Goal: Contribute content: Contribute content

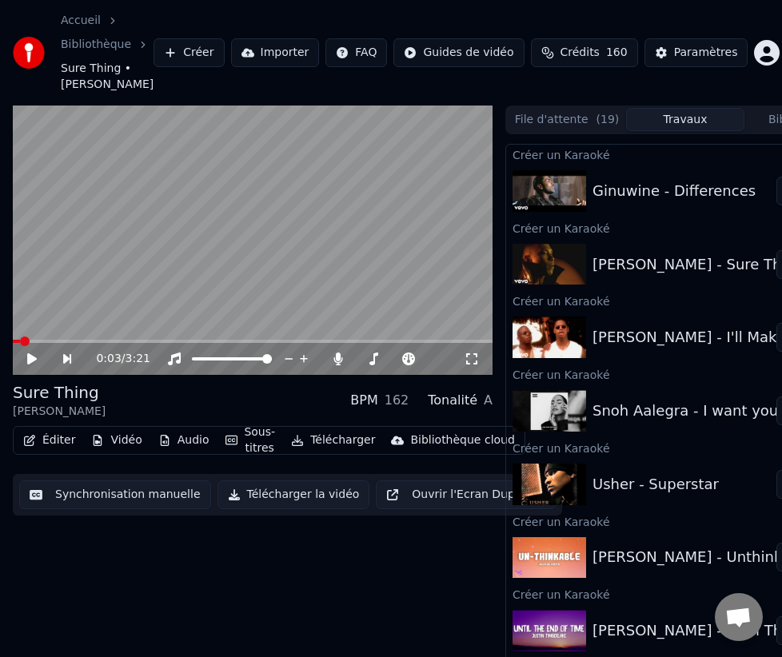
click at [729, 341] on div "[PERSON_NAME] - I'll Make Love To You" at bounding box center [733, 337] width 280 height 22
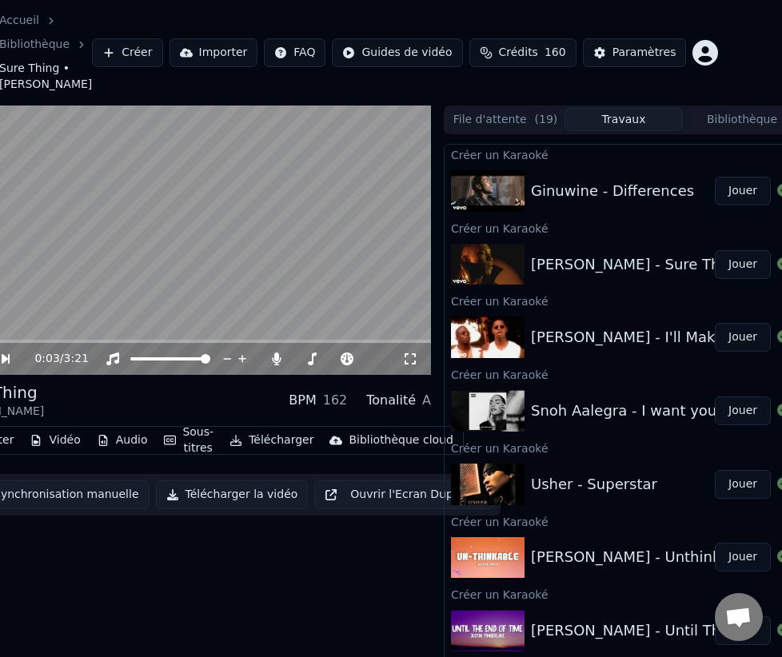
scroll to position [0, 83]
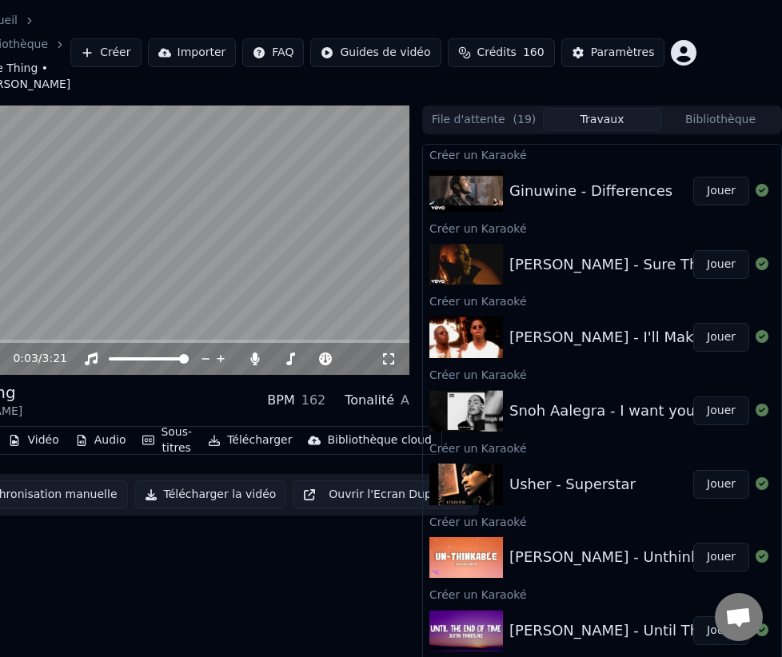
click at [703, 341] on button "Jouer" at bounding box center [721, 337] width 56 height 29
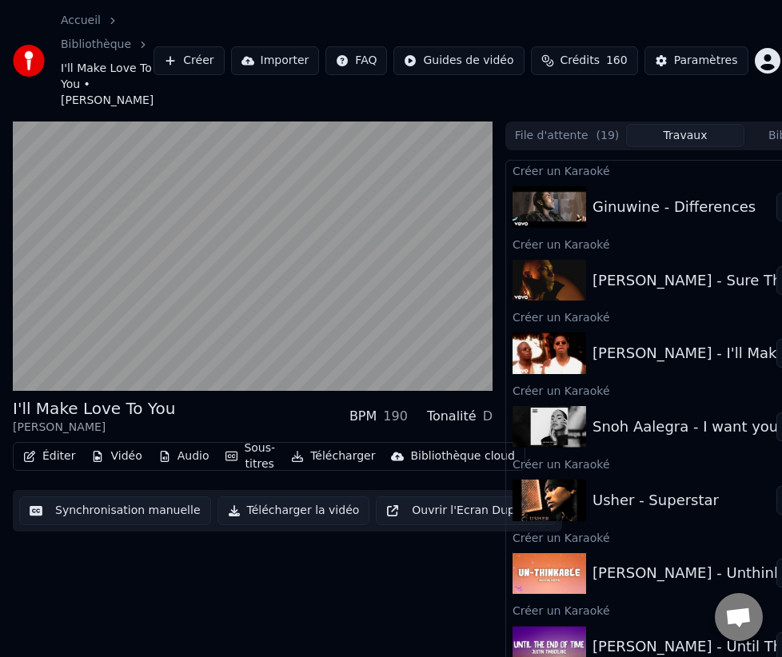
click at [58, 445] on button "Éditer" at bounding box center [49, 456] width 65 height 22
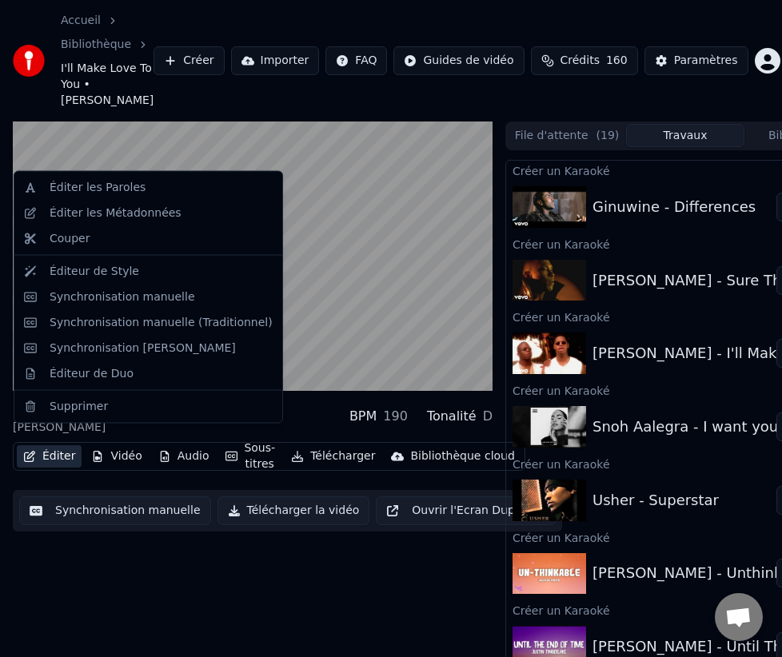
click at [76, 572] on div "I'll Make Love To You [PERSON_NAME] BPM 190 Tonalité D Éditer Vidéo Audio Sous-…" at bounding box center [253, 420] width 480 height 597
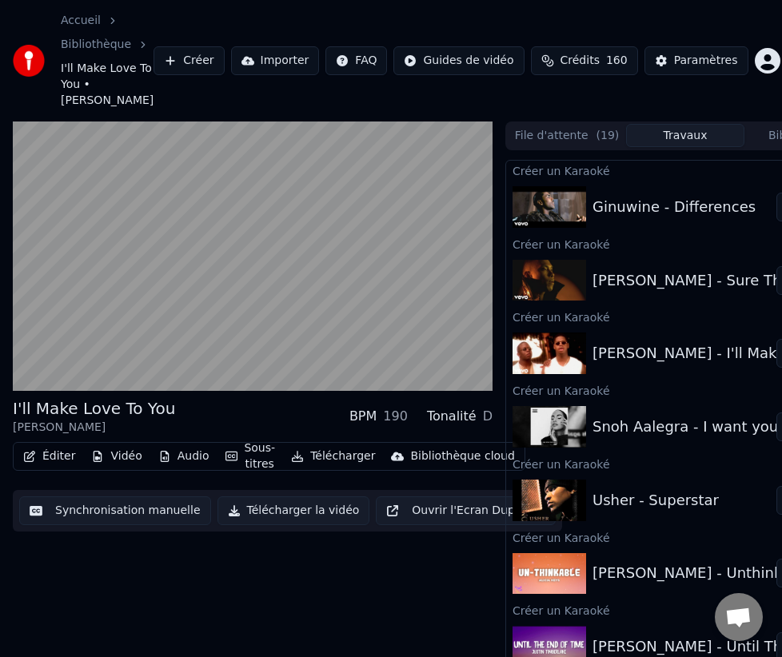
click at [100, 501] on button "Synchronisation manuelle" at bounding box center [115, 511] width 192 height 29
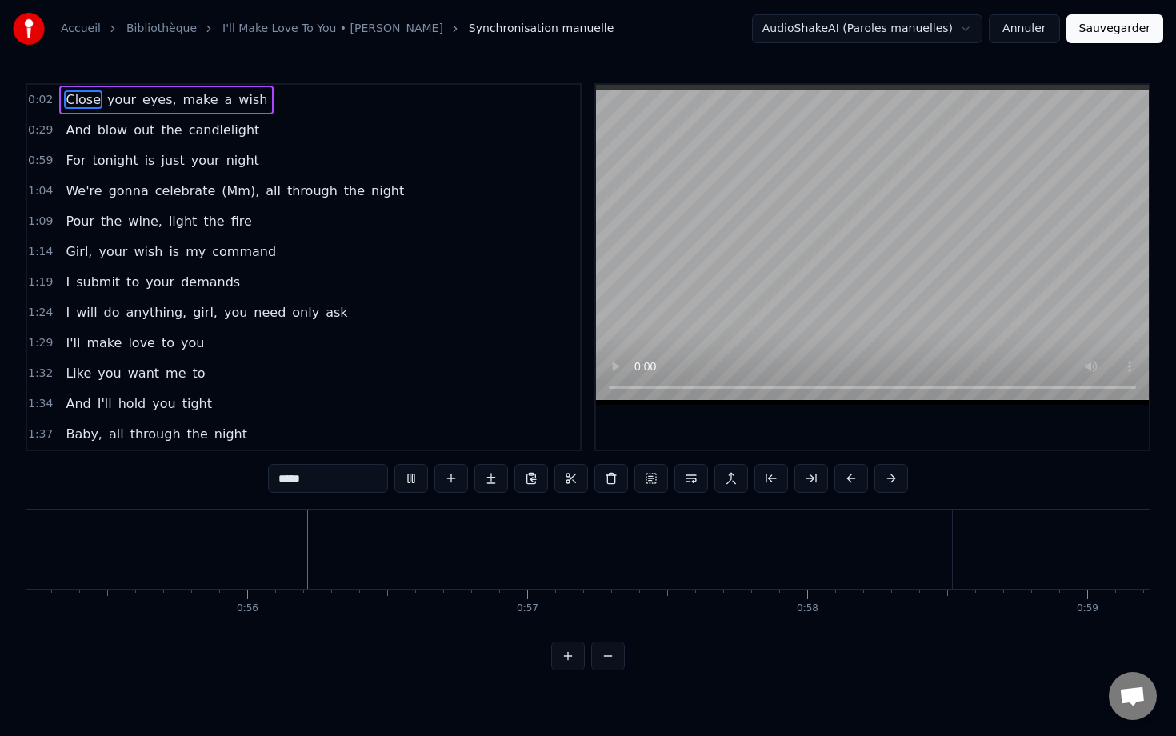
scroll to position [0, 15485]
click at [781, 37] on html "Accueil Bibliothèque I'll Make Love To You • [PERSON_NAME] Synchronisation manu…" at bounding box center [588, 348] width 1176 height 696
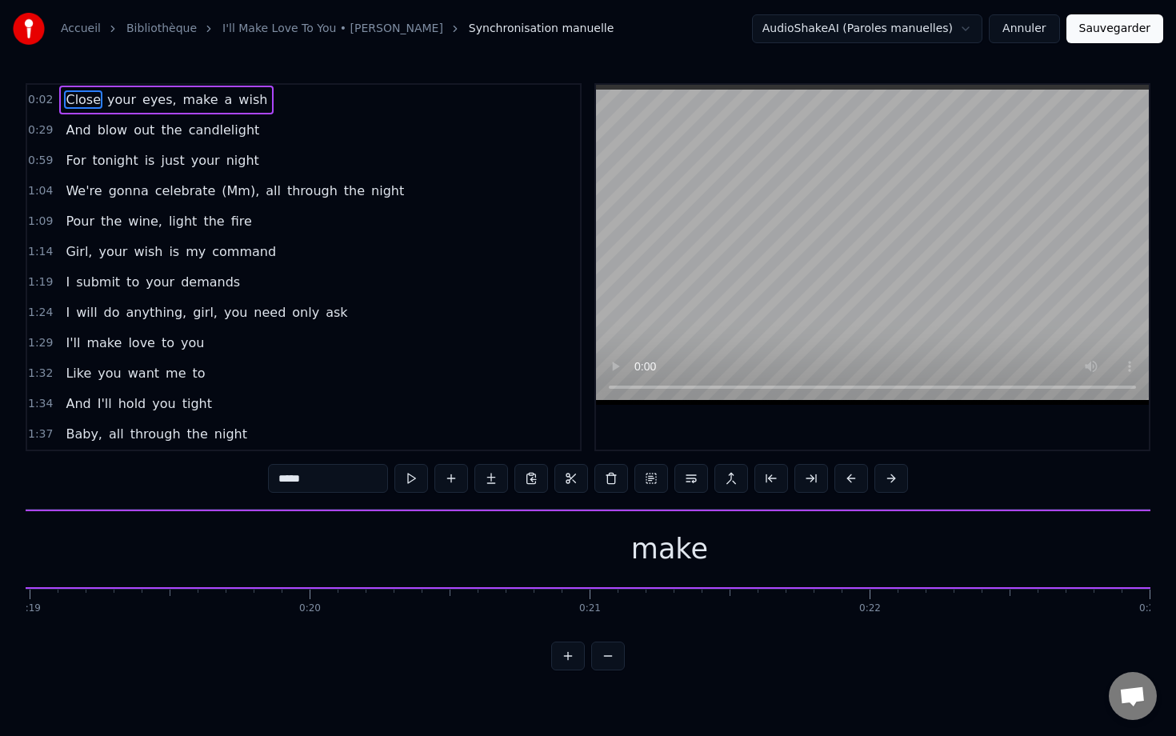
scroll to position [0, 5312]
click at [378, 554] on div "make" at bounding box center [671, 549] width 3256 height 76
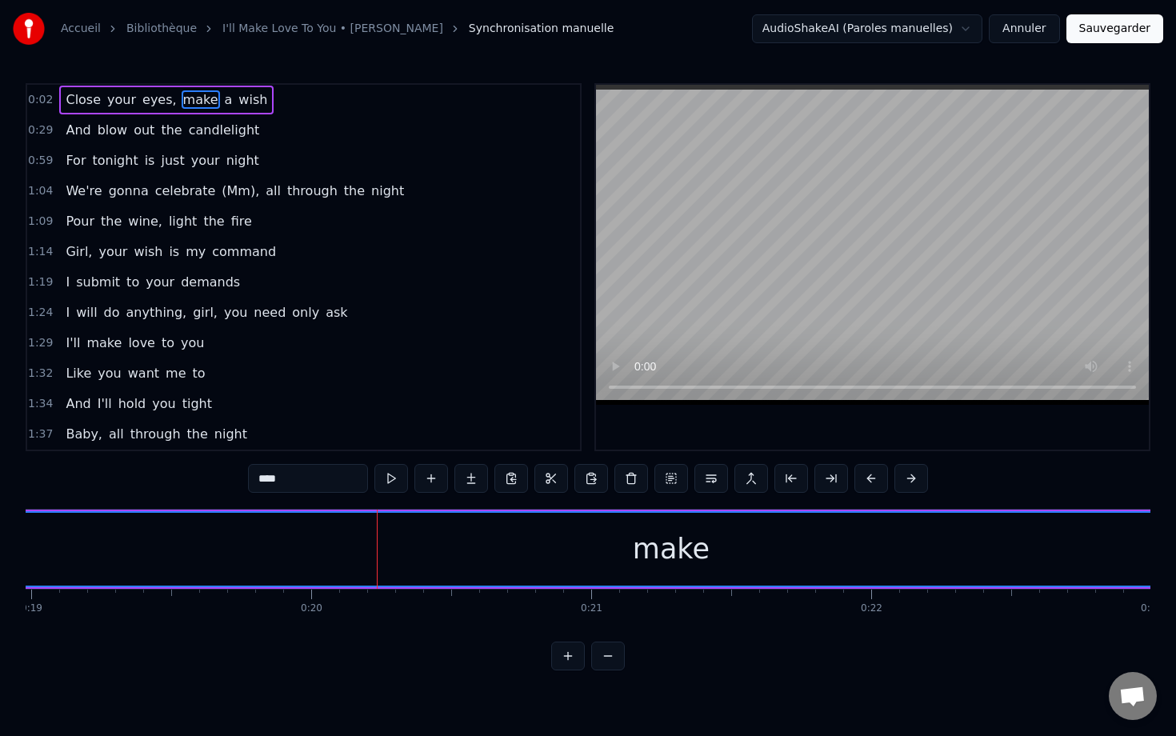
click at [243, 553] on div "make" at bounding box center [671, 549] width 3255 height 73
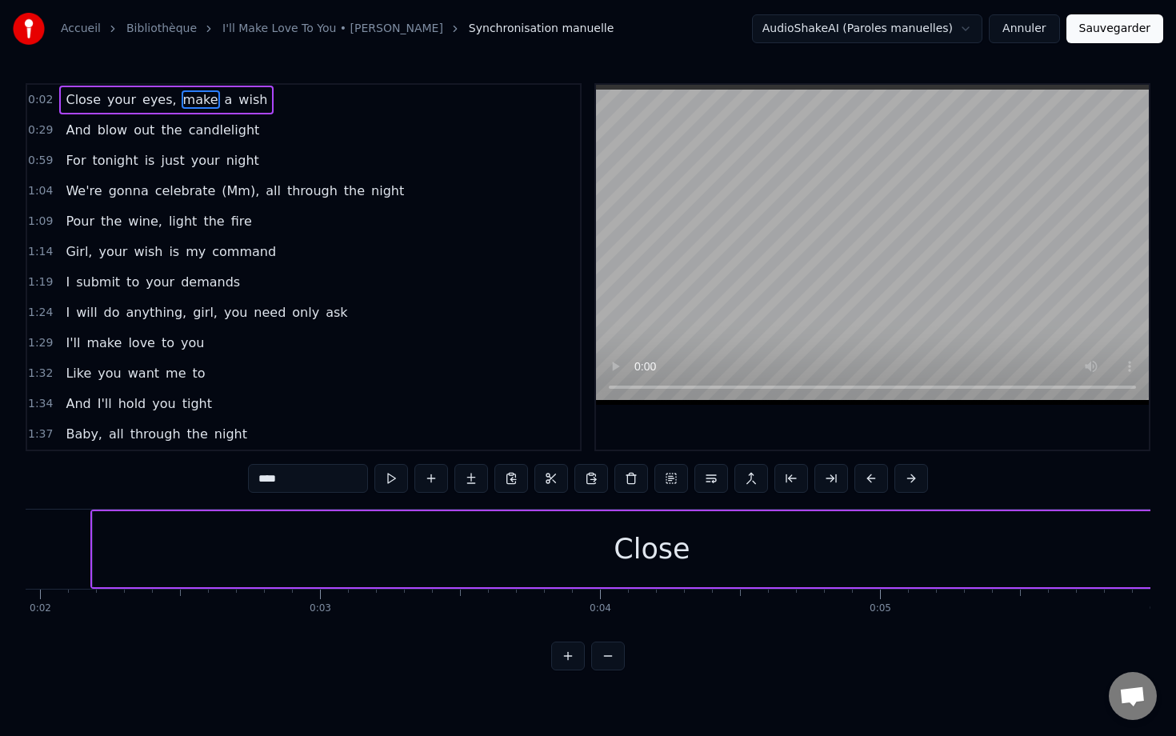
scroll to position [0, 0]
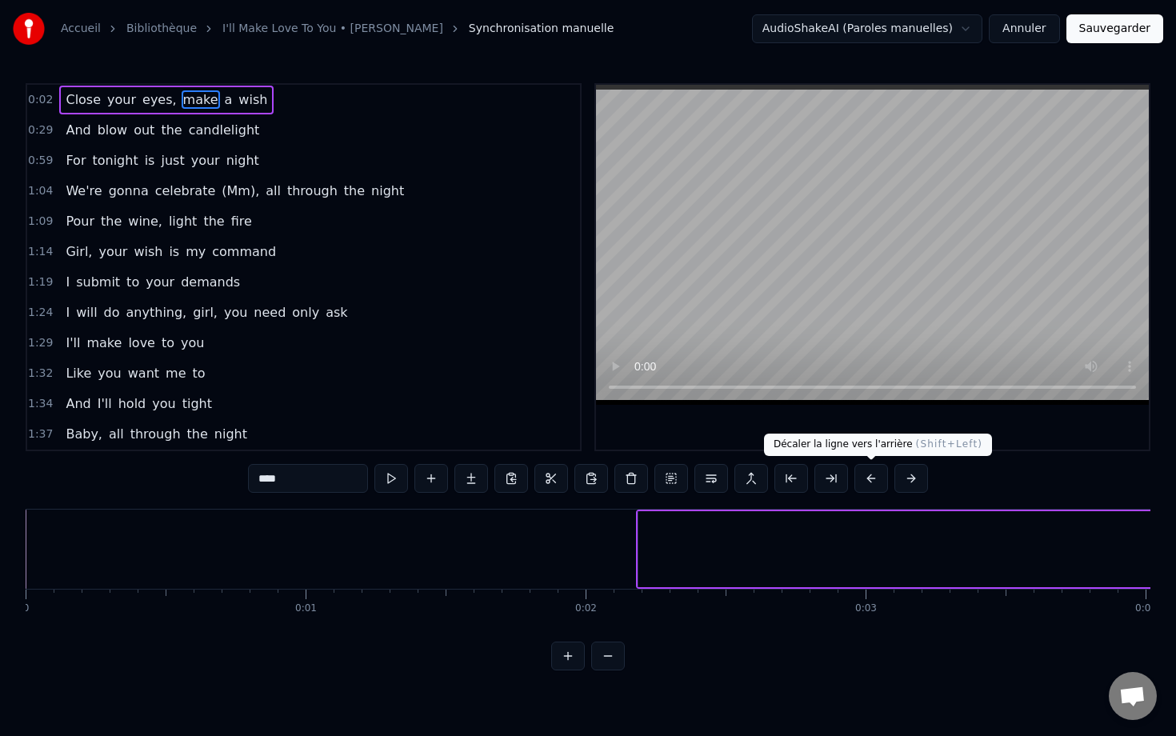
click at [747, 529] on div "Close" at bounding box center [1197, 549] width 1118 height 76
type input "*****"
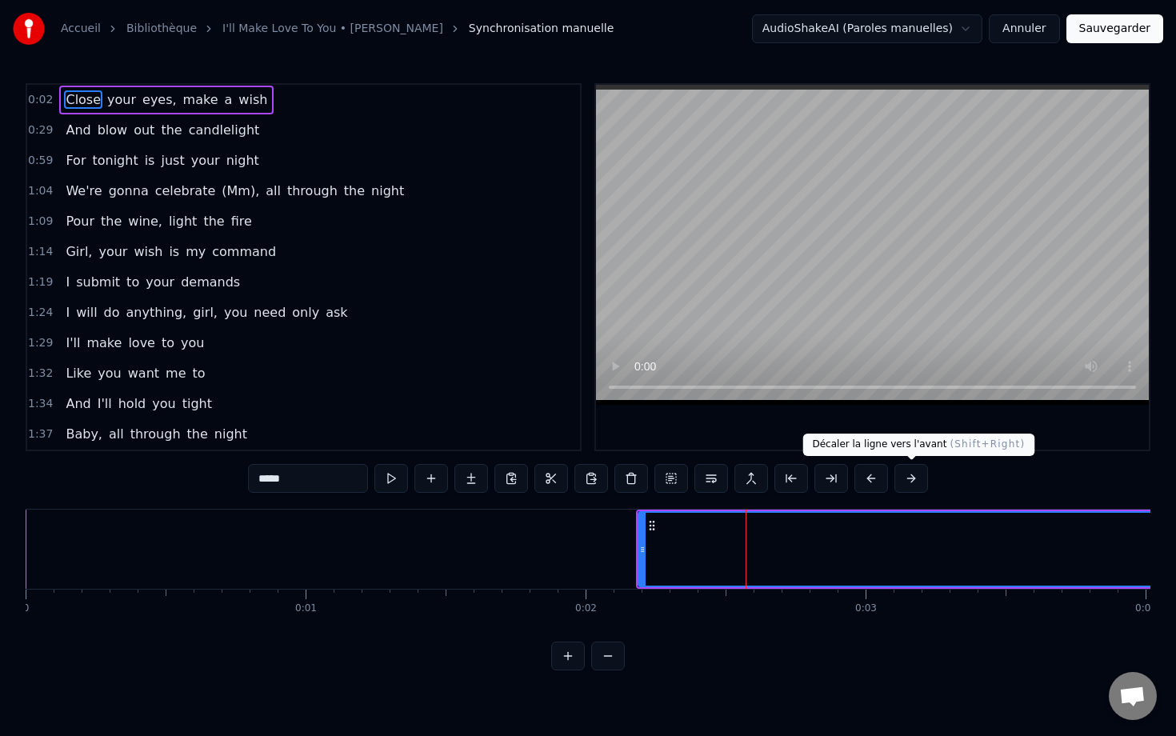
click at [781, 471] on button at bounding box center [911, 478] width 34 height 29
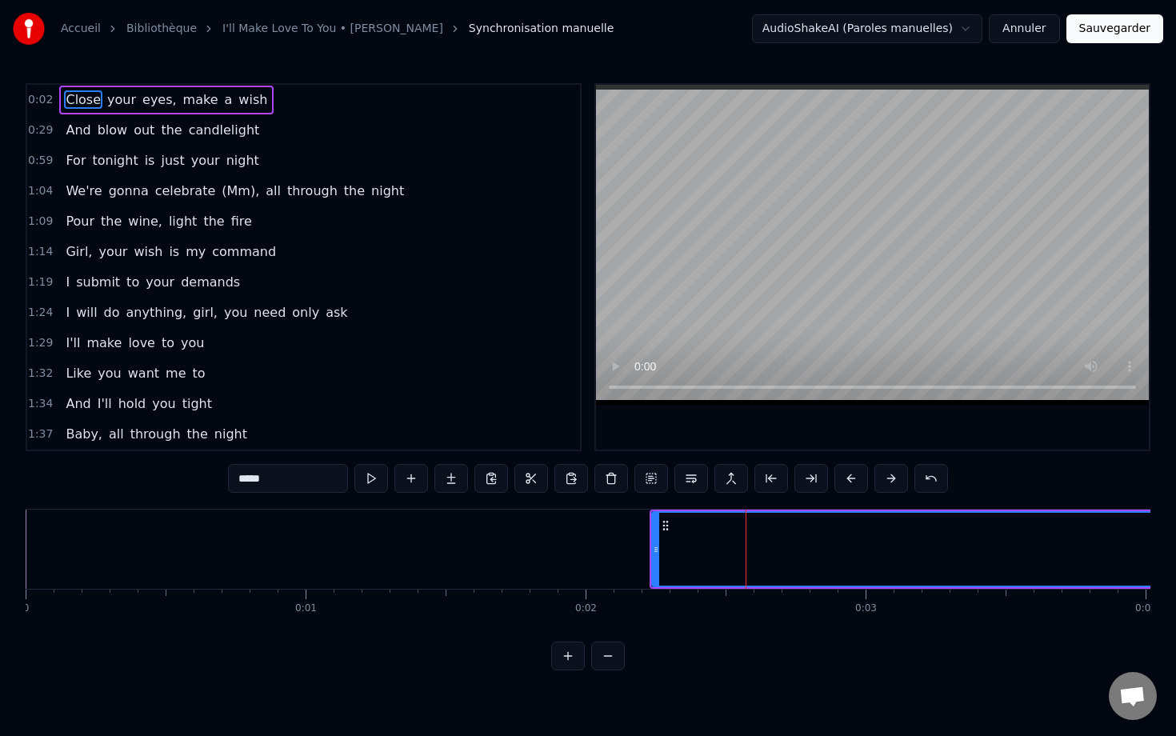
click at [781, 471] on button at bounding box center [891, 478] width 34 height 29
drag, startPoint x: 929, startPoint y: 538, endPoint x: 814, endPoint y: 541, distance: 115.2
click at [691, 529] on icon at bounding box center [690, 525] width 13 height 13
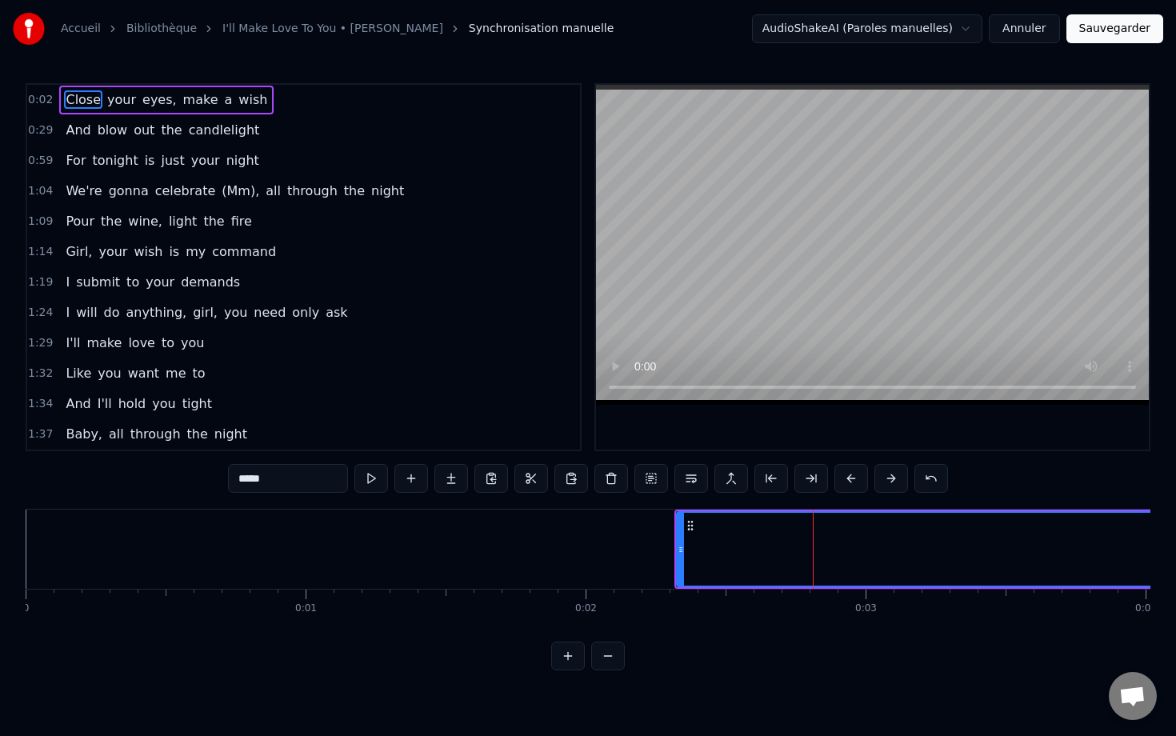
click at [691, 529] on circle at bounding box center [691, 529] width 1 height 1
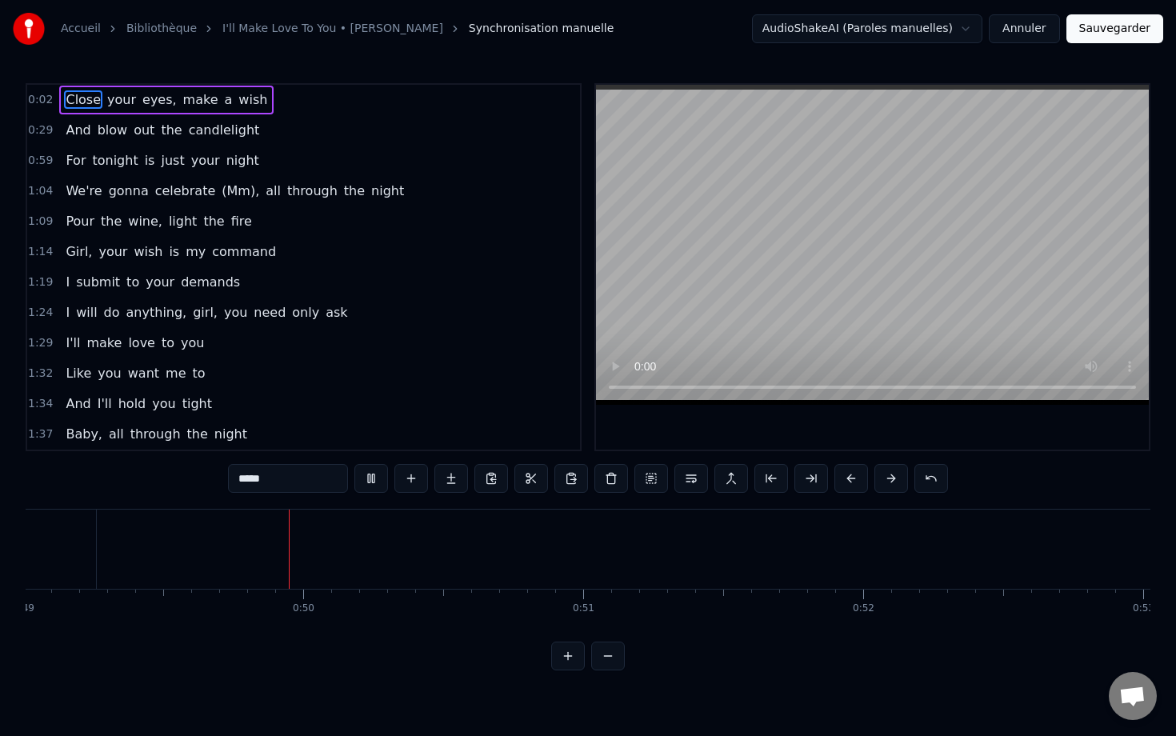
scroll to position [0, 13722]
click at [245, 90] on span "wish" at bounding box center [253, 99] width 32 height 19
click at [75, 74] on div "Accueil Bibliothèque I'll Make Love To You • [PERSON_NAME] Synchronisation manu…" at bounding box center [588, 335] width 1176 height 670
click at [75, 87] on div "Close your eyes, make a wish" at bounding box center [166, 100] width 214 height 29
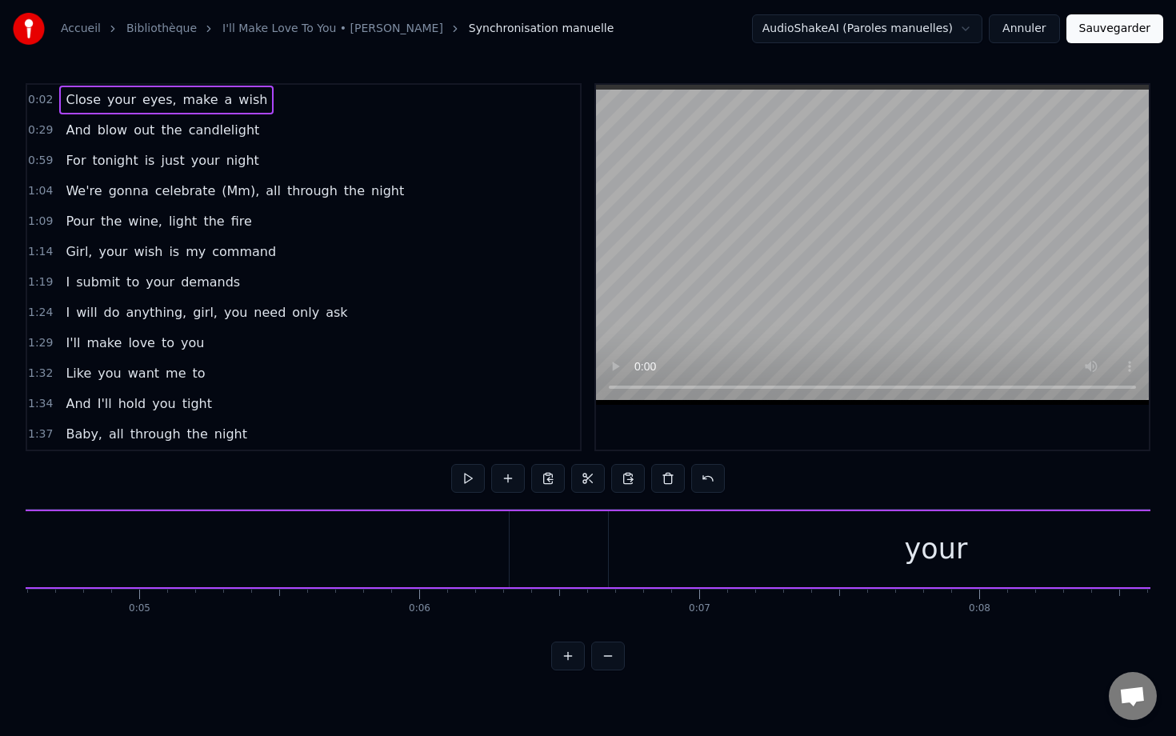
scroll to position [0, 568]
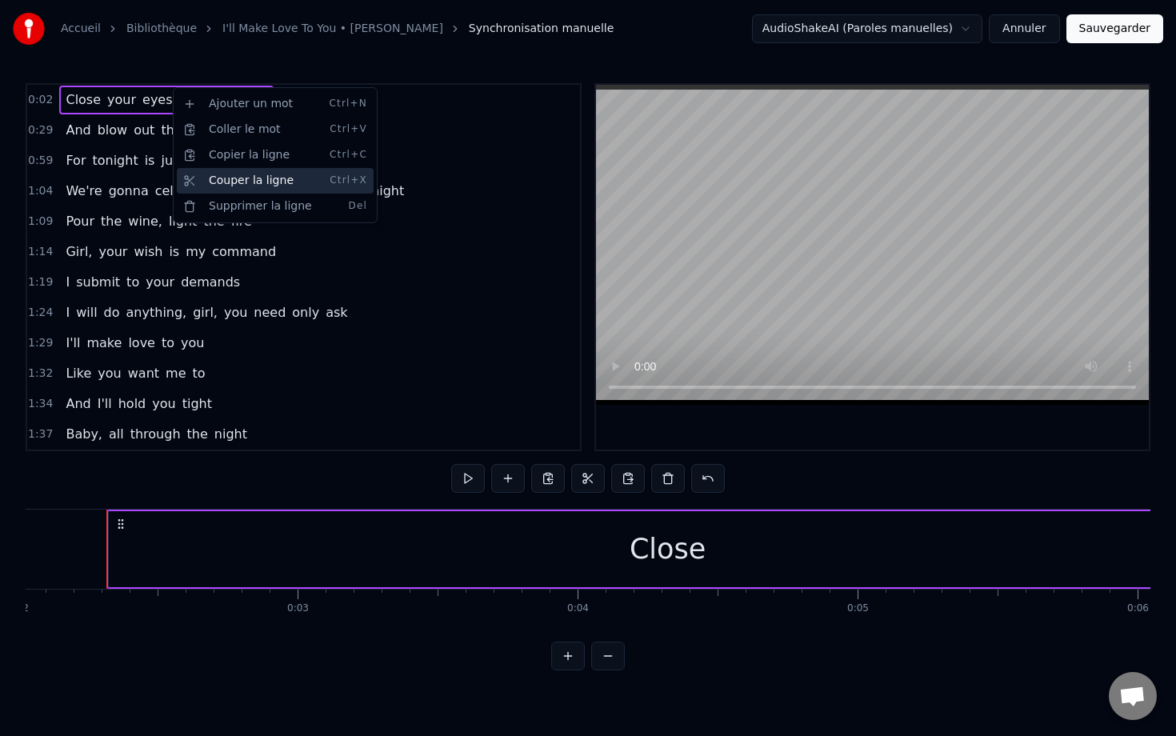
click at [261, 180] on div "Couper la ligne Ctrl+X" at bounding box center [275, 181] width 197 height 26
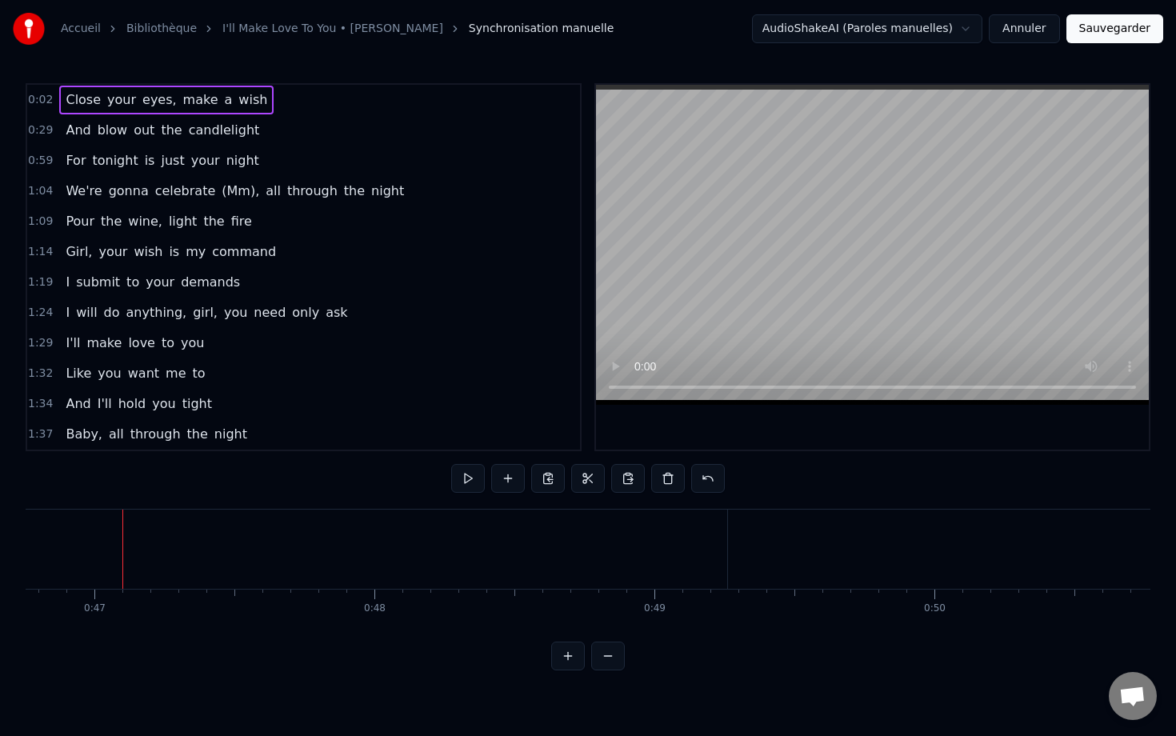
scroll to position [0, 13102]
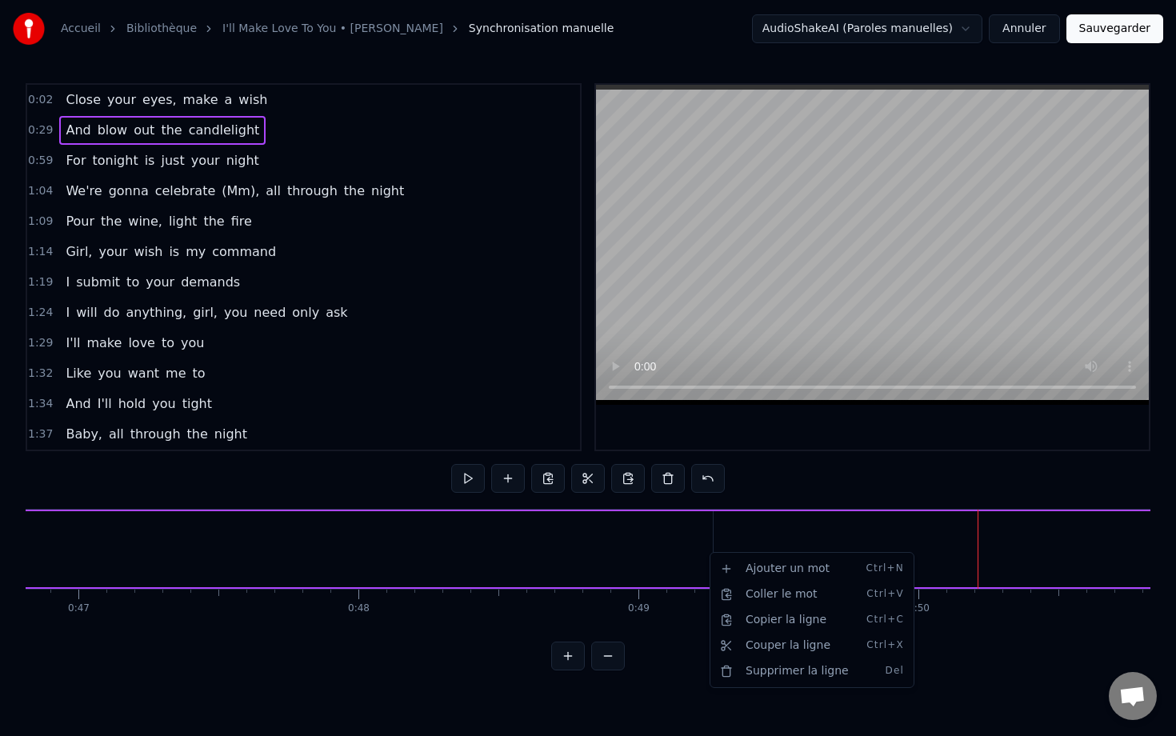
click at [638, 502] on html "Accueil Bibliothèque I'll Make Love To You • [PERSON_NAME] Synchronisation manu…" at bounding box center [588, 348] width 1176 height 696
click at [240, 88] on div "Close your eyes, make a wish" at bounding box center [166, 100] width 214 height 29
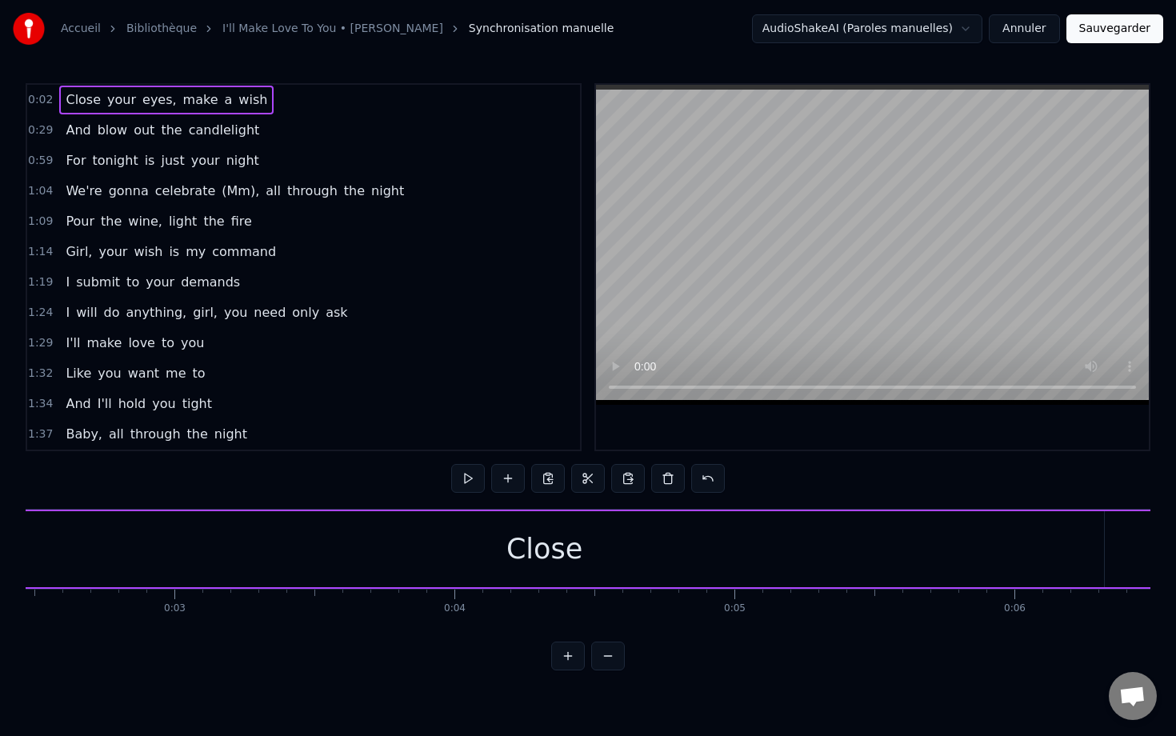
scroll to position [0, 568]
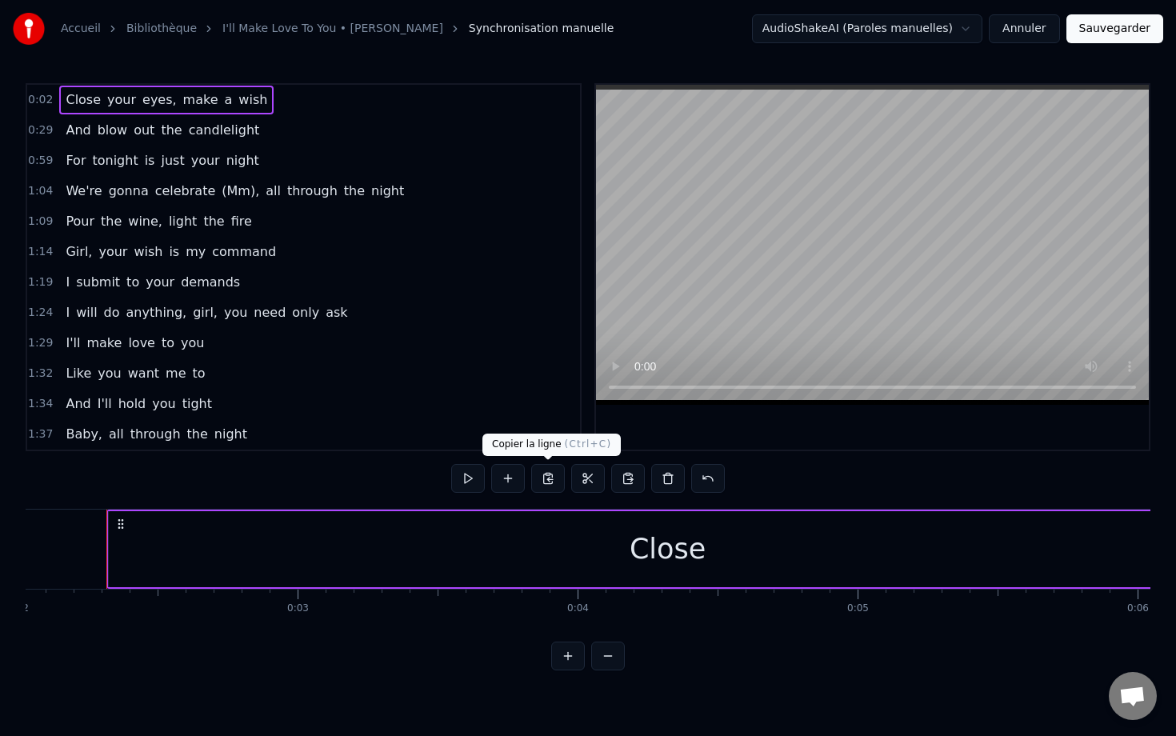
click at [557, 478] on button at bounding box center [548, 478] width 34 height 29
click at [666, 478] on button at bounding box center [668, 478] width 34 height 29
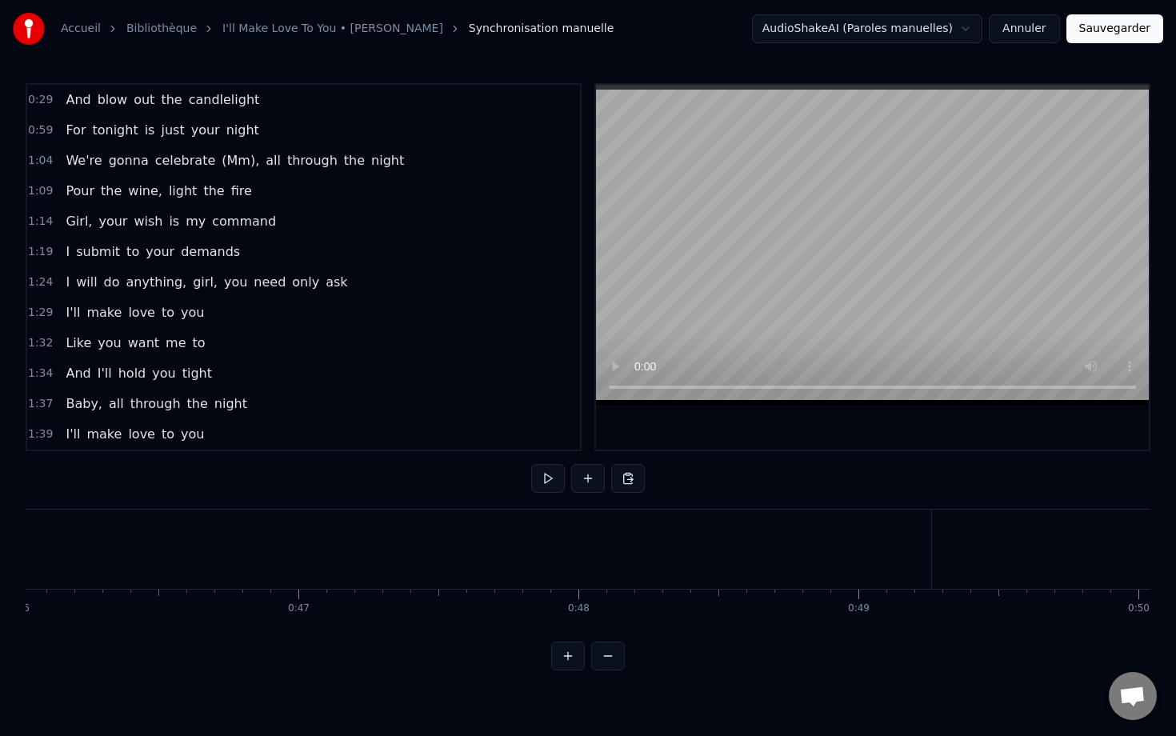
scroll to position [0, 13041]
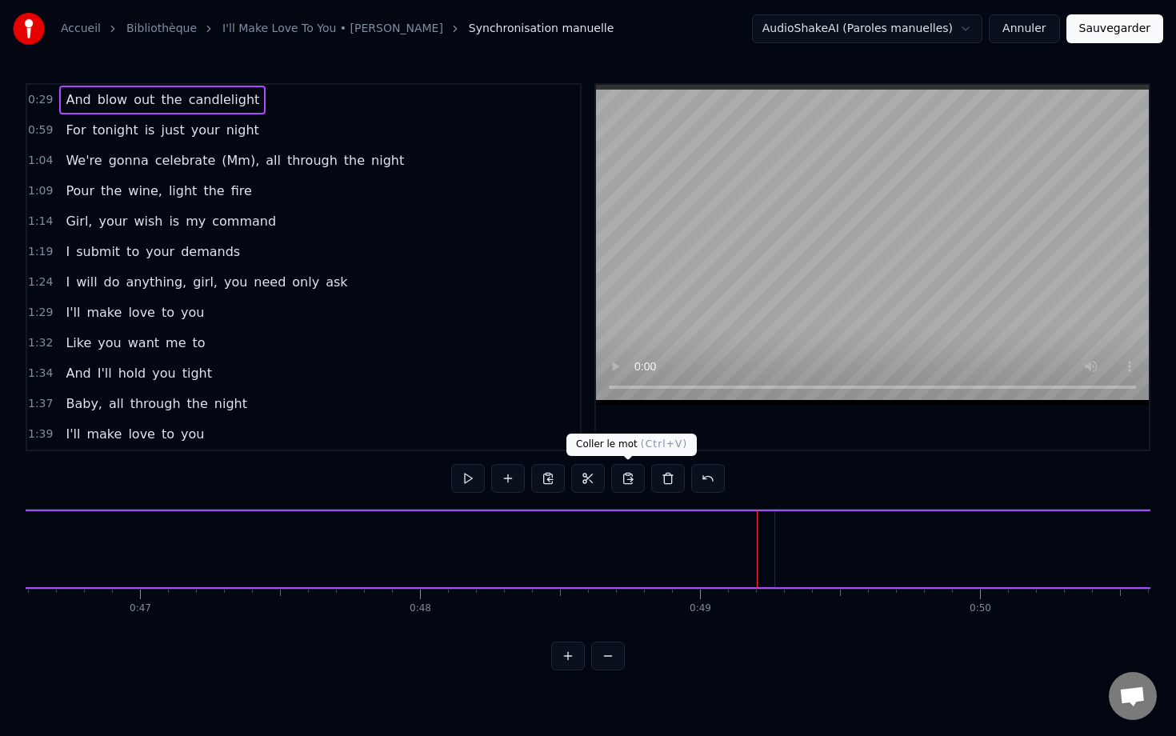
click at [633, 483] on button at bounding box center [628, 478] width 34 height 29
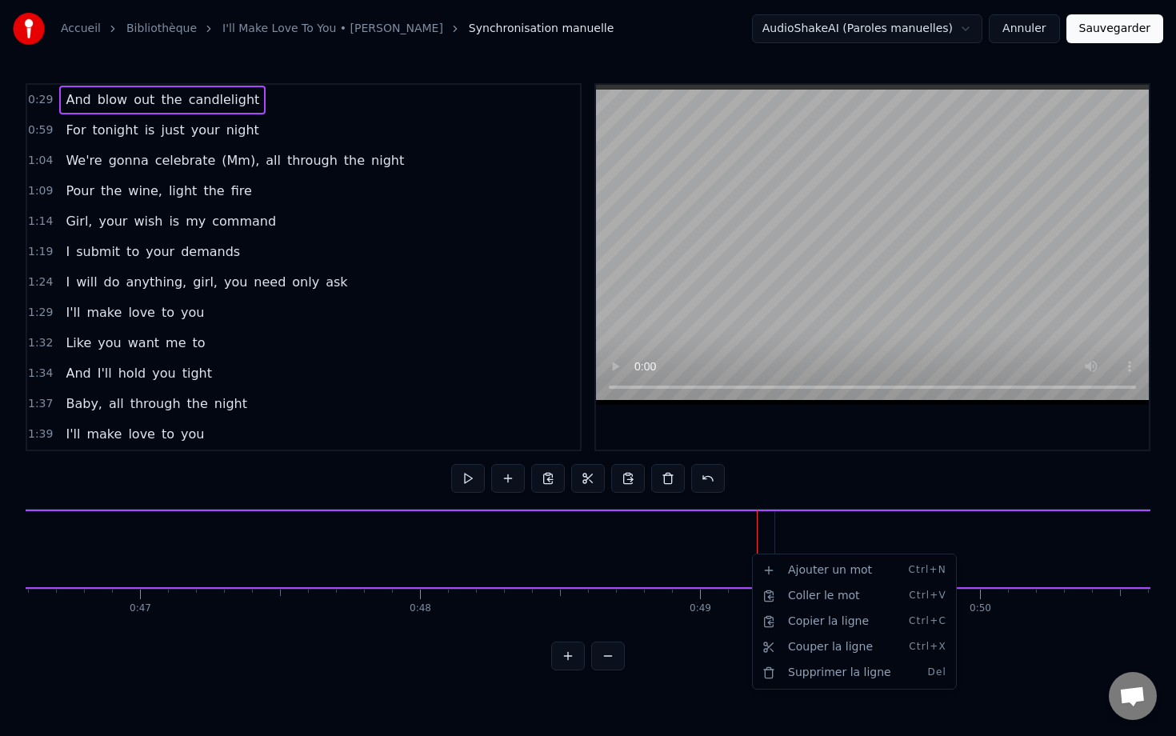
click at [202, 89] on html "Accueil Bibliothèque I'll Make Love To You • [PERSON_NAME] Synchronisation manu…" at bounding box center [588, 348] width 1176 height 696
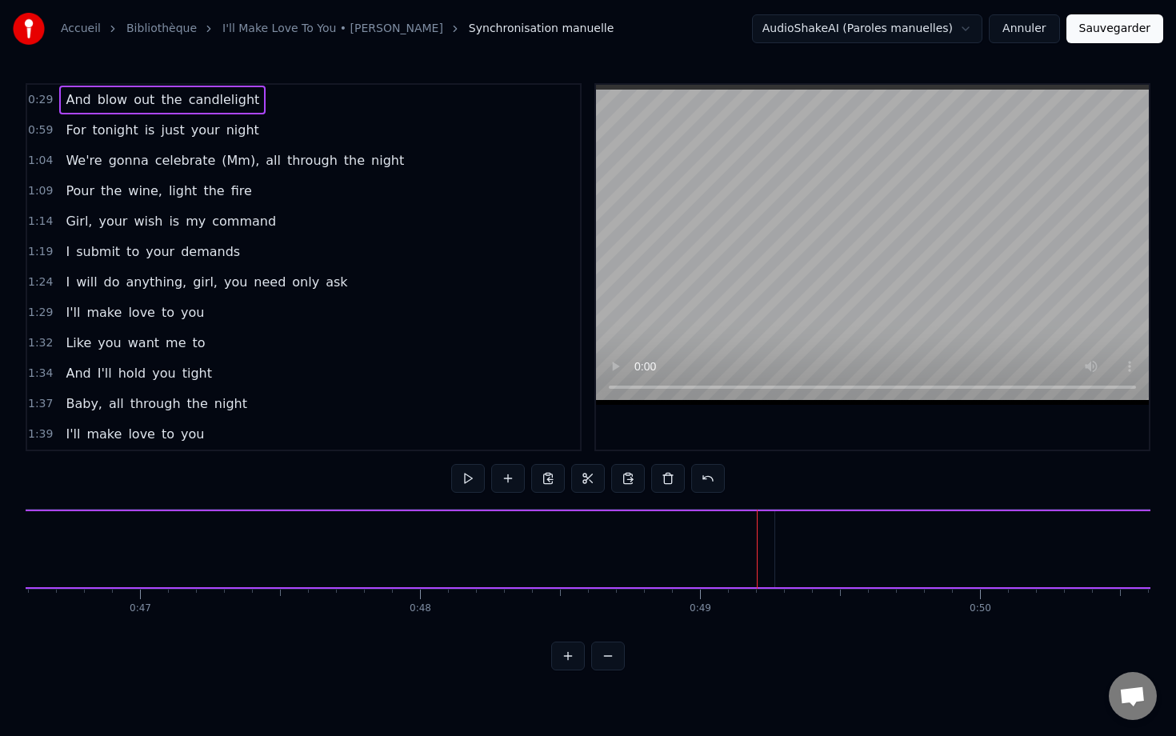
click at [202, 89] on div "And blow out the candlelight" at bounding box center [162, 100] width 206 height 29
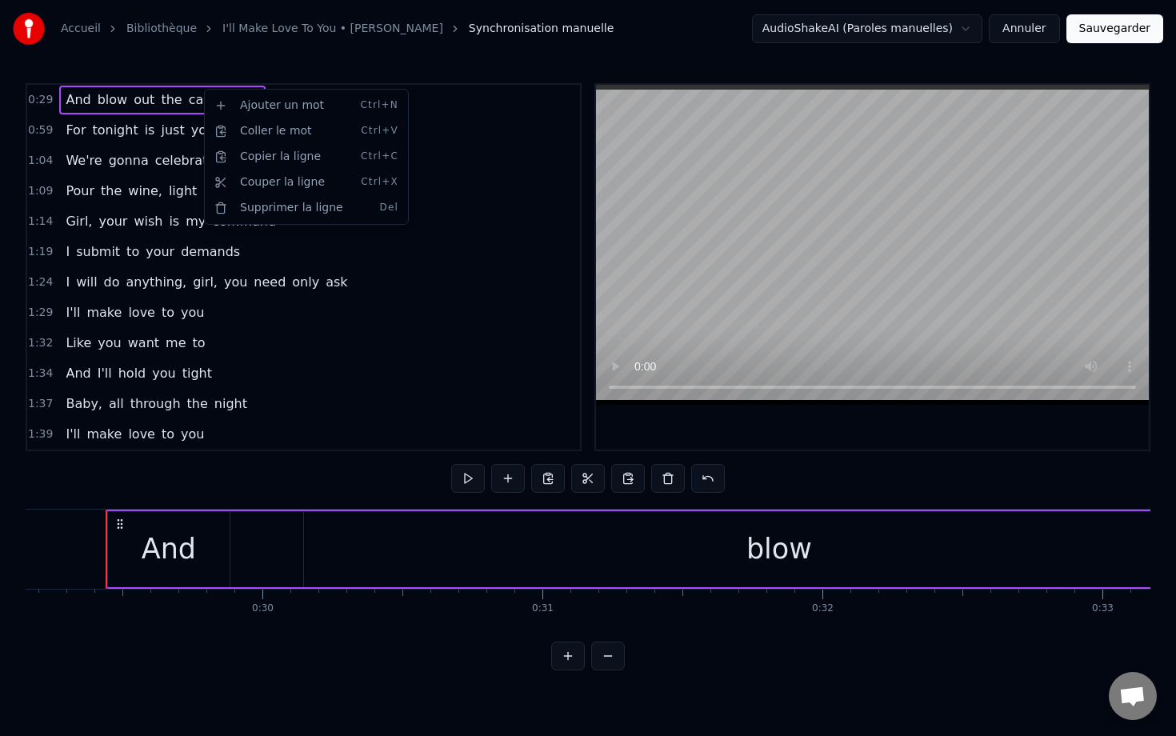
click at [155, 90] on html "Accueil Bibliothèque I'll Make Love To You • [PERSON_NAME] Synchronisation manu…" at bounding box center [588, 348] width 1176 height 696
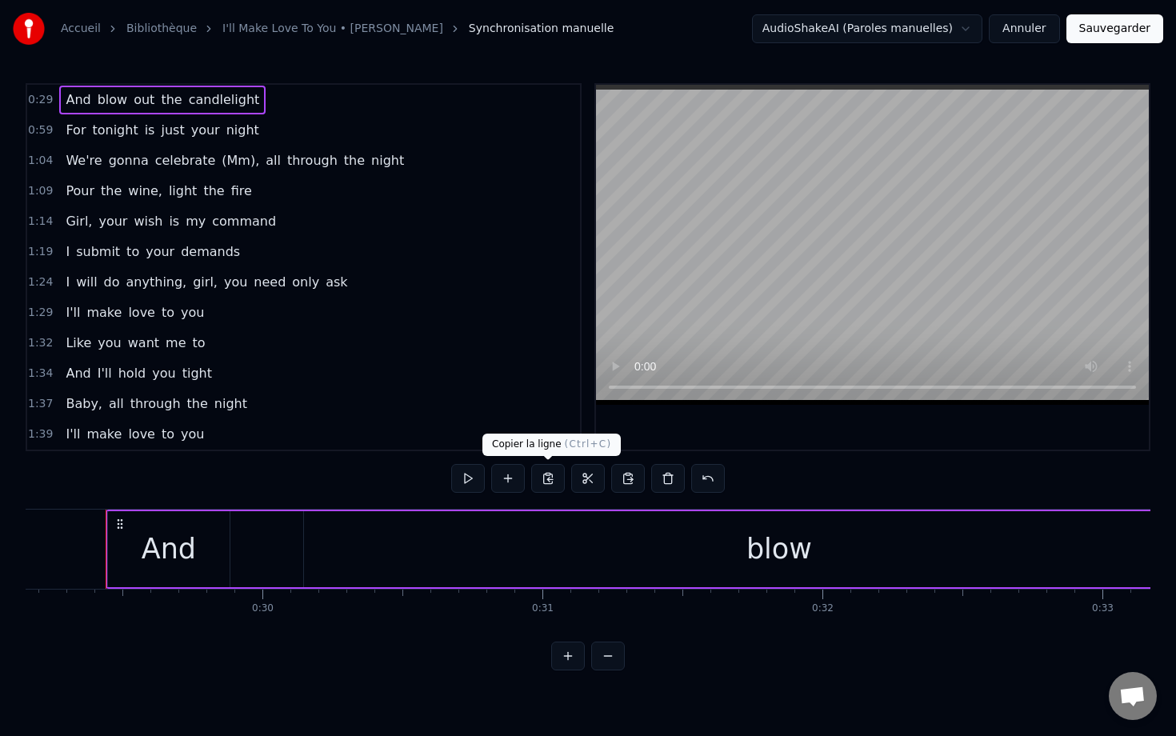
click at [549, 481] on button at bounding box center [548, 478] width 34 height 29
click at [661, 487] on button at bounding box center [668, 478] width 34 height 29
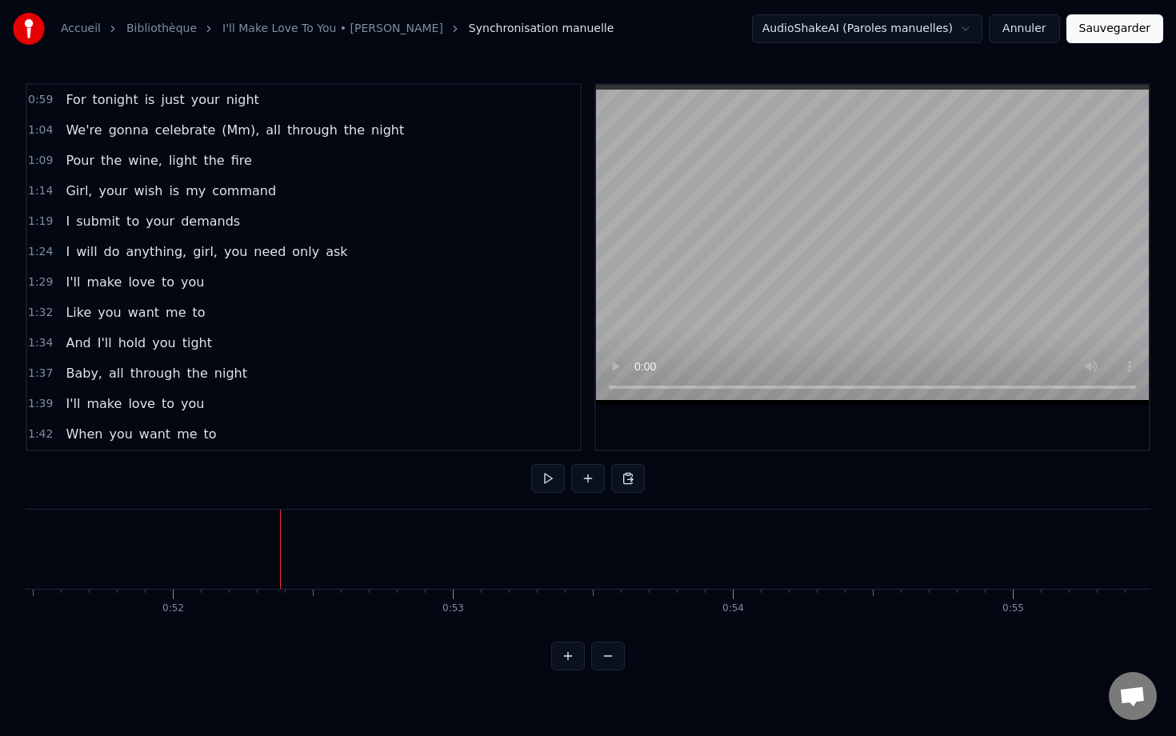
scroll to position [0, 14582]
click at [625, 476] on button at bounding box center [628, 478] width 34 height 29
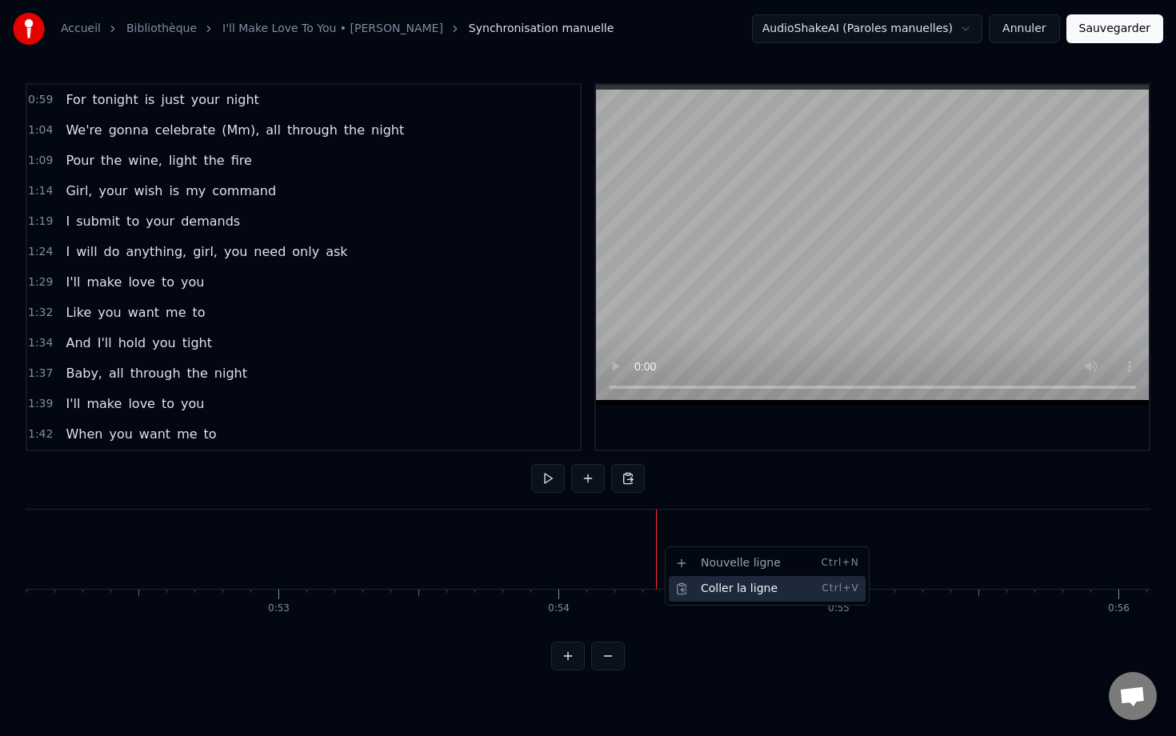
click at [715, 585] on div "Coller la ligne Ctrl+V" at bounding box center [767, 589] width 197 height 26
click at [698, 590] on div "Coller la ligne Ctrl+V" at bounding box center [761, 584] width 197 height 26
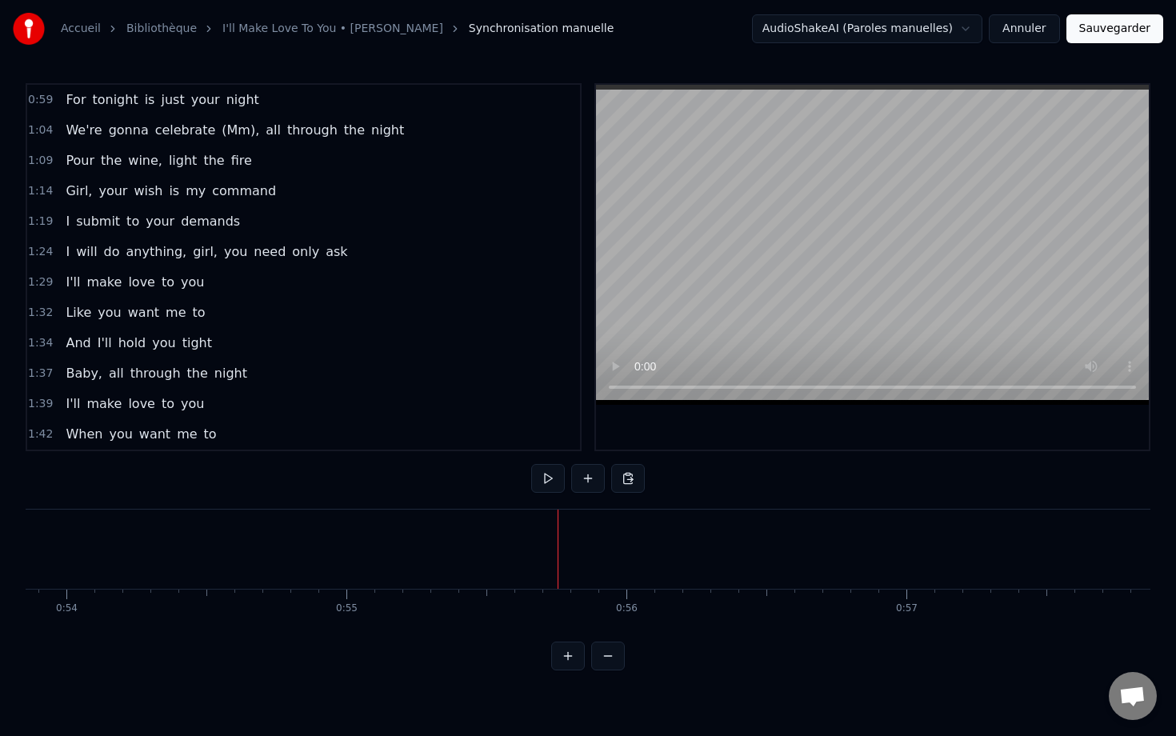
scroll to position [0, 15048]
click at [589, 475] on button at bounding box center [588, 478] width 34 height 29
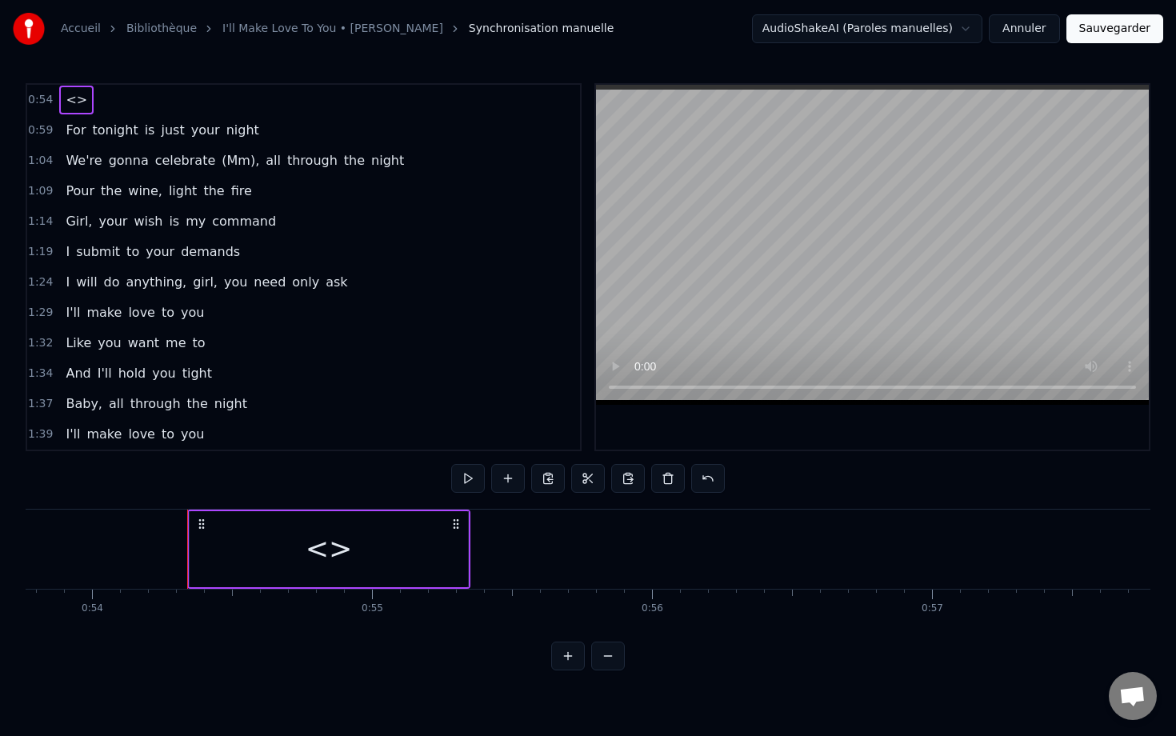
click at [329, 556] on div "<>" at bounding box center [328, 549] width 47 height 42
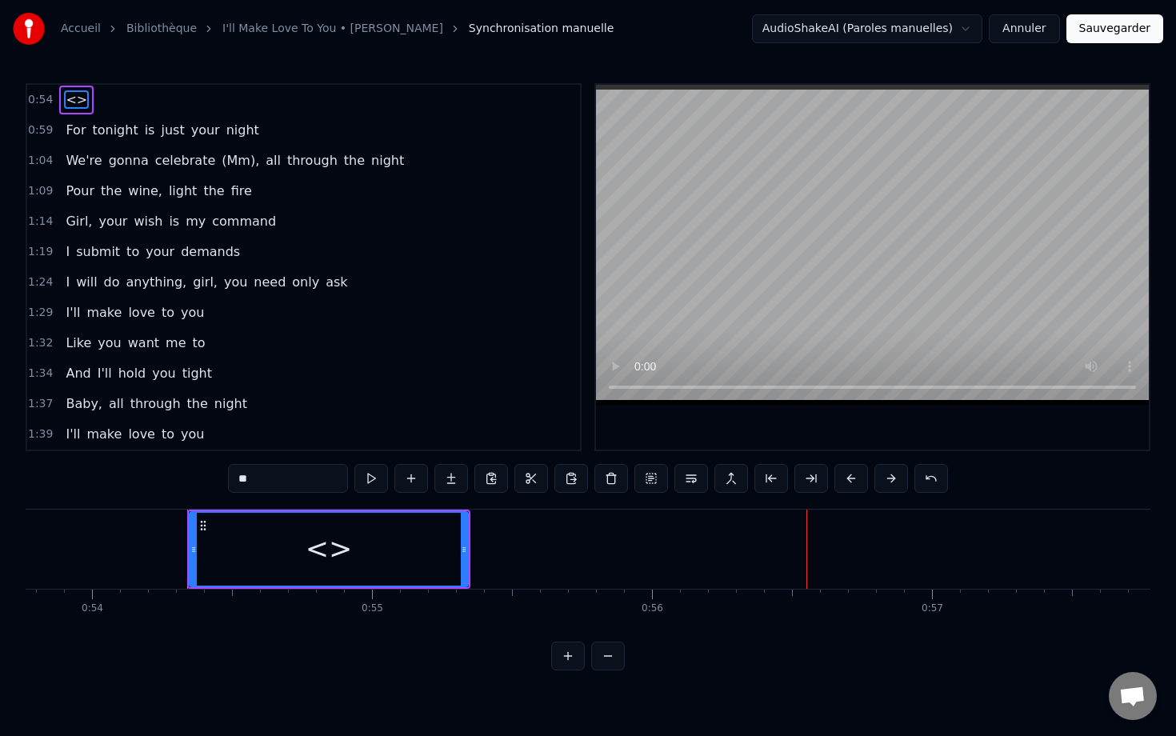
click at [781, 21] on button "Annuler" at bounding box center [1023, 28] width 70 height 29
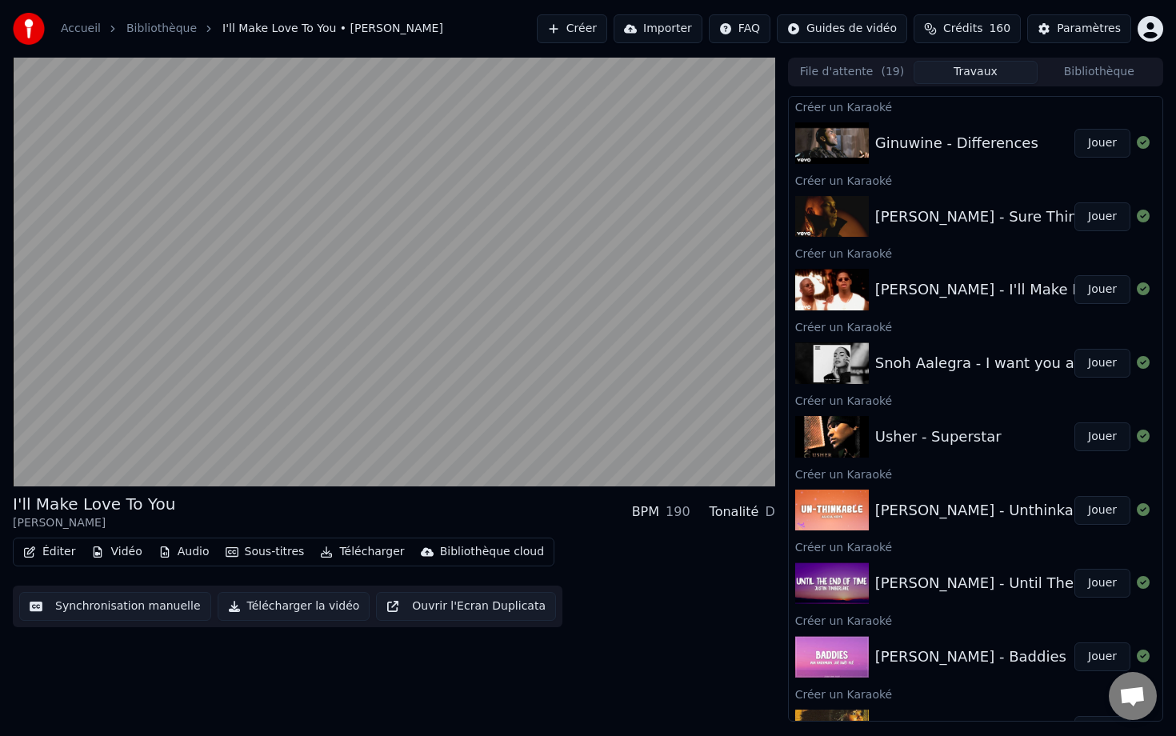
click at [781, 361] on button "Jouer" at bounding box center [1102, 363] width 56 height 29
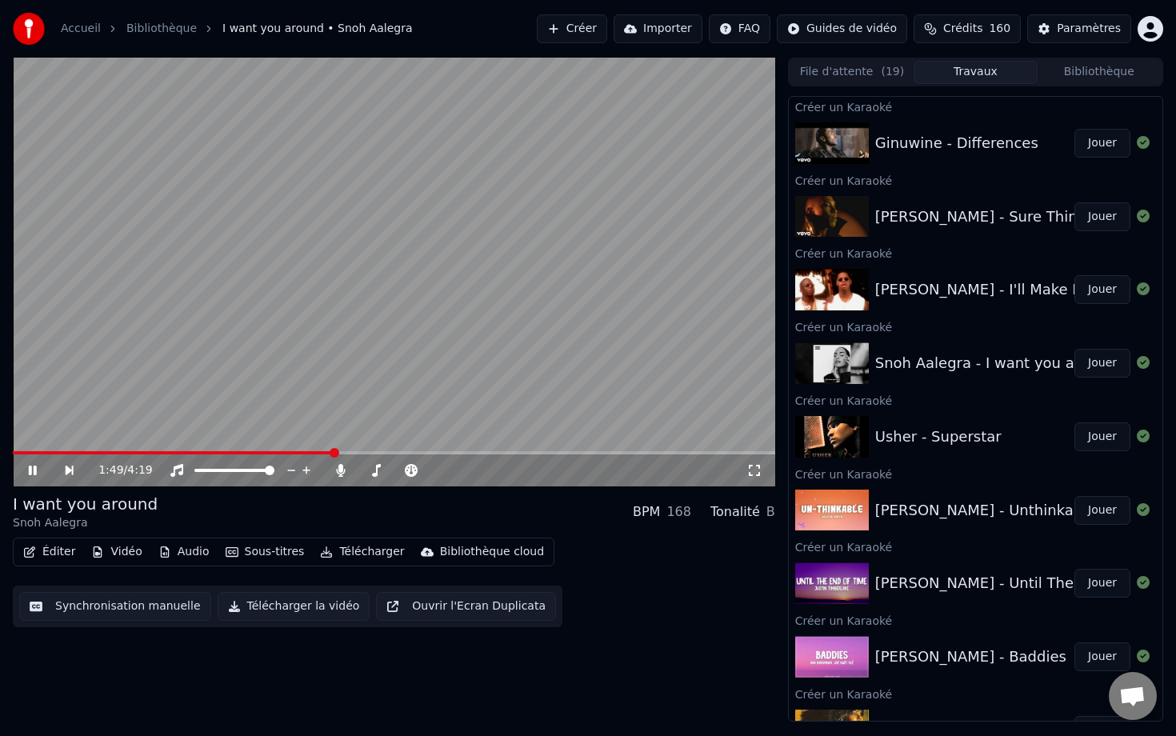
click at [78, 607] on button "Synchronisation manuelle" at bounding box center [115, 606] width 192 height 29
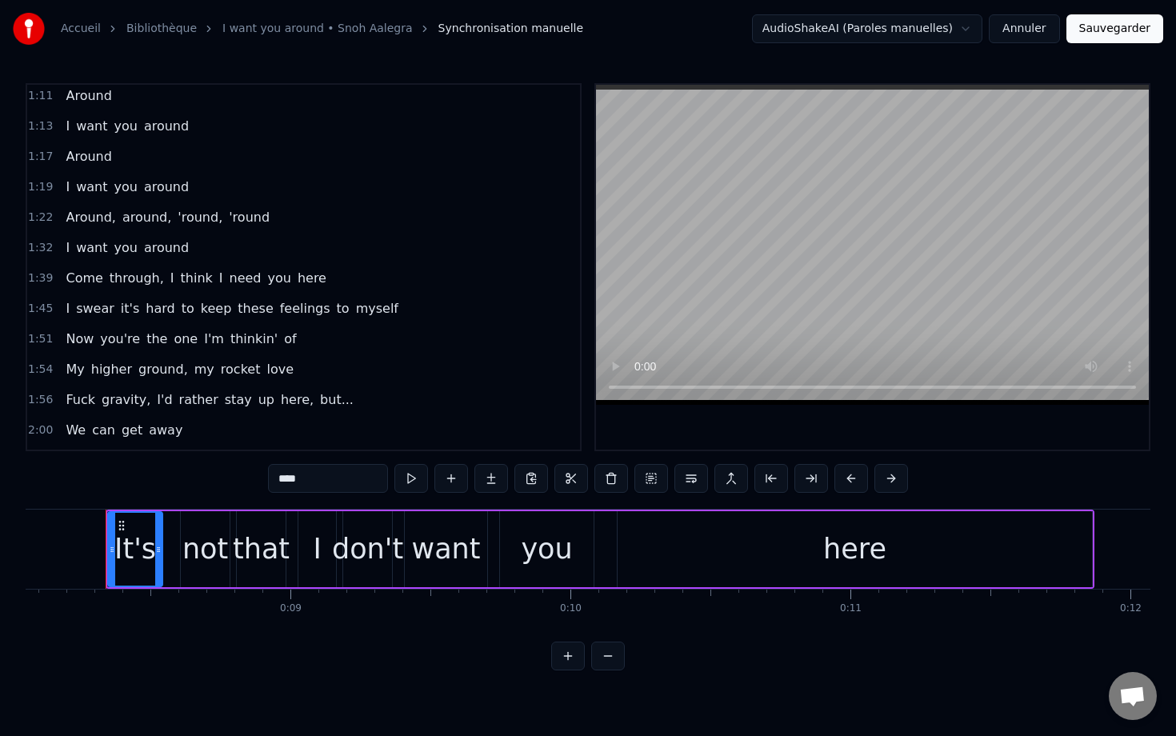
scroll to position [606, 0]
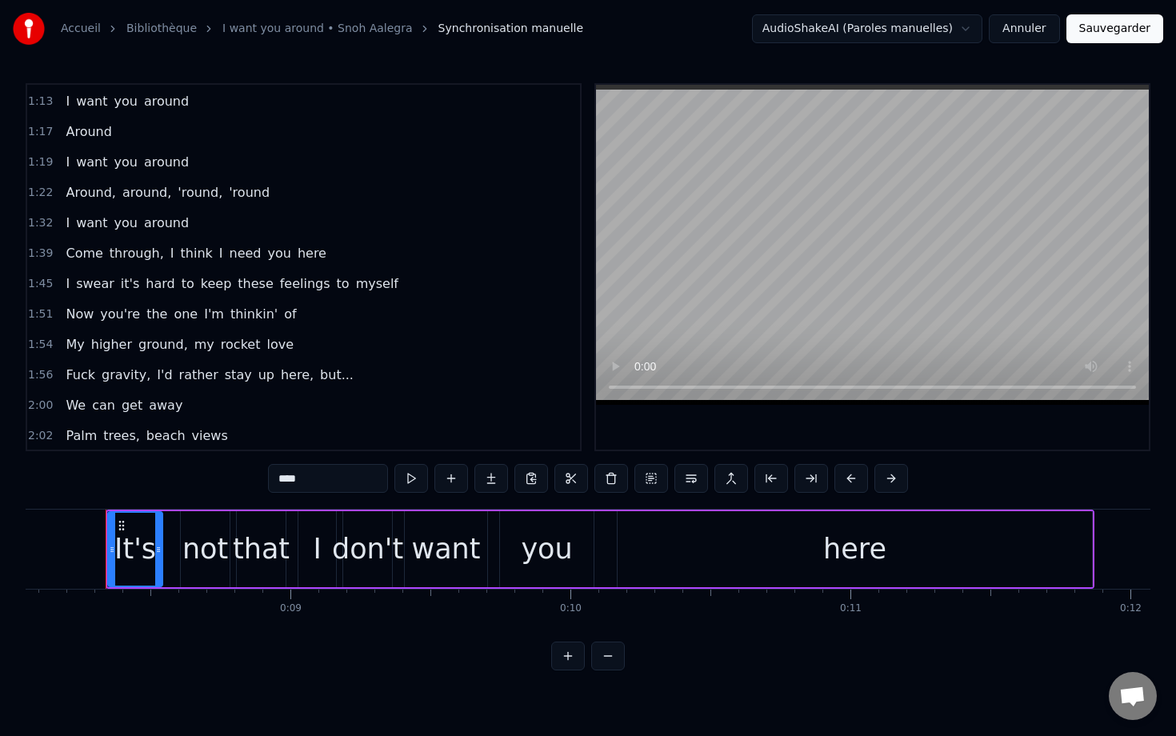
click at [107, 211] on div "I want you around" at bounding box center [127, 223] width 136 height 29
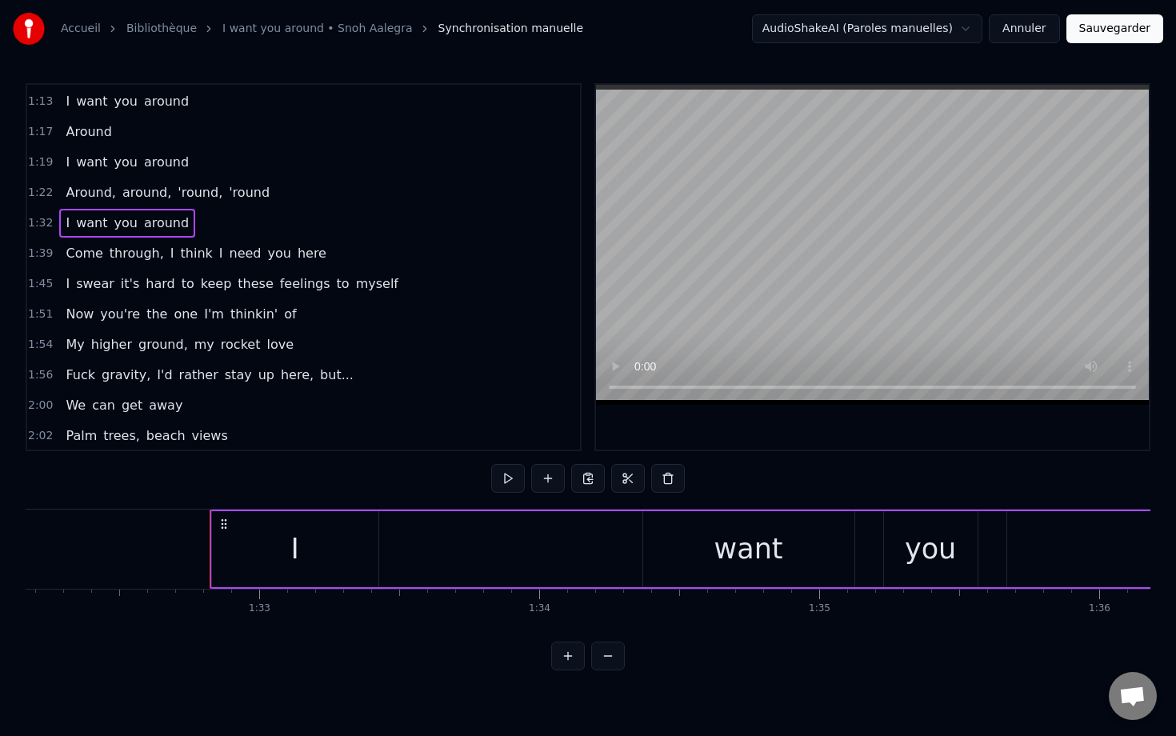
scroll to position [0, 25900]
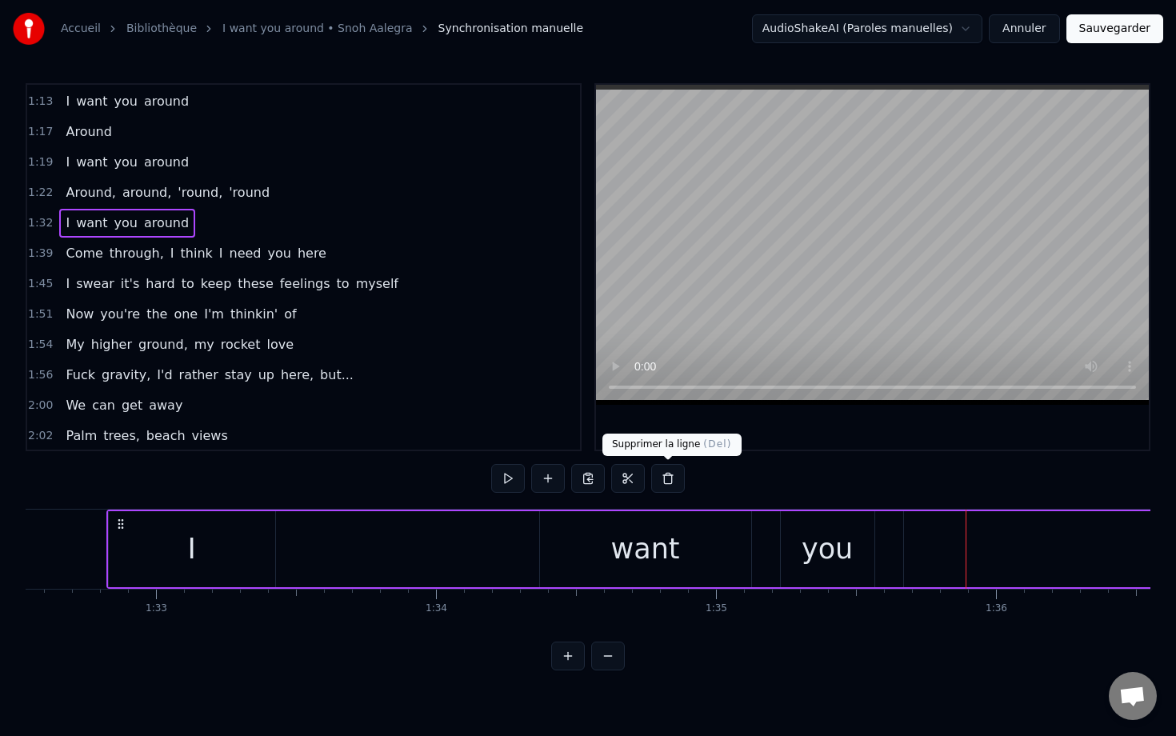
click at [666, 485] on button at bounding box center [668, 478] width 34 height 29
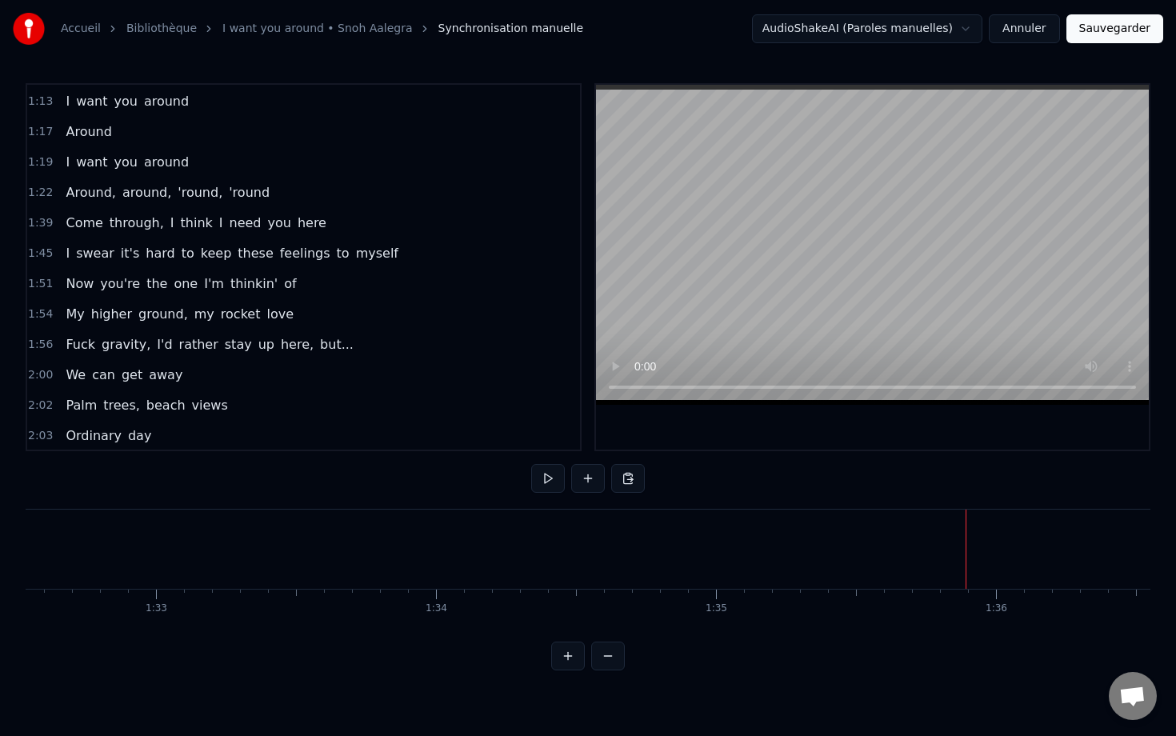
click at [93, 214] on span "Come" at bounding box center [84, 223] width 40 height 18
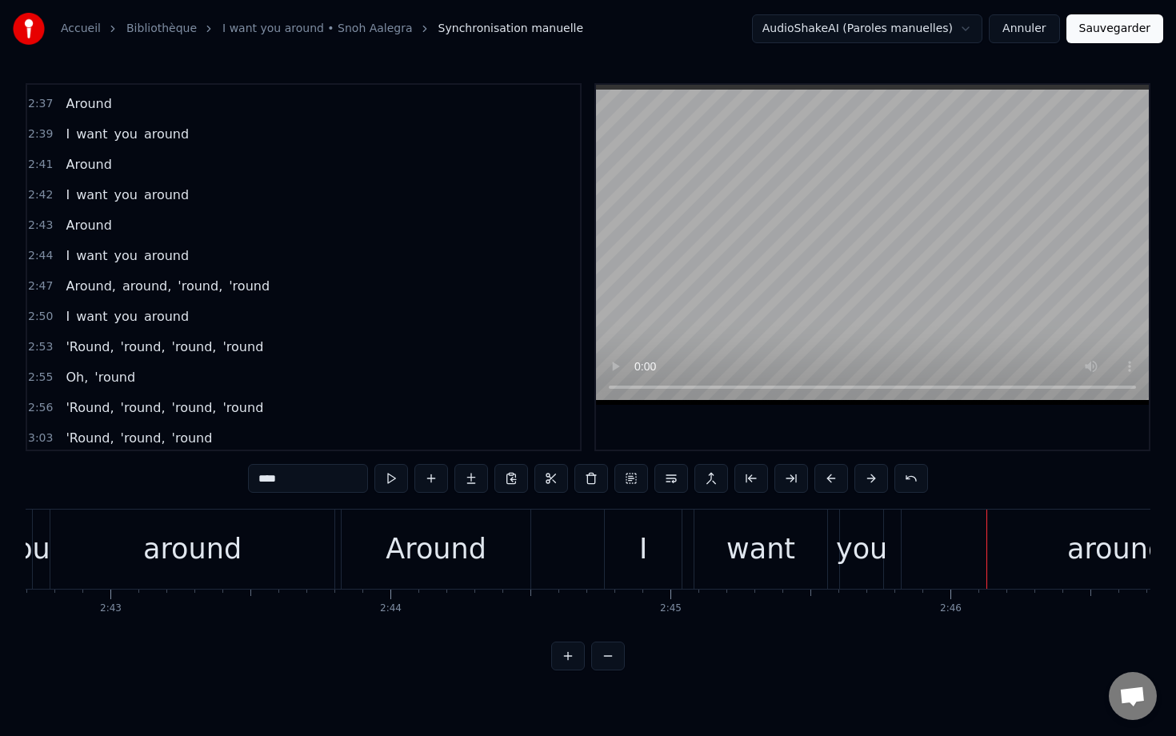
scroll to position [1307, 0]
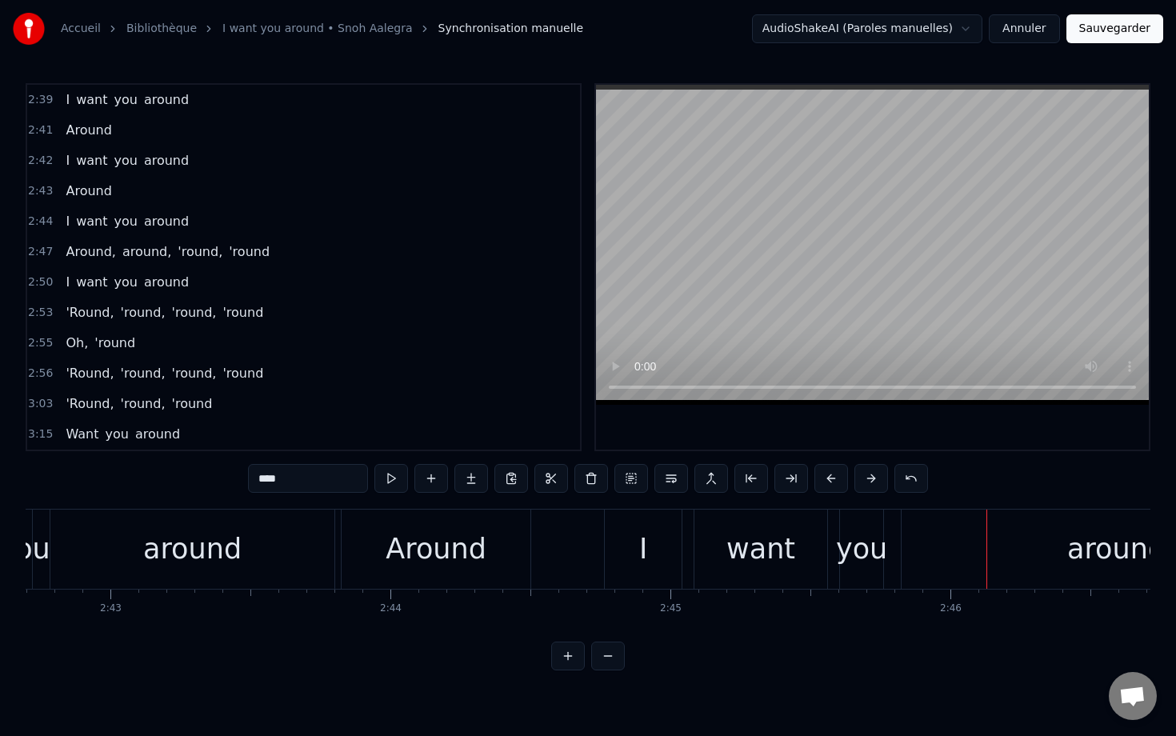
click at [90, 211] on div "I want you around" at bounding box center [127, 221] width 136 height 29
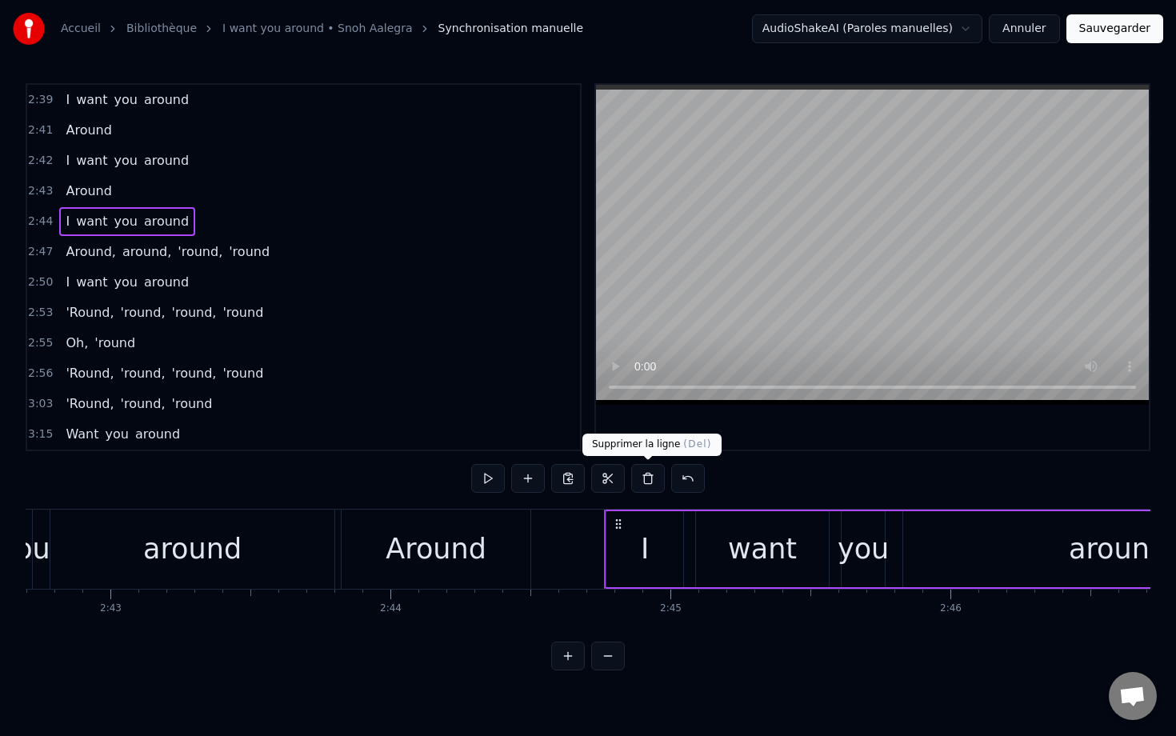
click at [653, 482] on button at bounding box center [648, 478] width 34 height 29
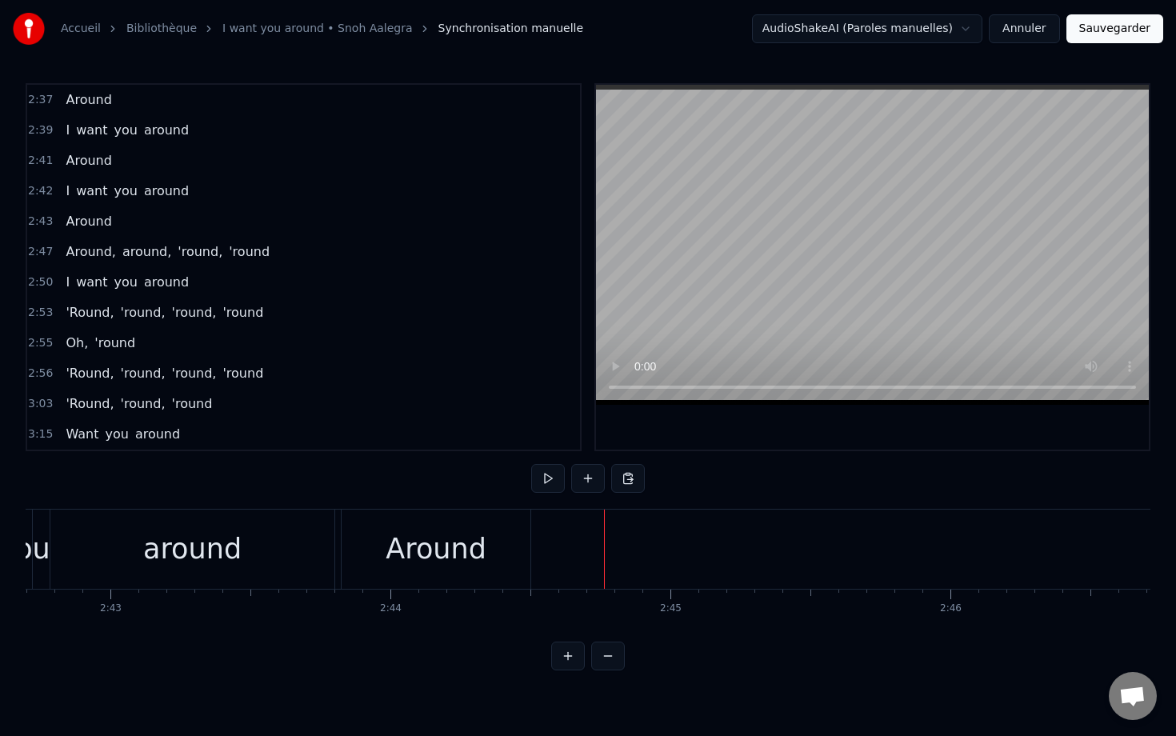
click at [96, 182] on span "want" at bounding box center [91, 191] width 34 height 18
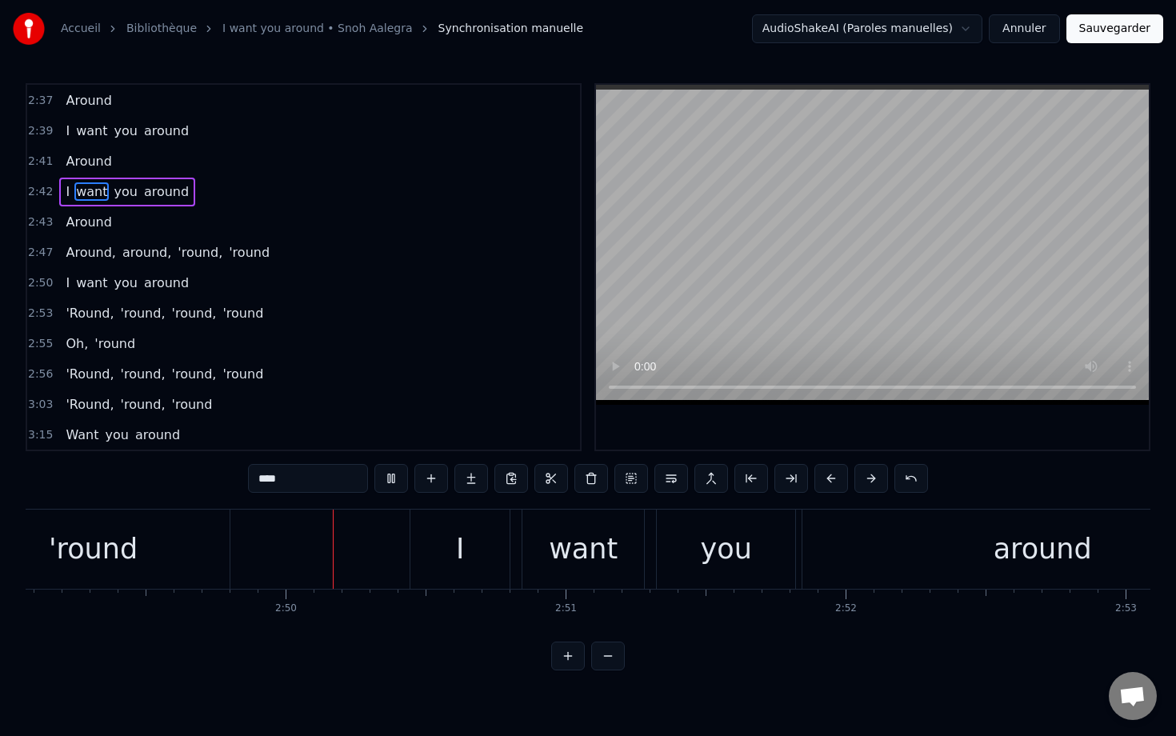
scroll to position [0, 47377]
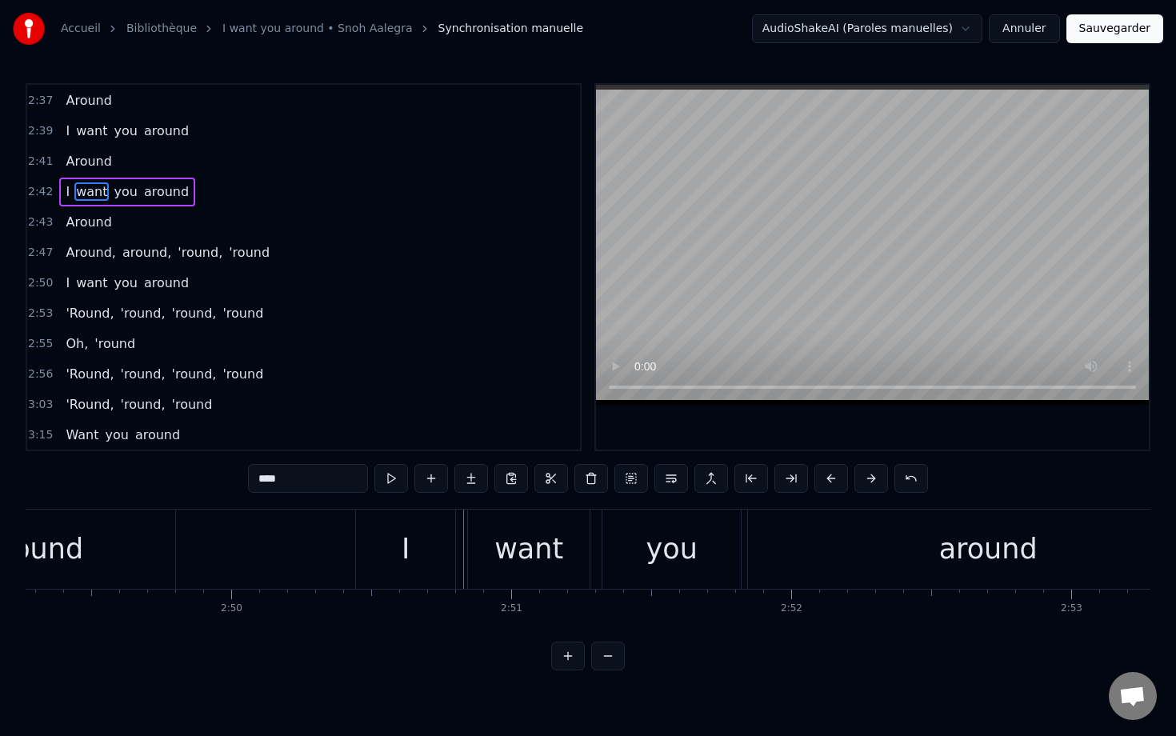
click at [177, 180] on div "I want you around" at bounding box center [127, 192] width 136 height 29
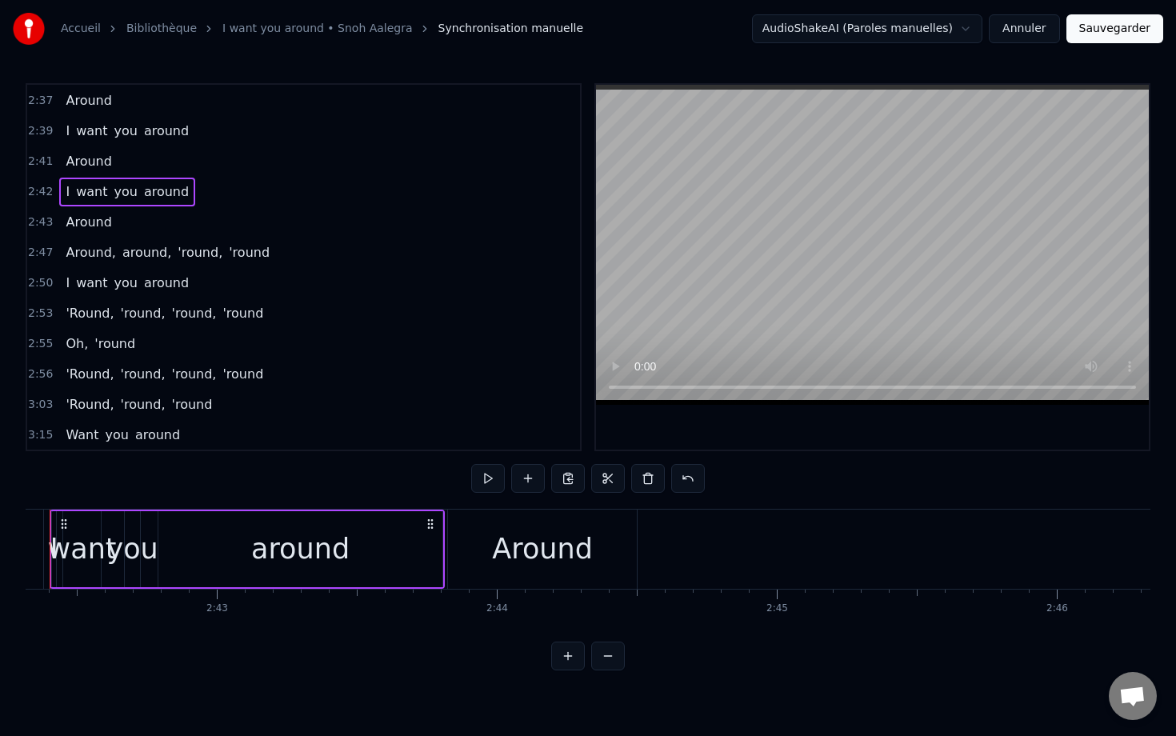
scroll to position [0, 45376]
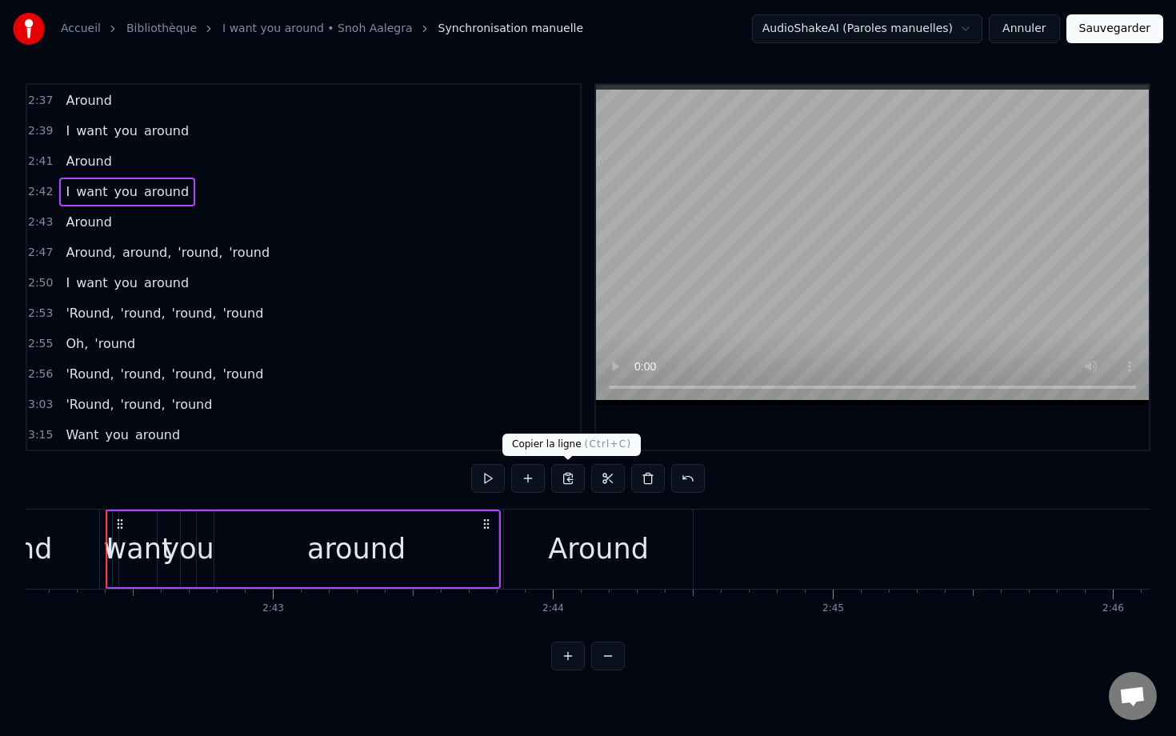
click at [567, 479] on button at bounding box center [568, 478] width 34 height 29
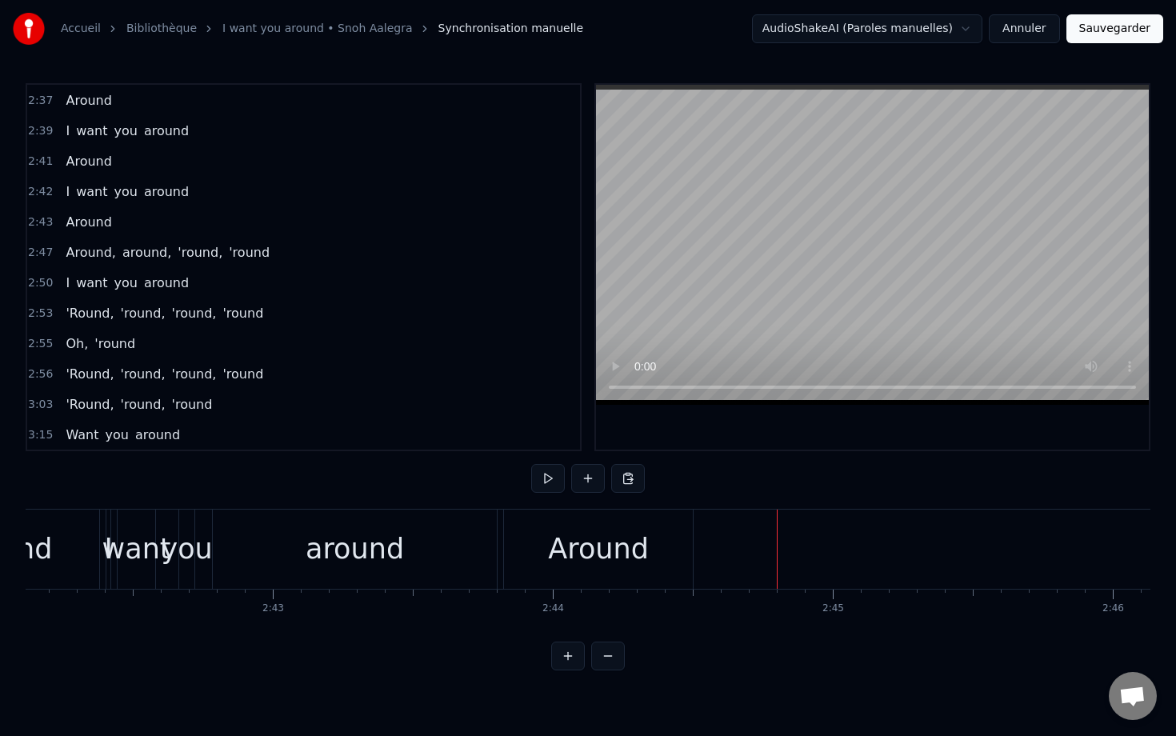
drag, startPoint x: 806, startPoint y: 589, endPoint x: 740, endPoint y: 545, distance: 79.6
click at [740, 545] on div at bounding box center [740, 548] width 1 height 79
click at [633, 475] on button at bounding box center [628, 478] width 34 height 29
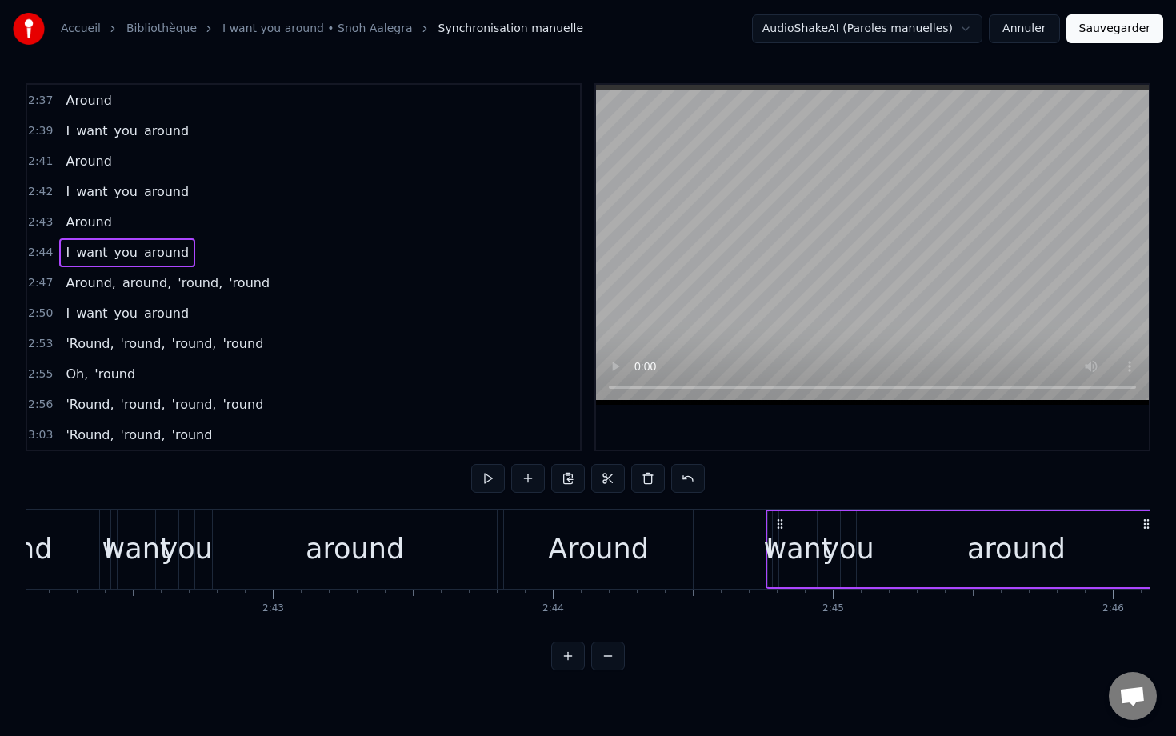
click at [760, 489] on div "0:08 It's not that I don't want you here 0:14 It's somethin' 'bout the way you …" at bounding box center [588, 376] width 1124 height 587
click at [781, 537] on div "want" at bounding box center [798, 549] width 69 height 42
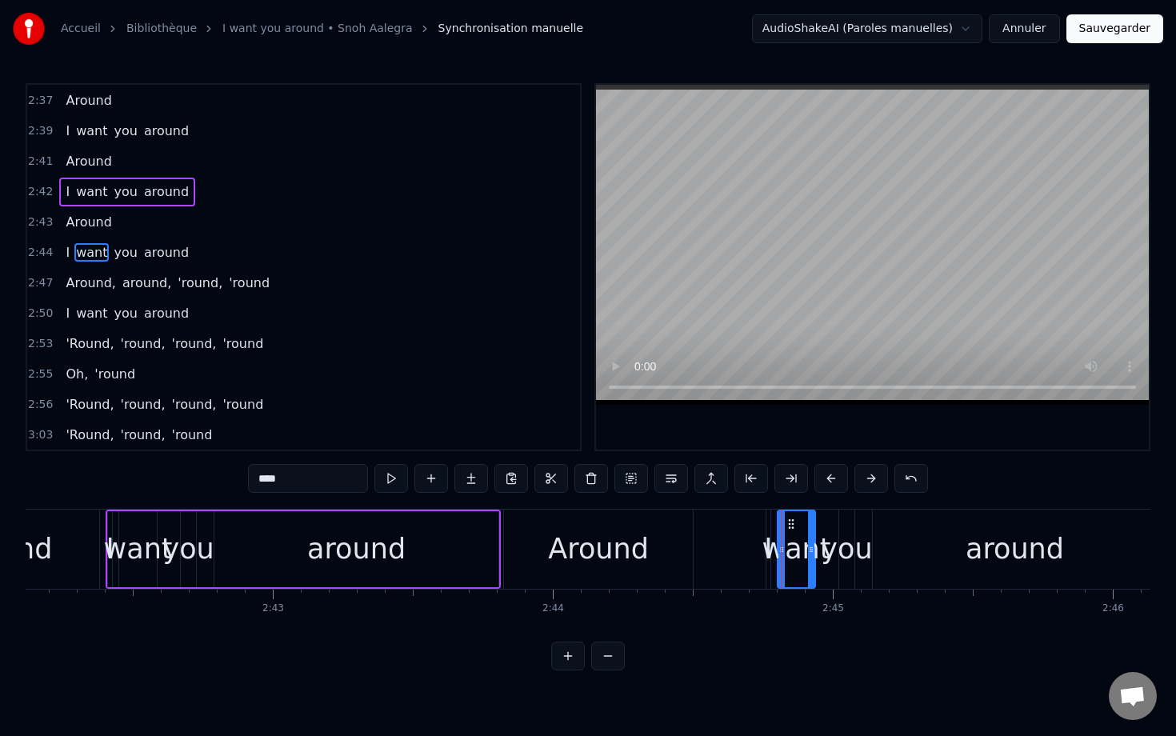
scroll to position [1261, 0]
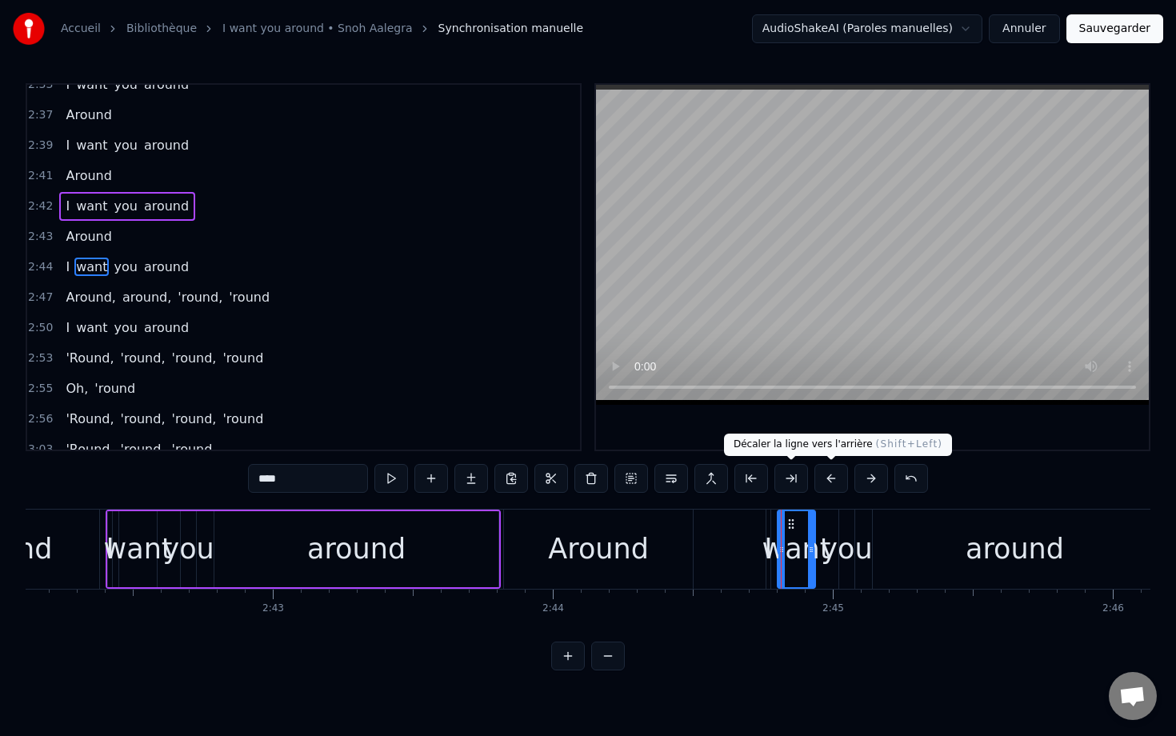
click at [781, 477] on button at bounding box center [831, 478] width 34 height 29
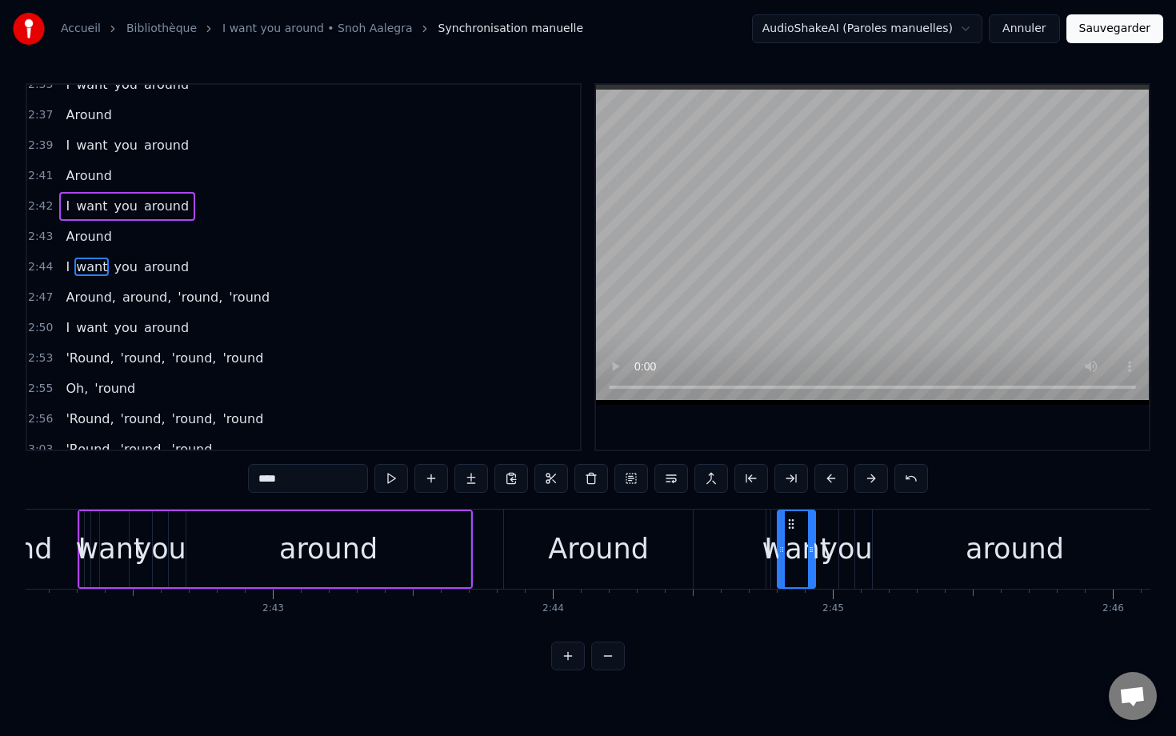
click at [781, 477] on button at bounding box center [831, 478] width 34 height 29
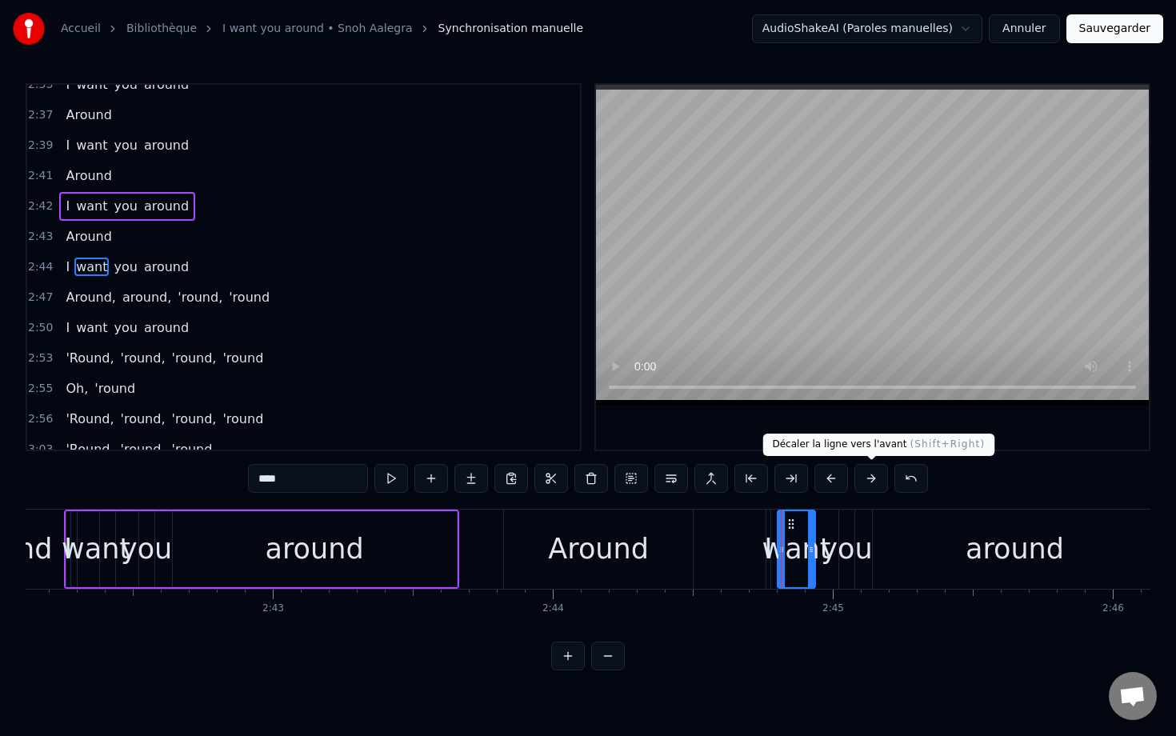
click at [781, 475] on button at bounding box center [871, 478] width 34 height 29
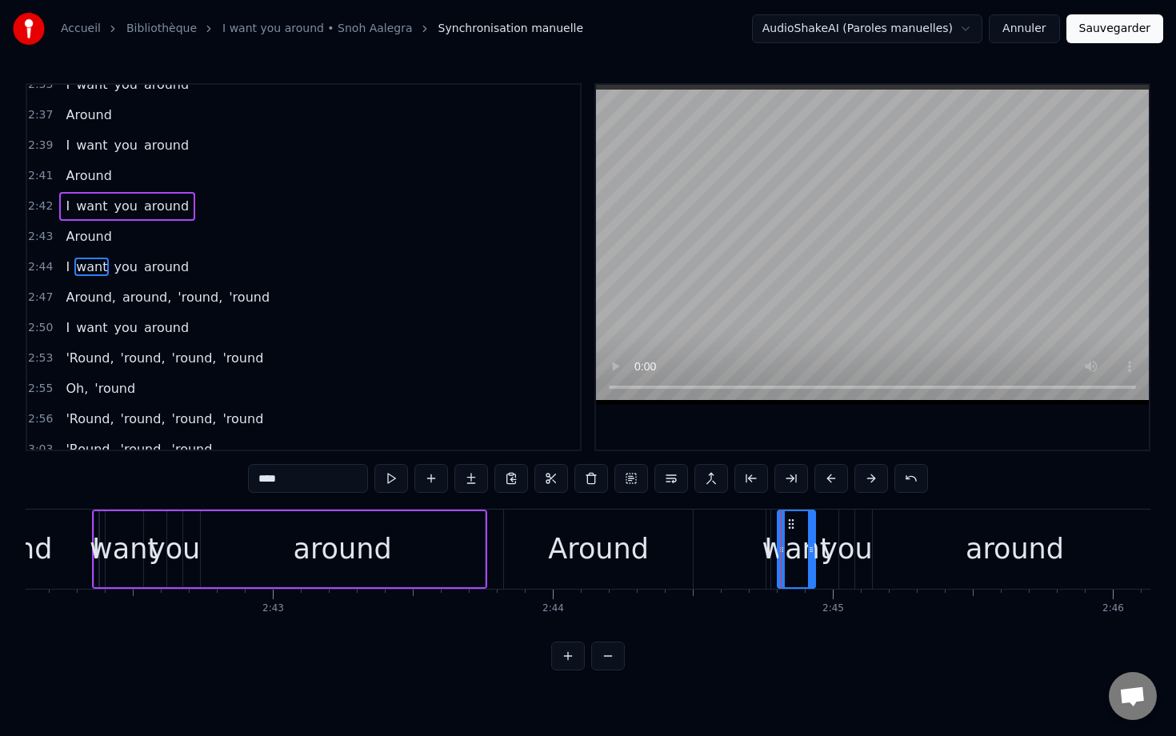
click at [781, 475] on button at bounding box center [871, 478] width 34 height 29
click at [781, 561] on div "want" at bounding box center [796, 549] width 69 height 42
click at [781, 541] on div "want" at bounding box center [796, 549] width 69 height 42
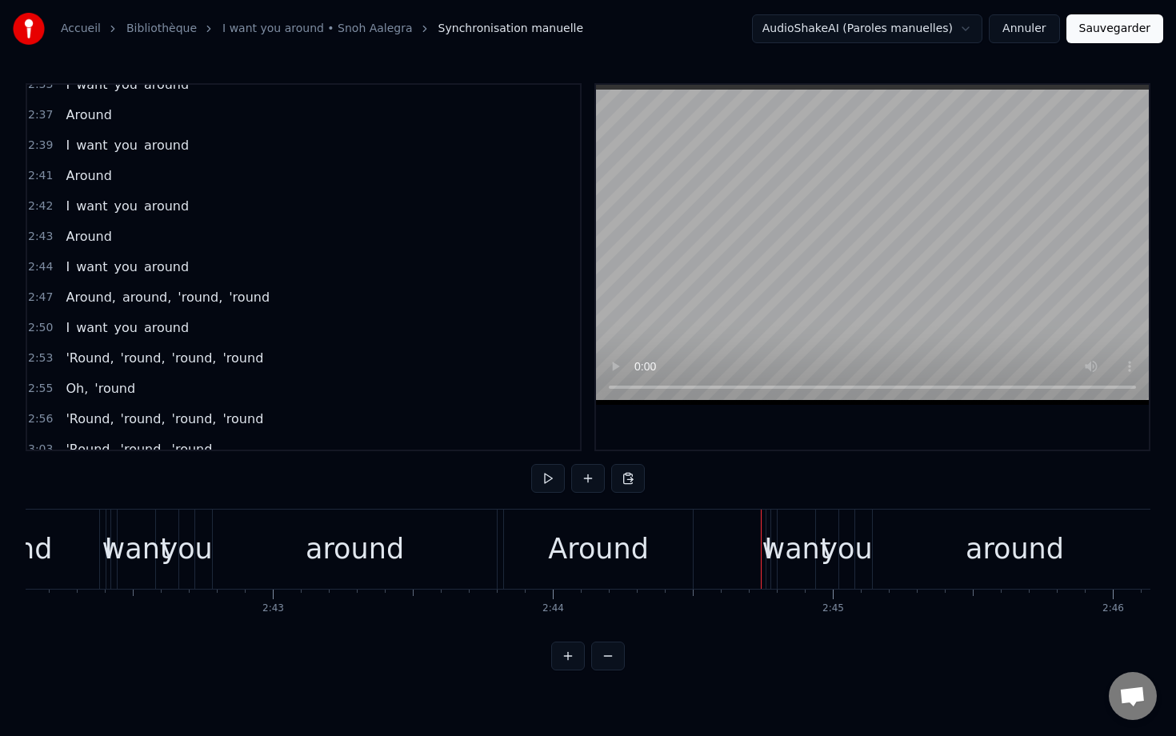
click at [774, 538] on div "want" at bounding box center [796, 549] width 69 height 42
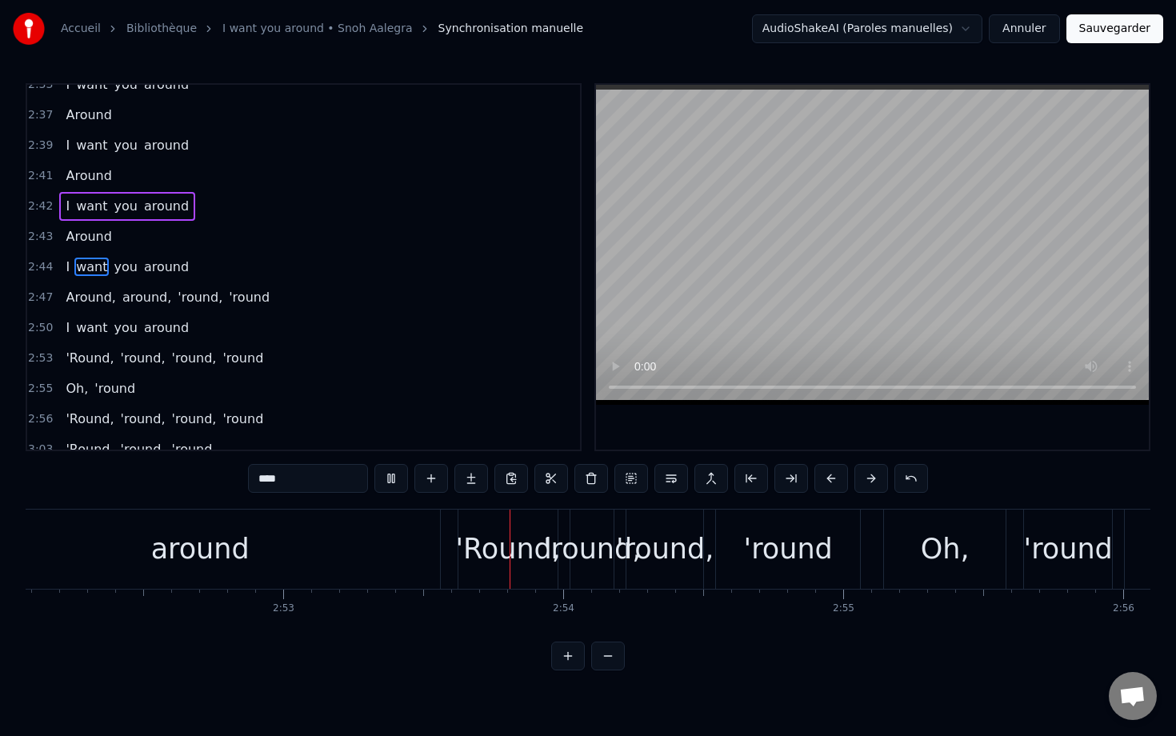
scroll to position [0, 48405]
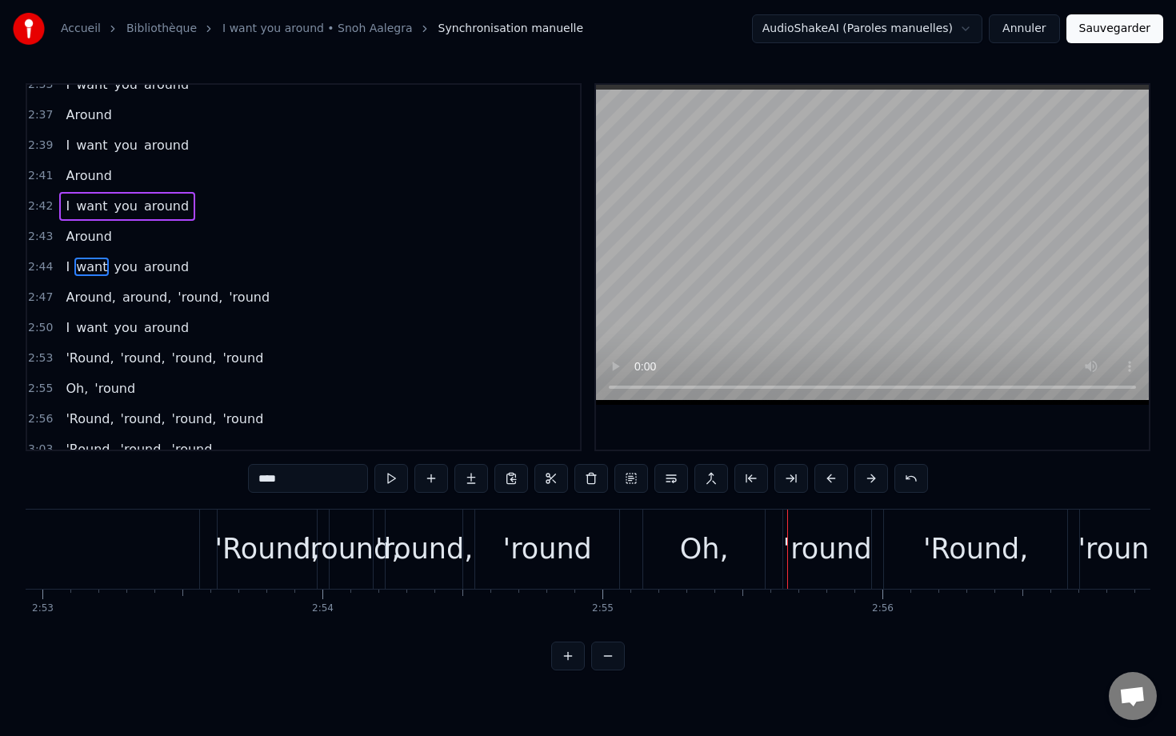
click at [65, 258] on span "I" at bounding box center [67, 267] width 7 height 18
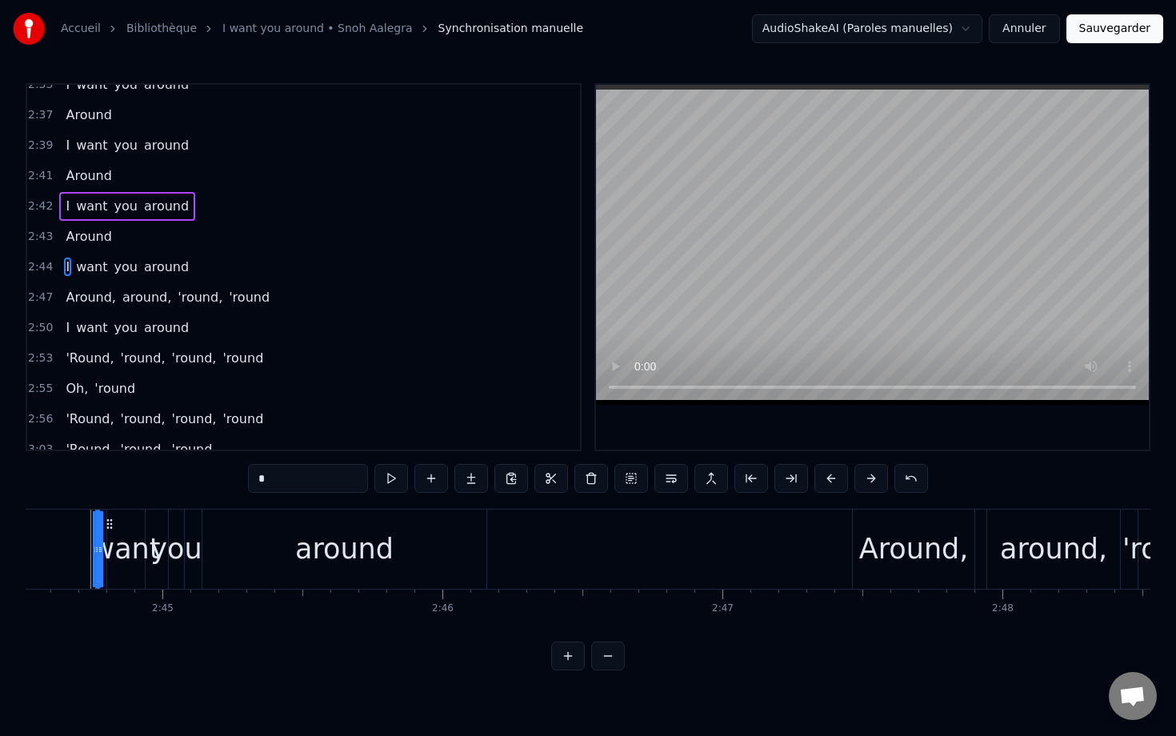
scroll to position [0, 46036]
click at [781, 547] on div "Around," at bounding box center [924, 549] width 110 height 42
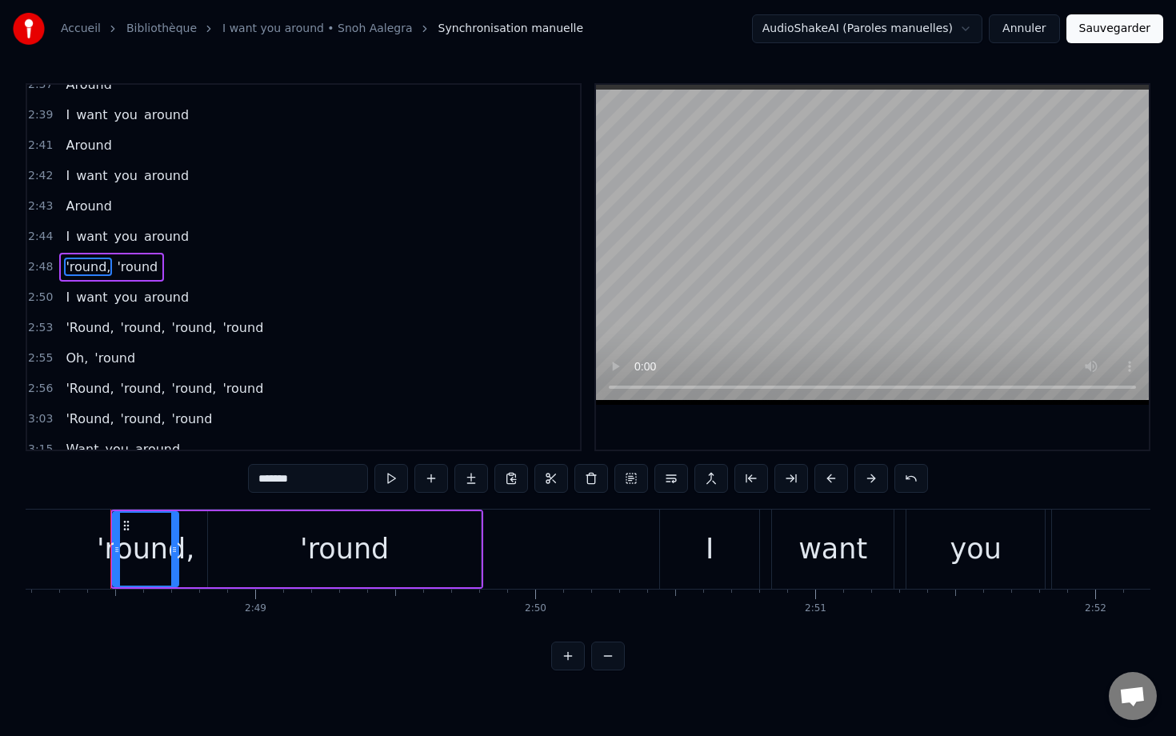
scroll to position [0, 47078]
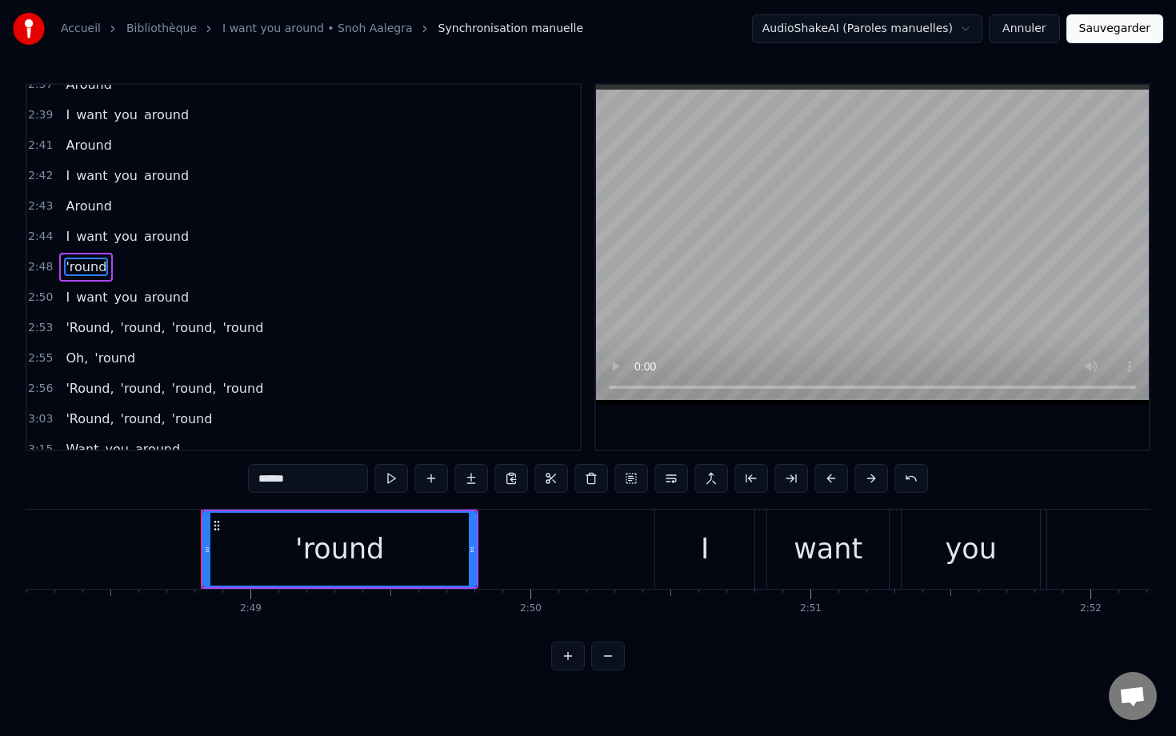
type input "*"
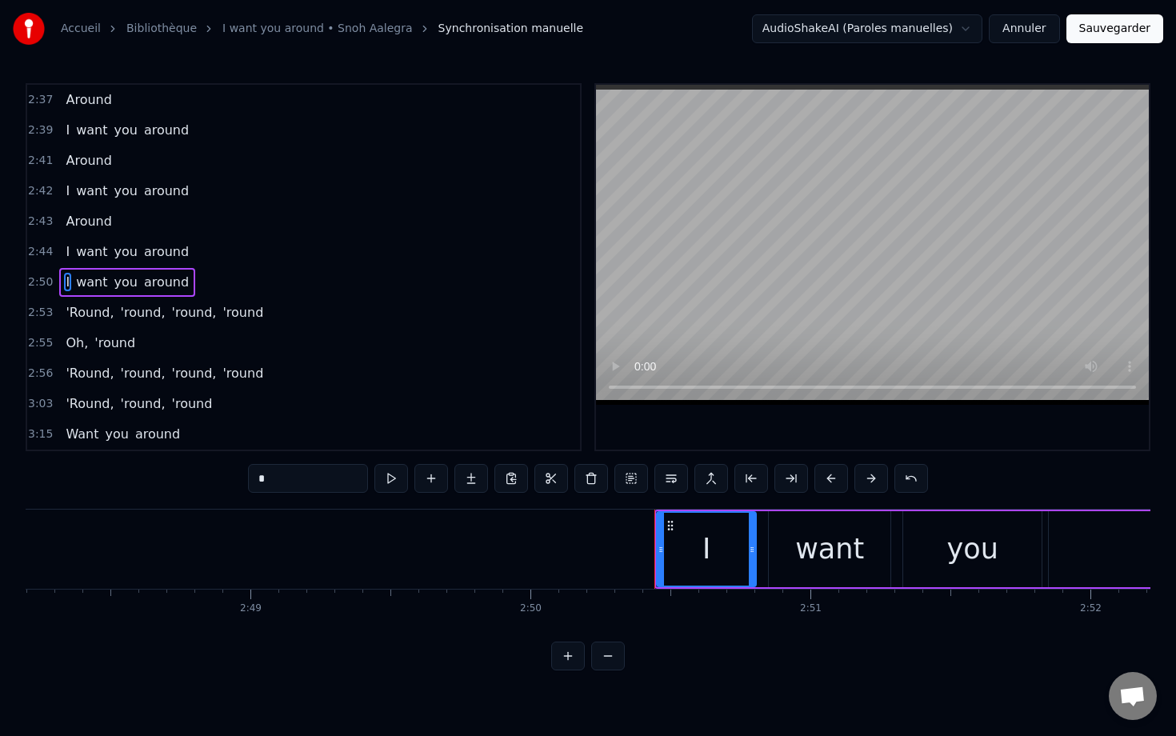
scroll to position [1276, 0]
click at [64, 245] on span "I" at bounding box center [67, 251] width 7 height 18
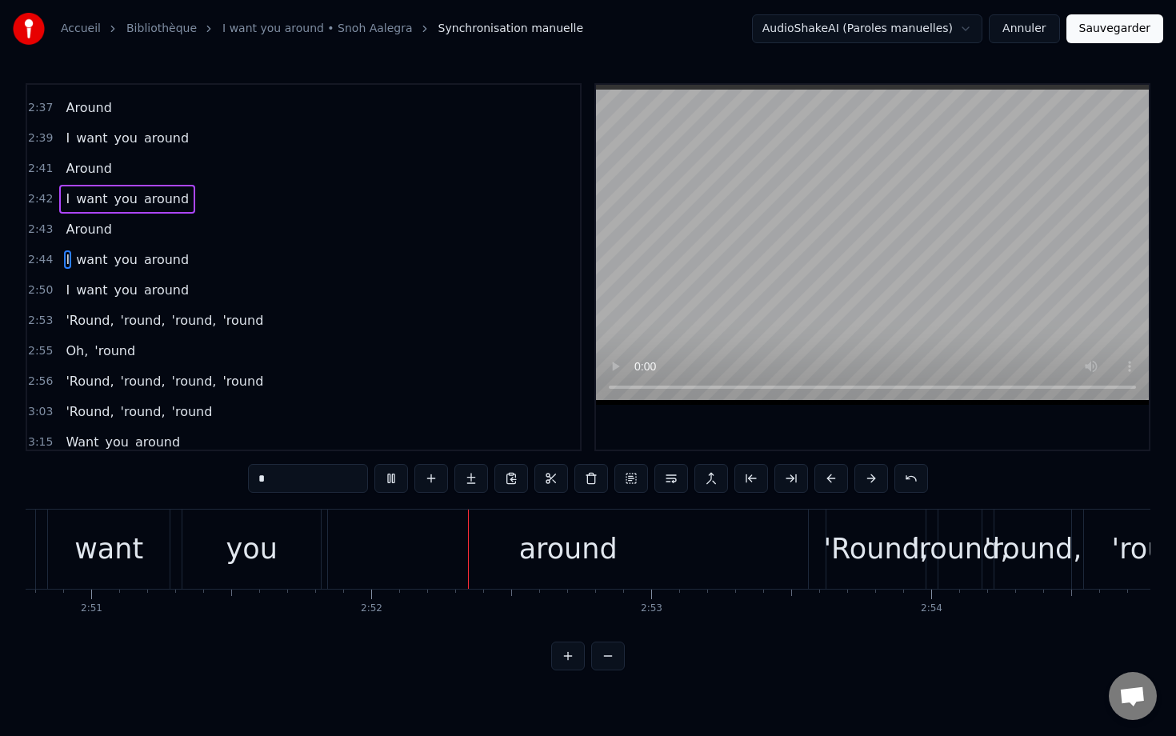
scroll to position [0, 48021]
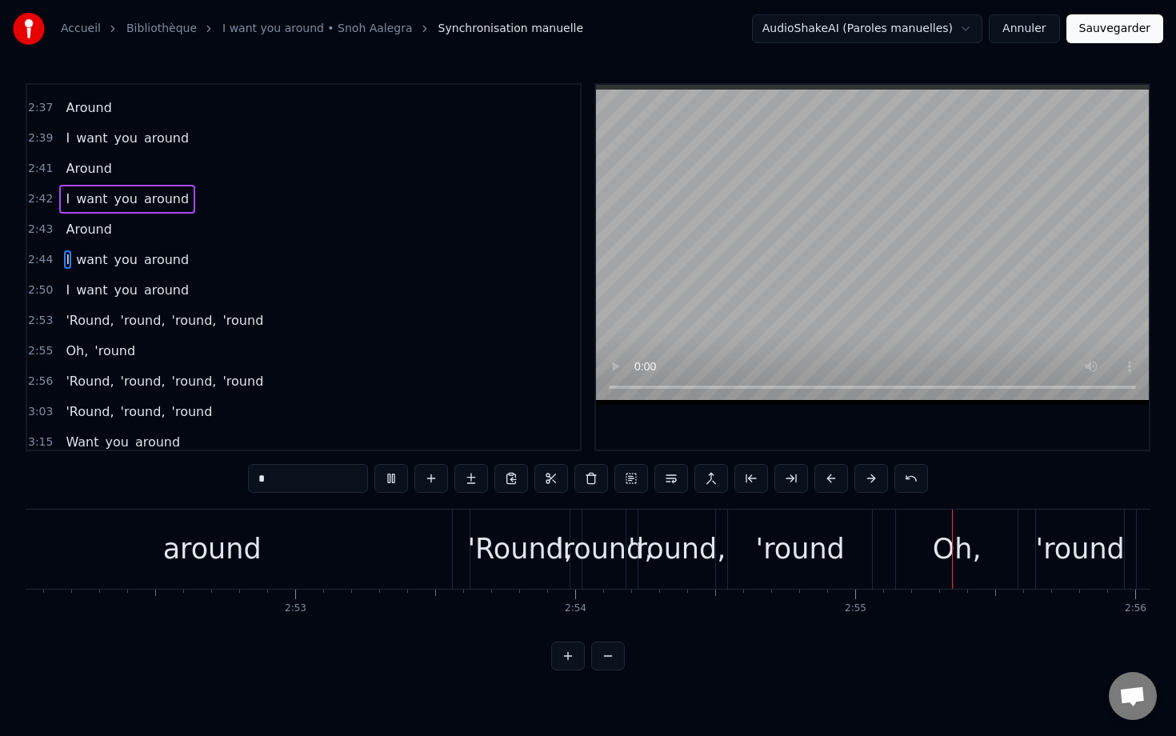
click at [665, 555] on div "'Round, 'round, 'round, 'round" at bounding box center [672, 548] width 406 height 79
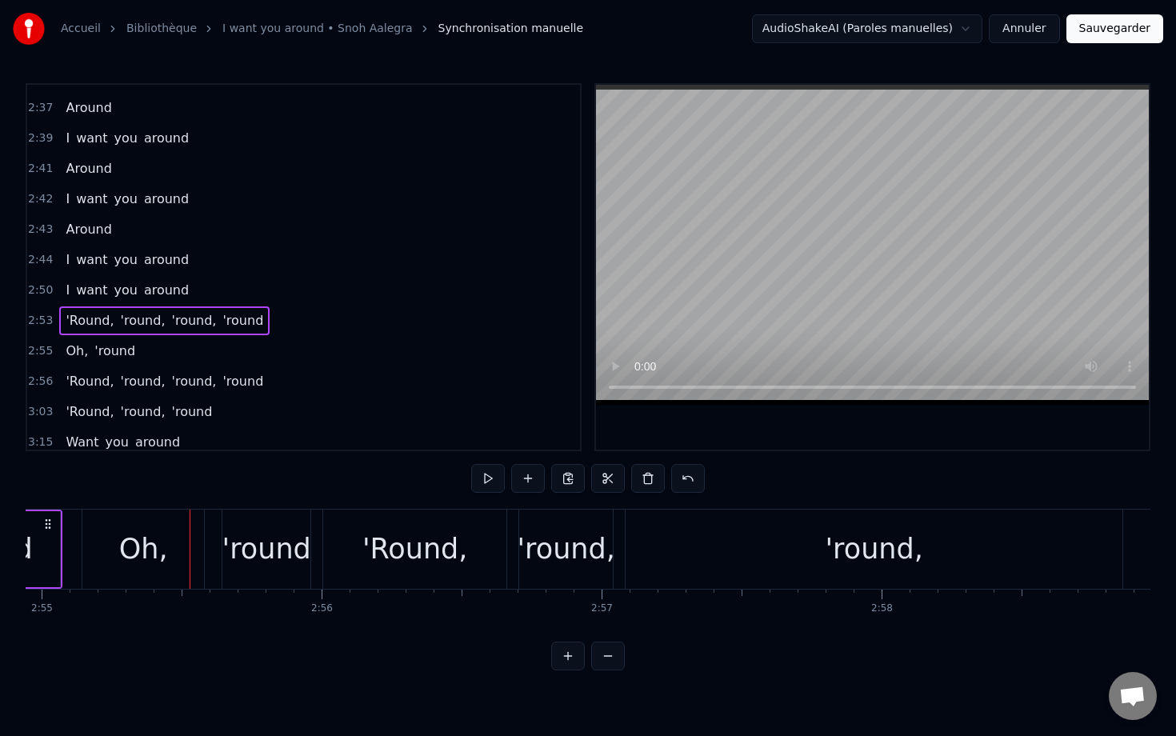
scroll to position [0, 48993]
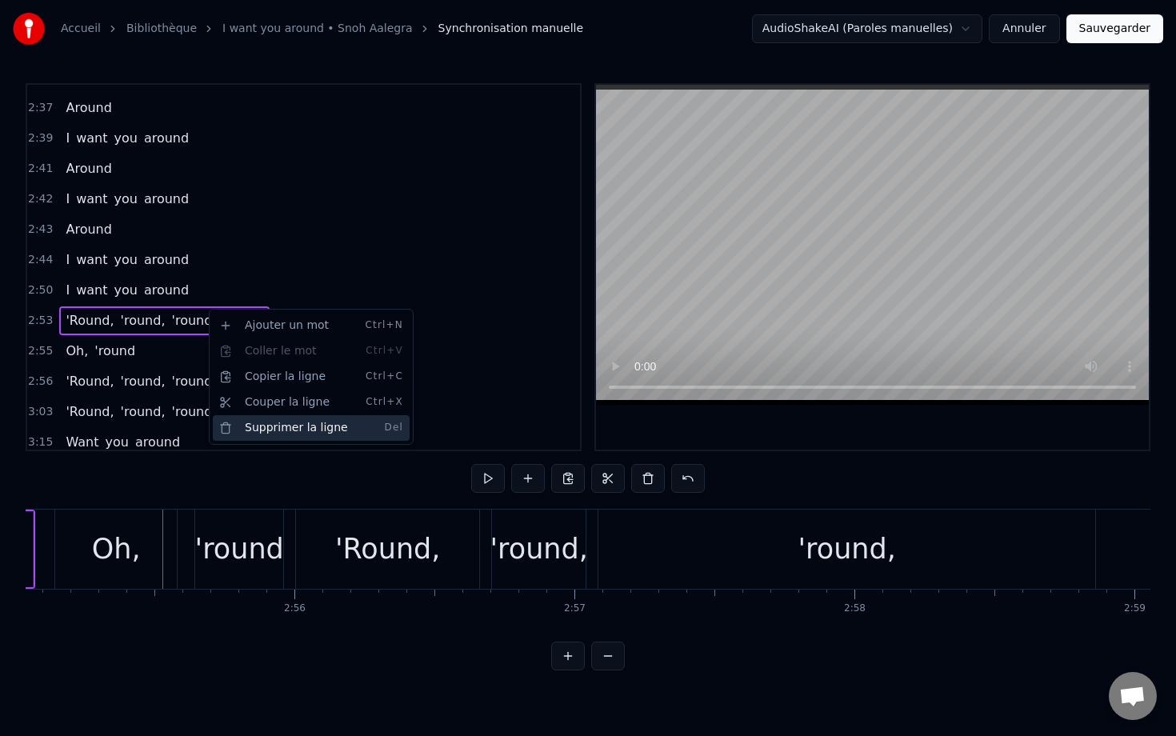
click at [279, 419] on div "Supprimer la ligne Del" at bounding box center [311, 428] width 197 height 26
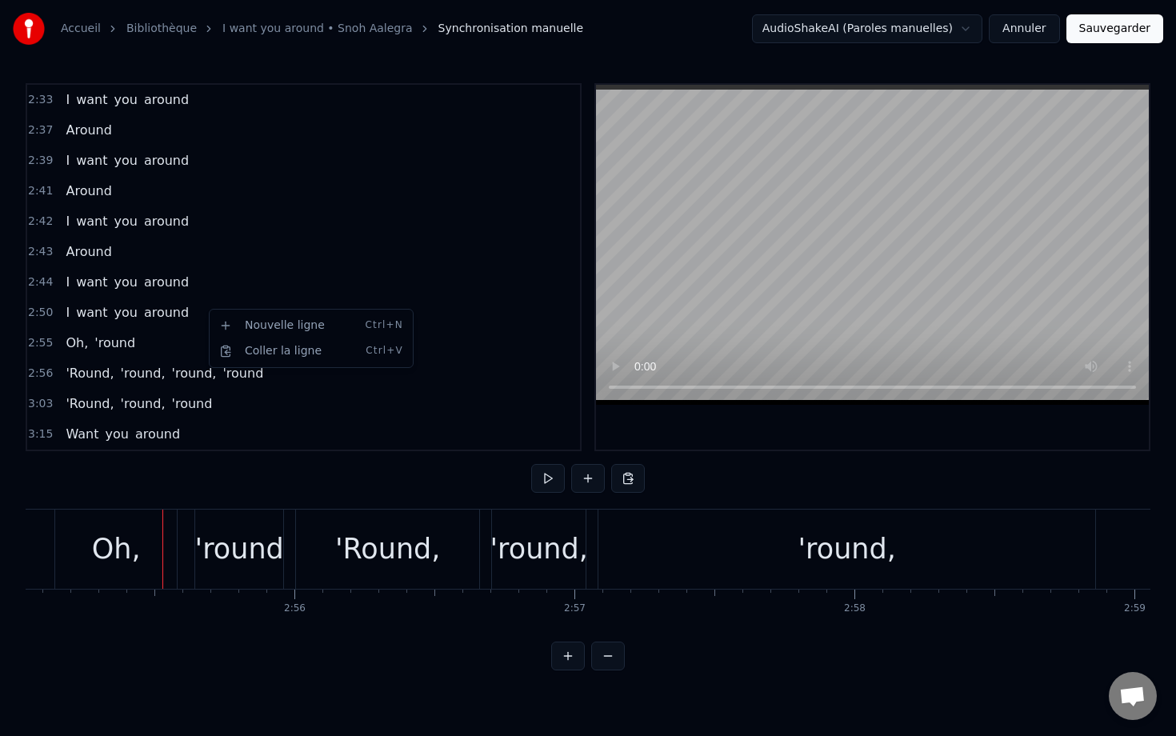
scroll to position [1246, 0]
click at [70, 332] on div "Oh, 'round" at bounding box center [100, 343] width 82 height 29
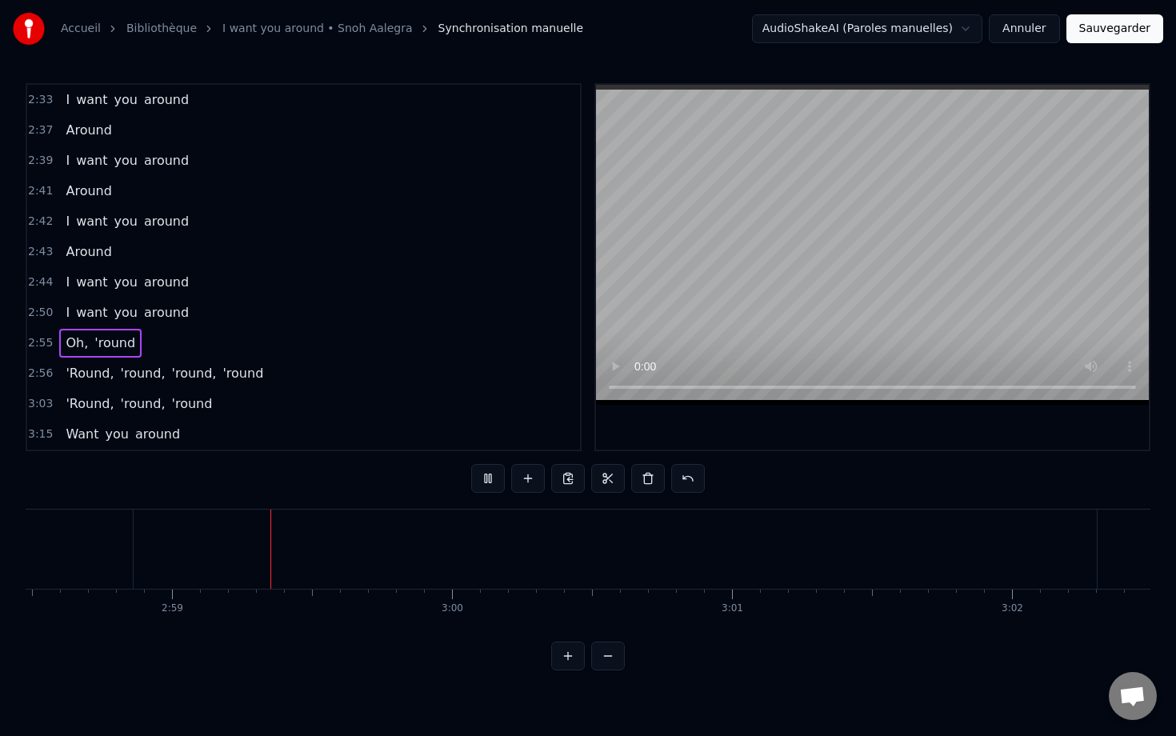
scroll to position [0, 49957]
click at [211, 363] on div "'Round, 'round, 'round, 'round" at bounding box center [164, 373] width 210 height 29
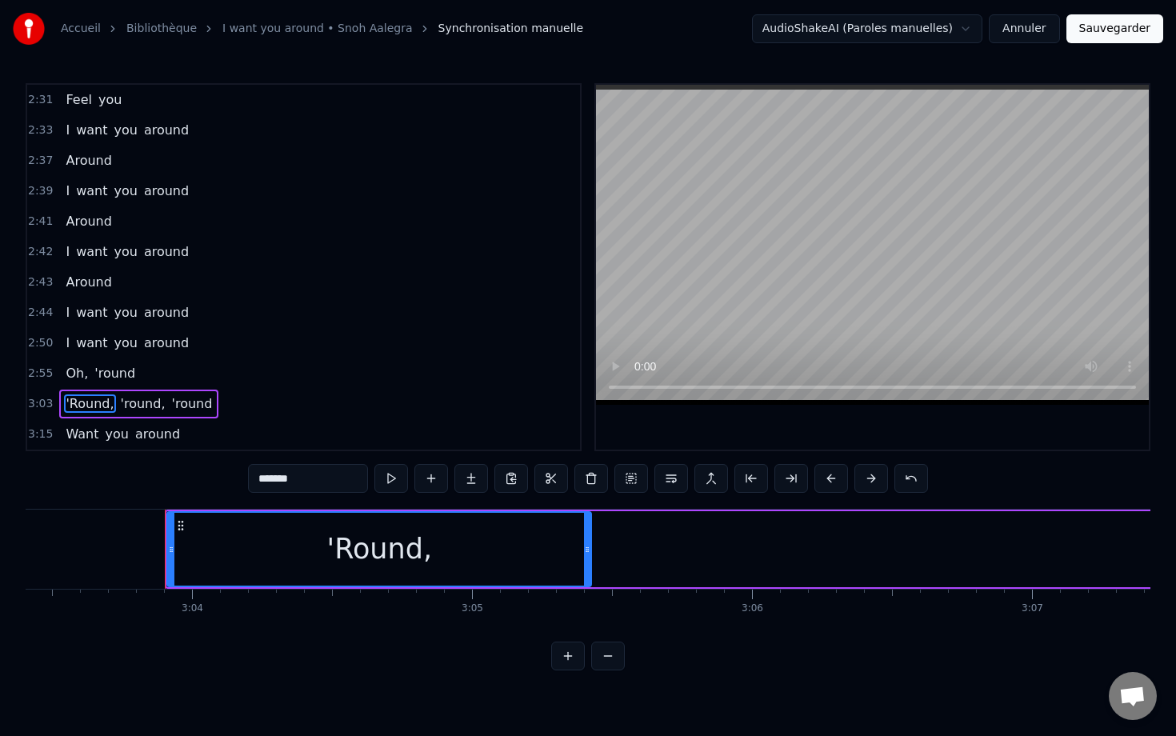
scroll to position [0, 51394]
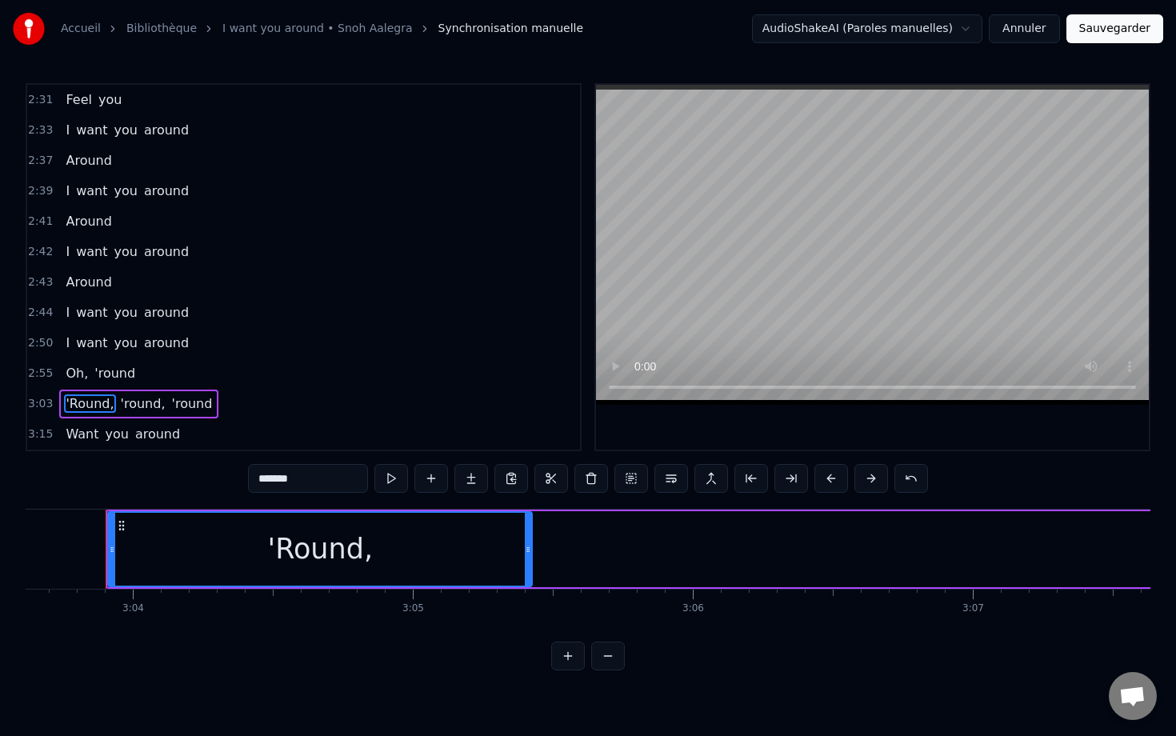
click at [144, 391] on div "'Round, 'round, 'round" at bounding box center [138, 403] width 159 height 29
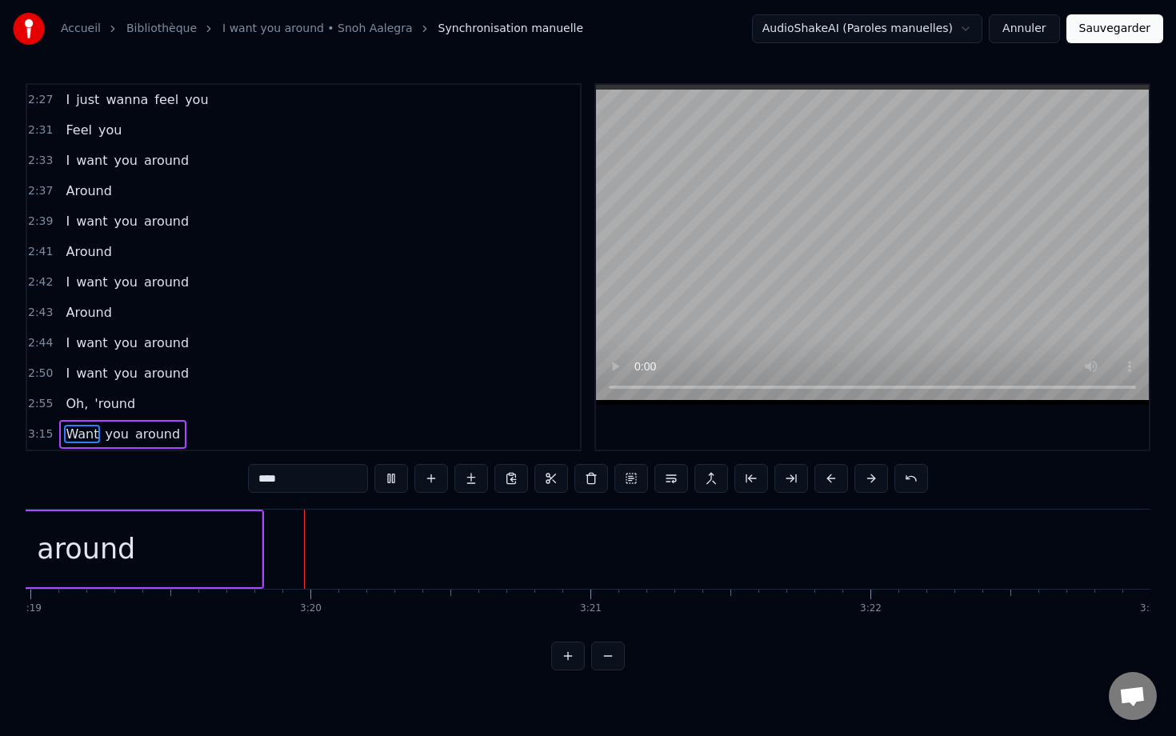
scroll to position [0, 55713]
click at [154, 422] on div "Want you around" at bounding box center [122, 434] width 127 height 29
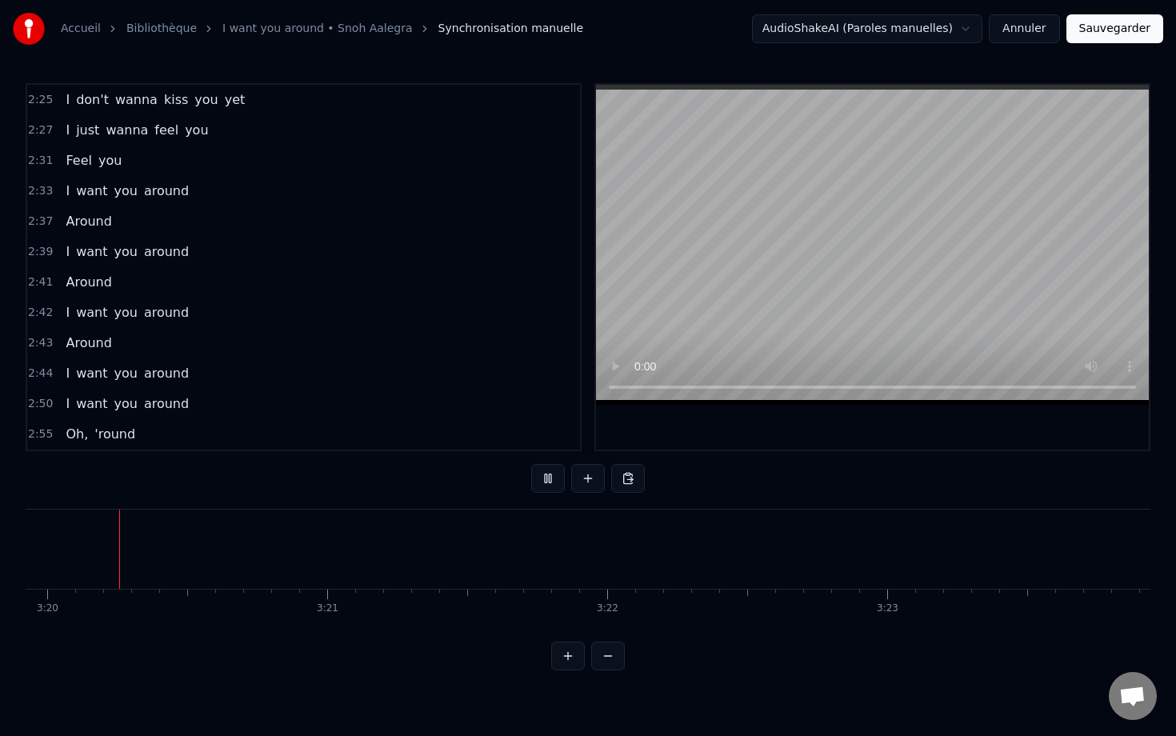
scroll to position [0, 55939]
click at [781, 22] on button "Sauvegarder" at bounding box center [1114, 28] width 97 height 29
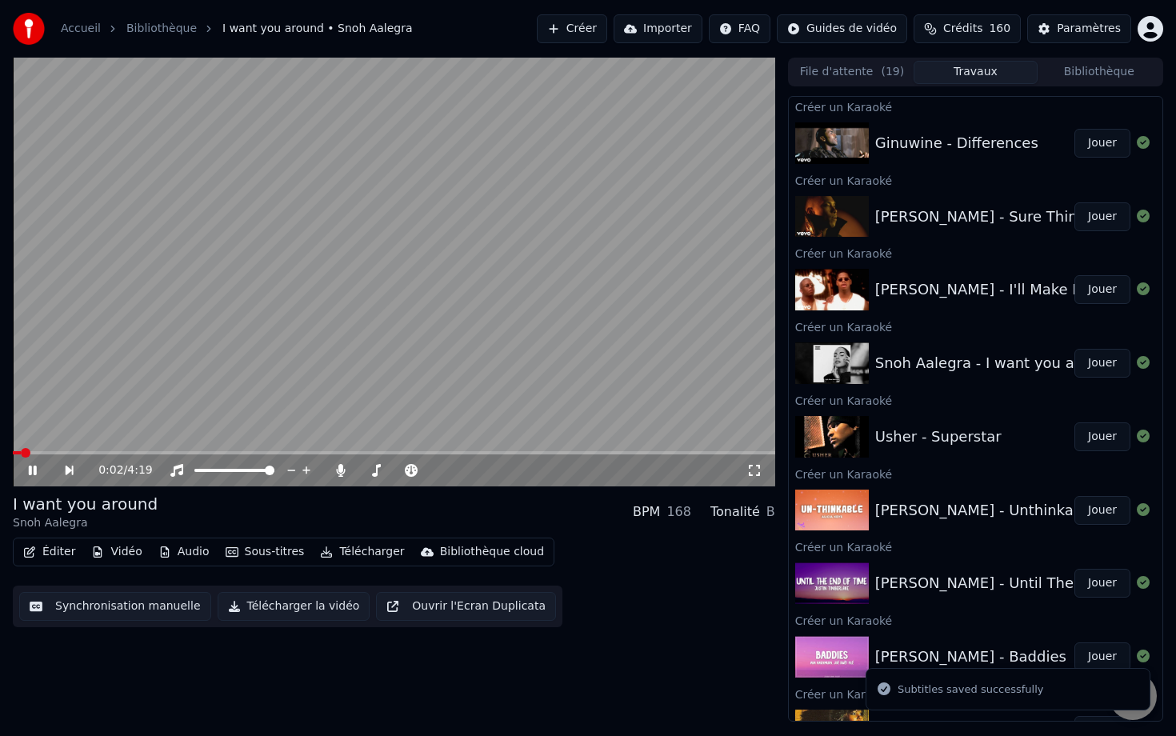
click at [781, 440] on button "Jouer" at bounding box center [1102, 436] width 56 height 29
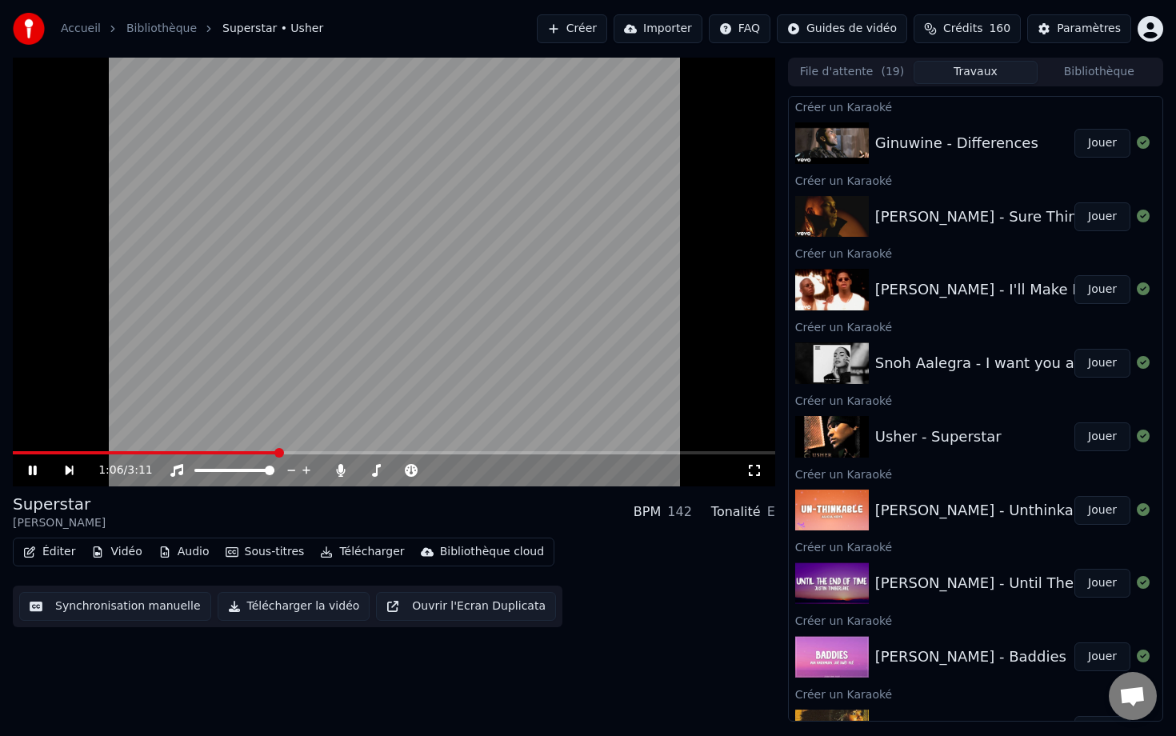
click at [91, 601] on button "Synchronisation manuelle" at bounding box center [115, 606] width 192 height 29
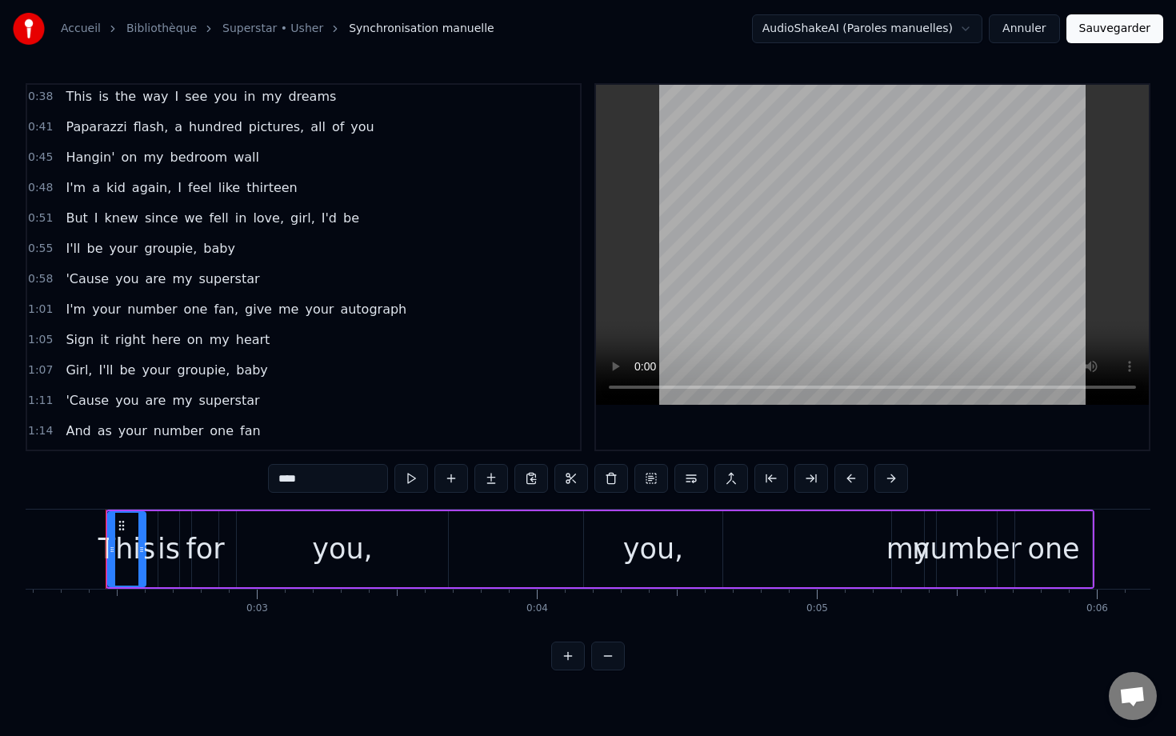
scroll to position [238, 0]
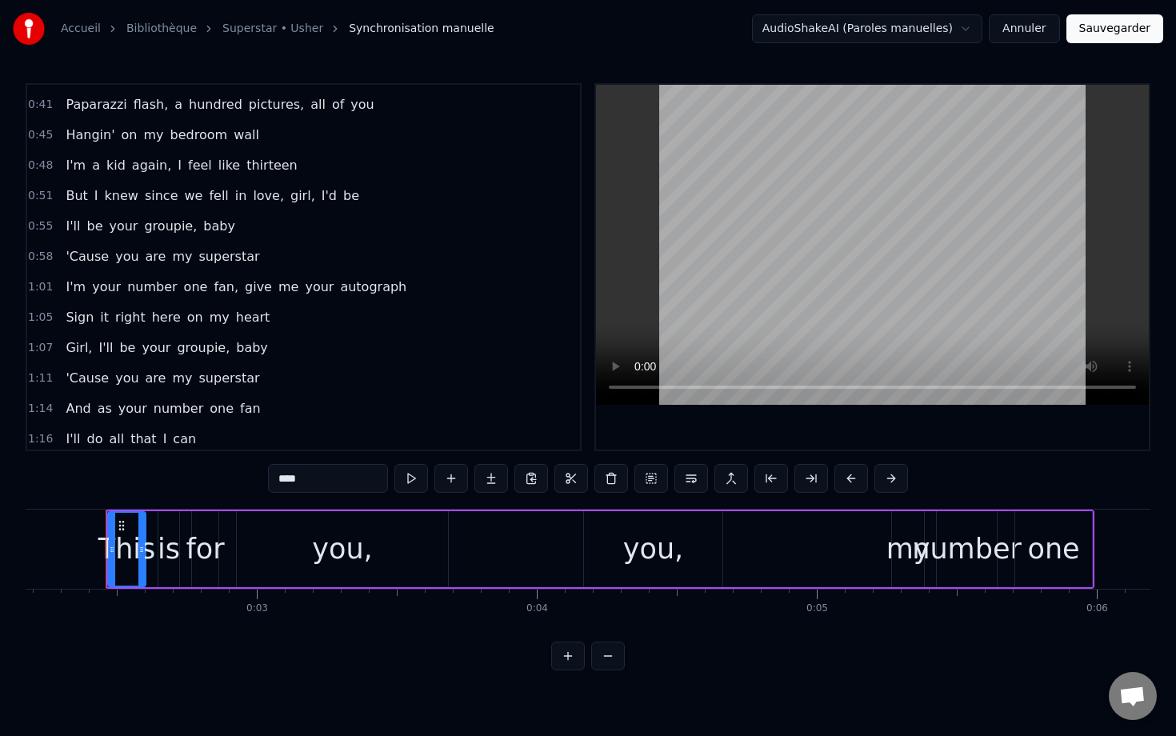
click at [122, 215] on div "I'll be your groupie, baby" at bounding box center [150, 226] width 182 height 29
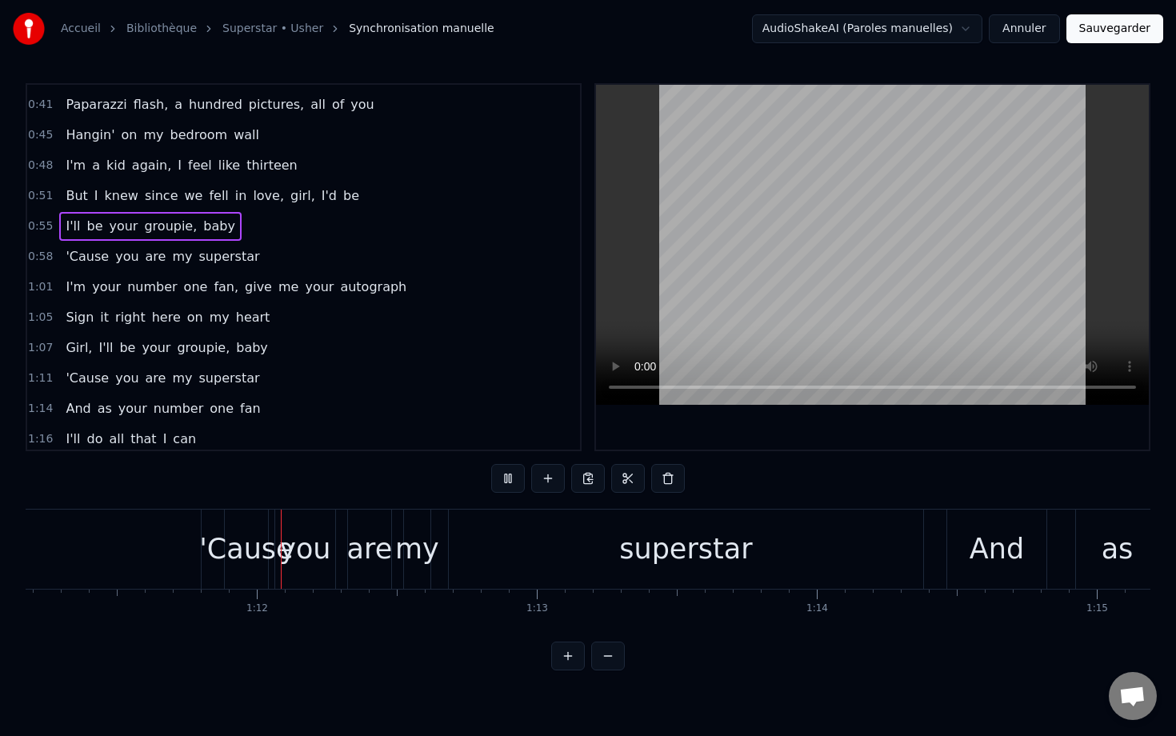
scroll to position [0, 19939]
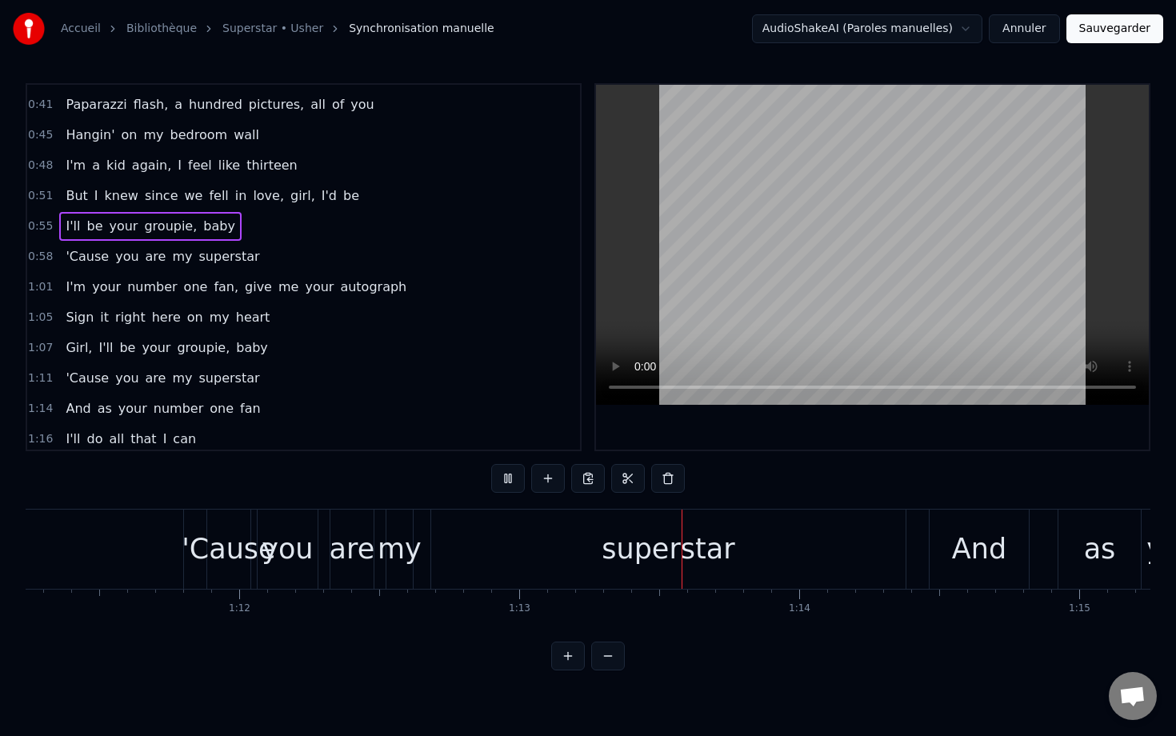
click at [781, 28] on button "Annuler" at bounding box center [1023, 28] width 70 height 29
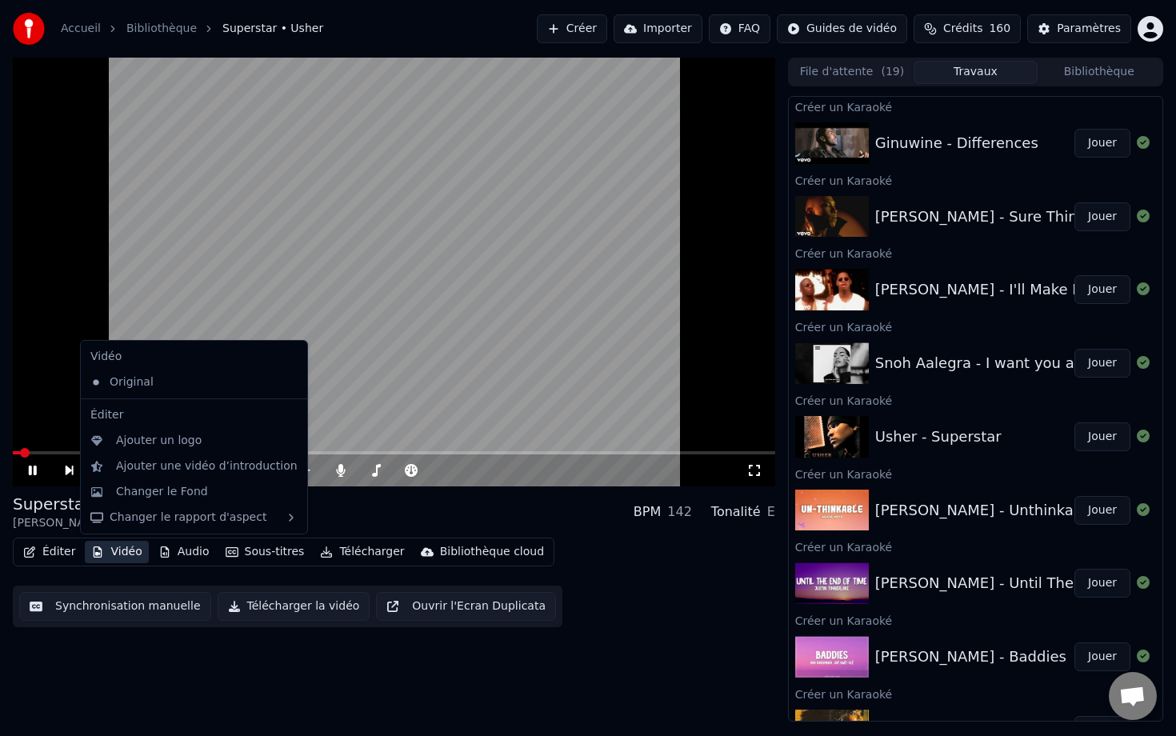
click at [126, 553] on button "Vidéo" at bounding box center [116, 552] width 63 height 22
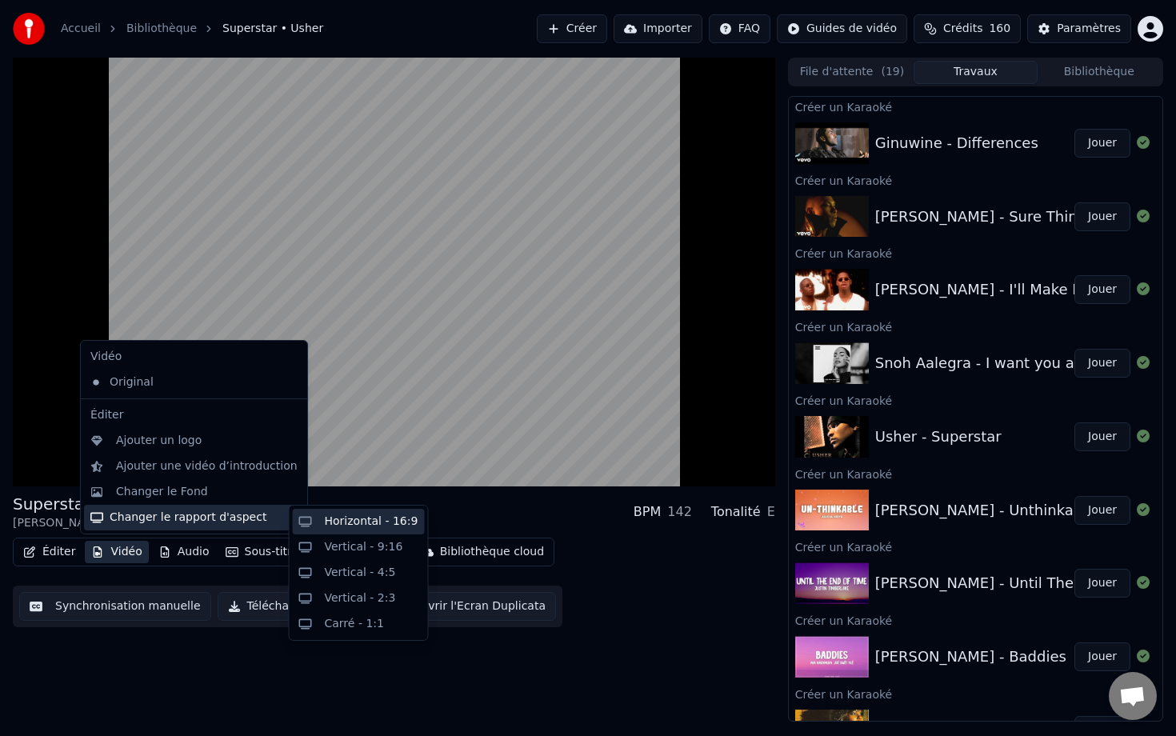
click at [341, 528] on div "Horizontal - 16:9" at bounding box center [372, 521] width 94 height 16
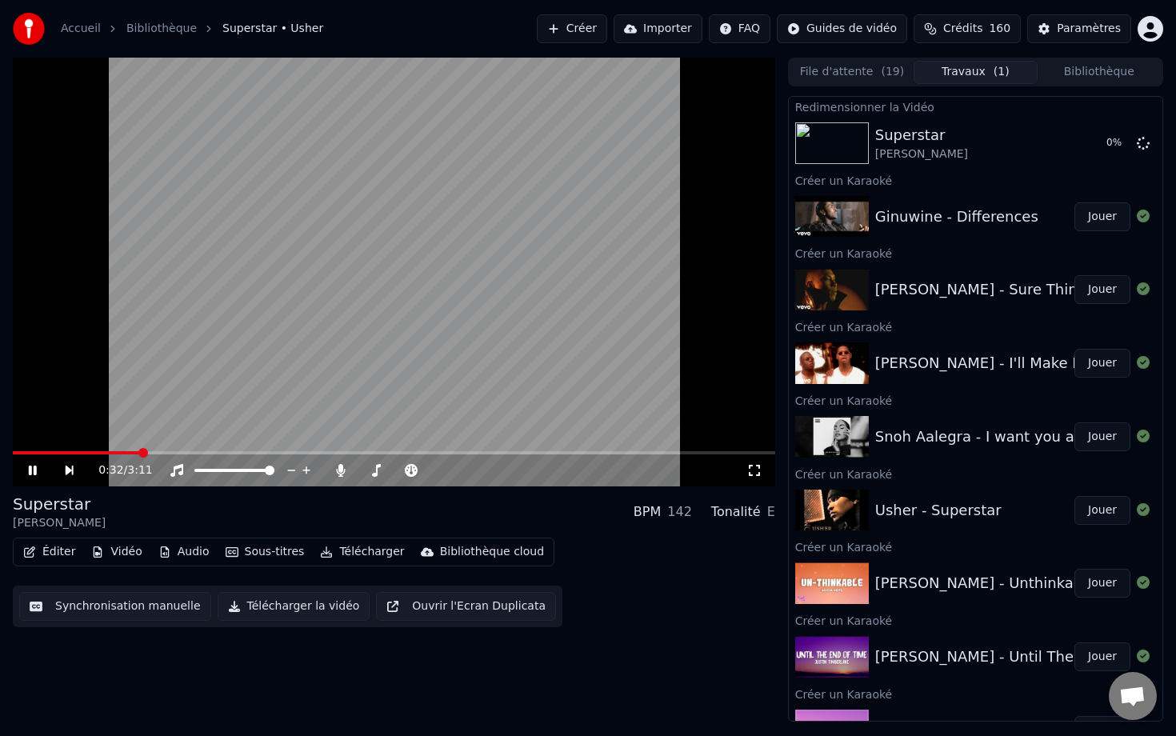
click at [140, 451] on span at bounding box center [394, 452] width 762 height 3
click at [177, 453] on span at bounding box center [394, 452] width 762 height 3
click at [217, 453] on span at bounding box center [394, 452] width 762 height 3
click at [39, 466] on icon at bounding box center [44, 470] width 37 height 13
click at [781, 585] on button "Jouer" at bounding box center [1102, 583] width 56 height 29
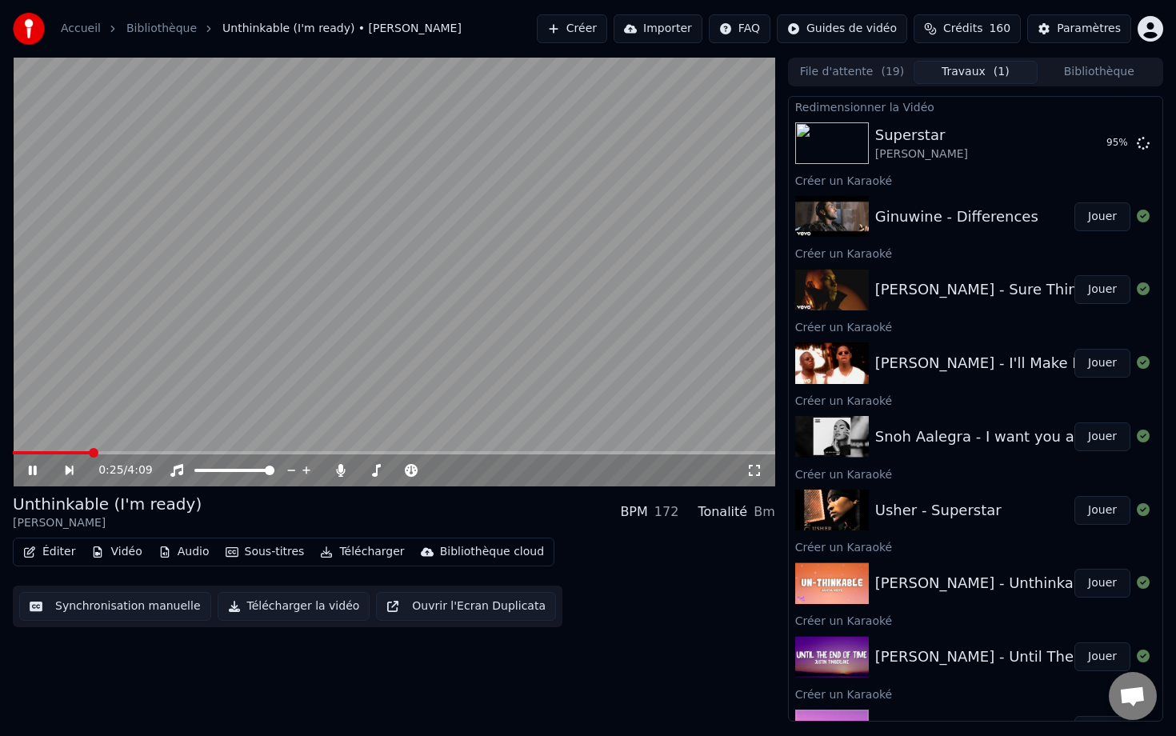
click at [109, 549] on button "Vidéo" at bounding box center [116, 552] width 63 height 22
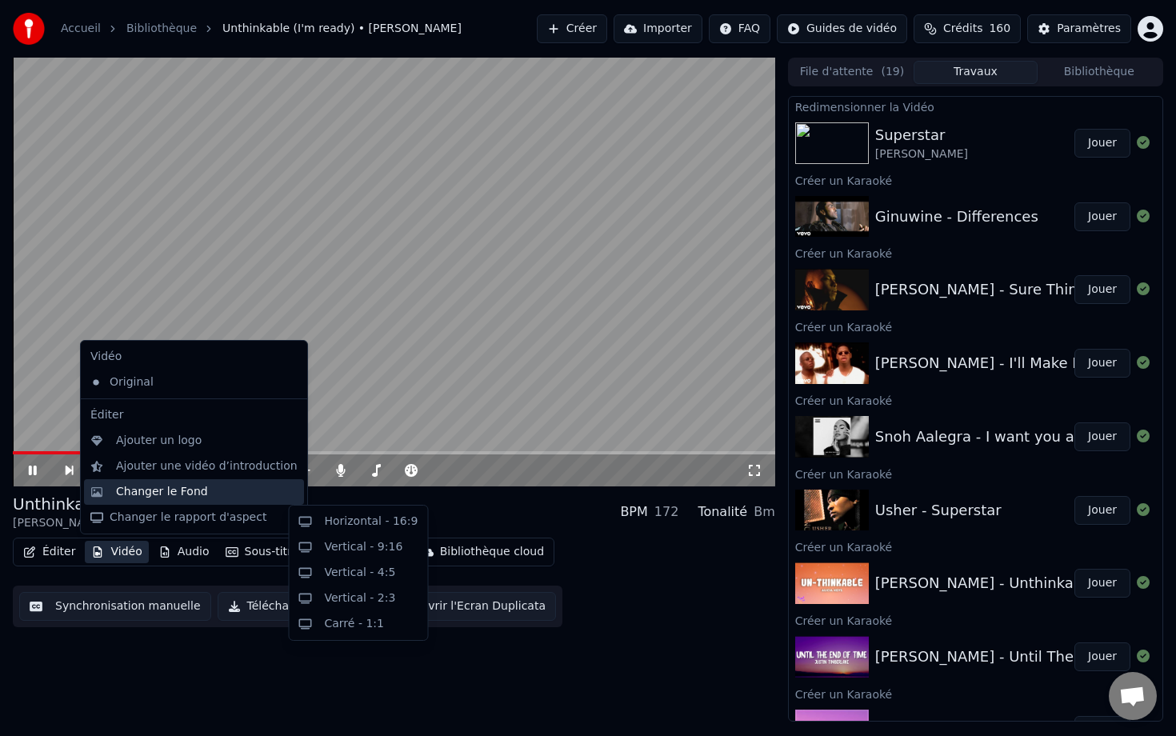
click at [173, 496] on div "Changer le Fond" at bounding box center [162, 492] width 92 height 16
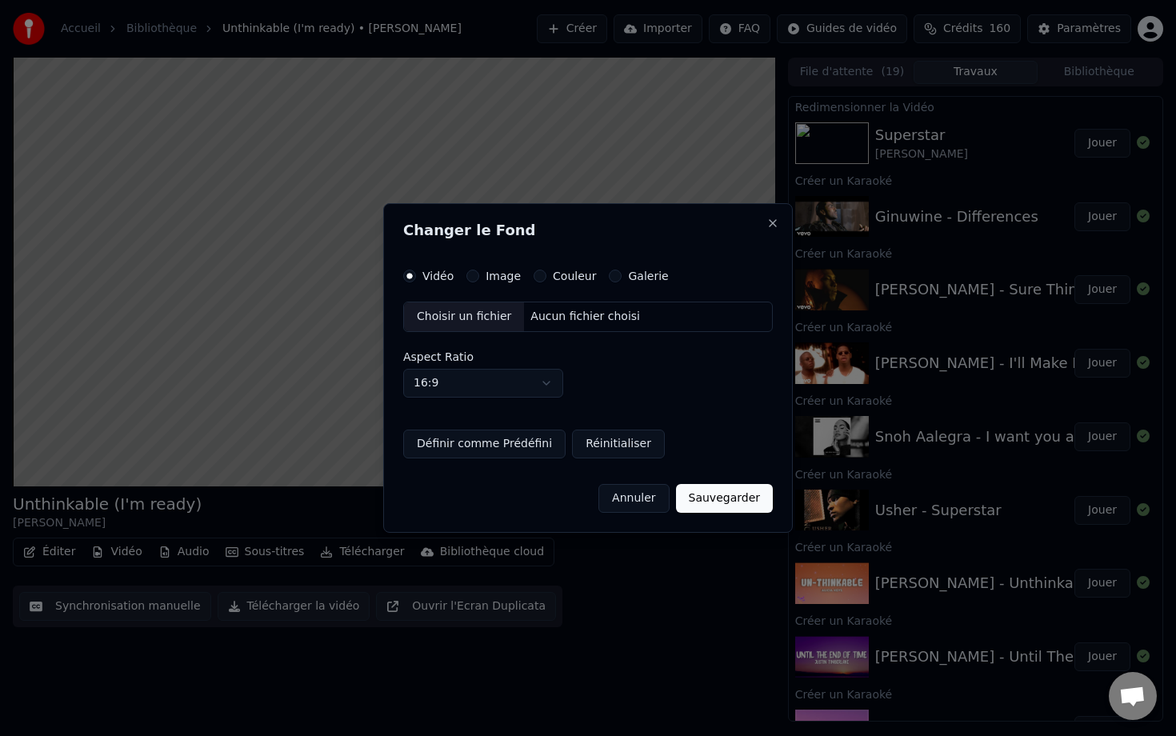
click at [537, 275] on button "Couleur" at bounding box center [539, 276] width 13 height 13
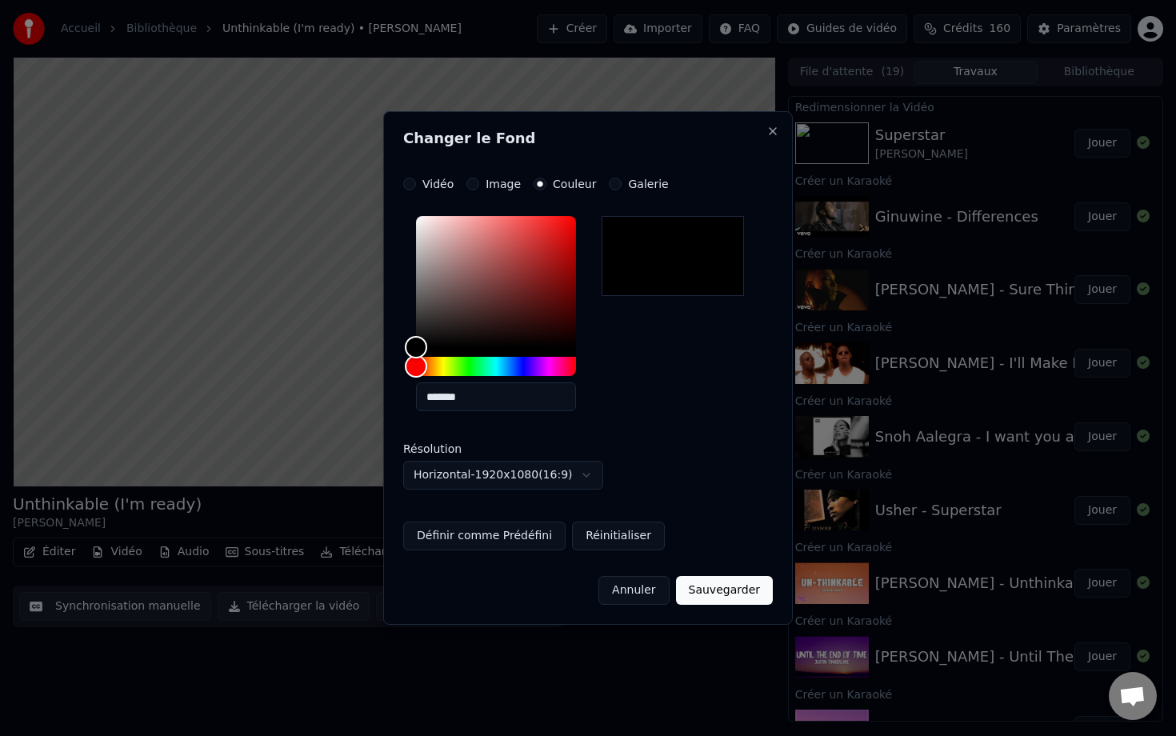
click at [745, 594] on button "Sauvegarder" at bounding box center [724, 590] width 97 height 29
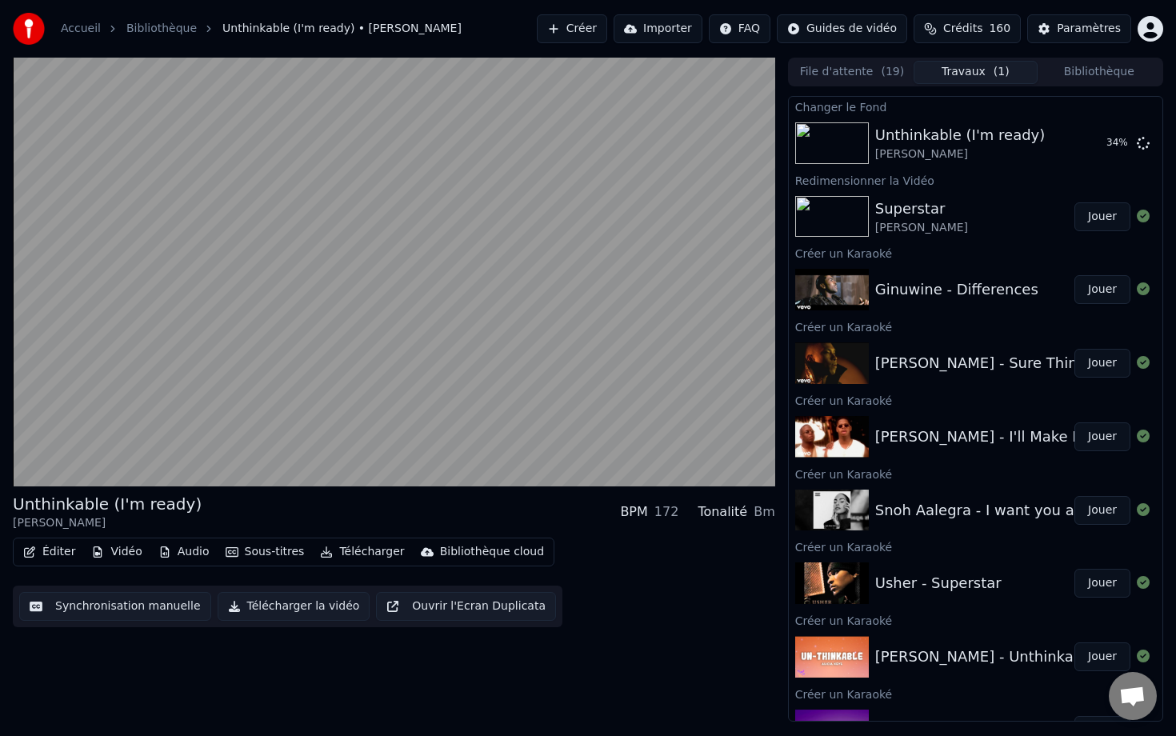
click at [781, 215] on button "Jouer" at bounding box center [1102, 216] width 56 height 29
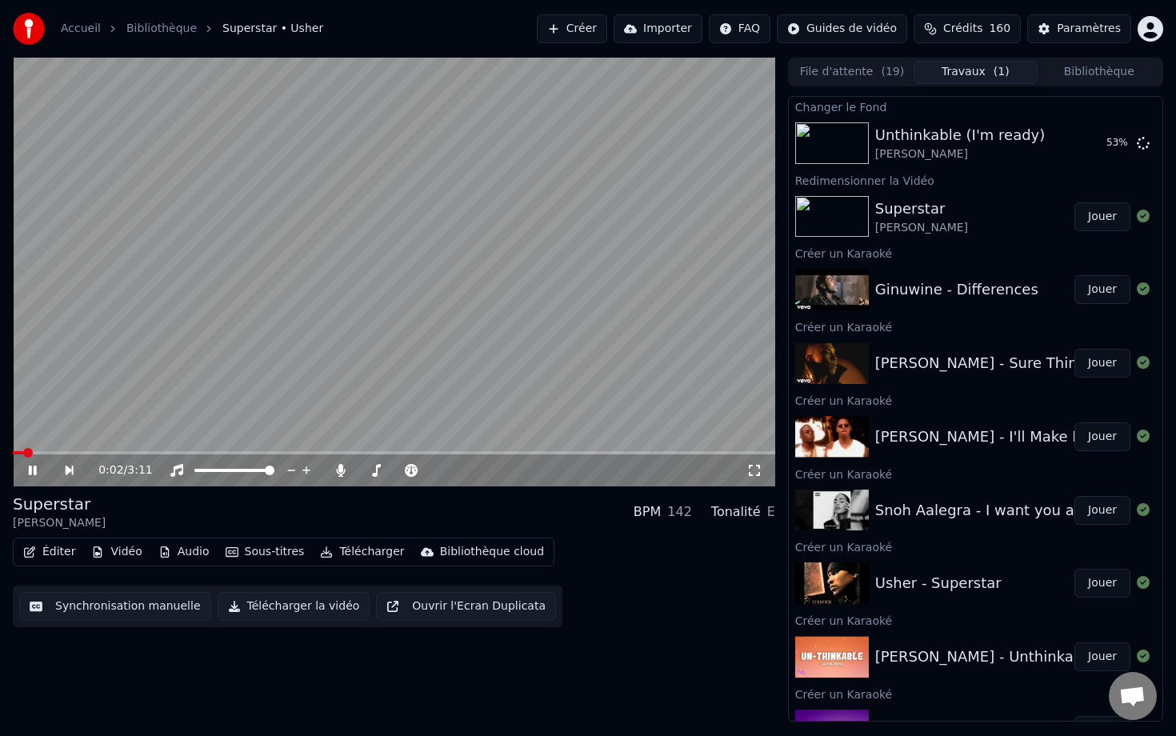
click at [184, 451] on span at bounding box center [394, 452] width 762 height 3
click at [208, 451] on span at bounding box center [394, 452] width 762 height 3
click at [241, 456] on div "0:49 / 3:11" at bounding box center [394, 470] width 762 height 32
click at [249, 452] on span at bounding box center [394, 452] width 762 height 3
click at [226, 448] on video at bounding box center [394, 272] width 762 height 429
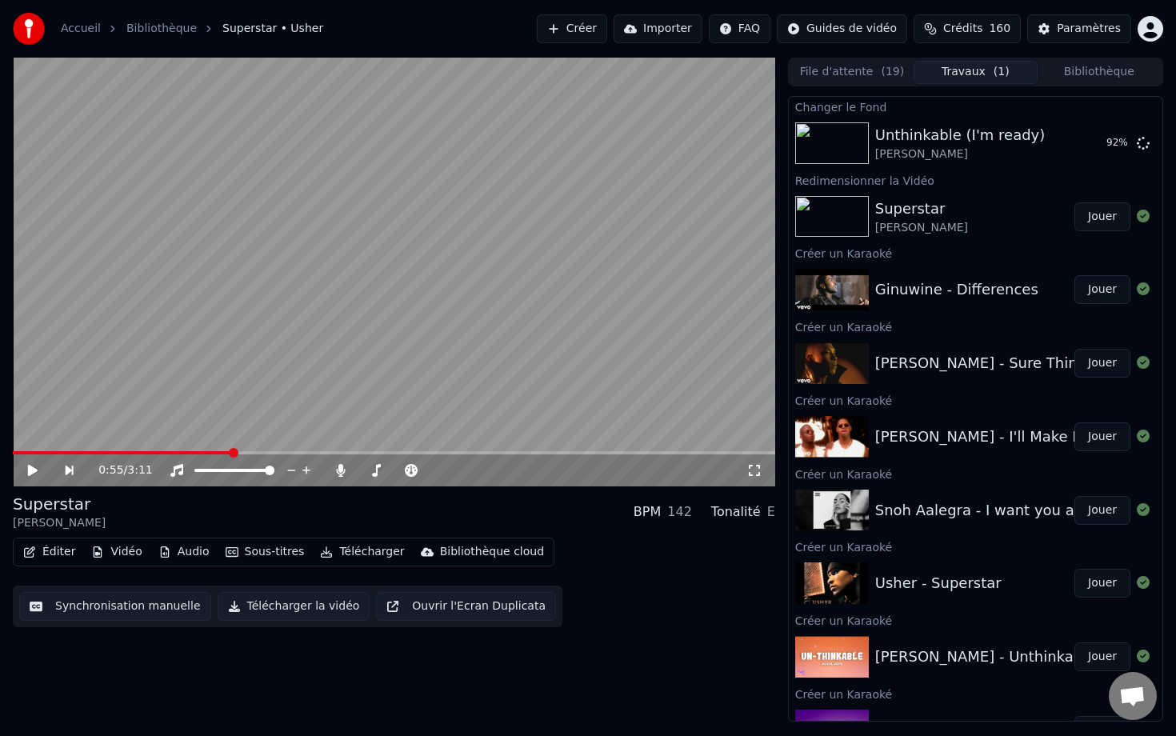
click at [231, 453] on span at bounding box center [122, 452] width 218 height 3
click at [28, 469] on icon at bounding box center [33, 470] width 10 height 11
click at [41, 472] on icon at bounding box center [44, 470] width 37 height 13
click at [118, 604] on button "Synchronisation manuelle" at bounding box center [115, 606] width 192 height 29
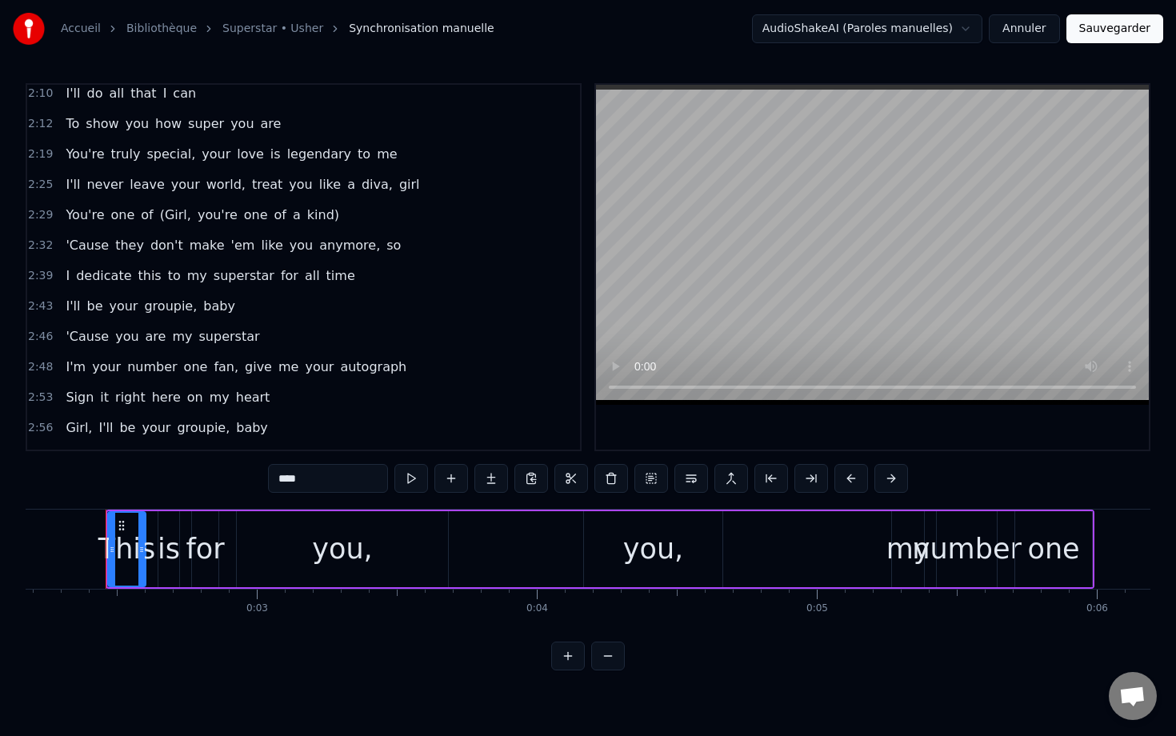
scroll to position [1048, 0]
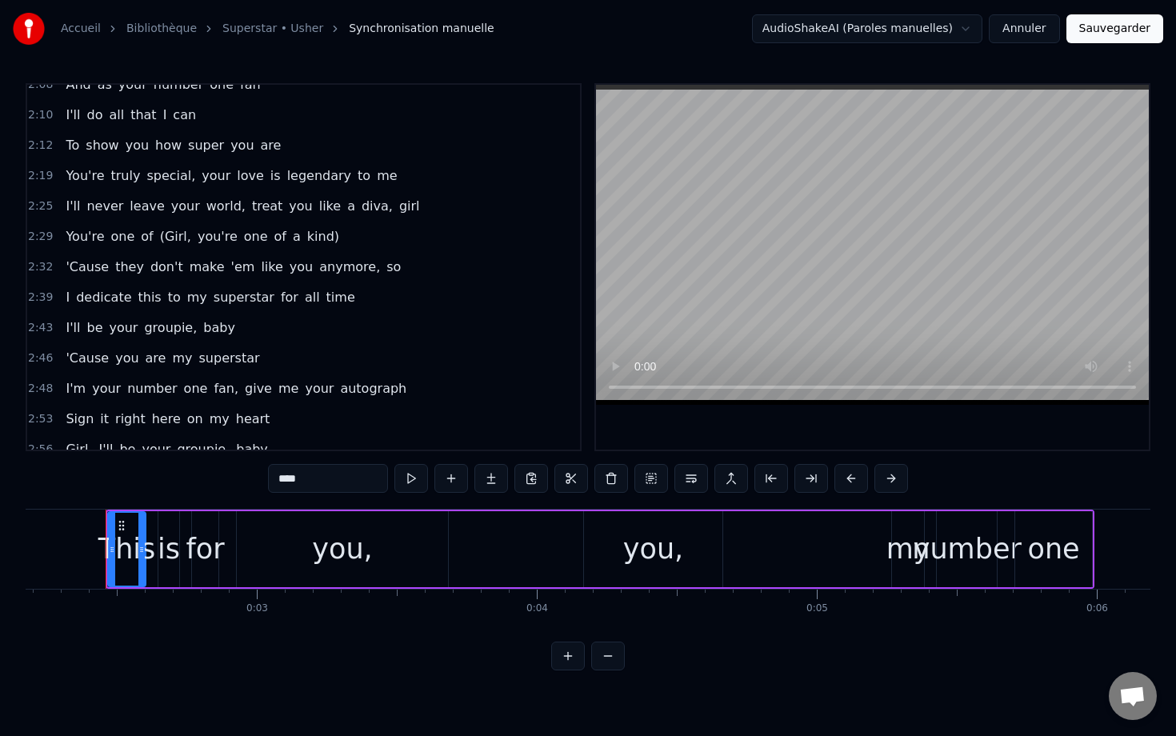
click at [160, 235] on span "(Girl," at bounding box center [175, 236] width 34 height 18
type input "******"
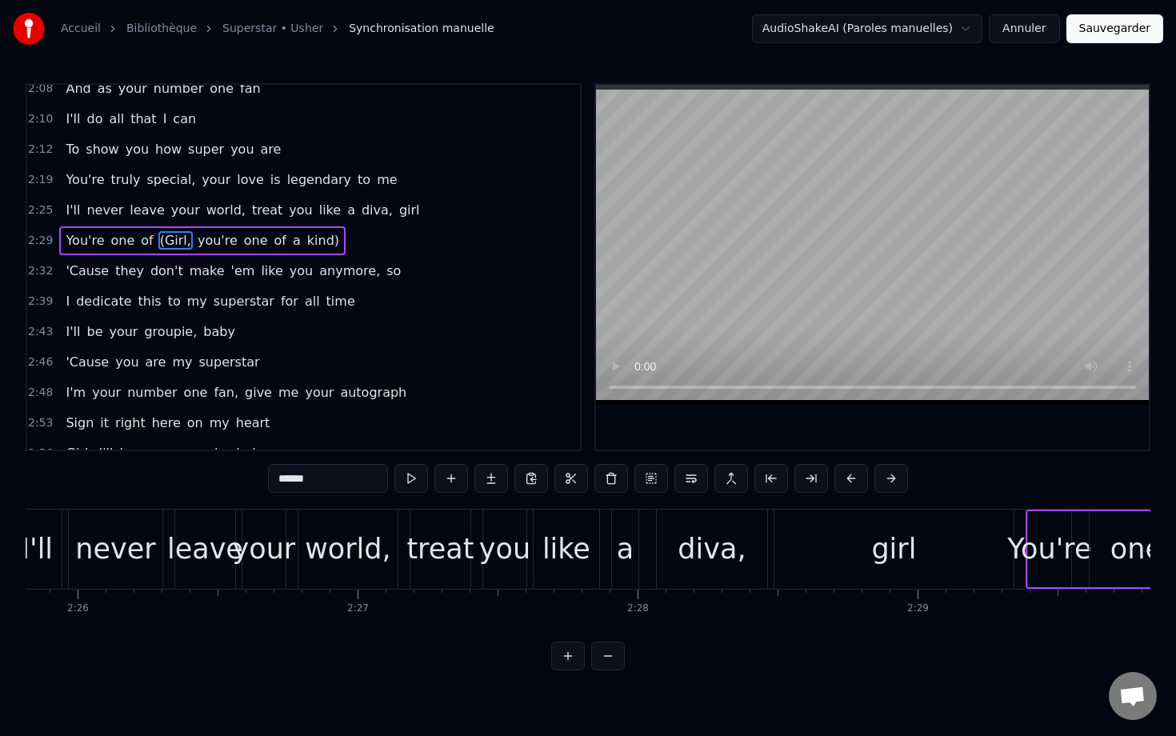
scroll to position [0, 41979]
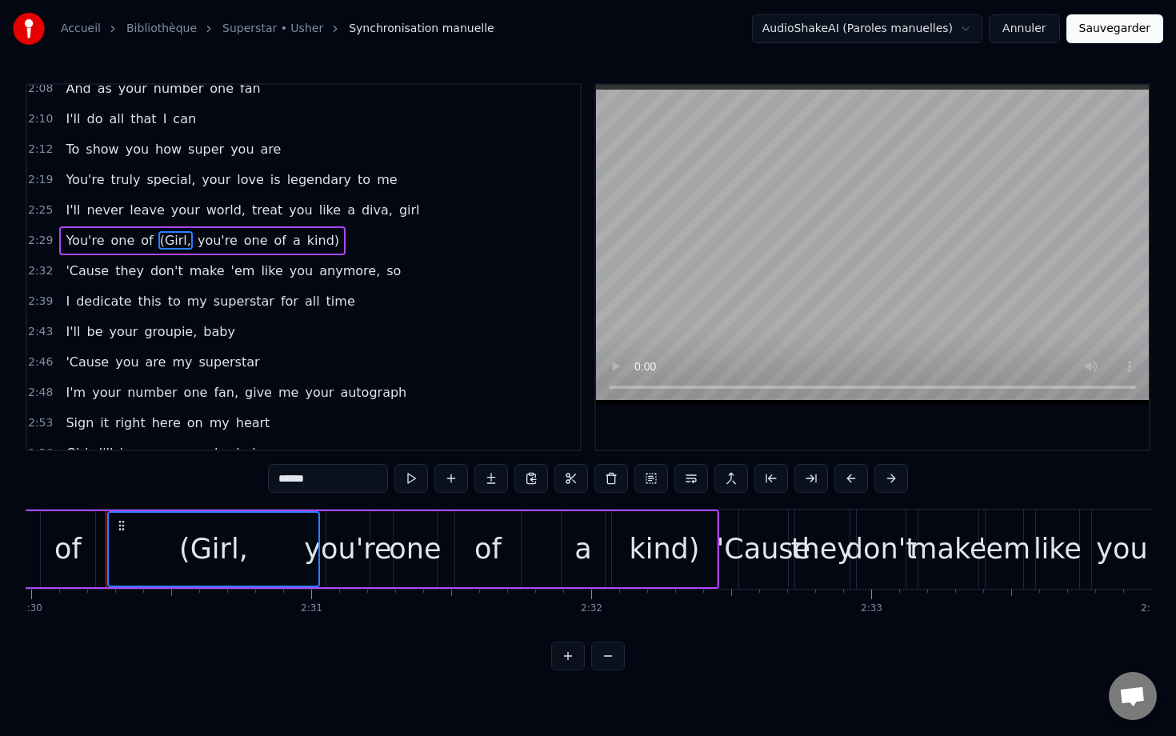
click at [196, 236] on span "you're" at bounding box center [217, 240] width 43 height 18
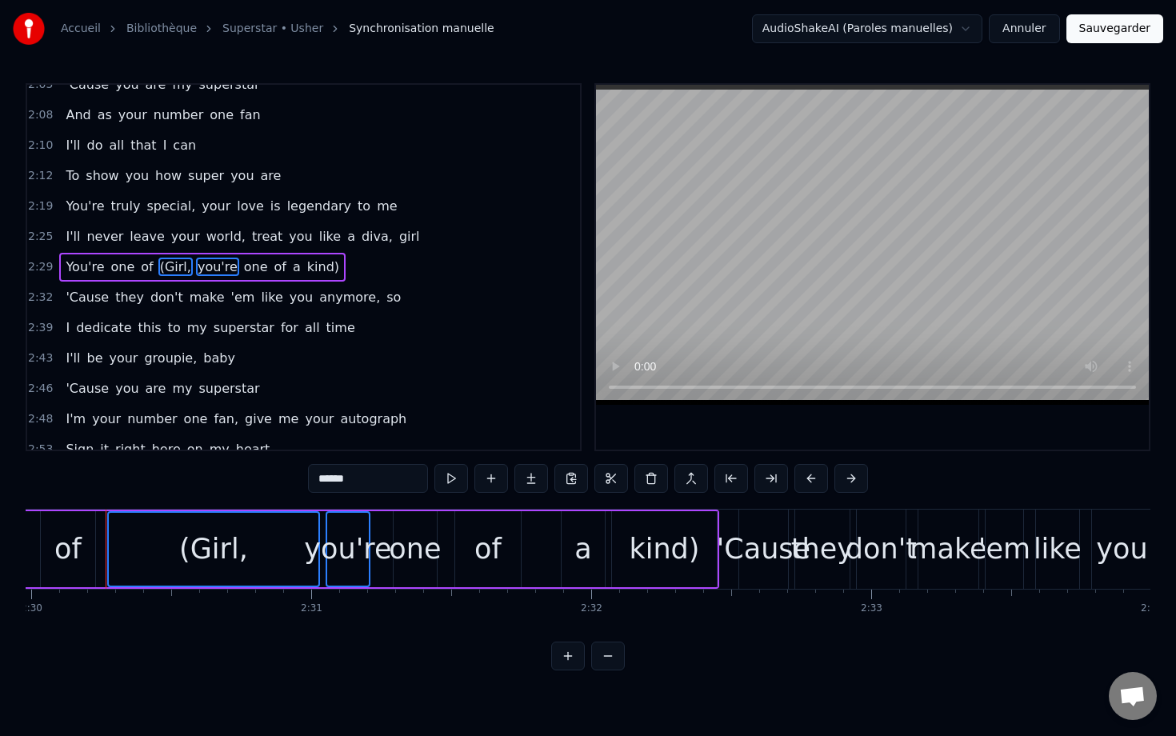
click at [242, 262] on span "one" at bounding box center [255, 267] width 27 height 18
click at [273, 273] on span "of" at bounding box center [280, 267] width 15 height 18
click at [291, 272] on span "a" at bounding box center [296, 267] width 11 height 18
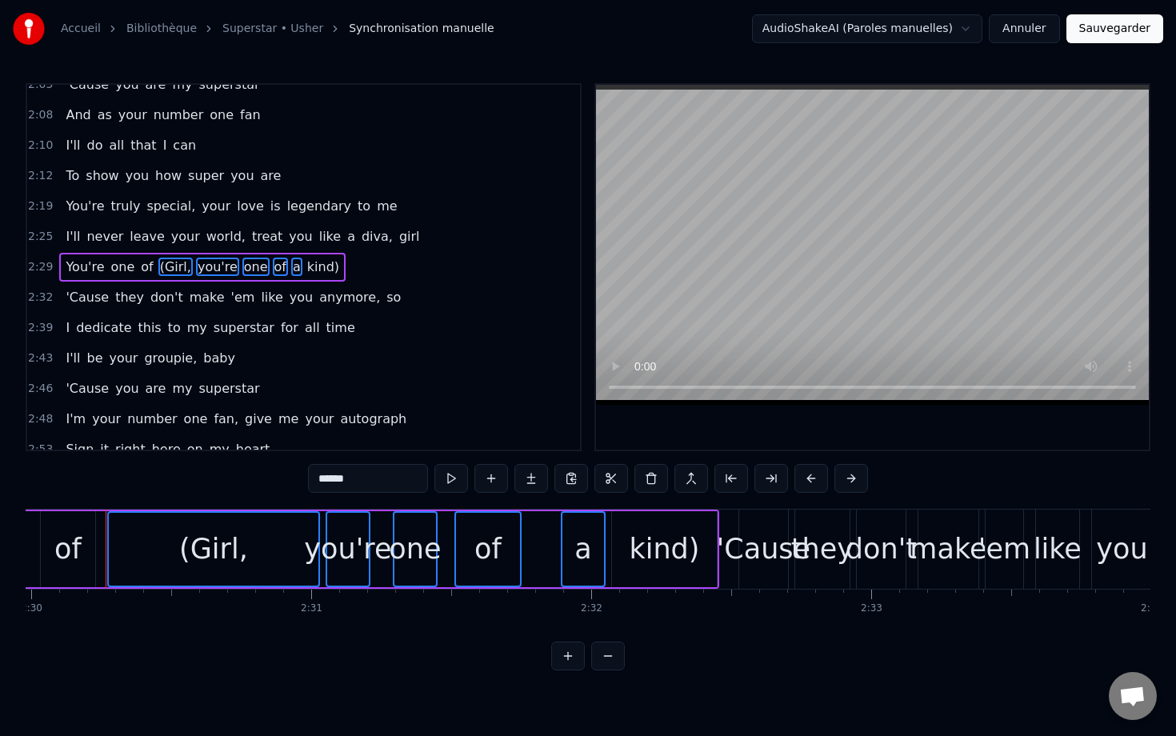
click at [305, 270] on span "kind)" at bounding box center [322, 267] width 35 height 18
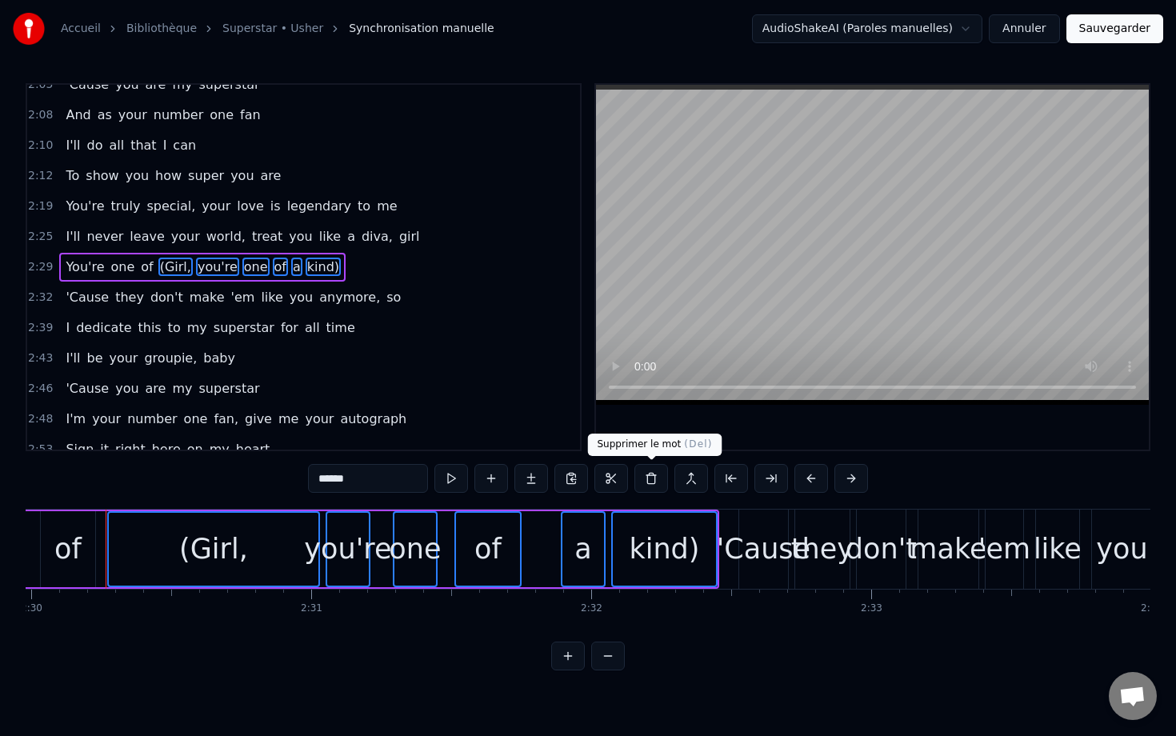
click at [649, 482] on button at bounding box center [651, 478] width 34 height 29
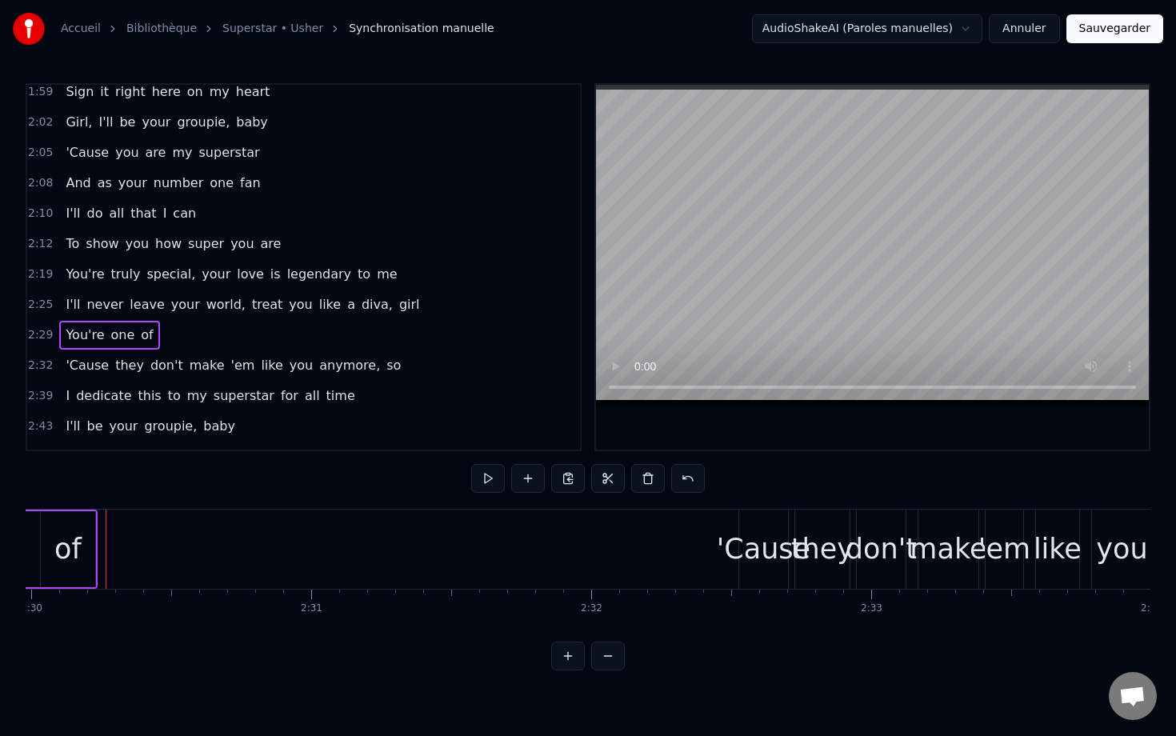
scroll to position [939, 0]
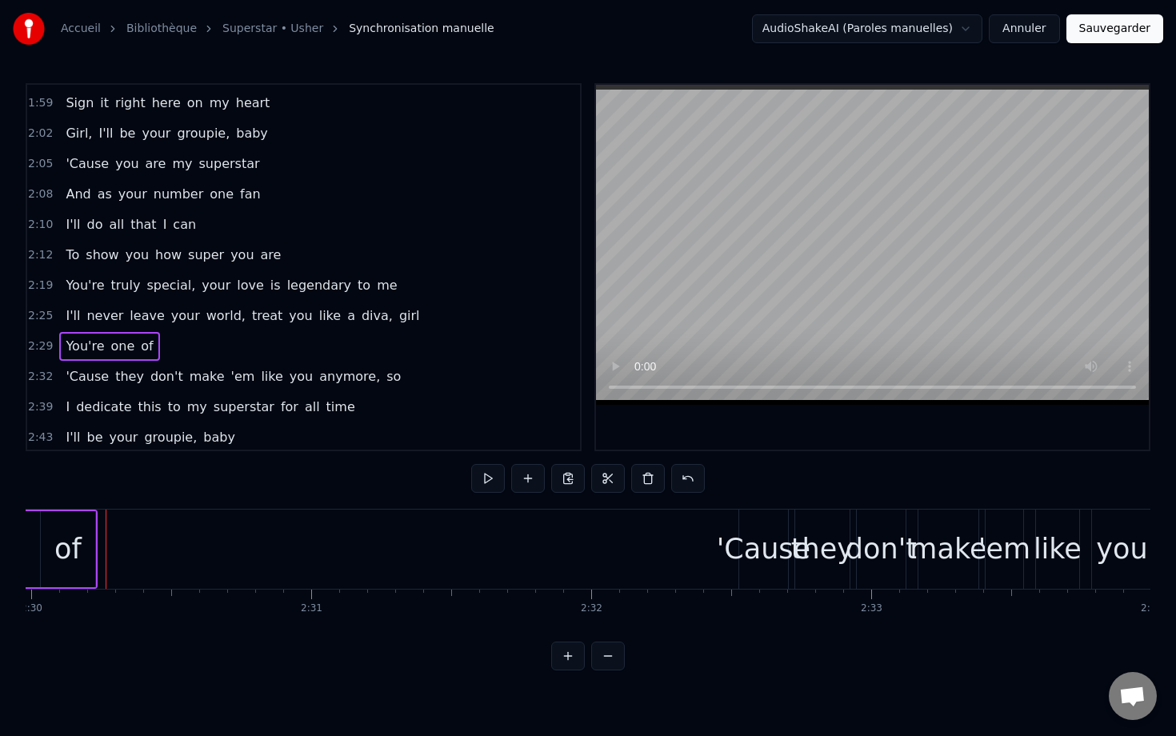
click at [62, 184] on div "And as your number one fan" at bounding box center [162, 194] width 207 height 29
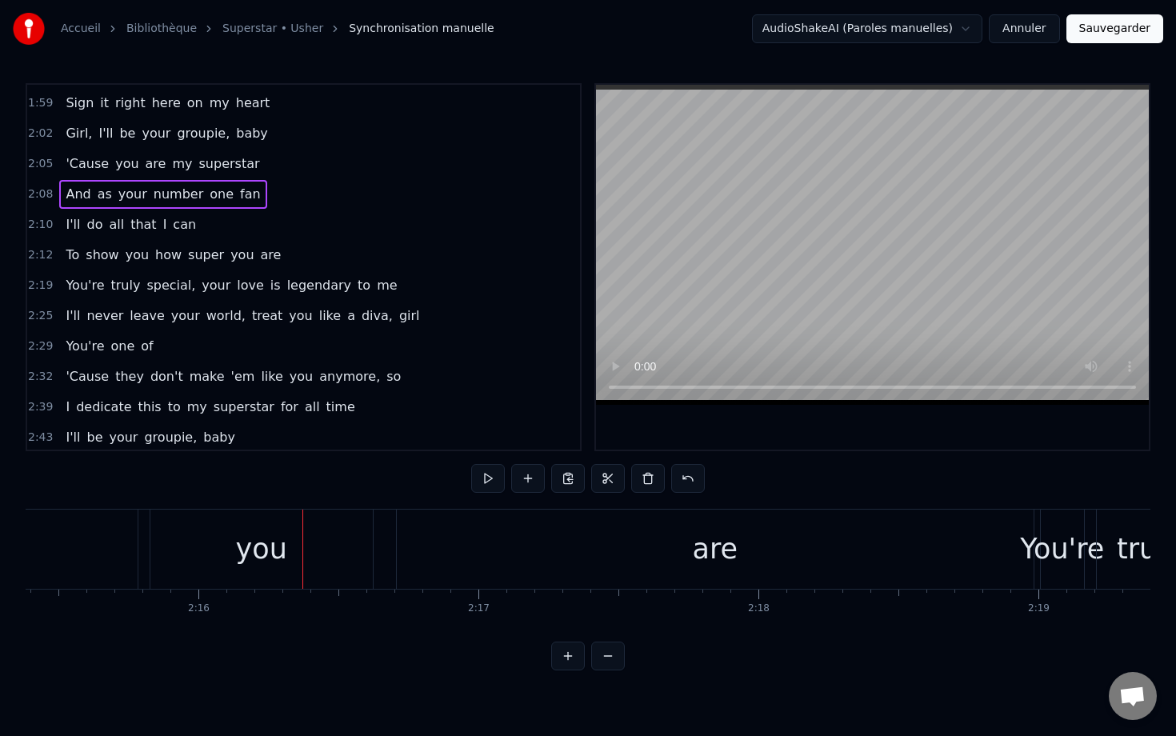
scroll to position [0, 37897]
click at [138, 528] on div "To show you how super you are" at bounding box center [150, 548] width 1767 height 79
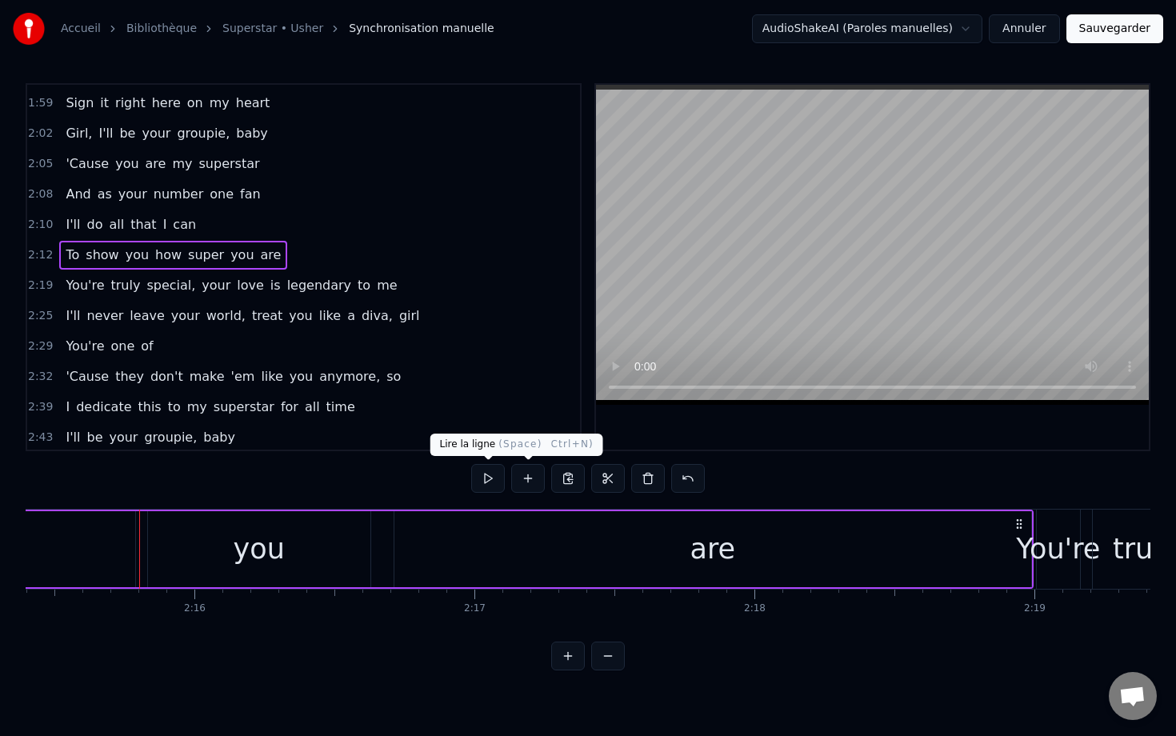
click at [483, 478] on button at bounding box center [488, 478] width 34 height 29
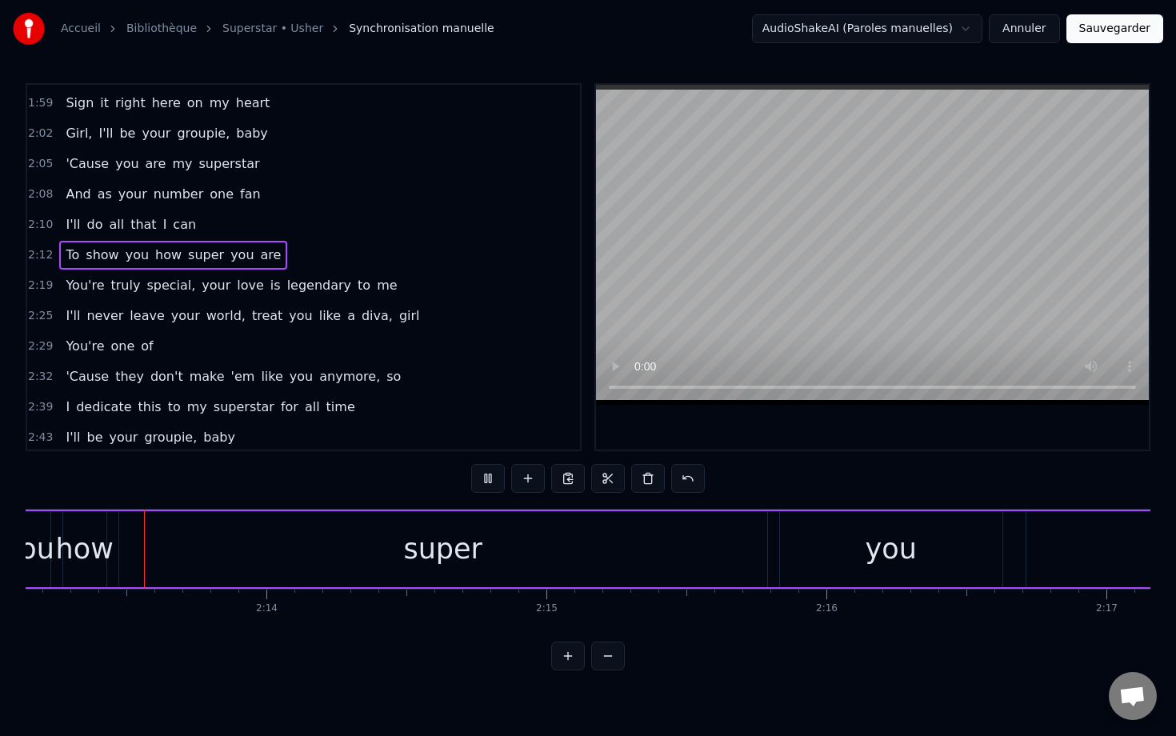
scroll to position [0, 37265]
click at [483, 478] on button at bounding box center [488, 478] width 34 height 29
click at [597, 553] on div "super" at bounding box center [444, 549] width 648 height 76
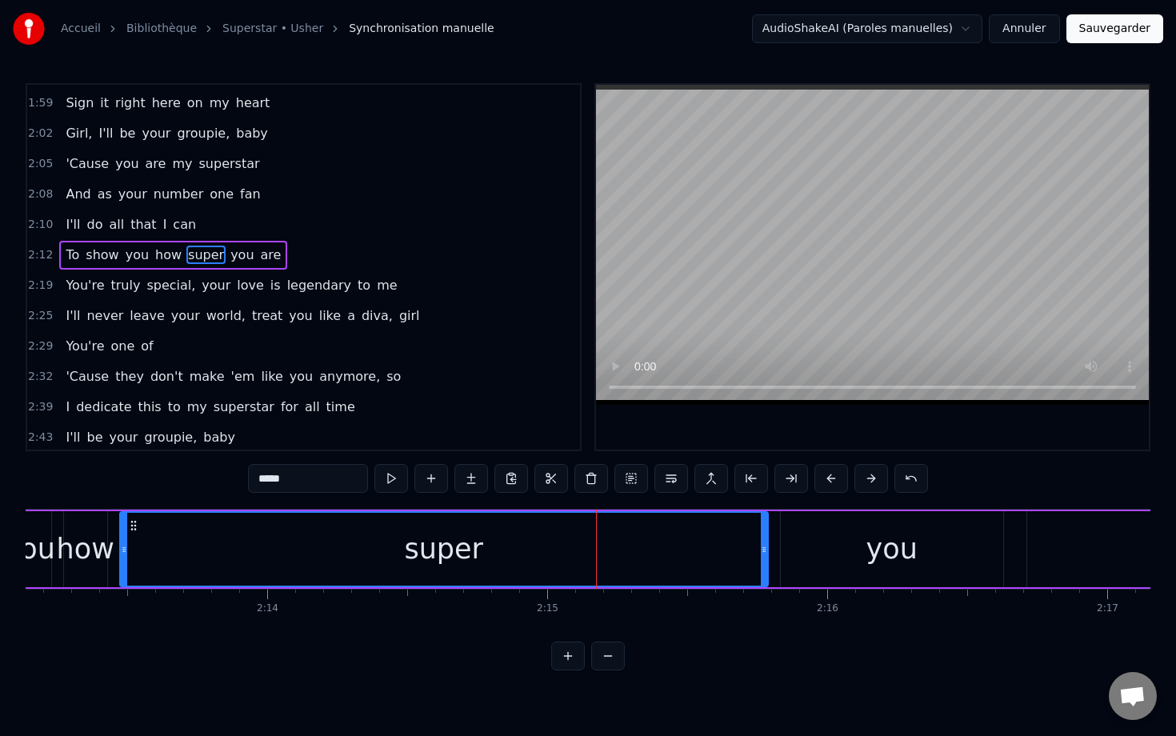
scroll to position [927, 0]
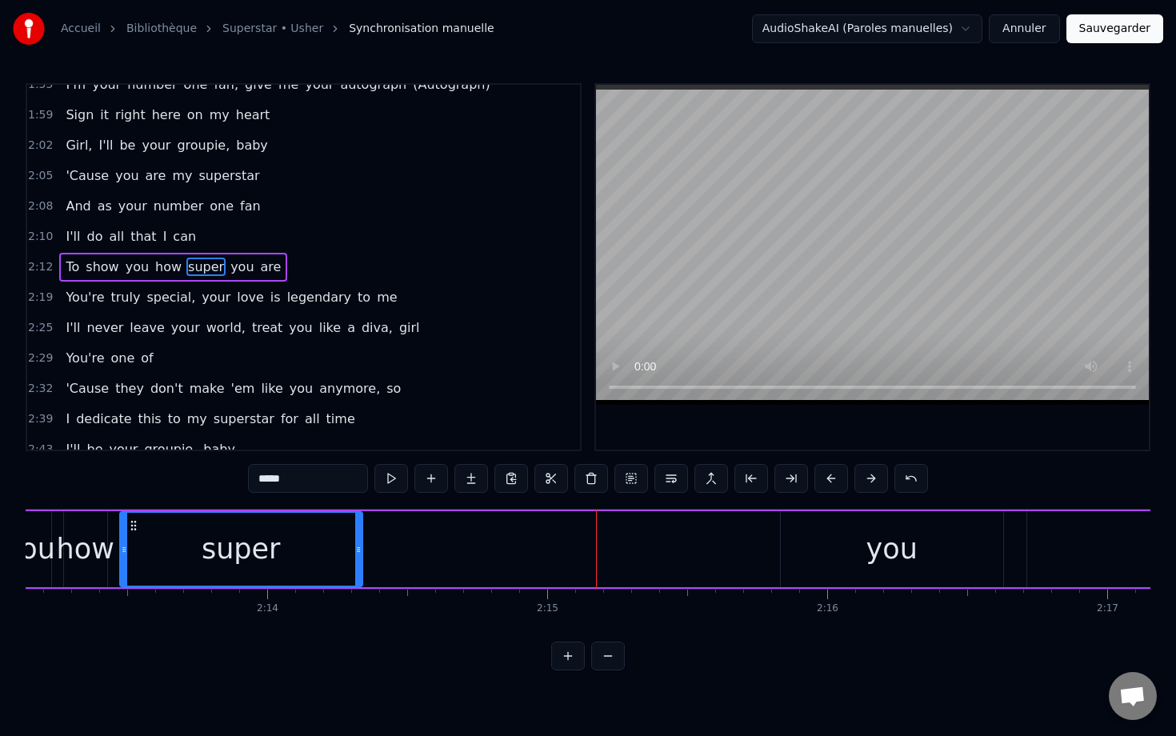
drag, startPoint x: 762, startPoint y: 547, endPoint x: 356, endPoint y: 580, distance: 407.6
click at [356, 580] on div at bounding box center [358, 549] width 6 height 73
click at [781, 544] on div "you" at bounding box center [892, 549] width 222 height 76
type input "***"
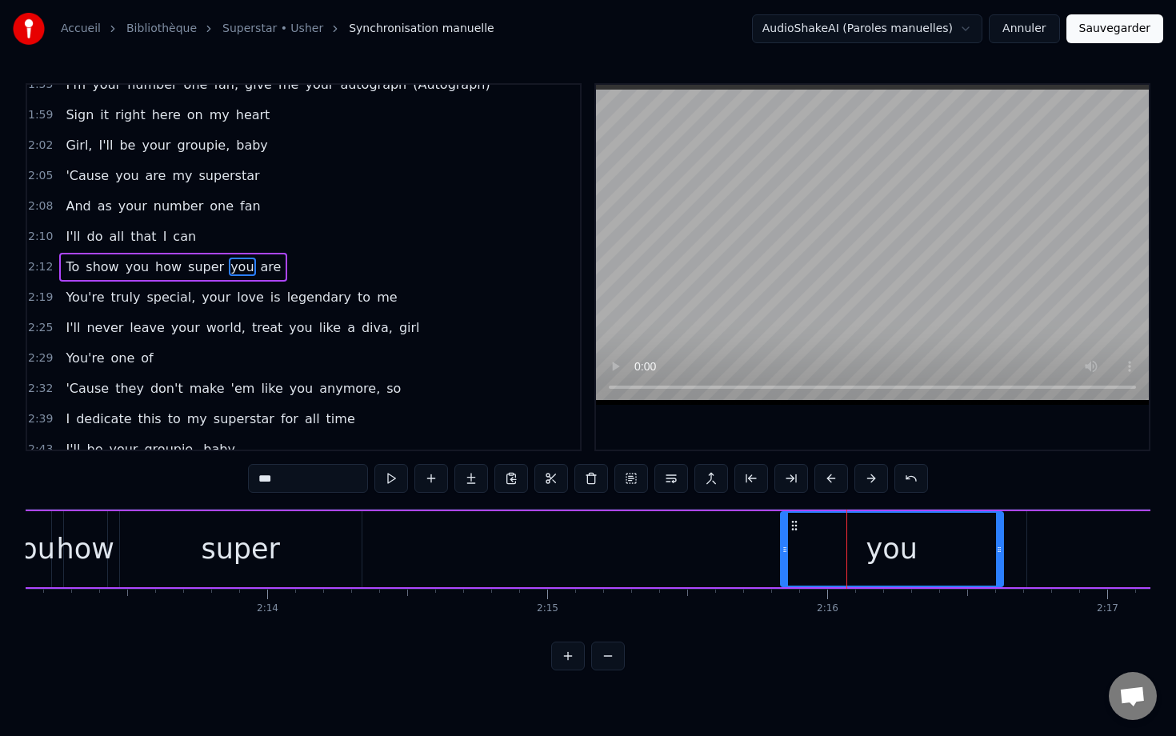
drag, startPoint x: 848, startPoint y: 544, endPoint x: 547, endPoint y: 553, distance: 300.8
click at [547, 553] on div "To show you how super you are" at bounding box center [782, 548] width 1767 height 79
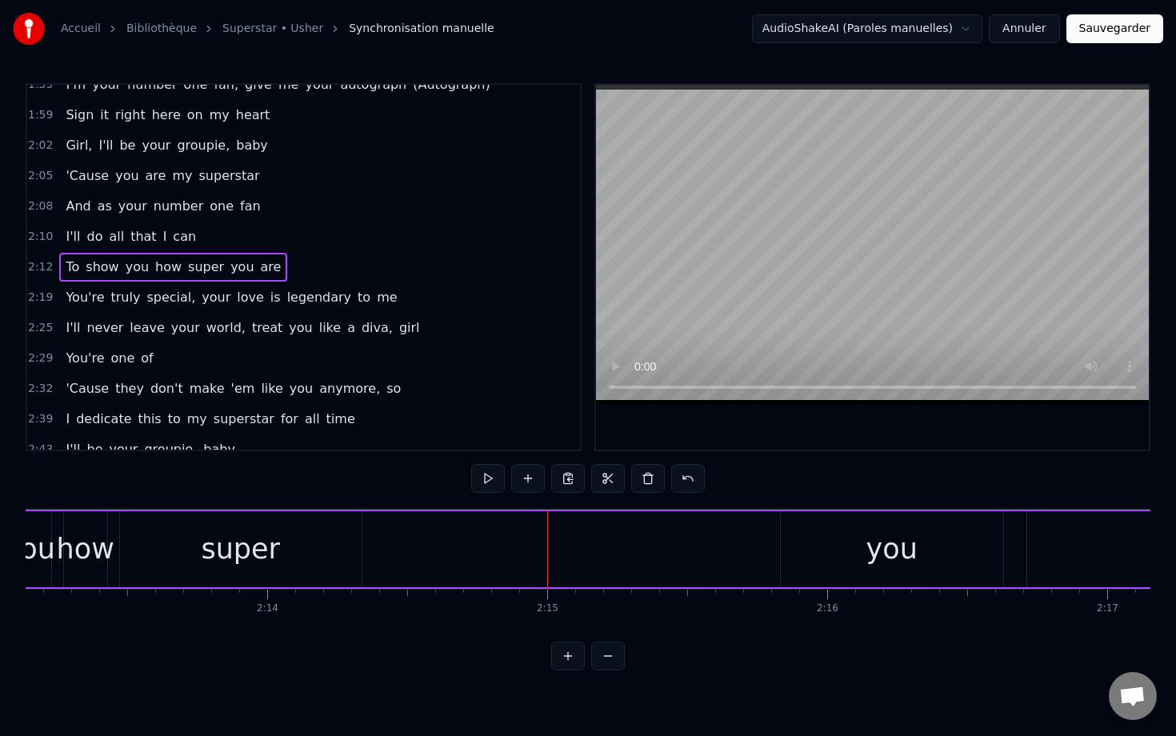
click at [781, 541] on div "you" at bounding box center [892, 549] width 222 height 76
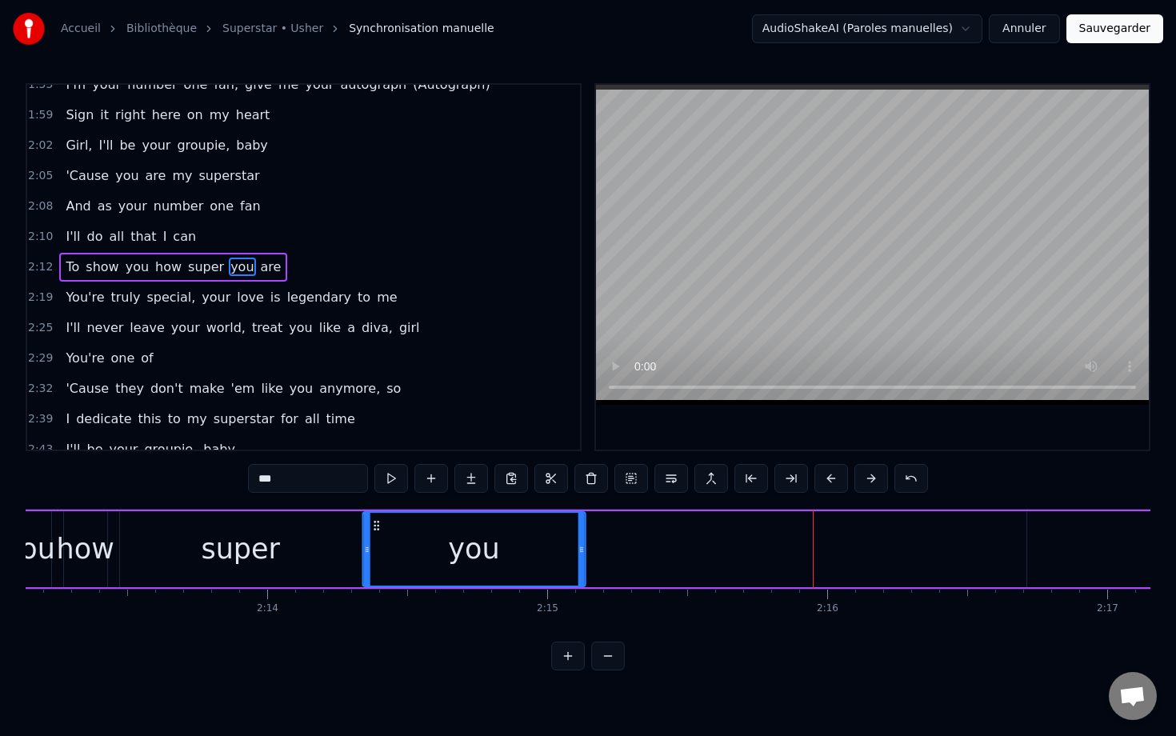
drag, startPoint x: 795, startPoint y: 525, endPoint x: 377, endPoint y: 589, distance: 422.4
click at [377, 589] on div "This is for you, you, my number one This is for you, you, my number one (Ahh, a…" at bounding box center [588, 569] width 1124 height 120
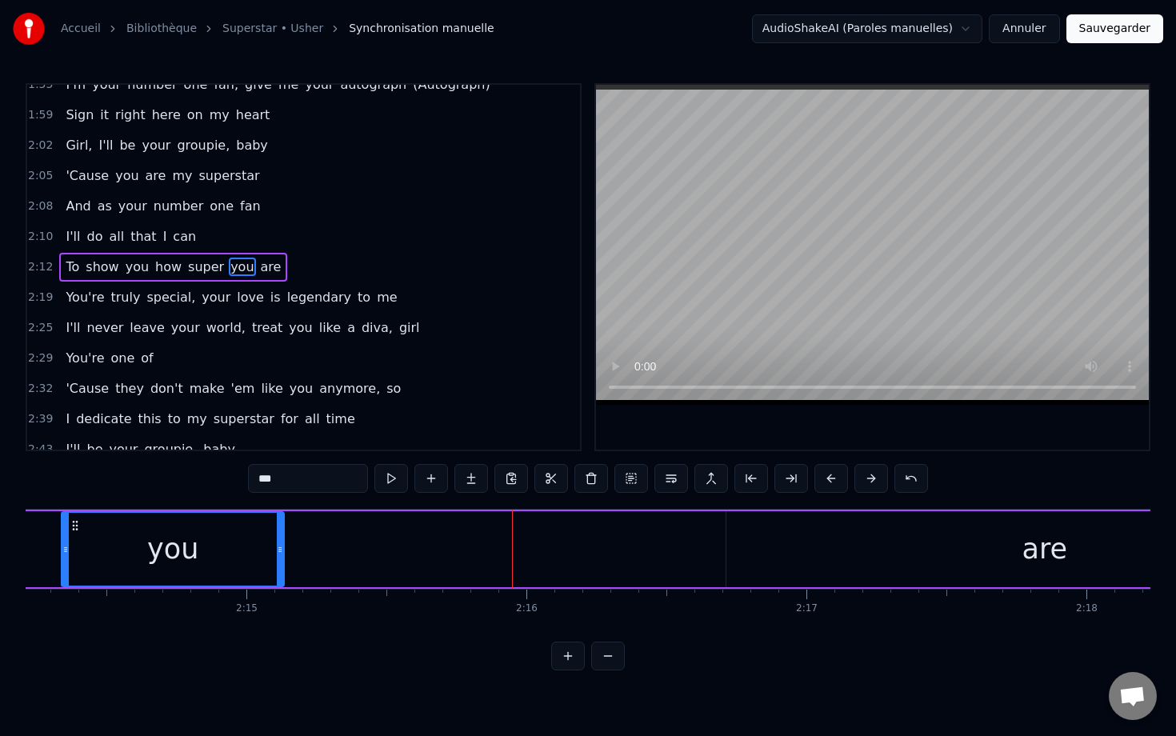
scroll to position [0, 37646]
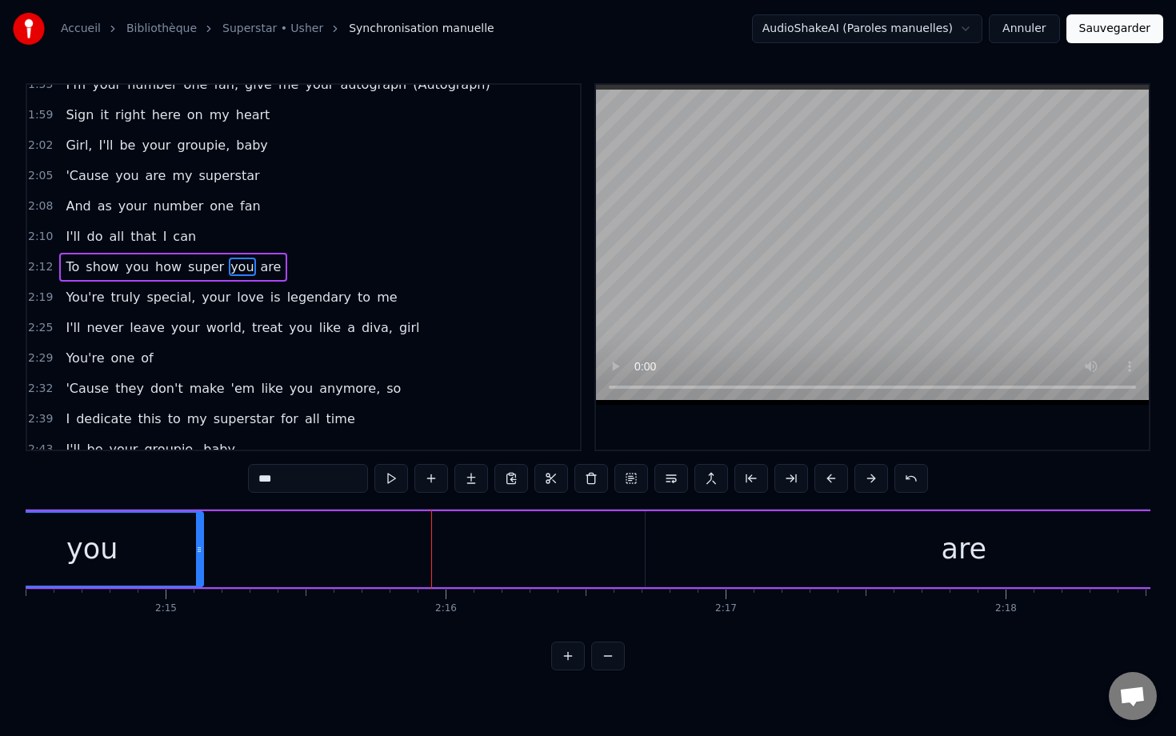
click at [781, 545] on div "are" at bounding box center [963, 549] width 637 height 76
type input "***"
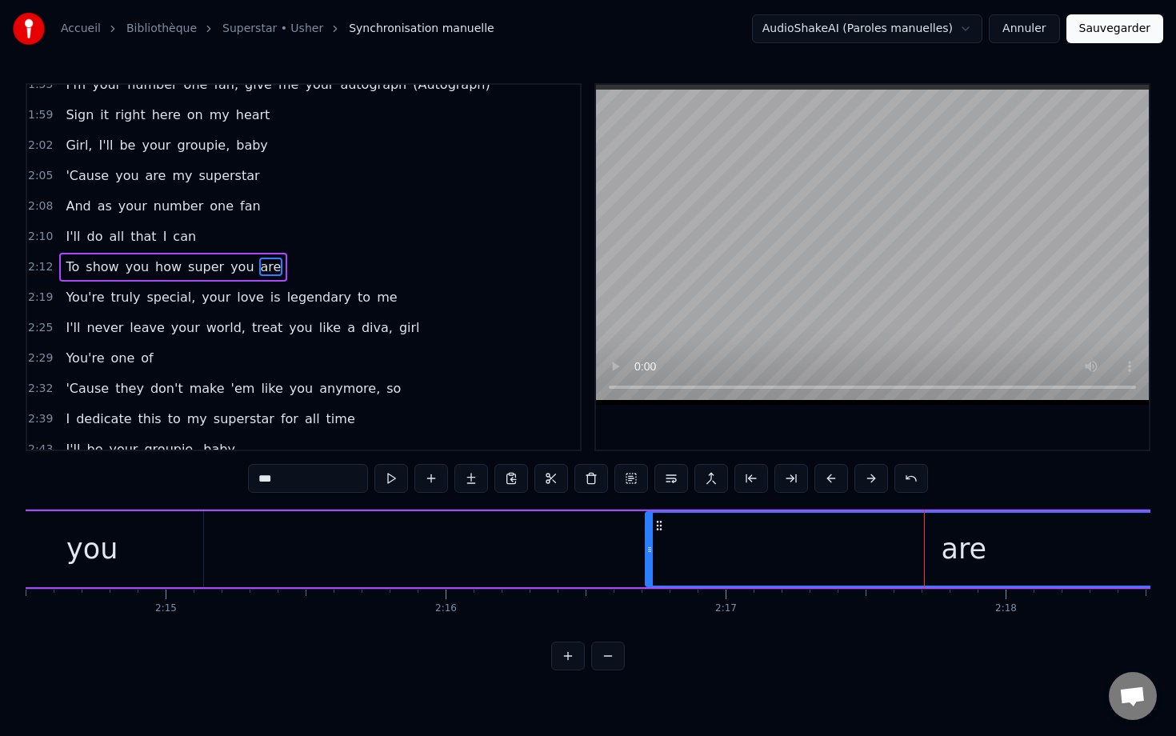
drag, startPoint x: 978, startPoint y: 553, endPoint x: 654, endPoint y: 560, distance: 323.9
click at [654, 560] on div "are" at bounding box center [963, 549] width 635 height 73
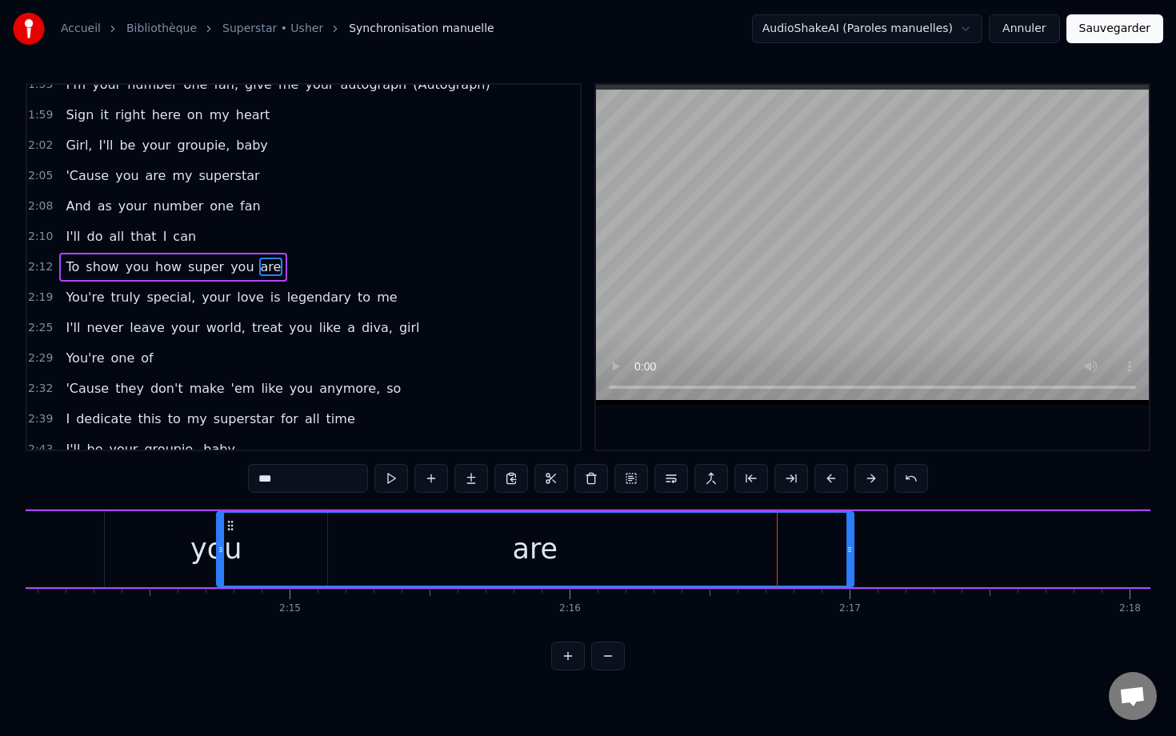
scroll to position [0, 37515]
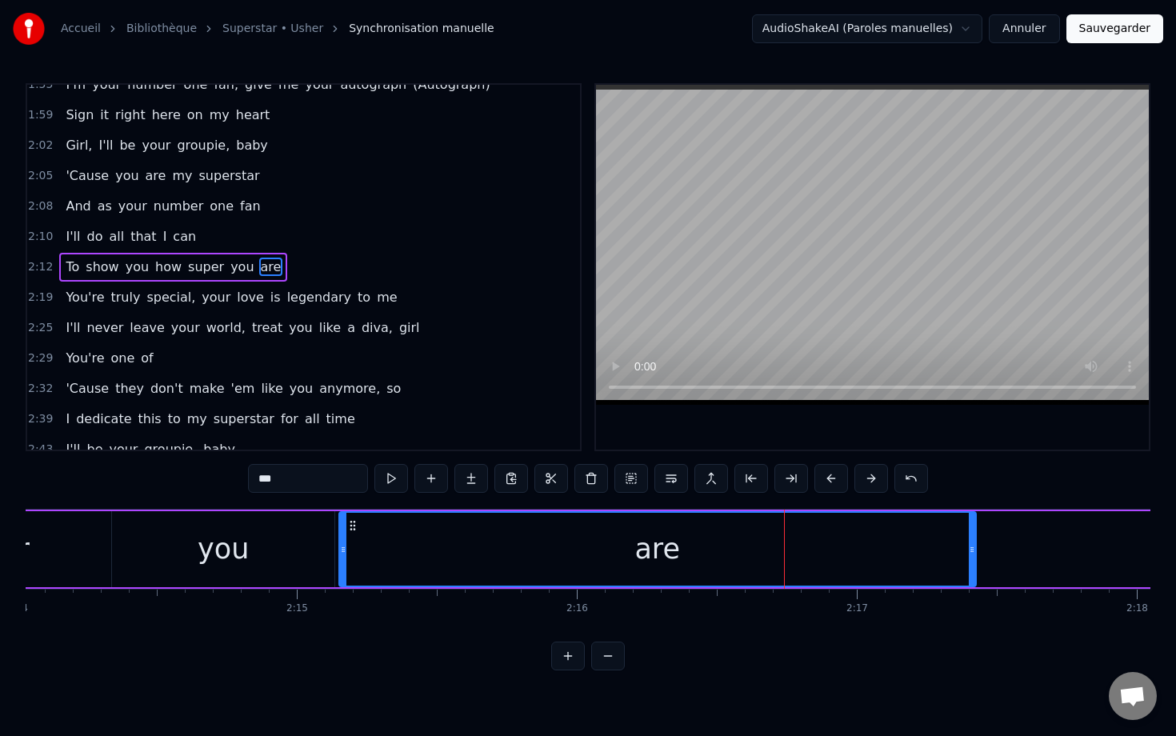
drag, startPoint x: 660, startPoint y: 528, endPoint x: 353, endPoint y: 543, distance: 307.5
click at [353, 543] on div "are" at bounding box center [657, 549] width 635 height 73
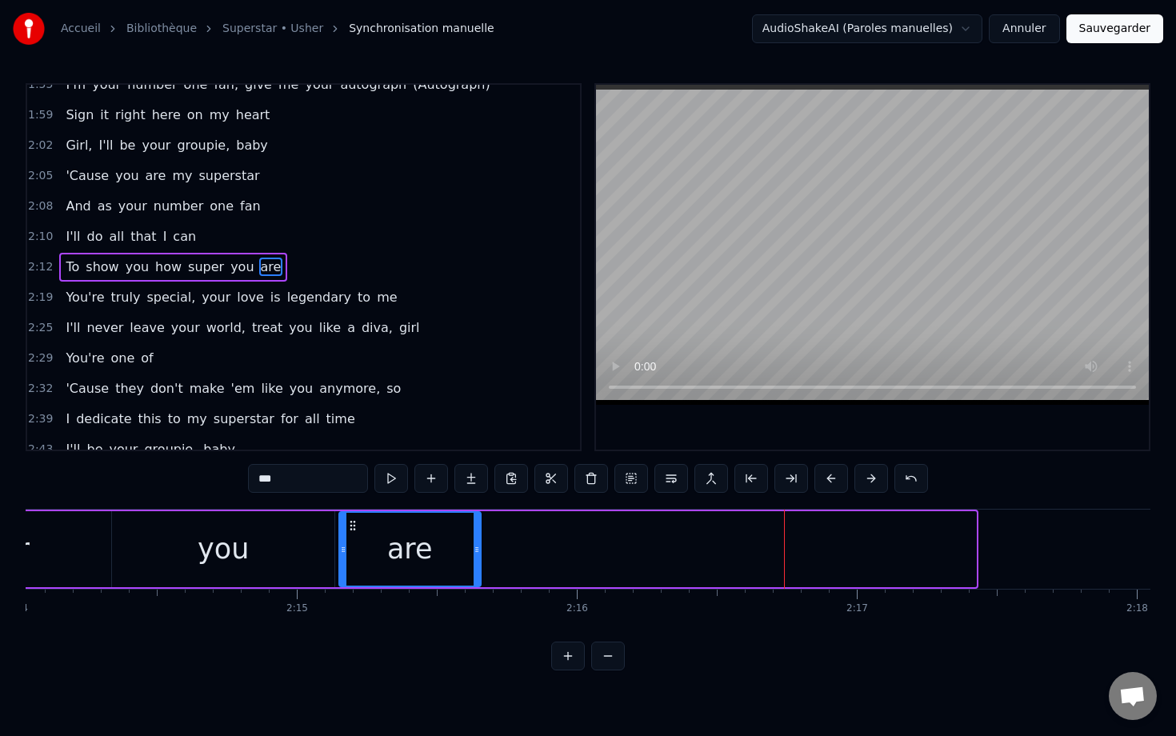
drag, startPoint x: 972, startPoint y: 541, endPoint x: 476, endPoint y: 553, distance: 496.8
click at [476, 553] on div at bounding box center [476, 549] width 6 height 73
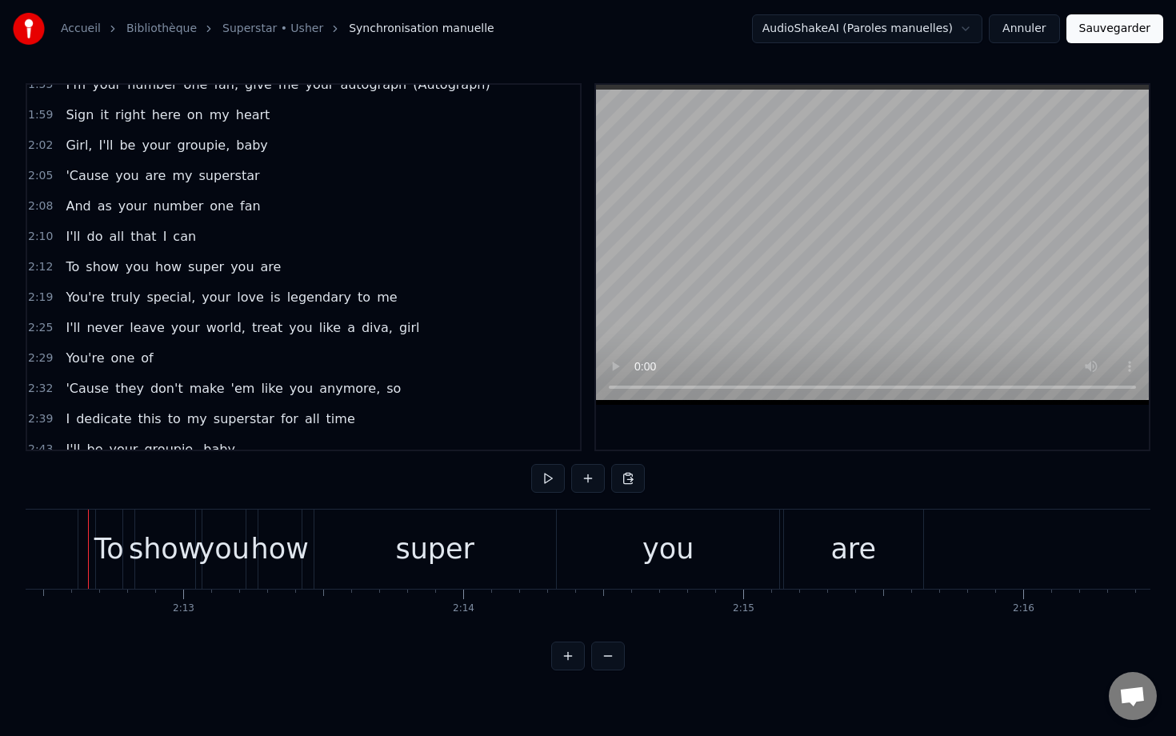
scroll to position [0, 37050]
click at [707, 549] on div "you" at bounding box center [686, 549] width 51 height 42
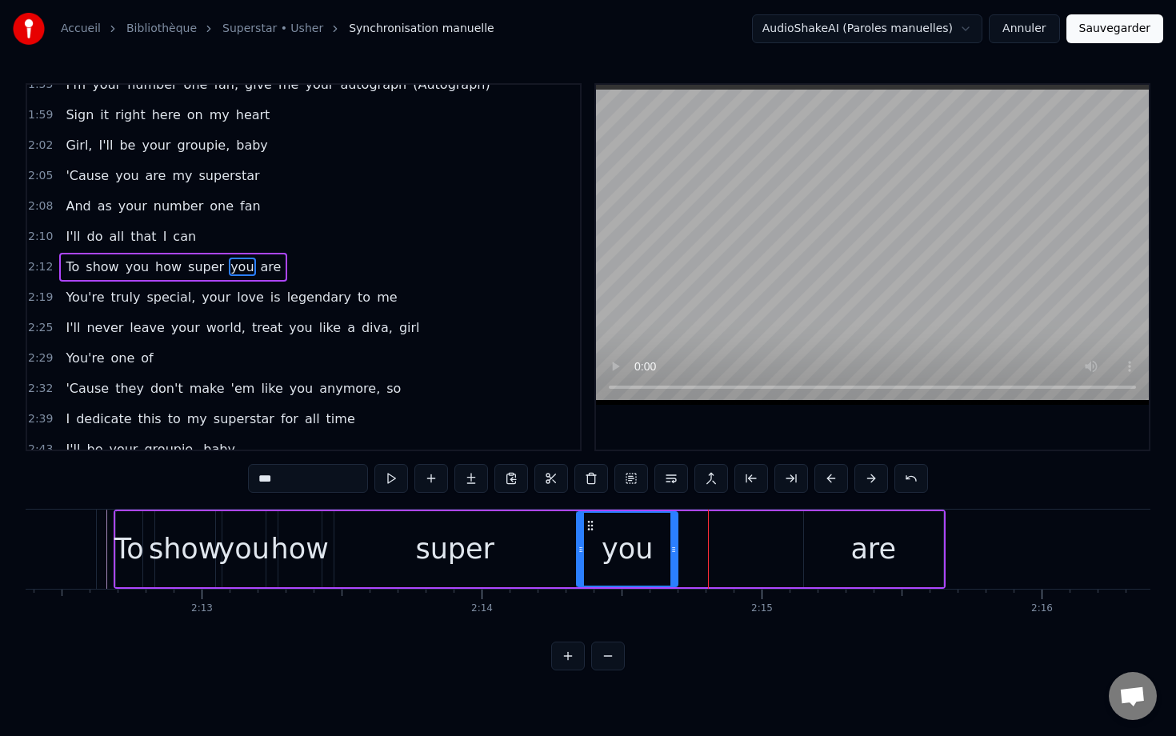
drag, startPoint x: 795, startPoint y: 548, endPoint x: 669, endPoint y: 548, distance: 126.4
click at [670, 548] on icon at bounding box center [673, 549] width 6 height 13
click at [781, 564] on div "are" at bounding box center [873, 549] width 139 height 76
type input "***"
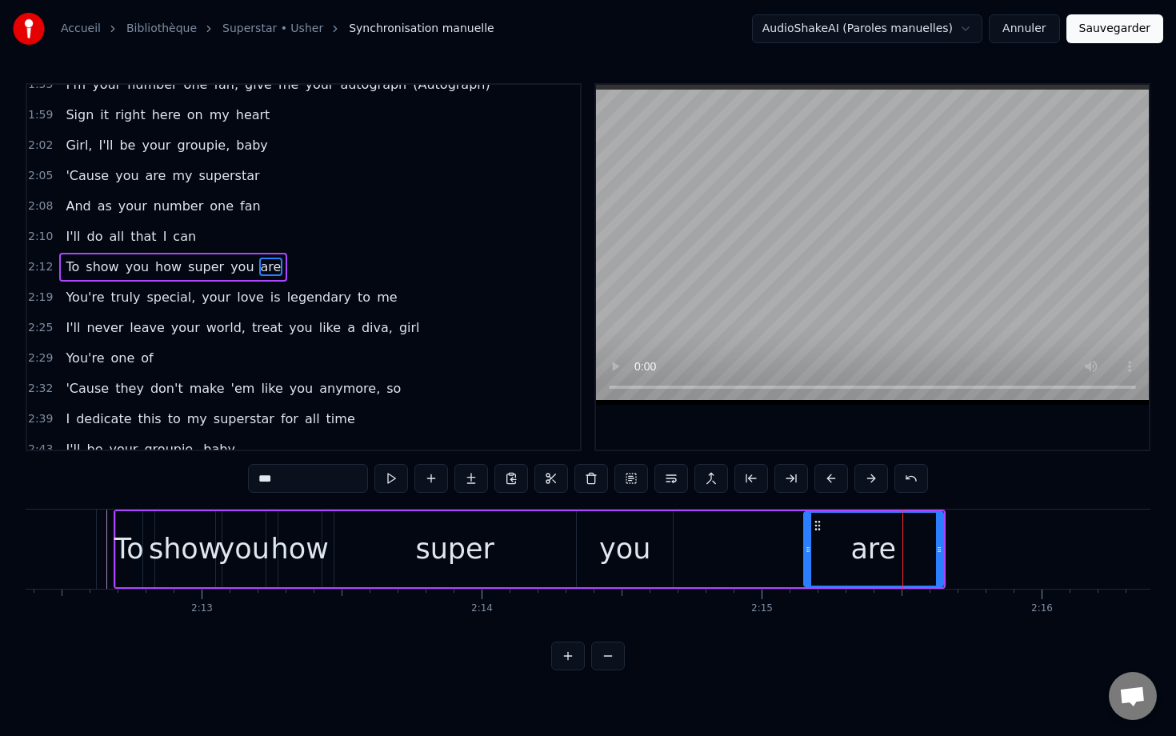
drag, startPoint x: 903, startPoint y: 559, endPoint x: 777, endPoint y: 569, distance: 125.9
click at [777, 569] on div "To show you how super you are" at bounding box center [530, 548] width 832 height 79
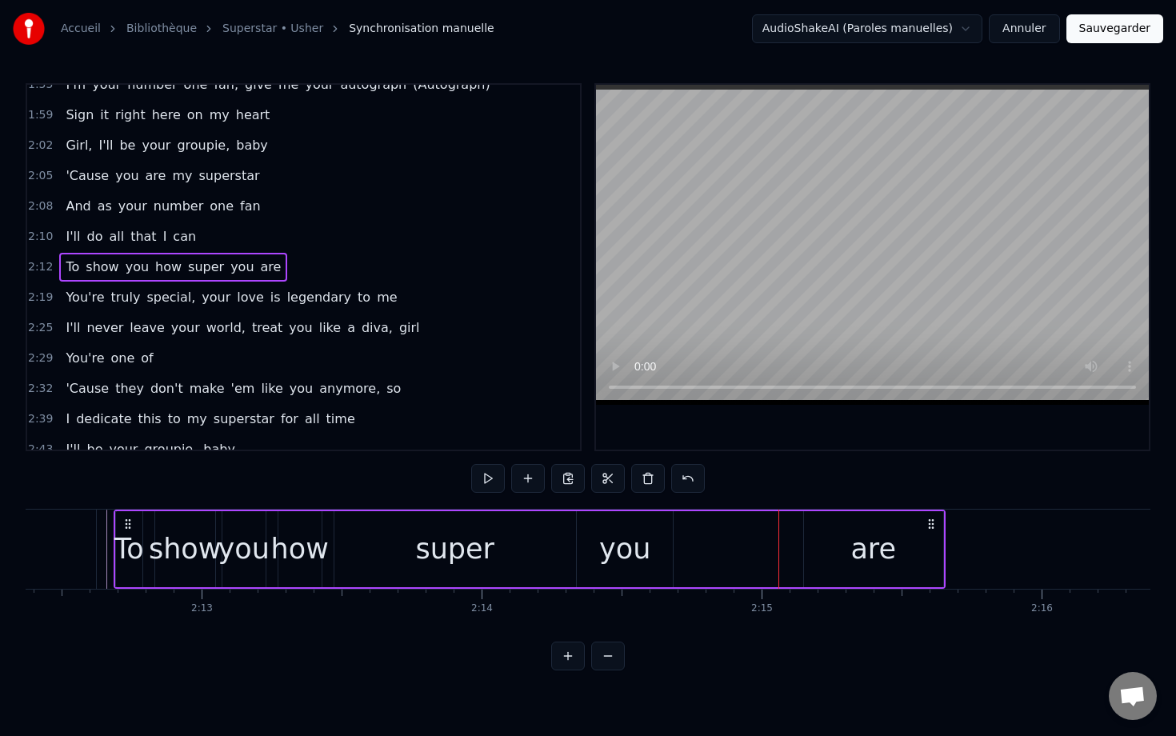
click at [781, 527] on div "are" at bounding box center [873, 549] width 139 height 76
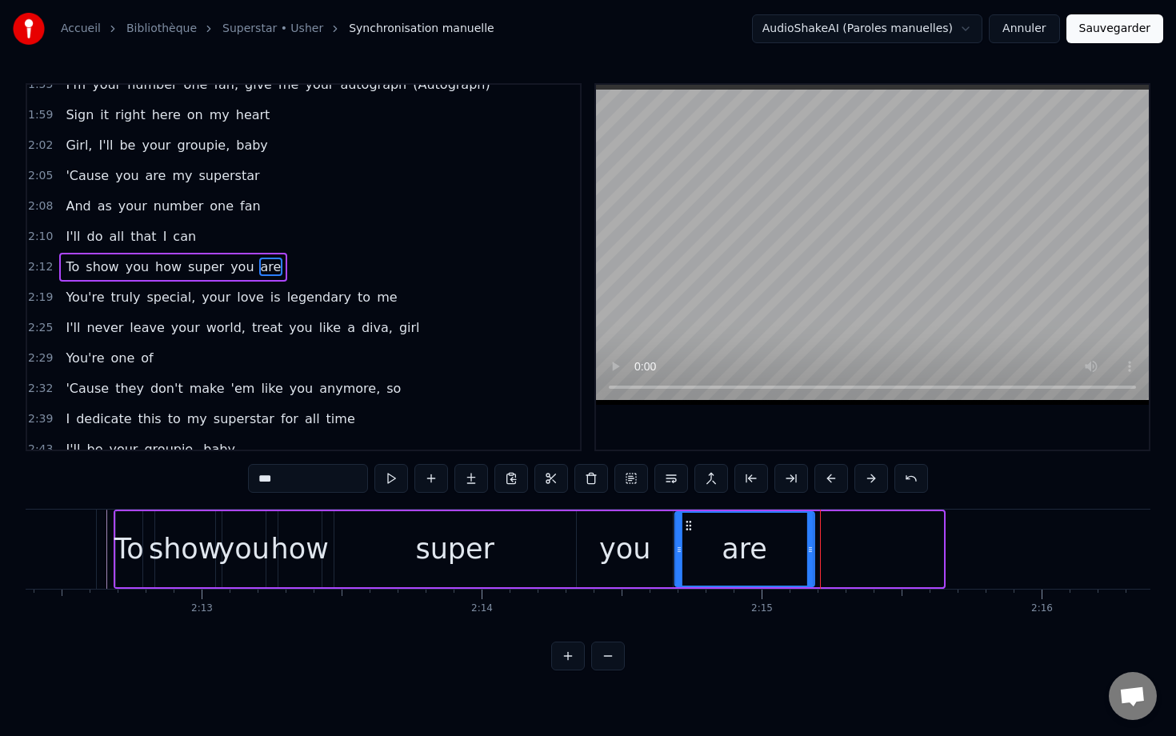
drag, startPoint x: 816, startPoint y: 525, endPoint x: 687, endPoint y: 541, distance: 129.7
click at [687, 541] on div "are" at bounding box center [745, 549] width 138 height 73
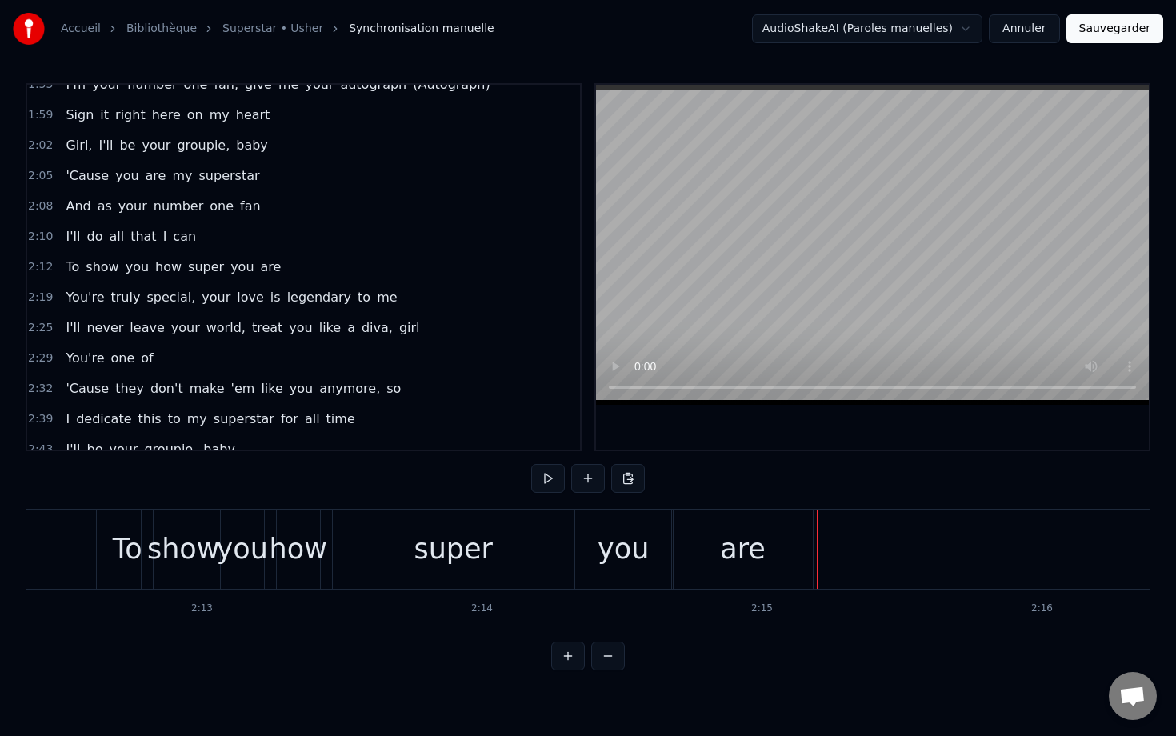
drag, startPoint x: 808, startPoint y: 542, endPoint x: 781, endPoint y: 544, distance: 26.4
click at [781, 544] on div "are" at bounding box center [742, 548] width 139 height 79
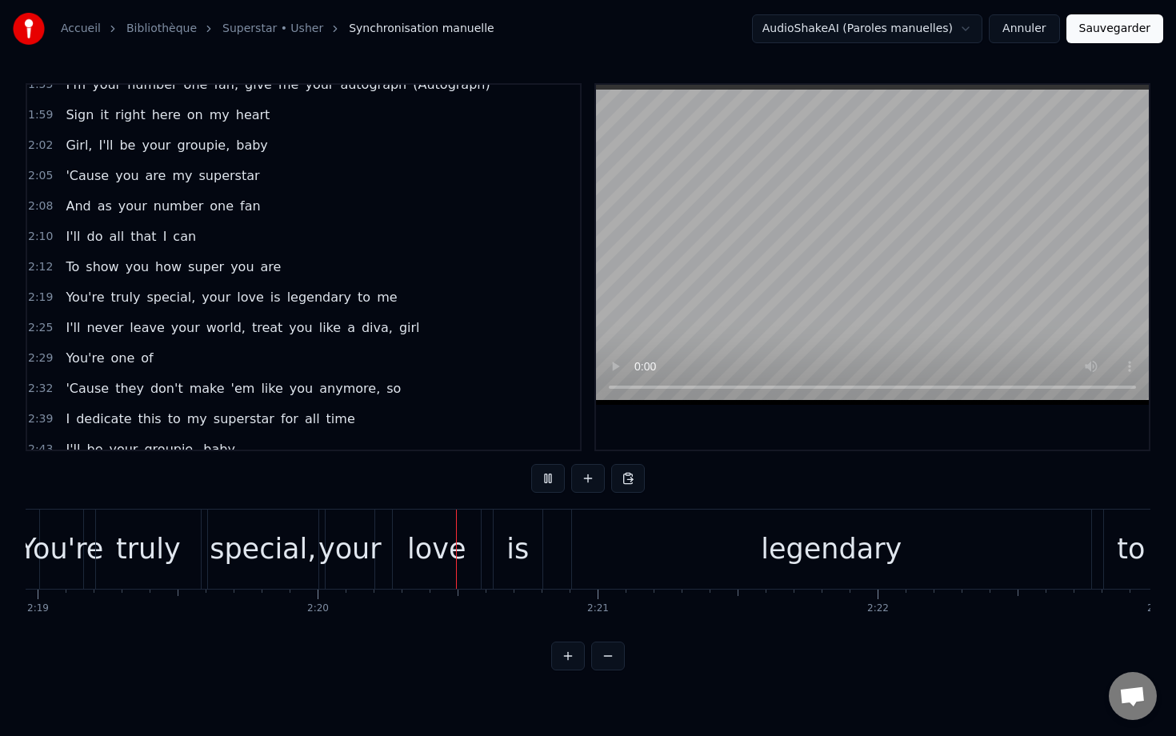
scroll to position [0, 39100]
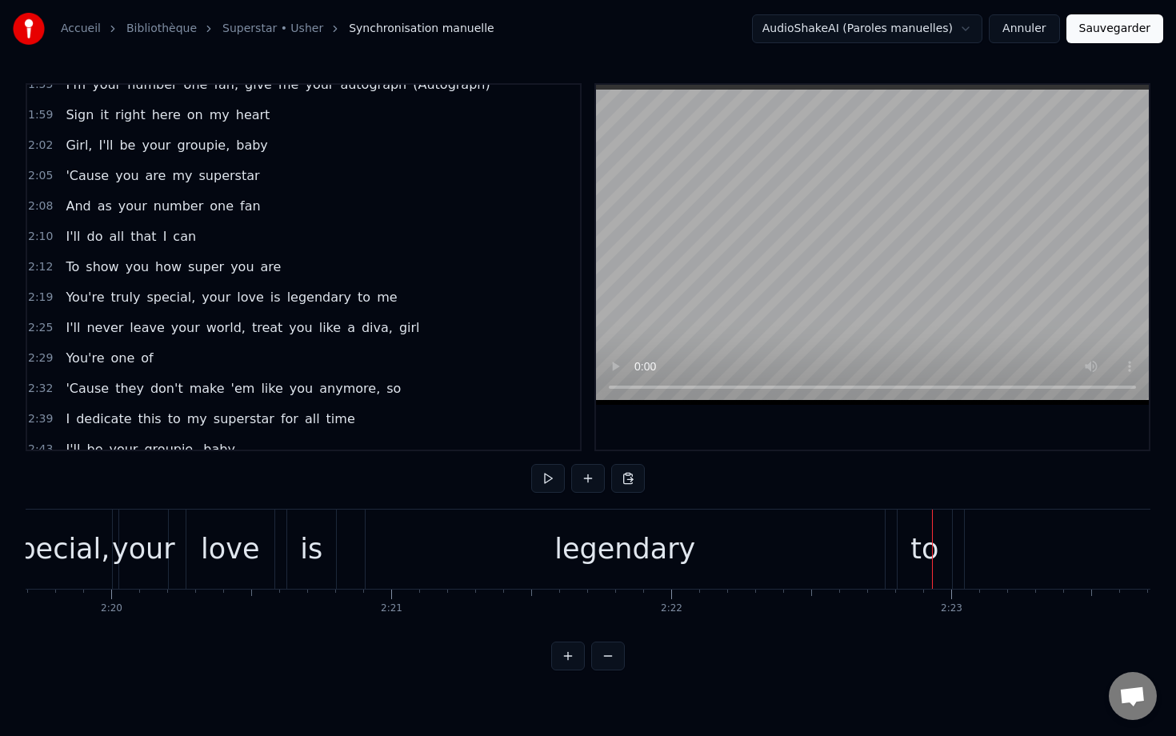
click at [665, 555] on div "legendary" at bounding box center [624, 549] width 141 height 42
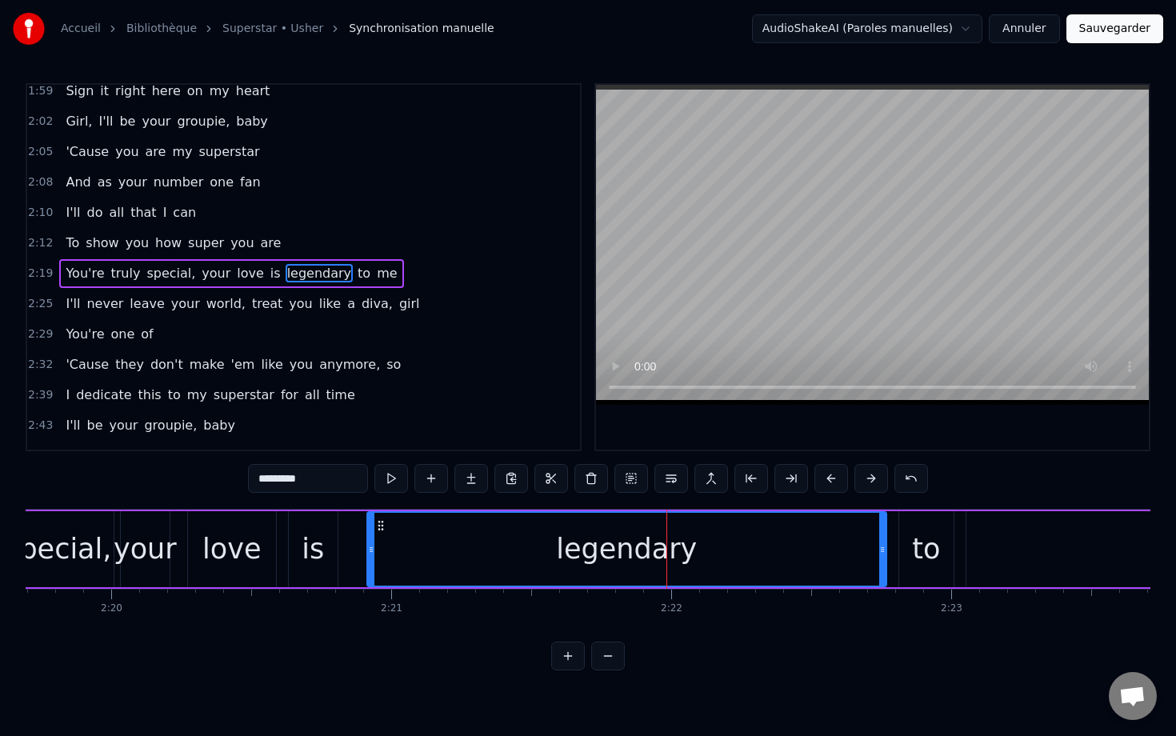
scroll to position [957, 0]
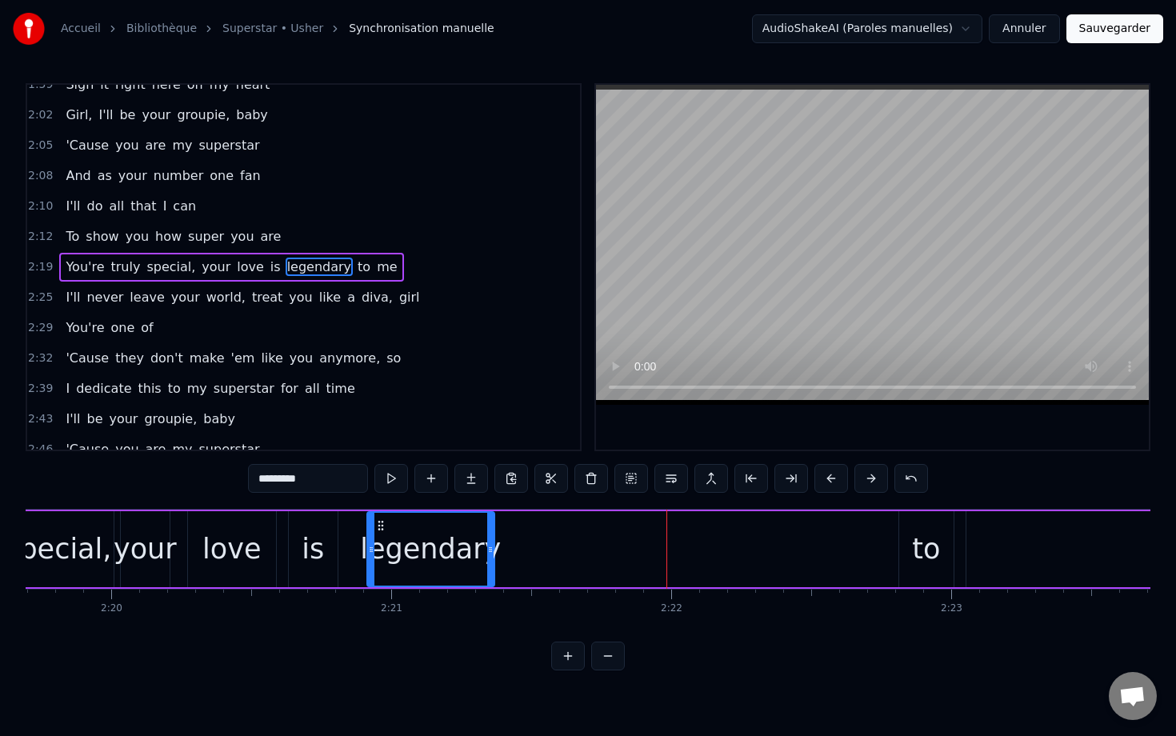
drag, startPoint x: 884, startPoint y: 549, endPoint x: 491, endPoint y: 553, distance: 392.7
click at [492, 553] on icon at bounding box center [490, 549] width 6 height 13
click at [781, 549] on div "to" at bounding box center [926, 549] width 54 height 76
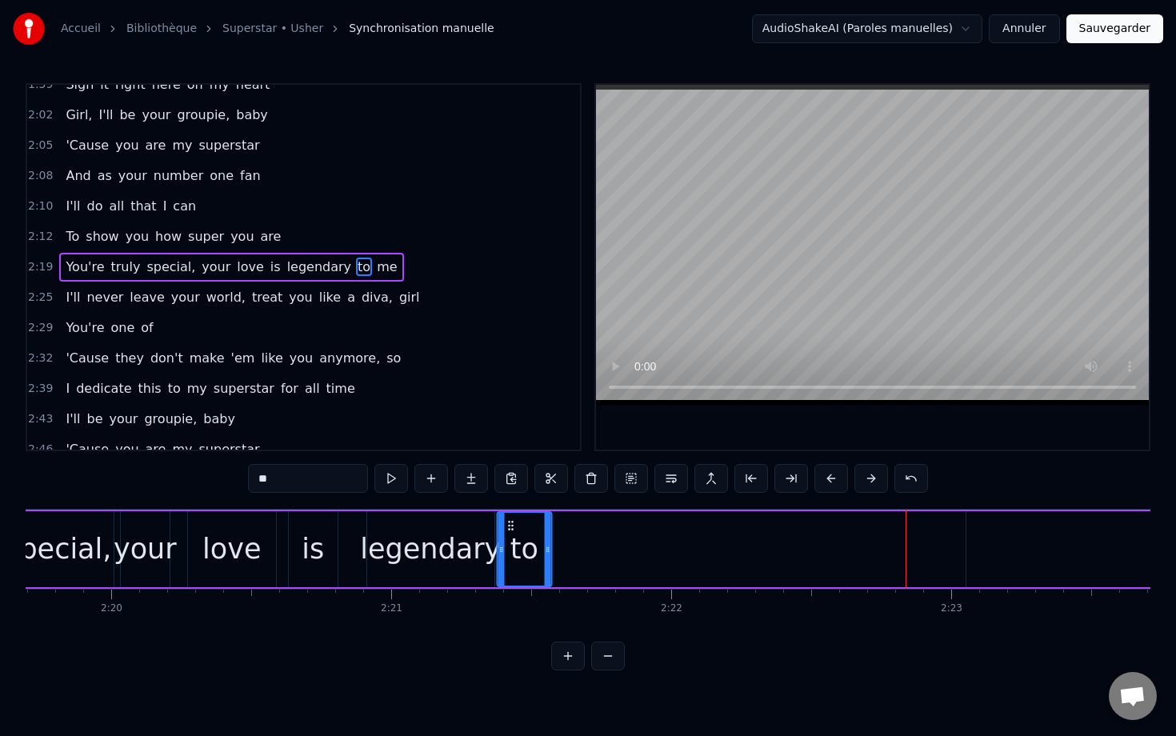
drag, startPoint x: 914, startPoint y: 525, endPoint x: 513, endPoint y: 576, distance: 404.6
click at [513, 576] on div "to" at bounding box center [523, 549] width 53 height 73
type input "**"
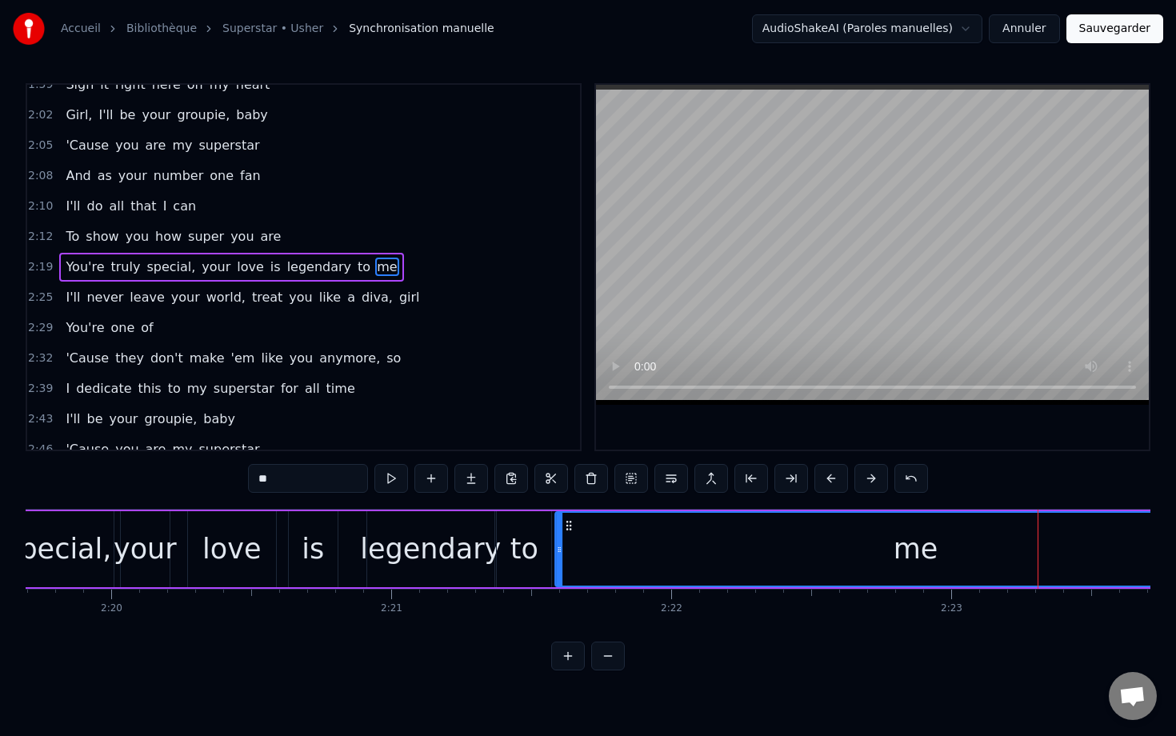
drag, startPoint x: 978, startPoint y: 525, endPoint x: 567, endPoint y: 587, distance: 415.6
click at [567, 587] on div "You're truly special, your love is legendary to me" at bounding box center [761, 548] width 1856 height 79
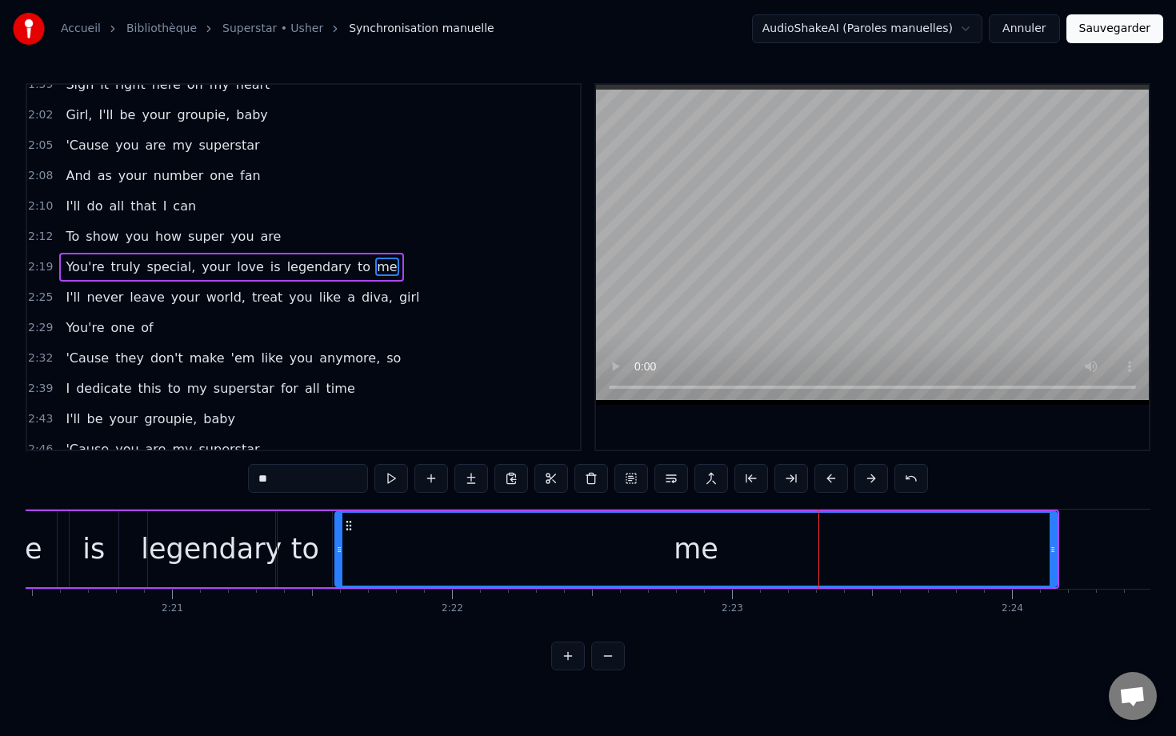
scroll to position [0, 39321]
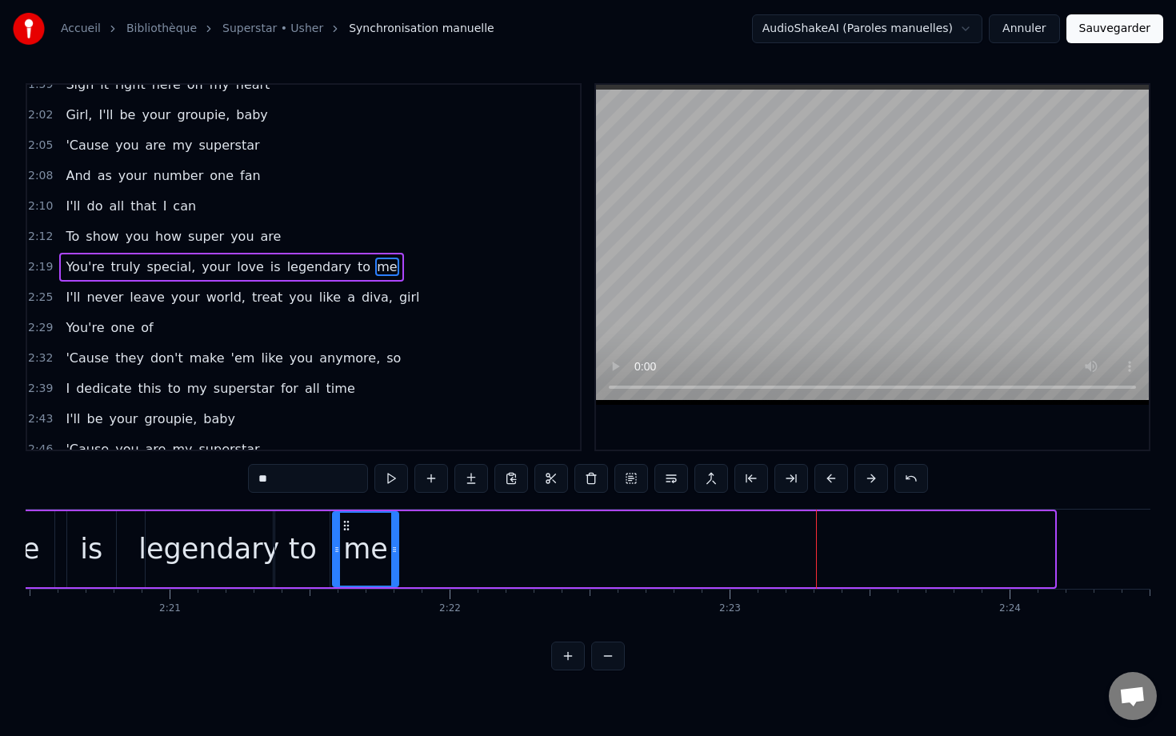
drag, startPoint x: 1050, startPoint y: 545, endPoint x: 393, endPoint y: 569, distance: 657.0
click at [393, 569] on div at bounding box center [394, 549] width 6 height 73
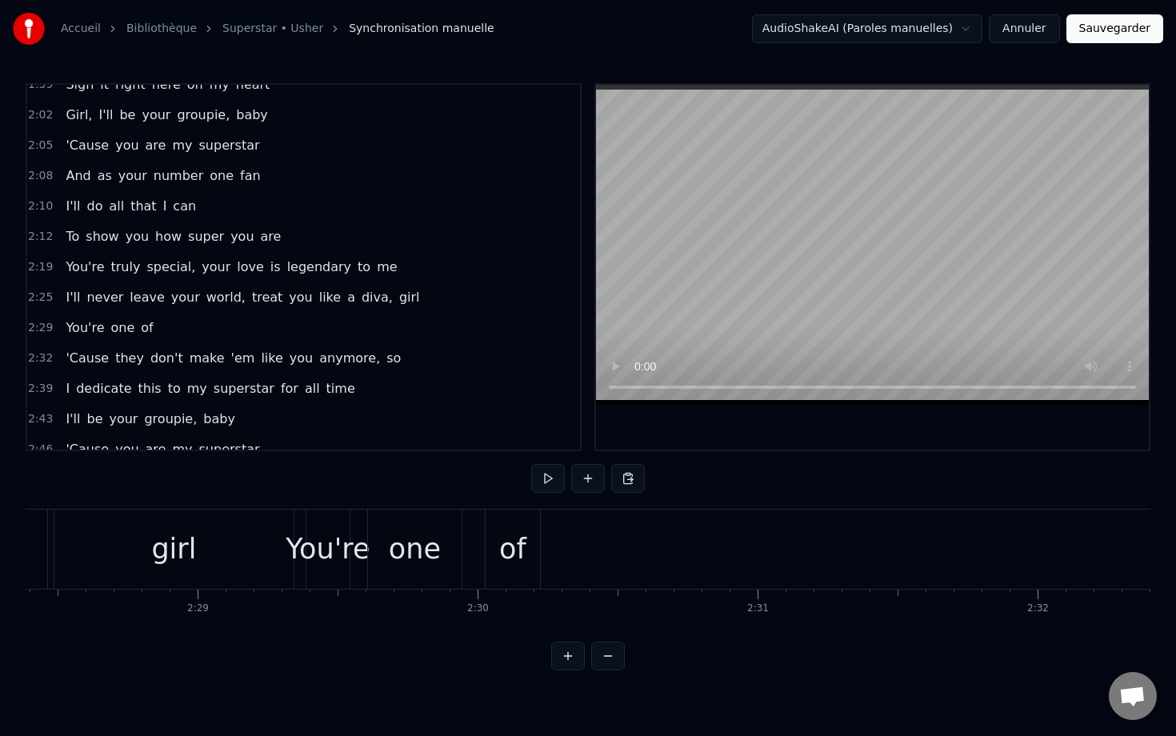
scroll to position [0, 41517]
click at [336, 548] on div "You're" at bounding box center [343, 549] width 84 height 42
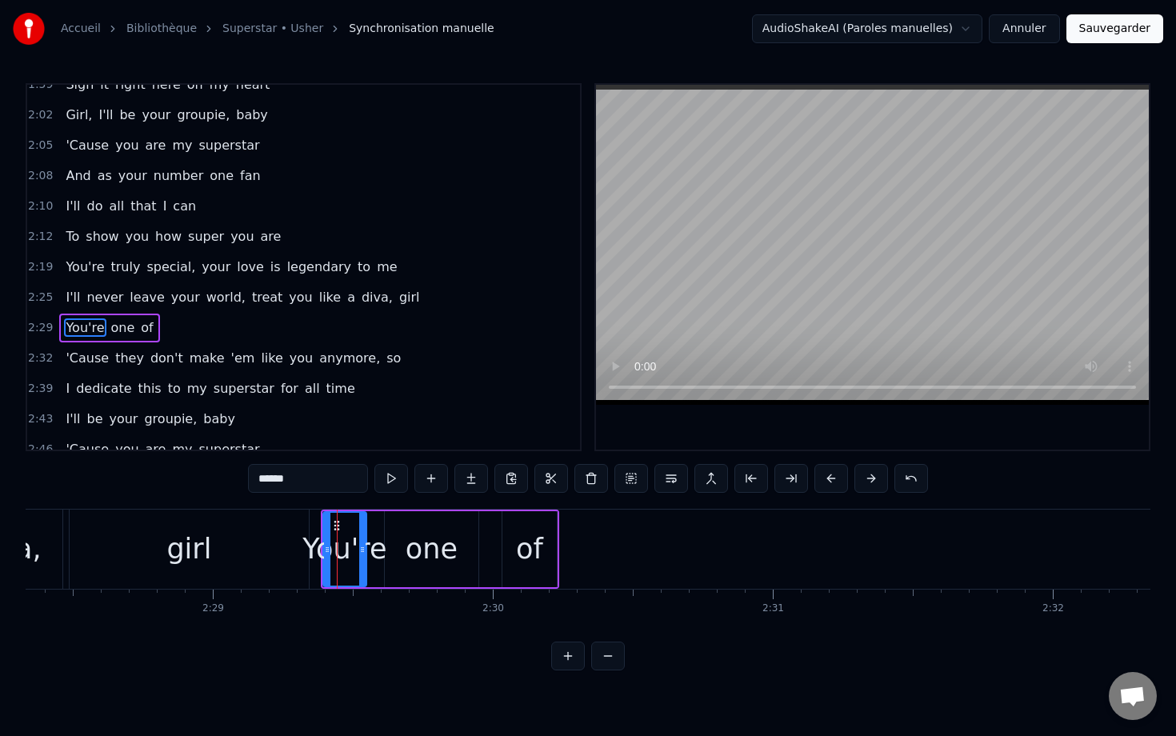
scroll to position [1018, 0]
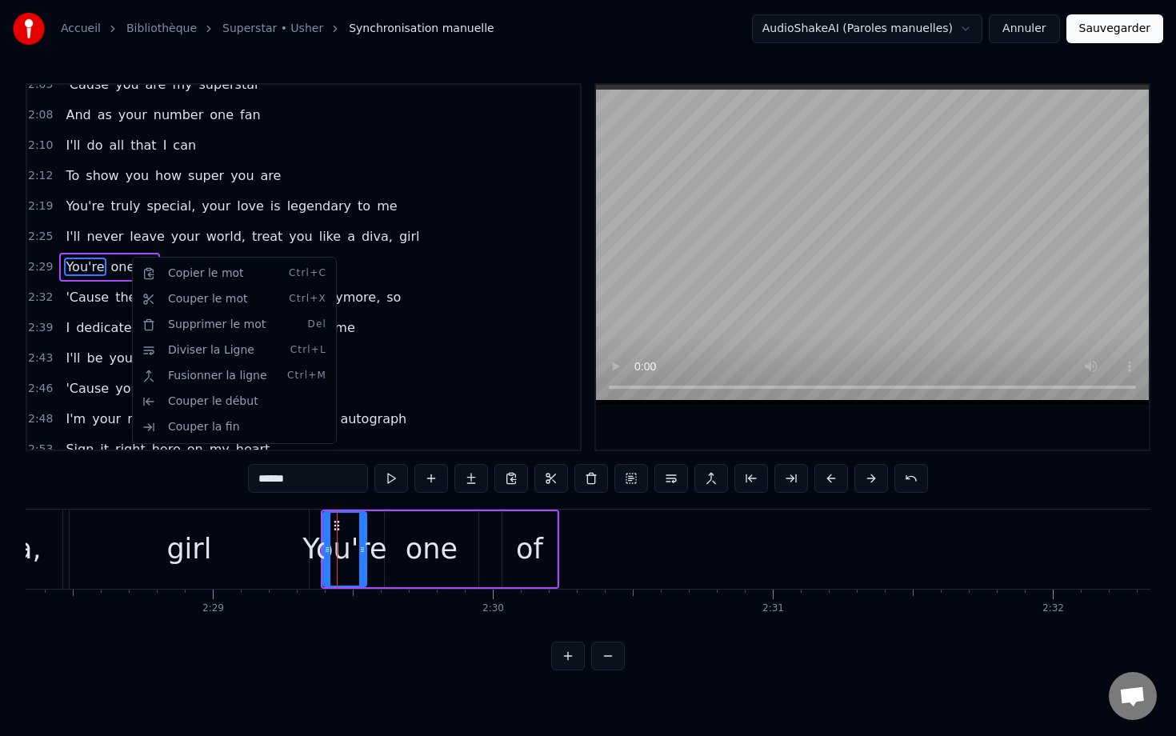
click at [96, 254] on html "Accueil Bibliothèque Superstar • Usher Synchronisation manuelle AudioShakeAI (P…" at bounding box center [588, 348] width 1176 height 696
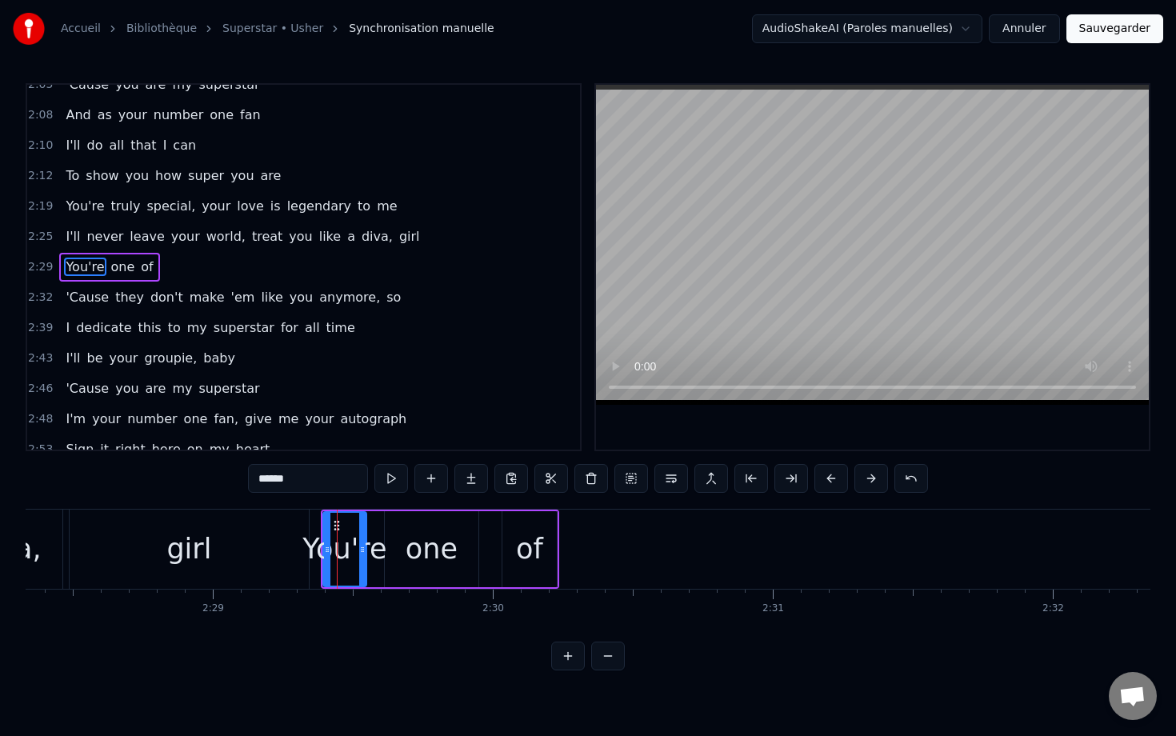
click at [96, 254] on div "You're one of" at bounding box center [109, 267] width 100 height 29
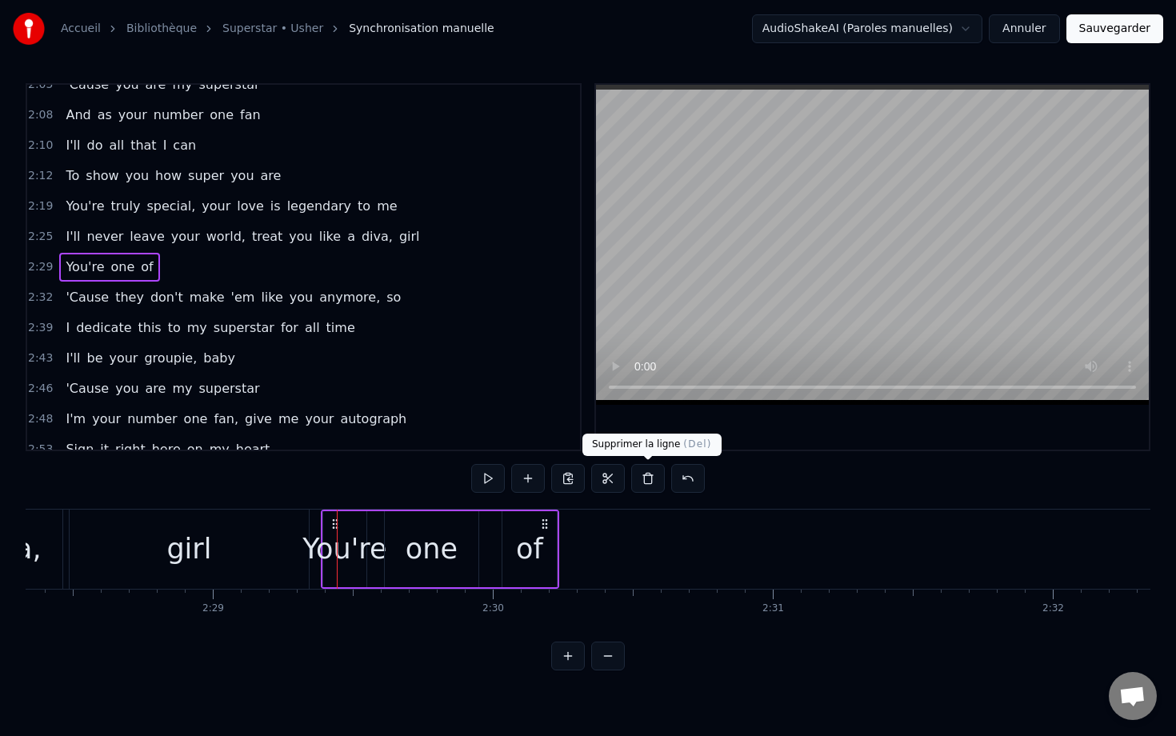
click at [649, 484] on button at bounding box center [648, 478] width 34 height 29
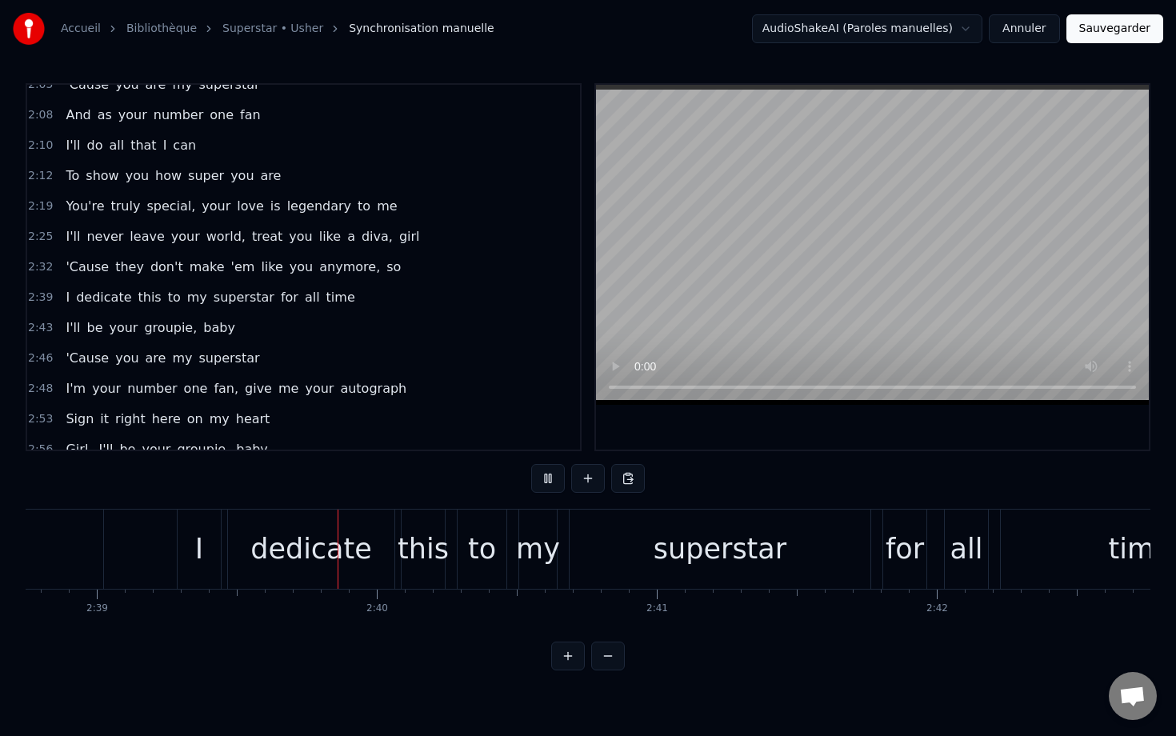
scroll to position [0, 44487]
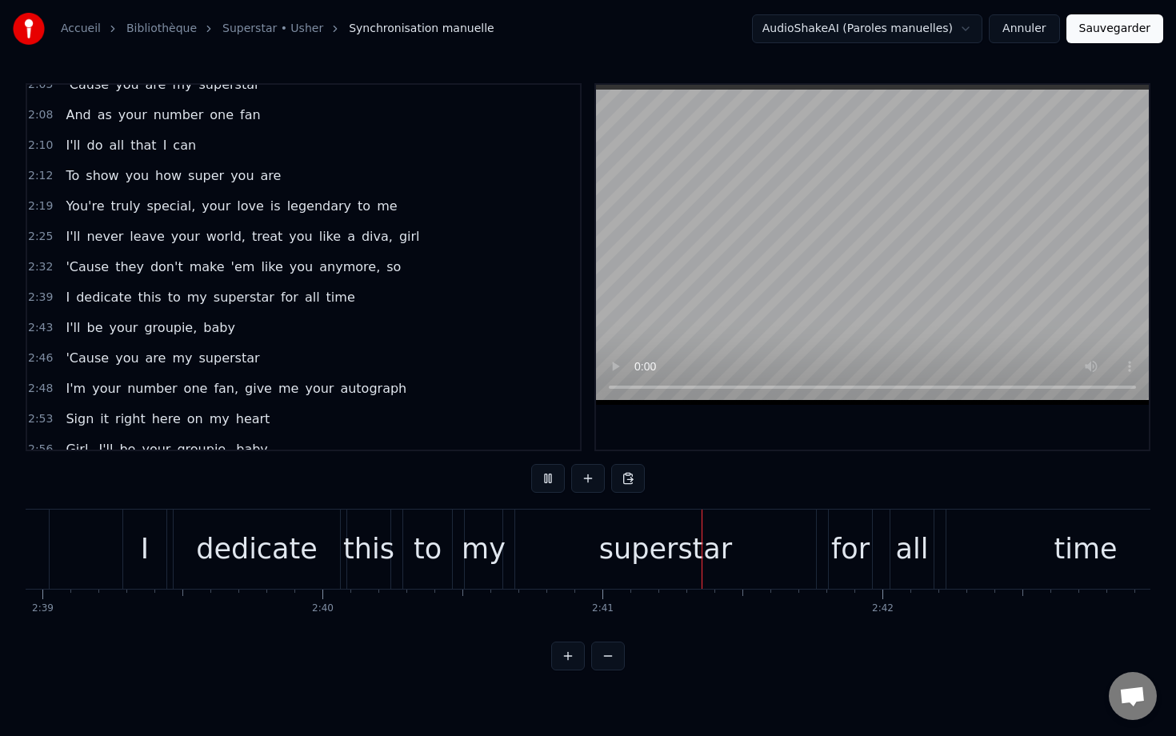
click at [373, 496] on div "0:02 This is for you, you, my number one 0:09 This is for you, you, my number o…" at bounding box center [588, 376] width 1124 height 587
click at [546, 469] on button at bounding box center [548, 478] width 34 height 29
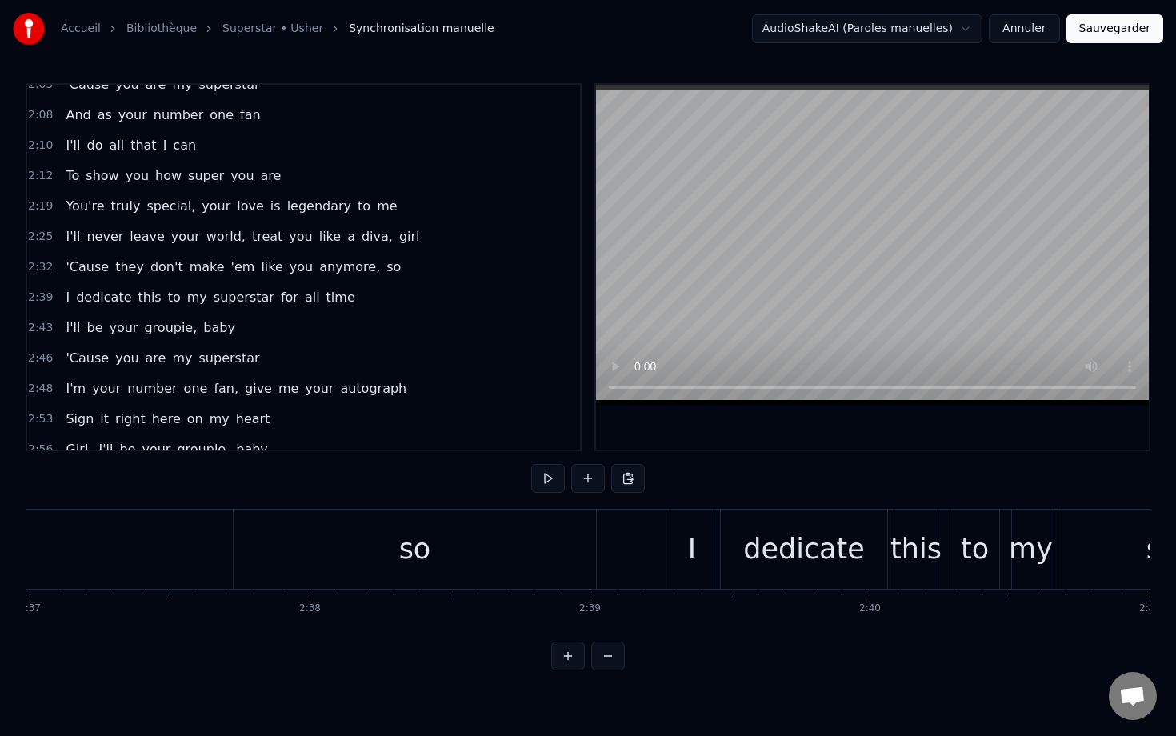
scroll to position [0, 43902]
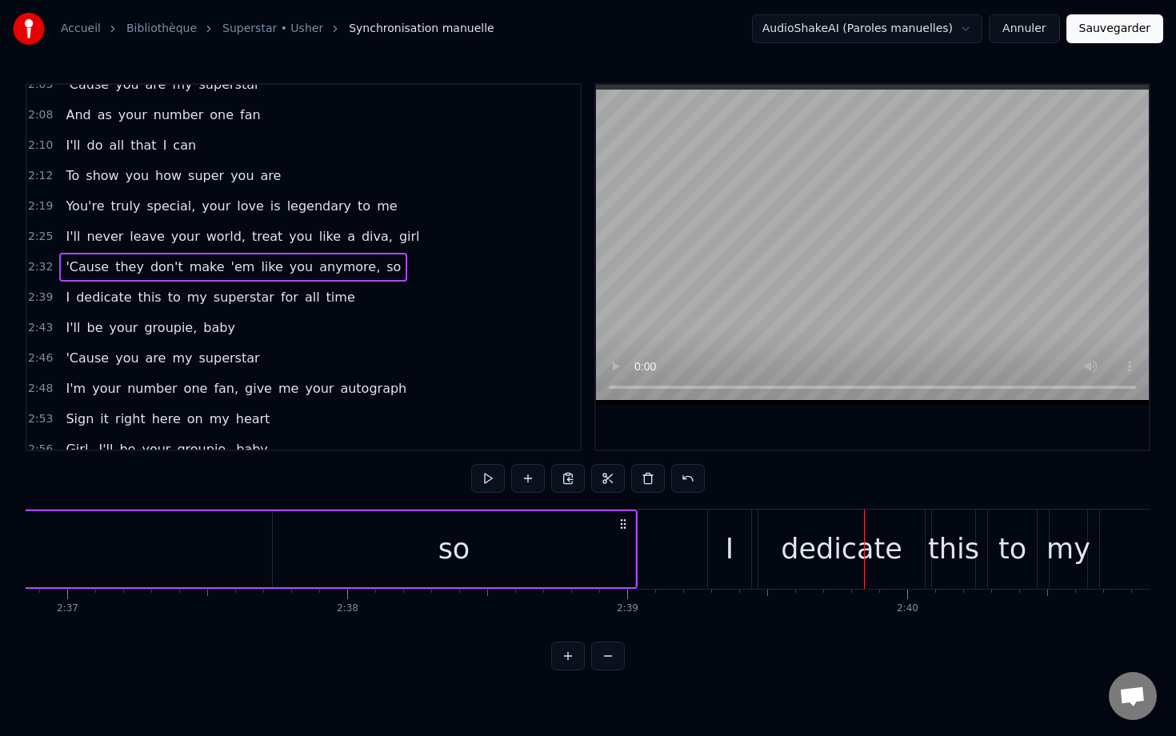
click at [492, 549] on div "so" at bounding box center [454, 549] width 362 height 76
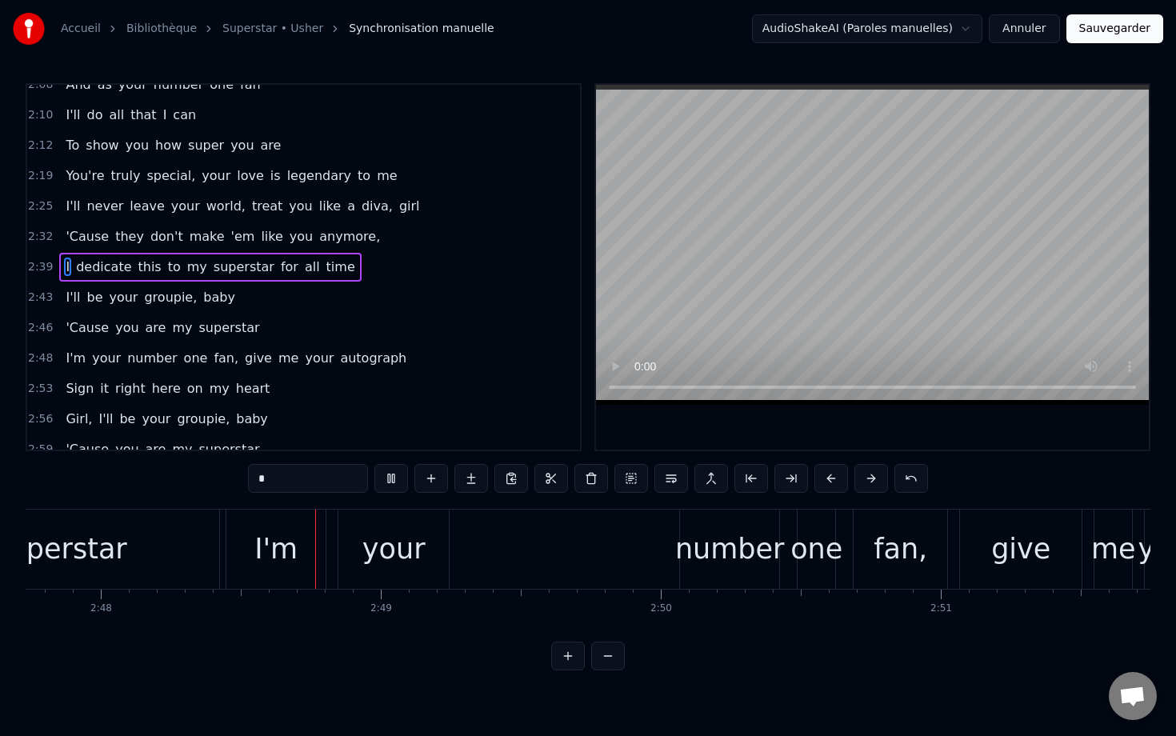
scroll to position [0, 46948]
click at [392, 475] on button at bounding box center [391, 478] width 34 height 29
click at [412, 533] on div "your" at bounding box center [392, 549] width 63 height 42
type input "****"
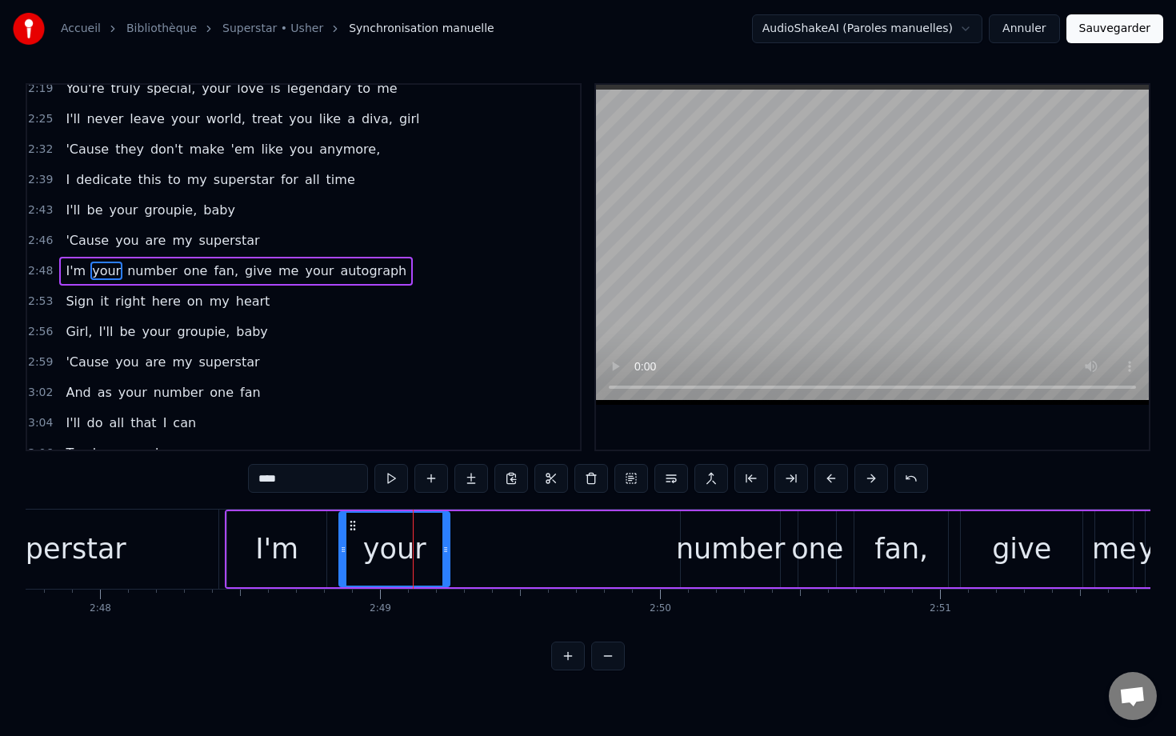
scroll to position [1140, 0]
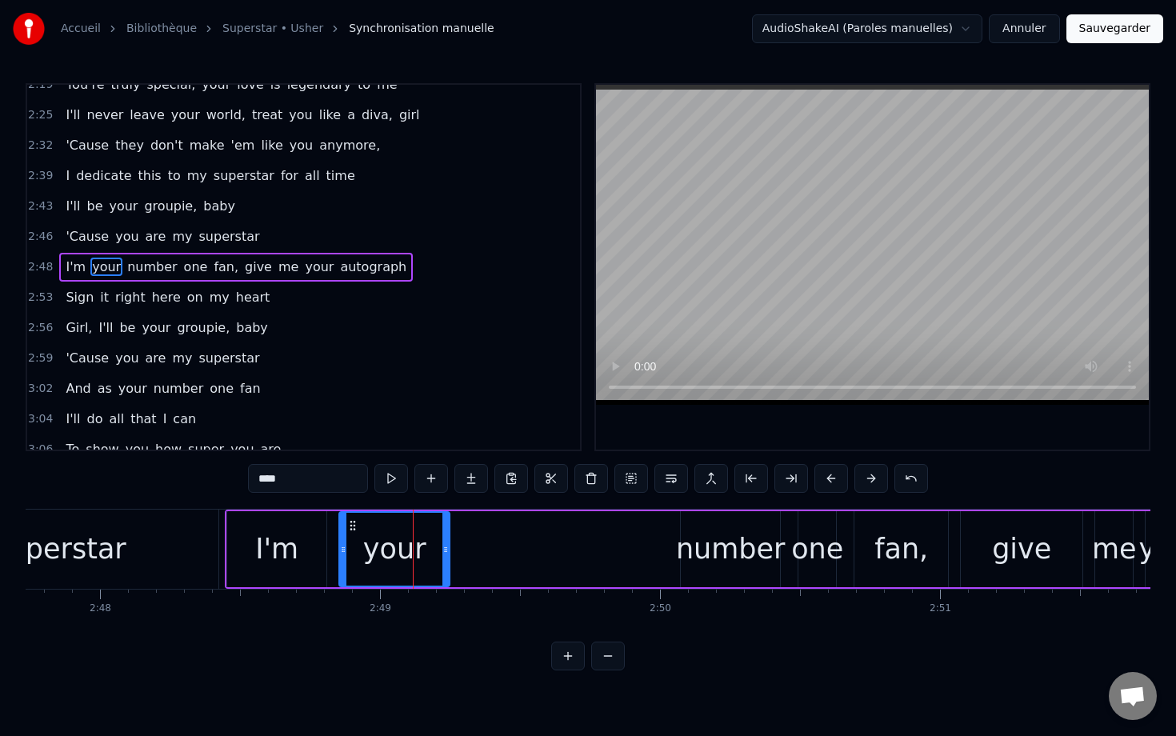
click at [642, 534] on div "I'm your number one fan, give me your autograph" at bounding box center [862, 548] width 1274 height 79
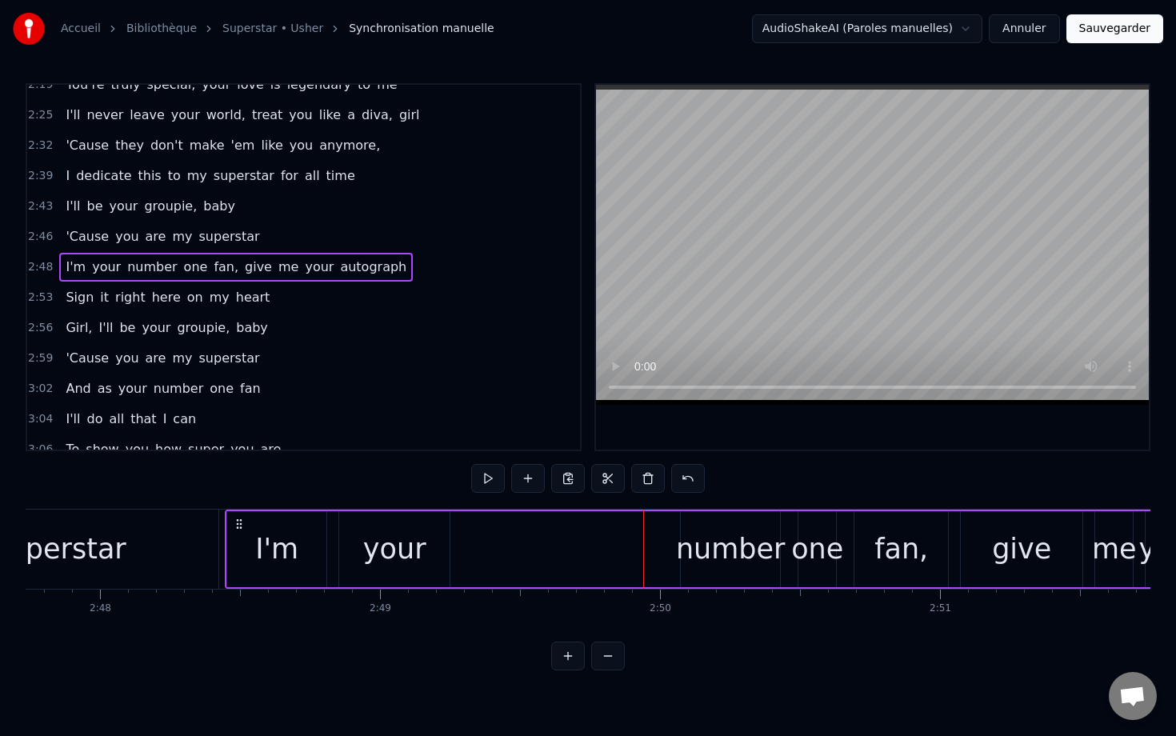
click at [537, 537] on div "I'm your number one fan, give me your autograph" at bounding box center [862, 548] width 1274 height 79
click at [461, 533] on div "I'm your number one fan, give me your autograph" at bounding box center [862, 548] width 1274 height 79
click at [238, 522] on icon at bounding box center [239, 523] width 13 height 13
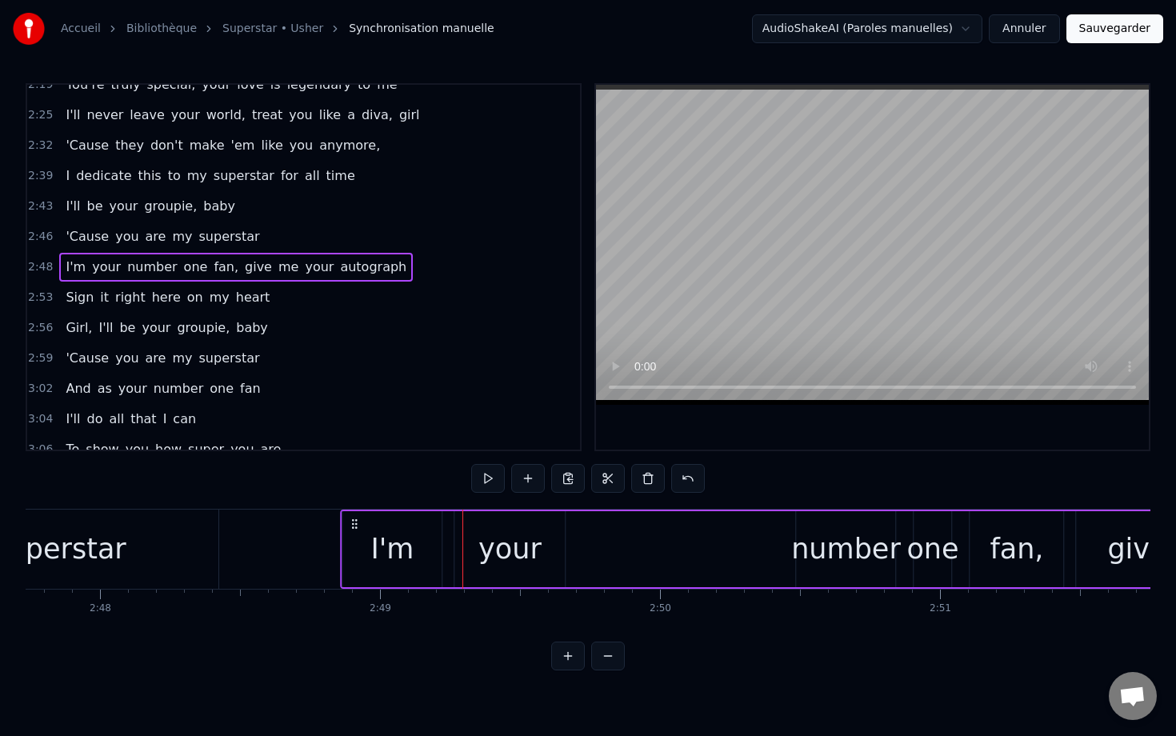
drag, startPoint x: 238, startPoint y: 522, endPoint x: 353, endPoint y: 537, distance: 116.1
click at [353, 537] on div "I'm your number one fan, give me your autograph" at bounding box center [977, 548] width 1274 height 79
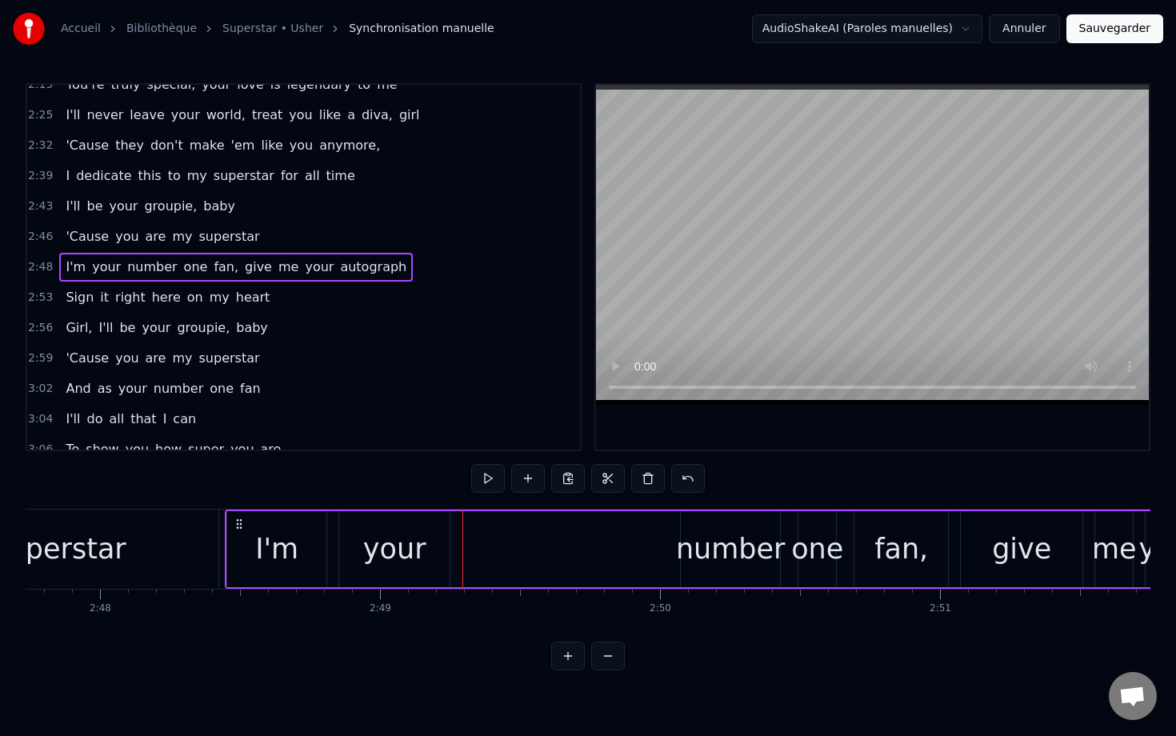
click at [271, 511] on div "I'm" at bounding box center [276, 549] width 101 height 76
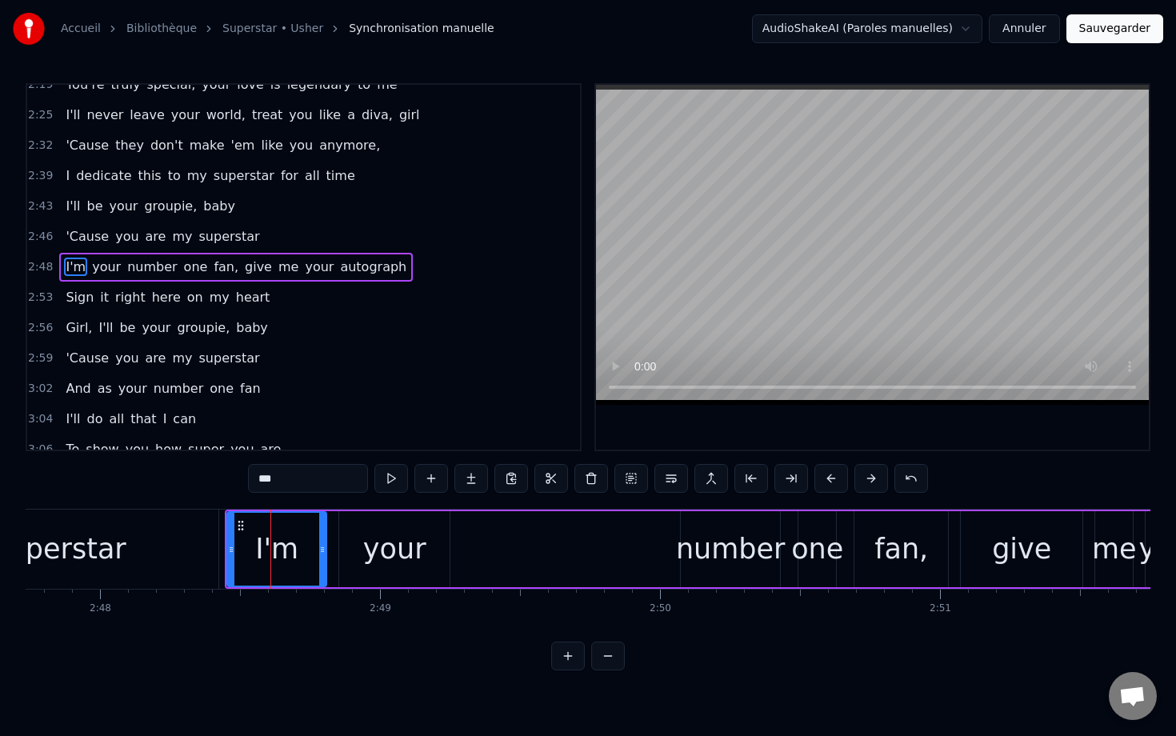
click at [781, 477] on button at bounding box center [871, 478] width 34 height 29
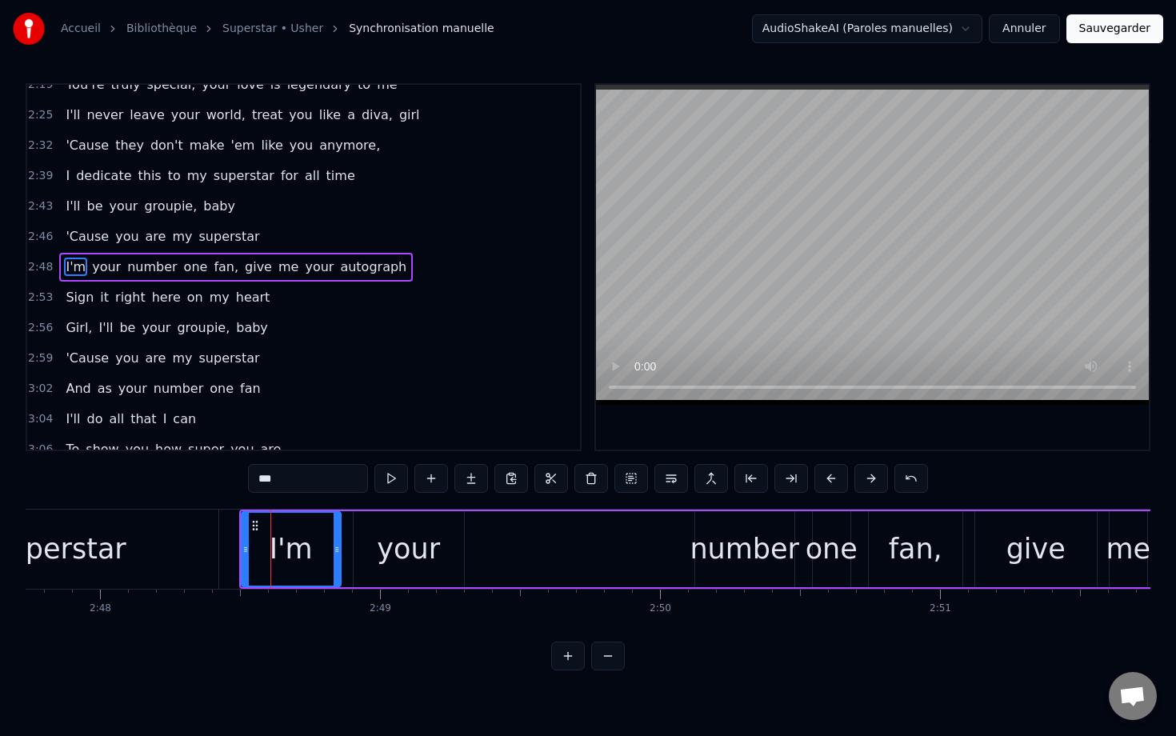
click at [781, 477] on button at bounding box center [871, 478] width 34 height 29
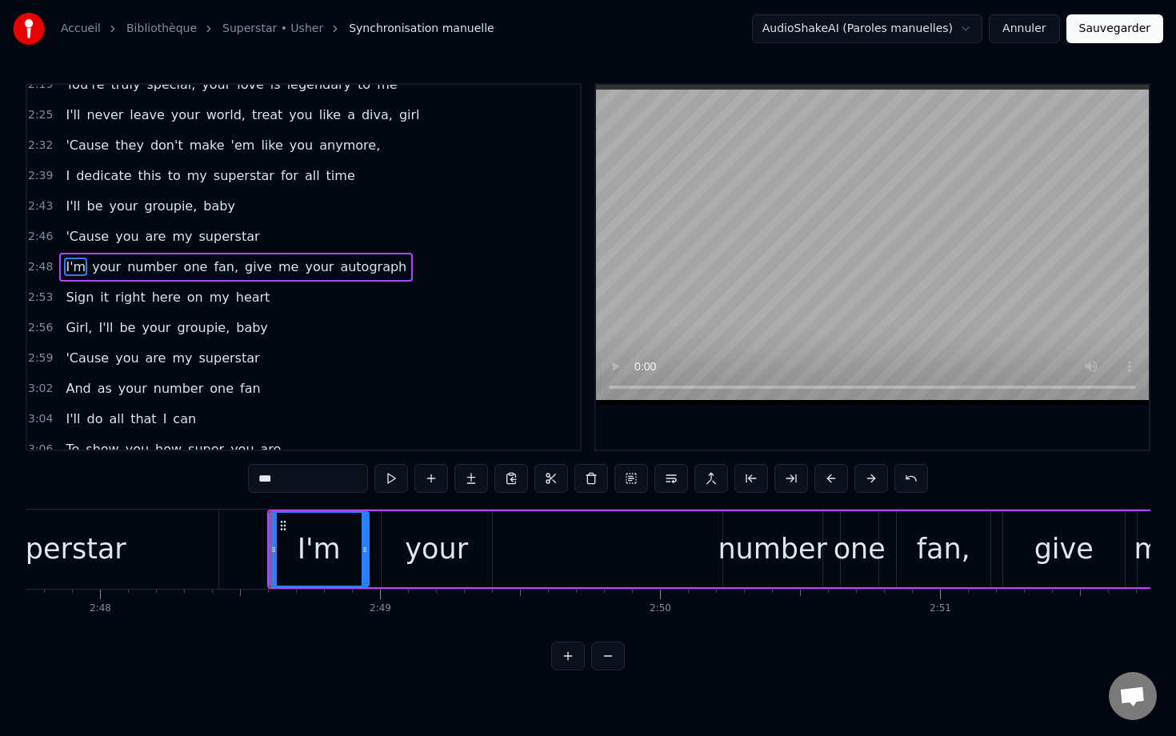
click at [781, 477] on button at bounding box center [871, 478] width 34 height 29
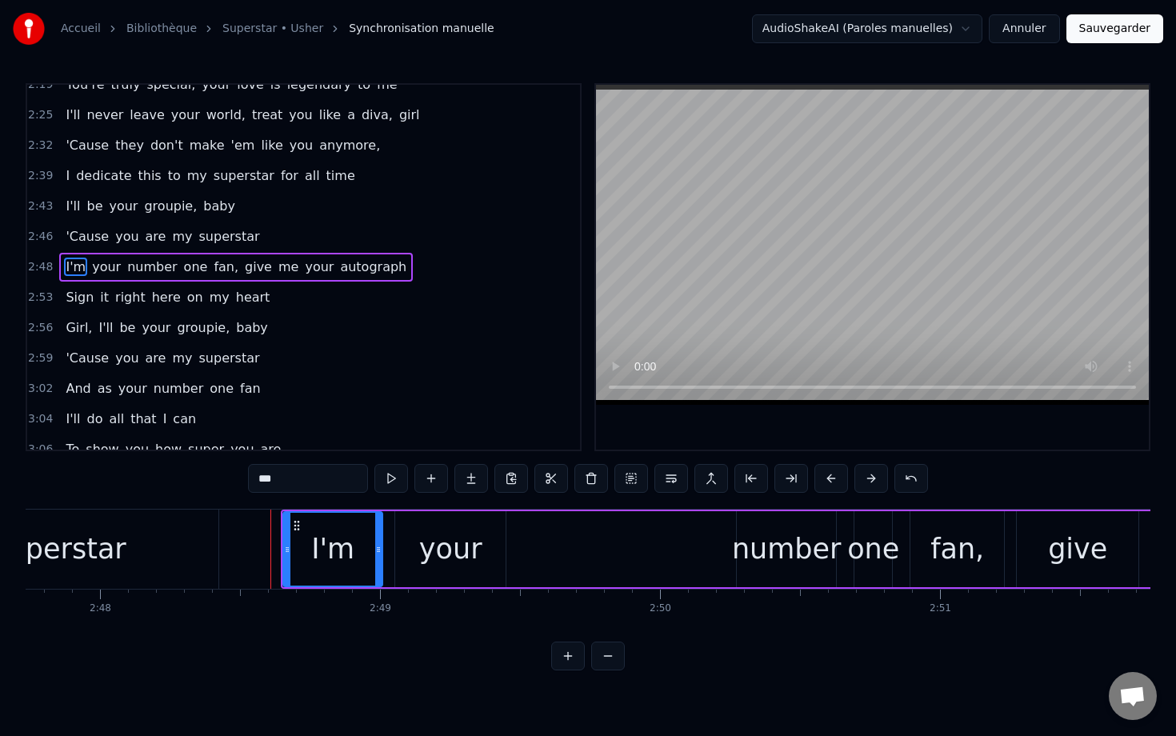
click at [781, 477] on button at bounding box center [871, 478] width 34 height 29
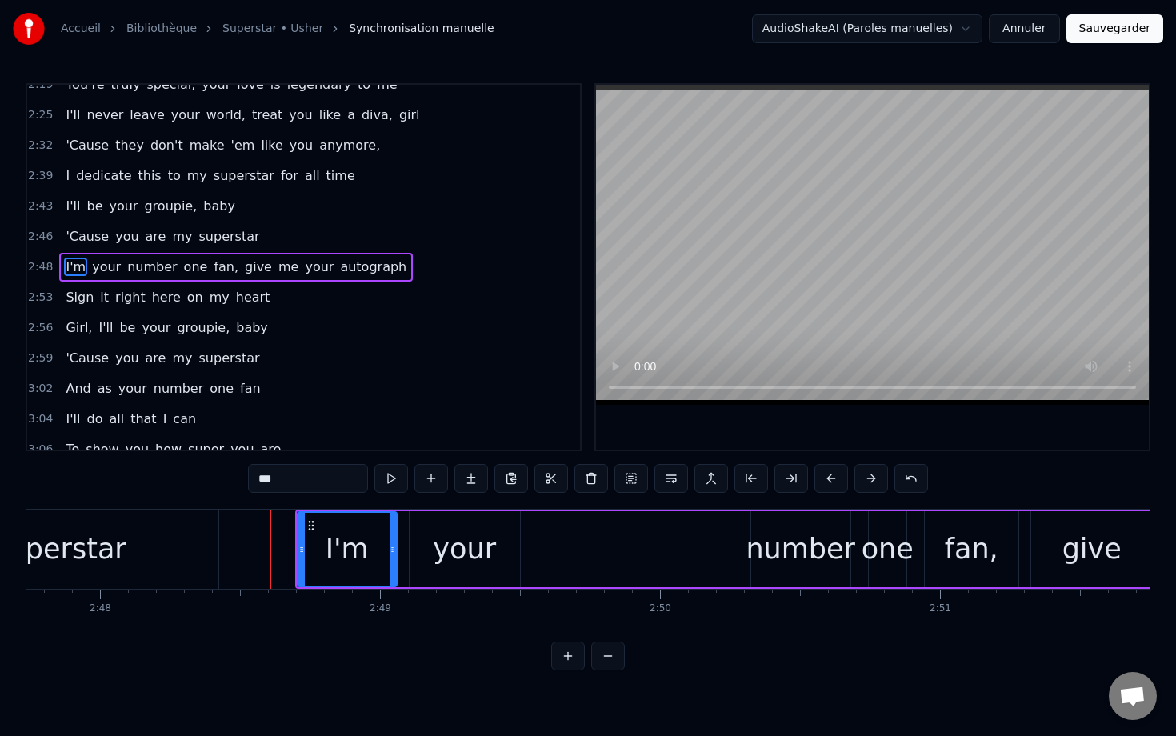
click at [781, 477] on button at bounding box center [871, 478] width 34 height 29
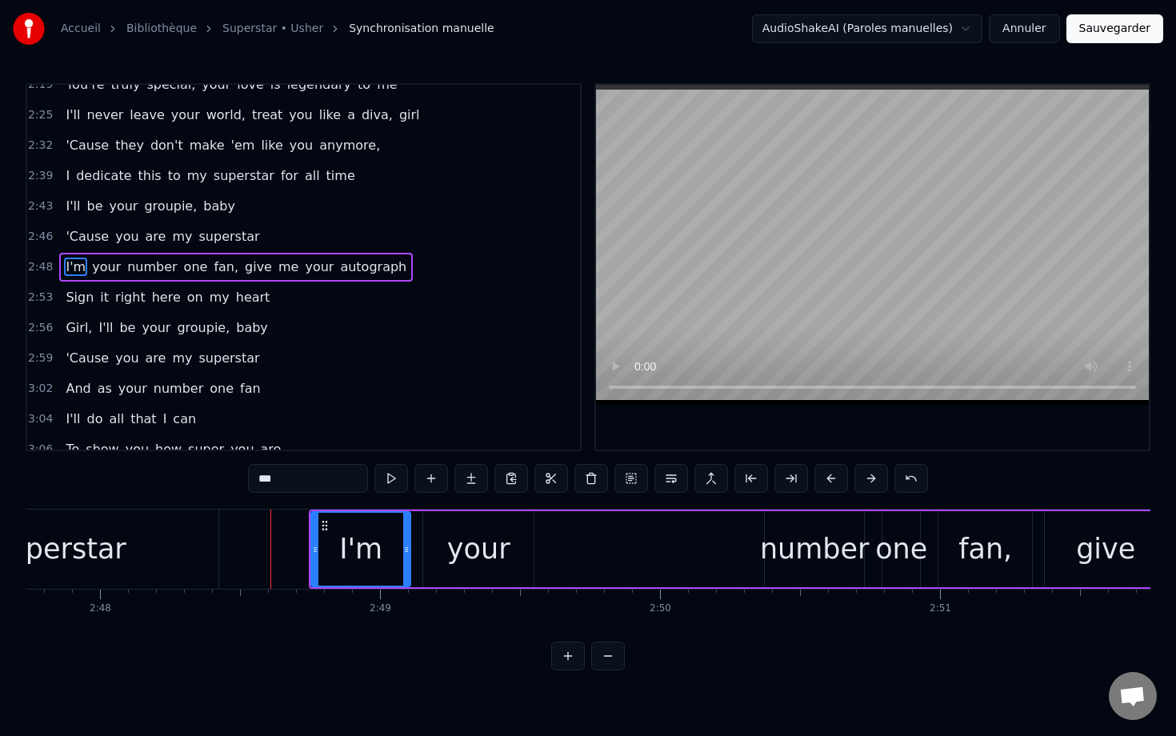
click at [781, 477] on button at bounding box center [871, 478] width 34 height 29
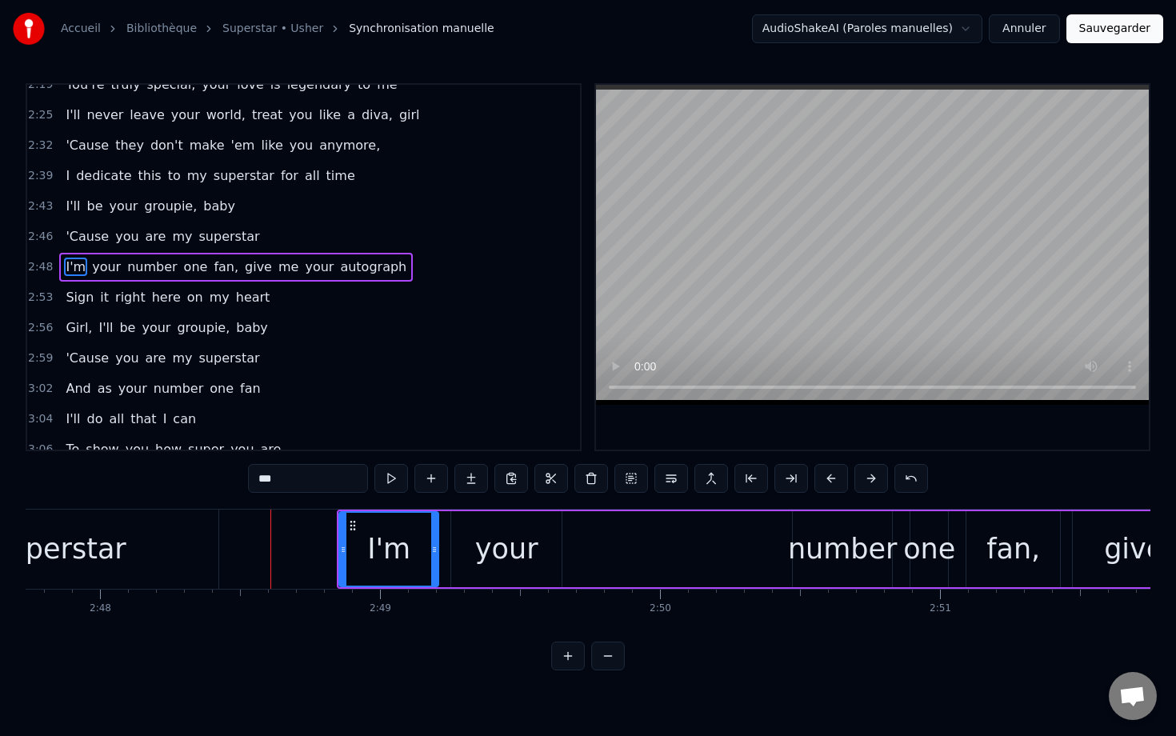
click at [781, 477] on button at bounding box center [871, 478] width 34 height 29
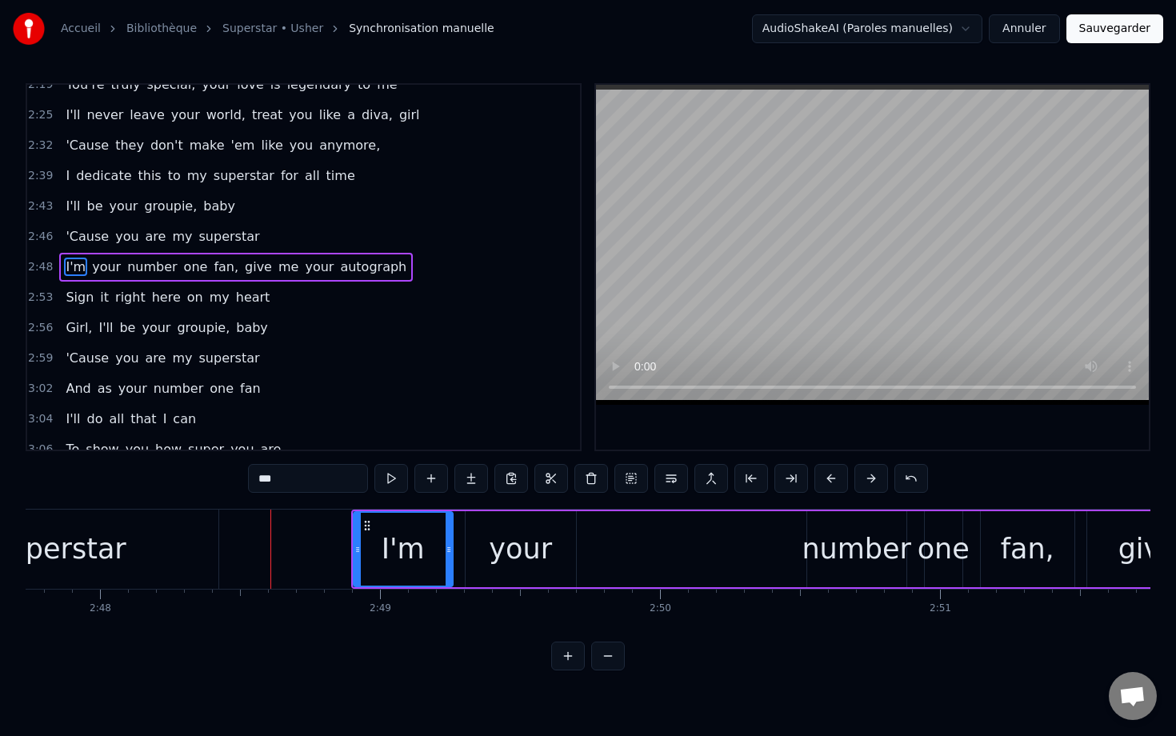
click at [147, 493] on div "0:02 This is for you, you, my number one 0:09 This is for you, you, my number o…" at bounding box center [588, 376] width 1124 height 587
click at [153, 533] on div "superstar" at bounding box center [59, 548] width 317 height 79
type input "*********"
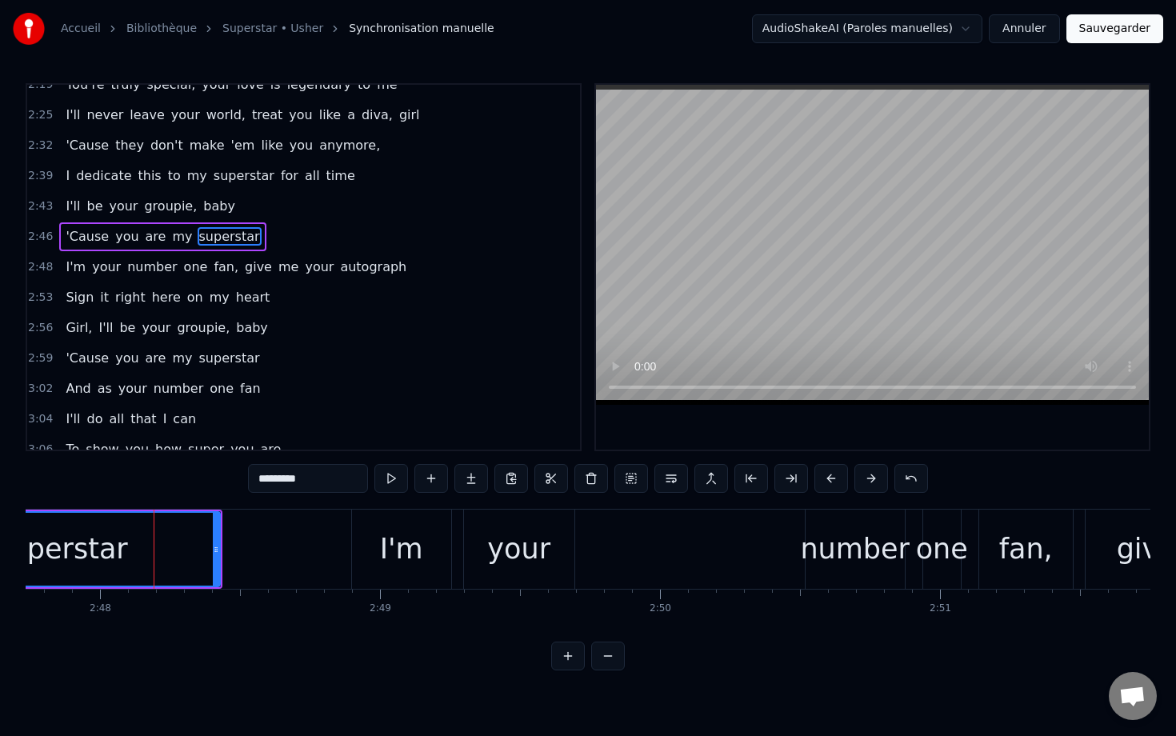
scroll to position [1109, 0]
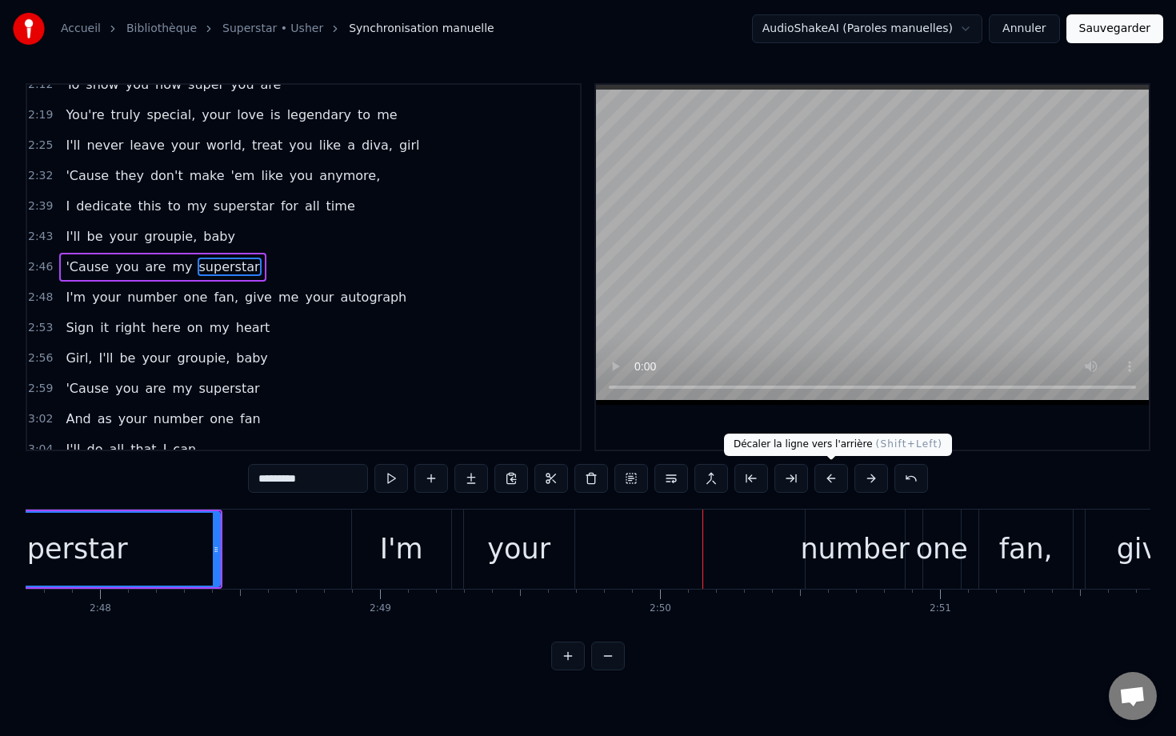
click at [602, 534] on div "I'm your number one fan, give me your autograph" at bounding box center [988, 548] width 1274 height 79
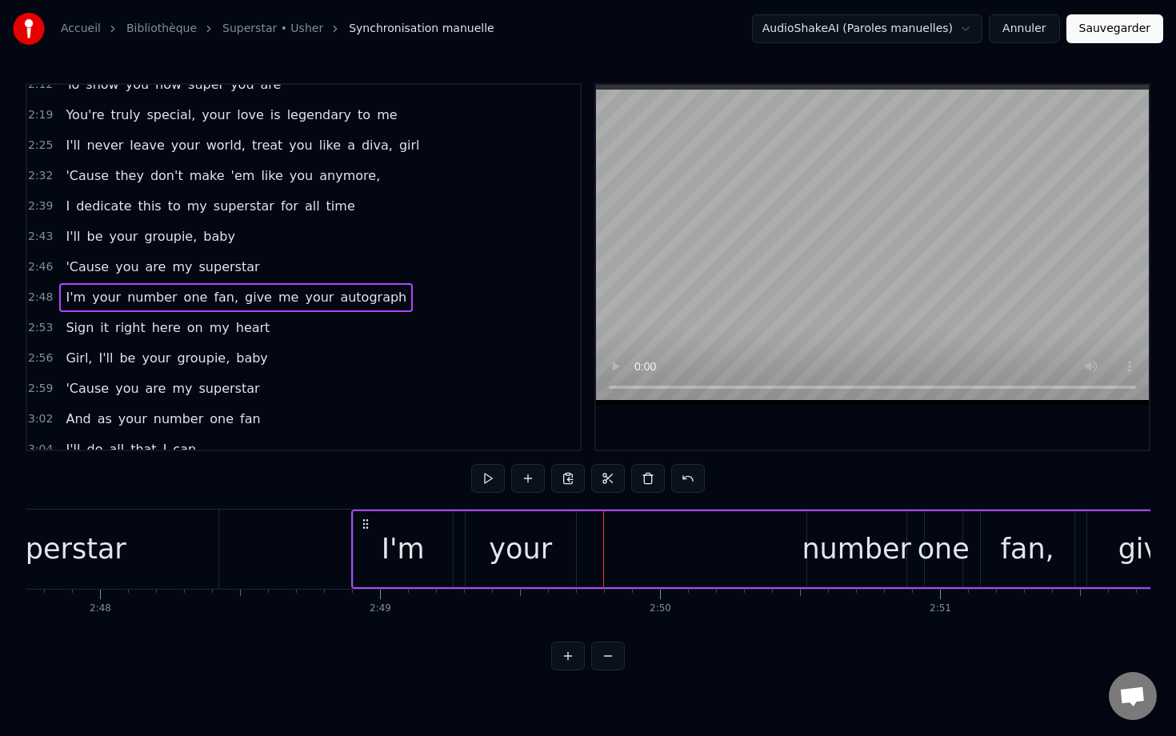
click at [373, 511] on div "I'm" at bounding box center [403, 549] width 101 height 76
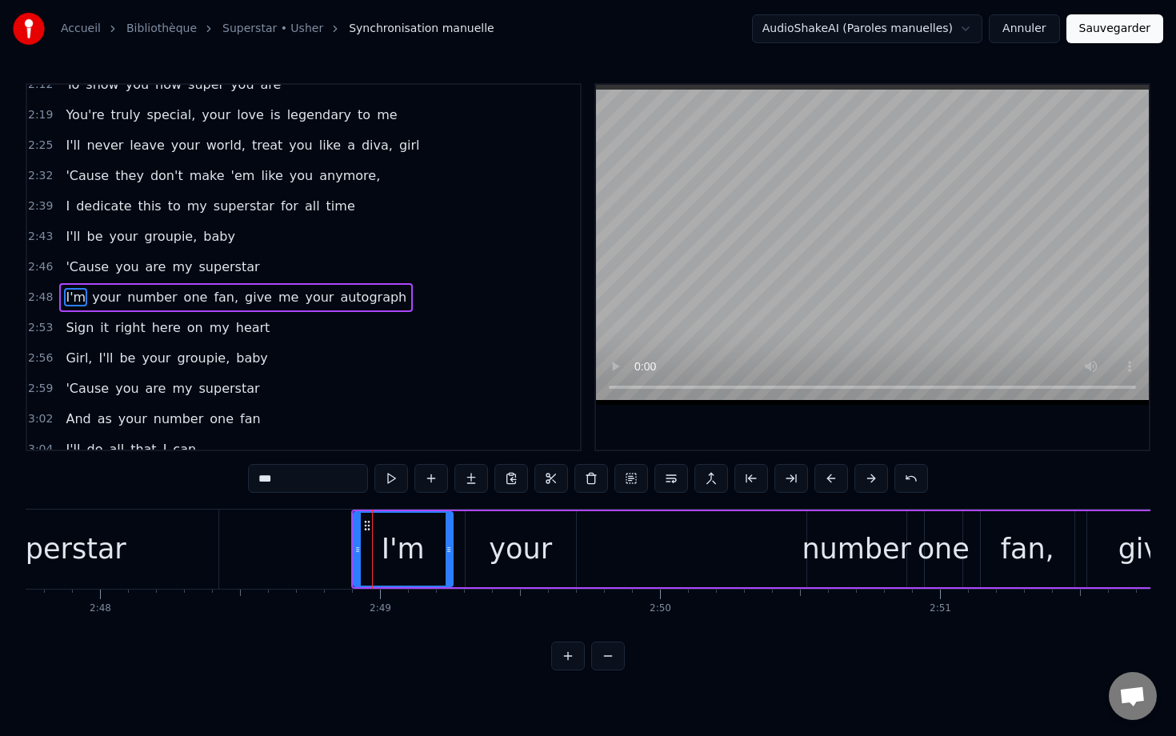
scroll to position [1140, 0]
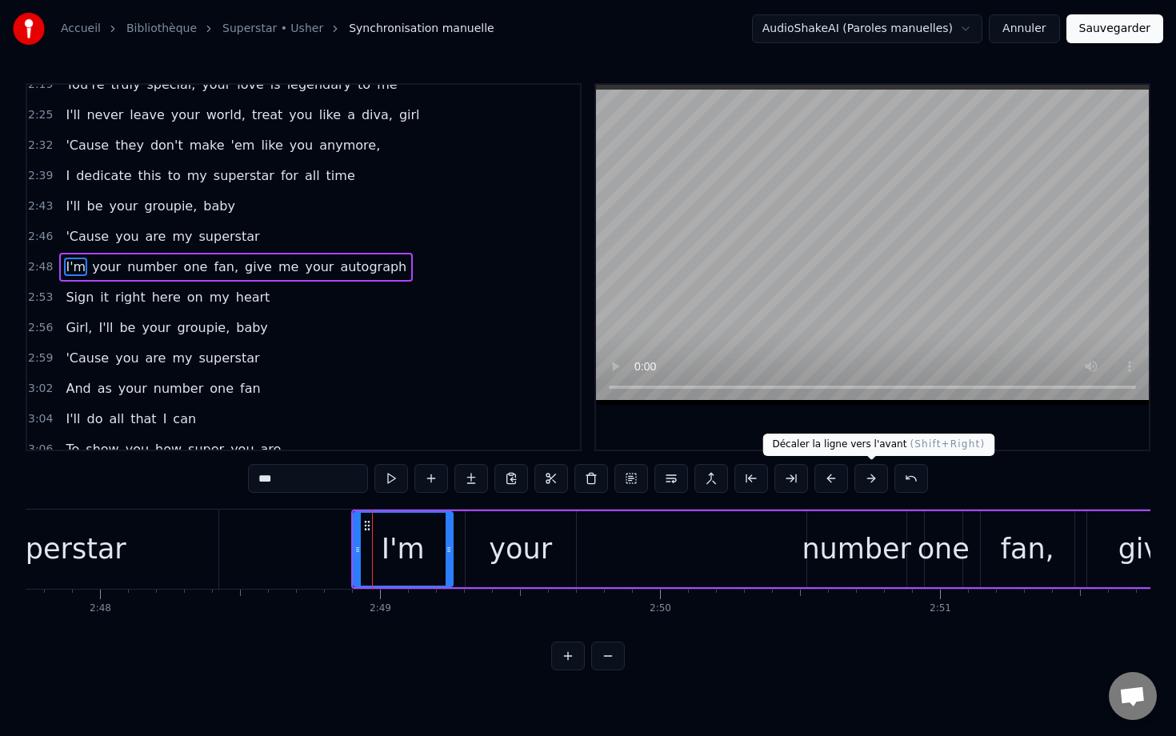
click at [781, 486] on button at bounding box center [871, 478] width 34 height 29
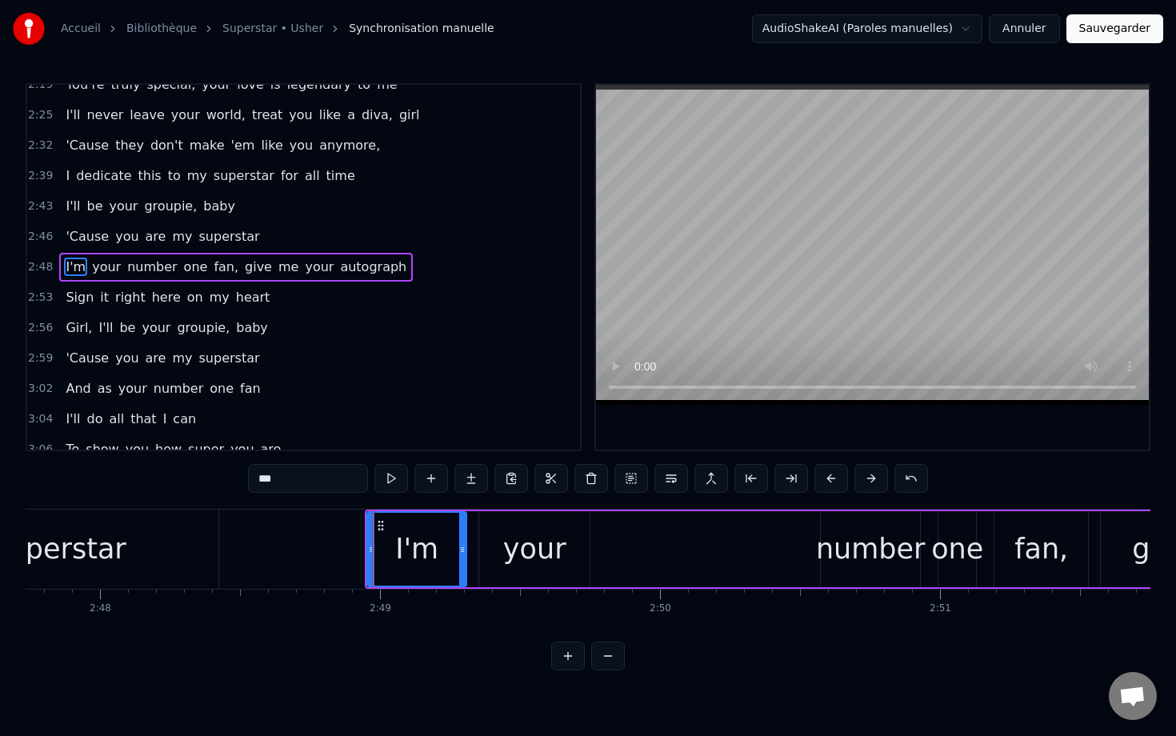
click at [781, 486] on button at bounding box center [871, 478] width 34 height 29
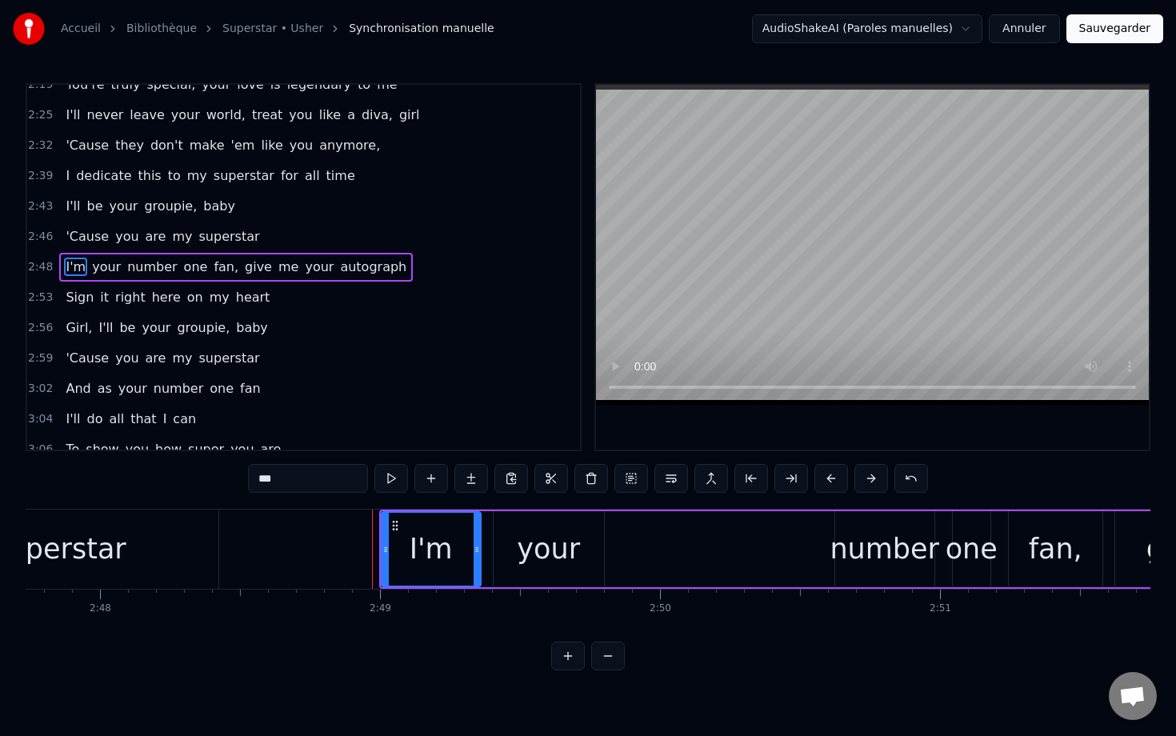
click at [781, 486] on button at bounding box center [871, 478] width 34 height 29
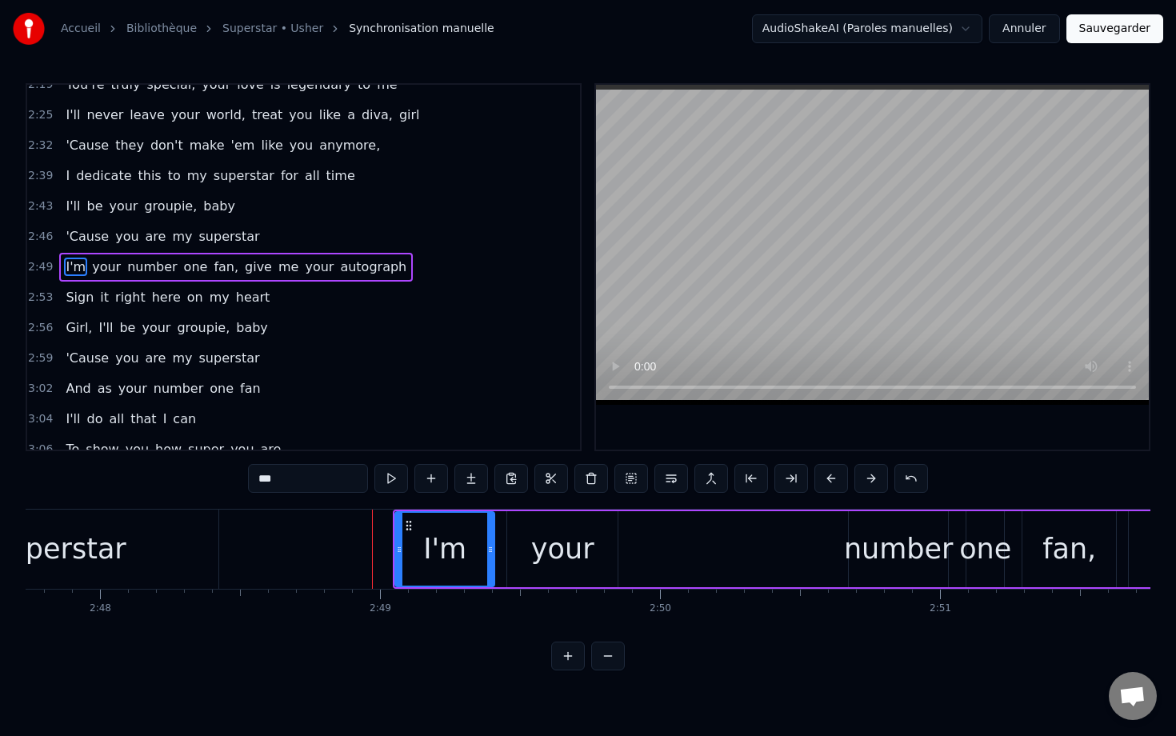
click at [781, 486] on button at bounding box center [871, 478] width 34 height 29
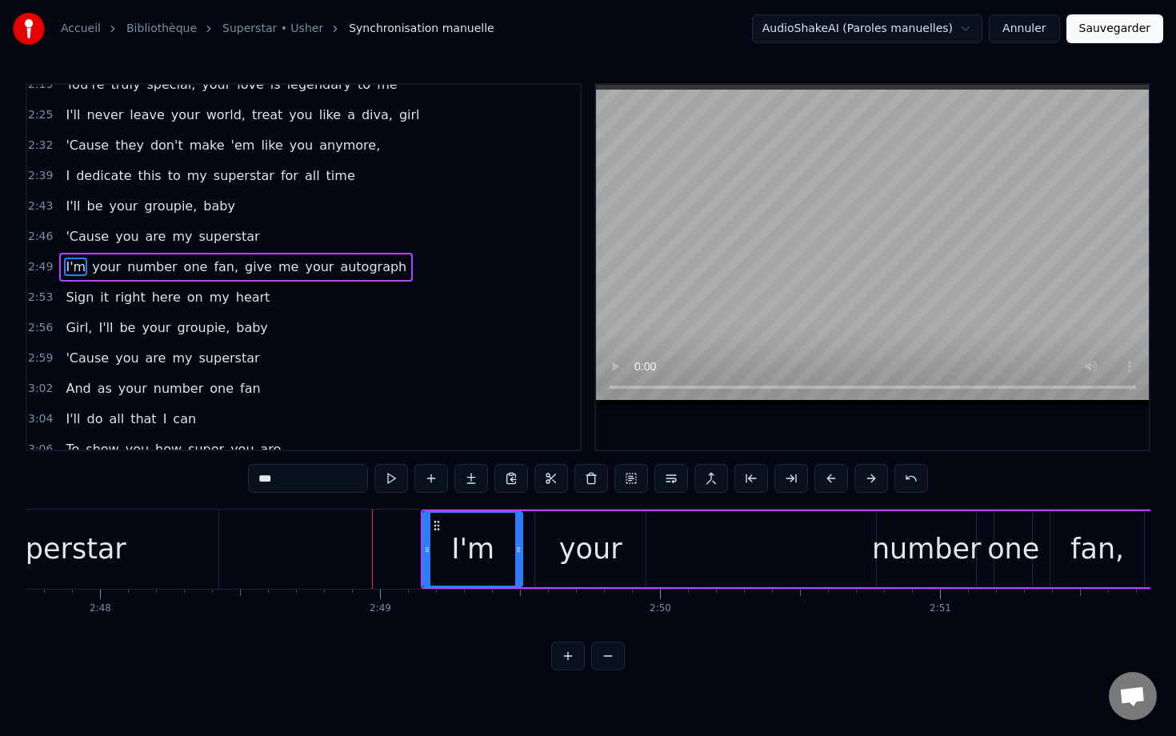
click at [781, 486] on button at bounding box center [871, 478] width 34 height 29
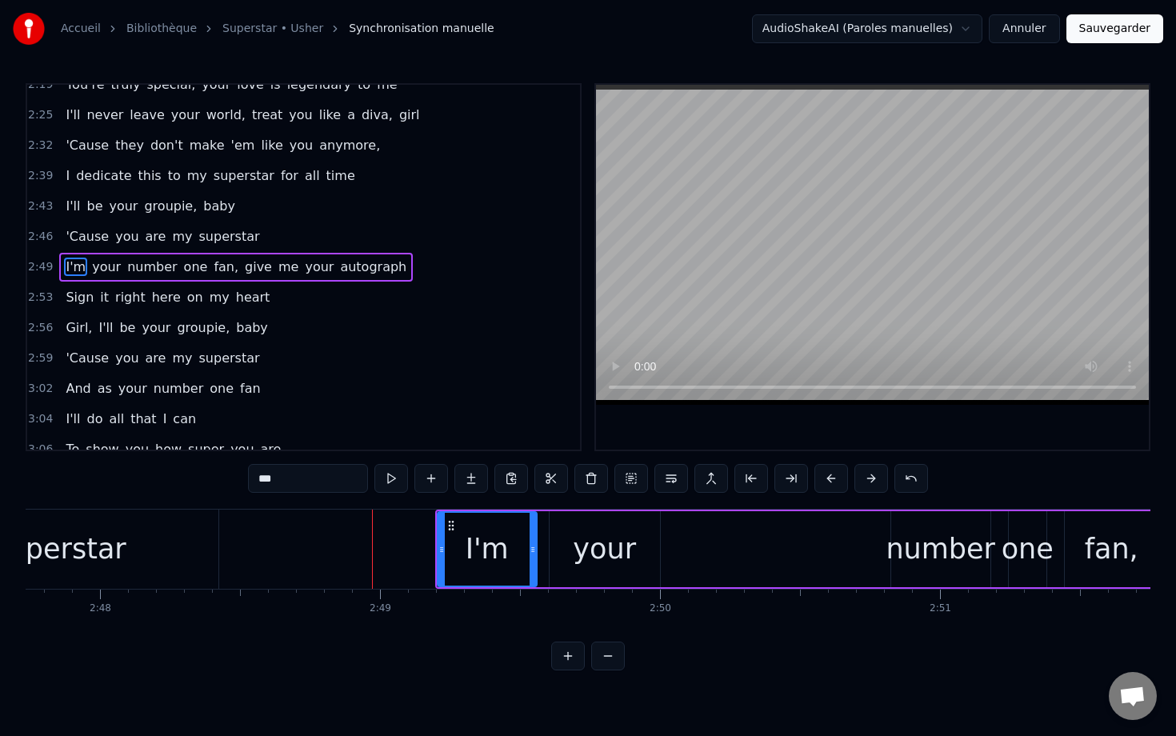
click at [781, 486] on button at bounding box center [871, 478] width 34 height 29
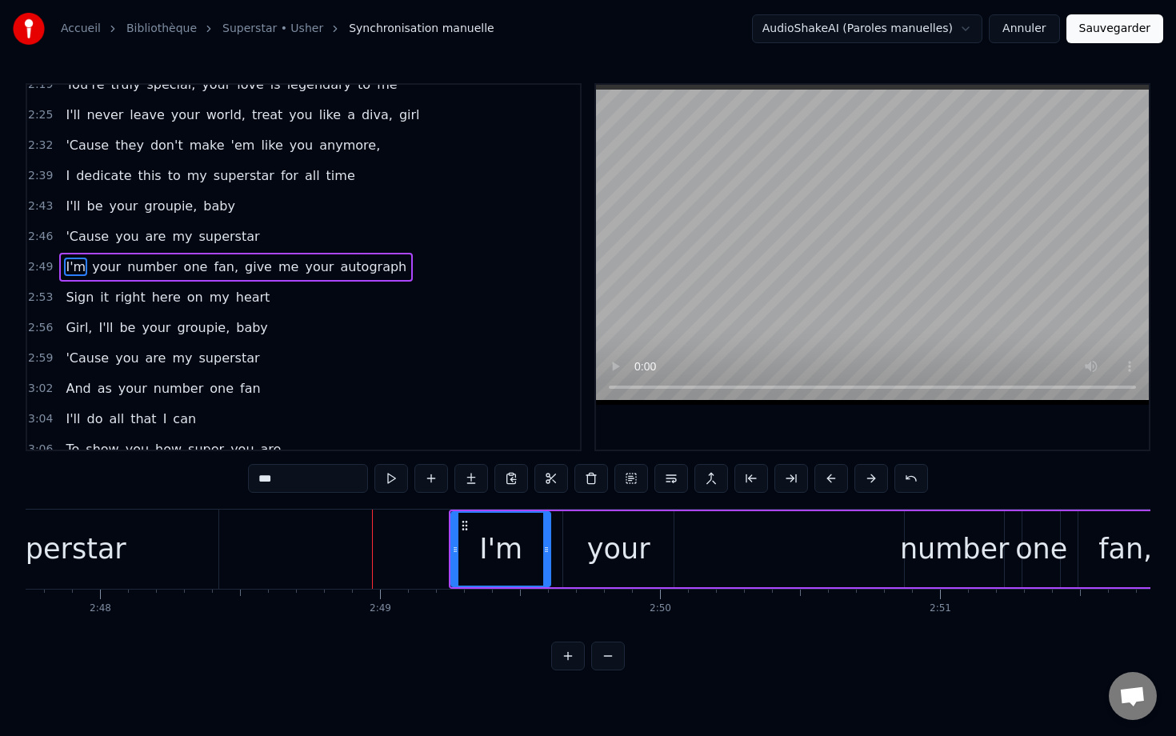
click at [781, 486] on button at bounding box center [871, 478] width 34 height 29
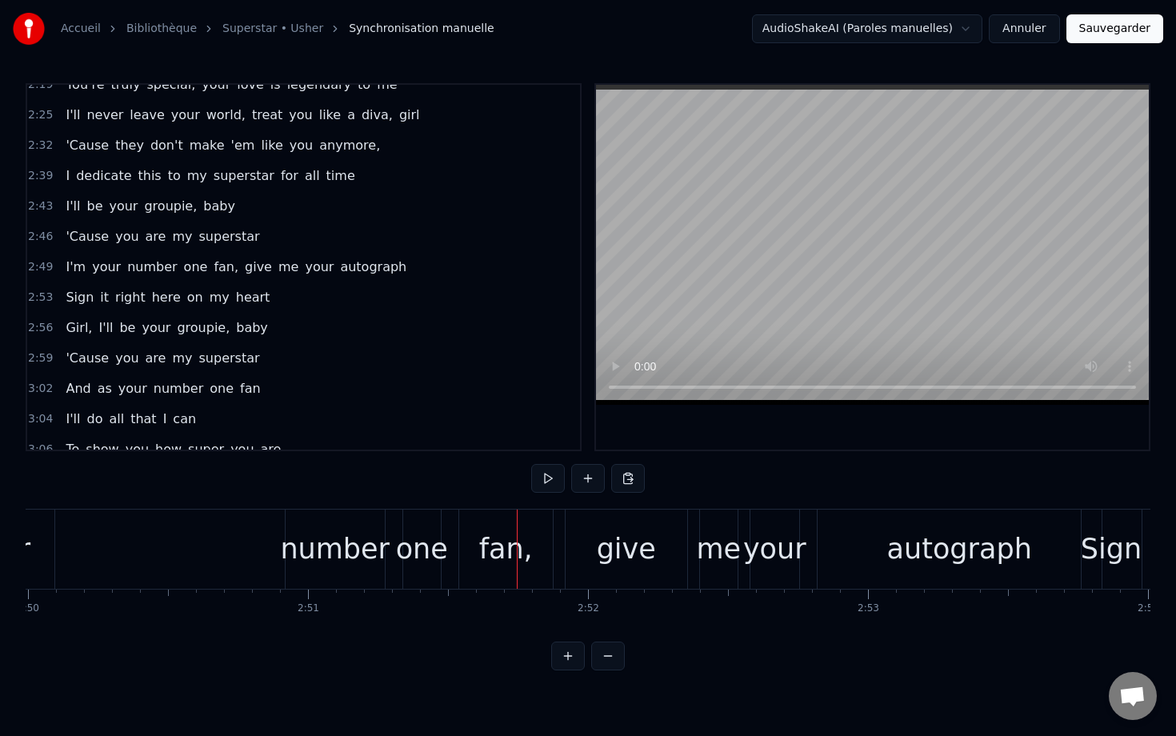
scroll to position [0, 47571]
click at [364, 557] on div "number" at bounding box center [344, 549] width 110 height 42
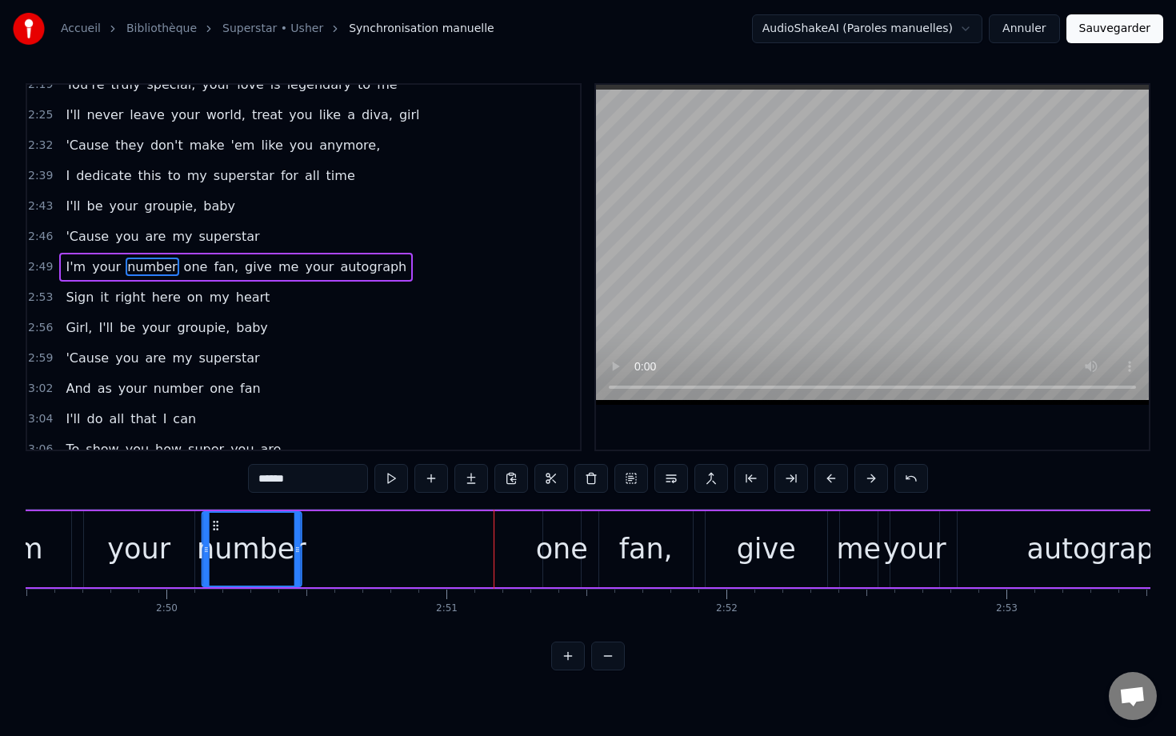
scroll to position [0, 47395]
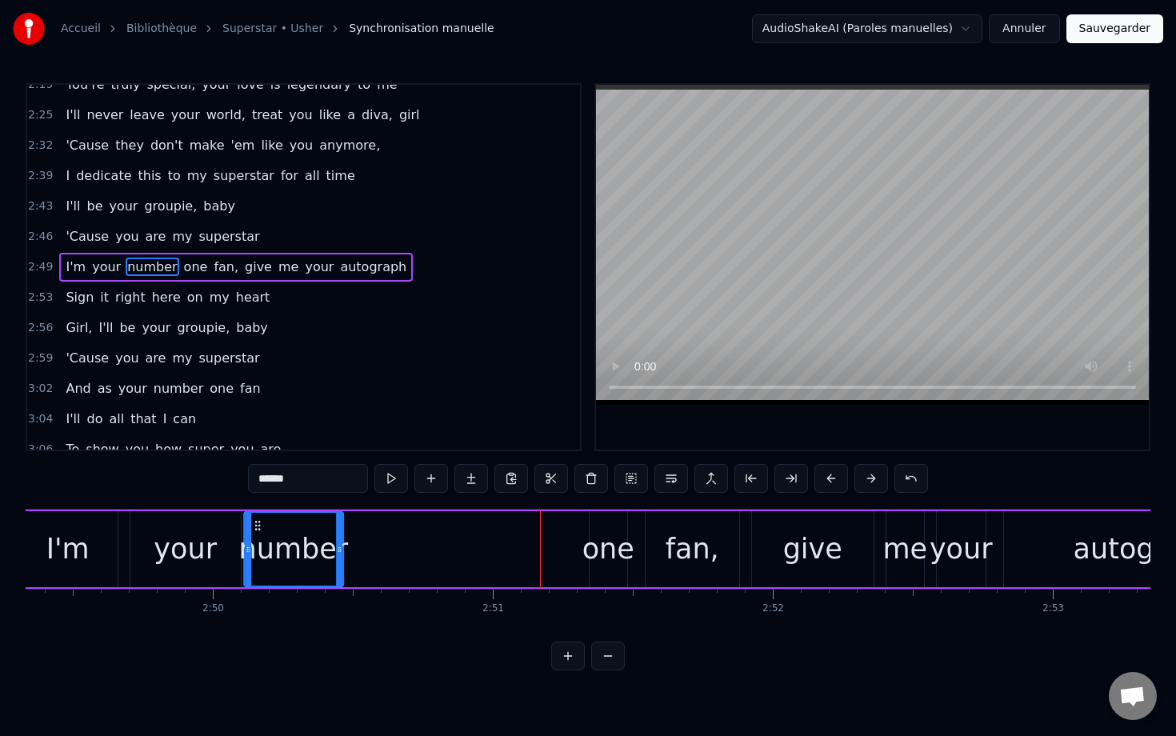
drag, startPoint x: 309, startPoint y: 526, endPoint x: 257, endPoint y: 551, distance: 57.6
click at [257, 551] on div "number" at bounding box center [294, 549] width 98 height 73
click at [598, 540] on div "one" at bounding box center [608, 549] width 52 height 42
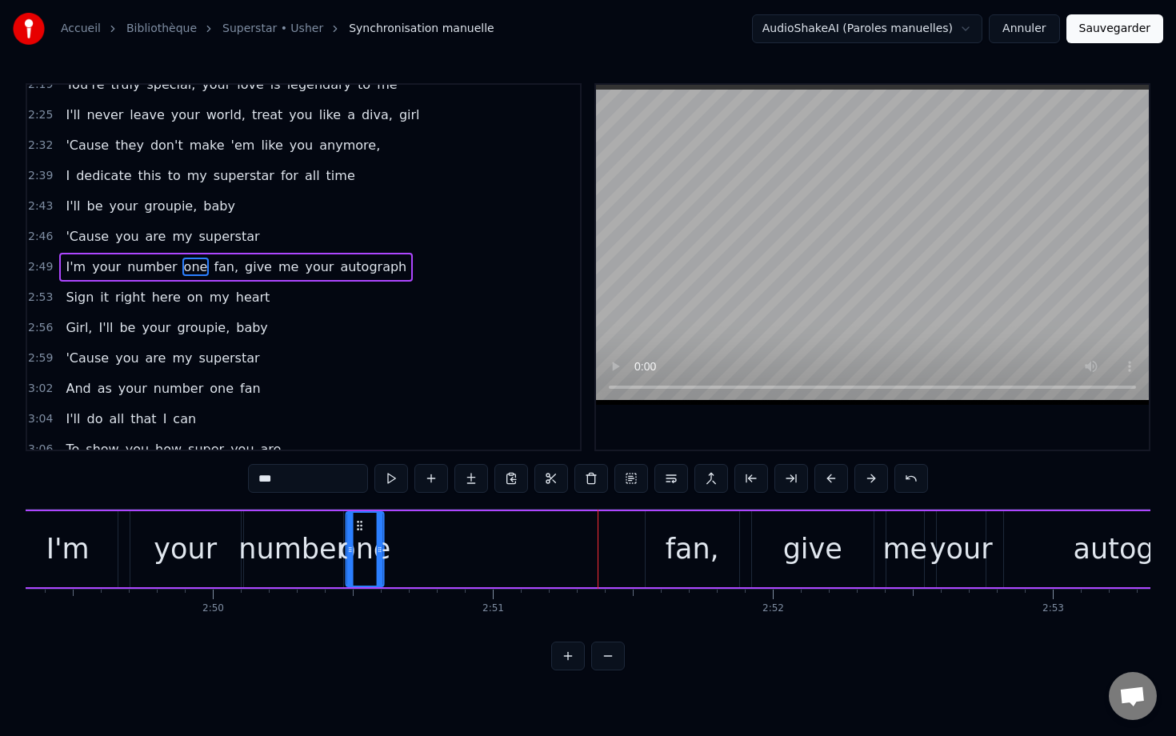
drag, startPoint x: 605, startPoint y: 524, endPoint x: 361, endPoint y: 532, distance: 244.0
click at [361, 532] on div "one" at bounding box center [364, 549] width 36 height 73
click at [709, 563] on div "fan," at bounding box center [692, 549] width 54 height 42
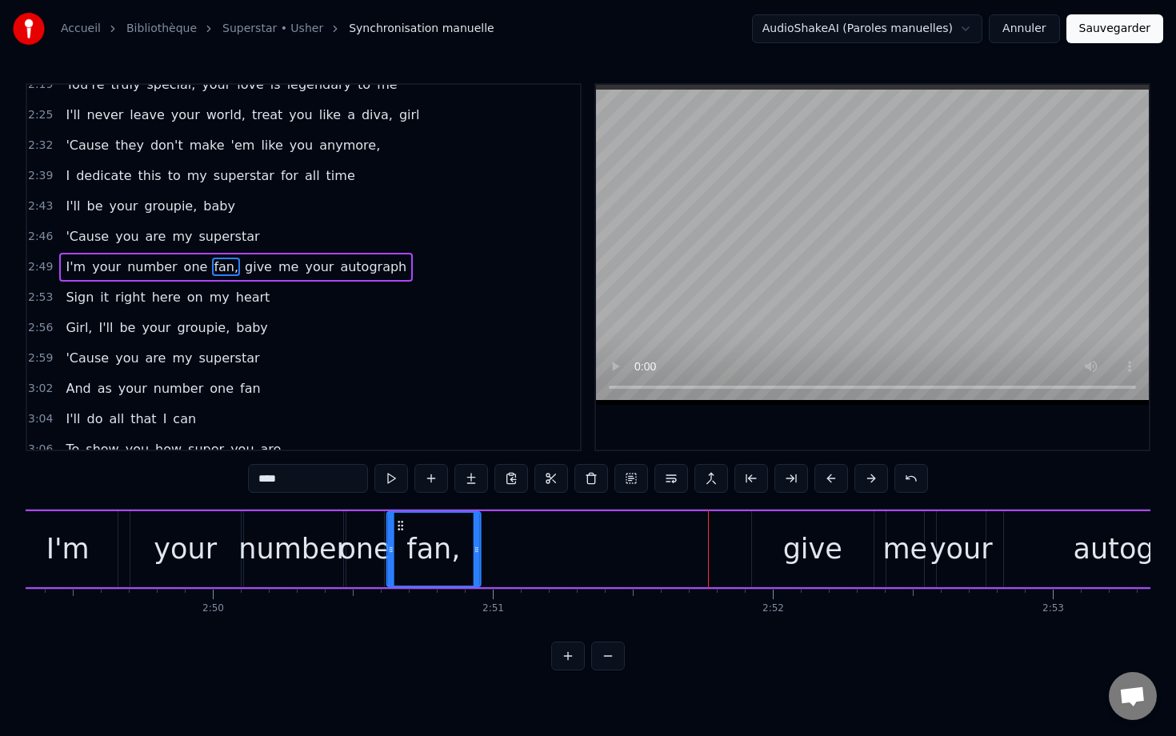
drag, startPoint x: 660, startPoint y: 524, endPoint x: 401, endPoint y: 537, distance: 259.5
click at [401, 537] on div "fan," at bounding box center [433, 549] width 92 height 73
click at [781, 547] on div "give" at bounding box center [812, 549] width 59 height 42
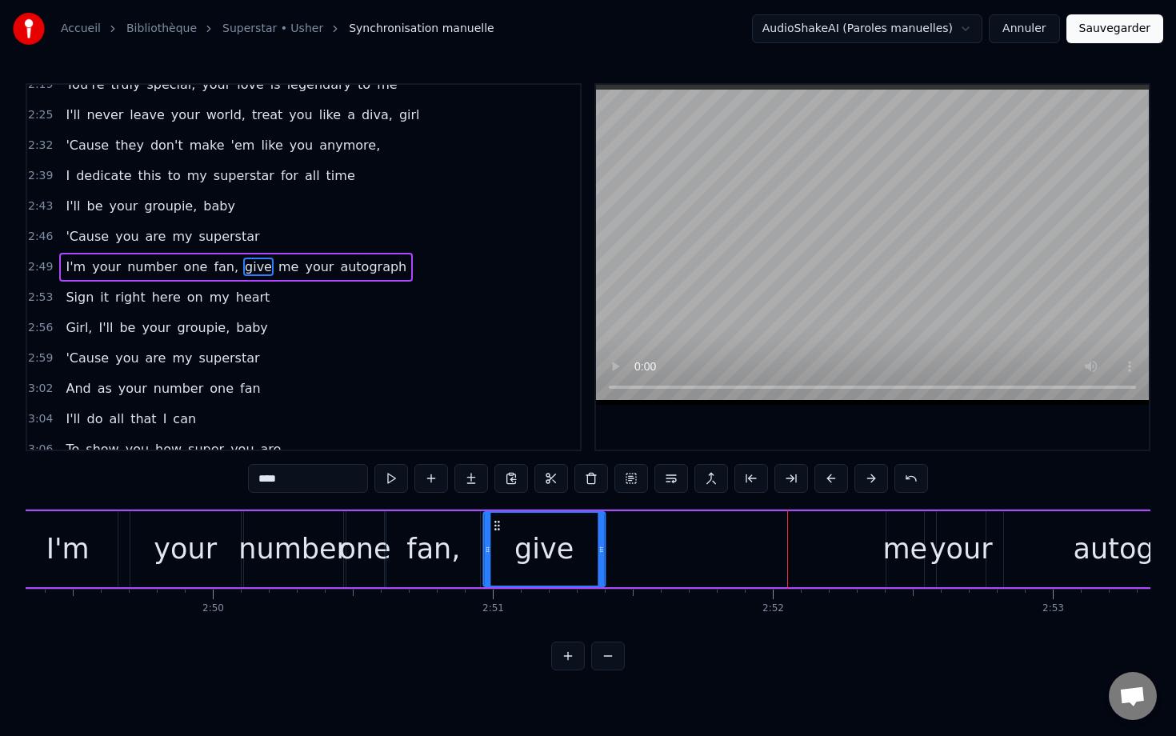
drag, startPoint x: 745, startPoint y: 525, endPoint x: 497, endPoint y: 577, distance: 252.7
click at [497, 577] on div "give" at bounding box center [544, 549] width 120 height 73
click at [781, 546] on div "me" at bounding box center [904, 549] width 45 height 42
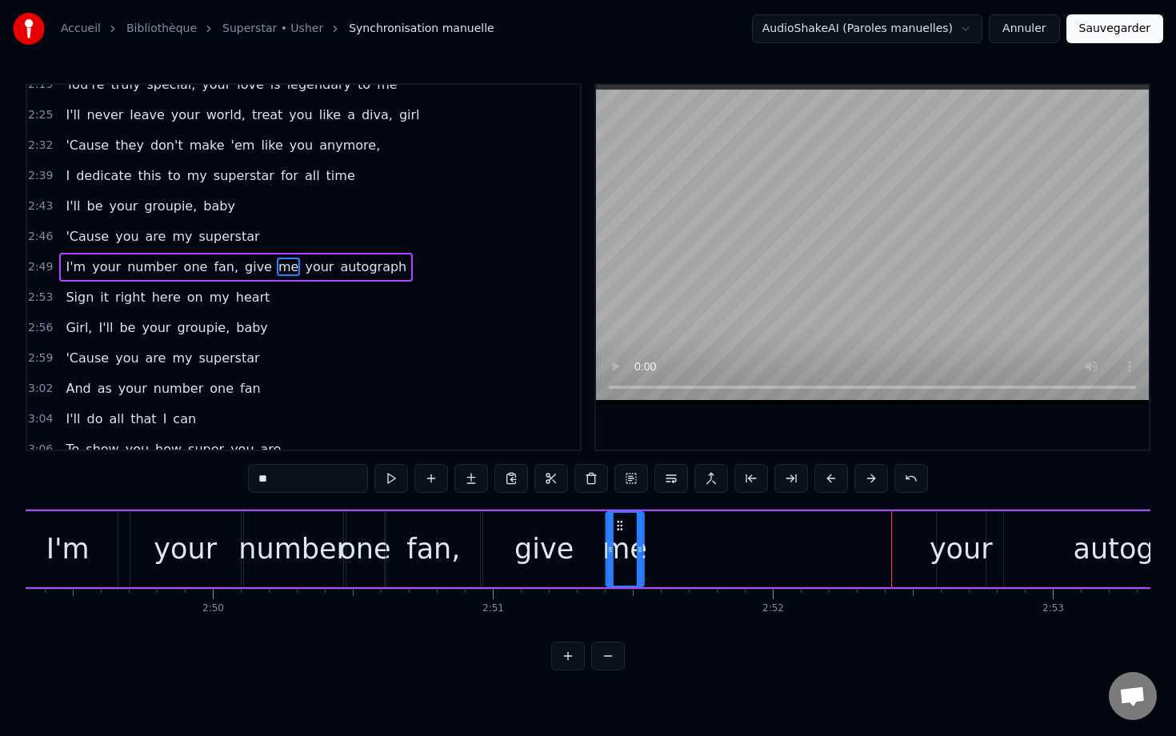
drag, startPoint x: 899, startPoint y: 524, endPoint x: 619, endPoint y: 529, distance: 279.9
click at [619, 529] on icon at bounding box center [619, 525] width 13 height 13
click at [781, 550] on div "your" at bounding box center [960, 549] width 63 height 42
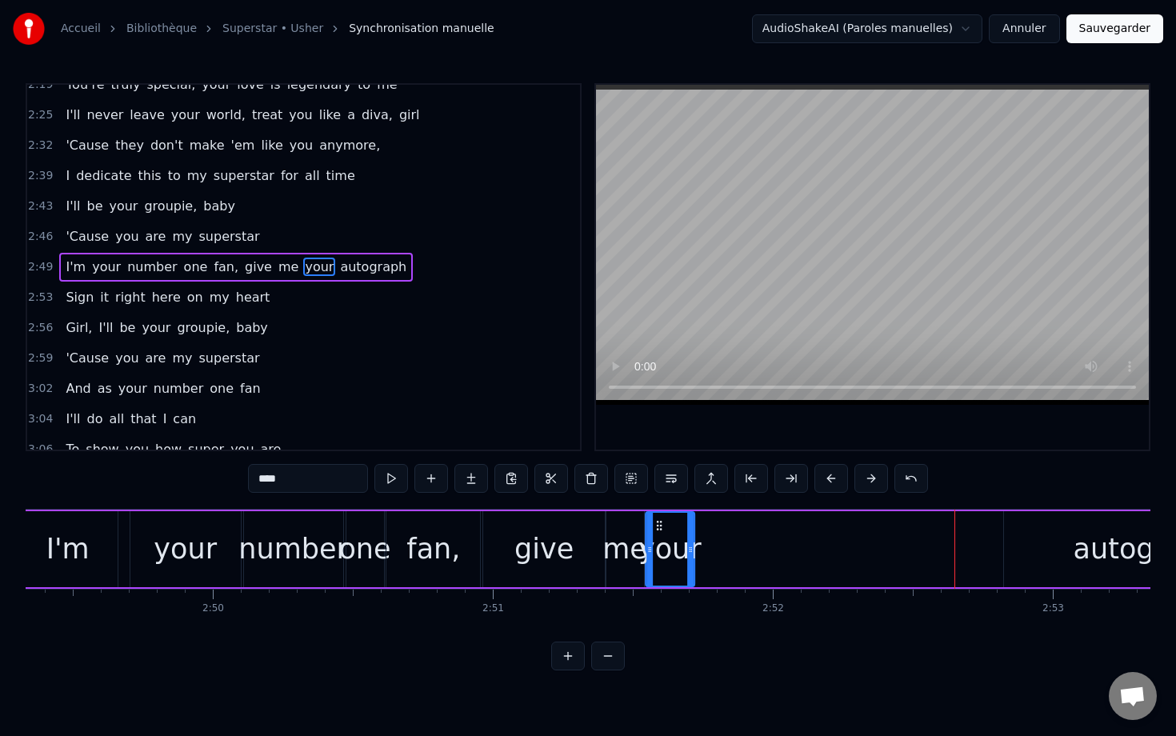
drag, startPoint x: 947, startPoint y: 523, endPoint x: 656, endPoint y: 557, distance: 293.0
click at [656, 557] on div "your" at bounding box center [669, 549] width 47 height 73
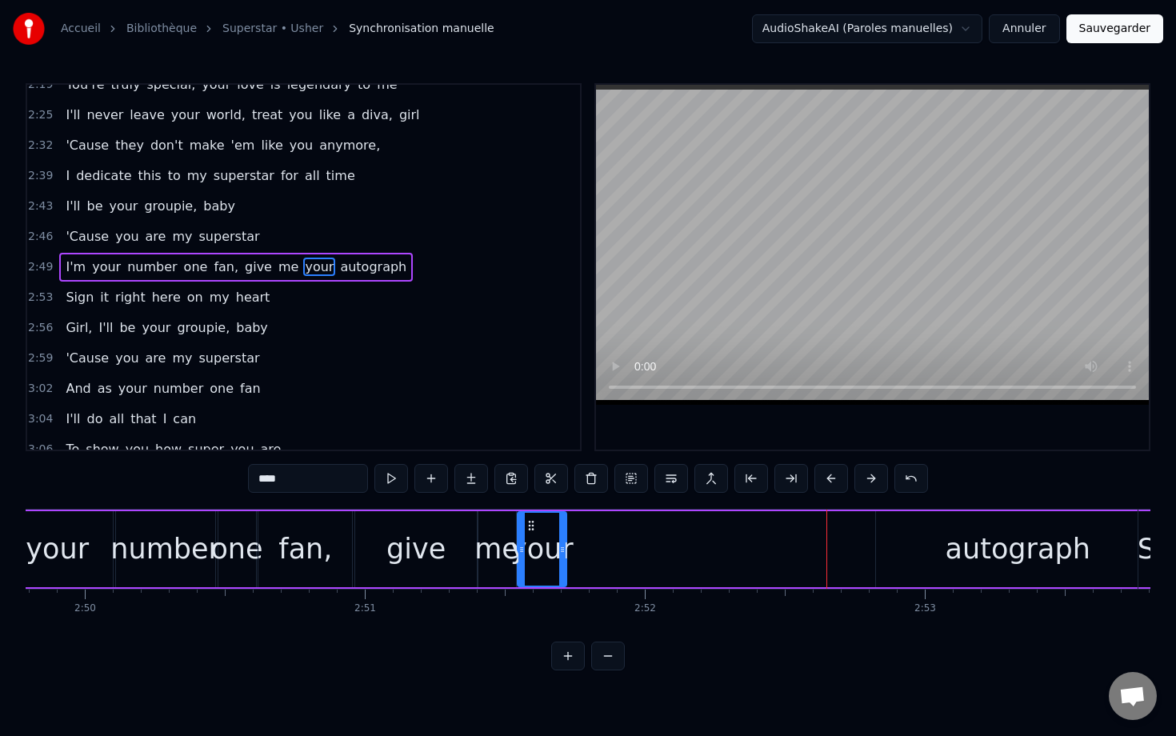
scroll to position [0, 47699]
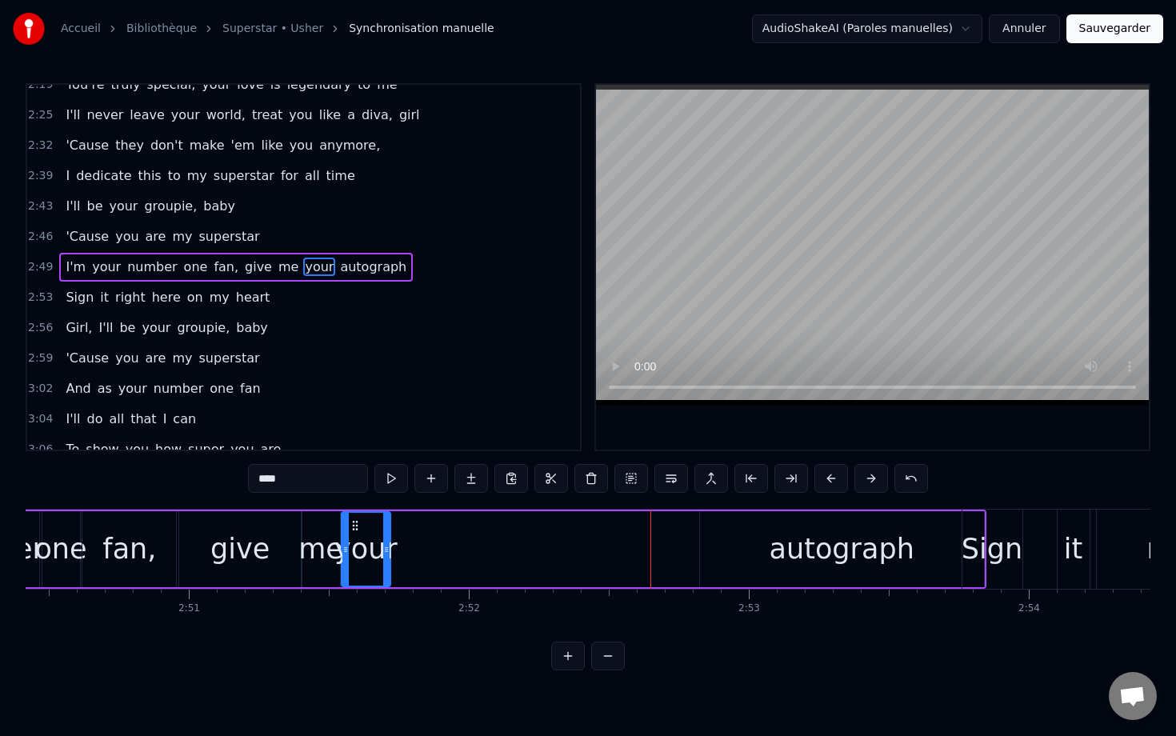
click at [781, 551] on div "autograph" at bounding box center [841, 549] width 145 height 42
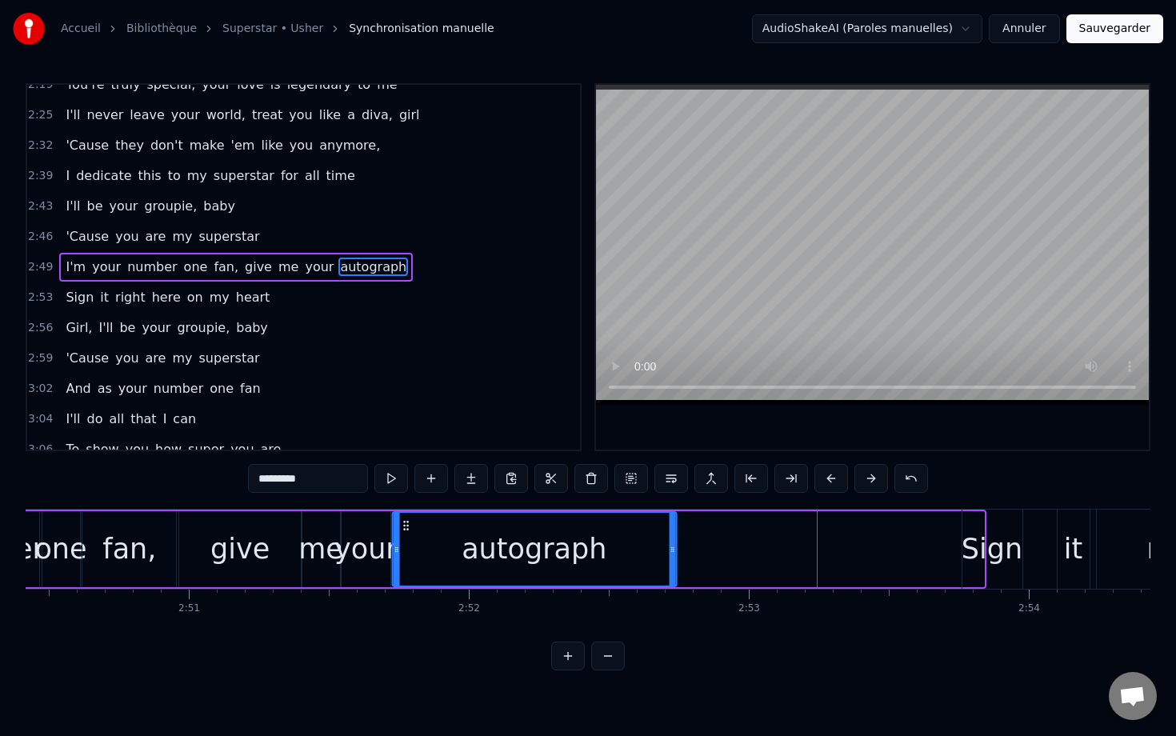
drag, startPoint x: 713, startPoint y: 520, endPoint x: 405, endPoint y: 548, distance: 309.2
click at [405, 548] on div "autograph" at bounding box center [534, 549] width 282 height 73
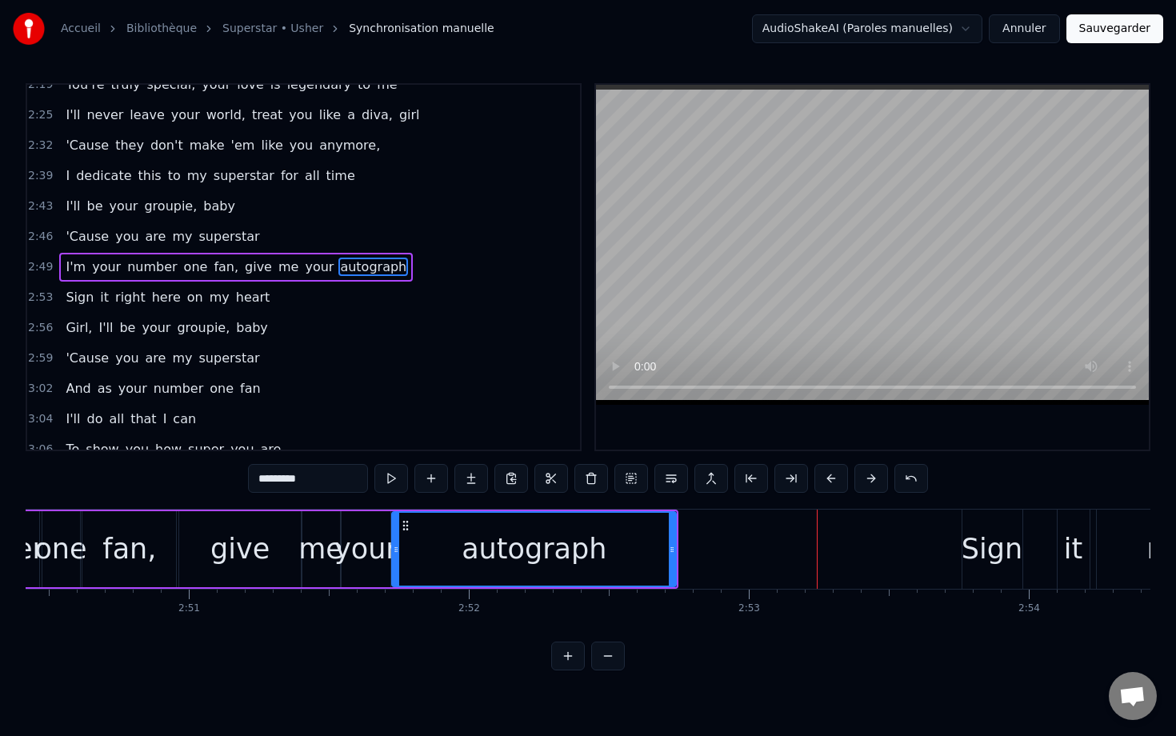
click at [781, 545] on div "Sign" at bounding box center [991, 549] width 61 height 42
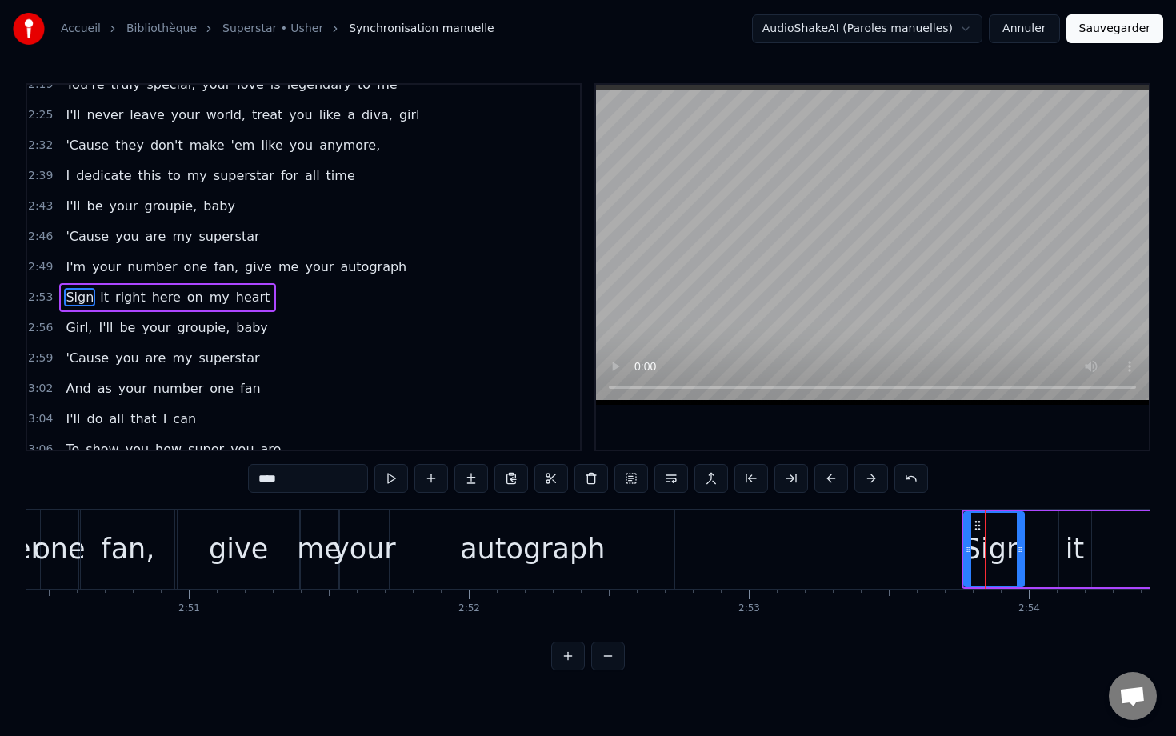
scroll to position [1155, 0]
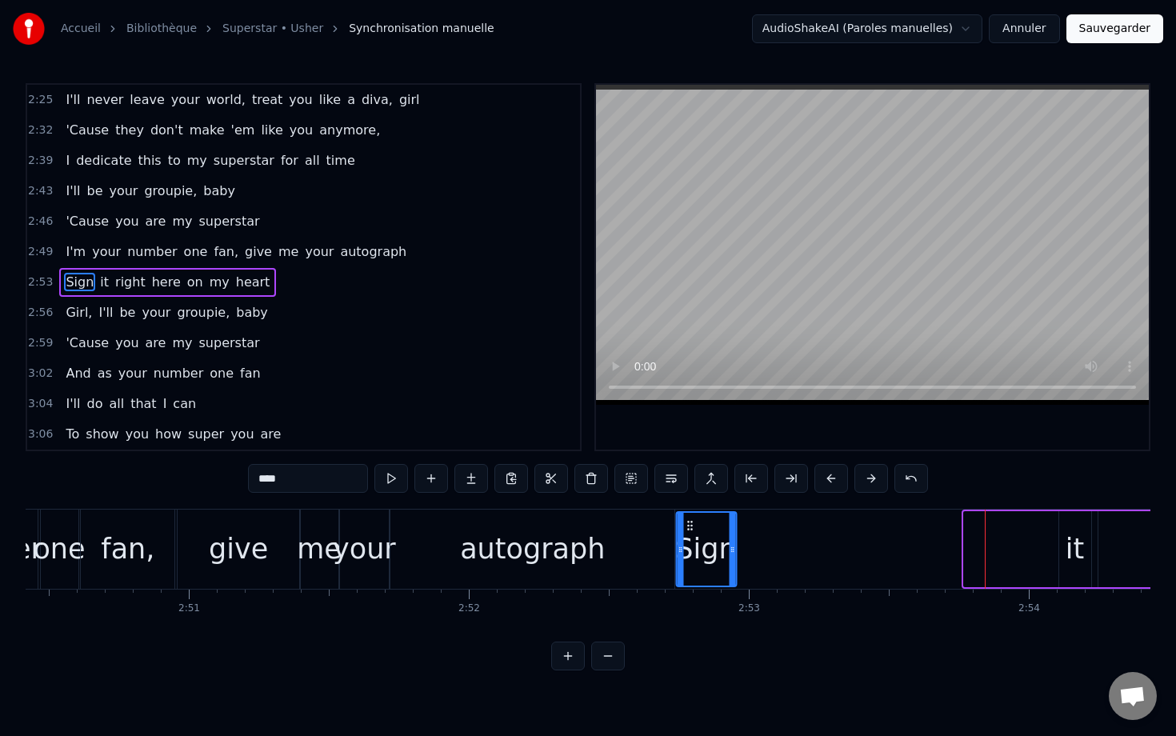
drag, startPoint x: 976, startPoint y: 525, endPoint x: 689, endPoint y: 558, distance: 289.1
click at [689, 558] on div "Sign" at bounding box center [706, 549] width 58 height 73
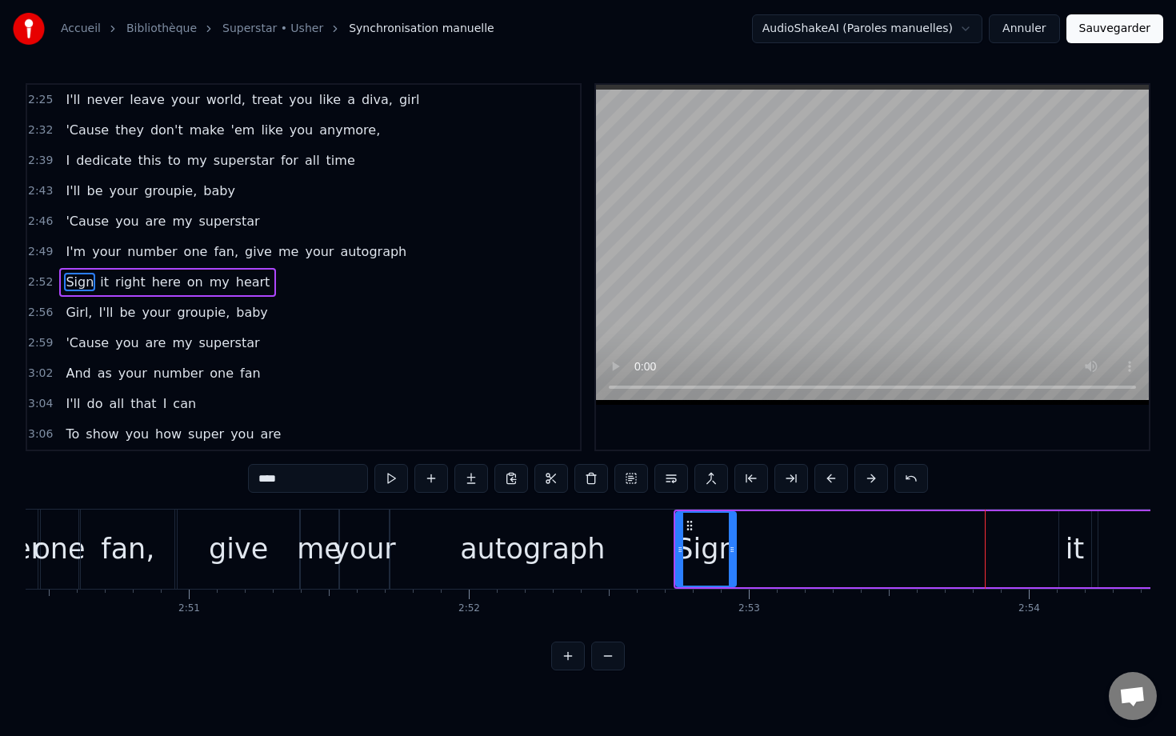
click at [781, 553] on div "it" at bounding box center [1074, 549] width 18 height 42
type input "**"
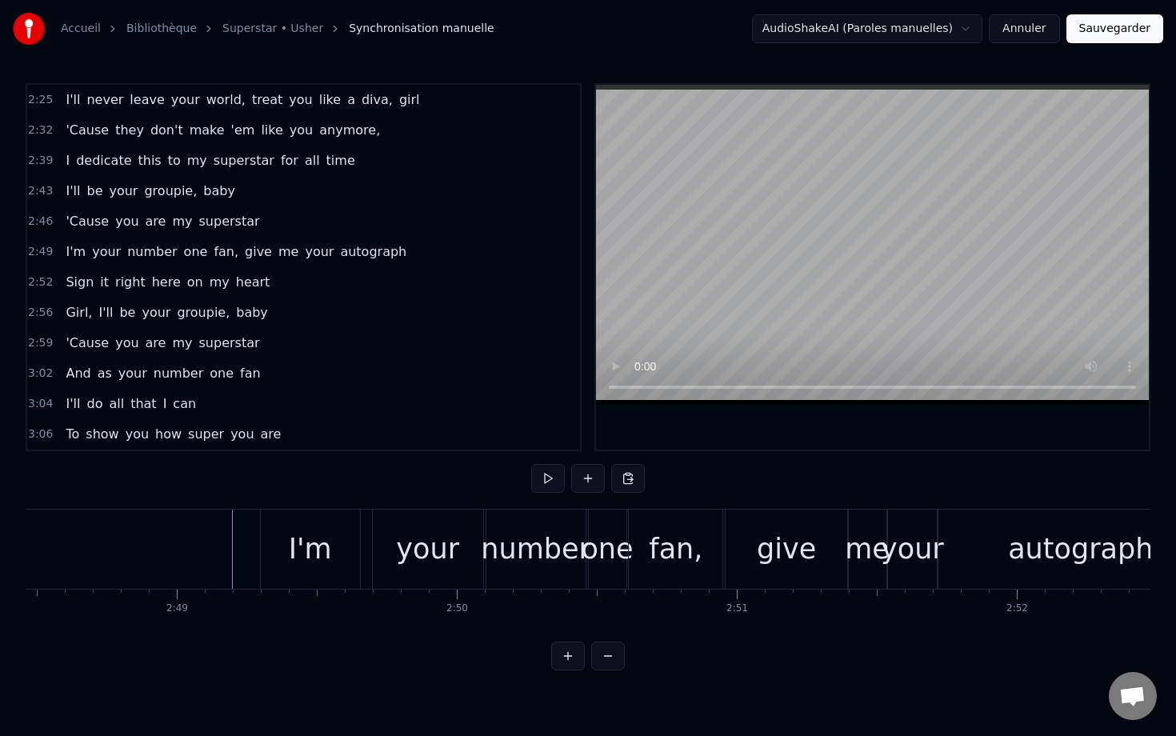
scroll to position [0, 47091]
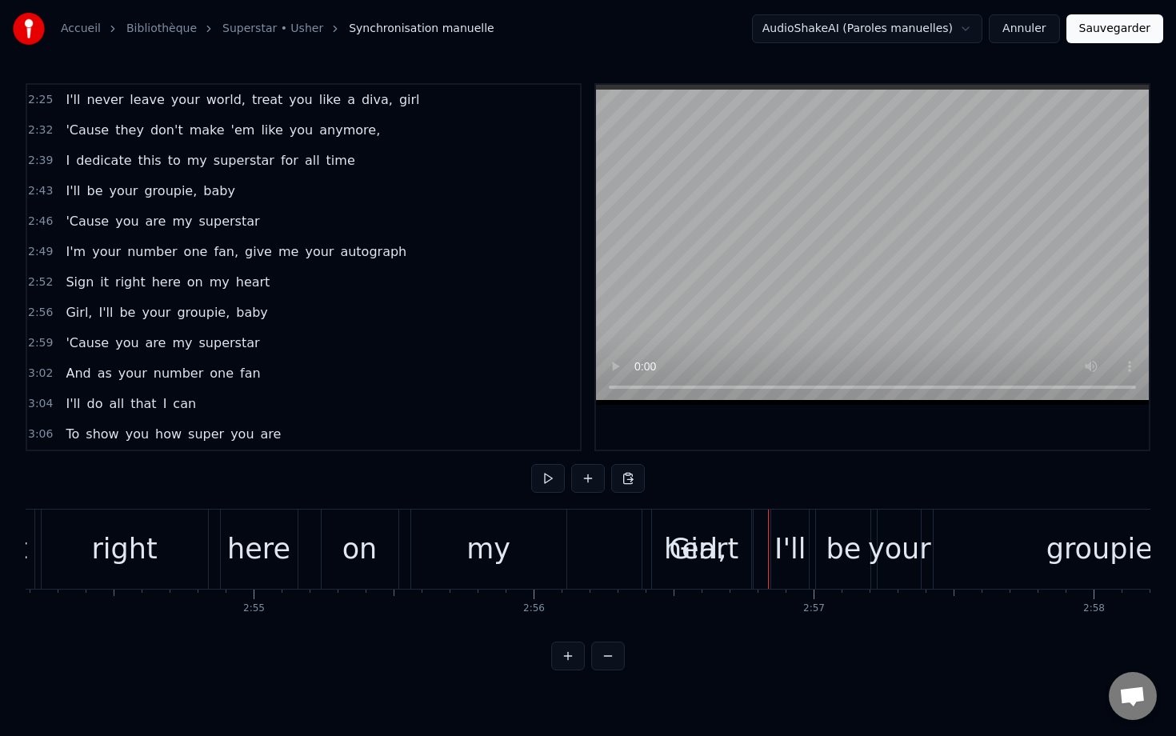
scroll to position [0, 48741]
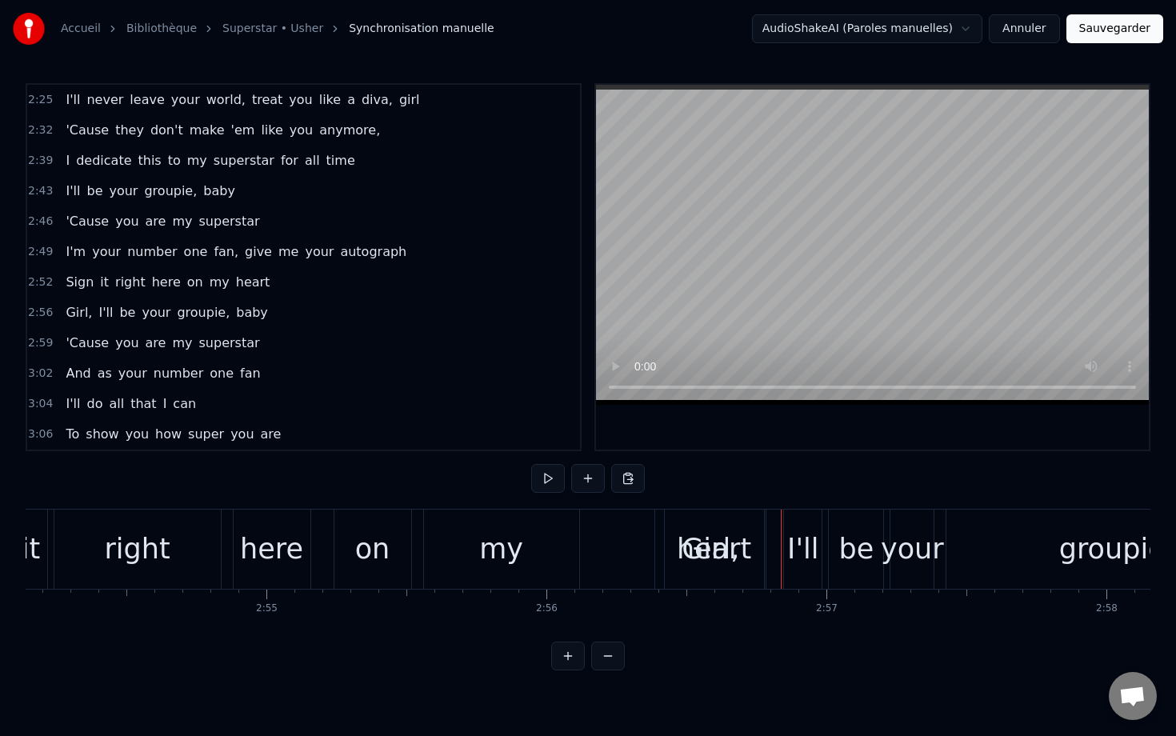
click at [293, 521] on div "here" at bounding box center [272, 548] width 77 height 79
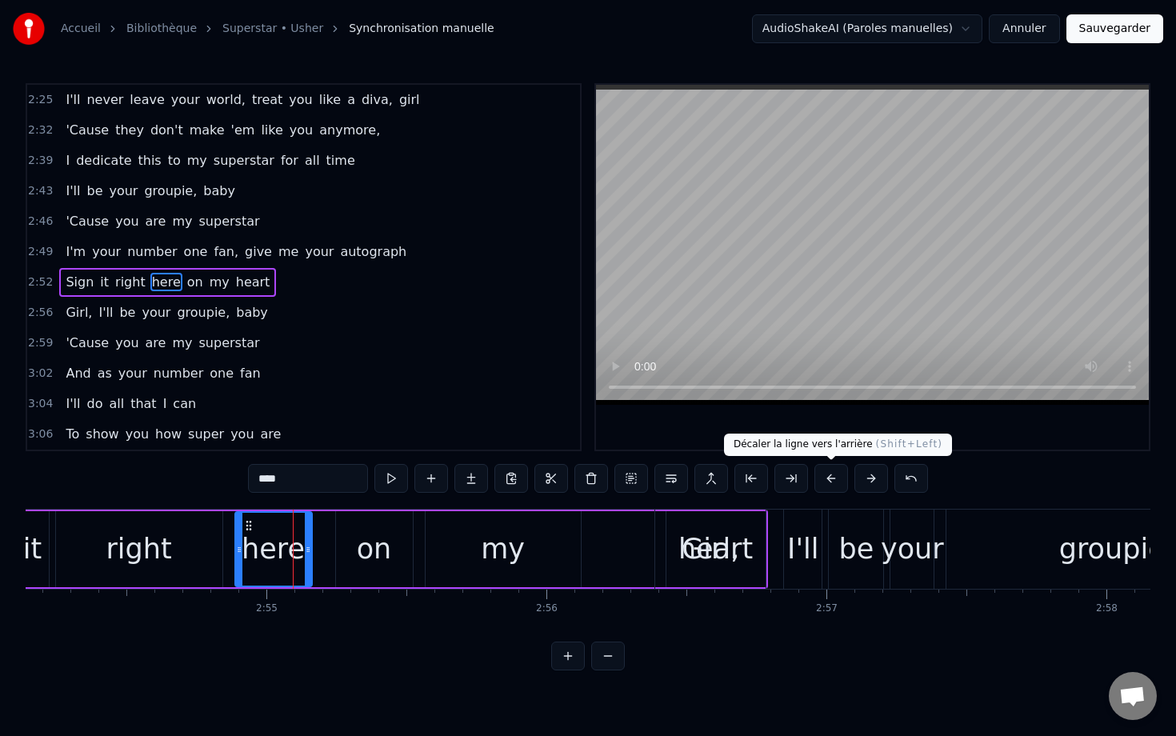
click at [781, 478] on button at bounding box center [831, 478] width 34 height 29
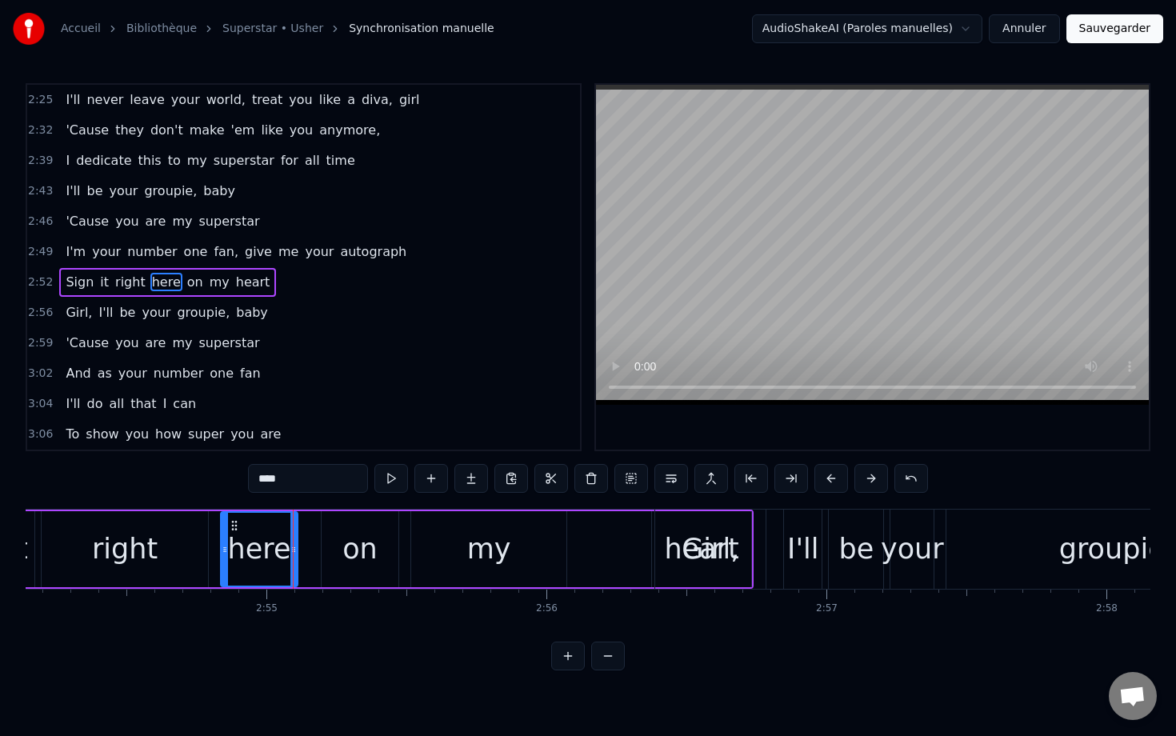
click at [781, 478] on button at bounding box center [831, 478] width 34 height 29
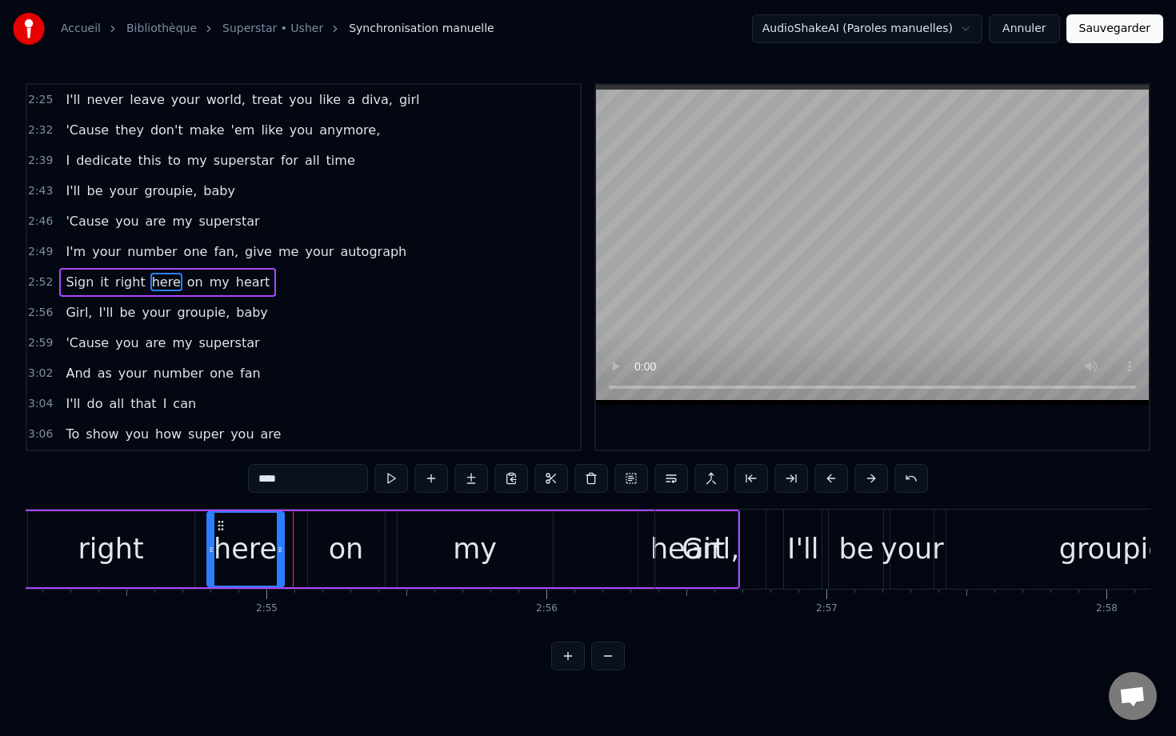
click at [781, 478] on button at bounding box center [831, 478] width 34 height 29
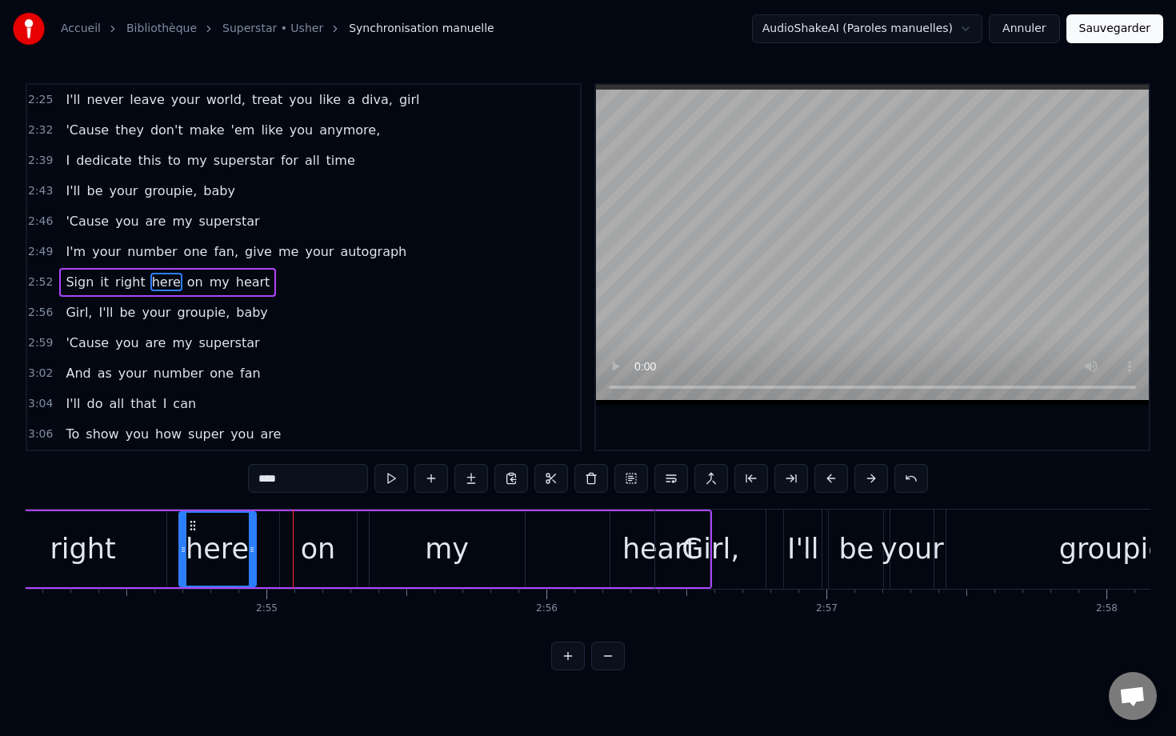
click at [781, 478] on button at bounding box center [831, 478] width 34 height 29
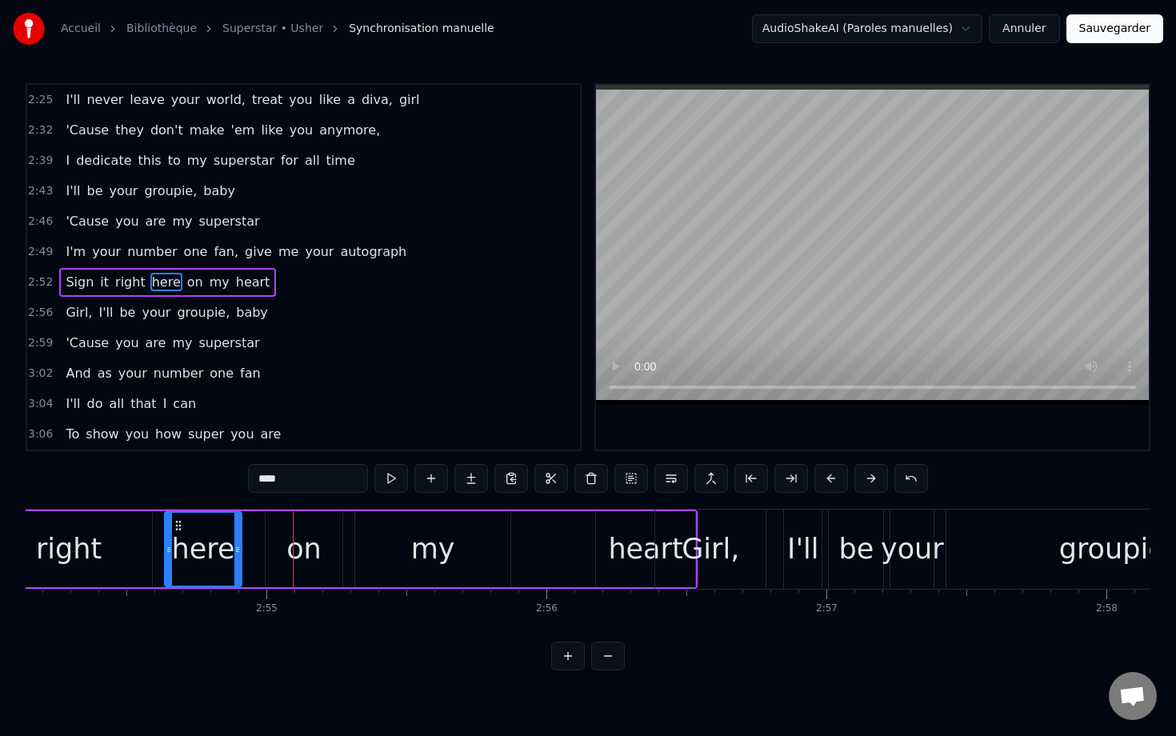
click at [781, 478] on button at bounding box center [831, 478] width 34 height 29
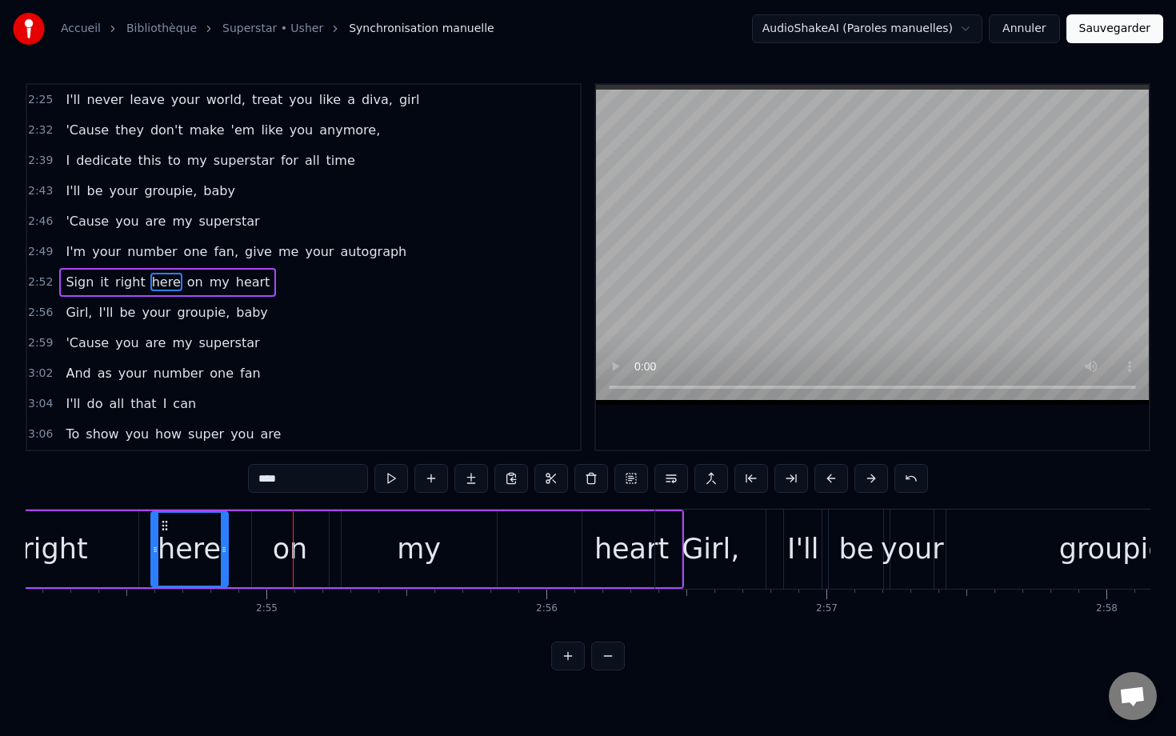
click at [781, 478] on button at bounding box center [831, 478] width 34 height 29
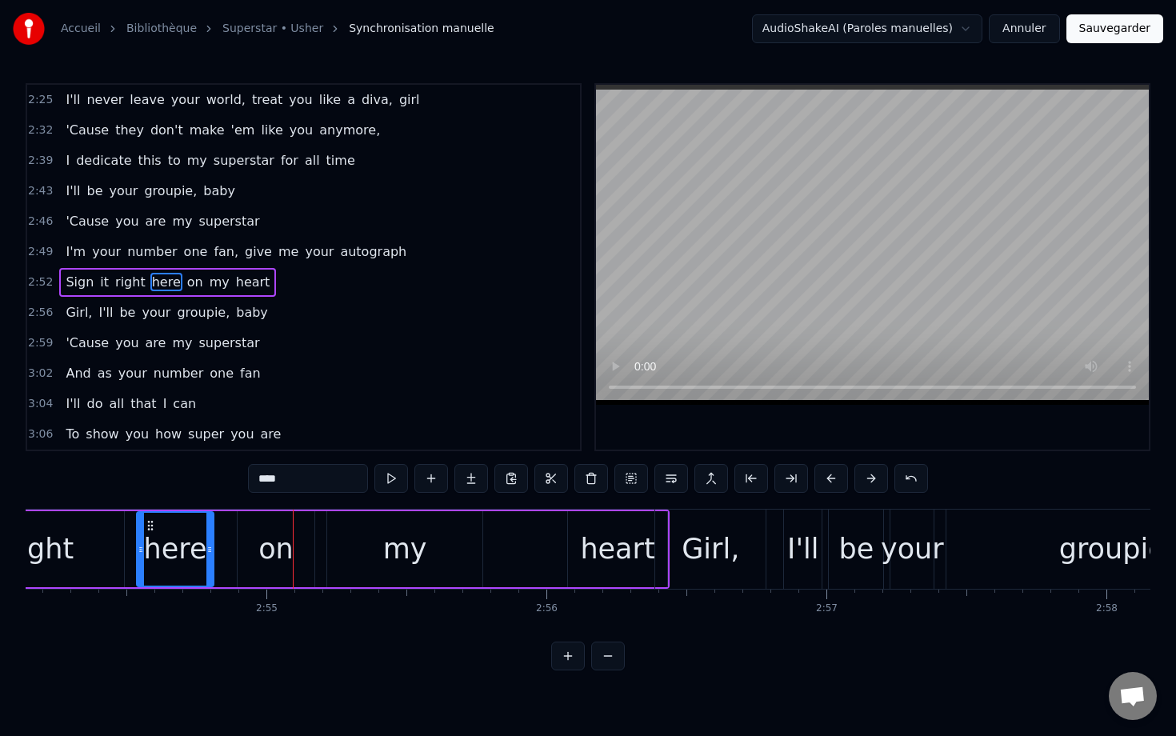
click at [781, 478] on button at bounding box center [831, 478] width 34 height 29
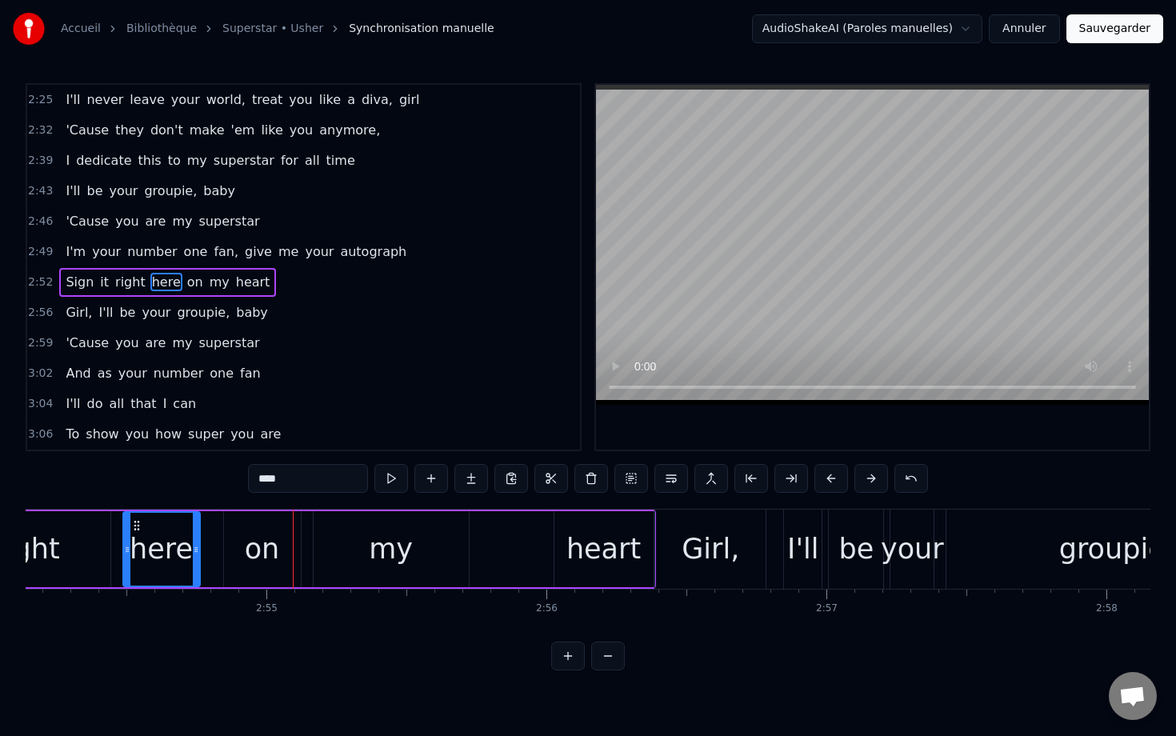
click at [781, 478] on button at bounding box center [831, 478] width 34 height 29
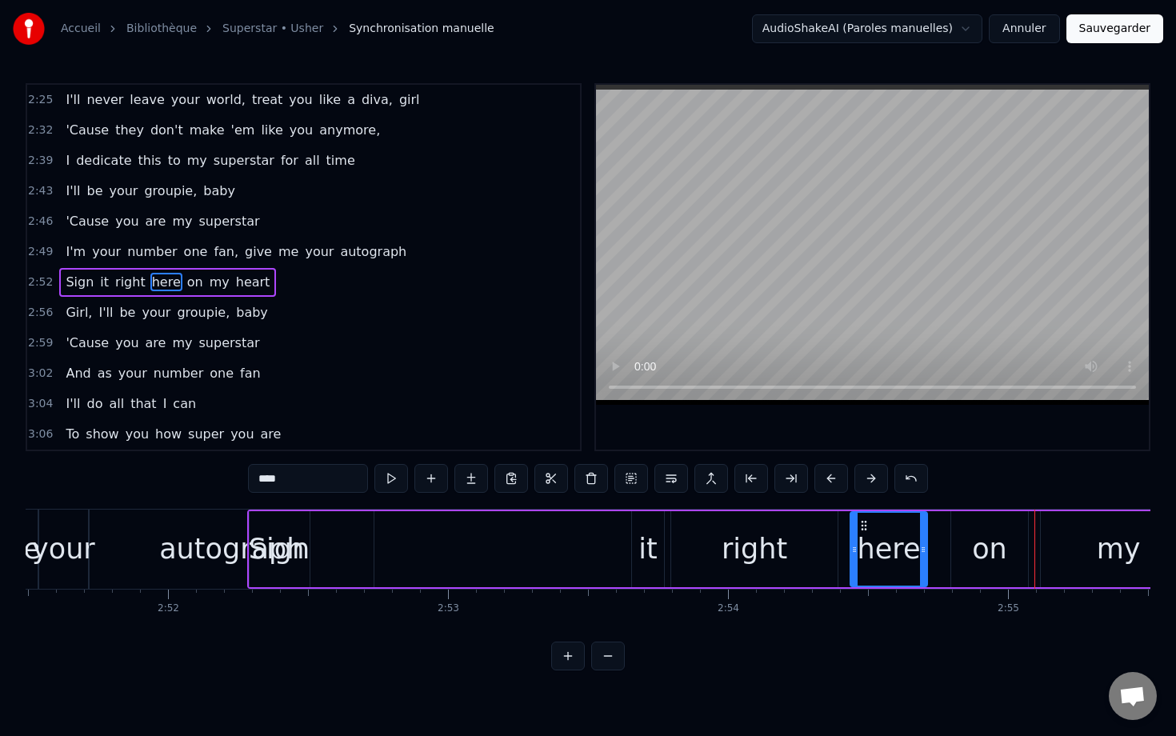
scroll to position [0, 47990]
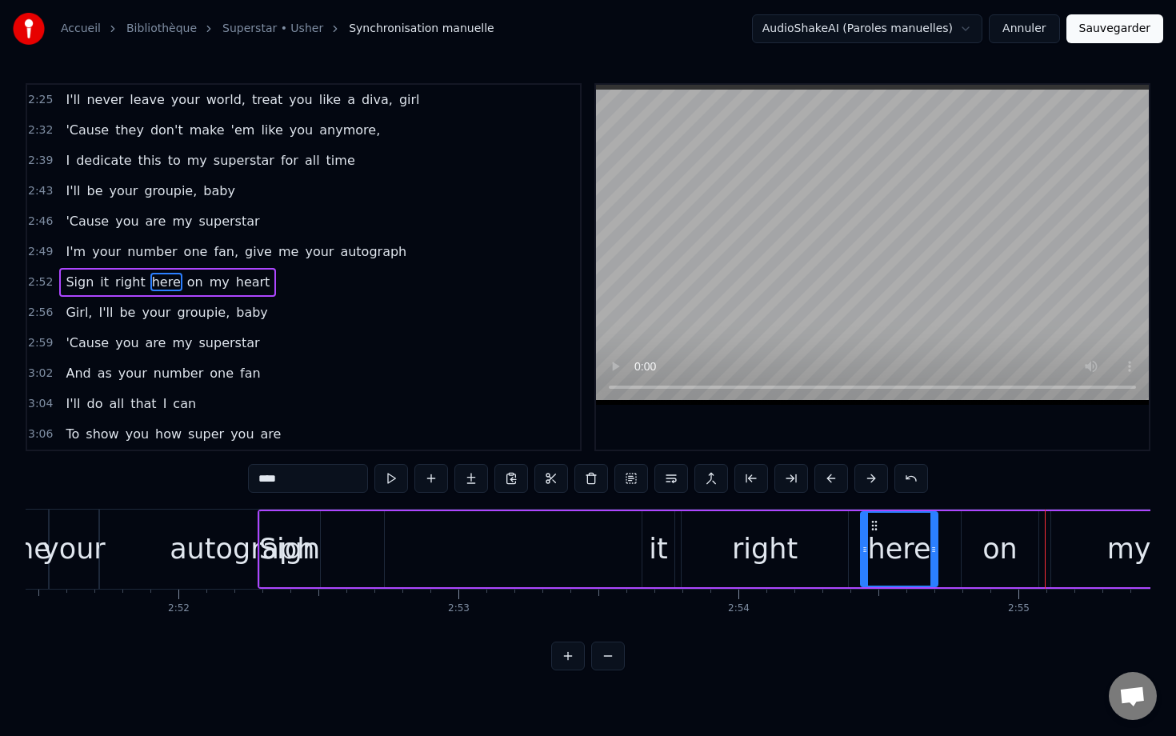
click at [299, 523] on div "Sign" at bounding box center [290, 549] width 60 height 76
type input "****"
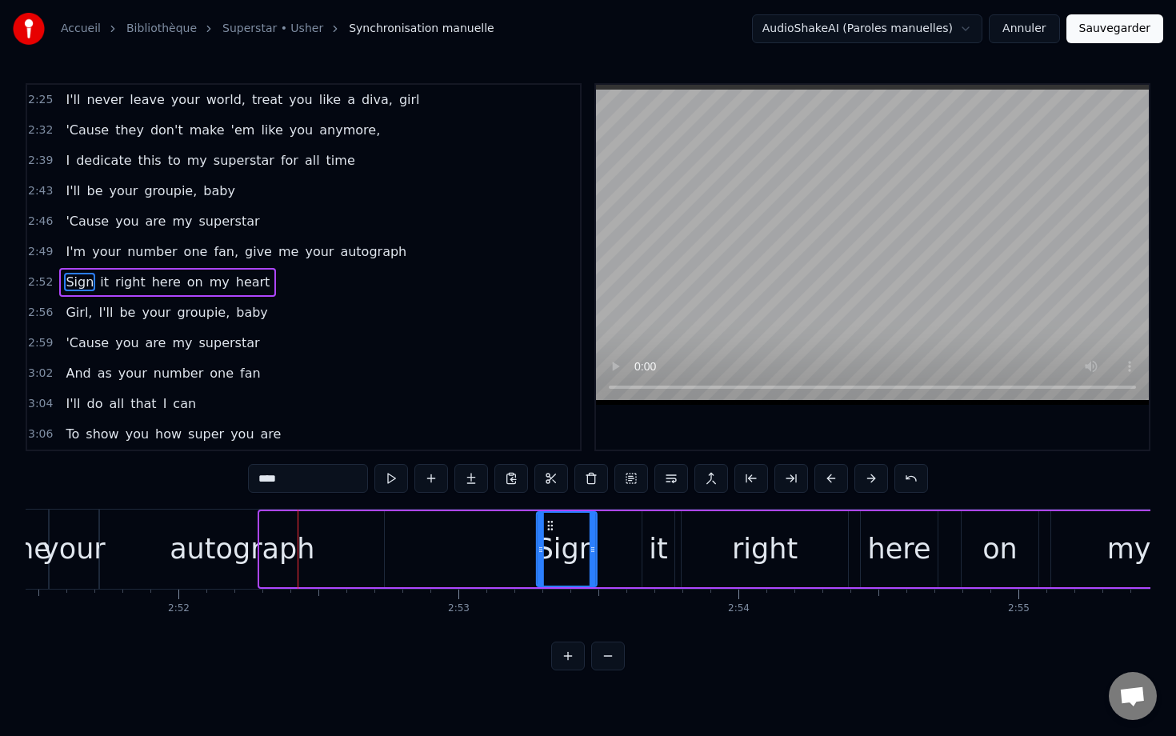
drag, startPoint x: 272, startPoint y: 523, endPoint x: 549, endPoint y: 559, distance: 279.0
click at [549, 559] on div "Sign" at bounding box center [566, 549] width 58 height 73
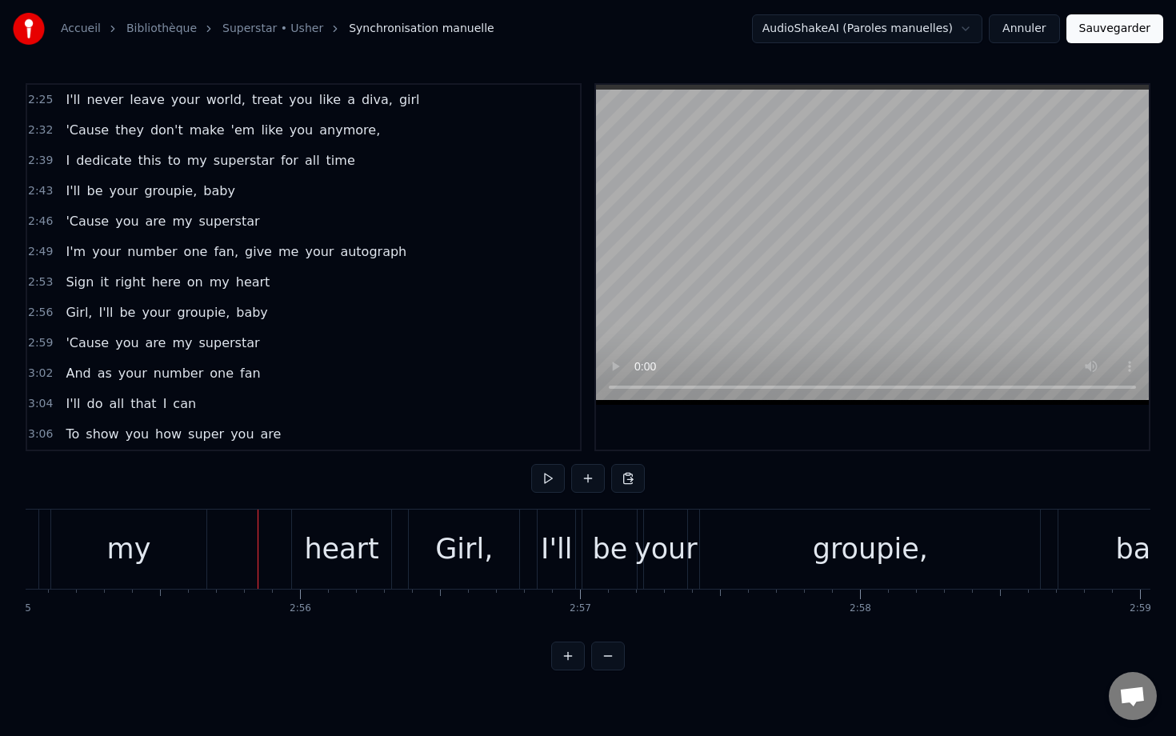
scroll to position [0, 49016]
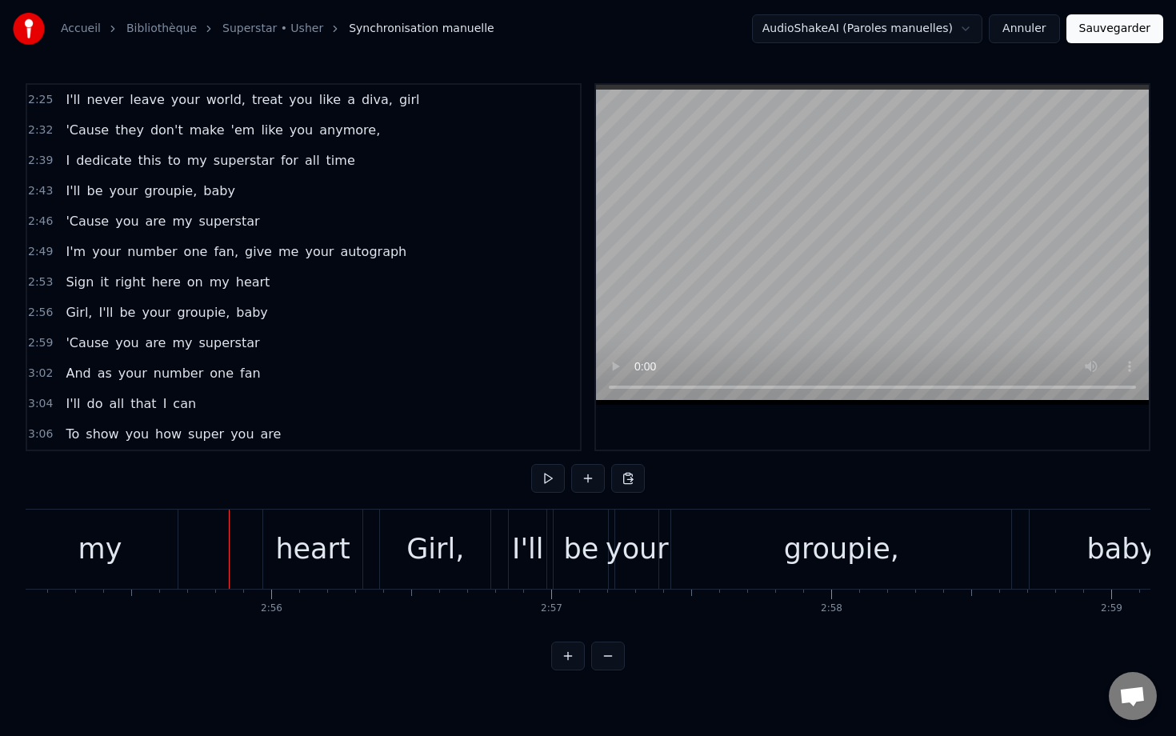
click at [130, 547] on div "my" at bounding box center [99, 548] width 155 height 79
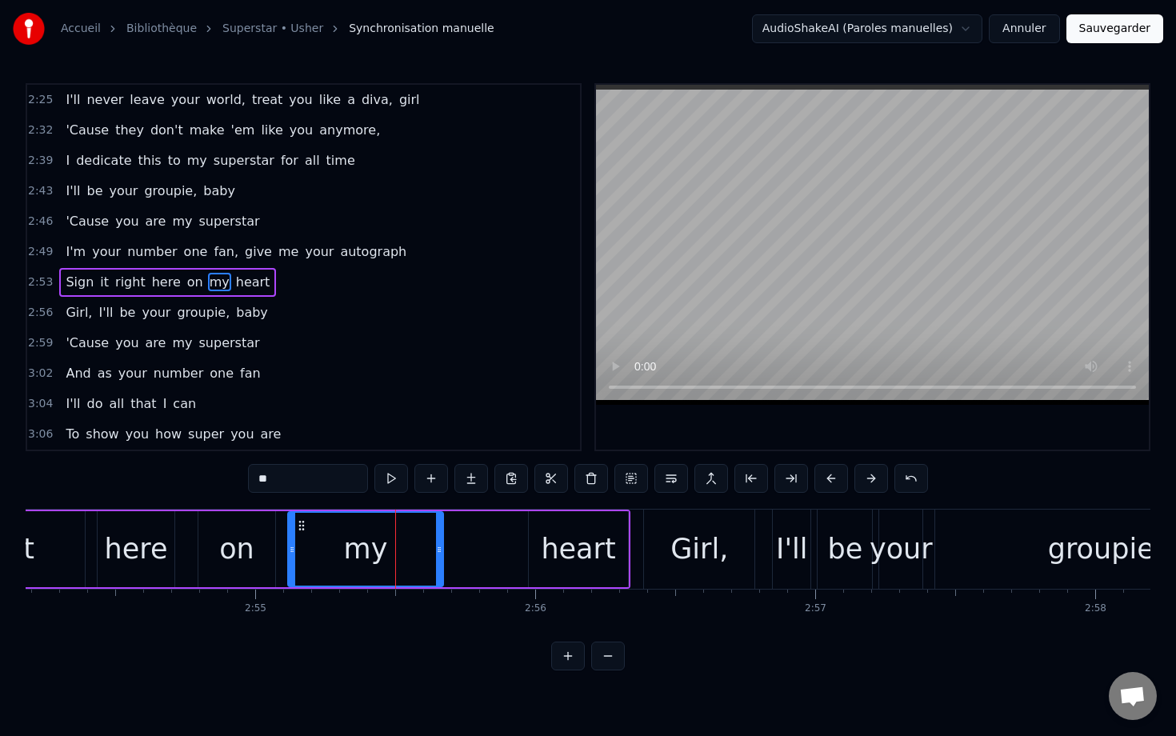
scroll to position [0, 48708]
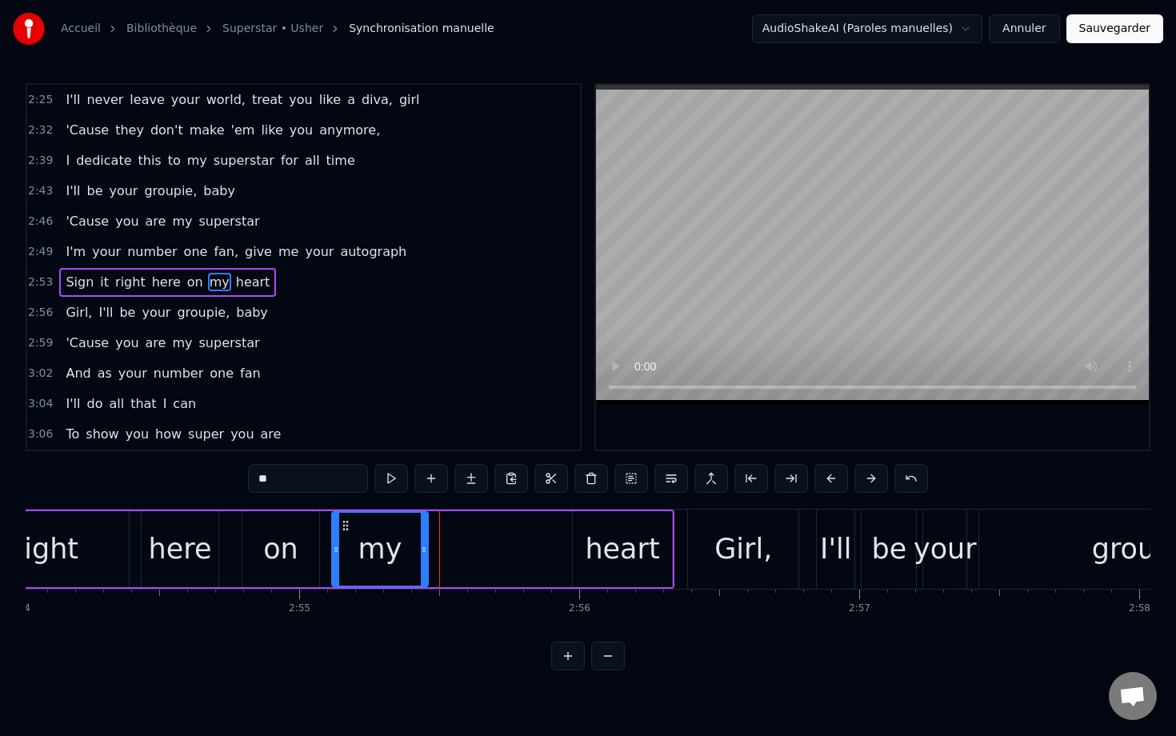
drag, startPoint x: 484, startPoint y: 545, endPoint x: 421, endPoint y: 545, distance: 63.2
click at [421, 545] on icon at bounding box center [424, 549] width 6 height 13
click at [626, 544] on div "heart" at bounding box center [622, 549] width 74 height 42
type input "*****"
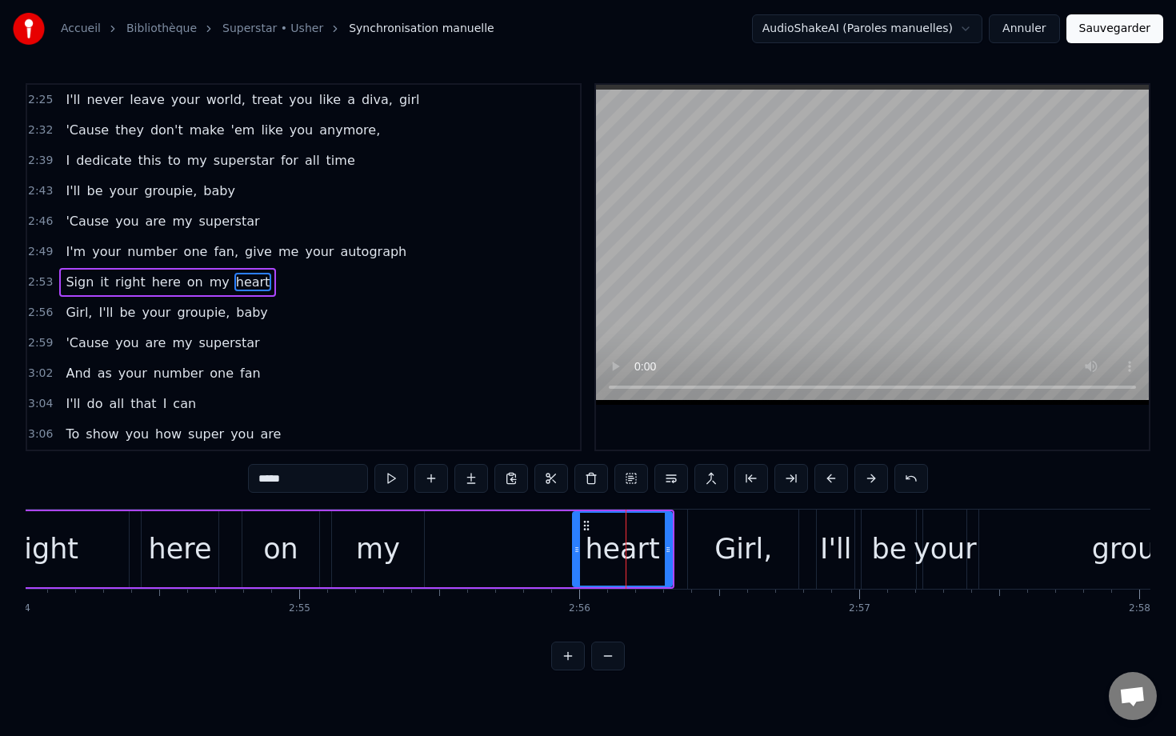
drag, startPoint x: 626, startPoint y: 544, endPoint x: 497, endPoint y: 555, distance: 130.0
click at [497, 555] on div "Sign it right here on my heart" at bounding box center [244, 548] width 860 height 79
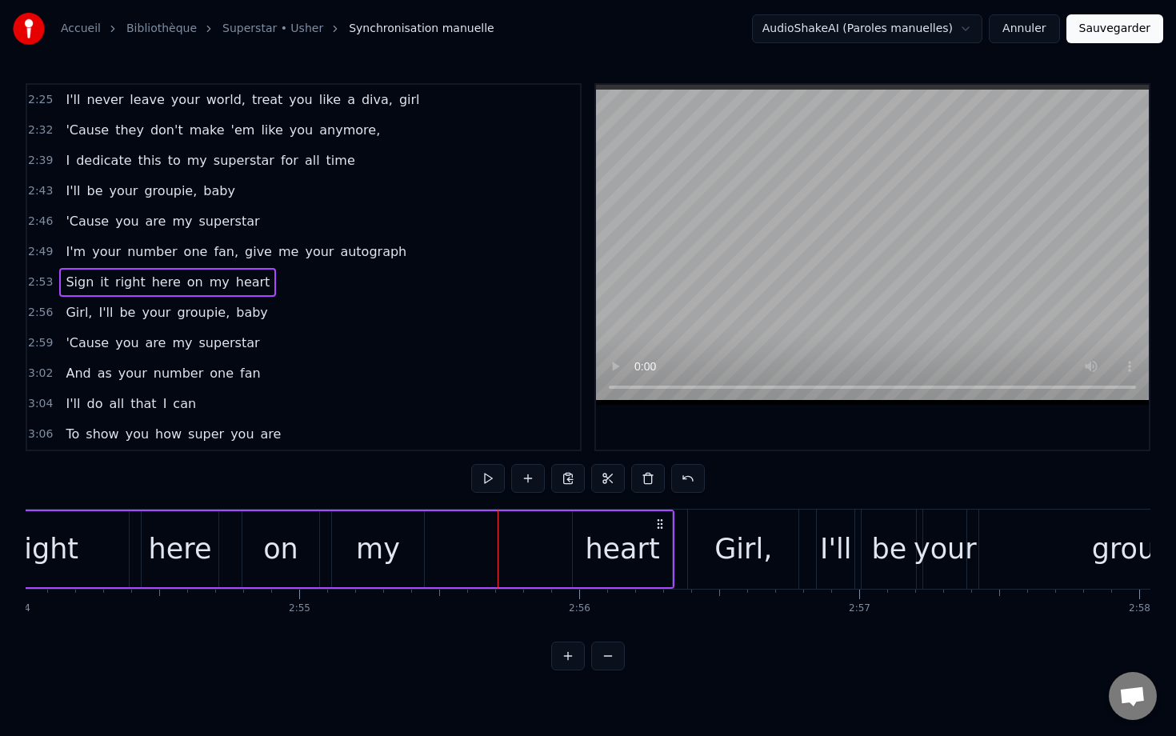
click at [593, 520] on div "heart" at bounding box center [622, 549] width 99 height 76
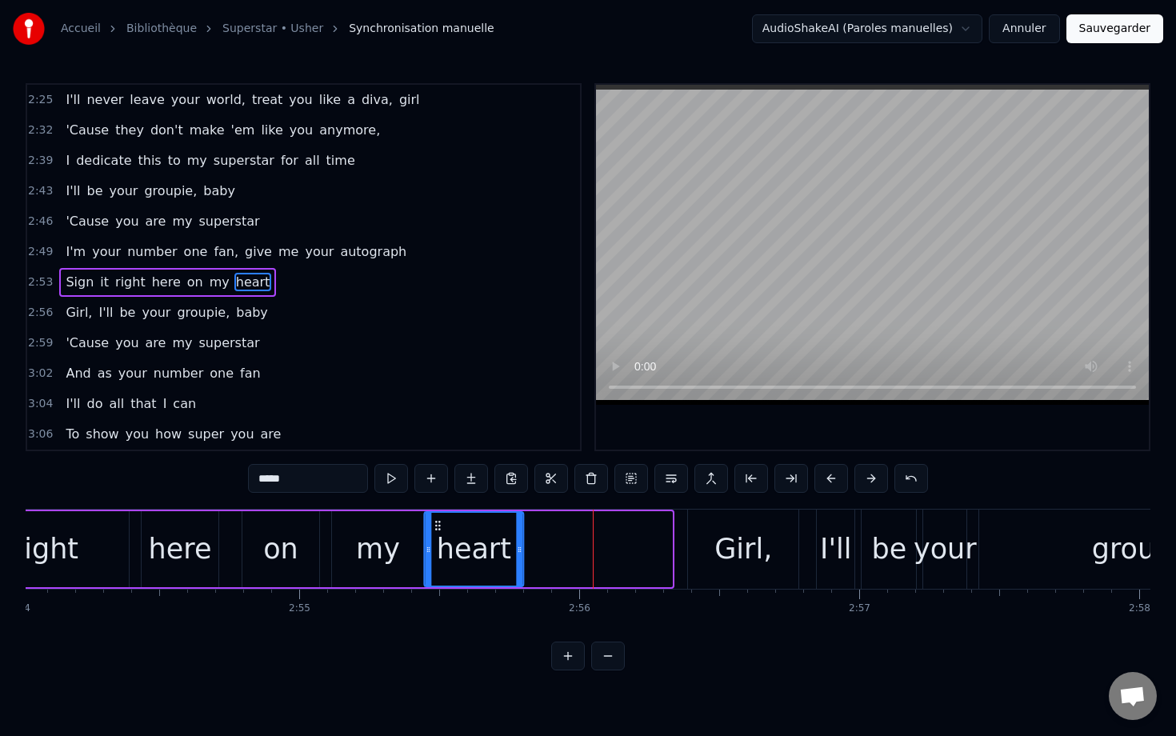
drag, startPoint x: 586, startPoint y: 525, endPoint x: 437, endPoint y: 538, distance: 150.2
click at [437, 538] on div "heart" at bounding box center [474, 549] width 98 height 73
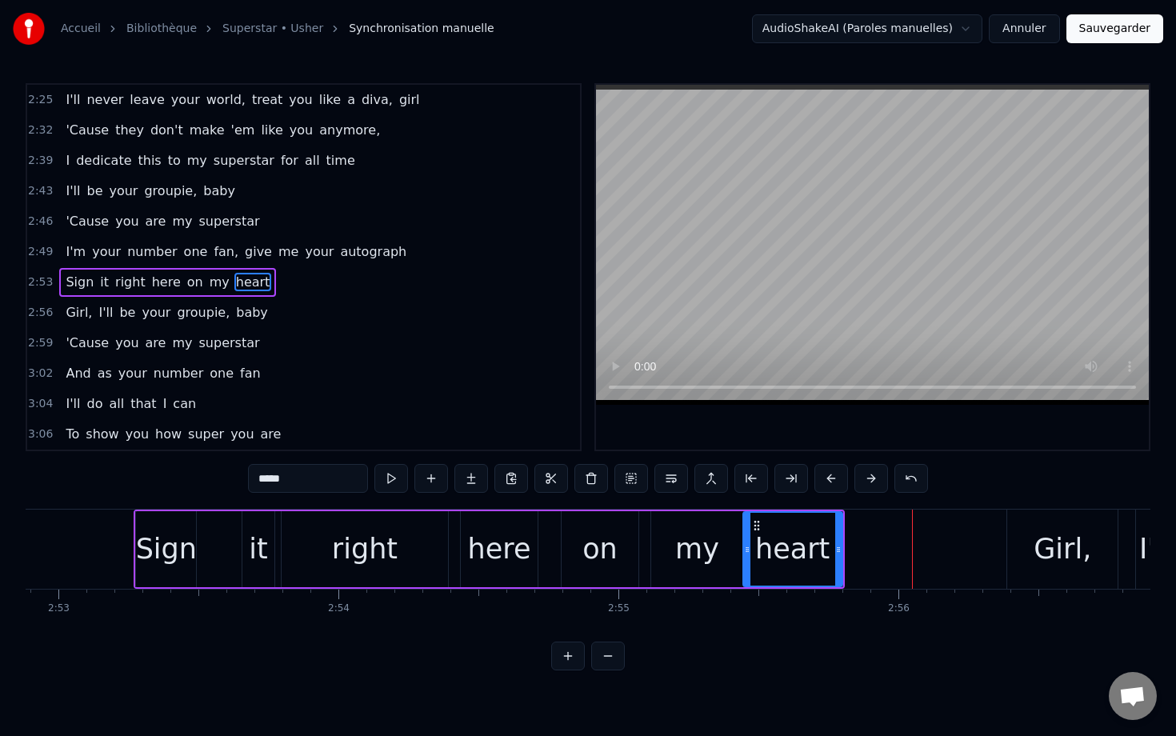
scroll to position [0, 48341]
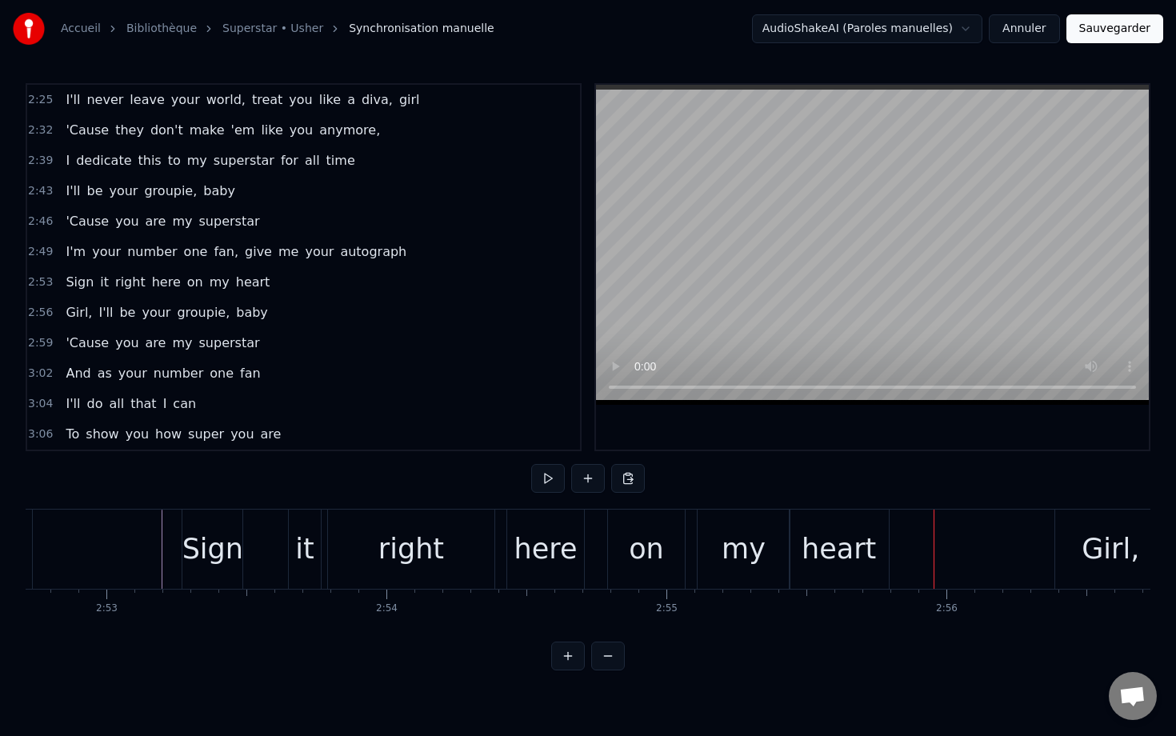
click at [753, 544] on div "my" at bounding box center [743, 549] width 44 height 42
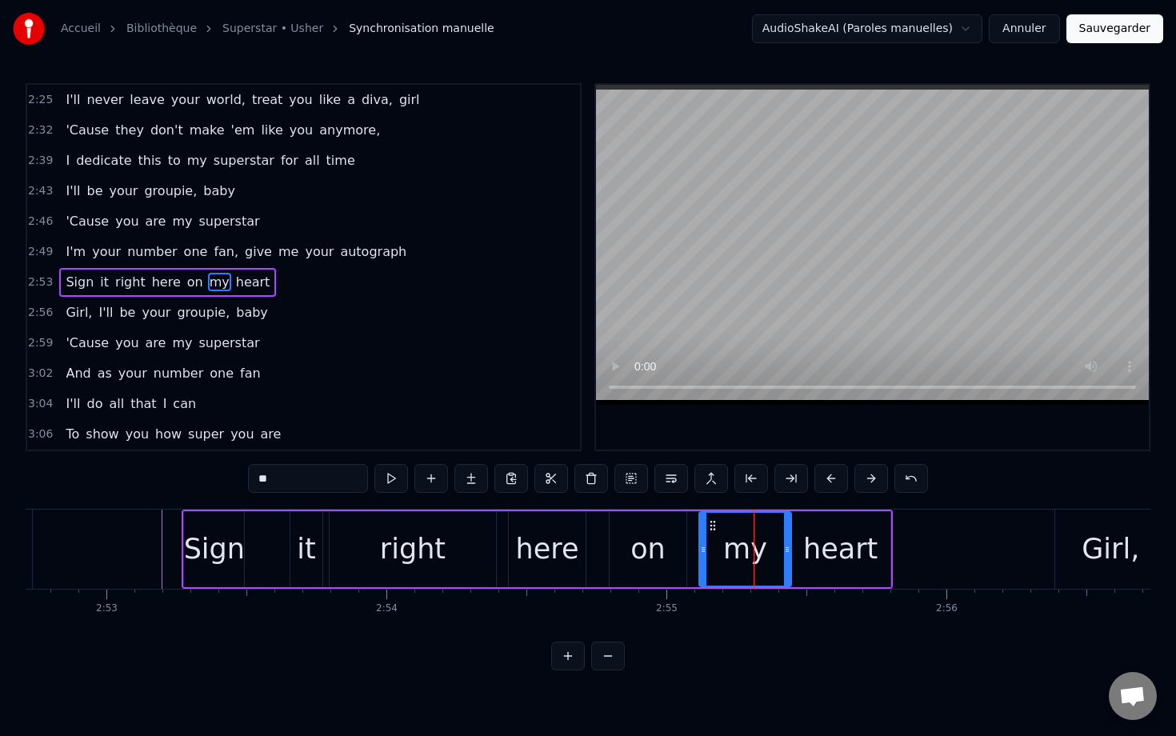
click at [645, 563] on div "on" at bounding box center [647, 549] width 35 height 42
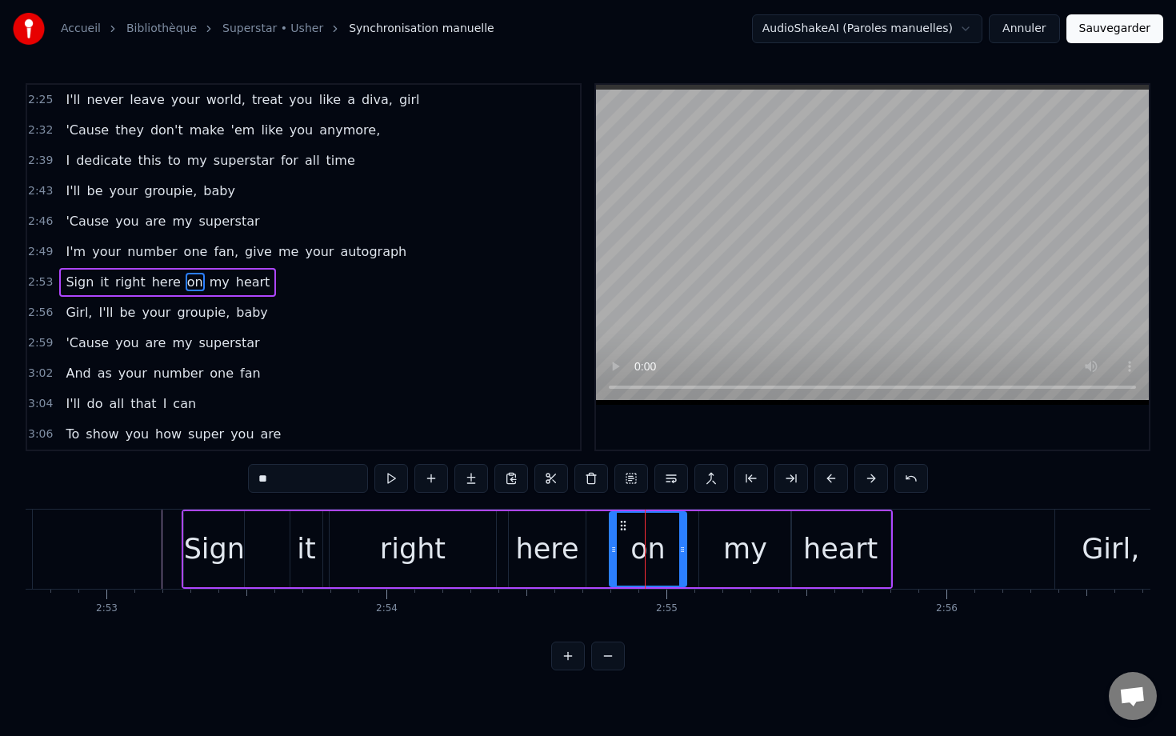
drag, startPoint x: 647, startPoint y: 557, endPoint x: 627, endPoint y: 557, distance: 20.0
click at [627, 557] on div "on" at bounding box center [647, 549] width 75 height 73
drag, startPoint x: 623, startPoint y: 529, endPoint x: 600, endPoint y: 528, distance: 23.2
click at [602, 529] on circle at bounding box center [602, 529] width 1 height 1
click at [705, 532] on div "my" at bounding box center [745, 549] width 92 height 76
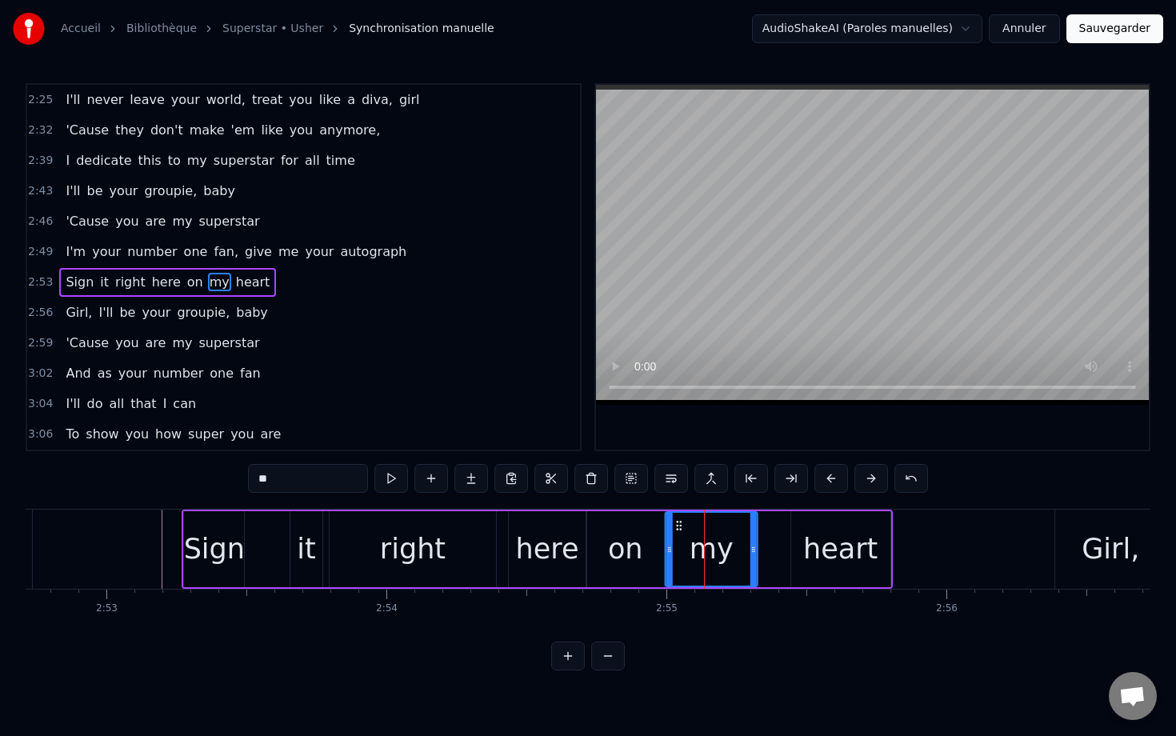
drag, startPoint x: 709, startPoint y: 528, endPoint x: 676, endPoint y: 529, distance: 33.6
click at [676, 529] on icon at bounding box center [679, 525] width 13 height 13
click at [781, 534] on div "heart" at bounding box center [840, 549] width 99 height 76
type input "*****"
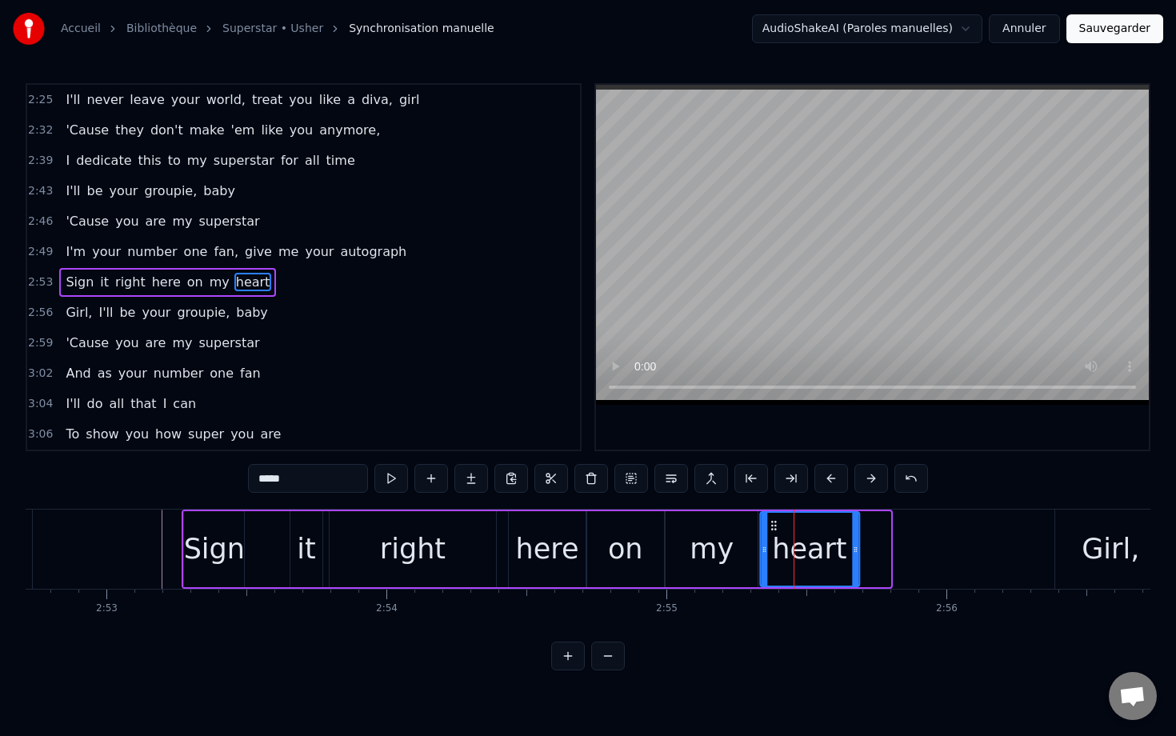
drag, startPoint x: 803, startPoint y: 525, endPoint x: 772, endPoint y: 525, distance: 31.2
click at [772, 525] on icon at bounding box center [773, 525] width 13 height 13
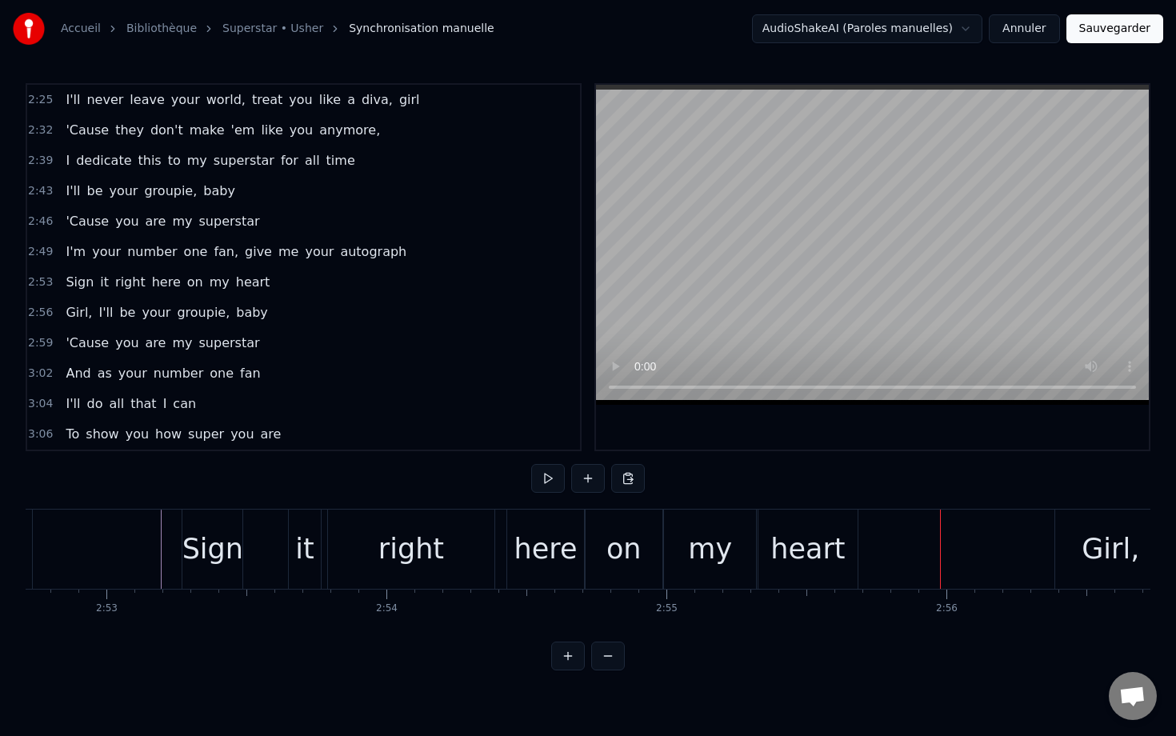
click at [205, 533] on div "Sign" at bounding box center [212, 549] width 61 height 42
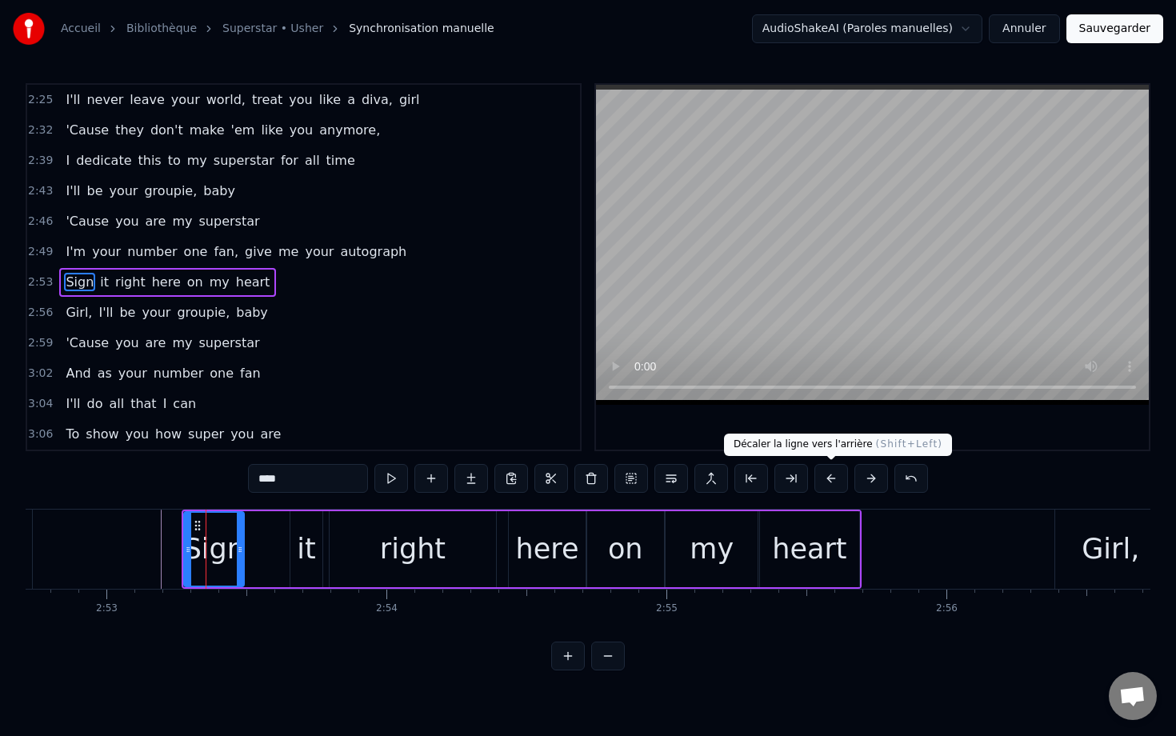
click at [781, 478] on button at bounding box center [831, 478] width 34 height 29
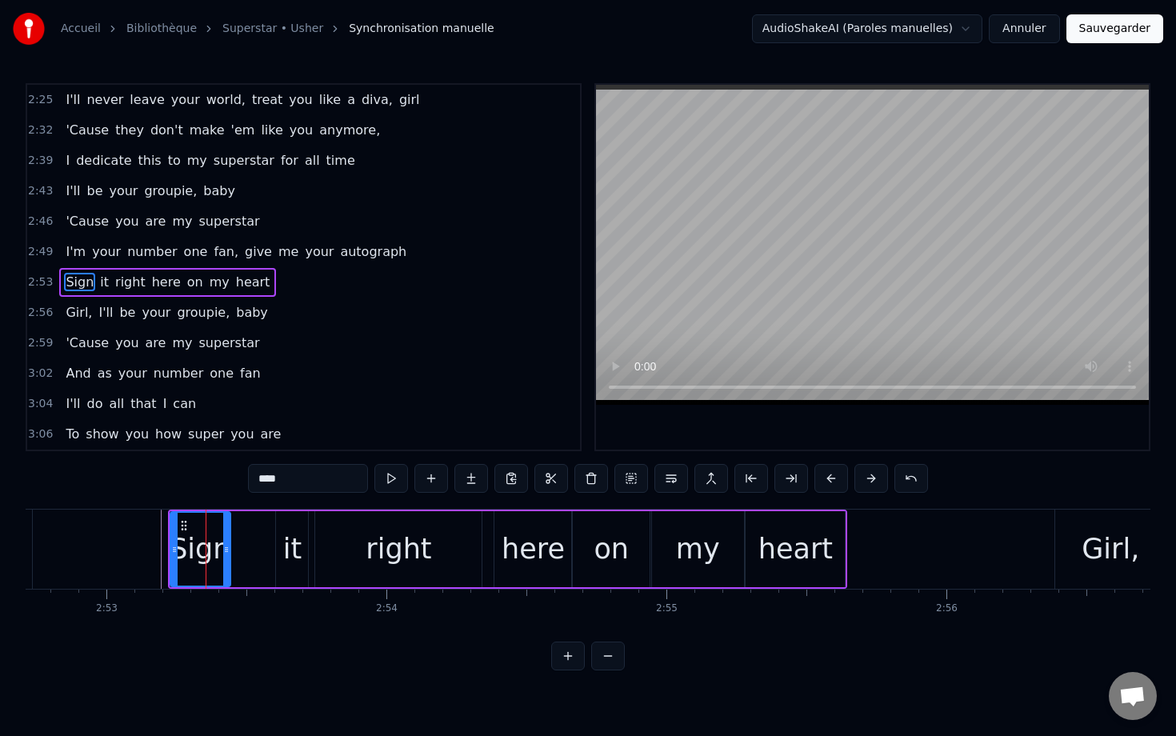
click at [781, 478] on button at bounding box center [831, 478] width 34 height 29
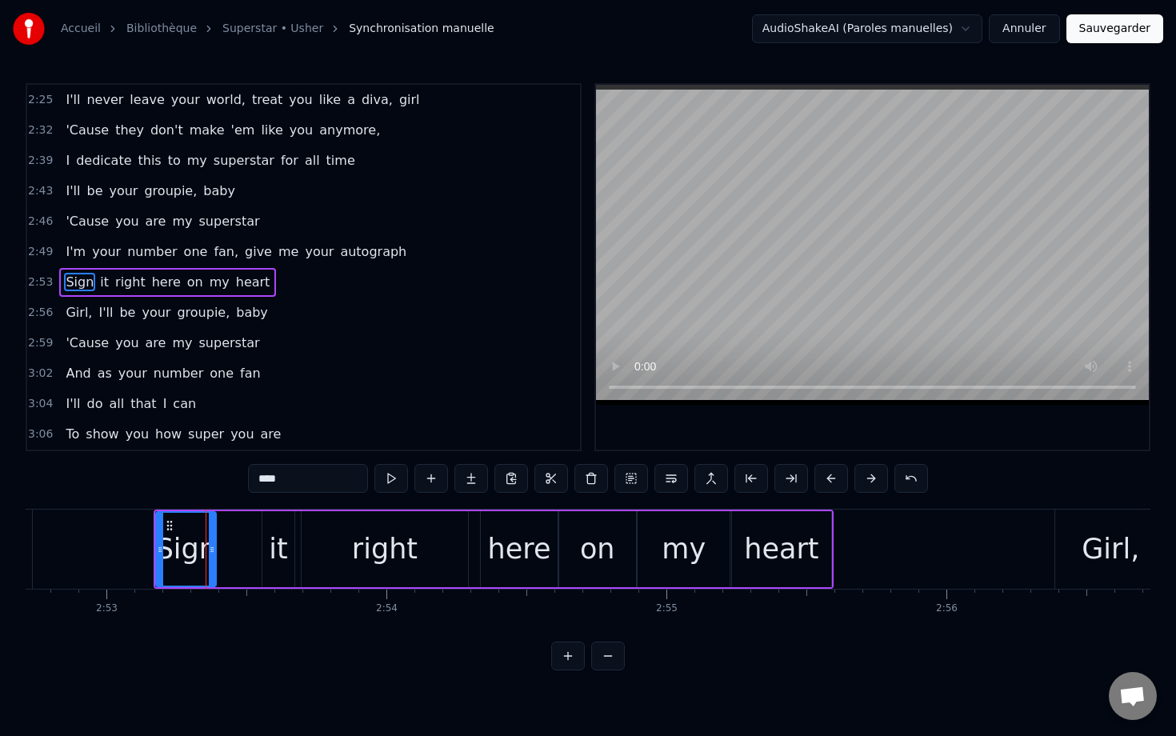
click at [781, 478] on button at bounding box center [831, 478] width 34 height 29
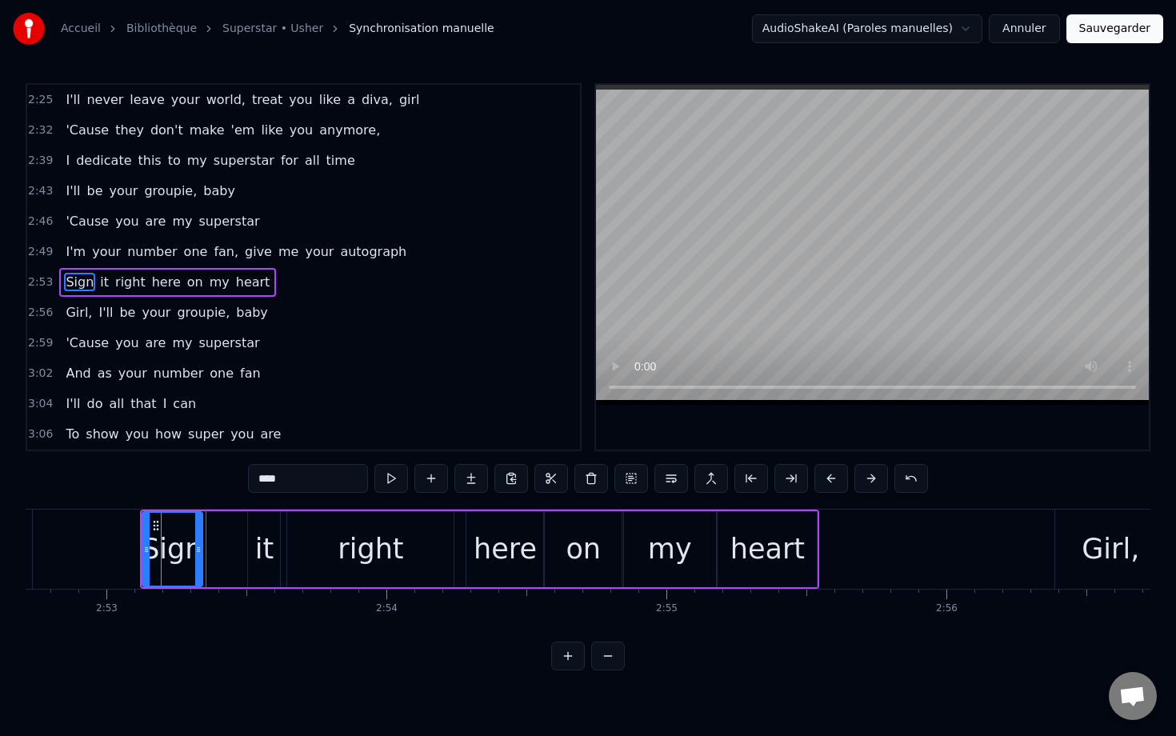
click at [781, 478] on button at bounding box center [831, 478] width 34 height 29
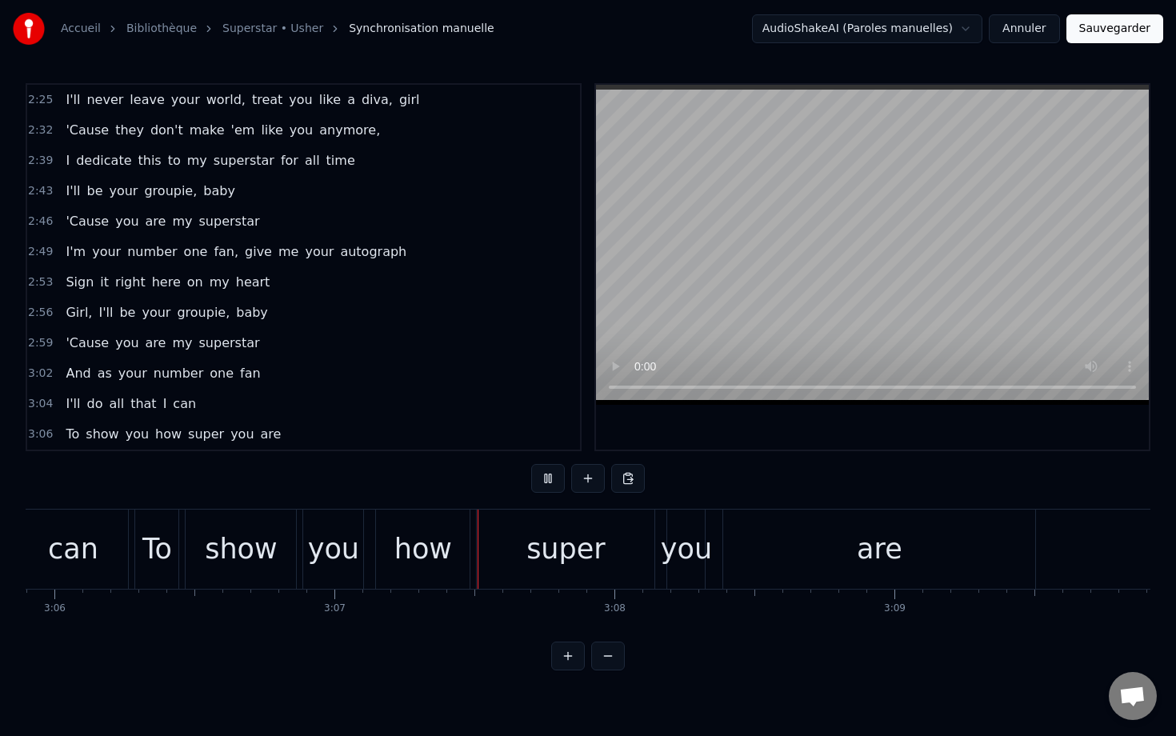
scroll to position [0, 52256]
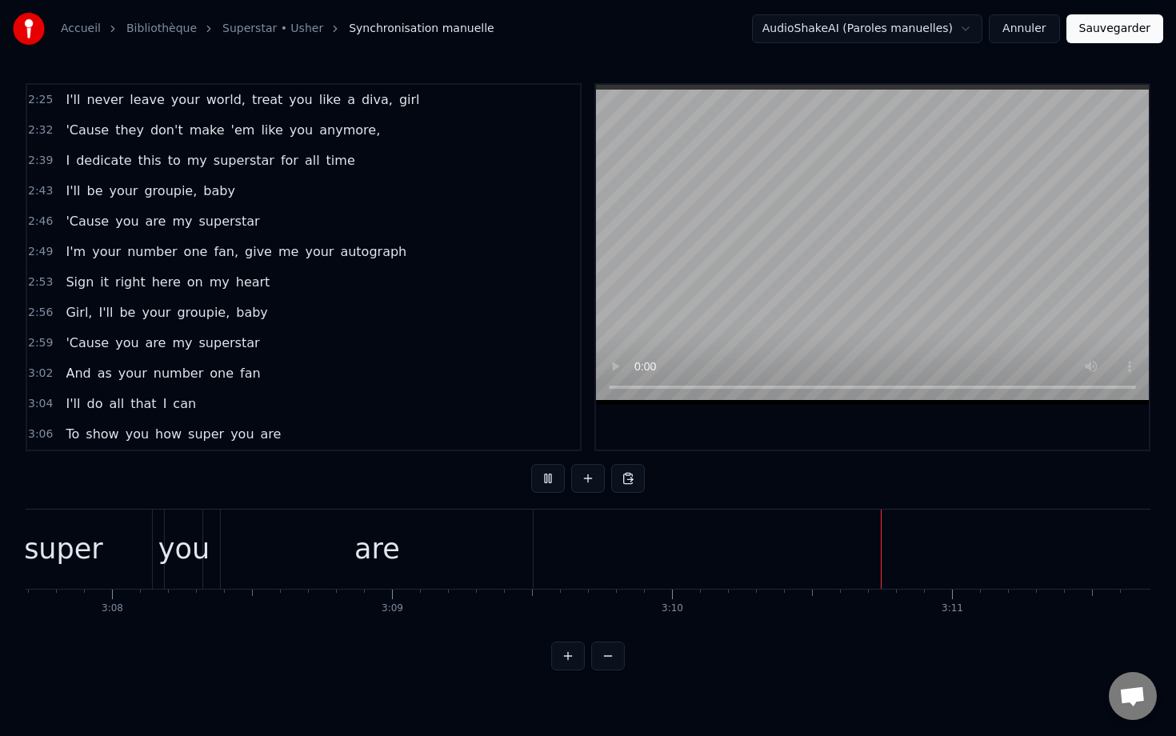
click at [781, 29] on button "Sauvegarder" at bounding box center [1114, 28] width 97 height 29
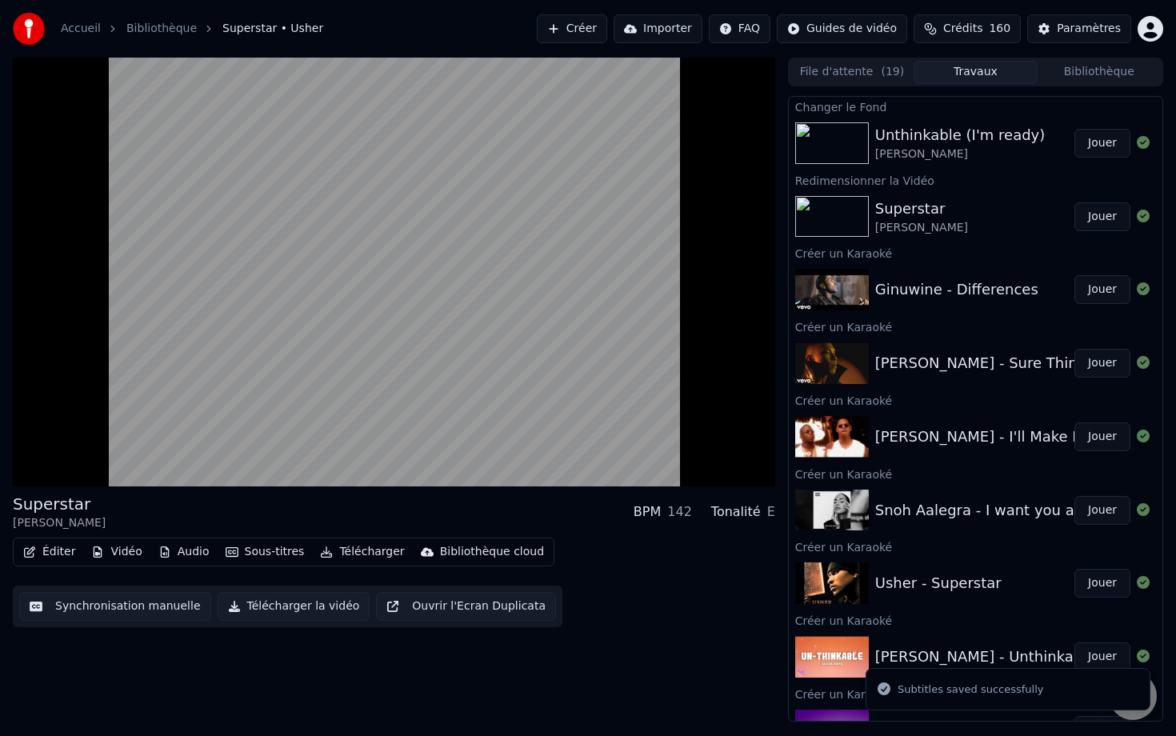
click at [781, 146] on button "Jouer" at bounding box center [1102, 143] width 56 height 29
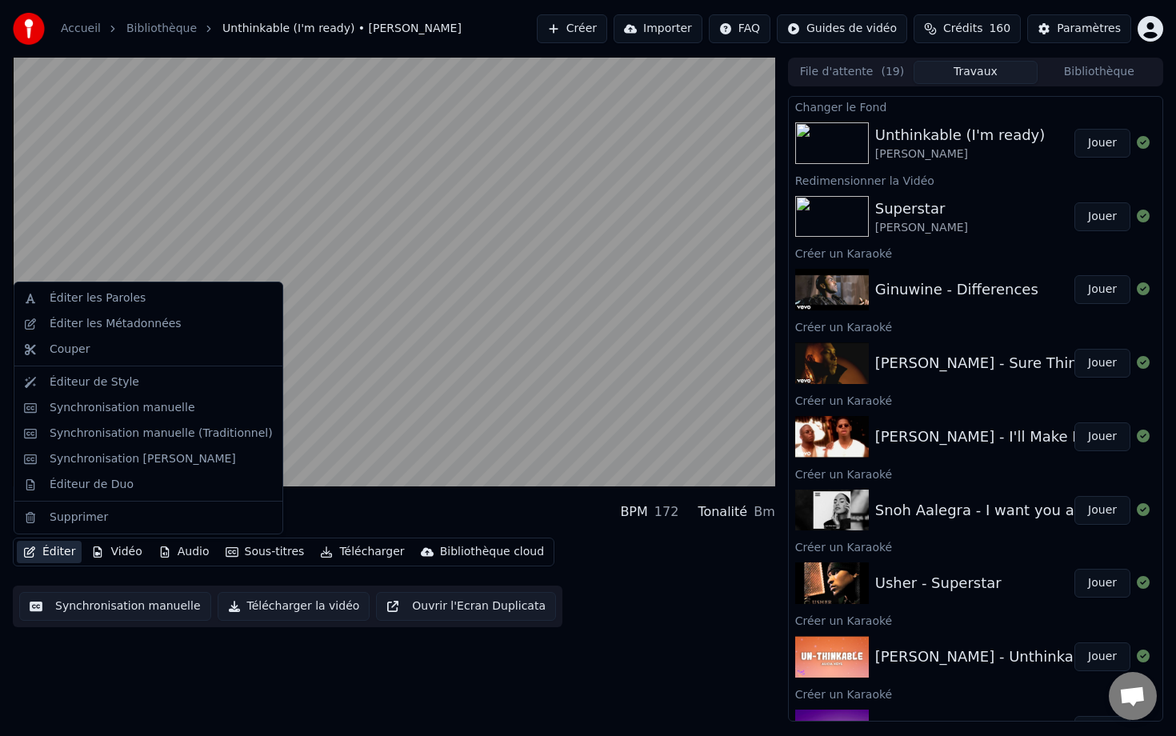
click at [53, 558] on button "Éditer" at bounding box center [49, 552] width 65 height 22
click at [116, 407] on div "Synchronisation manuelle" at bounding box center [123, 408] width 146 height 16
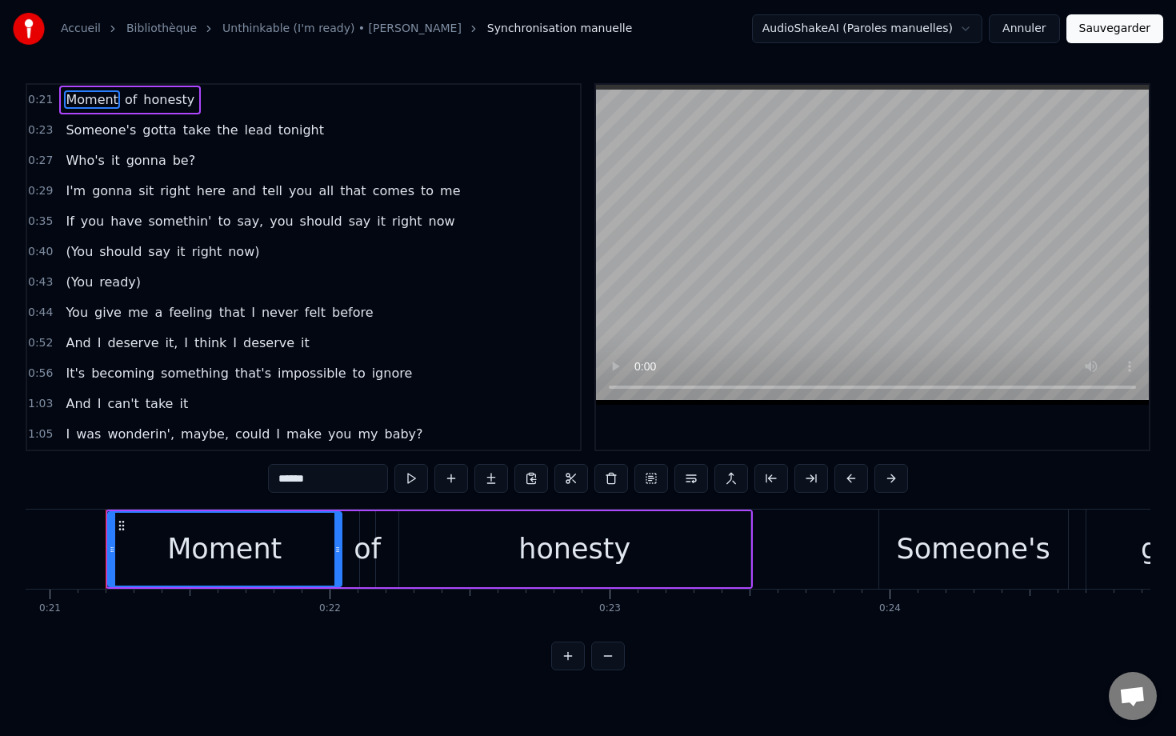
click at [781, 30] on button "Annuler" at bounding box center [1023, 28] width 70 height 29
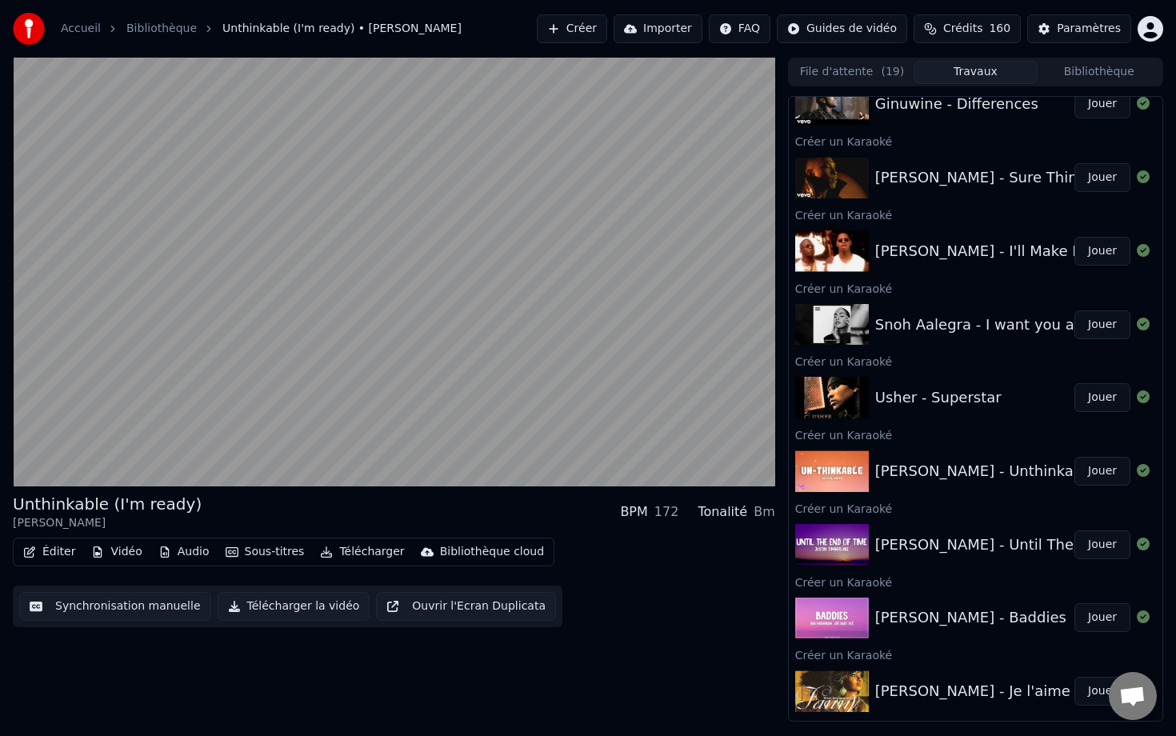
scroll to position [186, 0]
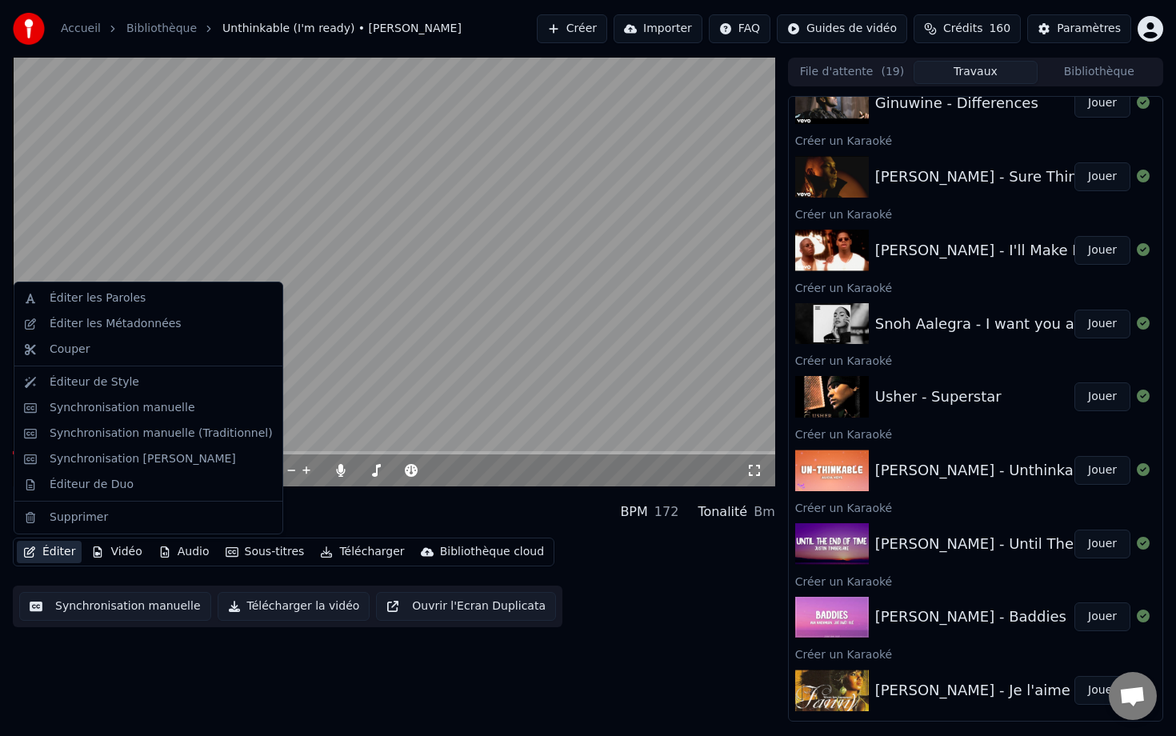
click at [62, 550] on button "Éditer" at bounding box center [49, 552] width 65 height 22
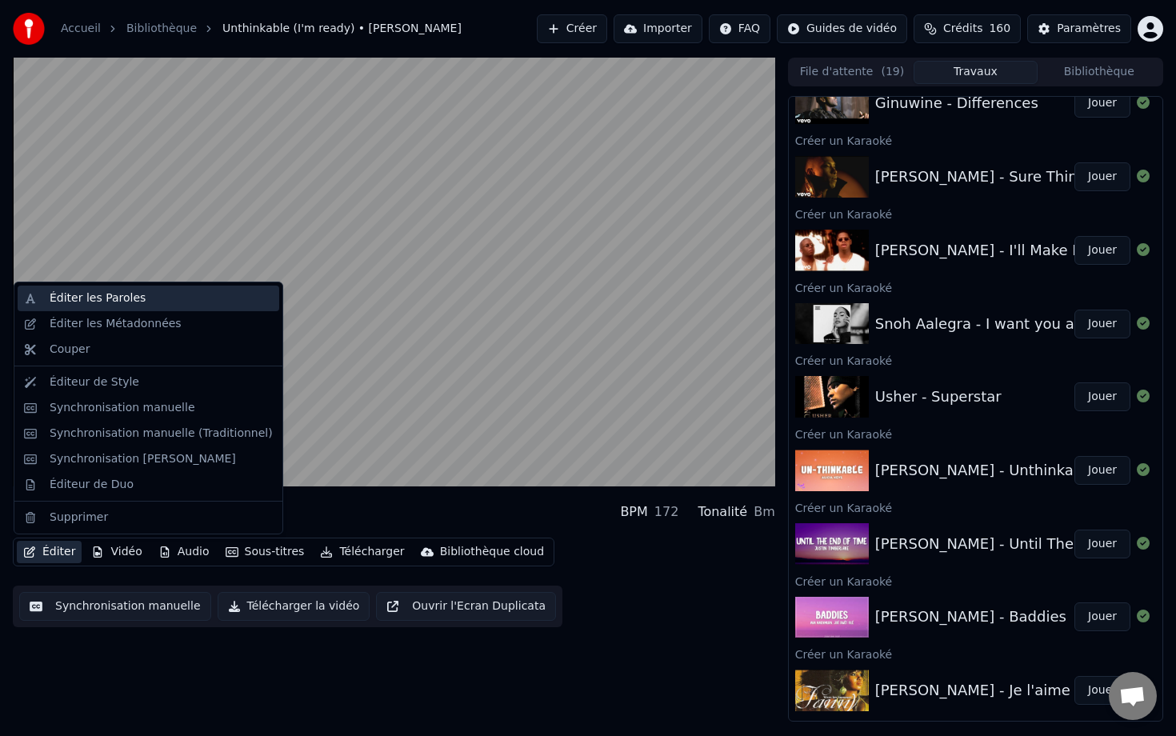
click at [109, 292] on div "Éditer les Paroles" at bounding box center [98, 298] width 96 height 16
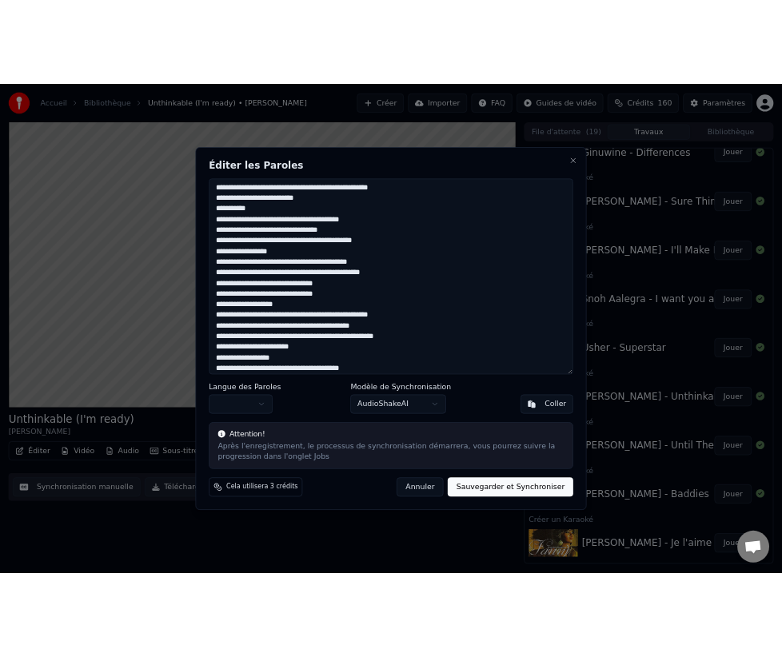
scroll to position [471, 0]
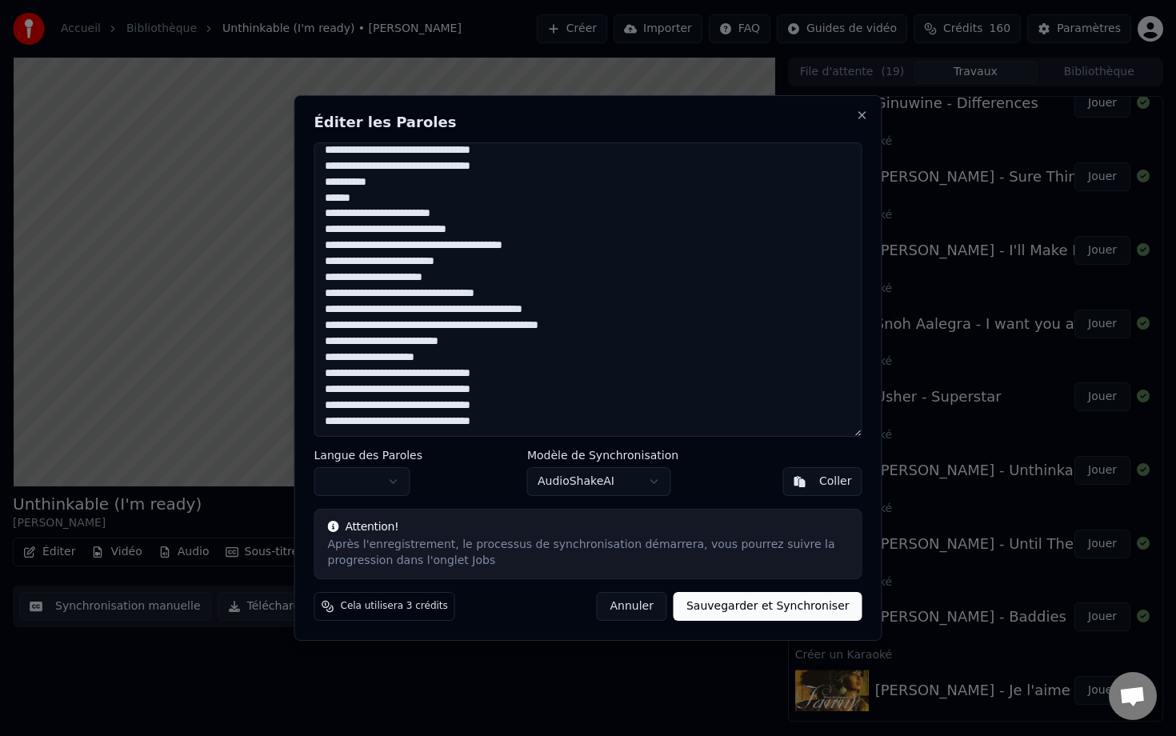
drag, startPoint x: 327, startPoint y: 155, endPoint x: 612, endPoint y: 516, distance: 459.5
click at [612, 516] on div "Éditer les Paroles Langue des Paroles Modèle de Synchronisation AudioShakeAI Co…" at bounding box center [588, 367] width 588 height 545
click at [652, 607] on button "Annuler" at bounding box center [632, 606] width 70 height 29
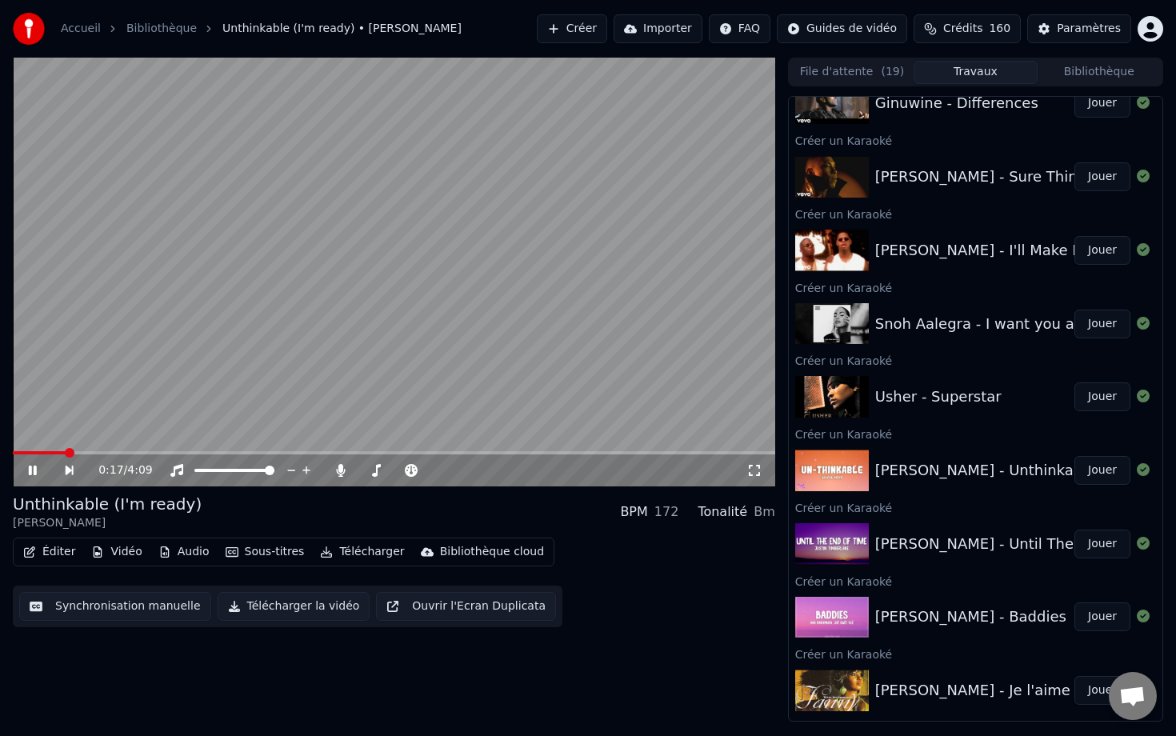
click at [491, 222] on video at bounding box center [394, 272] width 762 height 429
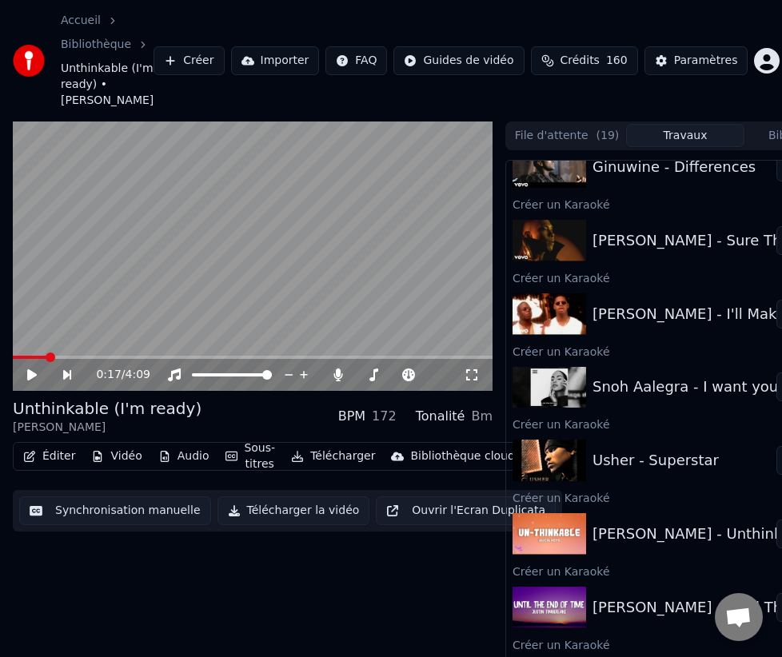
click at [184, 58] on button "Créer" at bounding box center [189, 60] width 70 height 29
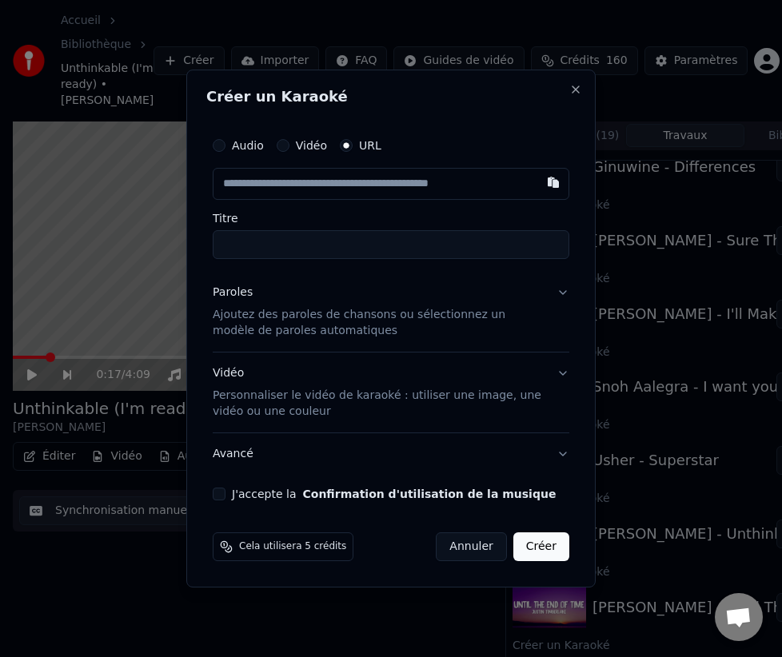
click at [368, 174] on input "text" at bounding box center [391, 184] width 357 height 32
type input "**********"
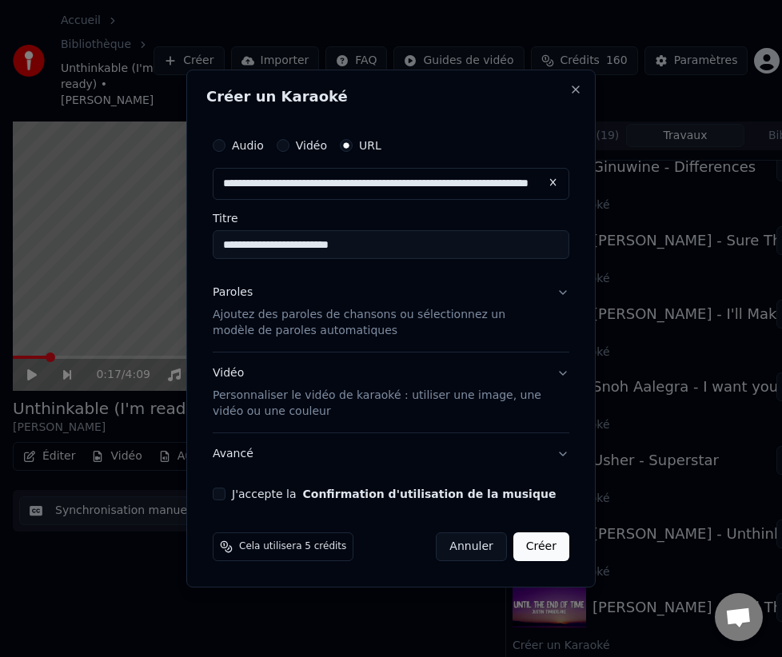
type input "**********"
click at [291, 311] on p "Ajoutez des paroles de chansons ou sélectionnez un modèle de paroles automatiqu…" at bounding box center [378, 323] width 331 height 32
type input "**********"
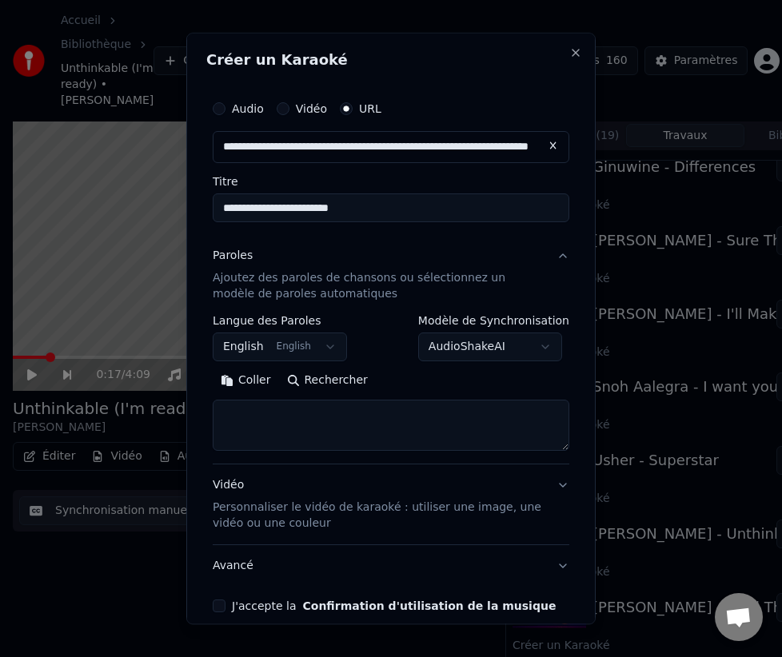
click at [309, 425] on textarea at bounding box center [391, 425] width 357 height 51
paste textarea "**********"
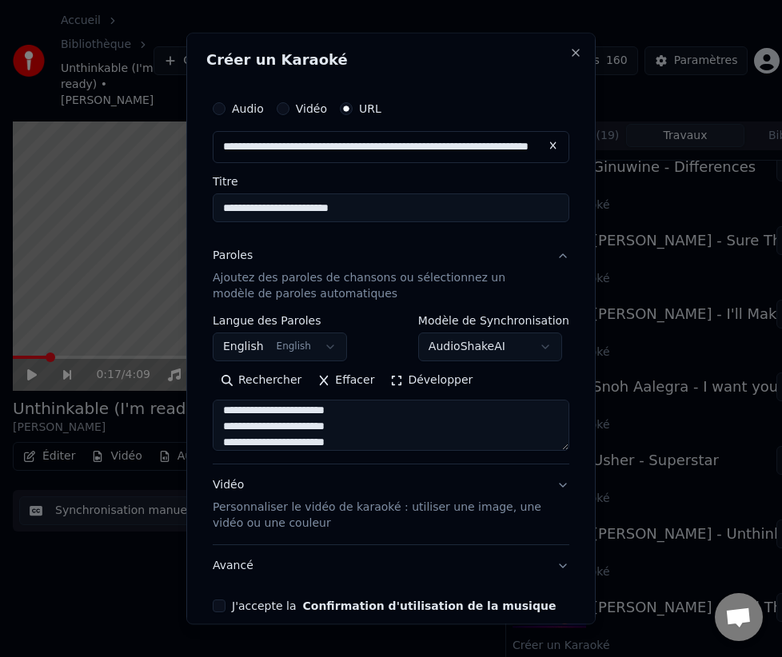
scroll to position [666, 0]
type textarea "**********"
click at [214, 604] on button "J'accepte la Confirmation d'utilisation de la musique" at bounding box center [219, 606] width 13 height 13
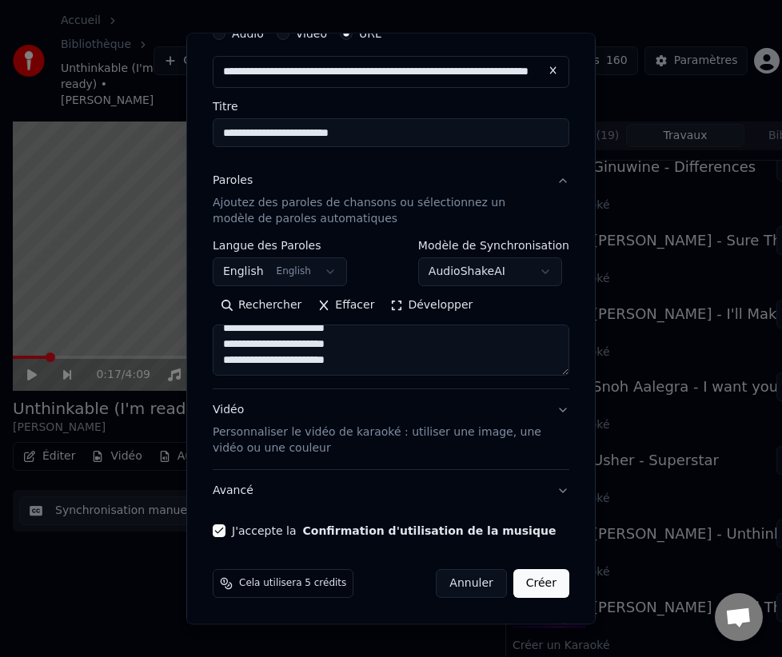
click at [547, 585] on button "Créer" at bounding box center [541, 583] width 56 height 29
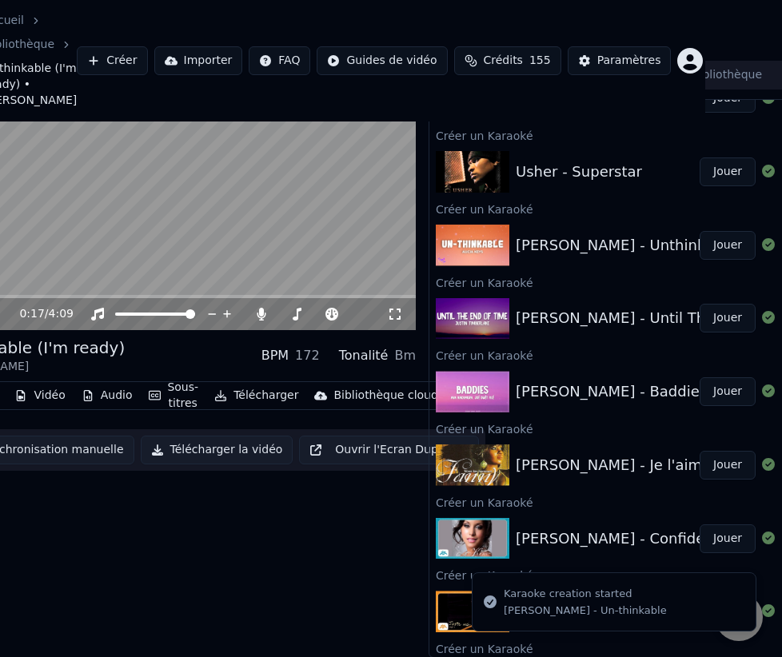
scroll to position [61, 83]
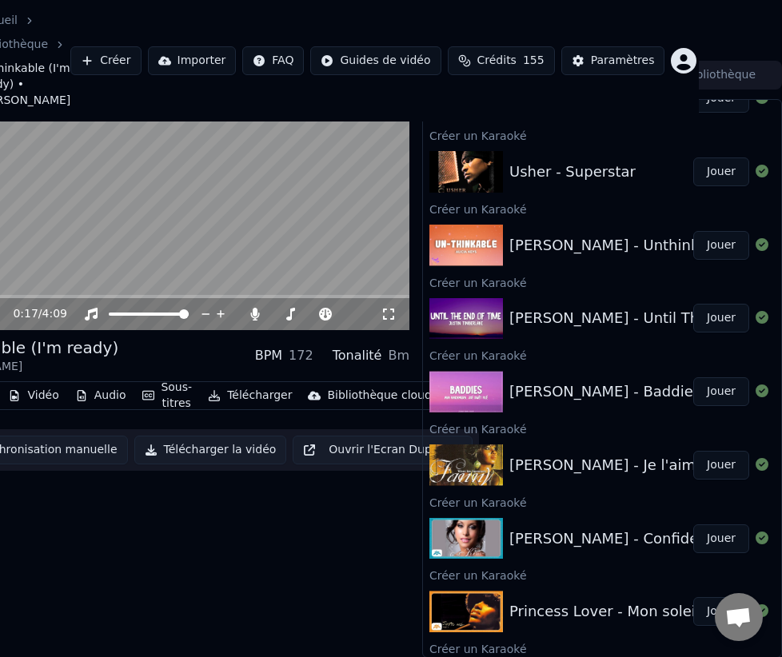
click at [595, 327] on div "[PERSON_NAME] - Until The End Of Time" at bounding box center [654, 318] width 291 height 22
click at [714, 318] on button "Jouer" at bounding box center [721, 318] width 56 height 29
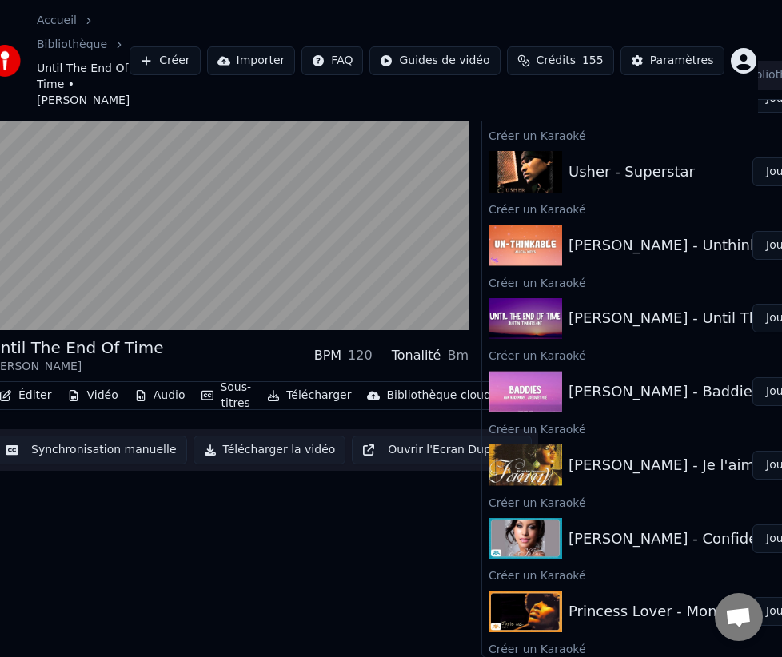
scroll to position [61, 0]
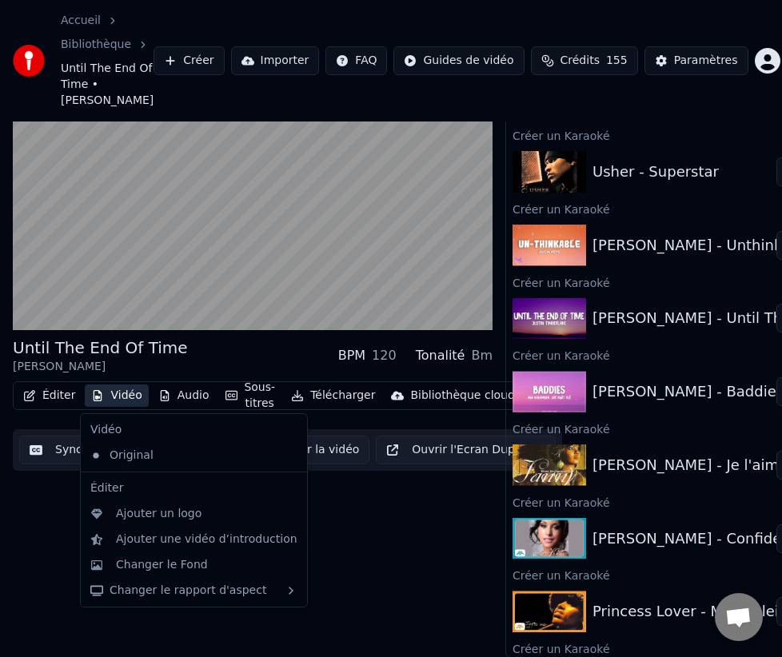
click at [119, 396] on button "Vidéo" at bounding box center [116, 396] width 63 height 22
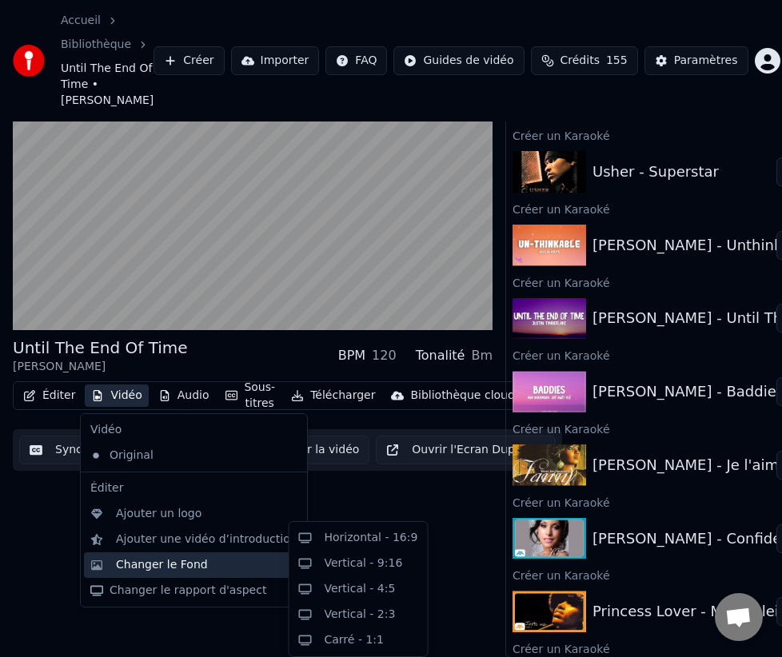
click at [179, 567] on div "Changer le Fond" at bounding box center [162, 565] width 92 height 16
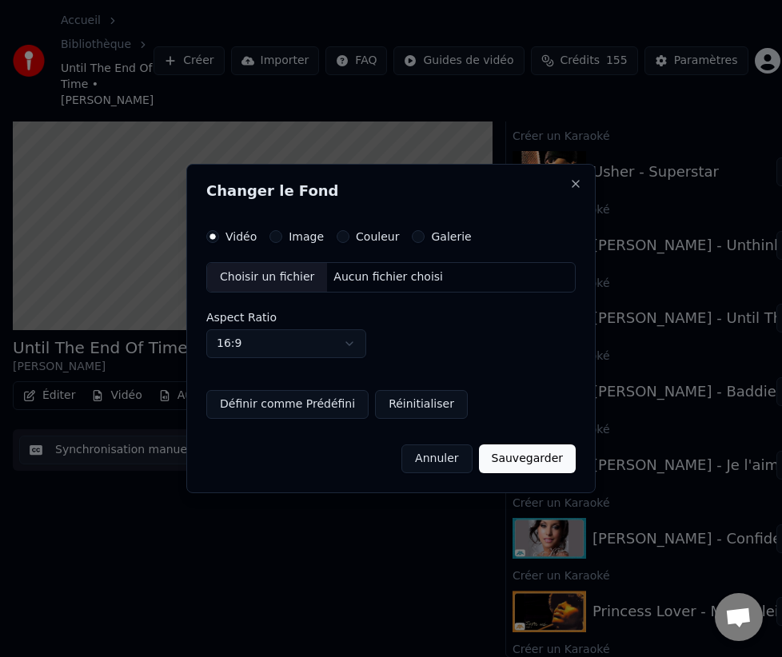
click at [281, 242] on div "Image" at bounding box center [297, 236] width 54 height 13
click at [275, 238] on button "Image" at bounding box center [276, 236] width 13 height 13
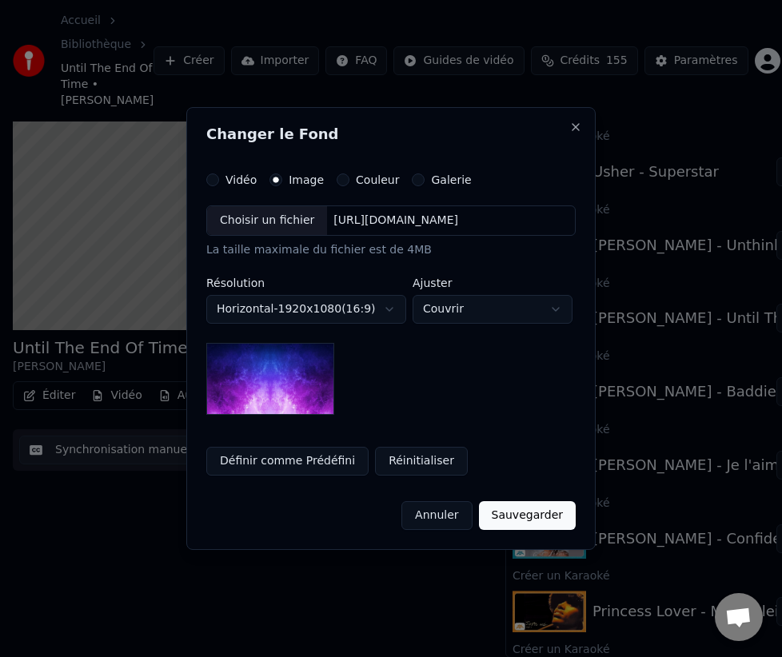
click at [343, 182] on button "Couleur" at bounding box center [343, 180] width 13 height 13
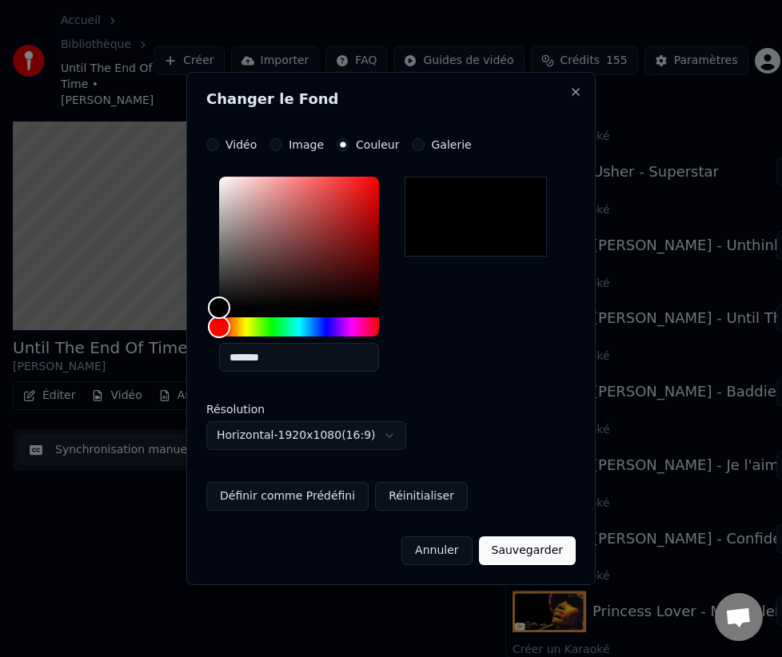
click at [537, 555] on button "Sauvegarder" at bounding box center [527, 551] width 97 height 29
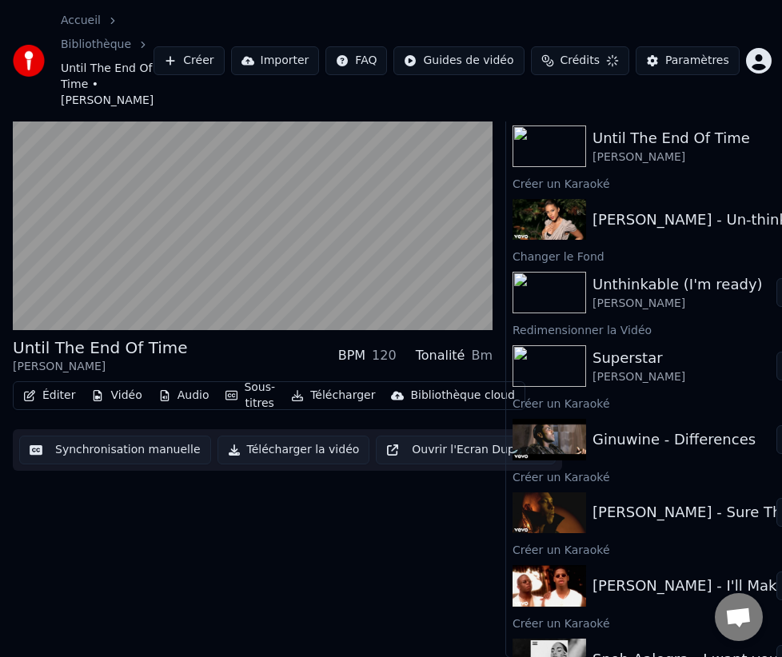
scroll to position [61, 83]
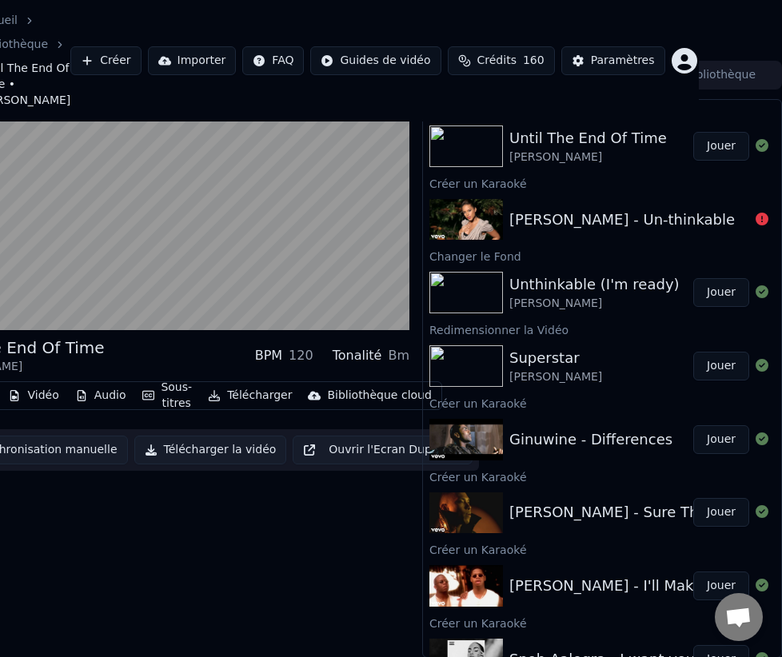
click at [716, 149] on button "Jouer" at bounding box center [721, 146] width 56 height 29
click at [653, 224] on div "[PERSON_NAME] - Un-thinkable" at bounding box center [622, 220] width 226 height 22
click at [486, 227] on img at bounding box center [466, 220] width 74 height 42
drag, startPoint x: 486, startPoint y: 227, endPoint x: 498, endPoint y: 206, distance: 24.0
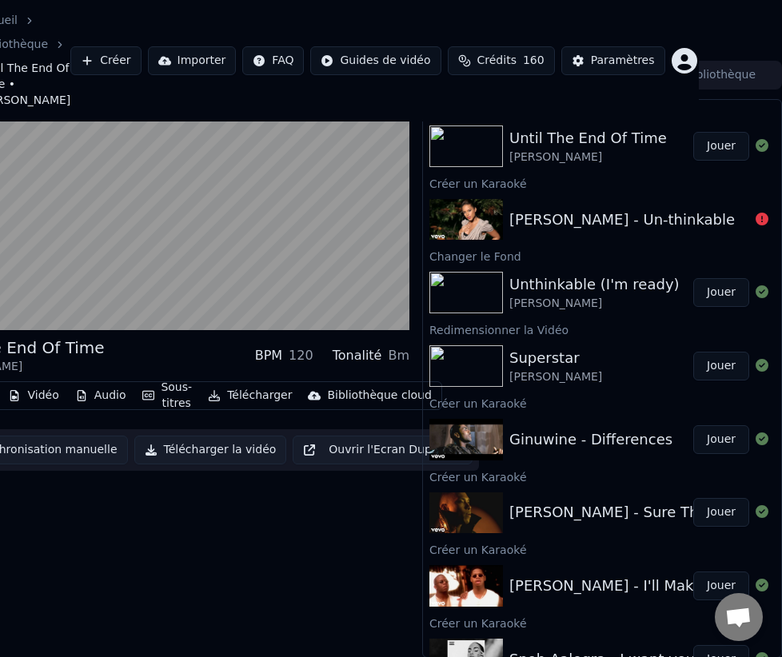
click at [493, 218] on img at bounding box center [466, 220] width 74 height 42
click at [124, 59] on button "Créer" at bounding box center [105, 60] width 70 height 29
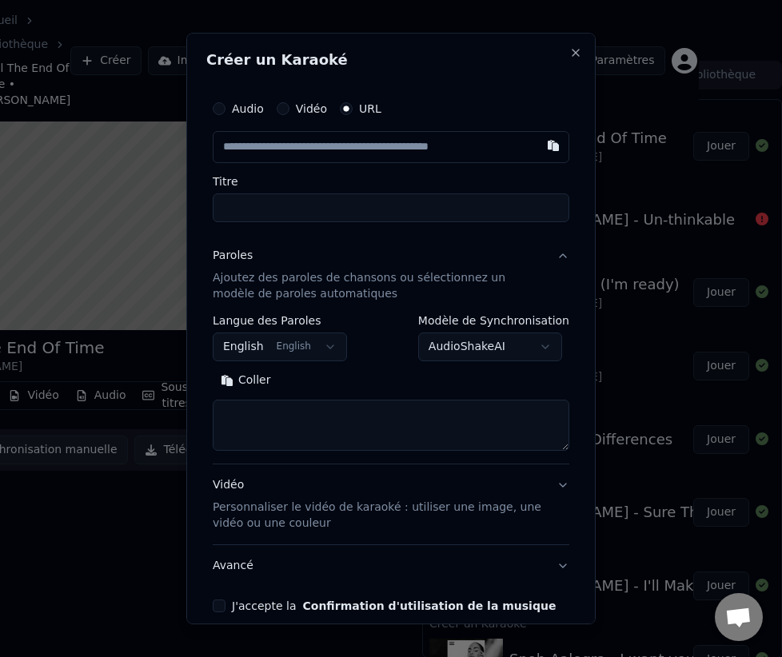
paste input "**********"
type input "**********"
click at [262, 187] on label "Titre" at bounding box center [391, 181] width 357 height 11
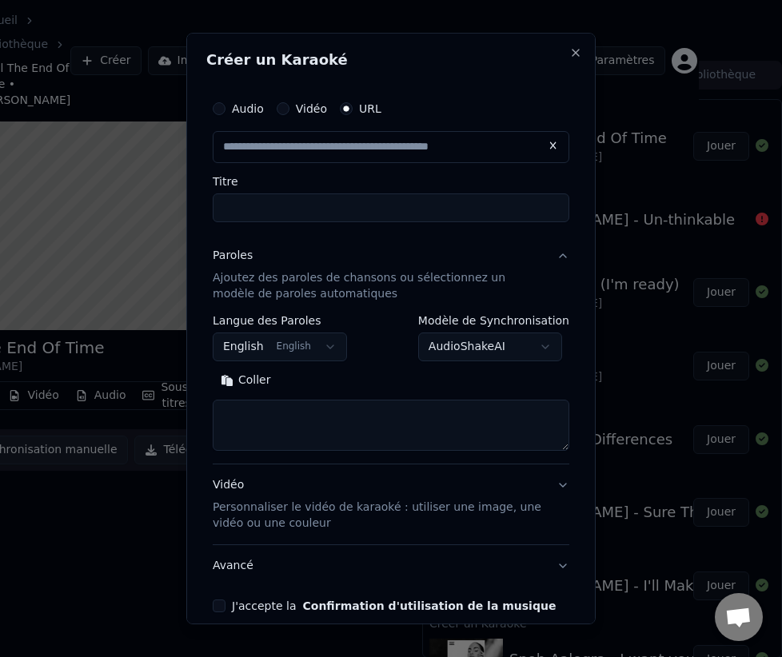
click at [262, 194] on input "Titre" at bounding box center [391, 208] width 357 height 29
type input "**********"
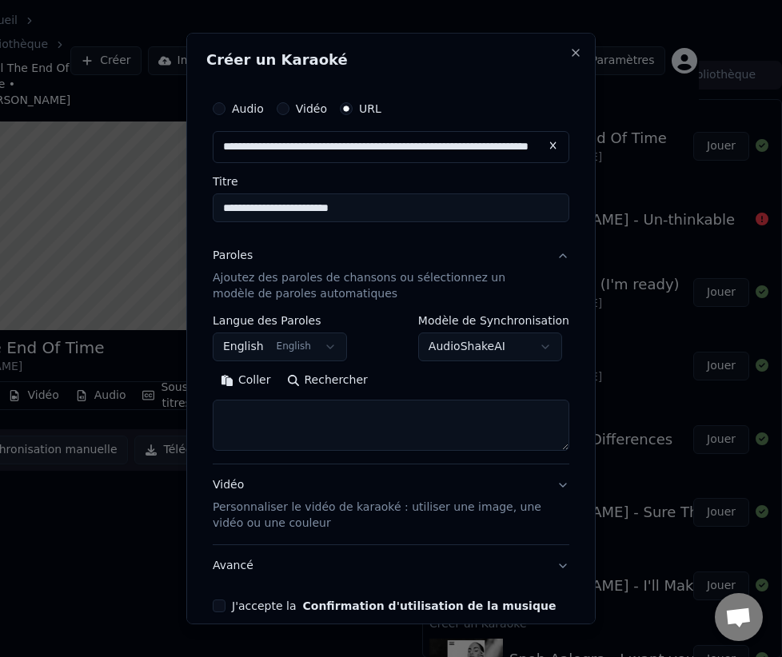
type input "**********"
click at [317, 385] on button "Rechercher" at bounding box center [327, 381] width 97 height 26
type textarea "**********"
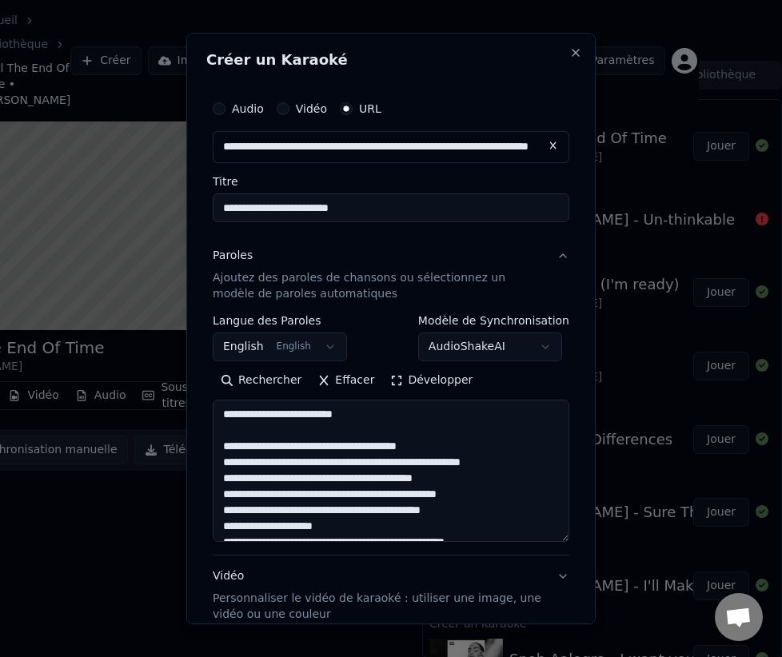
drag, startPoint x: 564, startPoint y: 442, endPoint x: 561, endPoint y: 532, distance: 89.6
click at [561, 533] on textarea at bounding box center [391, 471] width 357 height 142
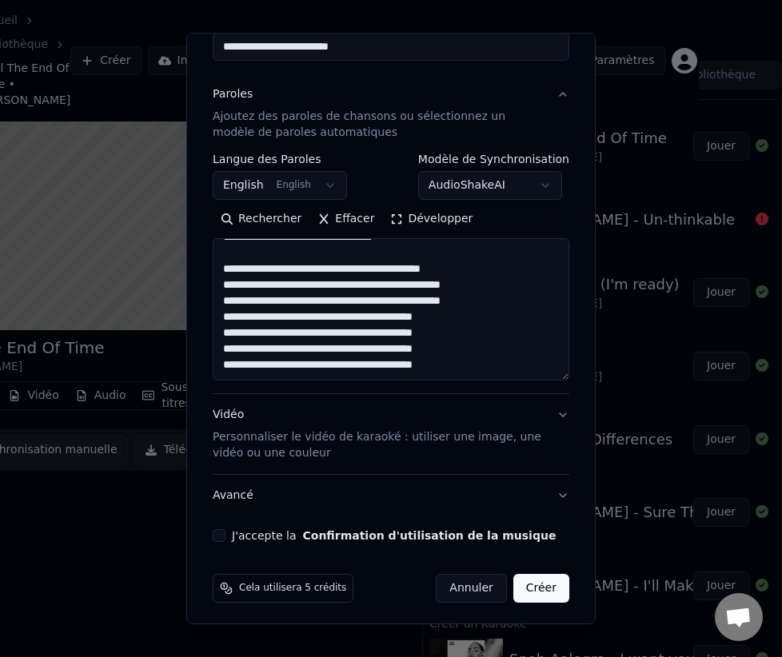
scroll to position [166, 0]
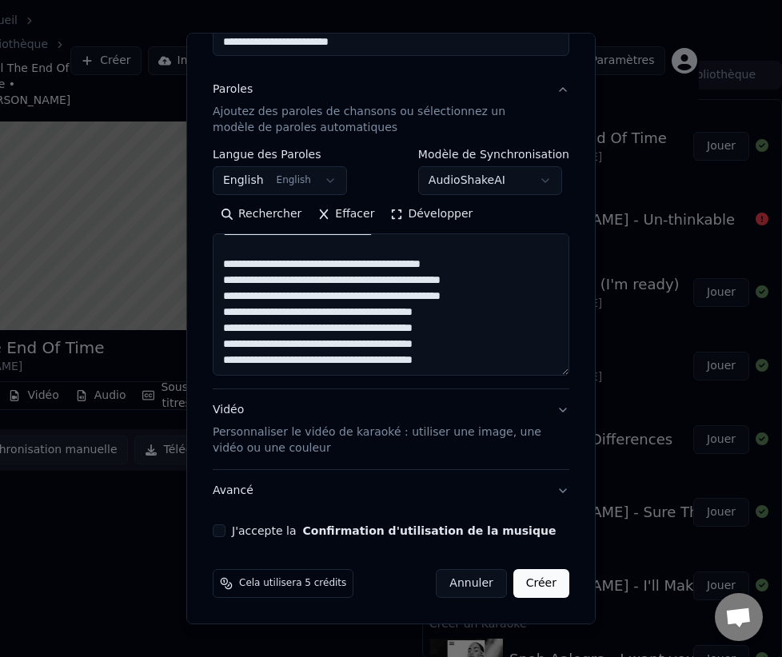
click at [216, 528] on button "J'accepte la Confirmation d'utilisation de la musique" at bounding box center [219, 531] width 13 height 13
click at [526, 582] on button "Créer" at bounding box center [541, 583] width 56 height 29
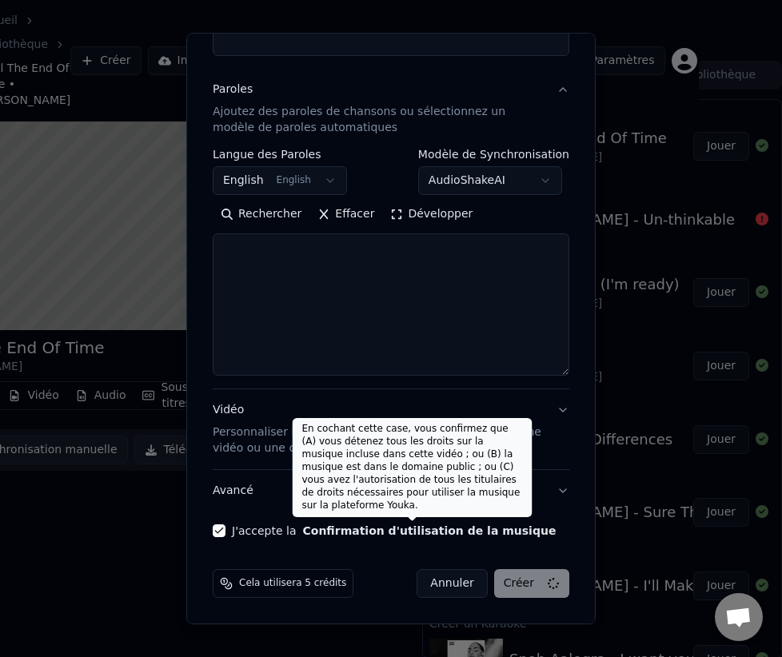
scroll to position [0, 0]
select select
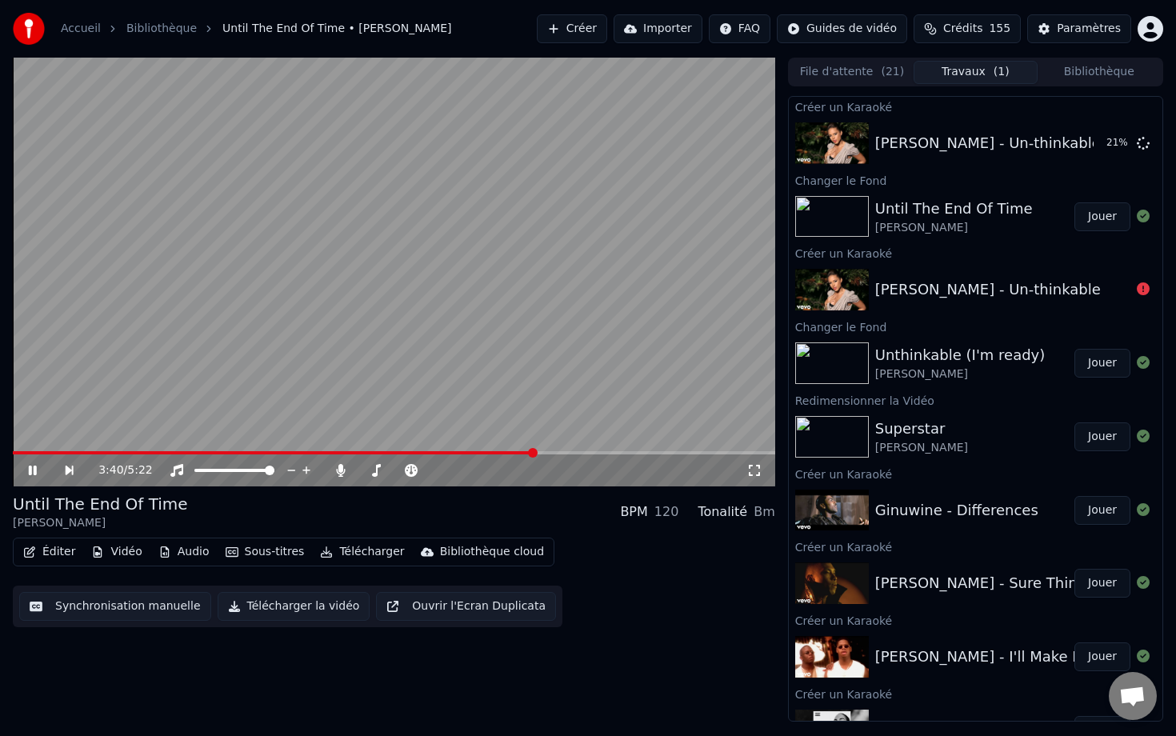
click at [101, 606] on button "Synchronisation manuelle" at bounding box center [115, 606] width 192 height 29
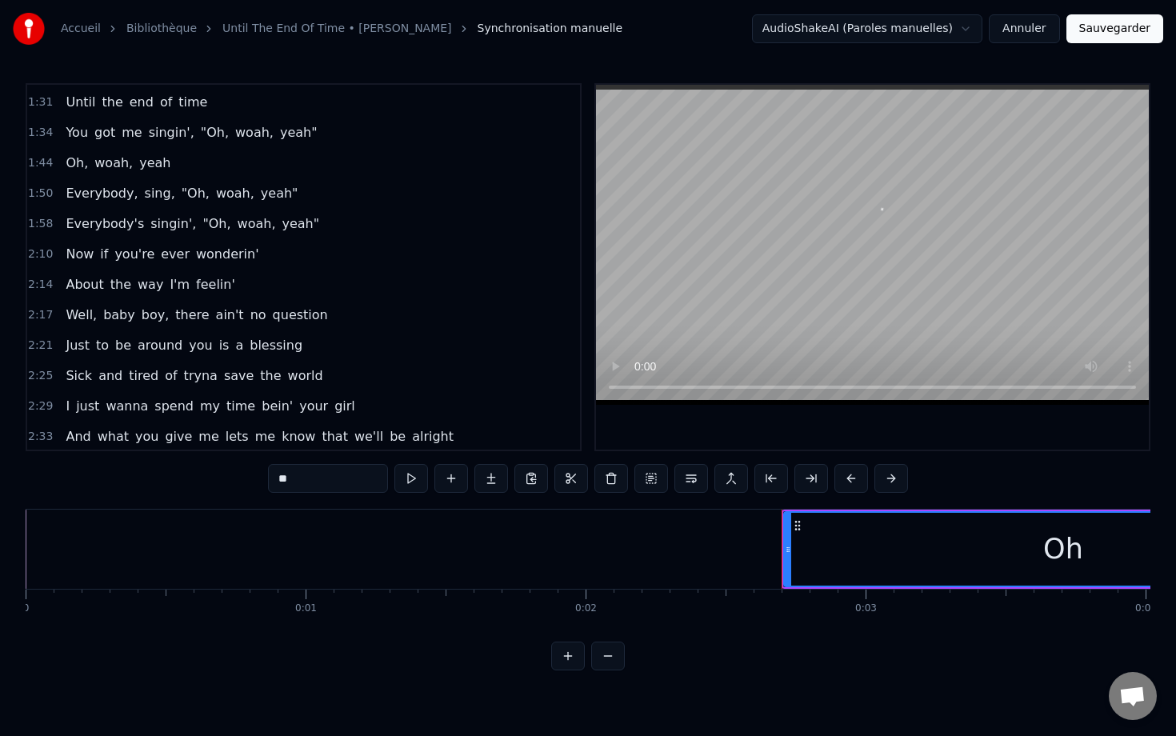
scroll to position [700, 0]
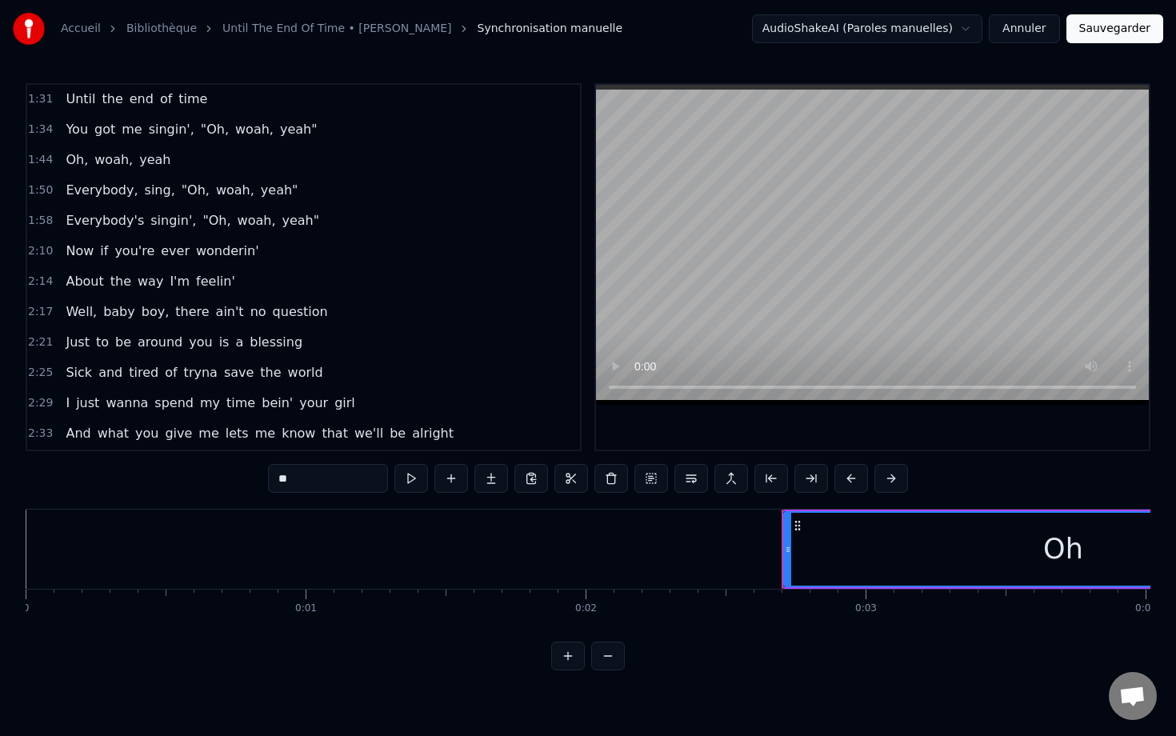
click at [141, 309] on span "boy," at bounding box center [155, 311] width 31 height 18
type input "****"
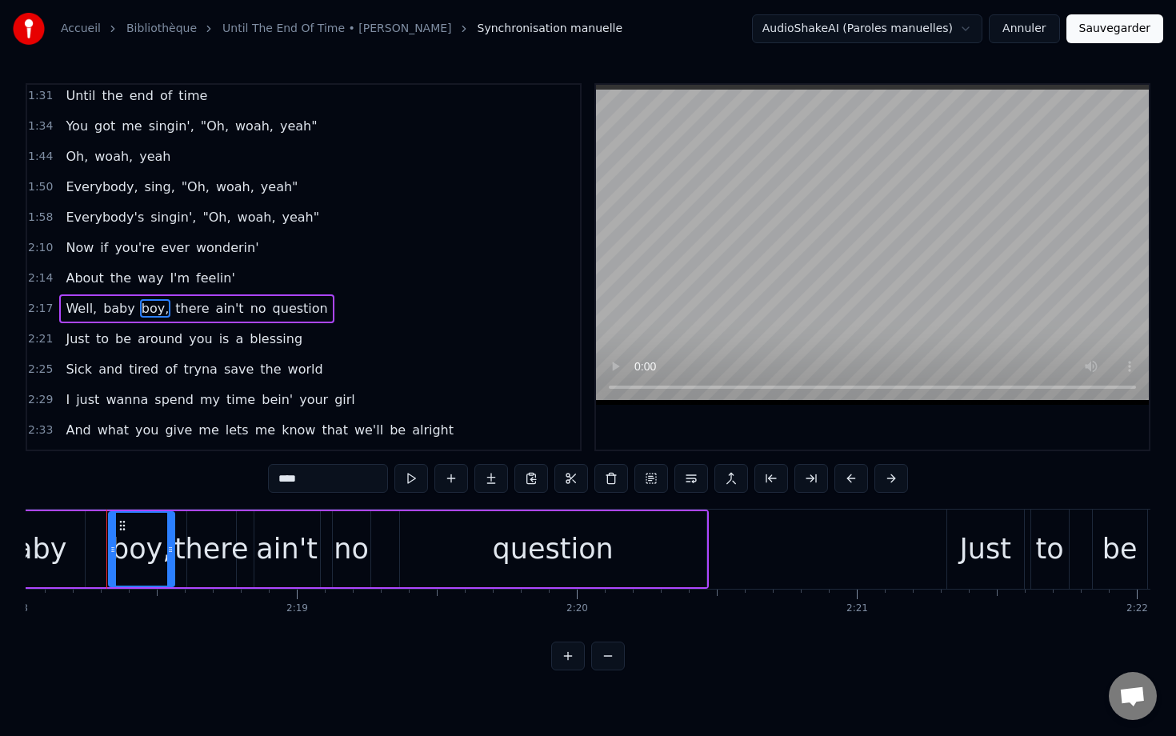
click at [63, 297] on div "Well, baby boy, there ain't no question" at bounding box center [196, 308] width 274 height 29
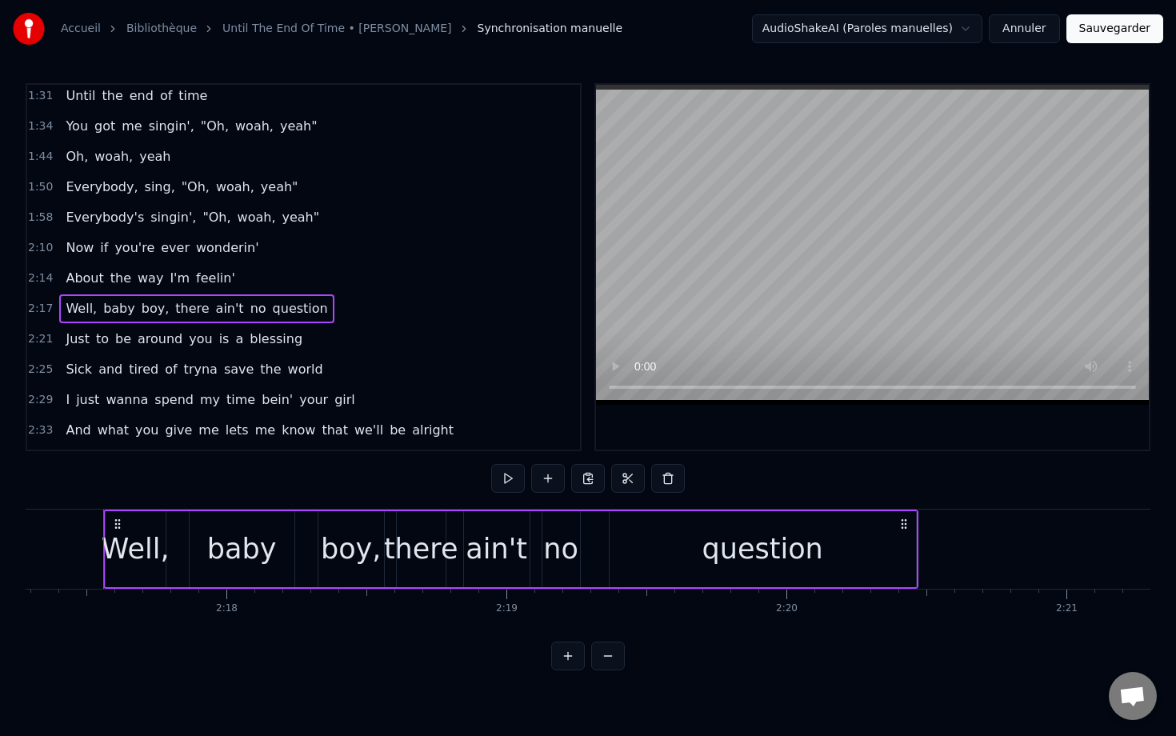
scroll to position [0, 38422]
click at [59, 298] on div "Well, baby boy, there ain't no question" at bounding box center [196, 308] width 274 height 29
click at [140, 313] on span "boy," at bounding box center [155, 308] width 31 height 18
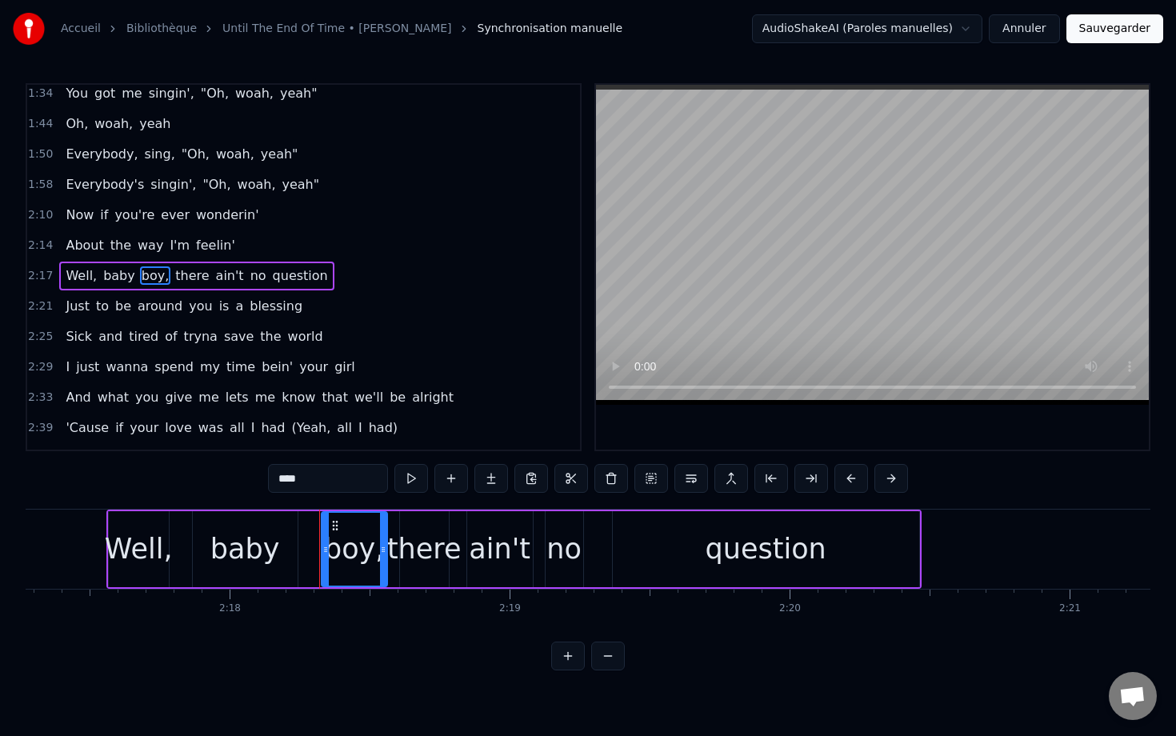
scroll to position [745, 0]
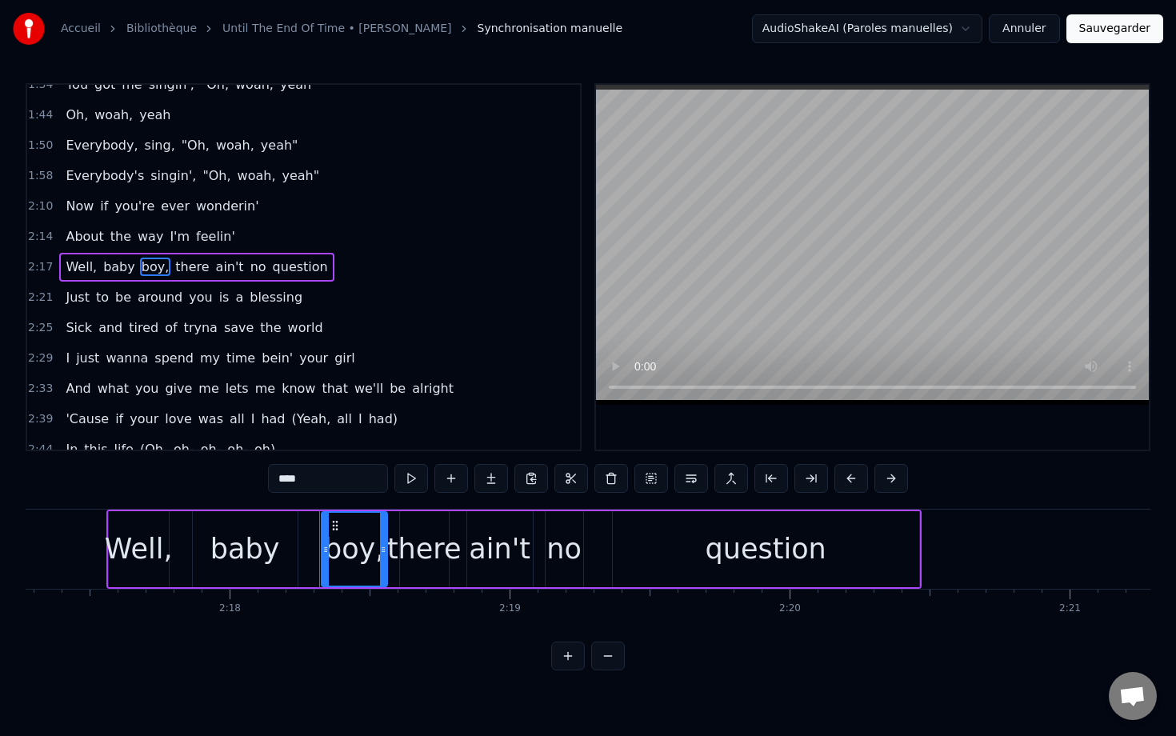
click at [140, 266] on span "boy," at bounding box center [155, 267] width 31 height 18
click at [343, 549] on div "boy," at bounding box center [354, 549] width 60 height 42
click at [614, 483] on button at bounding box center [611, 478] width 34 height 29
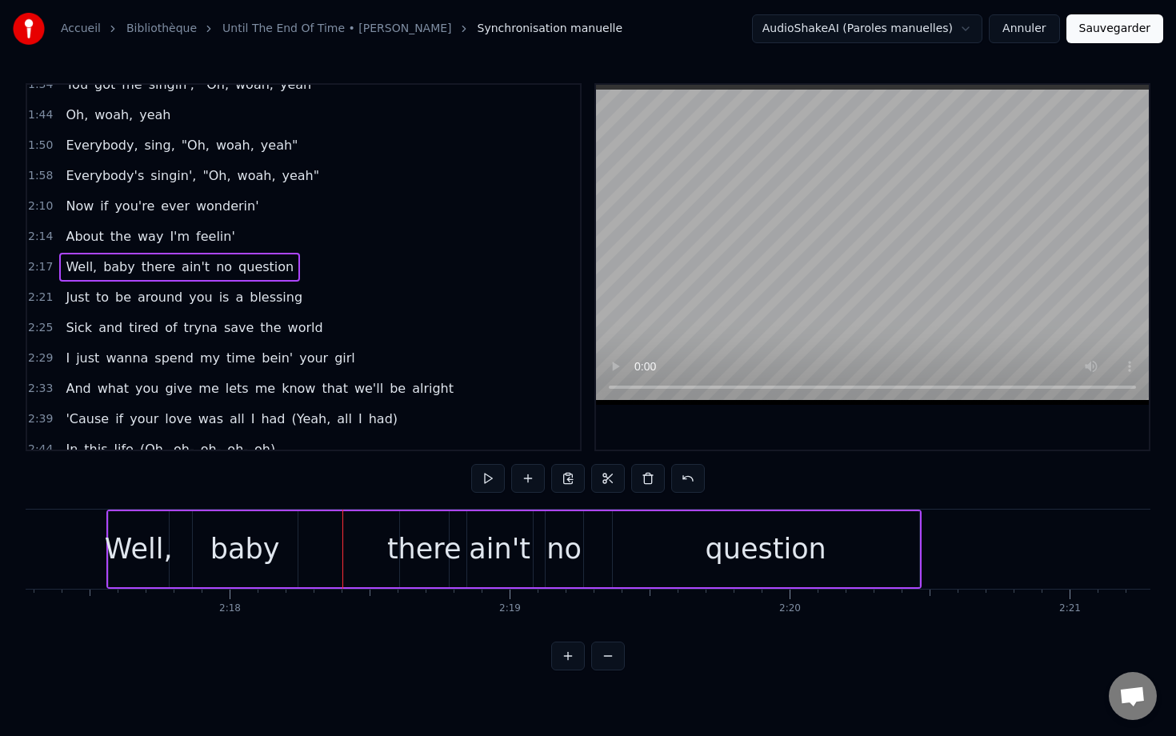
click at [120, 271] on span "baby" at bounding box center [119, 267] width 35 height 18
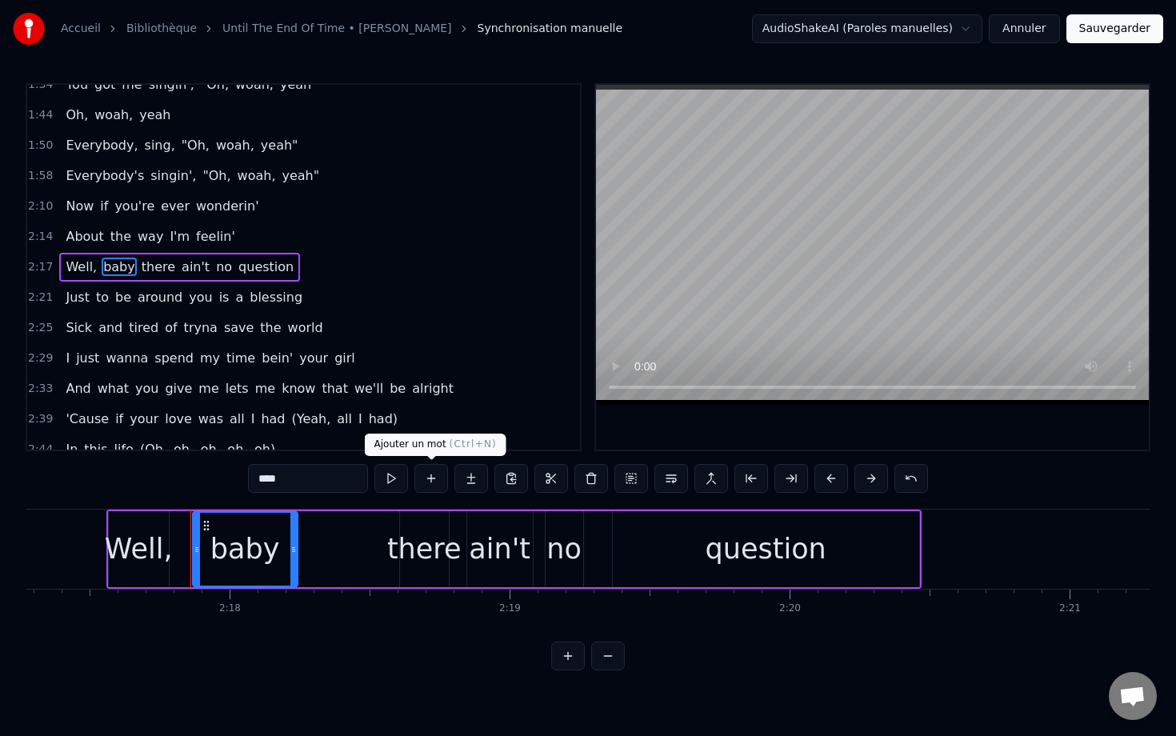
click at [427, 477] on button at bounding box center [431, 478] width 34 height 29
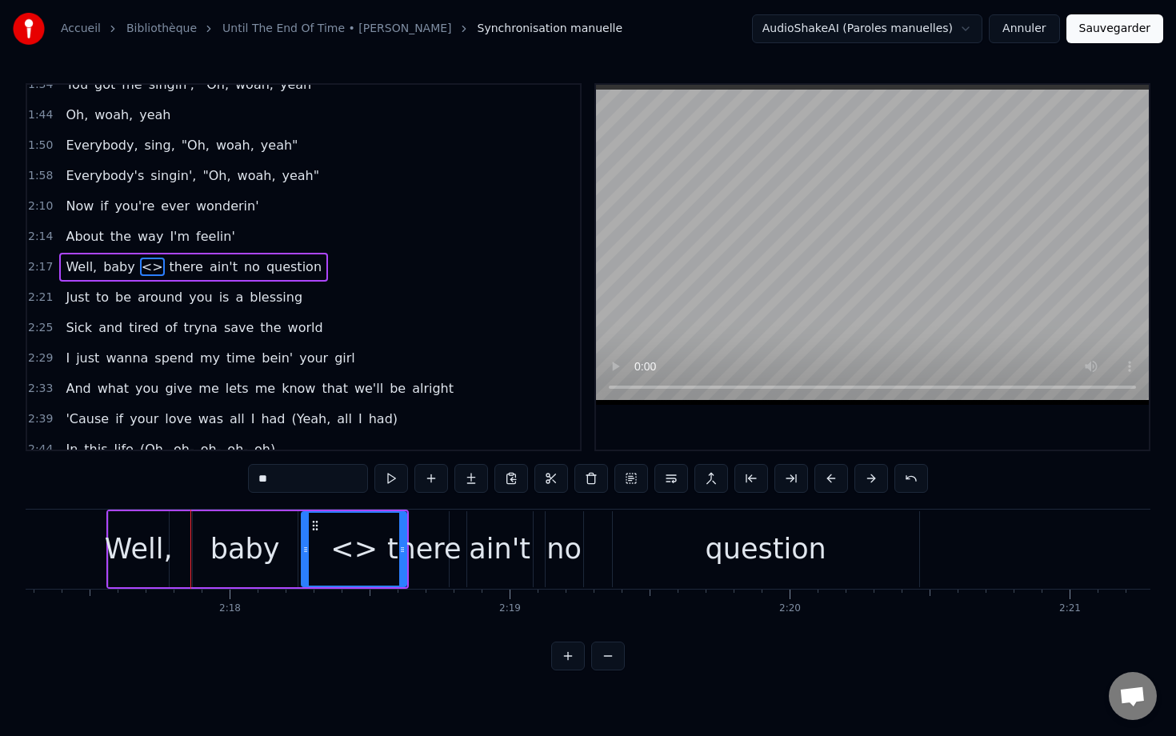
click at [140, 273] on span "<>" at bounding box center [152, 267] width 25 height 18
click at [140, 270] on span "<>" at bounding box center [152, 267] width 25 height 18
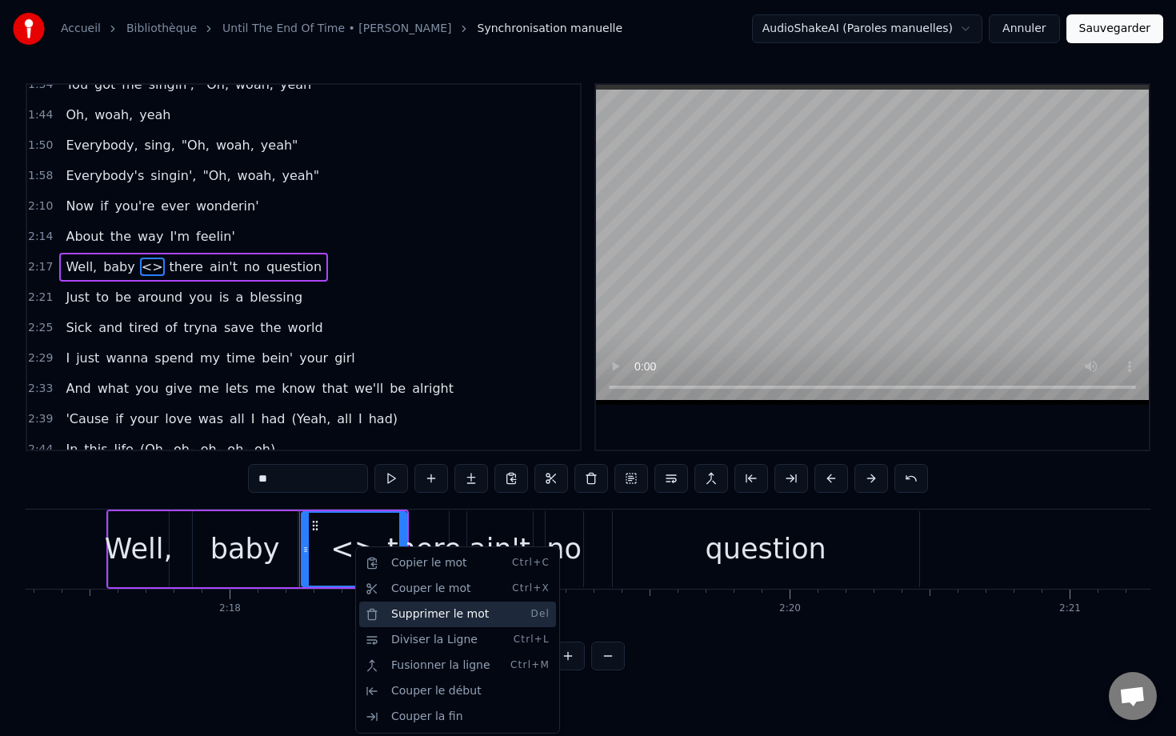
click at [441, 617] on div "Supprimer le mot Del" at bounding box center [457, 614] width 197 height 26
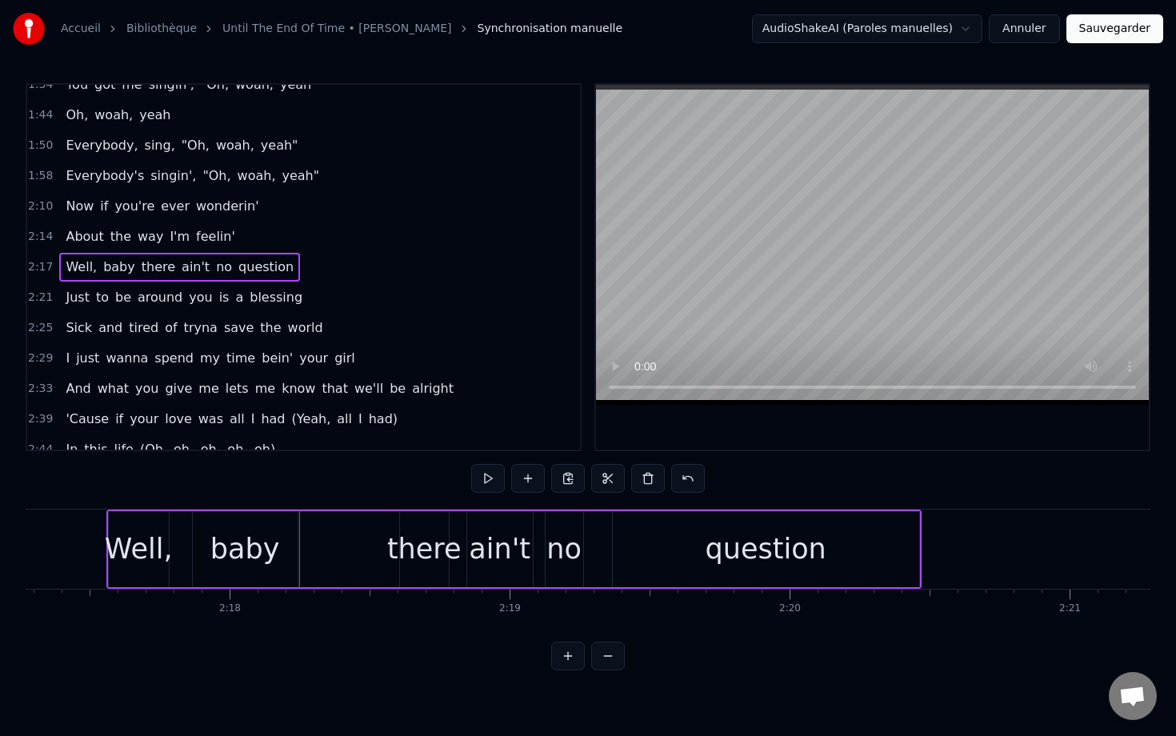
click at [126, 262] on div "Well, baby there ain't no question" at bounding box center [179, 267] width 241 height 29
click at [121, 268] on span "baby" at bounding box center [119, 267] width 35 height 18
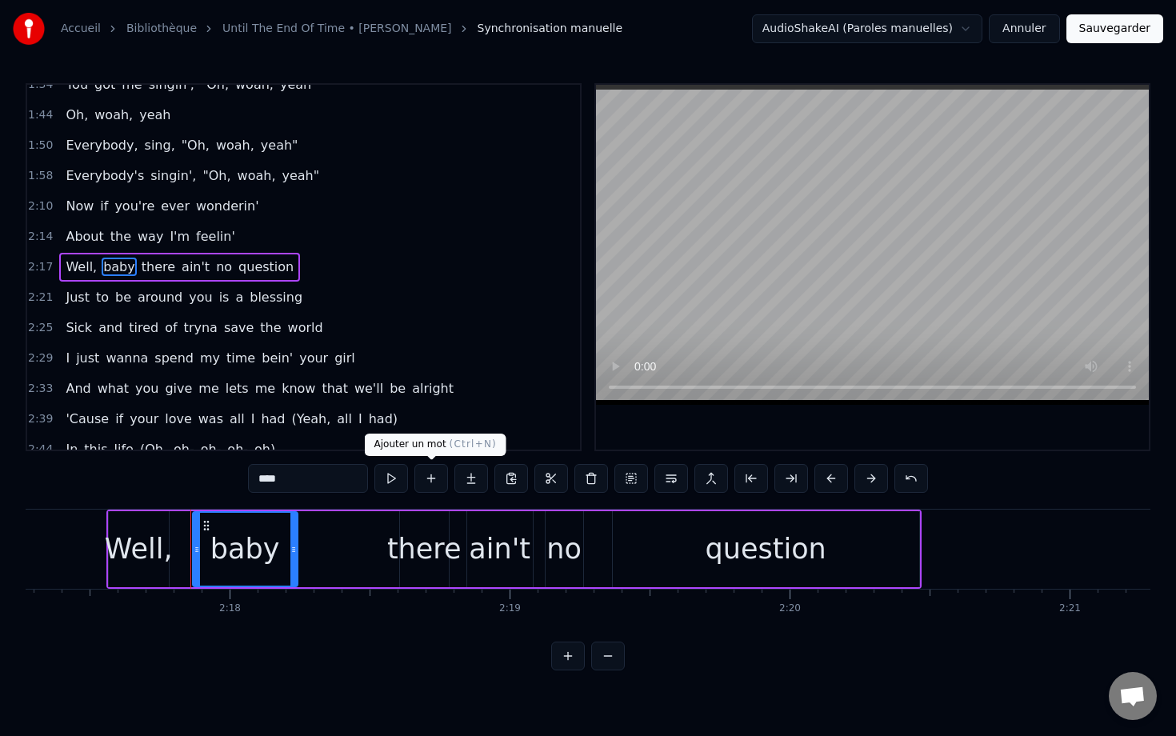
click at [431, 476] on button at bounding box center [431, 478] width 34 height 29
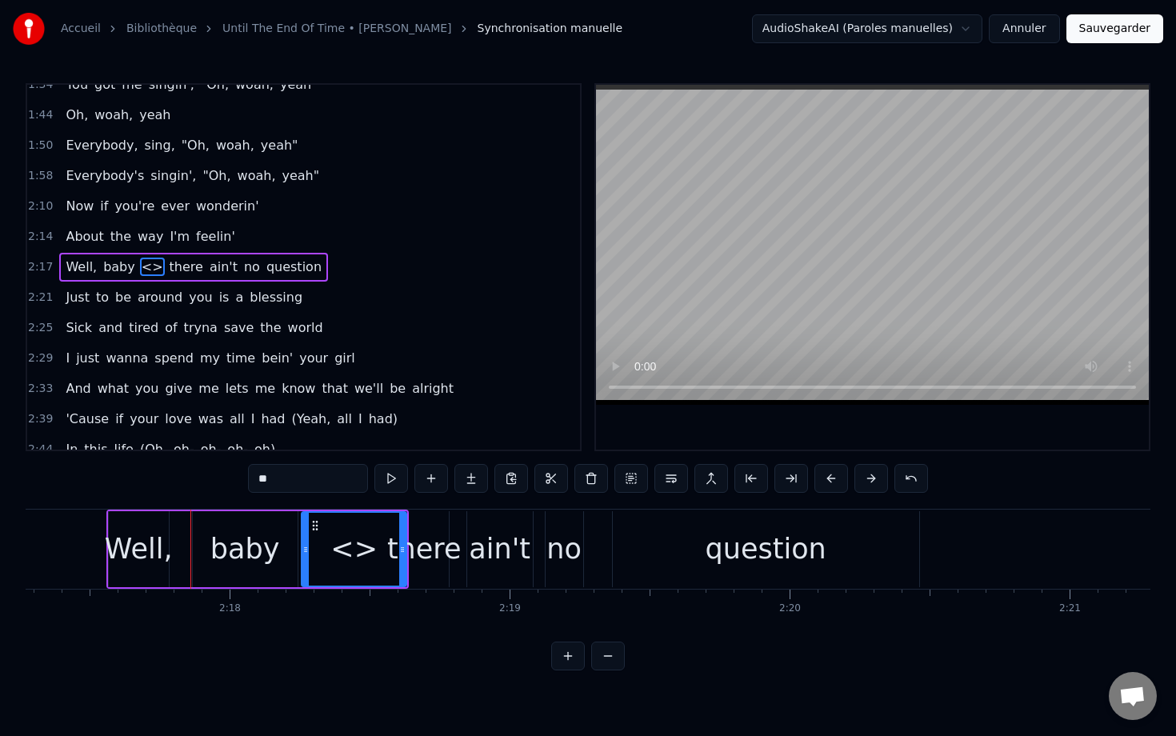
click at [289, 474] on input "**" at bounding box center [308, 478] width 120 height 29
type input "*"
type input "****"
click at [54, 258] on div "2:17 Well, baby girl there ain't no question" at bounding box center [303, 267] width 553 height 30
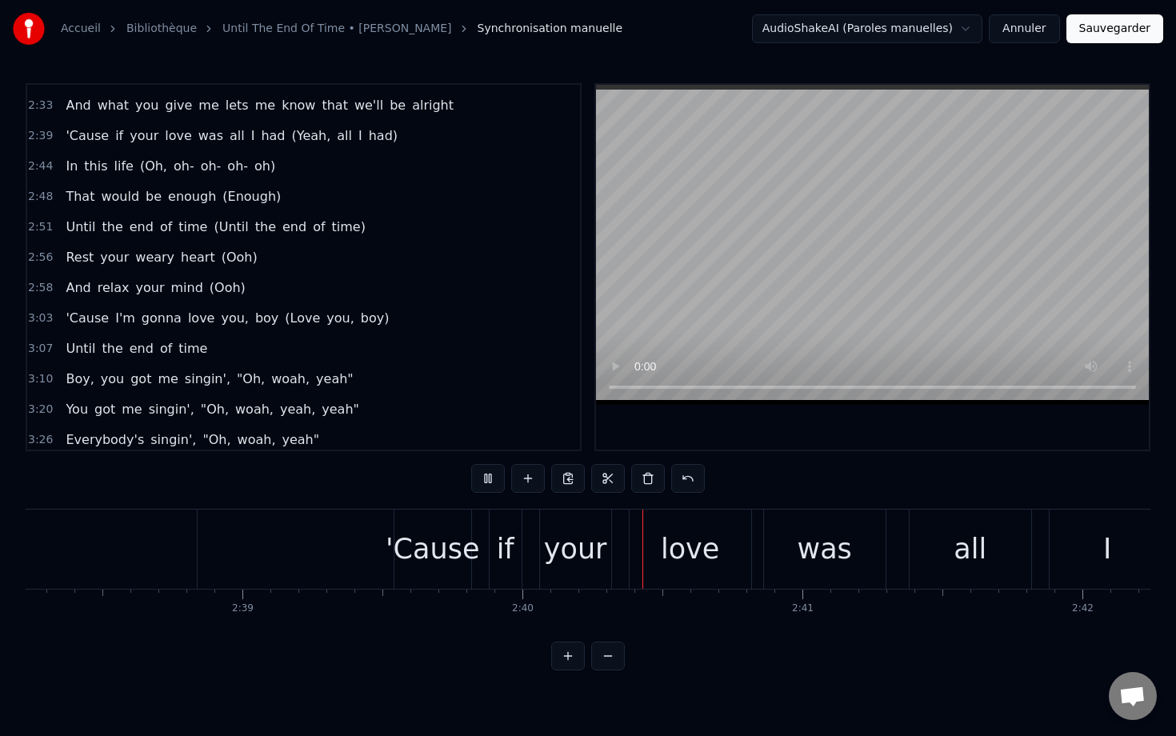
scroll to position [1036, 0]
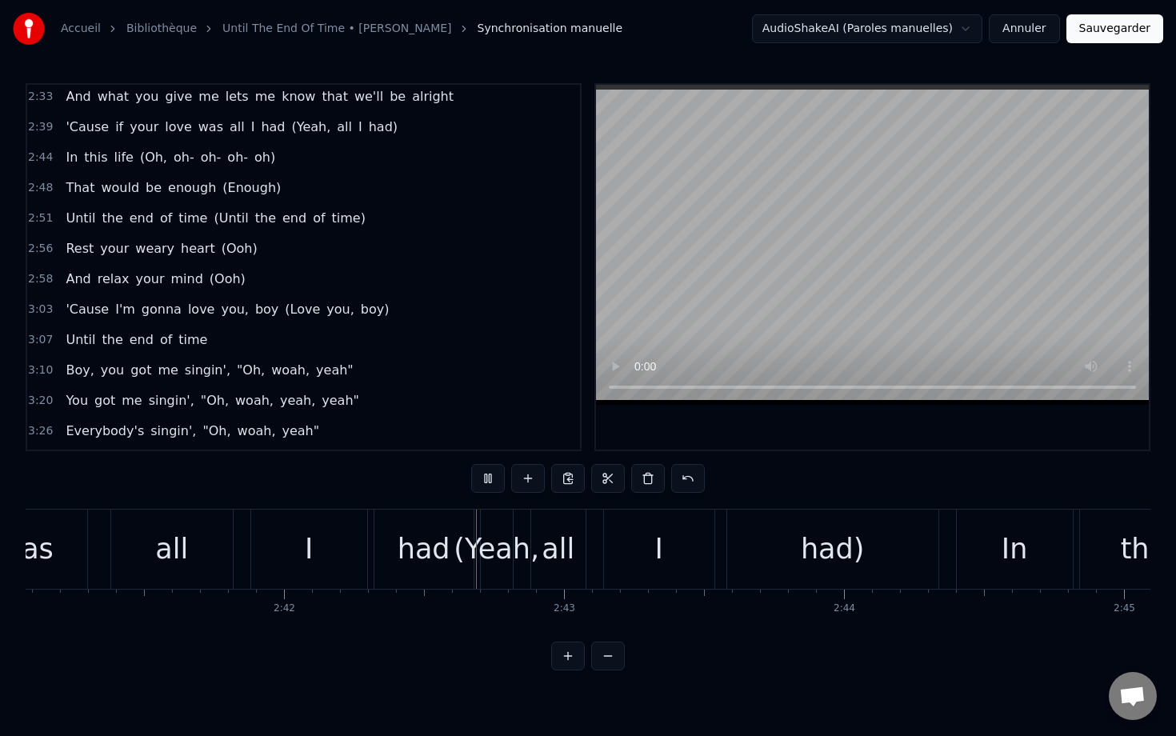
click at [254, 308] on span "boy" at bounding box center [267, 309] width 26 height 18
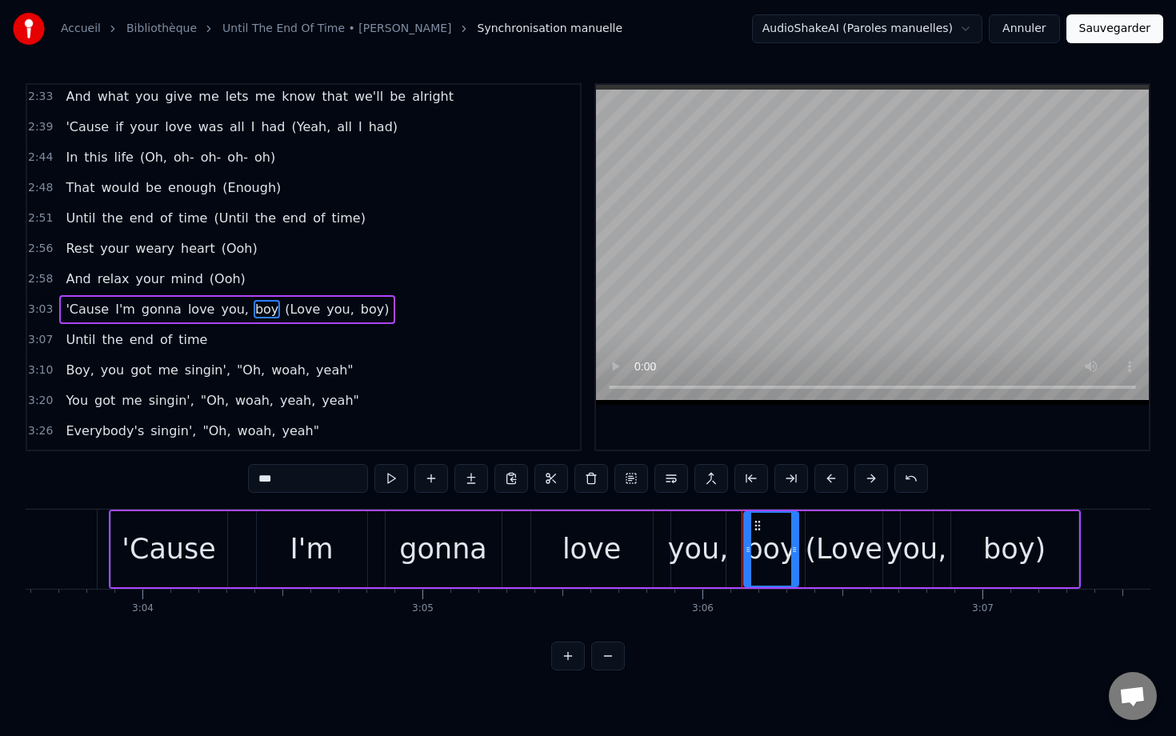
scroll to position [0, 52019]
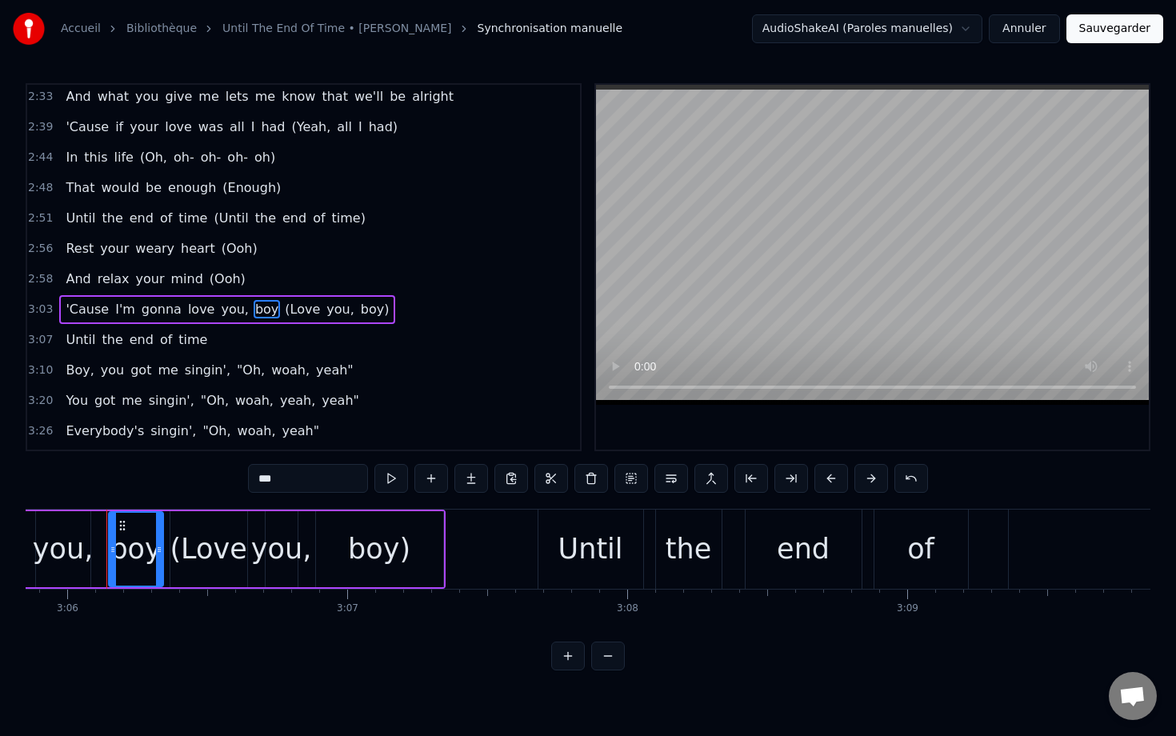
click at [309, 478] on input "***" at bounding box center [308, 478] width 120 height 29
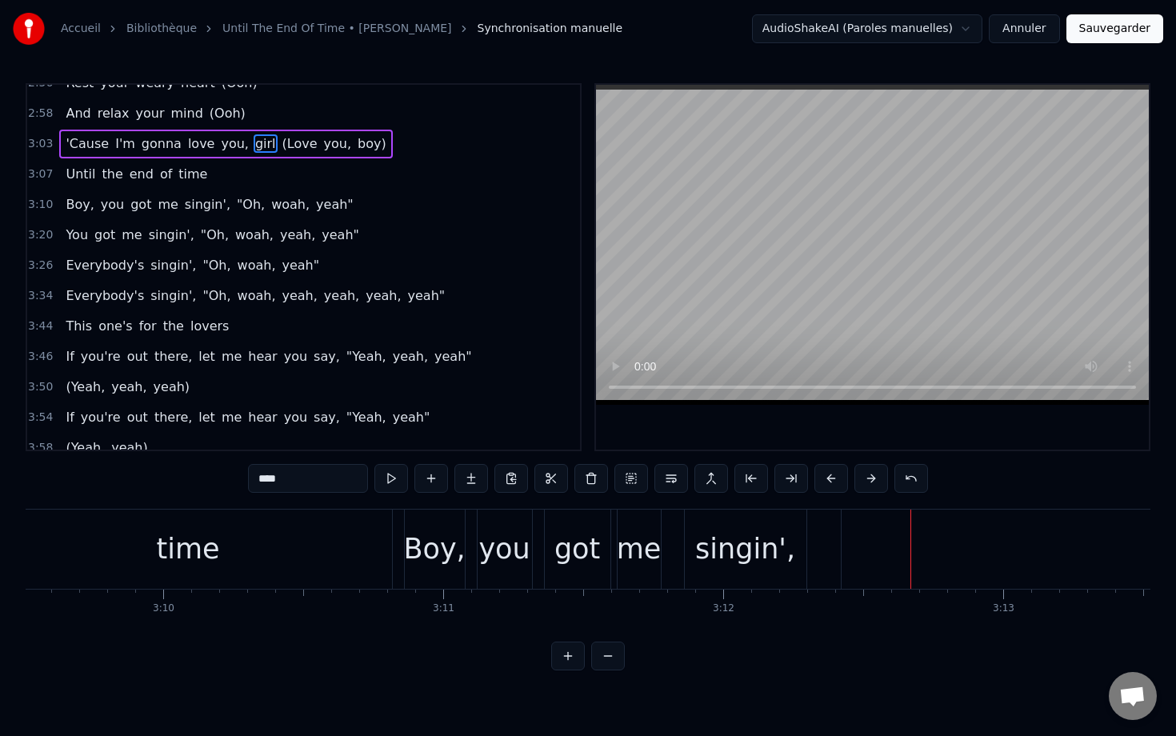
scroll to position [1198, 0]
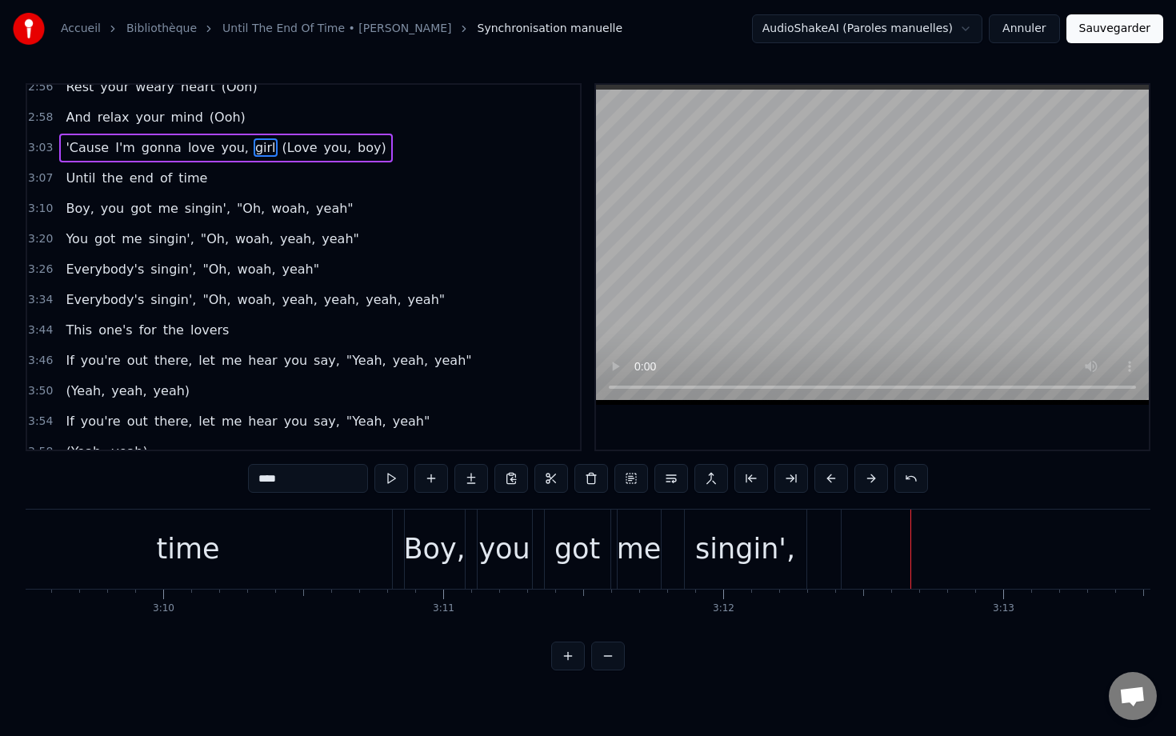
click at [74, 209] on span "Boy," at bounding box center [79, 208] width 31 height 18
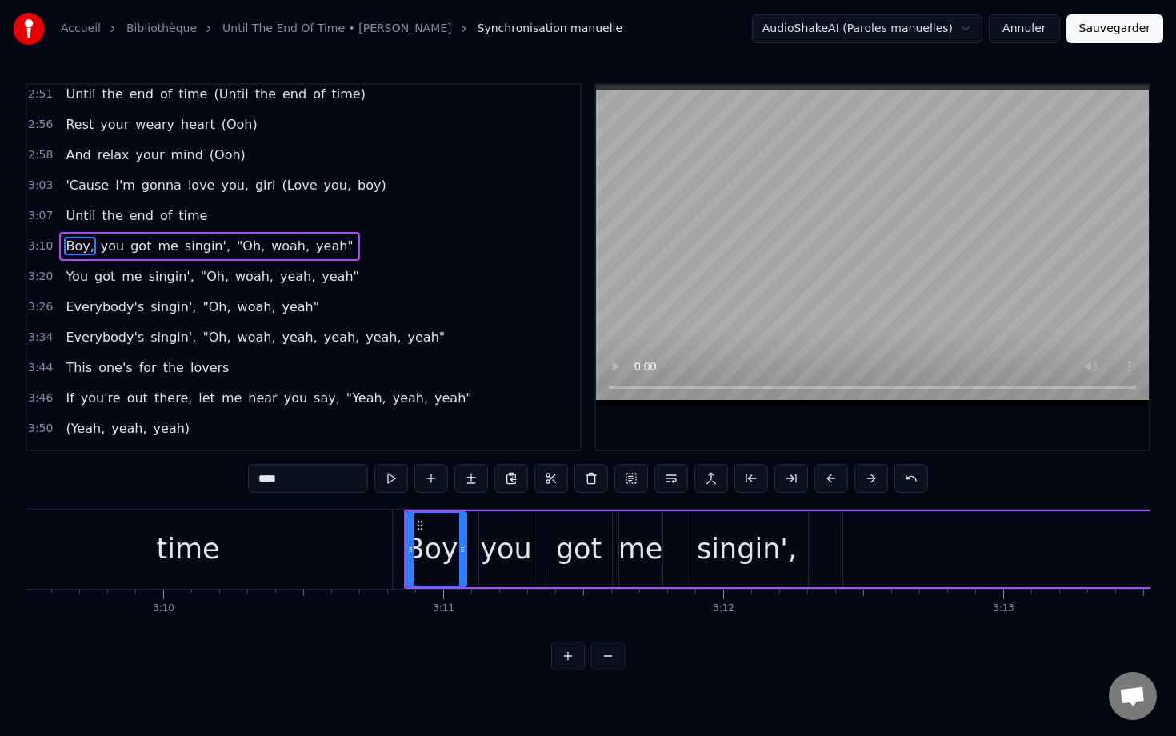
scroll to position [1140, 0]
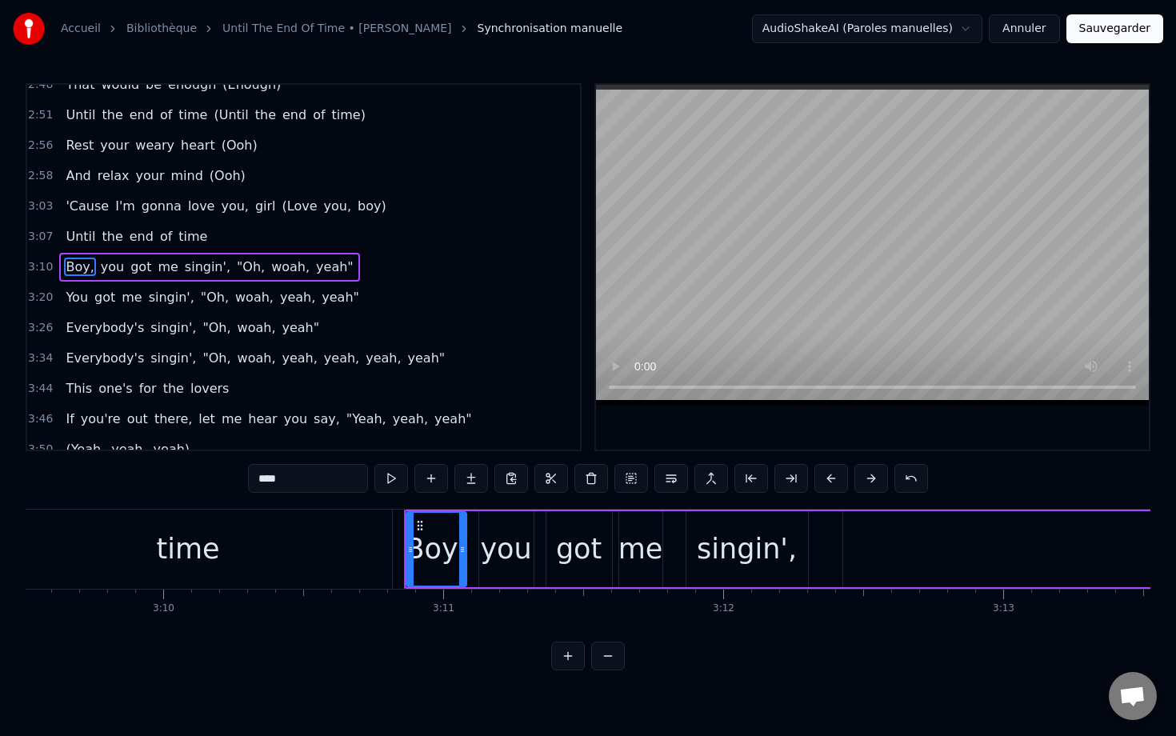
click at [309, 481] on input "****" at bounding box center [308, 478] width 120 height 29
type input "*"
type input "****"
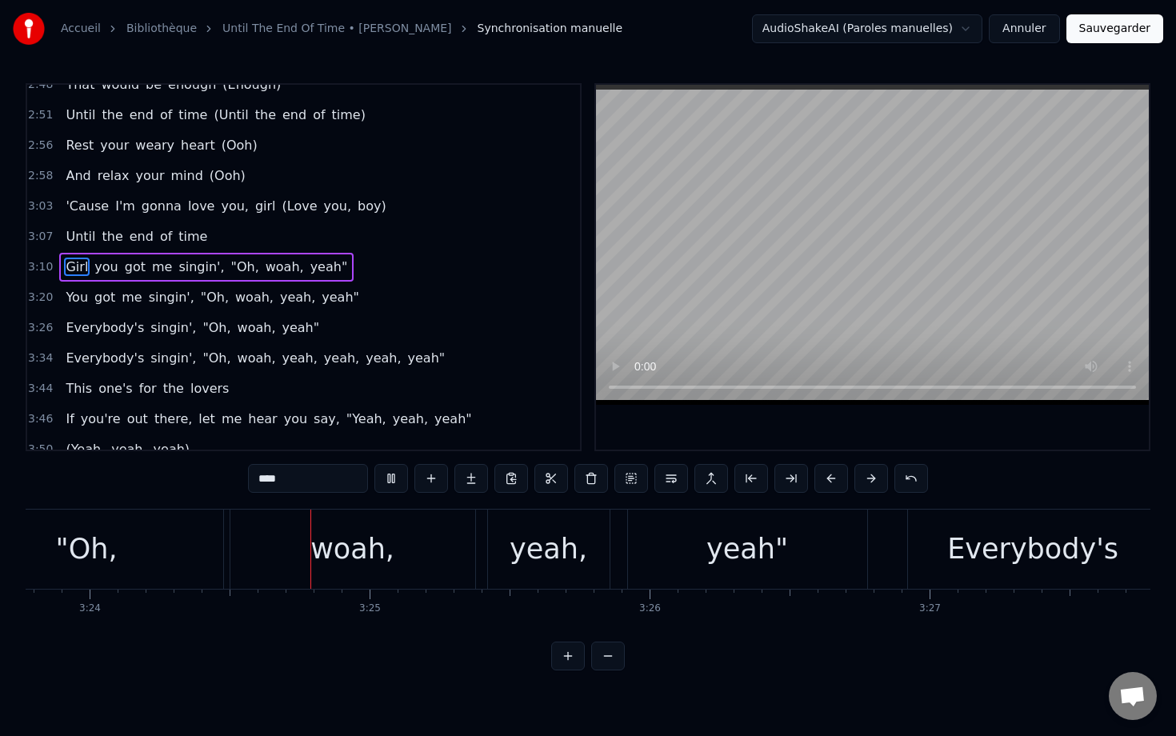
scroll to position [0, 57045]
click at [623, 250] on video at bounding box center [872, 245] width 553 height 320
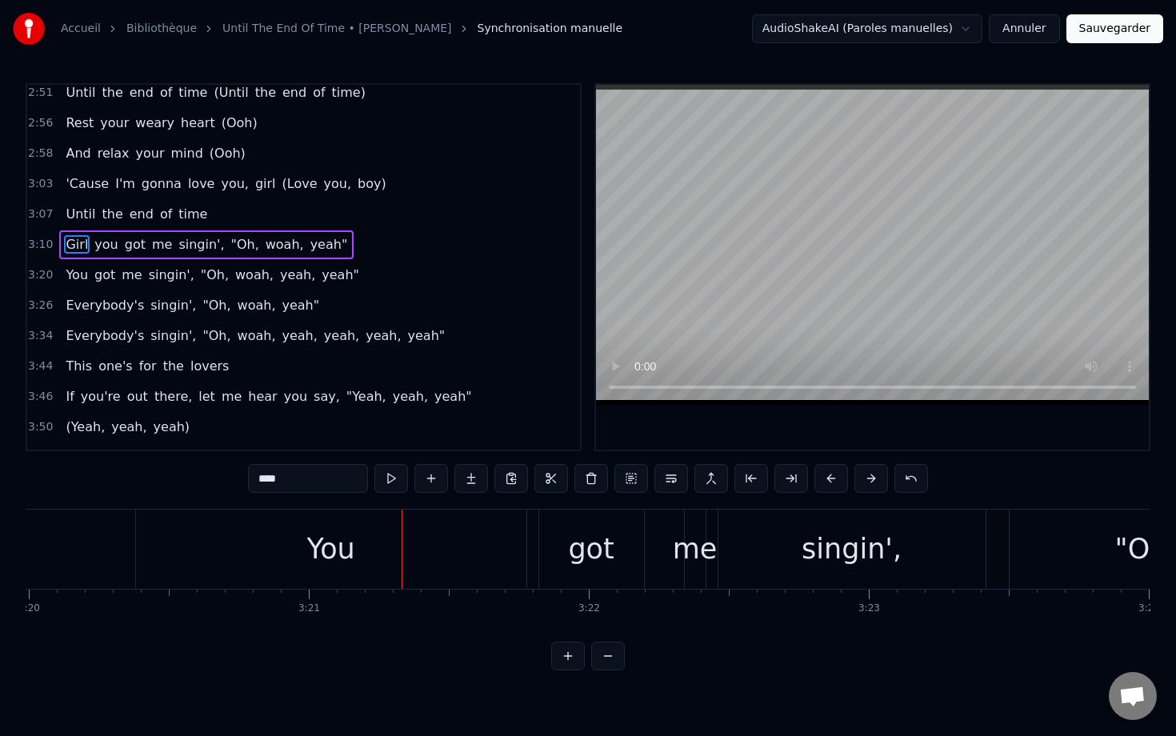
scroll to position [1168, 0]
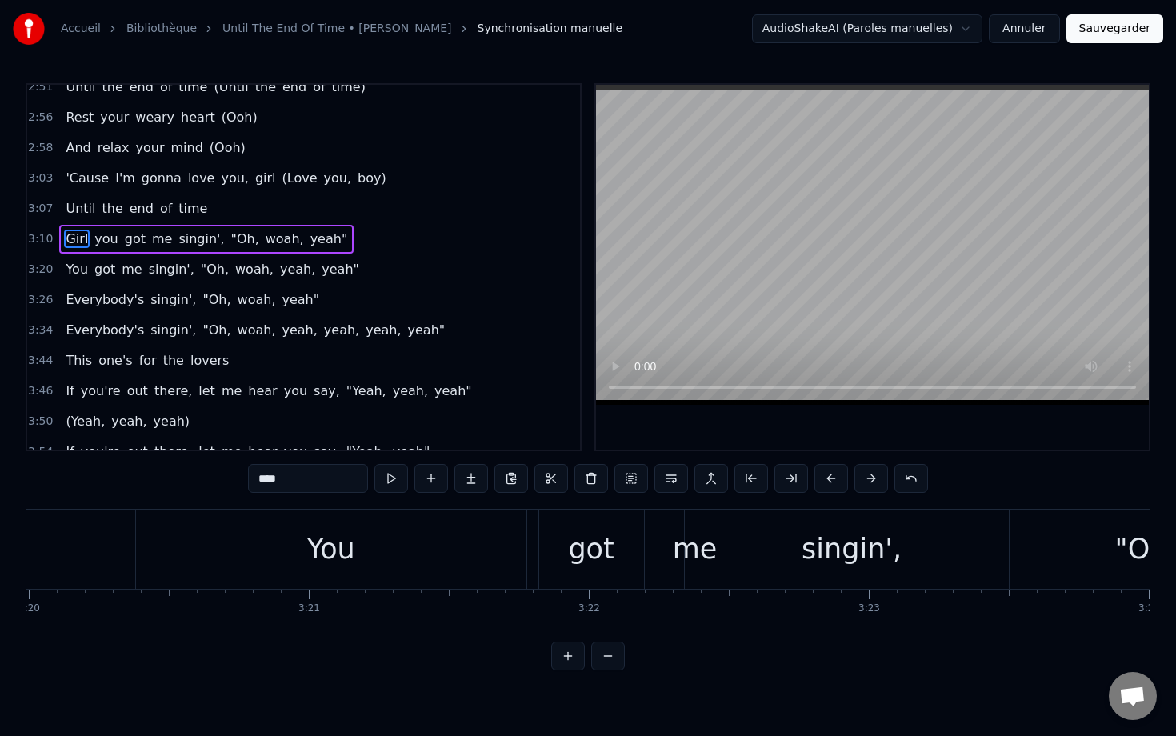
click at [77, 266] on span "You" at bounding box center [77, 269] width 26 height 18
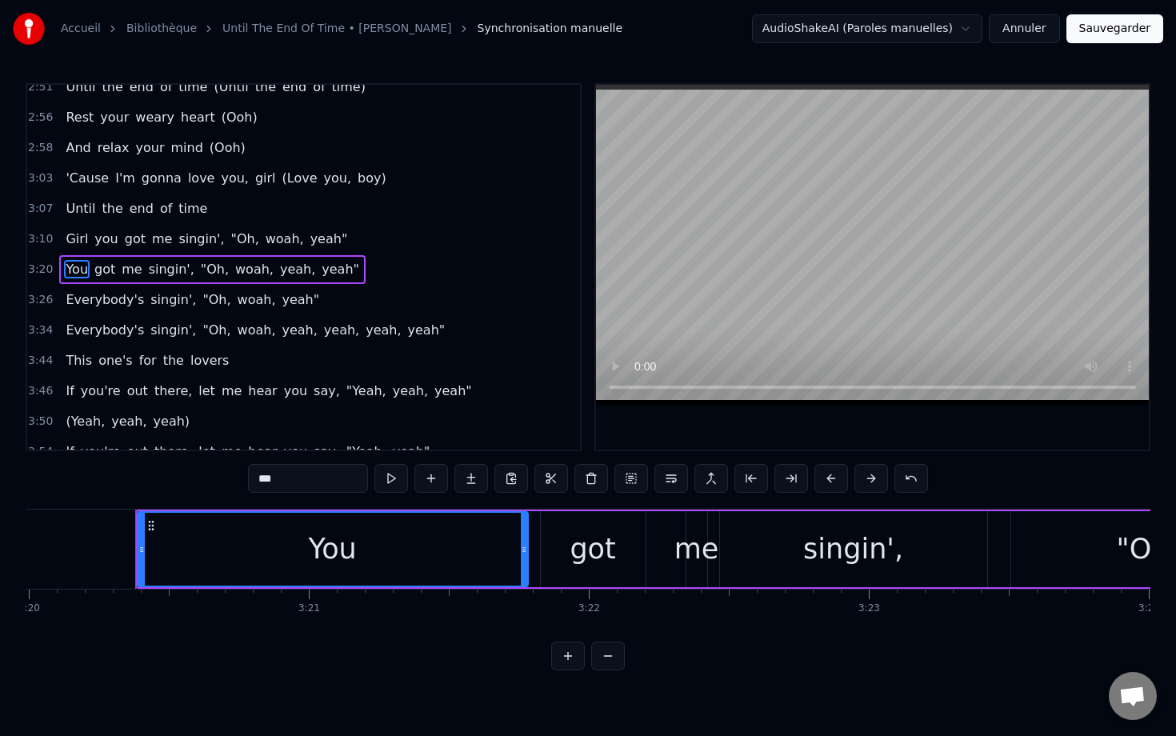
scroll to position [1170, 0]
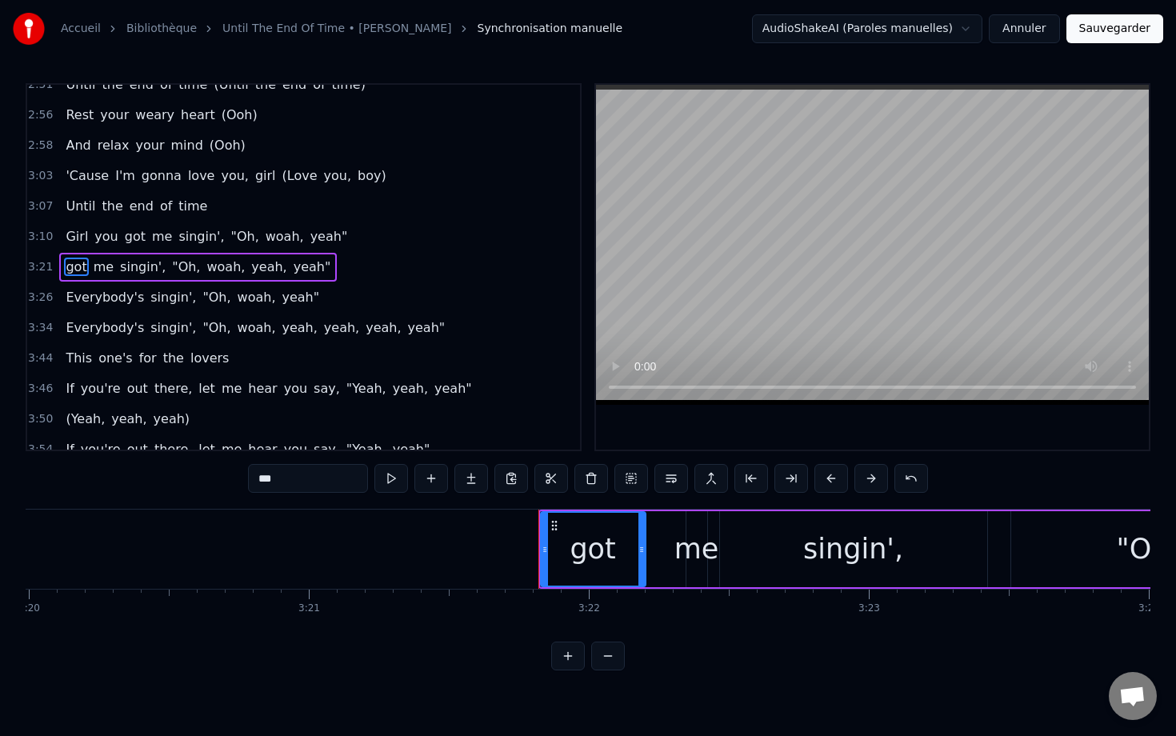
click at [77, 266] on span "got" at bounding box center [76, 267] width 24 height 18
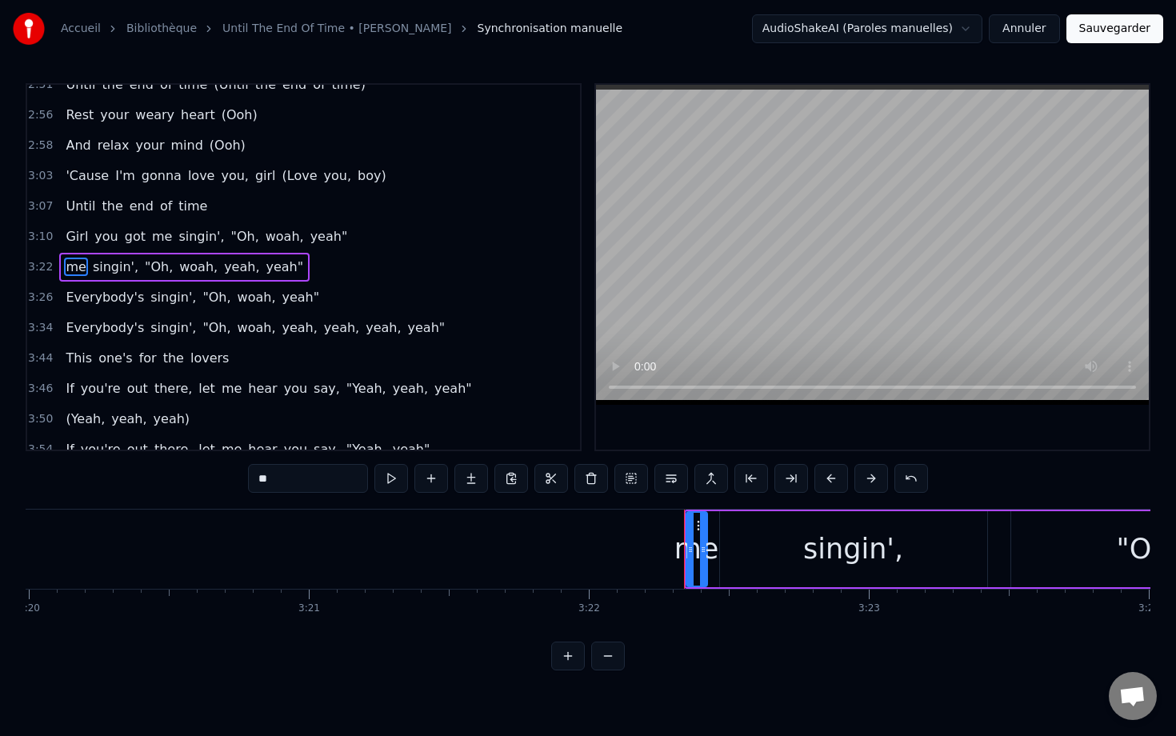
click at [77, 266] on span "me" at bounding box center [75, 267] width 23 height 18
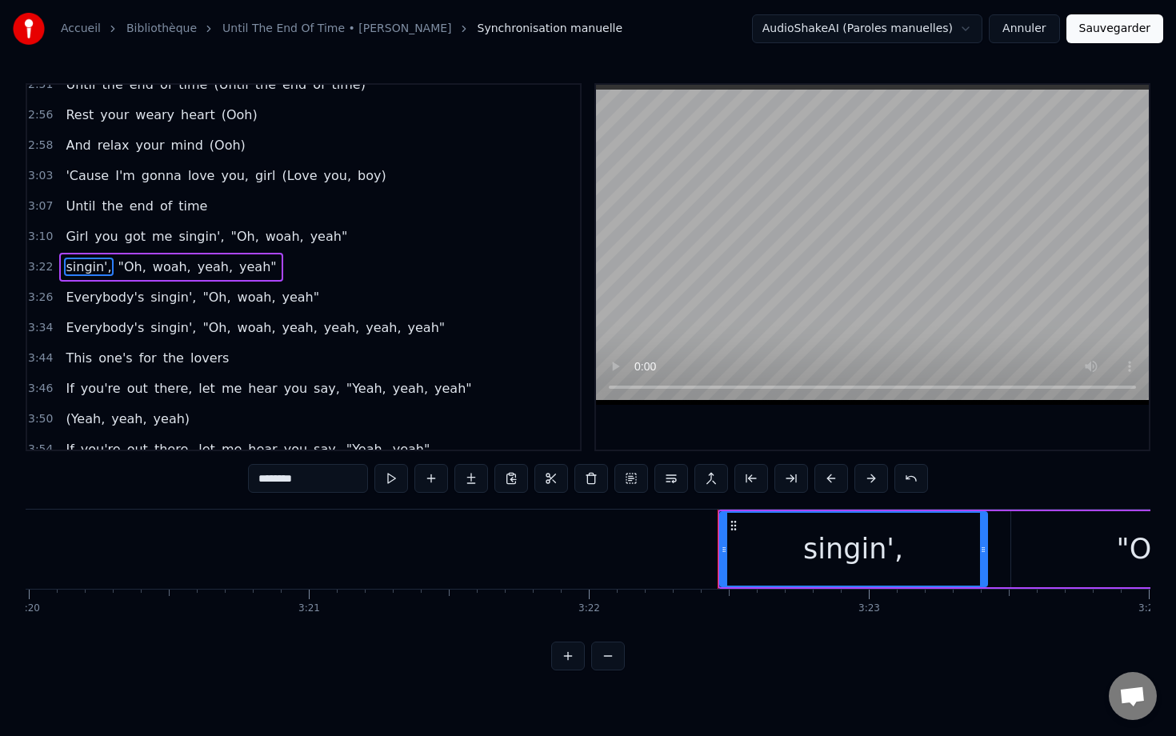
click at [77, 266] on span "singin'," at bounding box center [88, 267] width 49 height 18
type input "****"
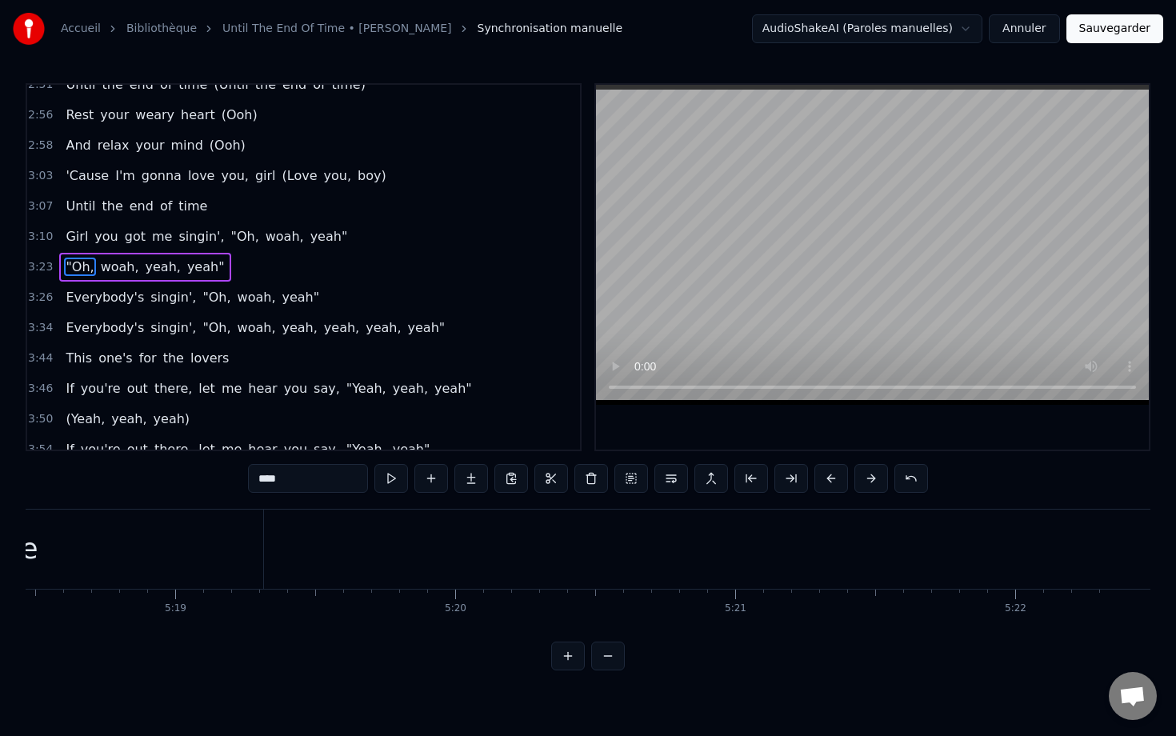
scroll to position [0, 89138]
click at [781, 26] on button "Sauvegarder" at bounding box center [1114, 28] width 97 height 29
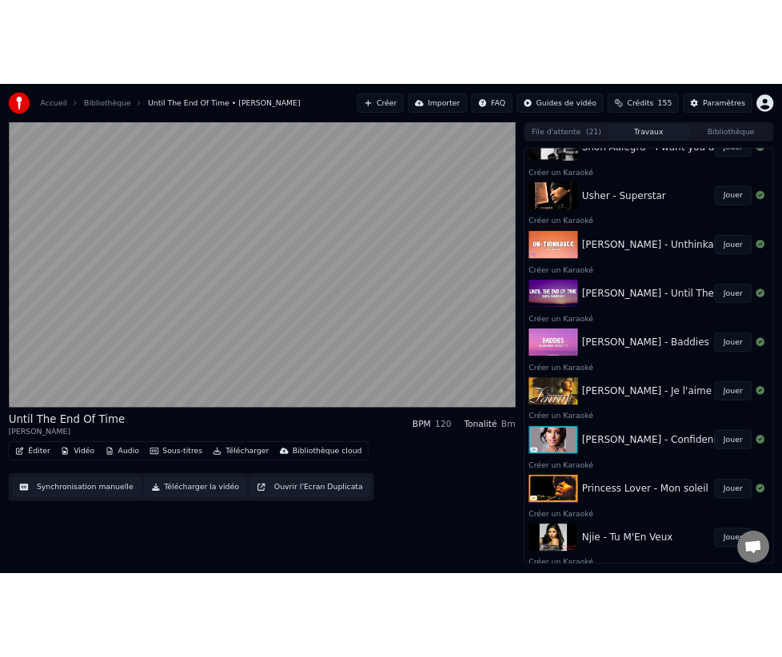
scroll to position [642, 0]
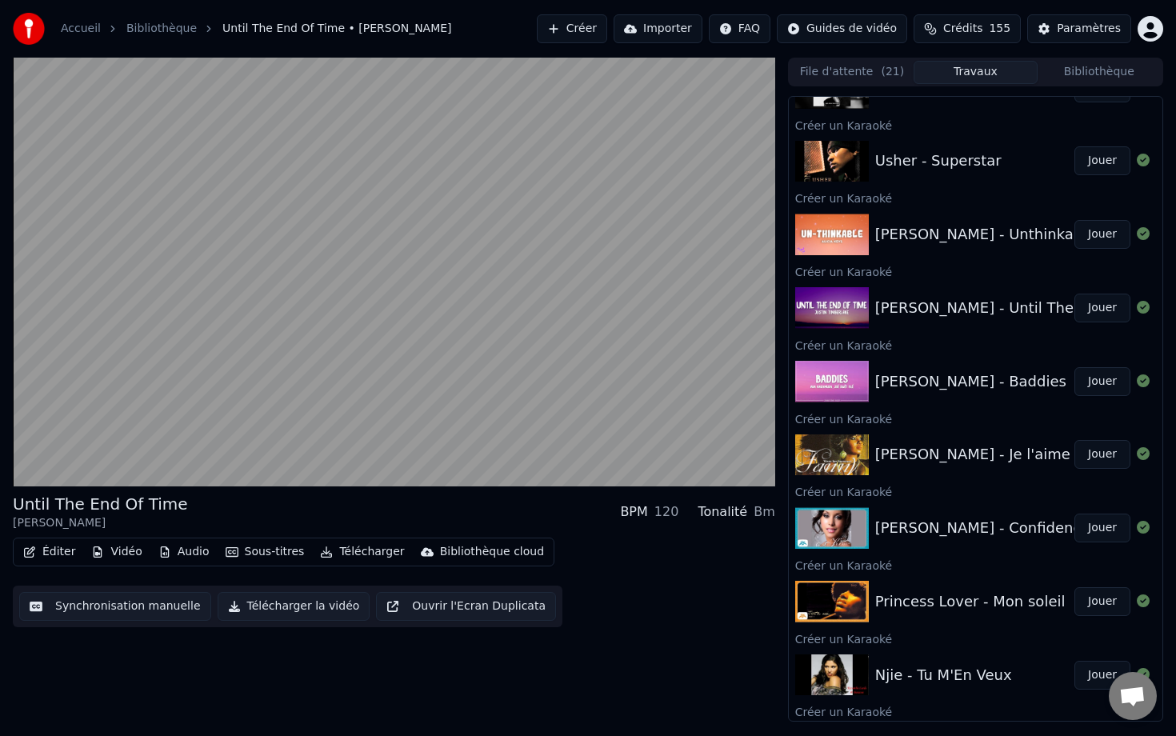
click at [781, 380] on button "Jouer" at bounding box center [1102, 381] width 56 height 29
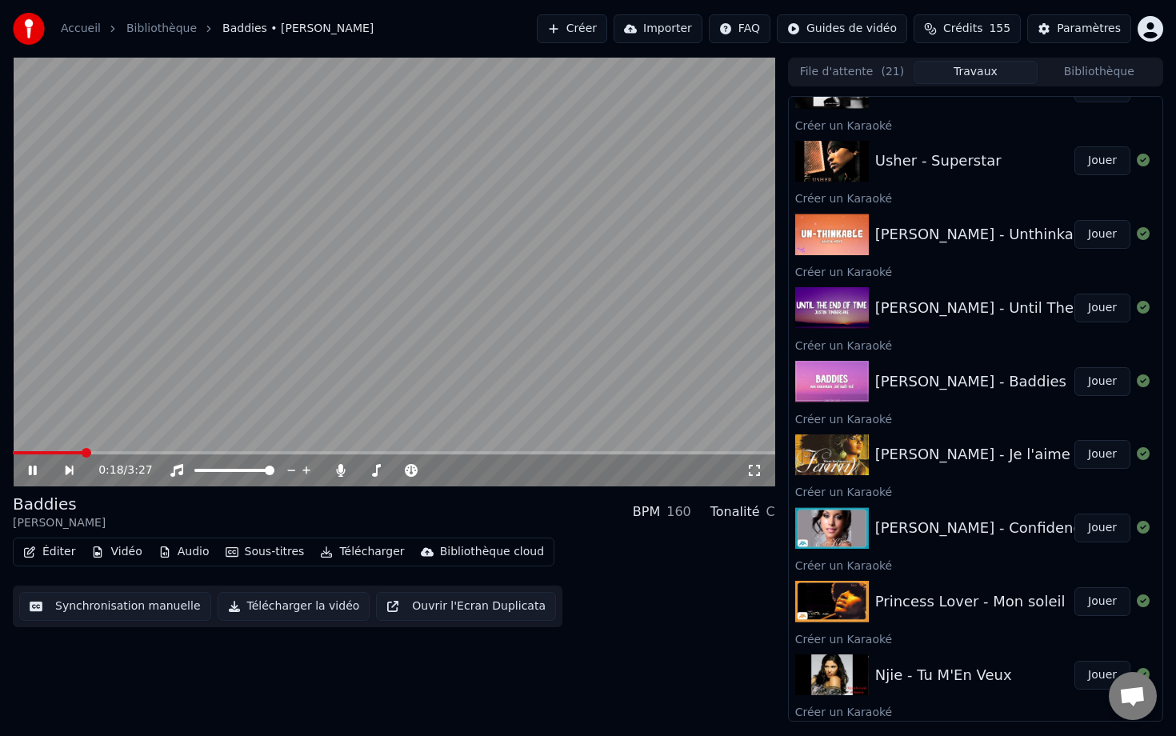
click at [30, 467] on icon at bounding box center [33, 470] width 8 height 10
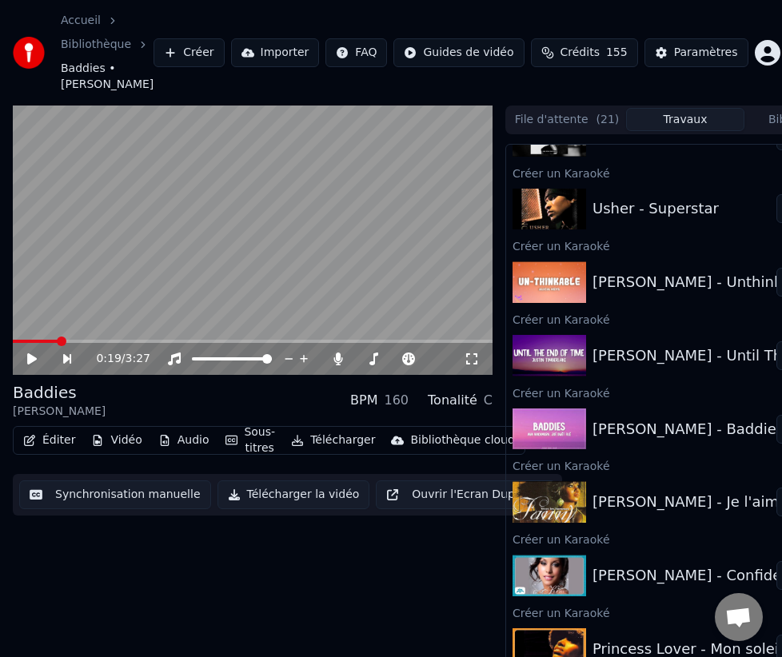
click at [34, 359] on icon at bounding box center [32, 358] width 10 height 11
click at [34, 359] on icon at bounding box center [32, 359] width 8 height 10
click at [201, 53] on button "Créer" at bounding box center [189, 52] width 70 height 29
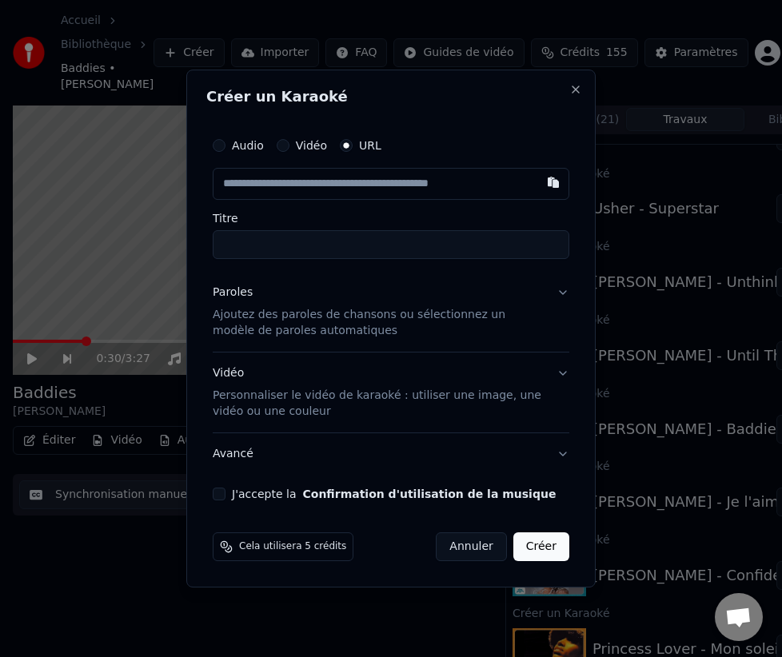
type input "**********"
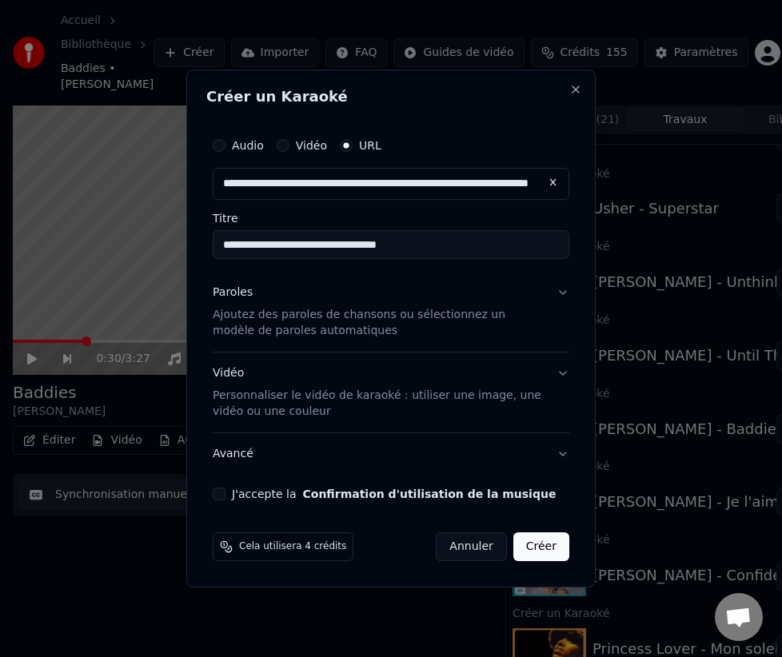
type input "**********"
drag, startPoint x: 300, startPoint y: 245, endPoint x: 377, endPoint y: 246, distance: 77.6
click at [377, 246] on input "**********" at bounding box center [391, 244] width 357 height 29
type input "**********"
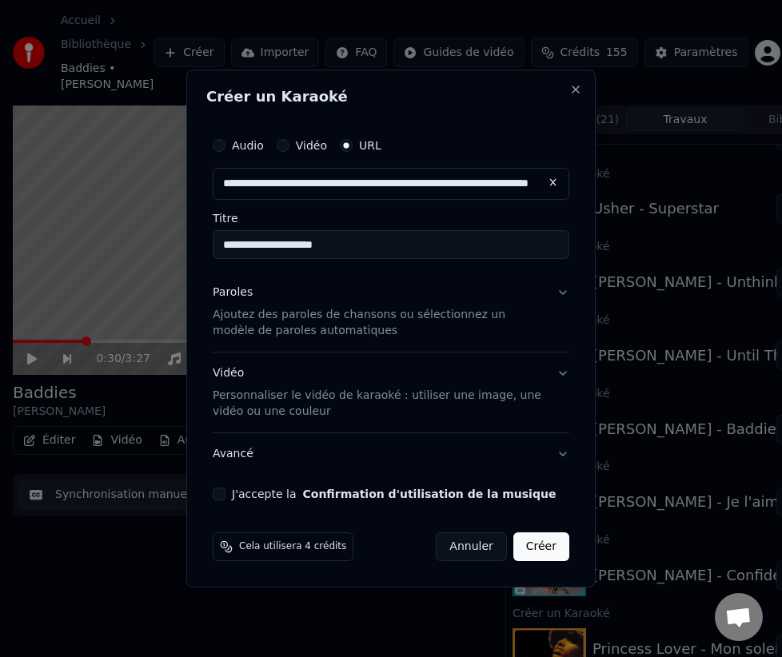
type input "**********"
click at [287, 311] on p "Ajoutez des paroles de chansons ou sélectionnez un modèle de paroles automatiqu…" at bounding box center [378, 323] width 331 height 32
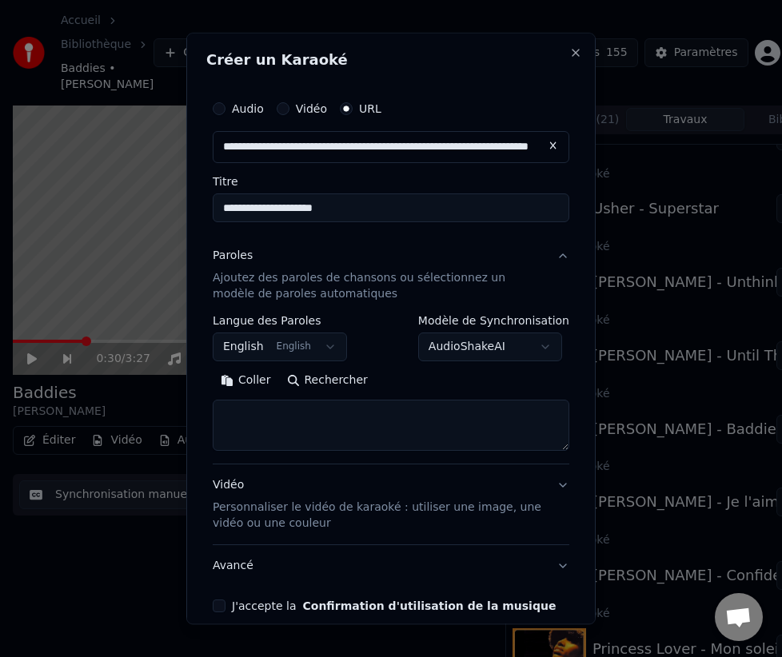
click at [312, 345] on body "Accueil Bibliothèque Baddies • [PERSON_NAME] Créer Importer FAQ Guides de vidéo…" at bounding box center [391, 328] width 782 height 657
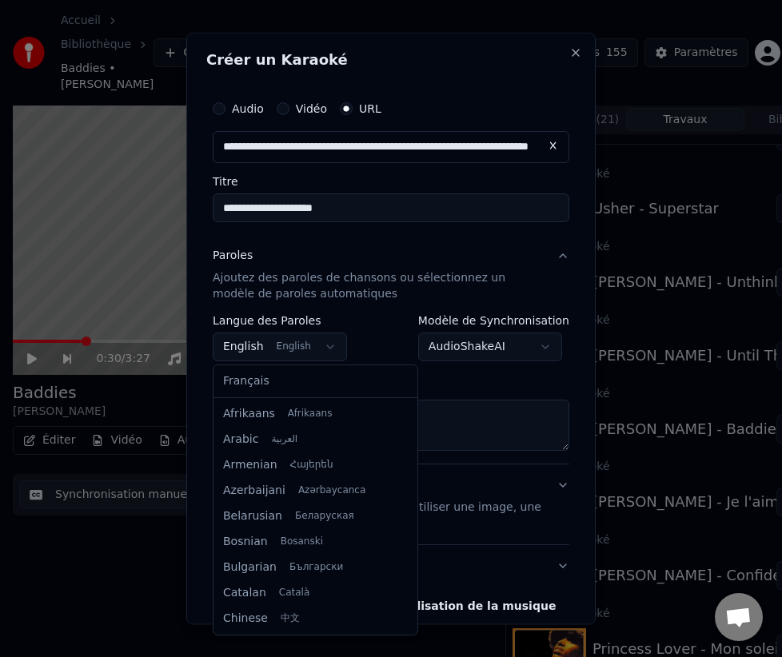
scroll to position [128, 0]
select select "**"
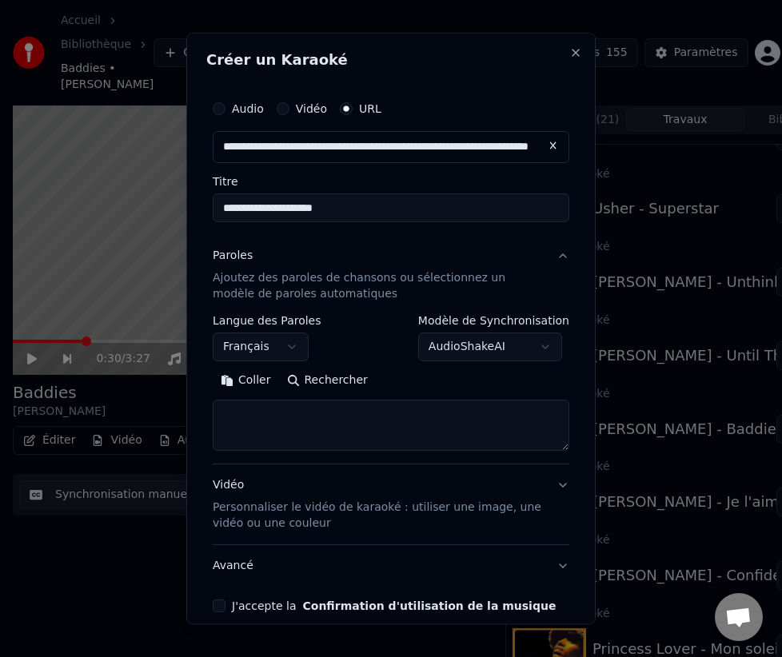
click at [311, 381] on button "Rechercher" at bounding box center [327, 381] width 97 height 26
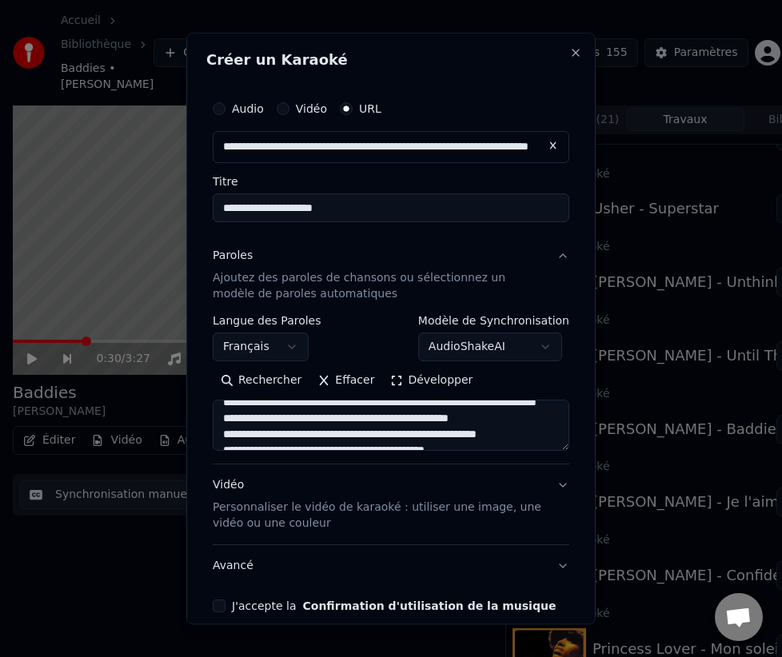
scroll to position [46, 0]
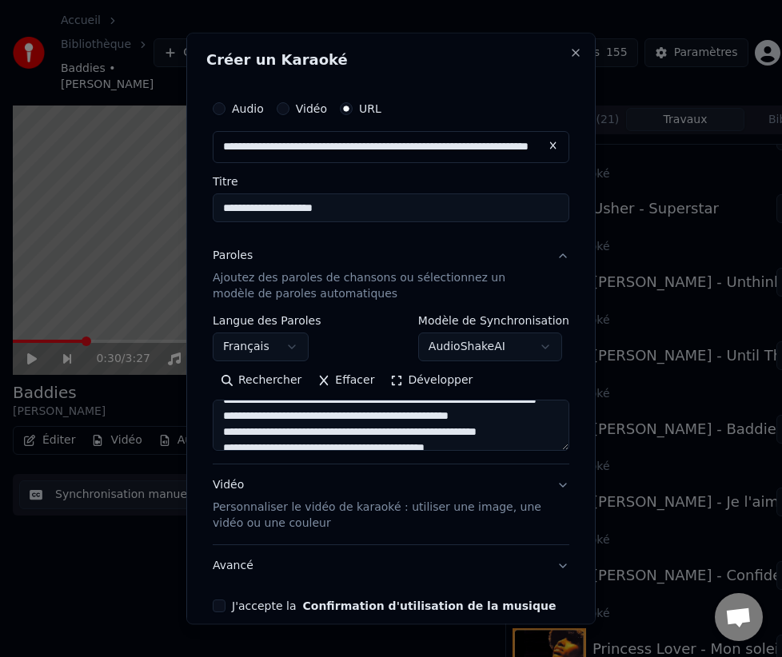
drag, startPoint x: 264, startPoint y: 413, endPoint x: 378, endPoint y: 414, distance: 114.4
click at [375, 414] on textarea at bounding box center [391, 425] width 357 height 51
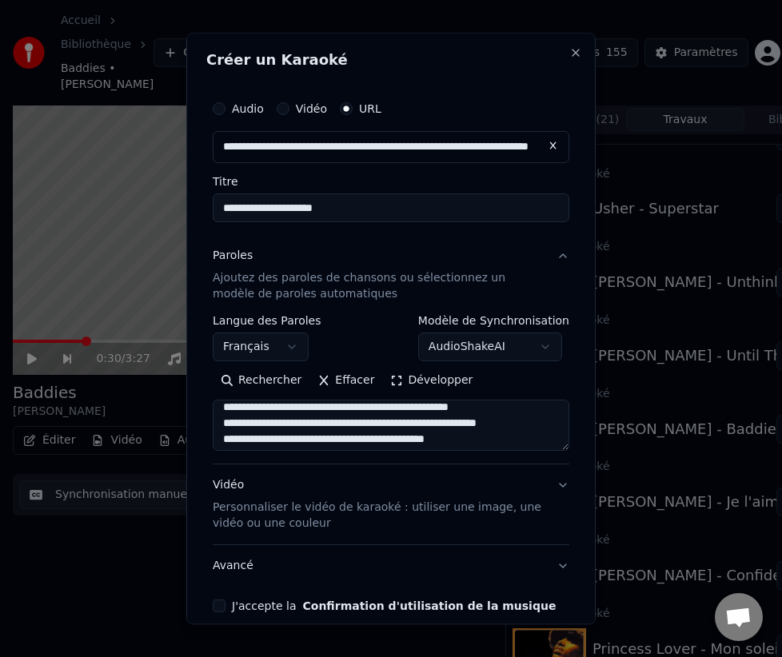
scroll to position [72, 0]
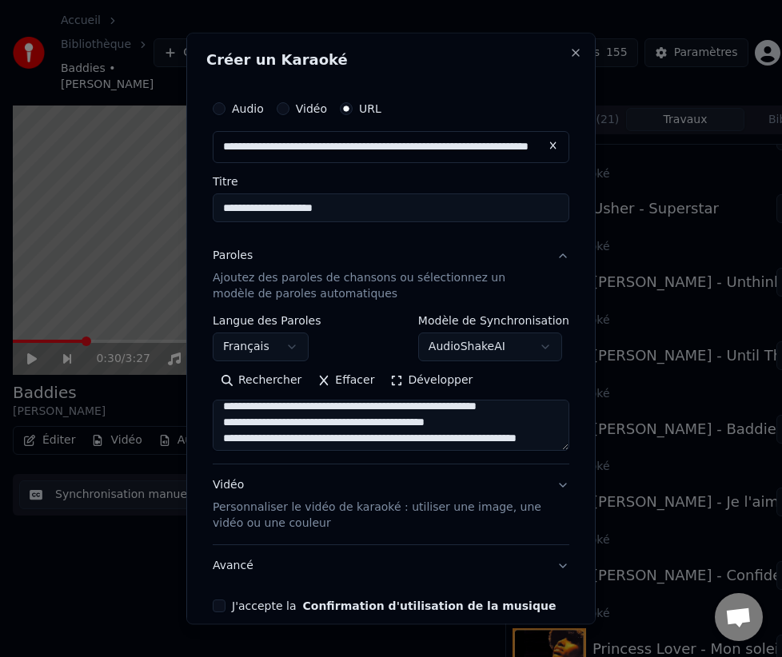
click at [417, 388] on button "Développer" at bounding box center [431, 381] width 98 height 26
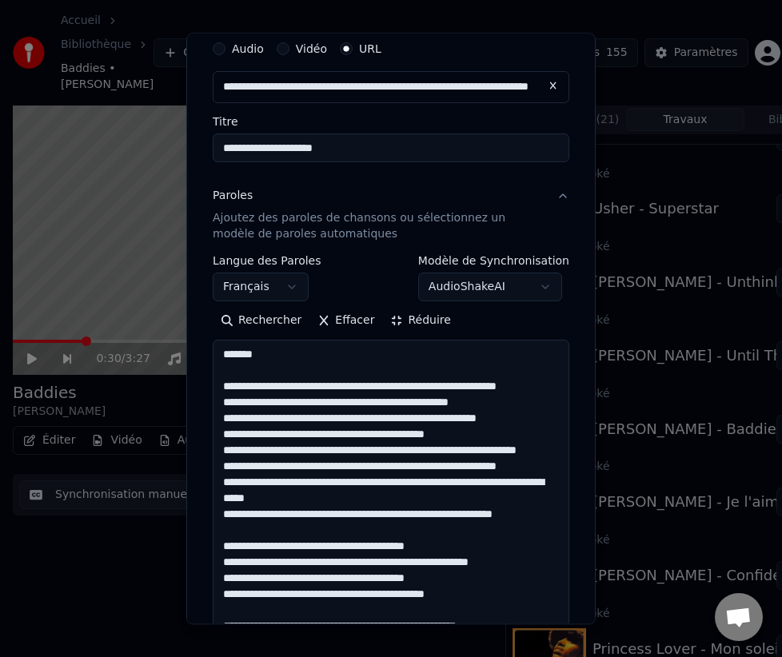
scroll to position [88, 0]
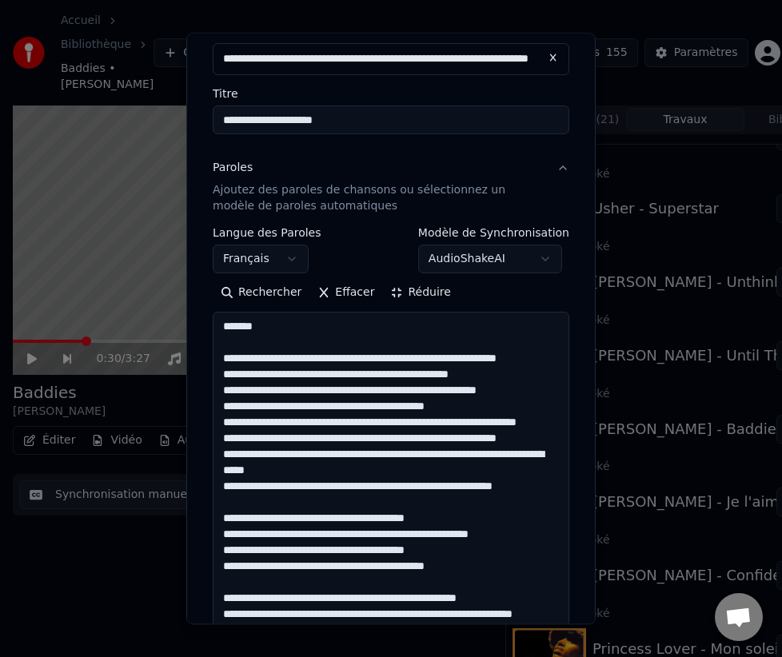
drag, startPoint x: 507, startPoint y: 436, endPoint x: 535, endPoint y: 447, distance: 30.1
drag, startPoint x: 488, startPoint y: 453, endPoint x: 524, endPoint y: 471, distance: 40.1
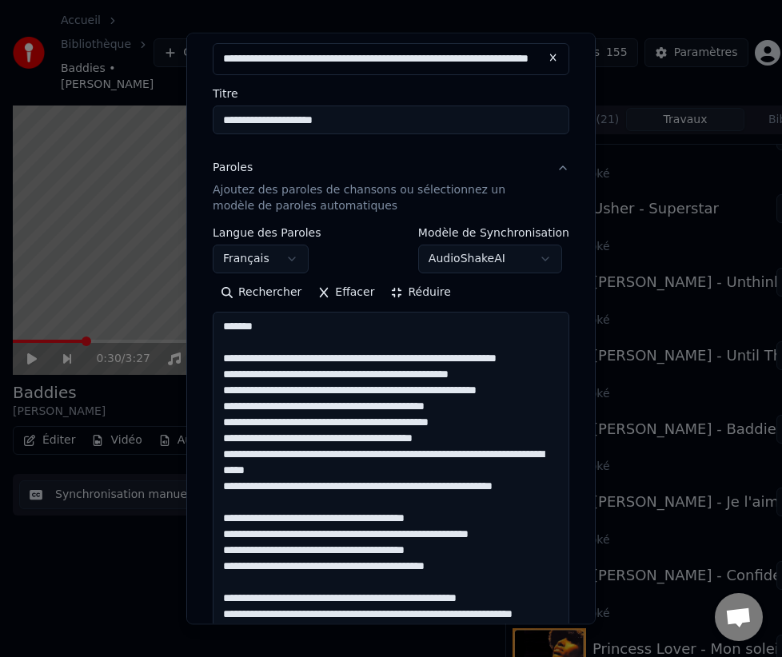
drag, startPoint x: 449, startPoint y: 468, endPoint x: 488, endPoint y: 487, distance: 42.9
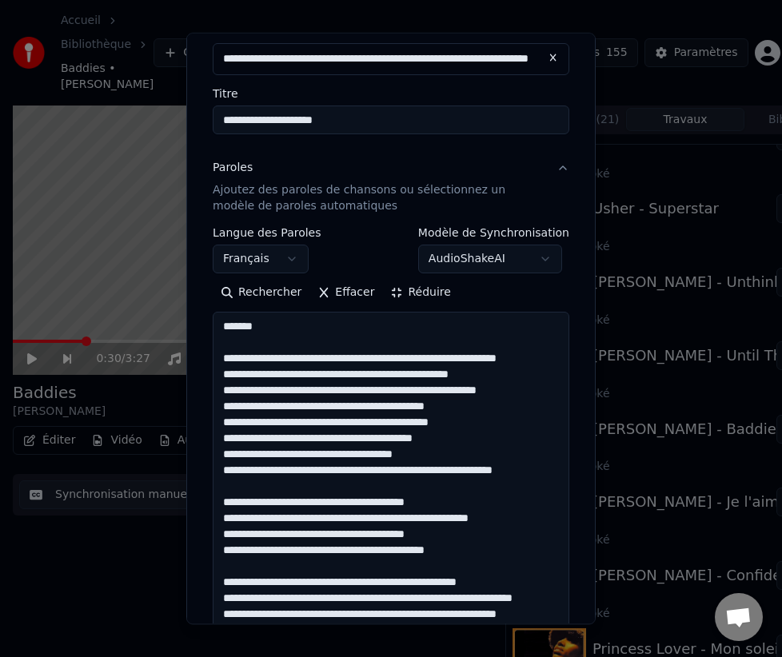
drag, startPoint x: 371, startPoint y: 487, endPoint x: 553, endPoint y: 493, distance: 182.4
drag, startPoint x: 373, startPoint y: 487, endPoint x: 537, endPoint y: 495, distance: 164.1
drag, startPoint x: 397, startPoint y: 513, endPoint x: 482, endPoint y: 512, distance: 84.8
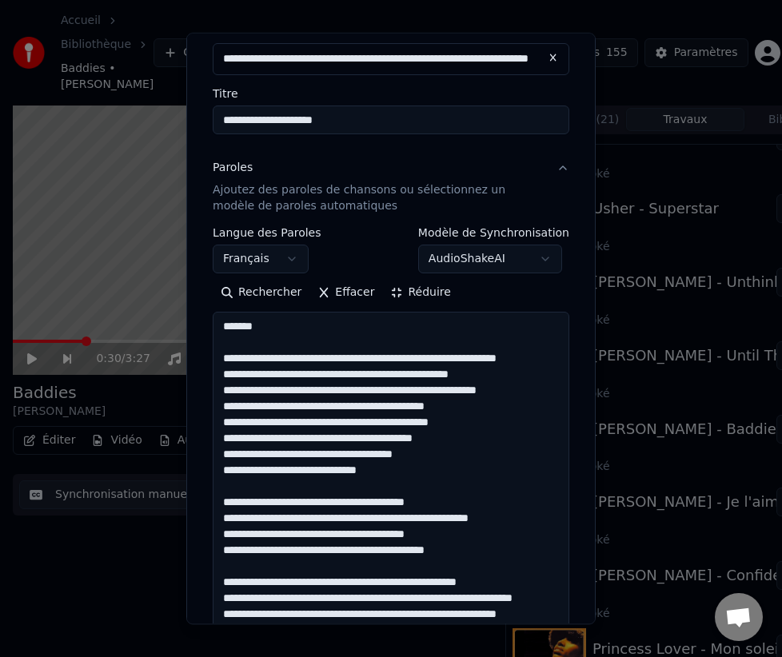
drag, startPoint x: 511, startPoint y: 532, endPoint x: 551, endPoint y: 535, distance: 40.1
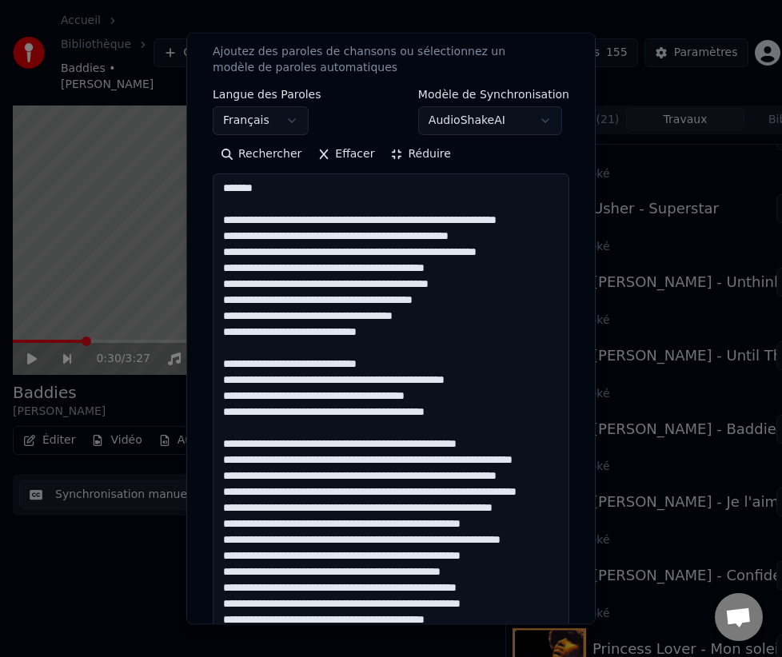
scroll to position [260, 0]
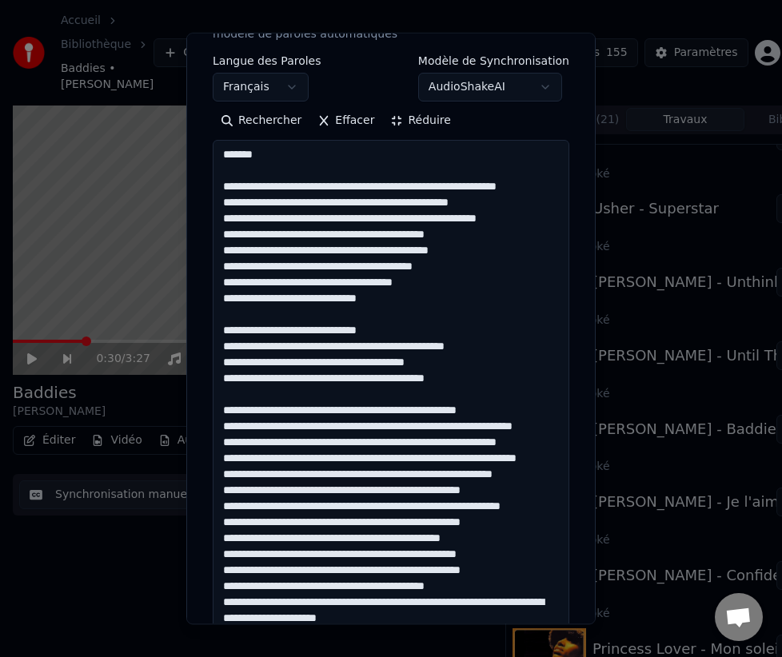
drag, startPoint x: 359, startPoint y: 425, endPoint x: 533, endPoint y: 431, distance: 173.6
drag, startPoint x: 389, startPoint y: 440, endPoint x: 420, endPoint y: 460, distance: 37.0
drag, startPoint x: 370, startPoint y: 457, endPoint x: 525, endPoint y: 481, distance: 157.0
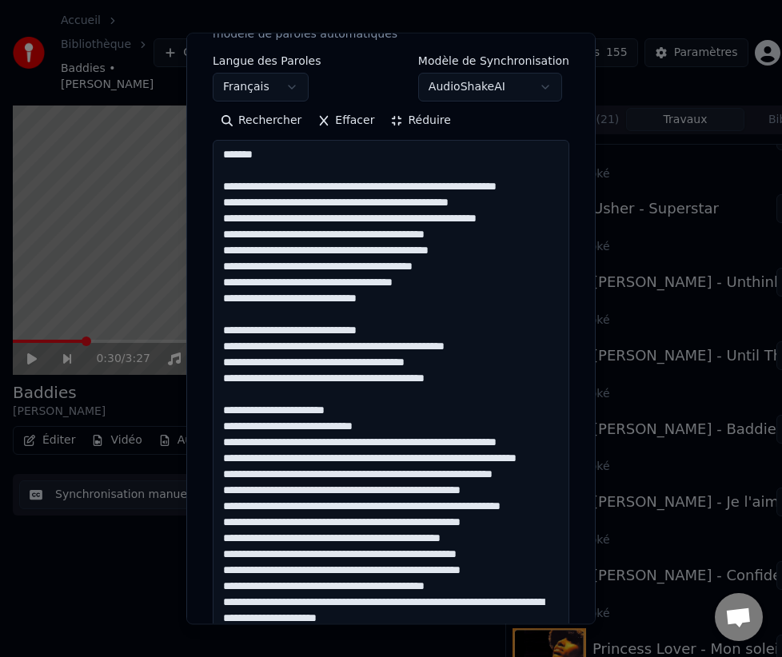
drag, startPoint x: 367, startPoint y: 476, endPoint x: 561, endPoint y: 497, distance: 194.6
drag, startPoint x: 416, startPoint y: 489, endPoint x: 580, endPoint y: 493, distance: 164.0
click at [581, 493] on div "**********" at bounding box center [390, 329] width 409 height 592
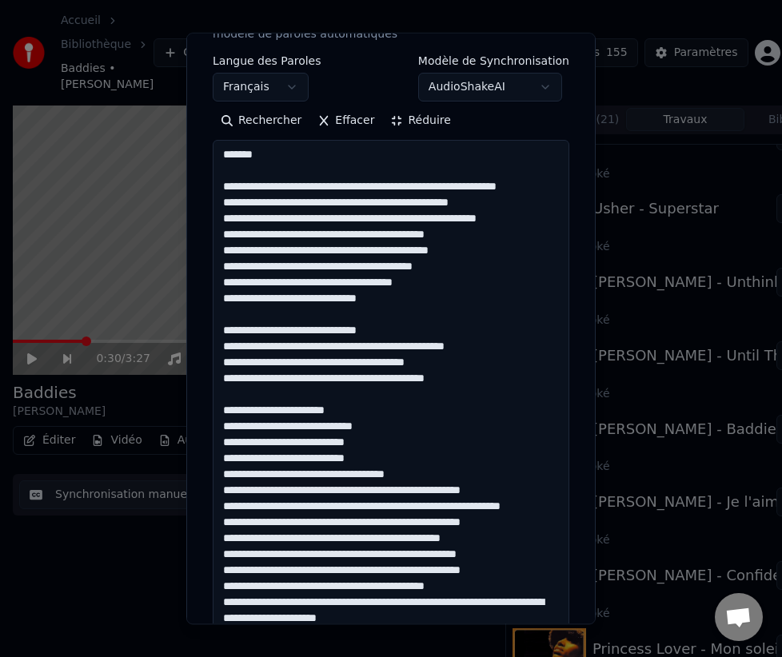
drag, startPoint x: 395, startPoint y: 506, endPoint x: 540, endPoint y: 506, distance: 144.7
drag, startPoint x: 417, startPoint y: 521, endPoint x: 537, endPoint y: 541, distance: 121.6
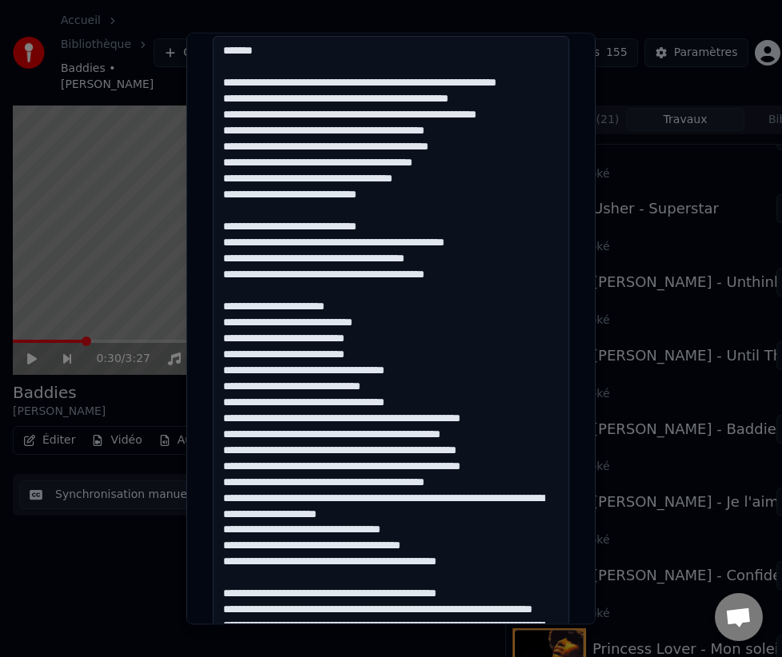
scroll to position [417, 0]
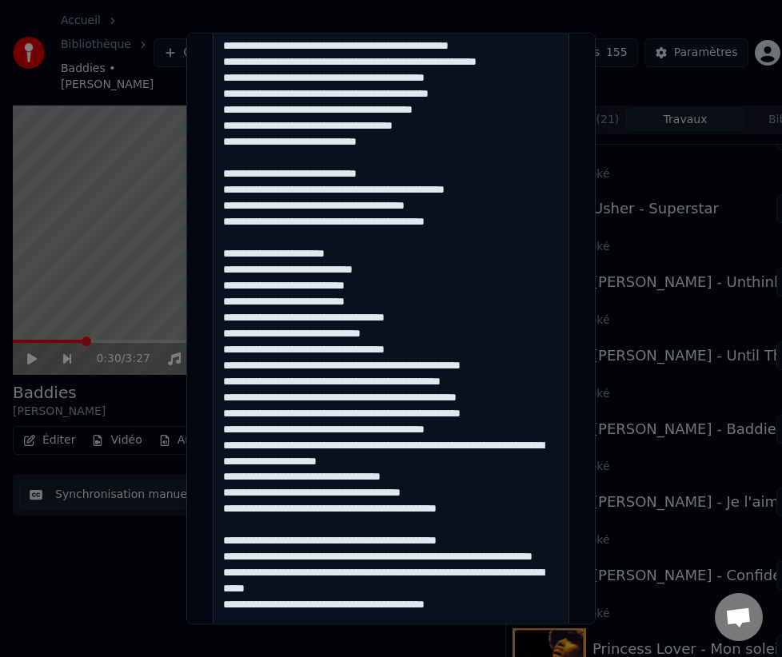
drag, startPoint x: 396, startPoint y: 382, endPoint x: 547, endPoint y: 385, distance: 151.2
drag, startPoint x: 441, startPoint y: 395, endPoint x: 585, endPoint y: 393, distance: 144.0
click at [581, 395] on div "**********" at bounding box center [390, 329] width 409 height 592
drag, startPoint x: 474, startPoint y: 413, endPoint x: 592, endPoint y: 404, distance: 117.9
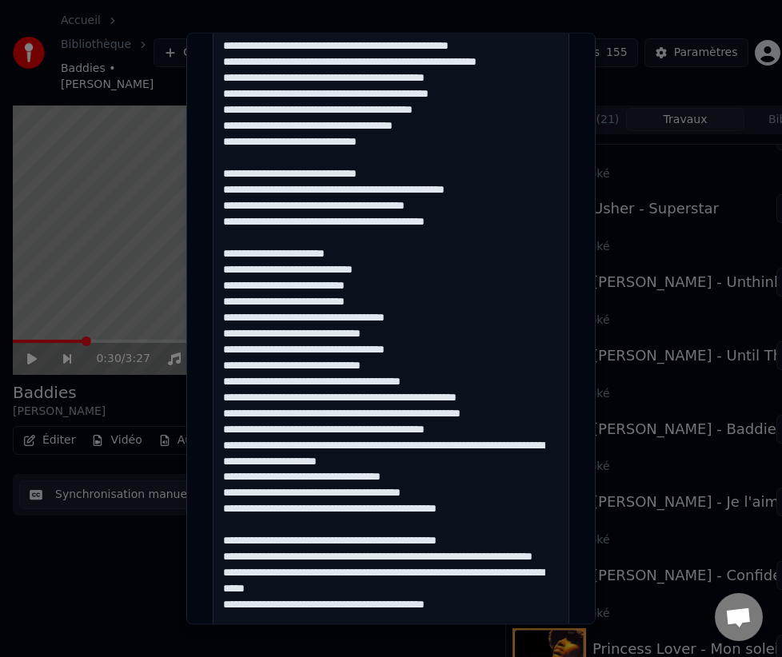
click at [592, 404] on div "**********" at bounding box center [390, 329] width 409 height 592
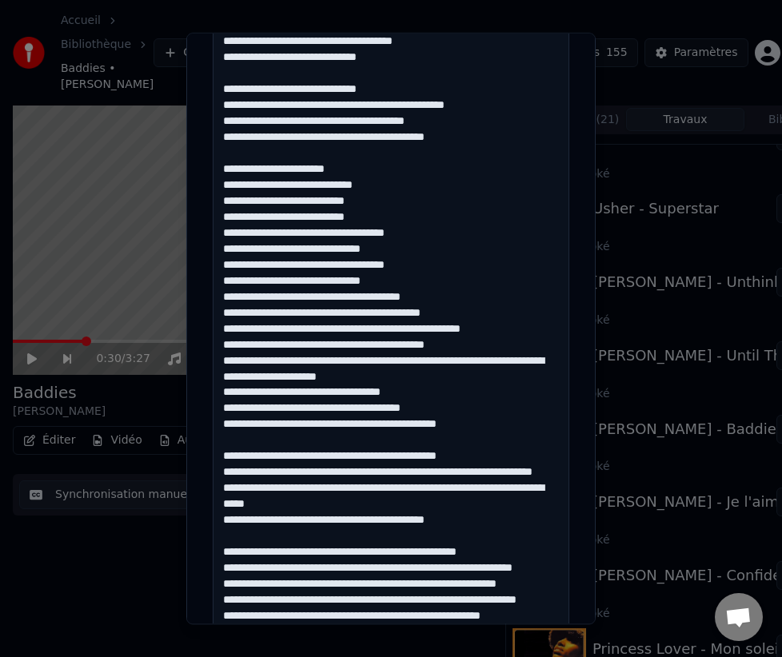
scroll to position [508, 0]
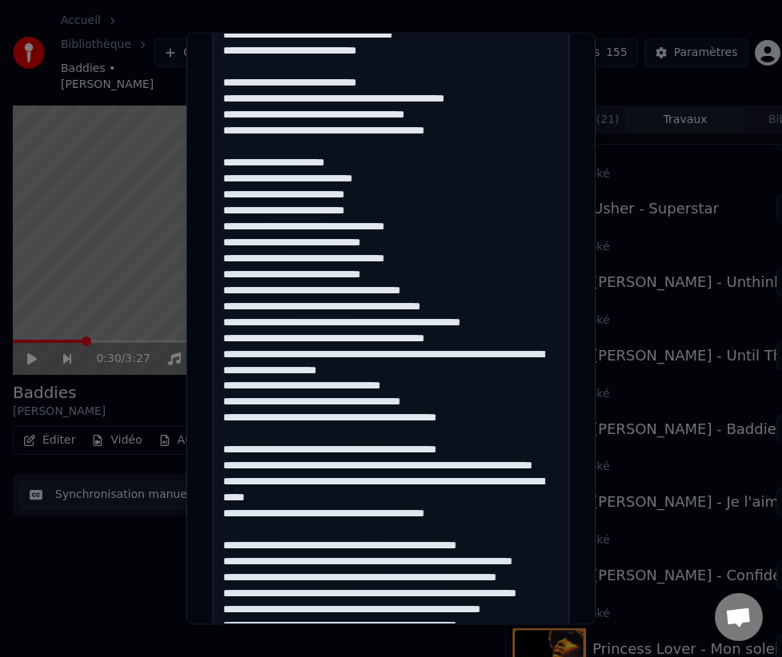
drag, startPoint x: 393, startPoint y: 462, endPoint x: 512, endPoint y: 462, distance: 118.4
click at [512, 462] on textarea at bounding box center [391, 609] width 357 height 1435
drag, startPoint x: 375, startPoint y: 371, endPoint x: 435, endPoint y: 372, distance: 60.0
click at [435, 372] on textarea at bounding box center [391, 609] width 357 height 1435
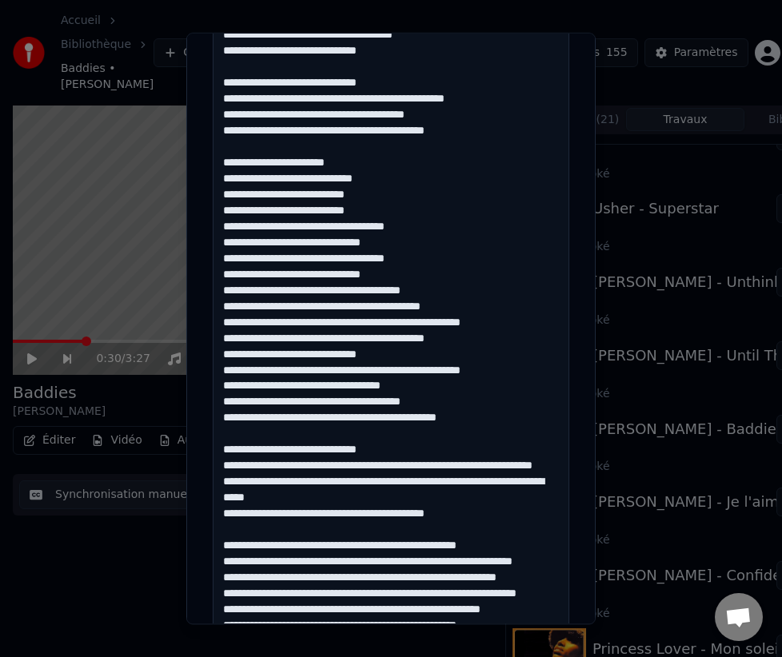
drag, startPoint x: 468, startPoint y: 383, endPoint x: 502, endPoint y: 385, distance: 34.4
click at [502, 385] on textarea at bounding box center [391, 609] width 357 height 1435
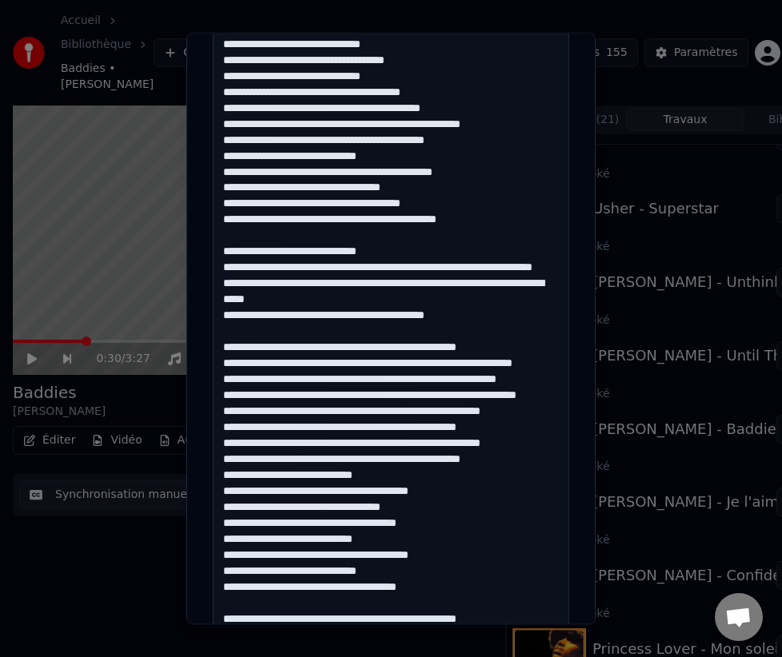
scroll to position [717, 0]
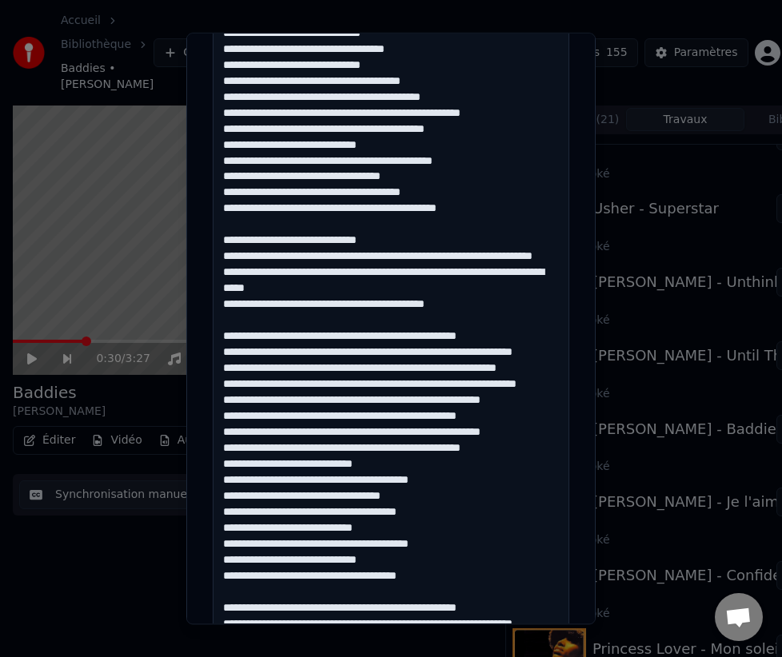
drag, startPoint x: 472, startPoint y: 305, endPoint x: 479, endPoint y: 324, distance: 19.8
click at [479, 324] on textarea at bounding box center [391, 400] width 357 height 1435
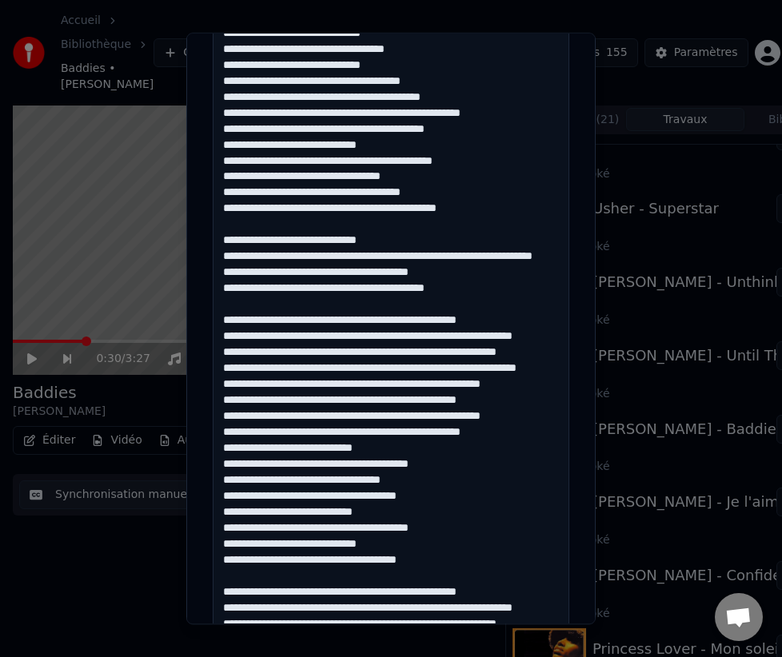
drag, startPoint x: 510, startPoint y: 273, endPoint x: 408, endPoint y: 291, distance: 104.0
click at [408, 291] on textarea at bounding box center [391, 400] width 357 height 1435
drag, startPoint x: 353, startPoint y: 337, endPoint x: 494, endPoint y: 343, distance: 140.9
click at [497, 342] on textarea at bounding box center [391, 400] width 357 height 1435
drag, startPoint x: 356, startPoint y: 337, endPoint x: 535, endPoint y: 336, distance: 179.1
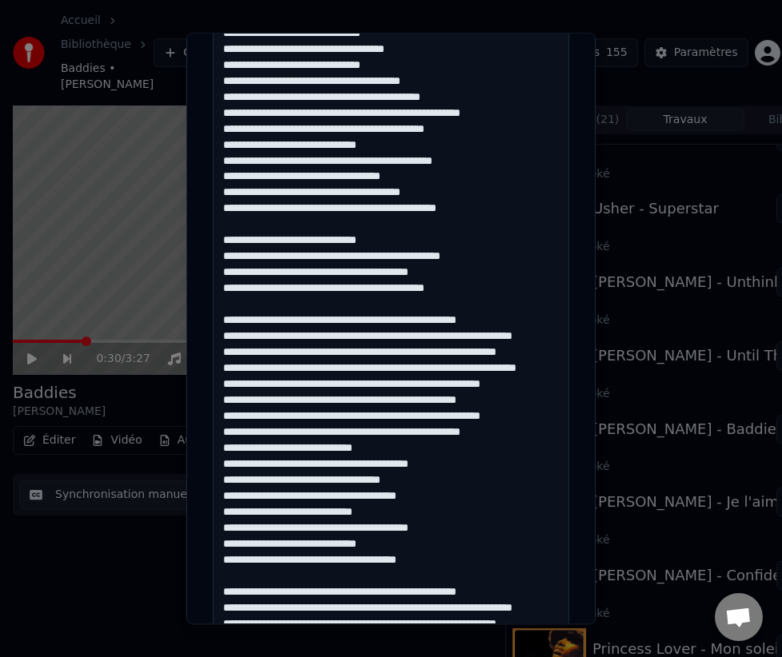
click at [535, 336] on textarea at bounding box center [391, 400] width 357 height 1435
drag, startPoint x: 388, startPoint y: 353, endPoint x: 573, endPoint y: 370, distance: 185.6
click at [573, 370] on div "**********" at bounding box center [390, 327] width 369 height 1917
drag, startPoint x: 369, startPoint y: 370, endPoint x: 437, endPoint y: 392, distance: 70.6
click at [437, 392] on textarea at bounding box center [391, 400] width 357 height 1435
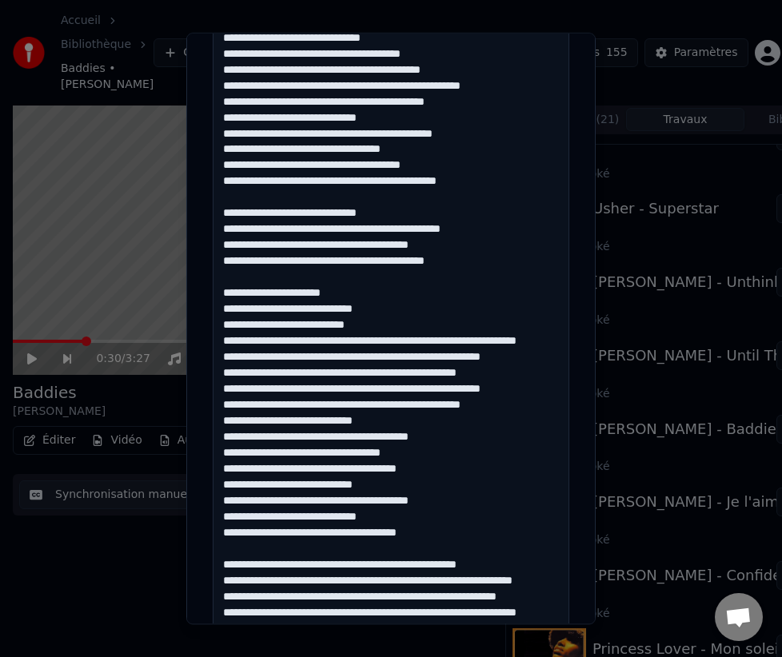
scroll to position [758, 0]
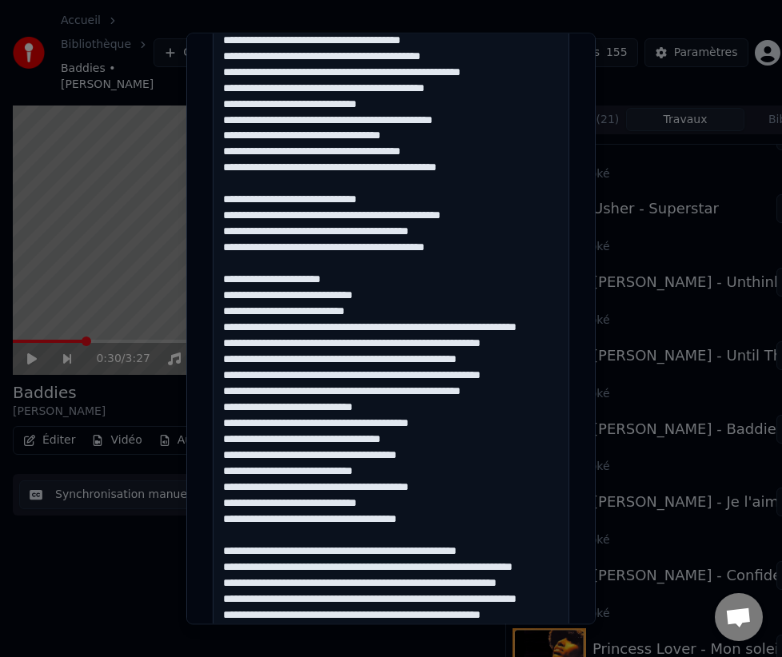
drag, startPoint x: 417, startPoint y: 371, endPoint x: 558, endPoint y: 375, distance: 141.6
click at [558, 375] on textarea at bounding box center [391, 359] width 357 height 1435
drag, startPoint x: 395, startPoint y: 392, endPoint x: 553, endPoint y: 389, distance: 157.6
click at [544, 392] on textarea at bounding box center [391, 359] width 357 height 1435
drag, startPoint x: 416, startPoint y: 409, endPoint x: 541, endPoint y: 409, distance: 125.6
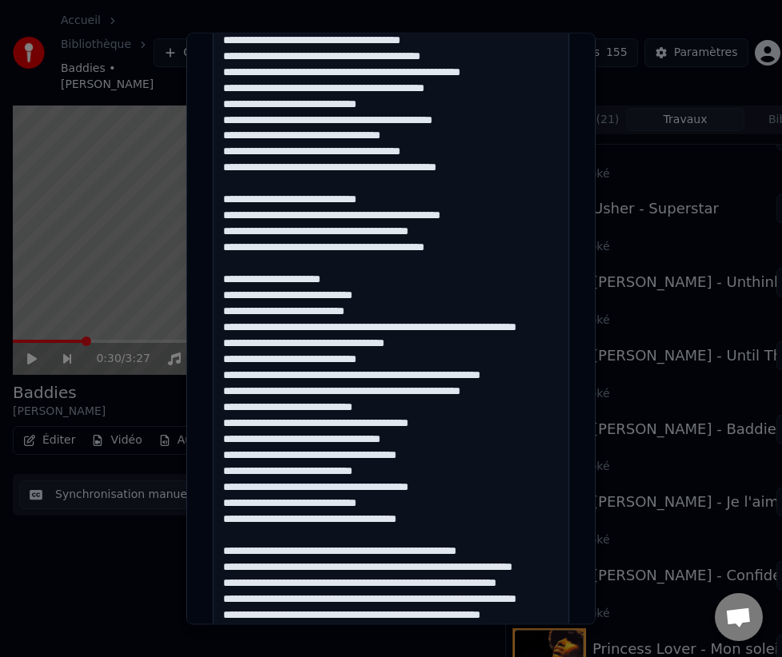
click at [541, 409] on textarea at bounding box center [391, 359] width 357 height 1435
drag, startPoint x: 395, startPoint y: 417, endPoint x: 553, endPoint y: 417, distance: 157.5
click at [545, 417] on textarea at bounding box center [391, 359] width 357 height 1435
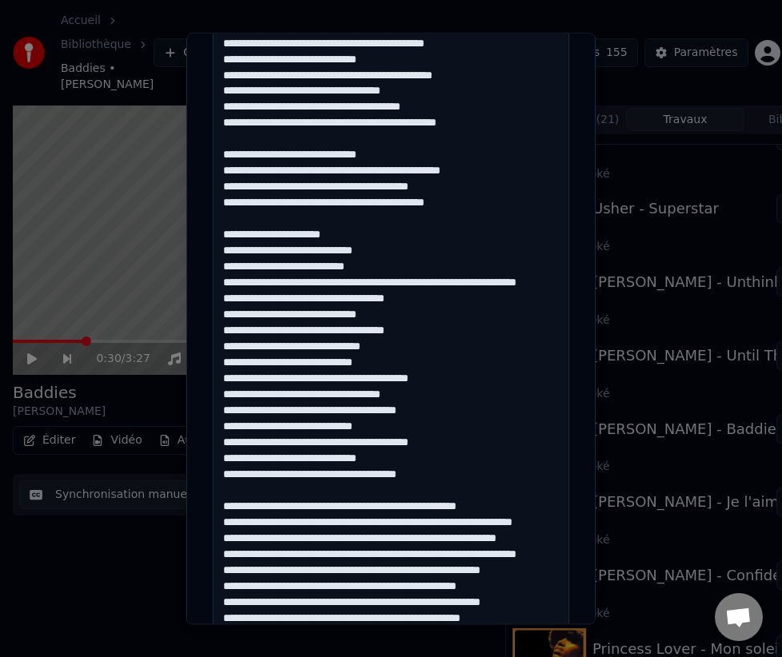
scroll to position [832, 0]
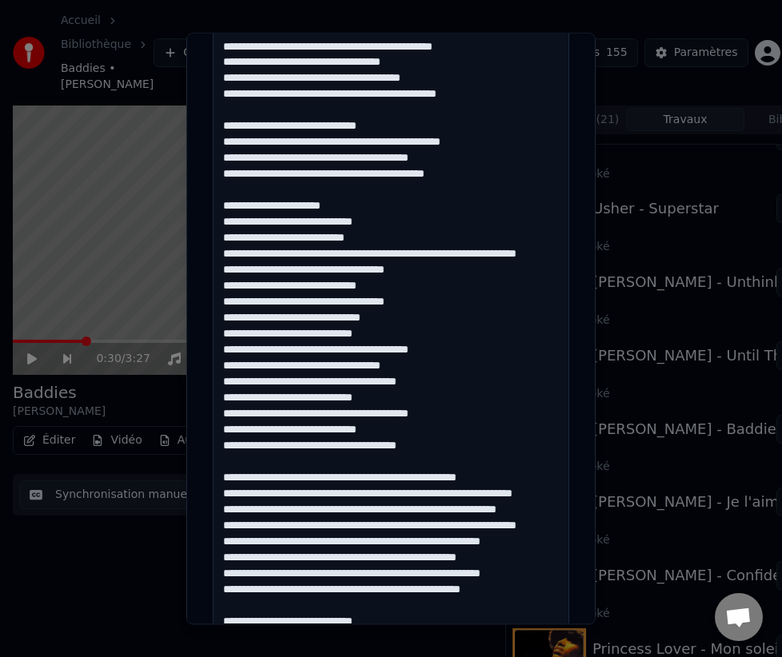
drag, startPoint x: 368, startPoint y: 266, endPoint x: 465, endPoint y: 281, distance: 97.9
click at [465, 281] on textarea at bounding box center [391, 285] width 357 height 1435
drag, startPoint x: 353, startPoint y: 496, endPoint x: 544, endPoint y: 501, distance: 191.2
click at [544, 501] on textarea at bounding box center [391, 285] width 357 height 1435
drag, startPoint x: 389, startPoint y: 510, endPoint x: 578, endPoint y: 521, distance: 189.1
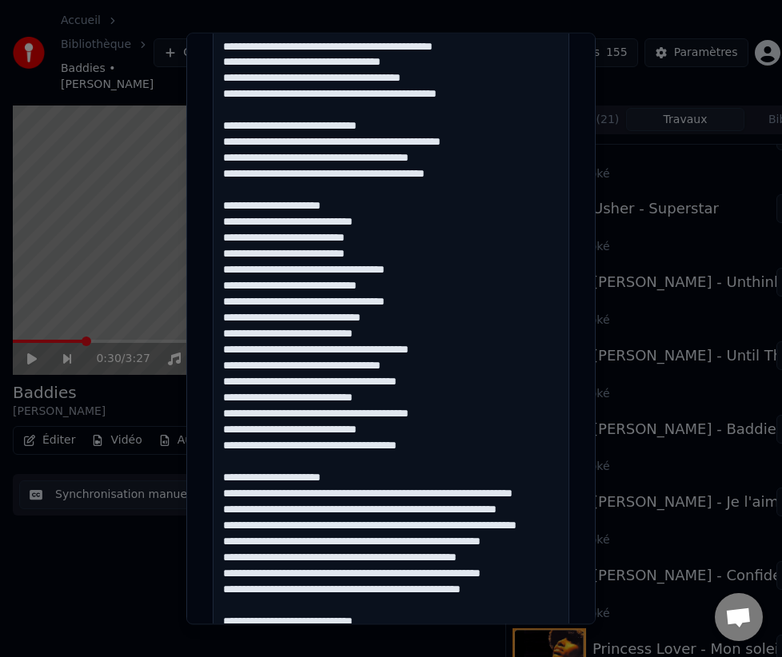
click at [578, 521] on div "**********" at bounding box center [390, 329] width 409 height 592
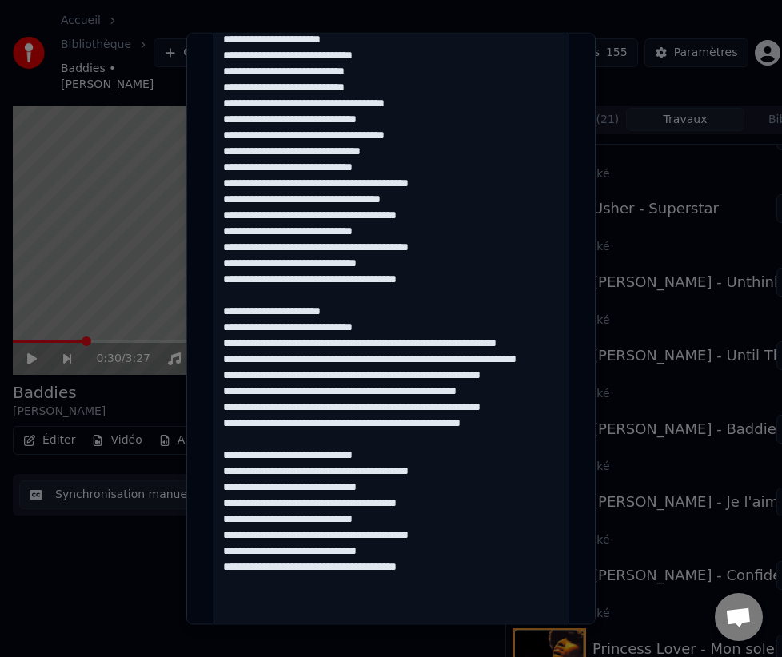
scroll to position [1040, 0]
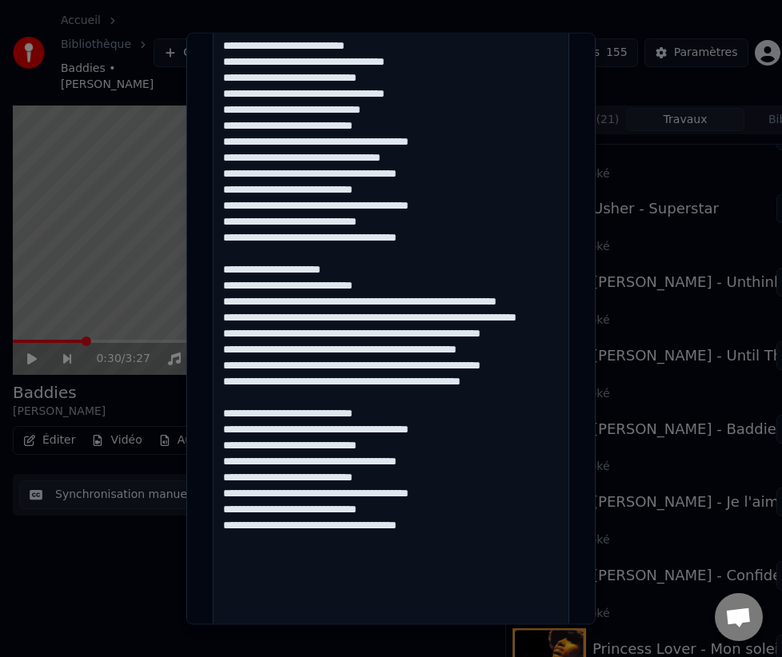
drag, startPoint x: 369, startPoint y: 317, endPoint x: 565, endPoint y: 339, distance: 197.1
click at [565, 339] on textarea at bounding box center [391, 77] width 357 height 1435
drag, startPoint x: 366, startPoint y: 333, endPoint x: 553, endPoint y: 351, distance: 187.2
click at [553, 351] on textarea at bounding box center [391, 77] width 357 height 1435
drag, startPoint x: 416, startPoint y: 350, endPoint x: 551, endPoint y: 352, distance: 135.2
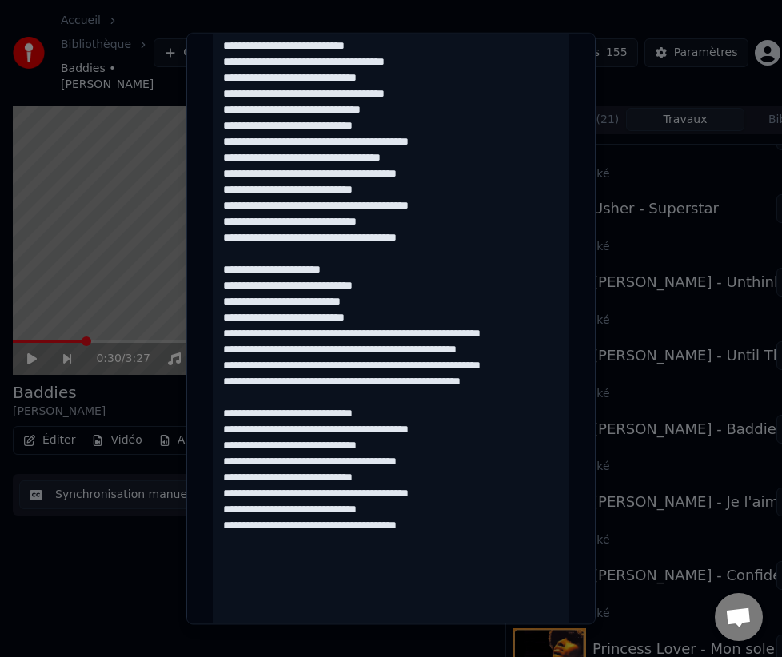
click at [550, 352] on textarea at bounding box center [391, 77] width 357 height 1435
drag, startPoint x: 395, startPoint y: 365, endPoint x: 568, endPoint y: 367, distance: 172.7
click at [565, 367] on textarea at bounding box center [391, 77] width 357 height 1435
drag, startPoint x: 417, startPoint y: 381, endPoint x: 543, endPoint y: 393, distance: 126.9
click at [542, 393] on textarea at bounding box center [391, 77] width 357 height 1435
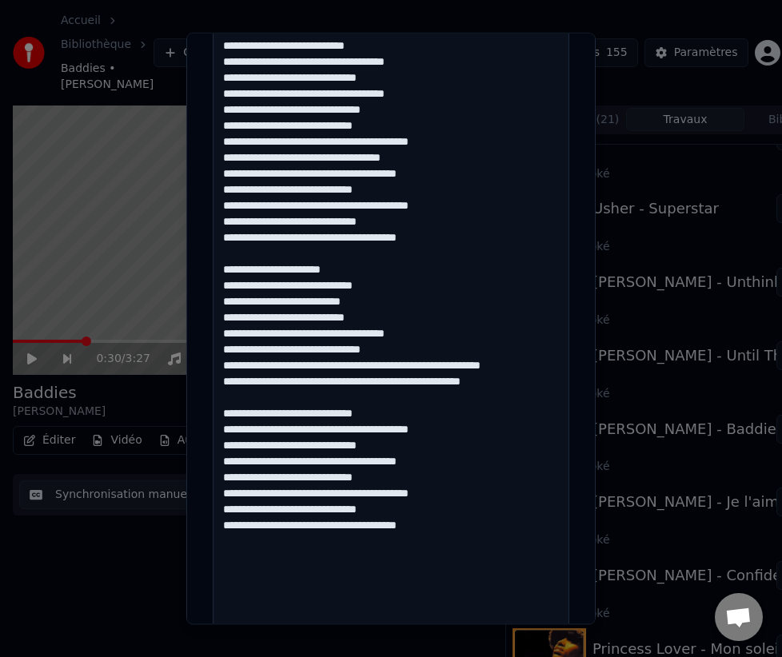
click at [457, 384] on textarea at bounding box center [391, 77] width 357 height 1435
drag, startPoint x: 415, startPoint y: 378, endPoint x: 544, endPoint y: 378, distance: 128.8
click at [542, 378] on textarea at bounding box center [391, 77] width 357 height 1435
drag, startPoint x: 391, startPoint y: 398, endPoint x: 548, endPoint y: 409, distance: 157.1
click at [547, 409] on textarea at bounding box center [391, 77] width 357 height 1435
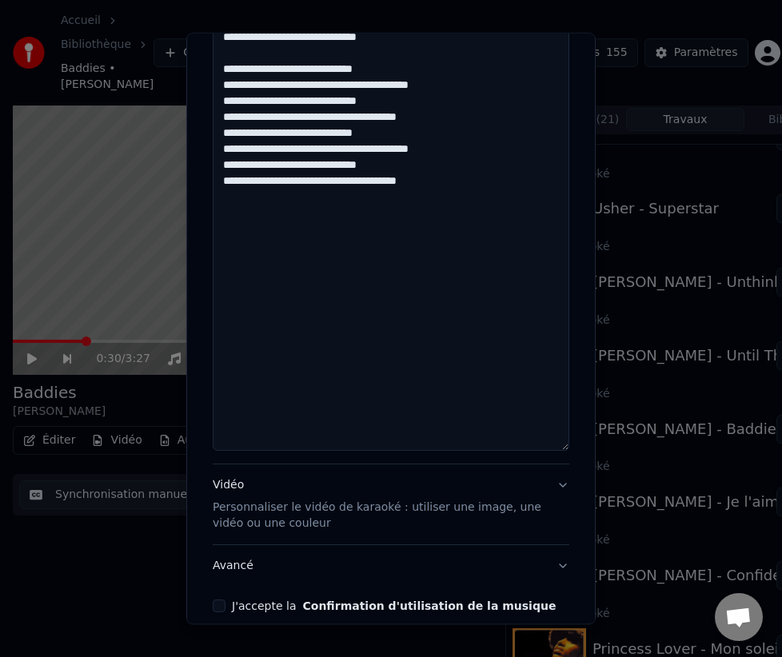
scroll to position [1459, 0]
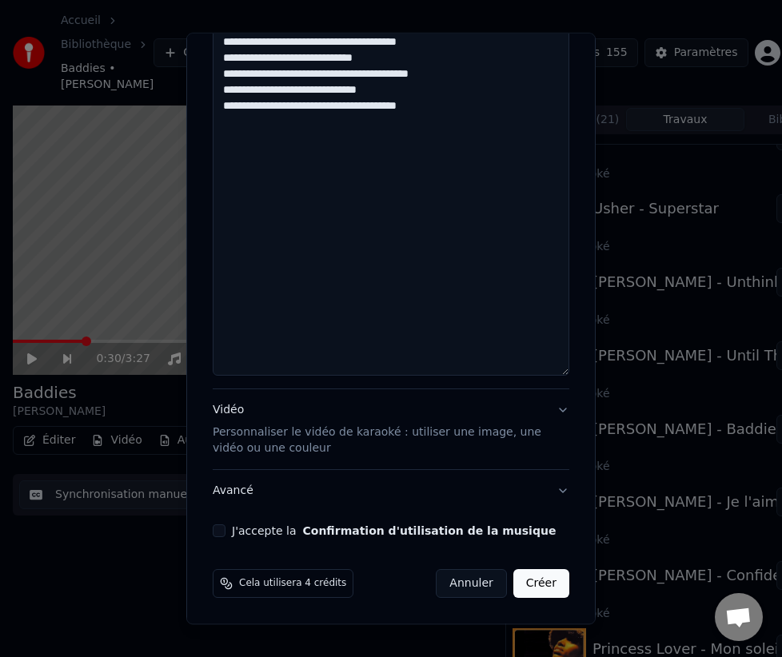
type textarea "**********"
click at [219, 531] on button "J'accepte la Confirmation d'utilisation de la musique" at bounding box center [219, 531] width 13 height 13
click at [546, 581] on button "Créer" at bounding box center [541, 583] width 56 height 29
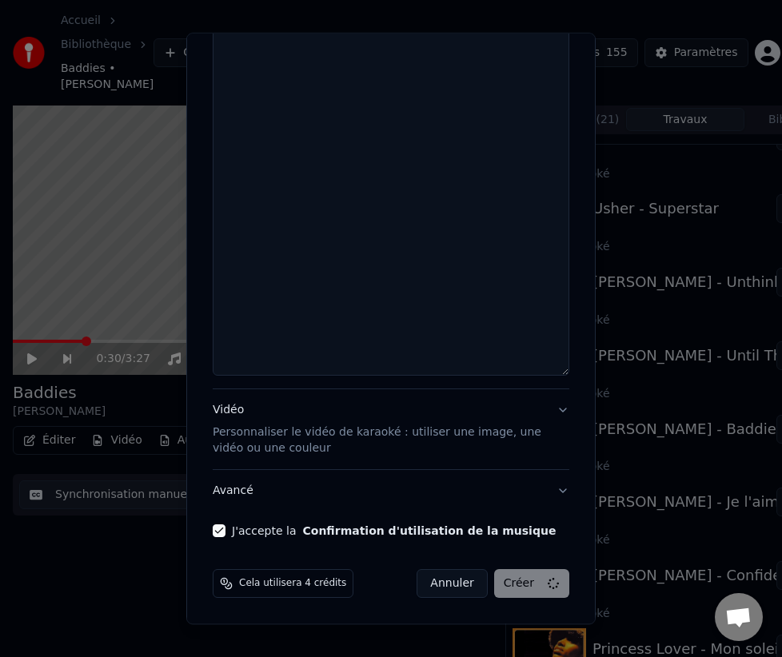
scroll to position [715, 0]
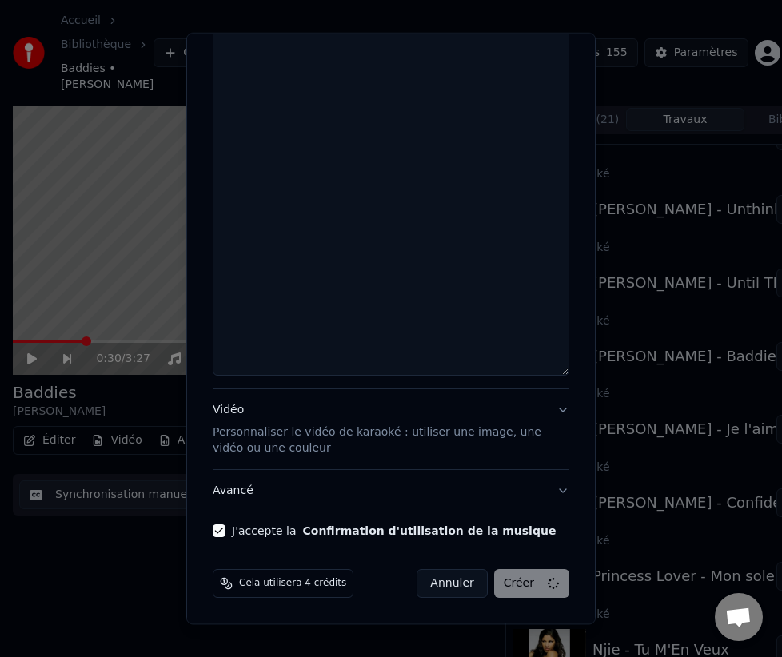
select select
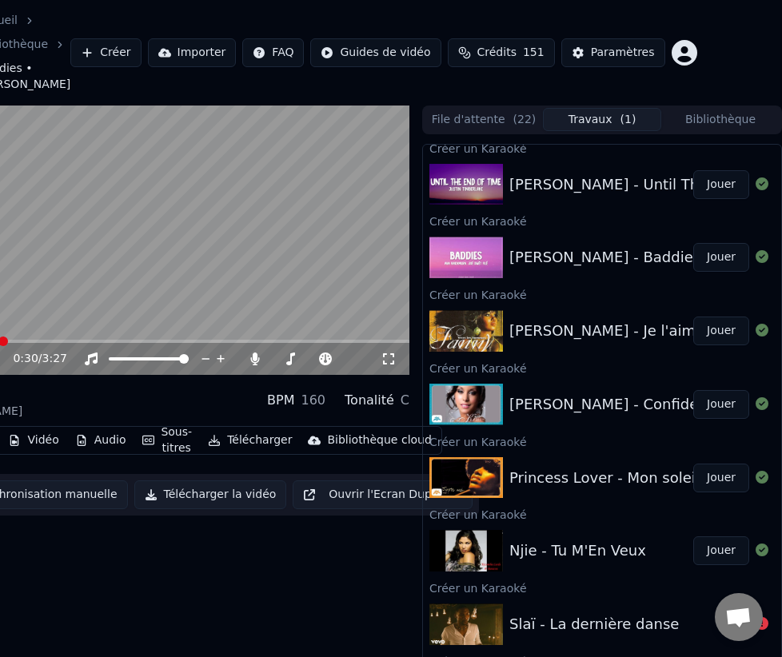
scroll to position [875, 0]
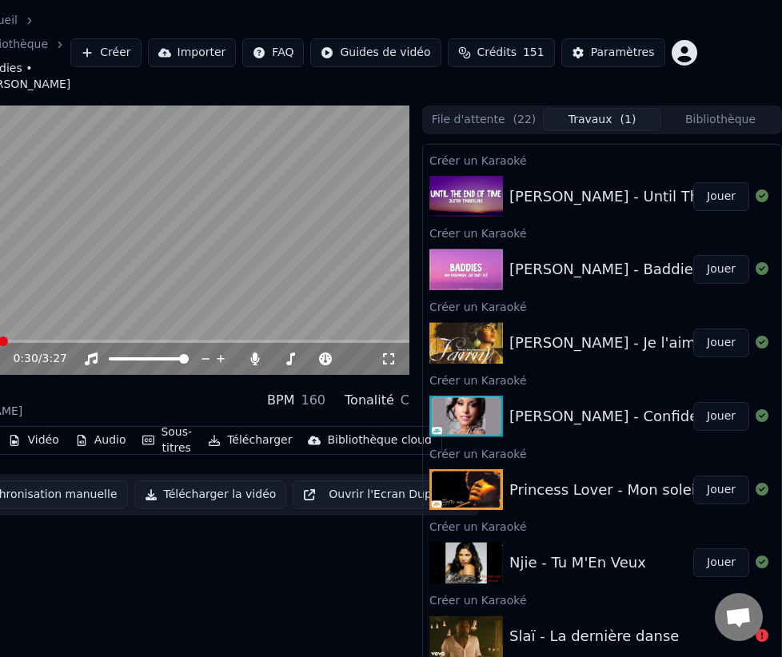
click at [719, 341] on button "Jouer" at bounding box center [721, 343] width 56 height 29
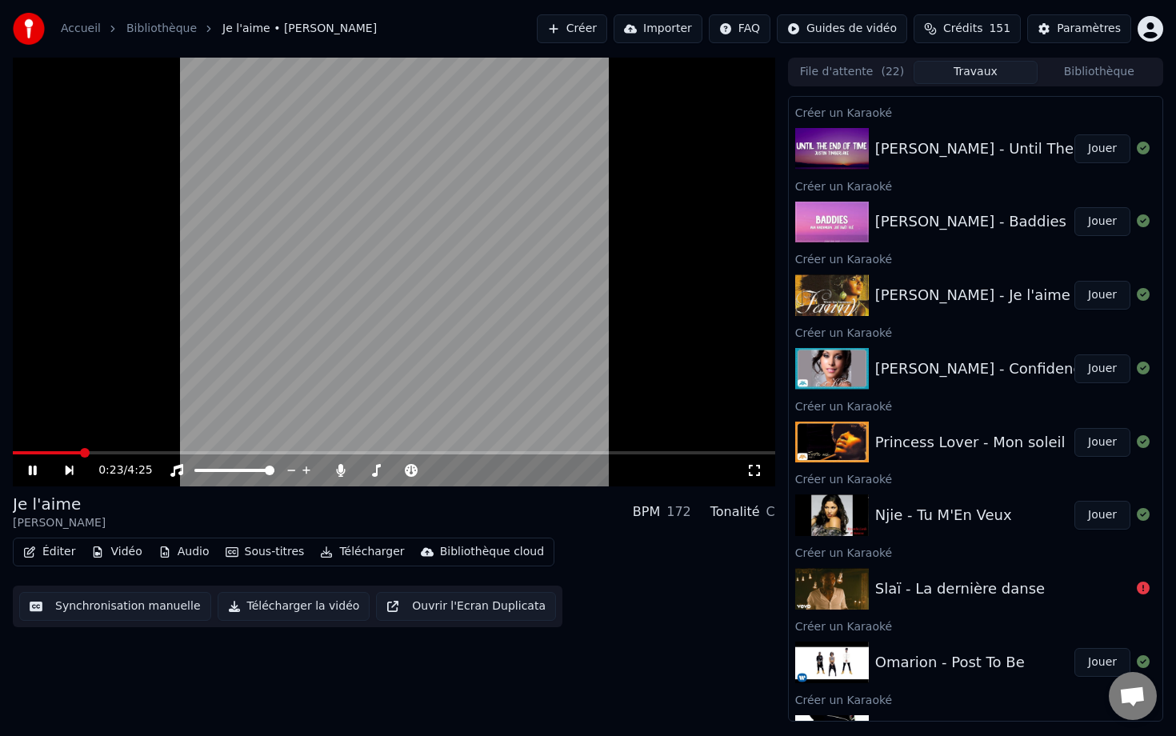
click at [119, 545] on button "Vidéo" at bounding box center [116, 552] width 63 height 22
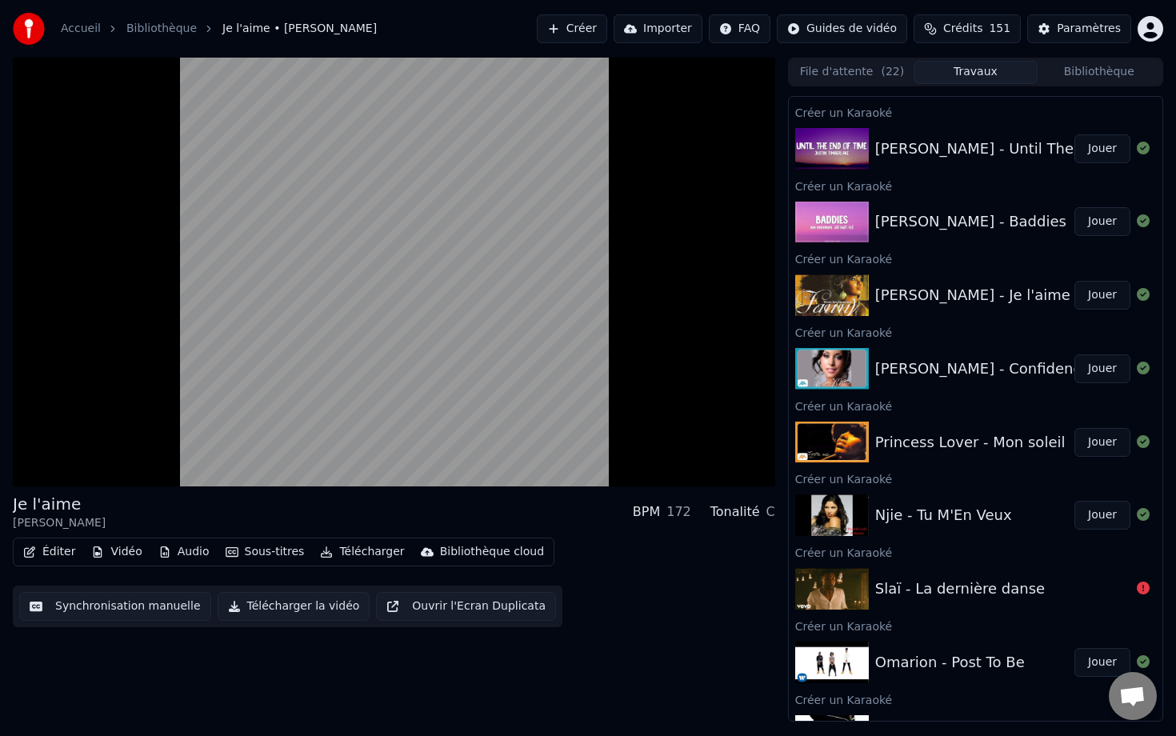
click at [383, 497] on div "Je l'aime [PERSON_NAME] J BPM 172 Tonalité C" at bounding box center [394, 512] width 762 height 38
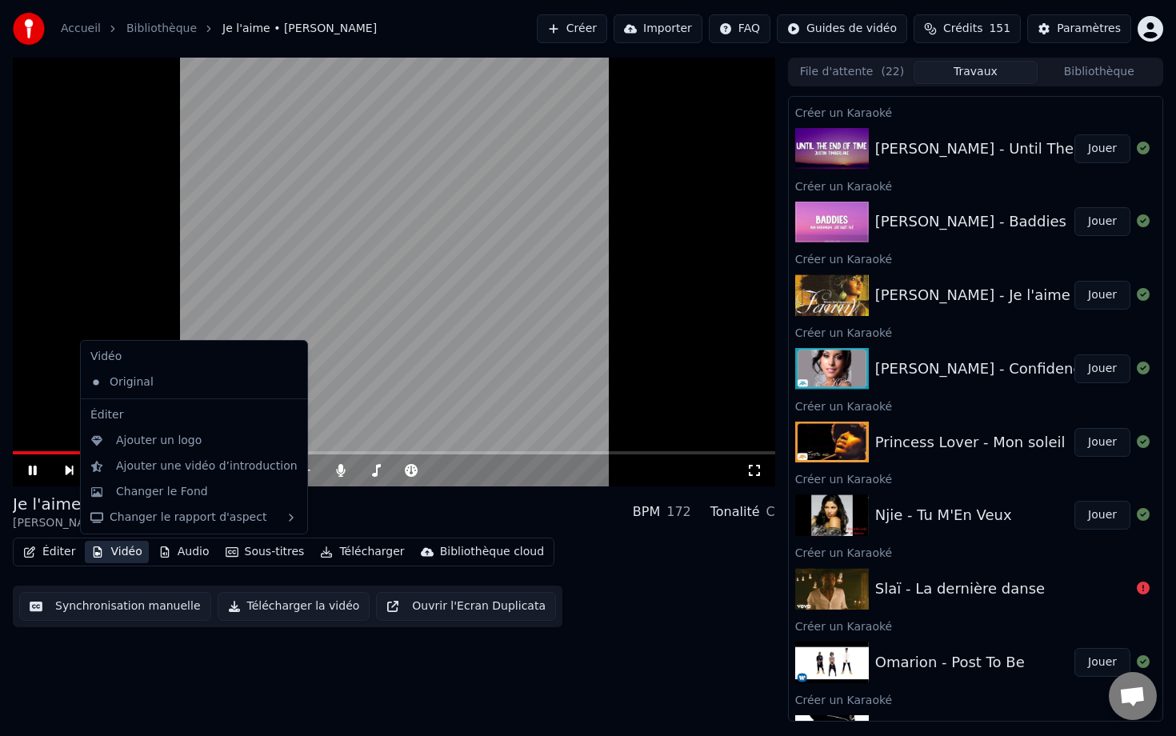
click at [110, 552] on button "Vidéo" at bounding box center [116, 552] width 63 height 22
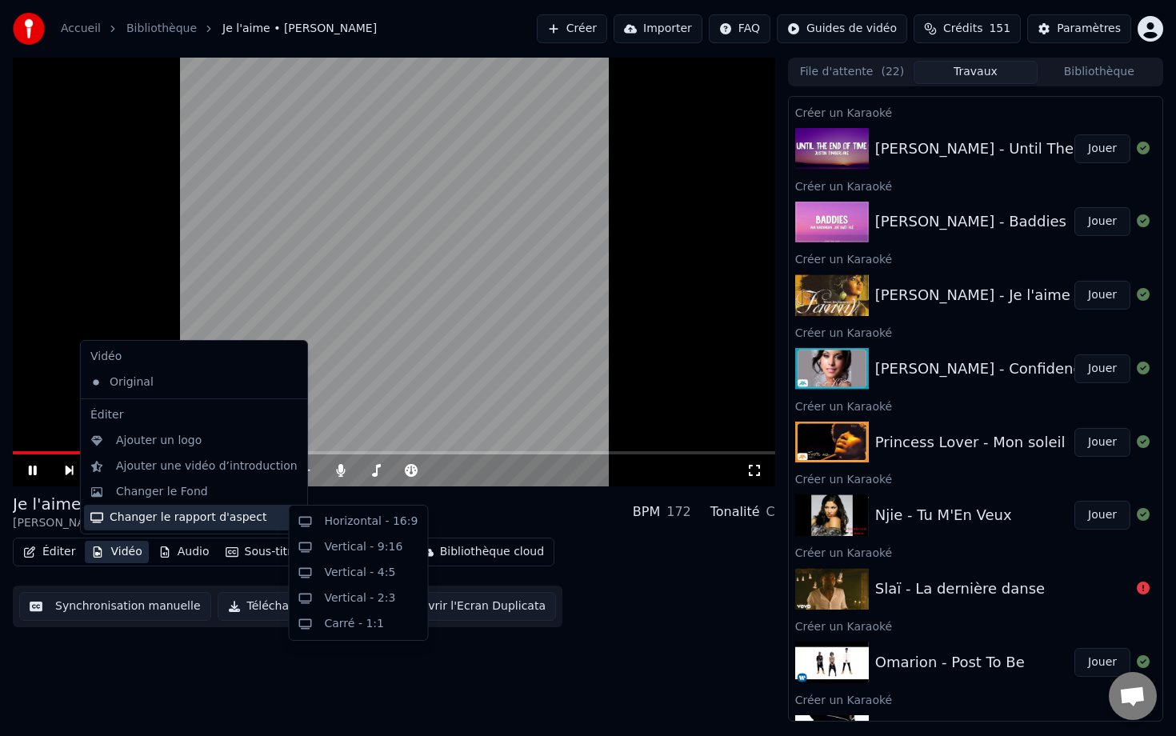
click at [198, 516] on div "Changer le rapport d'aspect" at bounding box center [194, 518] width 220 height 26
click at [323, 516] on div "Horizontal - 16:9" at bounding box center [359, 522] width 132 height 26
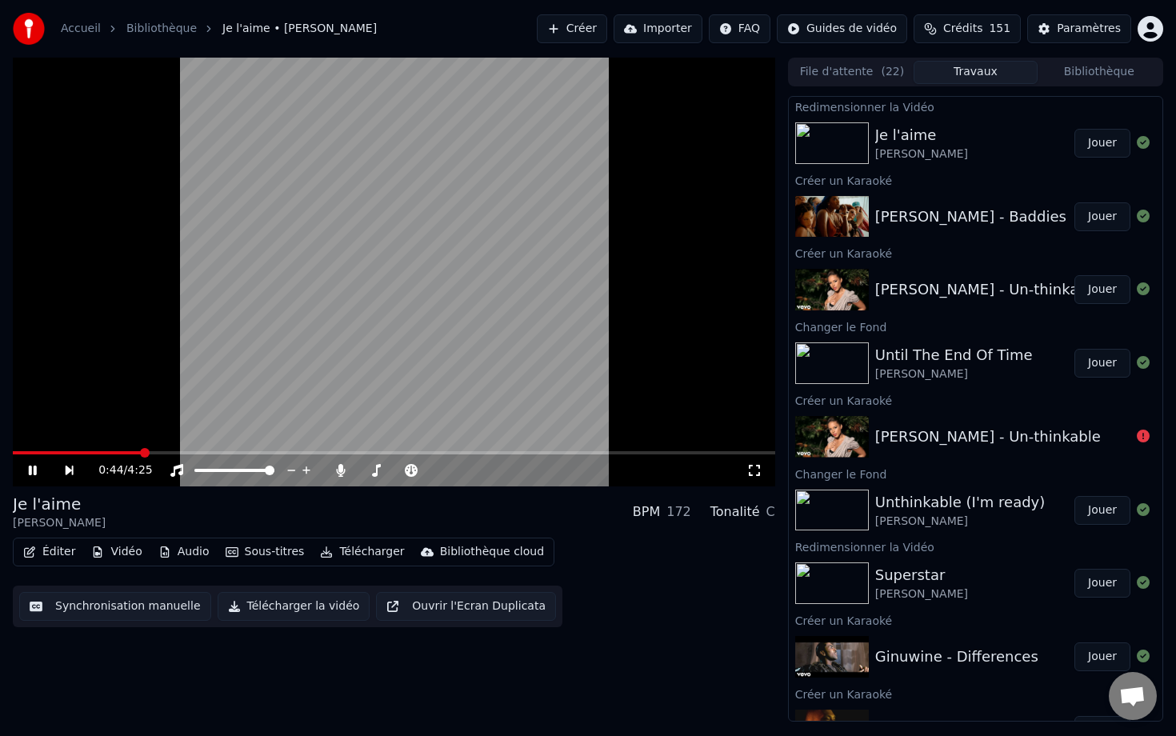
click at [781, 146] on button "Jouer" at bounding box center [1102, 143] width 56 height 29
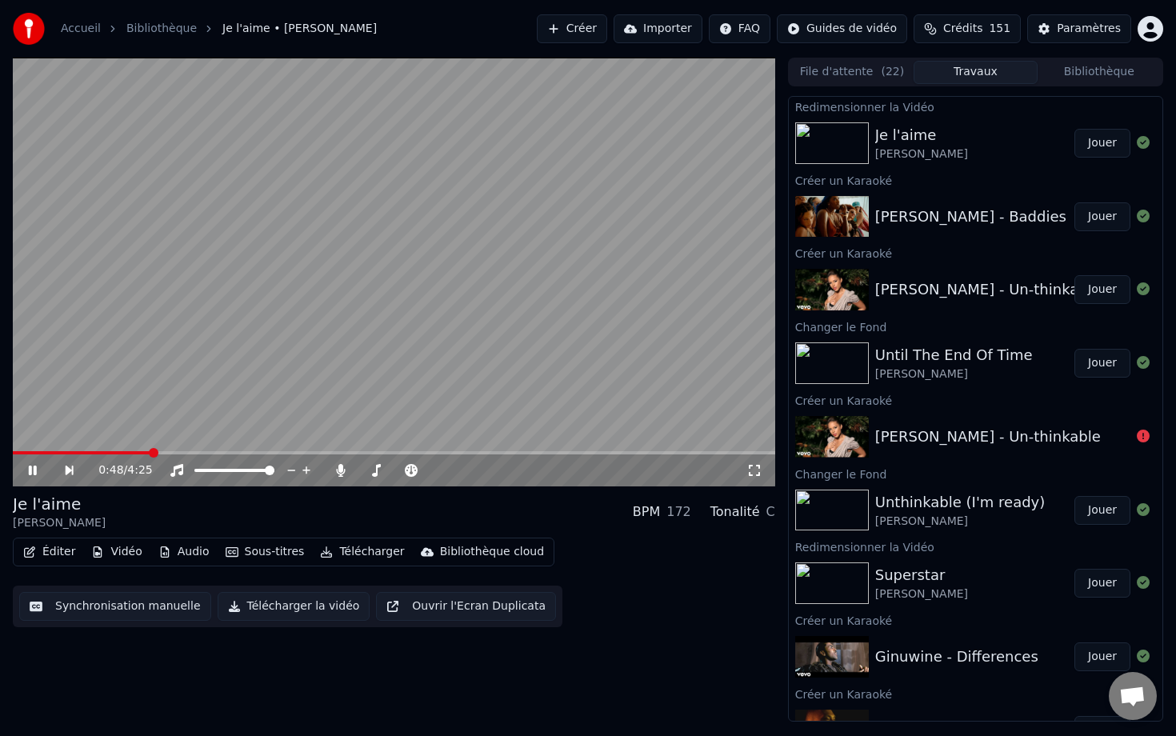
click at [150, 453] on span at bounding box center [82, 452] width 138 height 3
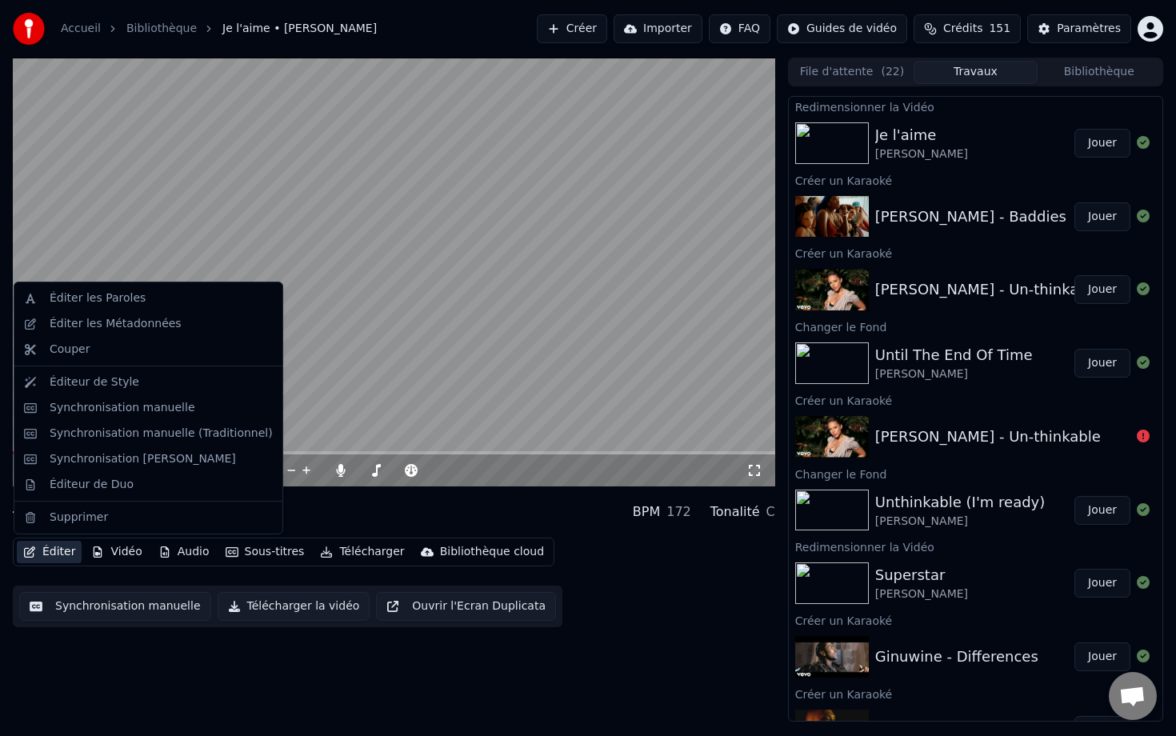
click at [36, 557] on button "Éditer" at bounding box center [49, 552] width 65 height 22
click at [112, 412] on div "Synchronisation manuelle" at bounding box center [123, 408] width 146 height 16
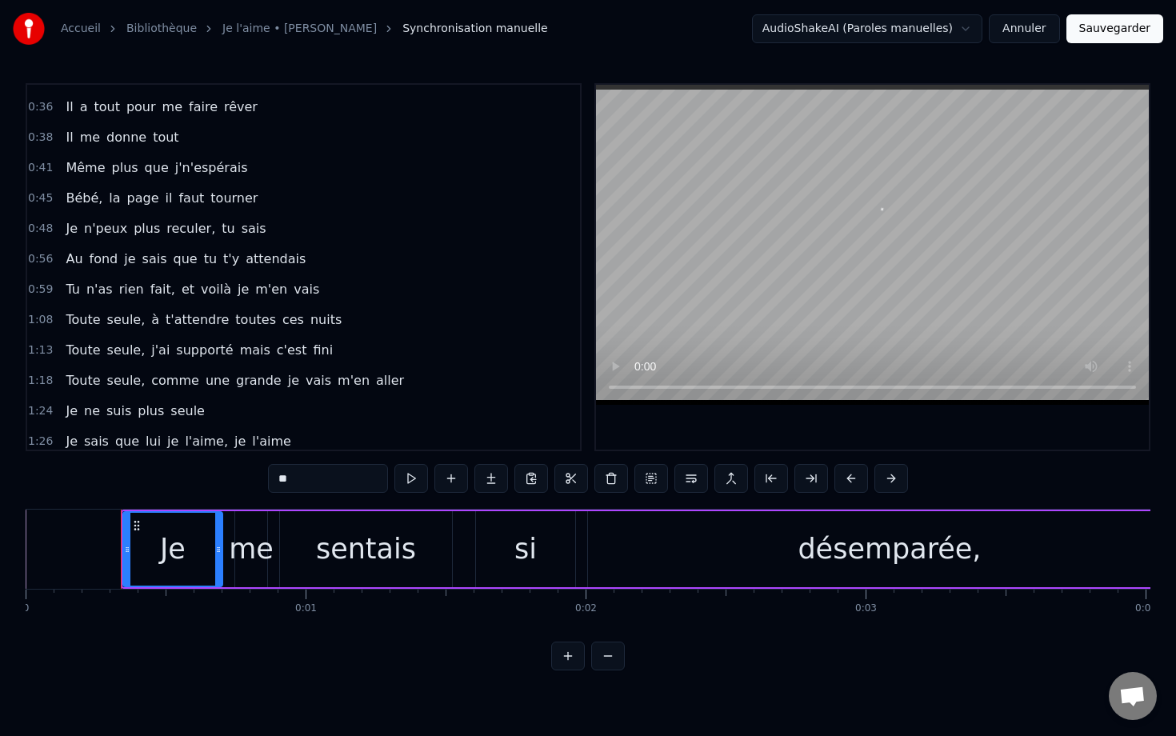
scroll to position [210, 0]
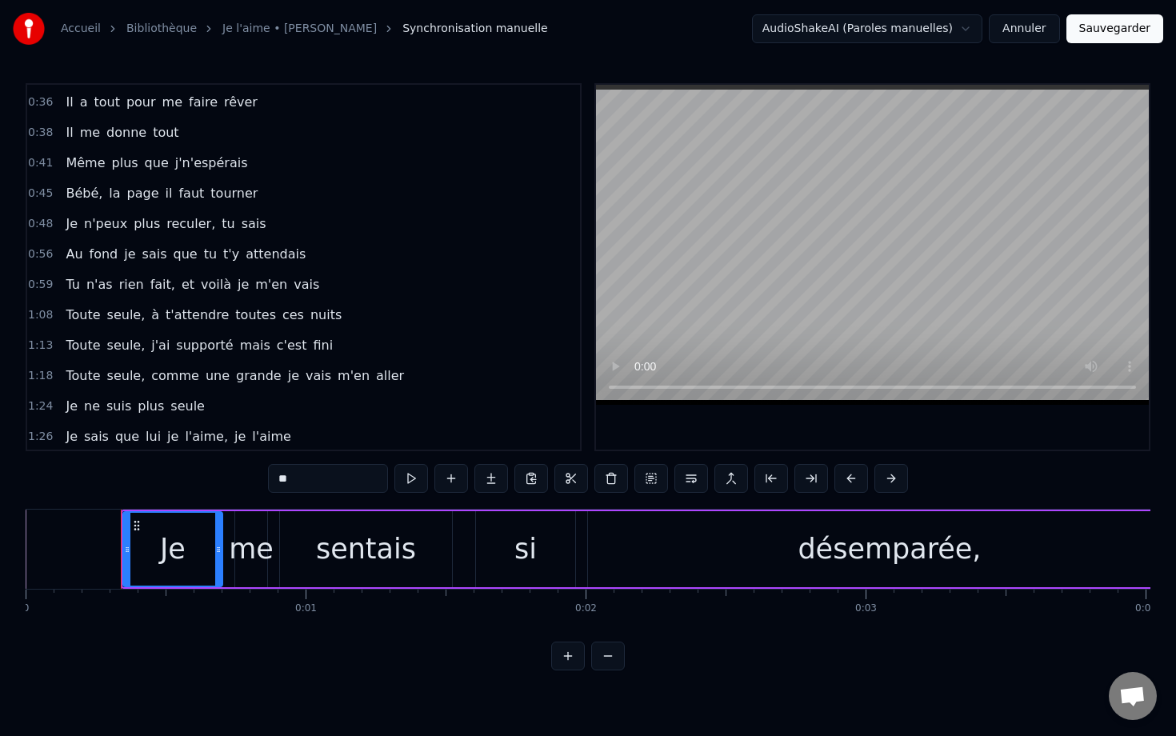
click at [94, 180] on div "Bébé, la page il faut tourner" at bounding box center [161, 193] width 205 height 29
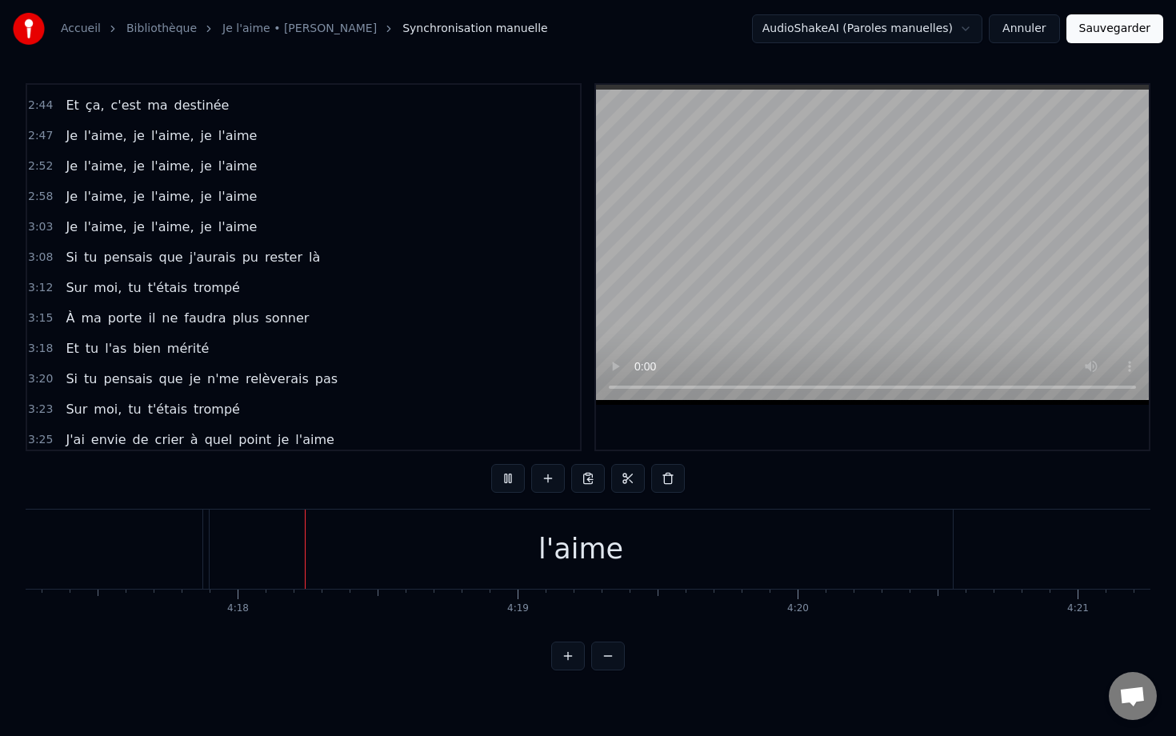
scroll to position [0, 72002]
click at [781, 24] on button "Sauvegarder" at bounding box center [1114, 28] width 97 height 29
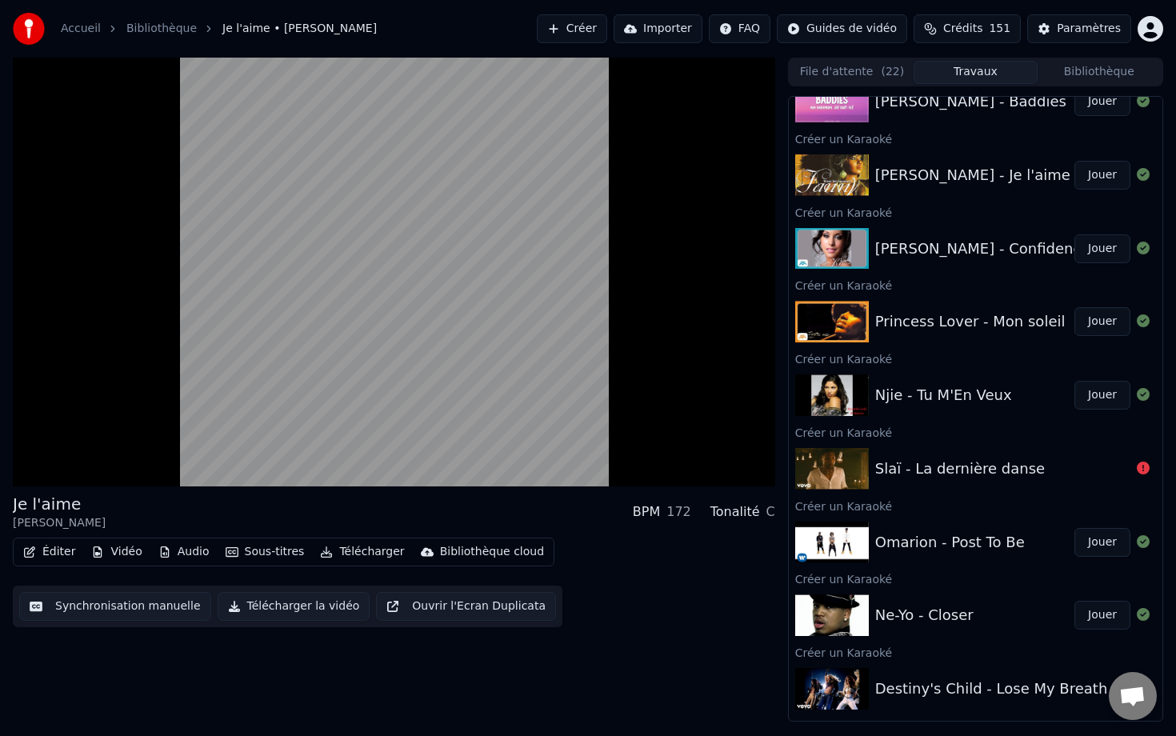
scroll to position [1040, 0]
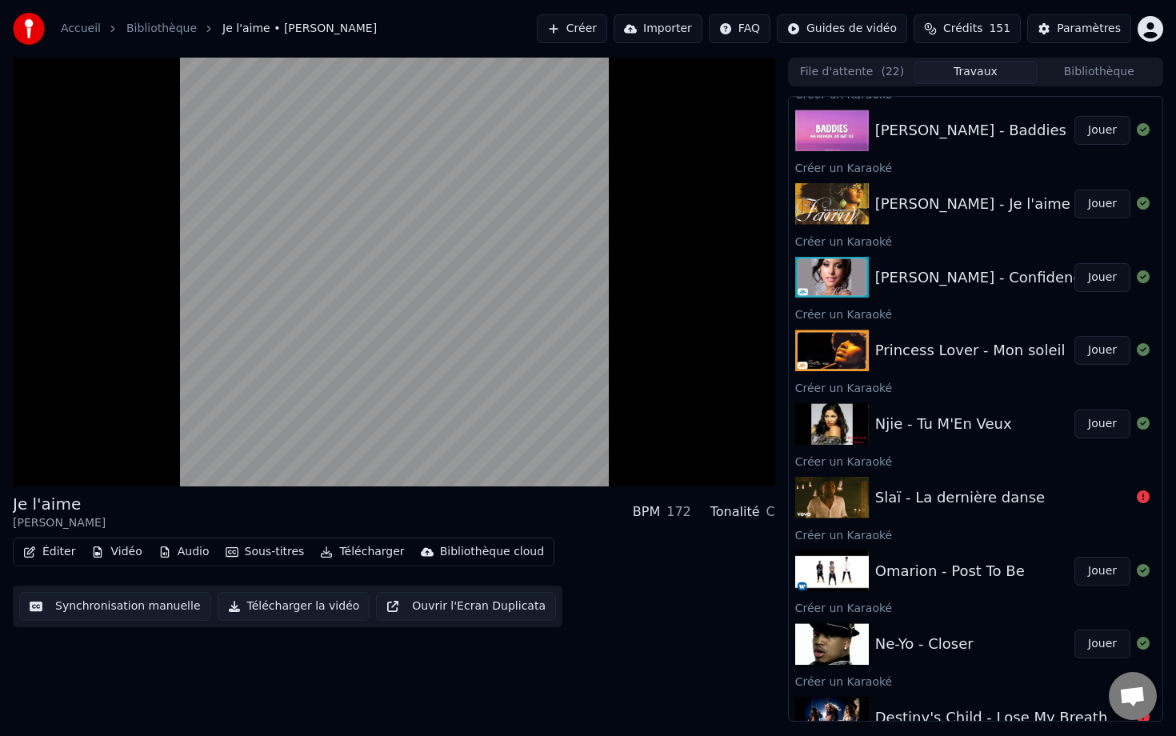
click at [781, 281] on button "Jouer" at bounding box center [1102, 277] width 56 height 29
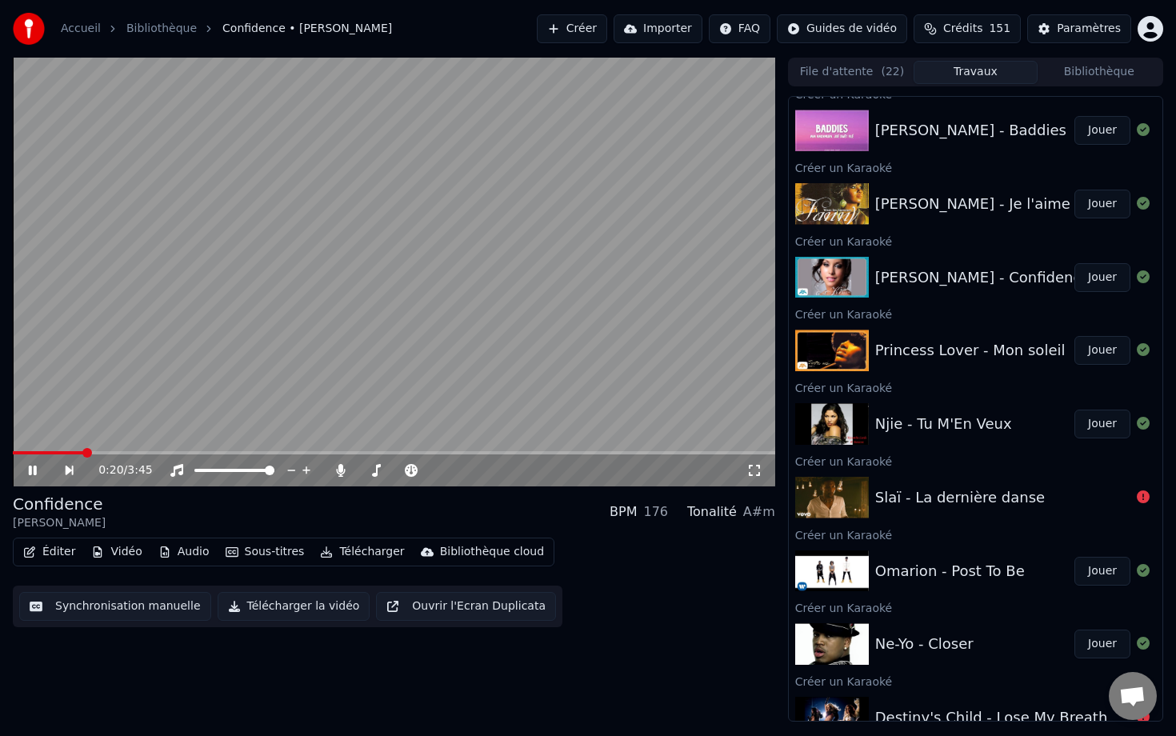
click at [629, 236] on video at bounding box center [394, 272] width 762 height 429
click at [415, 178] on video at bounding box center [394, 272] width 762 height 429
click at [430, 225] on video at bounding box center [394, 272] width 762 height 429
click at [327, 449] on video at bounding box center [394, 272] width 762 height 429
click at [327, 451] on span at bounding box center [170, 452] width 315 height 3
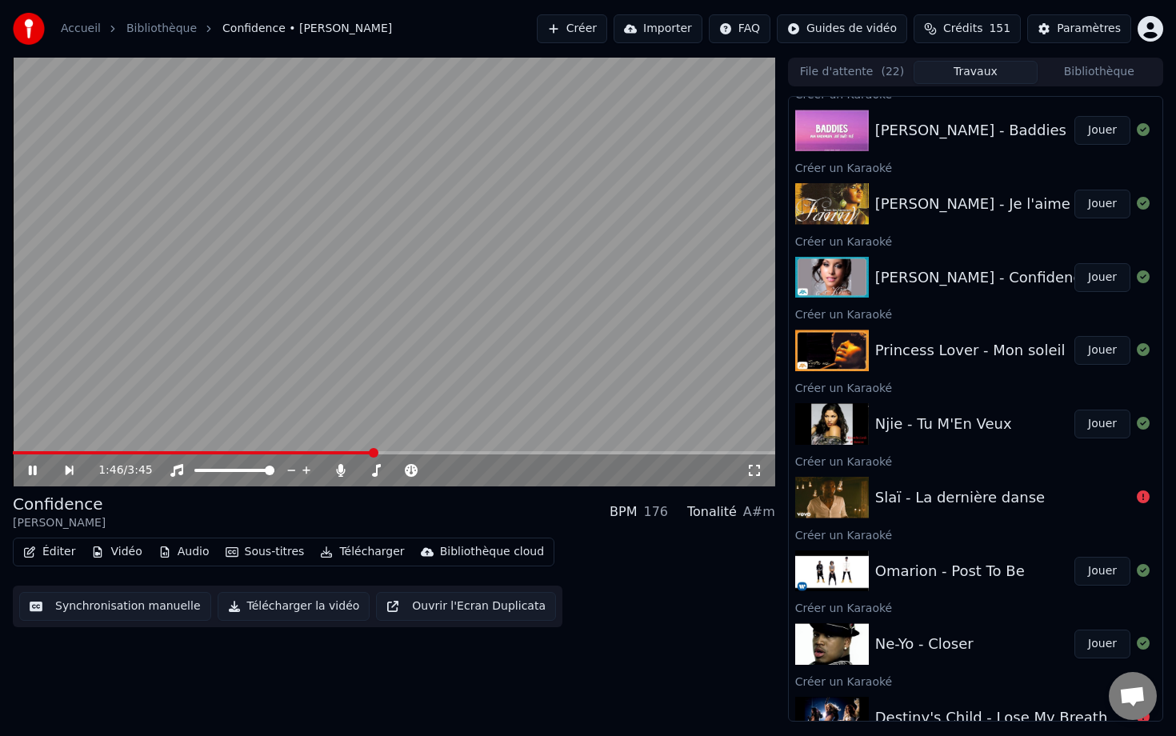
click at [346, 390] on video at bounding box center [394, 272] width 762 height 429
click at [50, 552] on button "Éditer" at bounding box center [49, 552] width 65 height 22
click at [64, 607] on button "Synchronisation manuelle" at bounding box center [115, 606] width 192 height 29
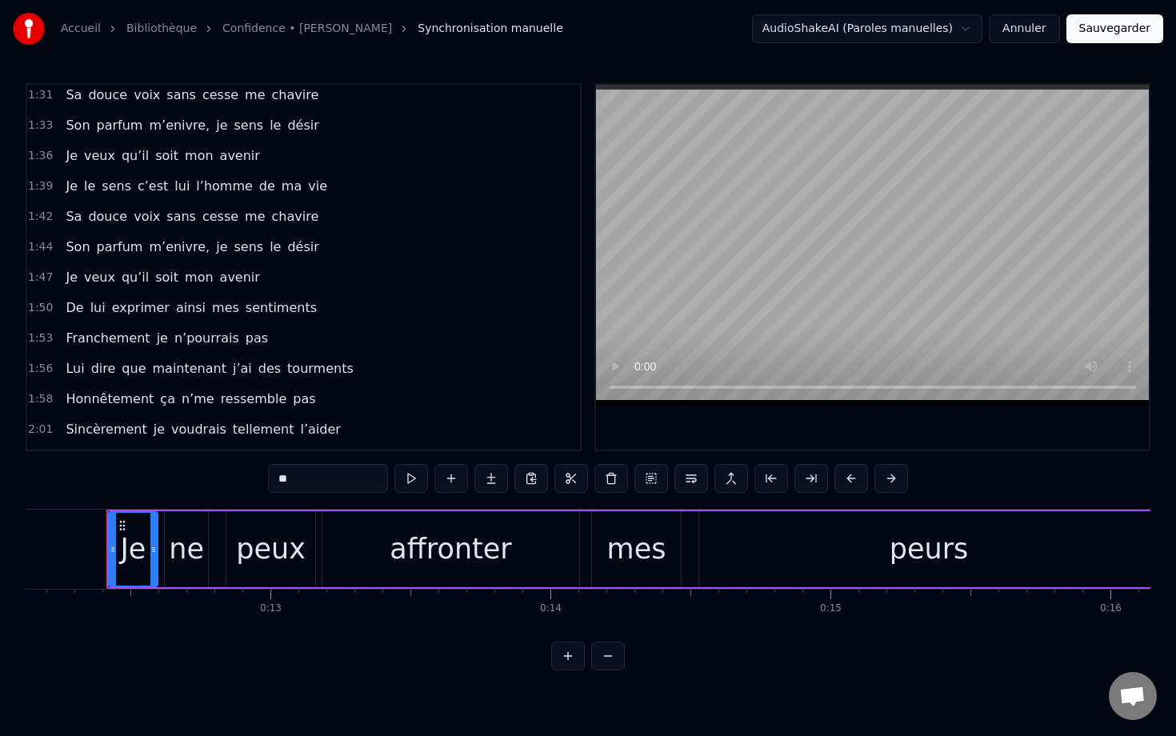
scroll to position [701, 0]
click at [177, 175] on div "Je le sens c’est lui l’homme de ma vie" at bounding box center [196, 188] width 274 height 29
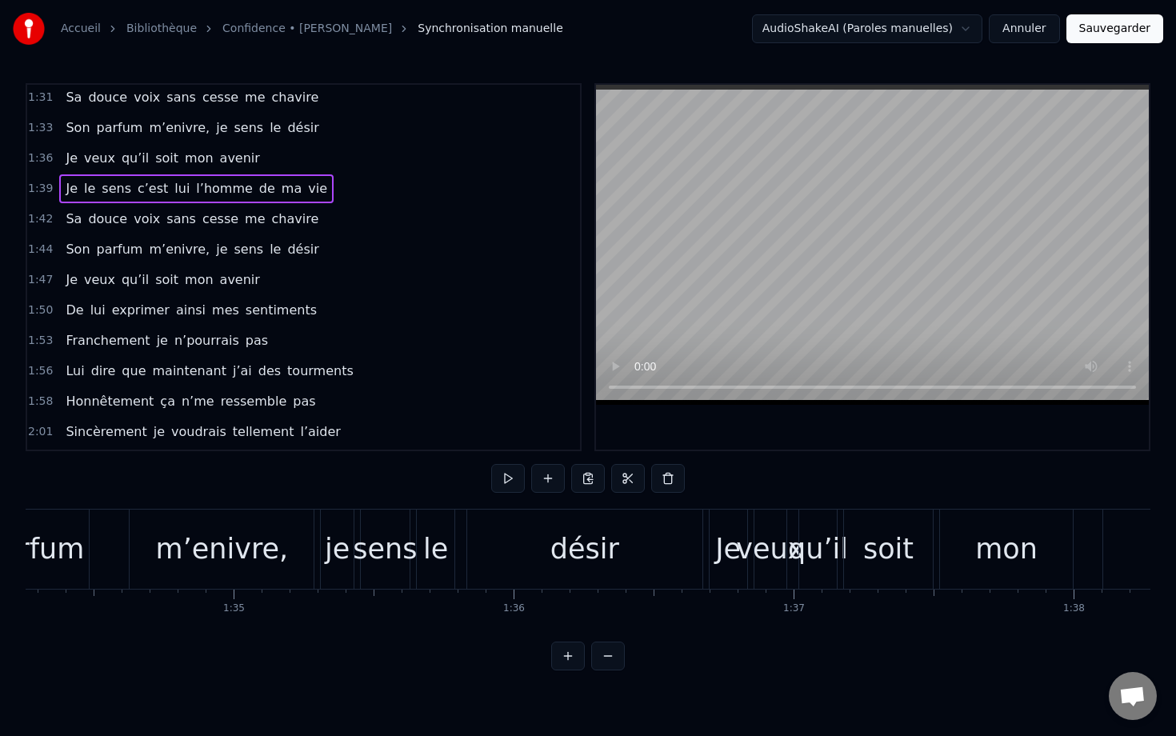
scroll to position [0, 27743]
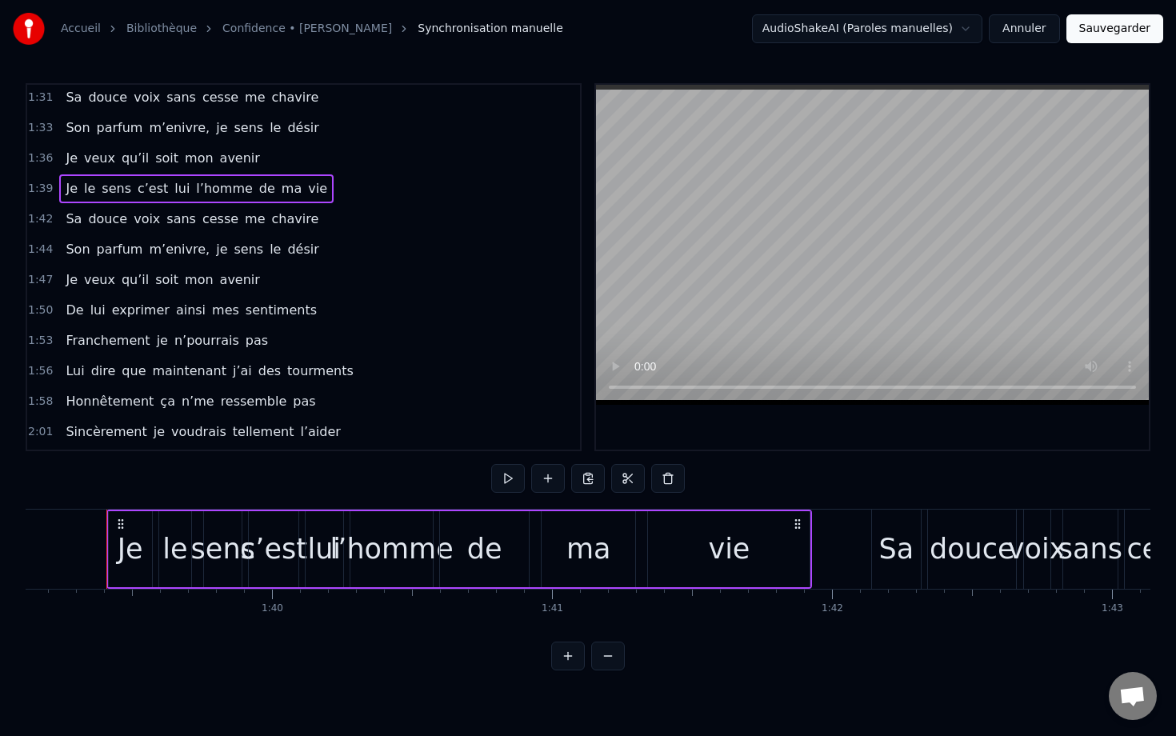
click at [541, 517] on div "ma" at bounding box center [588, 549] width 94 height 76
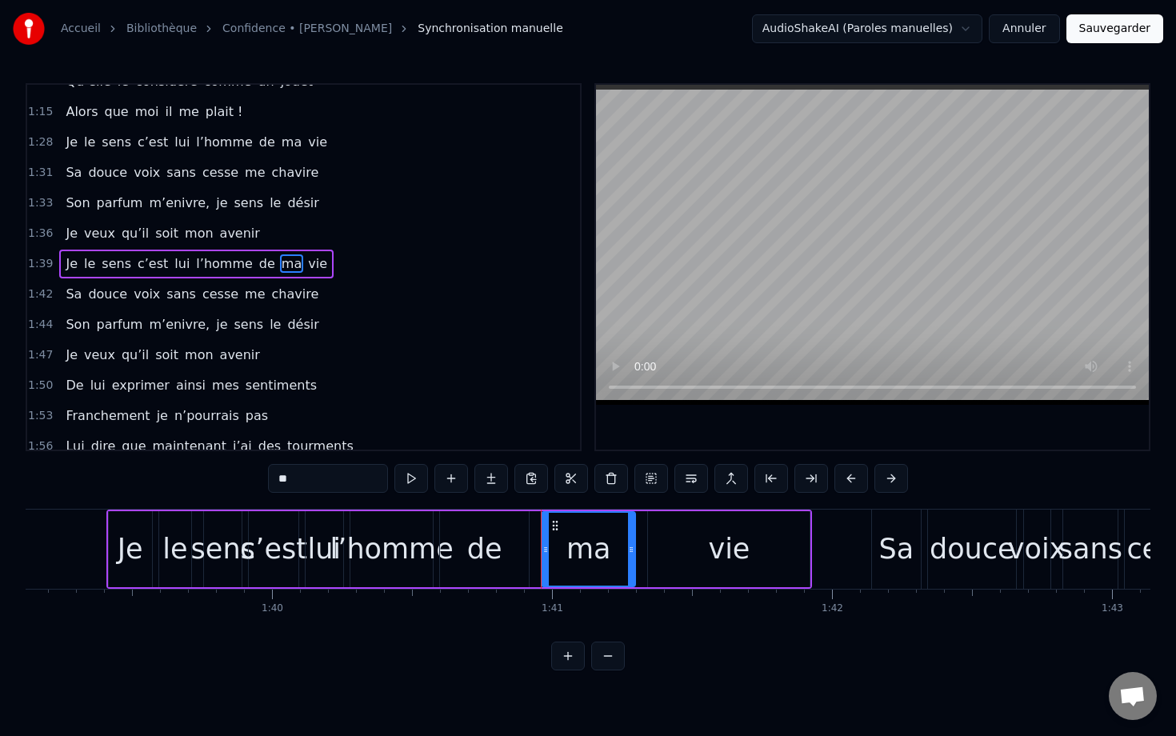
scroll to position [623, 0]
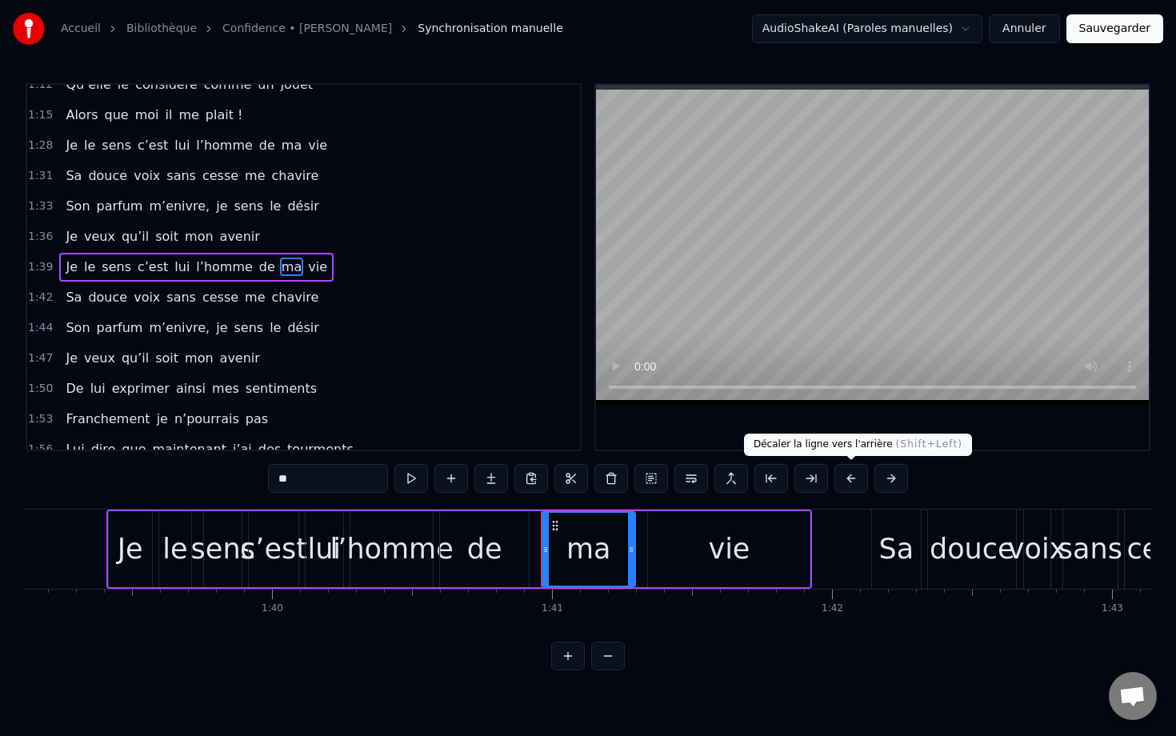
click at [781, 474] on button at bounding box center [851, 478] width 34 height 29
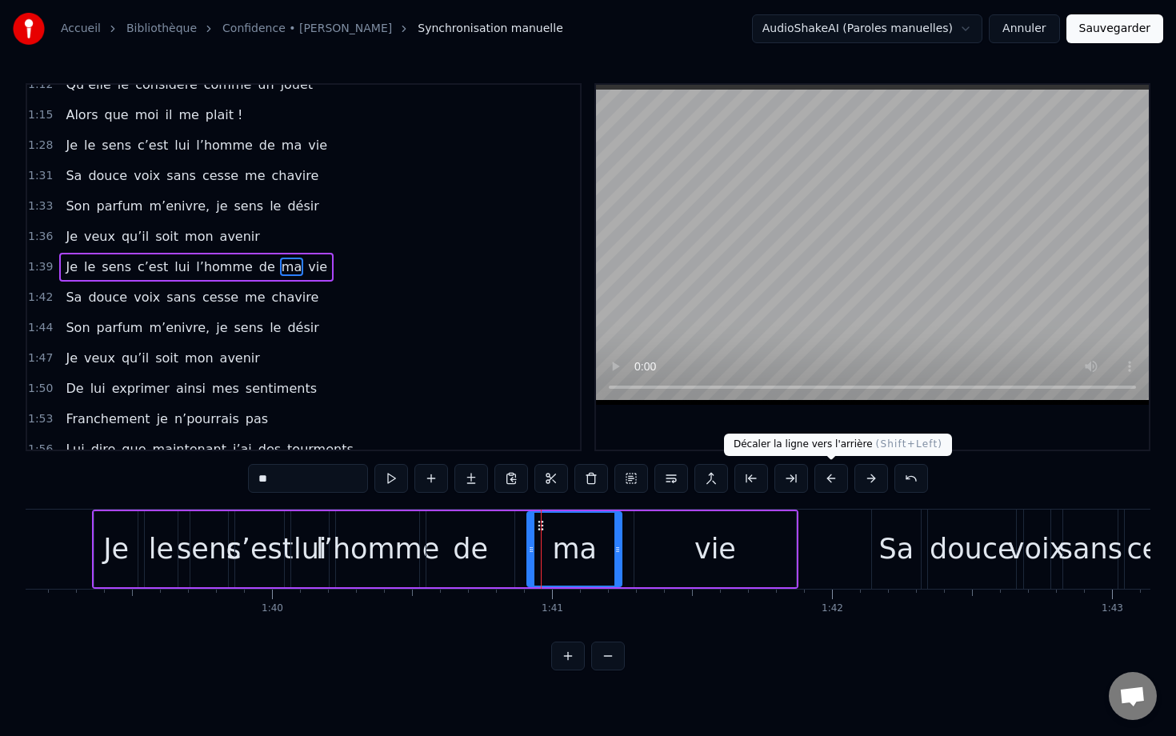
click at [781, 481] on button at bounding box center [831, 478] width 34 height 29
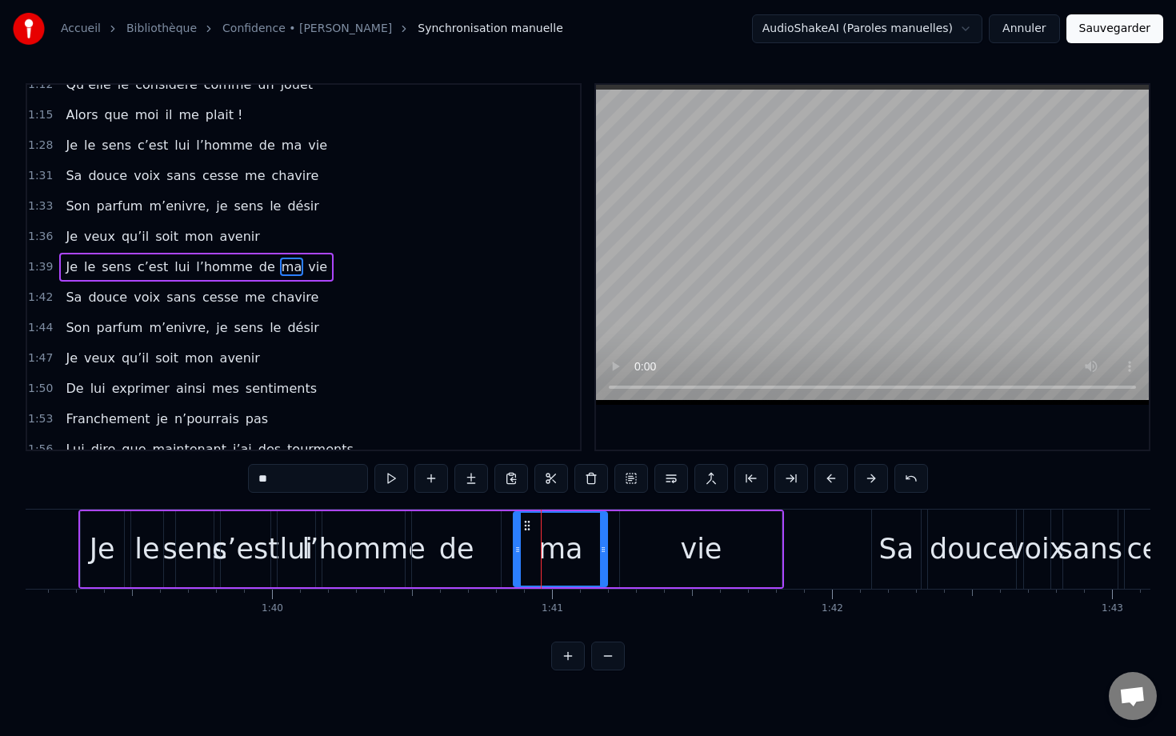
click at [781, 481] on button at bounding box center [831, 478] width 34 height 29
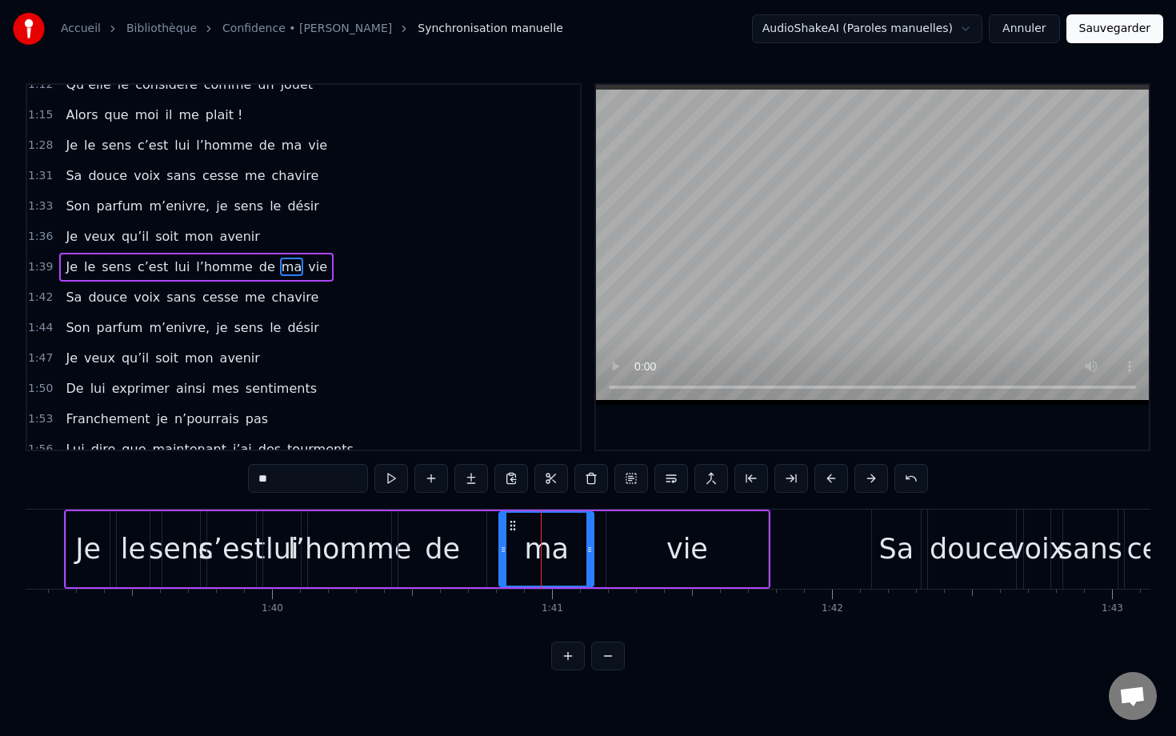
click at [781, 481] on button at bounding box center [831, 478] width 34 height 29
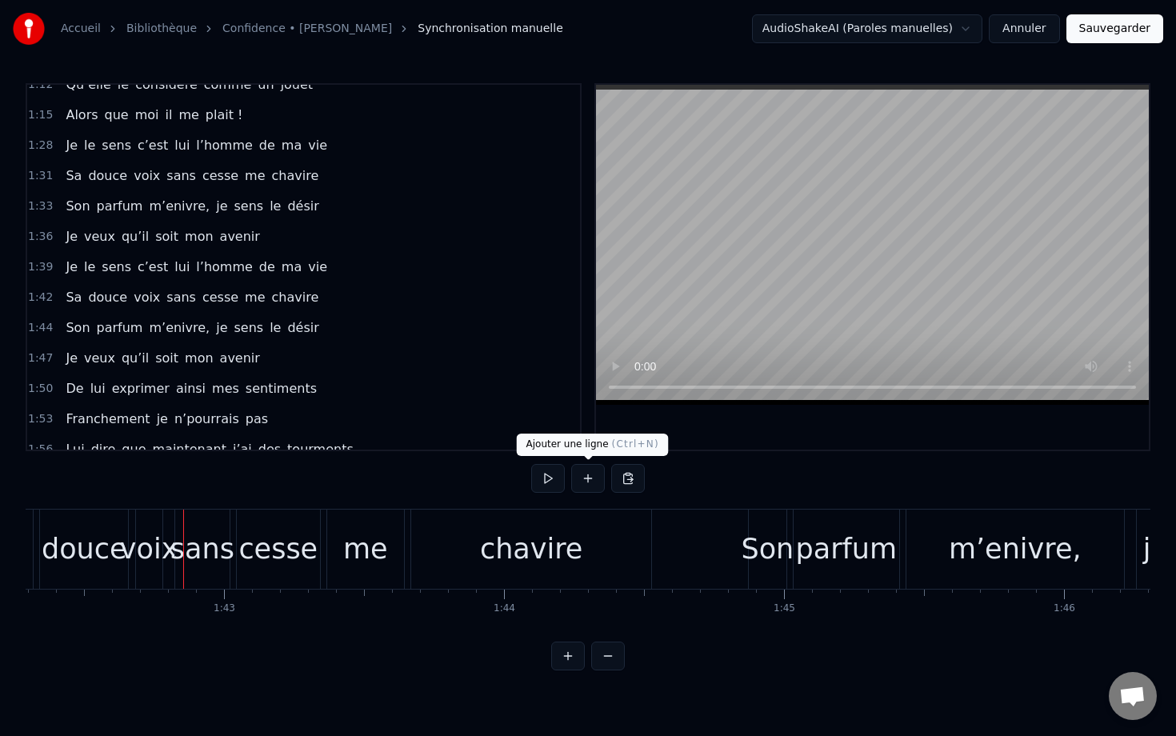
scroll to position [0, 28708]
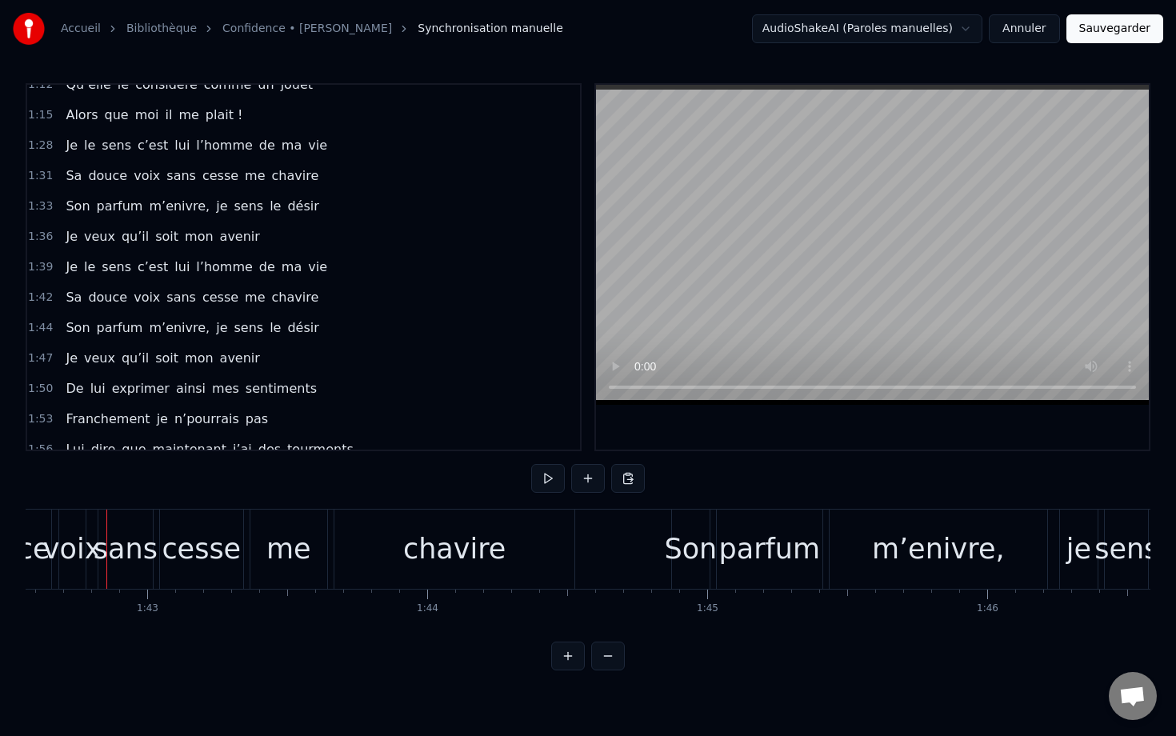
click at [90, 509] on div "Sa douce voix sans cesse me chavire" at bounding box center [242, 548] width 673 height 79
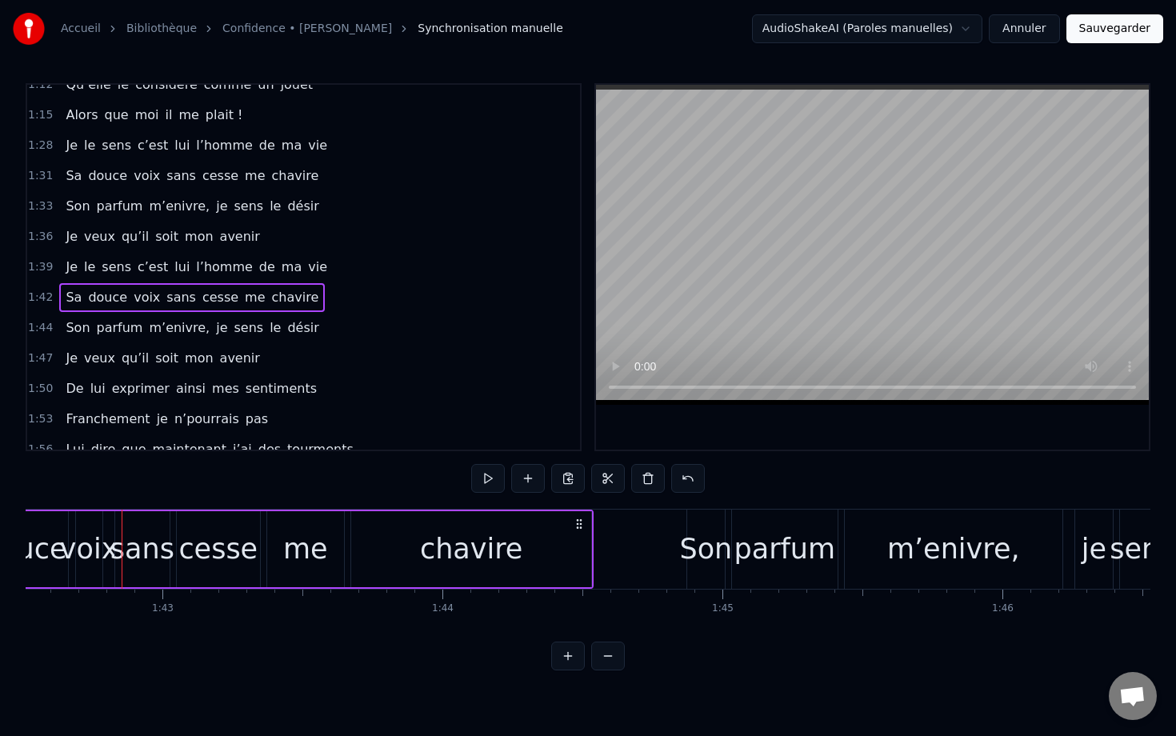
click at [482, 514] on div "chavire" at bounding box center [471, 549] width 240 height 76
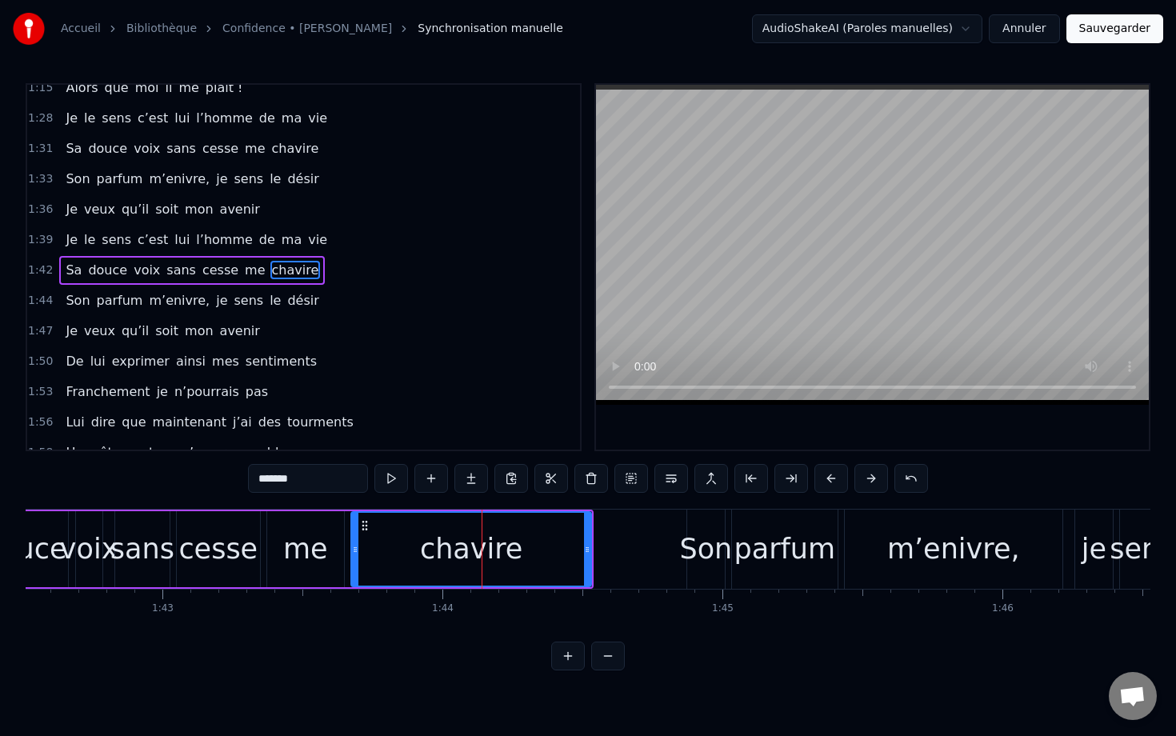
scroll to position [653, 0]
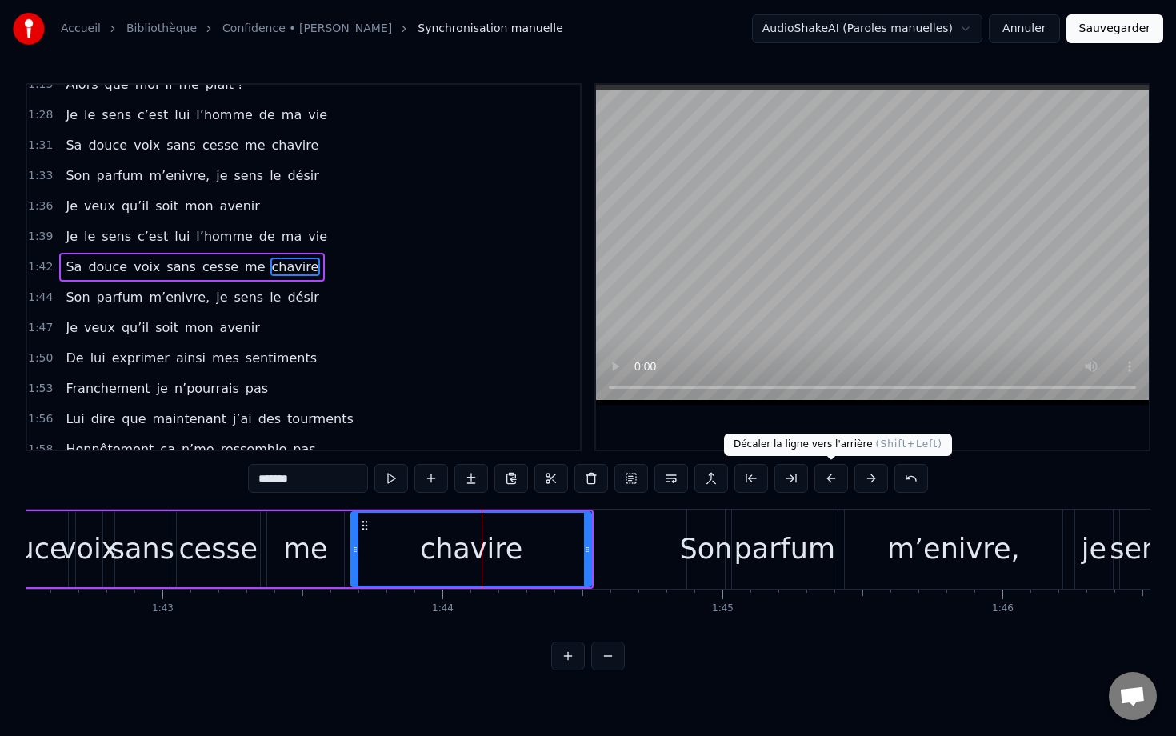
click at [781, 475] on button at bounding box center [831, 478] width 34 height 29
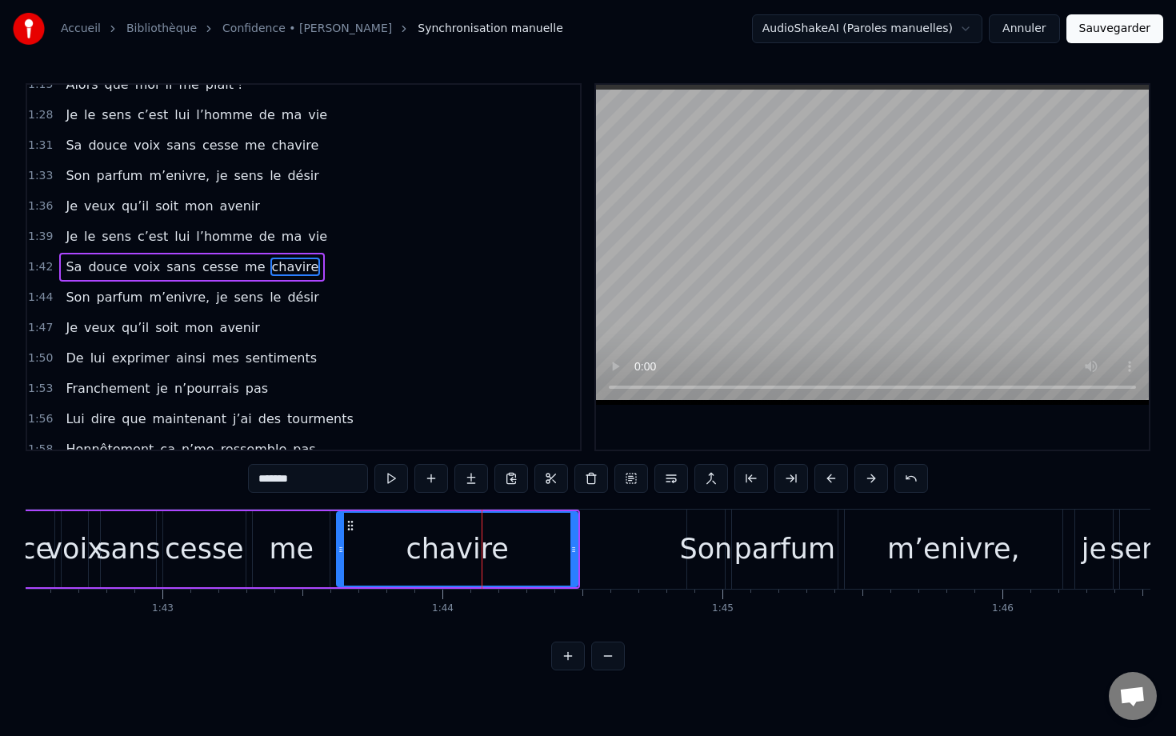
click at [781, 475] on button at bounding box center [831, 478] width 34 height 29
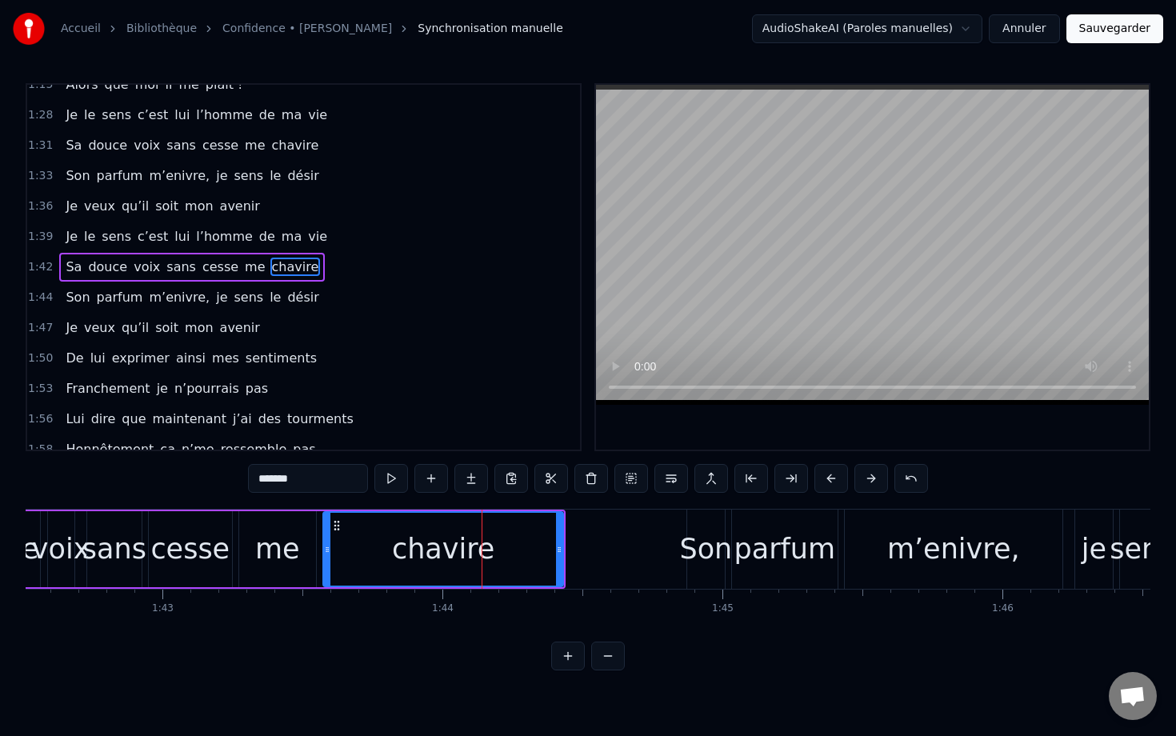
click at [781, 475] on button at bounding box center [831, 478] width 34 height 29
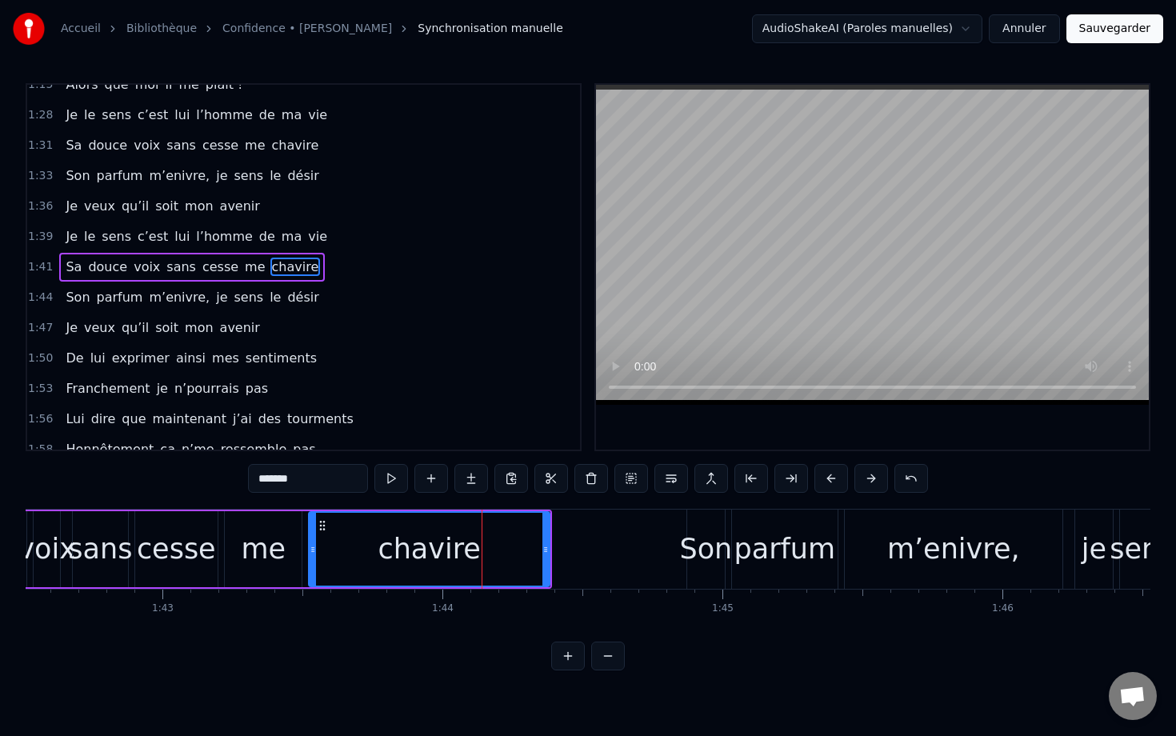
click at [781, 475] on button at bounding box center [831, 478] width 34 height 29
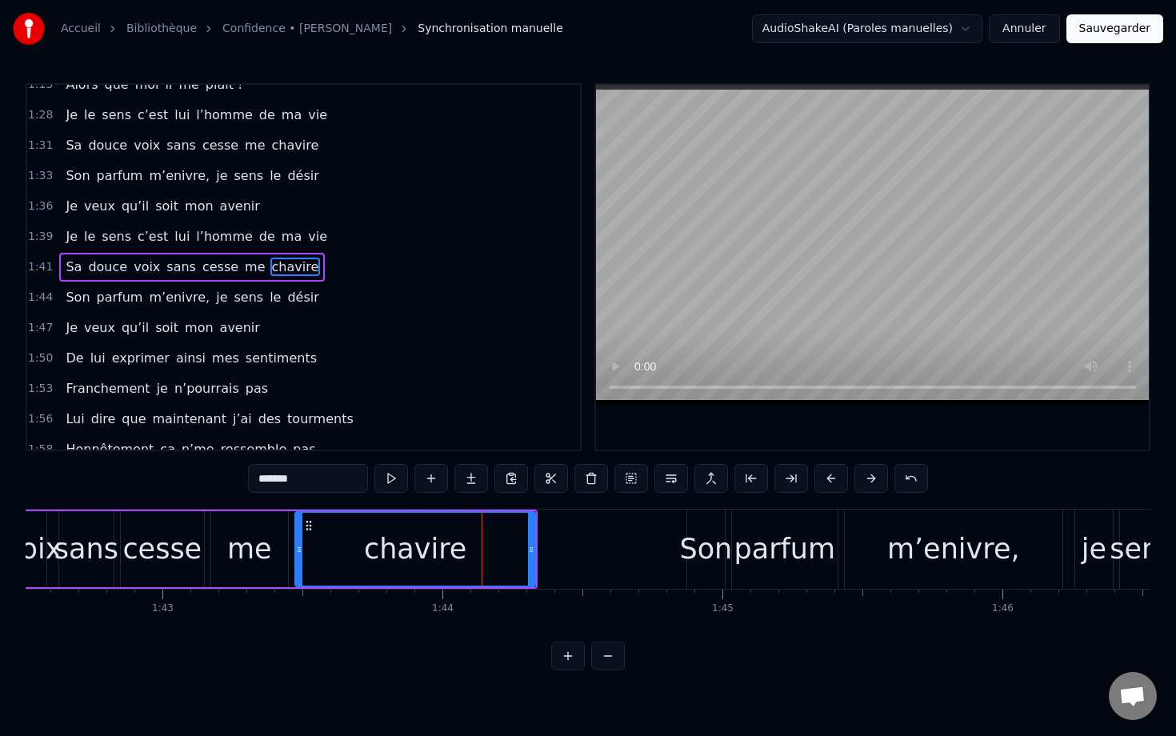
click at [781, 475] on button at bounding box center [831, 478] width 34 height 29
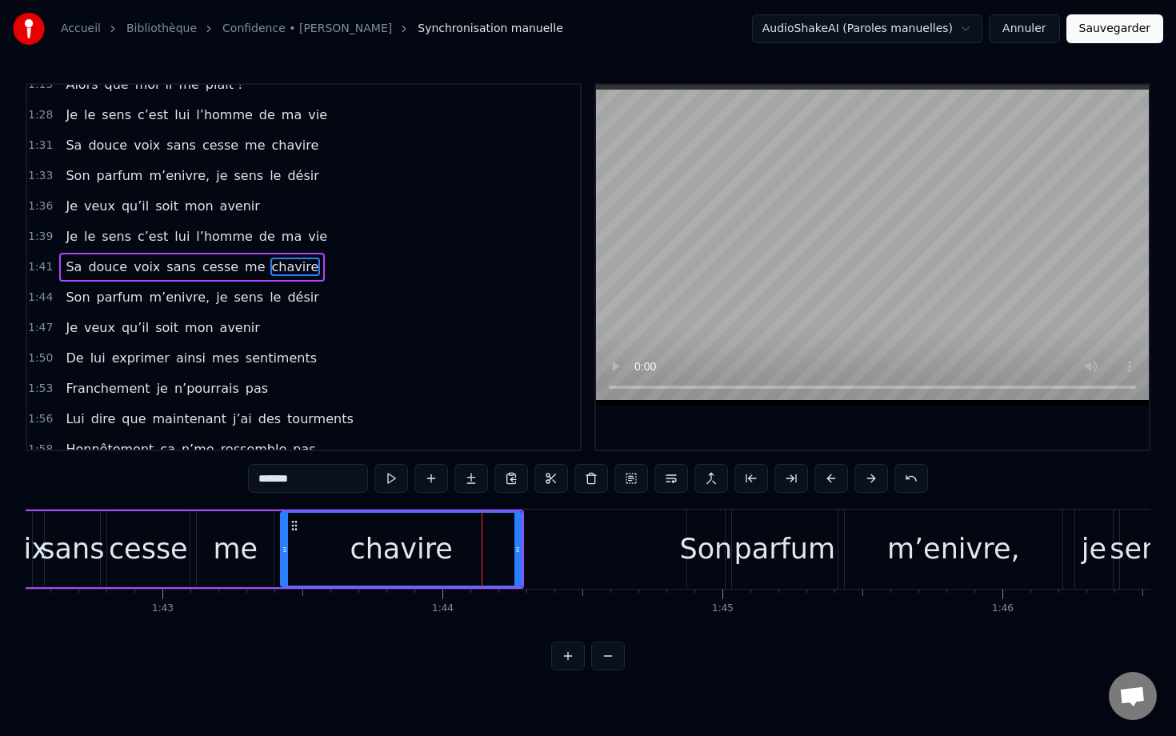
click at [781, 475] on button at bounding box center [831, 478] width 34 height 29
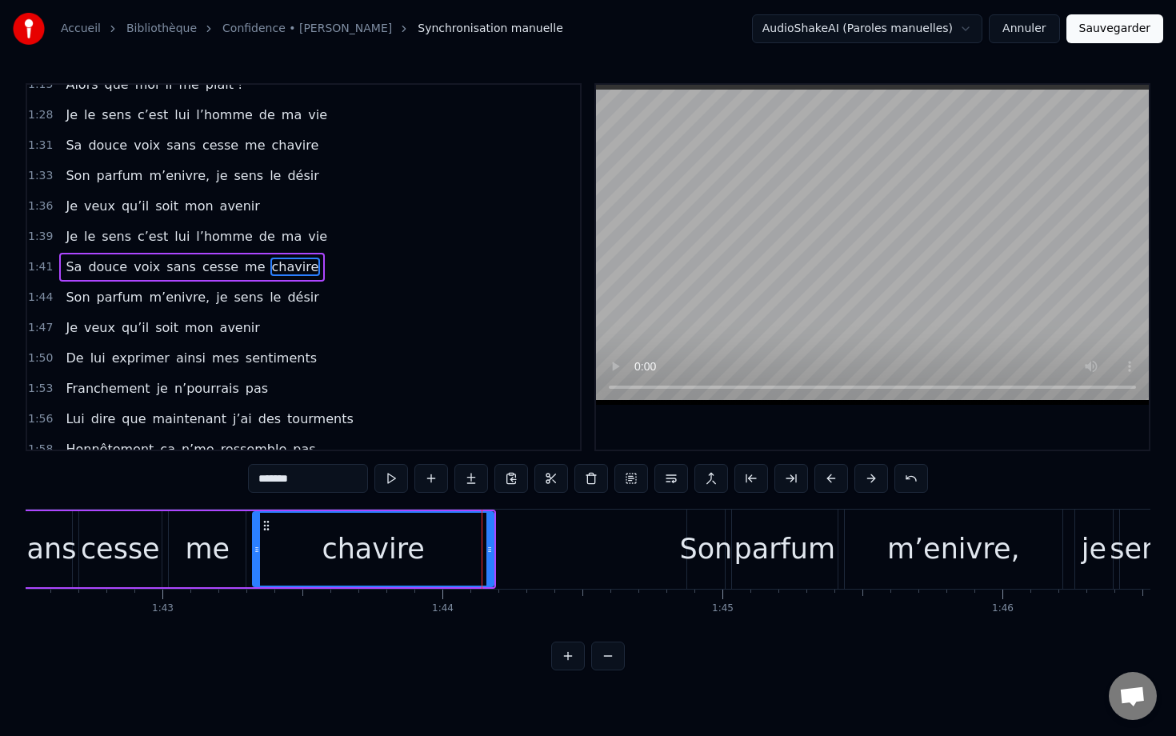
click at [781, 475] on button at bounding box center [831, 478] width 34 height 29
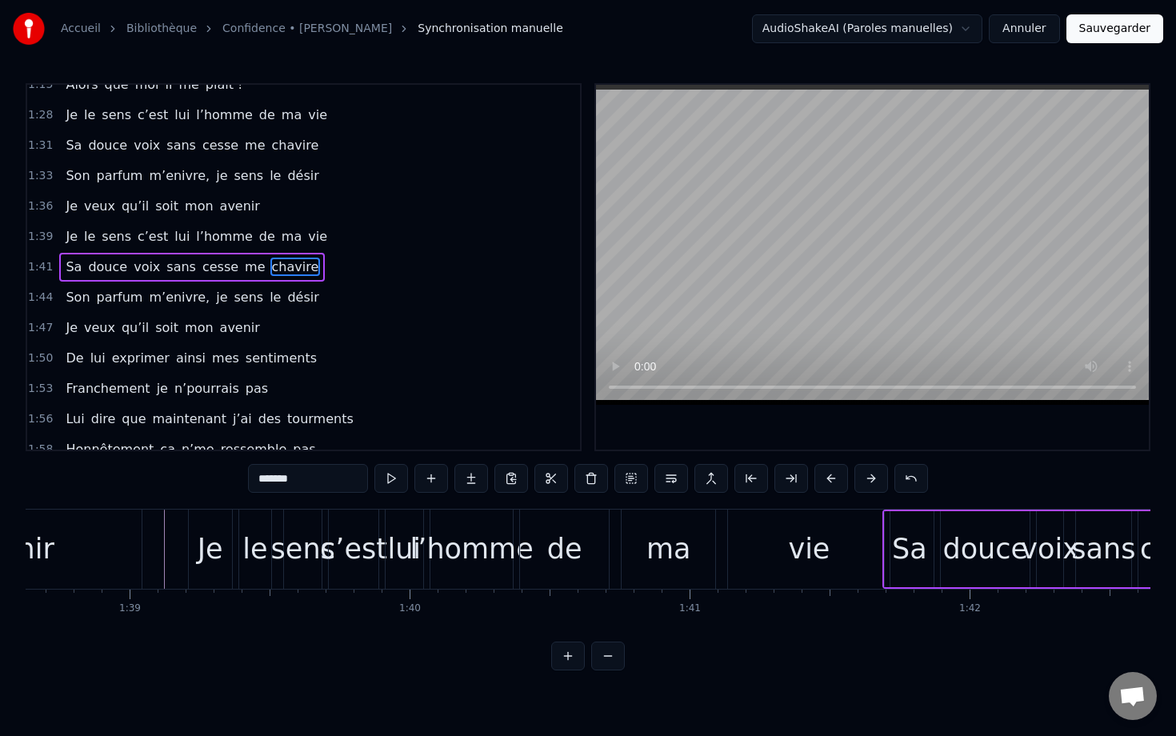
scroll to position [0, 27577]
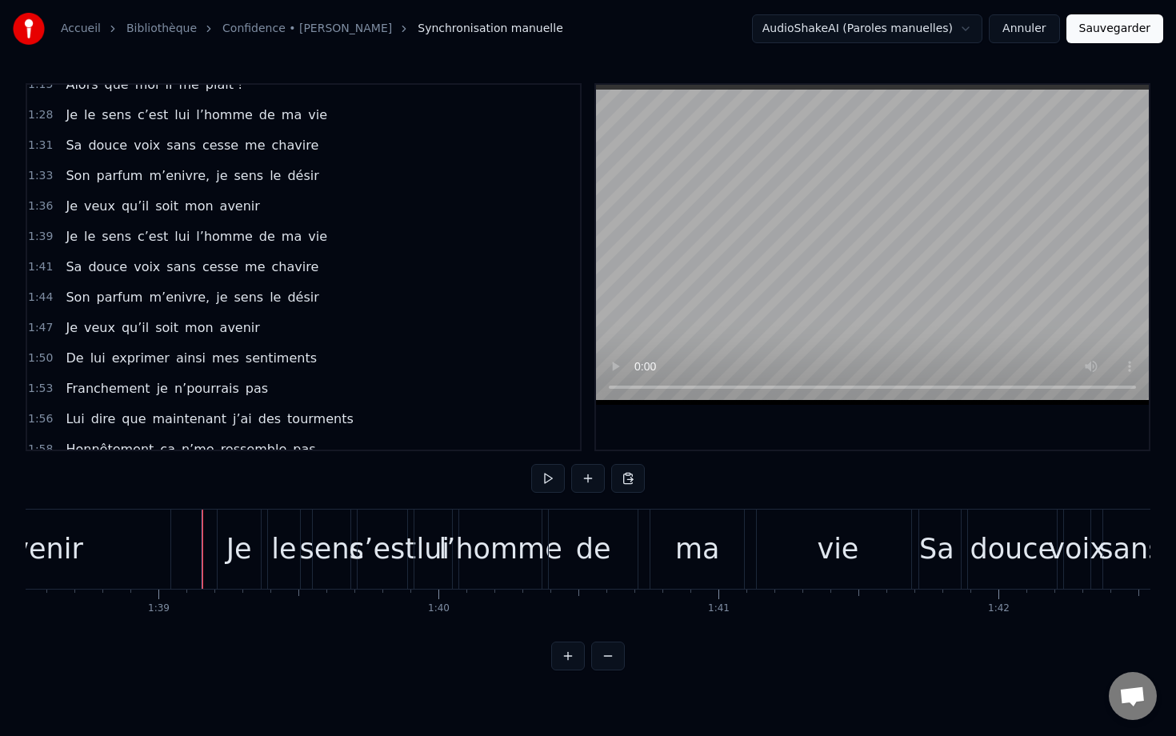
click at [256, 522] on div "Je" at bounding box center [239, 548] width 43 height 79
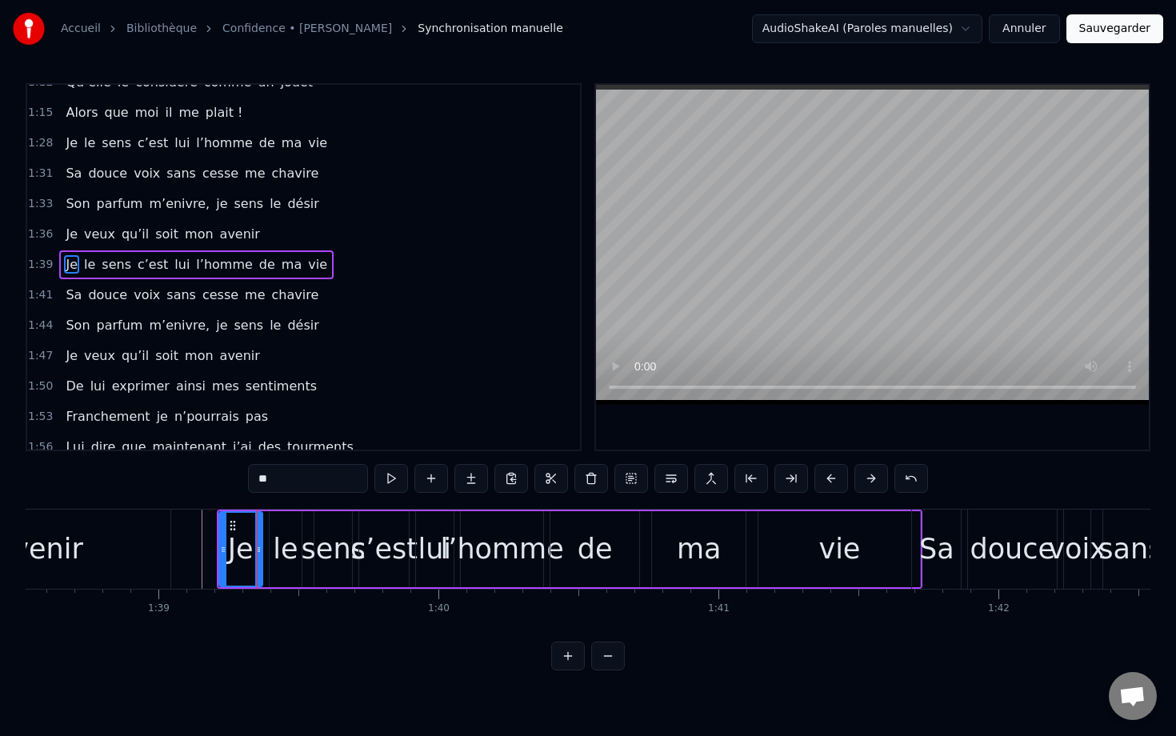
scroll to position [623, 0]
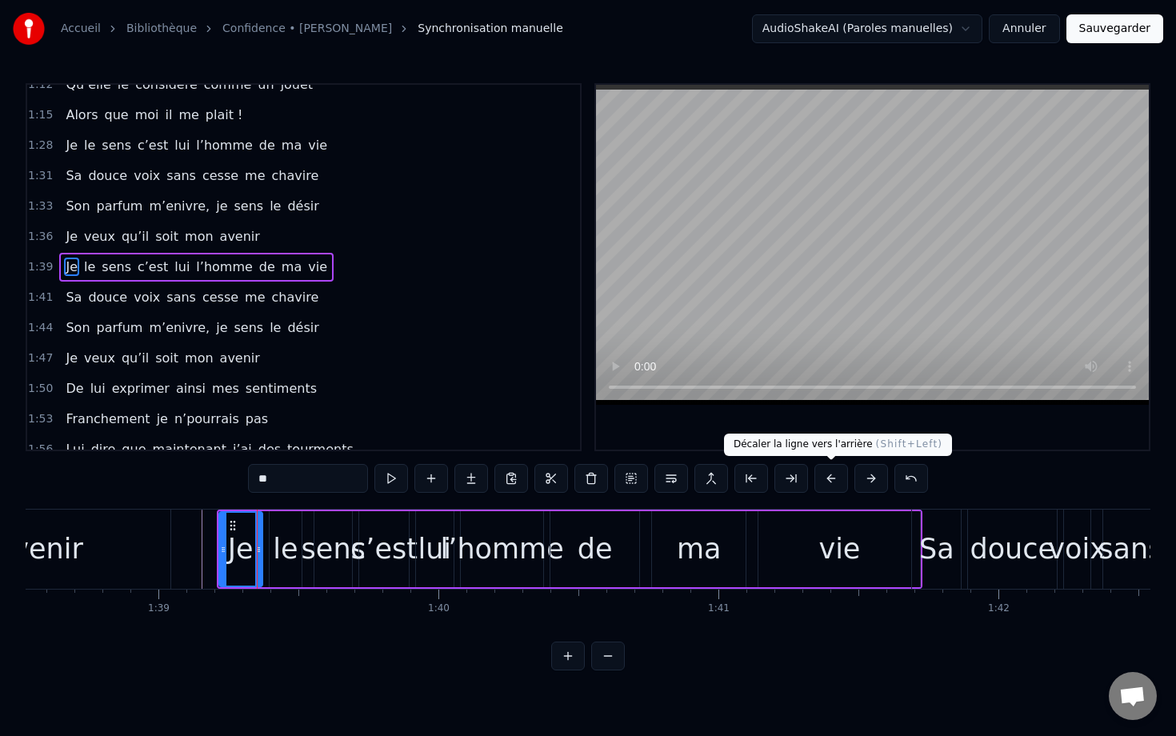
click at [781, 482] on button at bounding box center [831, 478] width 34 height 29
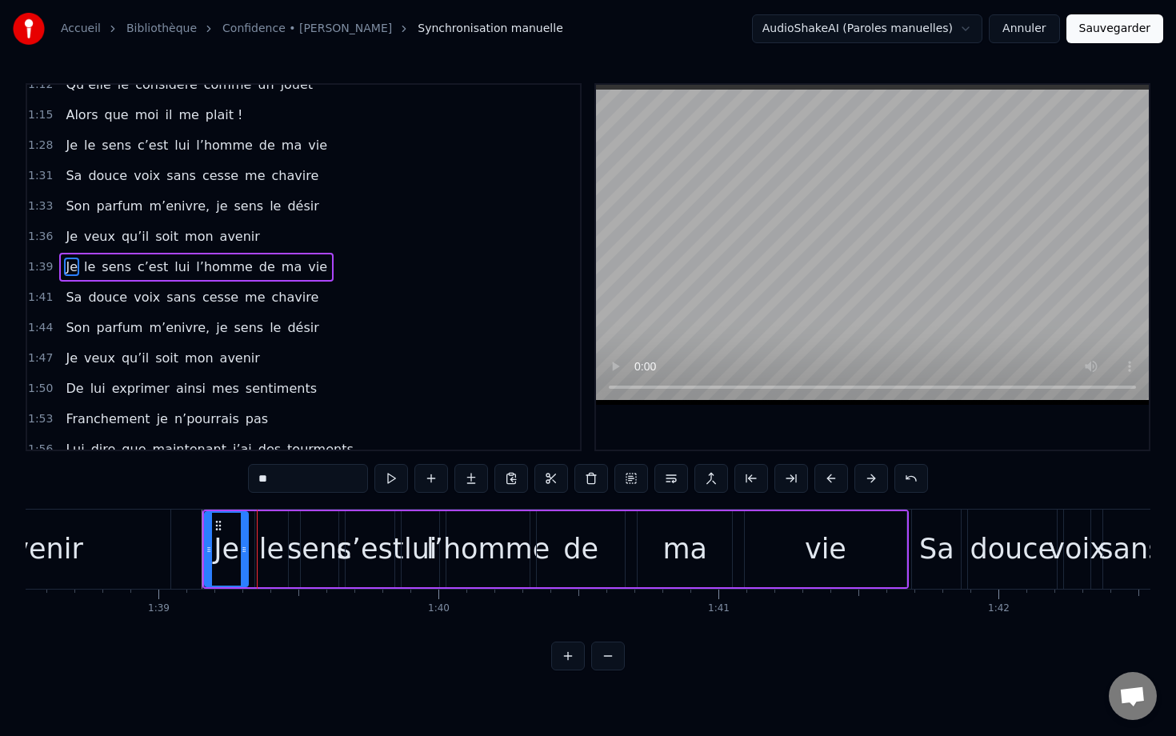
click at [781, 482] on button at bounding box center [831, 478] width 34 height 29
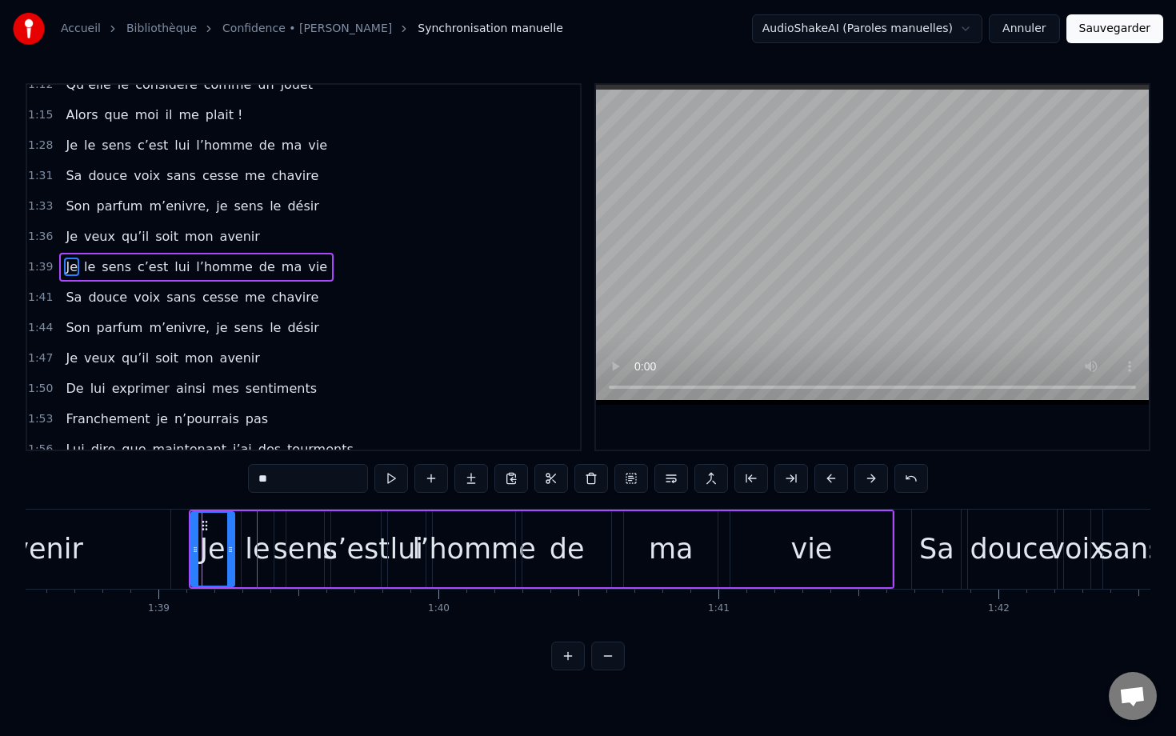
click at [781, 482] on button at bounding box center [831, 478] width 34 height 29
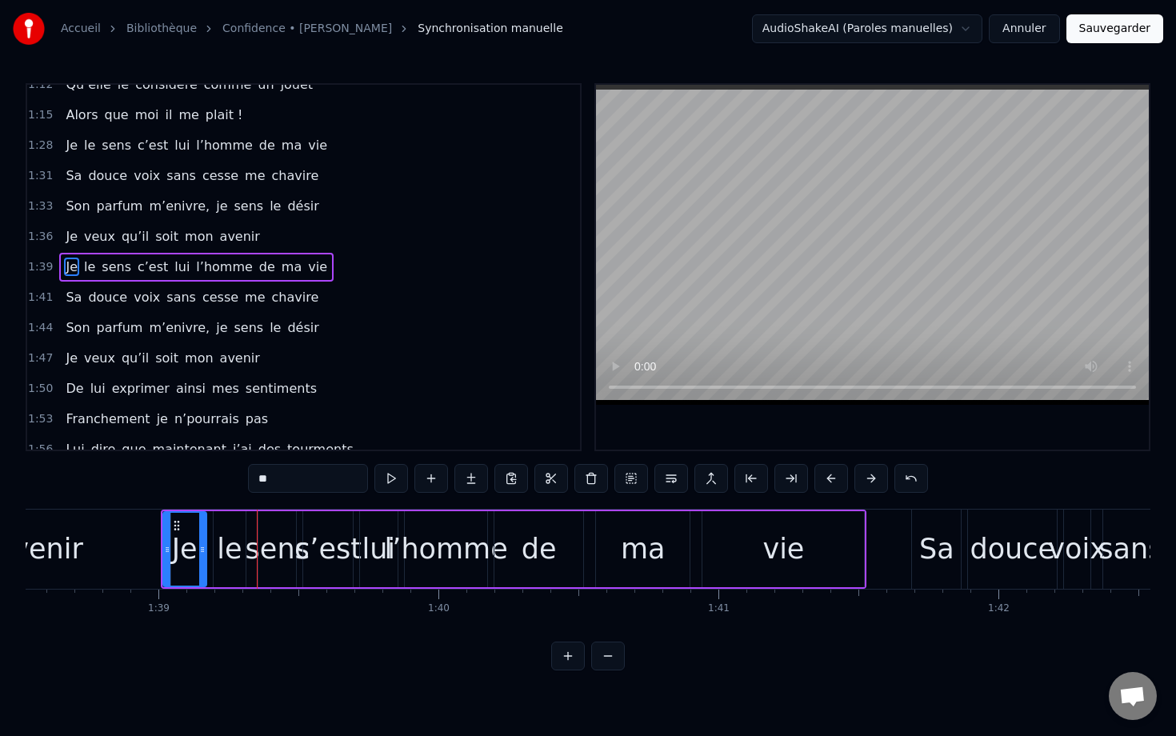
click at [781, 482] on button at bounding box center [831, 478] width 34 height 29
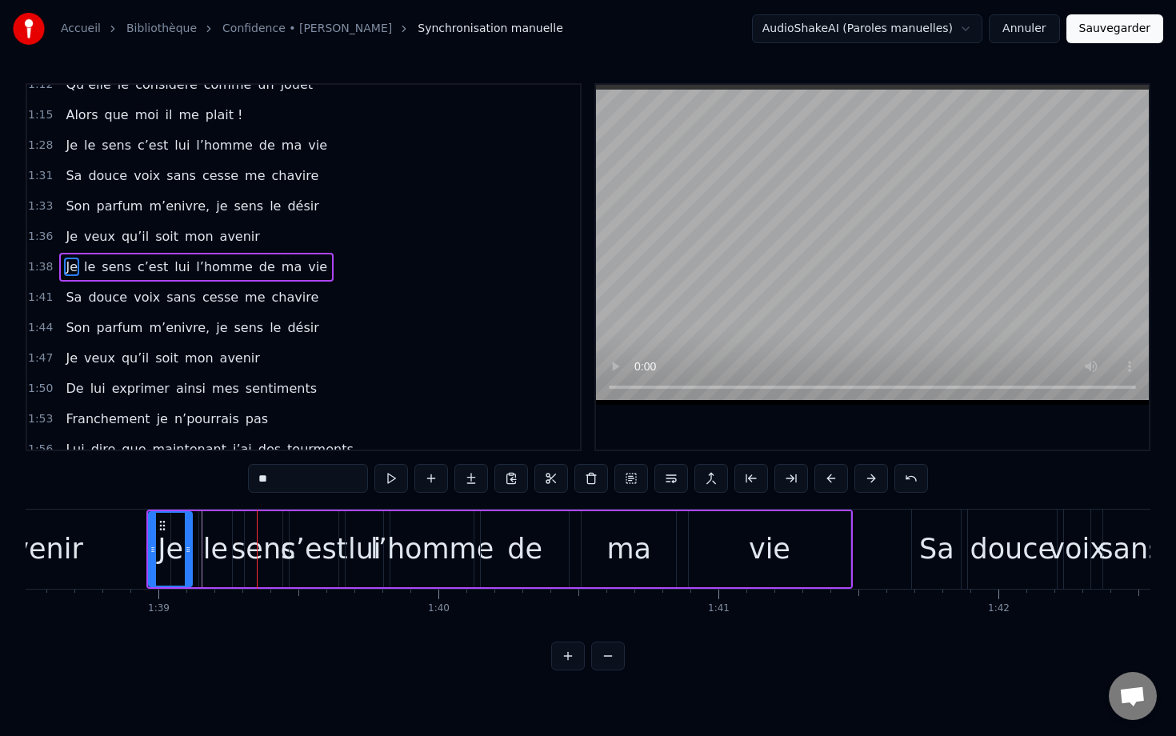
click at [781, 481] on button at bounding box center [831, 478] width 34 height 29
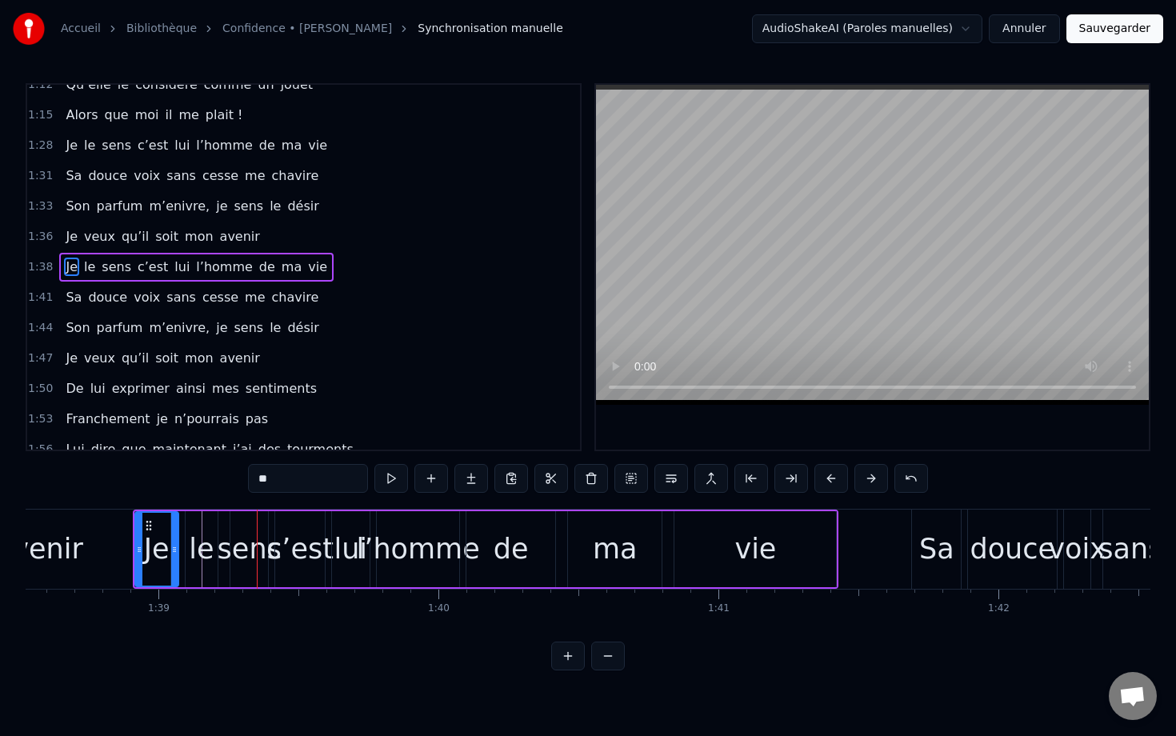
click at [124, 500] on div "0:12 Je ne peux affronter mes peurs 0:17 Lui dire qu’il est mon âme- sœur 0:22 …" at bounding box center [588, 376] width 1124 height 587
click at [121, 512] on div "avenir" at bounding box center [39, 548] width 262 height 79
type input "******"
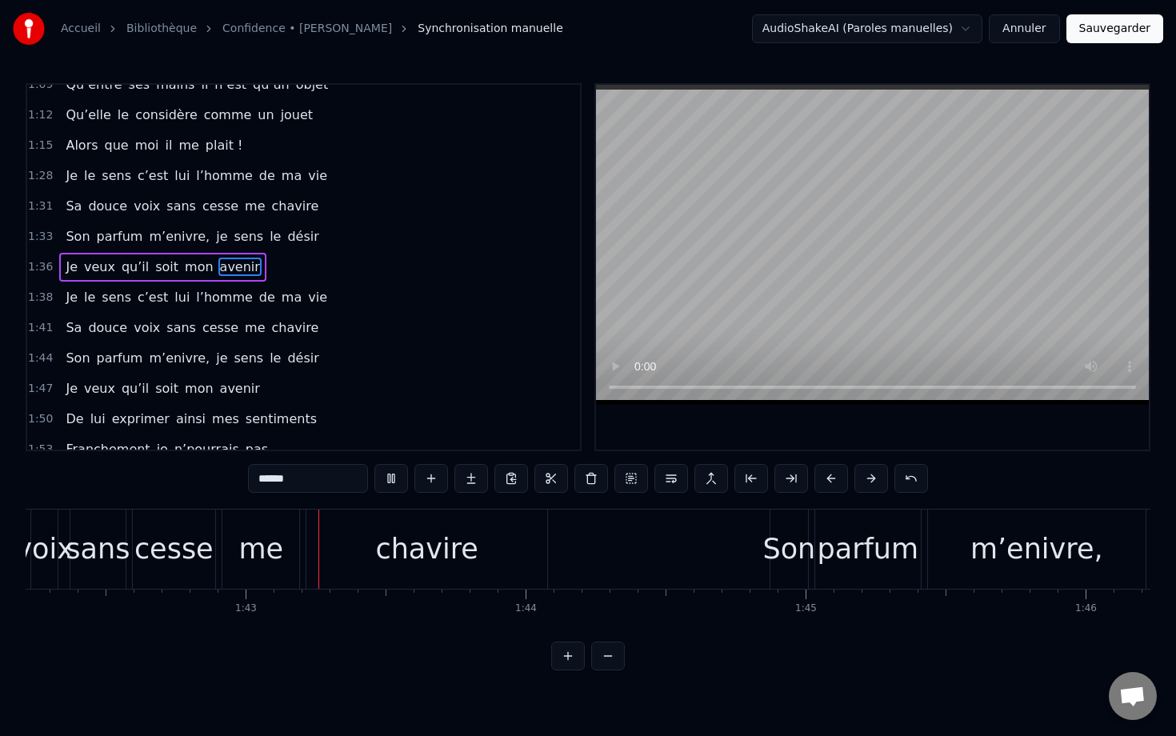
scroll to position [0, 28610]
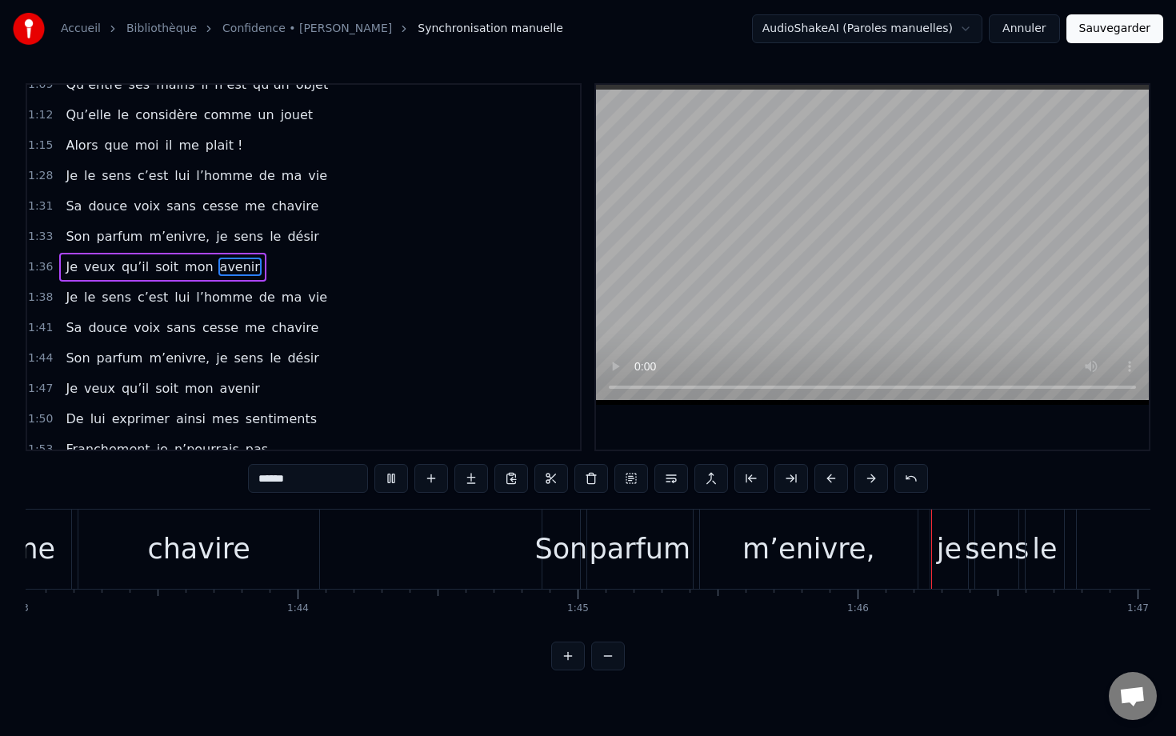
click at [772, 545] on div "Son parfum m’enivre, je sens le désir" at bounding box center [925, 548] width 768 height 79
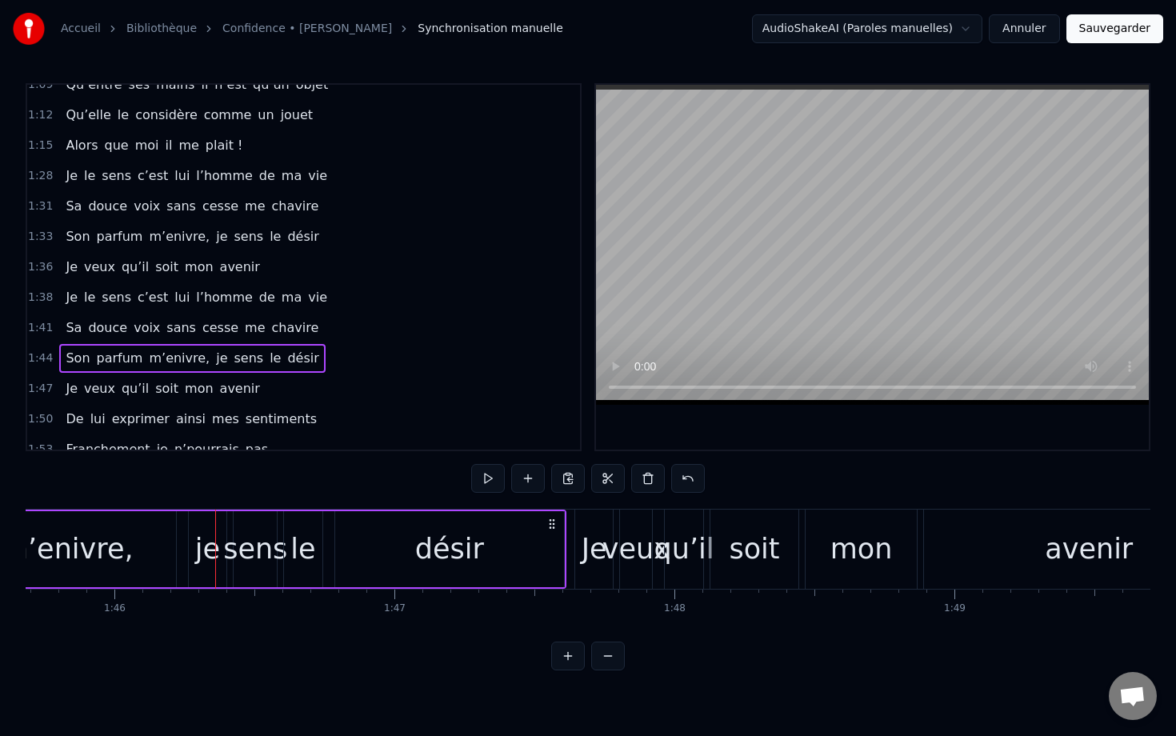
scroll to position [0, 29591]
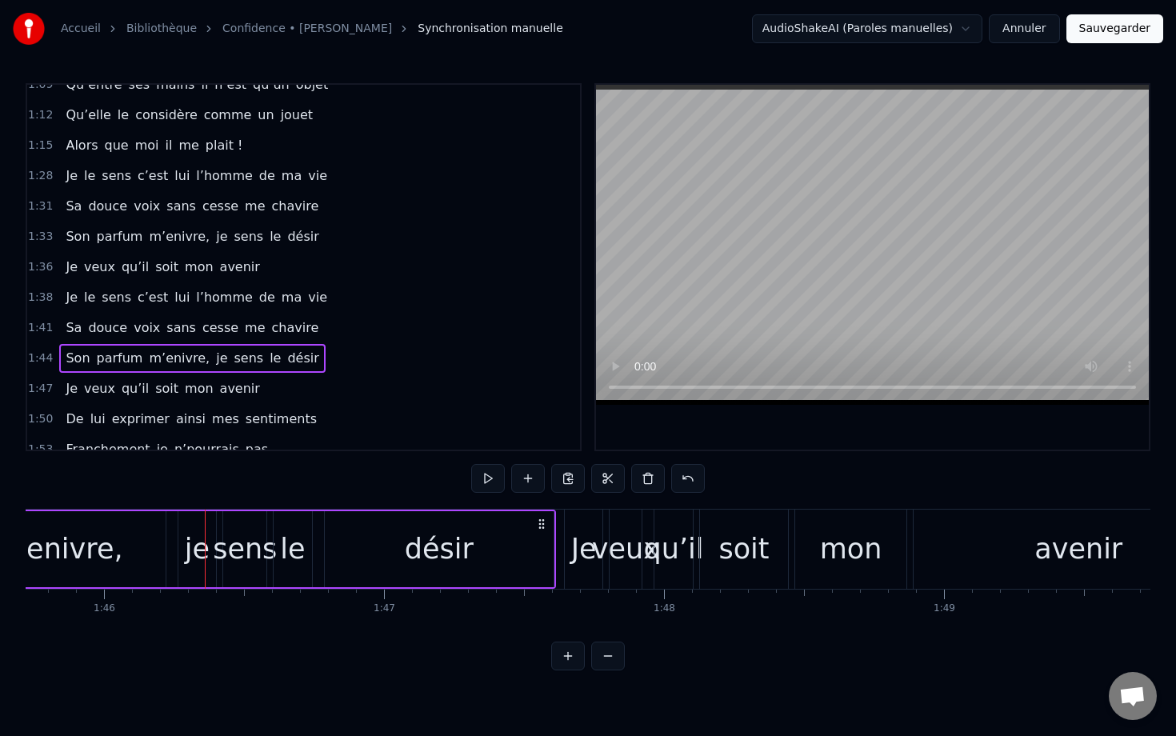
click at [433, 572] on div "désir" at bounding box center [439, 549] width 229 height 76
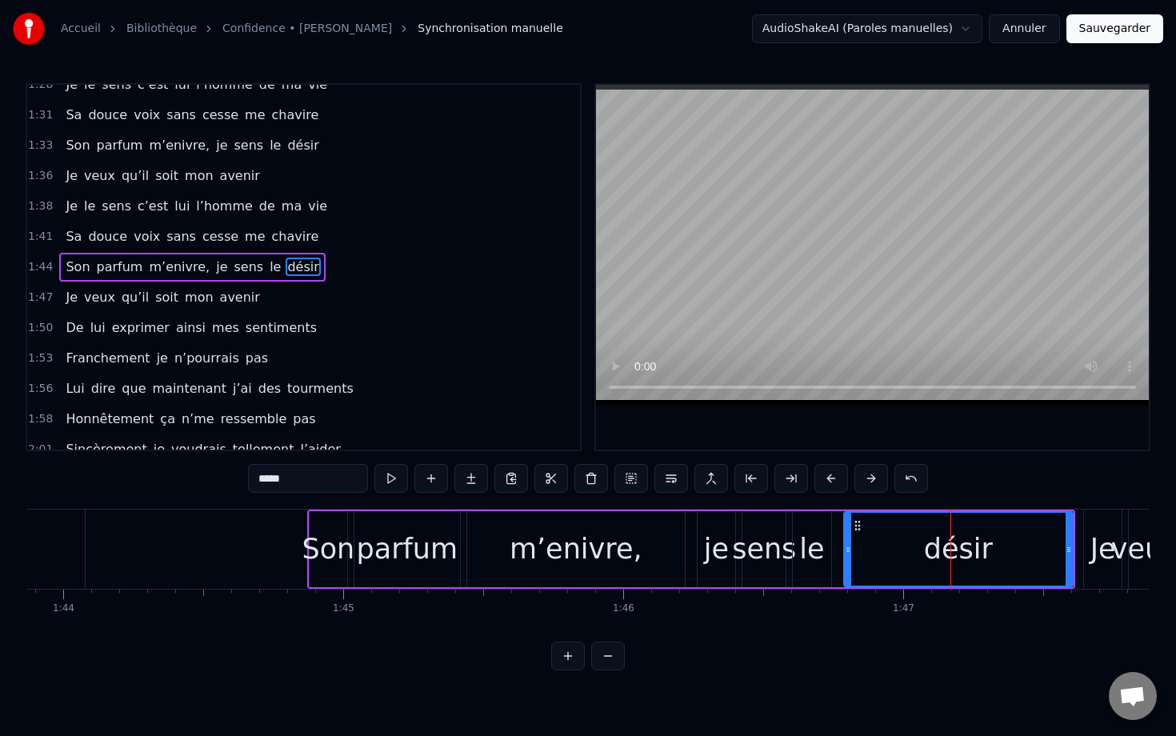
scroll to position [0, 29028]
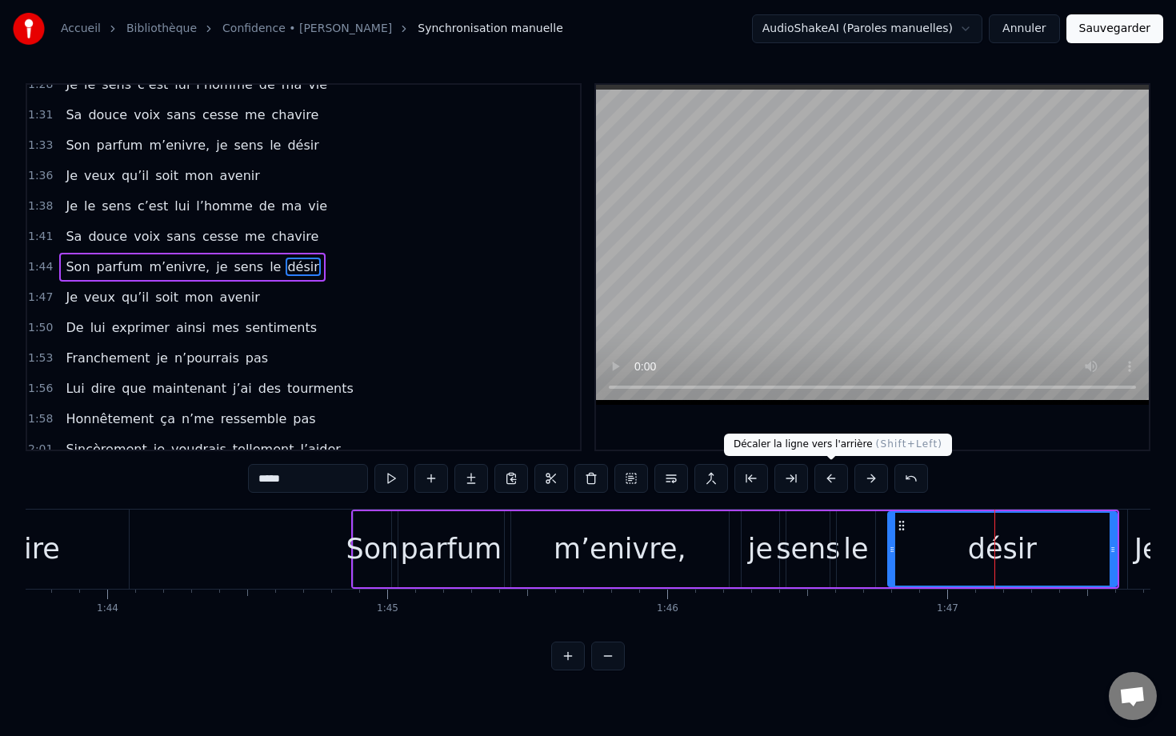
click at [781, 474] on button at bounding box center [831, 478] width 34 height 29
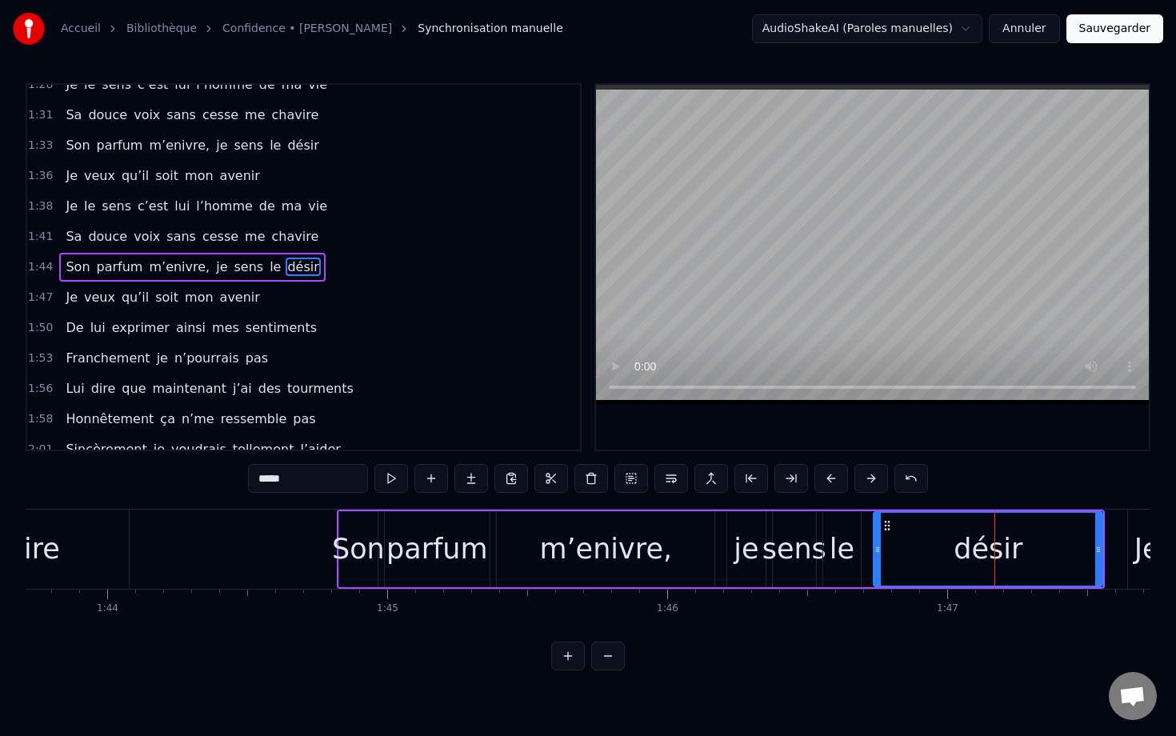
click at [781, 474] on button at bounding box center [831, 478] width 34 height 29
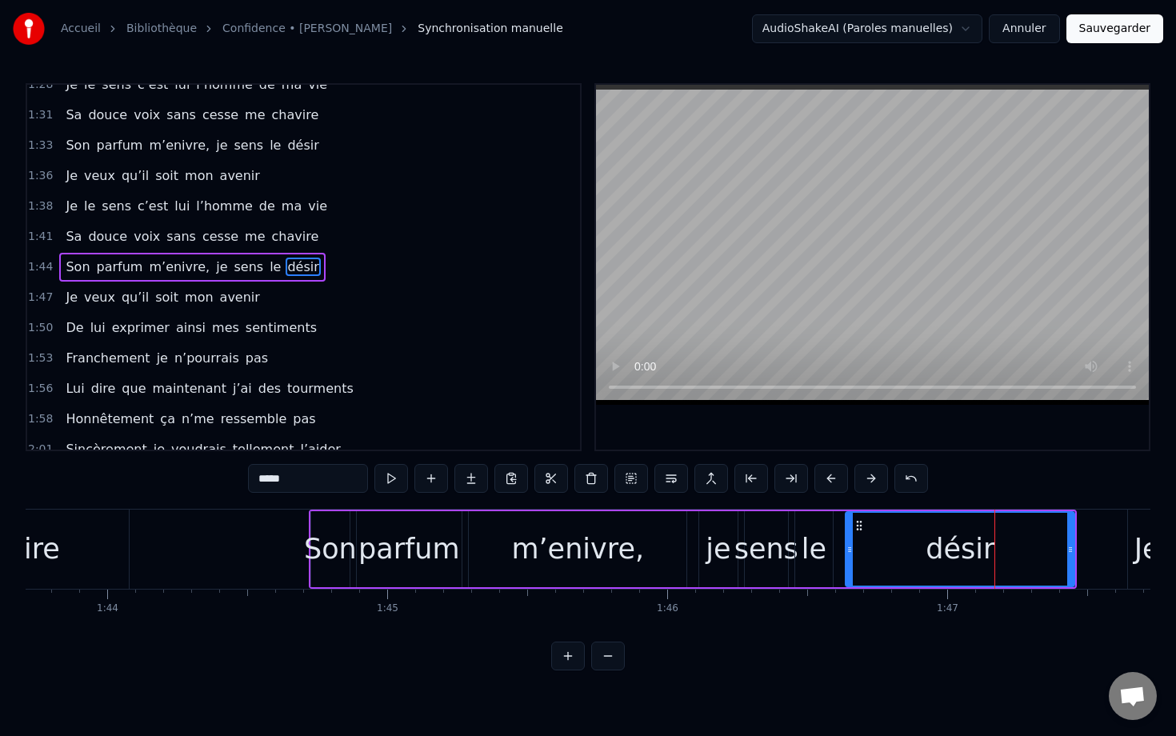
click at [781, 474] on button at bounding box center [831, 478] width 34 height 29
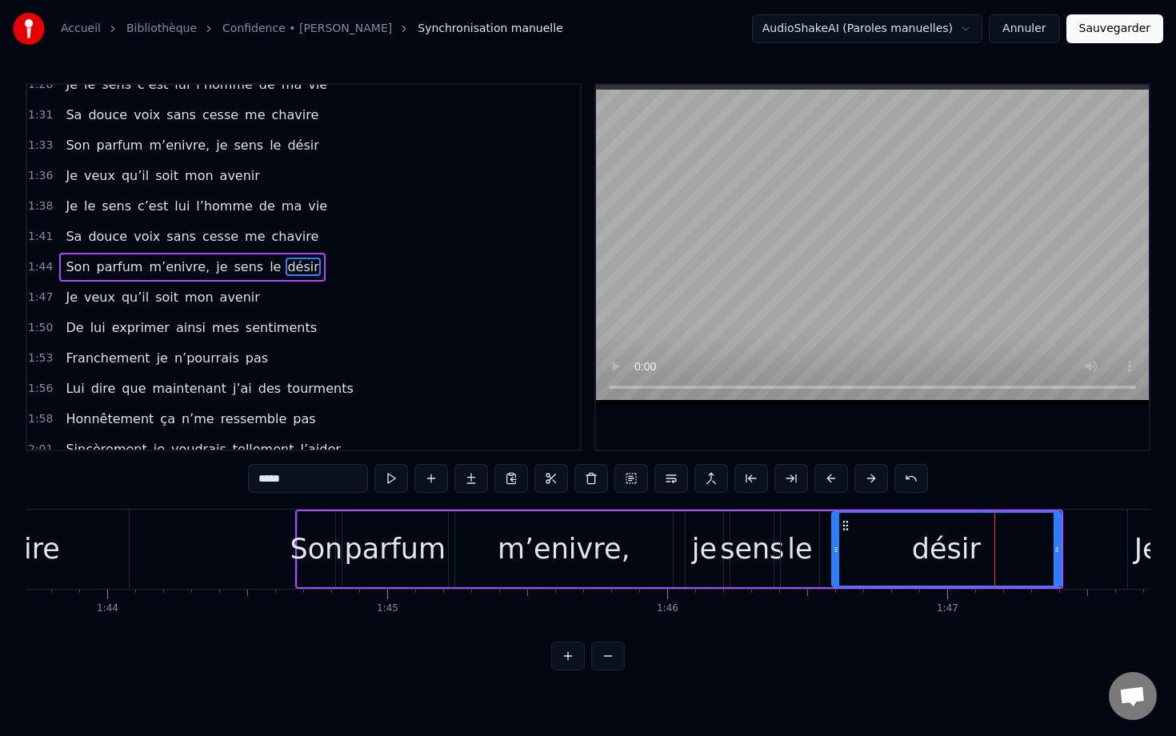
click at [781, 474] on button at bounding box center [831, 478] width 34 height 29
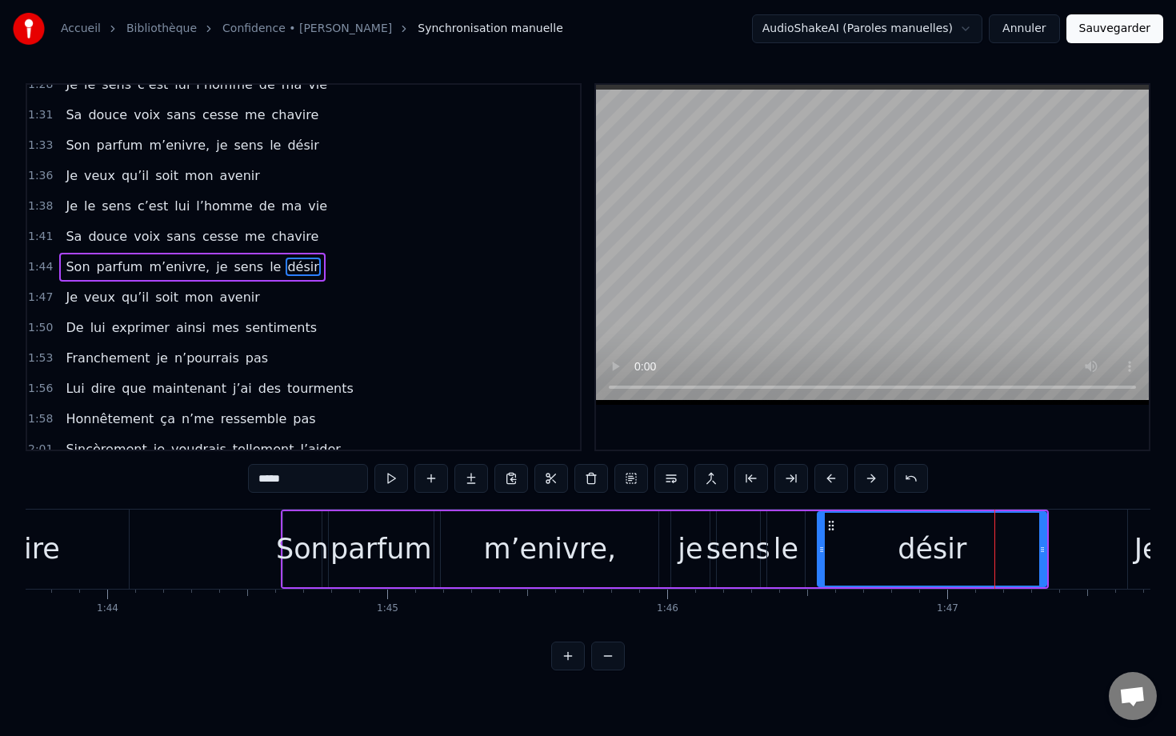
click at [781, 474] on button at bounding box center [831, 478] width 34 height 29
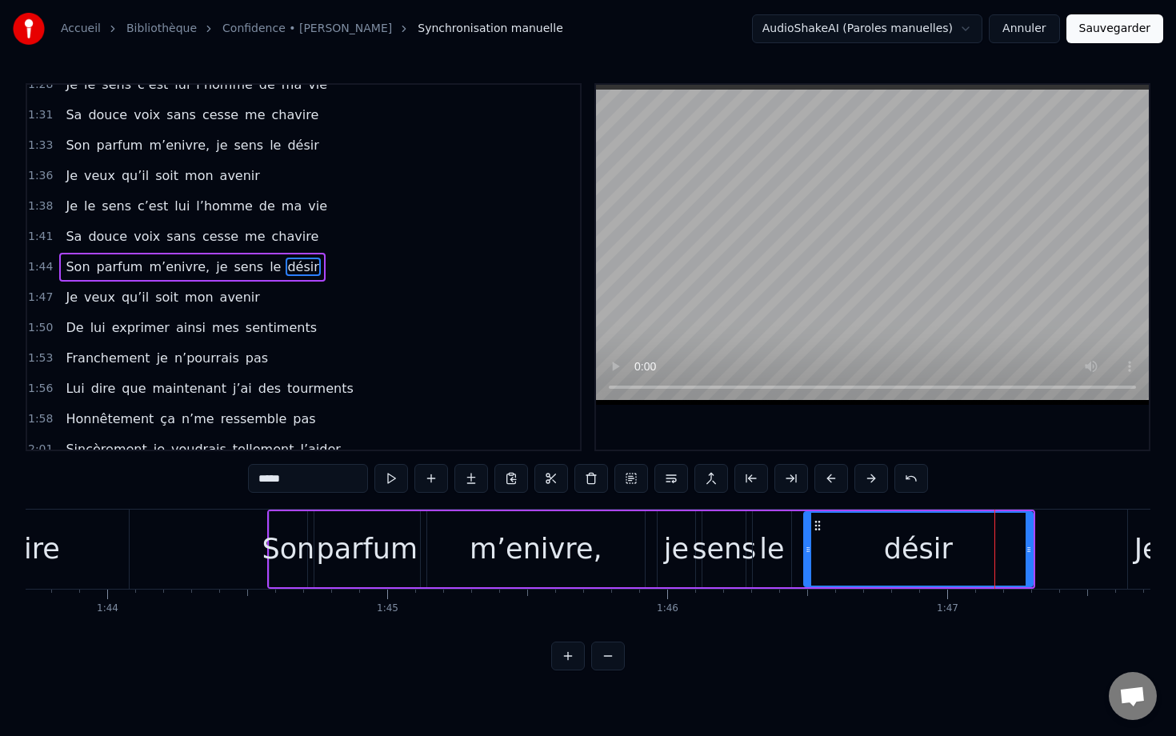
click at [781, 474] on button at bounding box center [831, 478] width 34 height 29
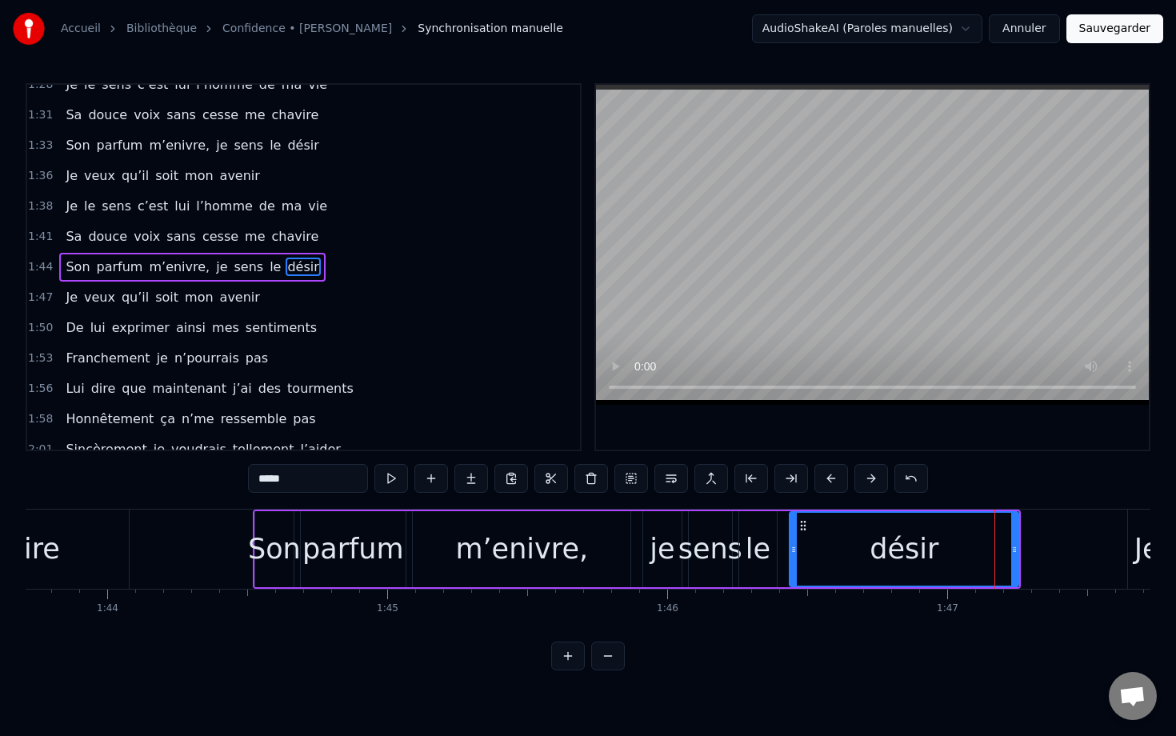
click at [781, 474] on button at bounding box center [831, 478] width 34 height 29
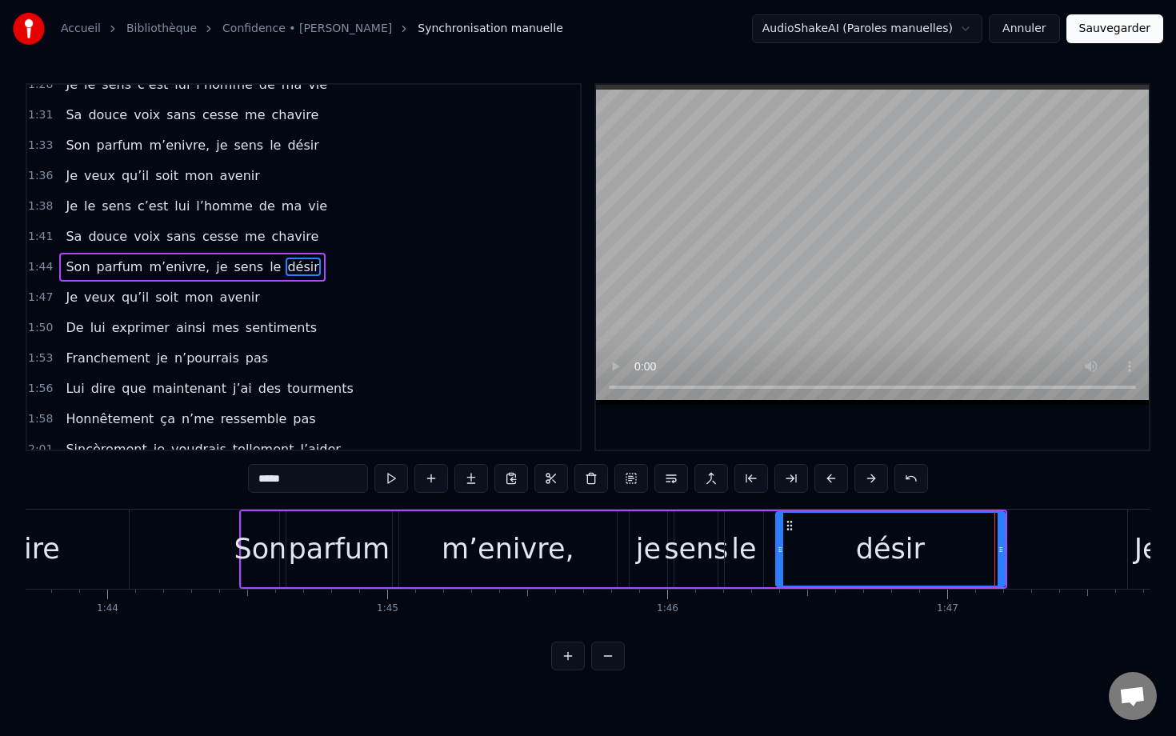
click at [781, 474] on button at bounding box center [831, 478] width 34 height 29
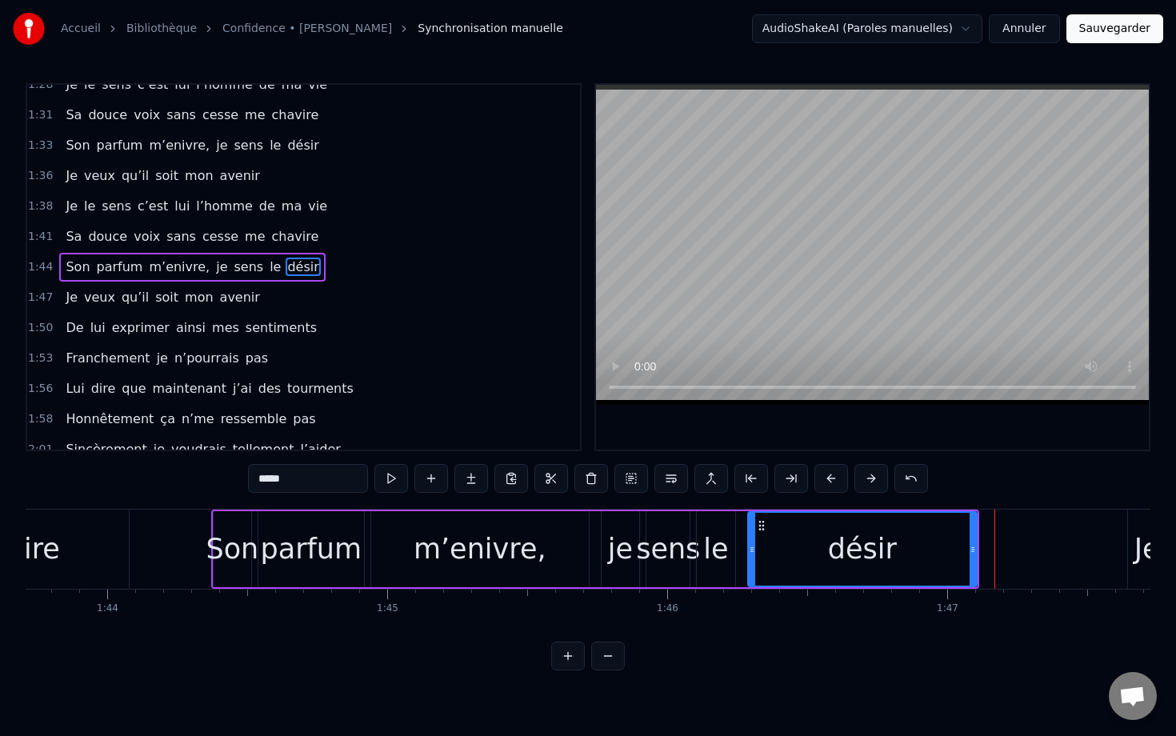
click at [781, 474] on button at bounding box center [831, 478] width 34 height 29
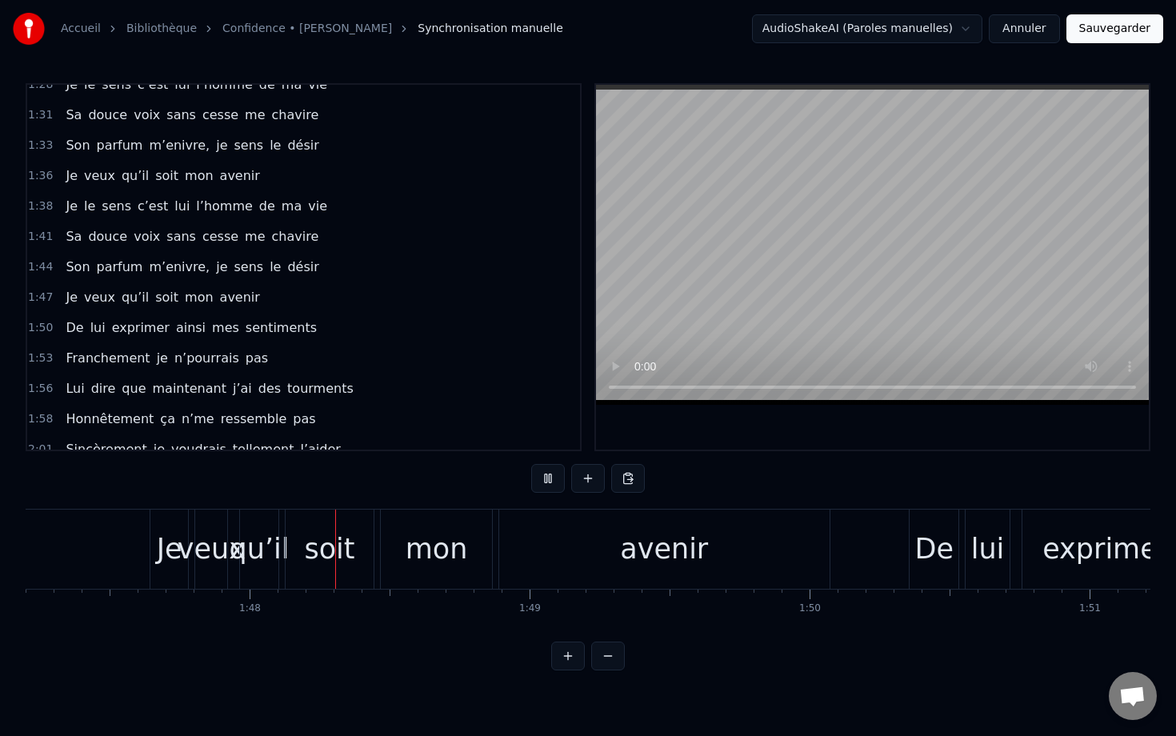
scroll to position [0, 30046]
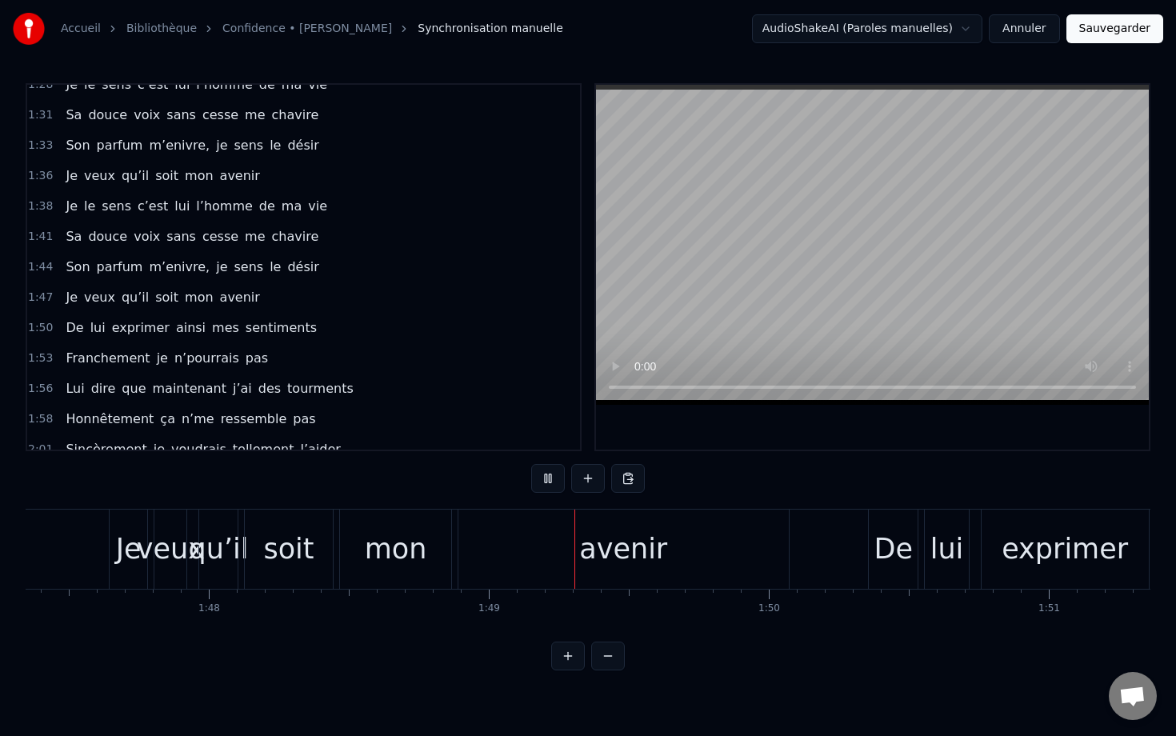
click at [117, 528] on div "Je" at bounding box center [129, 549] width 26 height 42
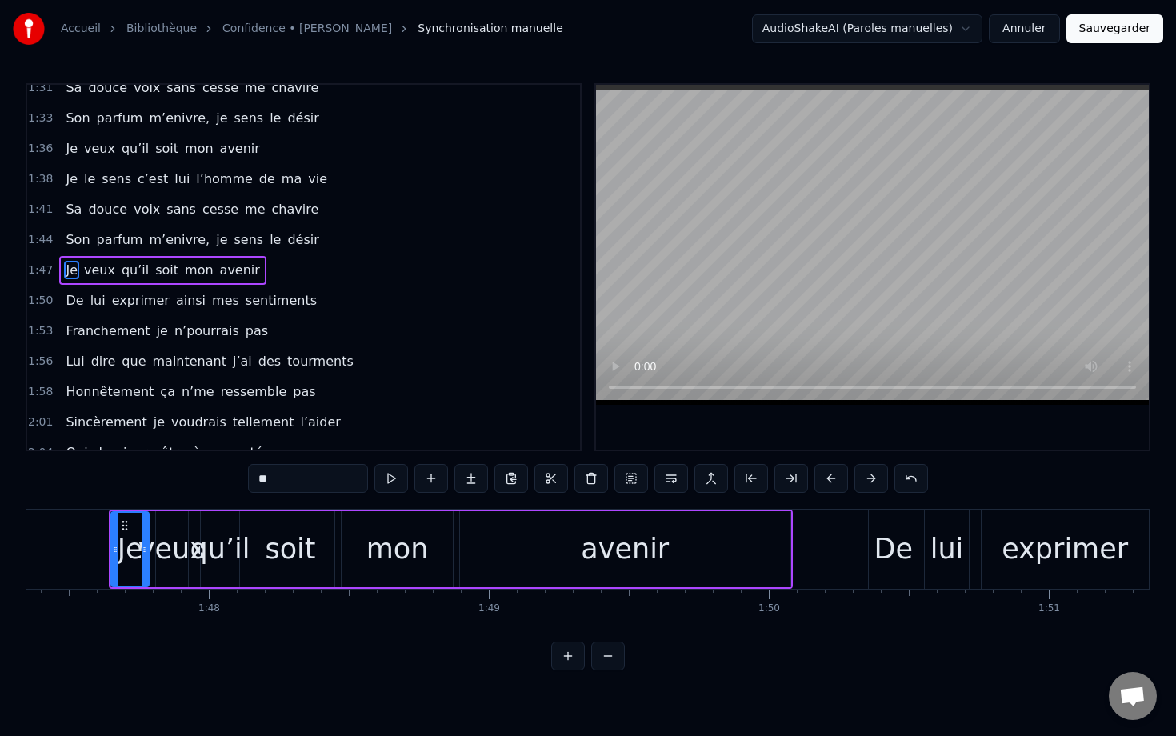
scroll to position [714, 0]
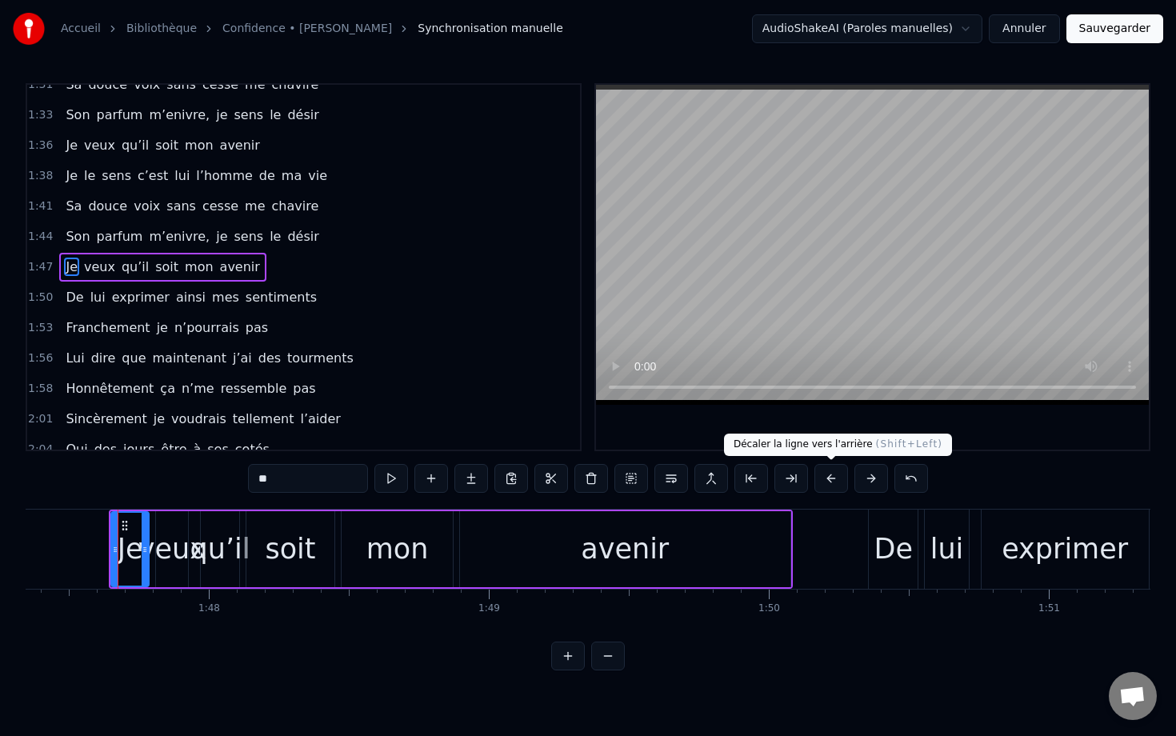
click at [781, 479] on button at bounding box center [831, 478] width 34 height 29
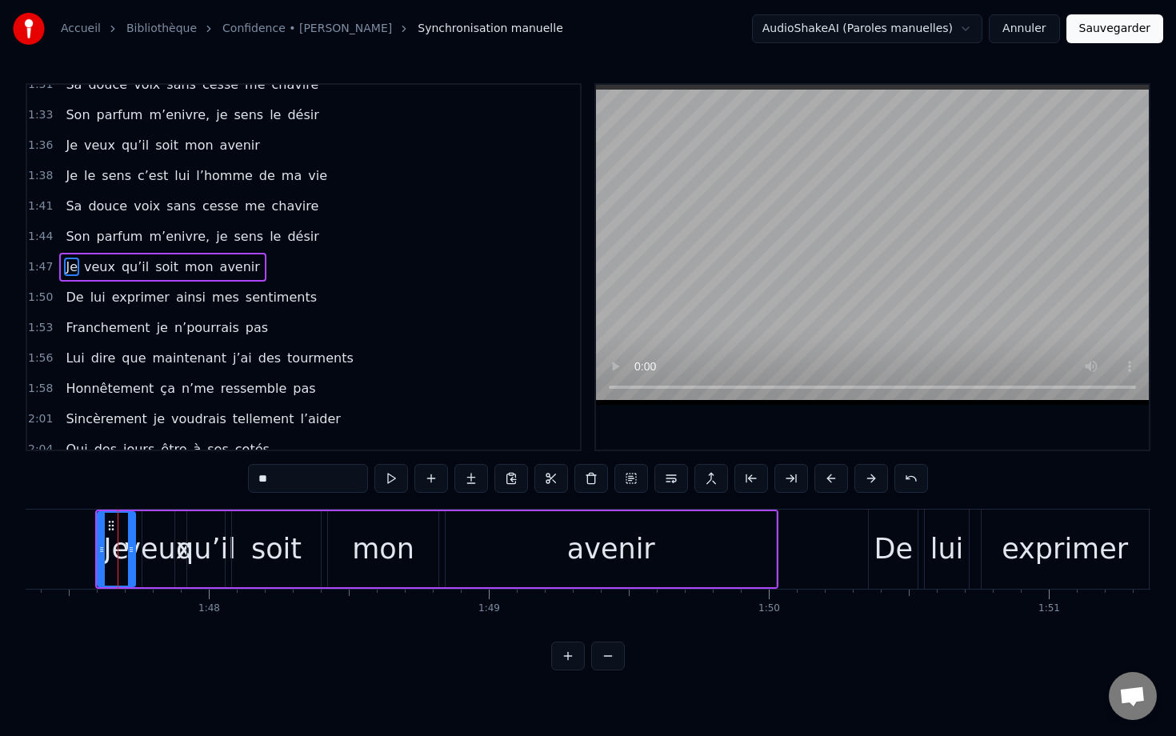
click at [781, 479] on button at bounding box center [831, 478] width 34 height 29
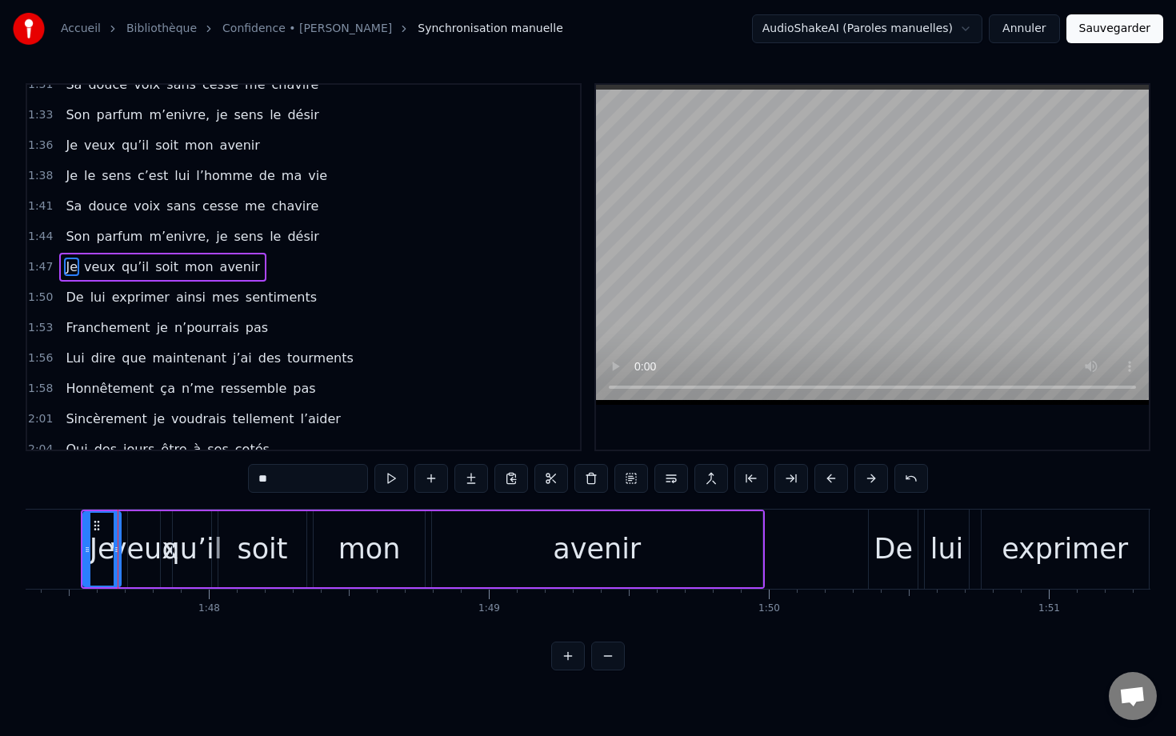
click at [781, 479] on button at bounding box center [831, 478] width 34 height 29
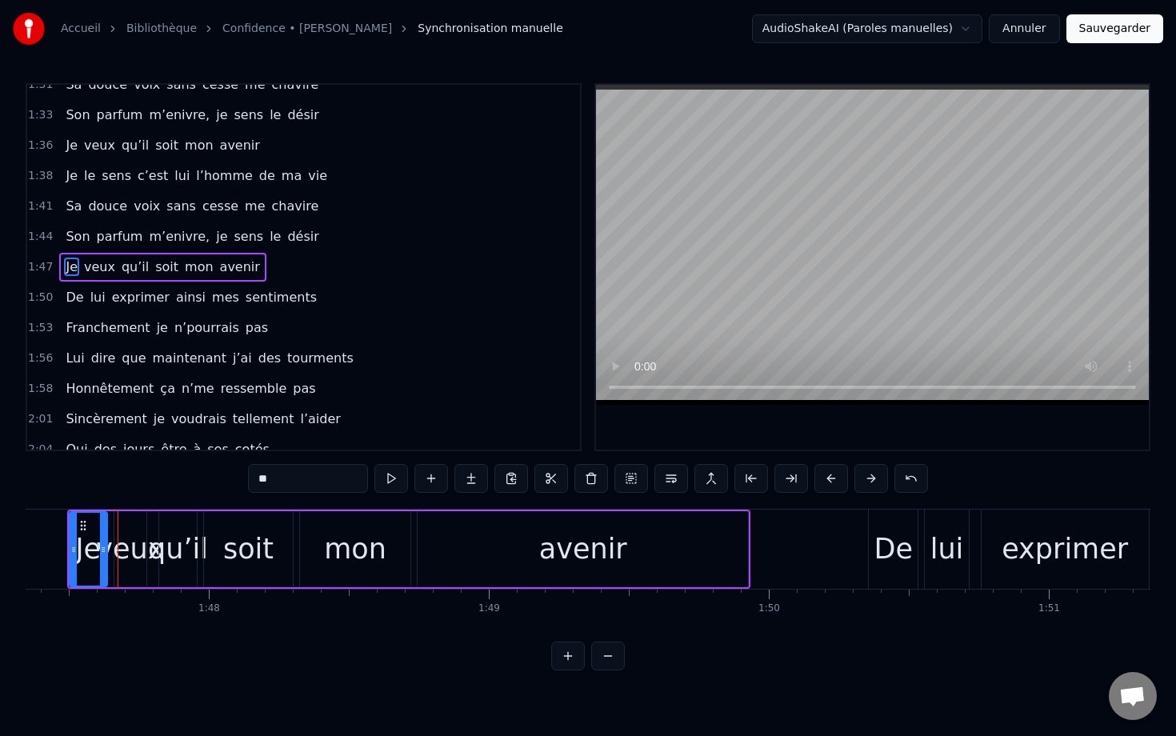
click at [781, 479] on button at bounding box center [831, 478] width 34 height 29
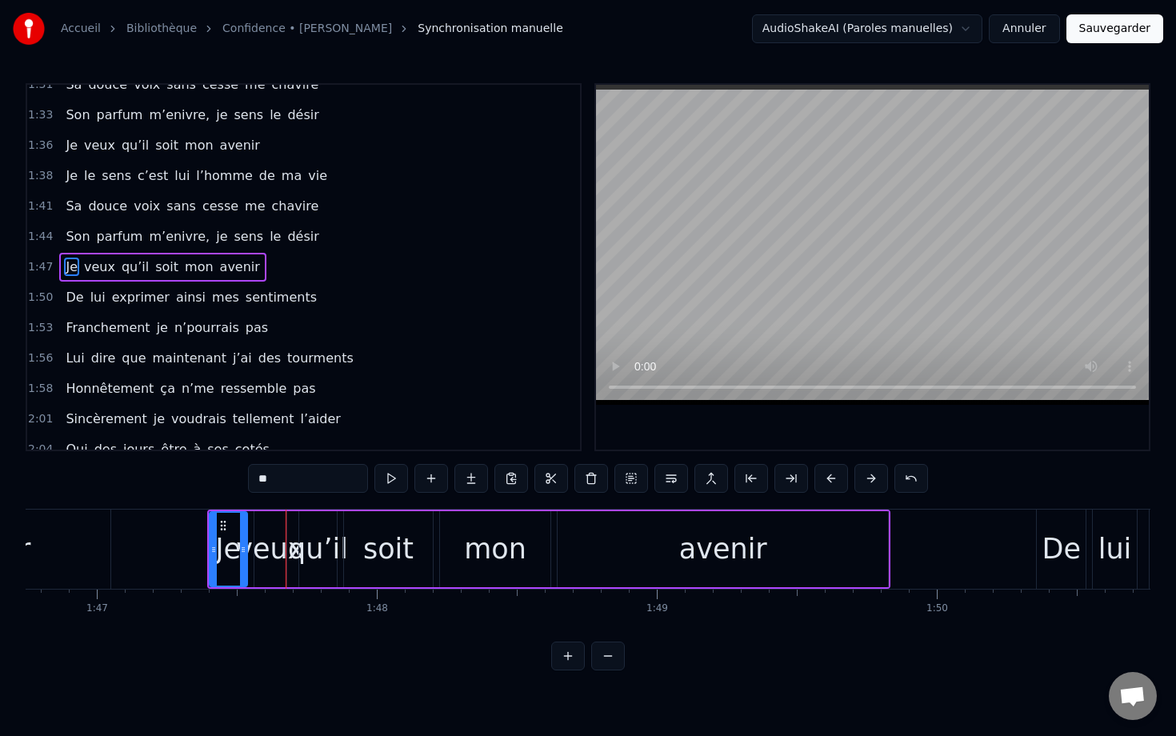
scroll to position [0, 29879]
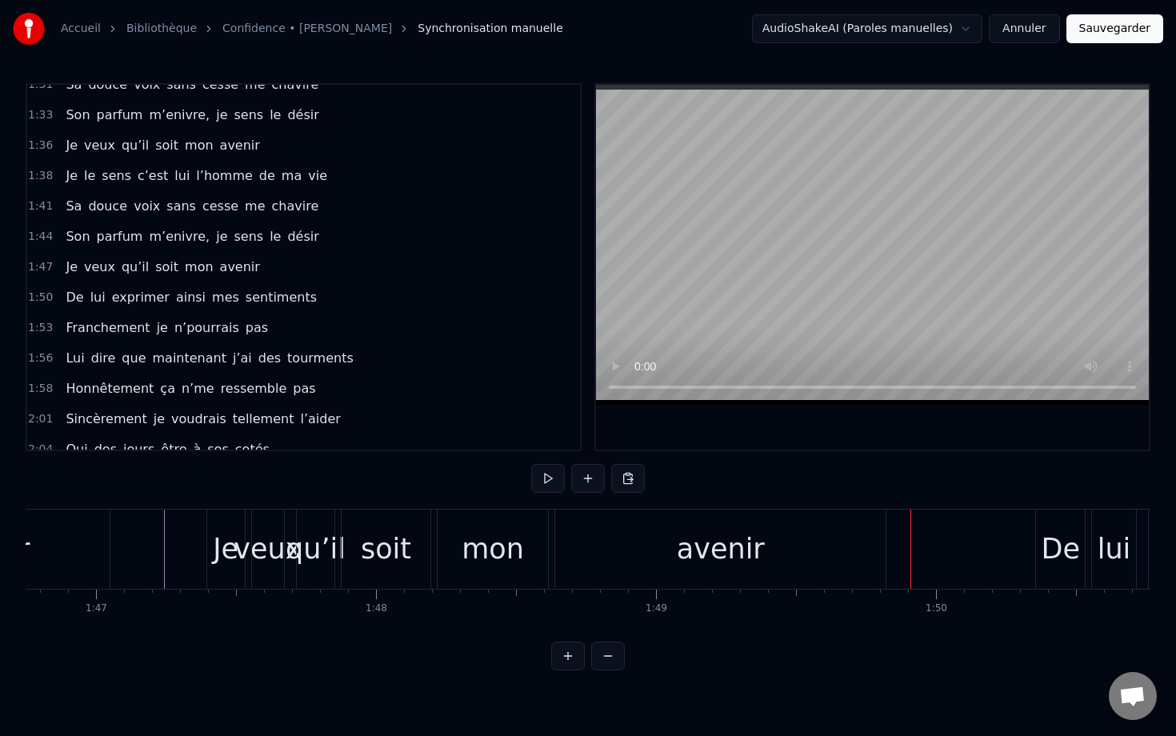
click at [781, 529] on div "De" at bounding box center [1059, 549] width 38 height 42
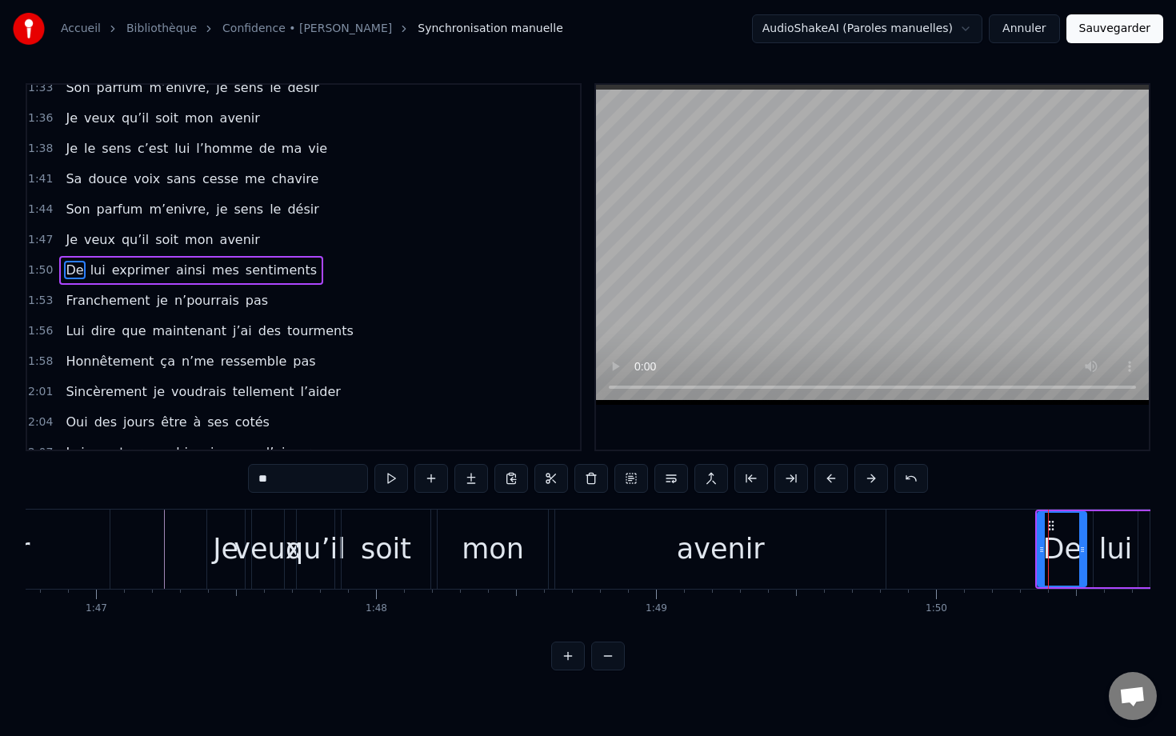
scroll to position [745, 0]
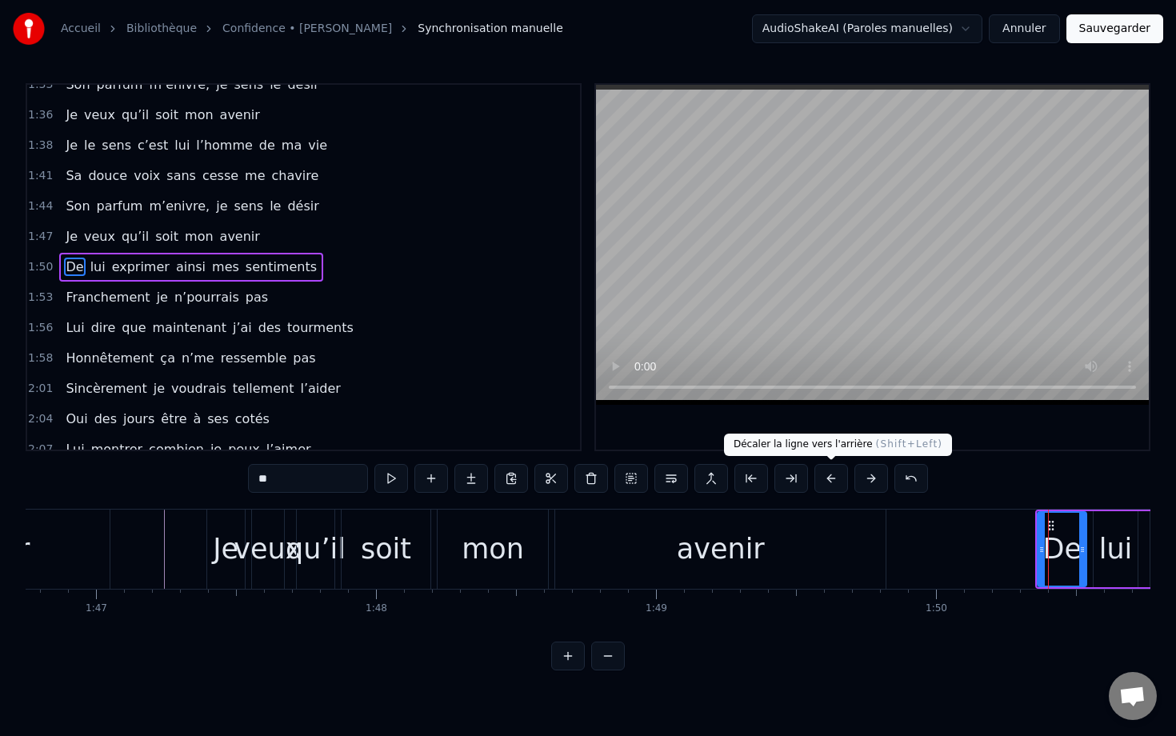
click at [781, 477] on button at bounding box center [831, 478] width 34 height 29
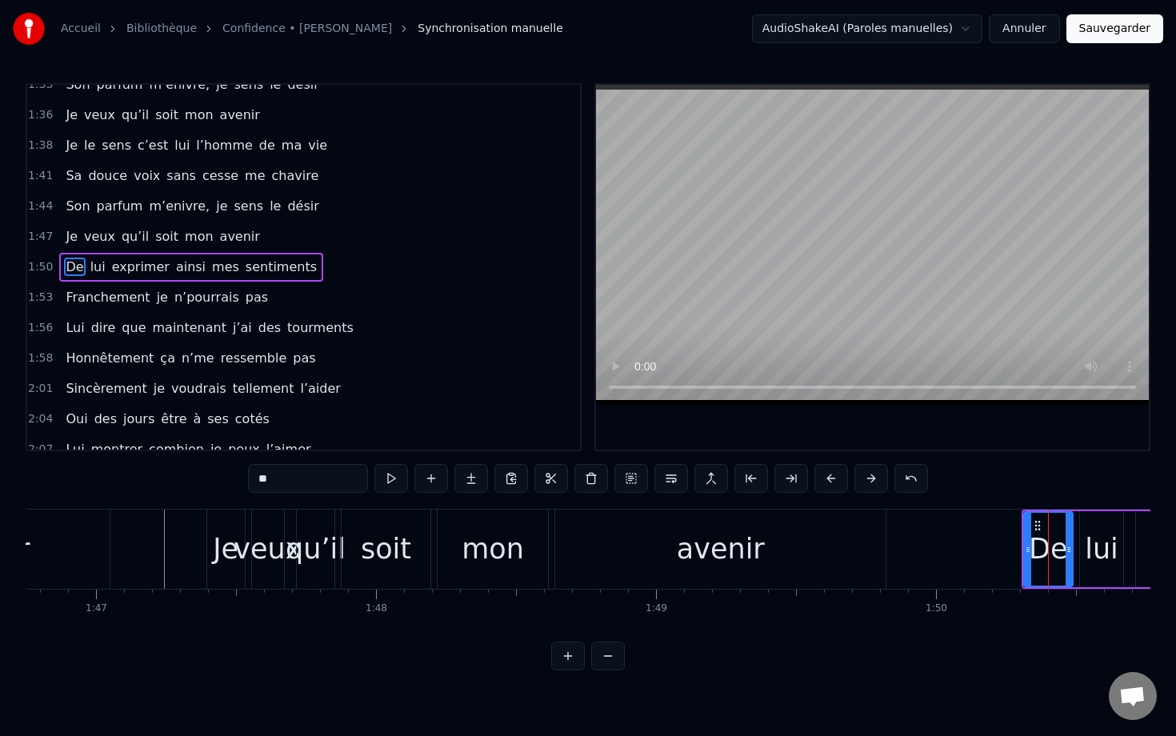
click at [781, 477] on button at bounding box center [831, 478] width 34 height 29
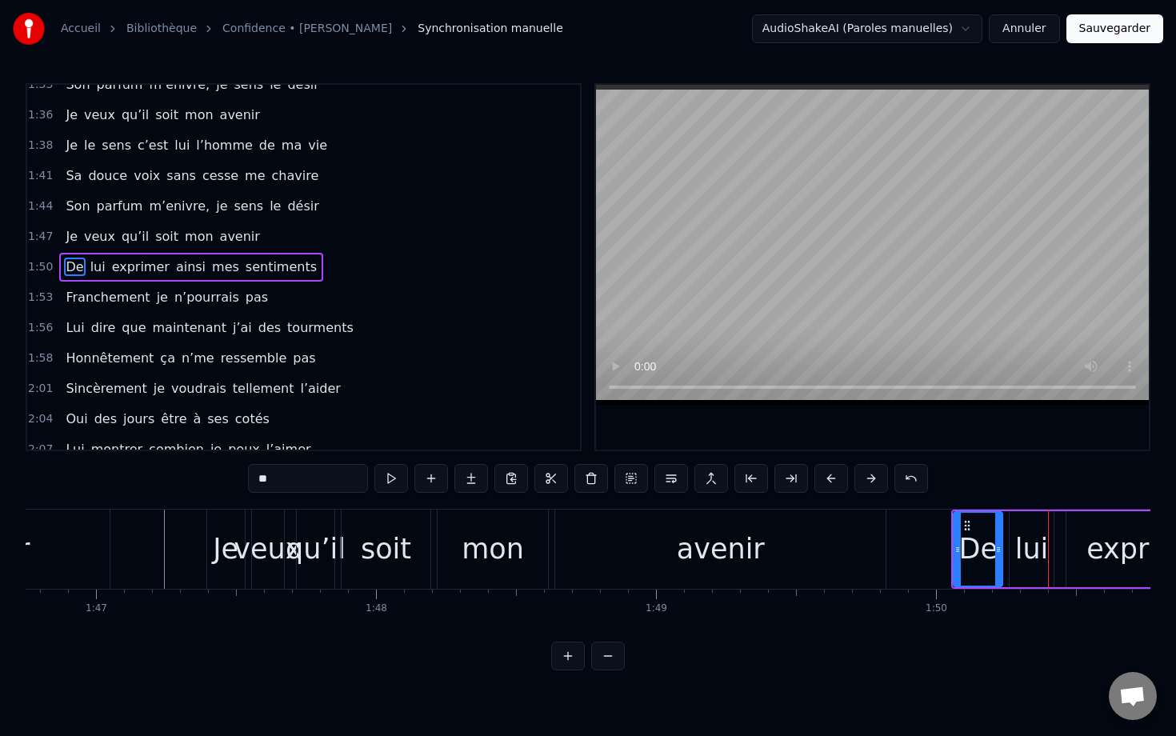
click at [781, 477] on button at bounding box center [831, 478] width 34 height 29
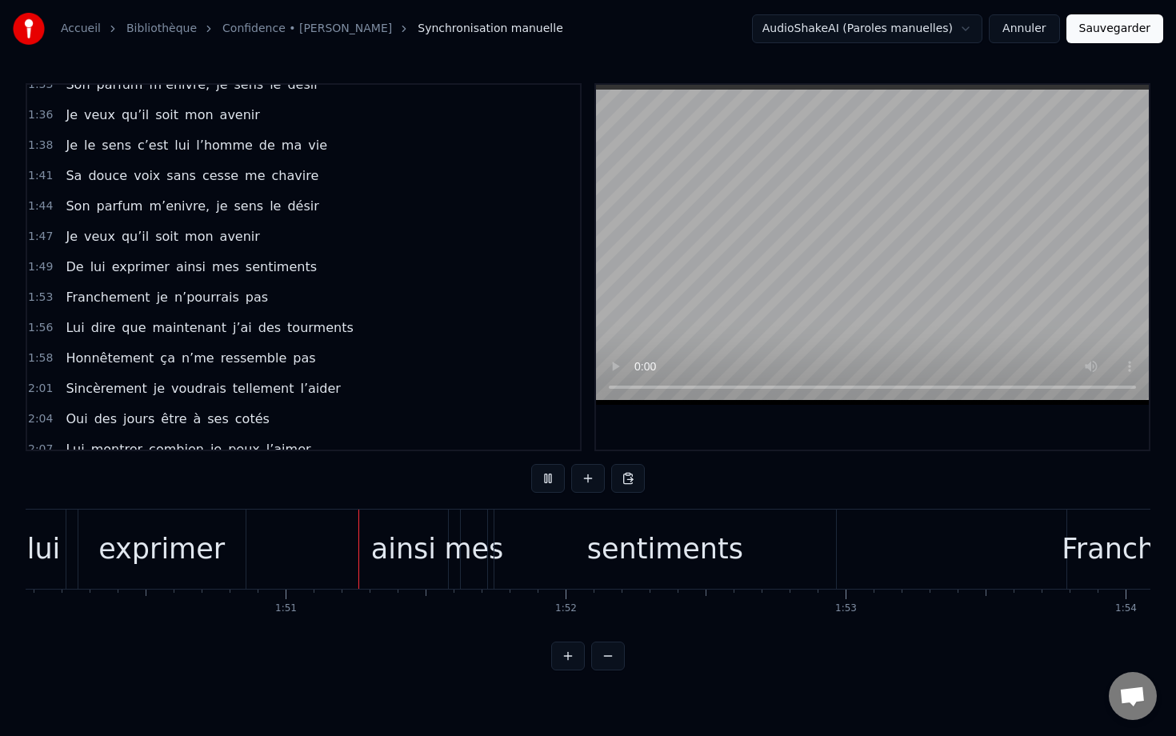
scroll to position [0, 30864]
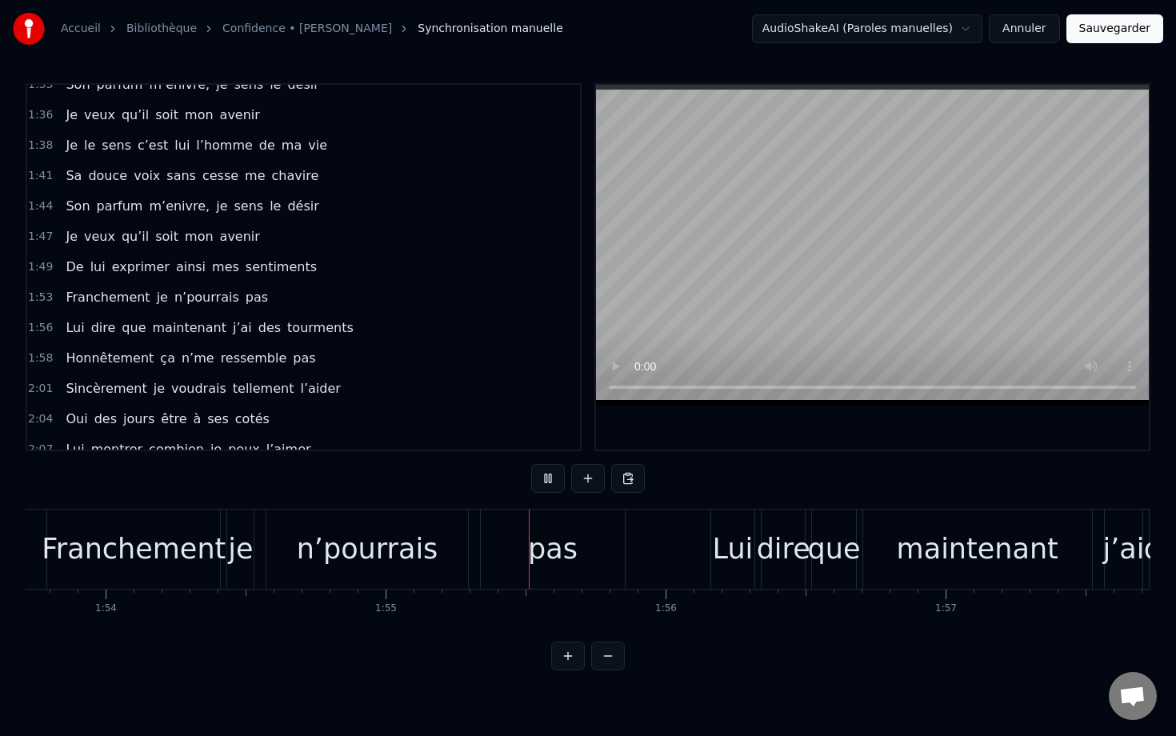
click at [50, 567] on div "Franchement" at bounding box center [133, 548] width 173 height 79
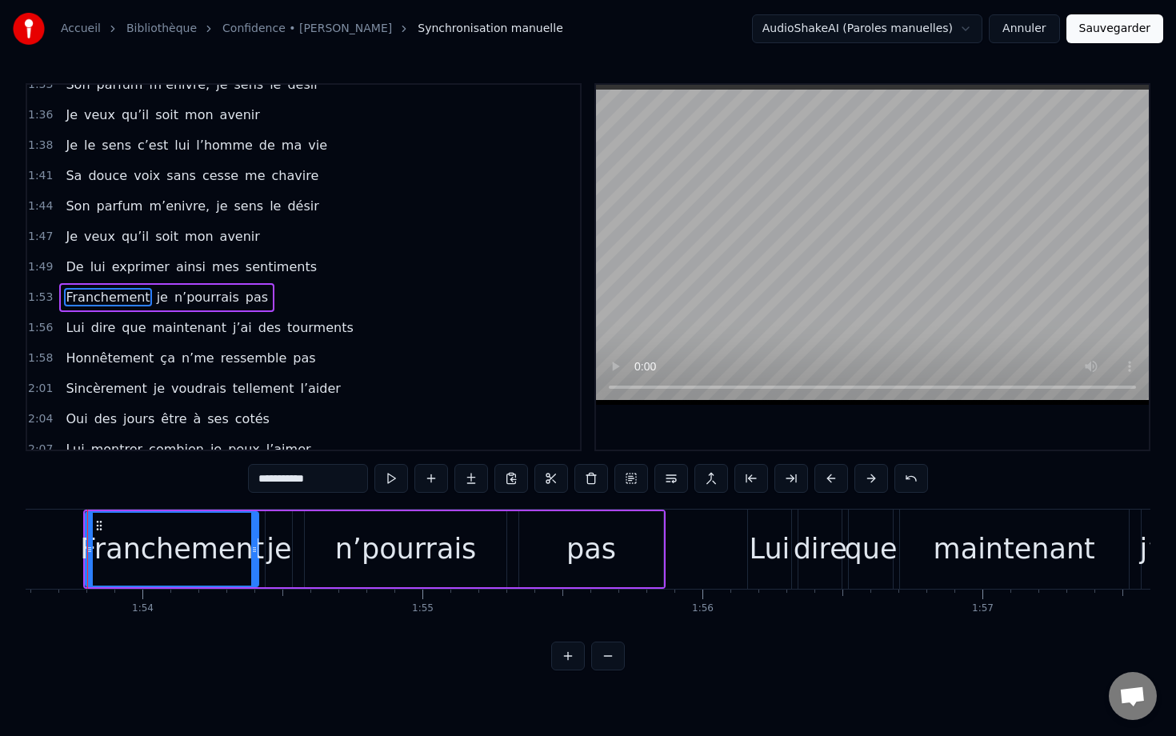
scroll to position [0, 31773]
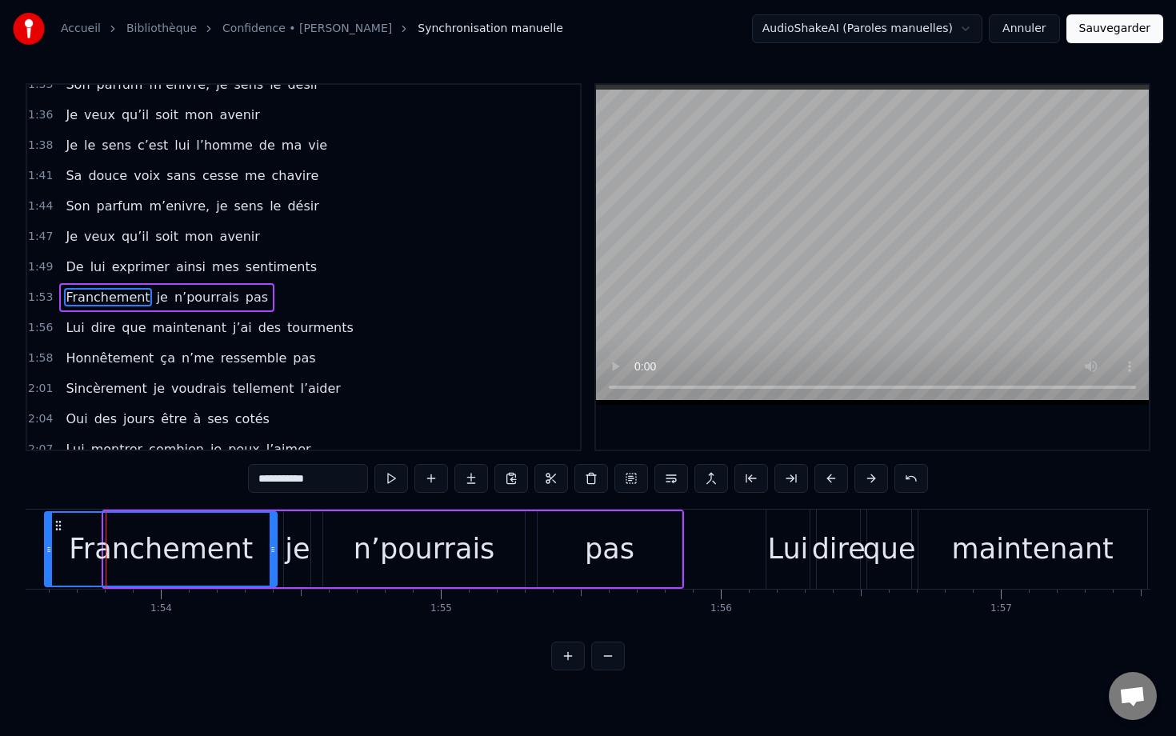
drag, startPoint x: 110, startPoint y: 528, endPoint x: 49, endPoint y: 531, distance: 60.9
click at [49, 531] on div at bounding box center [49, 549] width 6 height 73
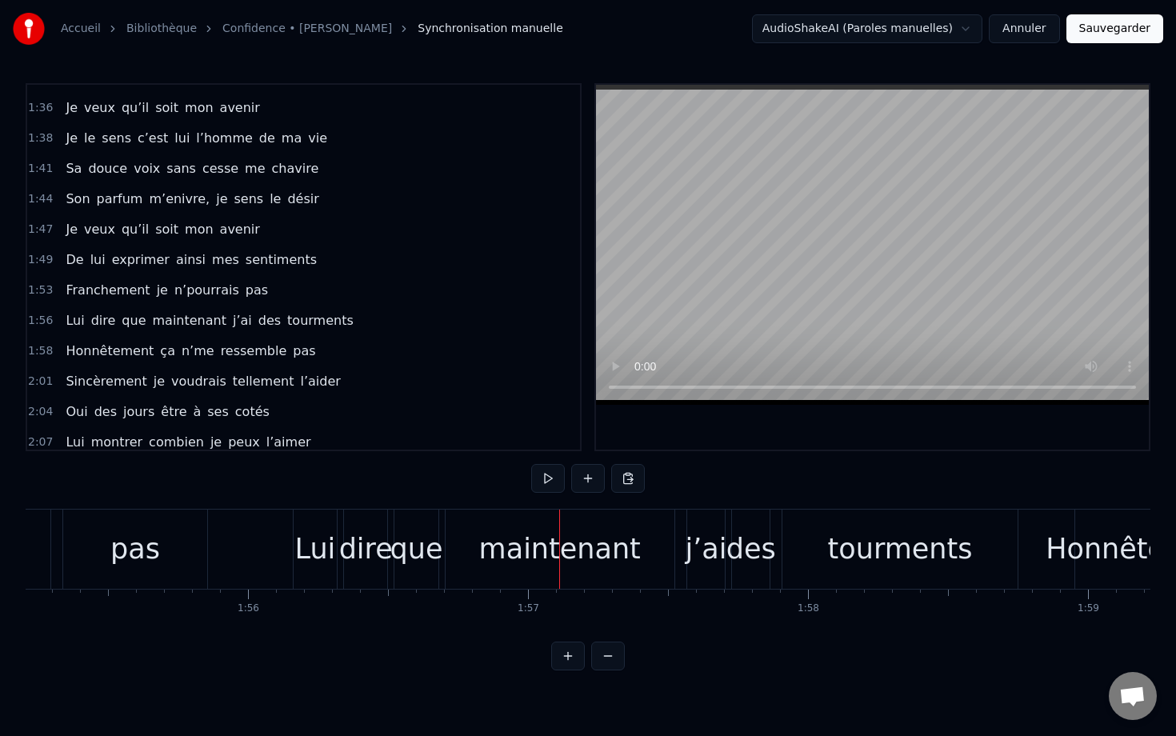
scroll to position [0, 32202]
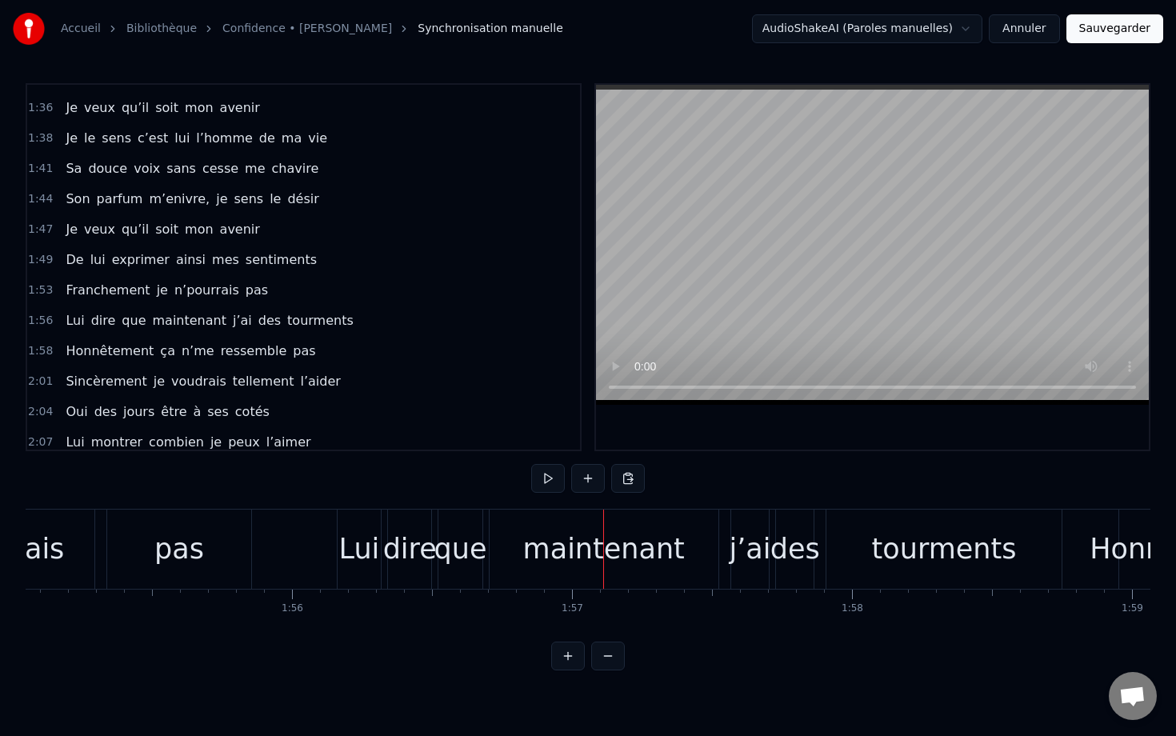
click at [359, 543] on div "Lui" at bounding box center [359, 549] width 41 height 42
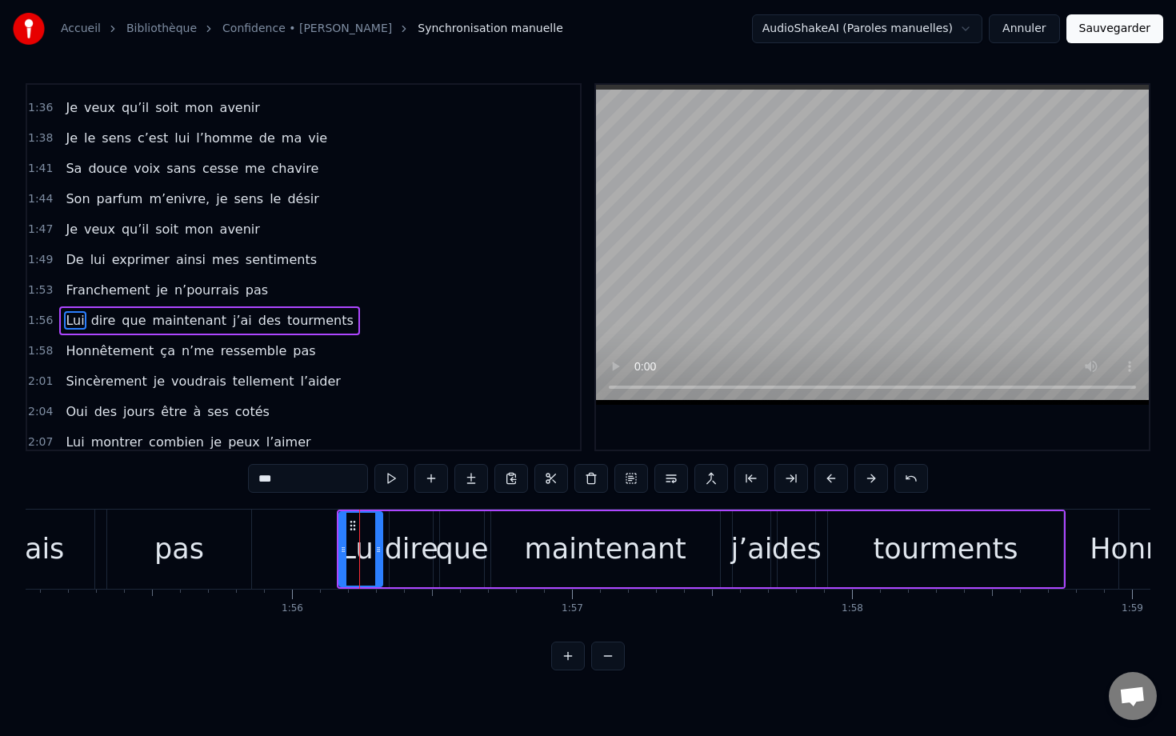
scroll to position [805, 0]
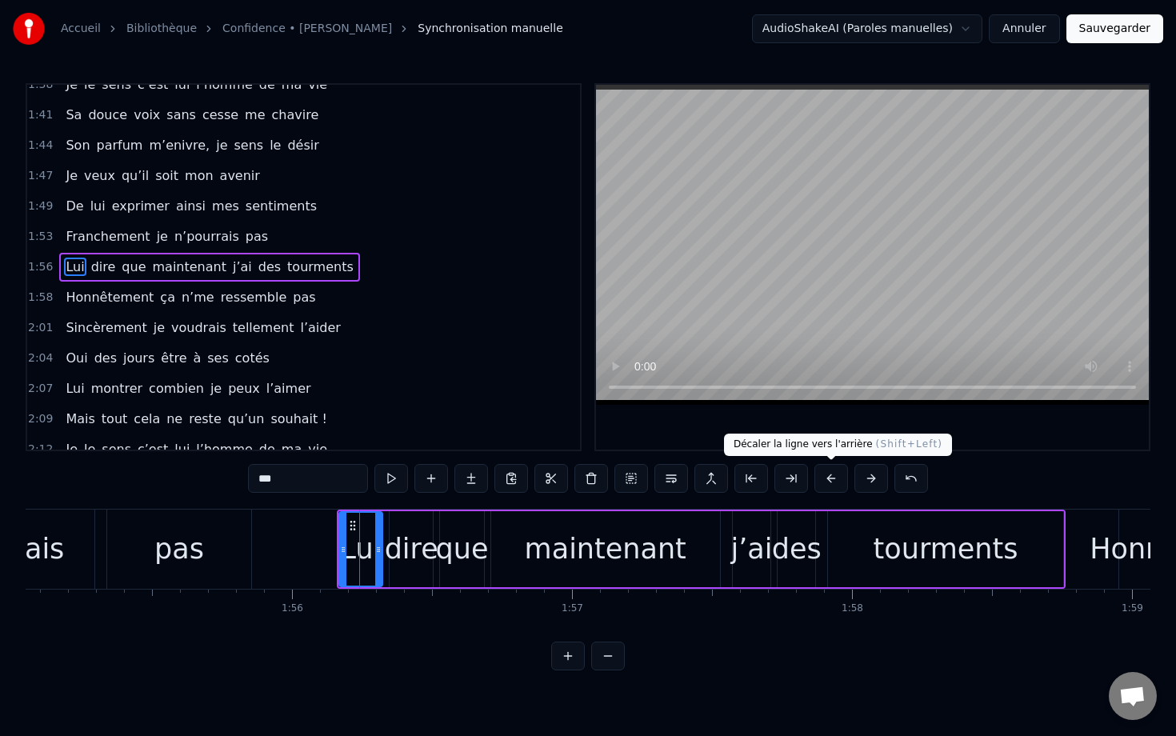
click at [781, 476] on button at bounding box center [831, 478] width 34 height 29
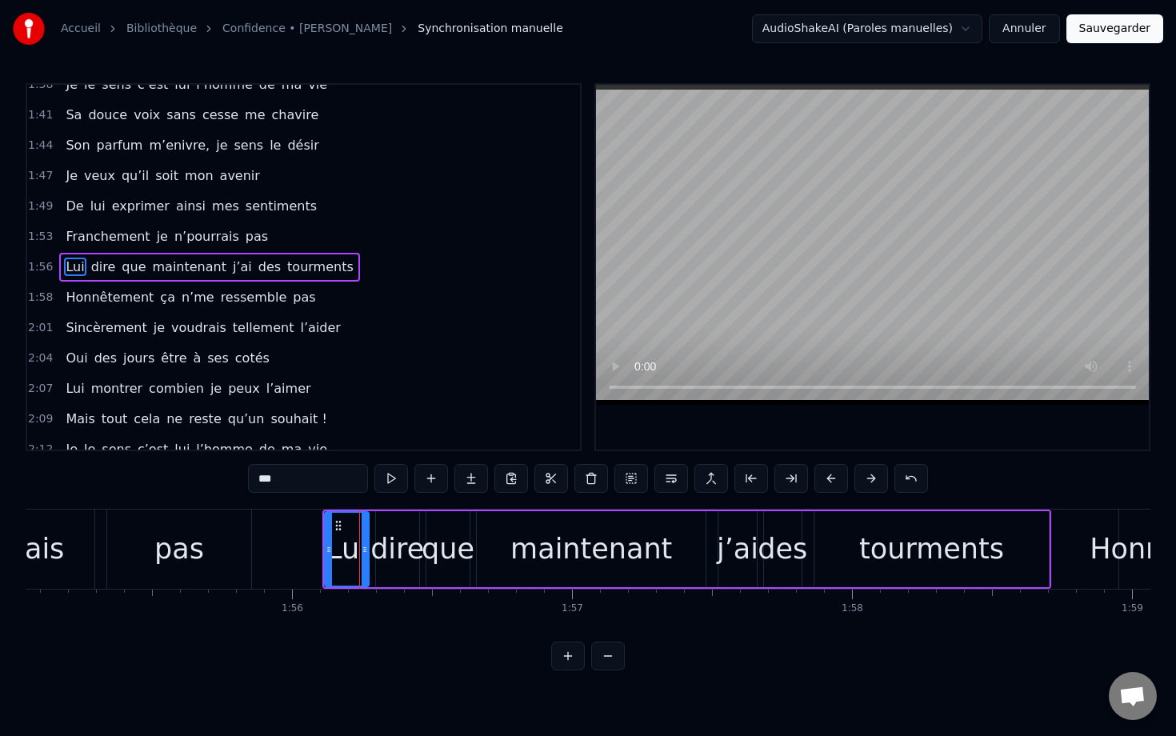
click at [781, 476] on button at bounding box center [831, 478] width 34 height 29
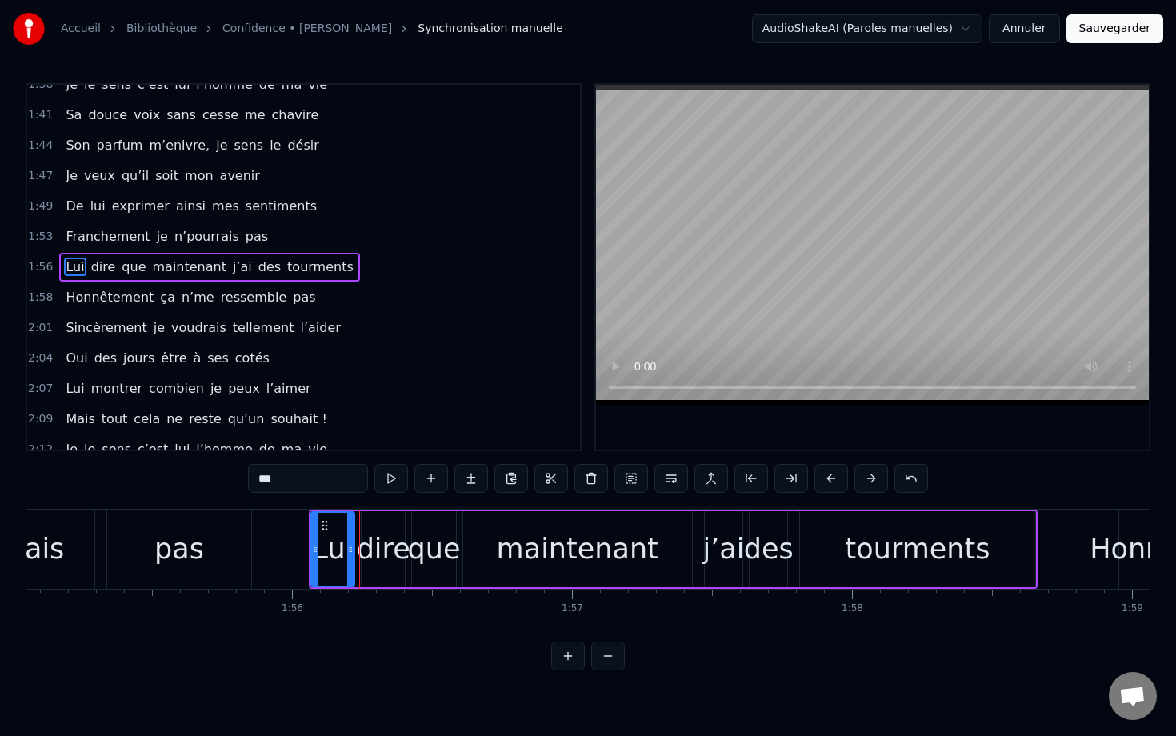
click at [781, 476] on button at bounding box center [831, 478] width 34 height 29
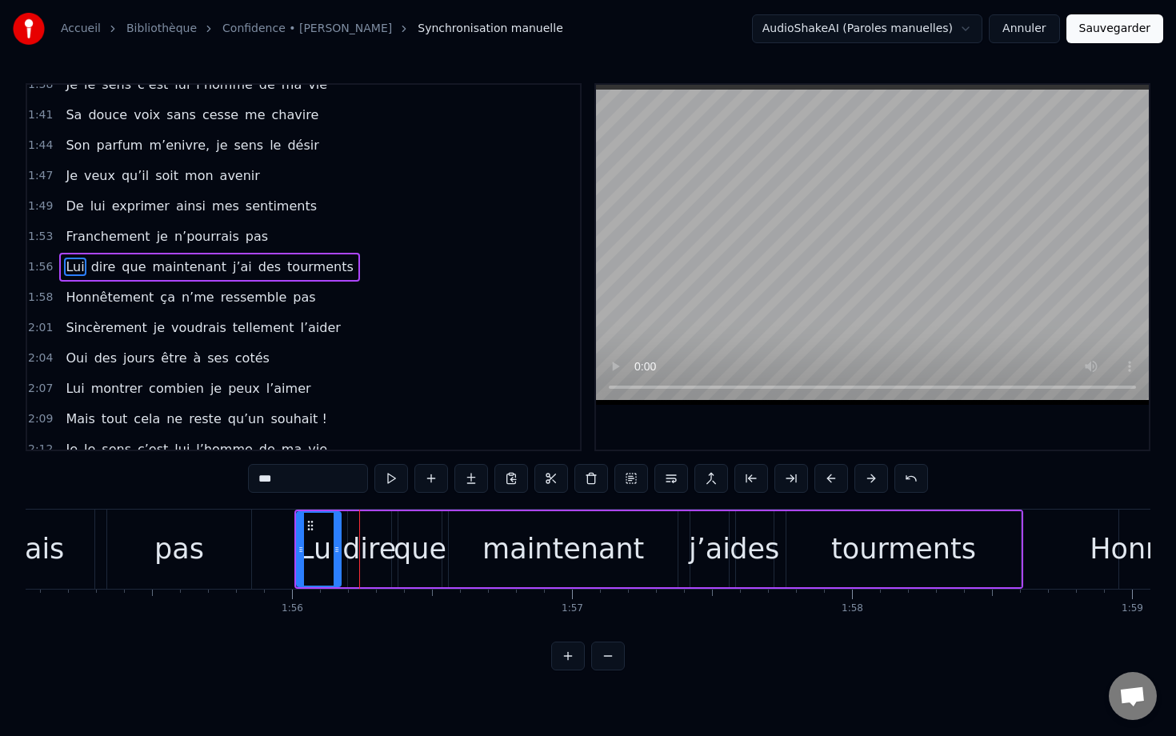
click at [781, 476] on button at bounding box center [831, 478] width 34 height 29
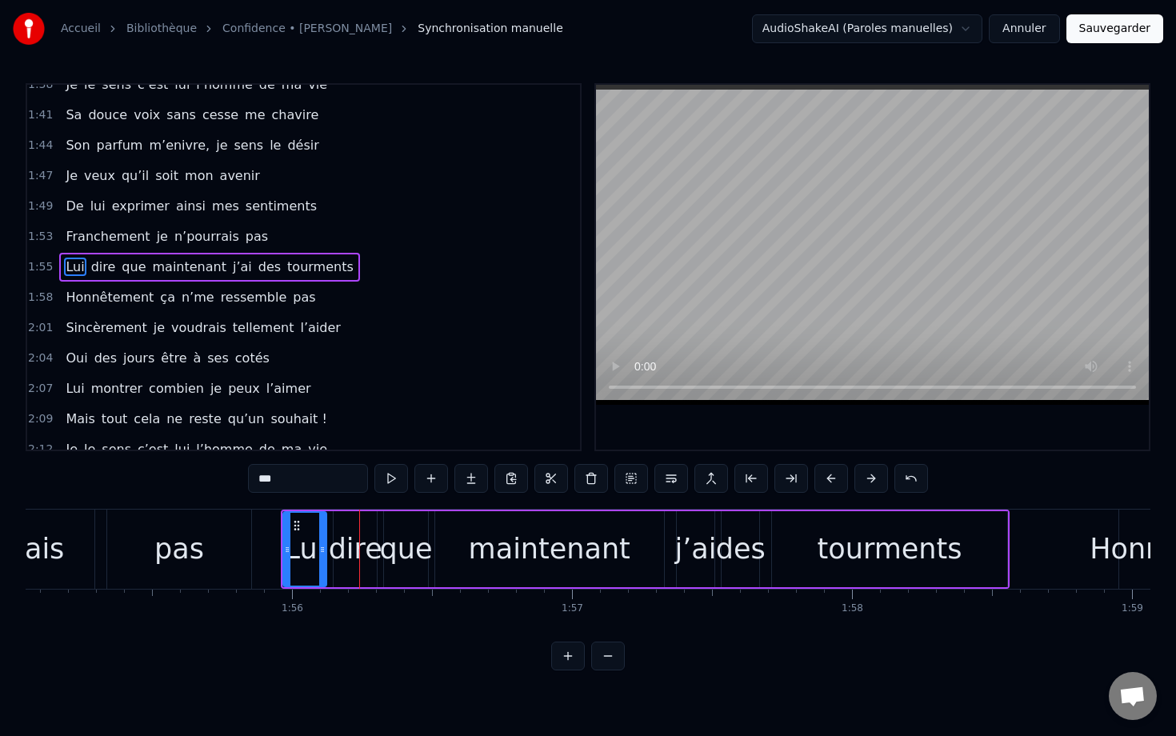
click at [781, 476] on button at bounding box center [831, 478] width 34 height 29
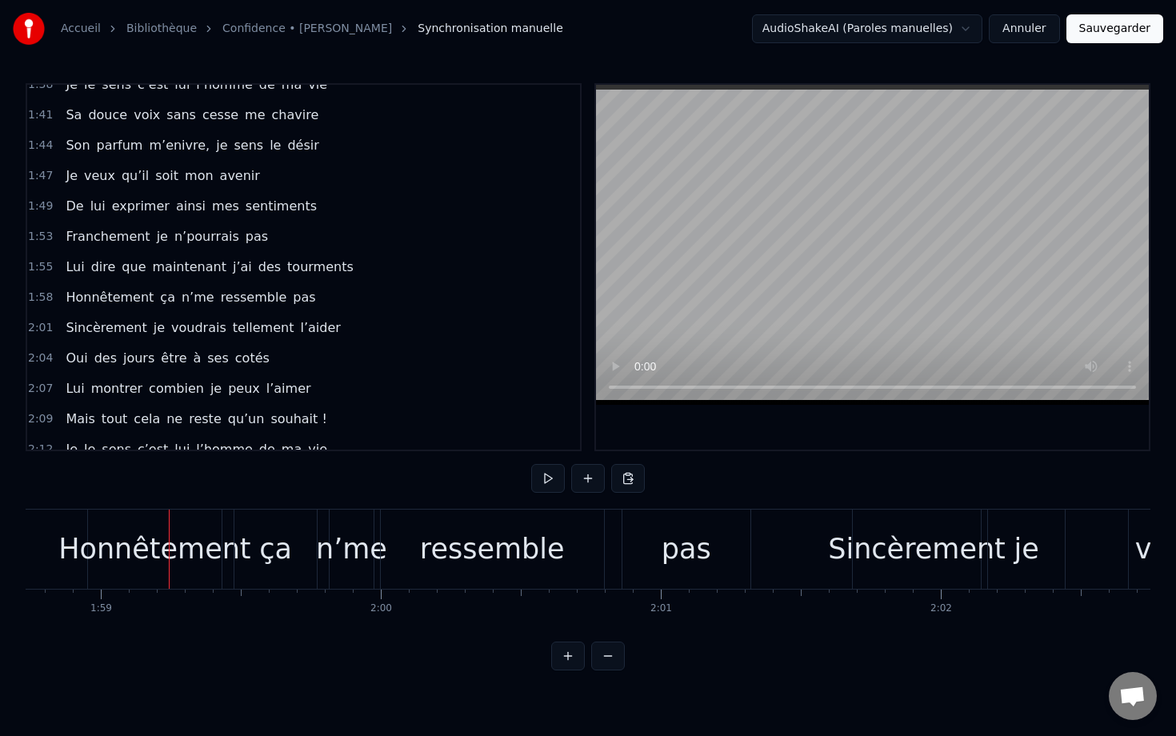
scroll to position [0, 33234]
click at [112, 545] on div "Honnêtement" at bounding box center [153, 549] width 192 height 42
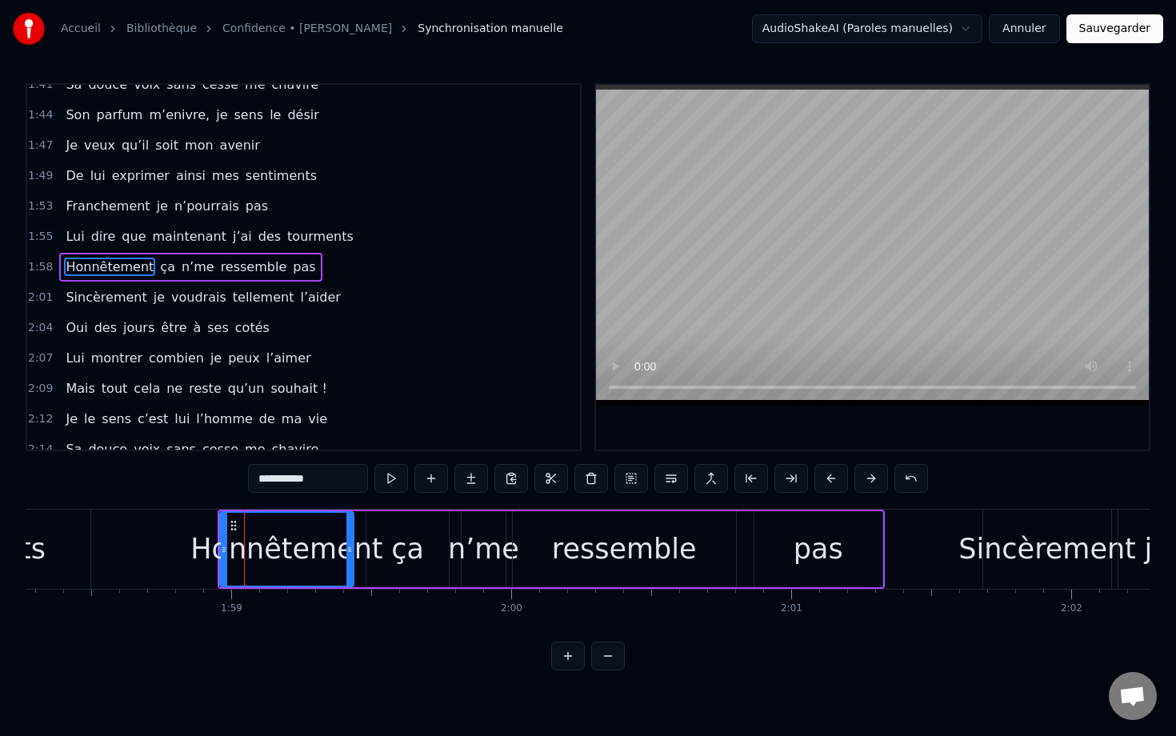
scroll to position [0, 33087]
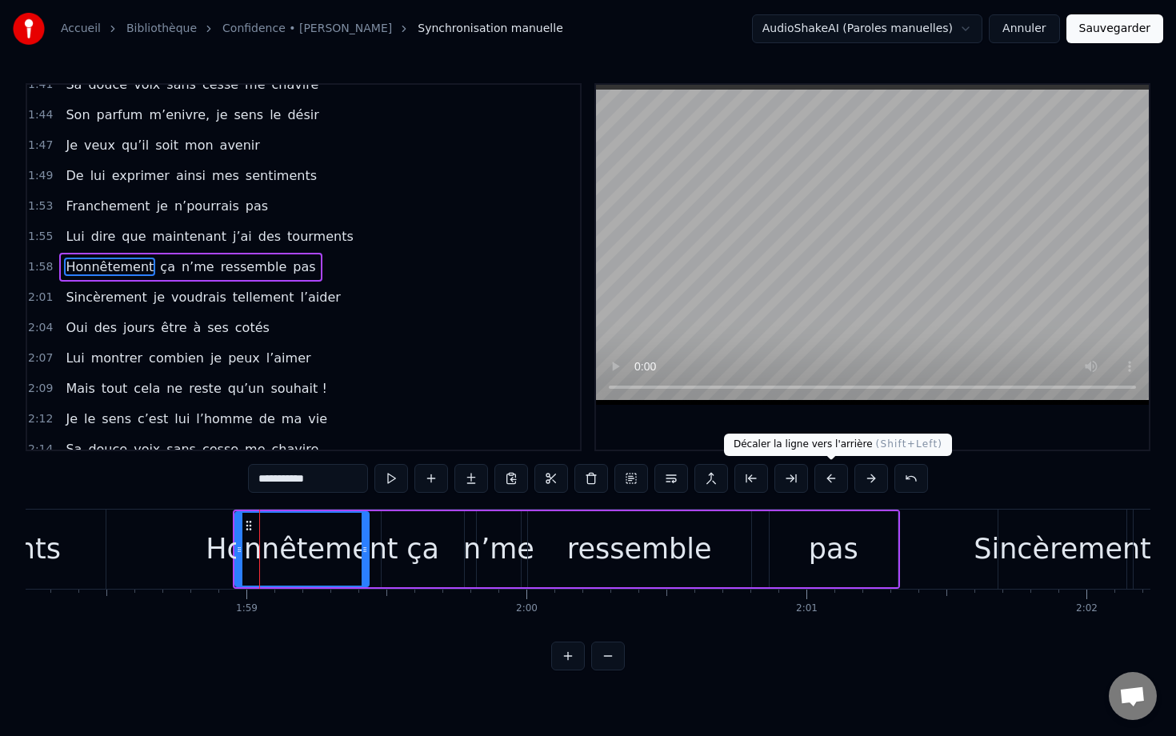
click at [781, 479] on button at bounding box center [831, 478] width 34 height 29
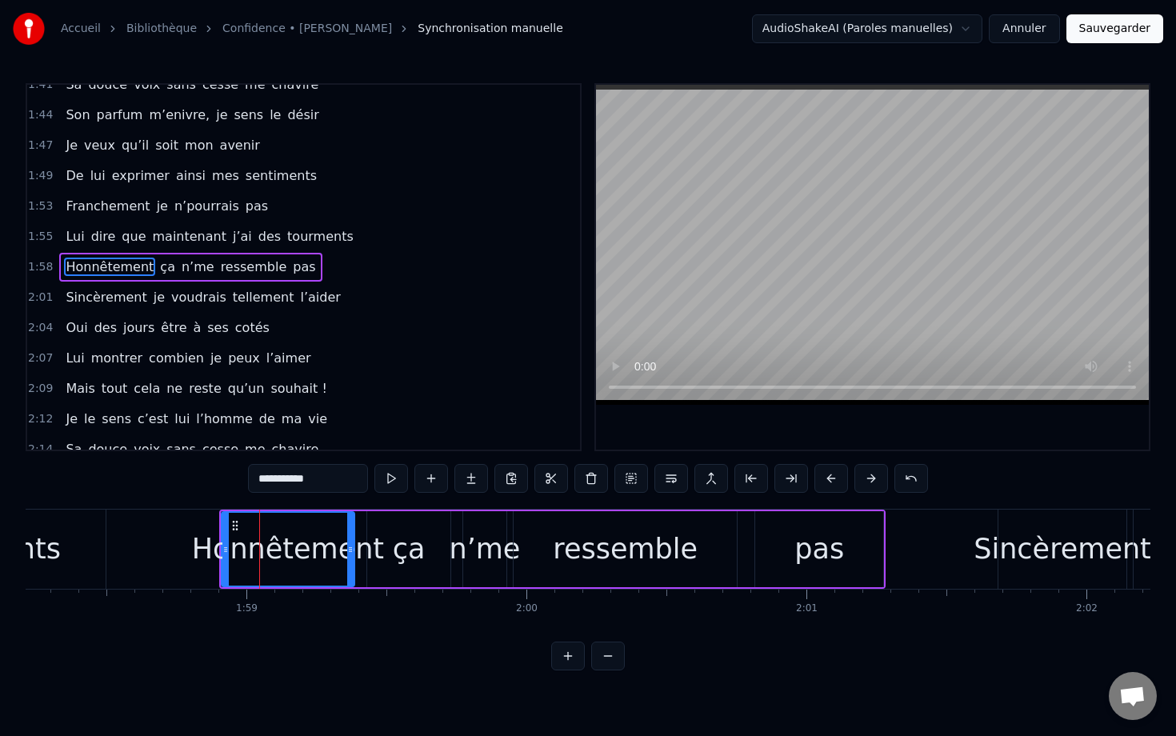
click at [781, 479] on button at bounding box center [831, 478] width 34 height 29
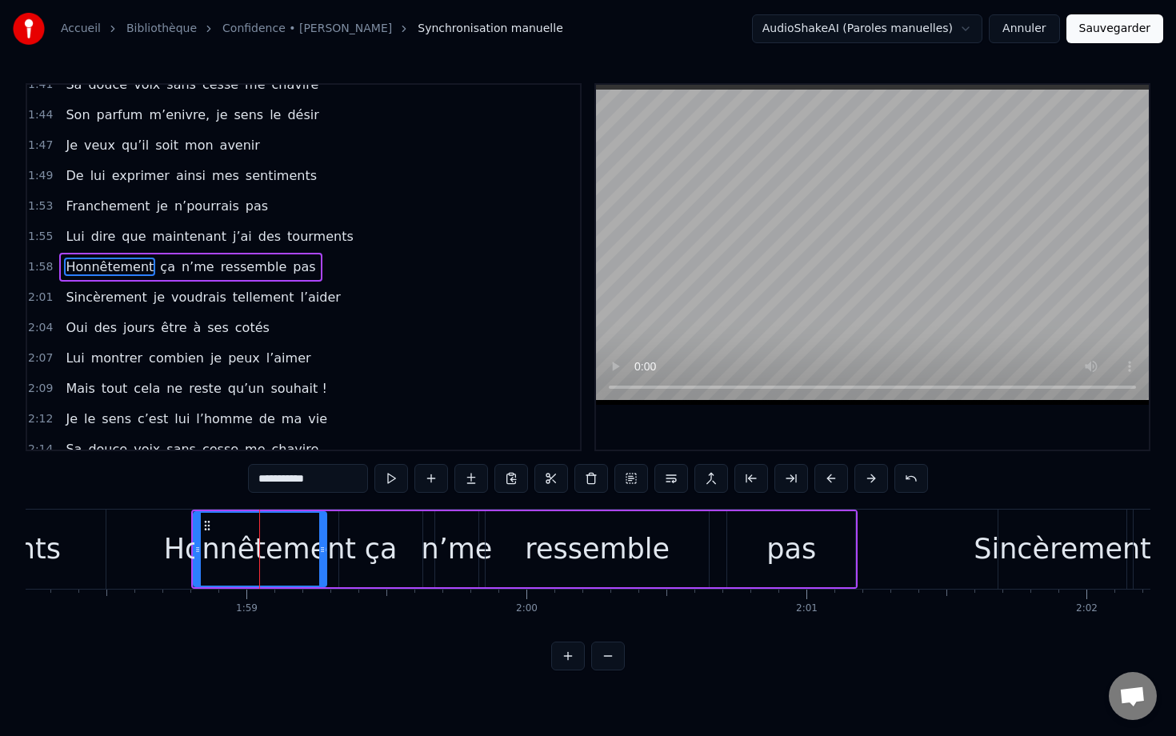
click at [781, 479] on button at bounding box center [831, 478] width 34 height 29
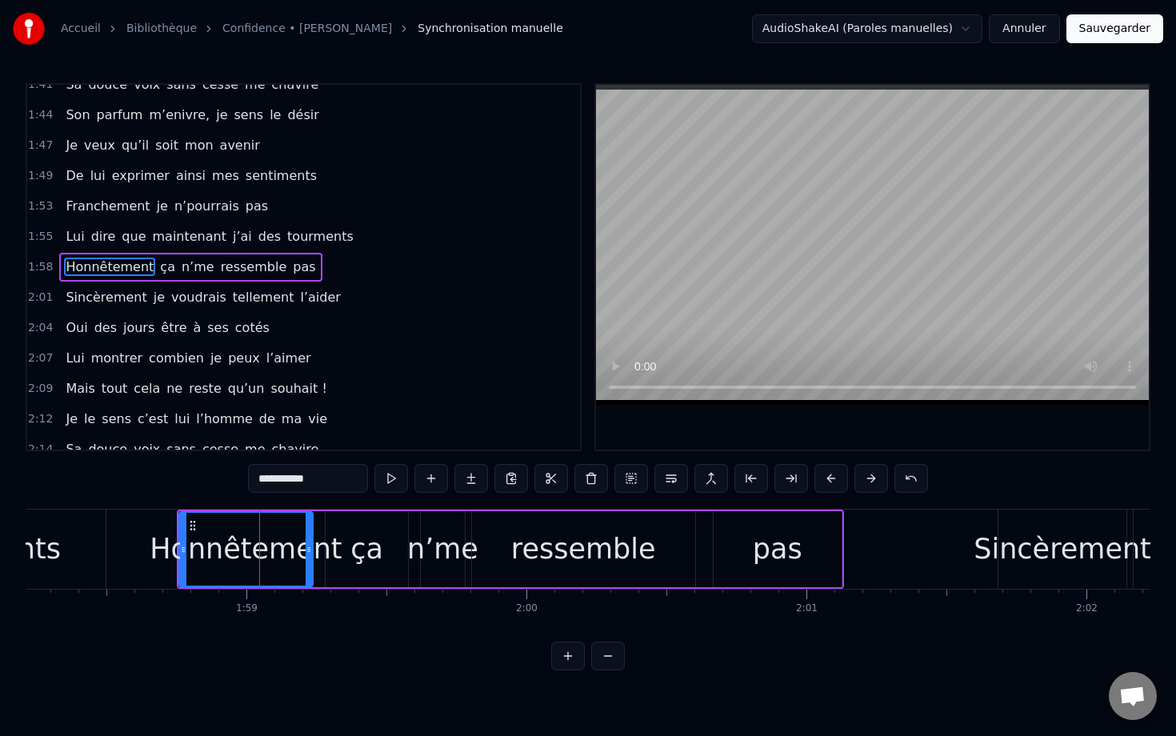
click at [781, 479] on button at bounding box center [831, 478] width 34 height 29
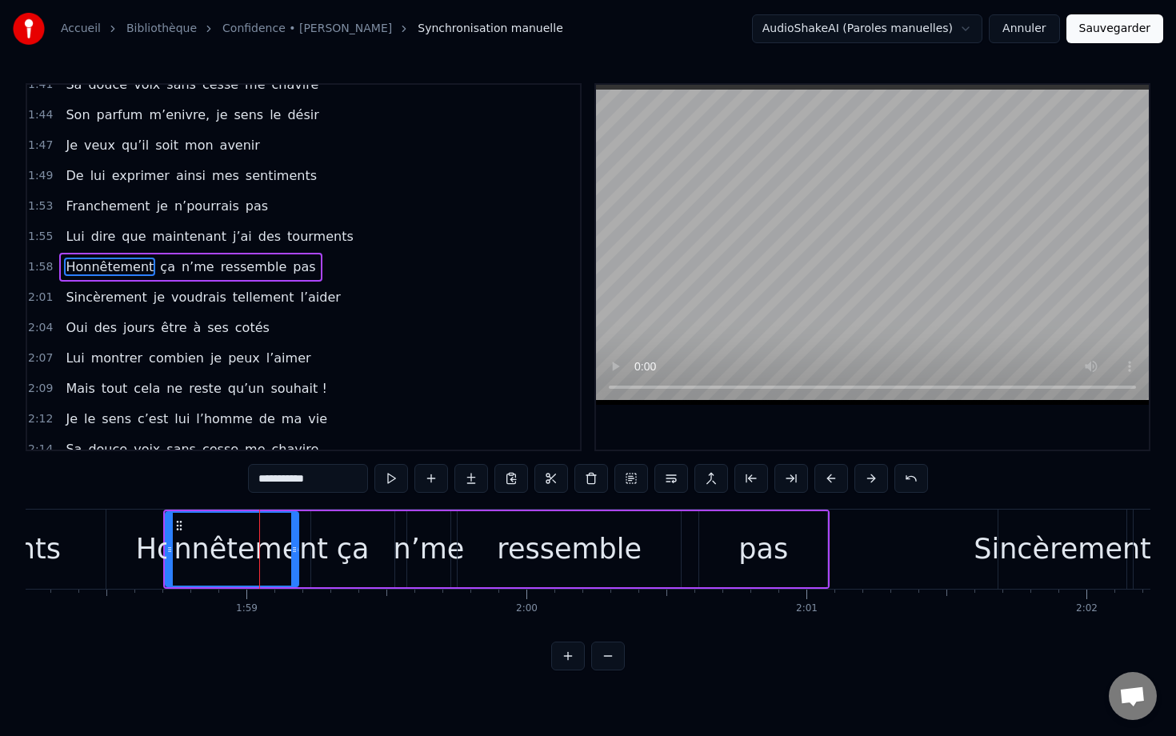
click at [781, 479] on button at bounding box center [831, 478] width 34 height 29
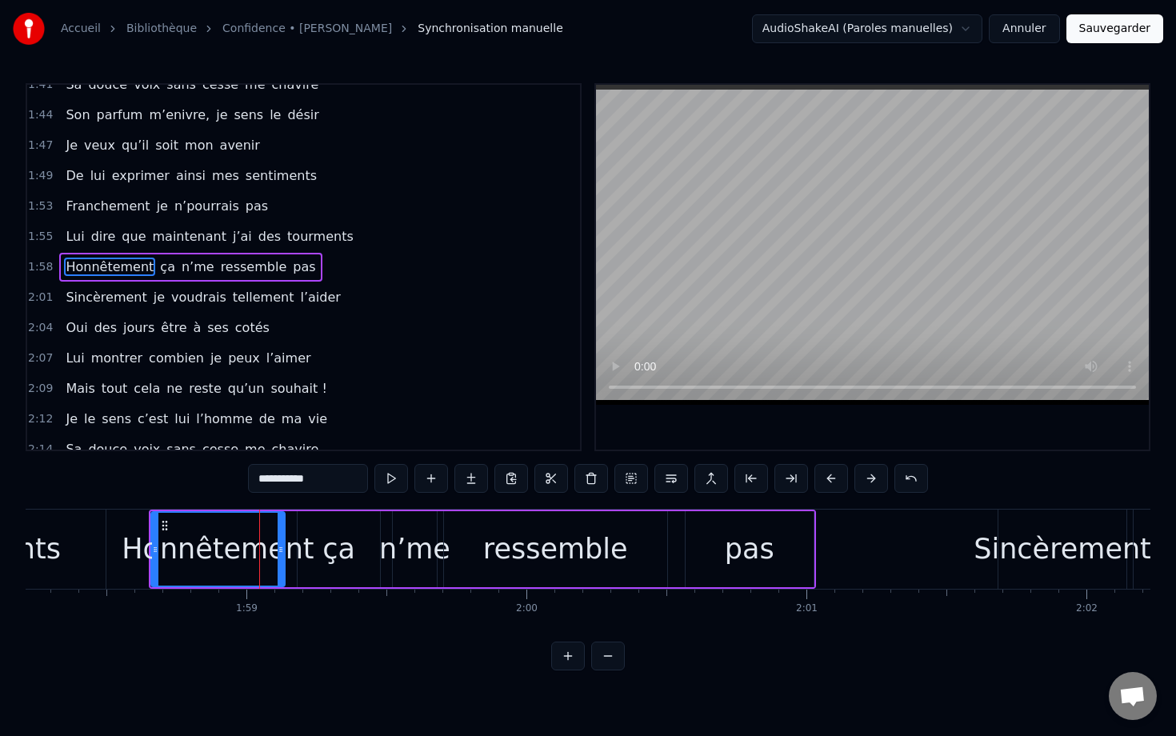
click at [781, 479] on button at bounding box center [831, 478] width 34 height 29
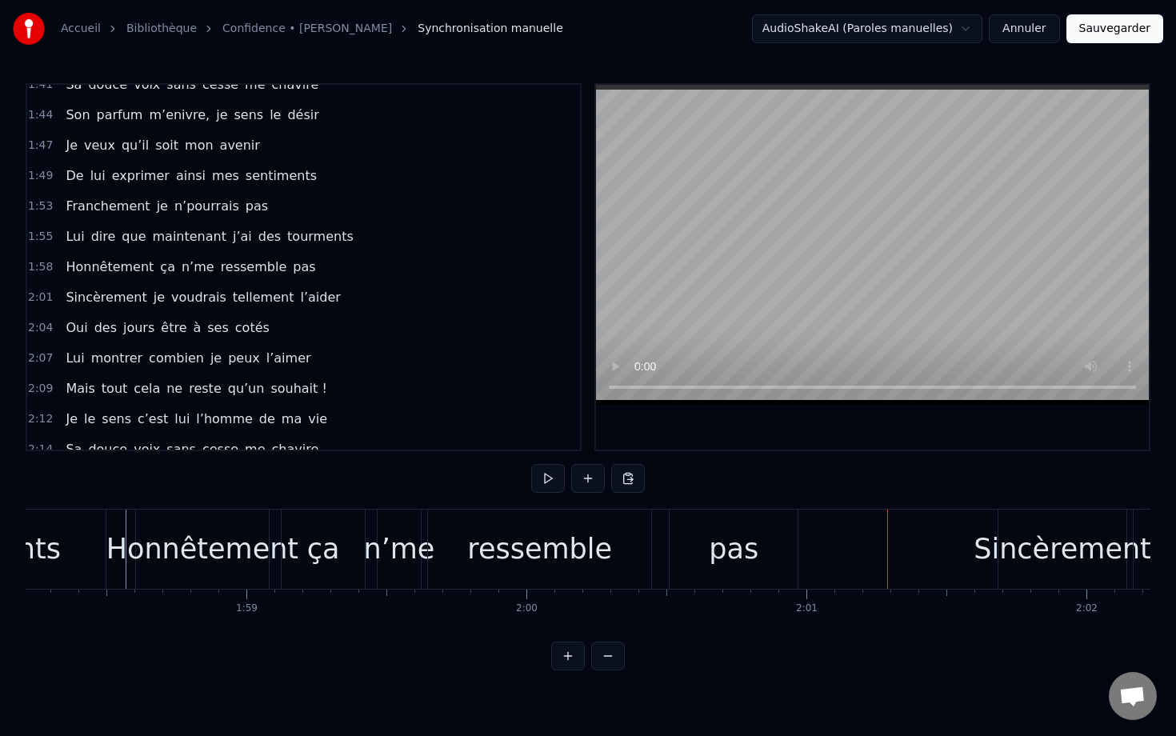
click at [740, 564] on div "pas" at bounding box center [734, 549] width 50 height 42
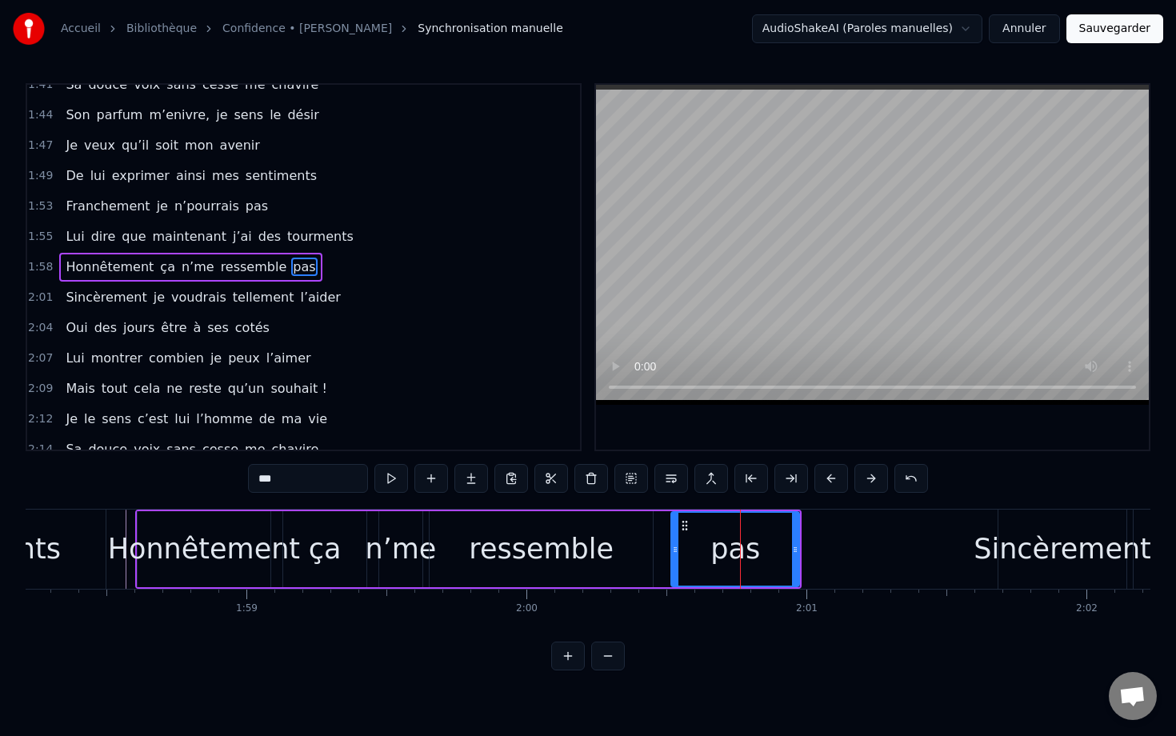
click at [566, 536] on div "ressemble" at bounding box center [541, 549] width 145 height 42
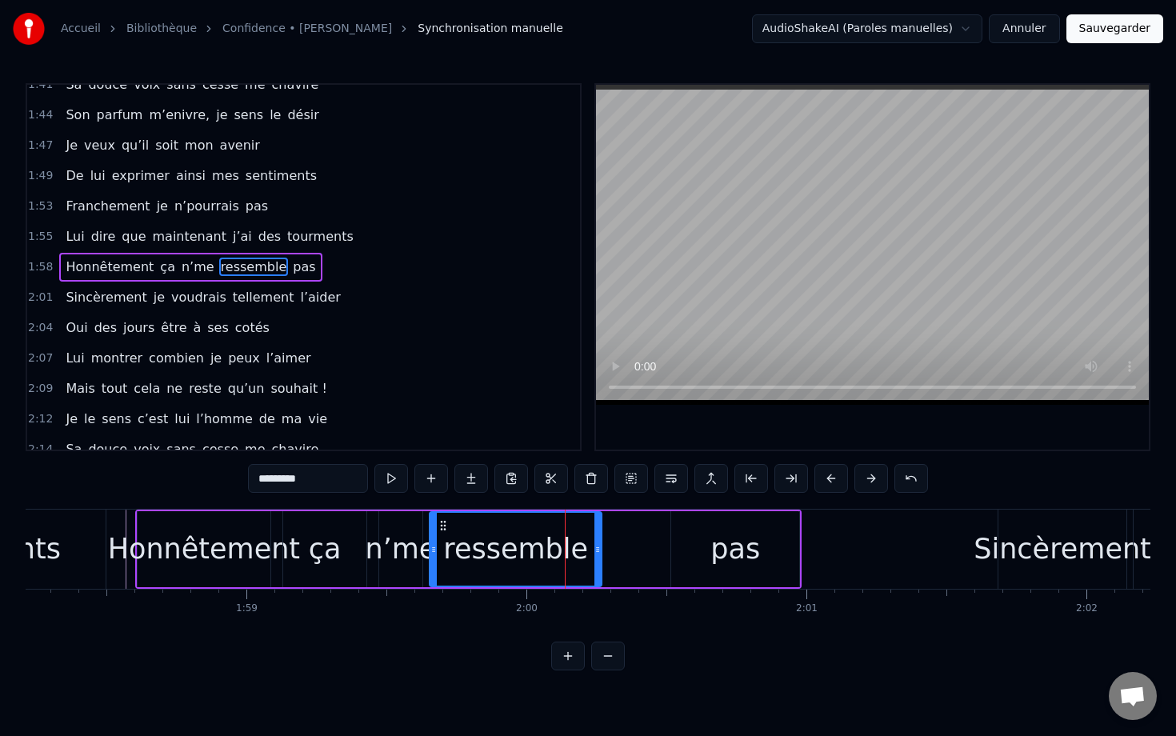
drag, startPoint x: 647, startPoint y: 545, endPoint x: 592, endPoint y: 546, distance: 55.2
click at [594, 546] on icon at bounding box center [597, 549] width 6 height 13
click at [742, 570] on div "pas" at bounding box center [735, 549] width 128 height 76
type input "***"
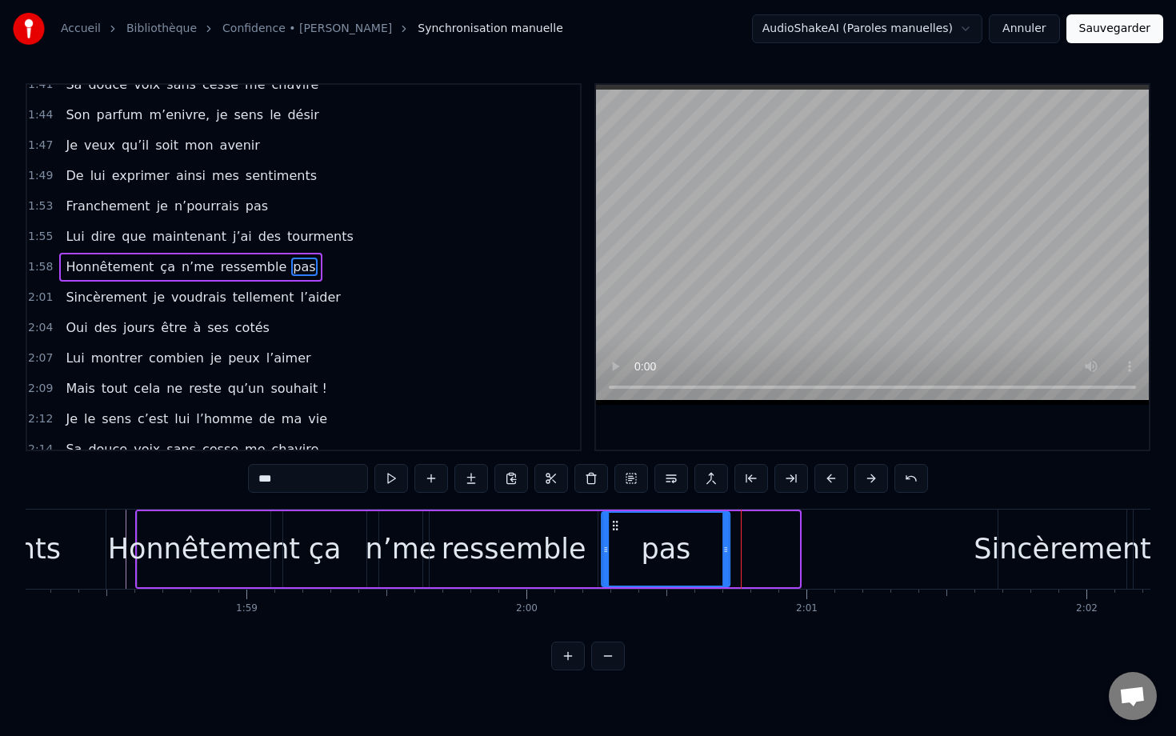
drag, startPoint x: 685, startPoint y: 525, endPoint x: 617, endPoint y: 529, distance: 68.8
click at [617, 529] on icon at bounding box center [615, 525] width 13 height 13
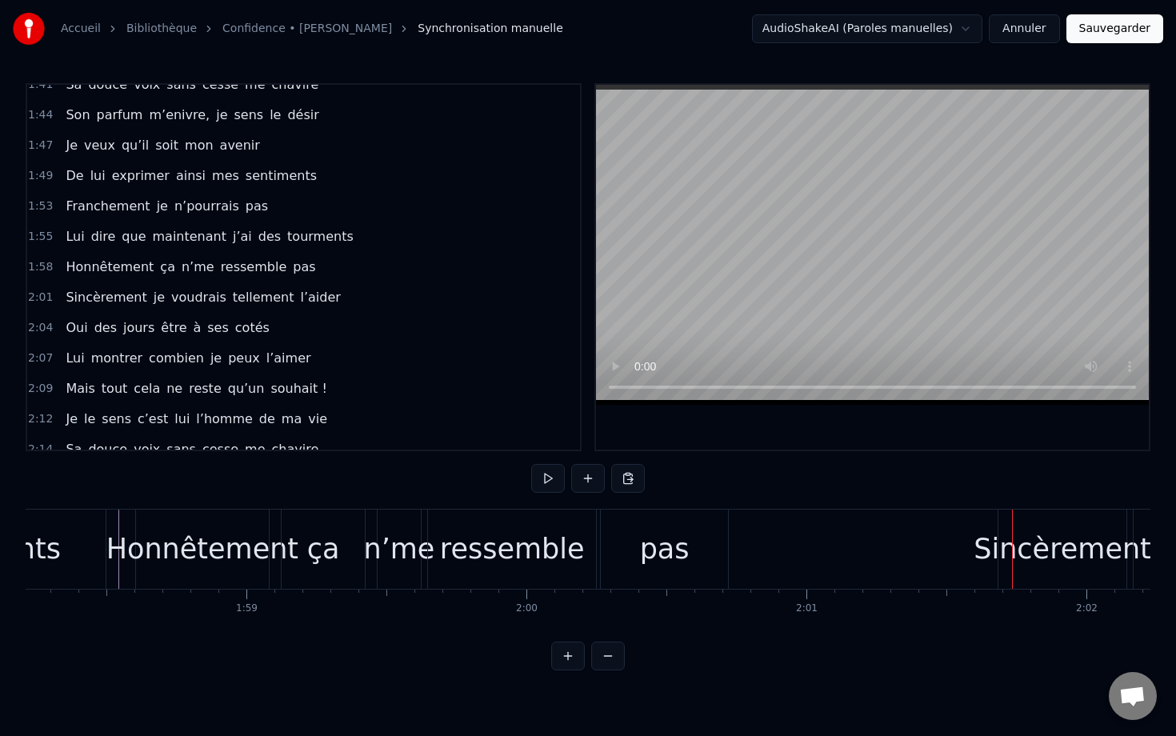
click at [781, 549] on div "Sincèrement" at bounding box center [1062, 549] width 178 height 42
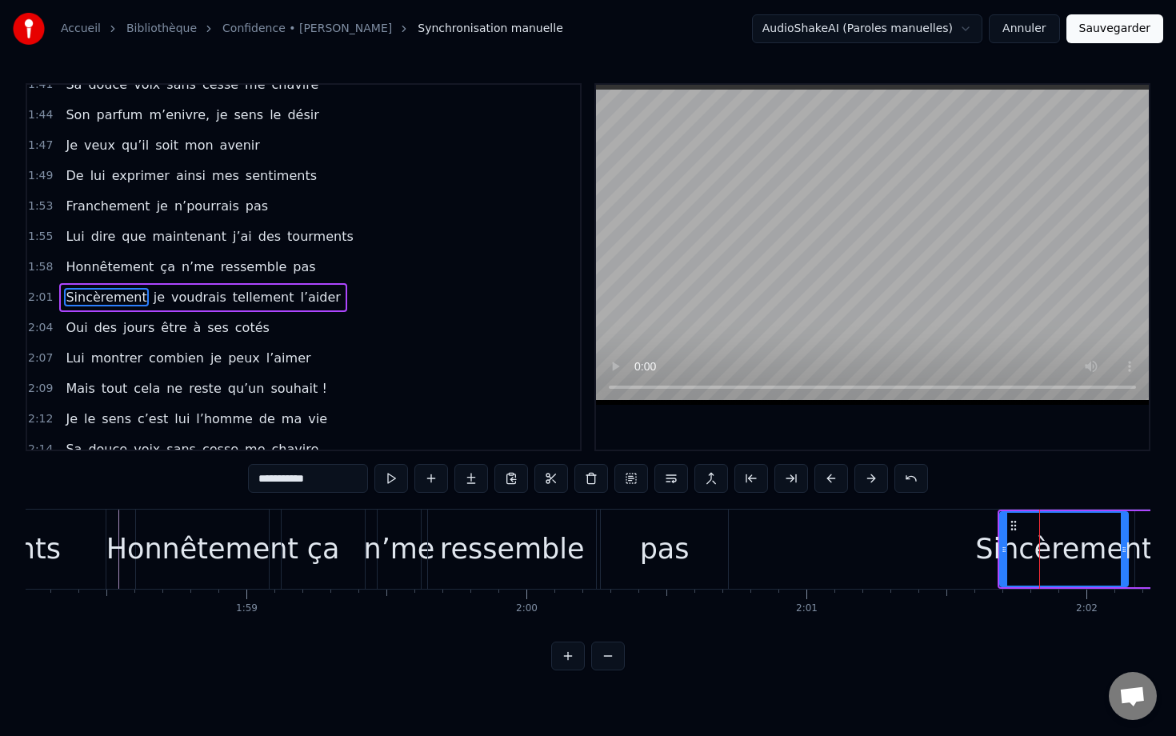
scroll to position [866, 0]
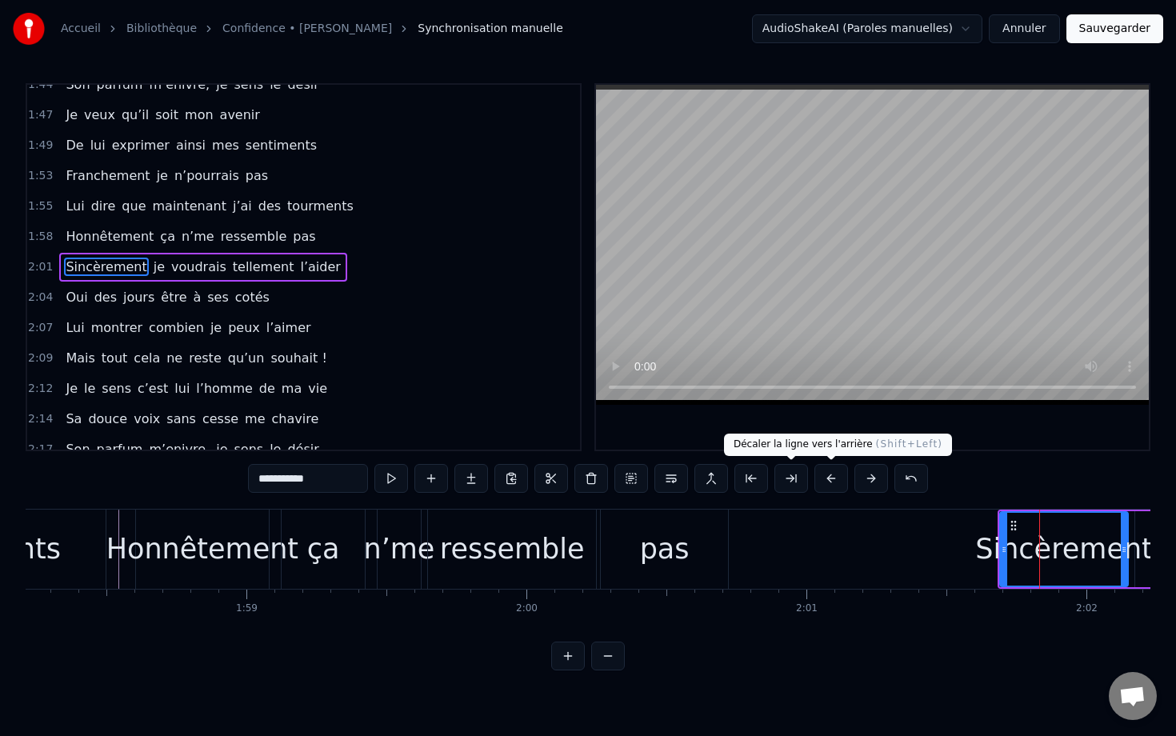
click at [781, 478] on button at bounding box center [831, 478] width 34 height 29
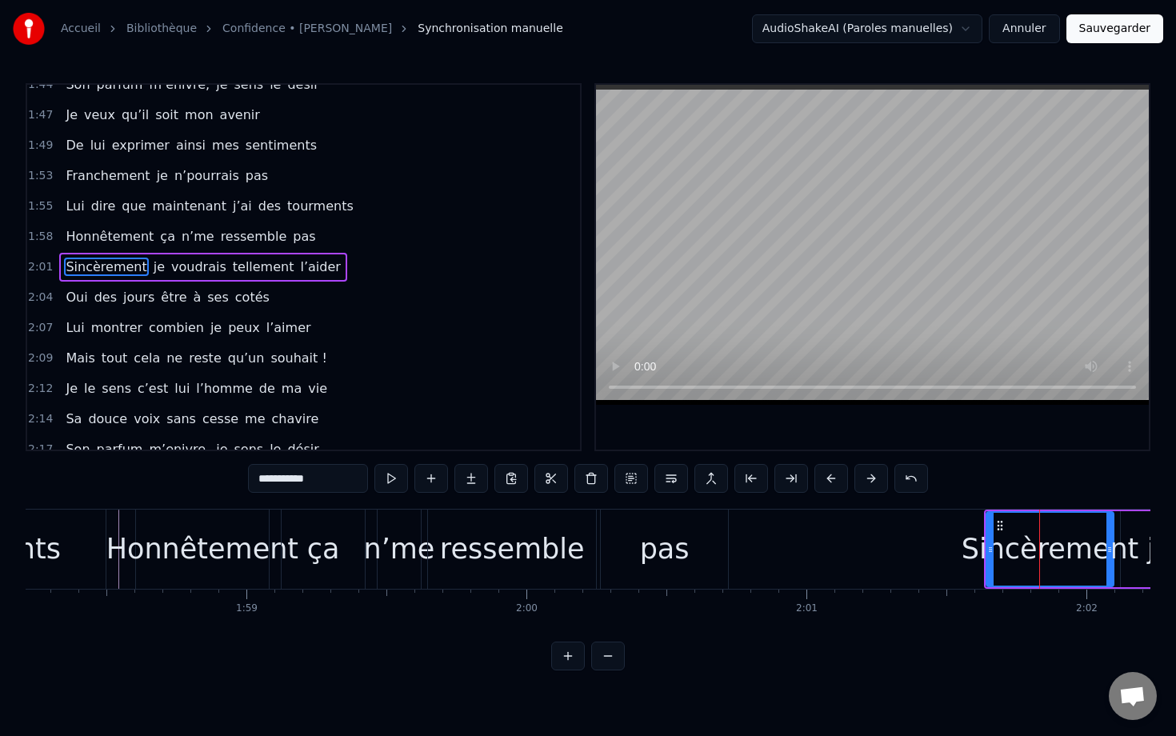
click at [781, 478] on button at bounding box center [831, 478] width 34 height 29
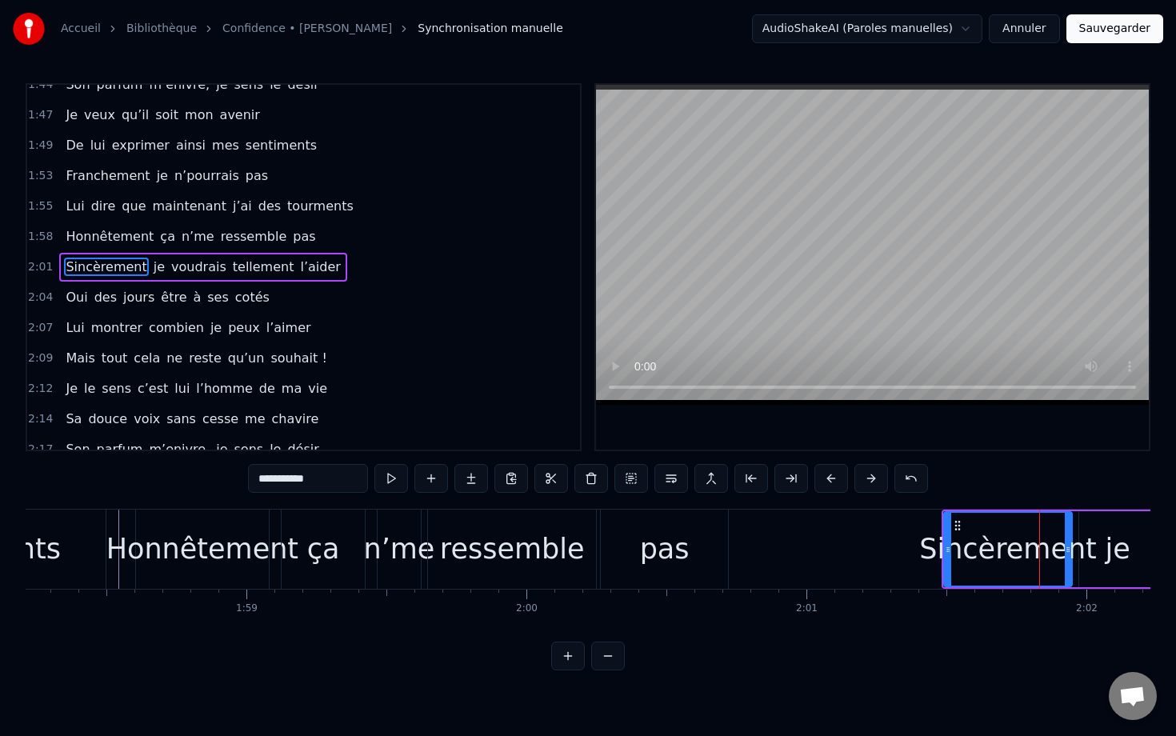
click at [781, 478] on button at bounding box center [831, 478] width 34 height 29
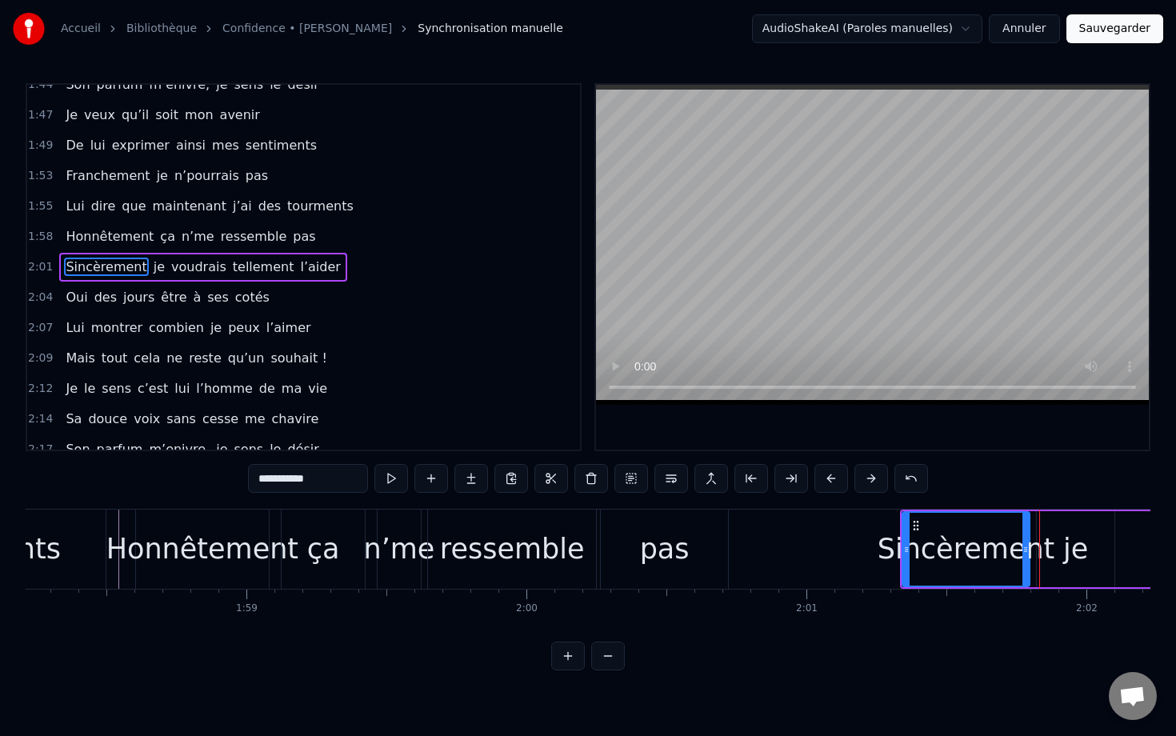
click at [781, 478] on button at bounding box center [831, 478] width 34 height 29
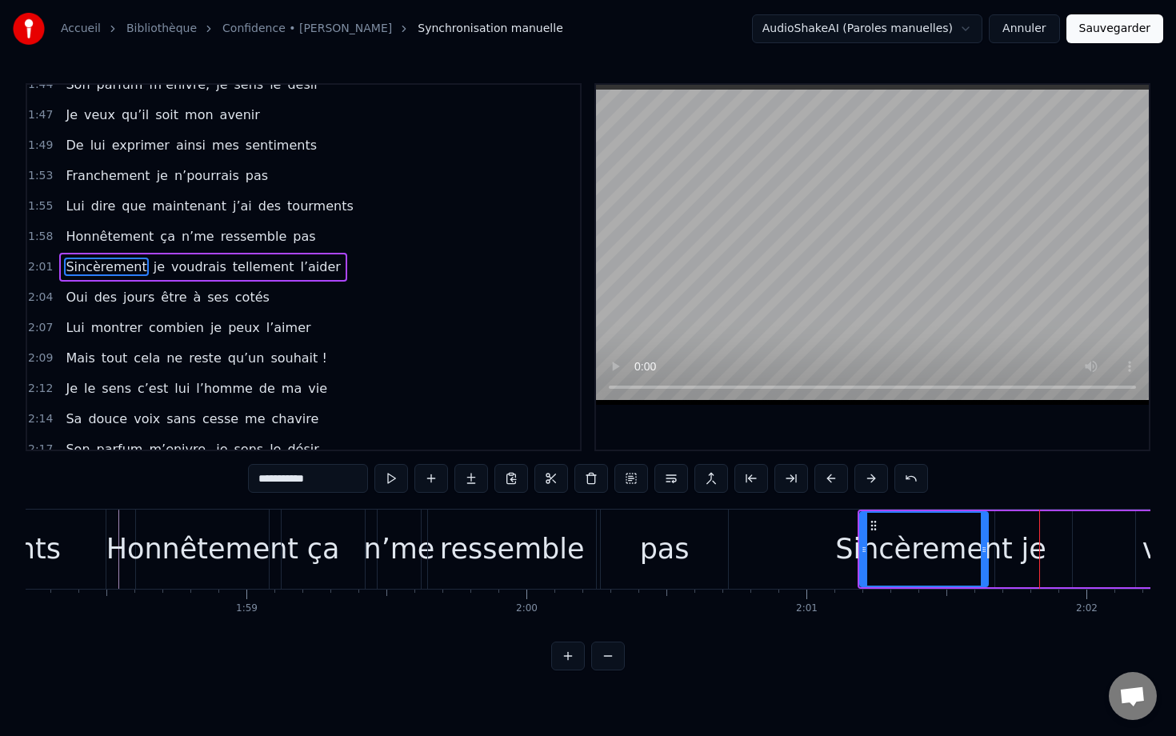
click at [781, 478] on button at bounding box center [831, 478] width 34 height 29
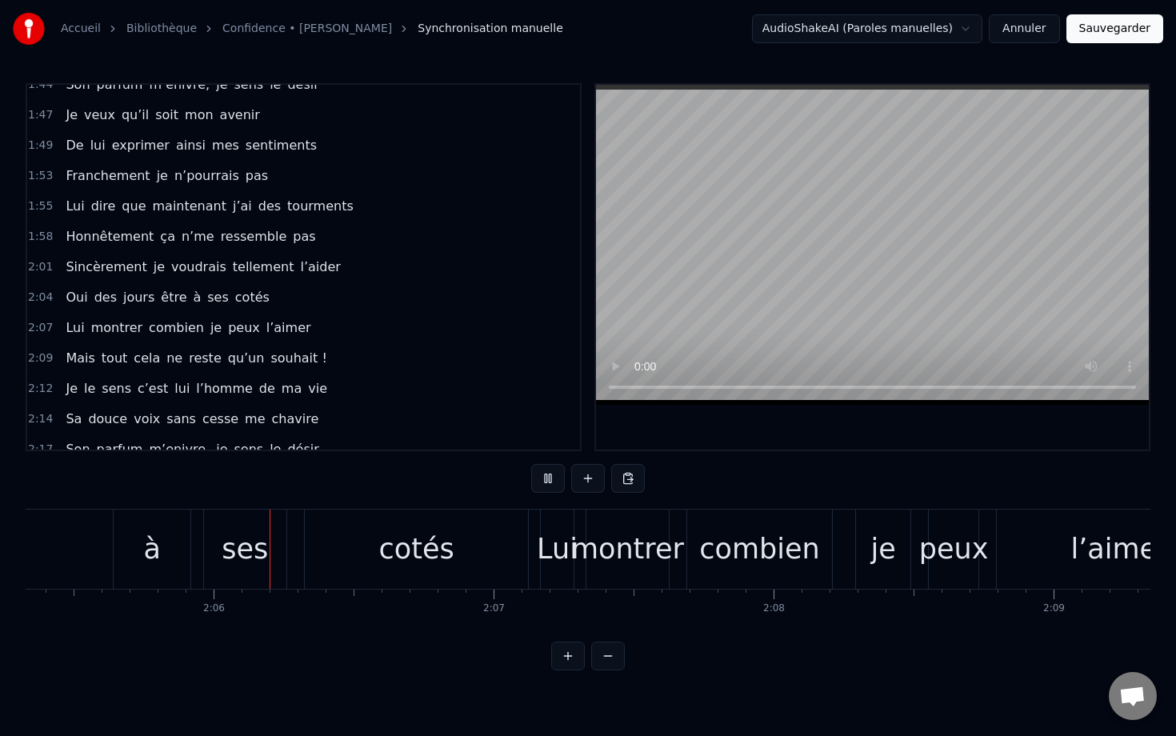
scroll to position [0, 35080]
click at [760, 542] on div "combien" at bounding box center [758, 549] width 120 height 42
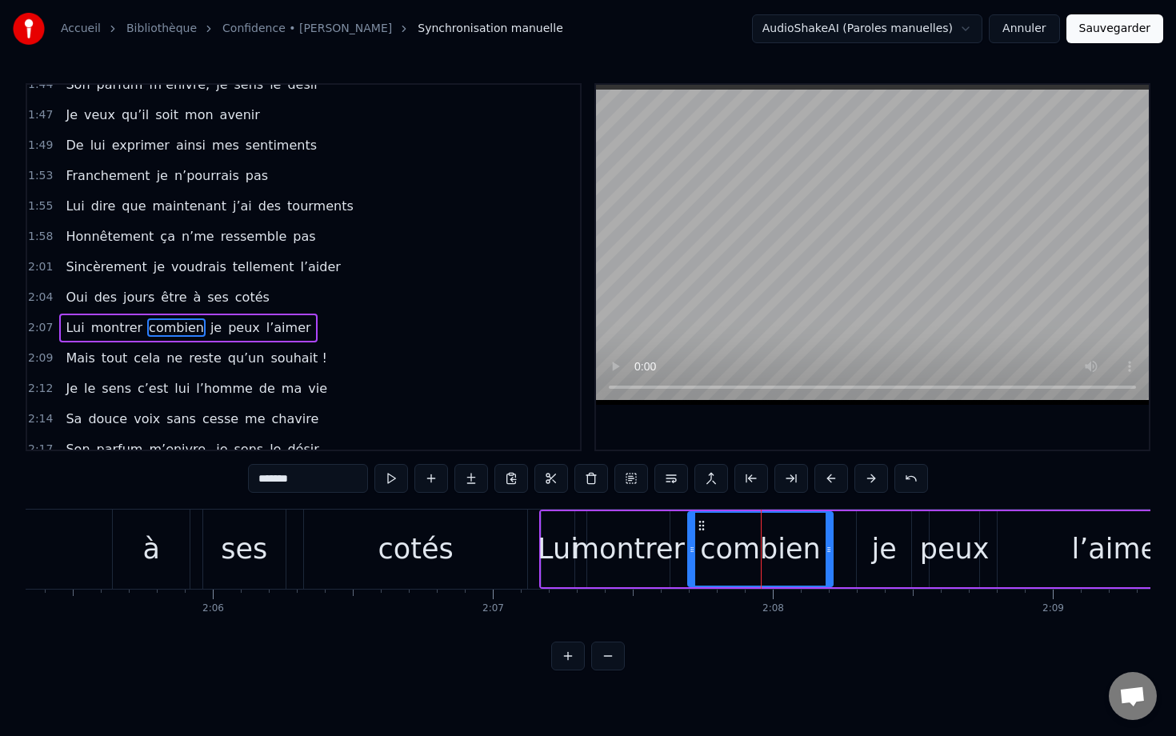
scroll to position [927, 0]
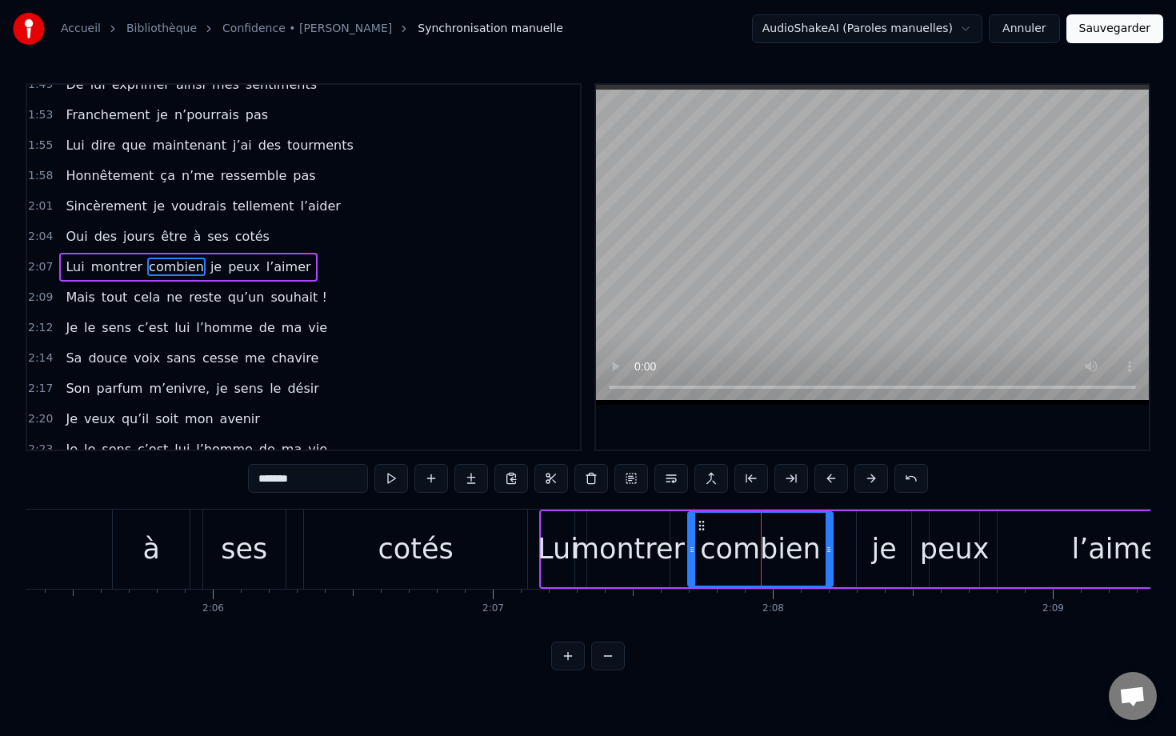
click at [440, 547] on div "cotés" at bounding box center [415, 549] width 75 height 42
type input "*****"
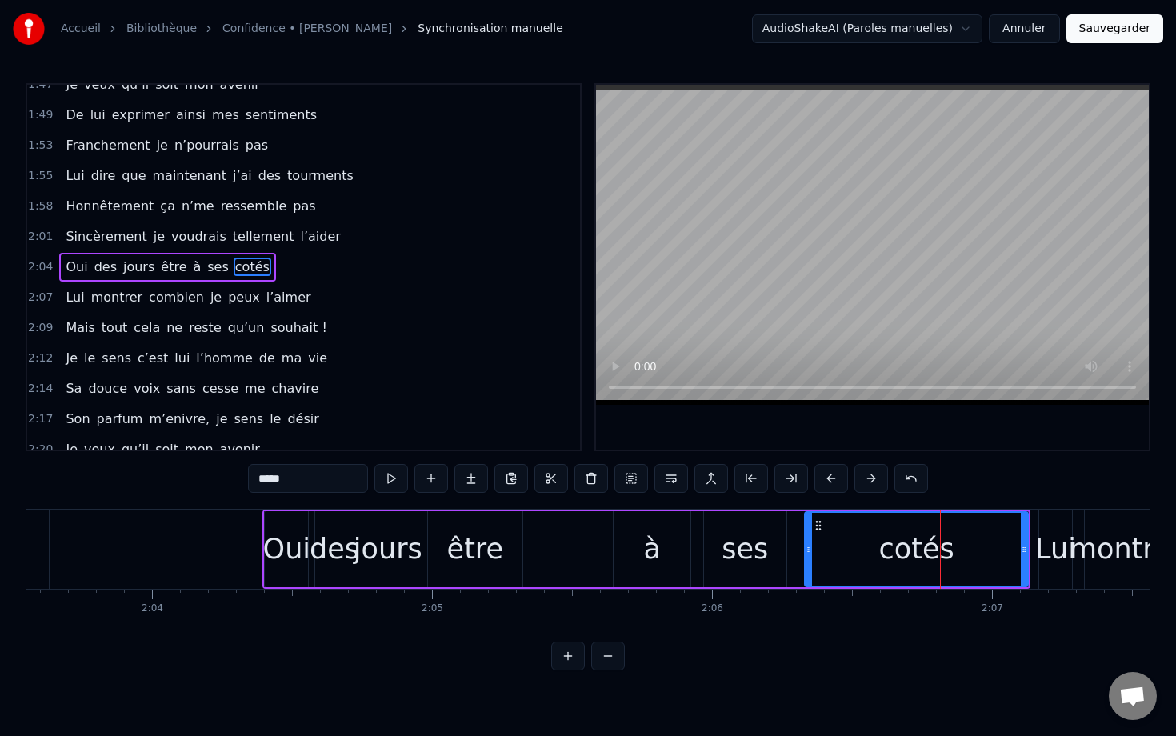
scroll to position [0, 34580]
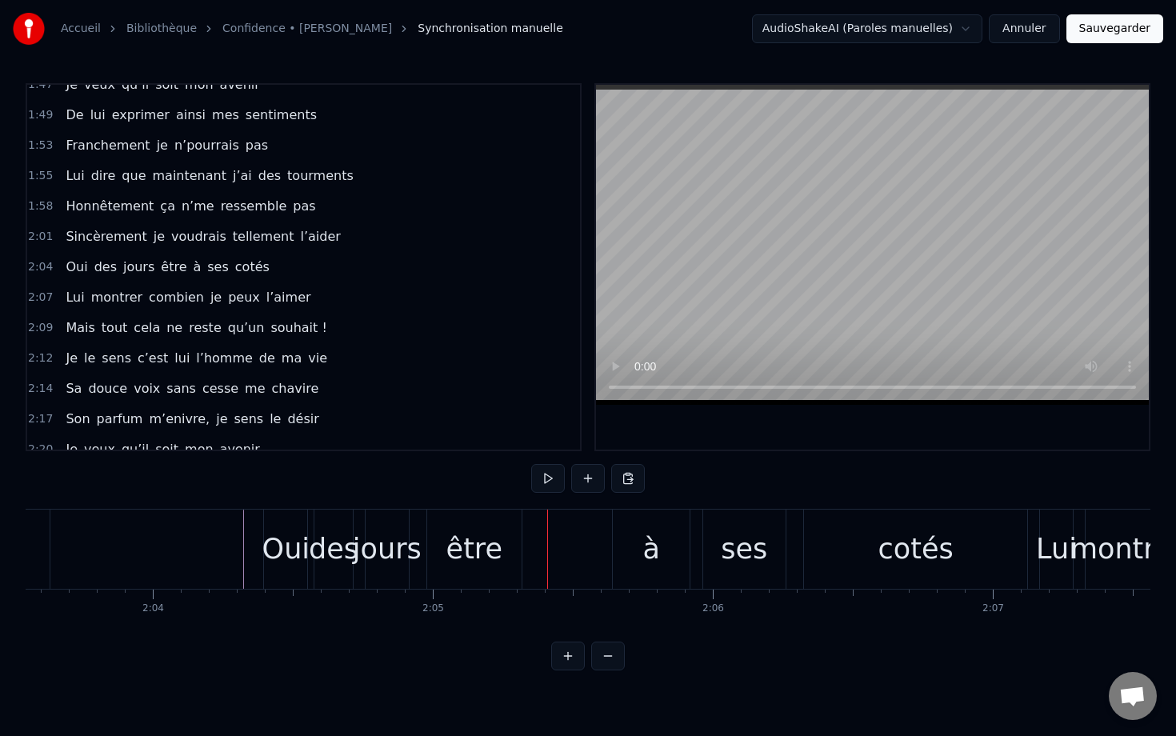
click at [649, 535] on div "à" at bounding box center [651, 549] width 17 height 42
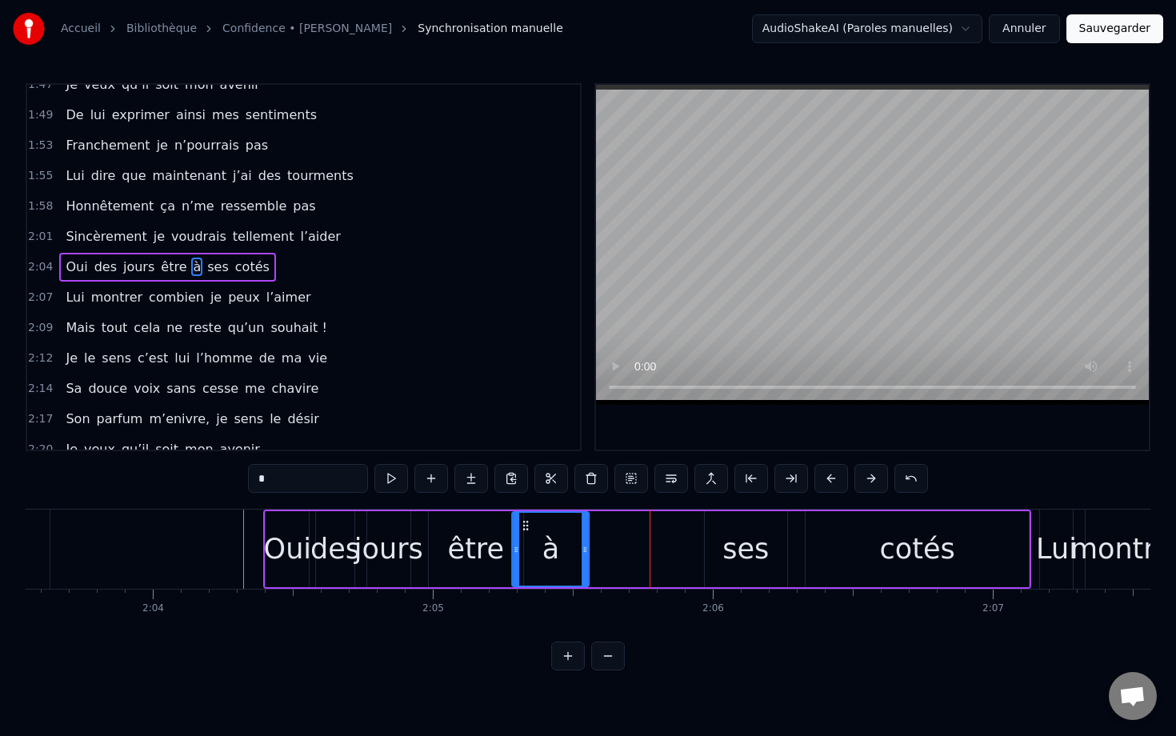
drag, startPoint x: 624, startPoint y: 524, endPoint x: 521, endPoint y: 513, distance: 102.9
click at [521, 513] on div "à" at bounding box center [550, 549] width 75 height 73
click at [757, 535] on div "ses" at bounding box center [745, 549] width 46 height 42
type input "***"
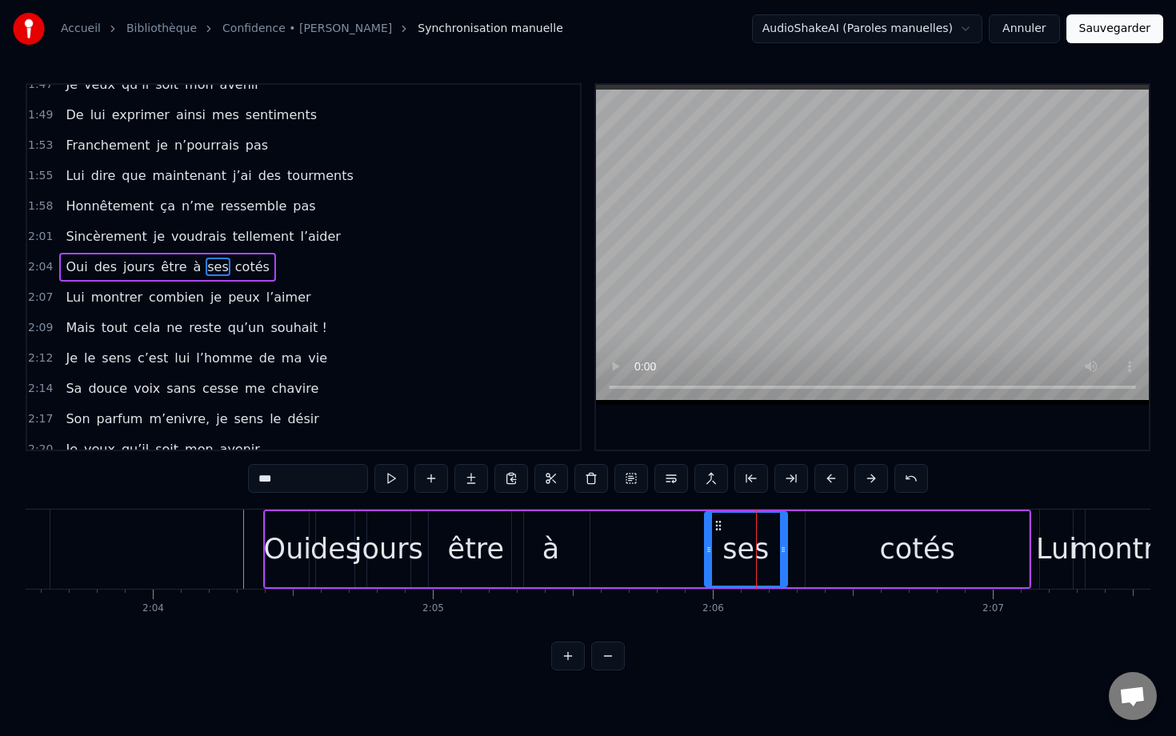
drag, startPoint x: 757, startPoint y: 535, endPoint x: 654, endPoint y: 534, distance: 102.4
click at [654, 534] on div "Oui des jours être à ses cotés" at bounding box center [647, 548] width 768 height 79
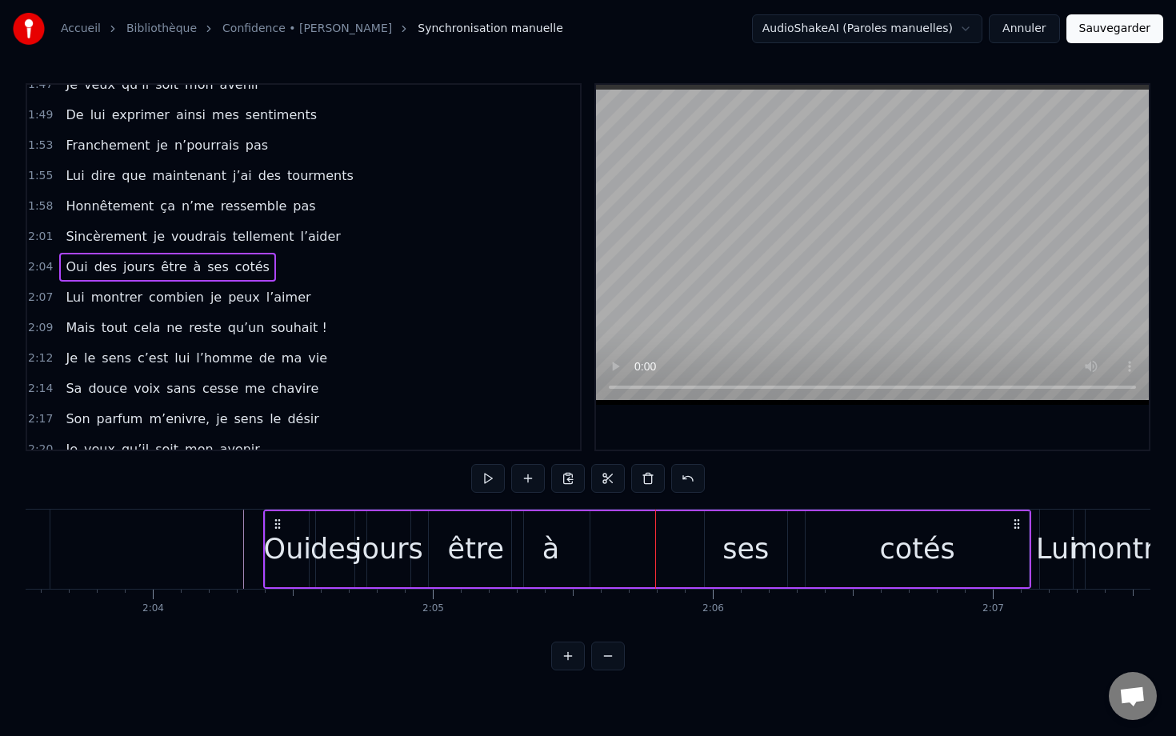
click at [730, 530] on div "ses" at bounding box center [745, 549] width 46 height 42
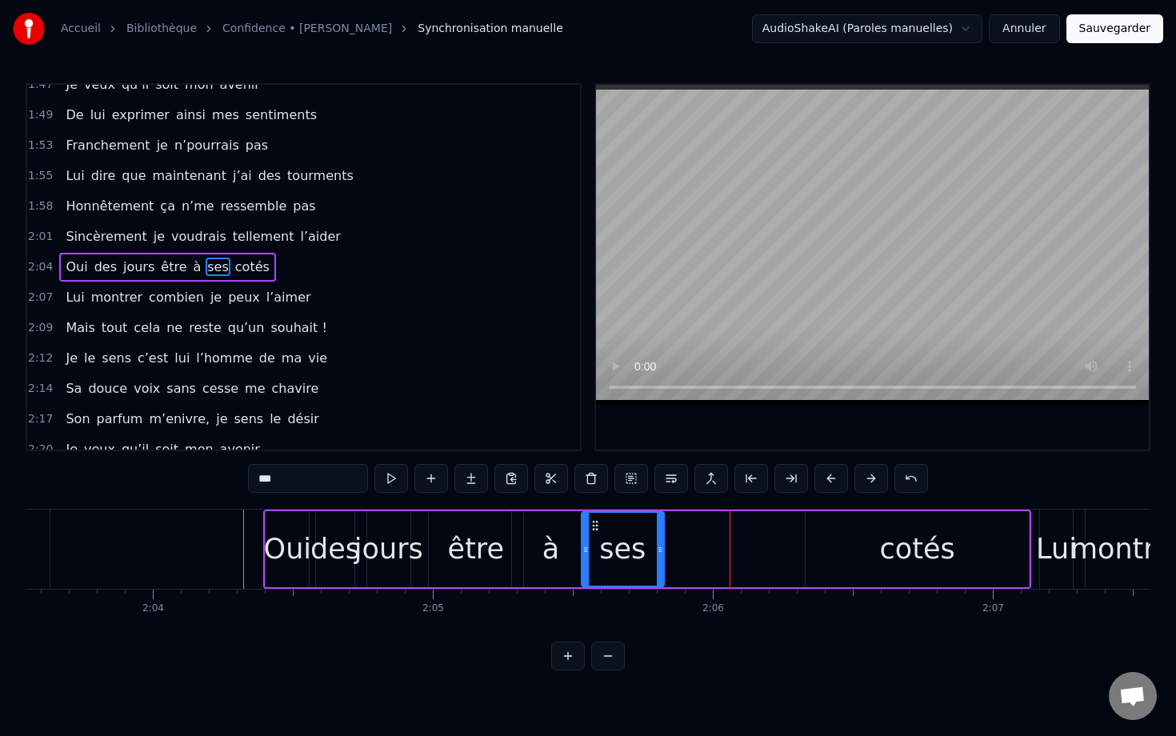
drag, startPoint x: 712, startPoint y: 524, endPoint x: 589, endPoint y: 517, distance: 123.3
click at [589, 517] on div "ses" at bounding box center [622, 549] width 81 height 73
click at [781, 541] on div "cotés" at bounding box center [916, 549] width 223 height 76
type input "*****"
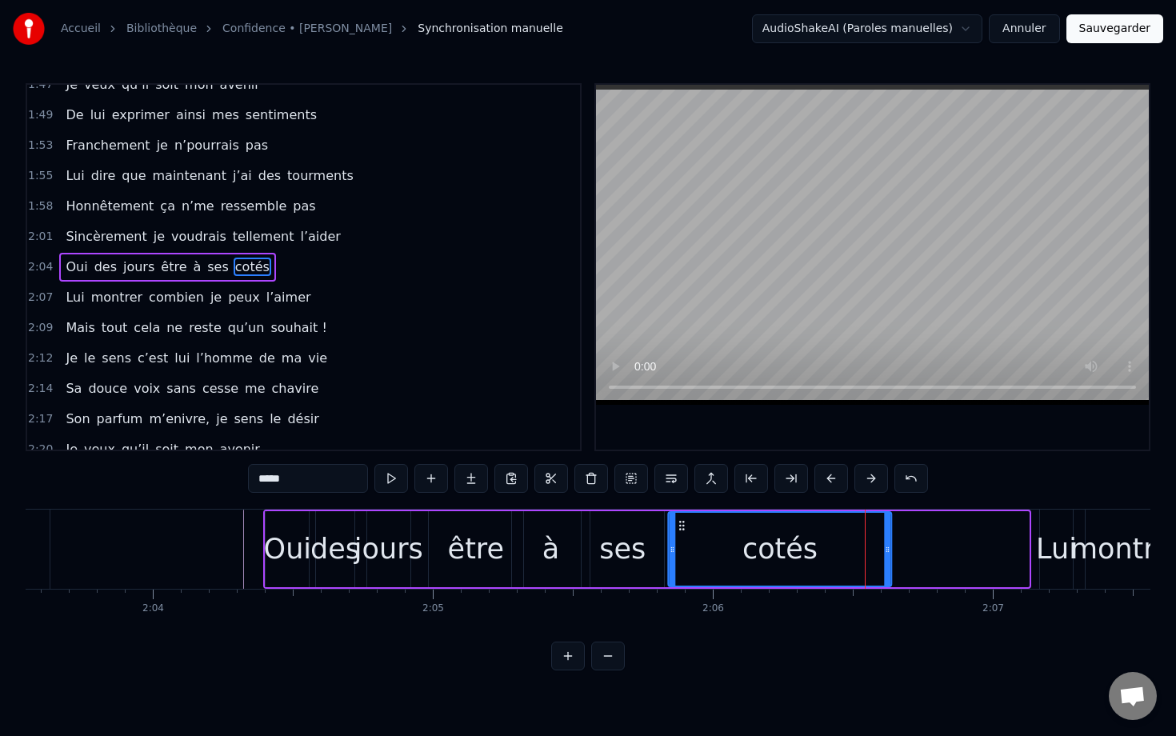
drag, startPoint x: 817, startPoint y: 527, endPoint x: 677, endPoint y: 534, distance: 140.9
click at [677, 534] on div "cotés" at bounding box center [780, 549] width 222 height 73
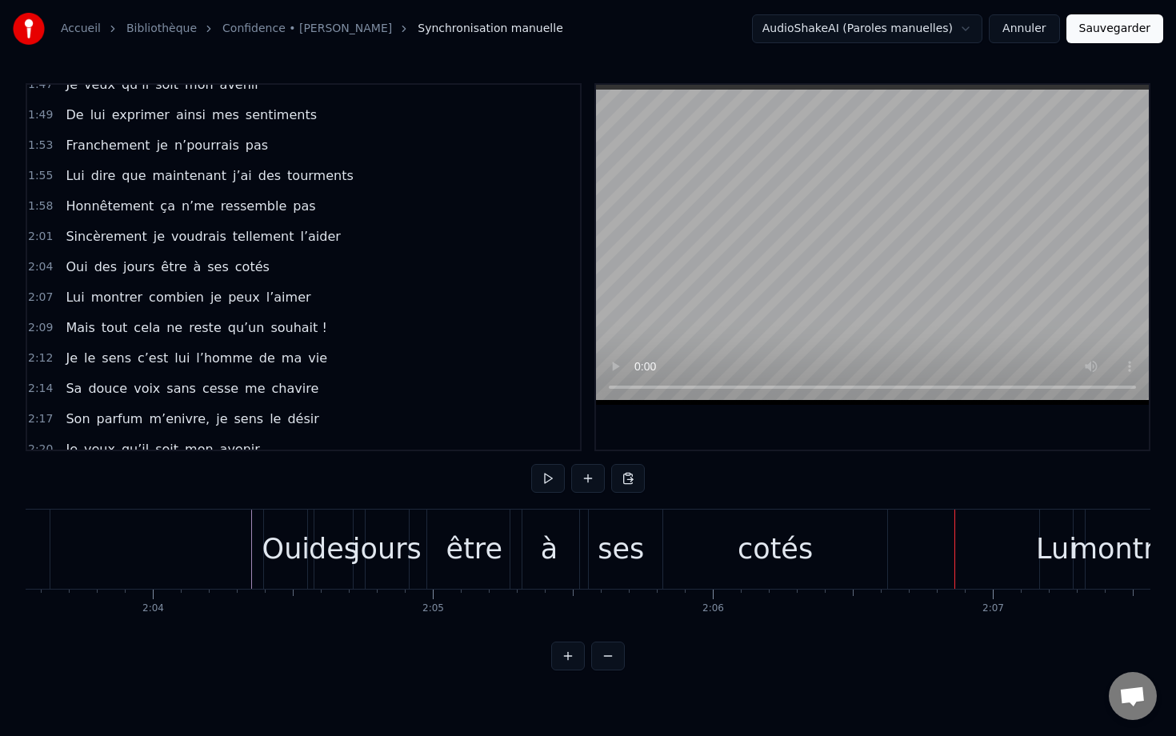
click at [781, 529] on div "Lui" at bounding box center [1056, 549] width 41 height 42
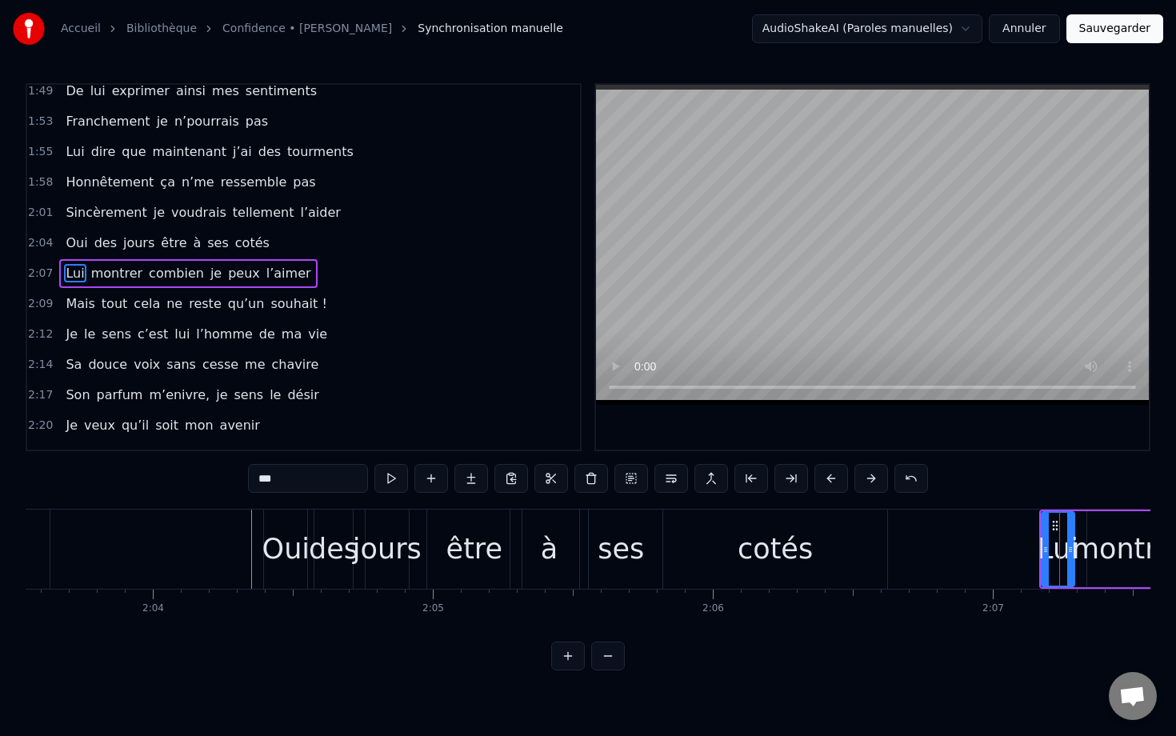
scroll to position [927, 0]
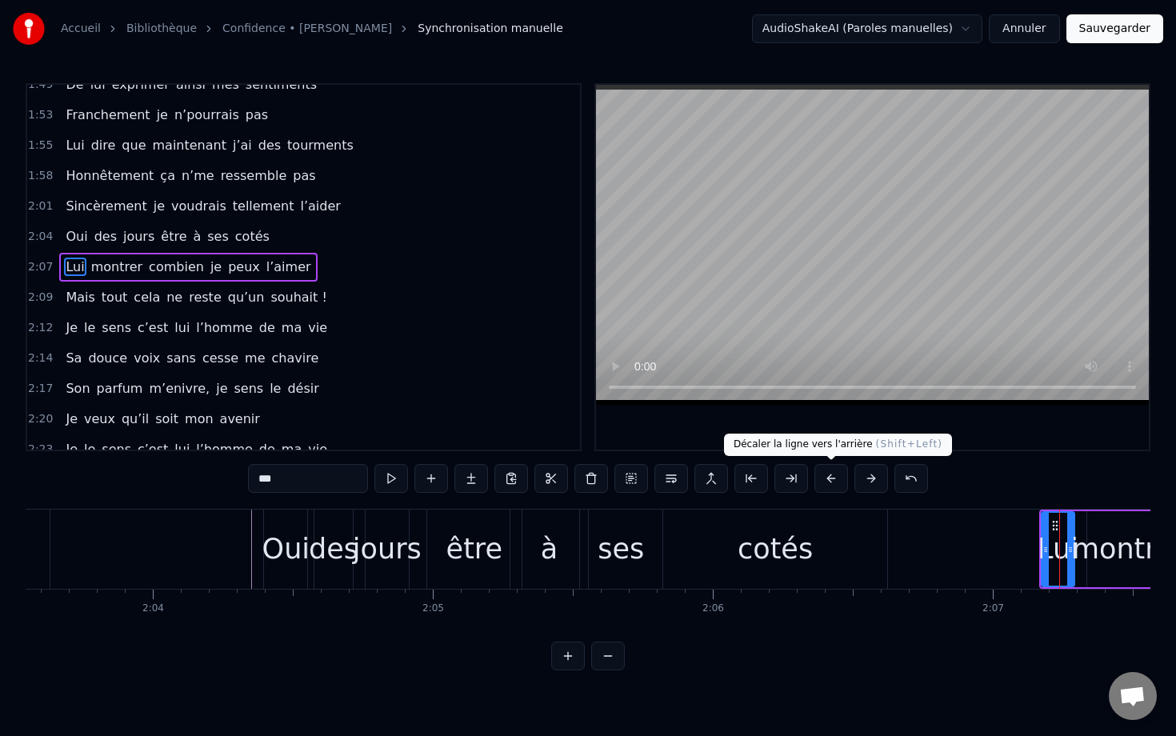
click at [781, 475] on button at bounding box center [831, 478] width 34 height 29
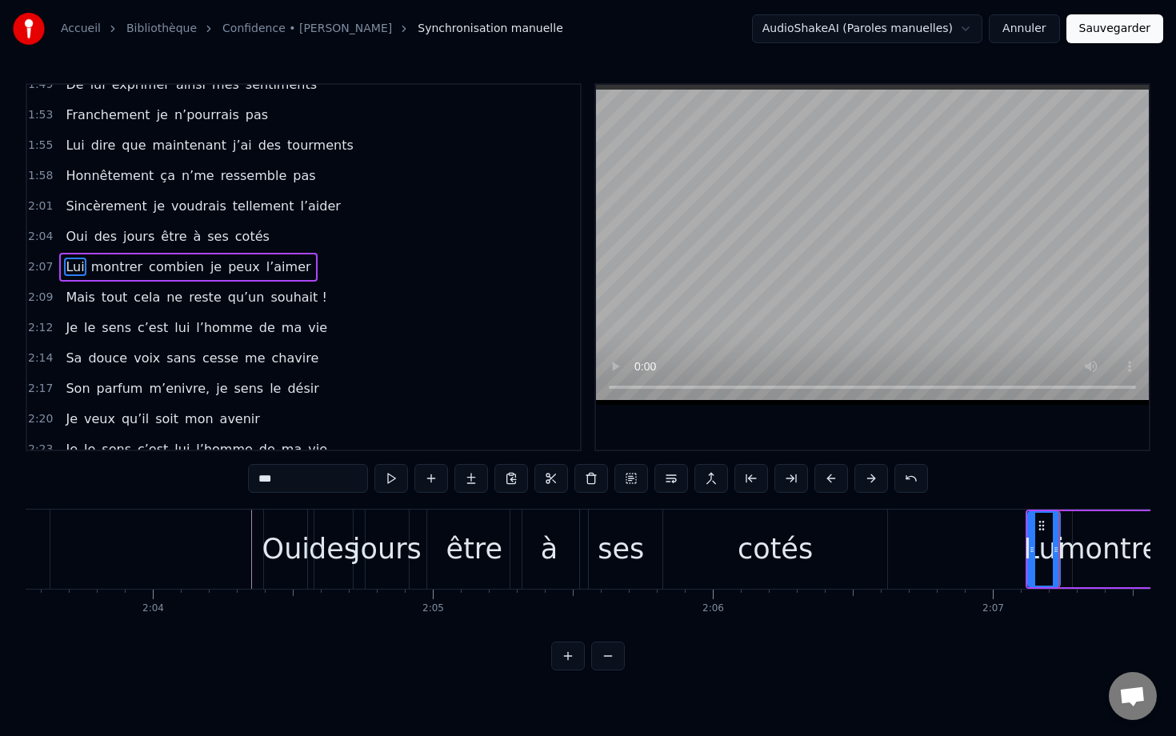
click at [781, 475] on button at bounding box center [831, 478] width 34 height 29
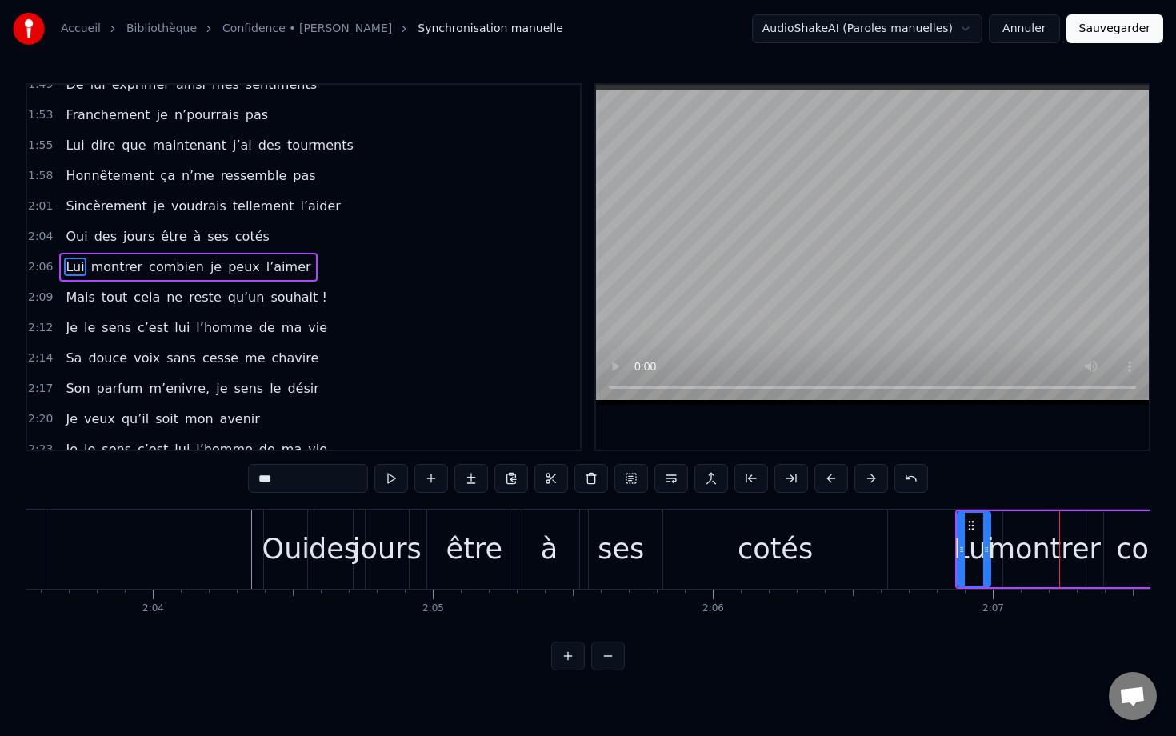
click at [781, 475] on button at bounding box center [831, 478] width 34 height 29
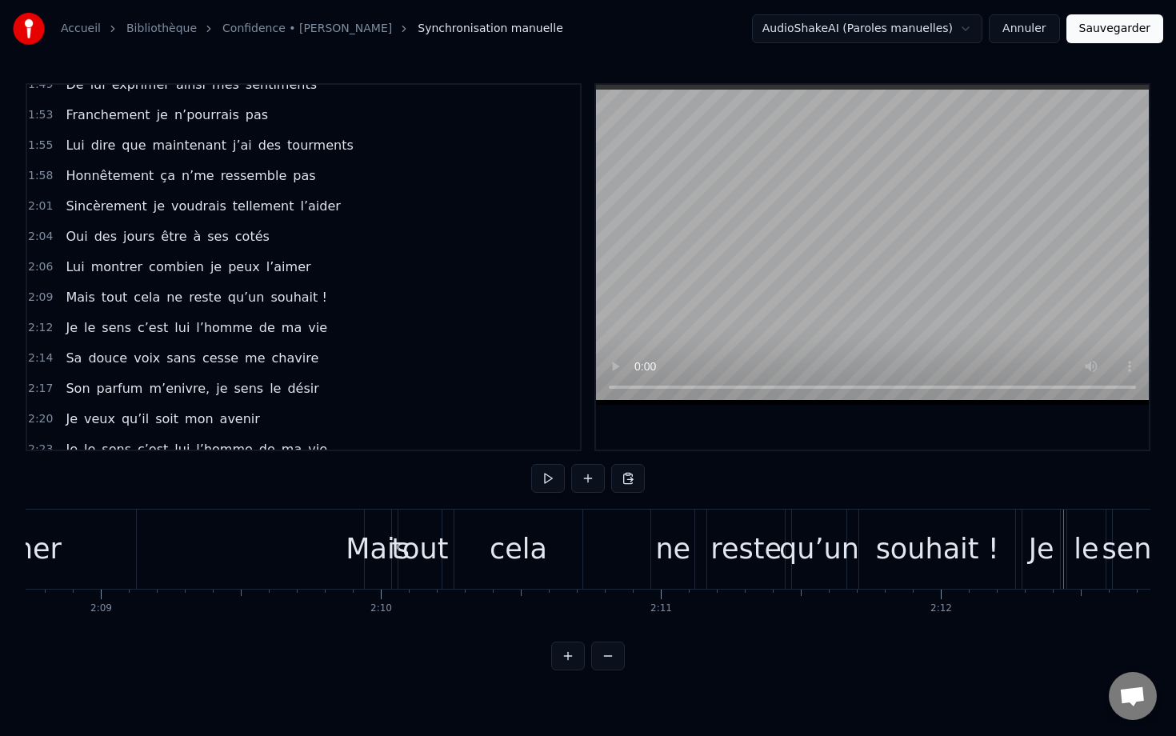
scroll to position [0, 36021]
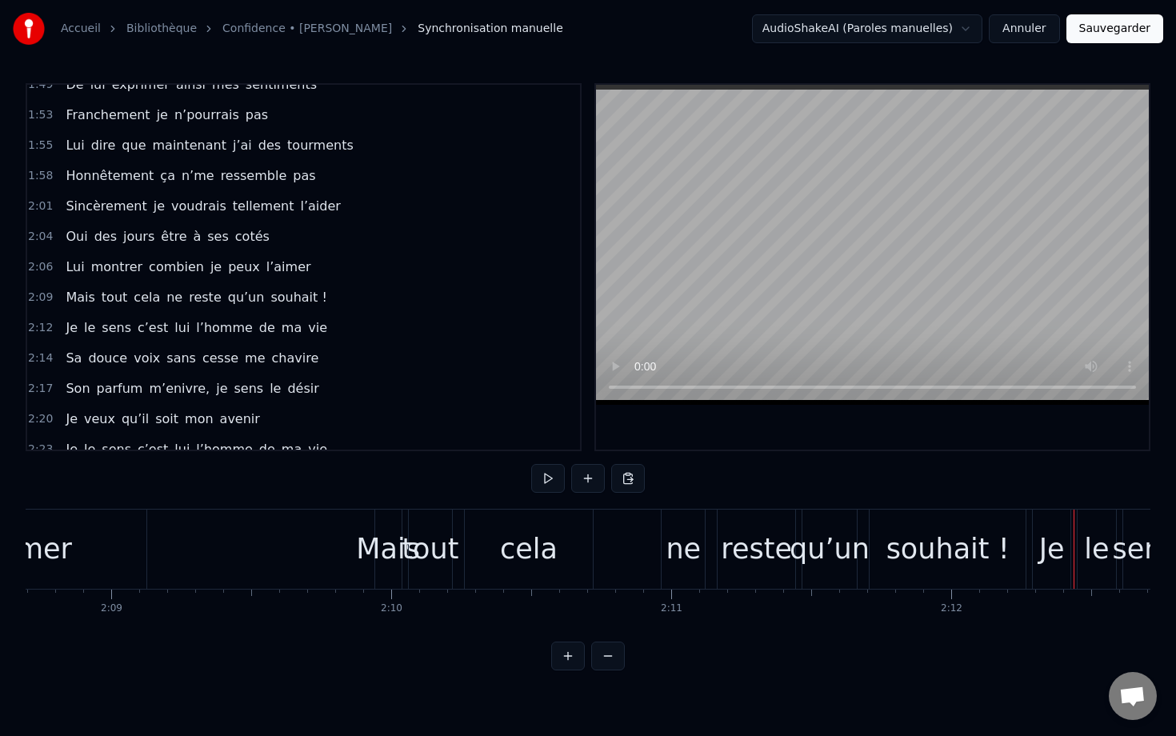
click at [389, 524] on div "Mais" at bounding box center [388, 548] width 26 height 79
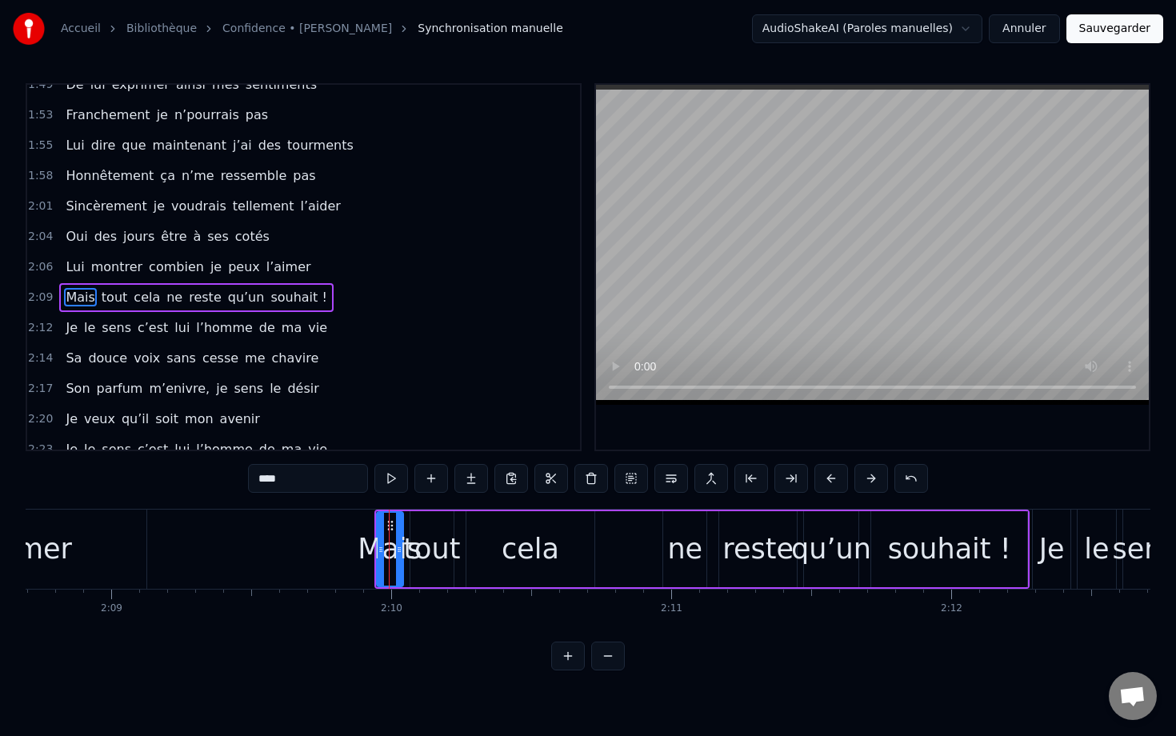
scroll to position [957, 0]
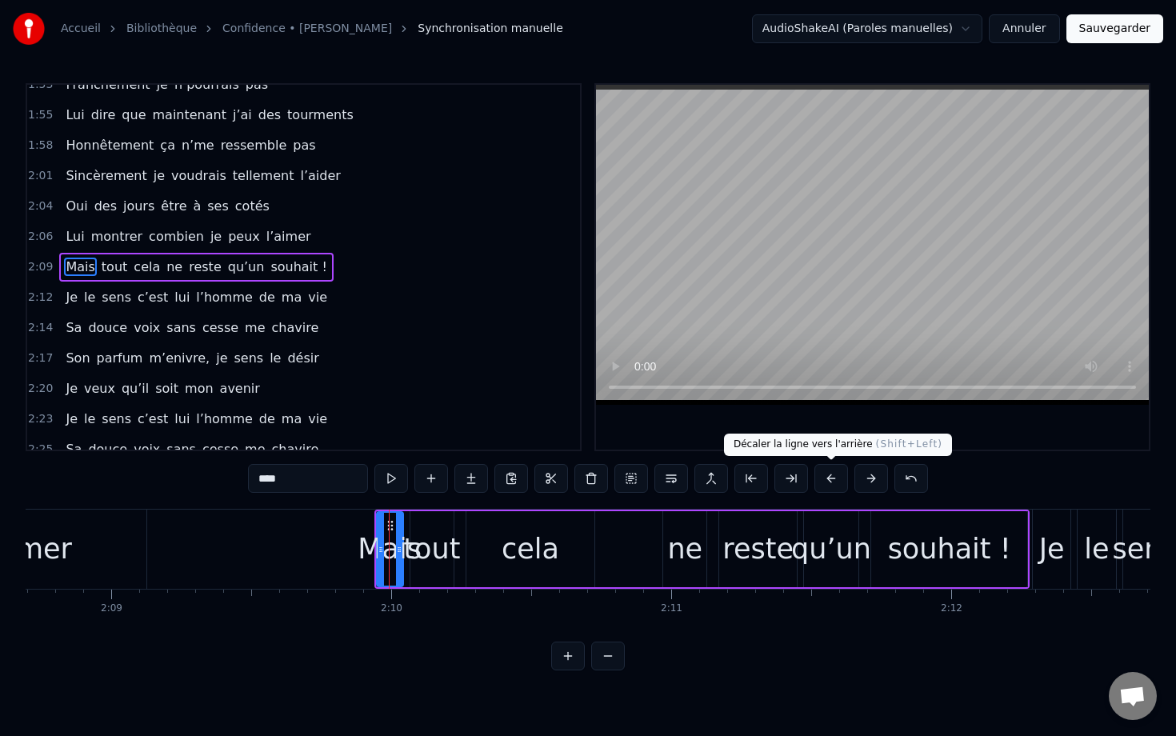
click at [781, 484] on button at bounding box center [831, 478] width 34 height 29
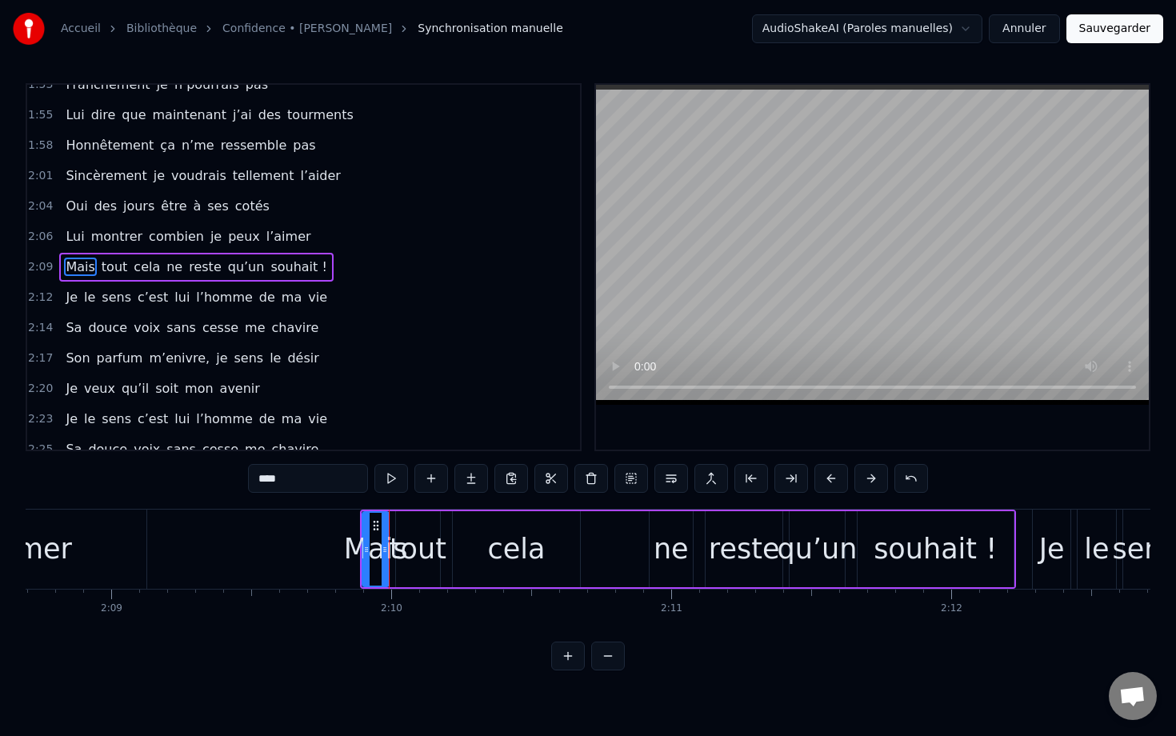
click at [781, 484] on button at bounding box center [831, 478] width 34 height 29
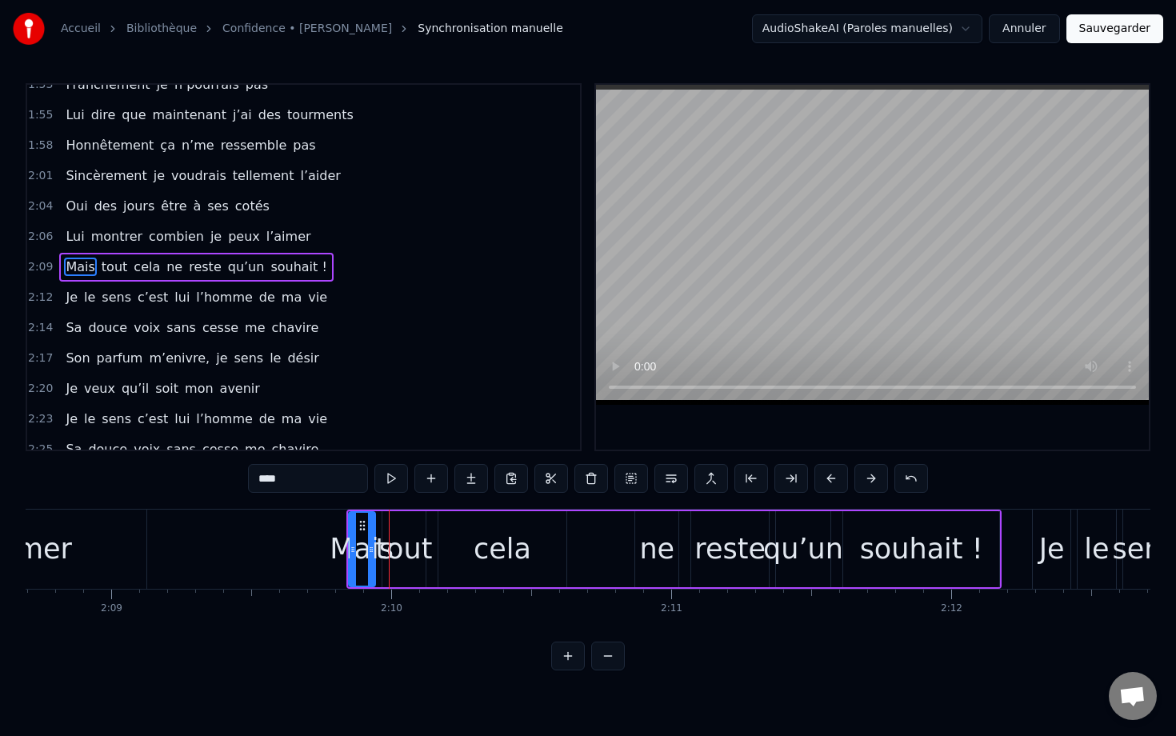
click at [781, 484] on button at bounding box center [831, 478] width 34 height 29
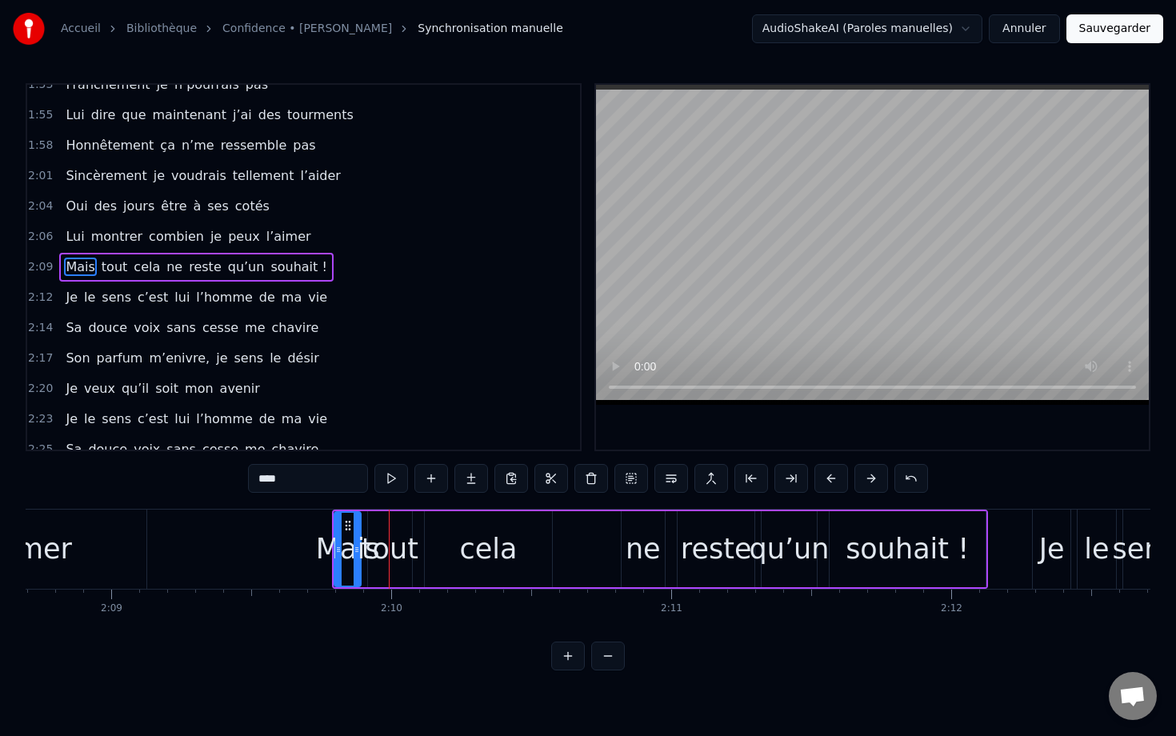
click at [781, 484] on button at bounding box center [831, 478] width 34 height 29
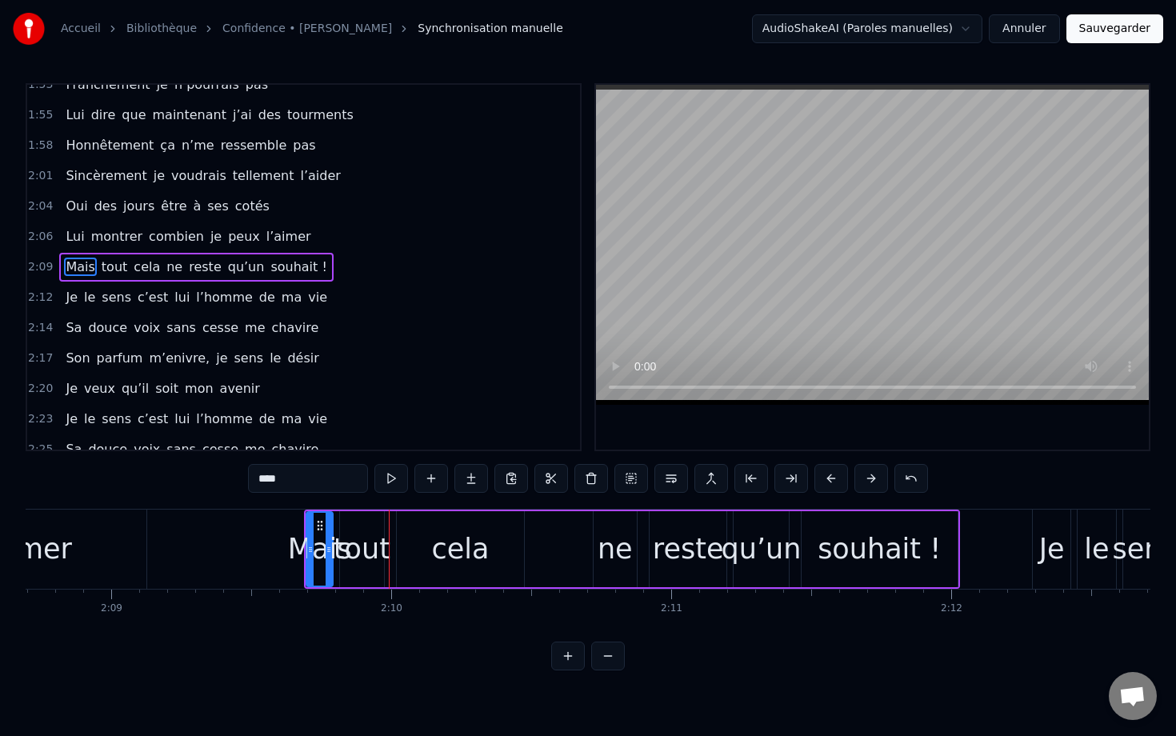
click at [781, 484] on button at bounding box center [831, 478] width 34 height 29
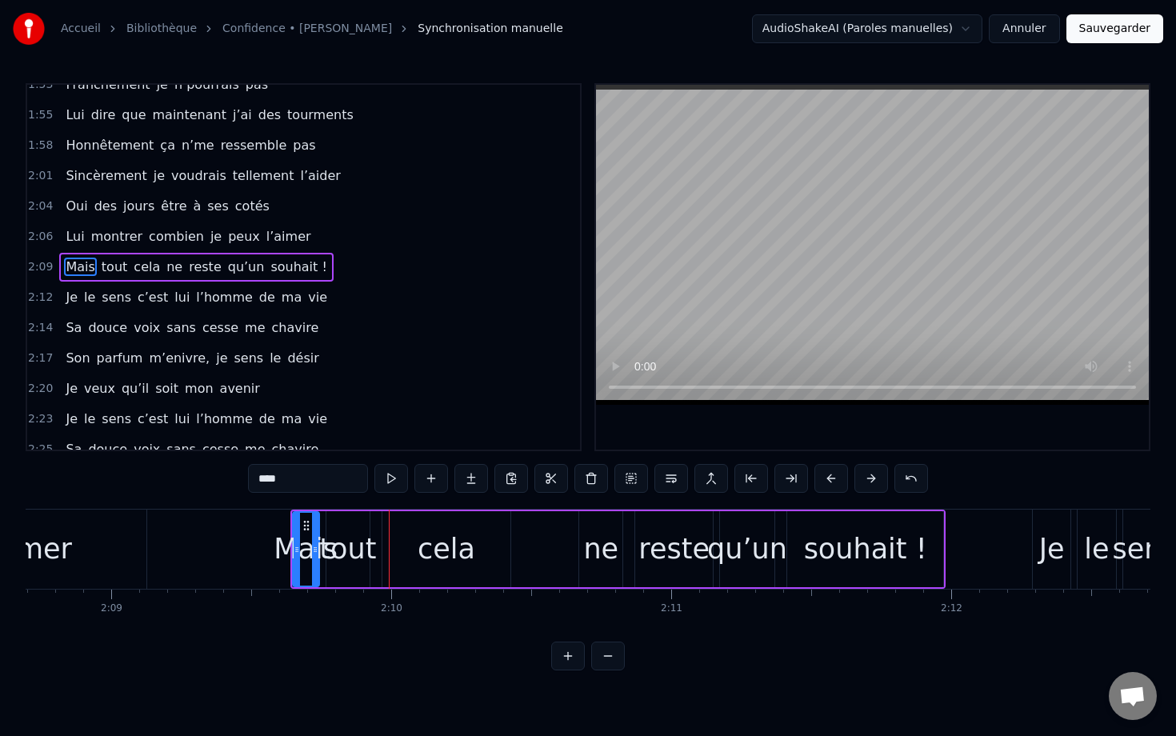
click at [781, 484] on button at bounding box center [831, 478] width 34 height 29
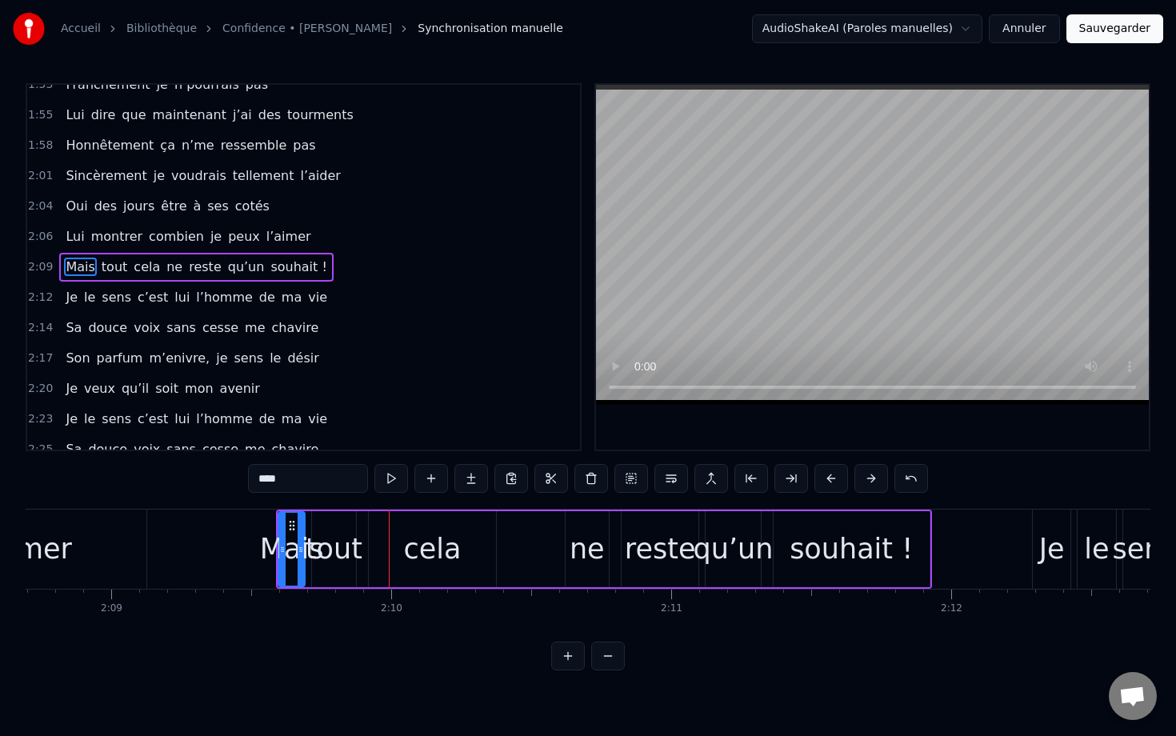
click at [781, 484] on button at bounding box center [831, 478] width 34 height 29
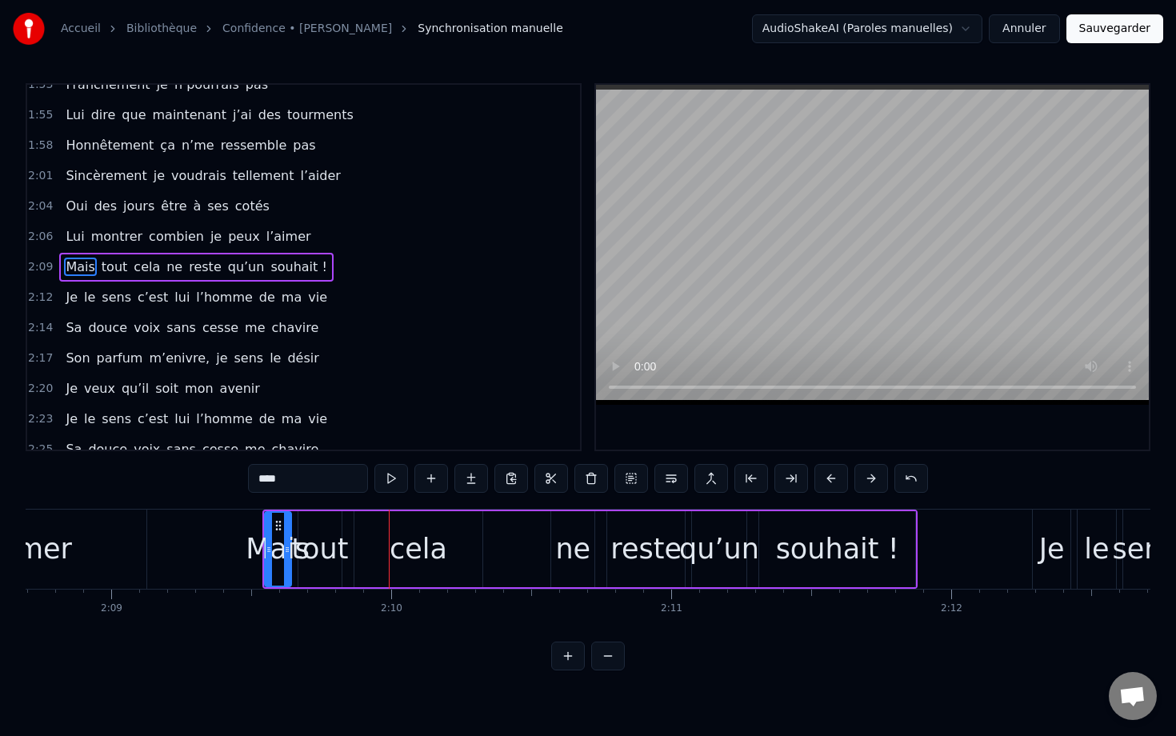
click at [781, 484] on button at bounding box center [831, 478] width 34 height 29
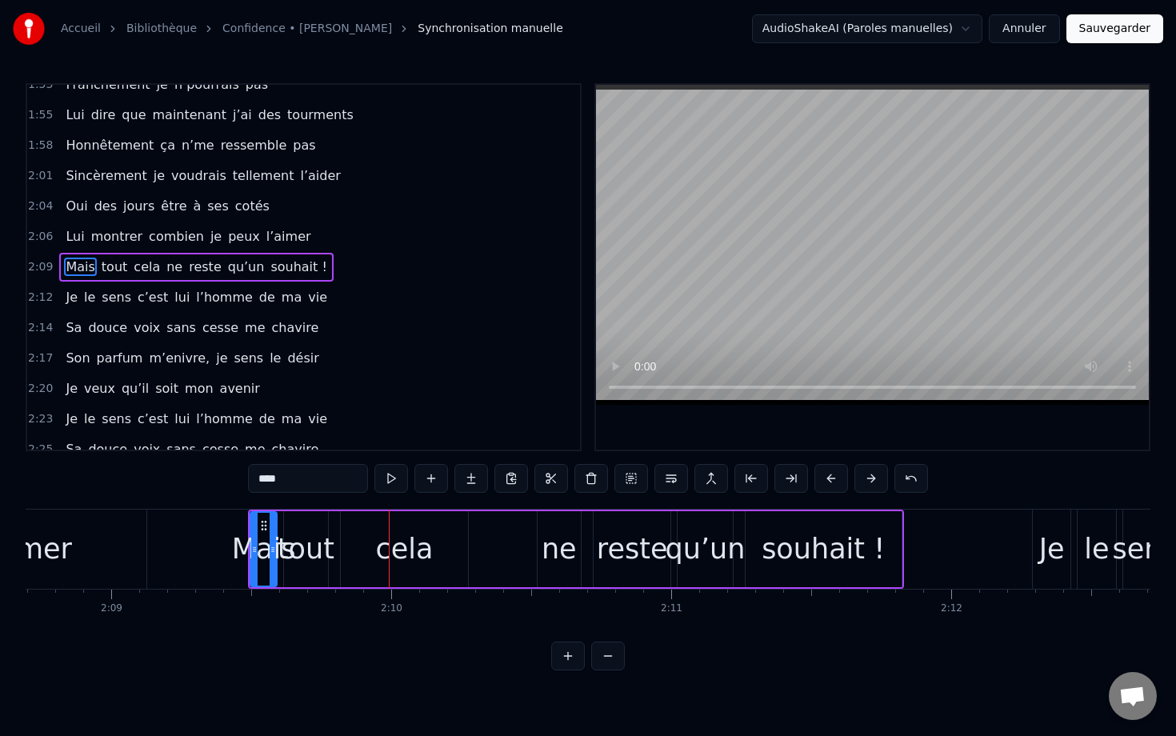
click at [781, 484] on button at bounding box center [831, 478] width 34 height 29
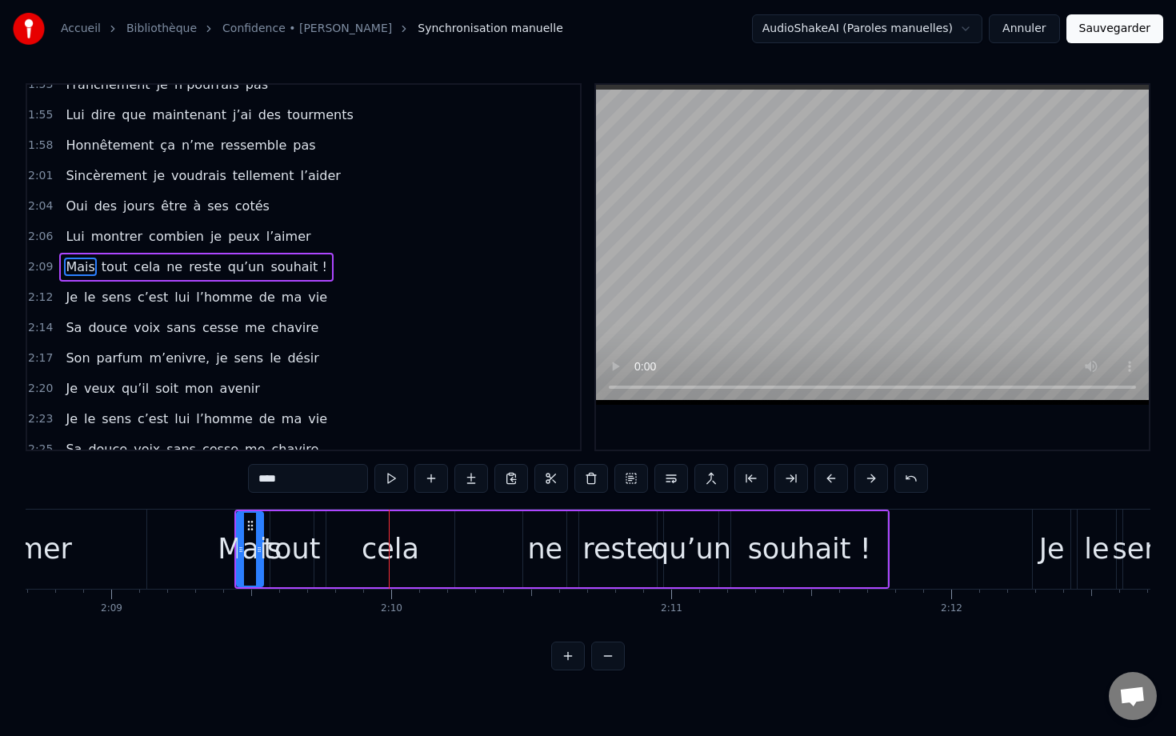
click at [781, 484] on button at bounding box center [831, 478] width 34 height 29
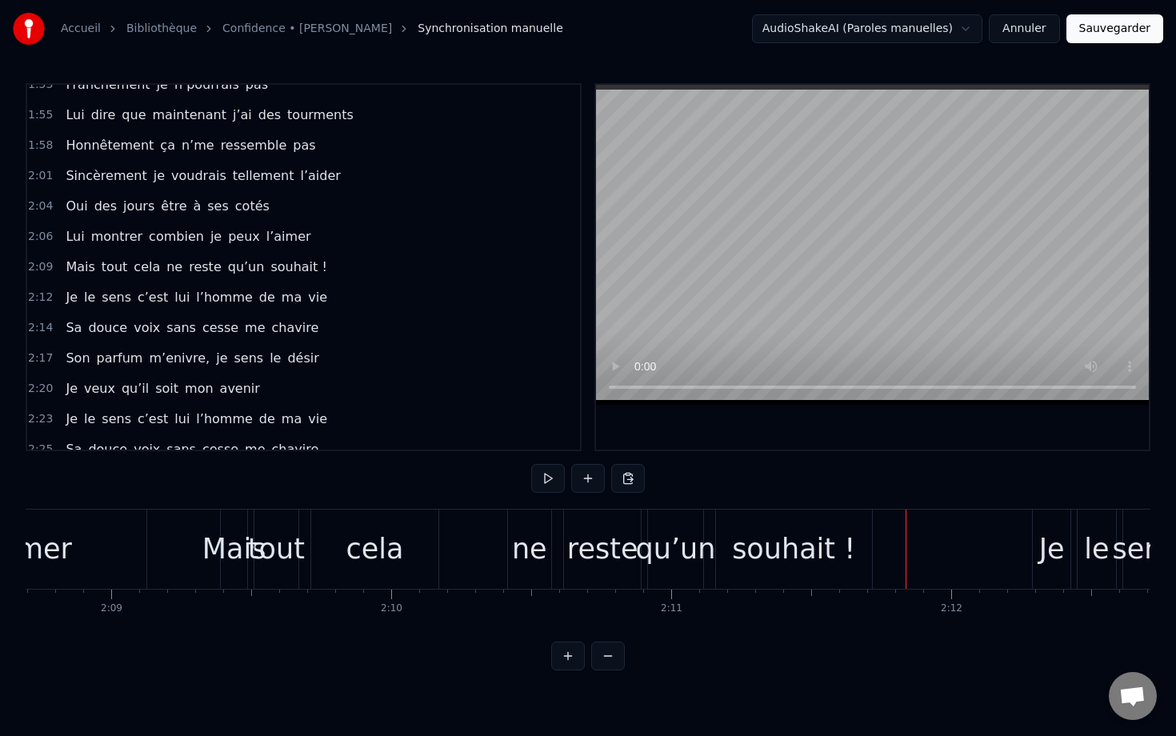
click at [781, 552] on div "Je" at bounding box center [1052, 549] width 26 height 42
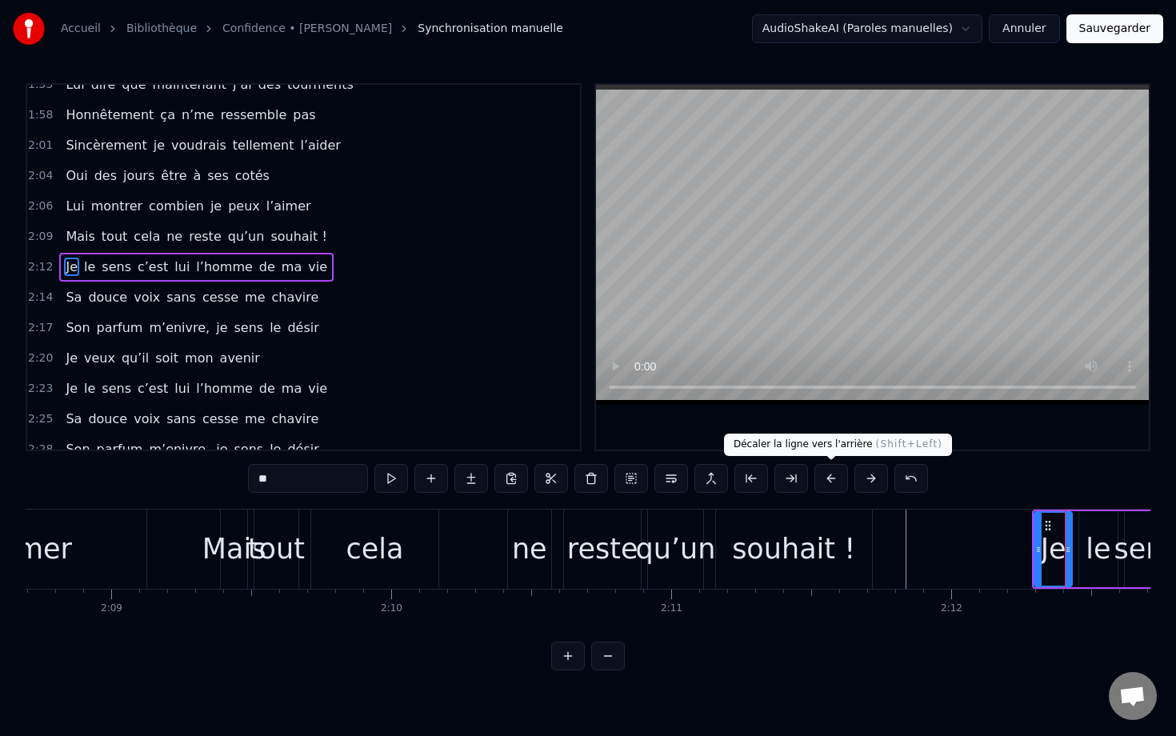
click at [781, 480] on button at bounding box center [831, 478] width 34 height 29
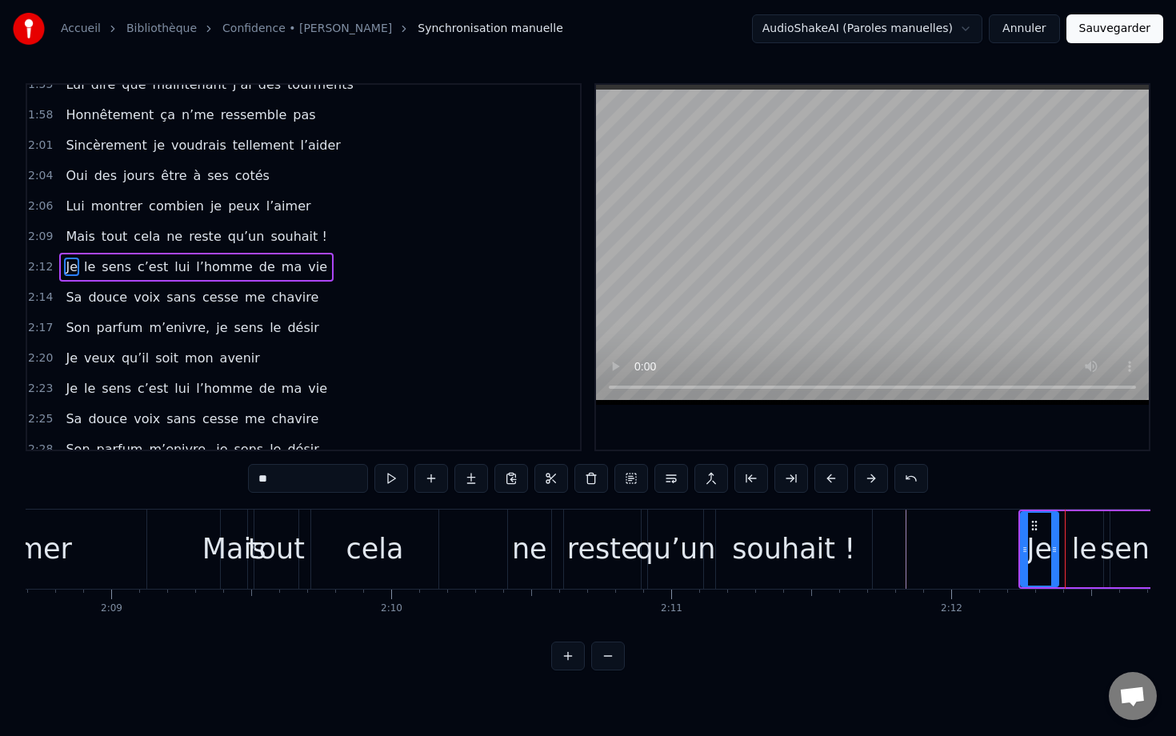
click at [781, 480] on button at bounding box center [831, 478] width 34 height 29
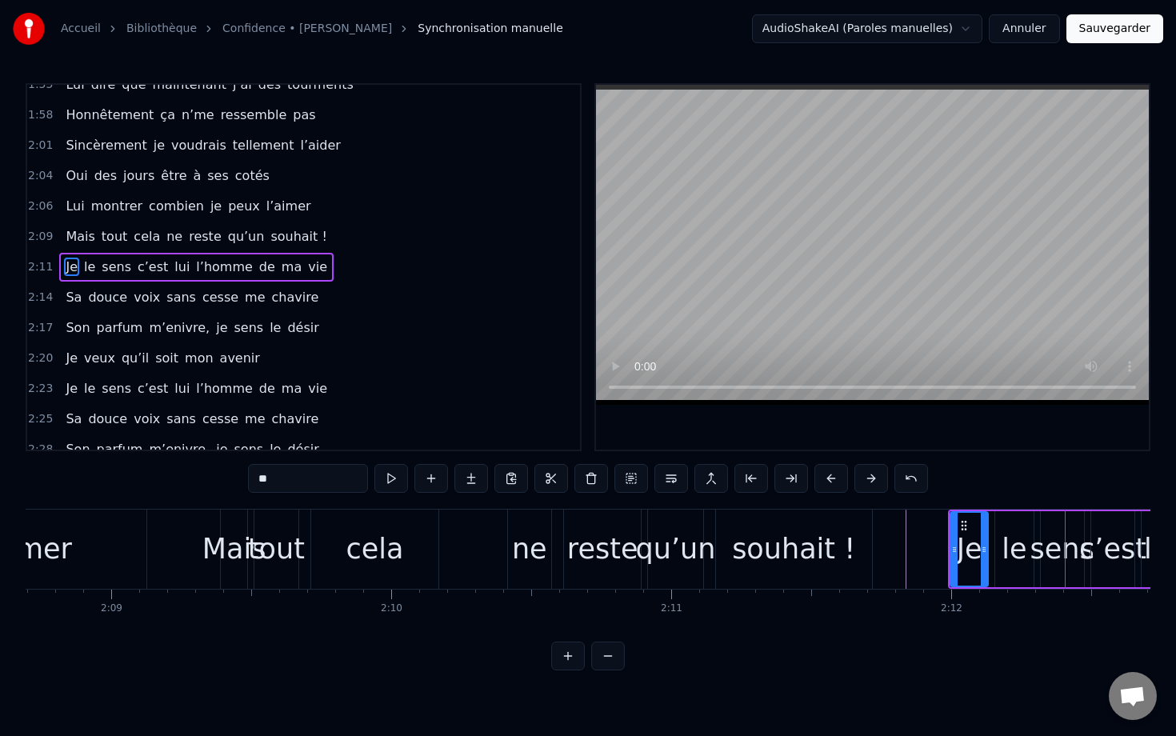
click at [781, 480] on button at bounding box center [831, 478] width 34 height 29
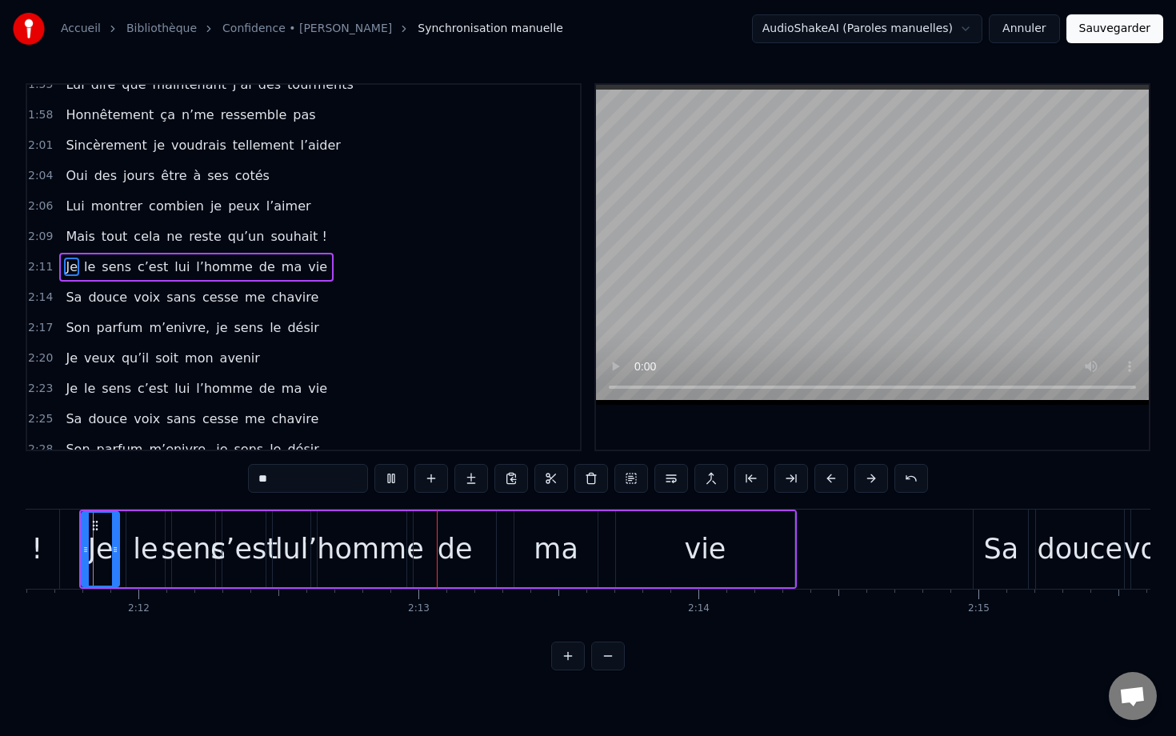
scroll to position [0, 37036]
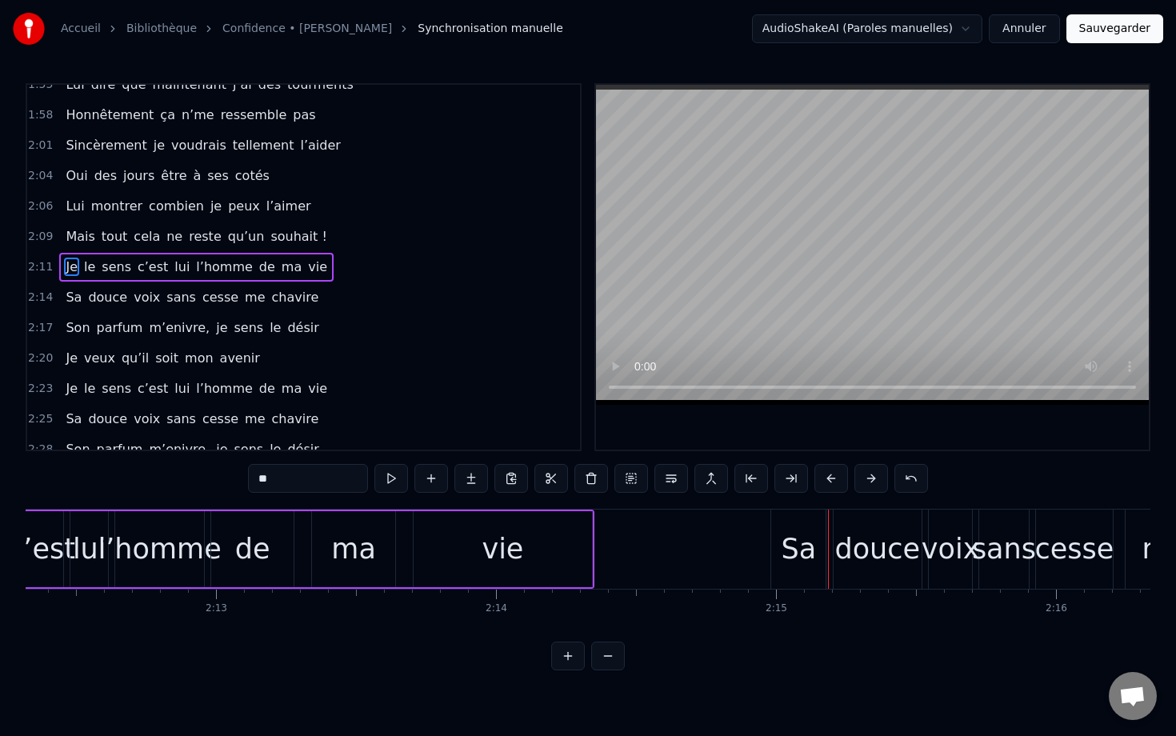
click at [781, 558] on div "Sa" at bounding box center [798, 549] width 35 height 42
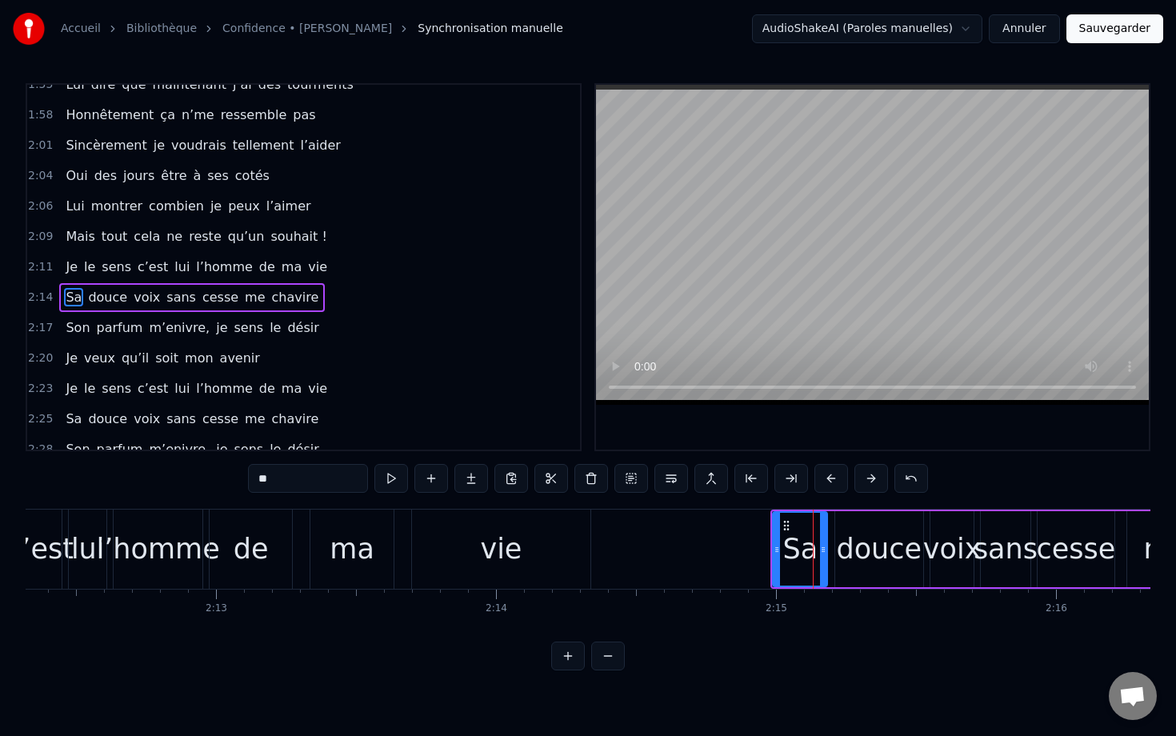
scroll to position [1018, 0]
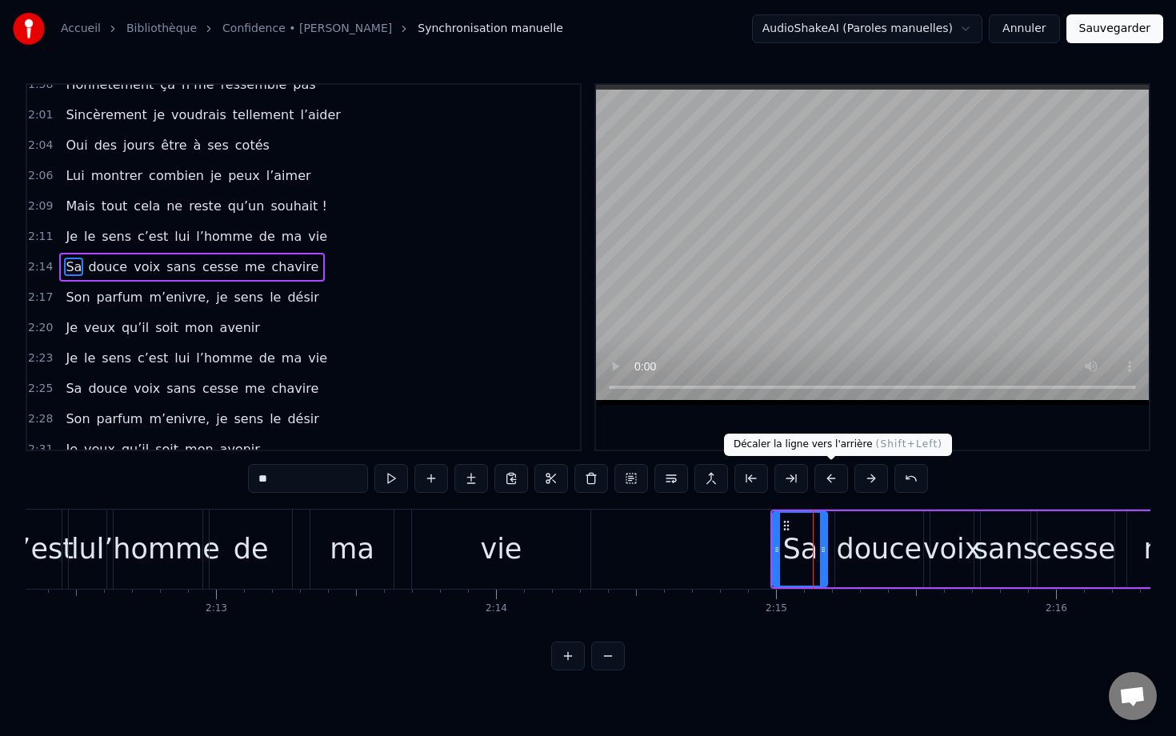
click at [781, 480] on button at bounding box center [831, 478] width 34 height 29
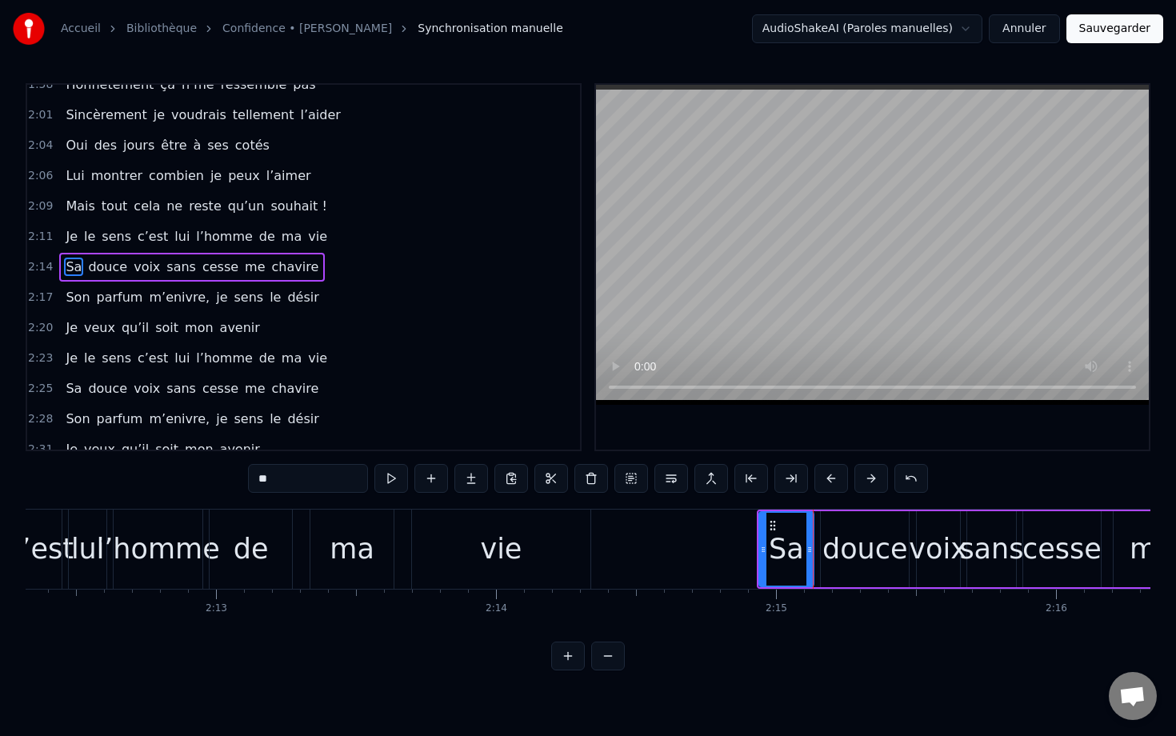
click at [781, 480] on button at bounding box center [831, 478] width 34 height 29
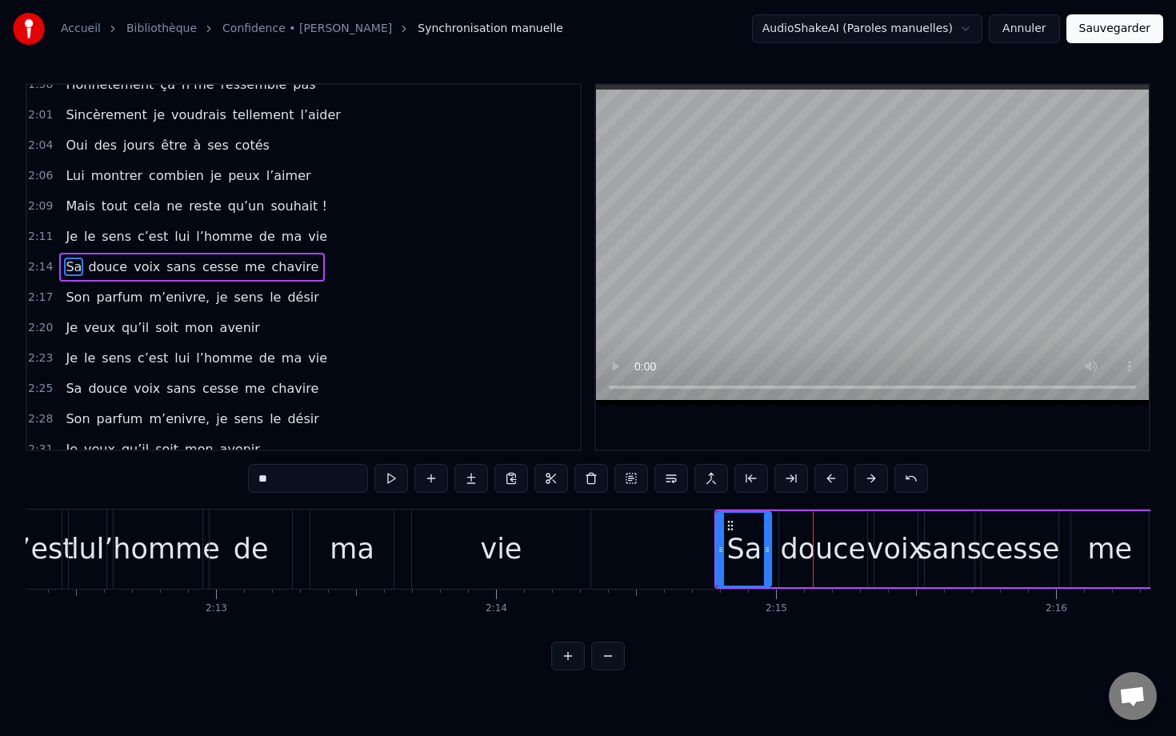
click at [781, 480] on button at bounding box center [831, 478] width 34 height 29
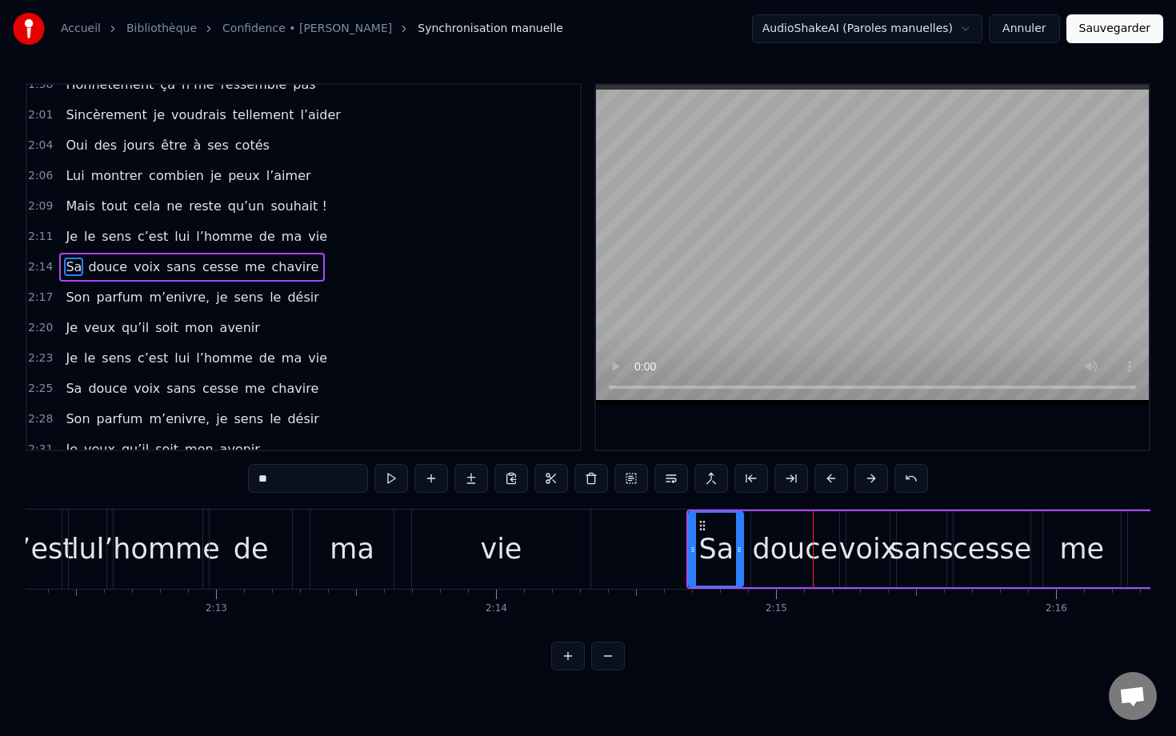
click at [781, 480] on button at bounding box center [831, 478] width 34 height 29
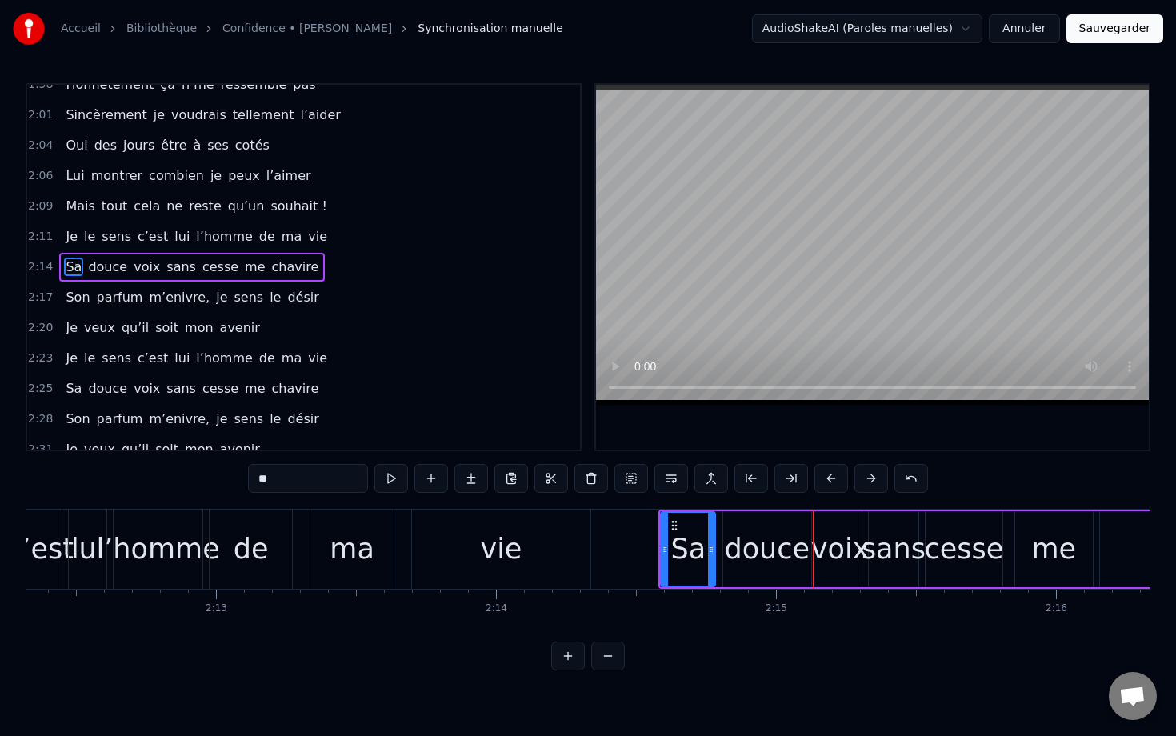
click at [781, 480] on button at bounding box center [831, 478] width 34 height 29
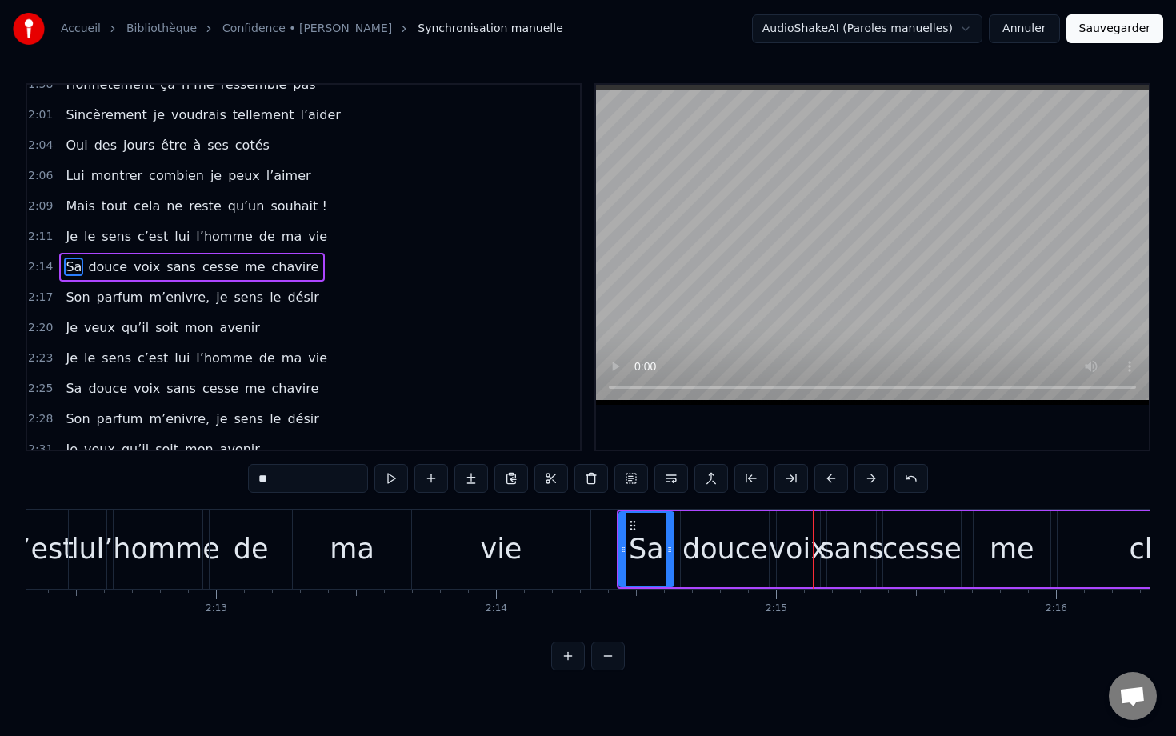
click at [781, 480] on button at bounding box center [831, 478] width 34 height 29
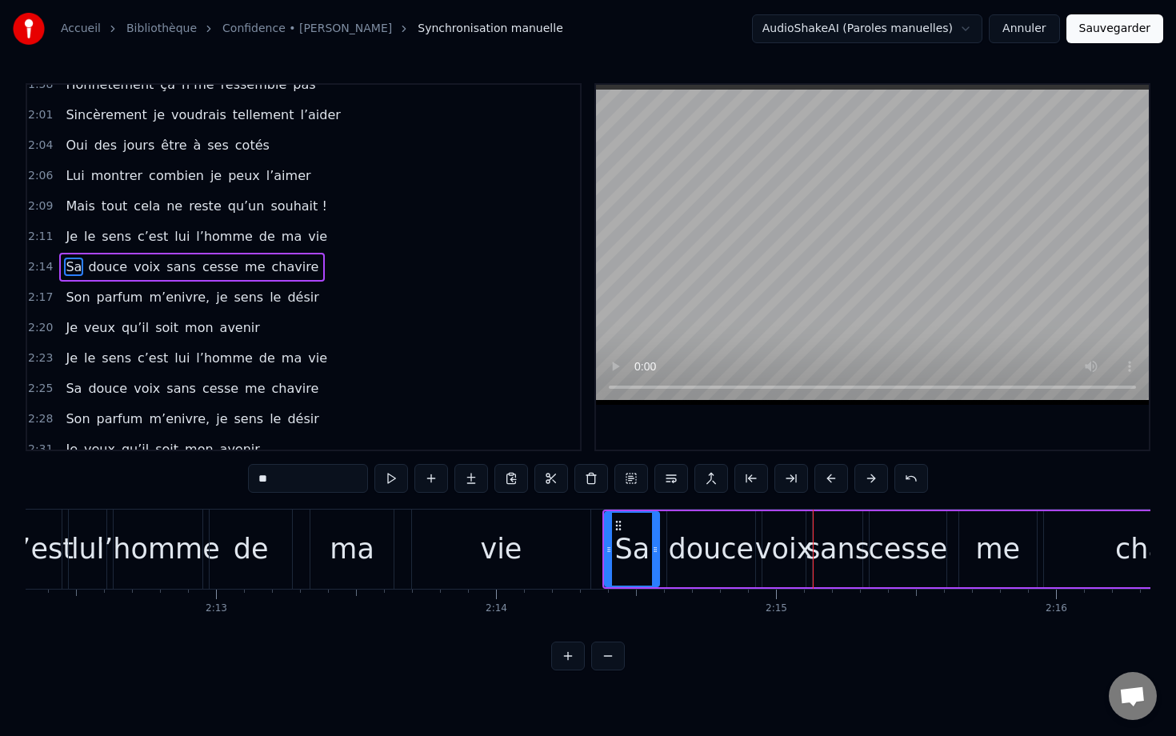
click at [781, 480] on button at bounding box center [831, 478] width 34 height 29
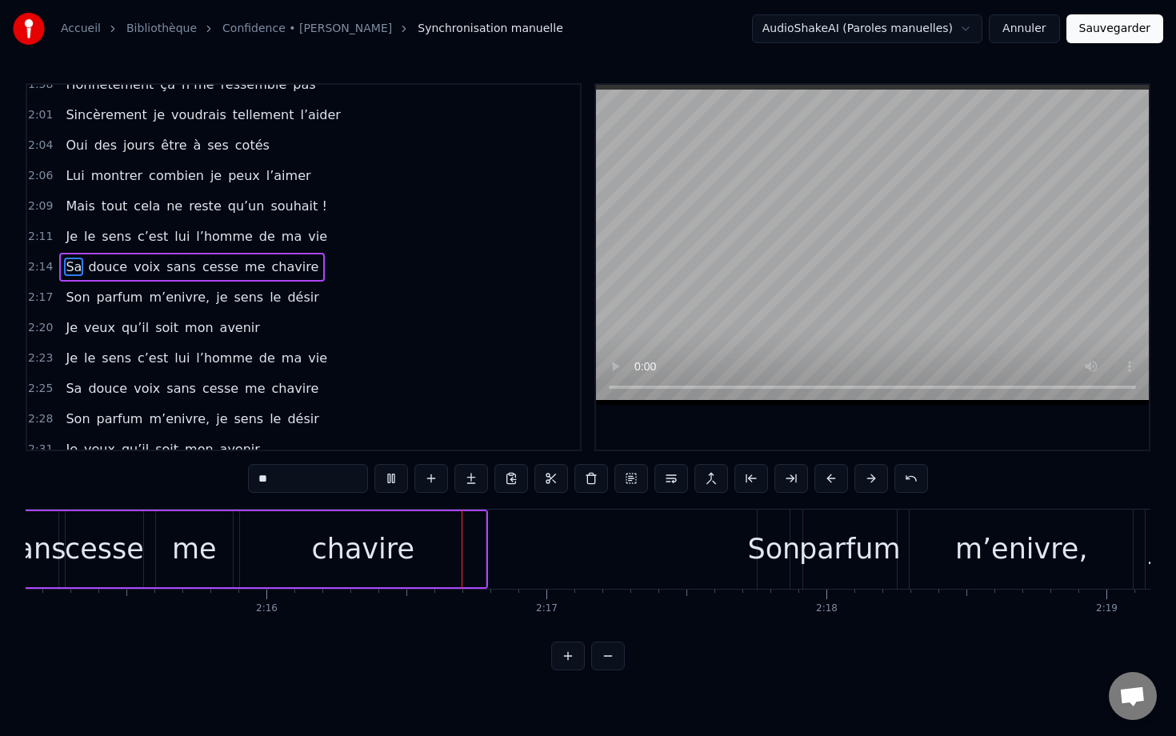
scroll to position [0, 38022]
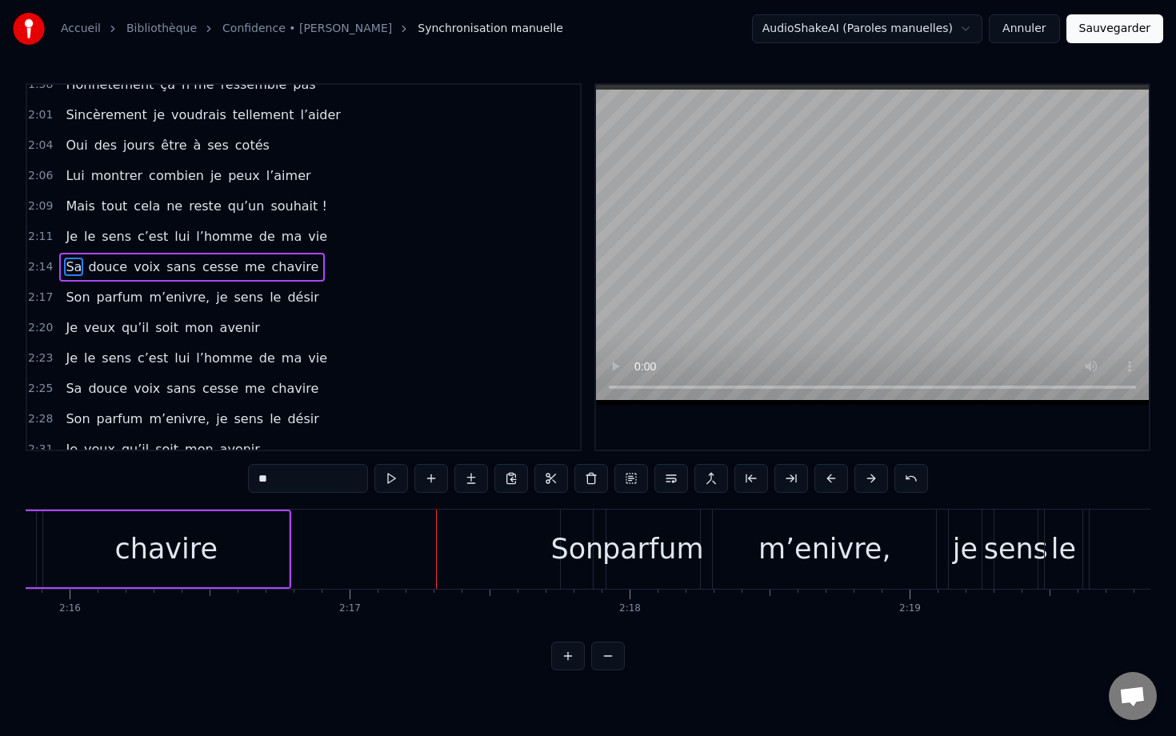
click at [561, 532] on div "Son" at bounding box center [576, 549] width 53 height 42
type input "***"
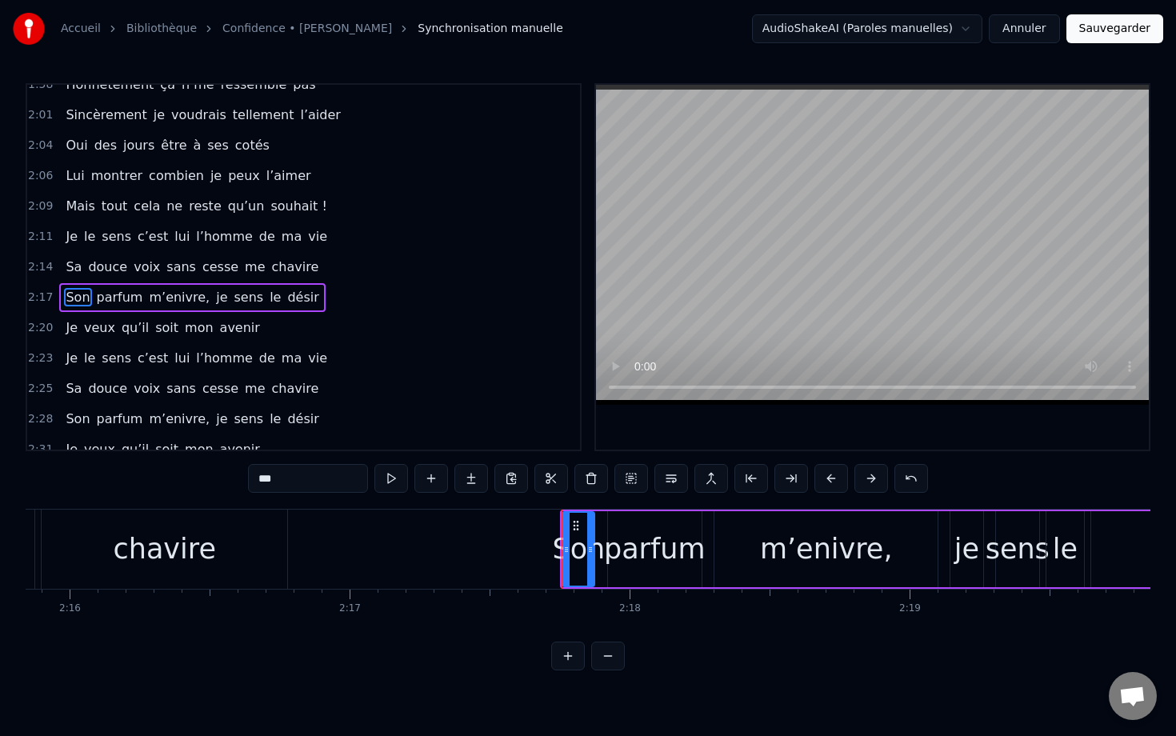
scroll to position [1048, 0]
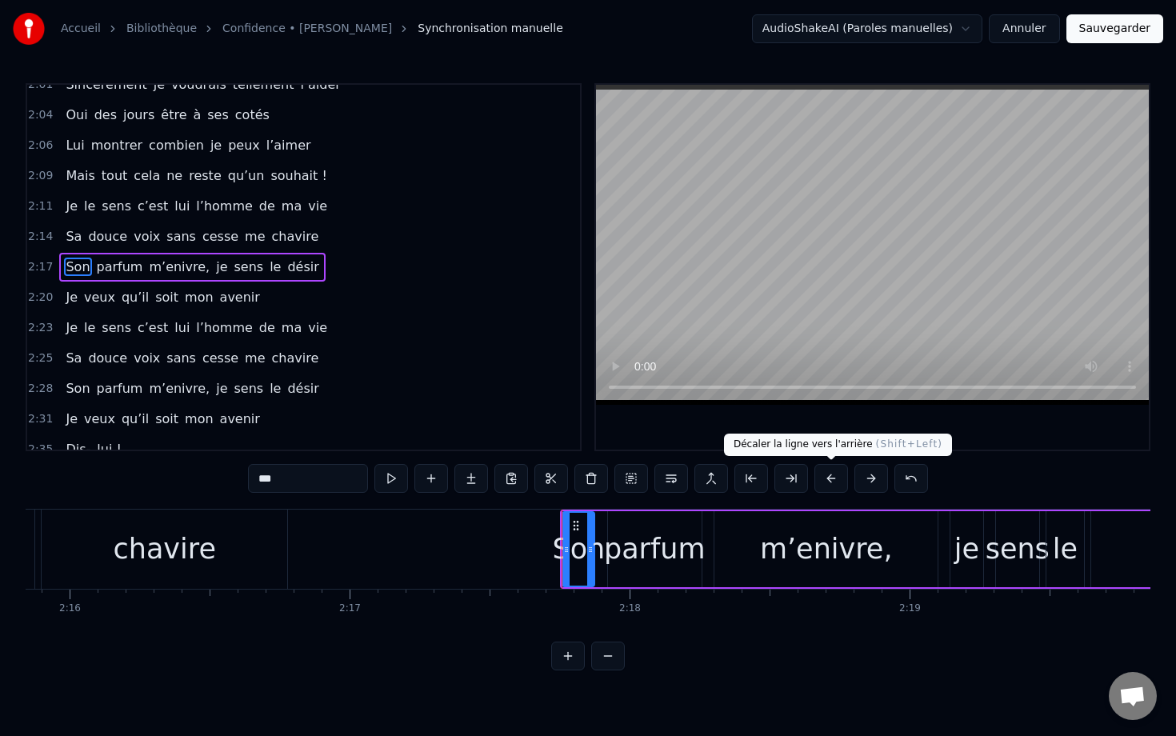
click at [781, 476] on button at bounding box center [831, 478] width 34 height 29
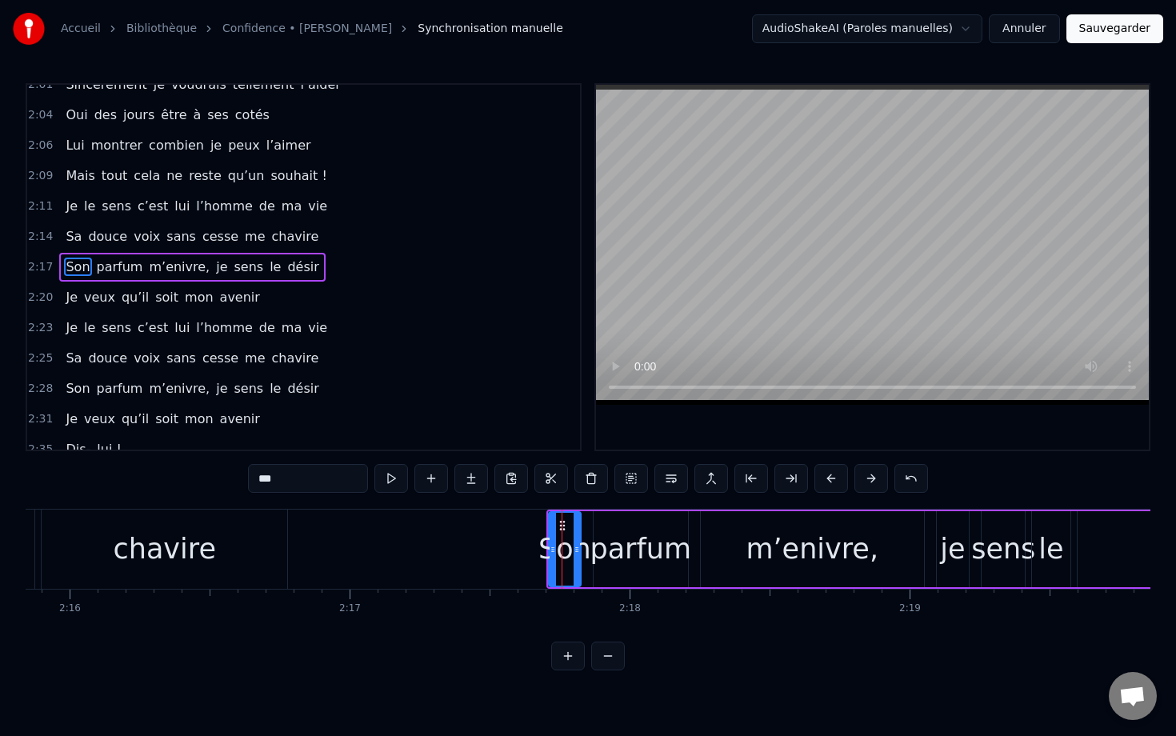
click at [781, 476] on button at bounding box center [831, 478] width 34 height 29
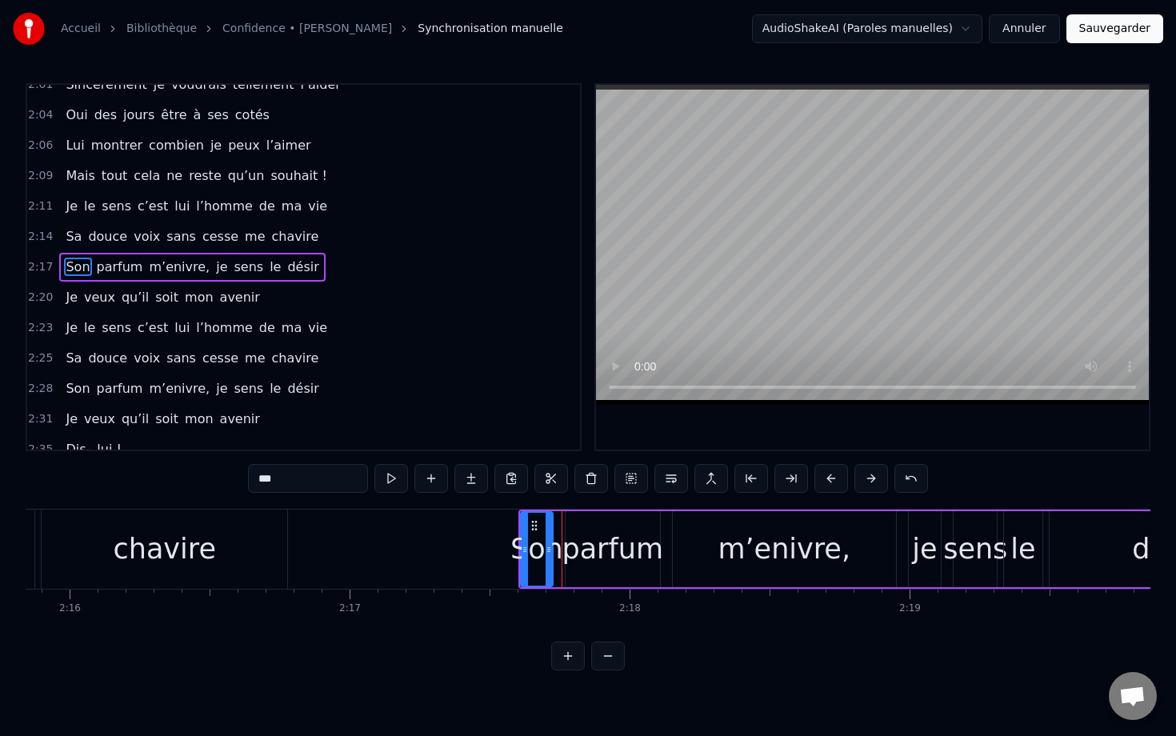
click at [781, 476] on button at bounding box center [831, 478] width 34 height 29
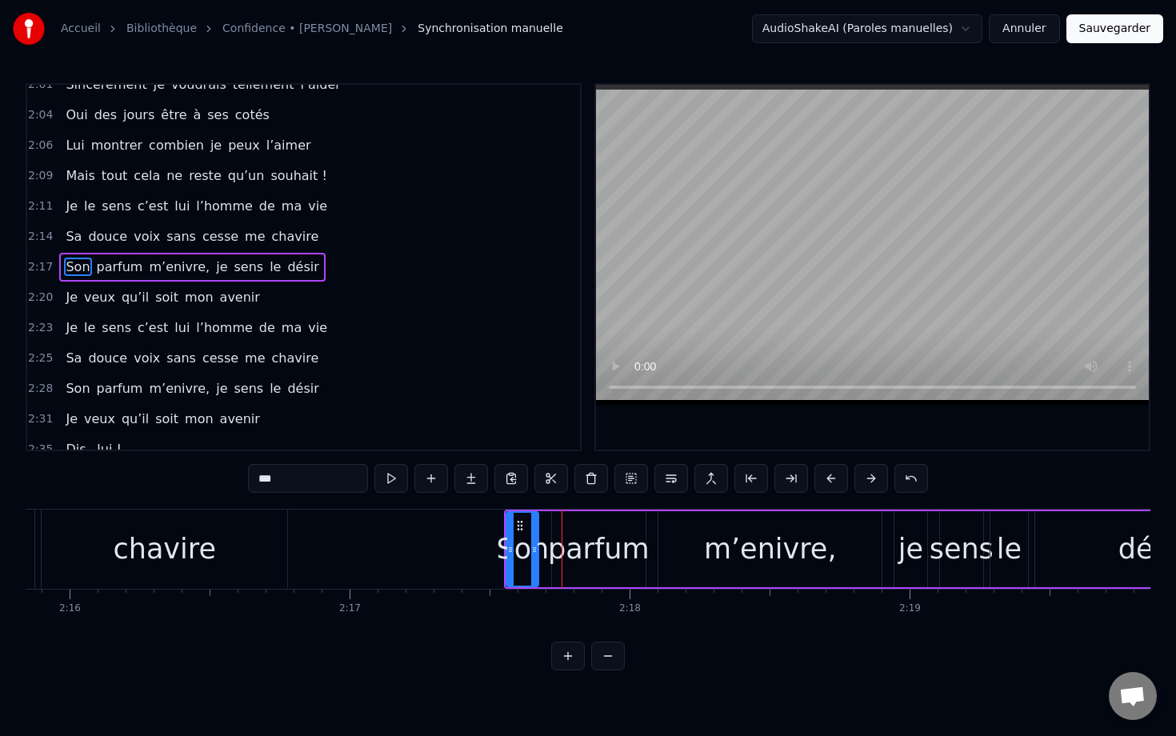
click at [781, 476] on button at bounding box center [831, 478] width 34 height 29
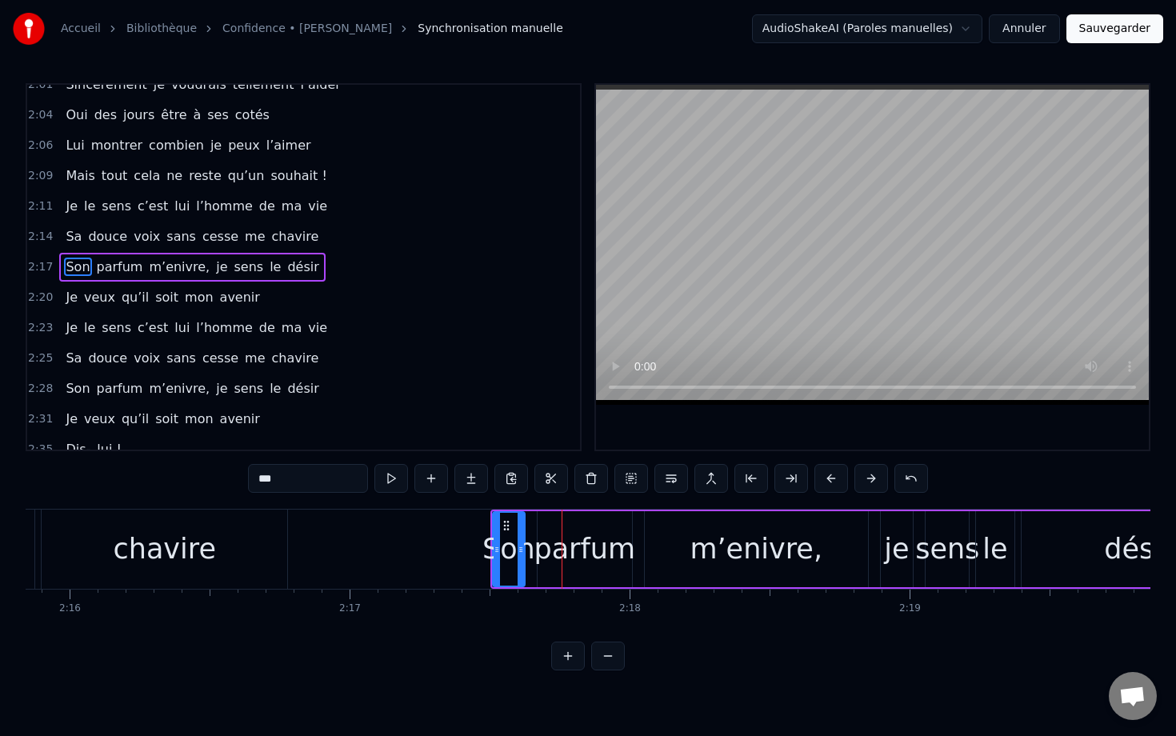
click at [781, 476] on button at bounding box center [831, 478] width 34 height 29
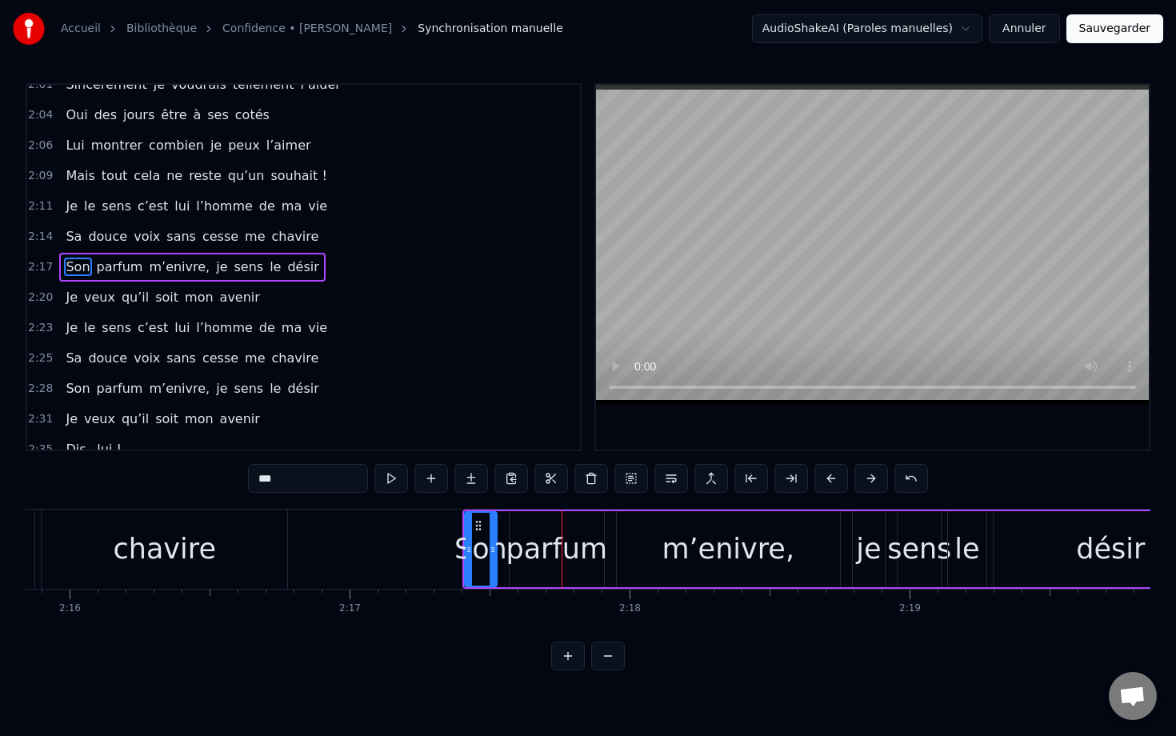
click at [781, 476] on button at bounding box center [831, 478] width 34 height 29
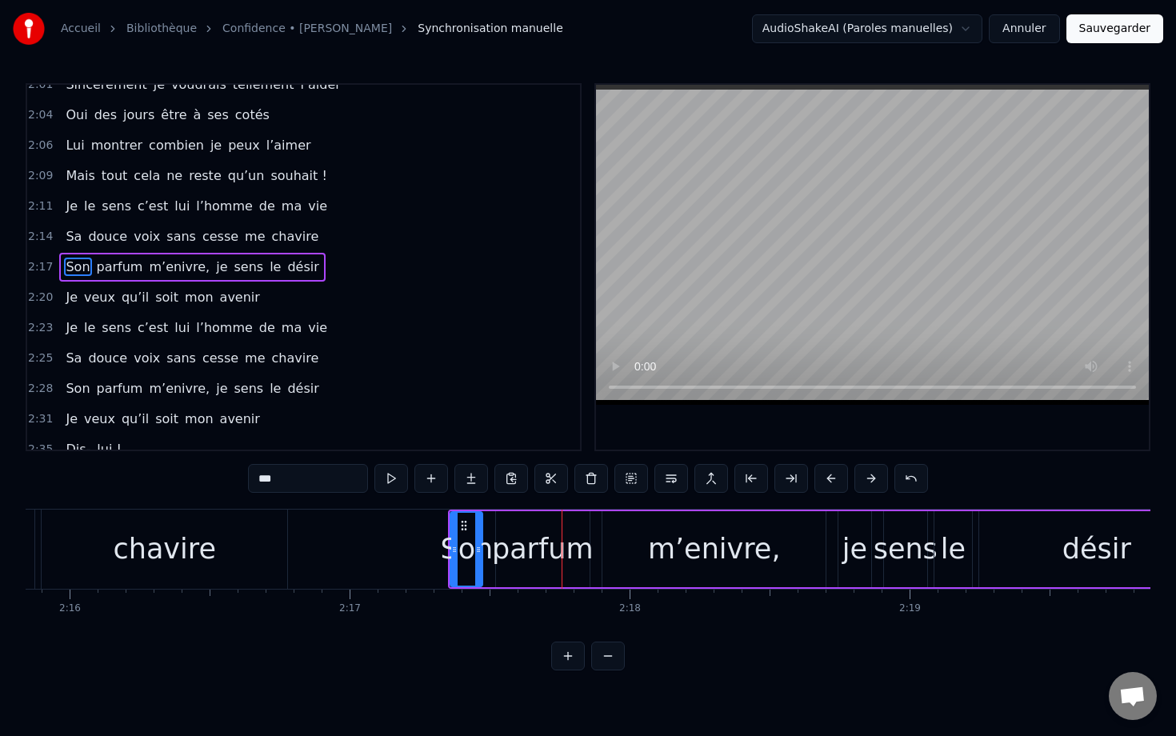
click at [781, 476] on button at bounding box center [831, 478] width 34 height 29
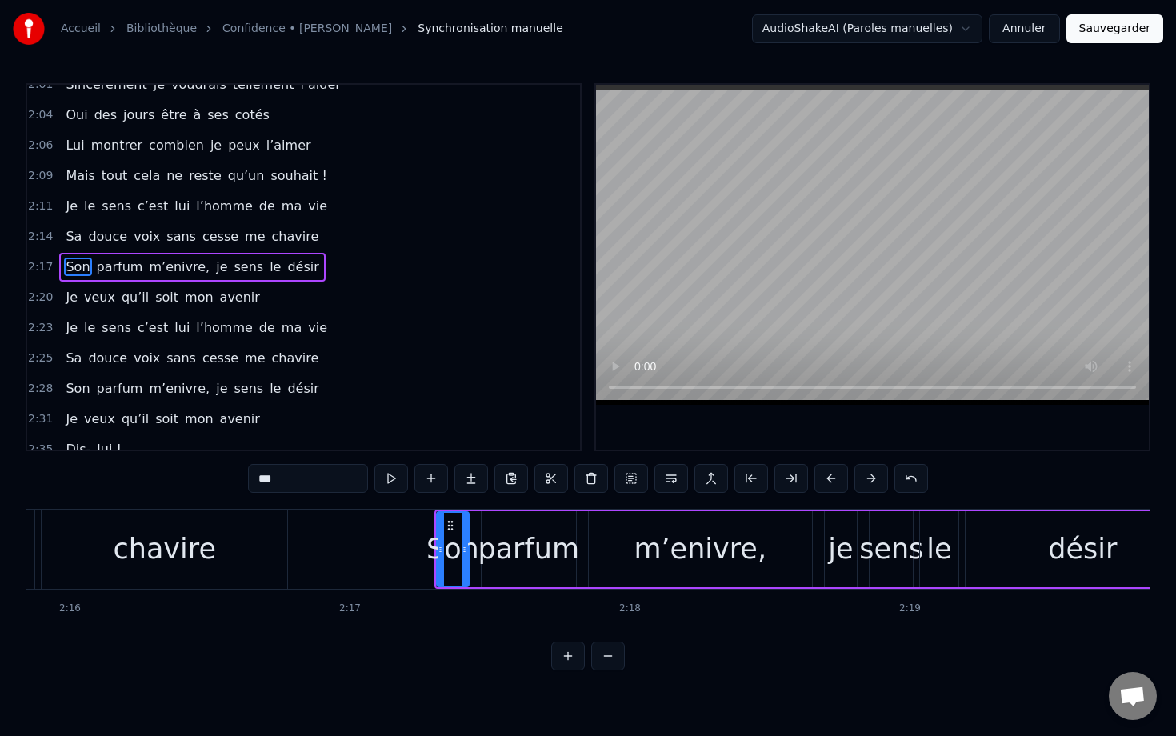
click at [781, 476] on button at bounding box center [831, 478] width 34 height 29
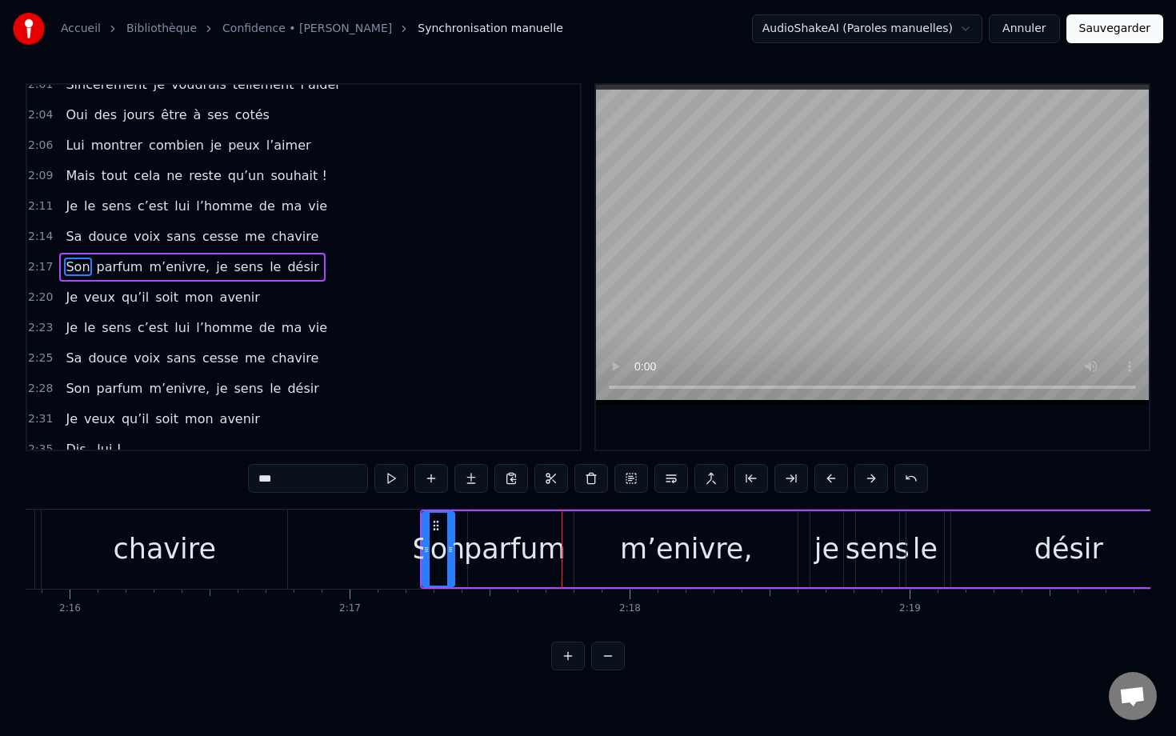
click at [781, 476] on button at bounding box center [831, 478] width 34 height 29
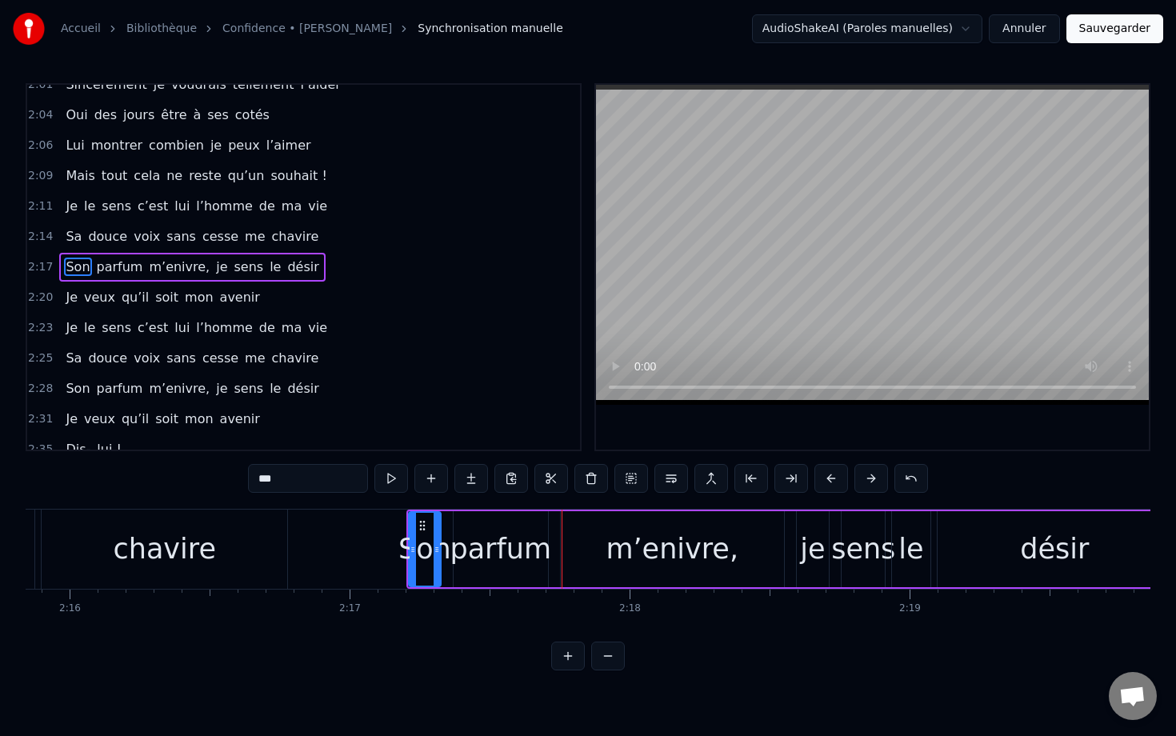
click at [781, 476] on button at bounding box center [831, 478] width 34 height 29
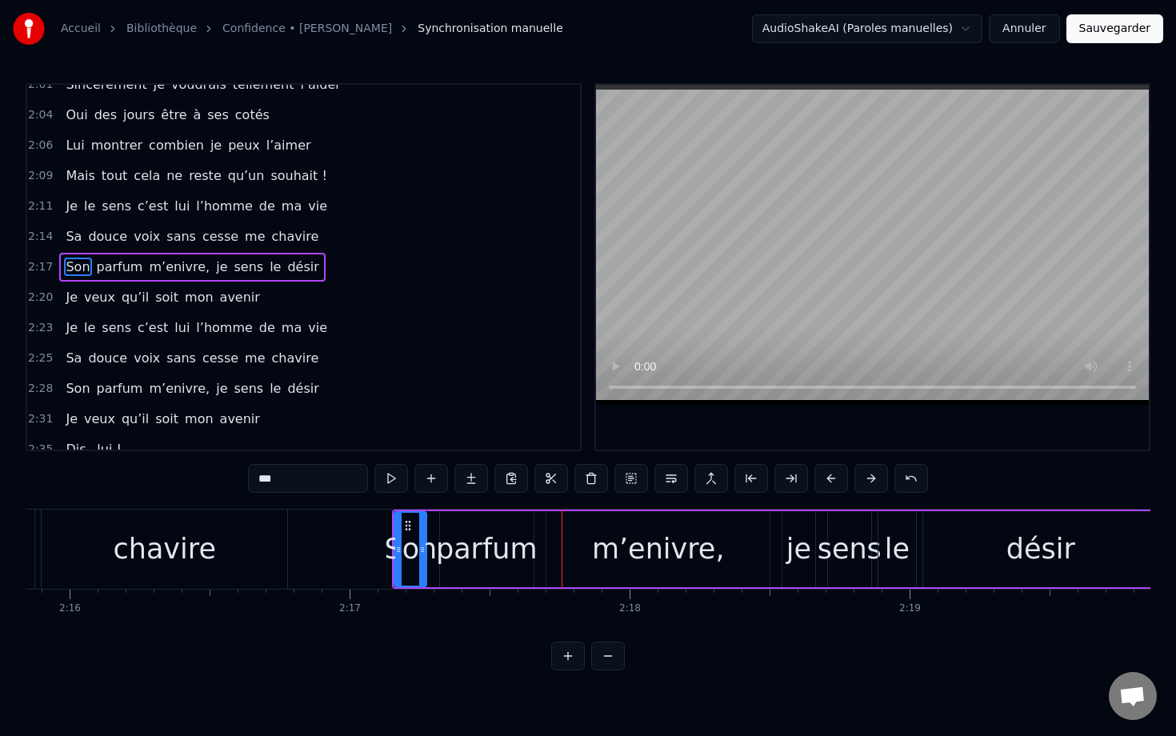
click at [781, 476] on button at bounding box center [831, 478] width 34 height 29
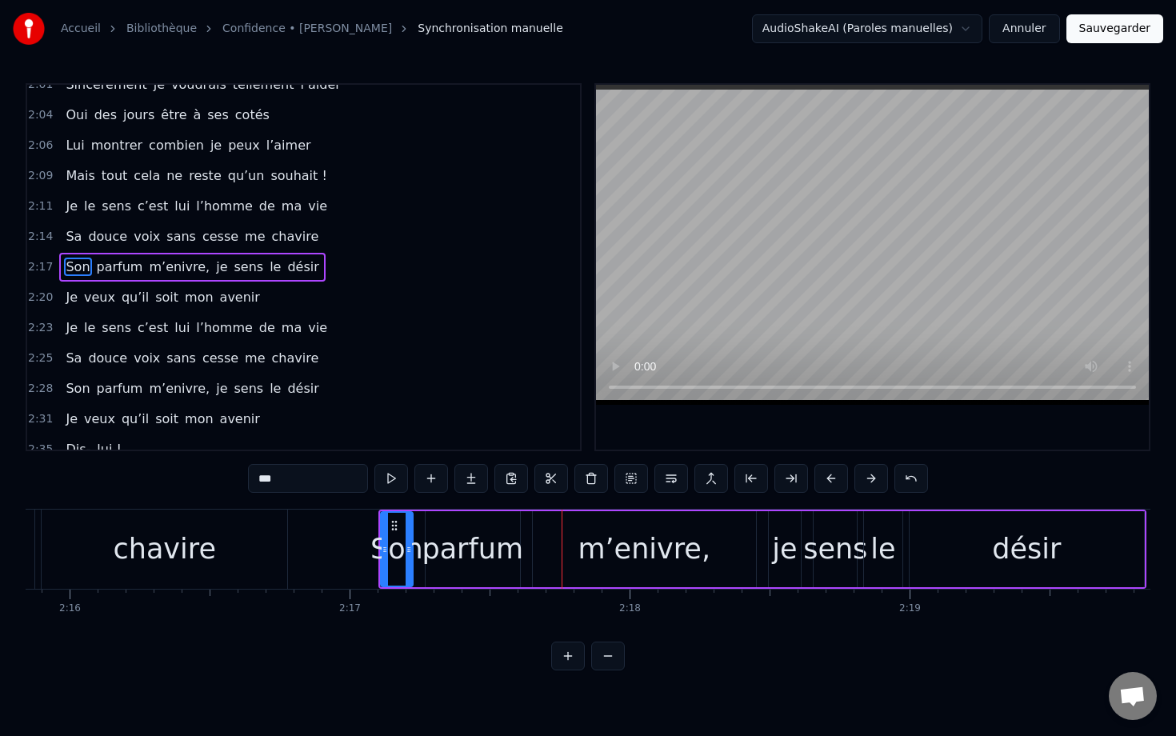
click at [781, 476] on button at bounding box center [831, 478] width 34 height 29
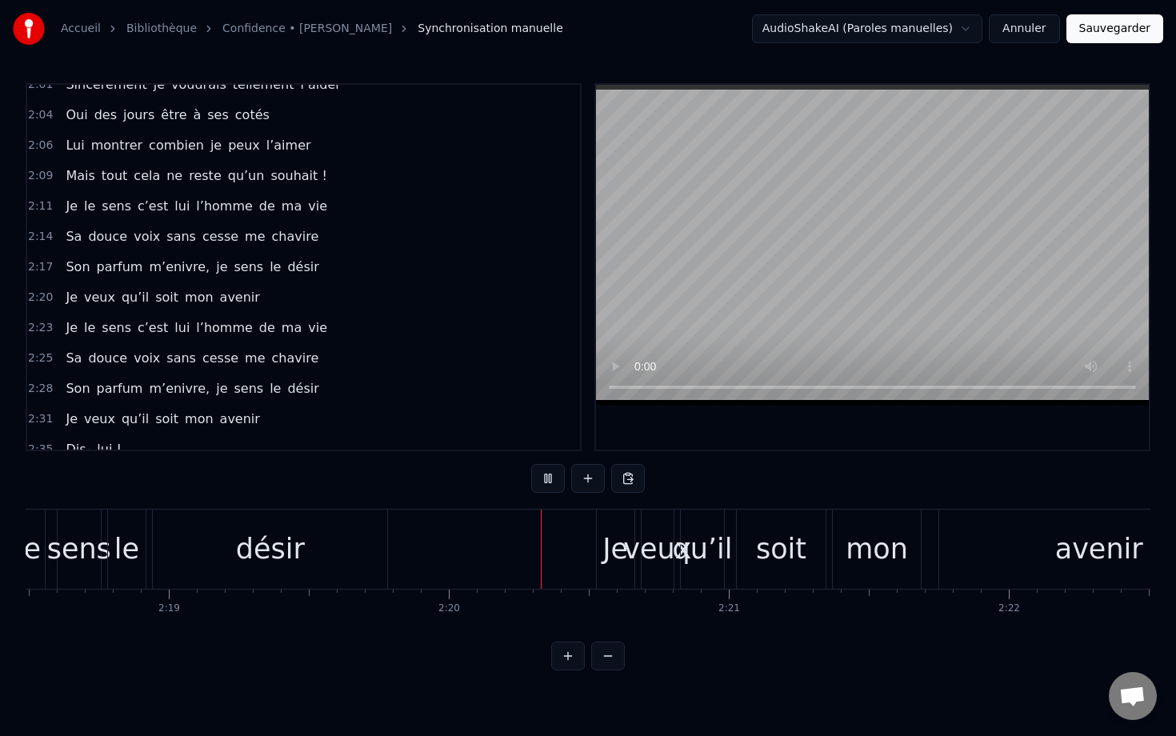
scroll to position [0, 39031]
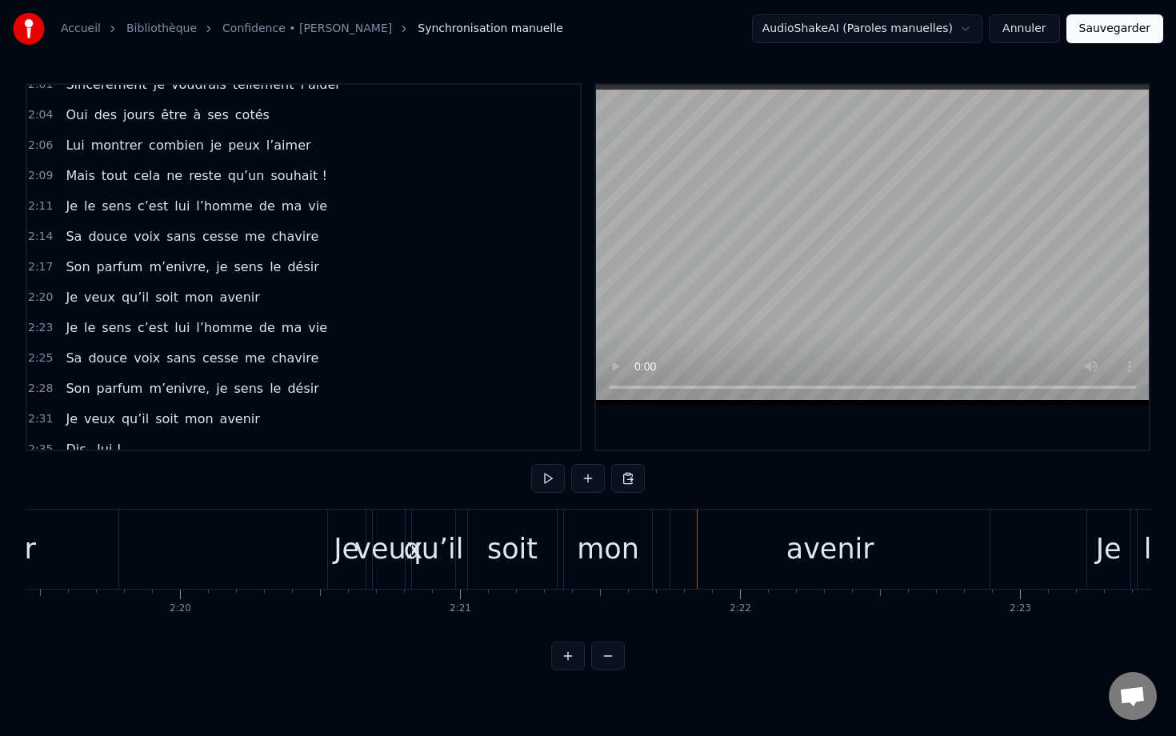
click at [337, 524] on div "Je" at bounding box center [347, 548] width 38 height 79
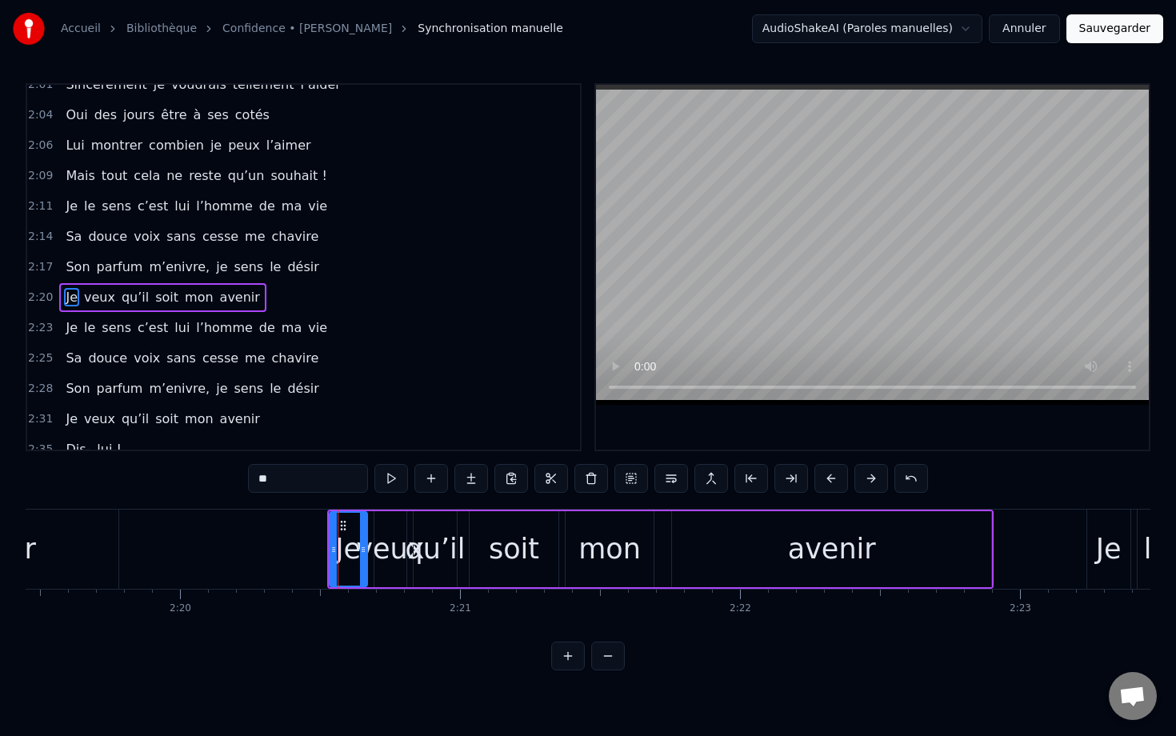
scroll to position [1079, 0]
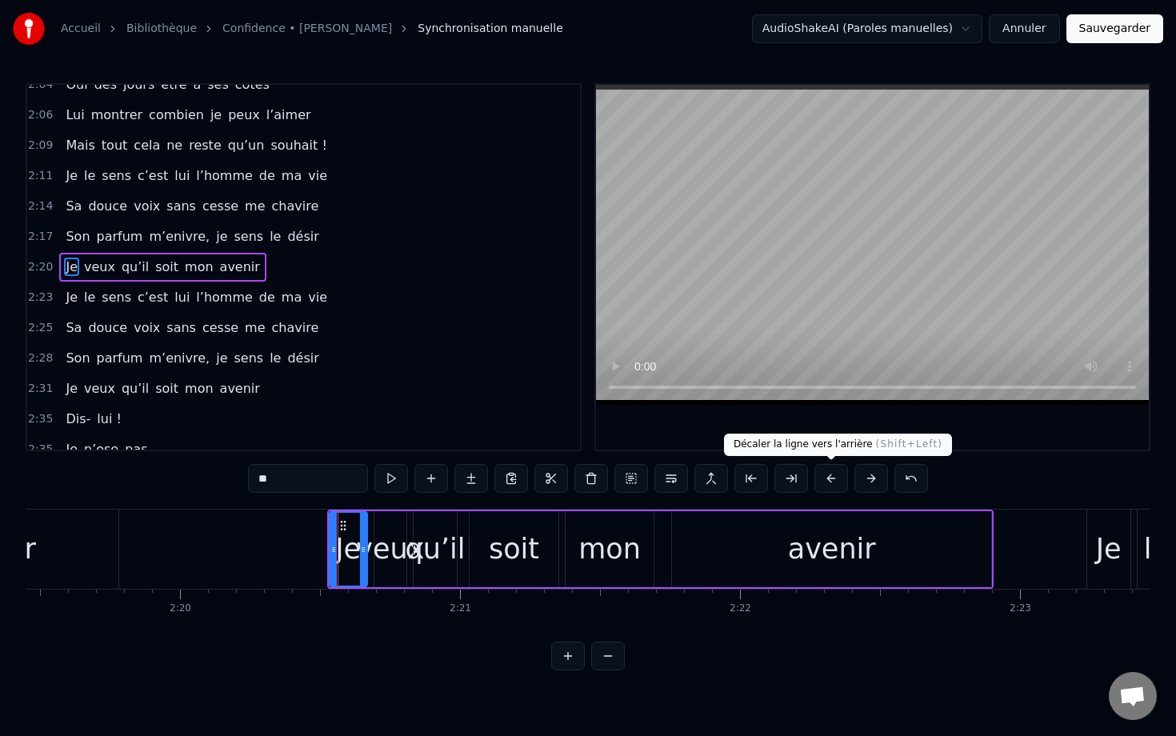
click at [781, 481] on button at bounding box center [831, 478] width 34 height 29
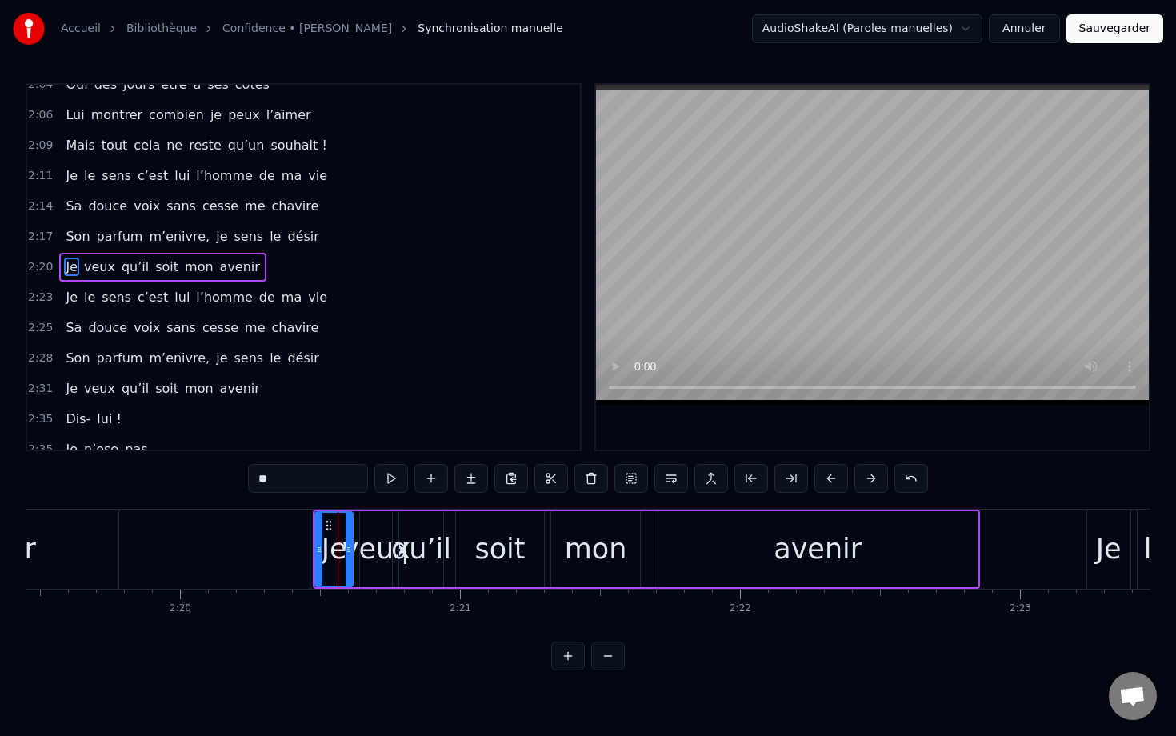
click at [781, 481] on button at bounding box center [831, 478] width 34 height 29
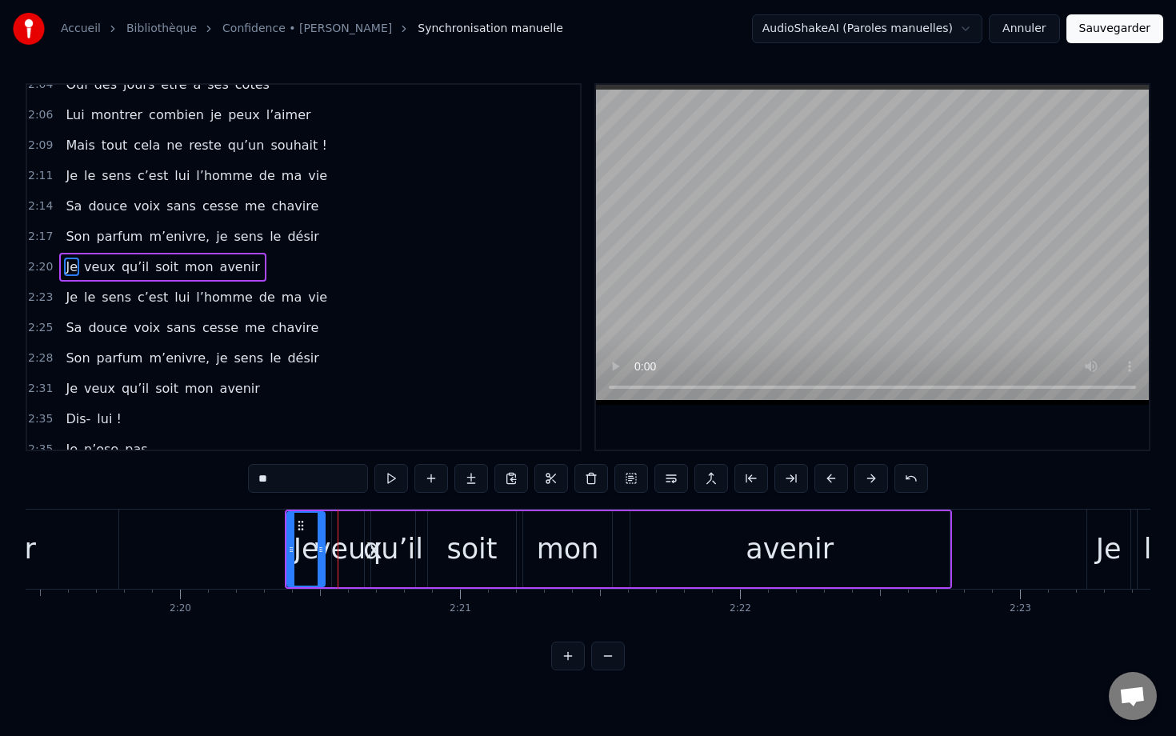
click at [781, 481] on button at bounding box center [831, 478] width 34 height 29
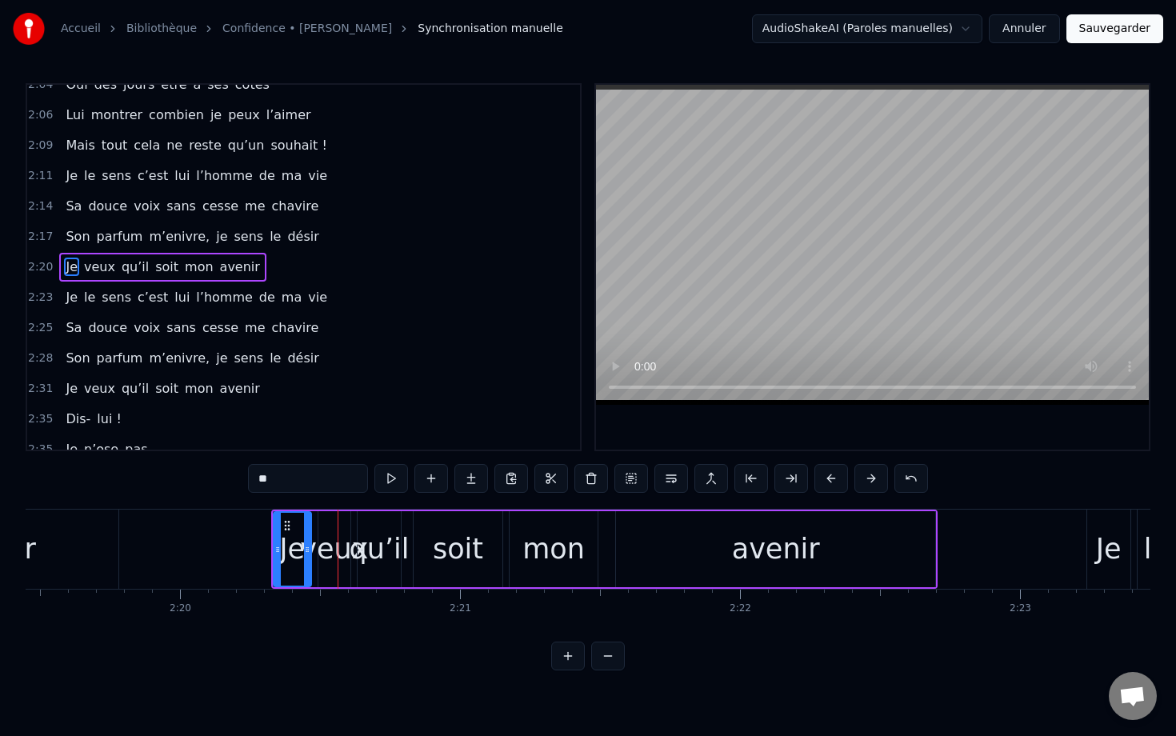
click at [781, 481] on button at bounding box center [831, 478] width 34 height 29
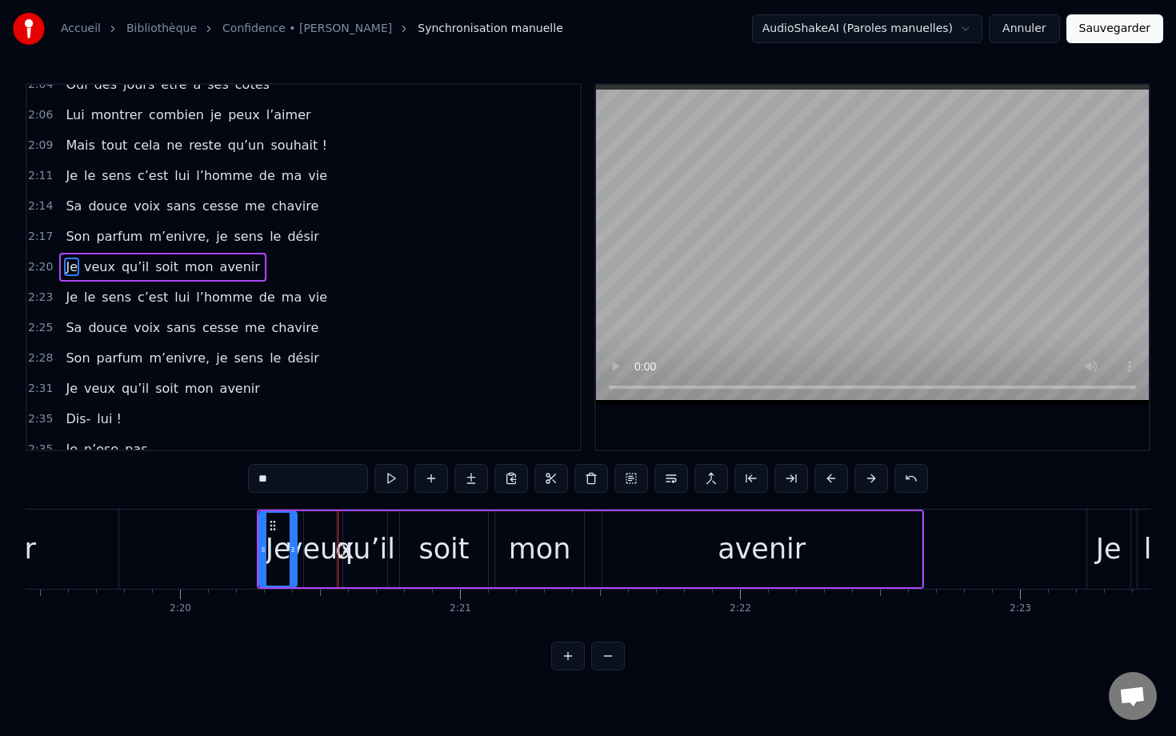
click at [781, 481] on button at bounding box center [831, 478] width 34 height 29
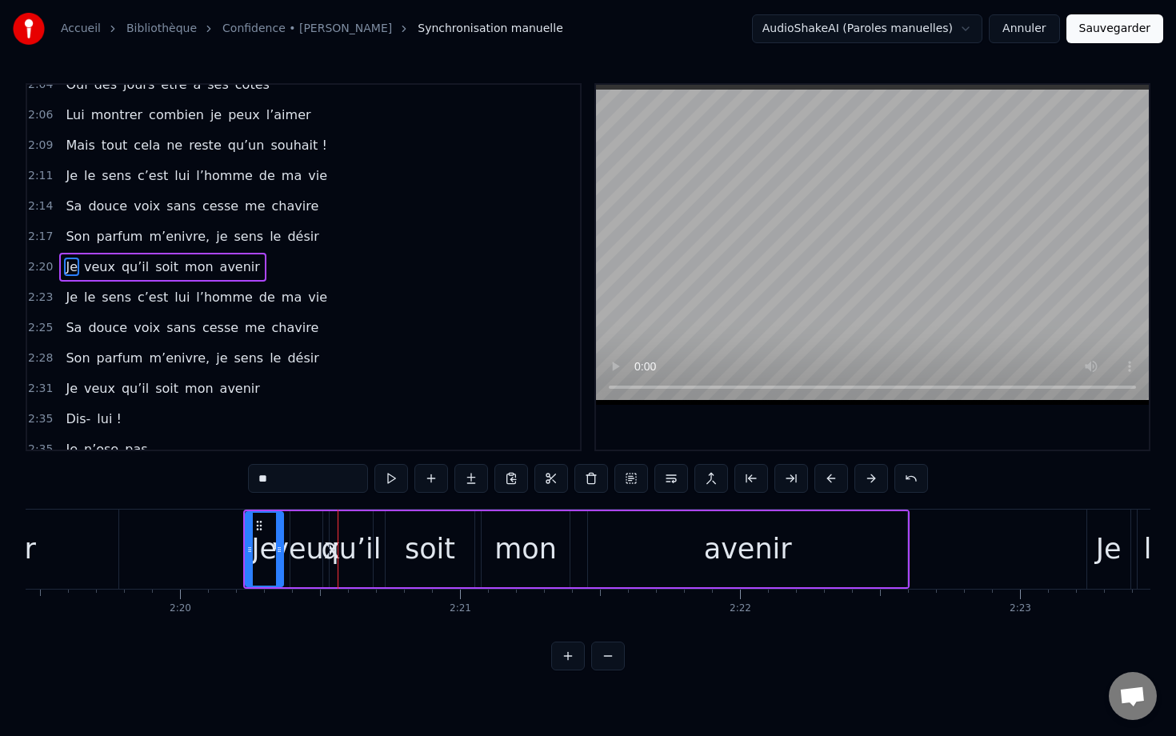
click at [781, 481] on button at bounding box center [831, 478] width 34 height 29
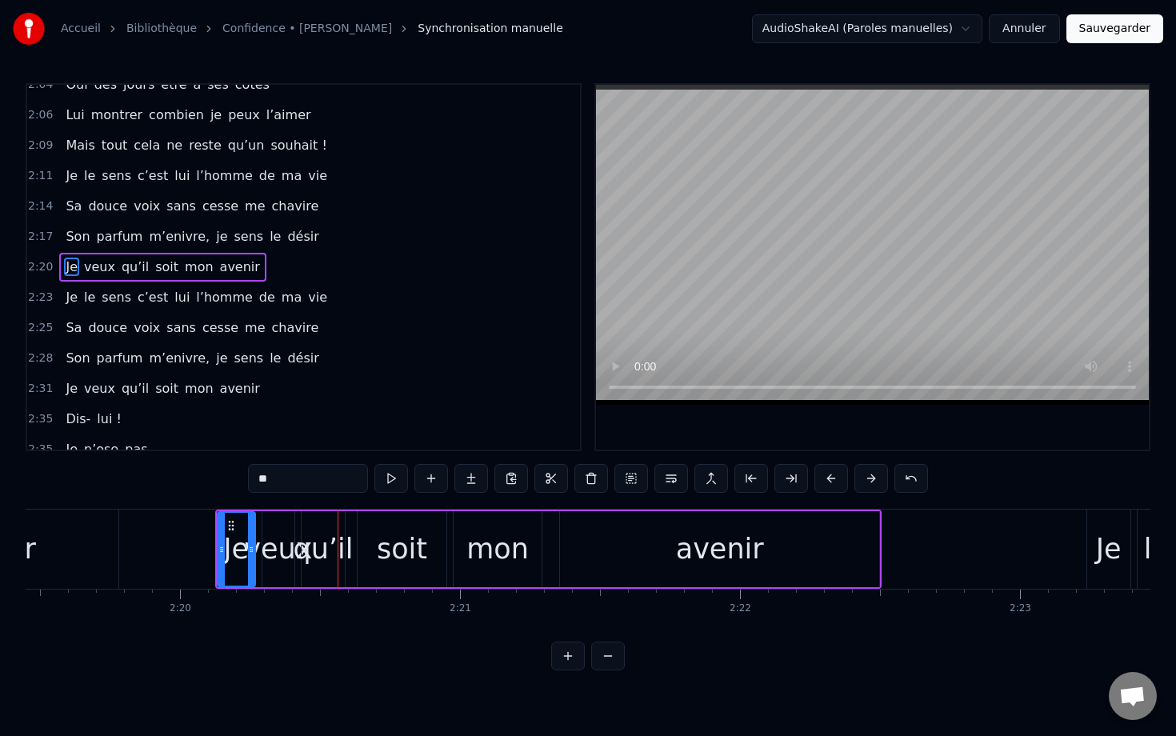
click at [781, 481] on button at bounding box center [831, 478] width 34 height 29
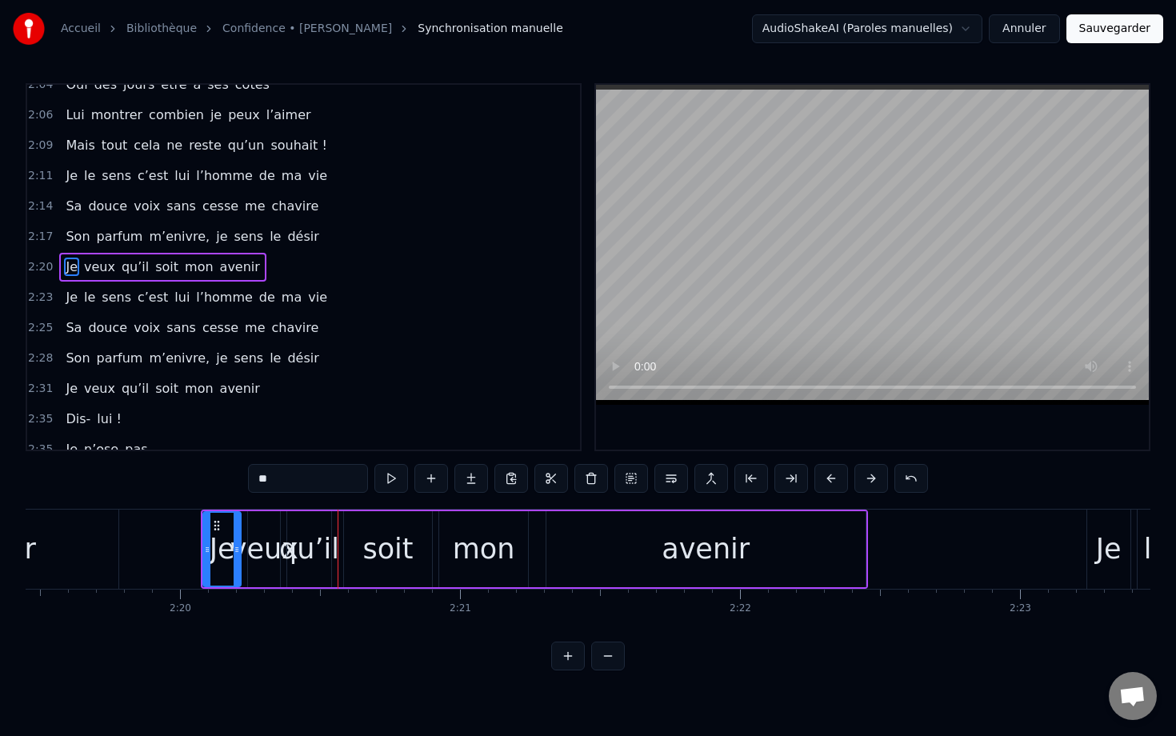
click at [781, 481] on button at bounding box center [831, 478] width 34 height 29
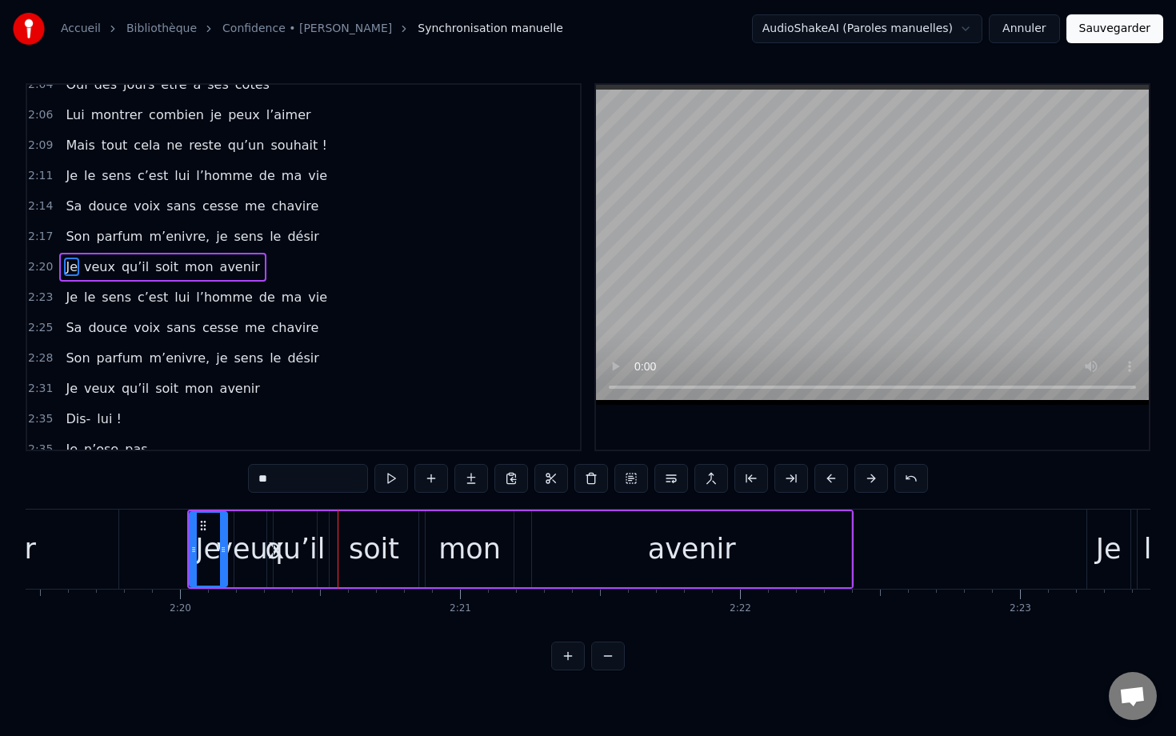
click at [781, 481] on button at bounding box center [831, 478] width 34 height 29
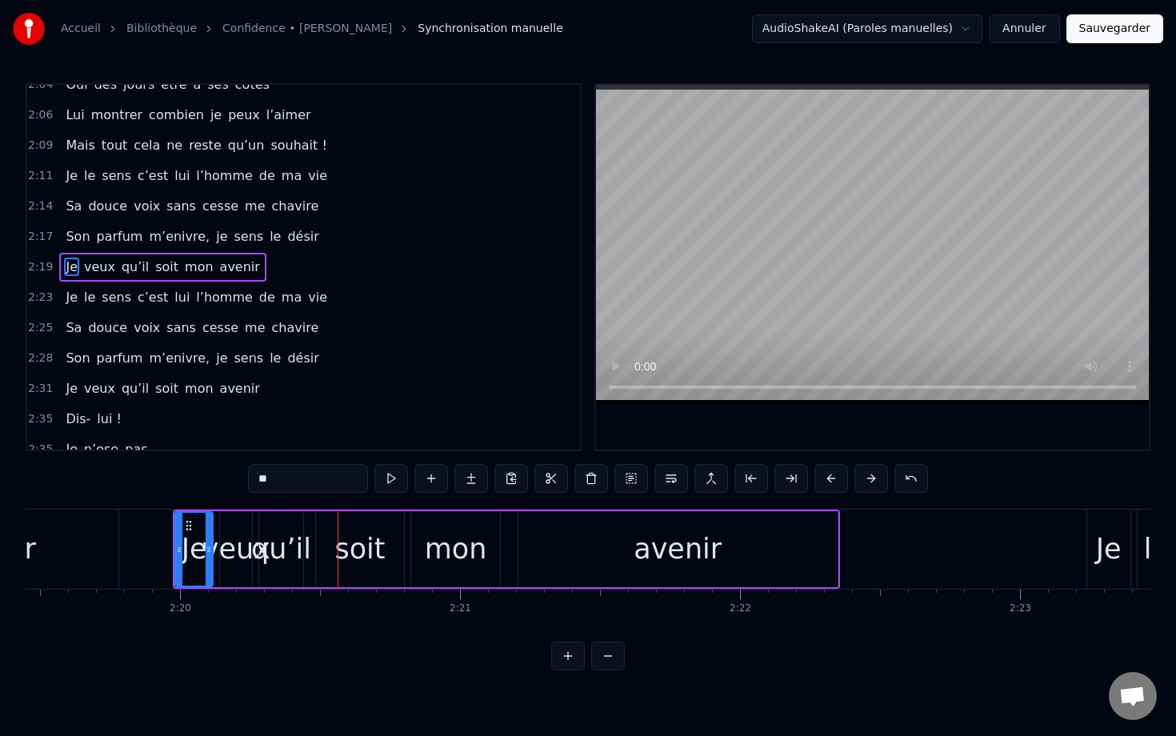
click at [781, 481] on button at bounding box center [831, 478] width 34 height 29
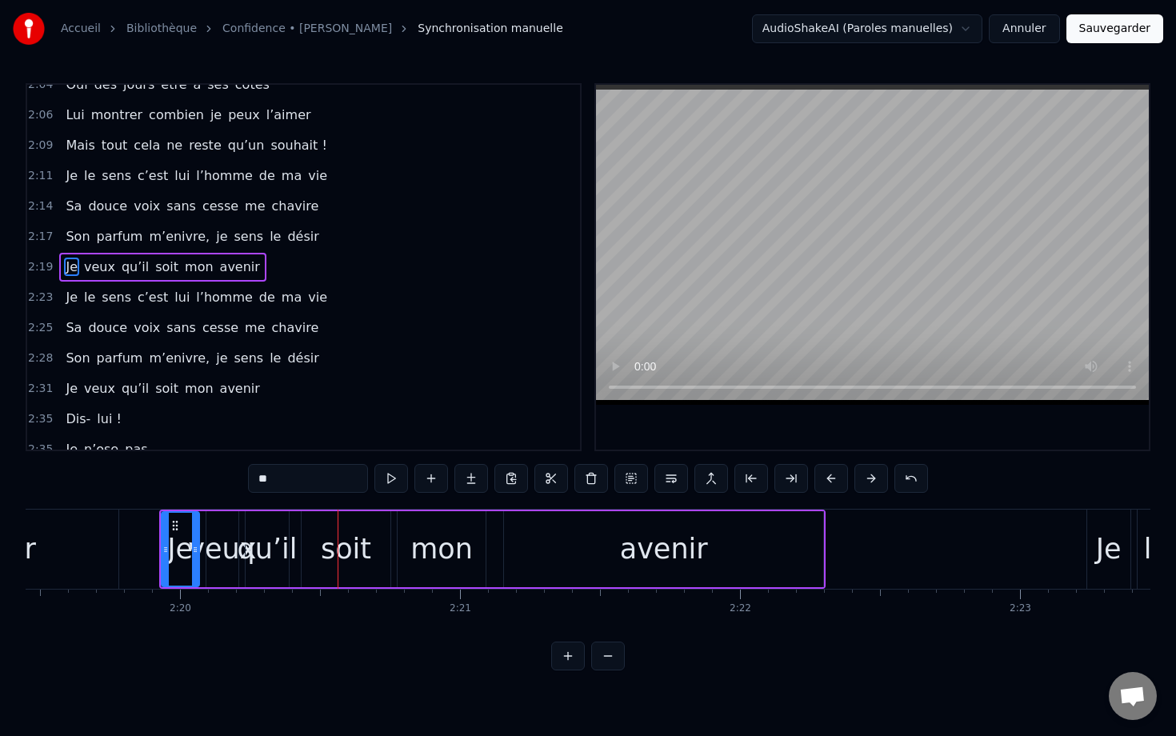
click at [781, 481] on button at bounding box center [831, 478] width 34 height 29
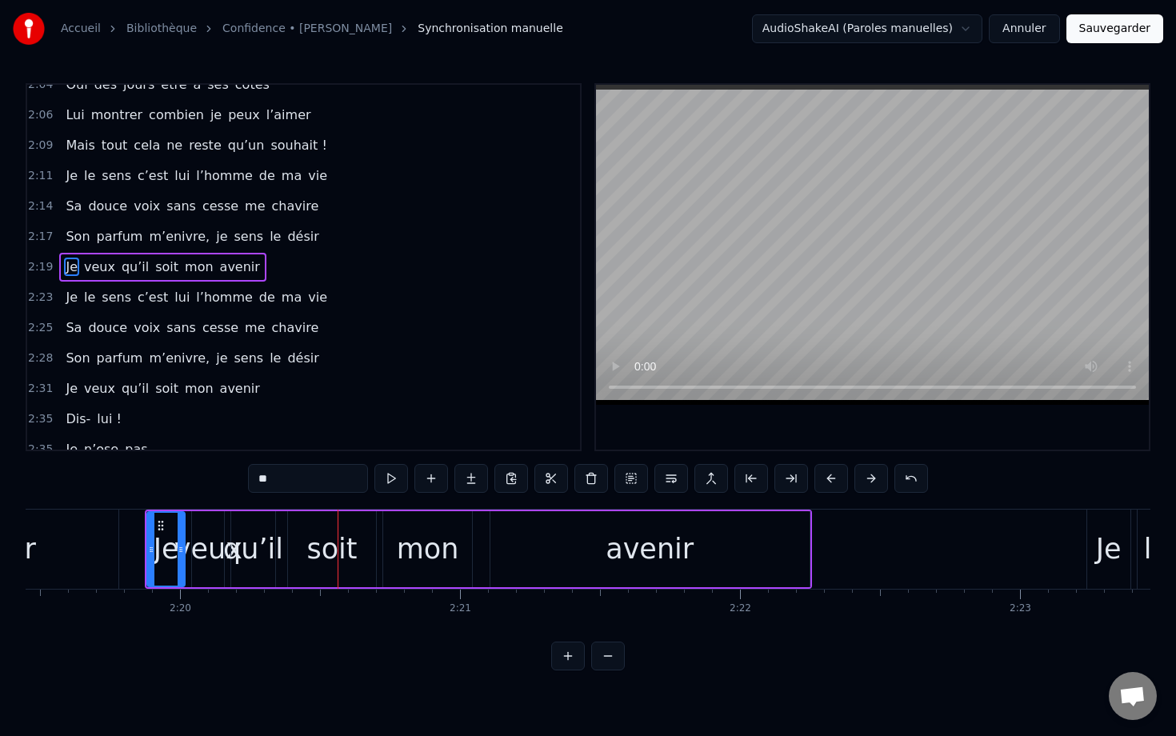
click at [781, 481] on button at bounding box center [831, 478] width 34 height 29
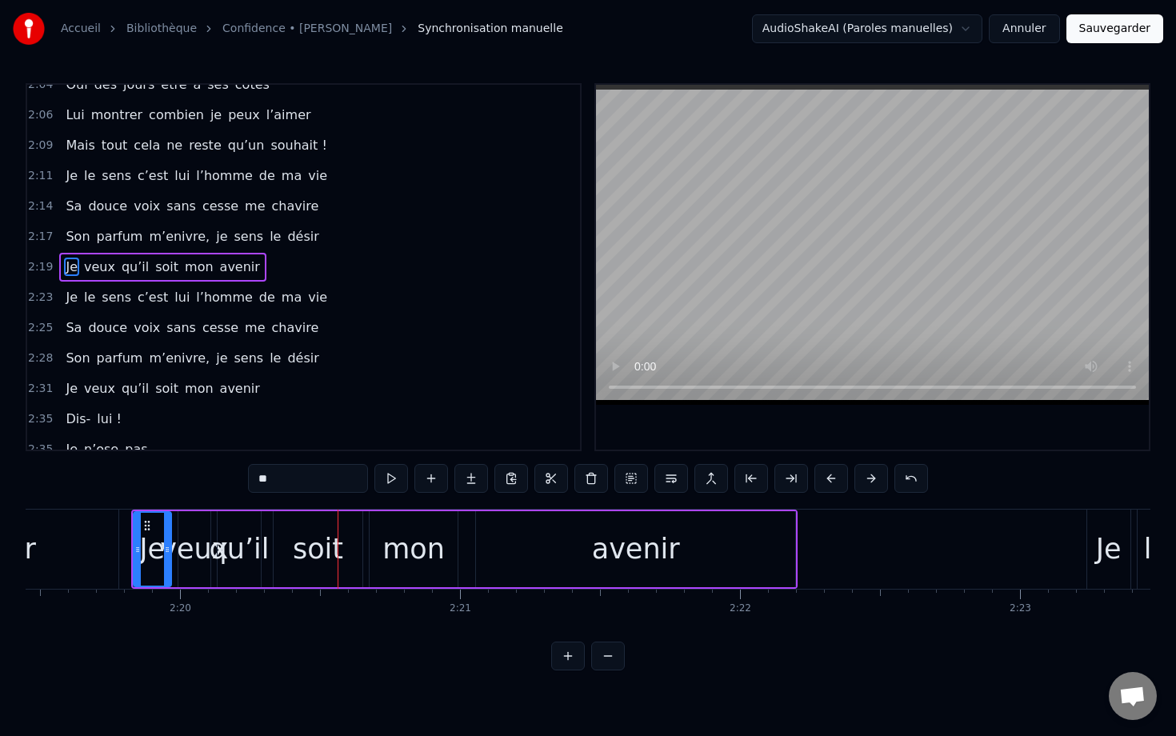
click at [781, 481] on button at bounding box center [831, 478] width 34 height 29
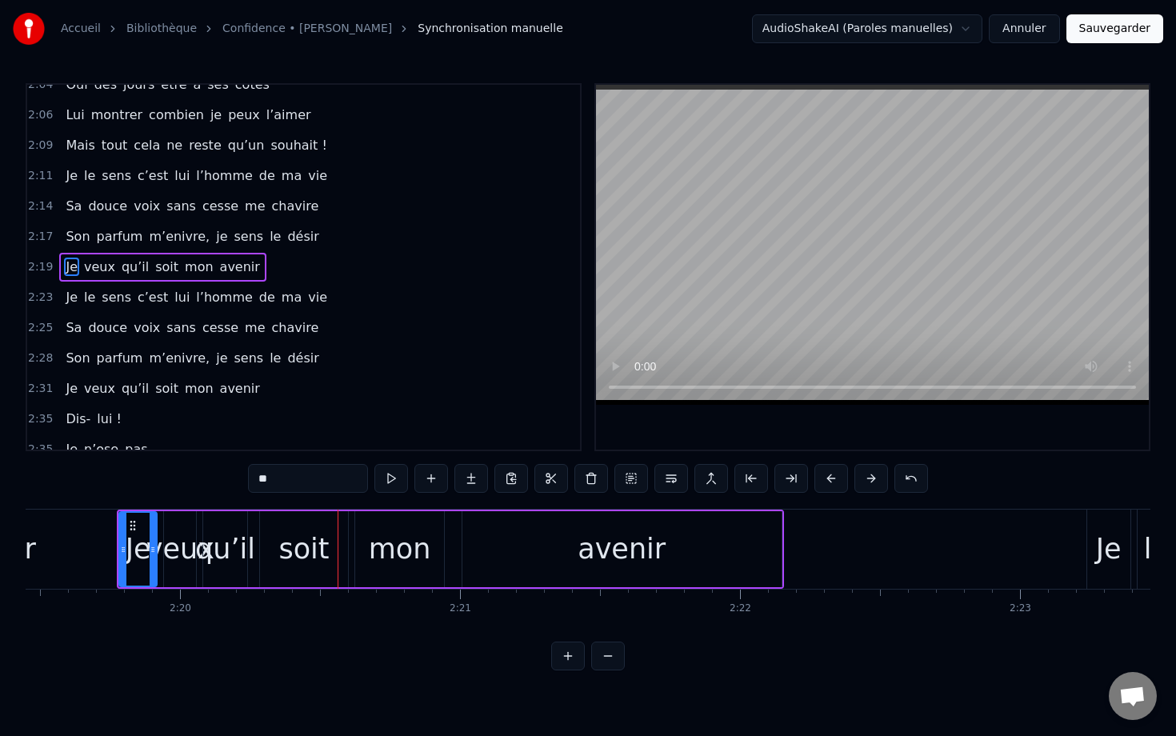
click at [95, 523] on div "désir" at bounding box center [1, 548] width 234 height 79
type input "*****"
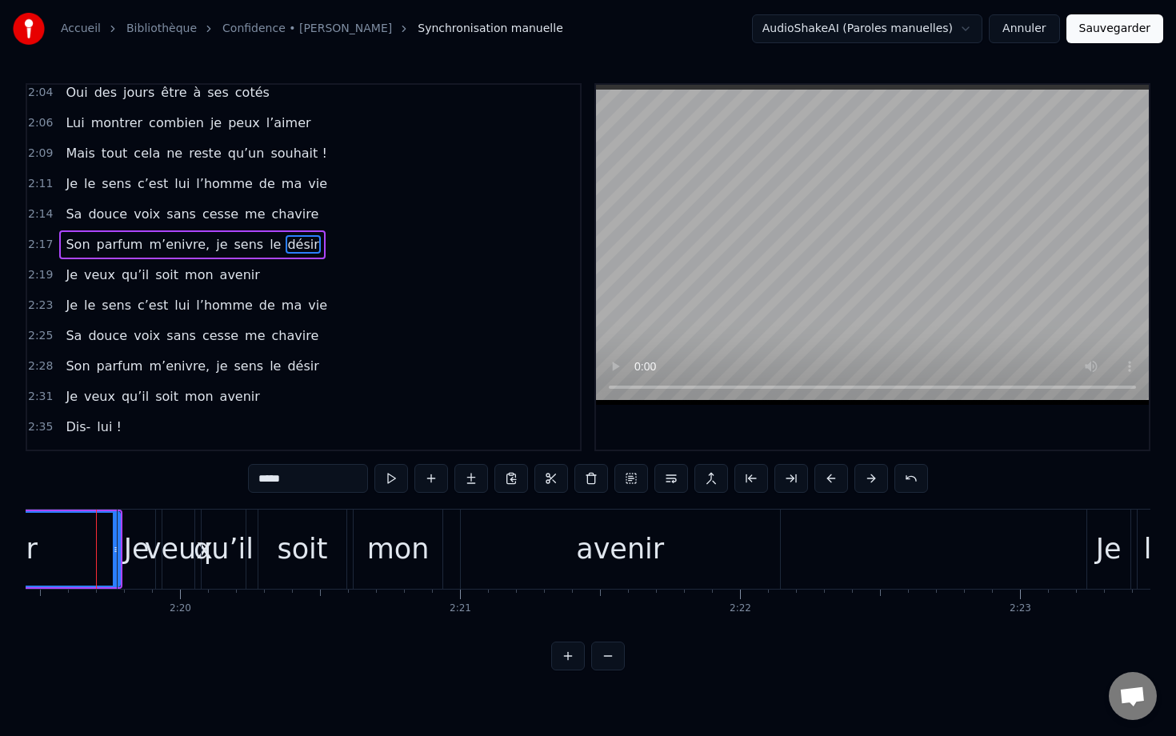
scroll to position [0, 39021]
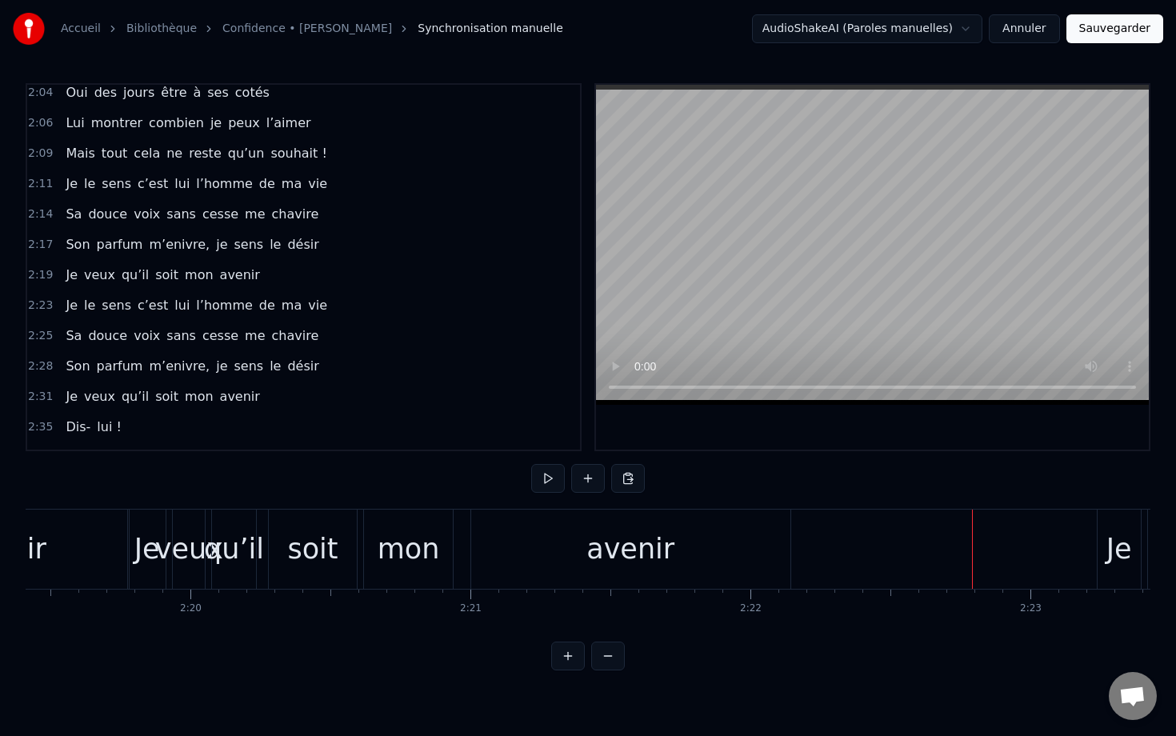
click at [781, 536] on div "Je" at bounding box center [1119, 549] width 26 height 42
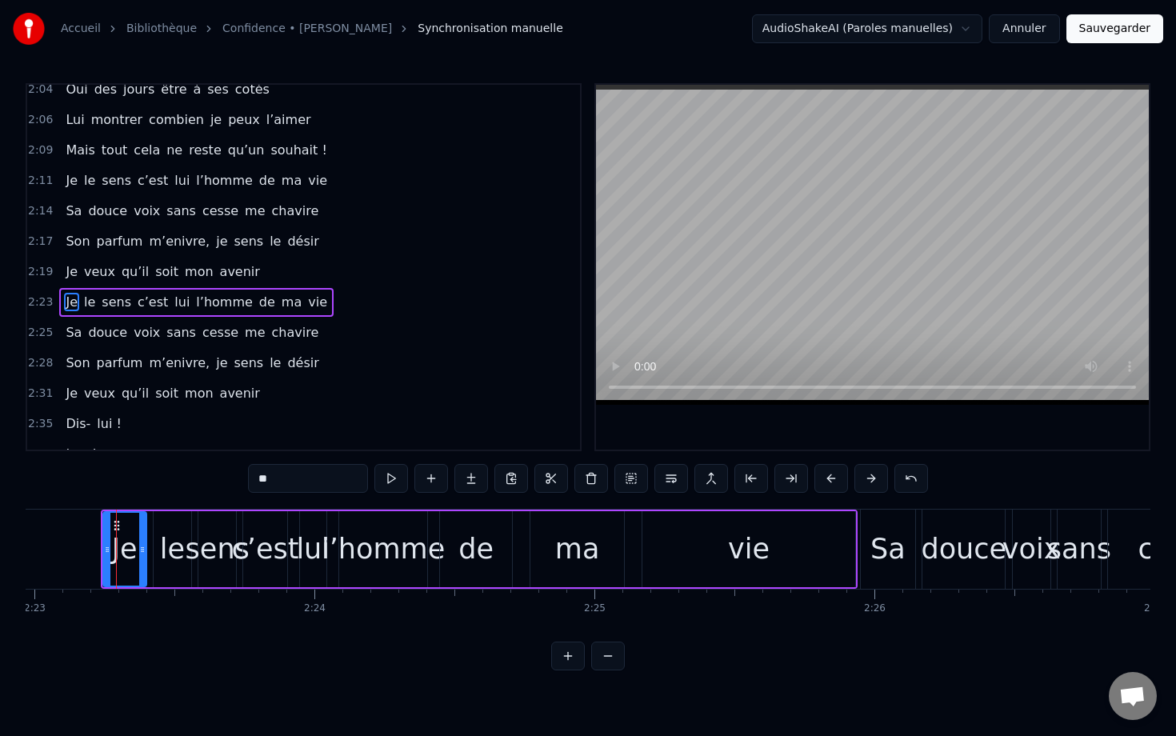
scroll to position [0, 40026]
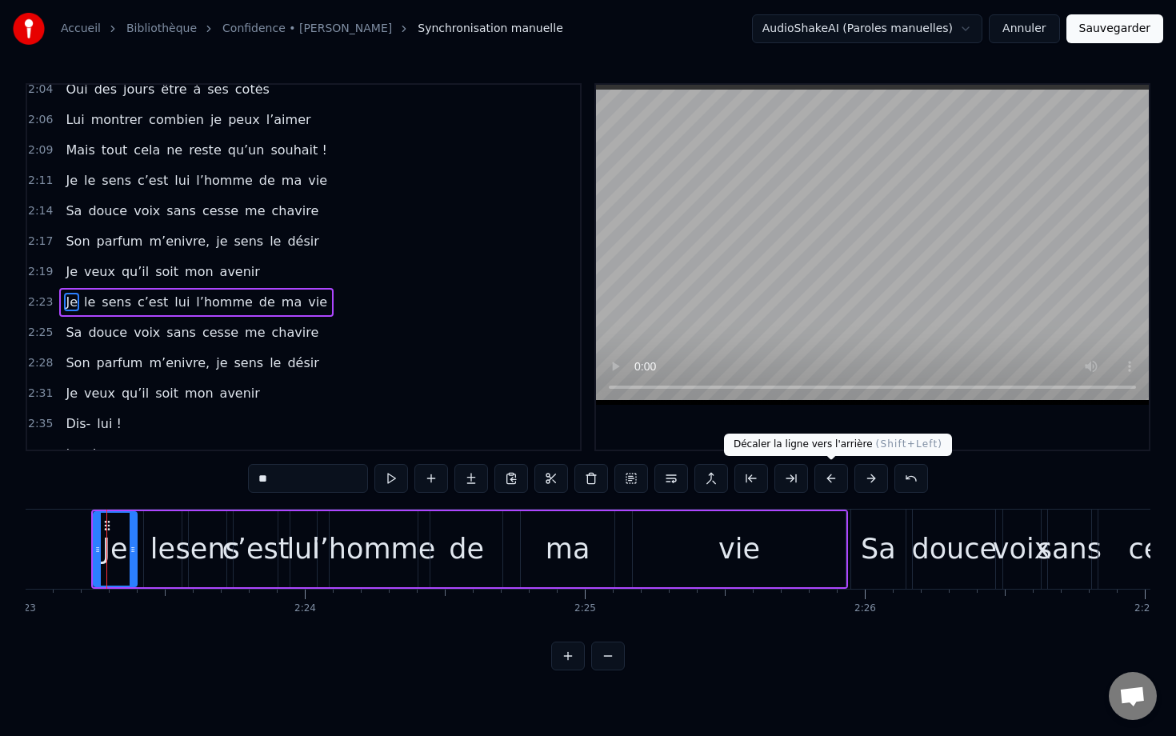
click at [781, 472] on button at bounding box center [831, 478] width 34 height 29
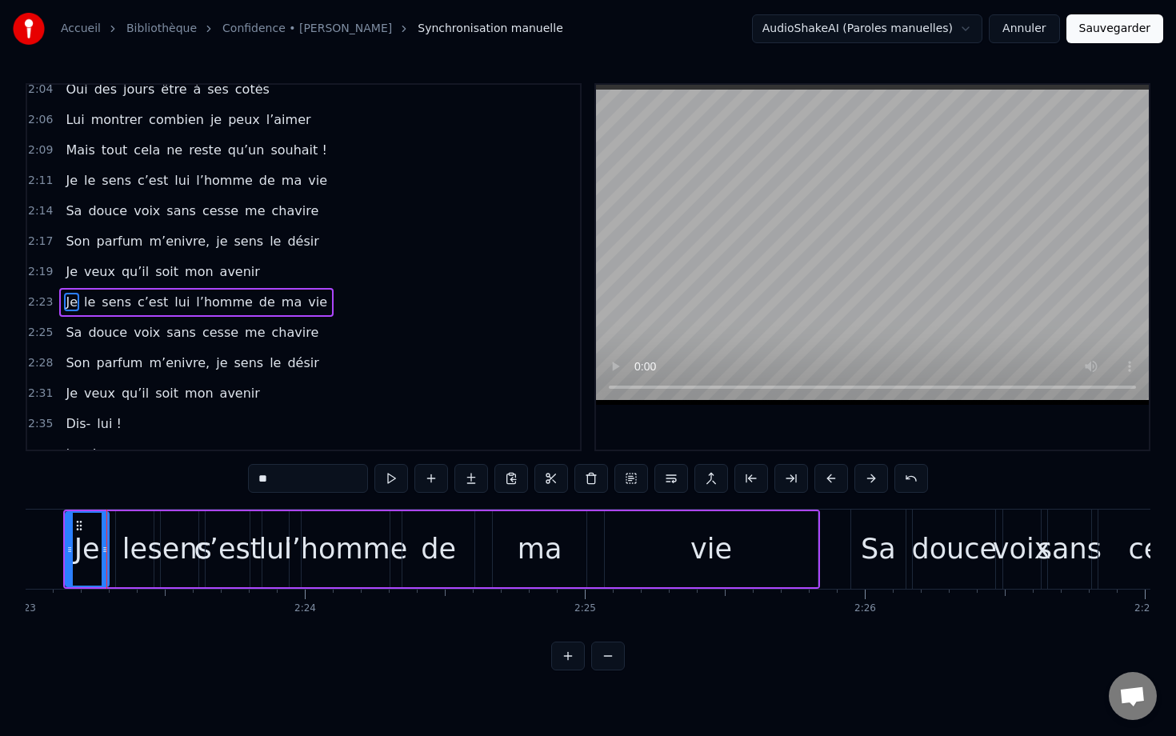
click at [781, 472] on button at bounding box center [831, 478] width 34 height 29
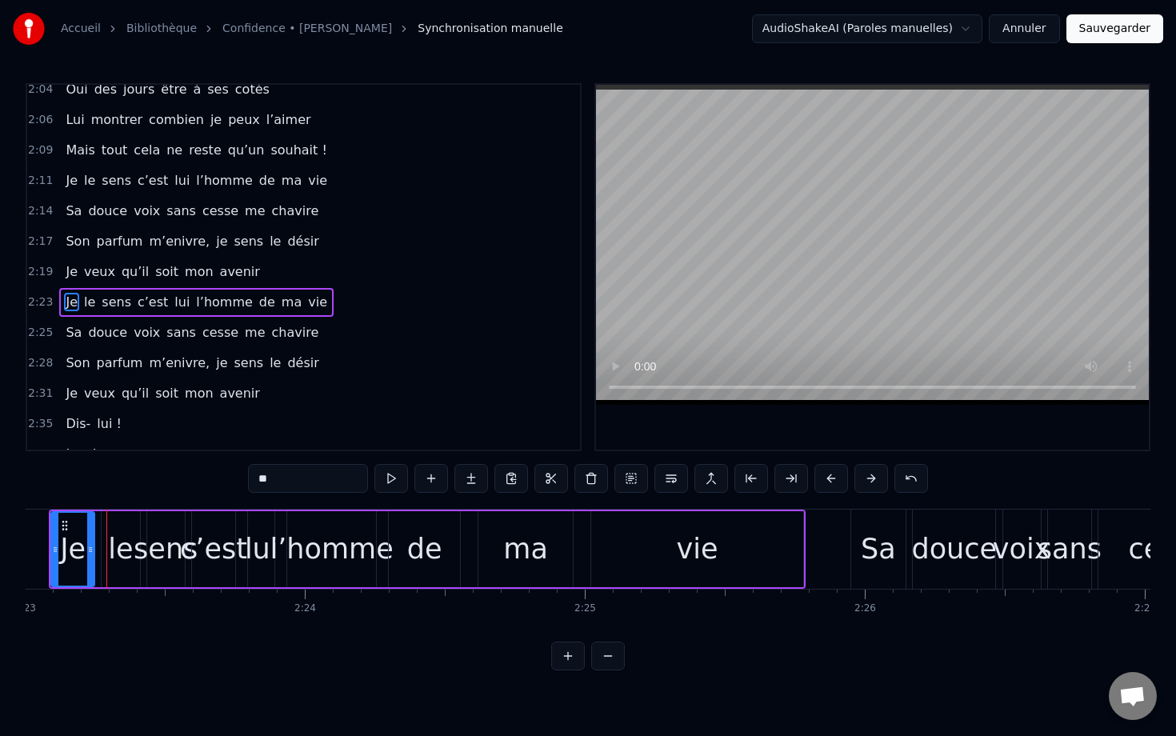
click at [781, 472] on button at bounding box center [831, 478] width 34 height 29
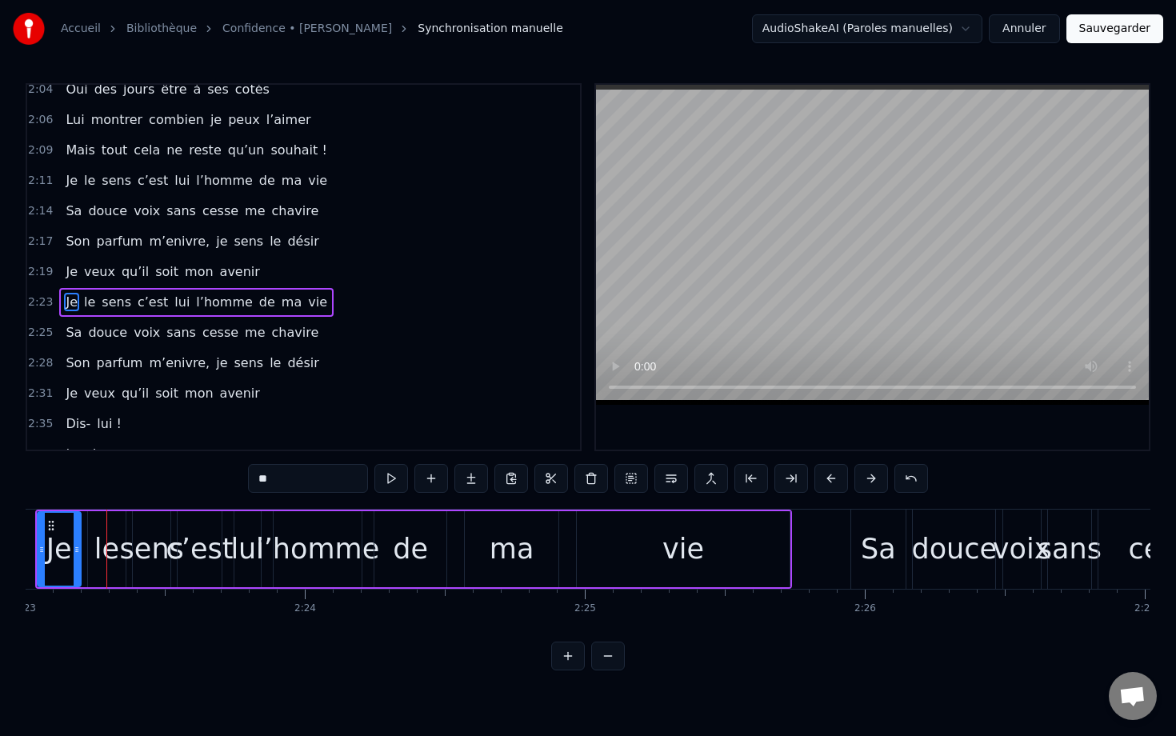
click at [781, 472] on button at bounding box center [831, 478] width 34 height 29
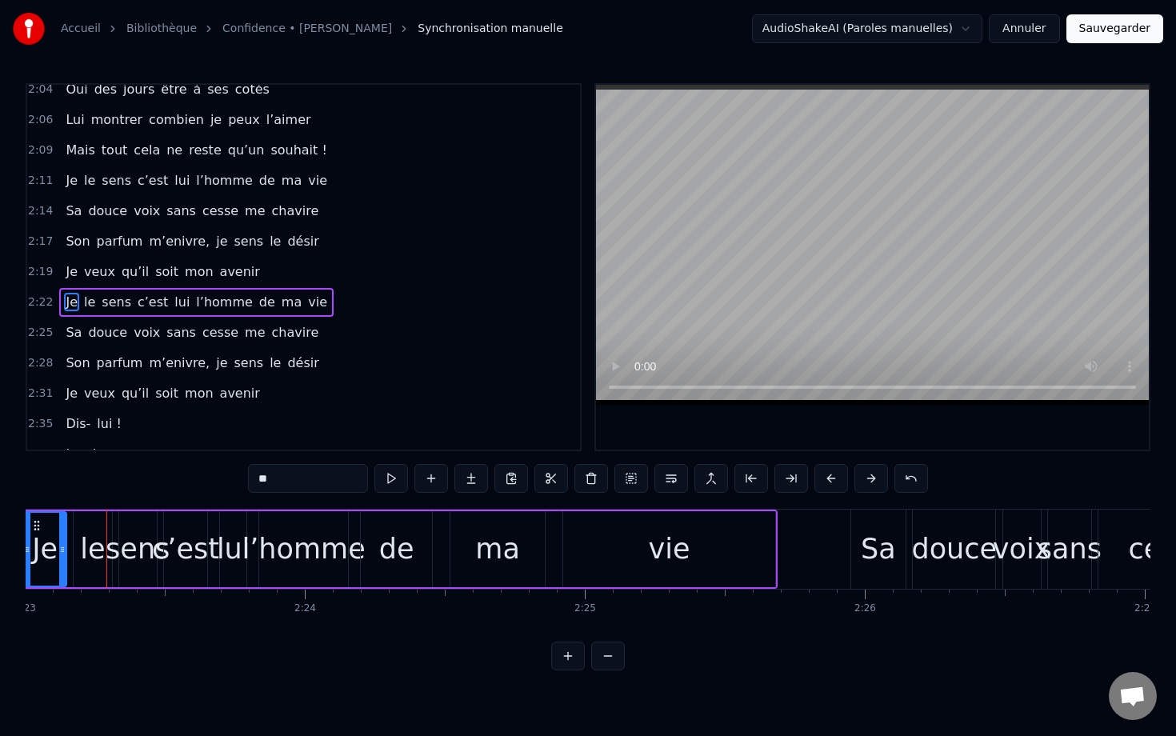
click at [781, 472] on button at bounding box center [831, 478] width 34 height 29
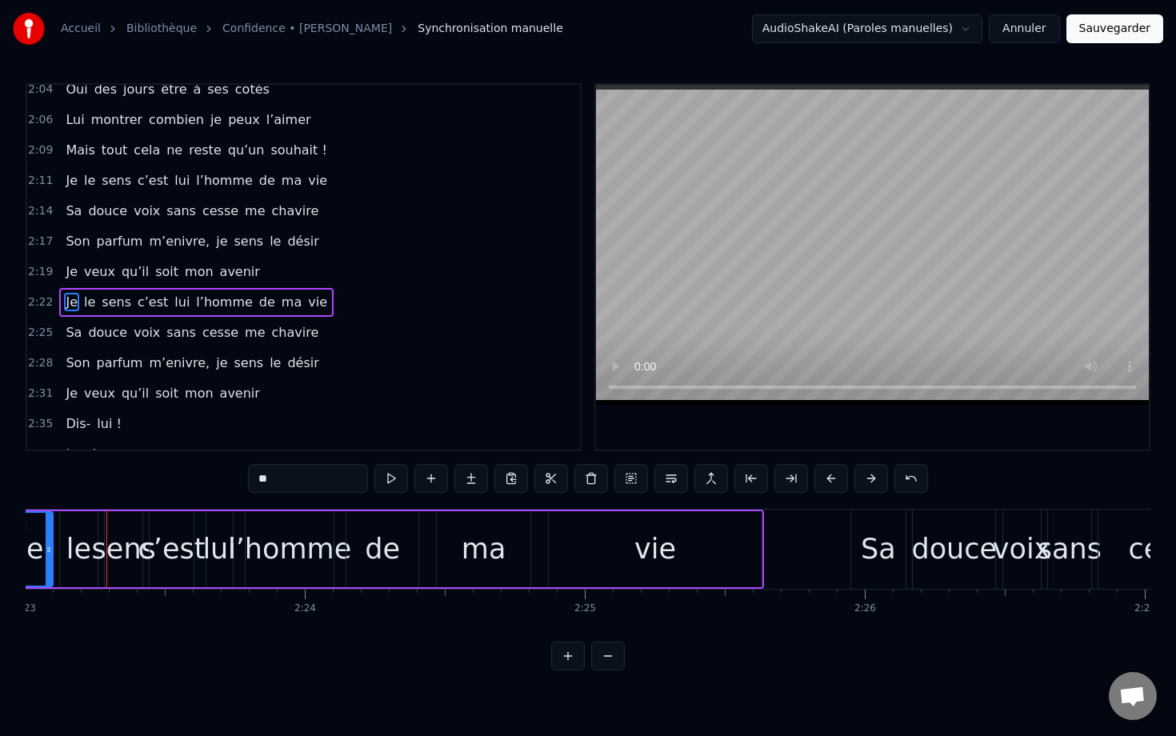
click at [781, 472] on button at bounding box center [831, 478] width 34 height 29
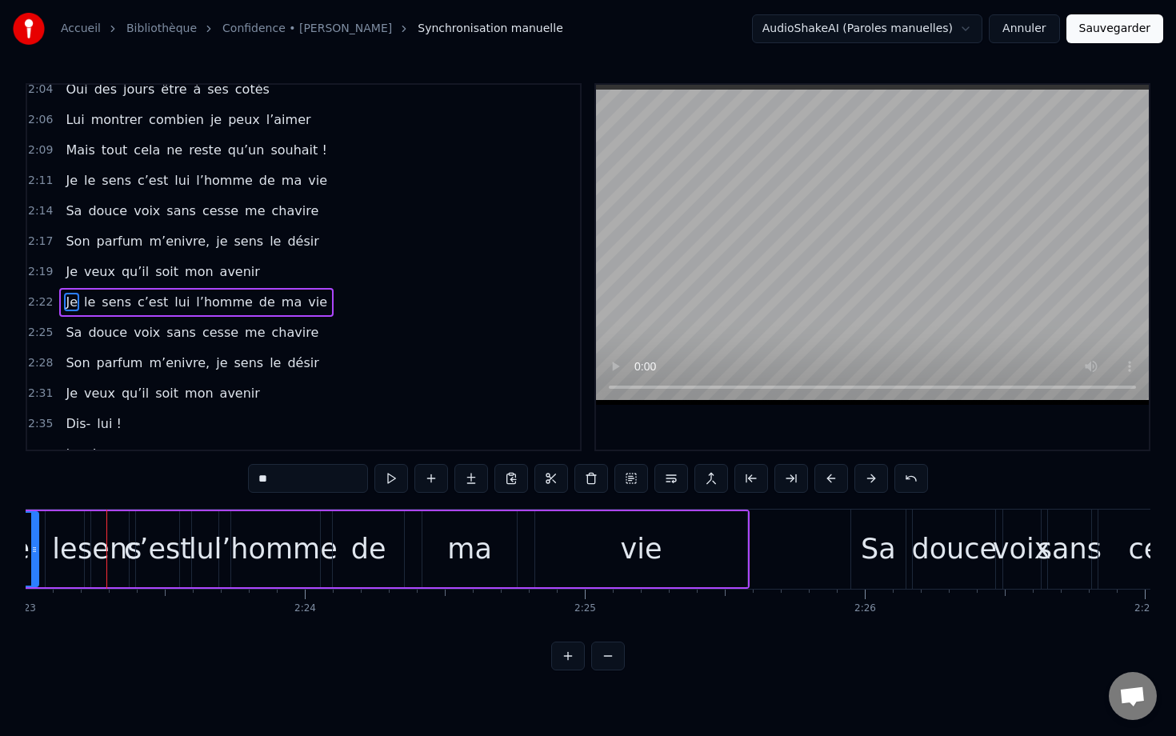
click at [781, 472] on button at bounding box center [831, 478] width 34 height 29
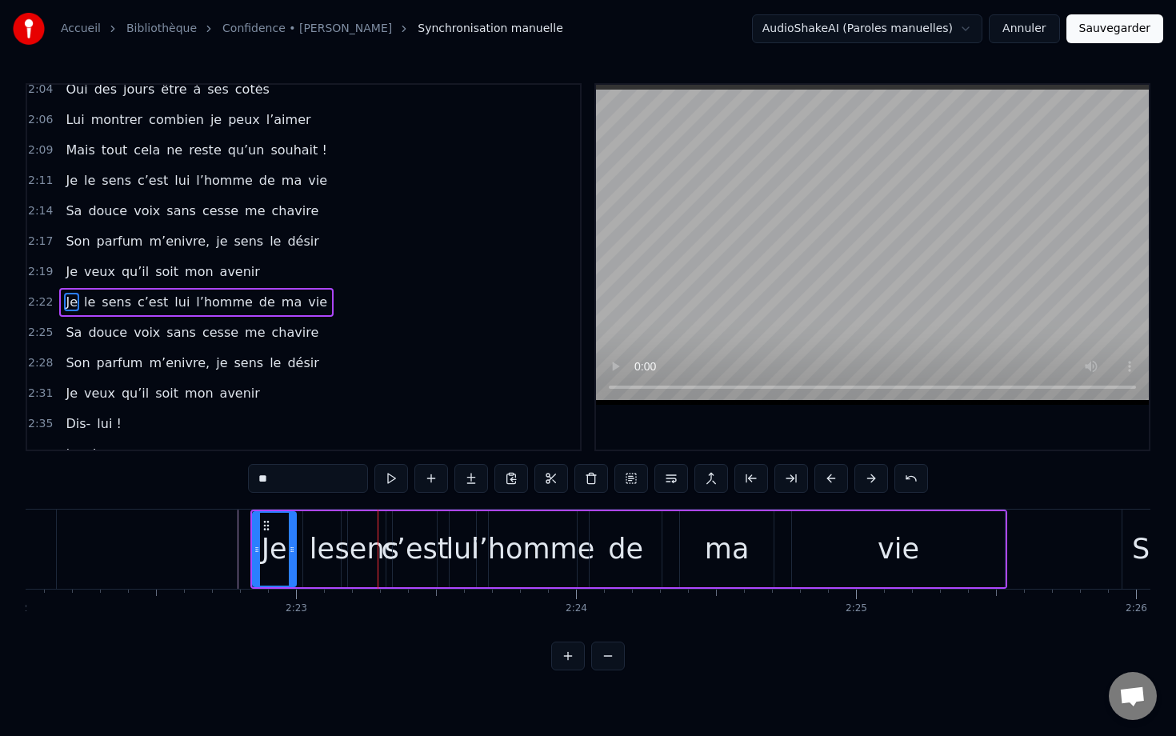
scroll to position [0, 39744]
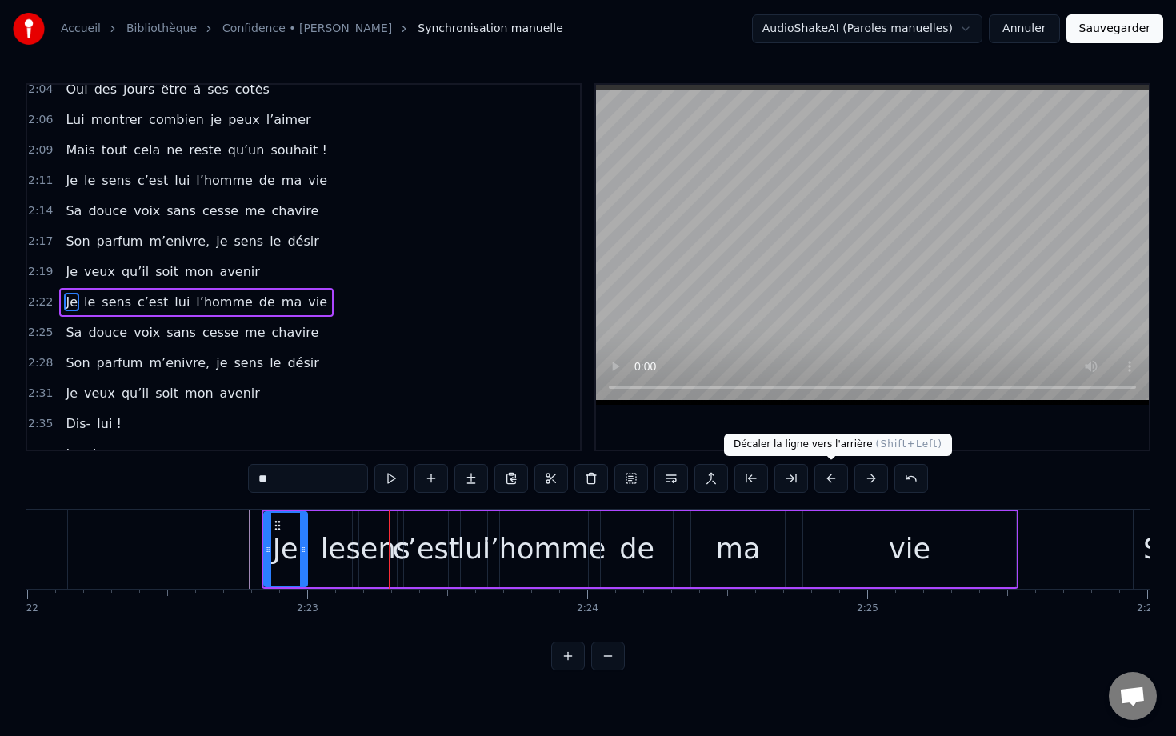
click at [781, 474] on button at bounding box center [831, 478] width 34 height 29
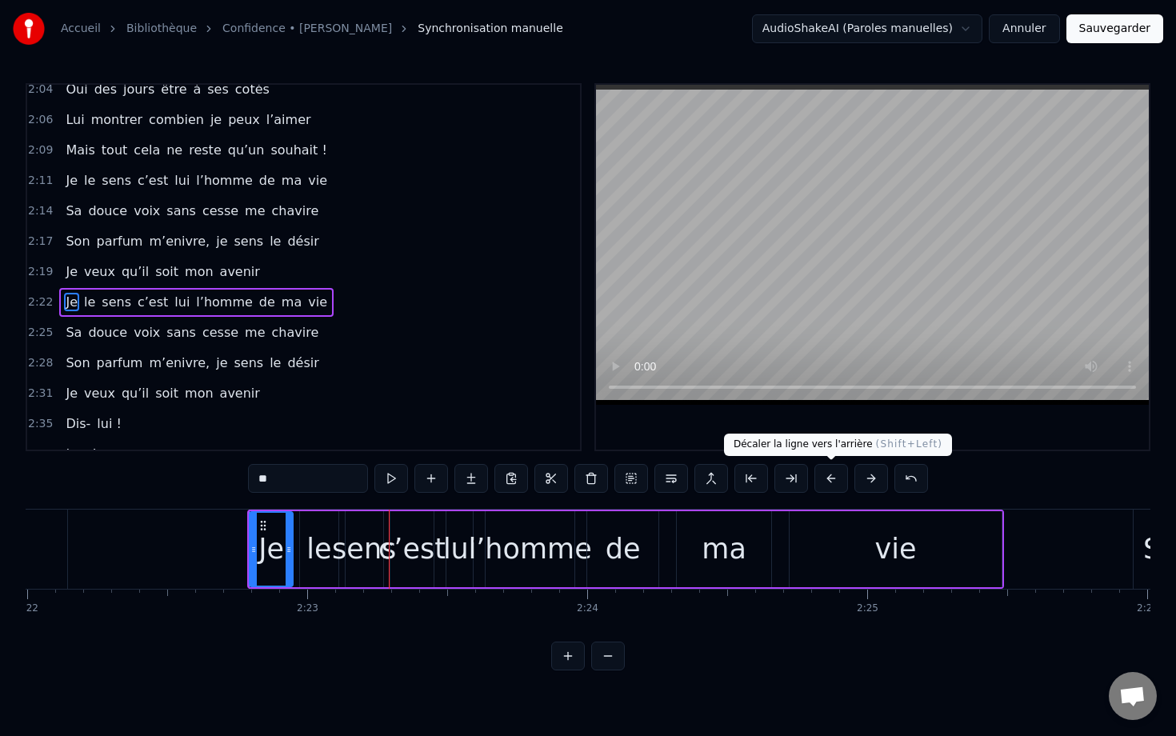
click at [781, 474] on button at bounding box center [831, 478] width 34 height 29
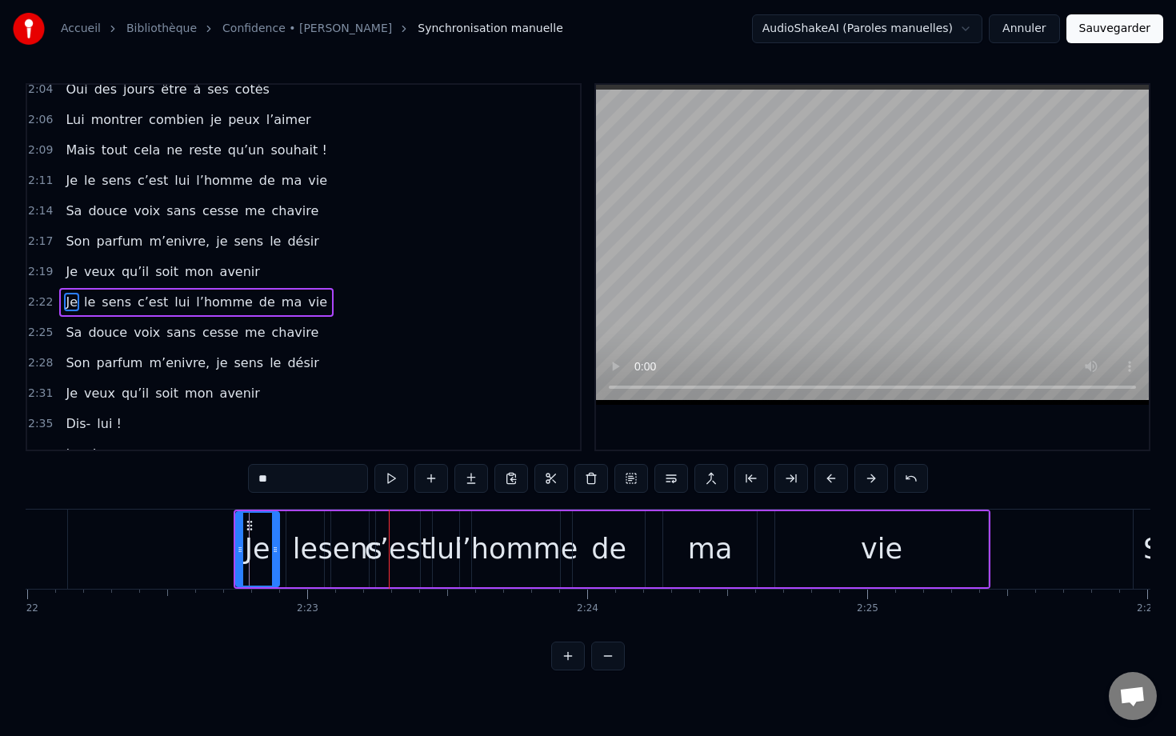
click at [781, 474] on button at bounding box center [831, 478] width 34 height 29
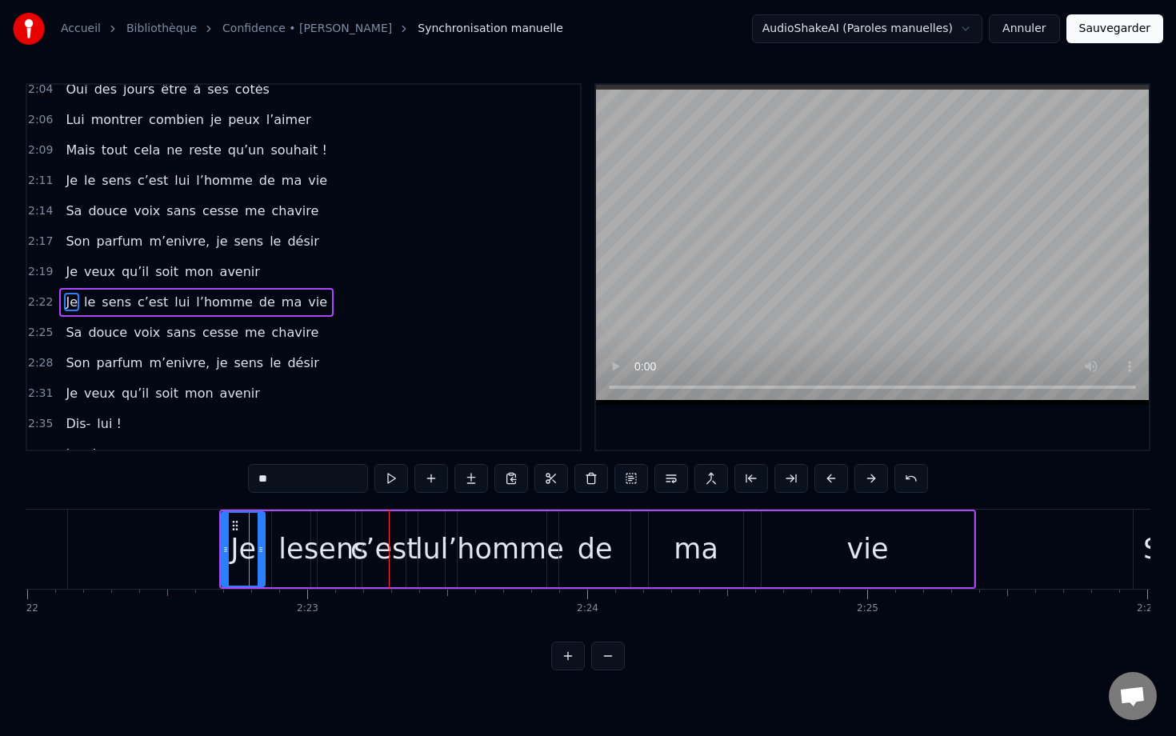
click at [781, 474] on button at bounding box center [831, 478] width 34 height 29
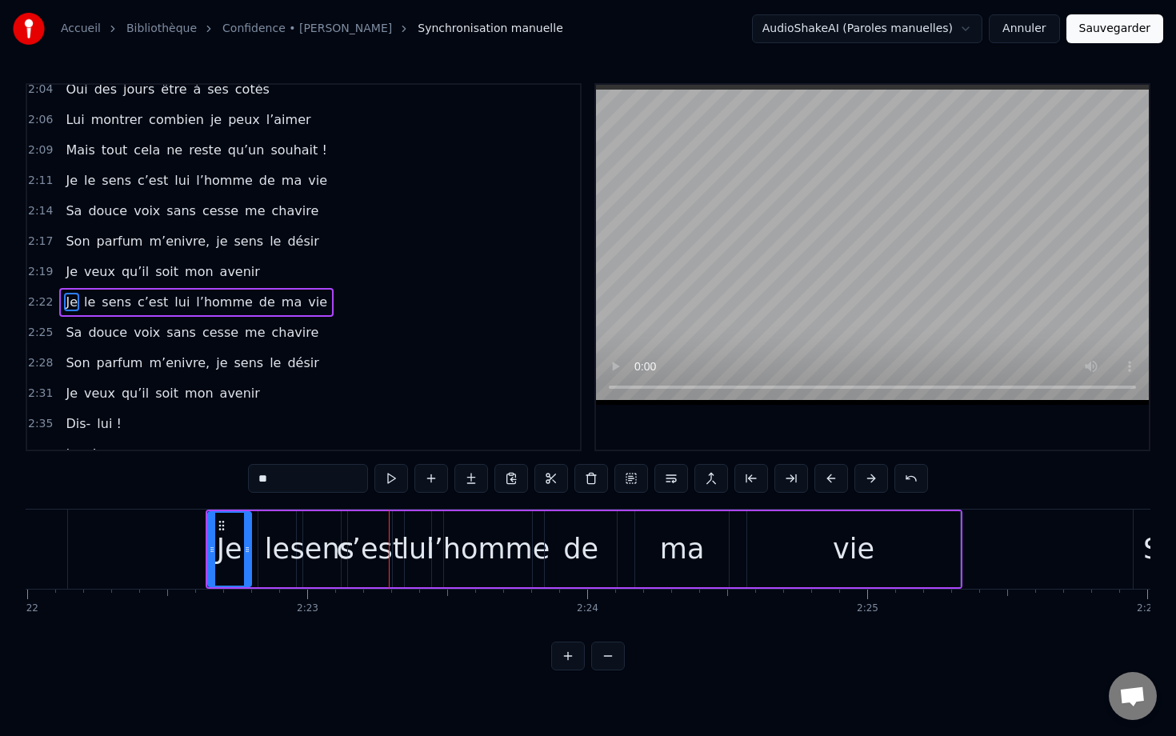
click at [781, 474] on button at bounding box center [831, 478] width 34 height 29
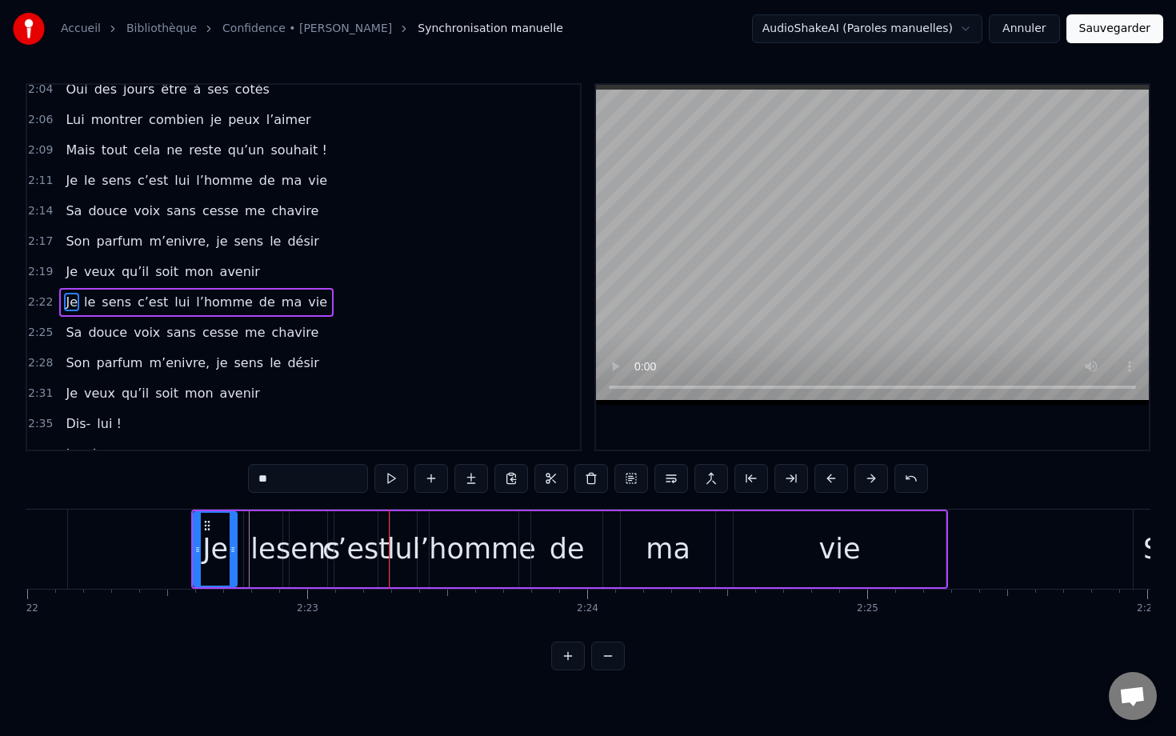
click at [781, 474] on button at bounding box center [831, 478] width 34 height 29
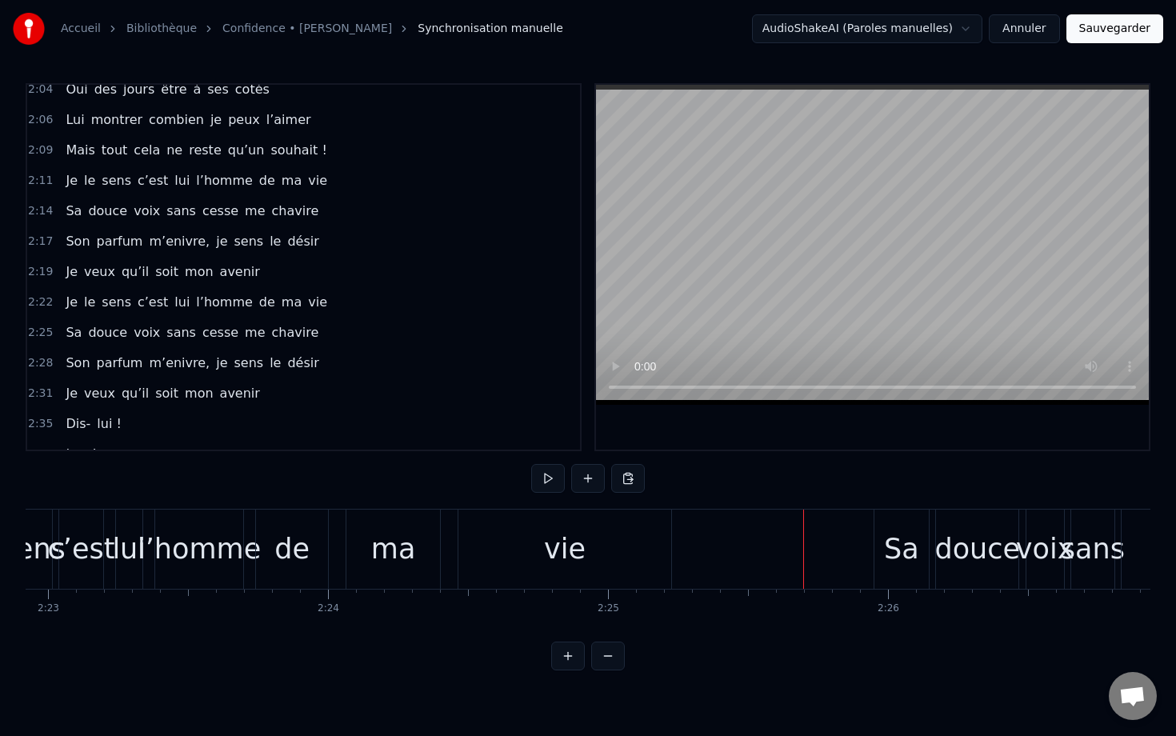
scroll to position [0, 40007]
click at [781, 527] on div "Sa" at bounding box center [897, 548] width 54 height 79
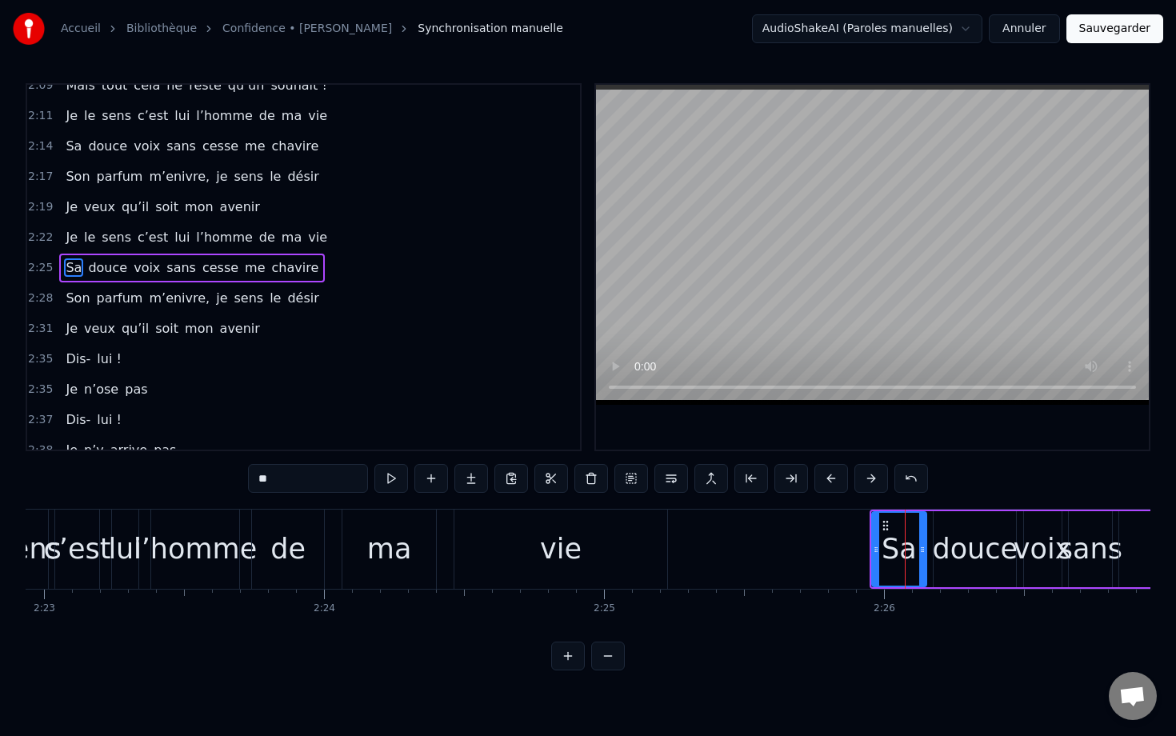
scroll to position [1140, 0]
click at [781, 471] on button at bounding box center [831, 478] width 34 height 29
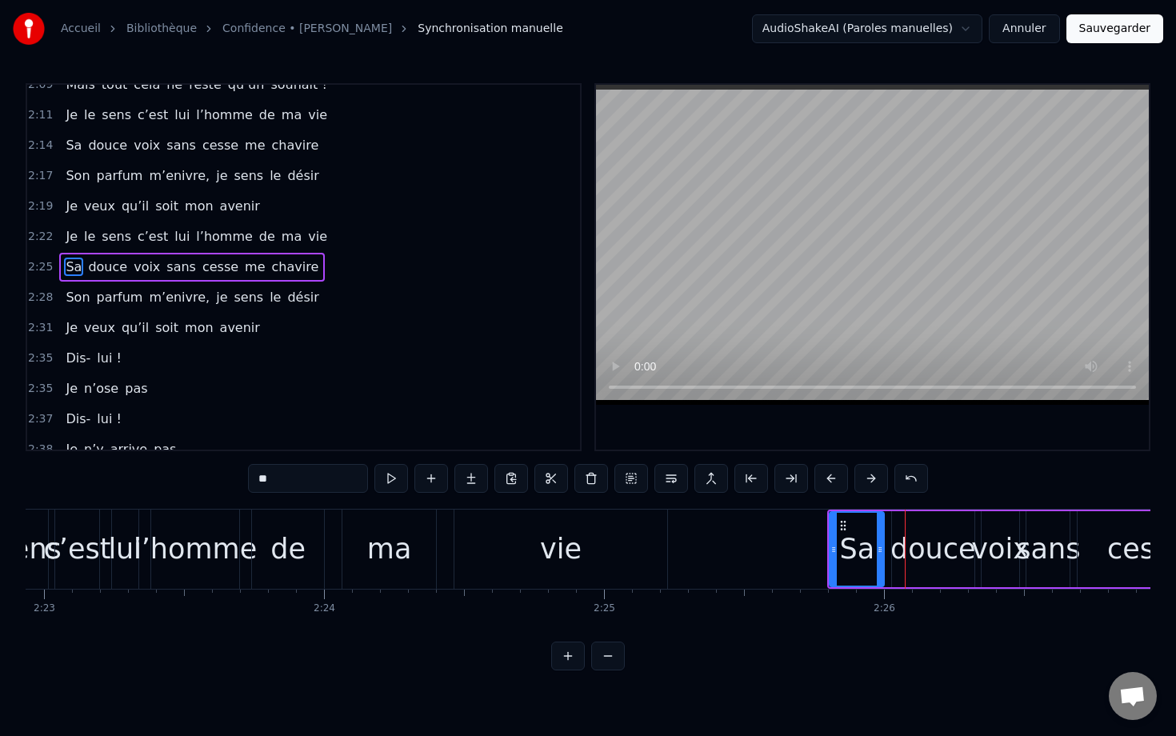
click at [781, 471] on button at bounding box center [831, 478] width 34 height 29
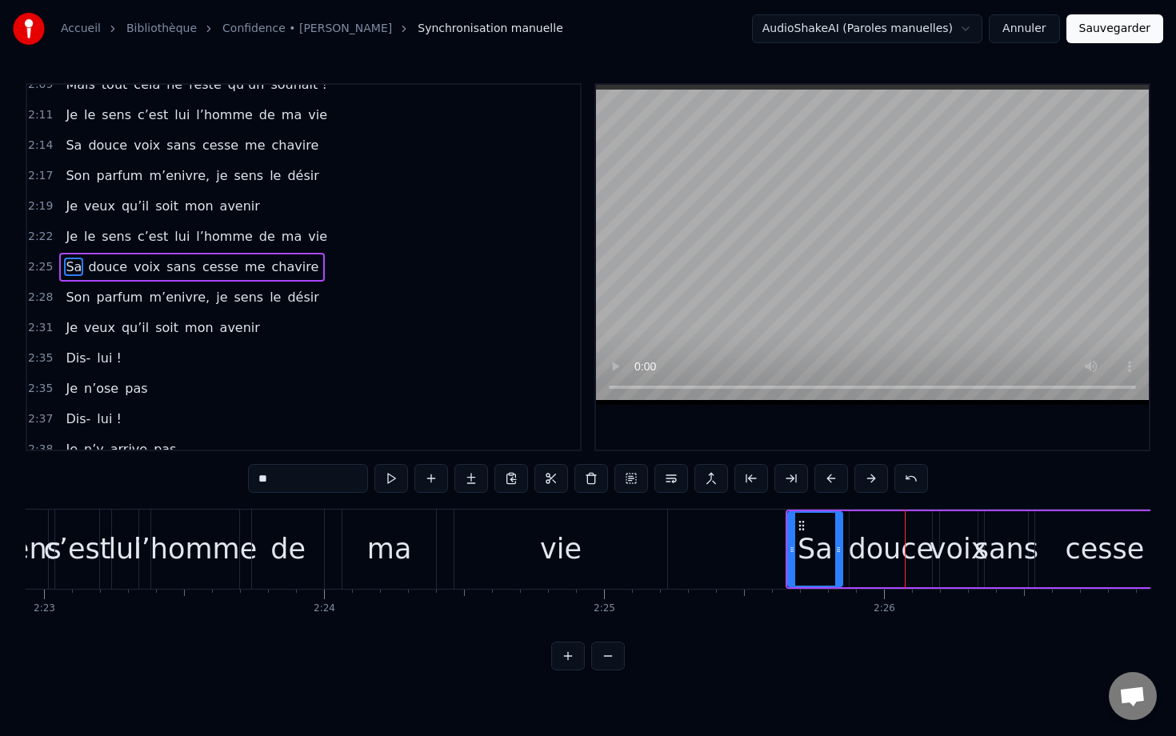
click at [781, 471] on button at bounding box center [831, 478] width 34 height 29
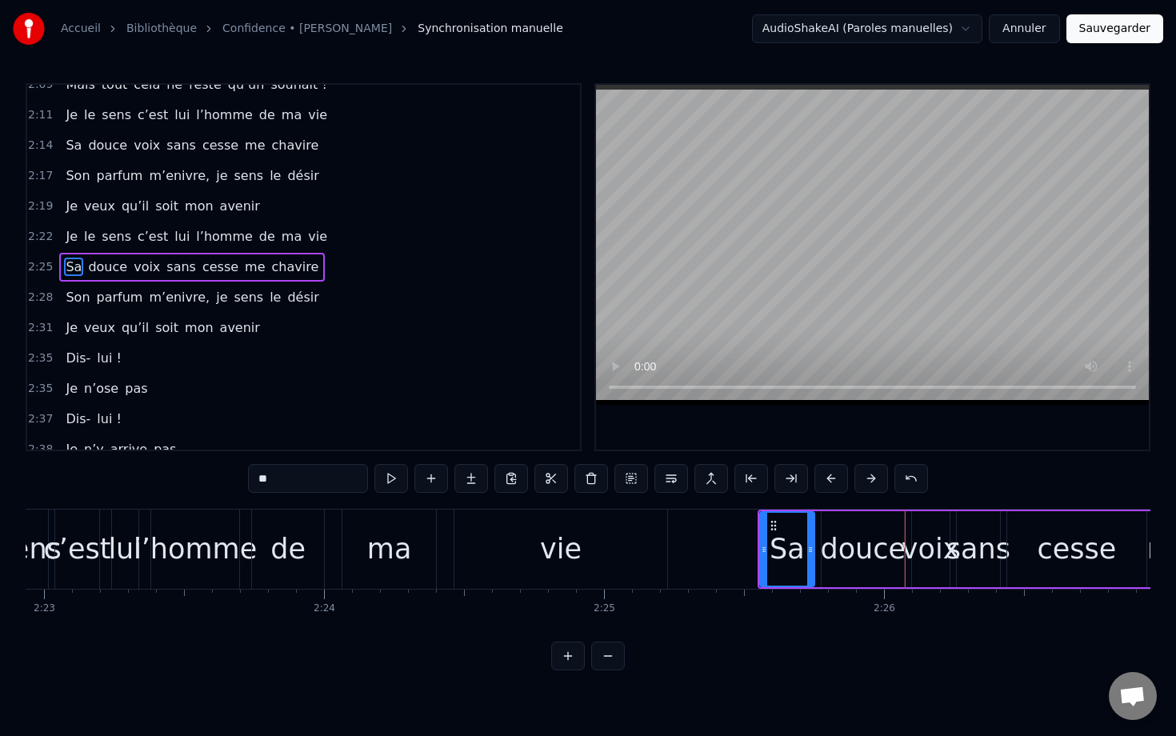
click at [781, 471] on button at bounding box center [831, 478] width 34 height 29
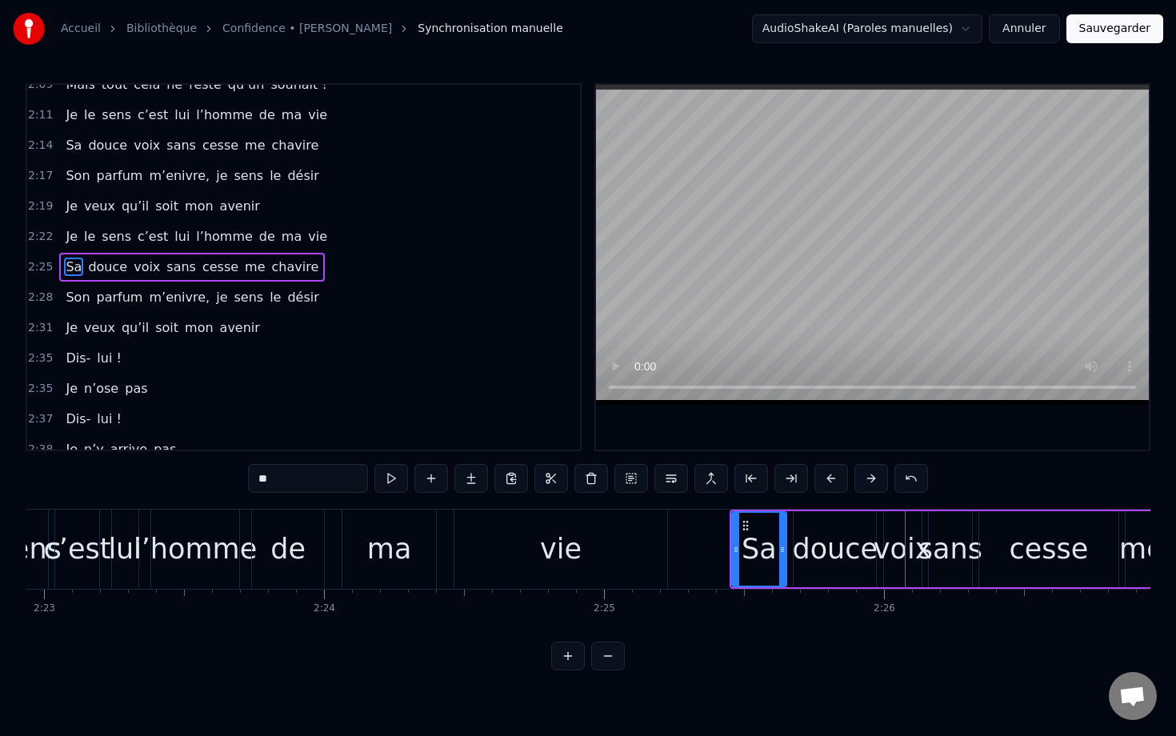
click at [781, 471] on button at bounding box center [831, 478] width 34 height 29
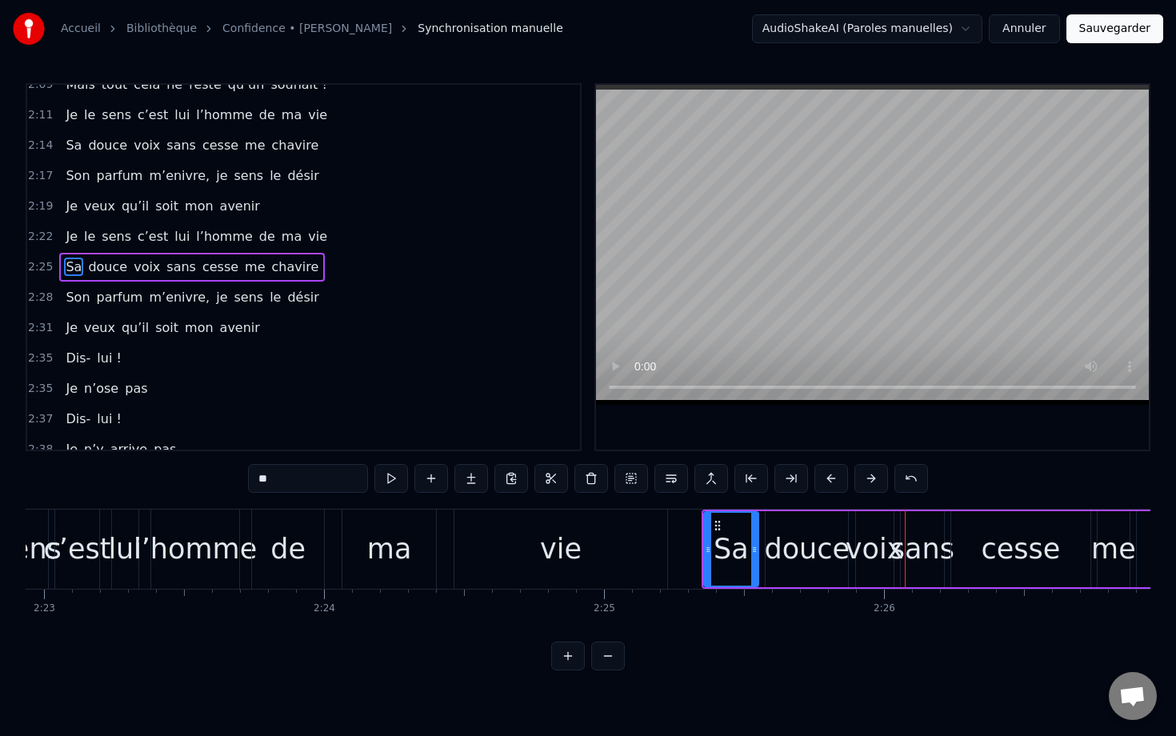
click at [781, 471] on button at bounding box center [831, 478] width 34 height 29
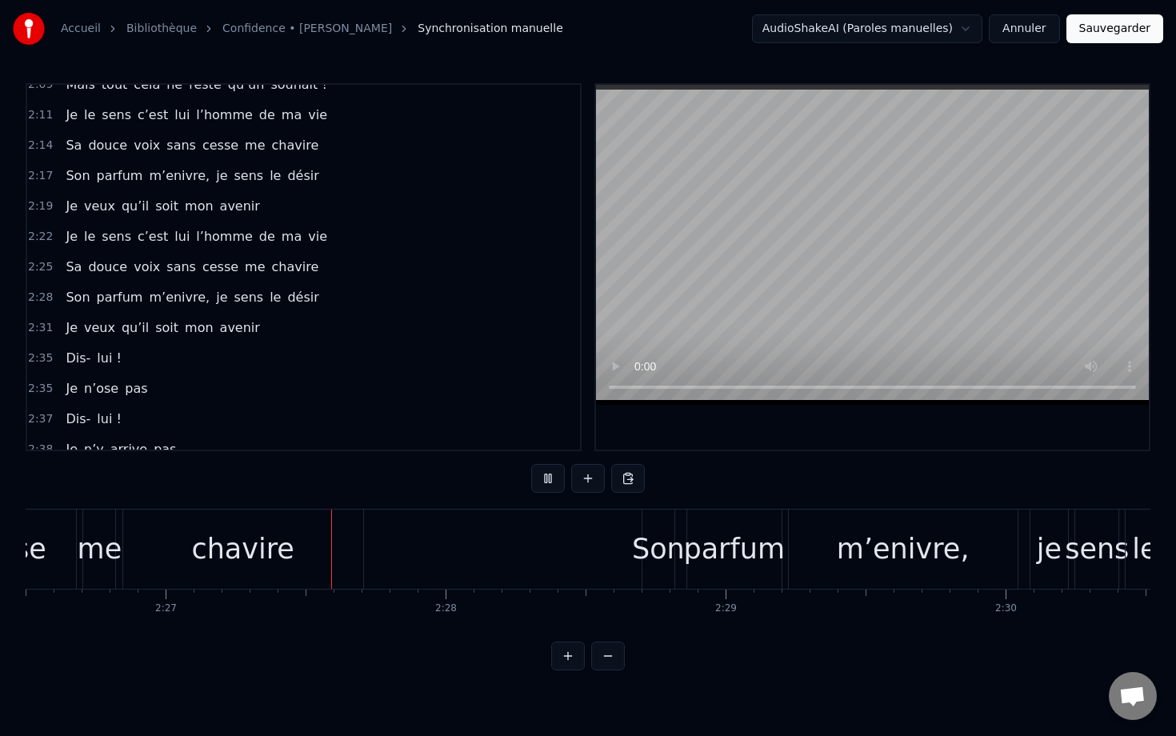
scroll to position [0, 41009]
click at [654, 523] on div "Son" at bounding box center [654, 548] width 32 height 79
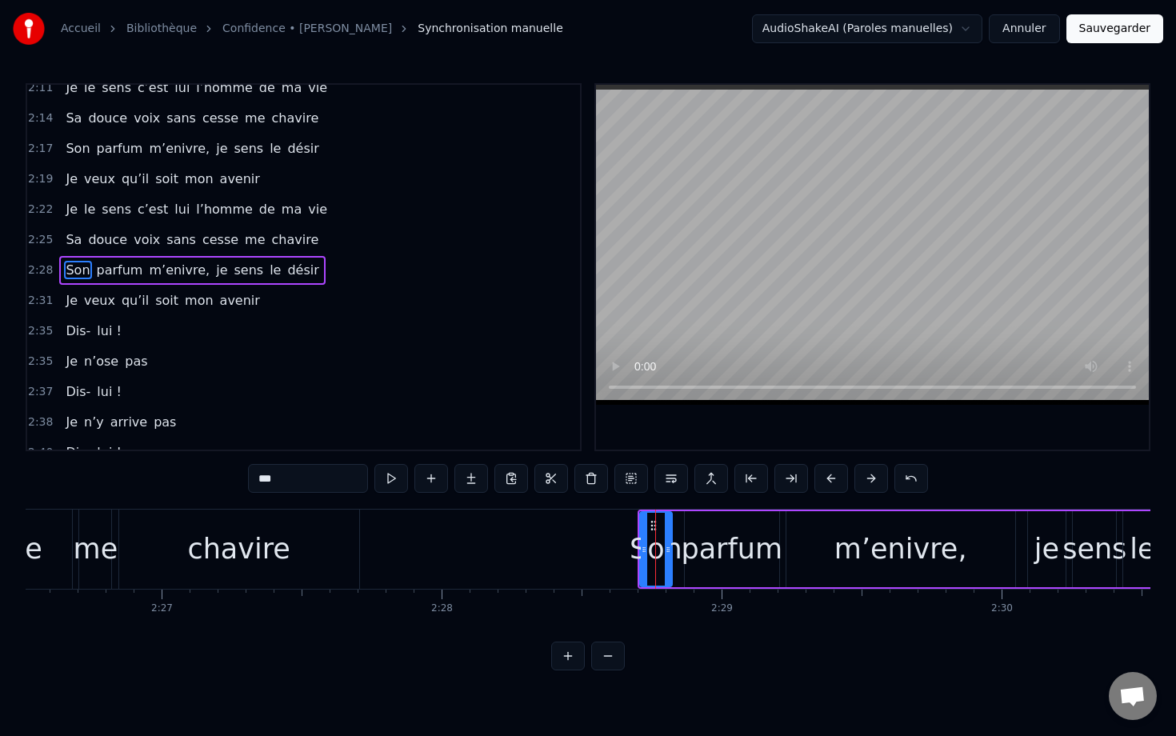
scroll to position [1170, 0]
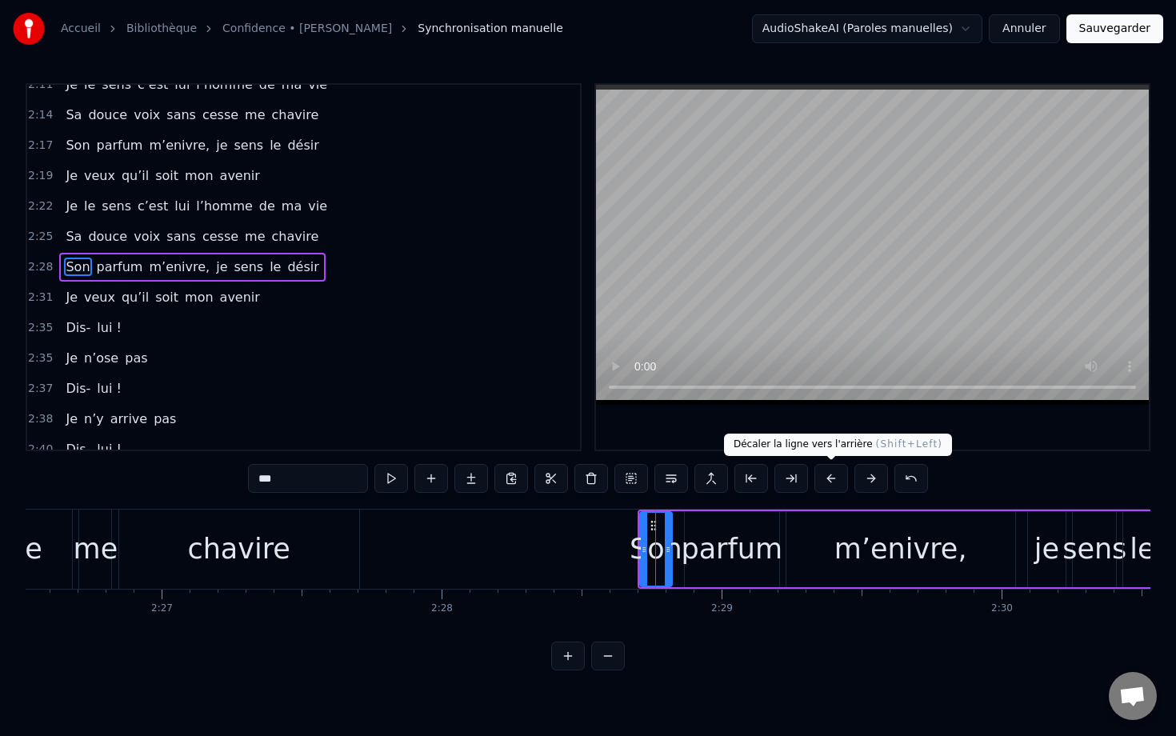
click at [781, 481] on button at bounding box center [831, 478] width 34 height 29
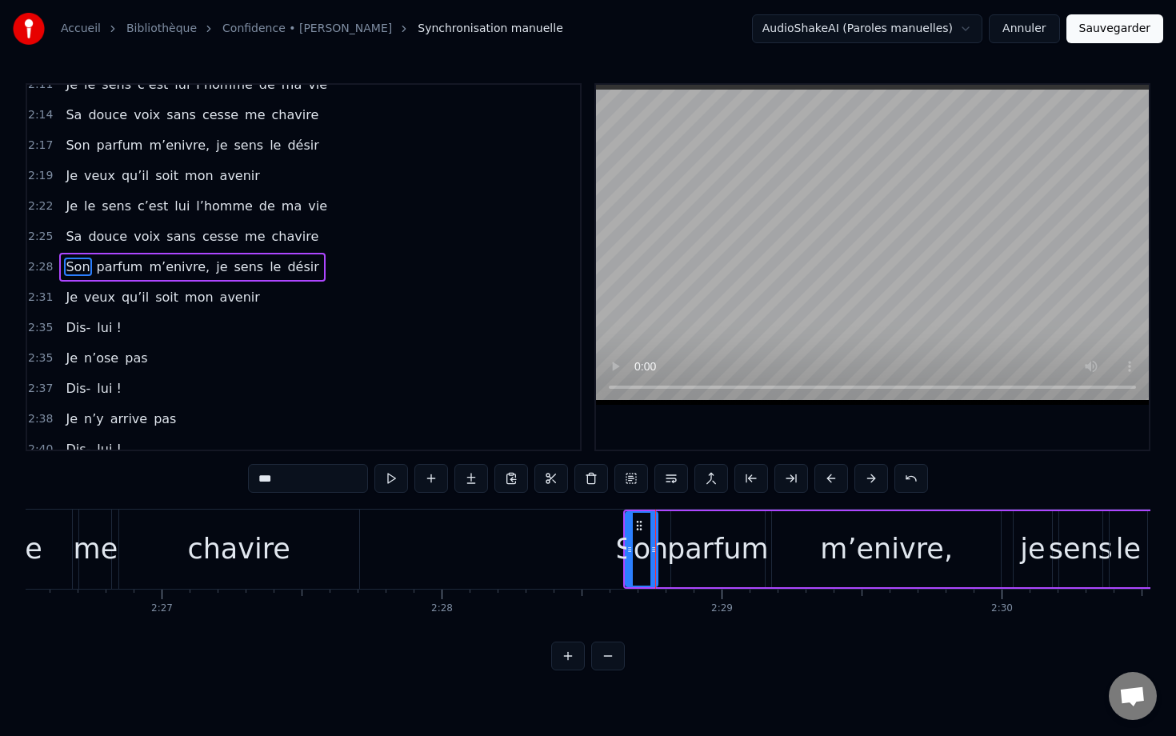
click at [781, 481] on button at bounding box center [831, 478] width 34 height 29
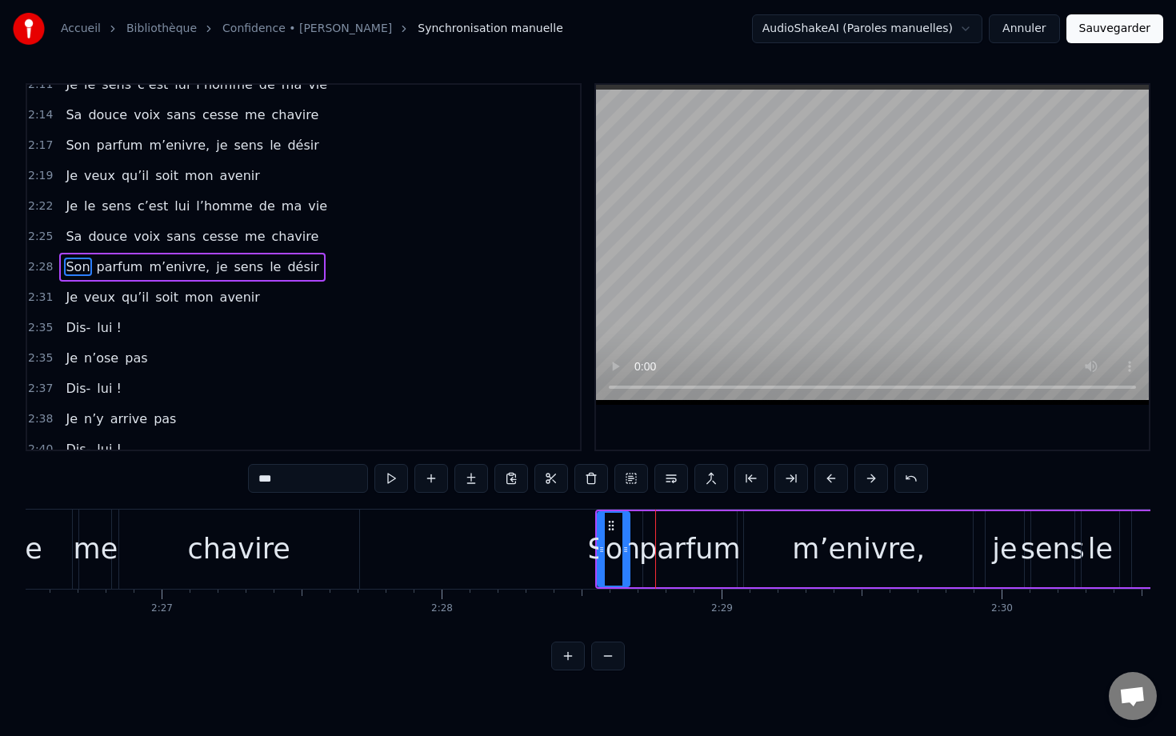
click at [781, 481] on button at bounding box center [831, 478] width 34 height 29
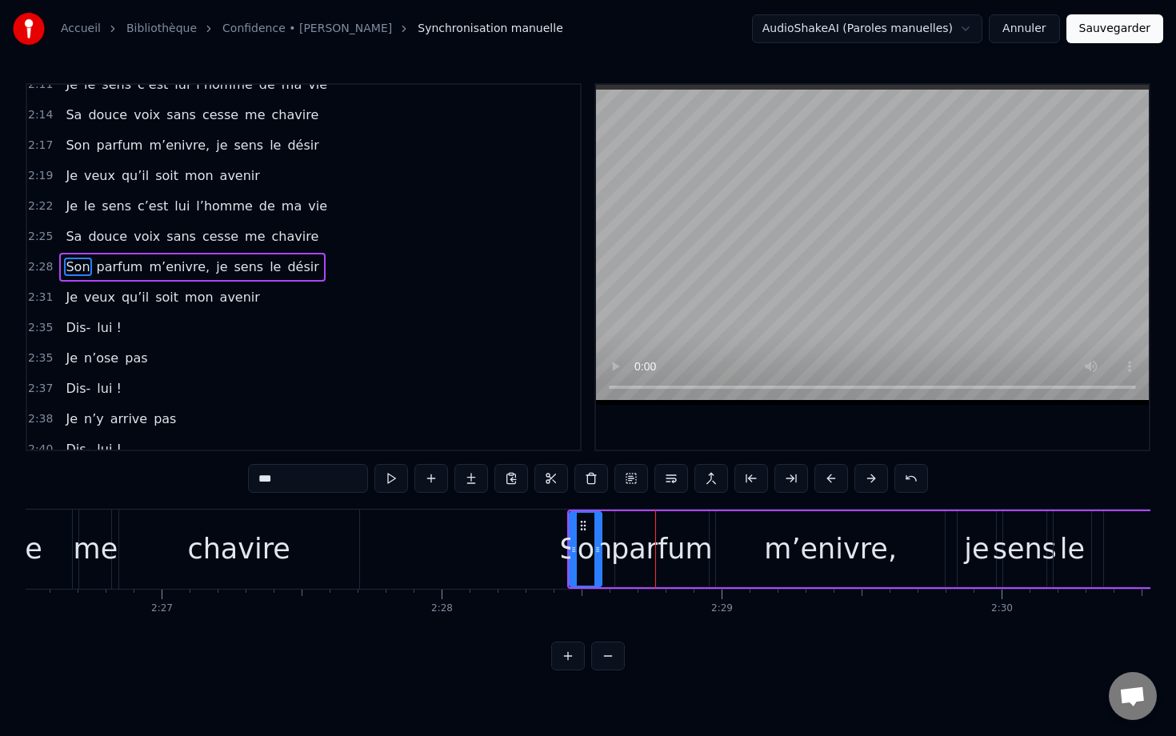
click at [781, 481] on button at bounding box center [831, 478] width 34 height 29
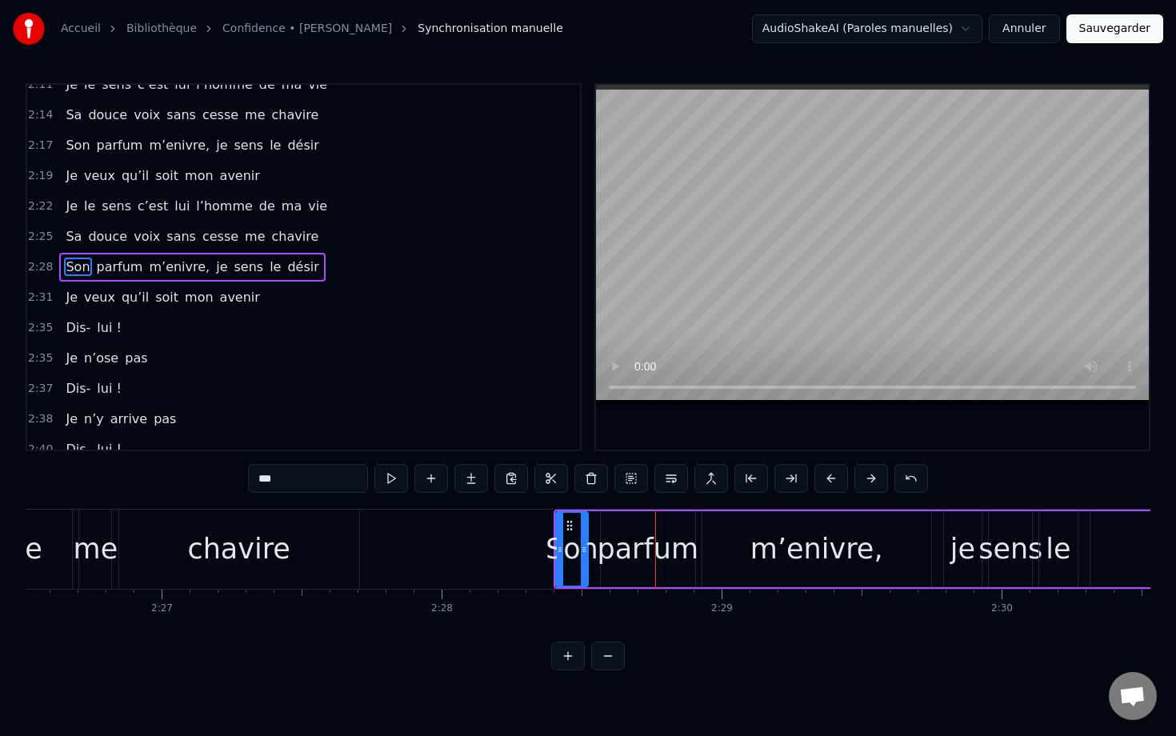
click at [781, 481] on button at bounding box center [831, 478] width 34 height 29
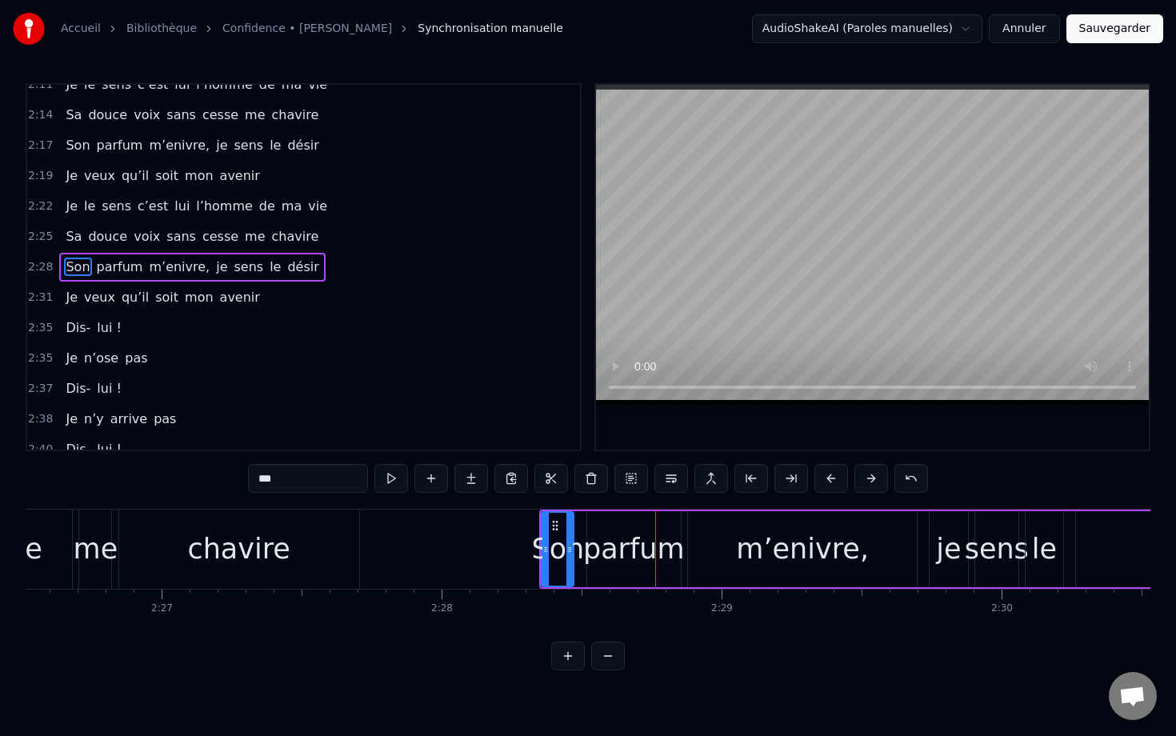
click at [781, 481] on button at bounding box center [831, 478] width 34 height 29
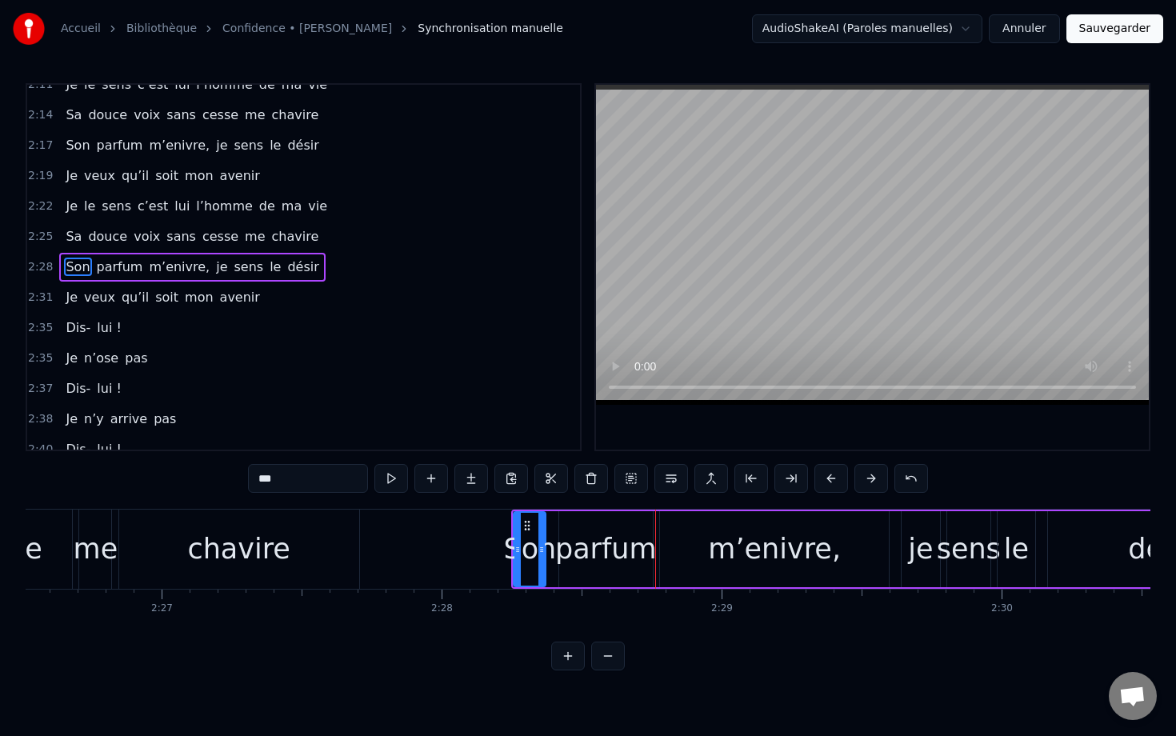
click at [781, 481] on button at bounding box center [831, 478] width 34 height 29
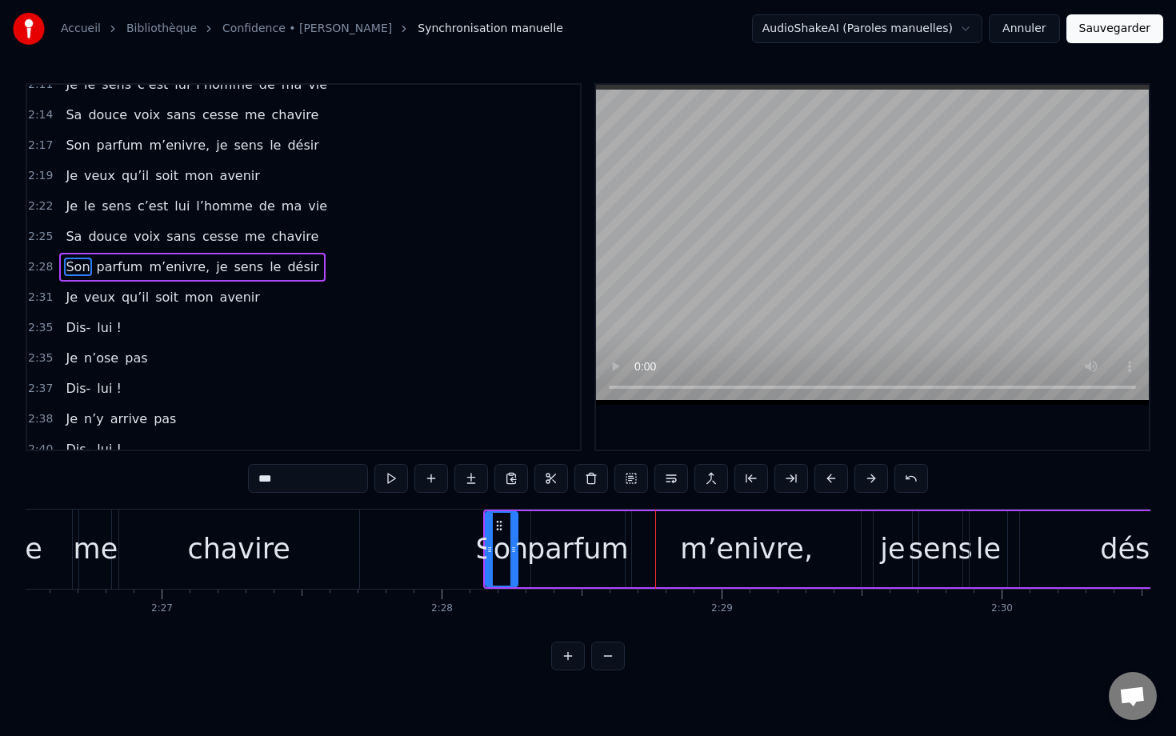
click at [781, 481] on button at bounding box center [831, 478] width 34 height 29
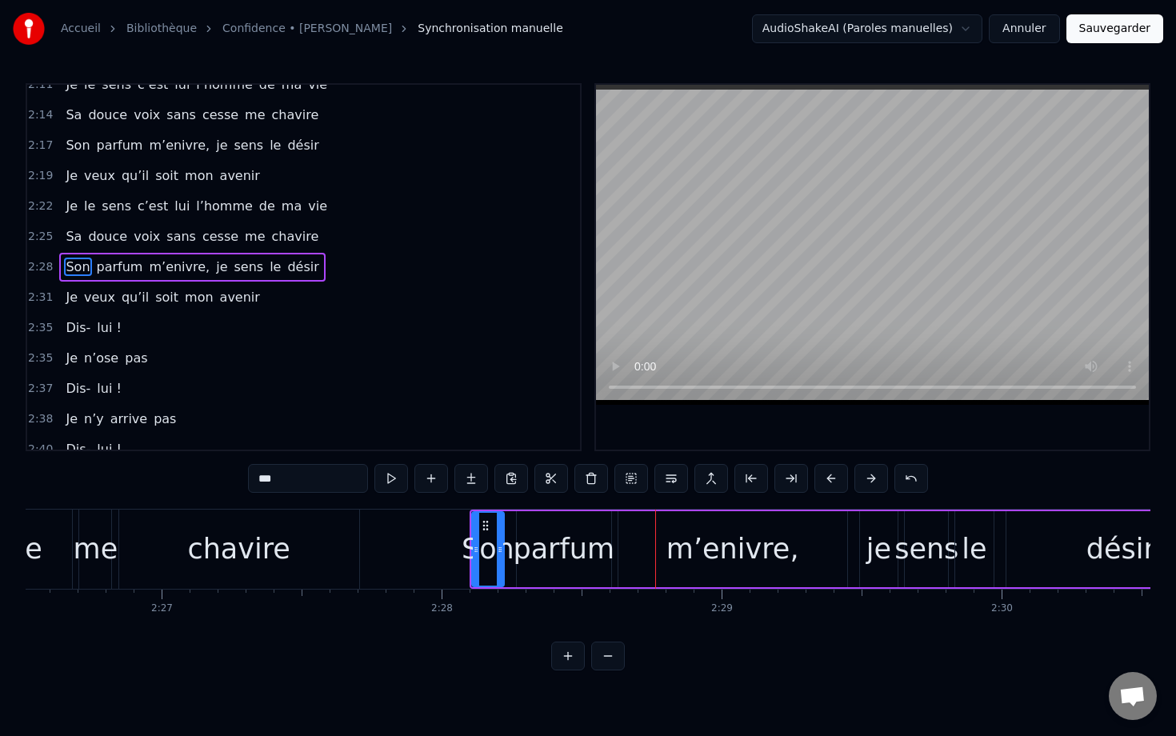
click at [781, 481] on button at bounding box center [831, 478] width 34 height 29
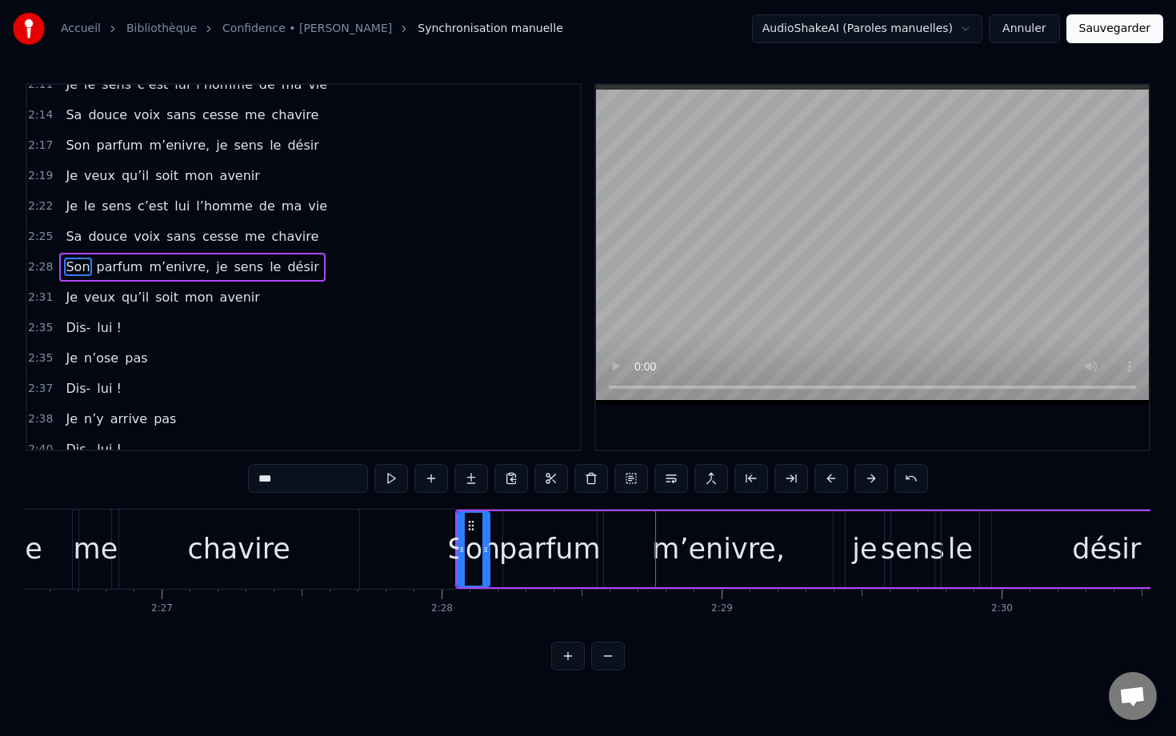
click at [781, 481] on button at bounding box center [831, 478] width 34 height 29
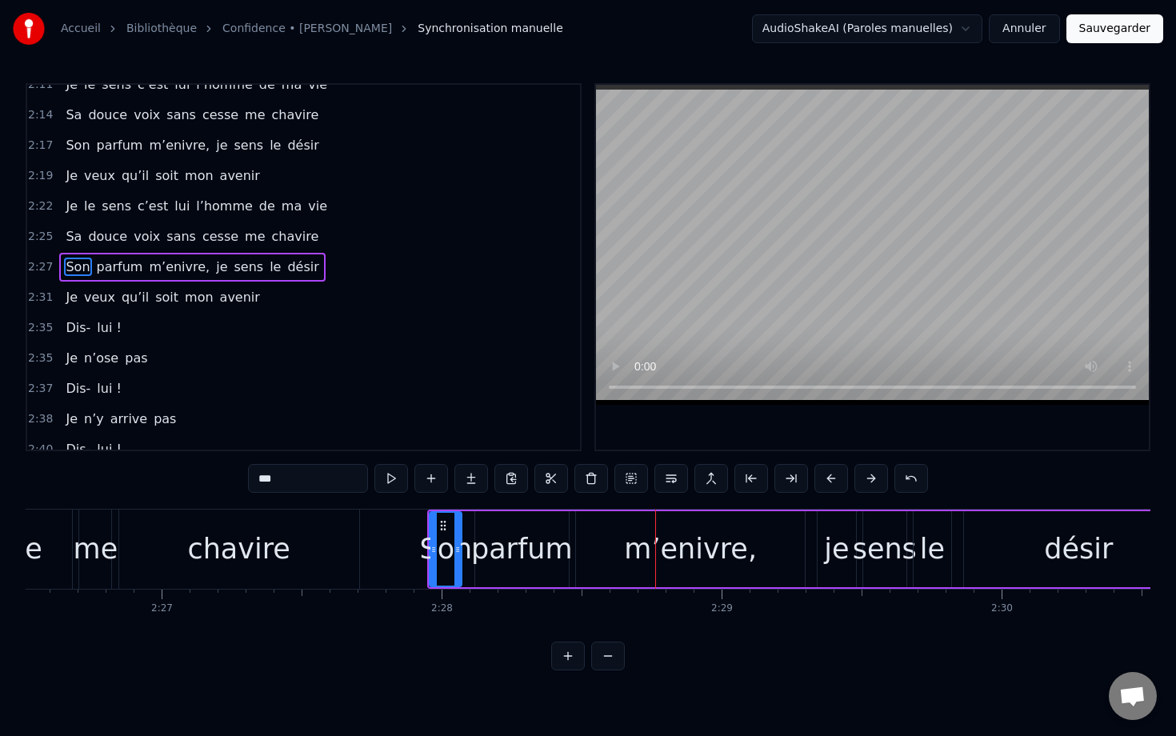
click at [781, 481] on button at bounding box center [831, 478] width 34 height 29
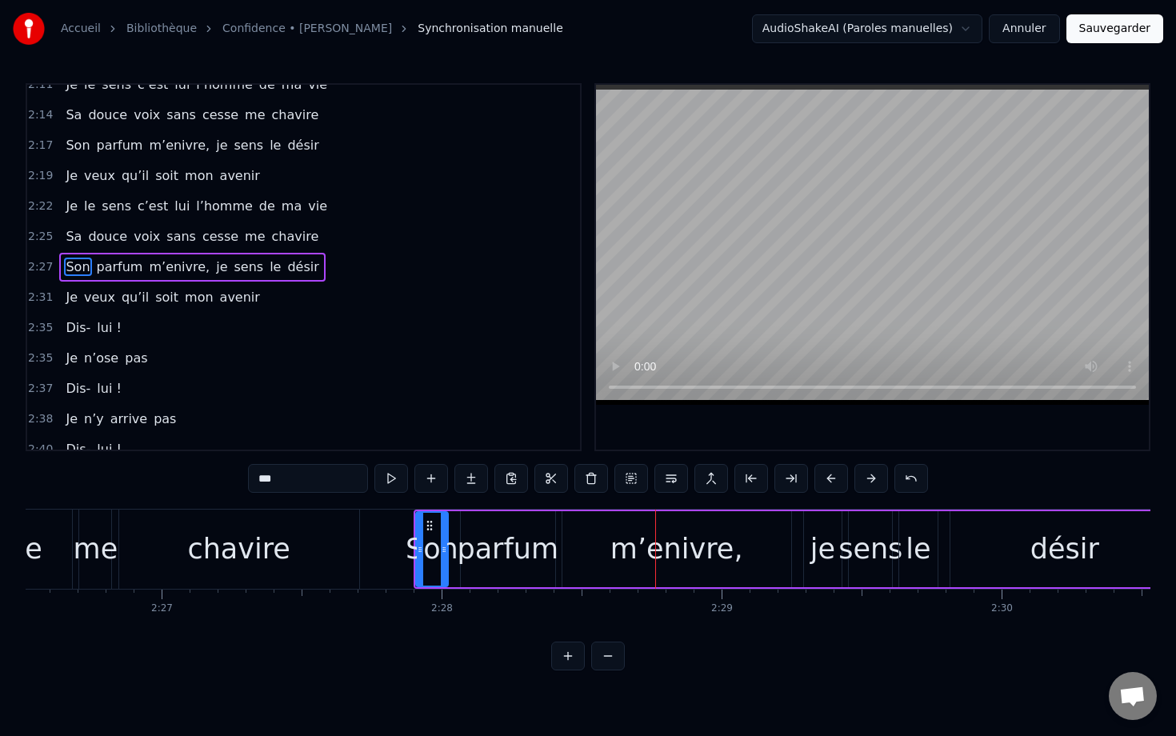
click at [781, 481] on button at bounding box center [831, 478] width 34 height 29
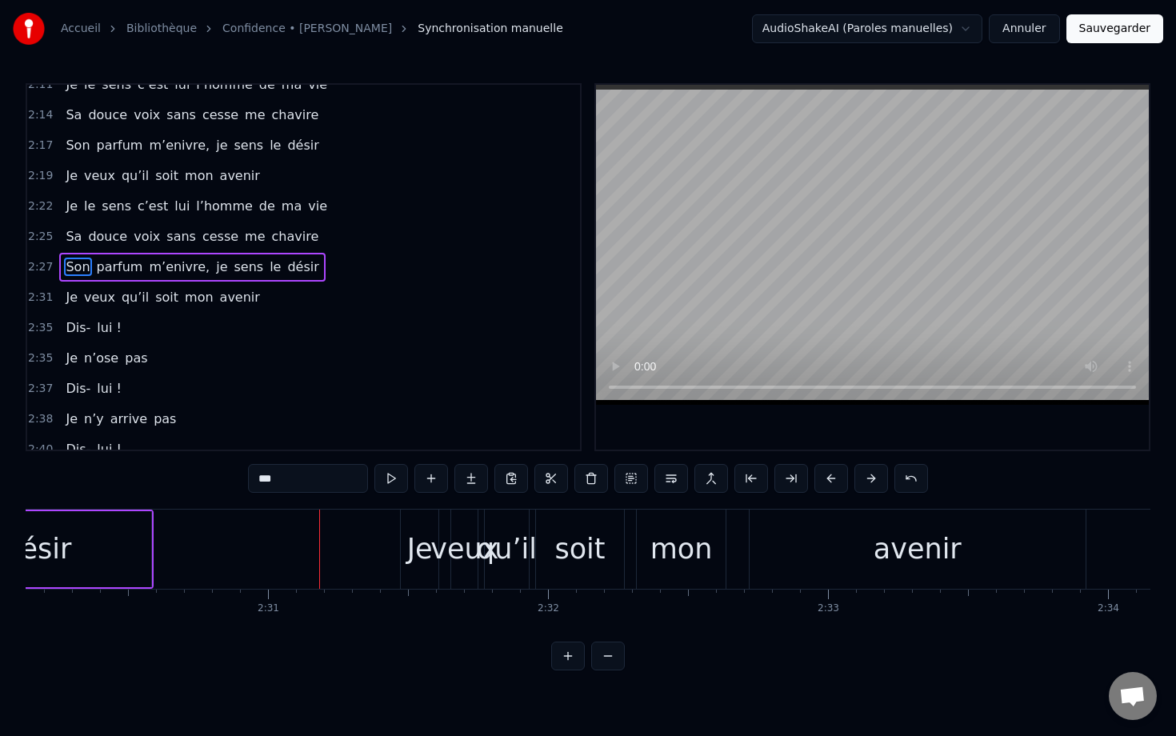
scroll to position [0, 42024]
click at [425, 529] on div "Je" at bounding box center [418, 549] width 26 height 42
type input "**"
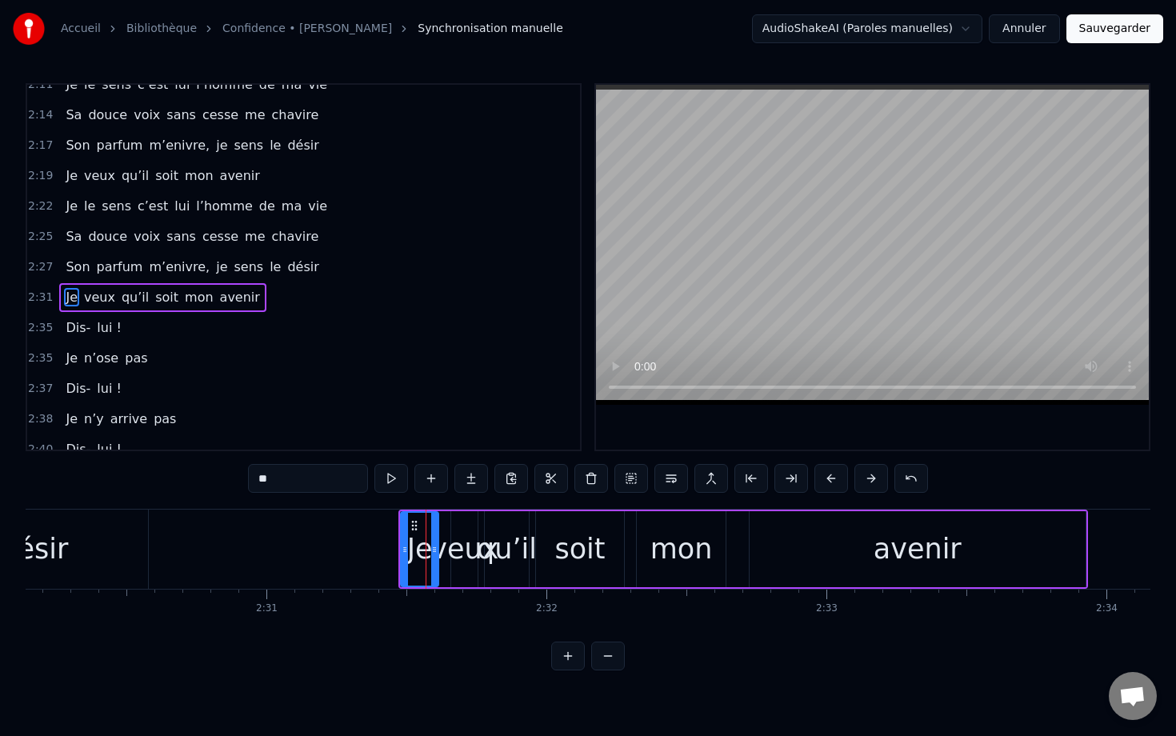
scroll to position [1200, 0]
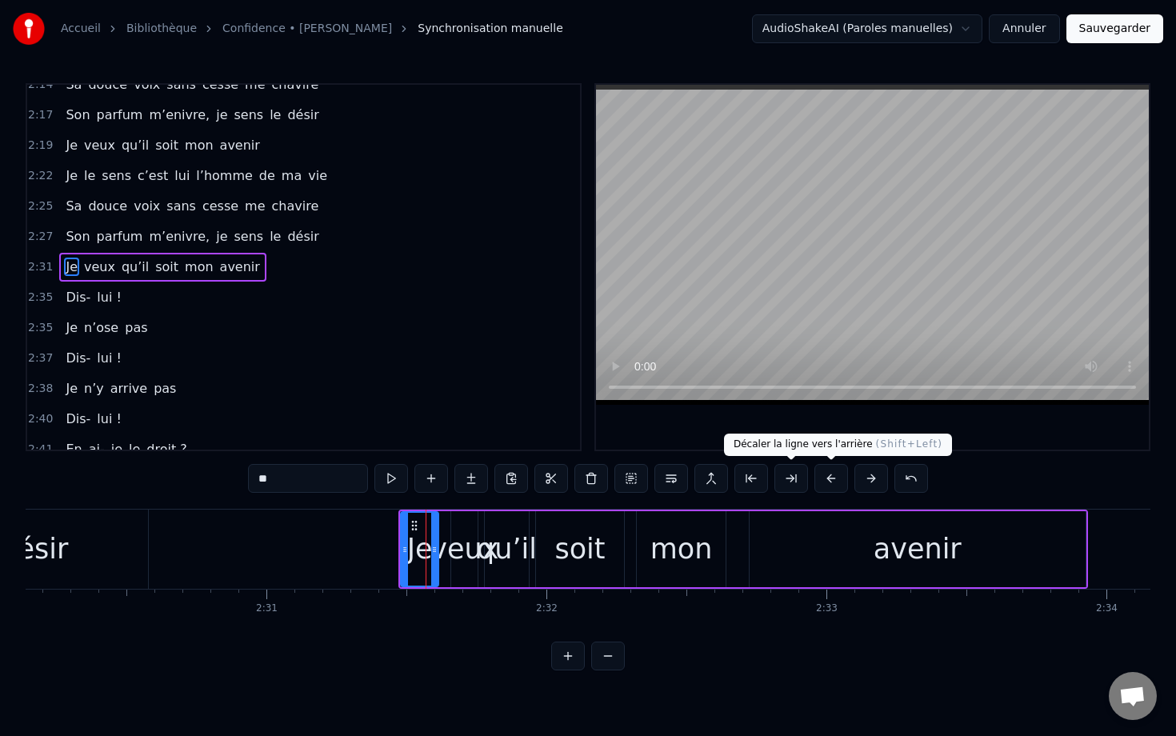
click at [781, 480] on button at bounding box center [831, 478] width 34 height 29
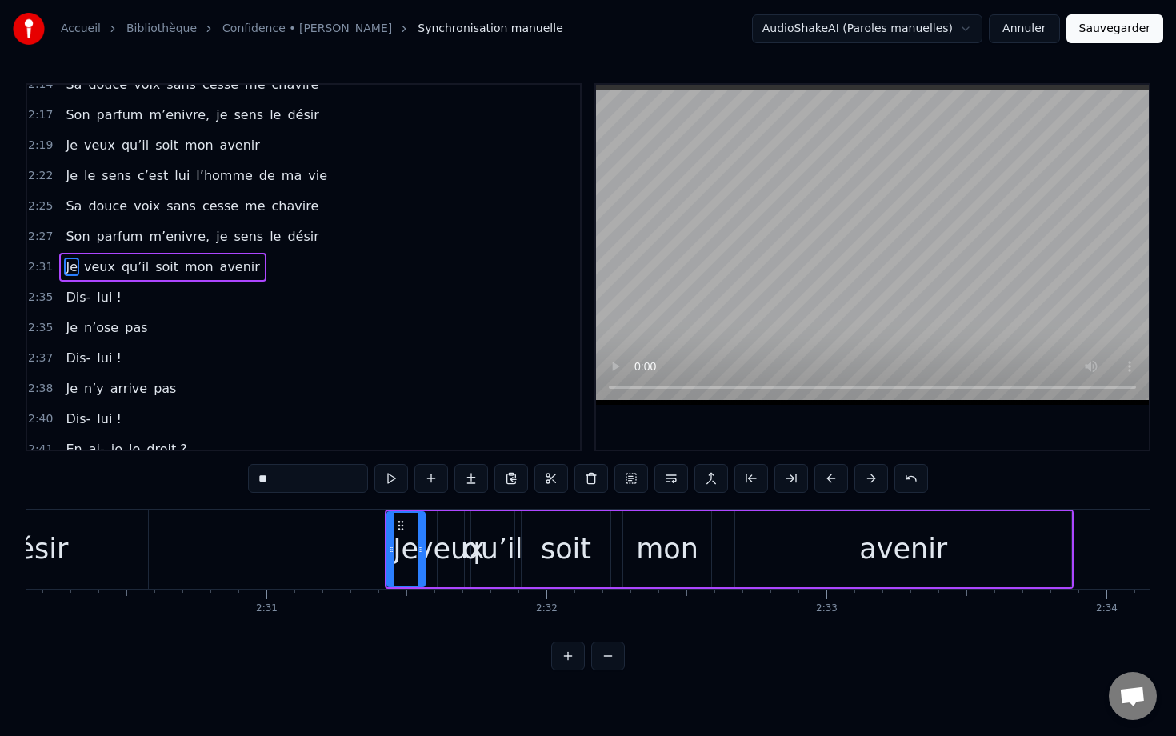
click at [781, 480] on button at bounding box center [831, 478] width 34 height 29
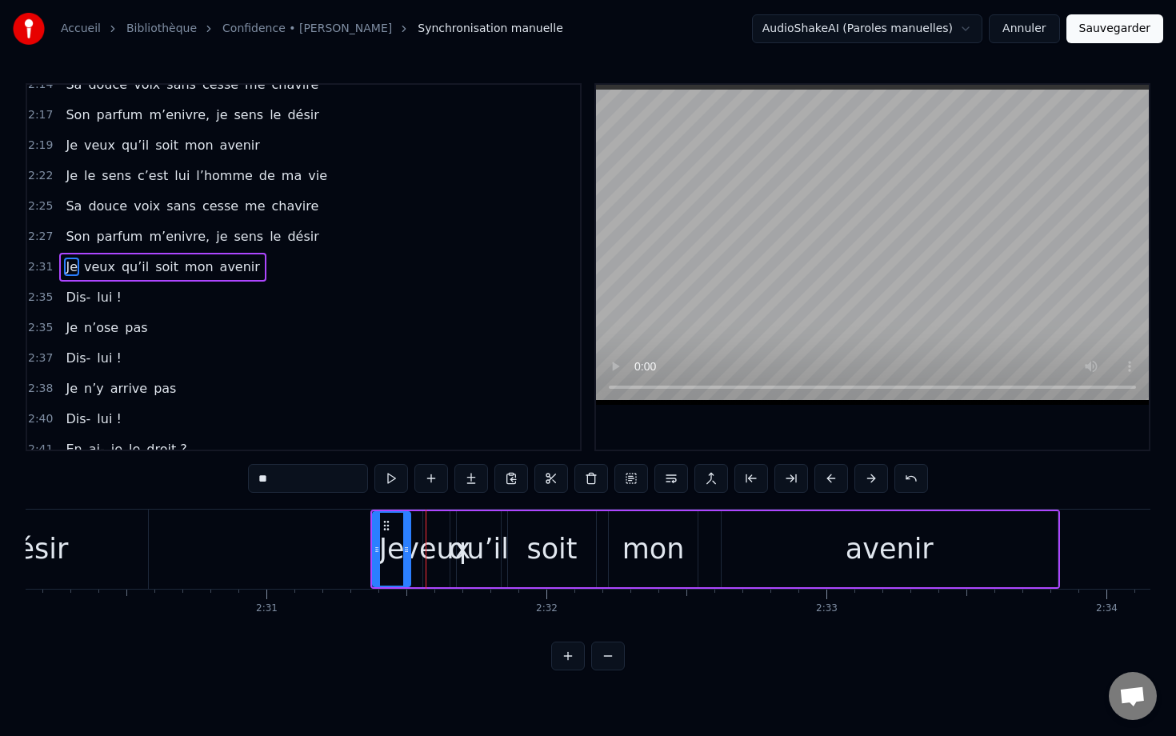
click at [781, 480] on button at bounding box center [831, 478] width 34 height 29
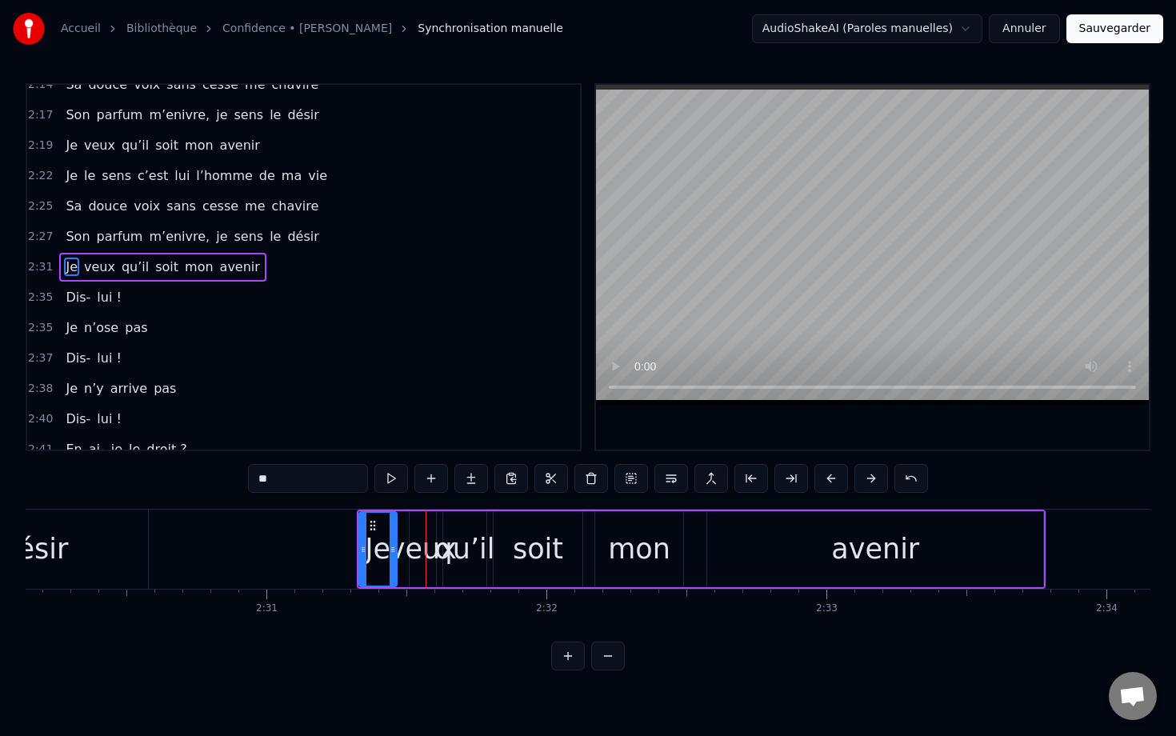
click at [781, 480] on button at bounding box center [831, 478] width 34 height 29
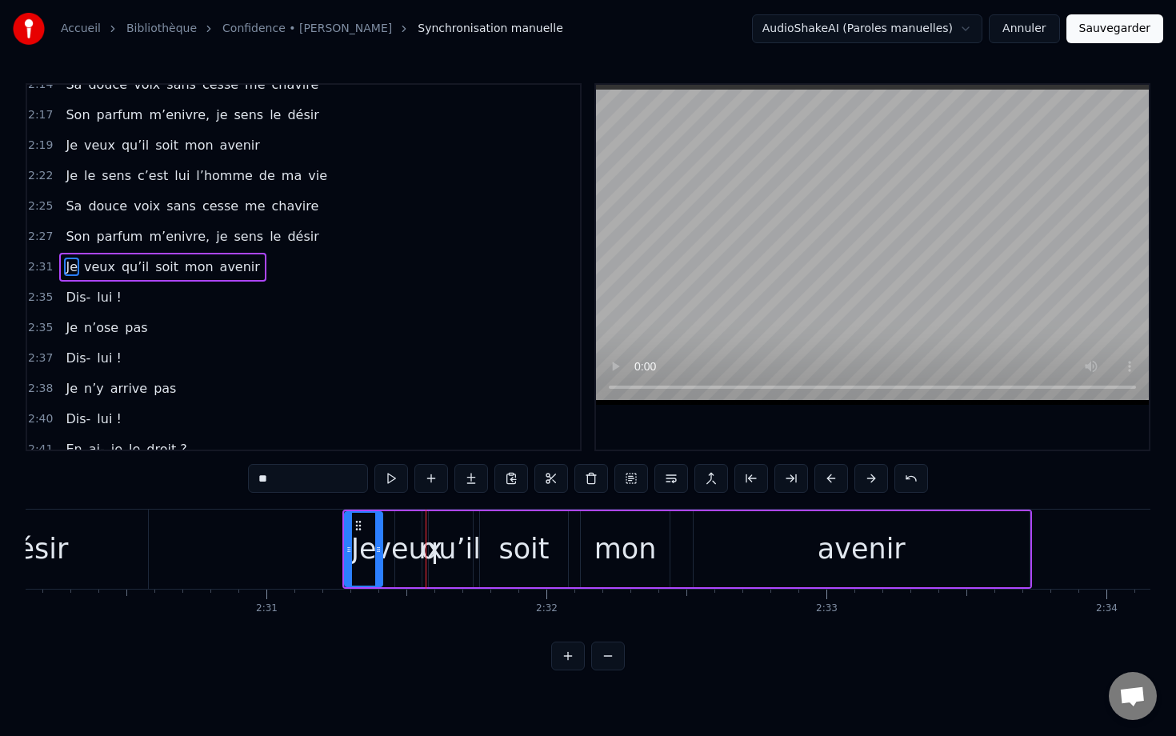
click at [781, 480] on button at bounding box center [831, 478] width 34 height 29
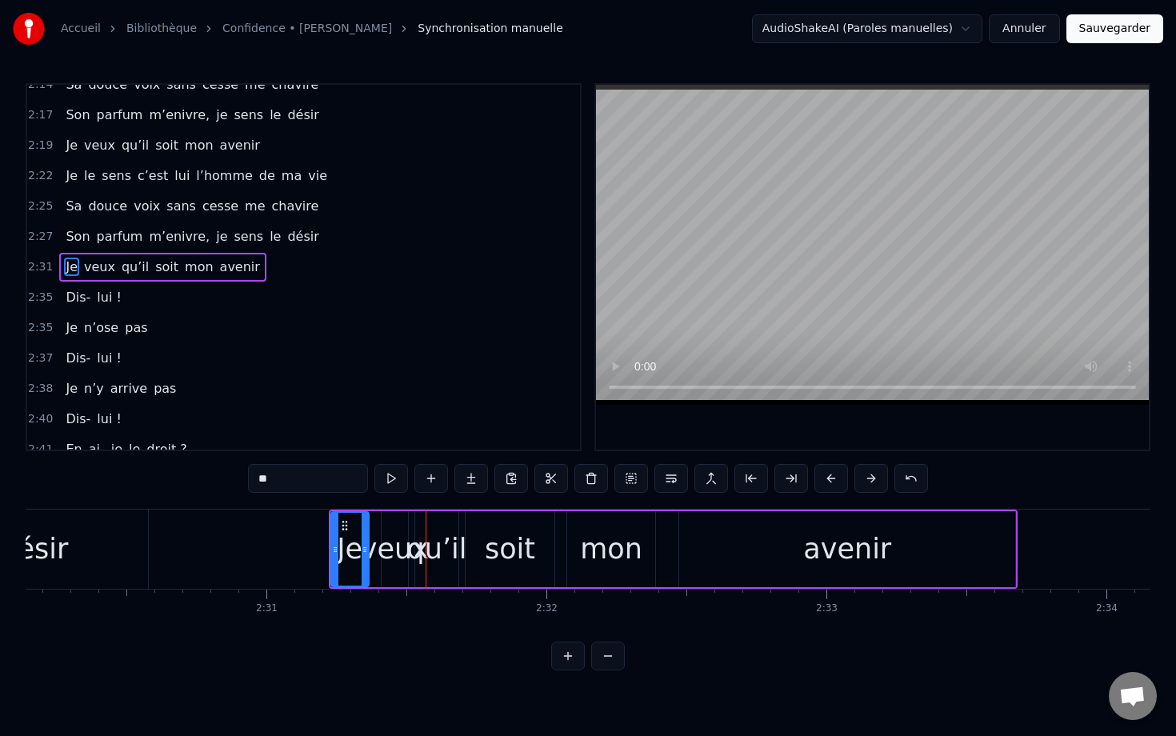
click at [781, 480] on button at bounding box center [831, 478] width 34 height 29
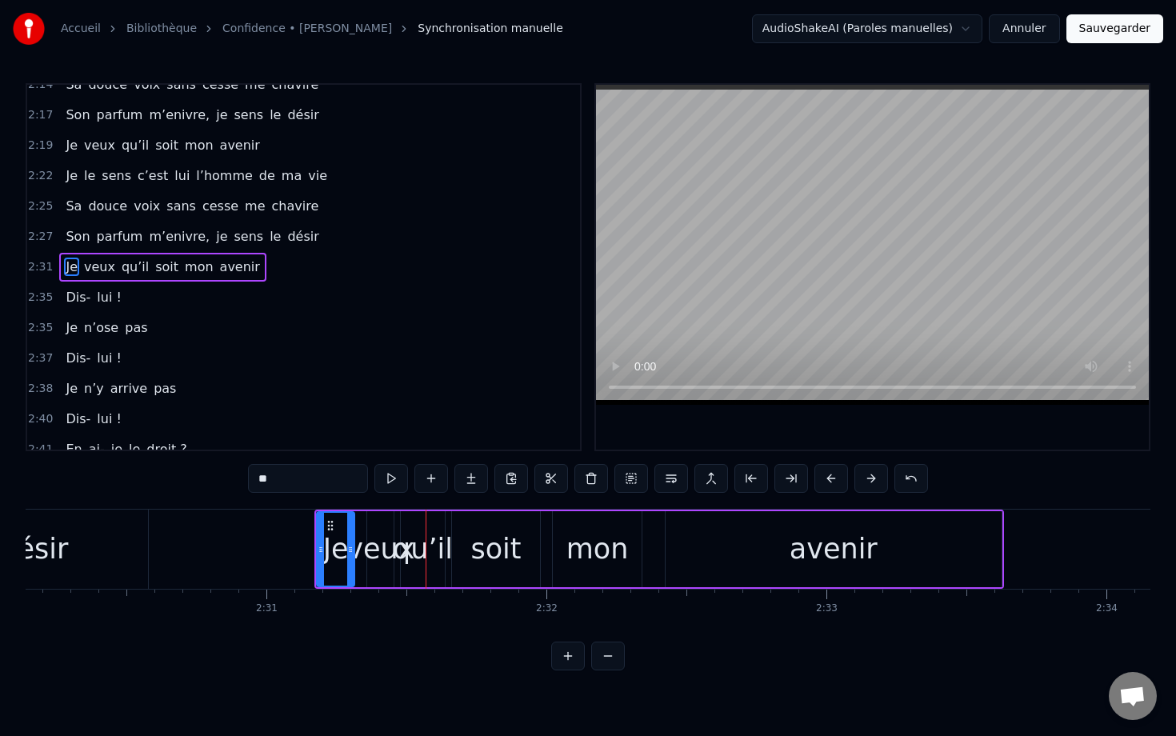
click at [781, 480] on button at bounding box center [831, 478] width 34 height 29
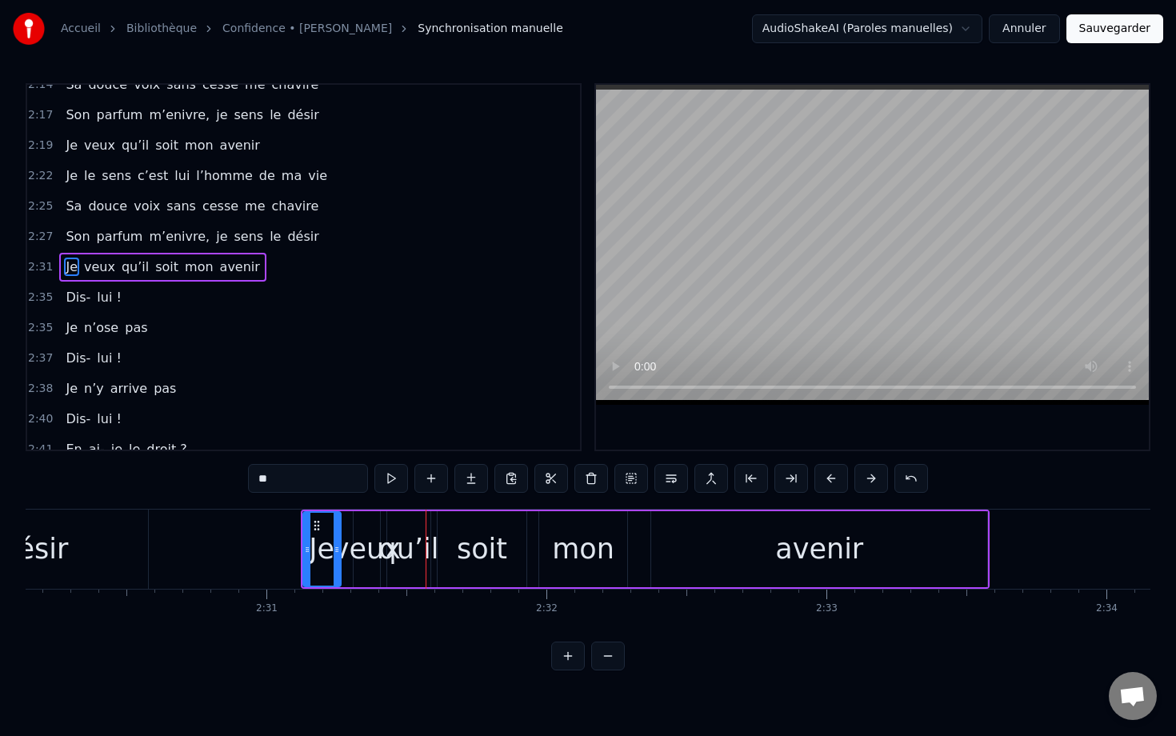
click at [781, 480] on button at bounding box center [831, 478] width 34 height 29
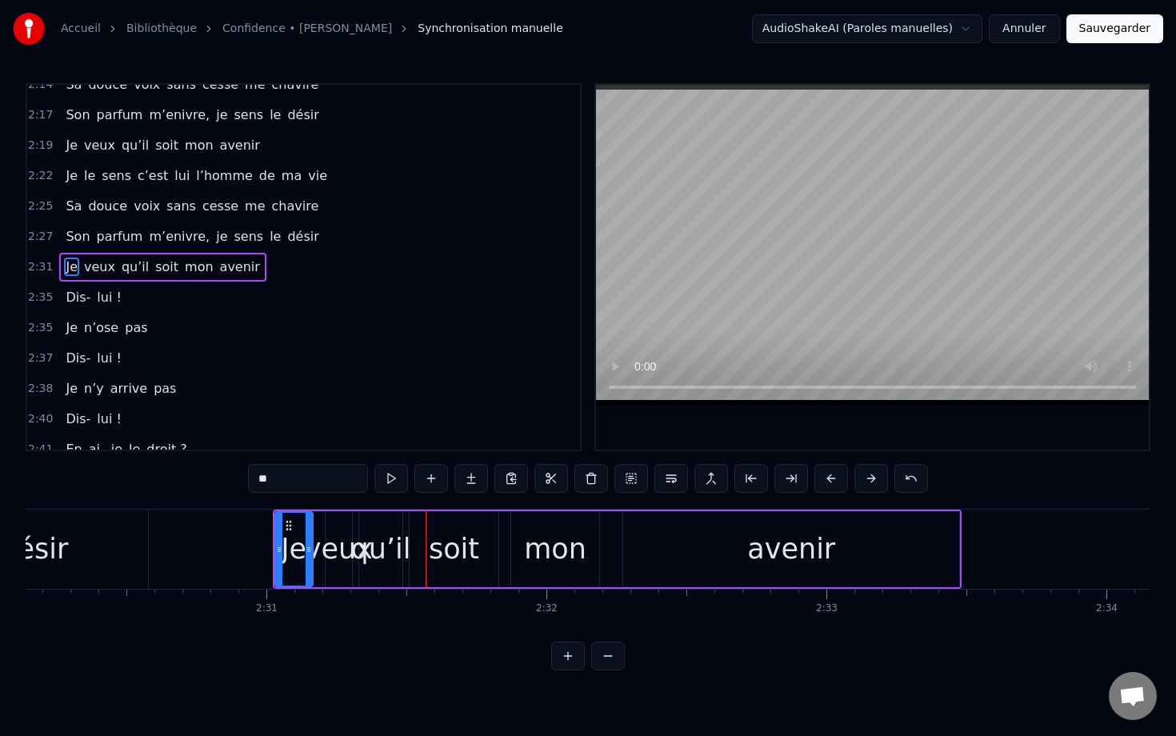
click at [781, 480] on button at bounding box center [831, 478] width 34 height 29
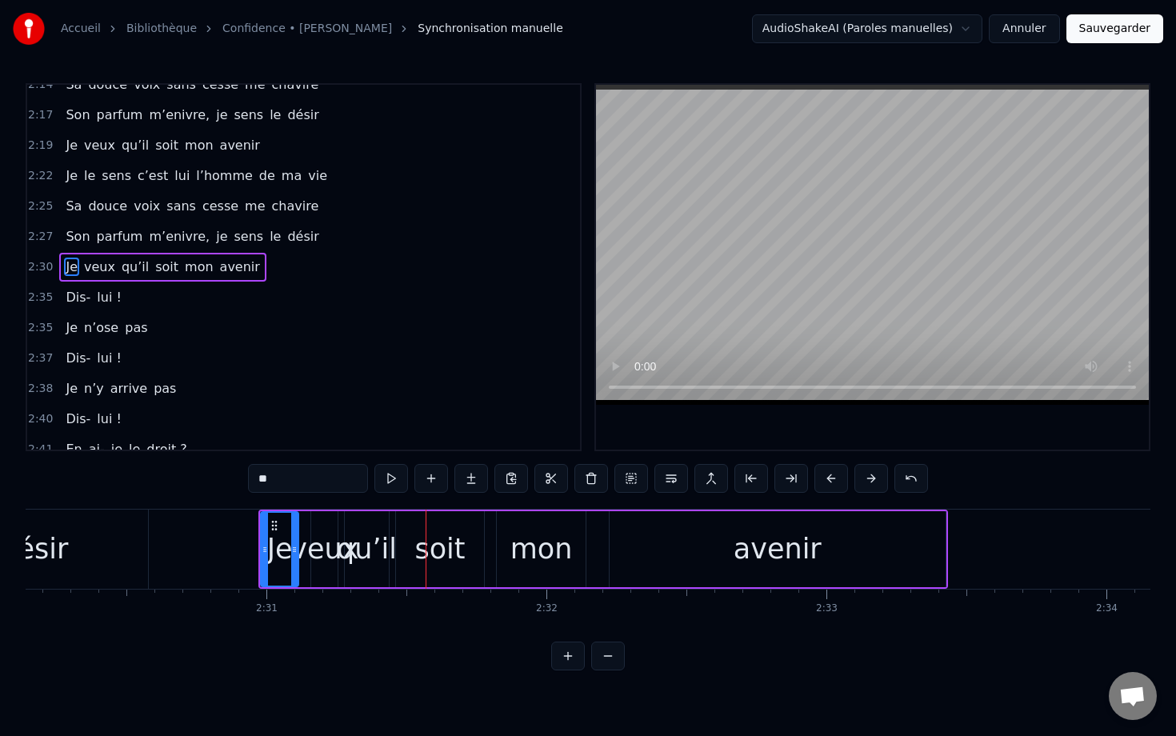
click at [781, 480] on button at bounding box center [831, 478] width 34 height 29
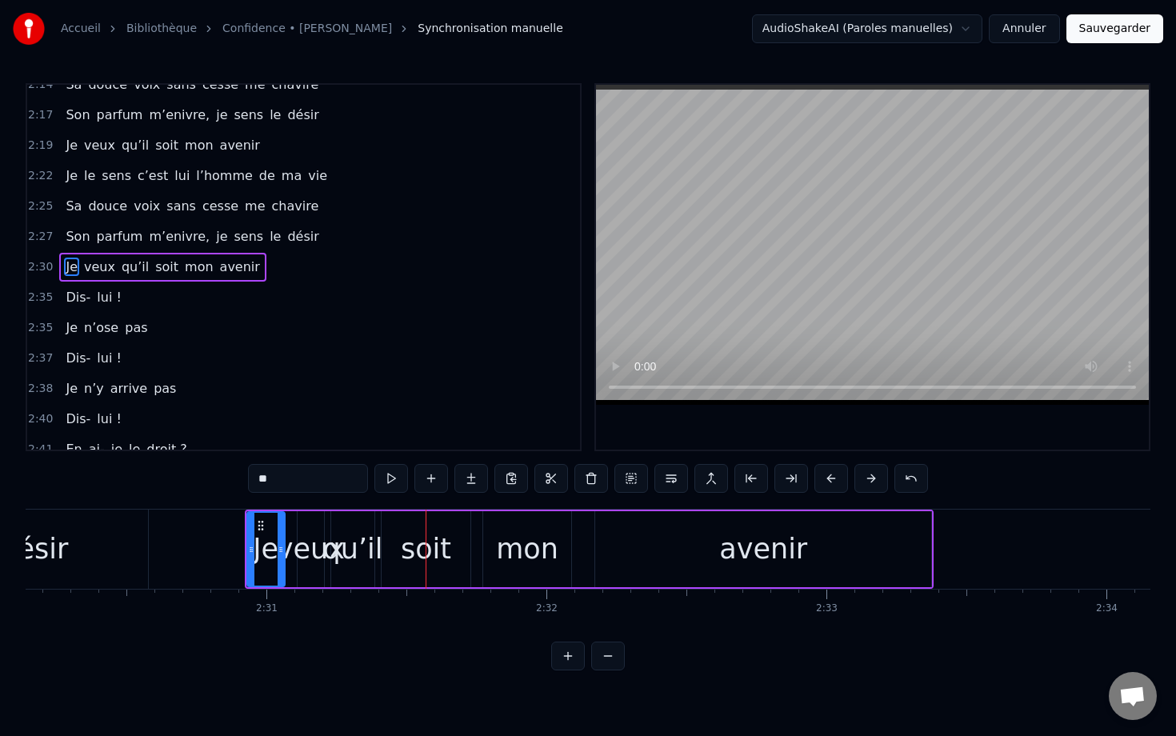
click at [781, 480] on button at bounding box center [831, 478] width 34 height 29
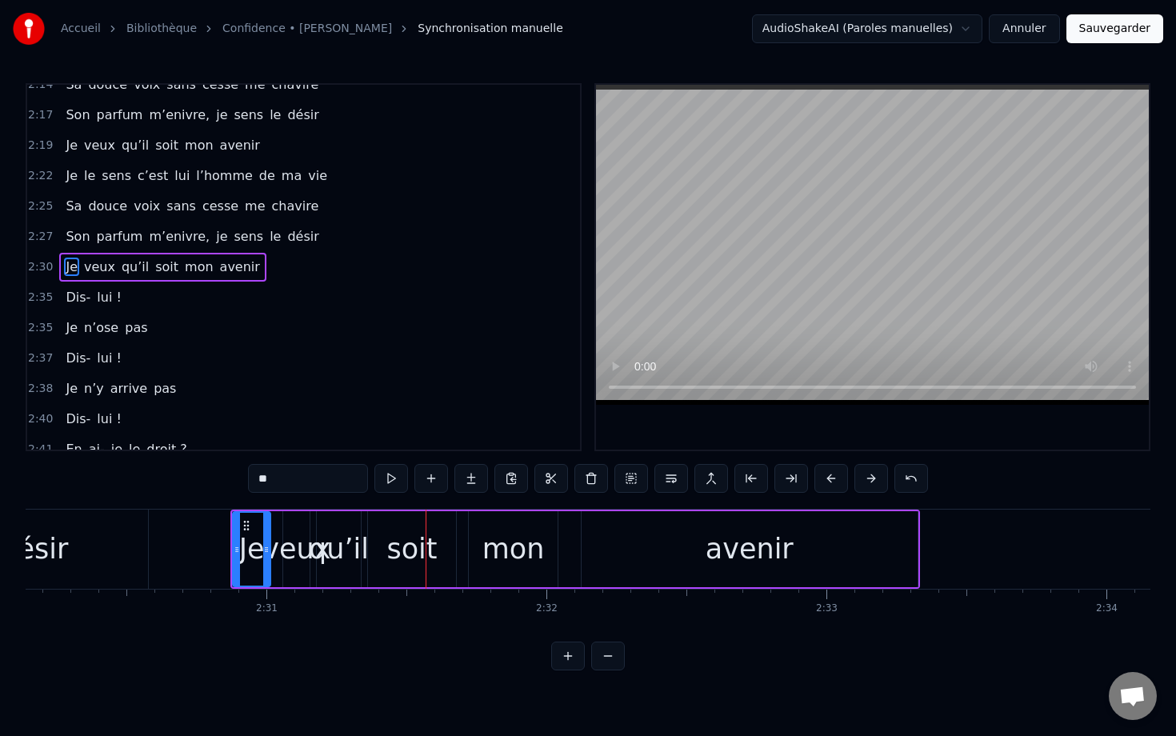
click at [781, 480] on button at bounding box center [831, 478] width 34 height 29
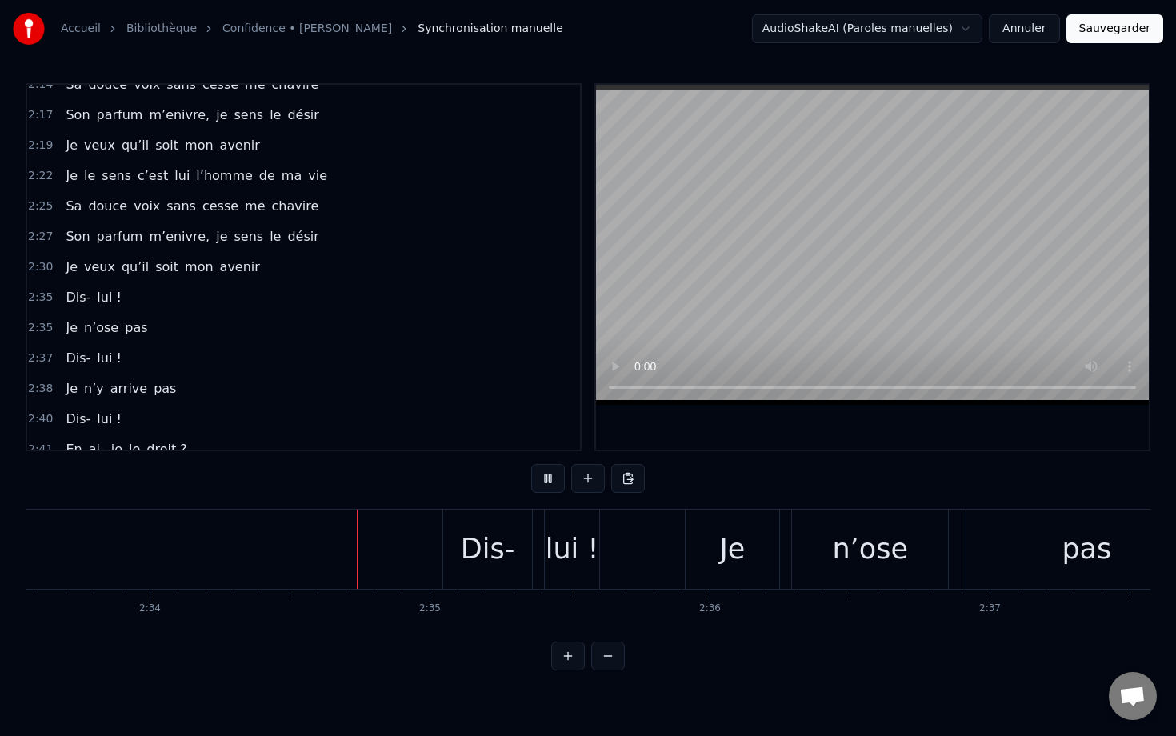
scroll to position [0, 43037]
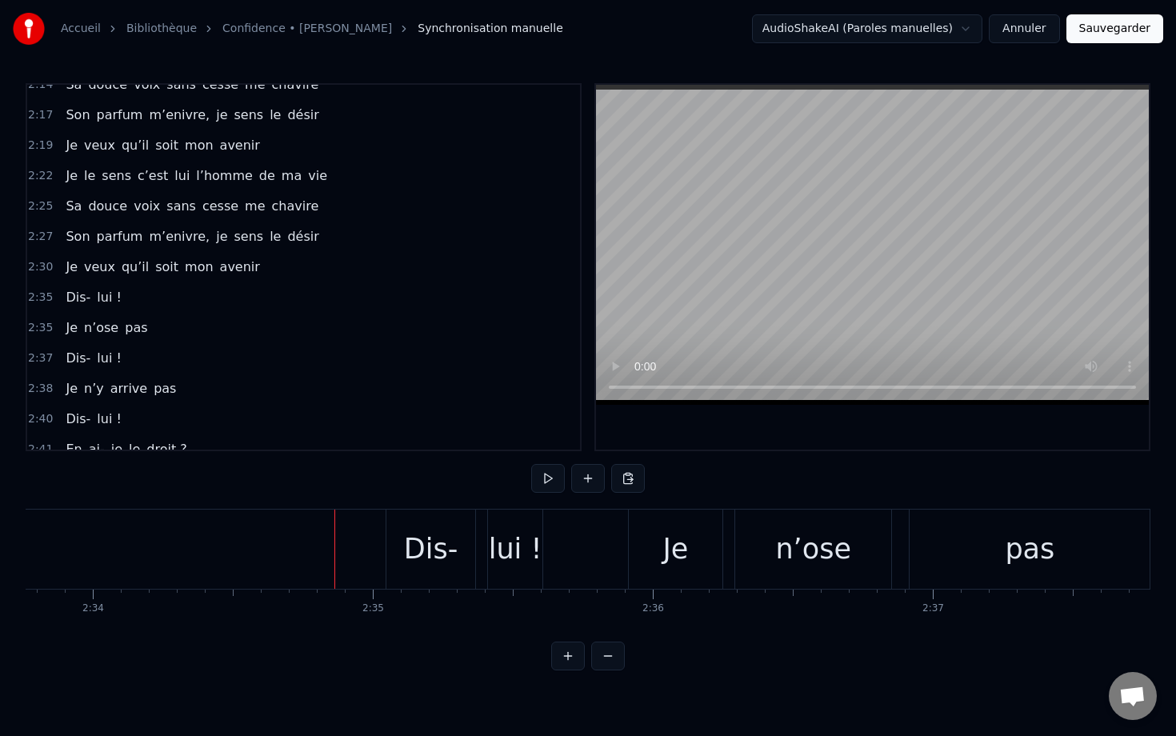
click at [405, 548] on div "Dis-" at bounding box center [431, 549] width 54 height 42
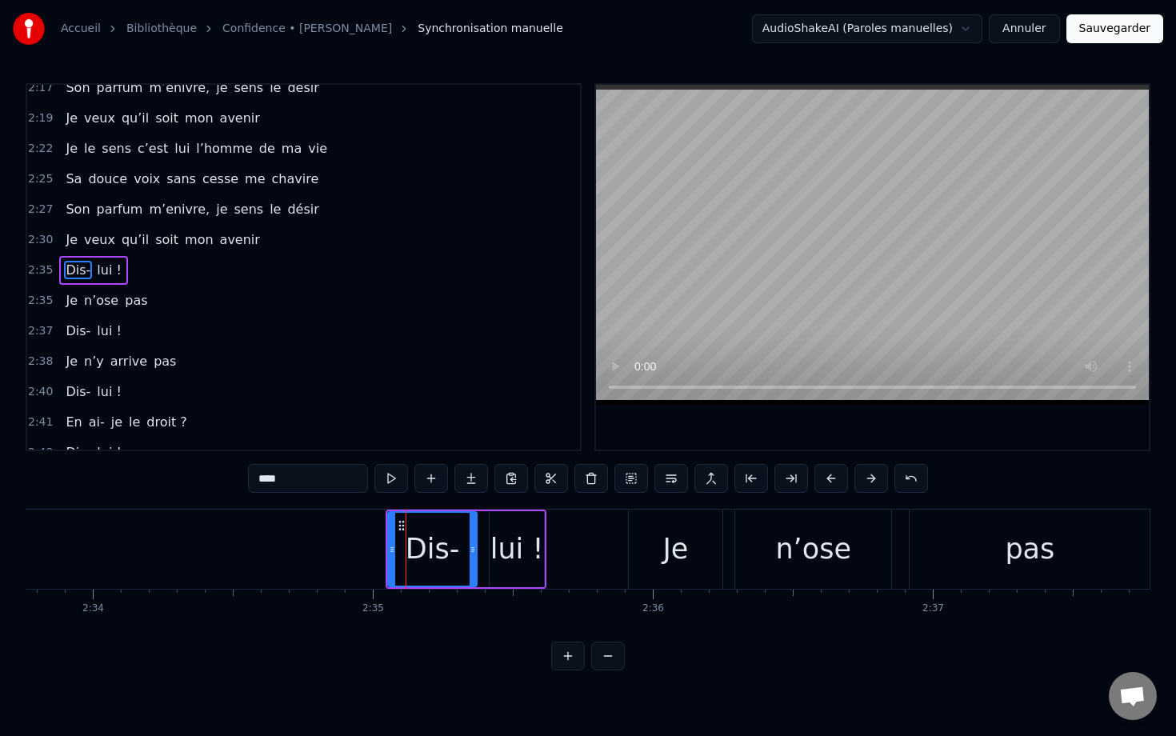
scroll to position [1231, 0]
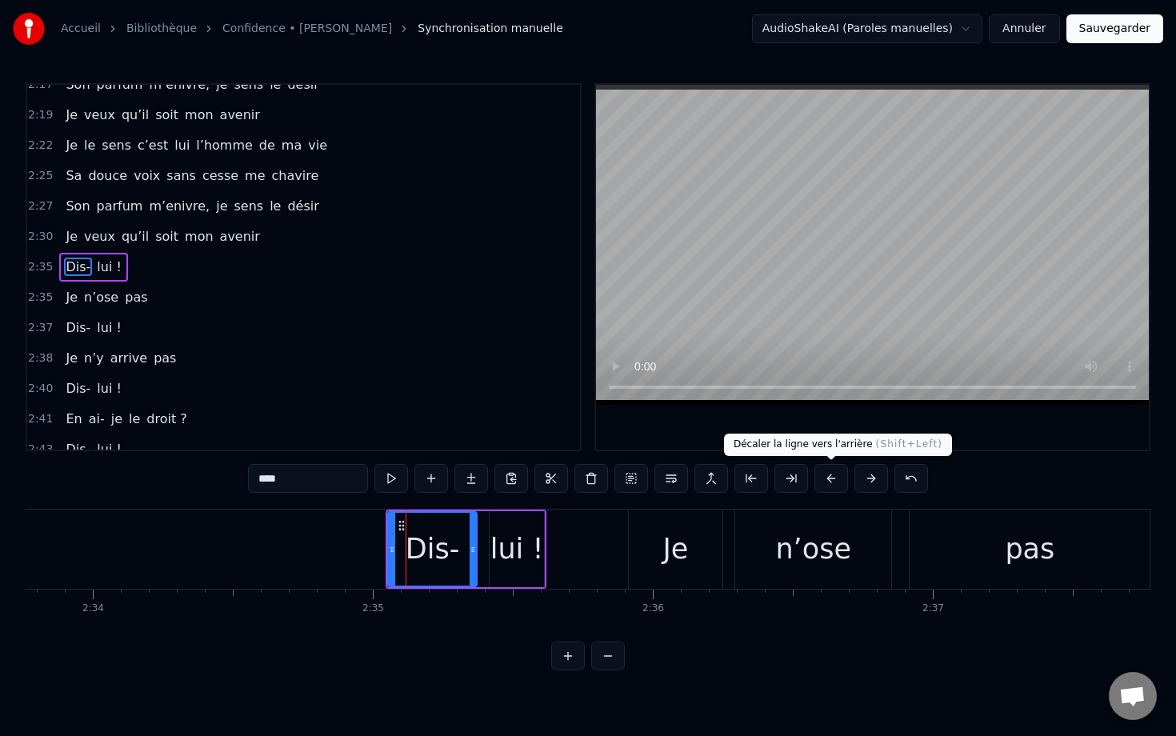
click at [781, 477] on button at bounding box center [831, 478] width 34 height 29
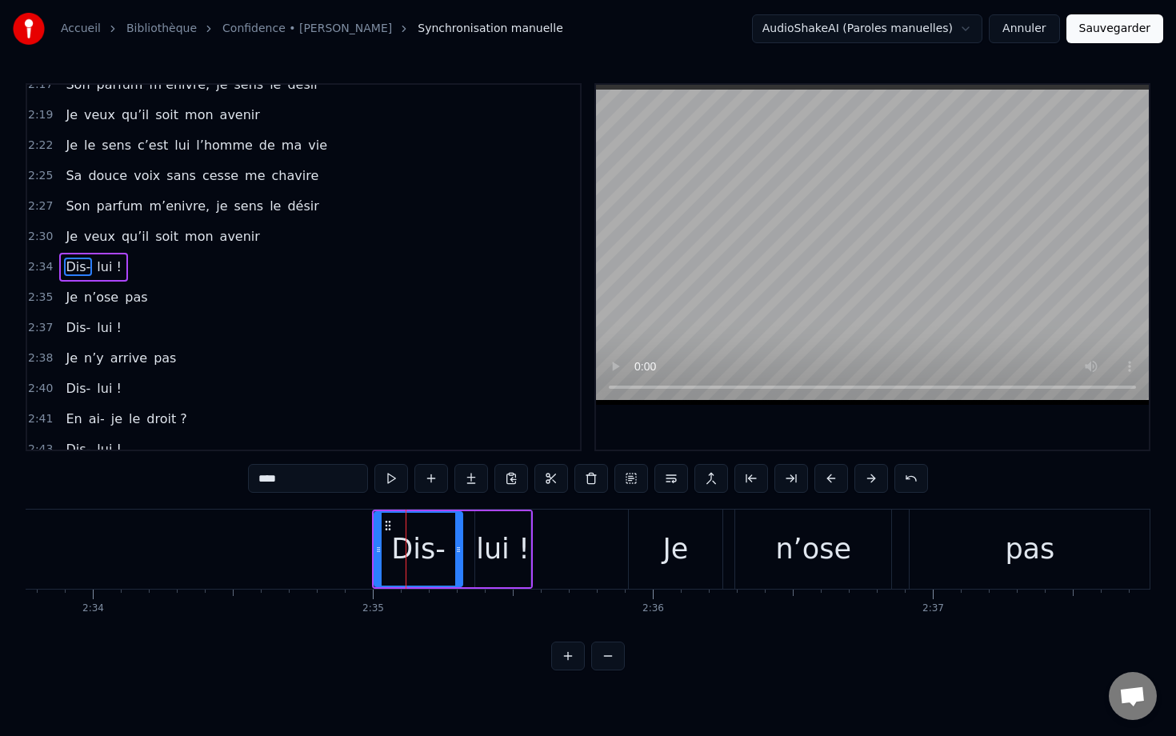
click at [781, 477] on button at bounding box center [831, 478] width 34 height 29
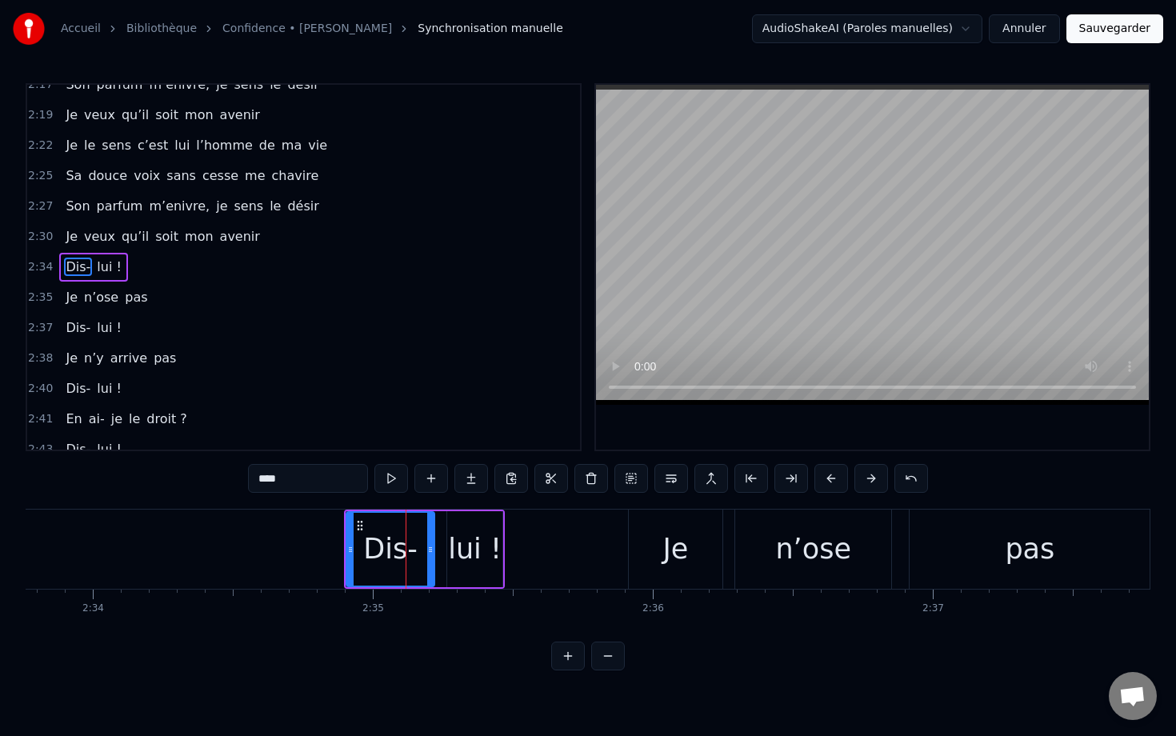
click at [781, 477] on button at bounding box center [831, 478] width 34 height 29
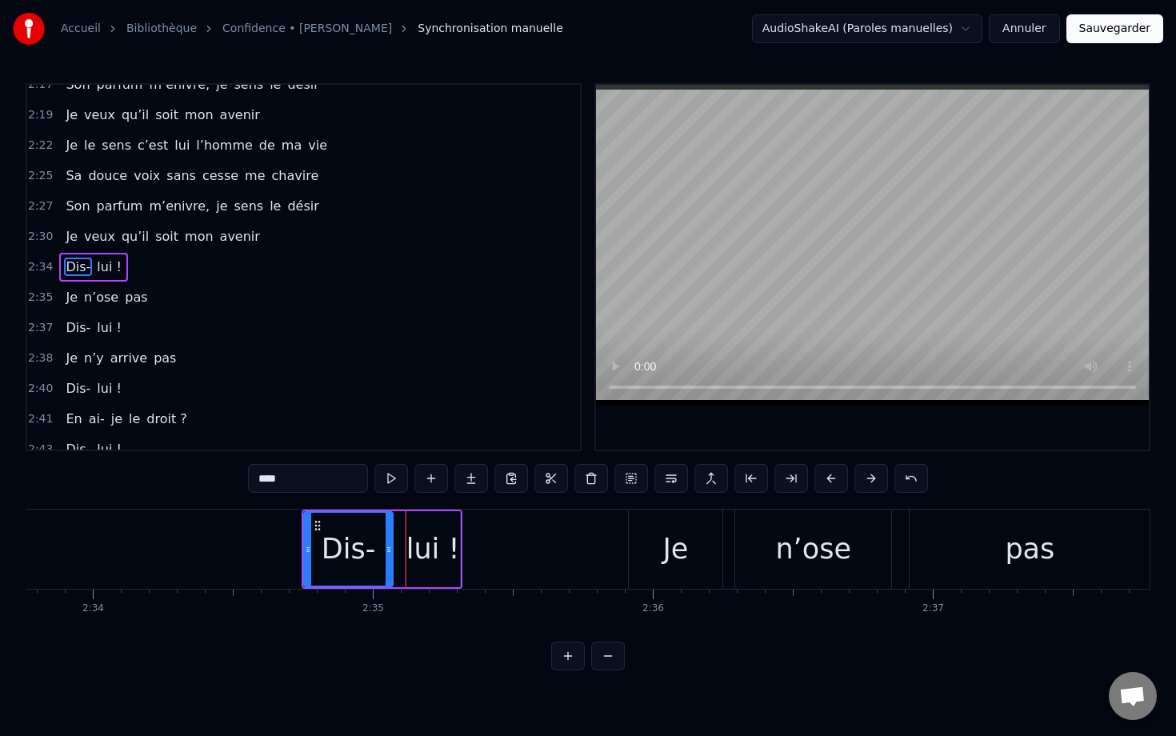
click at [781, 477] on button at bounding box center [831, 478] width 34 height 29
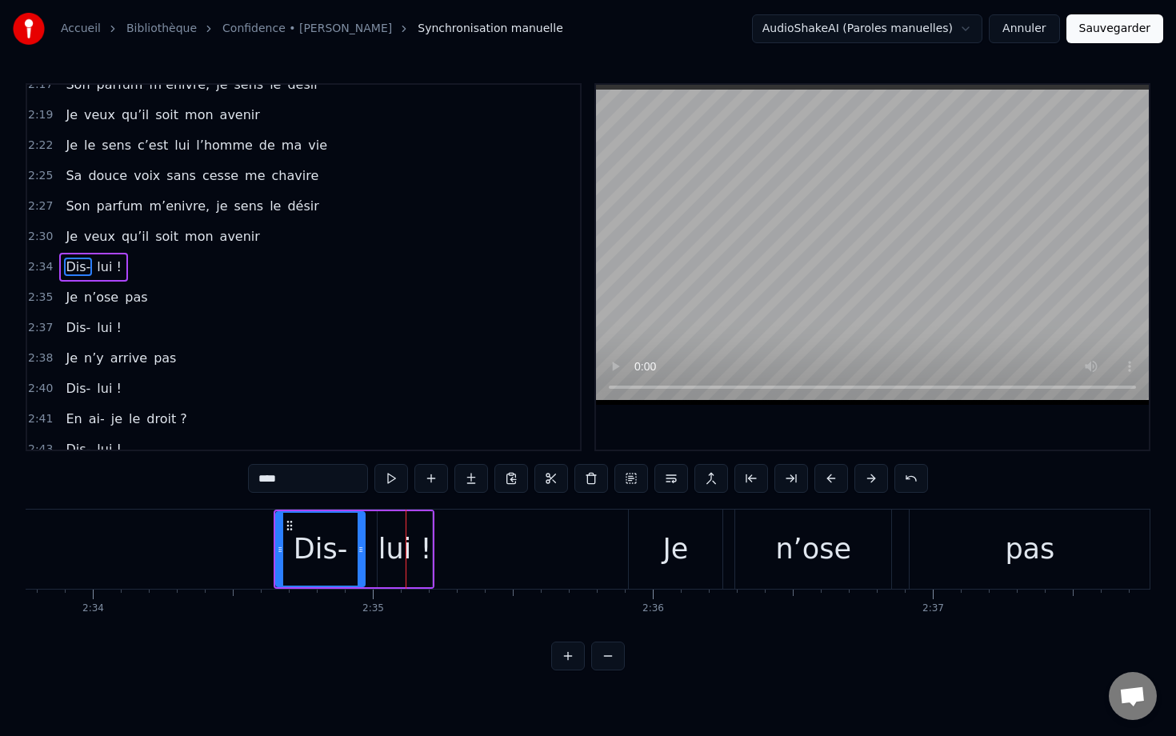
click at [781, 477] on button at bounding box center [831, 478] width 34 height 29
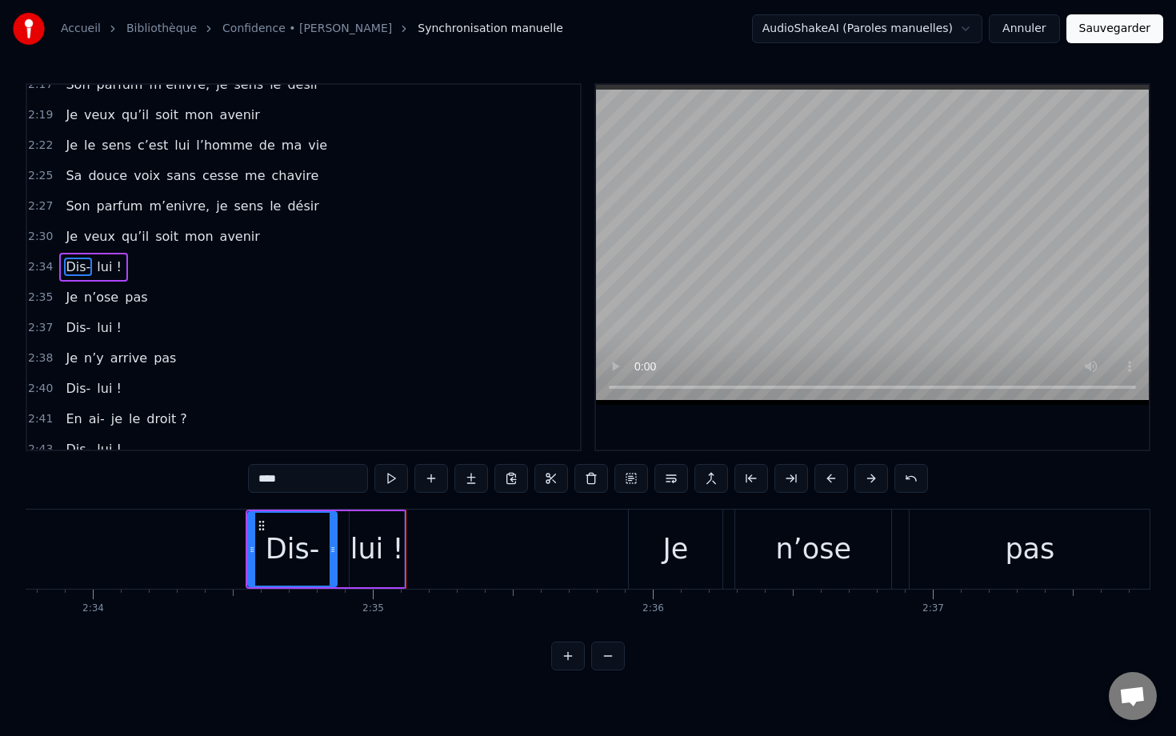
click at [781, 477] on button at bounding box center [831, 478] width 34 height 29
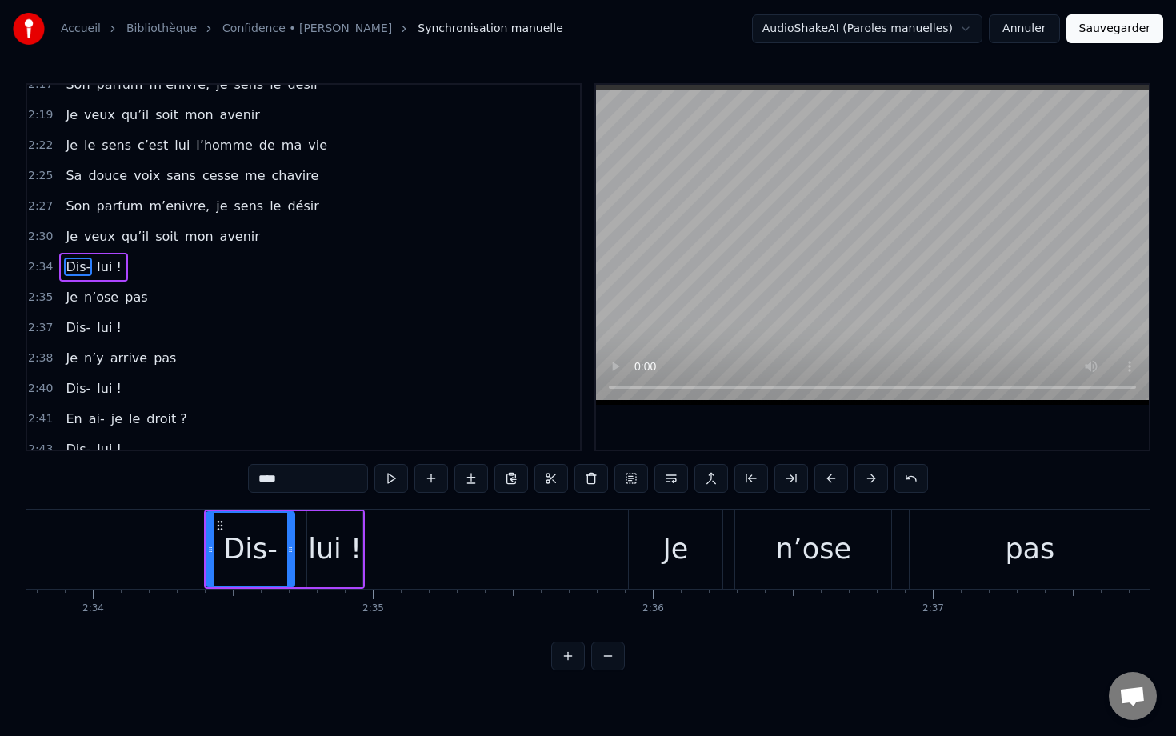
click at [781, 477] on button at bounding box center [831, 478] width 34 height 29
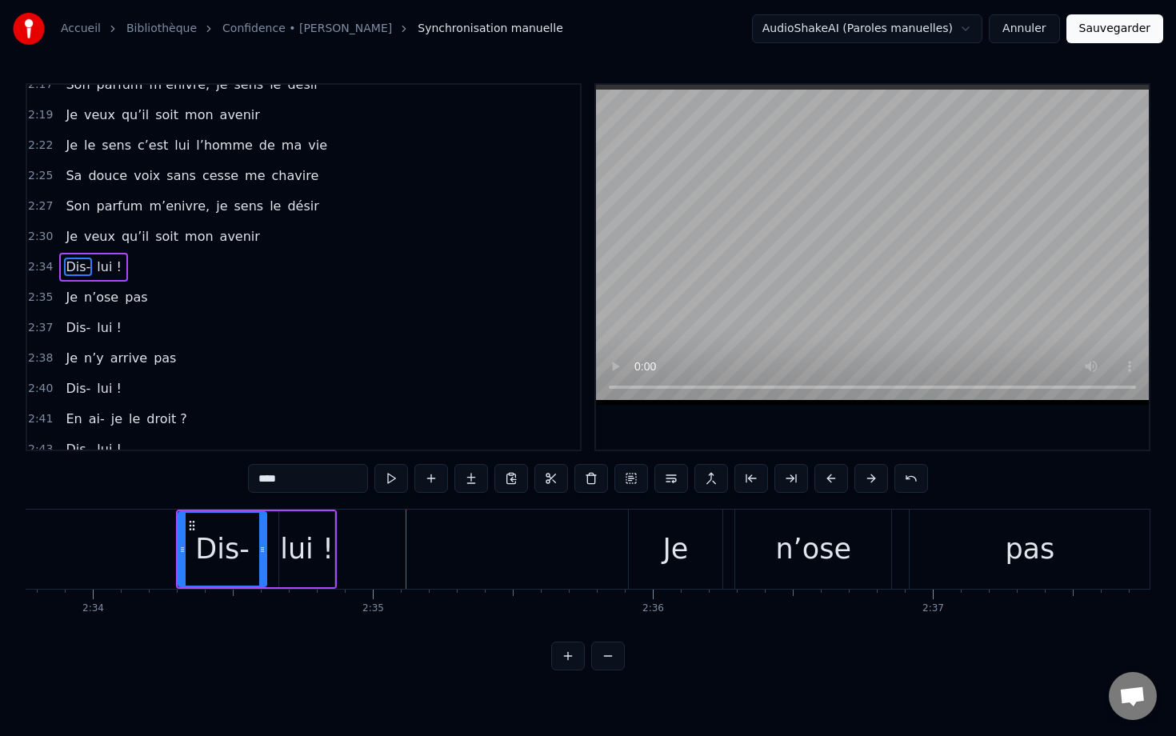
click at [651, 528] on div "Je" at bounding box center [676, 548] width 94 height 79
type input "**"
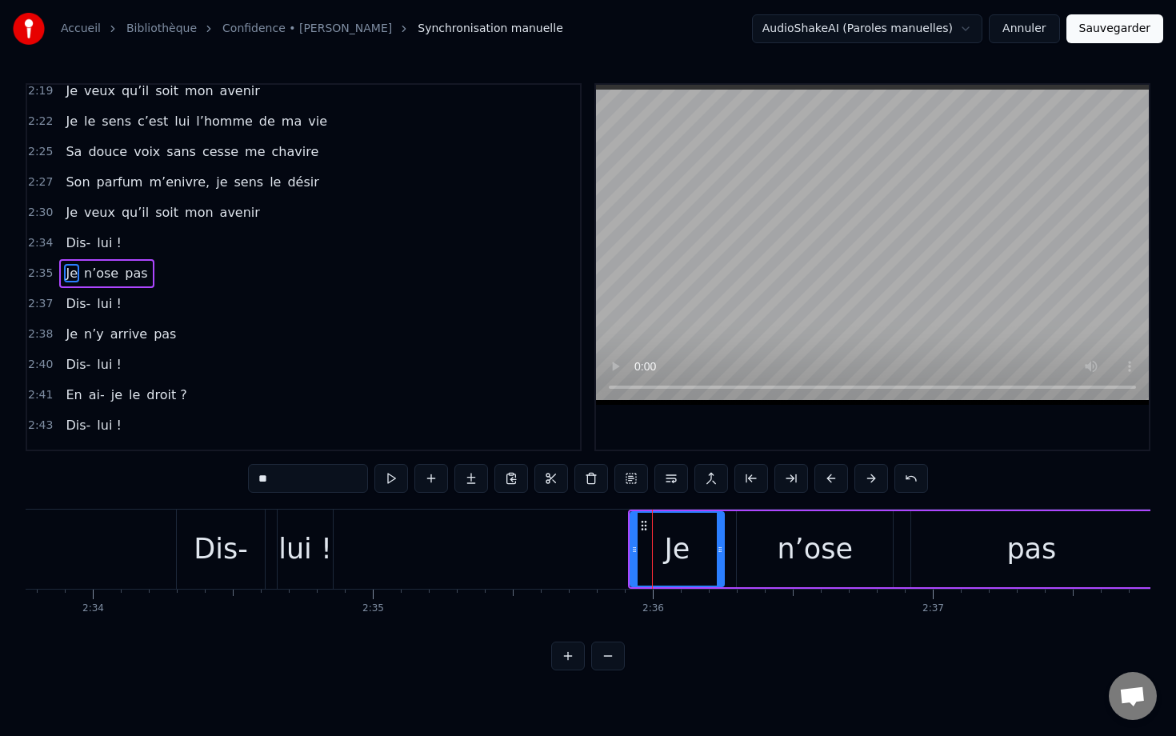
scroll to position [1261, 0]
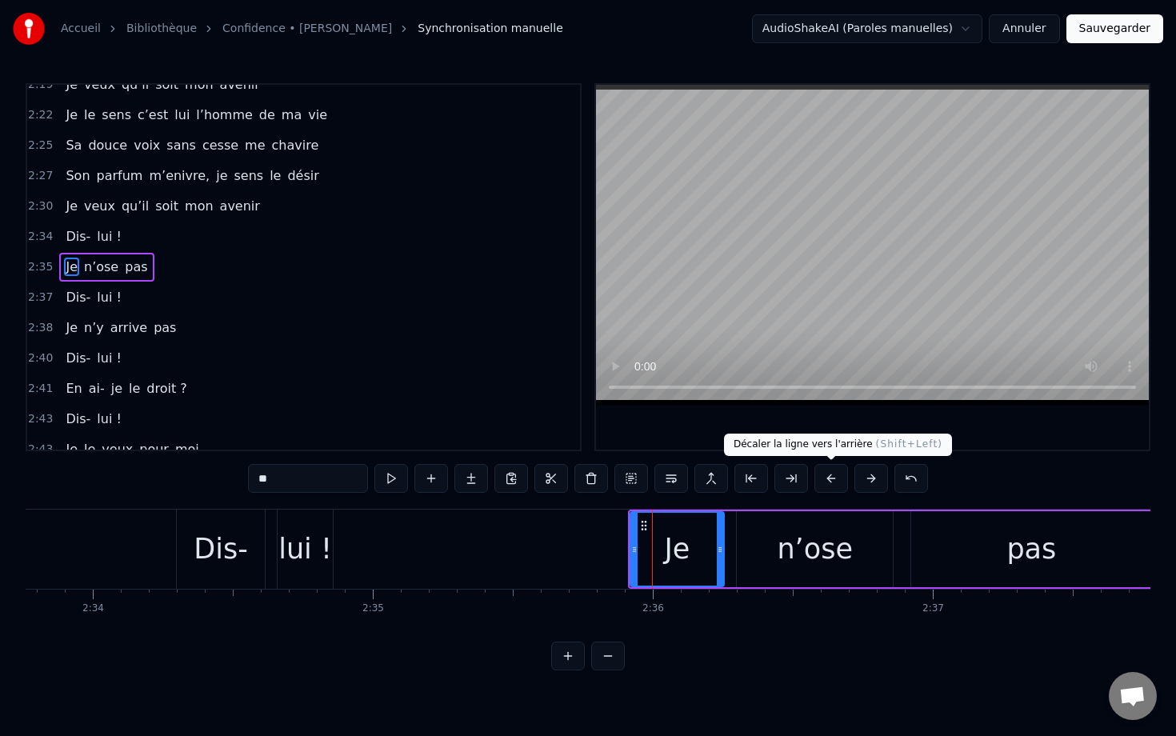
click at [781, 473] on button at bounding box center [831, 478] width 34 height 29
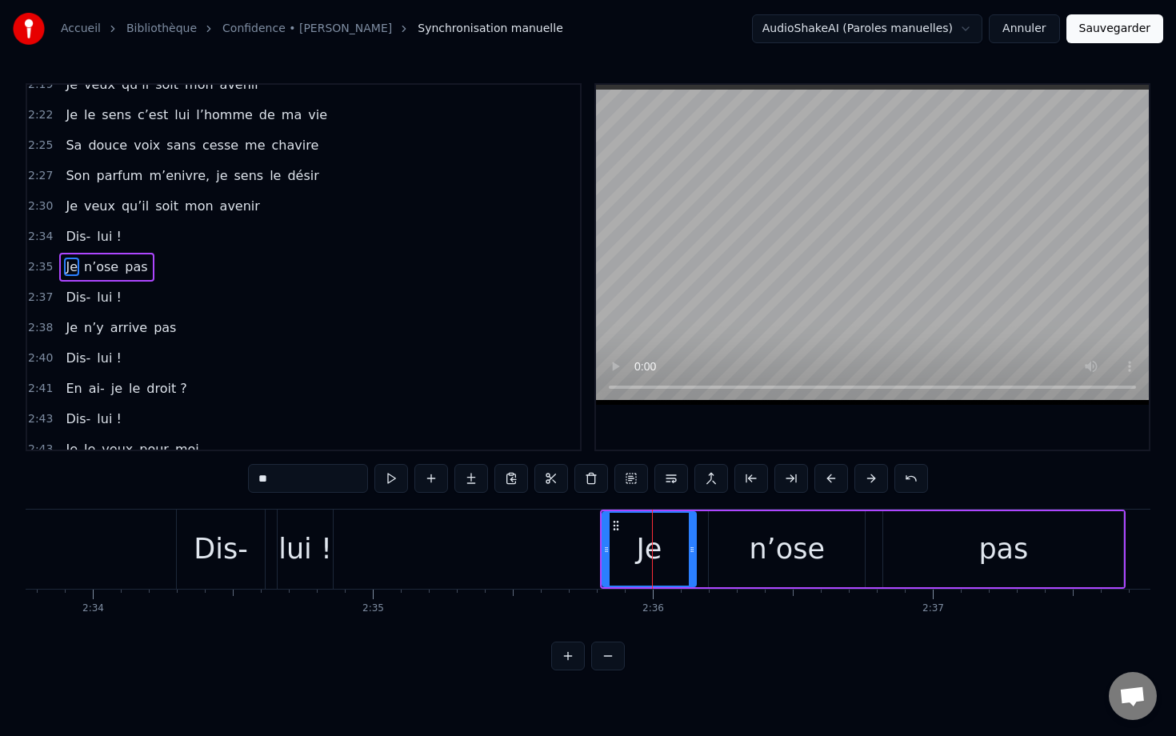
click at [781, 473] on button at bounding box center [831, 478] width 34 height 29
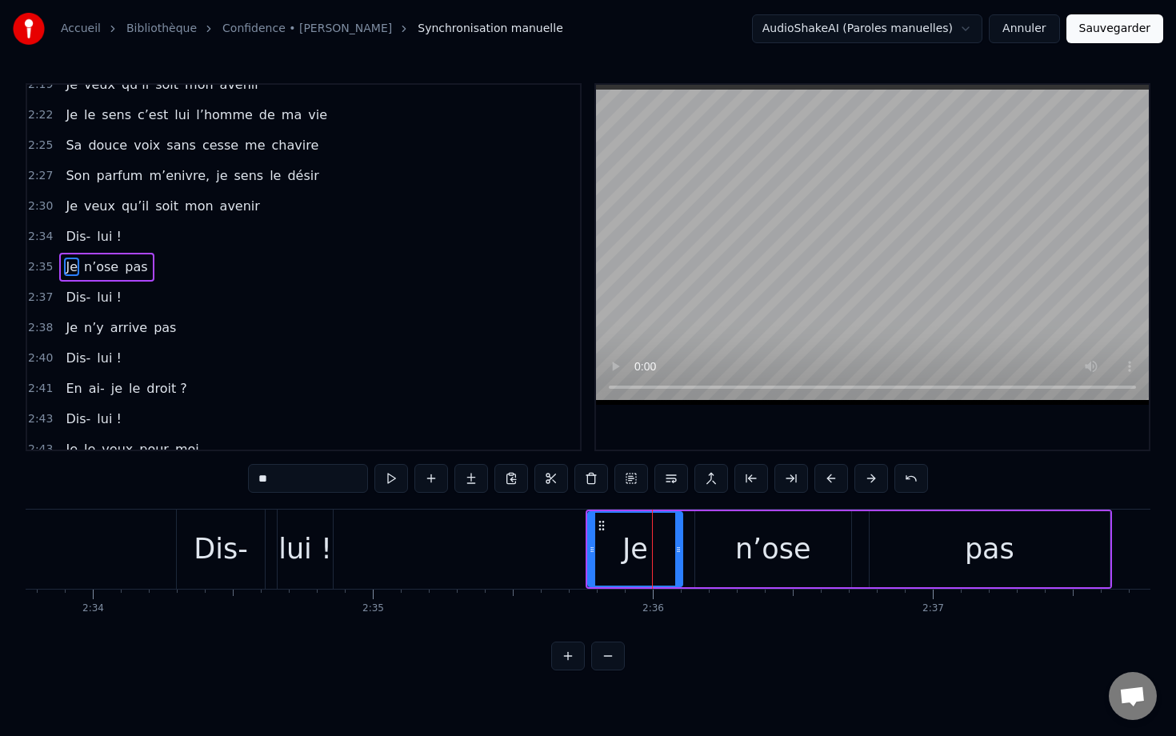
click at [781, 473] on button at bounding box center [831, 478] width 34 height 29
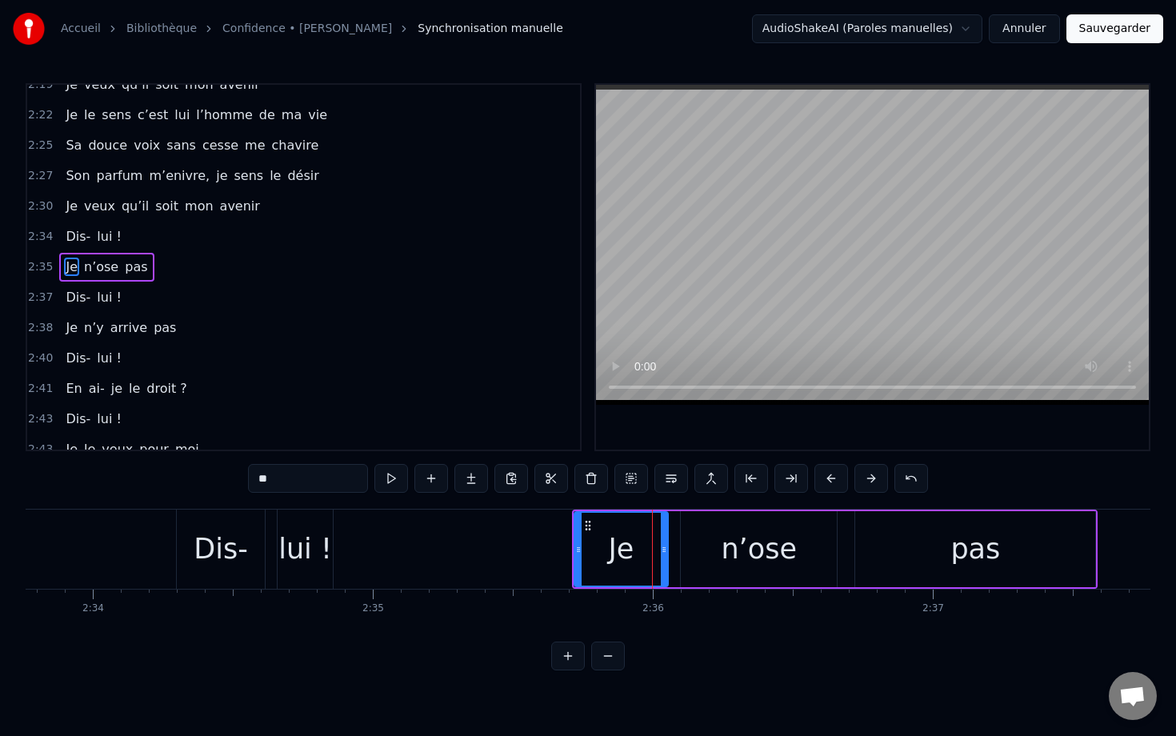
click at [781, 473] on button at bounding box center [831, 478] width 34 height 29
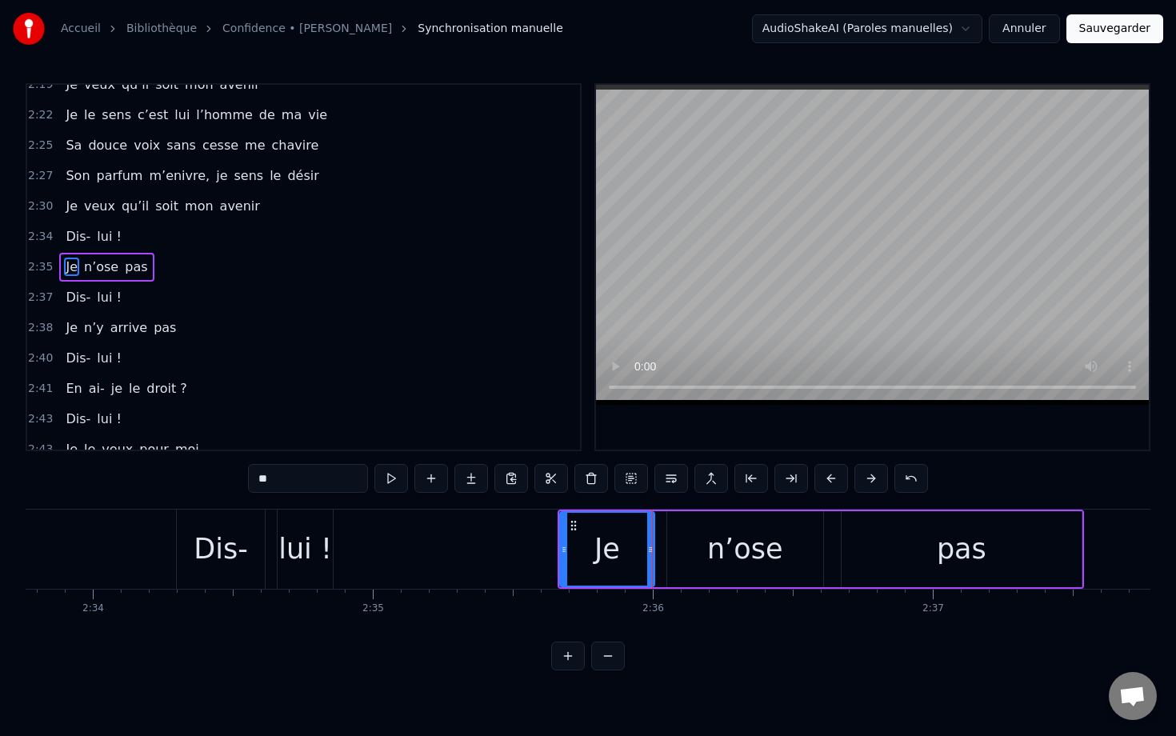
click at [781, 473] on button at bounding box center [831, 478] width 34 height 29
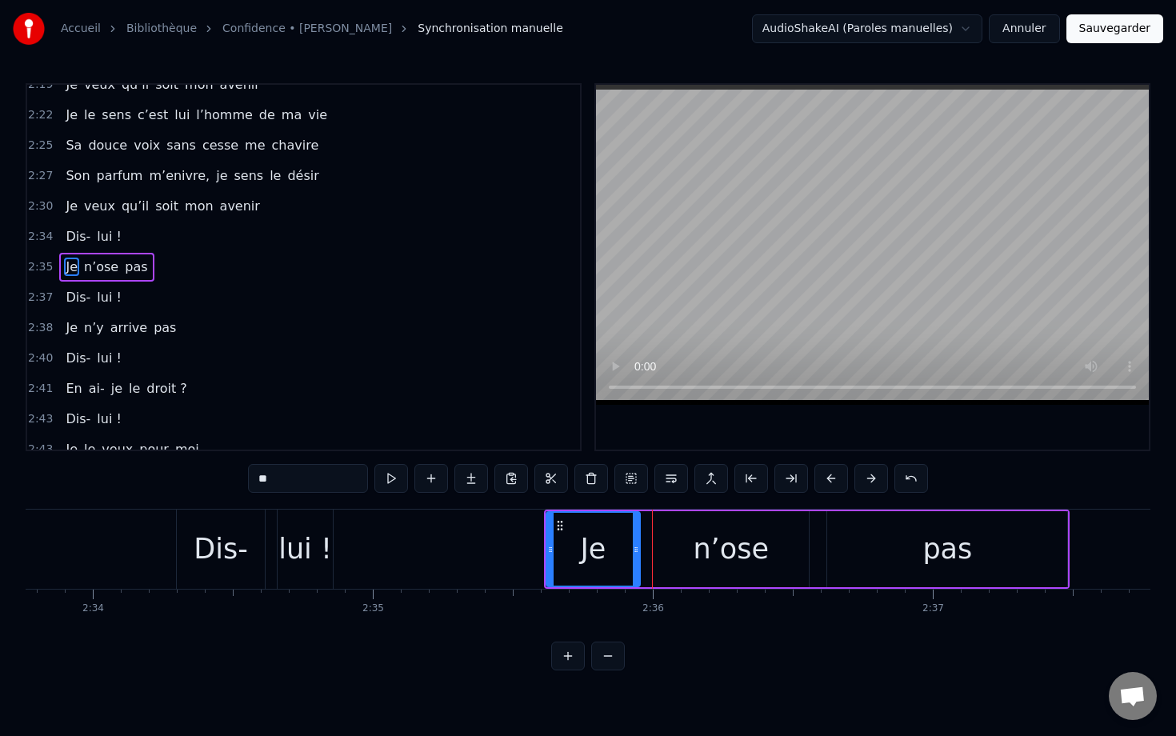
click at [781, 473] on button at bounding box center [831, 478] width 34 height 29
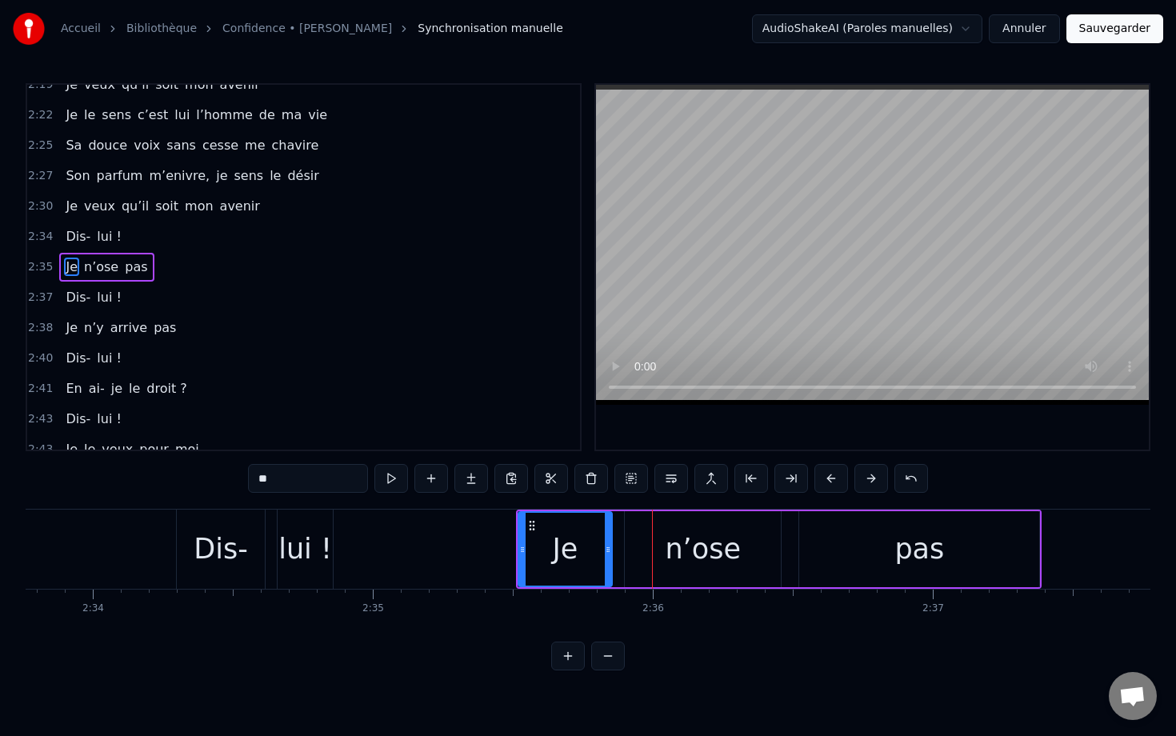
click at [781, 473] on button at bounding box center [831, 478] width 34 height 29
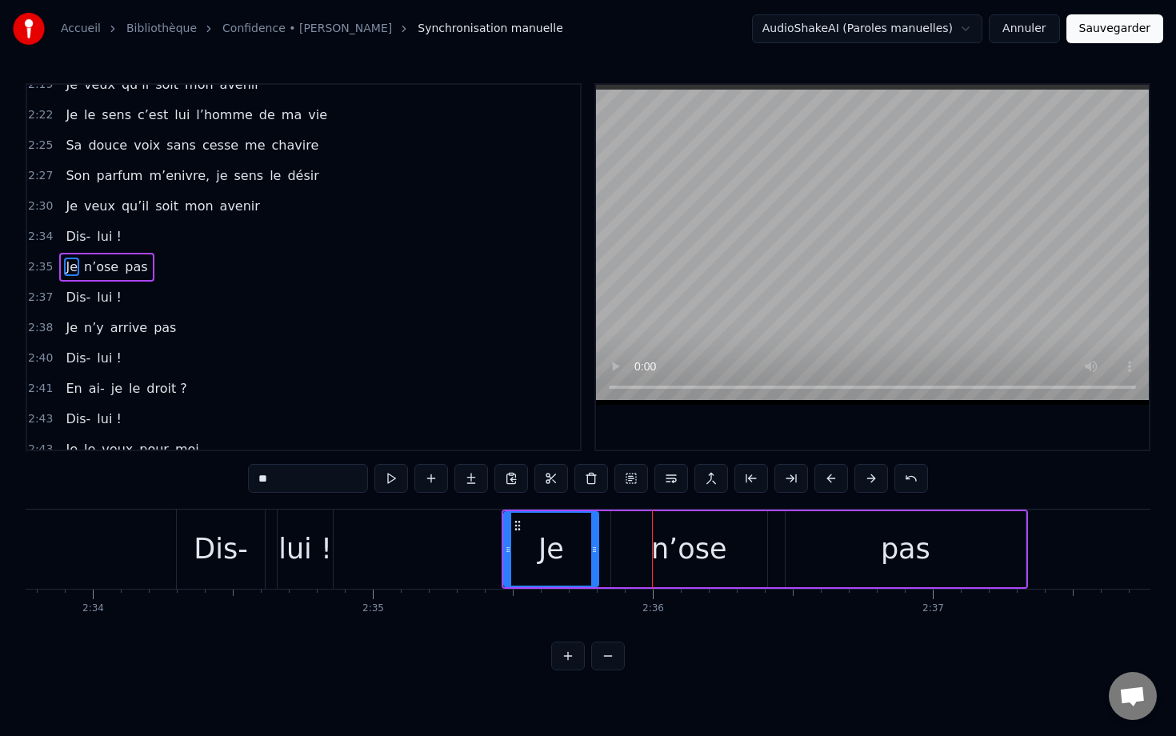
click at [781, 473] on button at bounding box center [831, 478] width 34 height 29
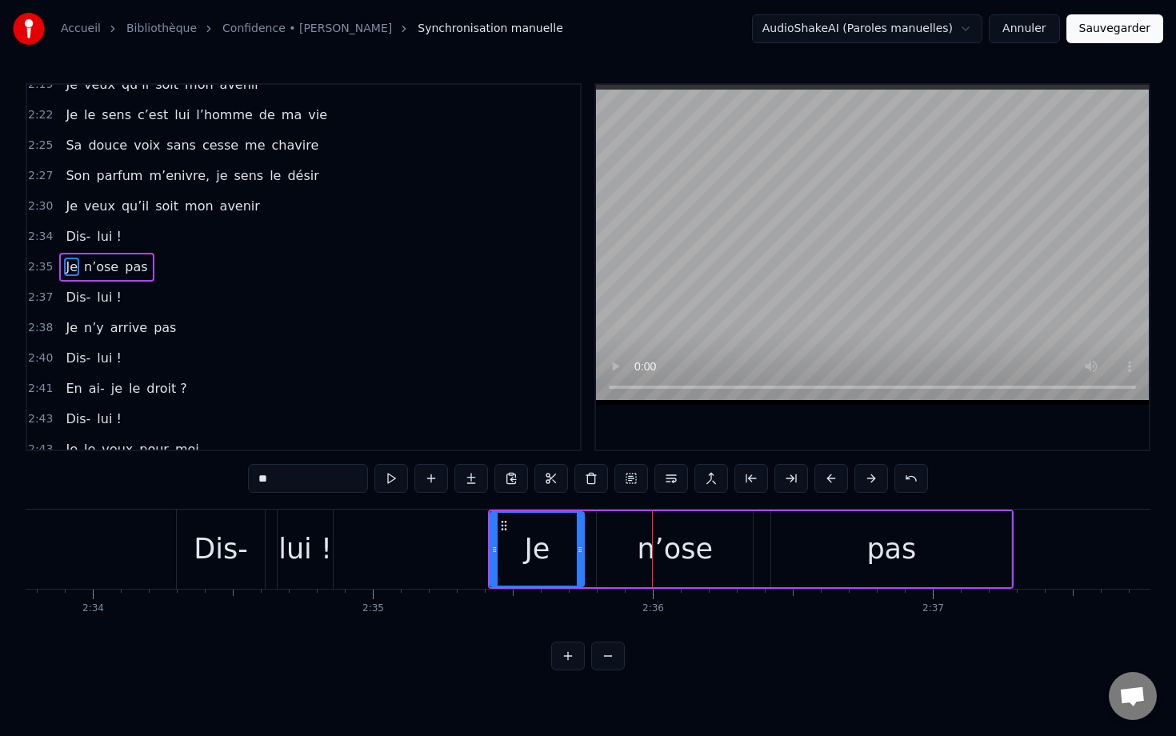
click at [781, 473] on button at bounding box center [831, 478] width 34 height 29
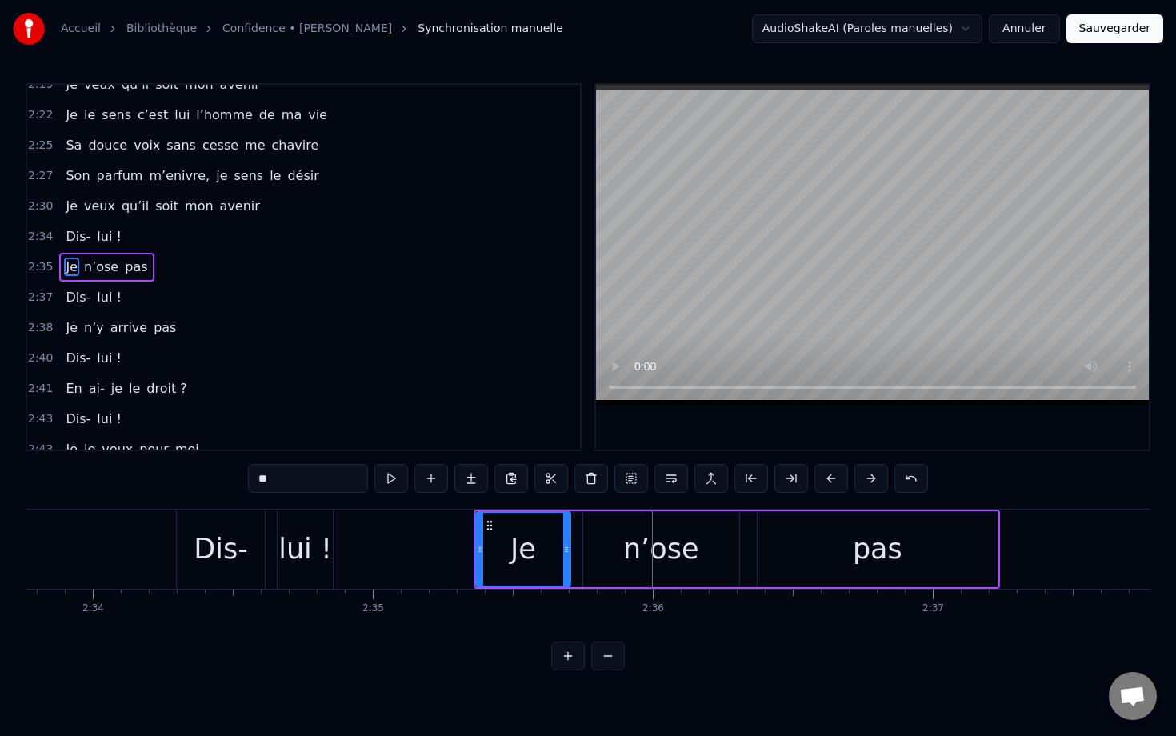
click at [781, 473] on button at bounding box center [831, 478] width 34 height 29
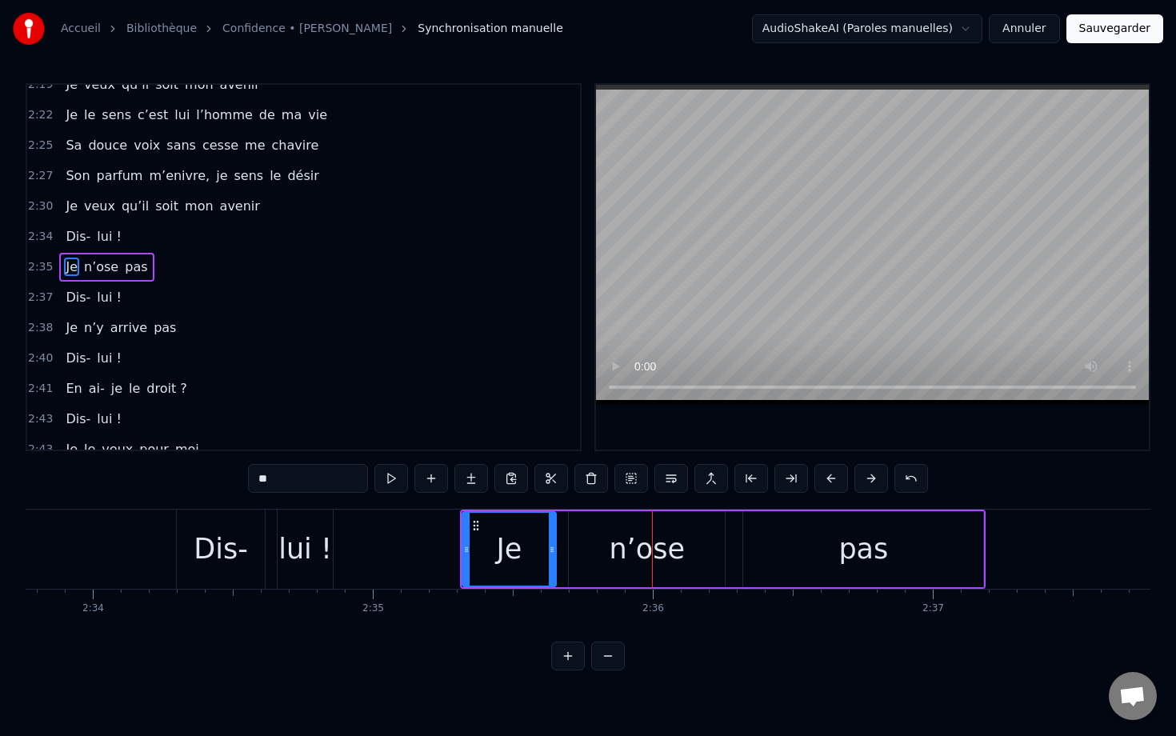
click at [781, 473] on button at bounding box center [831, 478] width 34 height 29
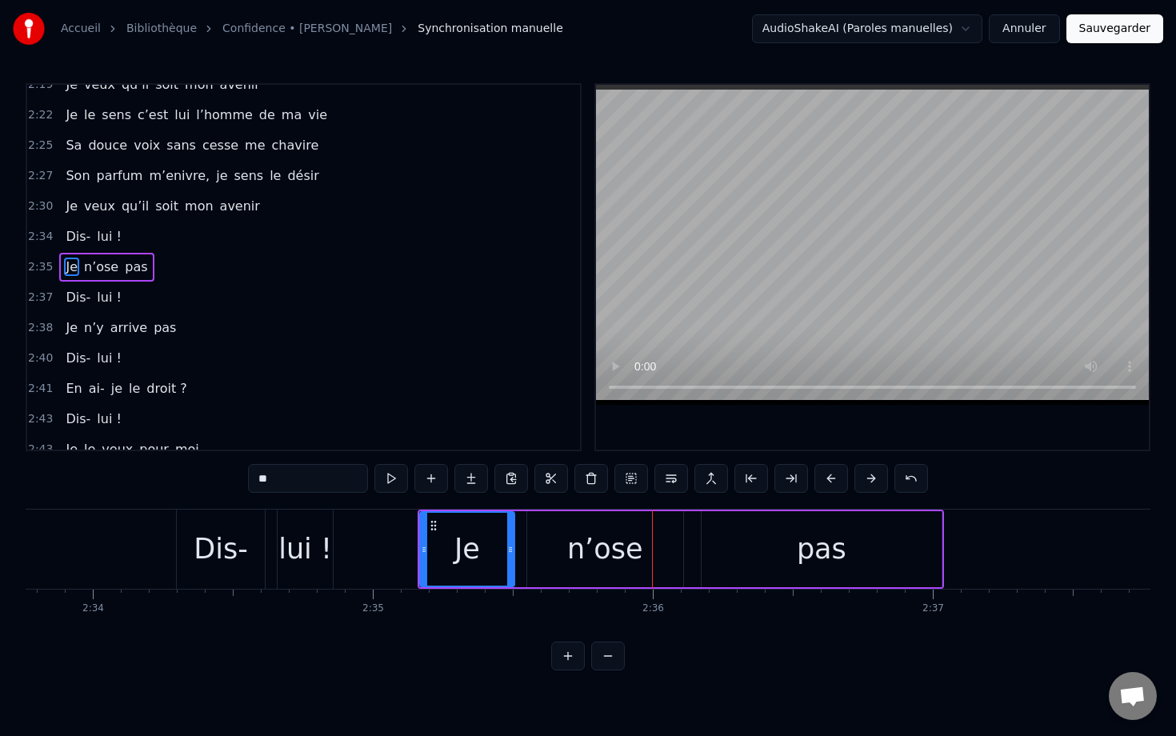
click at [781, 473] on button at bounding box center [831, 478] width 34 height 29
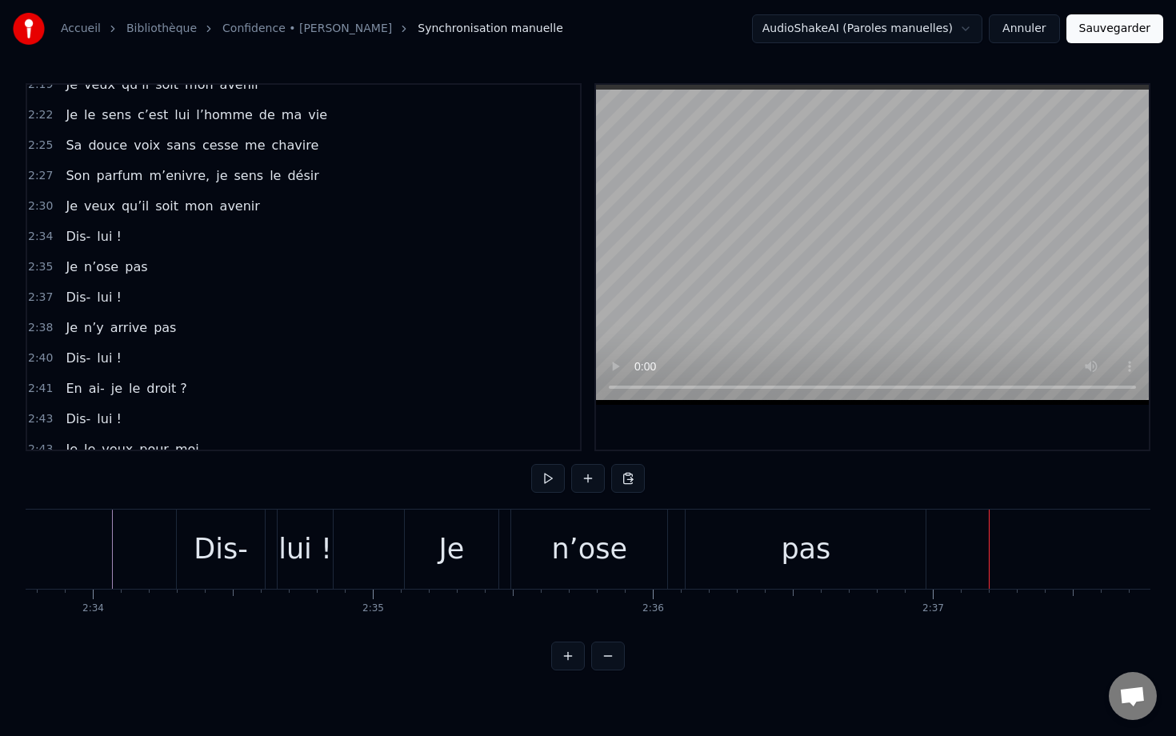
click at [781, 555] on div "pas" at bounding box center [805, 548] width 240 height 79
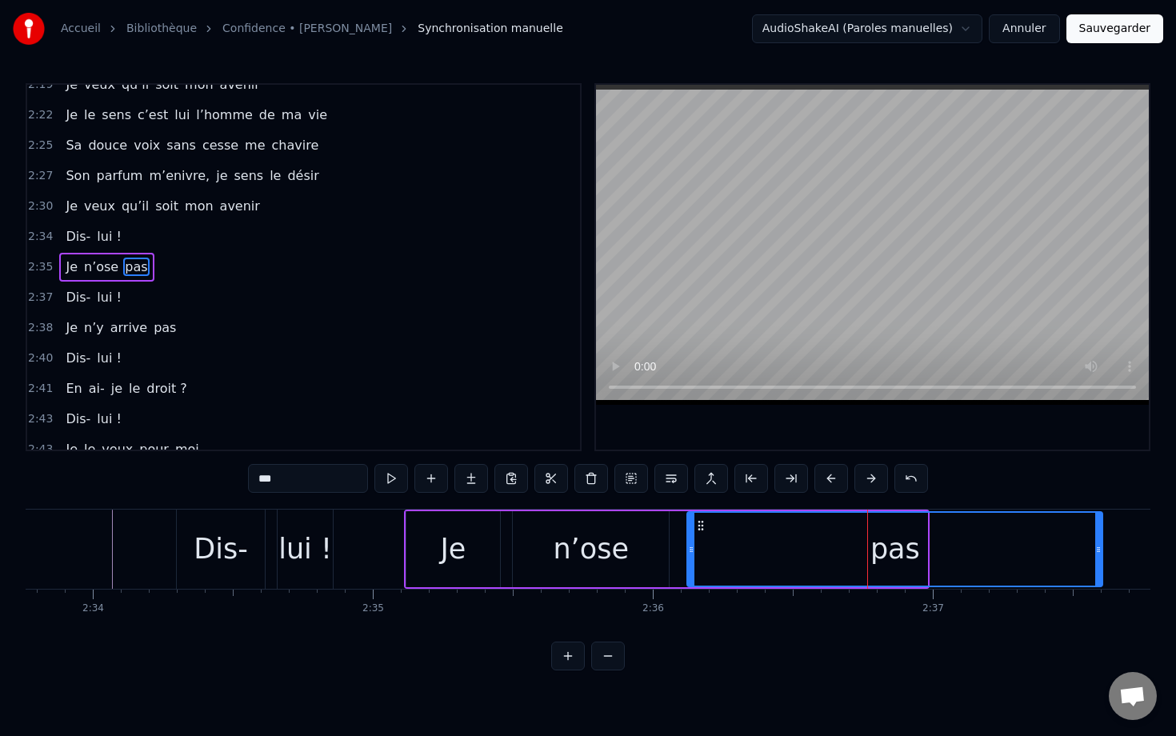
drag, startPoint x: 923, startPoint y: 552, endPoint x: 1097, endPoint y: 562, distance: 174.6
click at [781, 561] on div at bounding box center [1098, 549] width 6 height 73
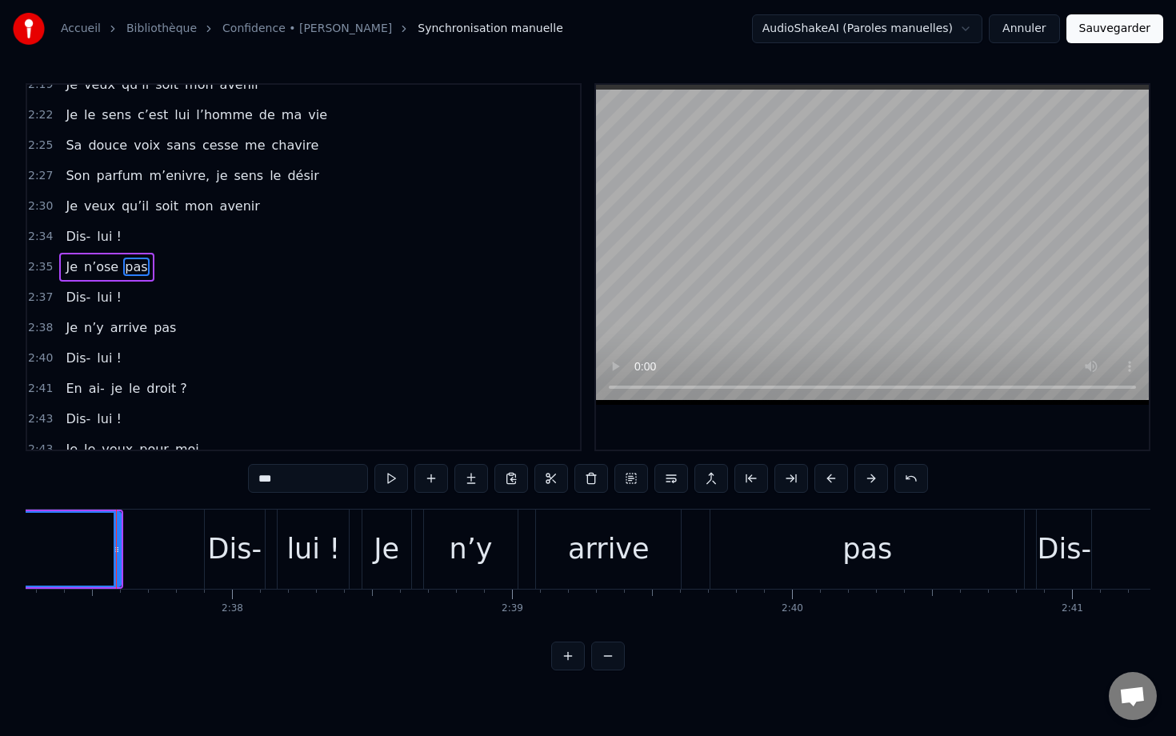
scroll to position [0, 44027]
click at [220, 546] on div "Dis-" at bounding box center [225, 549] width 54 height 42
type input "****"
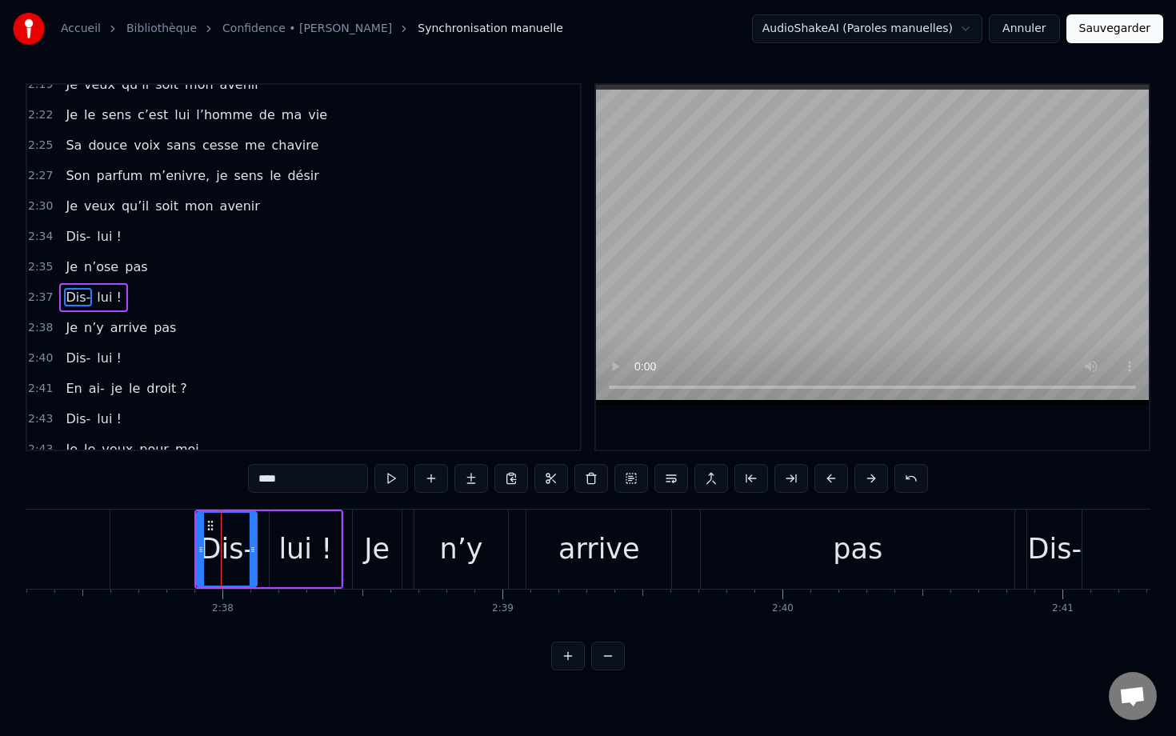
scroll to position [1292, 0]
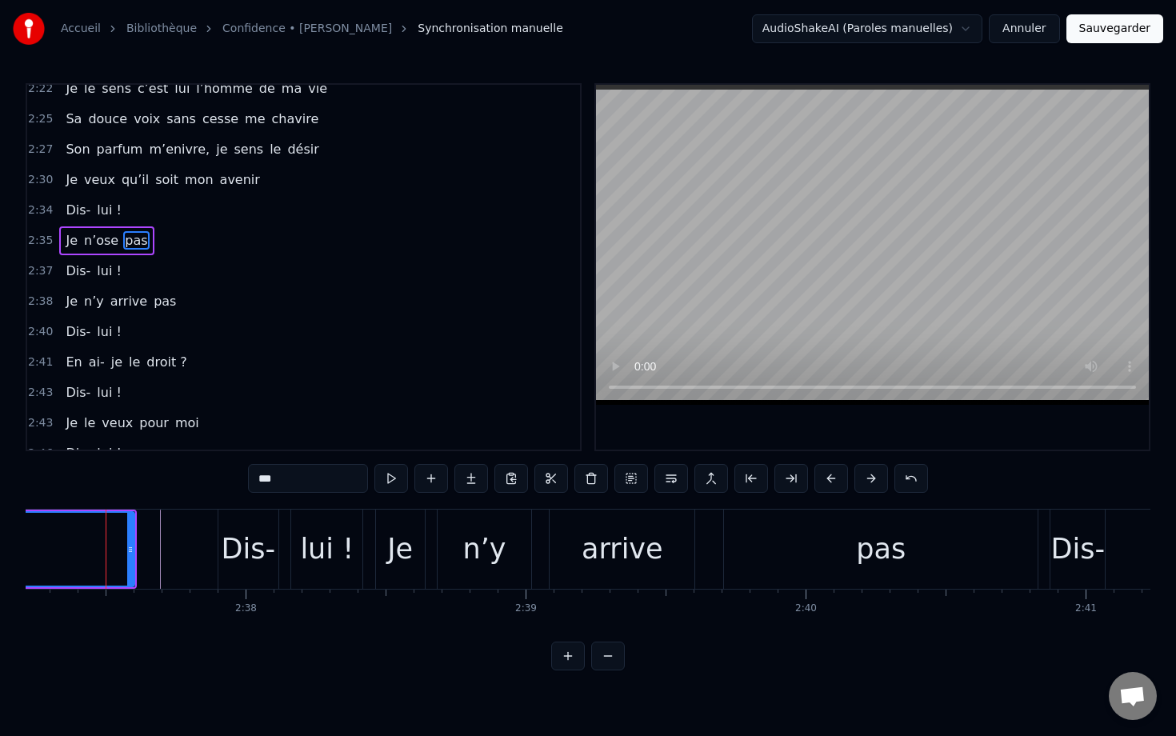
scroll to position [0, 44003]
click at [250, 580] on div "Dis-" at bounding box center [249, 548] width 60 height 79
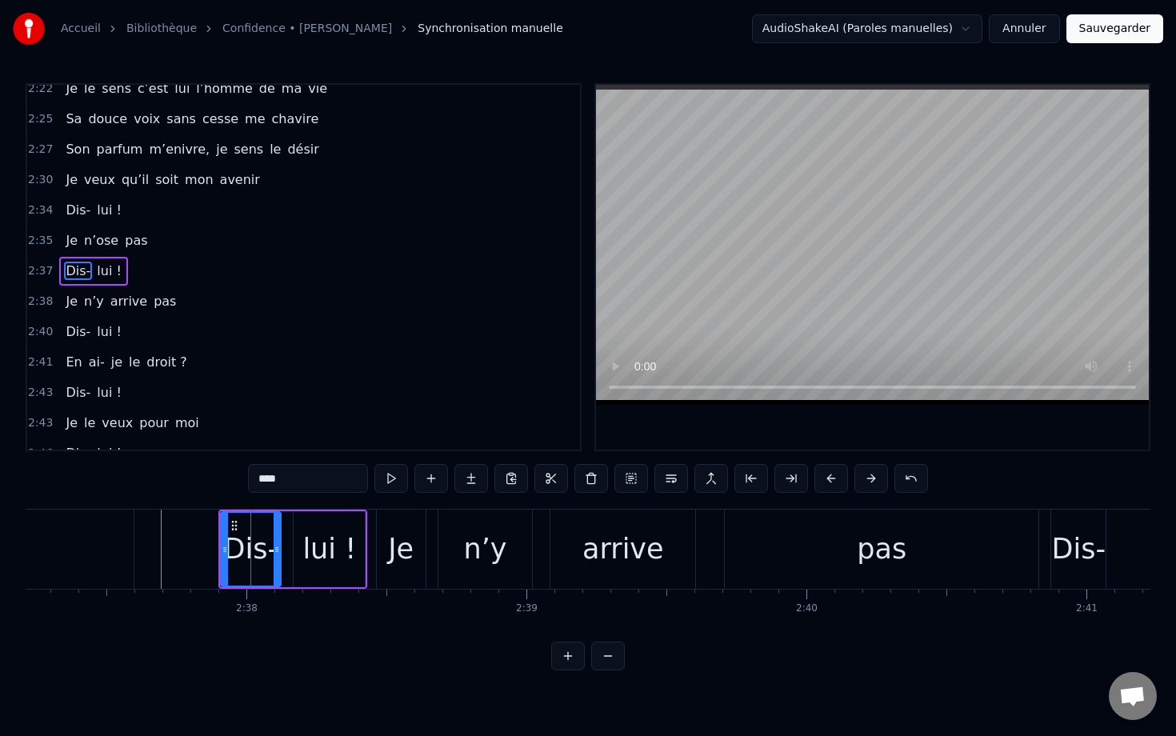
scroll to position [1292, 0]
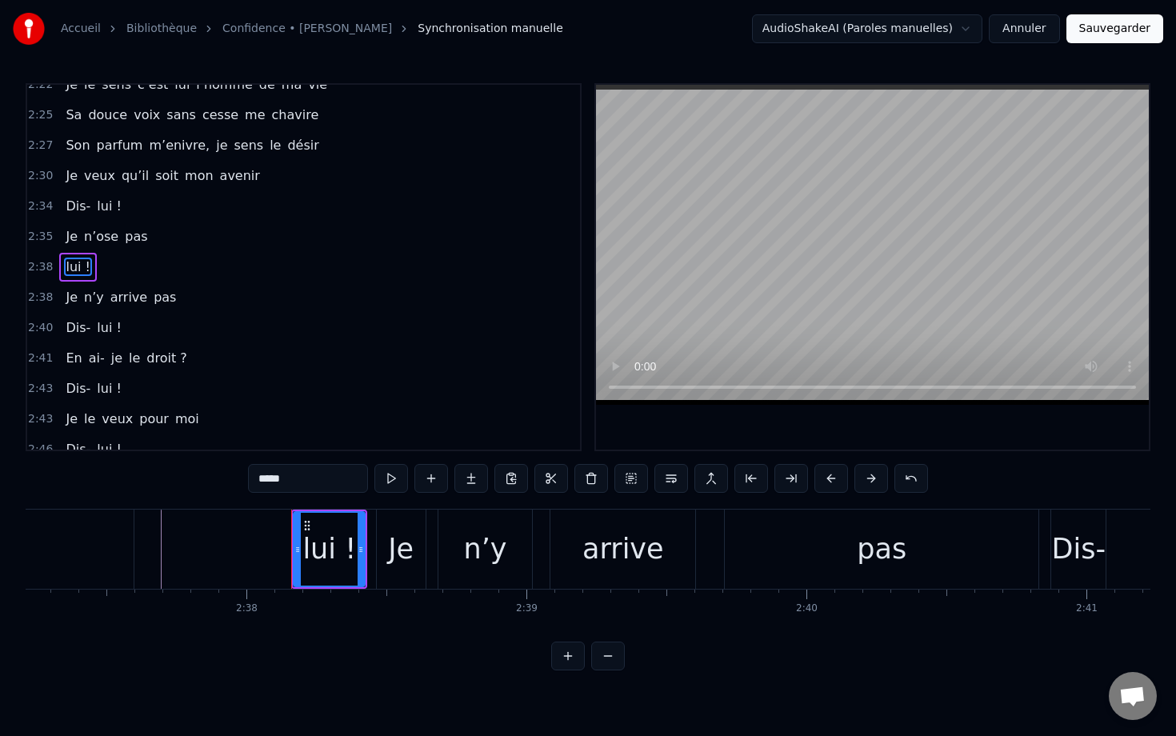
type input "**"
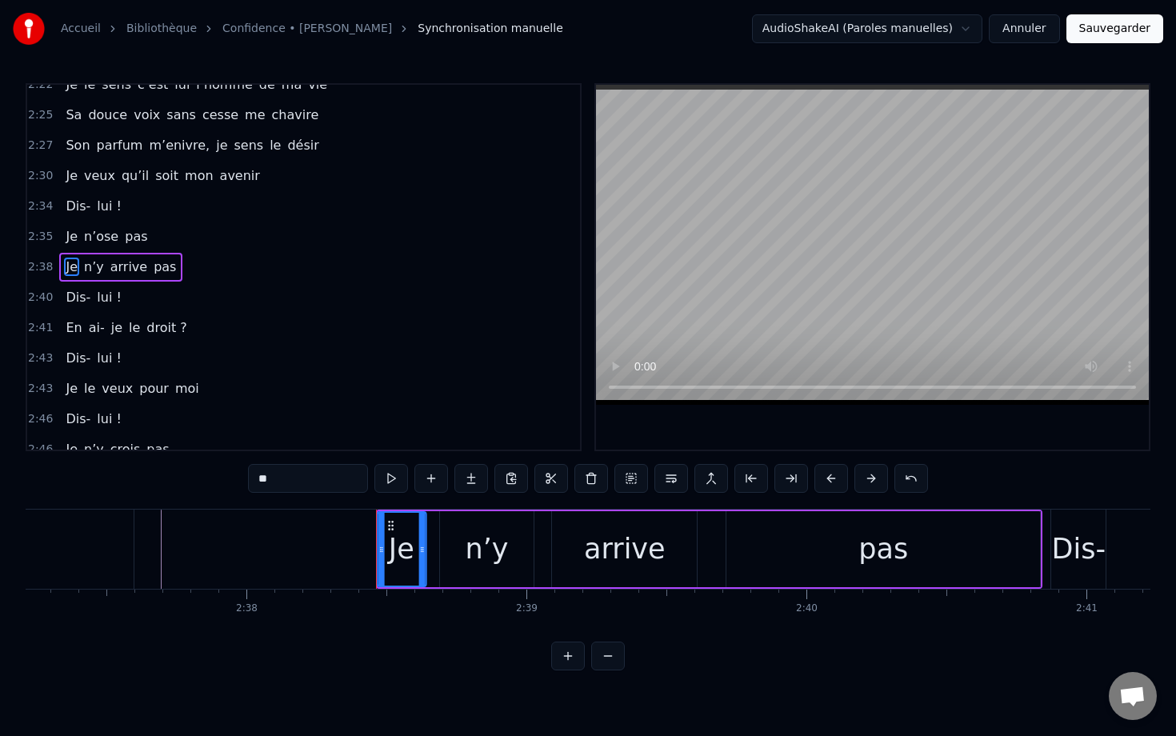
click at [389, 522] on icon at bounding box center [390, 525] width 13 height 13
click at [781, 474] on button at bounding box center [831, 478] width 34 height 29
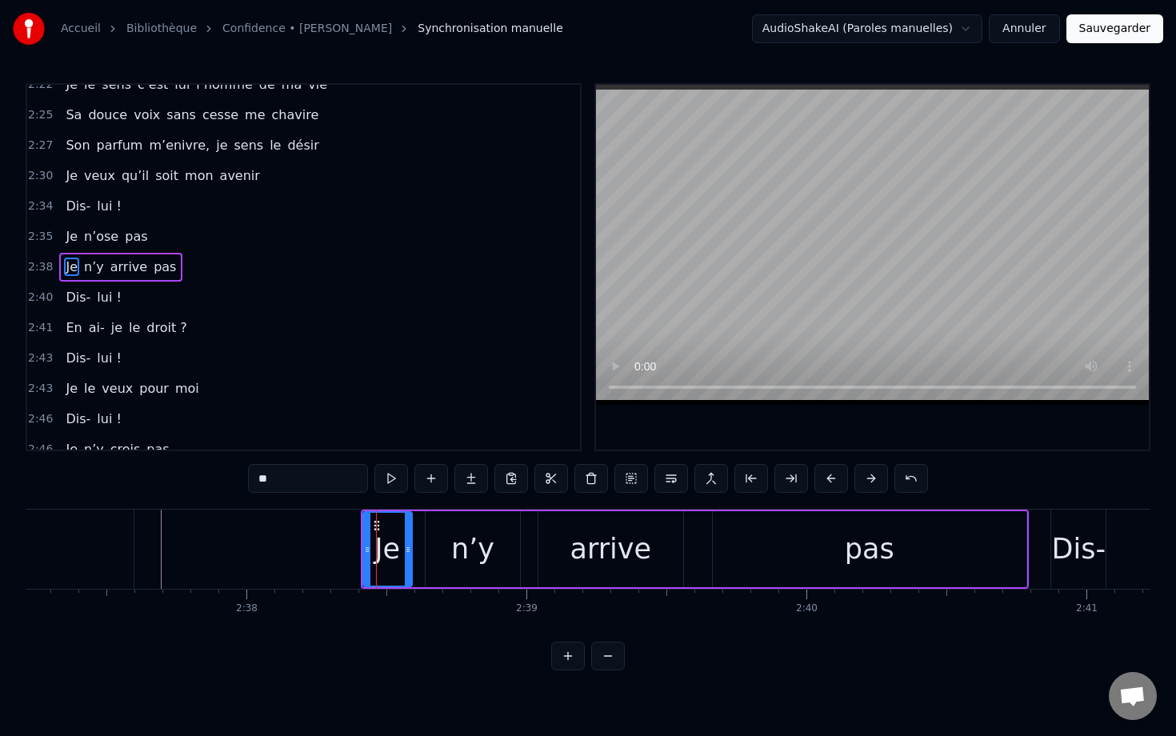
click at [781, 474] on button at bounding box center [831, 478] width 34 height 29
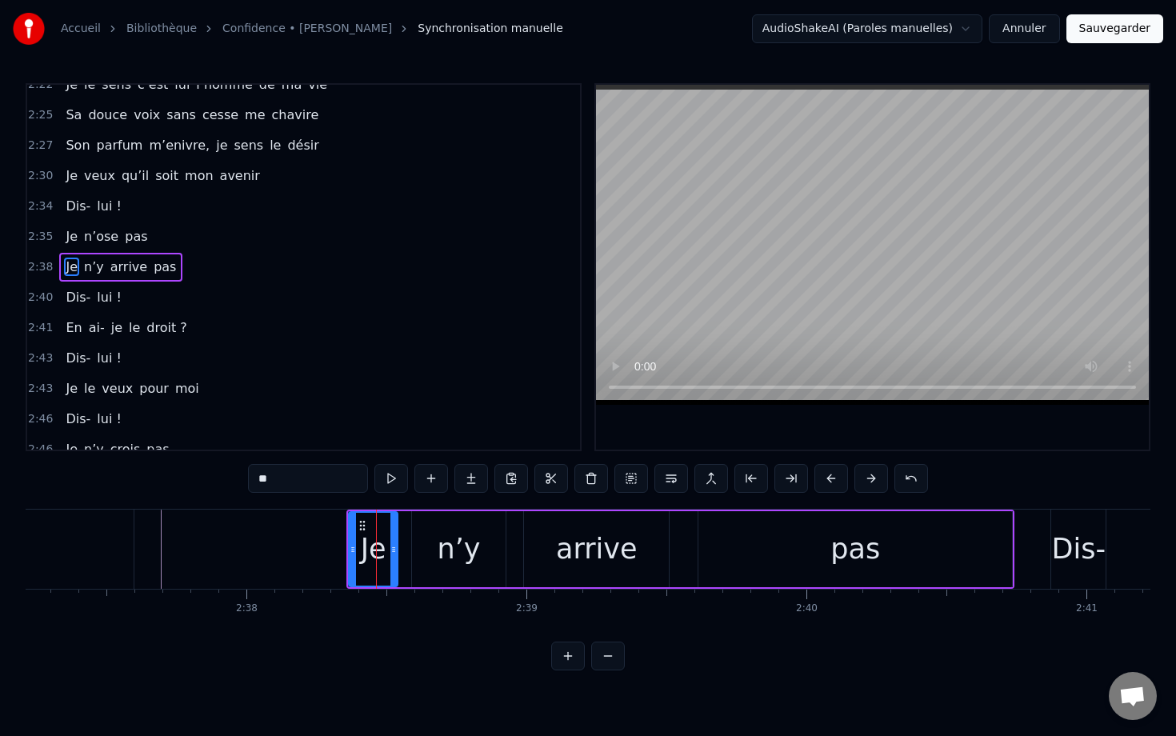
click at [781, 474] on button at bounding box center [831, 478] width 34 height 29
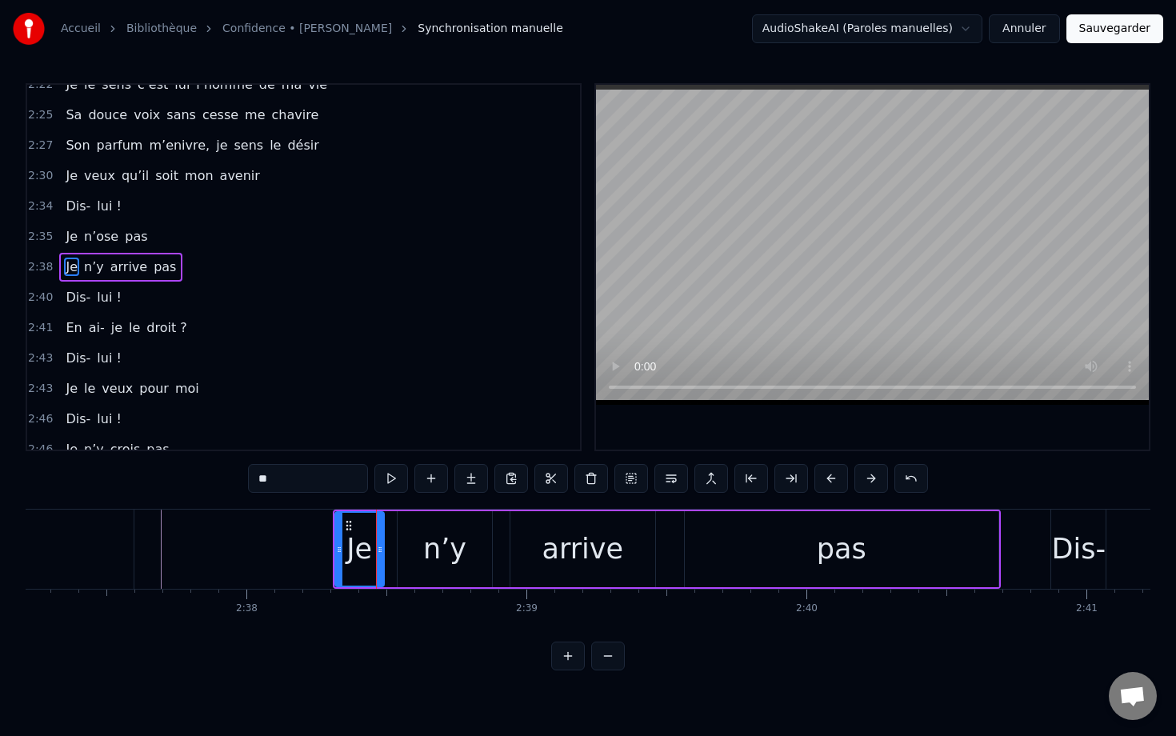
click at [781, 474] on button at bounding box center [831, 478] width 34 height 29
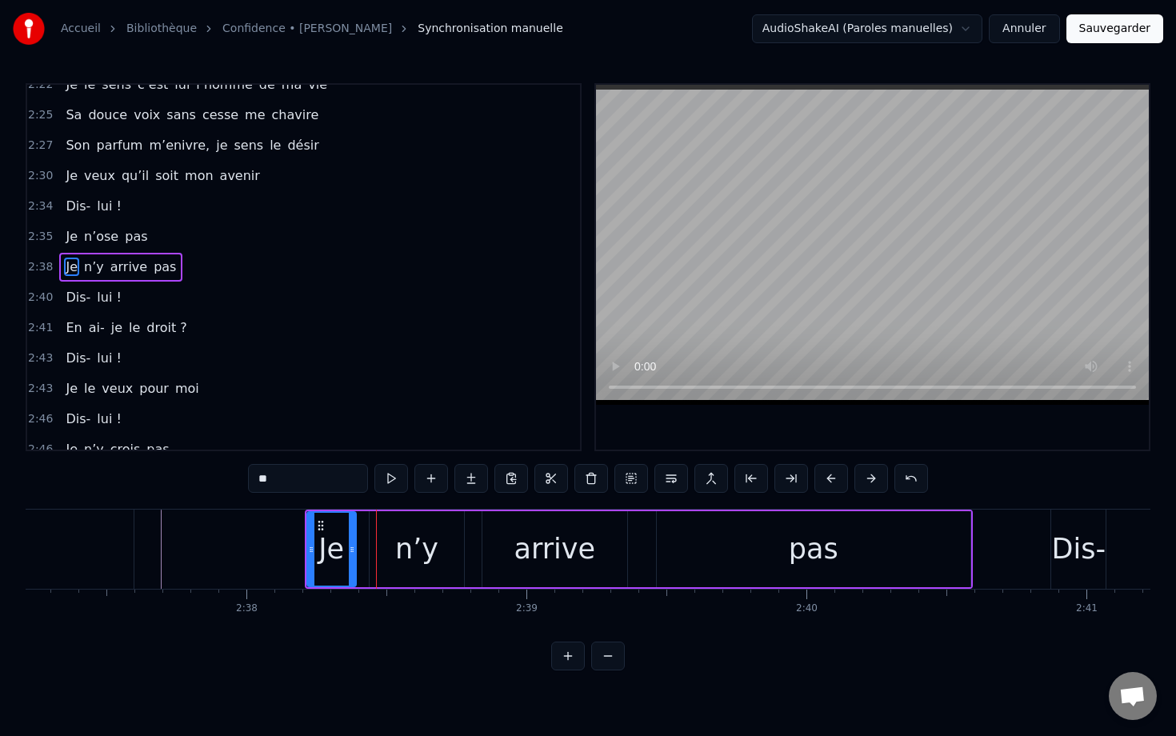
click at [781, 474] on button at bounding box center [831, 478] width 34 height 29
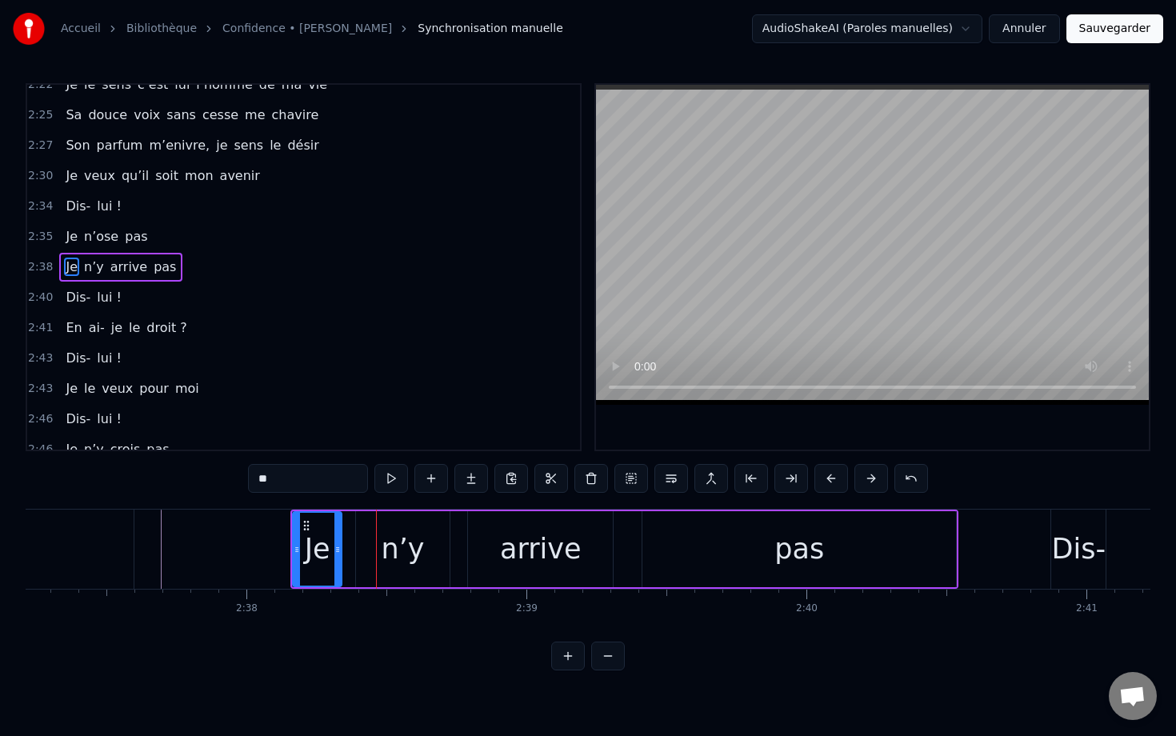
click at [781, 474] on button at bounding box center [831, 478] width 34 height 29
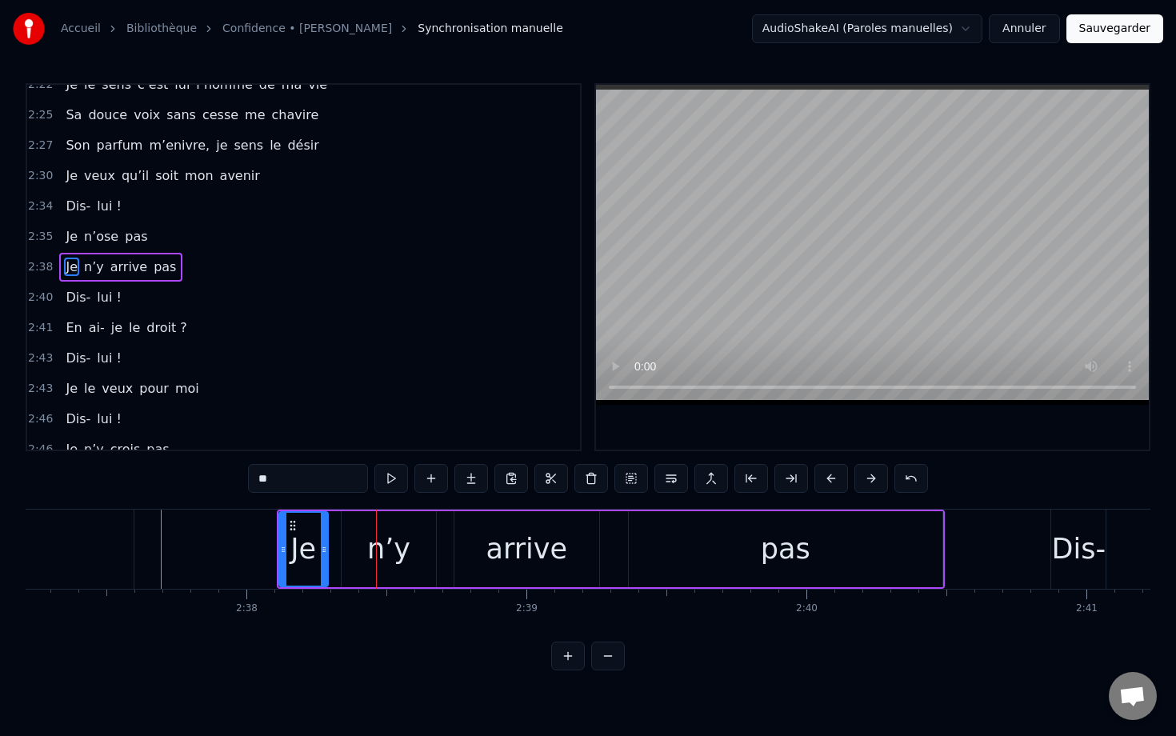
click at [781, 474] on button at bounding box center [831, 478] width 34 height 29
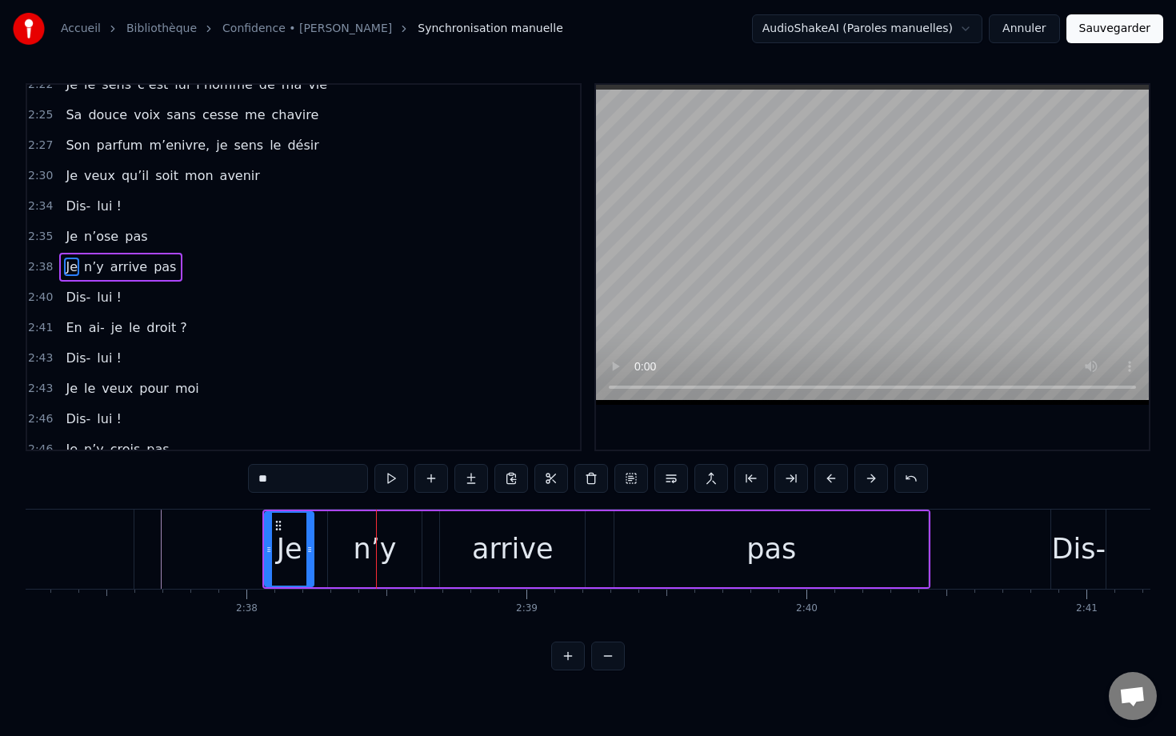
click at [781, 474] on button at bounding box center [831, 478] width 34 height 29
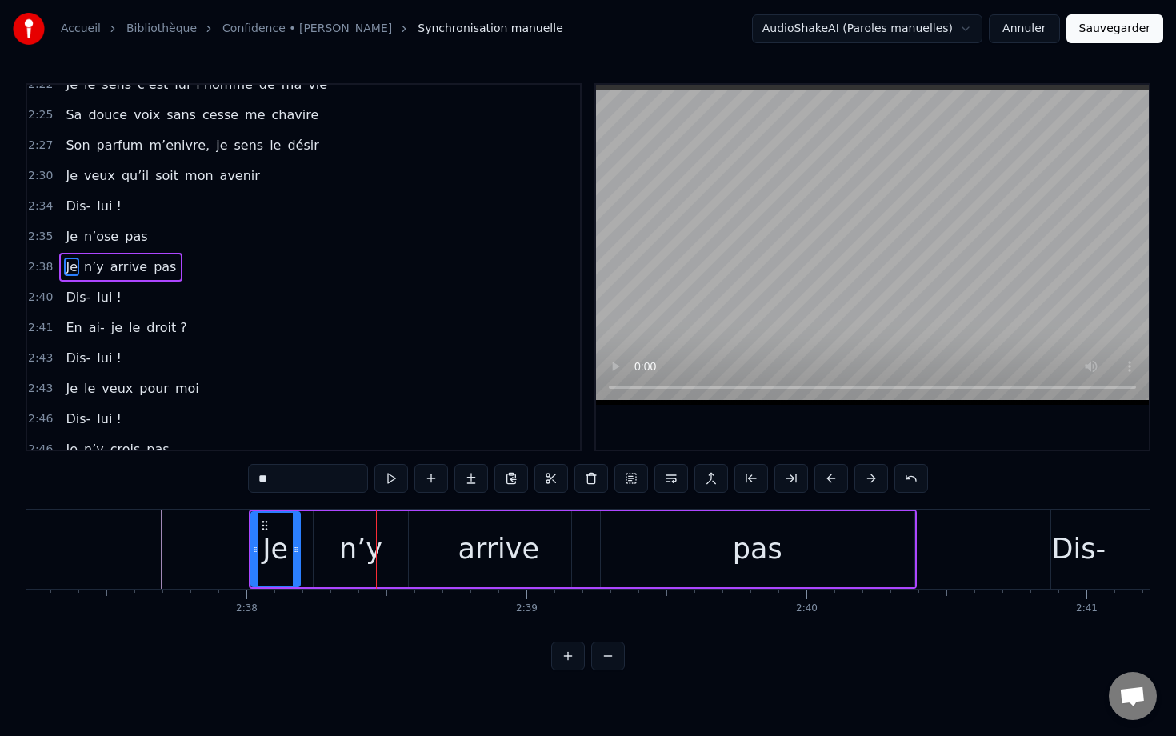
click at [781, 474] on button at bounding box center [831, 478] width 34 height 29
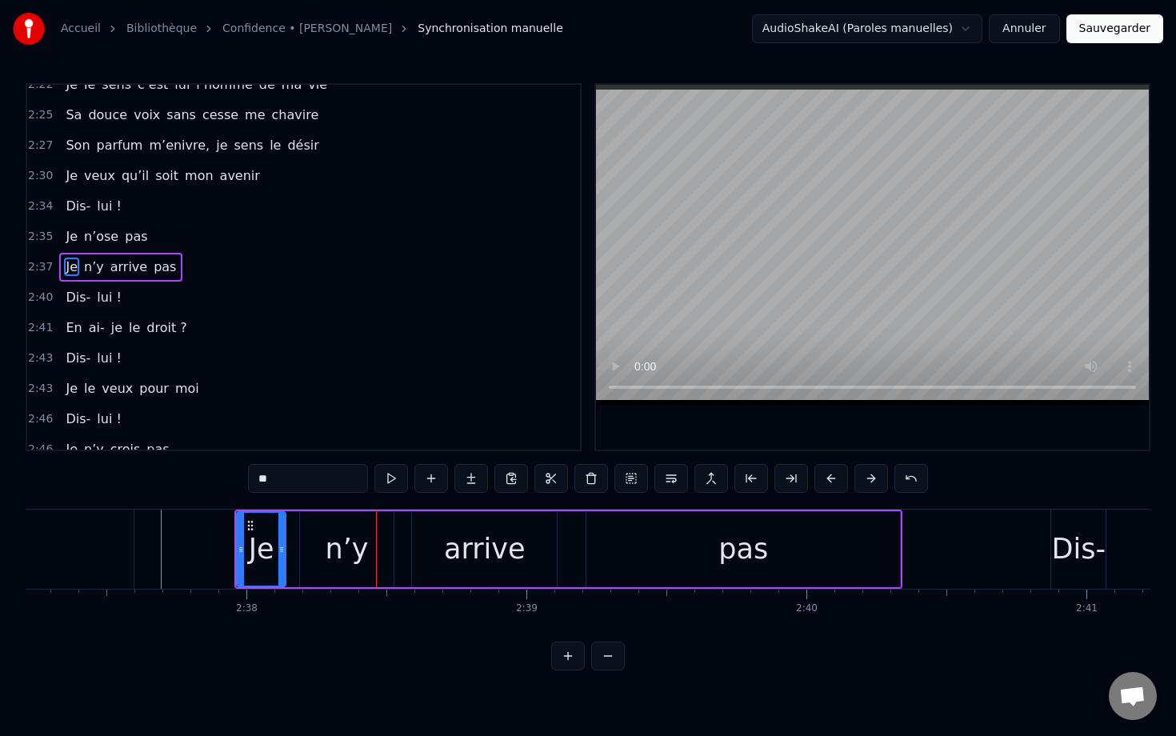
click at [781, 474] on button at bounding box center [831, 478] width 34 height 29
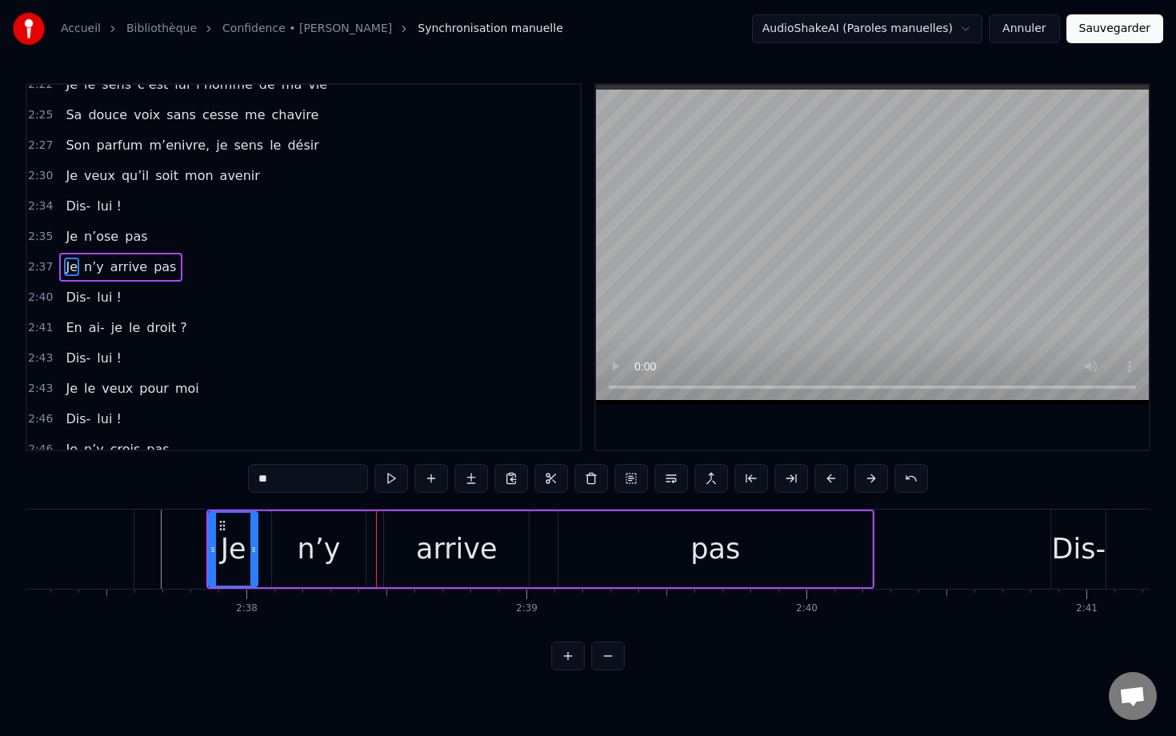
click at [781, 474] on button at bounding box center [831, 478] width 34 height 29
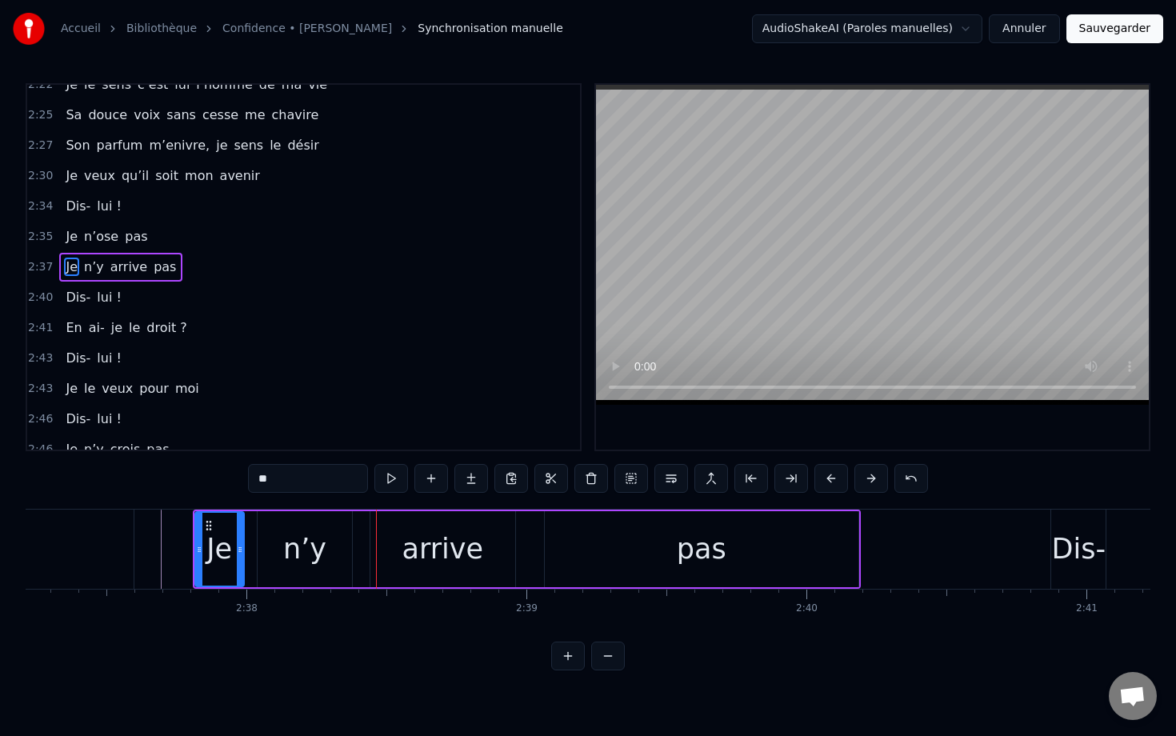
click at [781, 474] on button at bounding box center [831, 478] width 34 height 29
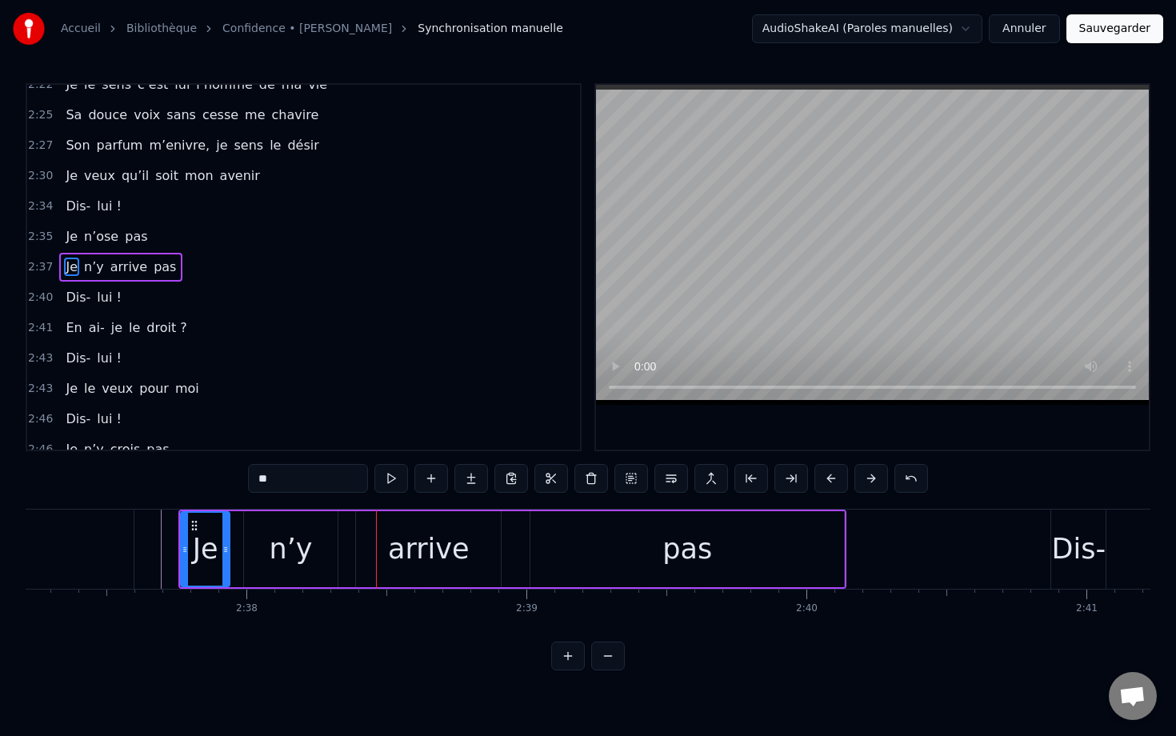
click at [781, 474] on button at bounding box center [831, 478] width 34 height 29
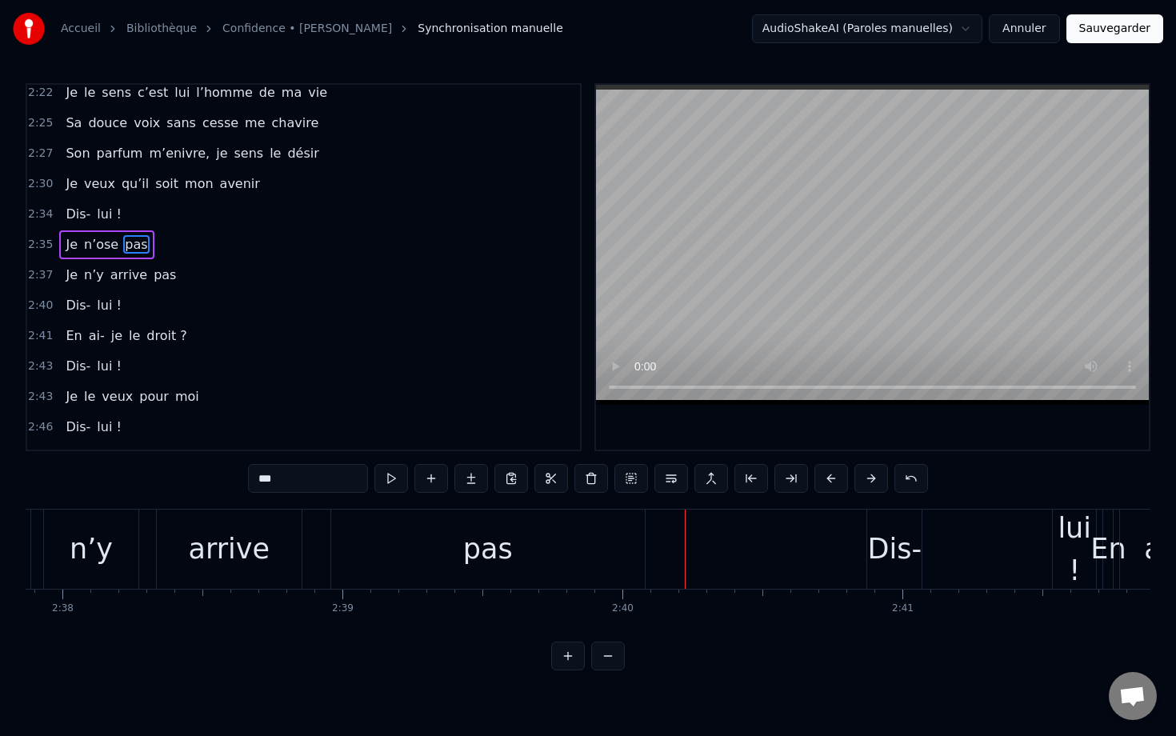
scroll to position [0, 44243]
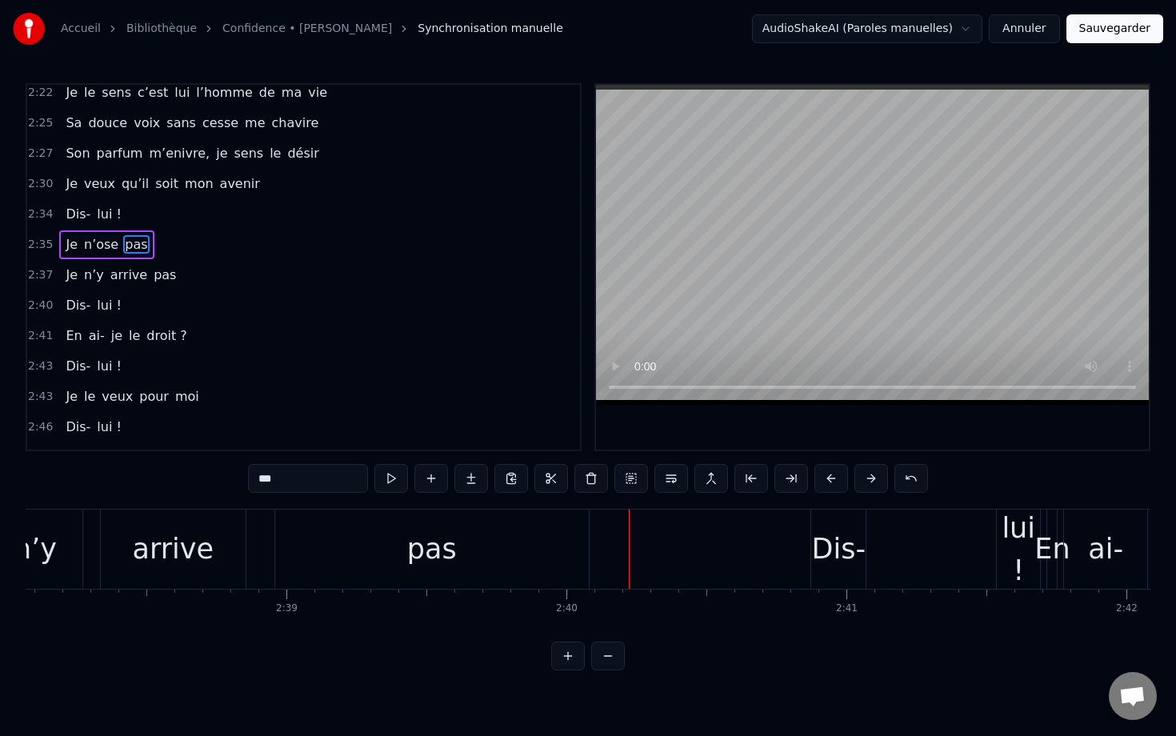
click at [781, 546] on div "Dis-" at bounding box center [838, 549] width 54 height 42
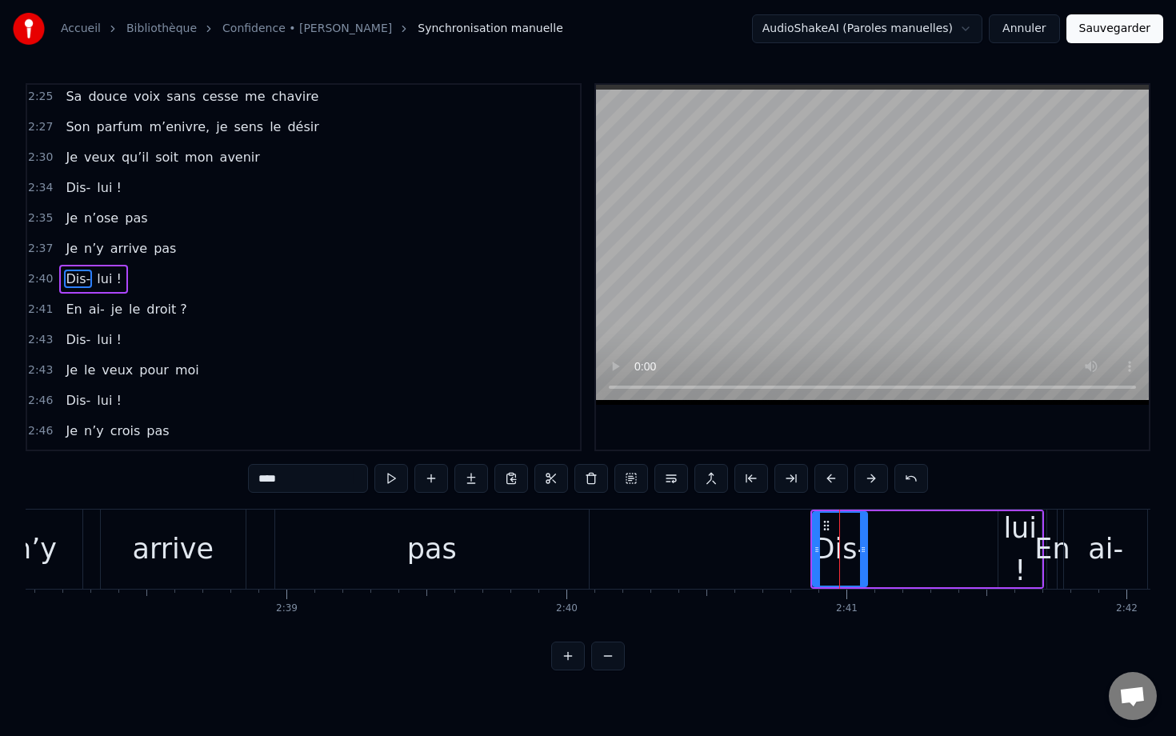
scroll to position [1322, 0]
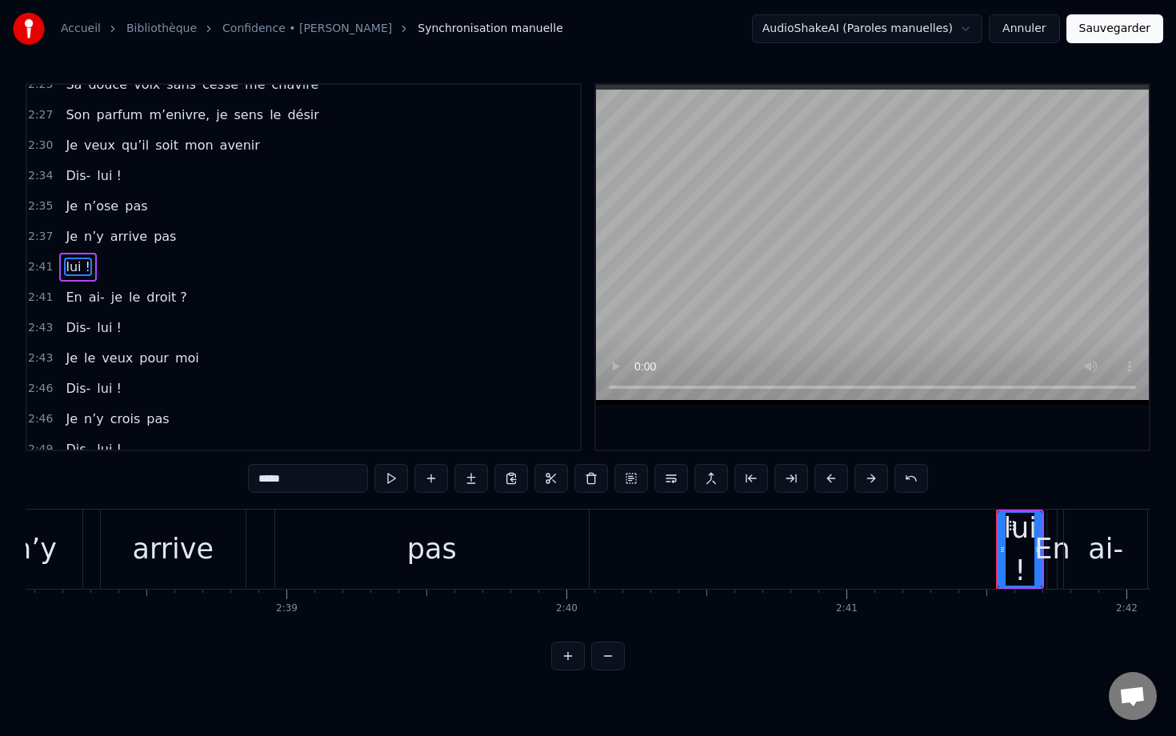
click at [781, 559] on div at bounding box center [1002, 549] width 6 height 73
type input "**"
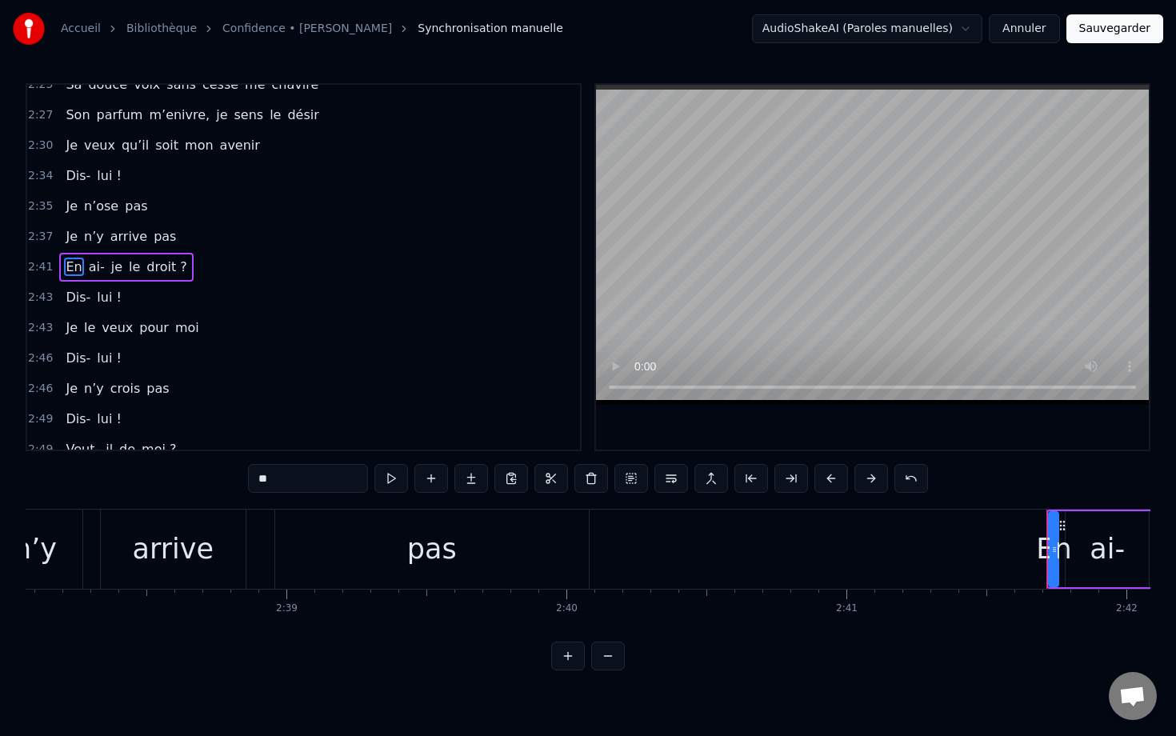
click at [781, 552] on div "En" at bounding box center [1053, 549] width 35 height 42
click at [781, 541] on div "En" at bounding box center [1053, 549] width 35 height 42
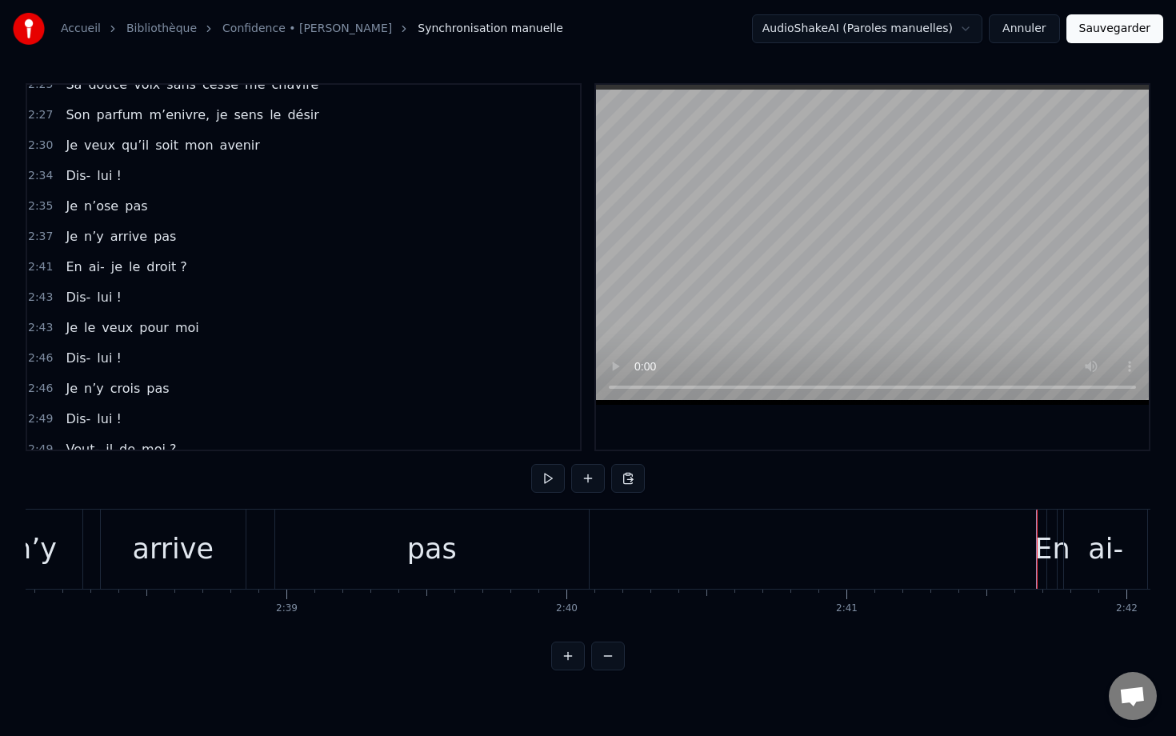
click at [781, 539] on div "En" at bounding box center [1051, 549] width 35 height 42
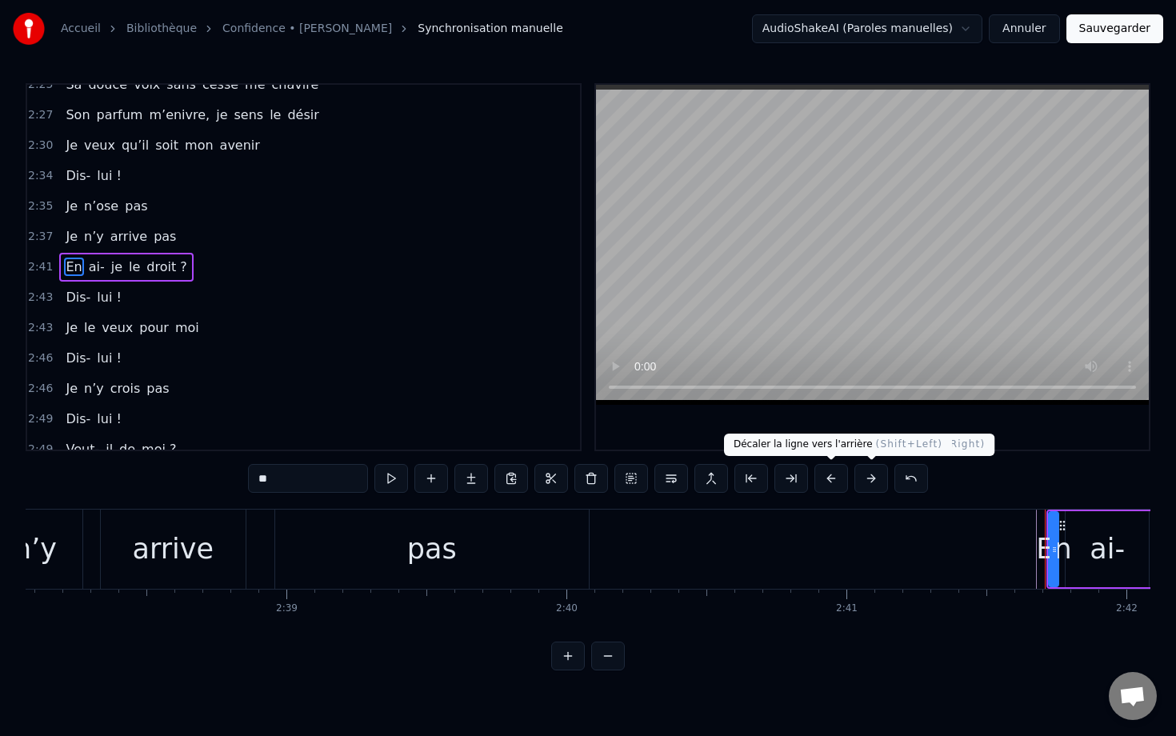
click at [781, 483] on button at bounding box center [831, 478] width 34 height 29
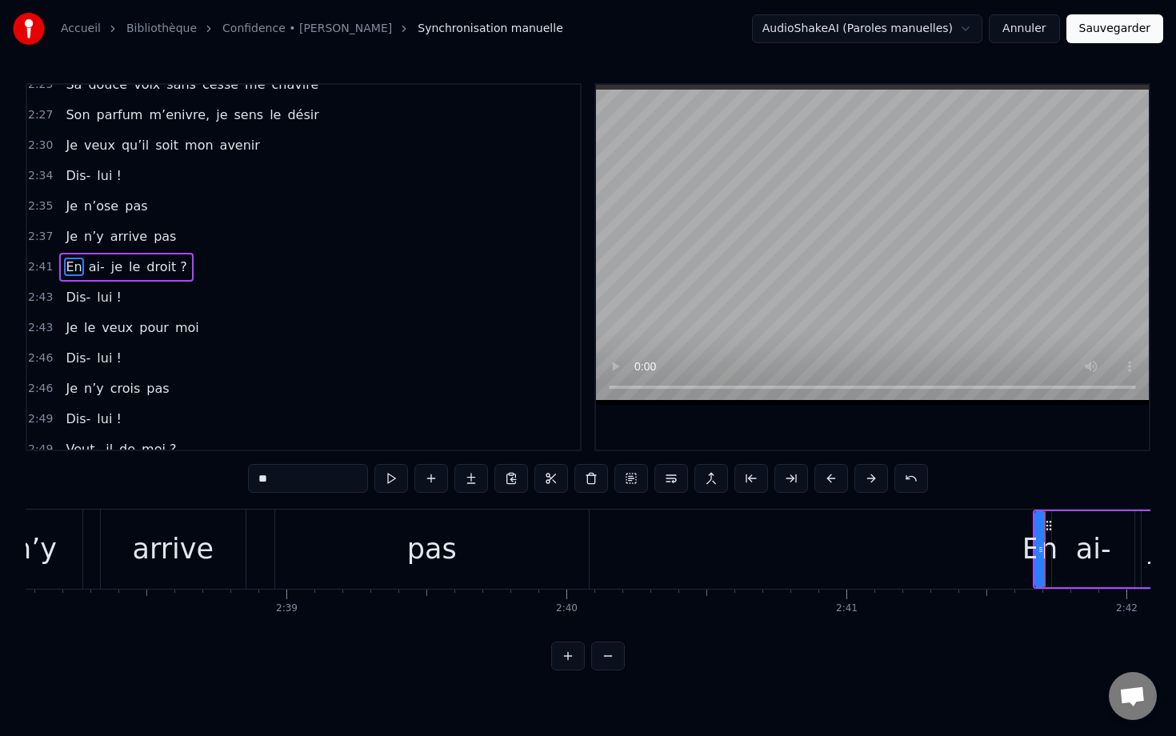
click at [781, 483] on button at bounding box center [831, 478] width 34 height 29
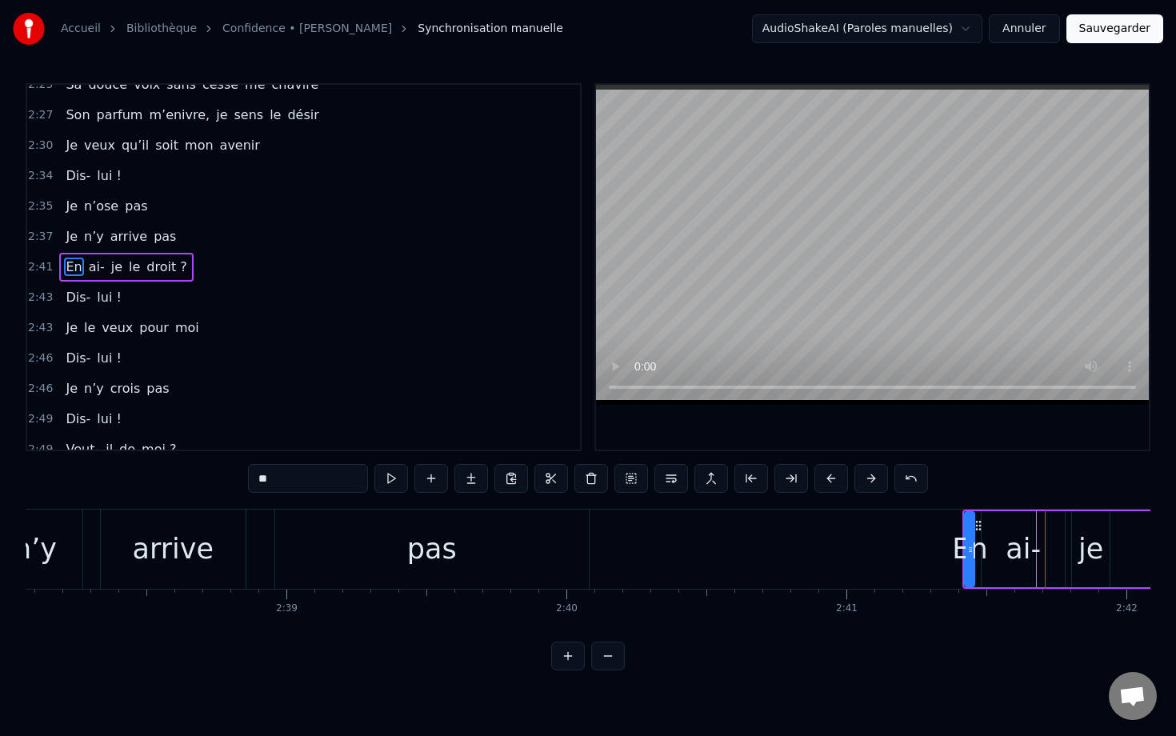
click at [781, 483] on button at bounding box center [831, 478] width 34 height 29
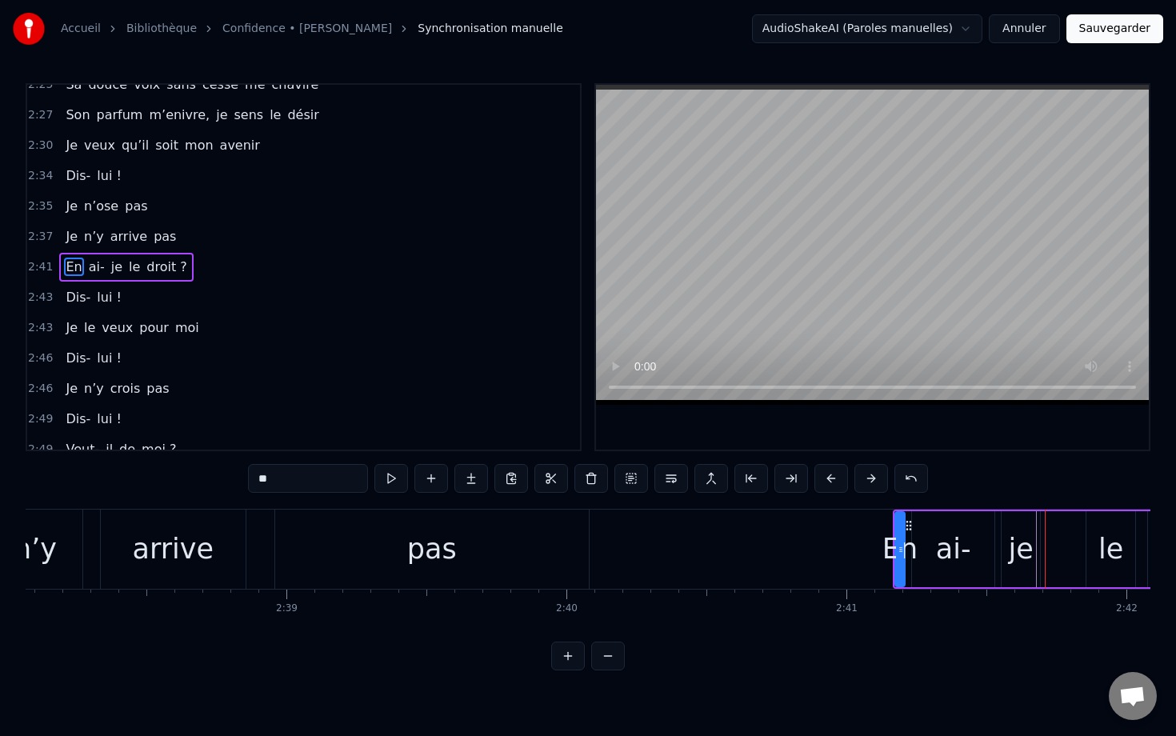
click at [781, 483] on button at bounding box center [831, 478] width 34 height 29
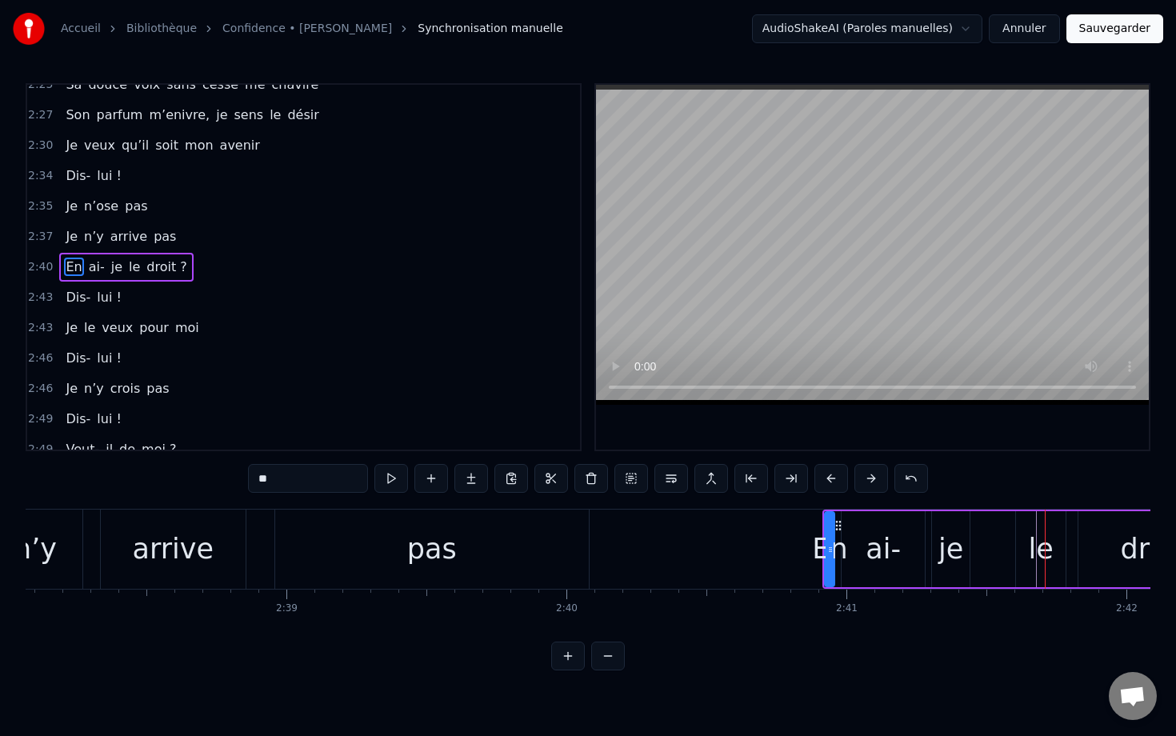
click at [781, 483] on button at bounding box center [831, 478] width 34 height 29
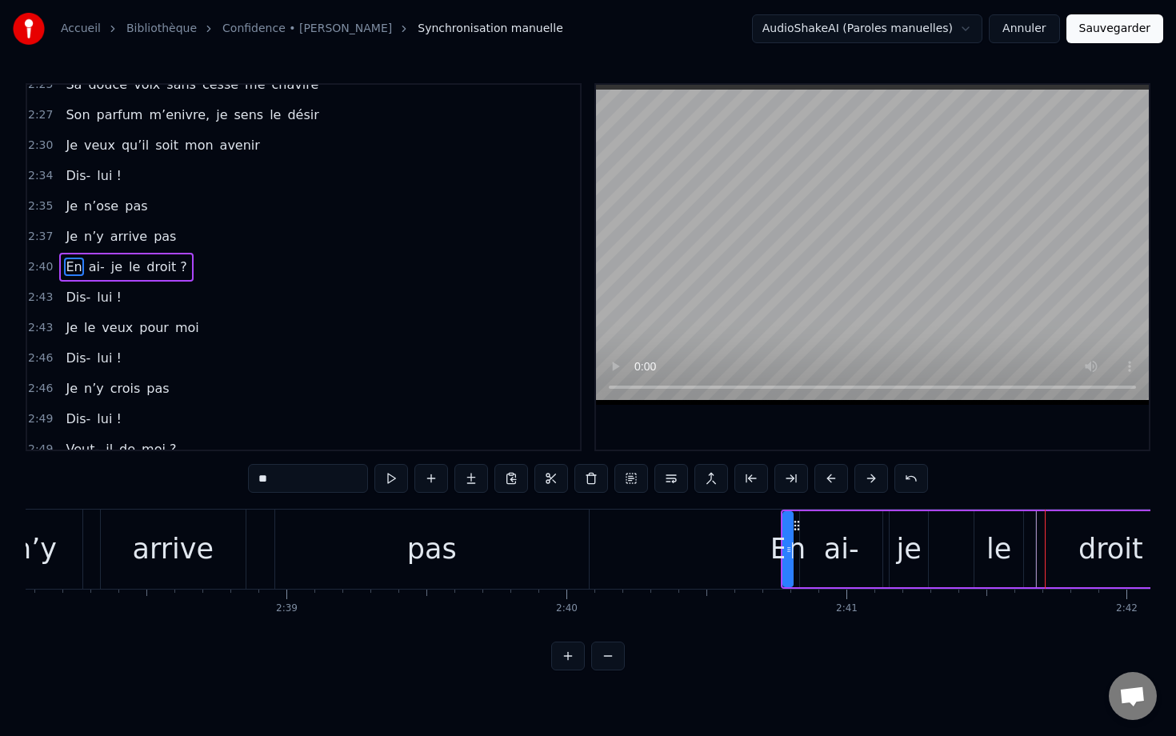
click at [781, 483] on button at bounding box center [831, 478] width 34 height 29
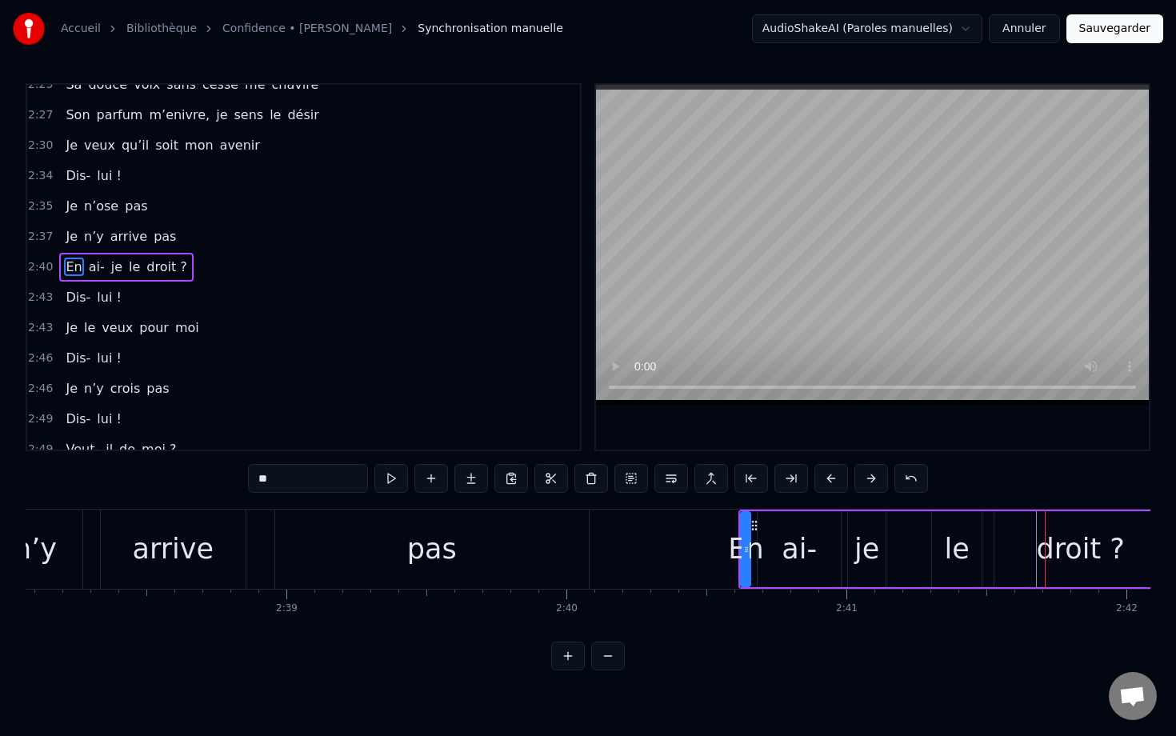
click at [781, 483] on button at bounding box center [831, 478] width 34 height 29
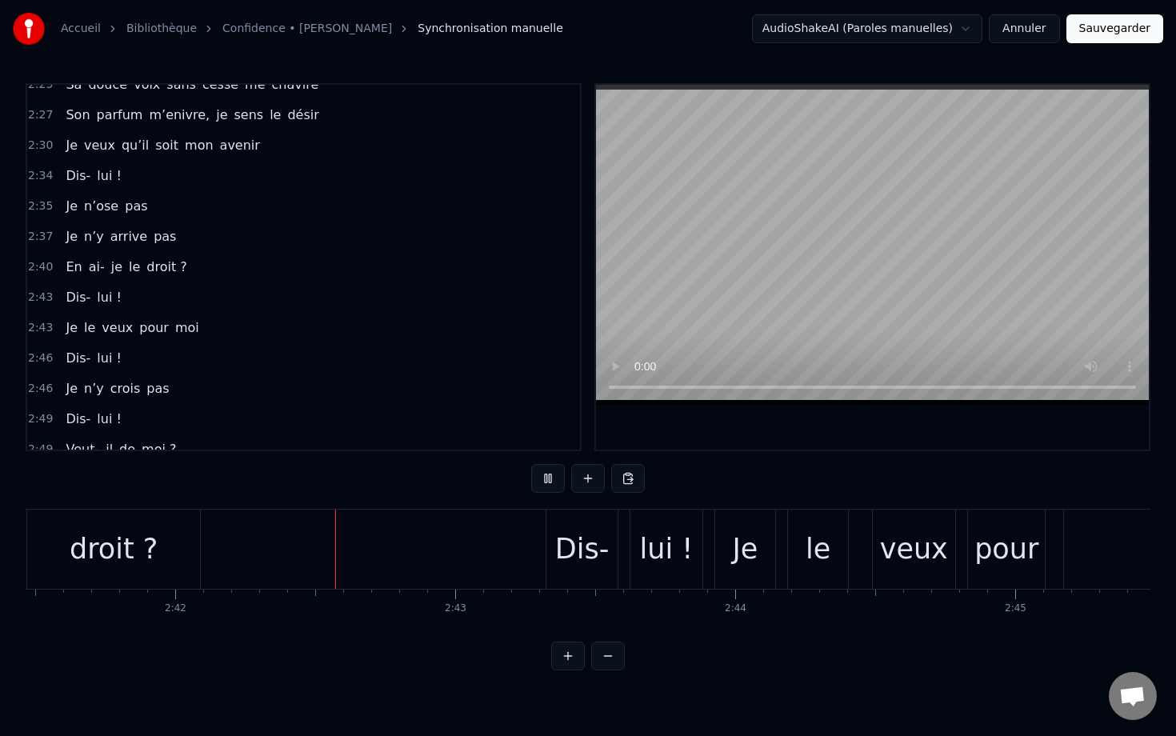
scroll to position [0, 45235]
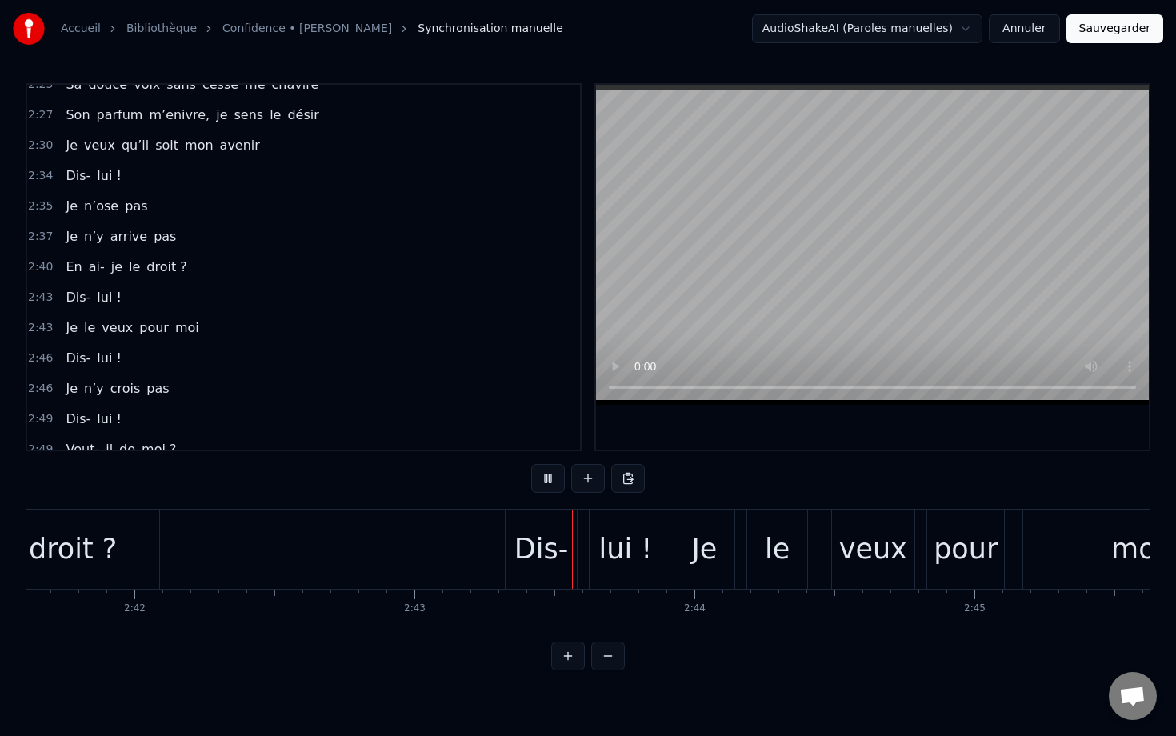
click at [526, 513] on div "Dis-" at bounding box center [540, 548] width 71 height 79
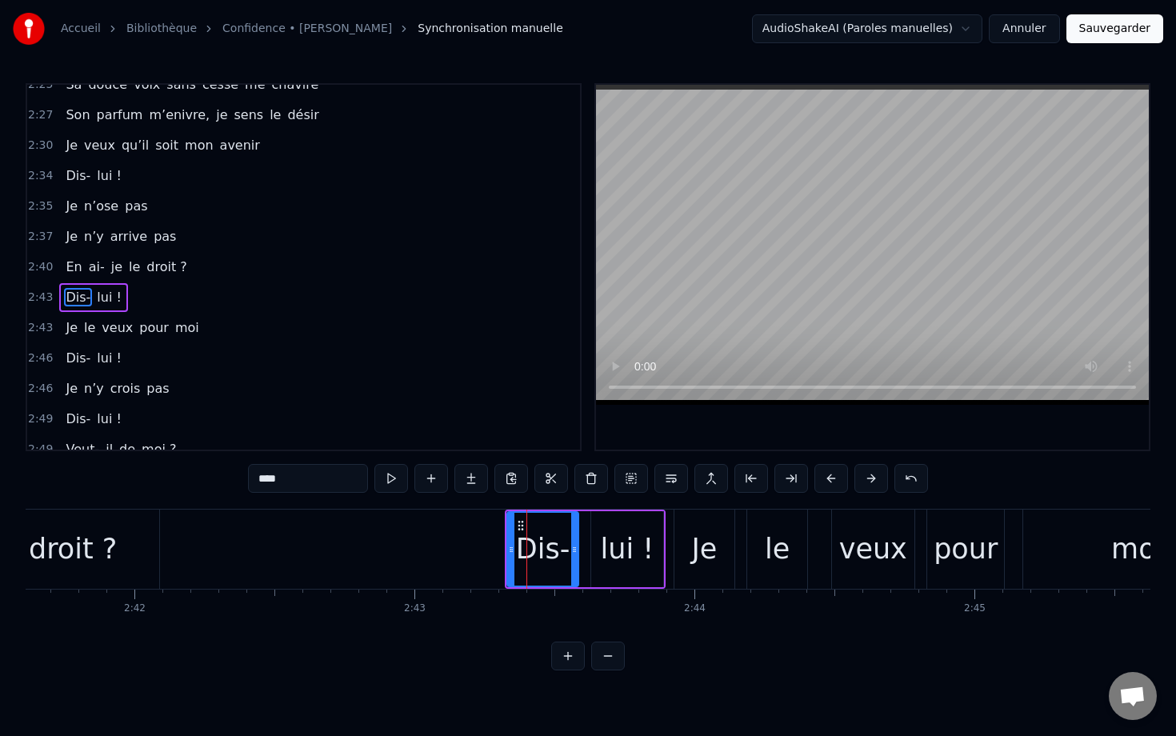
scroll to position [1352, 0]
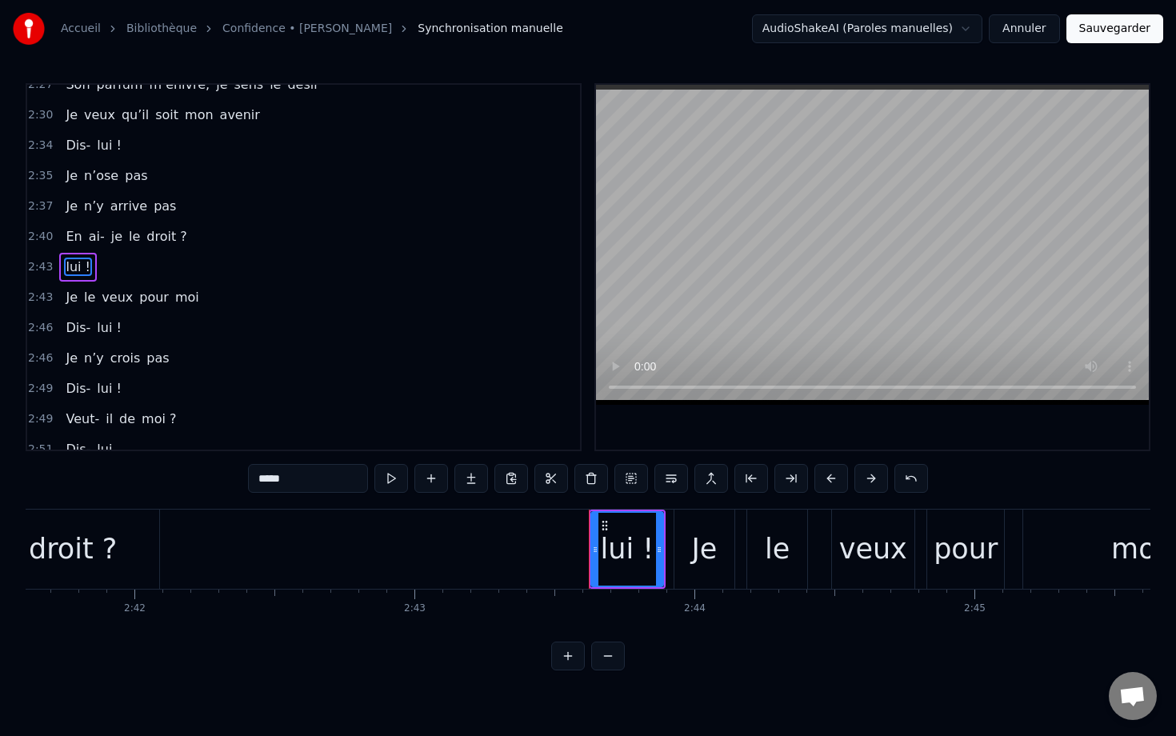
click at [615, 570] on div "lui !" at bounding box center [627, 549] width 70 height 73
type input "**"
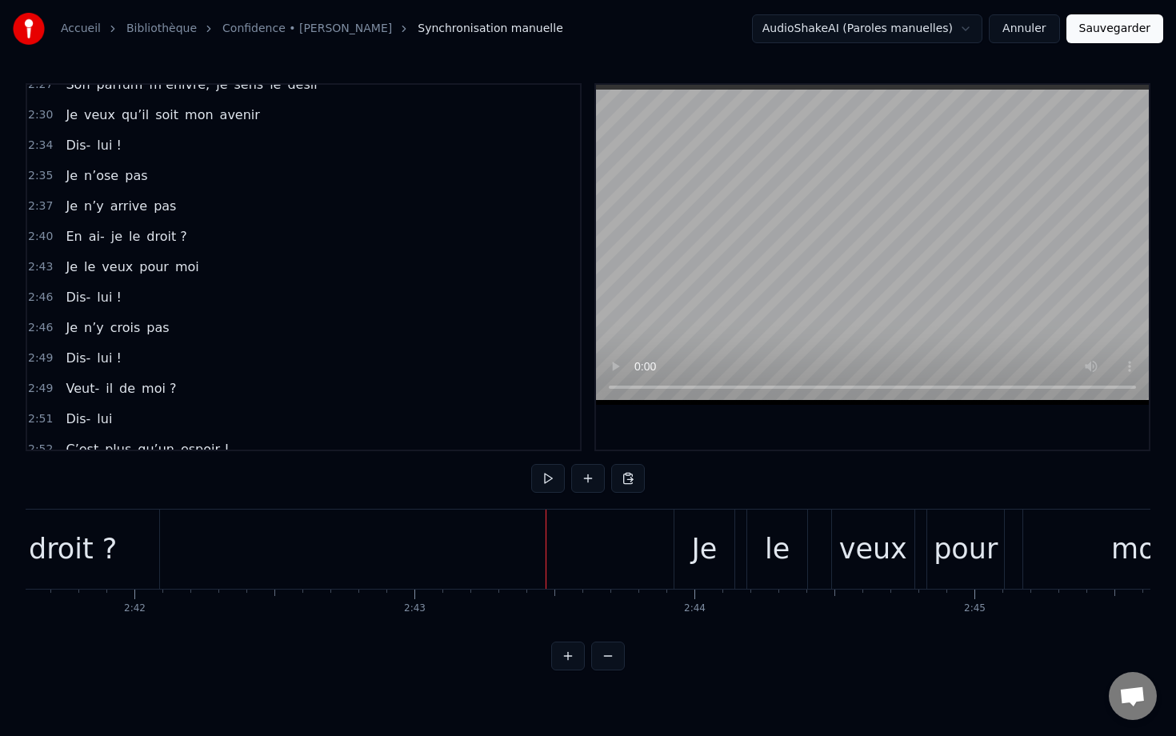
click at [717, 537] on div "Je" at bounding box center [704, 549] width 26 height 42
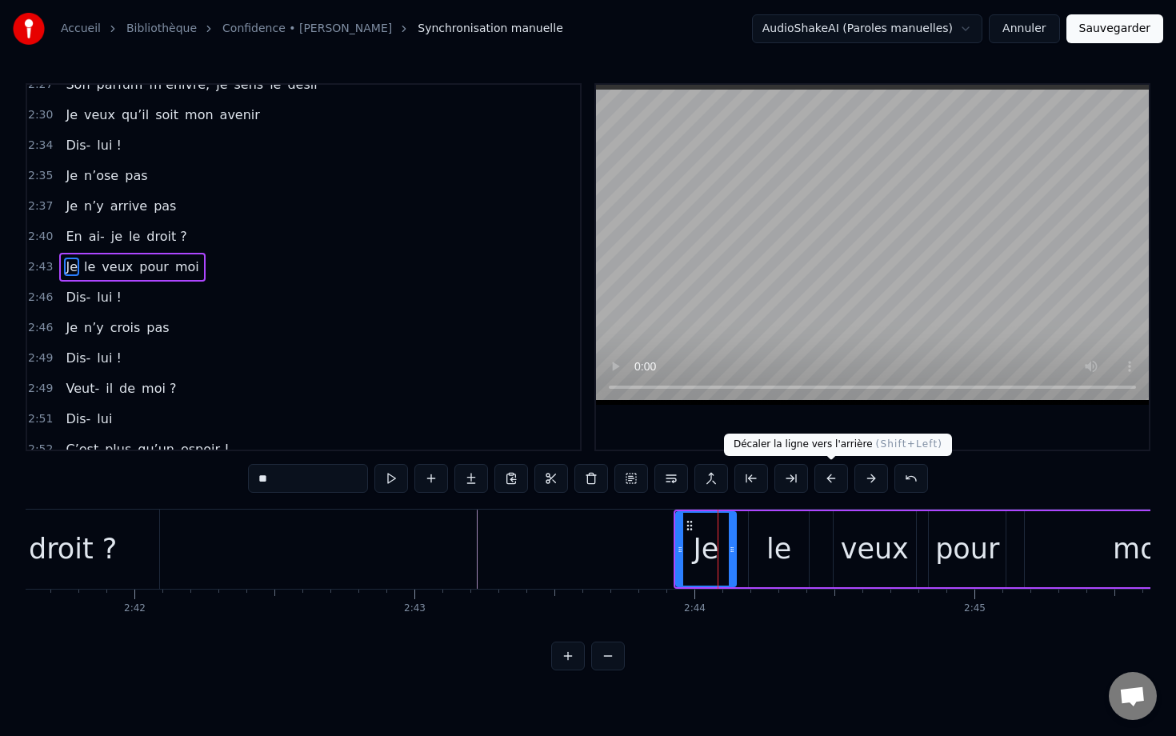
click at [781, 481] on button at bounding box center [831, 478] width 34 height 29
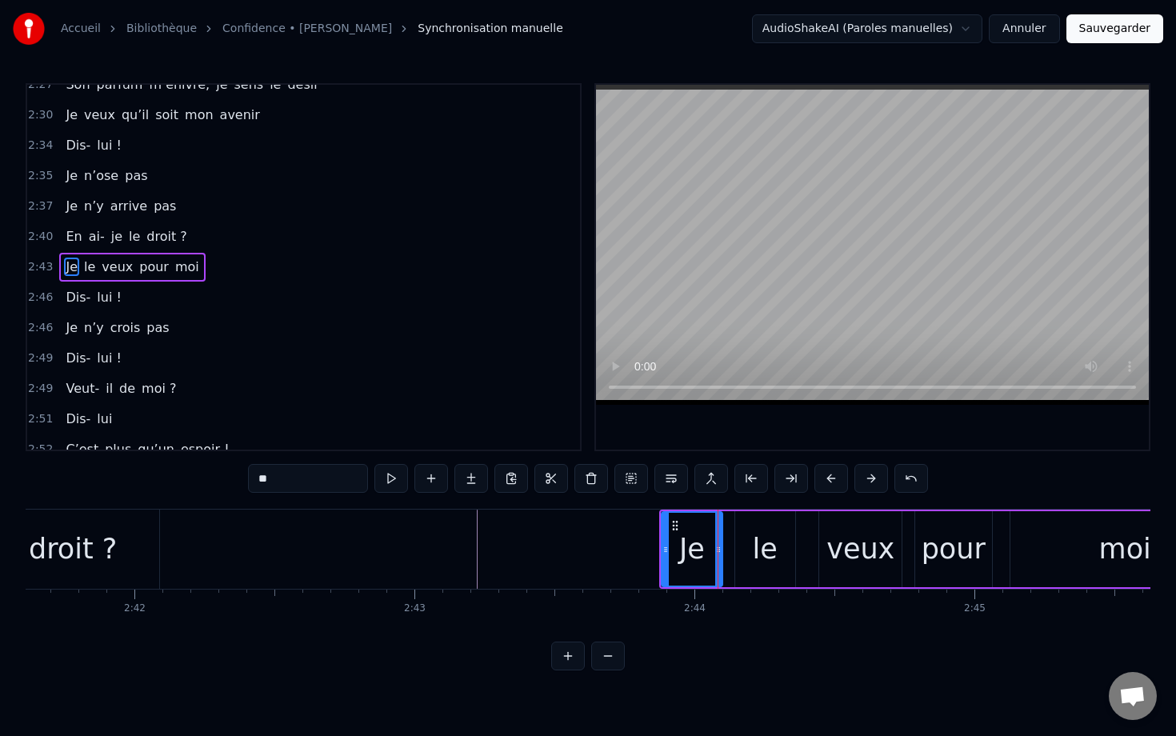
click at [781, 481] on button at bounding box center [831, 478] width 34 height 29
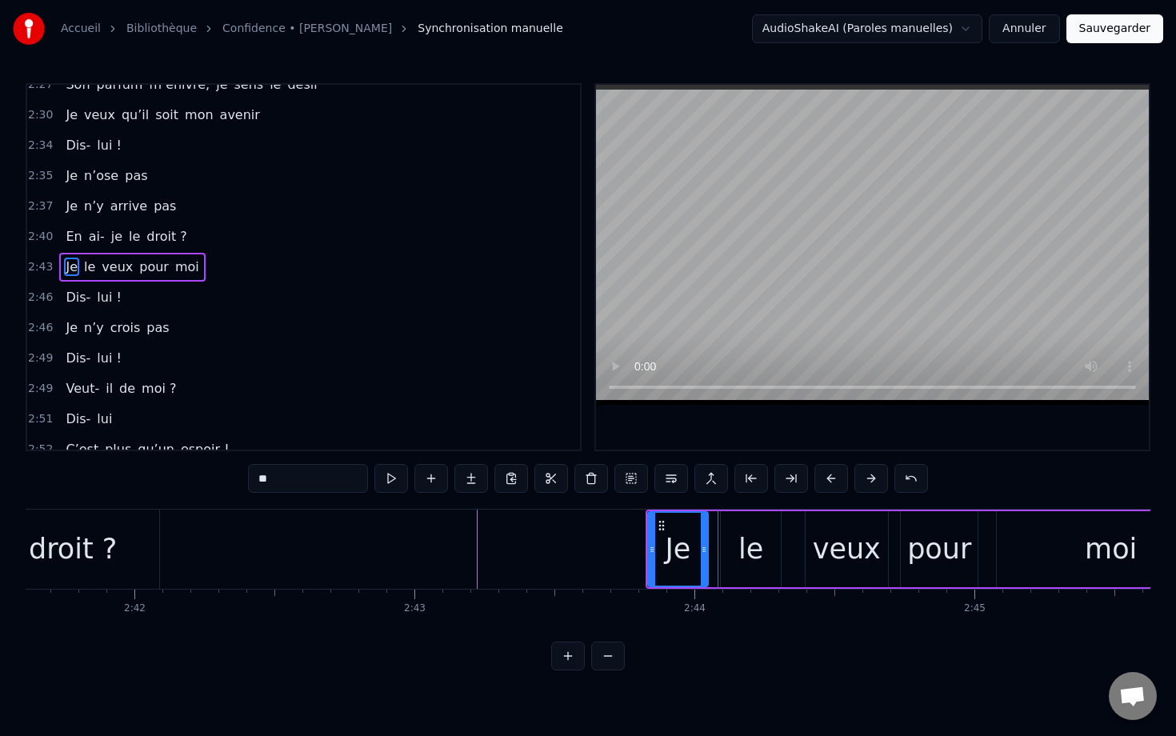
click at [781, 481] on button at bounding box center [831, 478] width 34 height 29
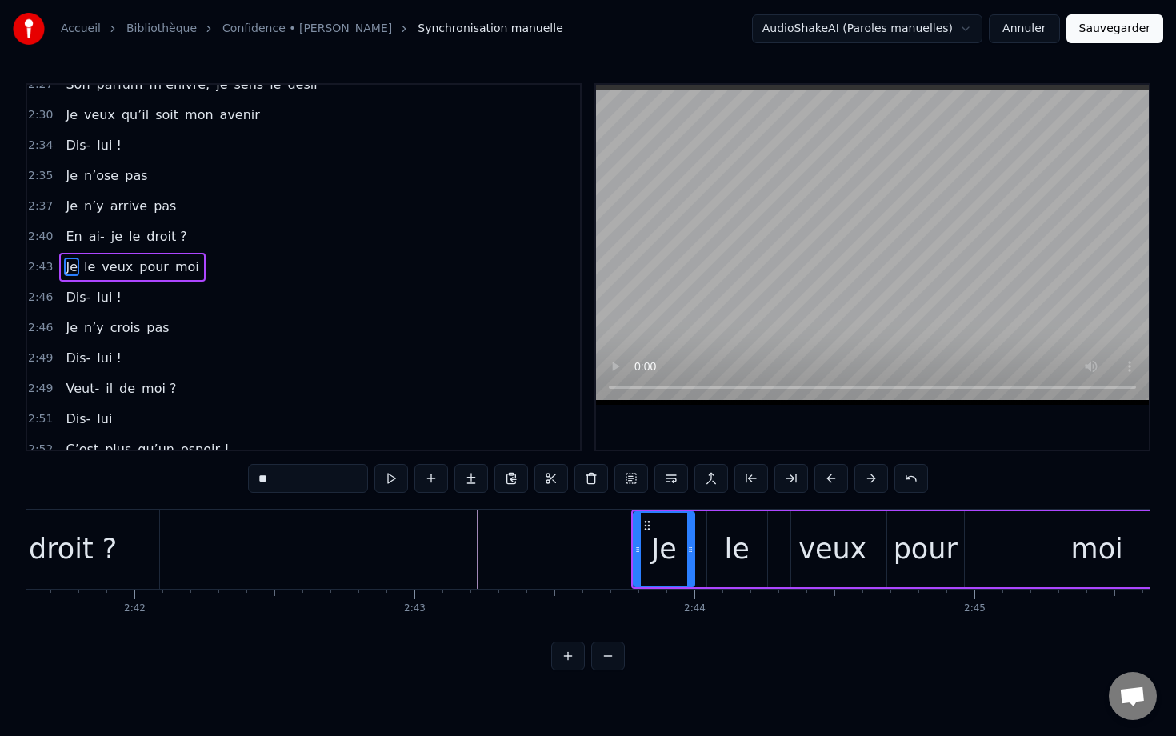
click at [781, 481] on button at bounding box center [831, 478] width 34 height 29
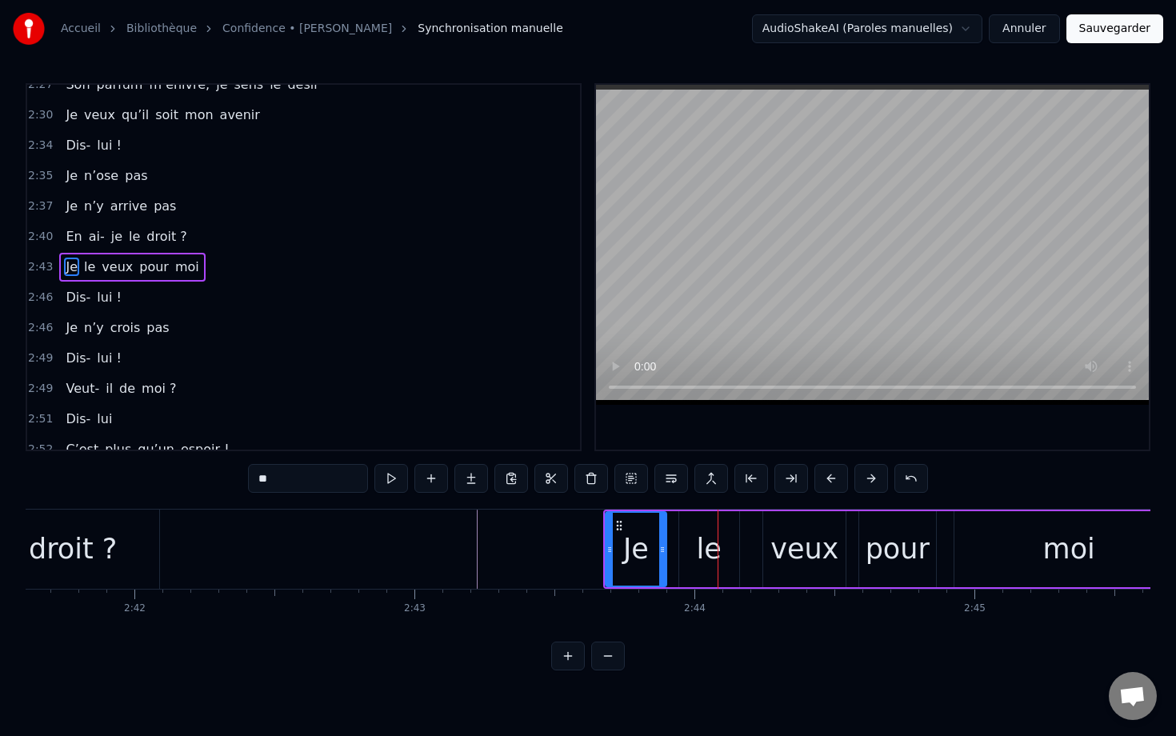
click at [781, 481] on button at bounding box center [831, 478] width 34 height 29
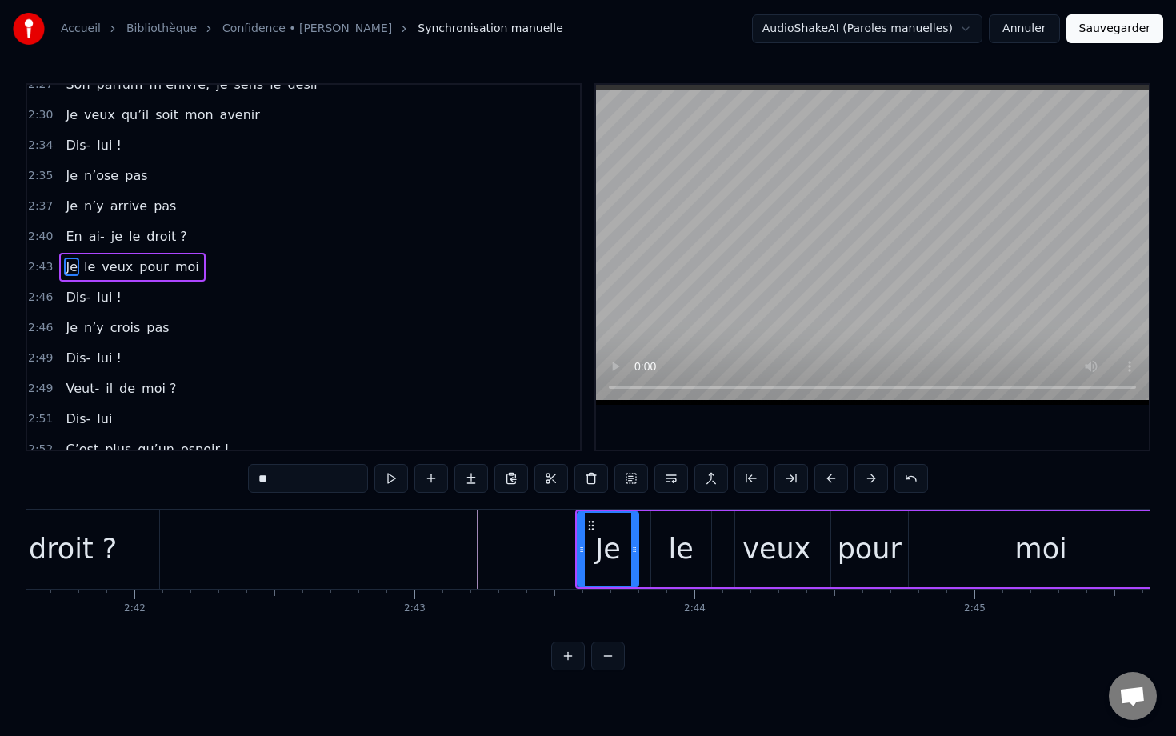
click at [781, 481] on button at bounding box center [831, 478] width 34 height 29
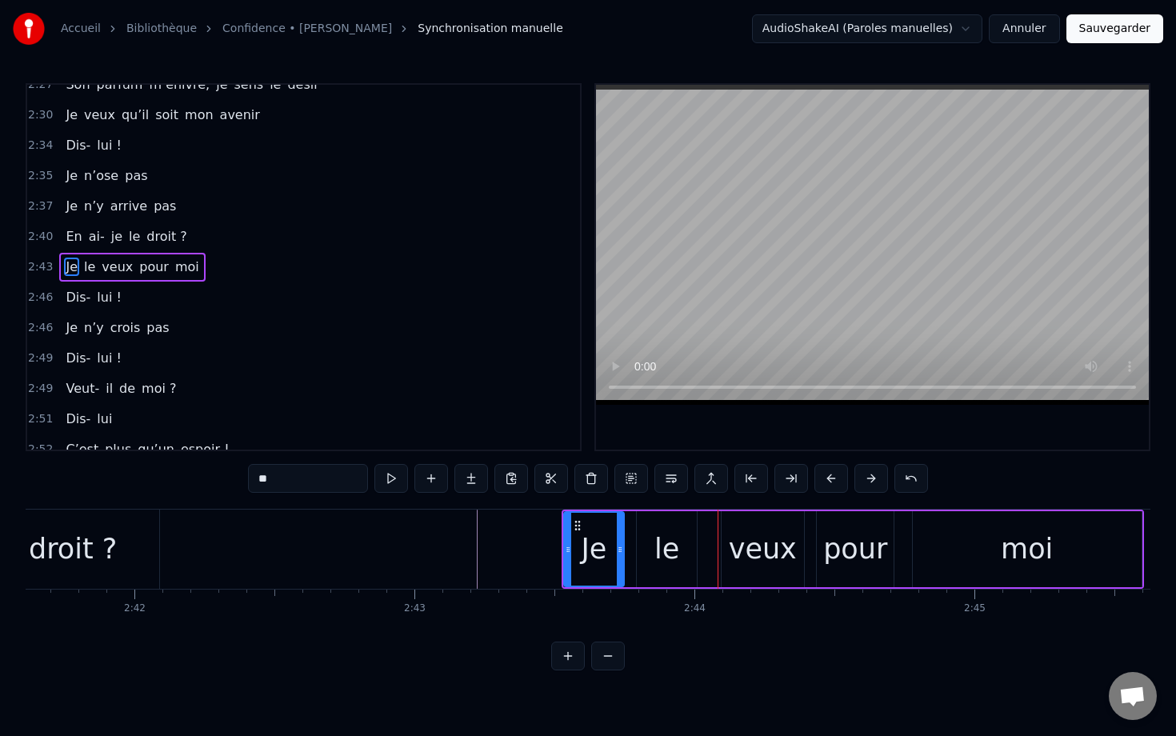
click at [781, 481] on button at bounding box center [831, 478] width 34 height 29
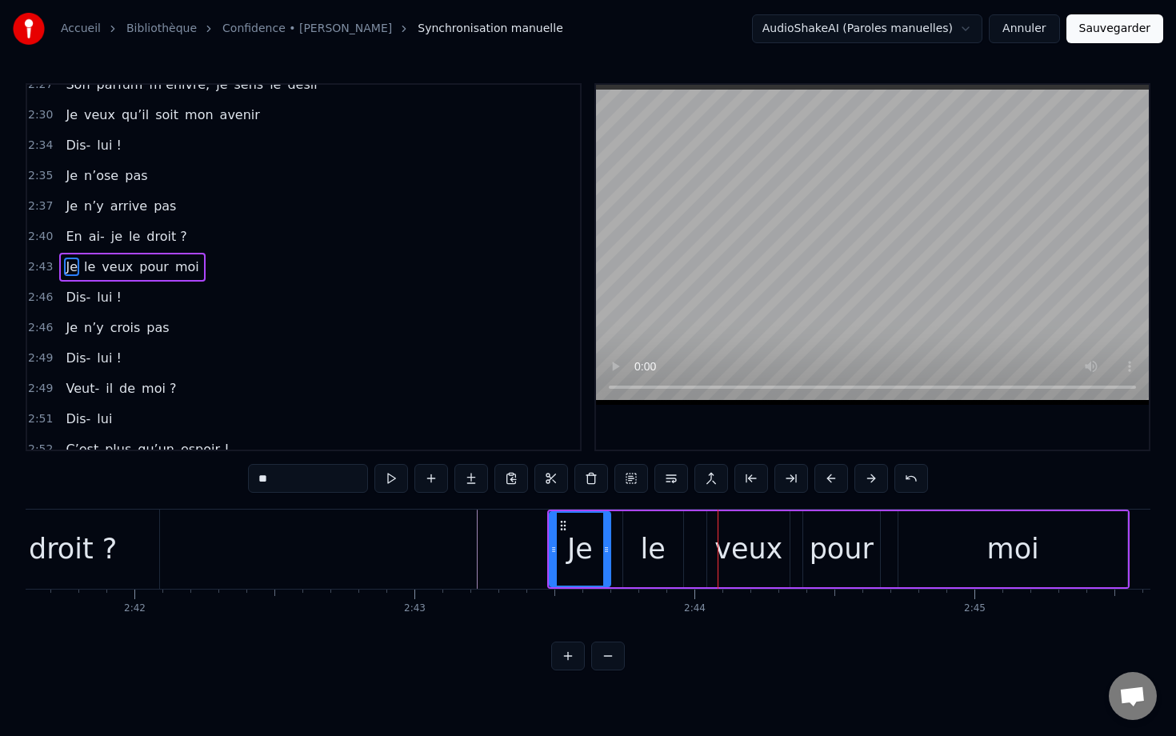
click at [781, 481] on button at bounding box center [831, 478] width 34 height 29
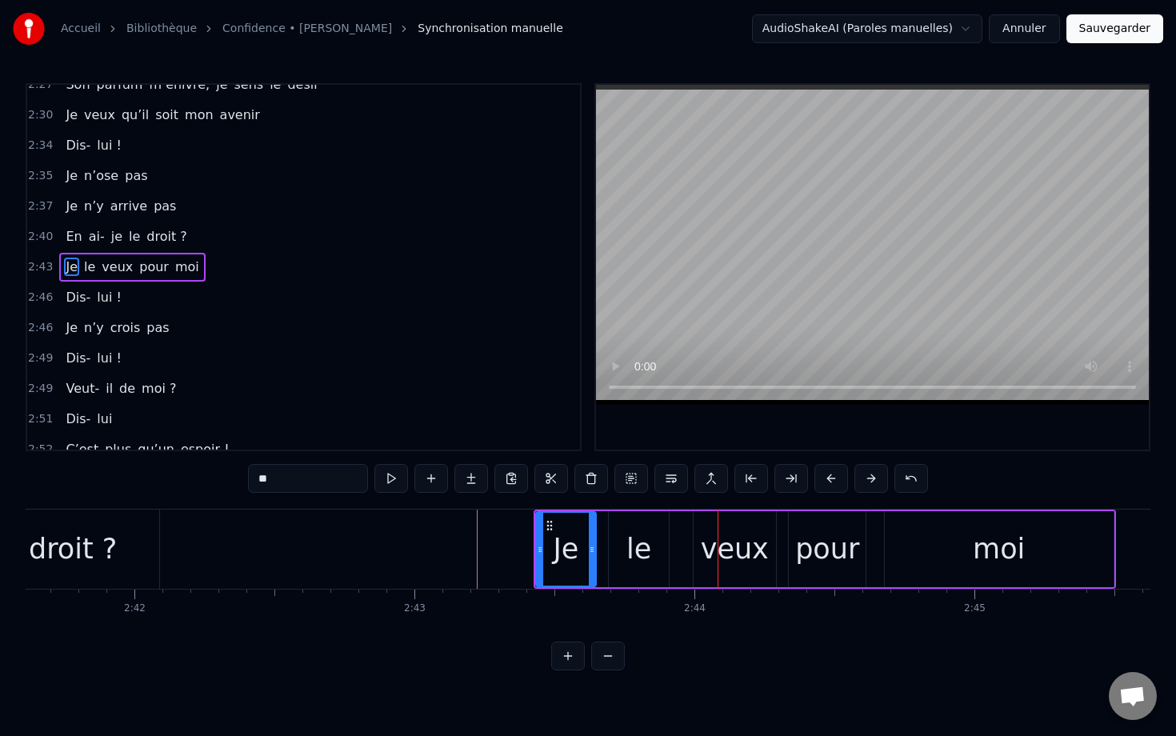
click at [781, 481] on button at bounding box center [831, 478] width 34 height 29
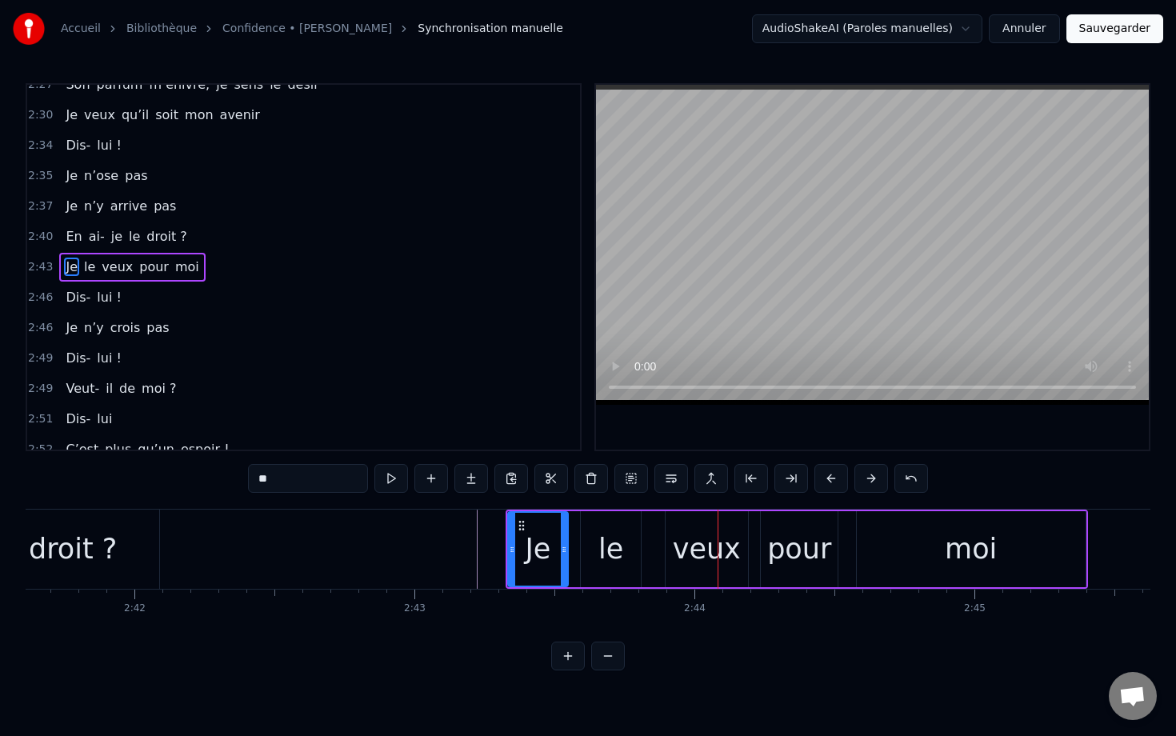
click at [781, 481] on button at bounding box center [831, 478] width 34 height 29
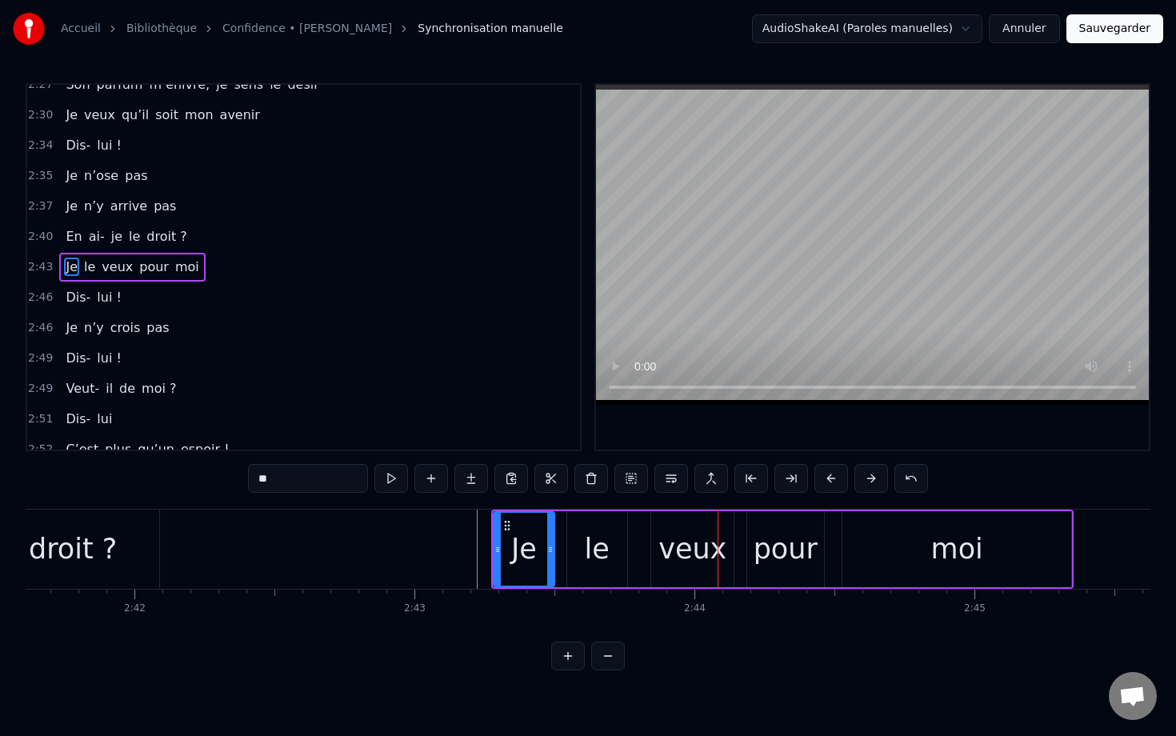
click at [781, 481] on button at bounding box center [831, 478] width 34 height 29
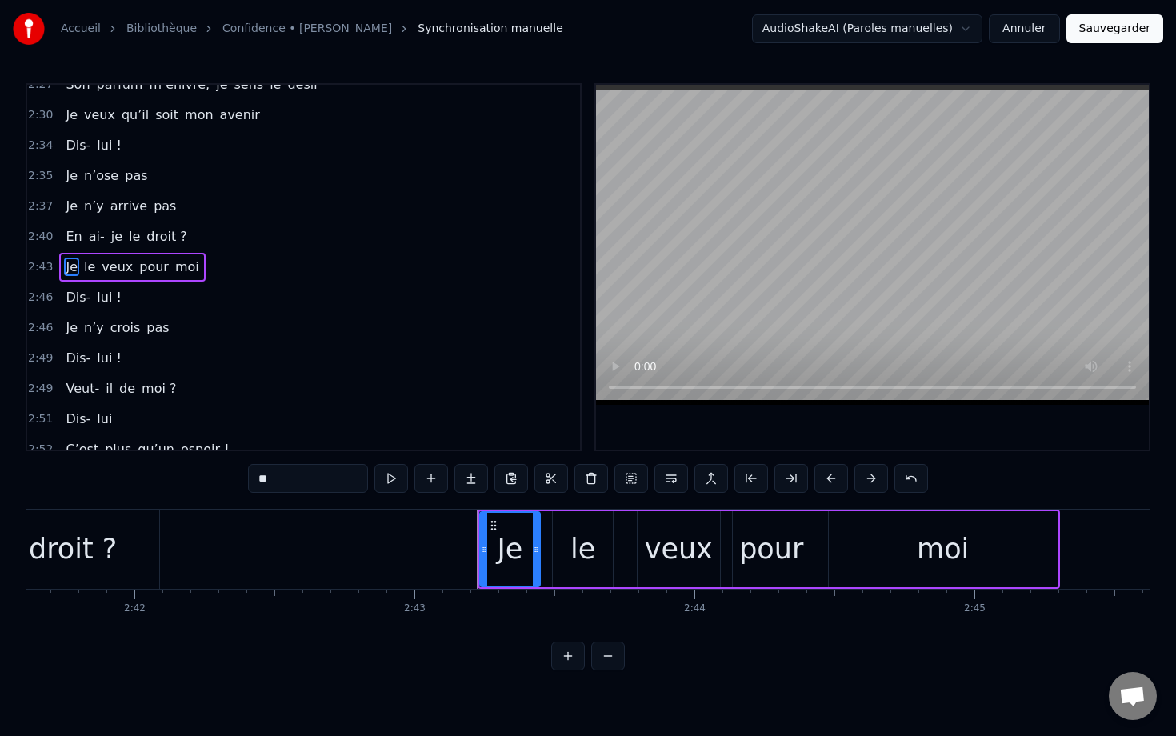
click at [781, 481] on button at bounding box center [831, 478] width 34 height 29
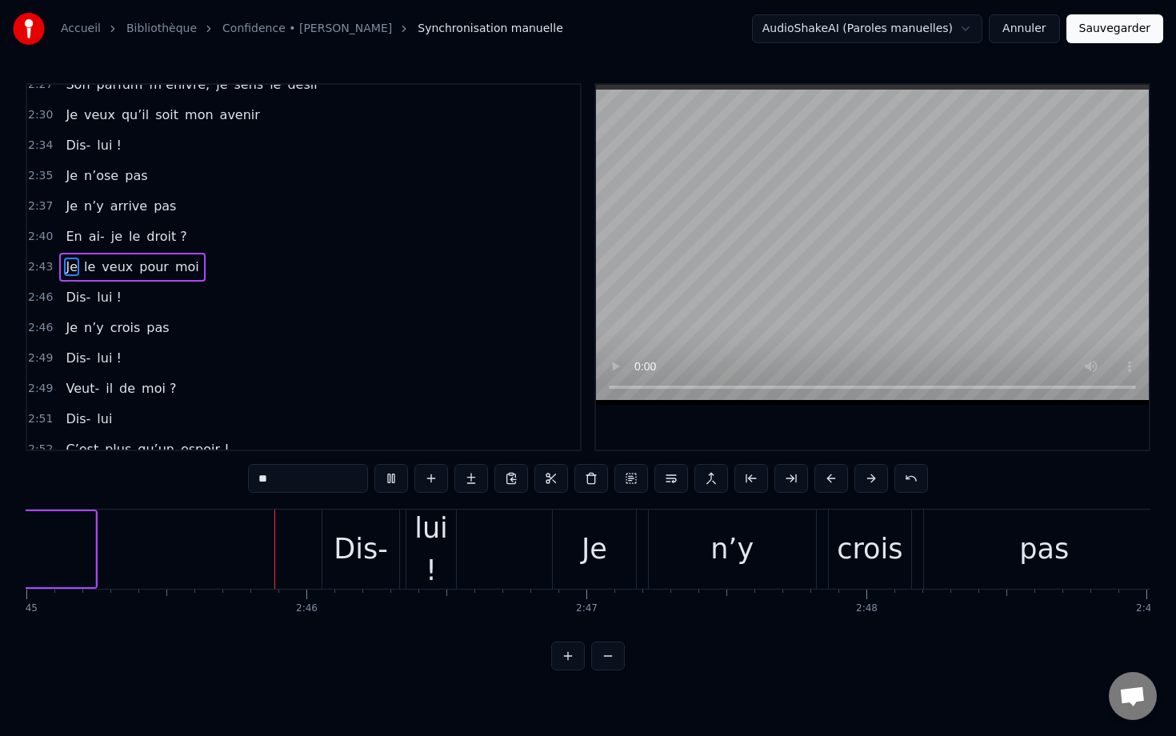
scroll to position [0, 46199]
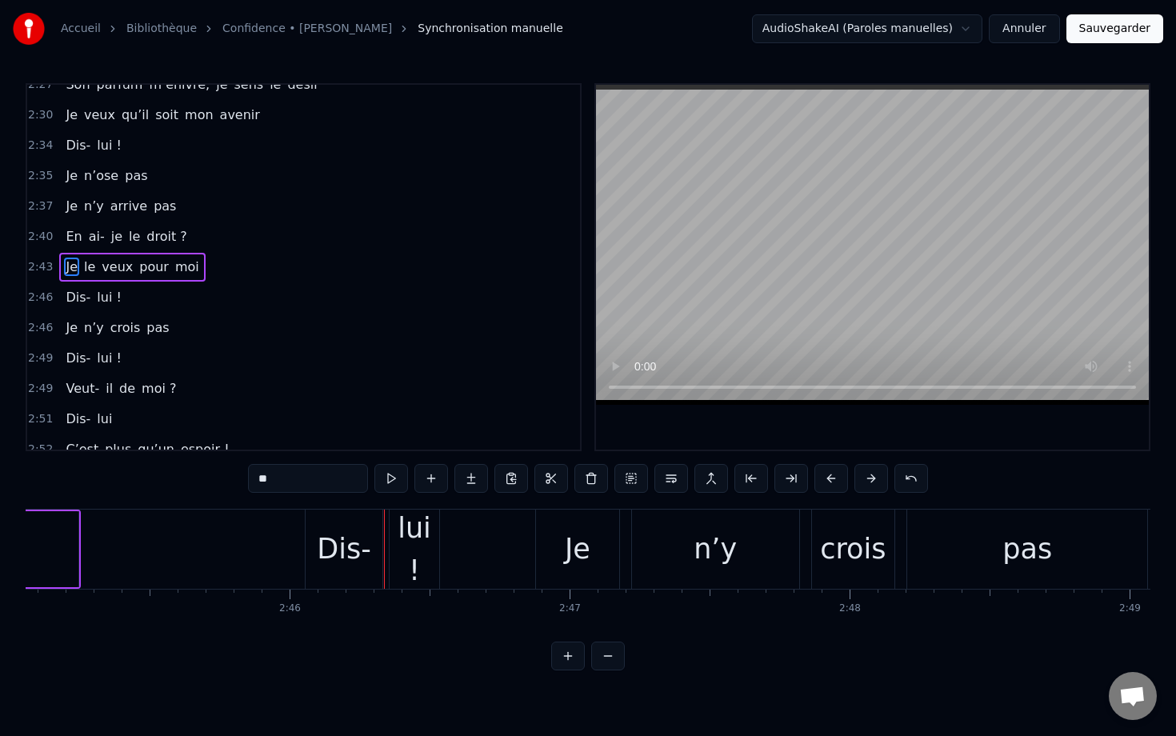
click at [345, 564] on div "Dis-" at bounding box center [344, 549] width 54 height 42
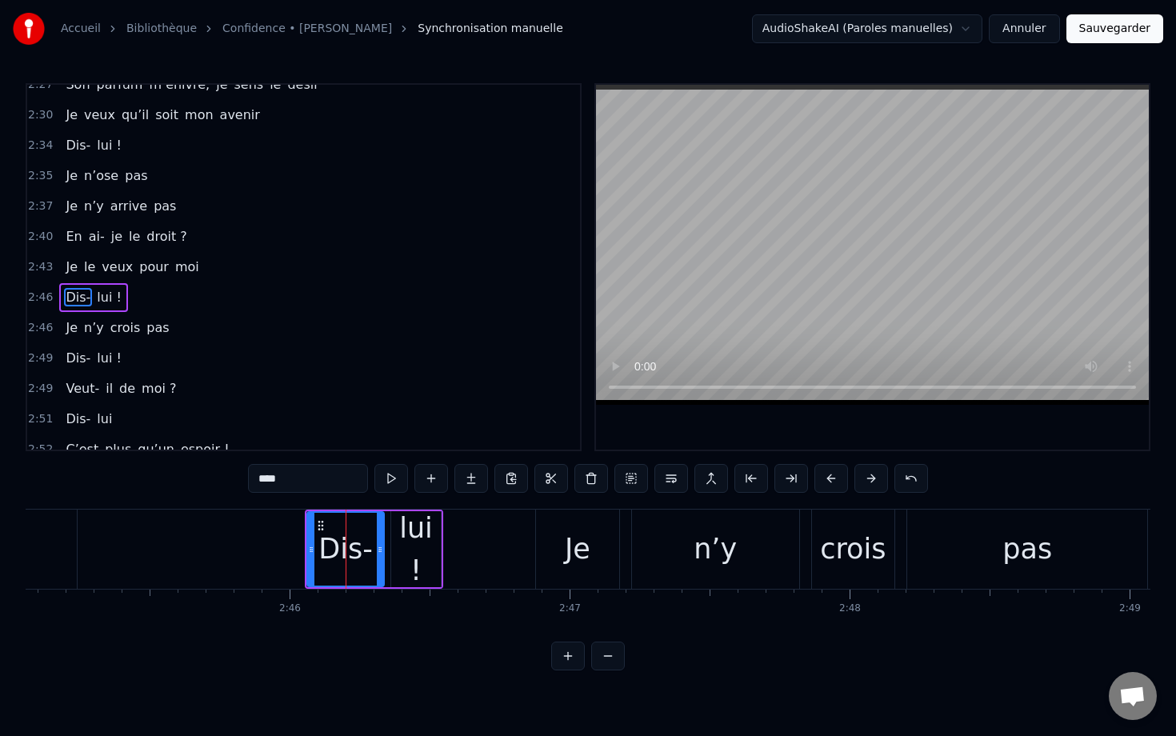
scroll to position [1383, 0]
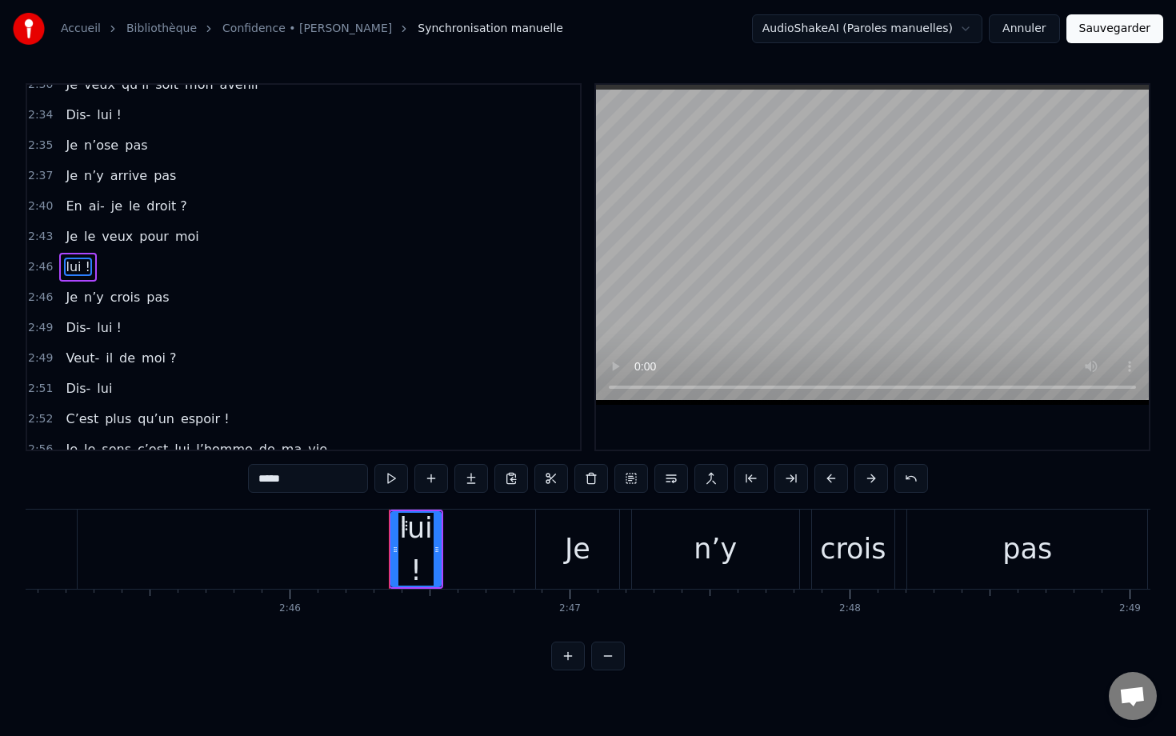
click at [410, 551] on div "lui !" at bounding box center [415, 549] width 47 height 84
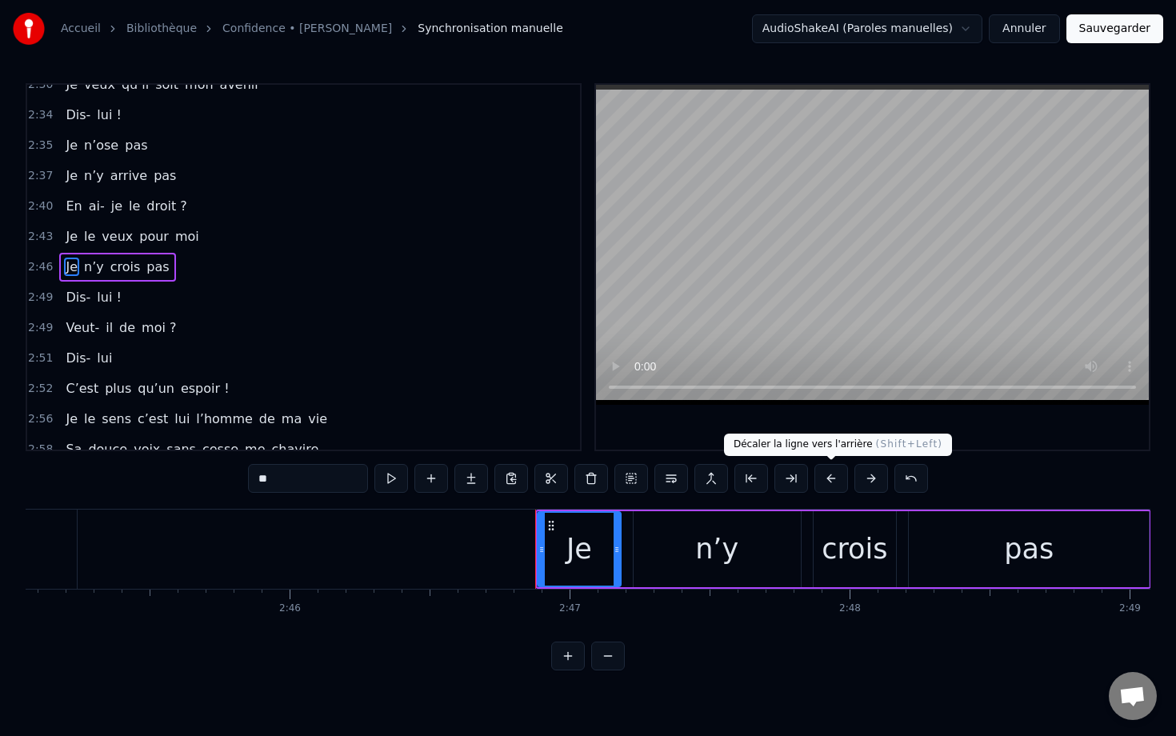
click at [781, 474] on button at bounding box center [831, 478] width 34 height 29
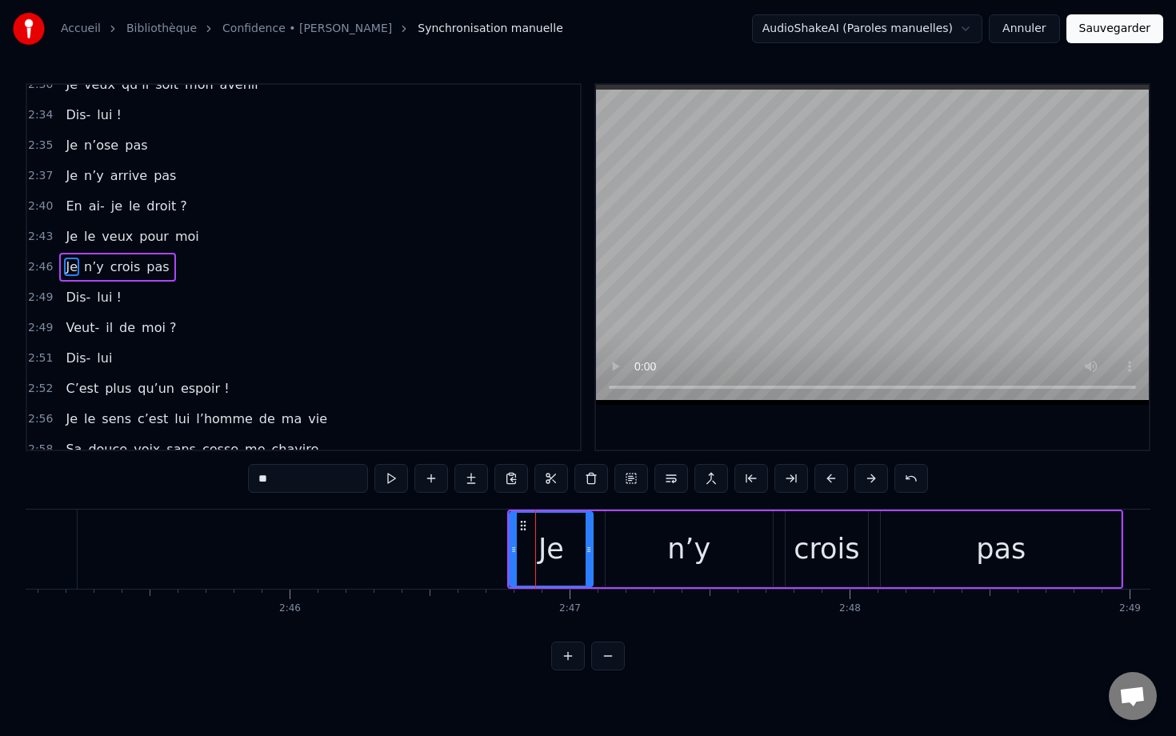
click at [781, 474] on button at bounding box center [831, 478] width 34 height 29
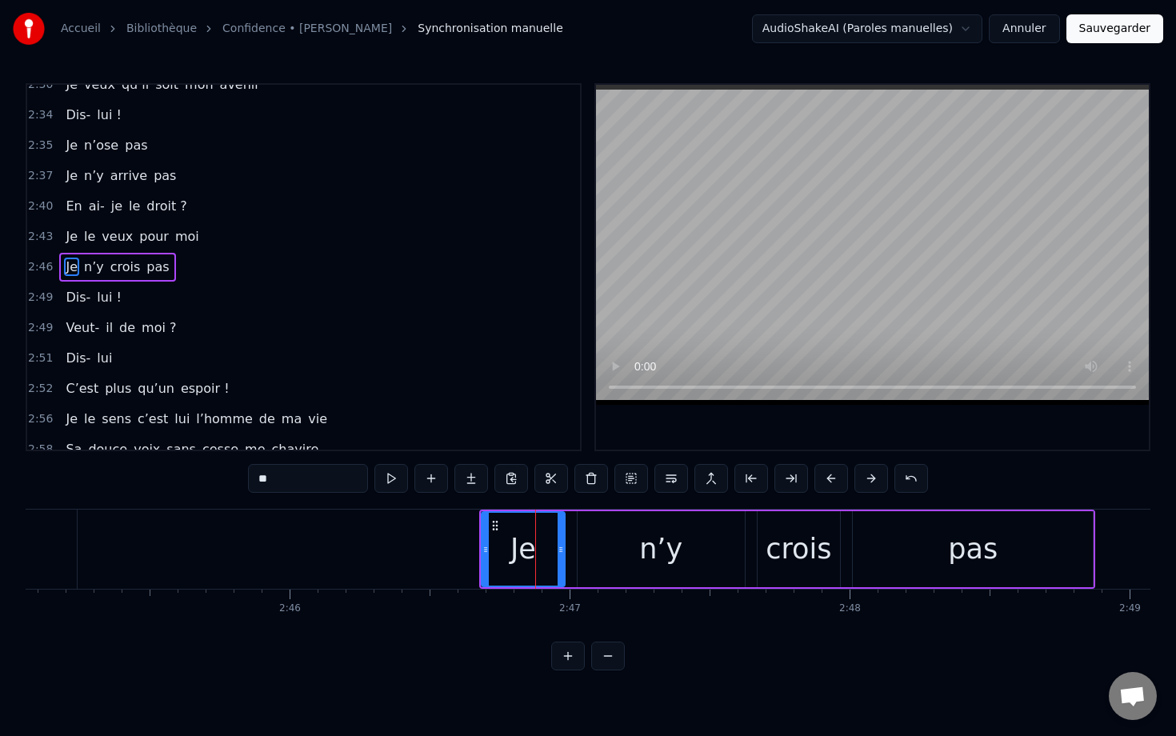
click at [781, 474] on button at bounding box center [831, 478] width 34 height 29
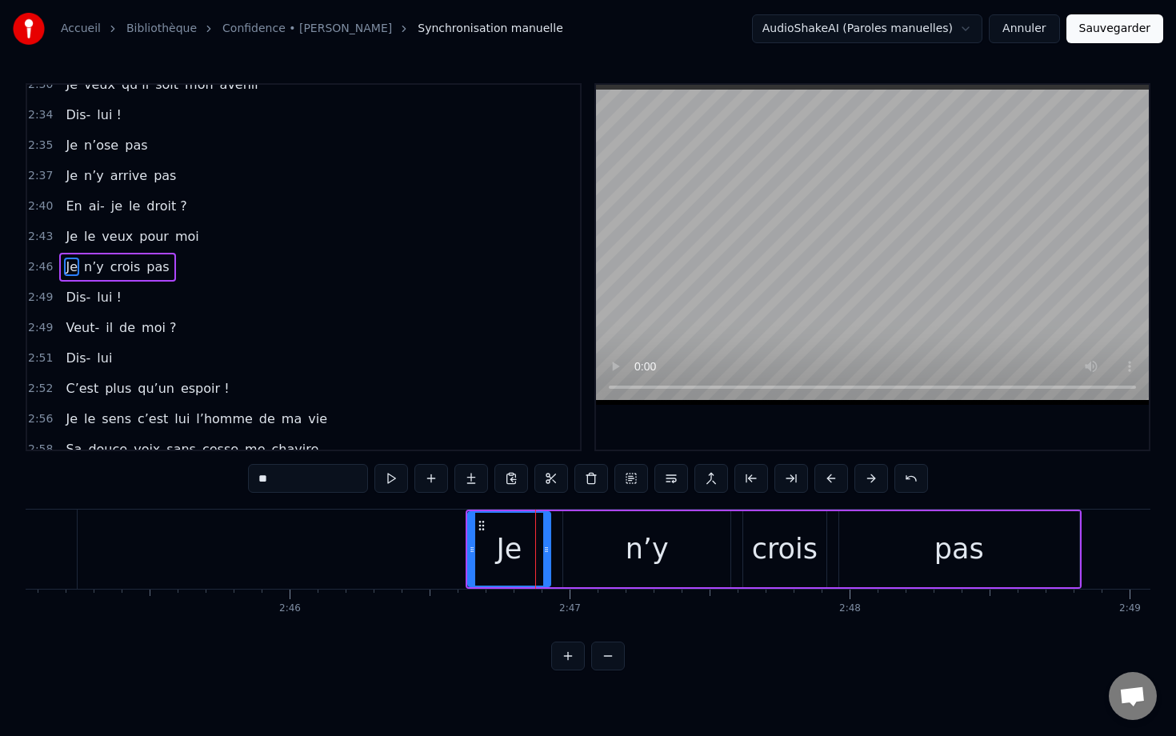
click at [781, 474] on button at bounding box center [831, 478] width 34 height 29
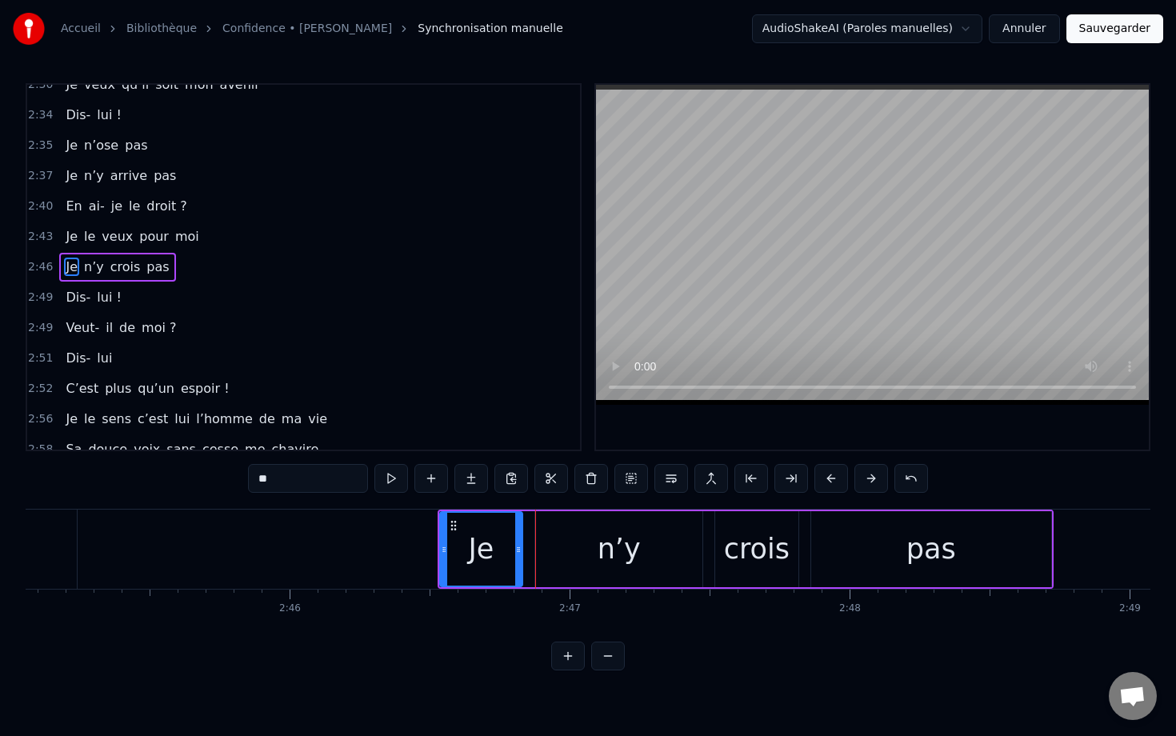
click at [781, 474] on button at bounding box center [831, 478] width 34 height 29
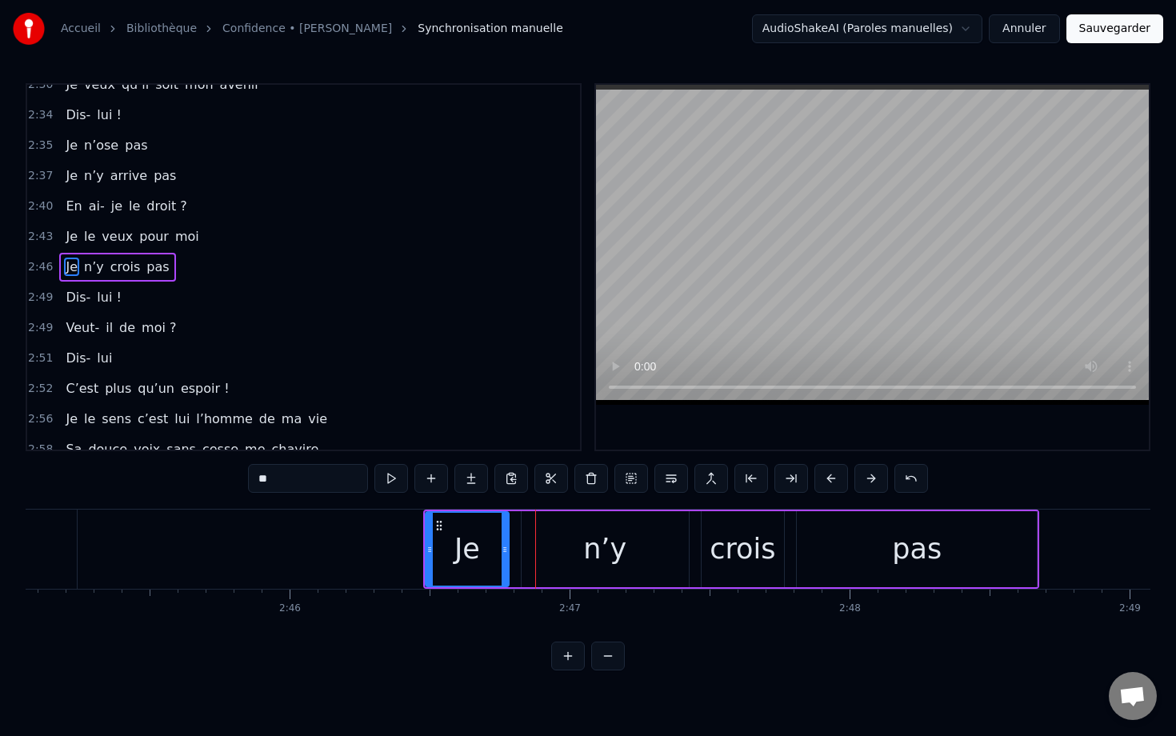
click at [781, 474] on button at bounding box center [831, 478] width 34 height 29
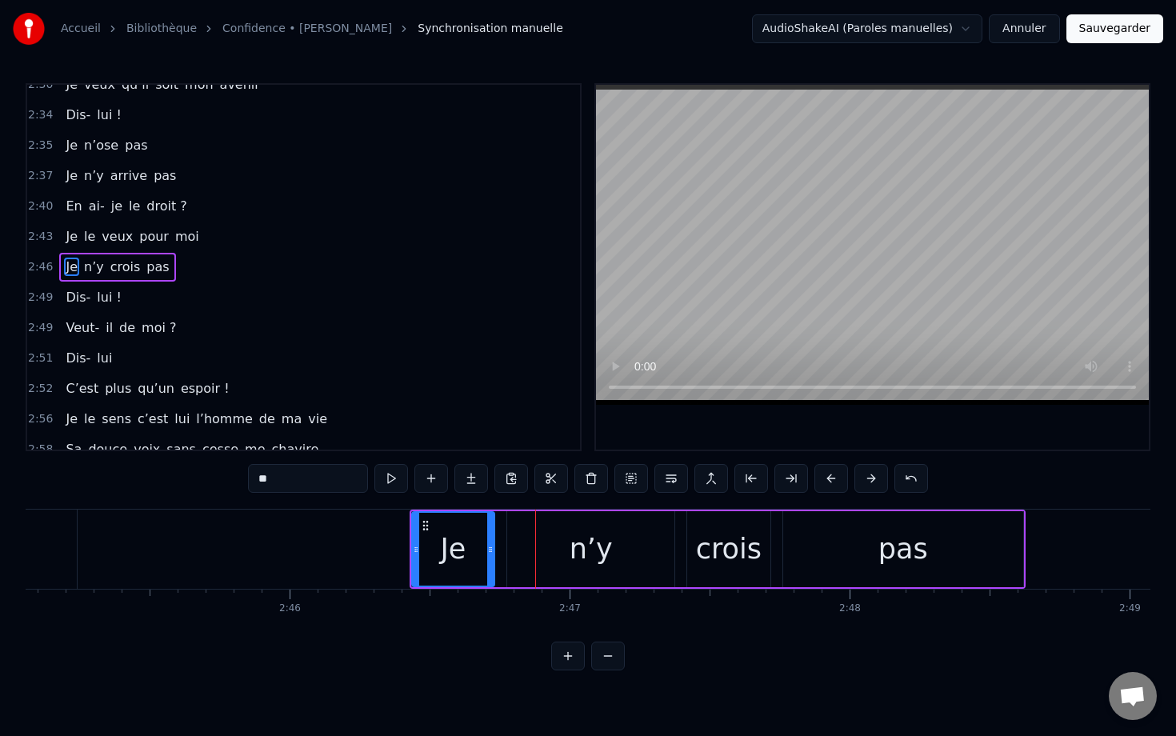
click at [781, 474] on button at bounding box center [831, 478] width 34 height 29
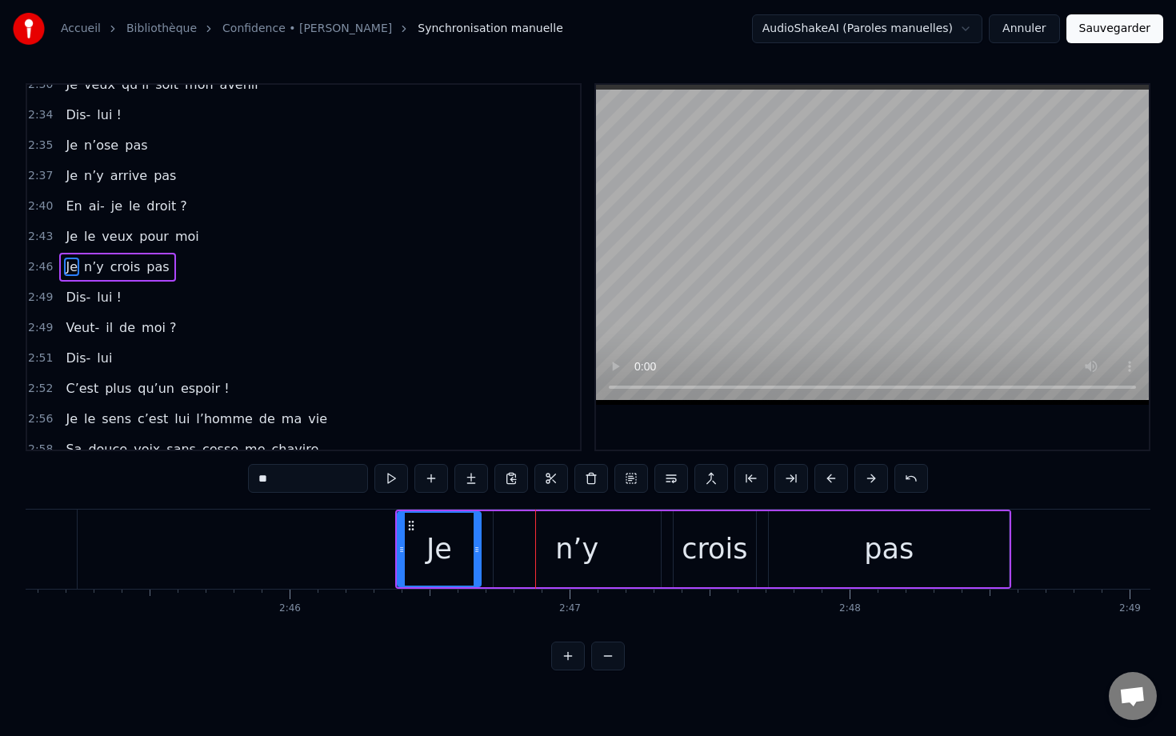
click at [781, 474] on button at bounding box center [831, 478] width 34 height 29
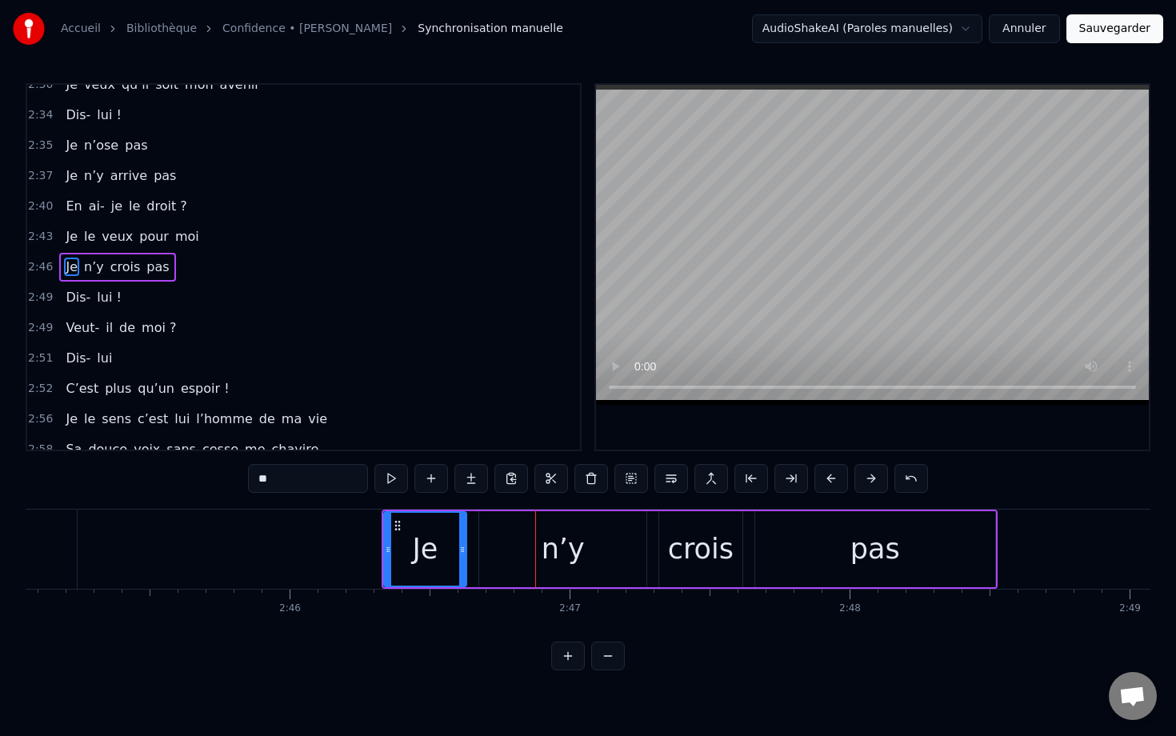
click at [781, 474] on button at bounding box center [831, 478] width 34 height 29
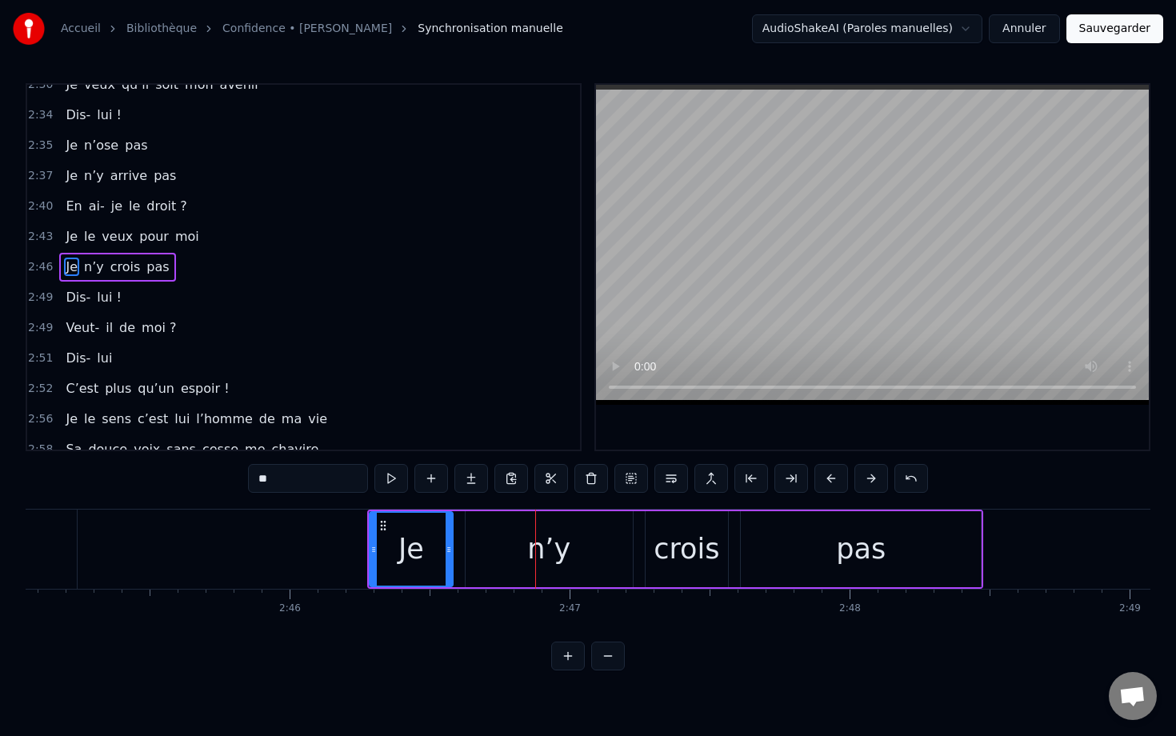
click at [781, 474] on button at bounding box center [831, 478] width 34 height 29
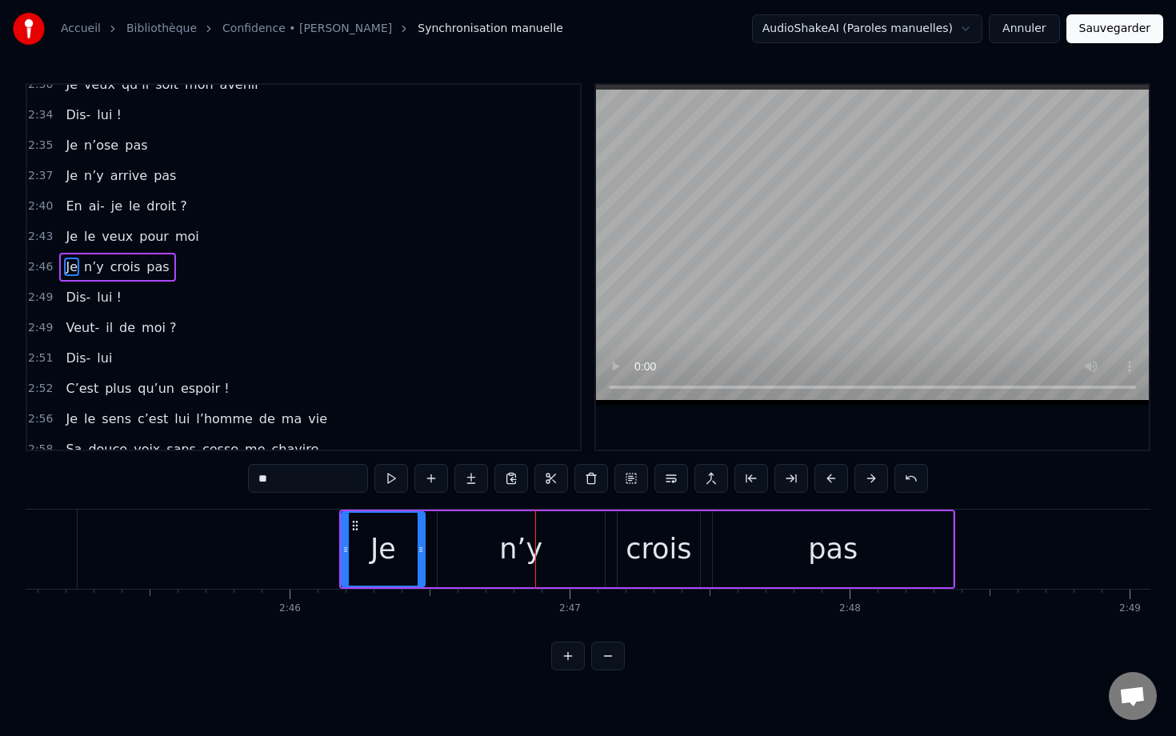
click at [781, 474] on button at bounding box center [831, 478] width 34 height 29
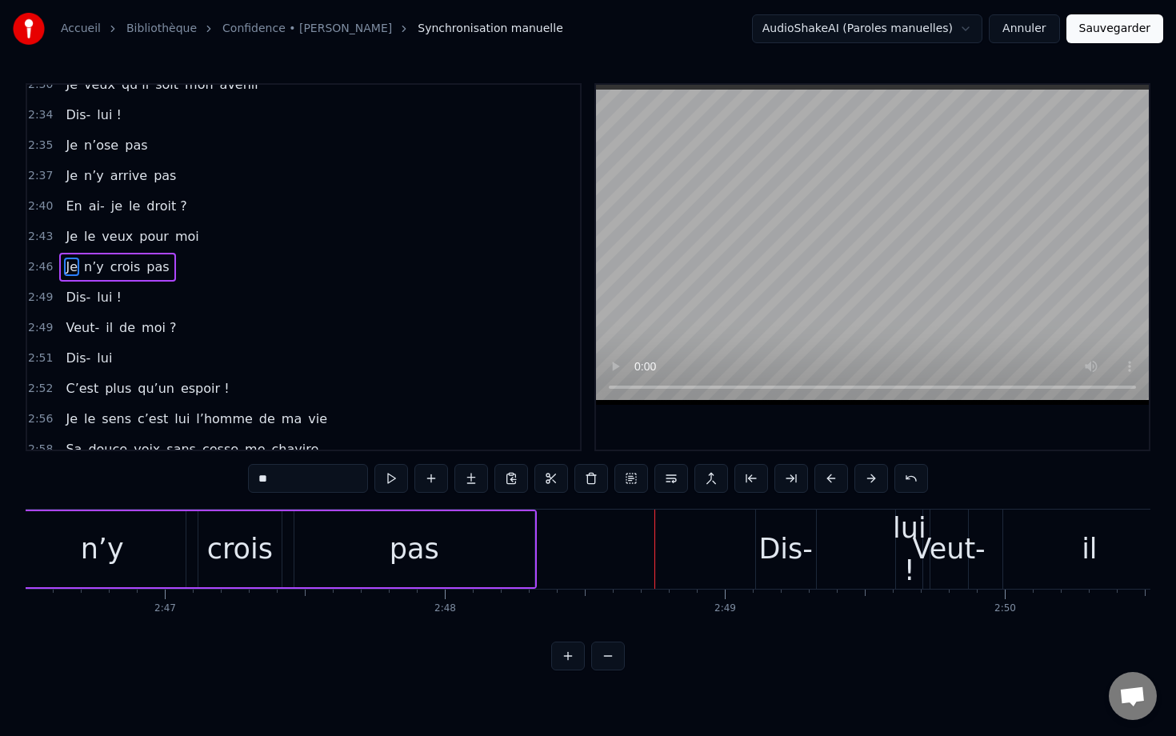
scroll to position [0, 46605]
click at [781, 549] on div "Dis-" at bounding box center [784, 549] width 54 height 42
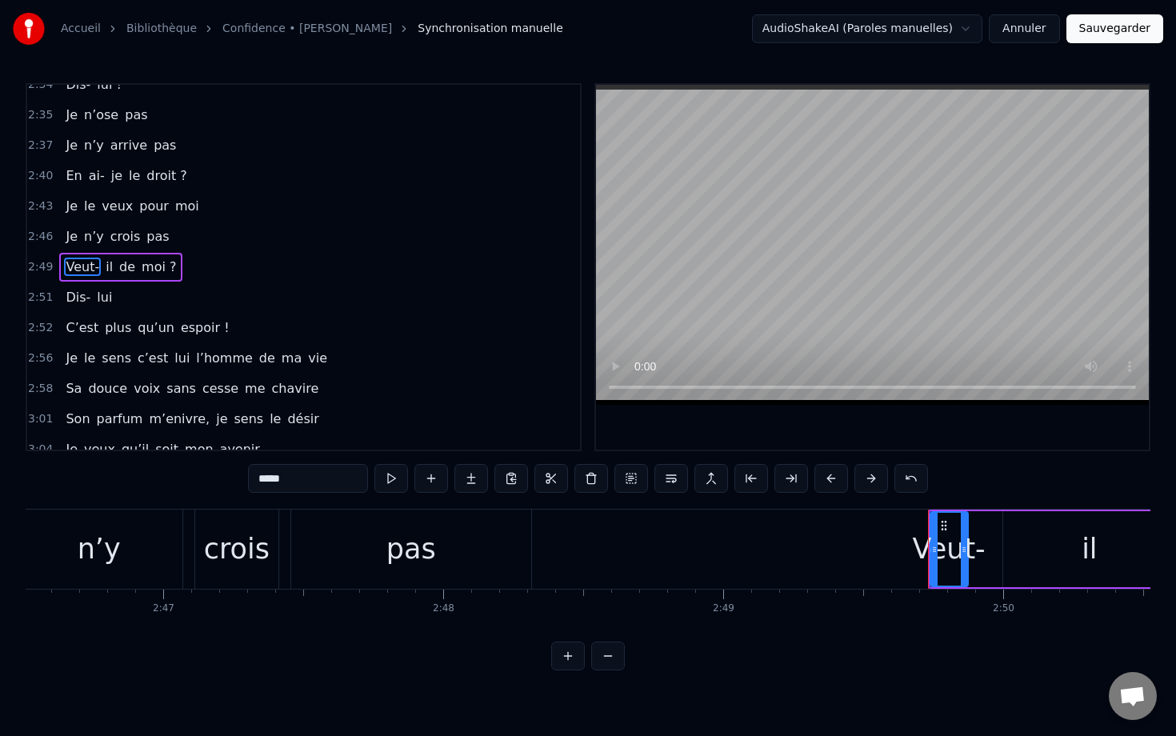
click at [781, 544] on div "Veut-" at bounding box center [948, 549] width 73 height 42
click at [781, 469] on button at bounding box center [831, 478] width 34 height 29
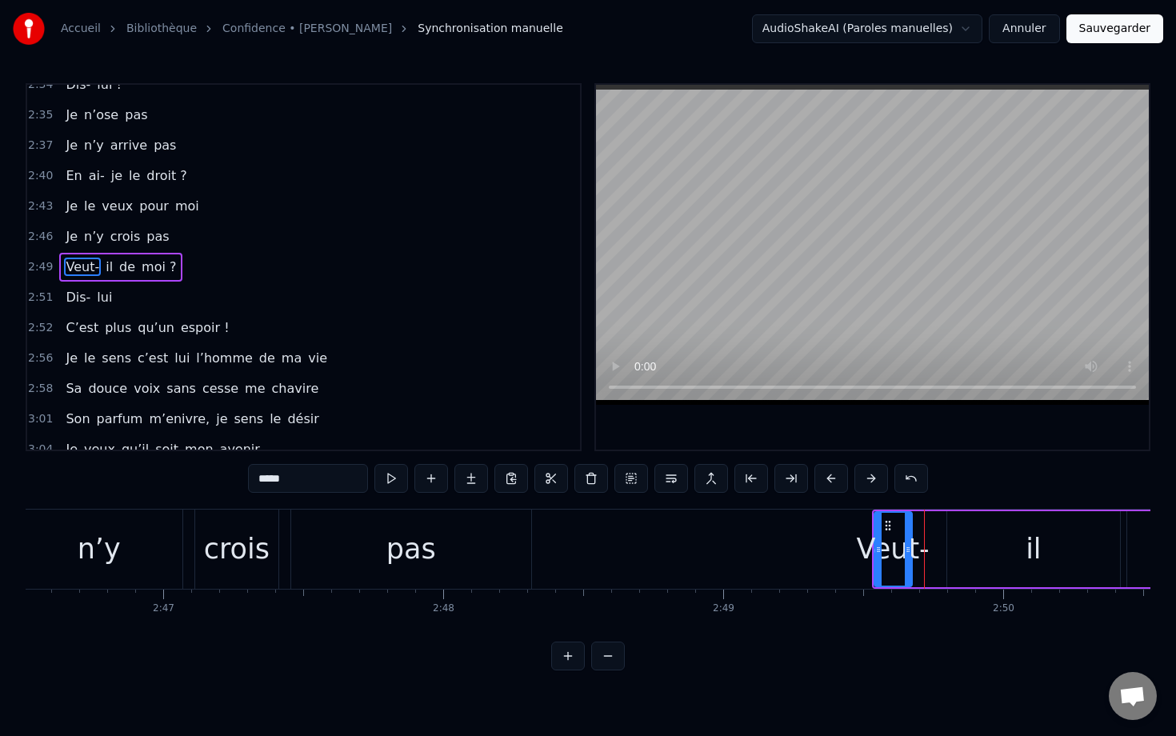
click at [781, 469] on button at bounding box center [831, 478] width 34 height 29
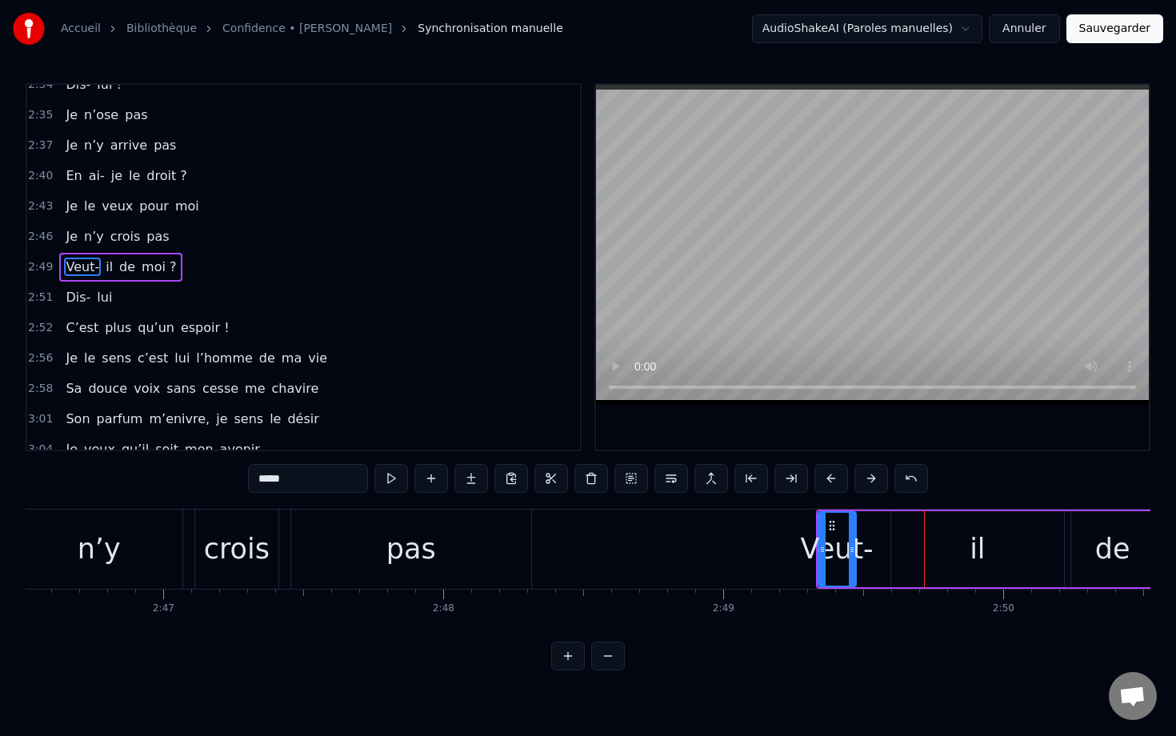
click at [781, 469] on button at bounding box center [831, 478] width 34 height 29
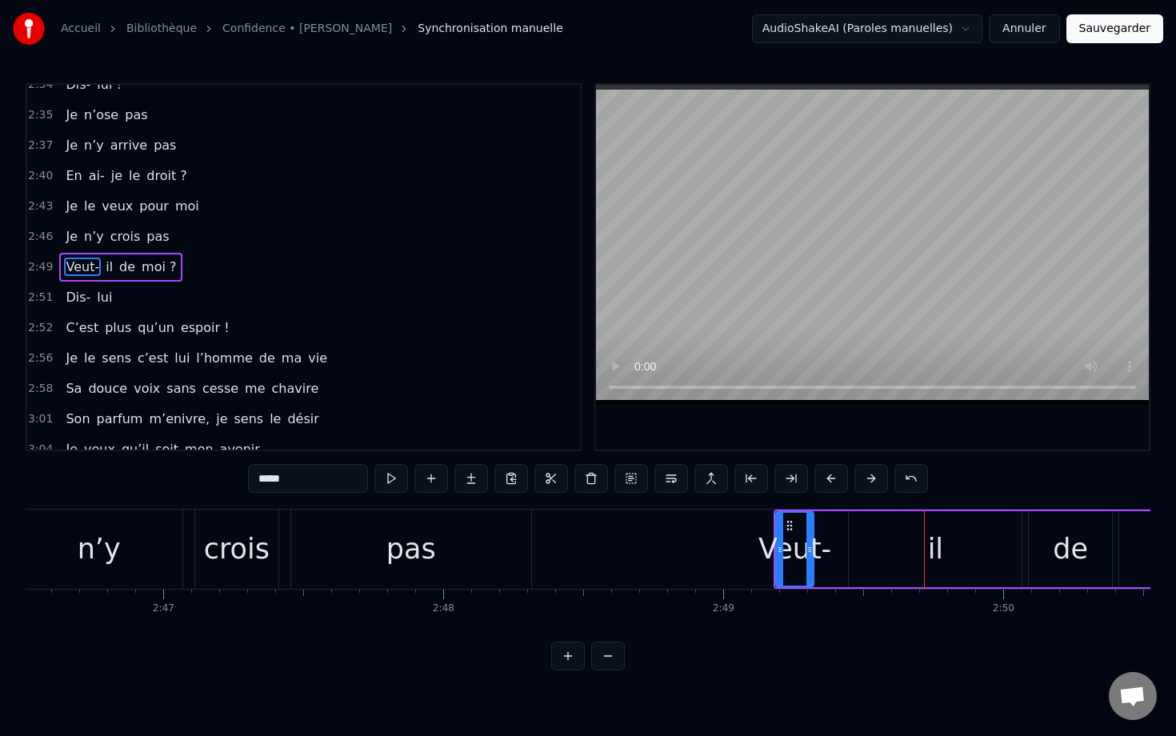
click at [781, 469] on button at bounding box center [831, 478] width 34 height 29
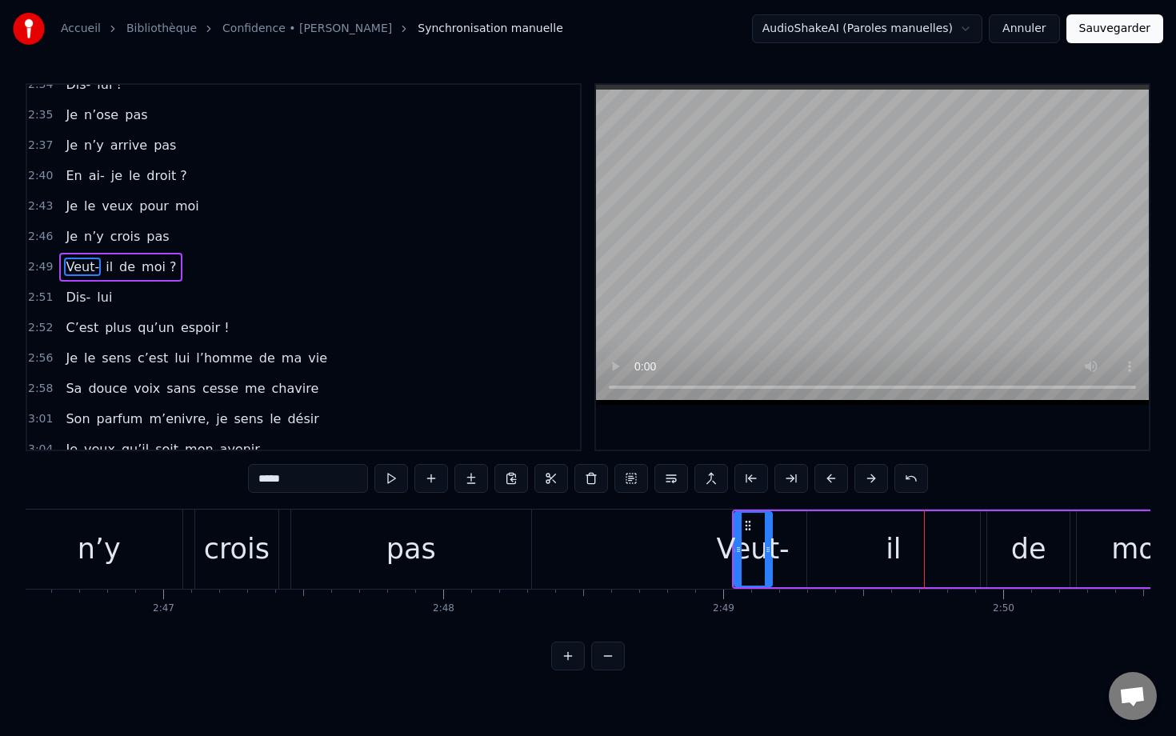
click at [781, 469] on button at bounding box center [831, 478] width 34 height 29
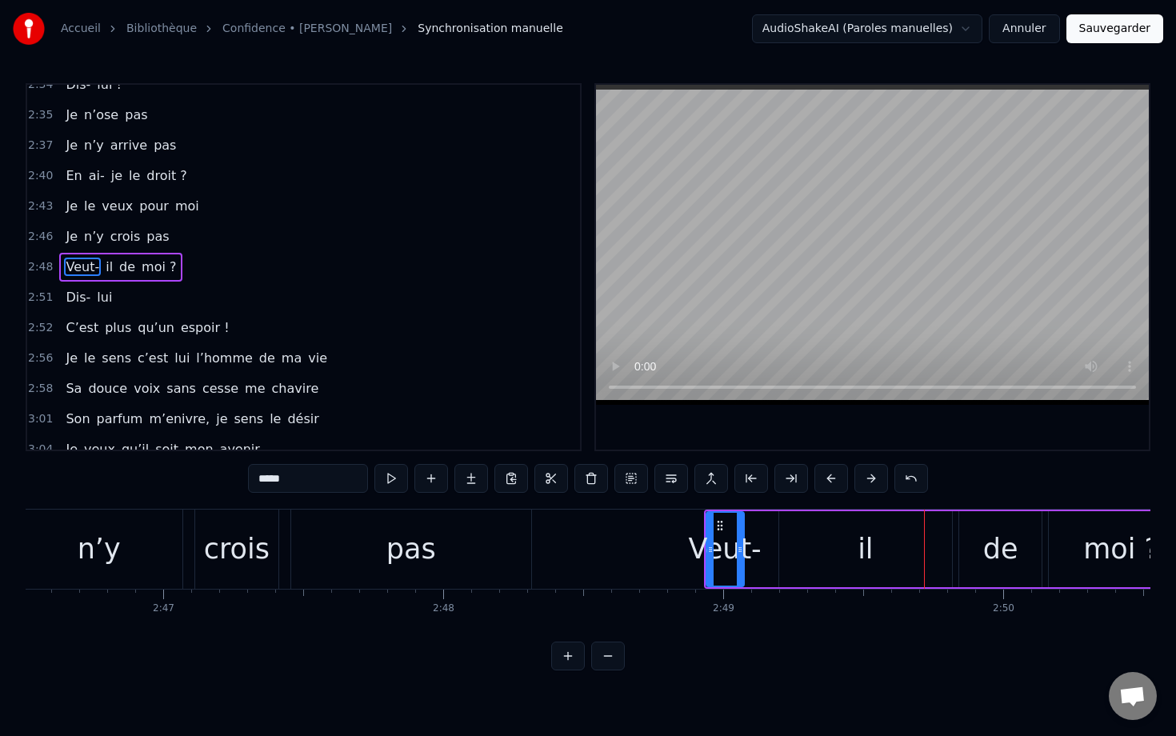
click at [781, 469] on button at bounding box center [831, 478] width 34 height 29
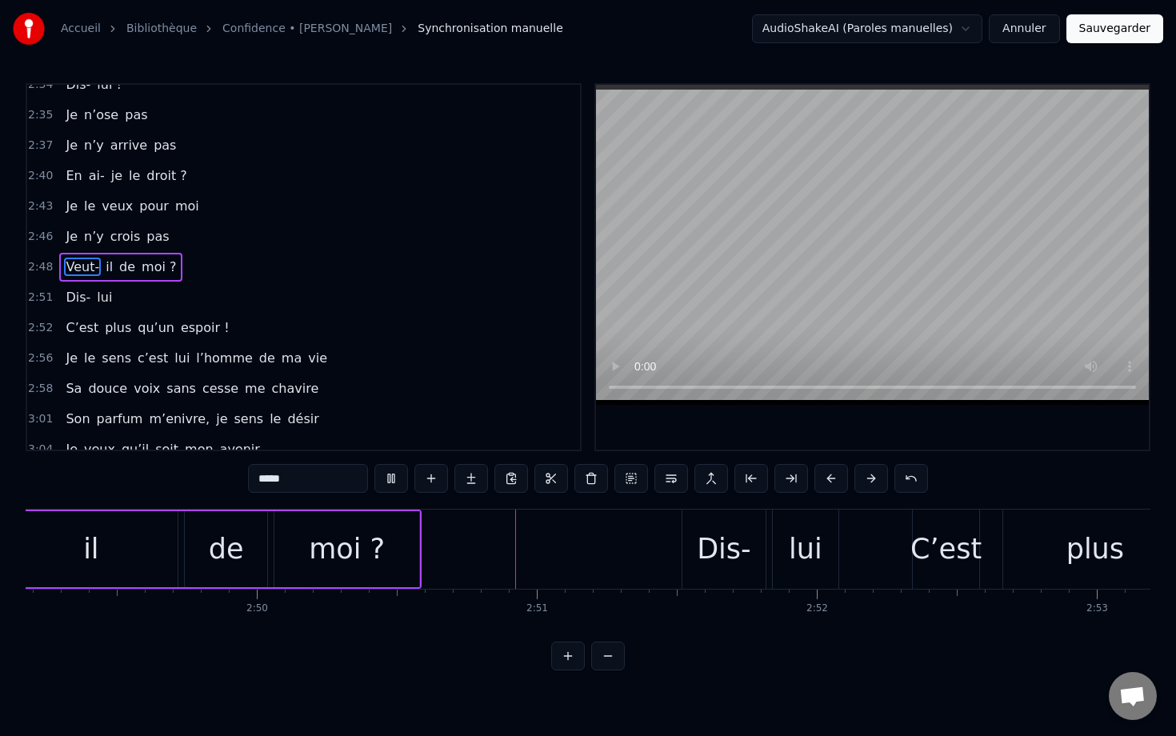
scroll to position [0, 47622]
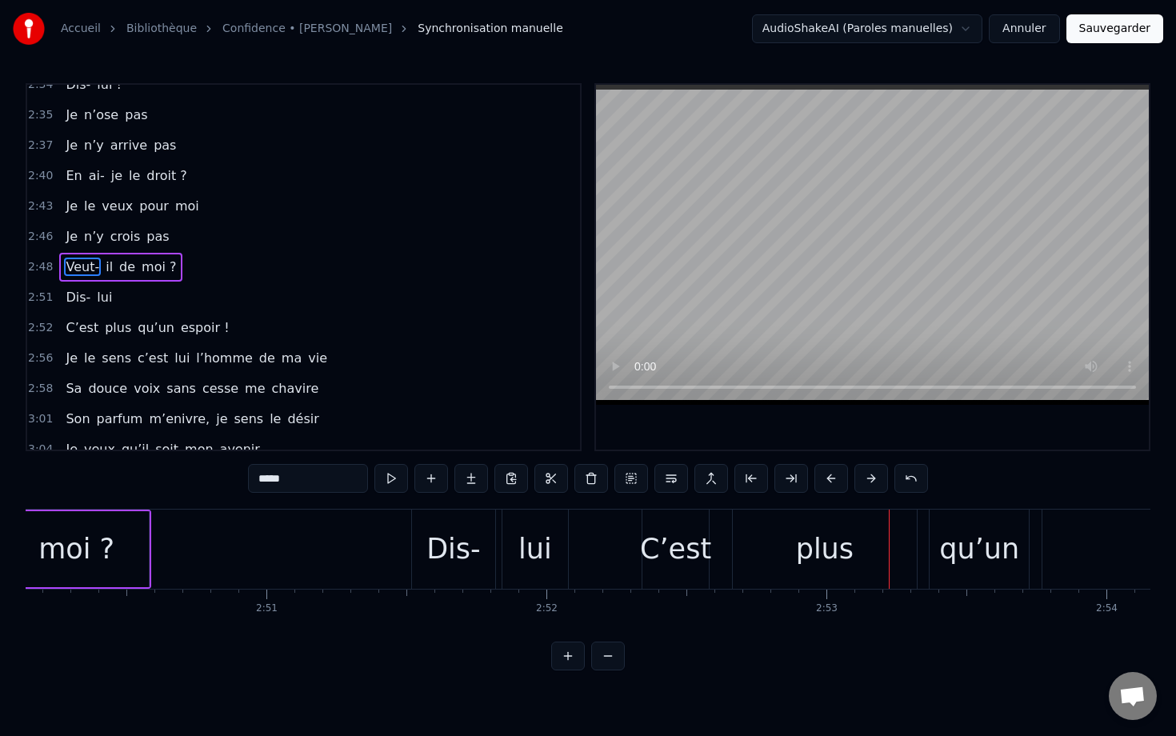
click at [437, 536] on div "Dis-" at bounding box center [453, 549] width 54 height 42
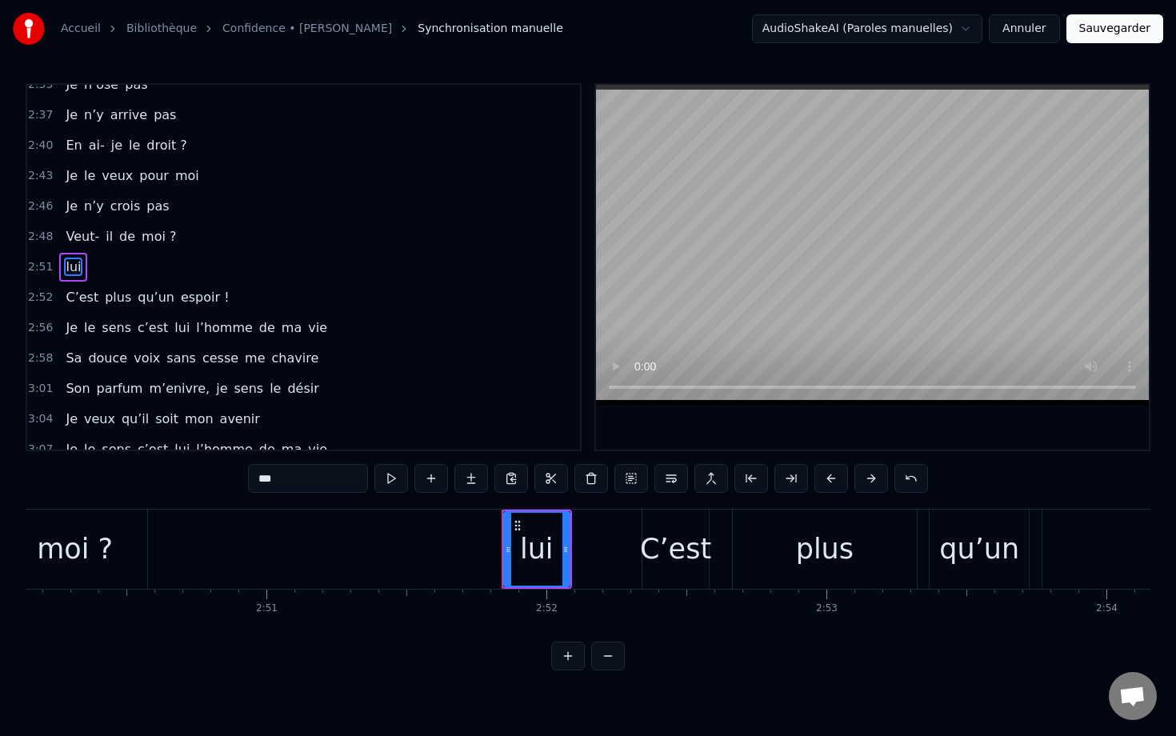
click at [530, 544] on div "lui" at bounding box center [537, 549] width 34 height 42
type input "*****"
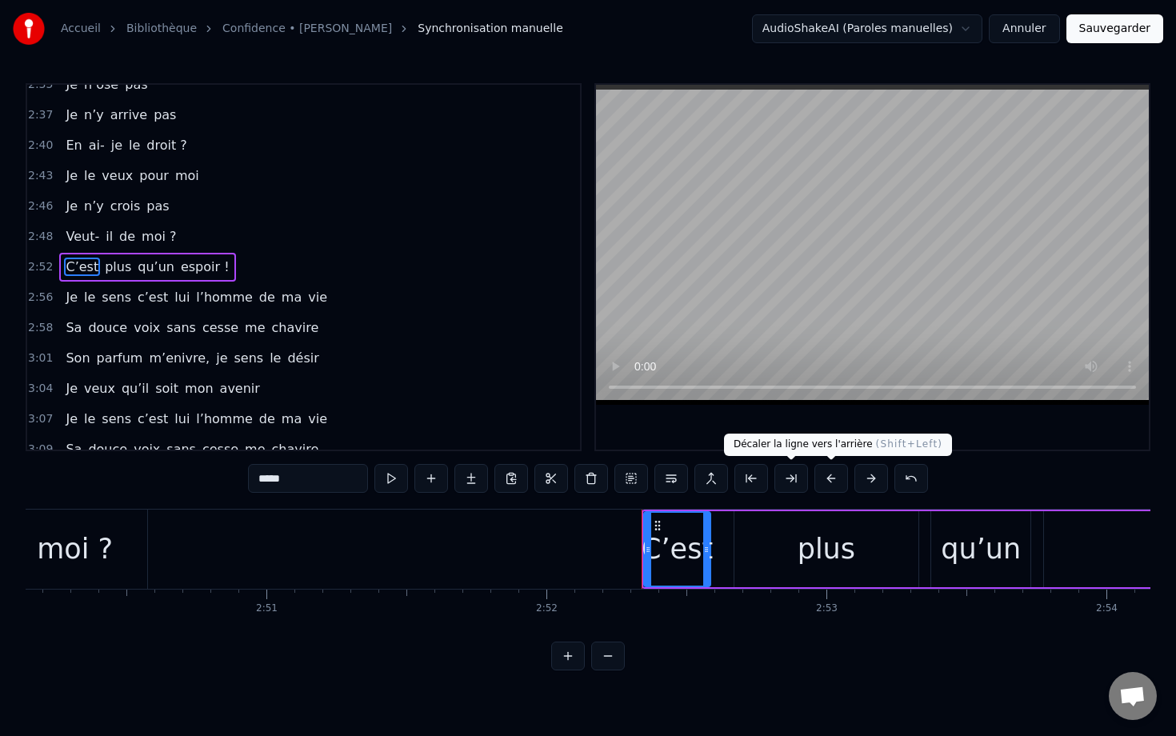
click at [781, 477] on button at bounding box center [831, 478] width 34 height 29
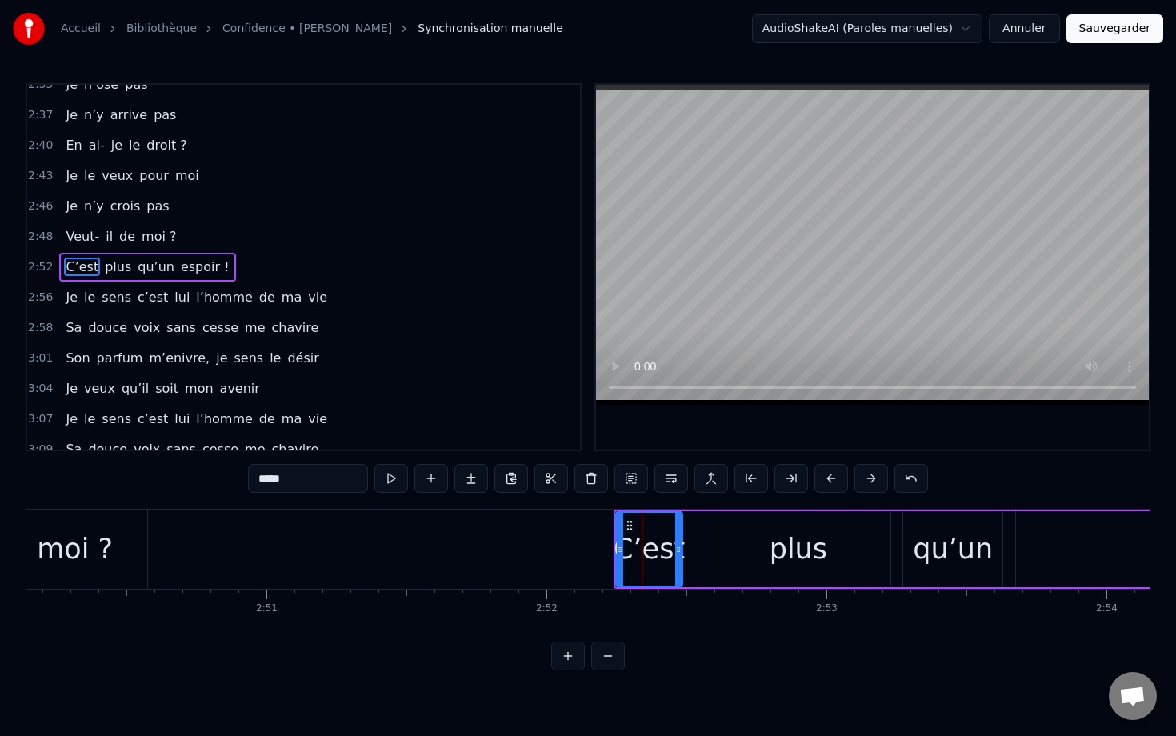
click at [781, 477] on button at bounding box center [831, 478] width 34 height 29
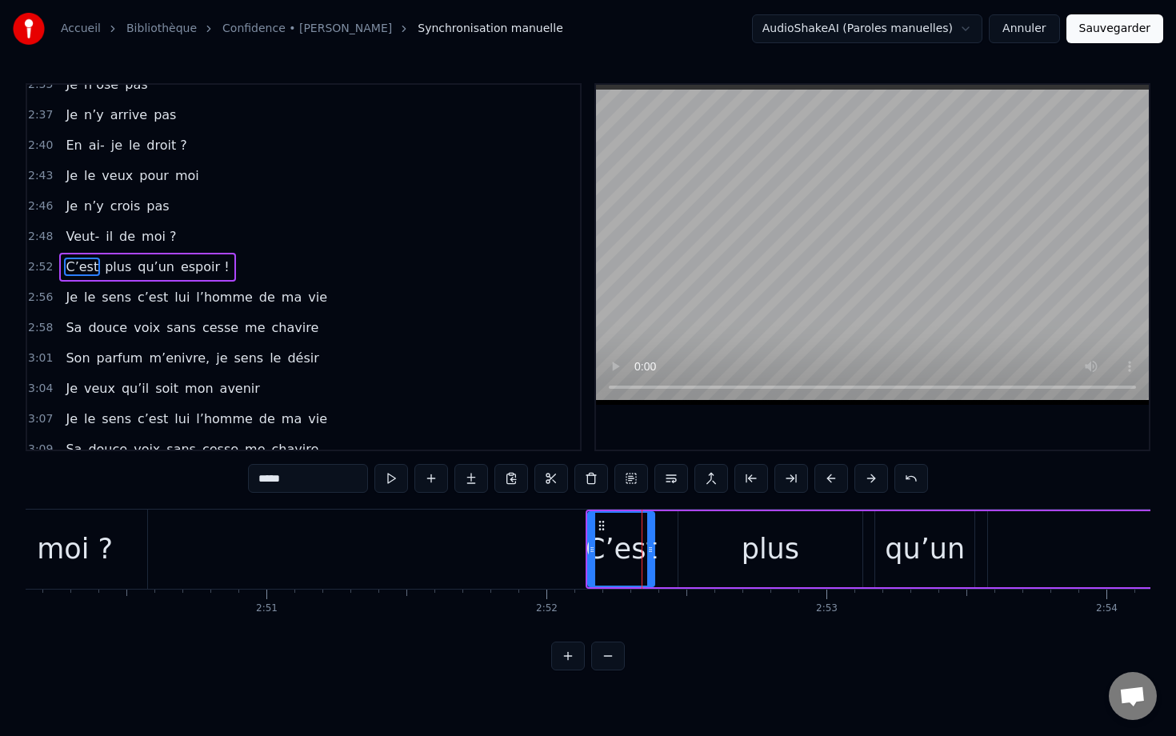
click at [781, 477] on button at bounding box center [831, 478] width 34 height 29
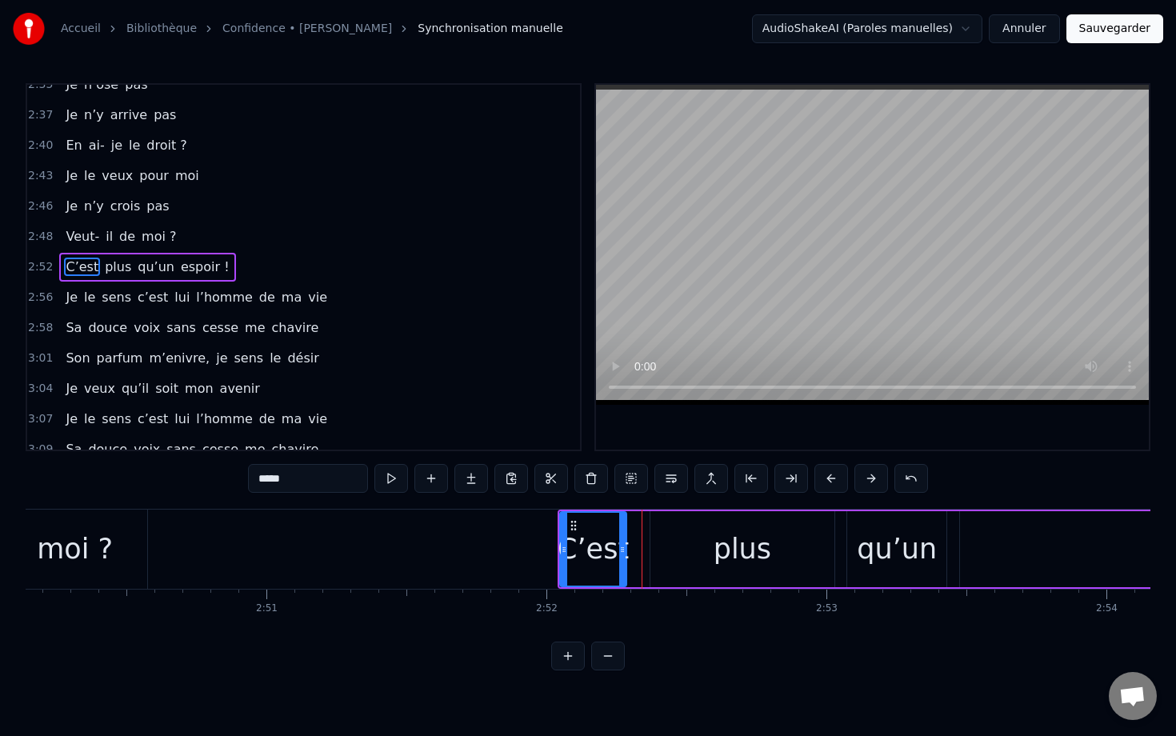
click at [781, 477] on button at bounding box center [831, 478] width 34 height 29
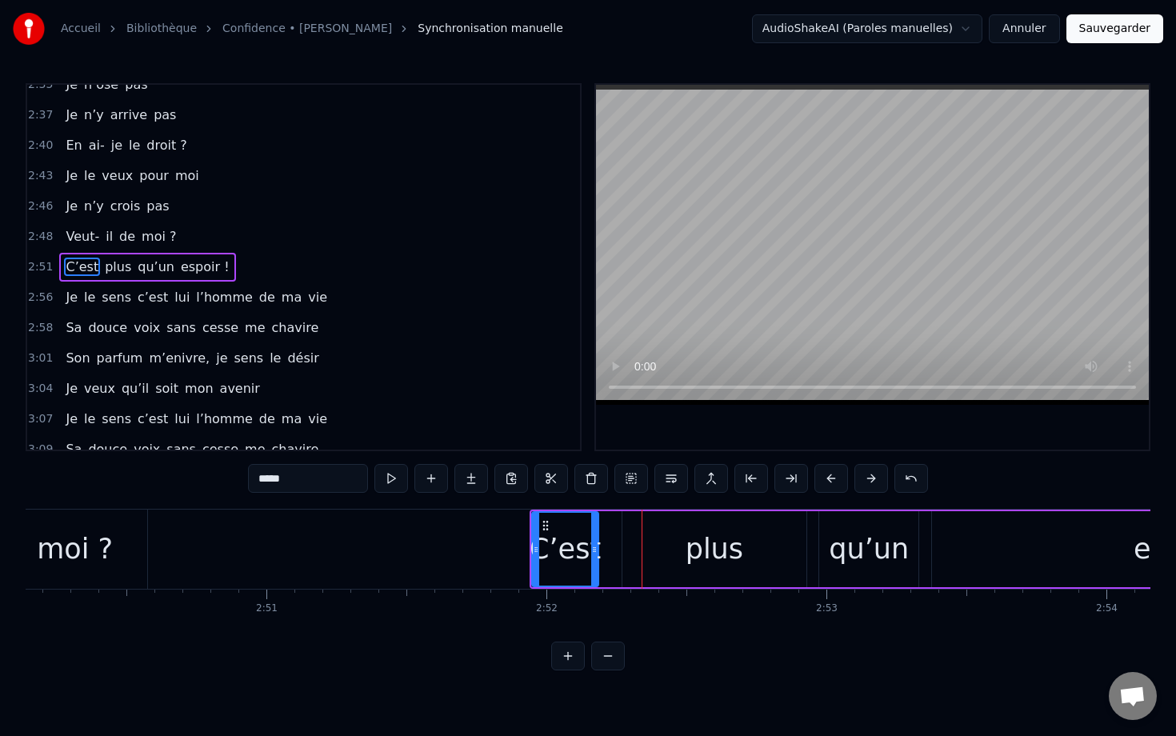
click at [781, 477] on button at bounding box center [831, 478] width 34 height 29
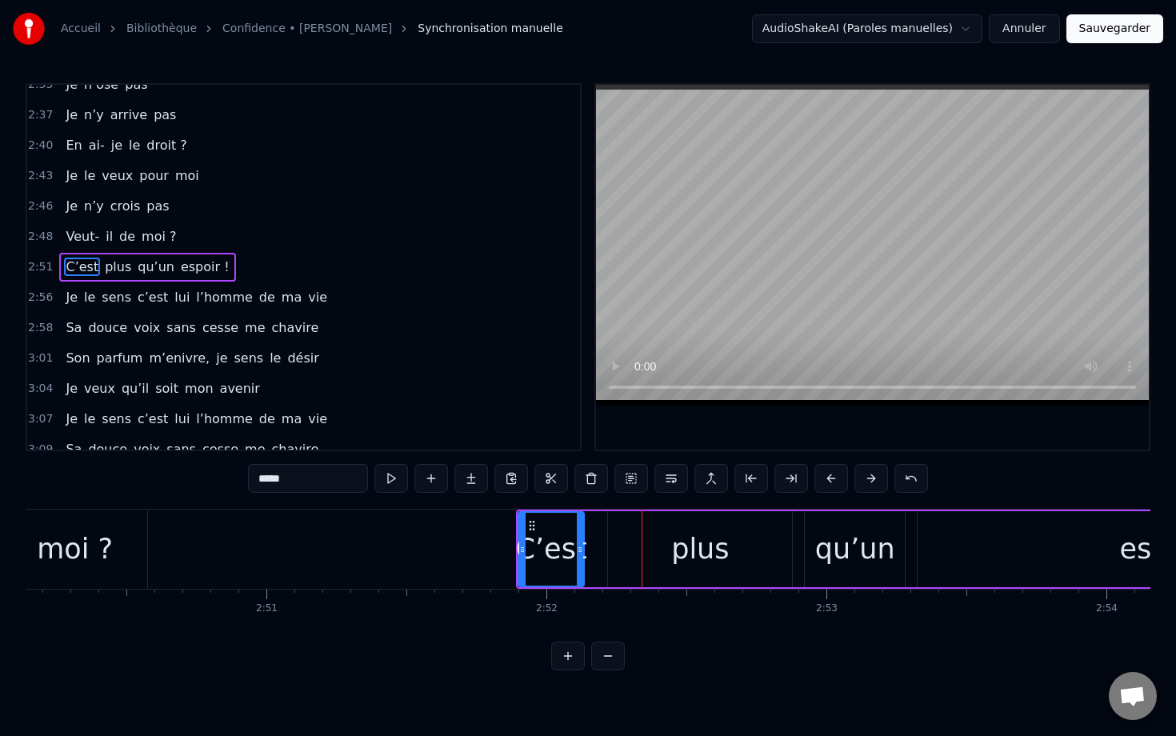
click at [781, 477] on button at bounding box center [831, 478] width 34 height 29
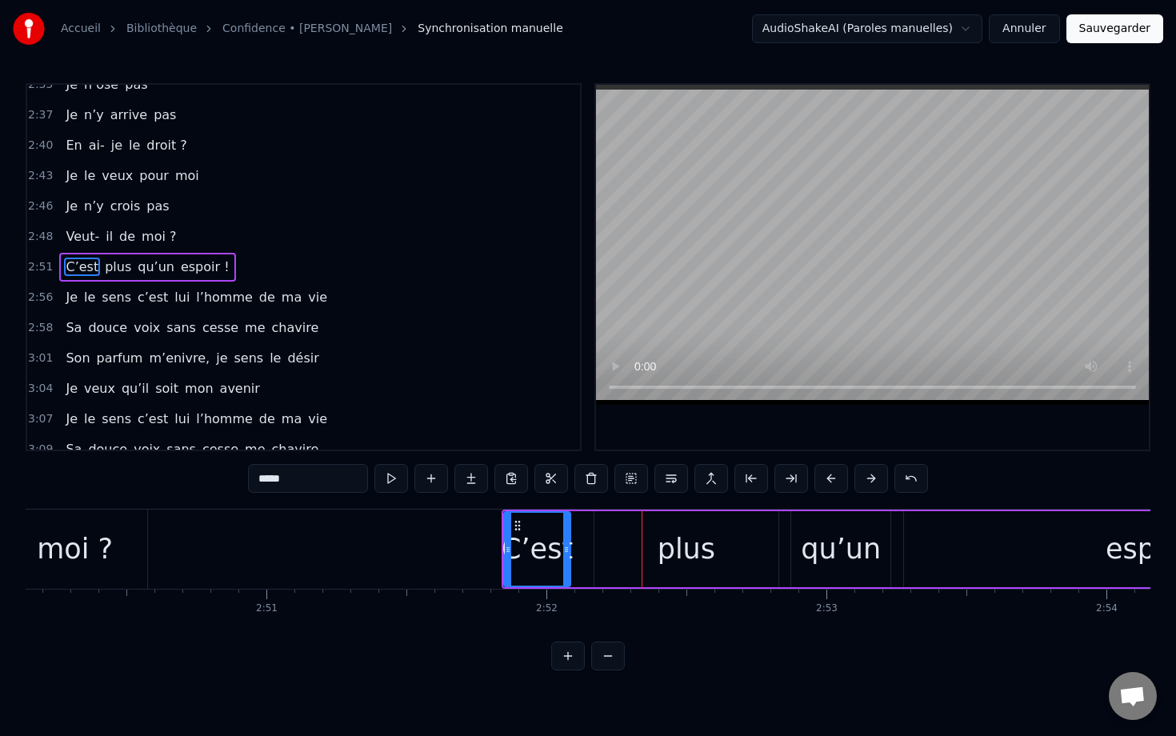
click at [781, 477] on button at bounding box center [831, 478] width 34 height 29
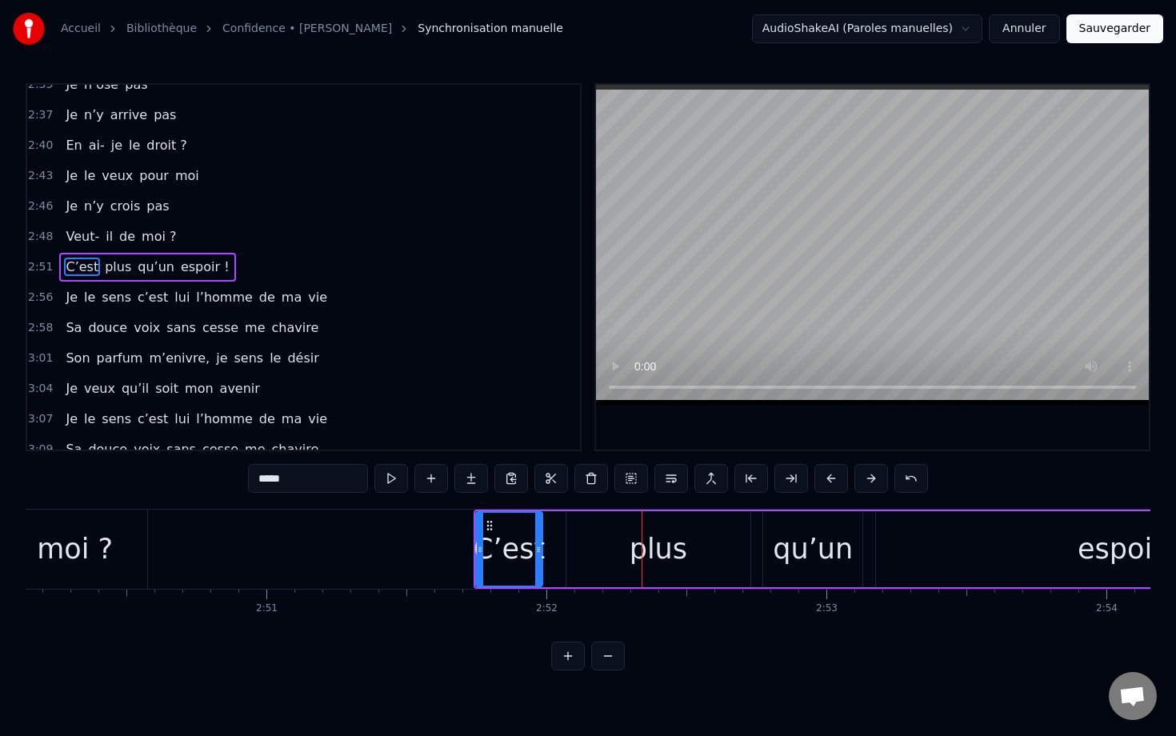
click at [781, 477] on button at bounding box center [831, 478] width 34 height 29
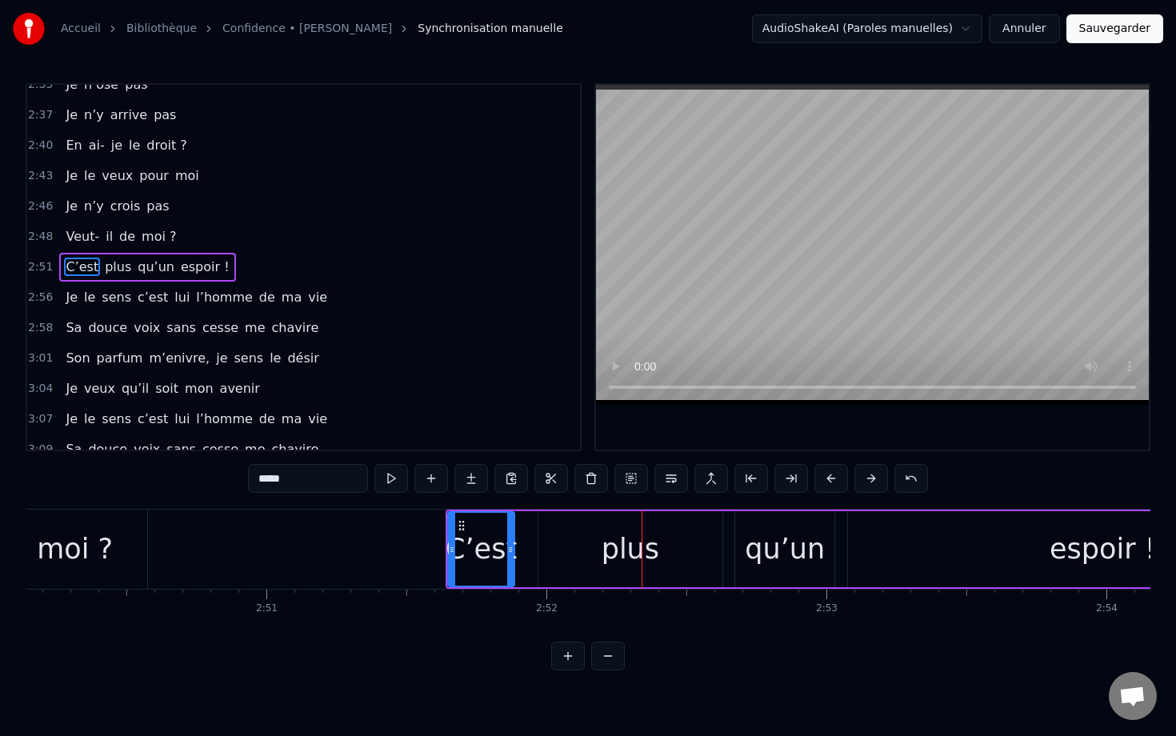
click at [781, 477] on button at bounding box center [831, 478] width 34 height 29
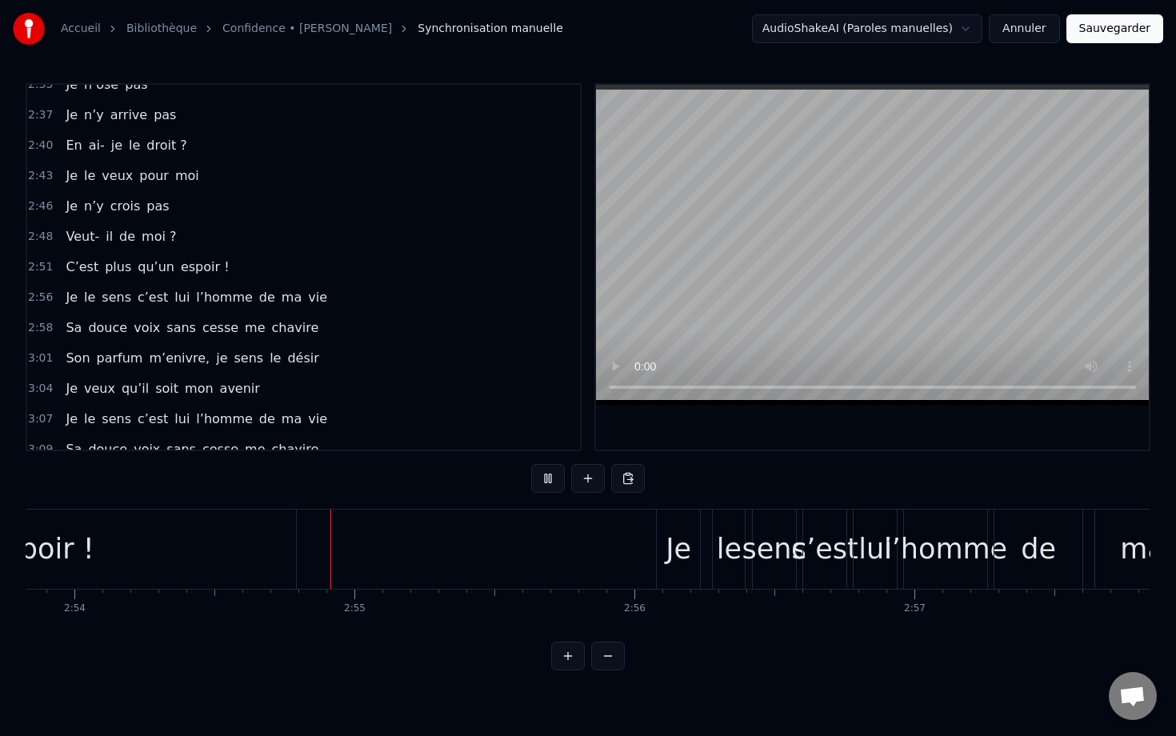
scroll to position [0, 48657]
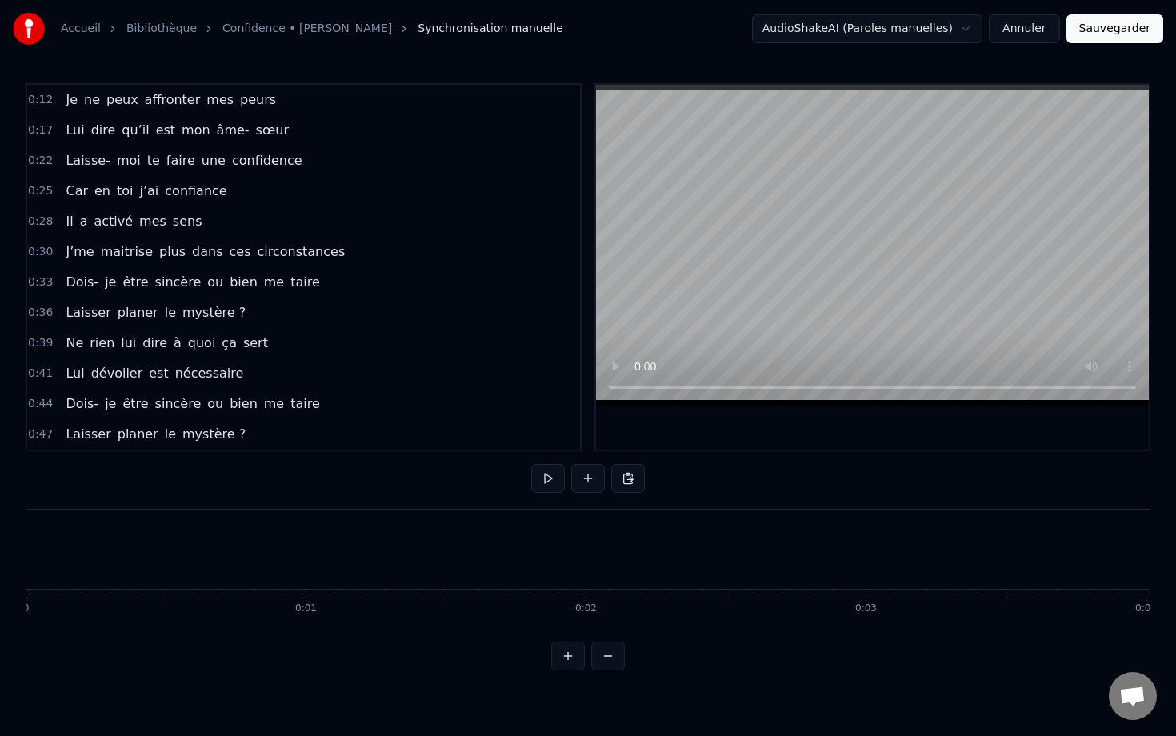
scroll to position [0, 48657]
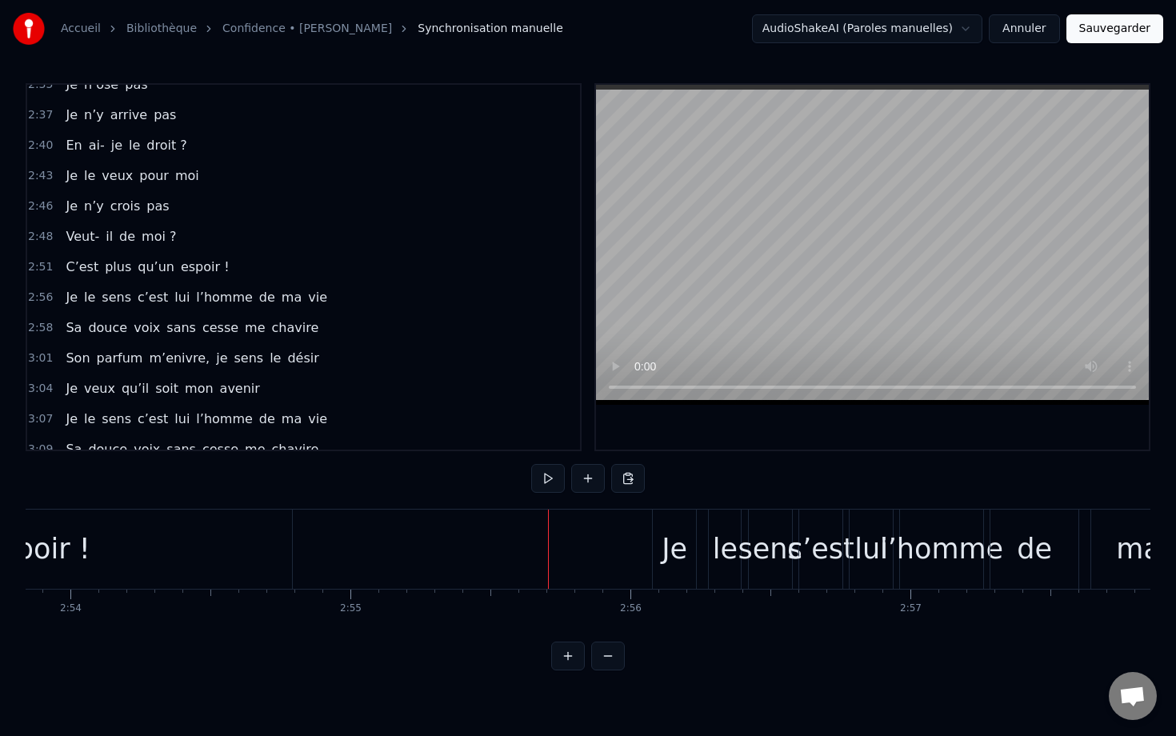
click at [668, 541] on div "Je" at bounding box center [674, 549] width 26 height 42
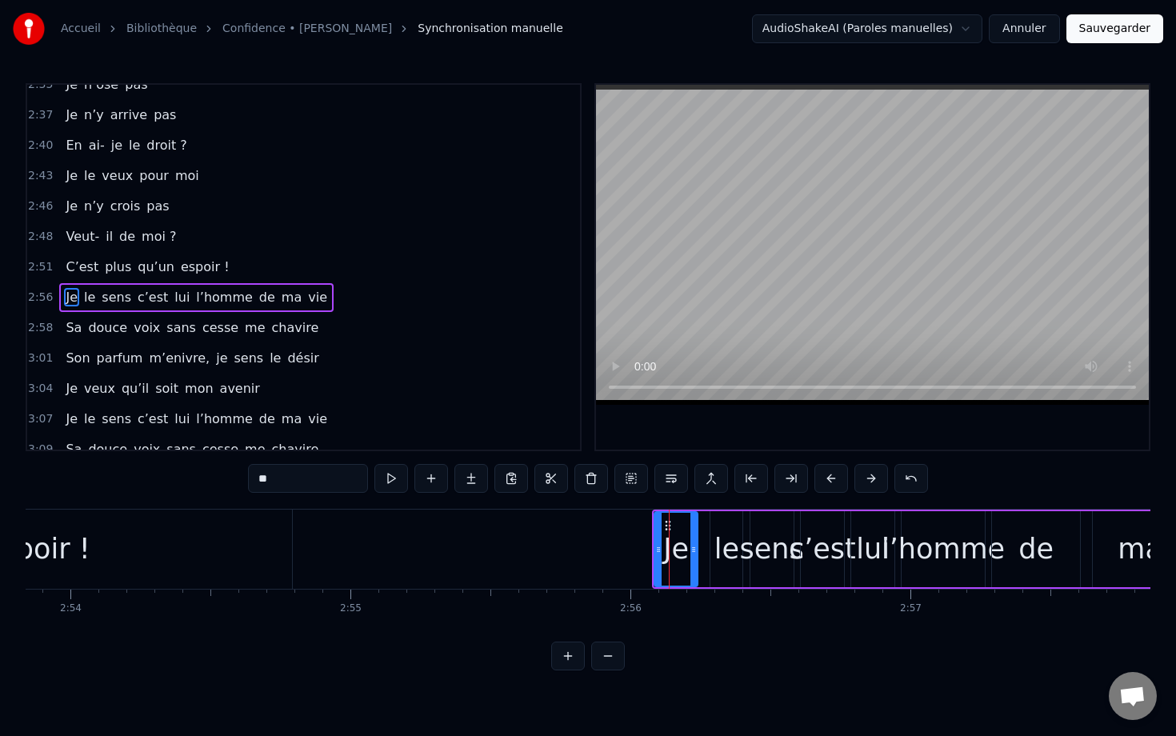
scroll to position [1474, 0]
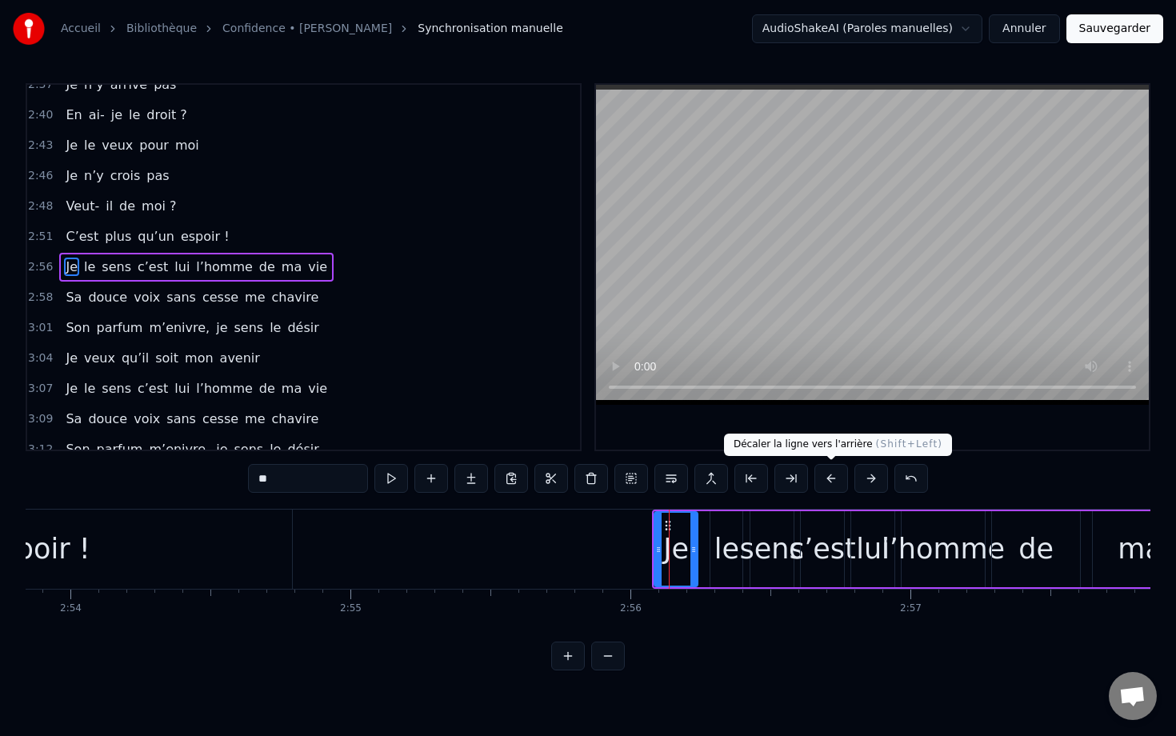
click at [835, 478] on button at bounding box center [831, 478] width 34 height 29
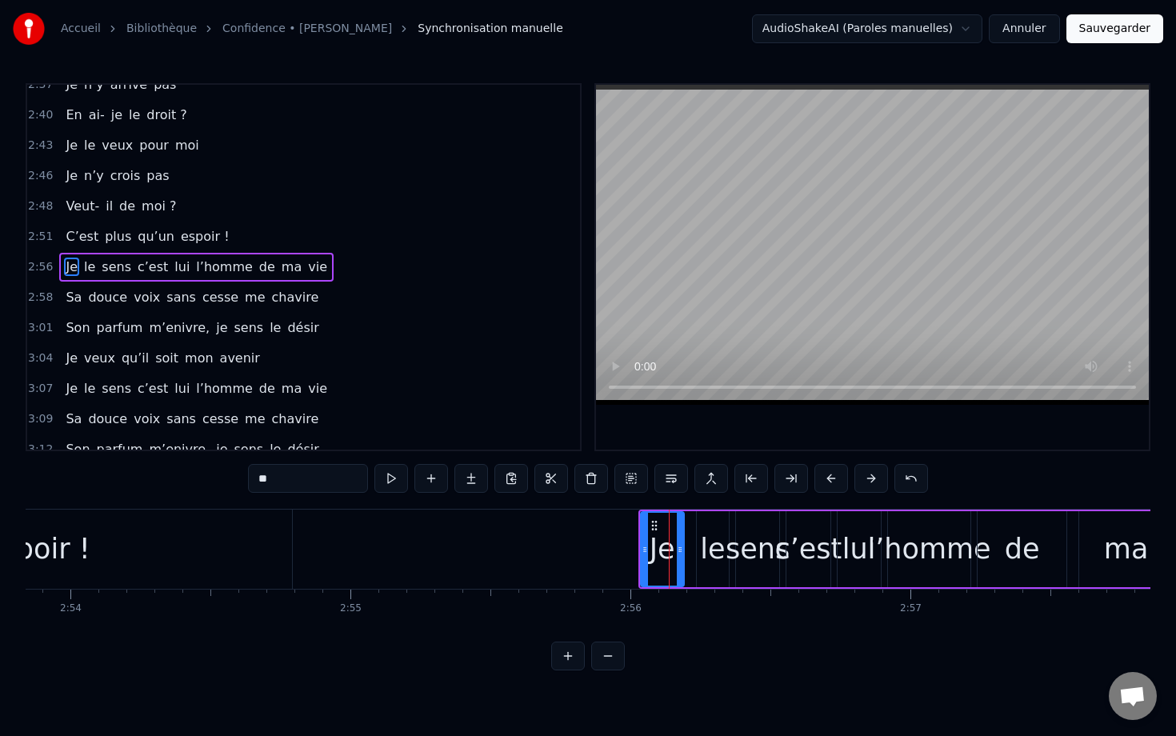
click at [835, 478] on button at bounding box center [831, 478] width 34 height 29
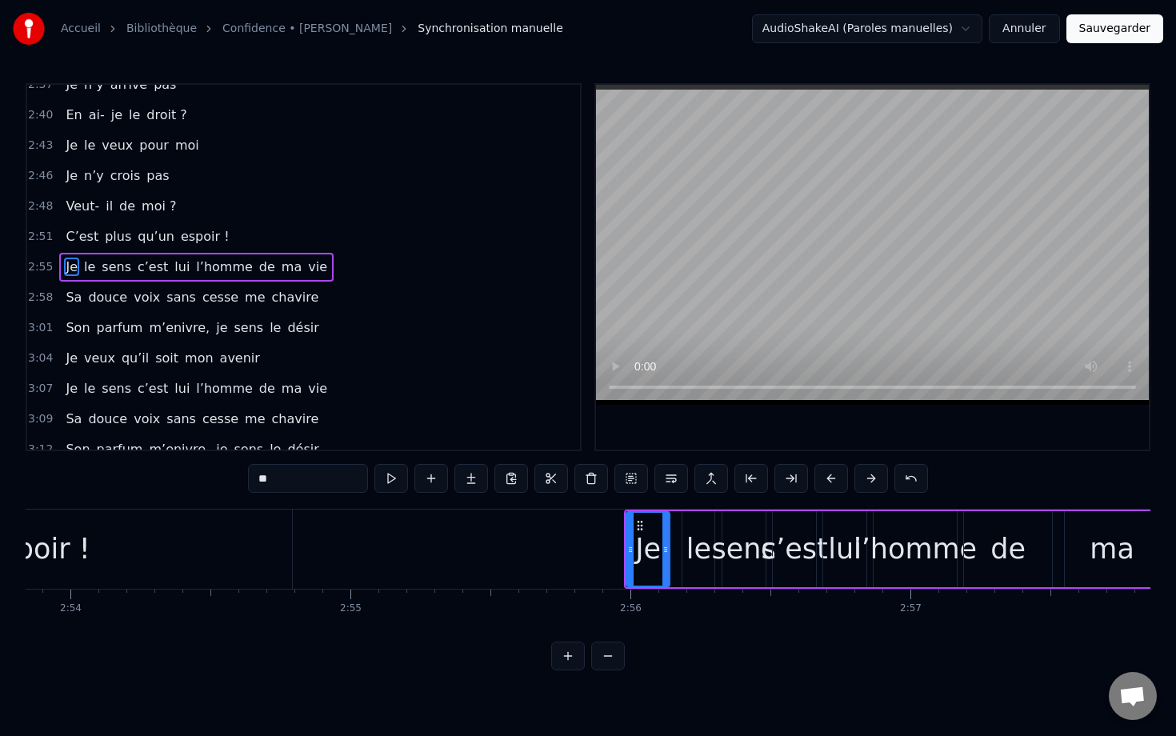
click at [835, 478] on button at bounding box center [831, 478] width 34 height 29
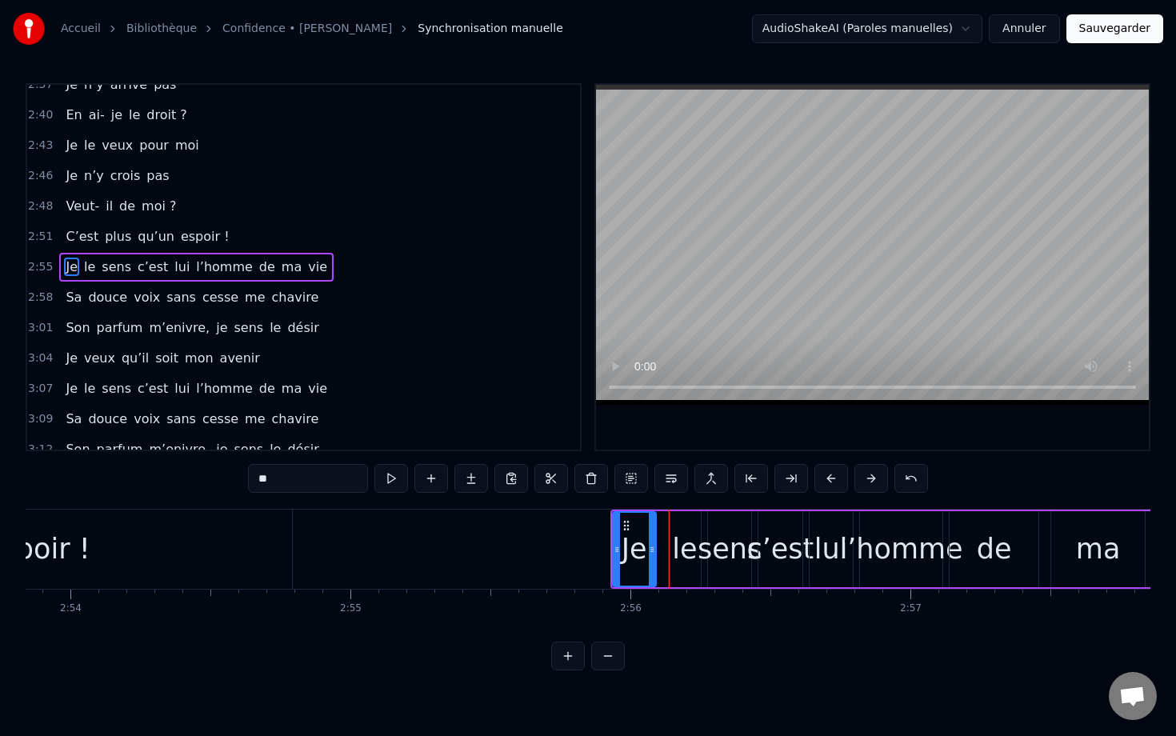
click at [835, 478] on button at bounding box center [831, 478] width 34 height 29
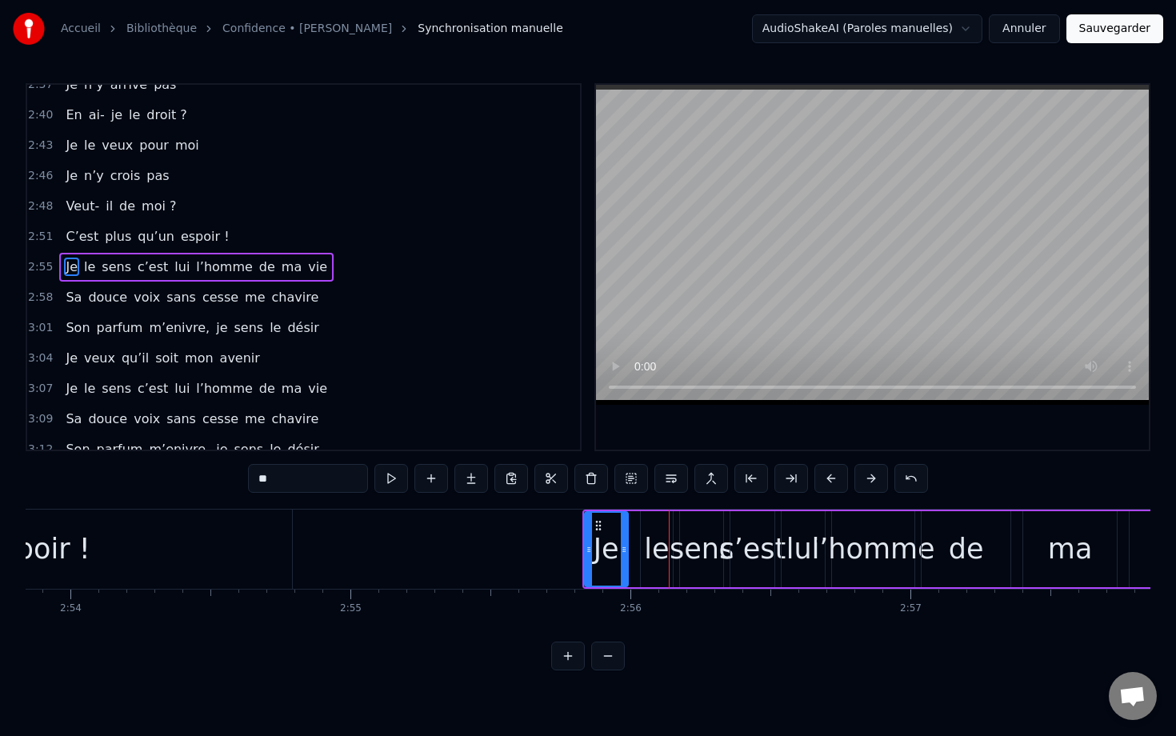
click at [835, 478] on button at bounding box center [831, 478] width 34 height 29
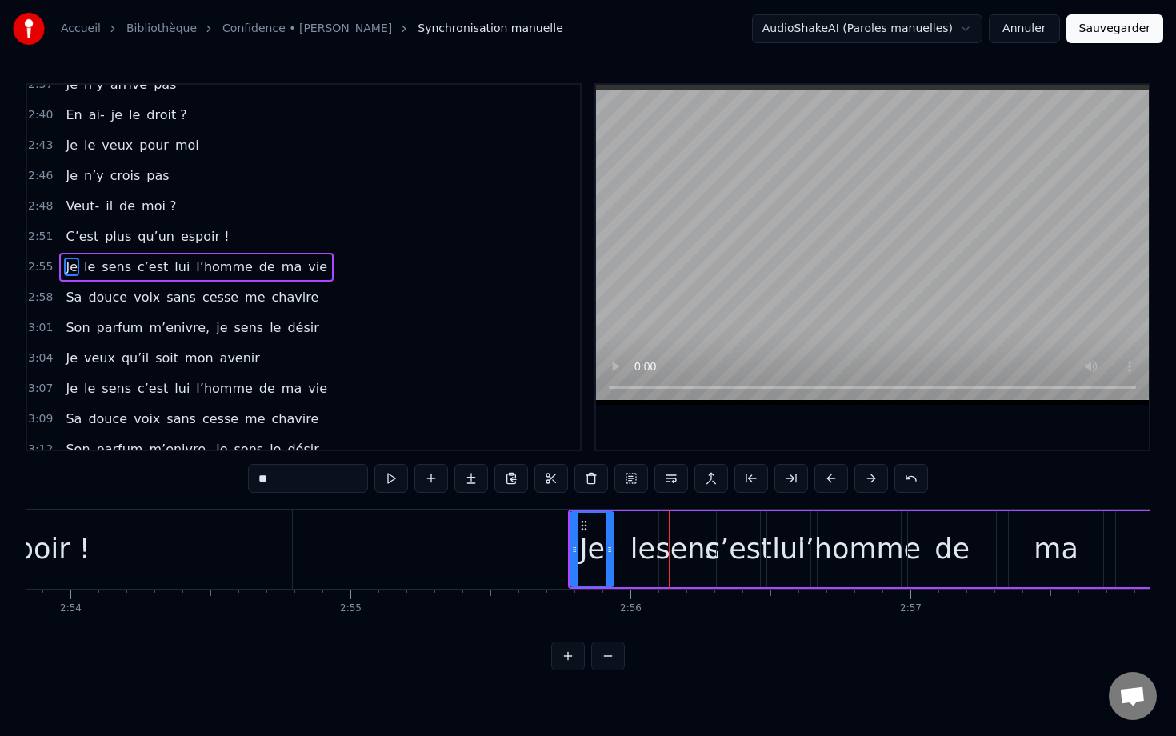
click at [835, 478] on button at bounding box center [831, 478] width 34 height 29
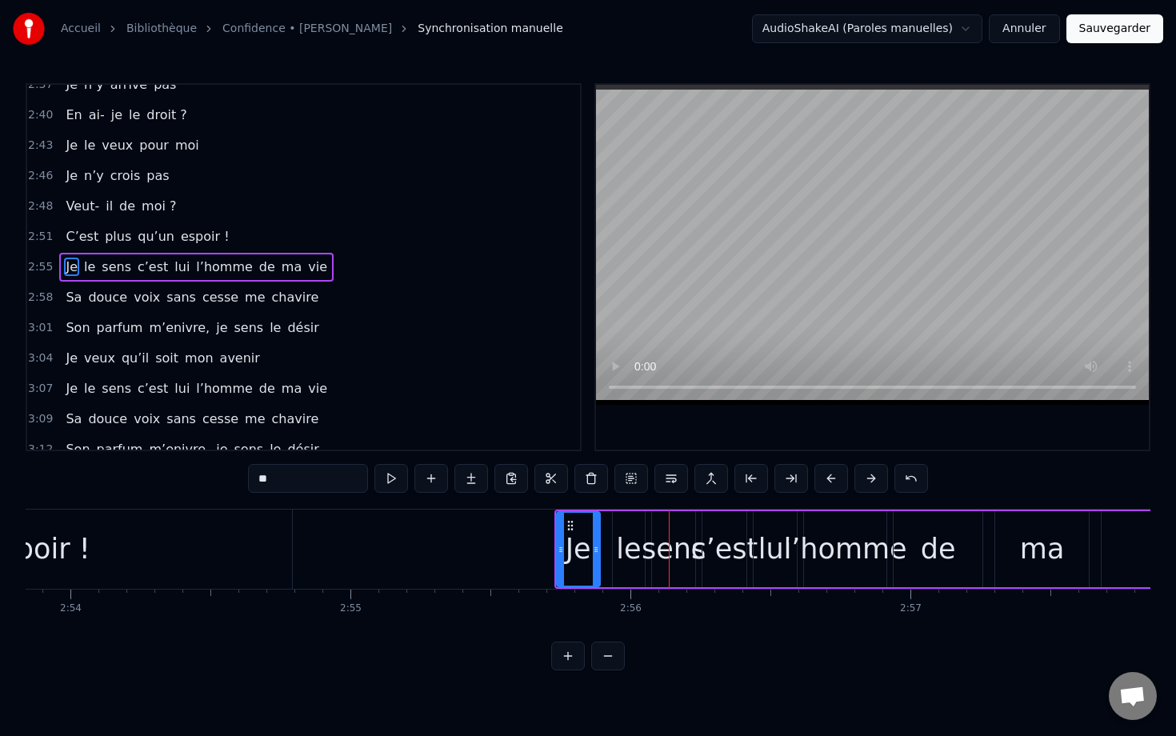
click at [835, 478] on button at bounding box center [831, 478] width 34 height 29
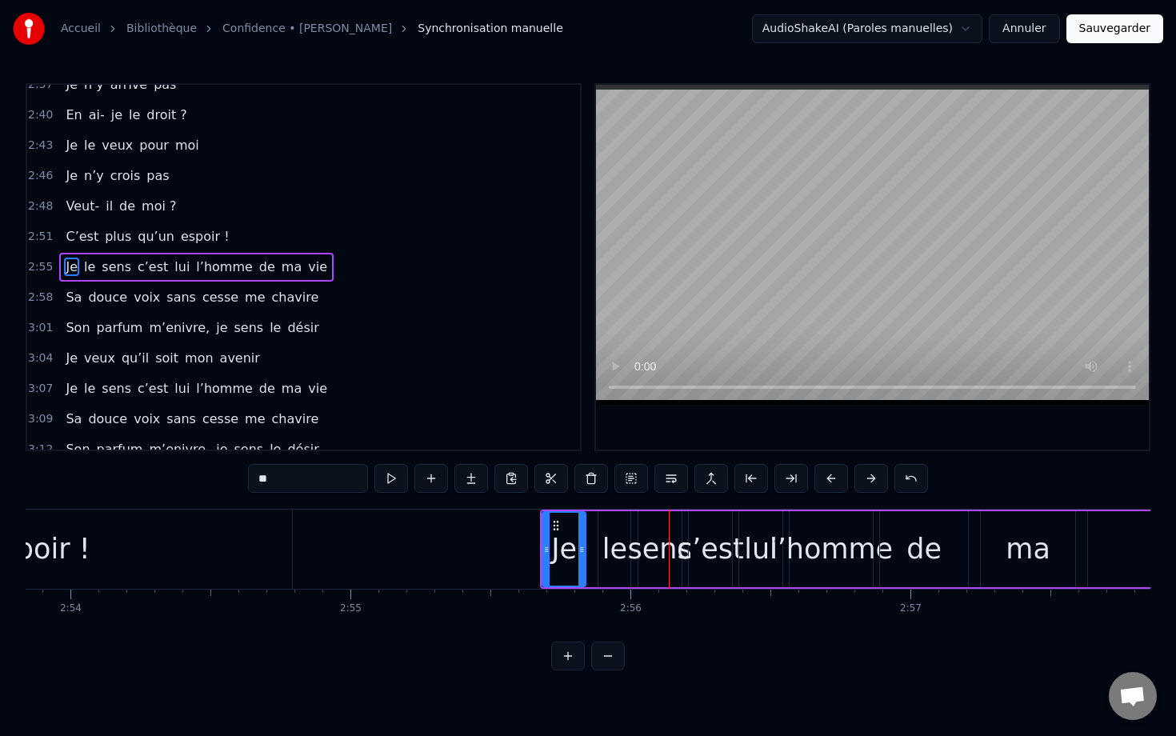
click at [835, 478] on button at bounding box center [831, 478] width 34 height 29
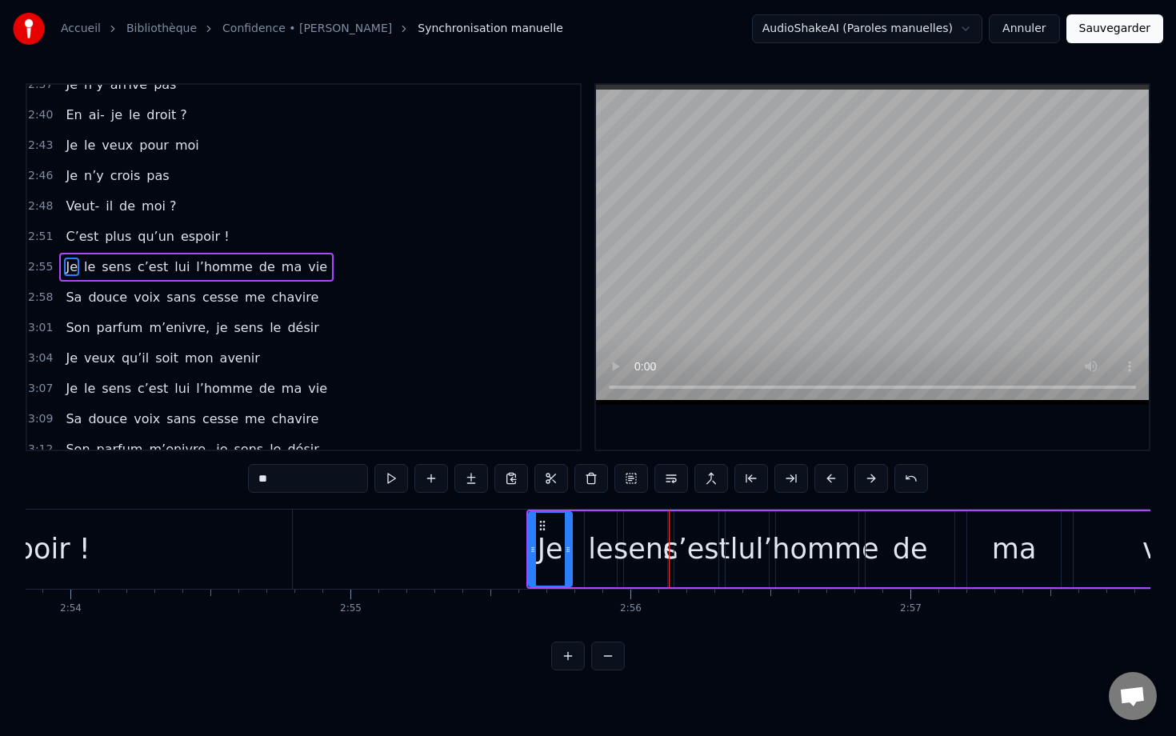
click at [835, 478] on button at bounding box center [831, 478] width 34 height 29
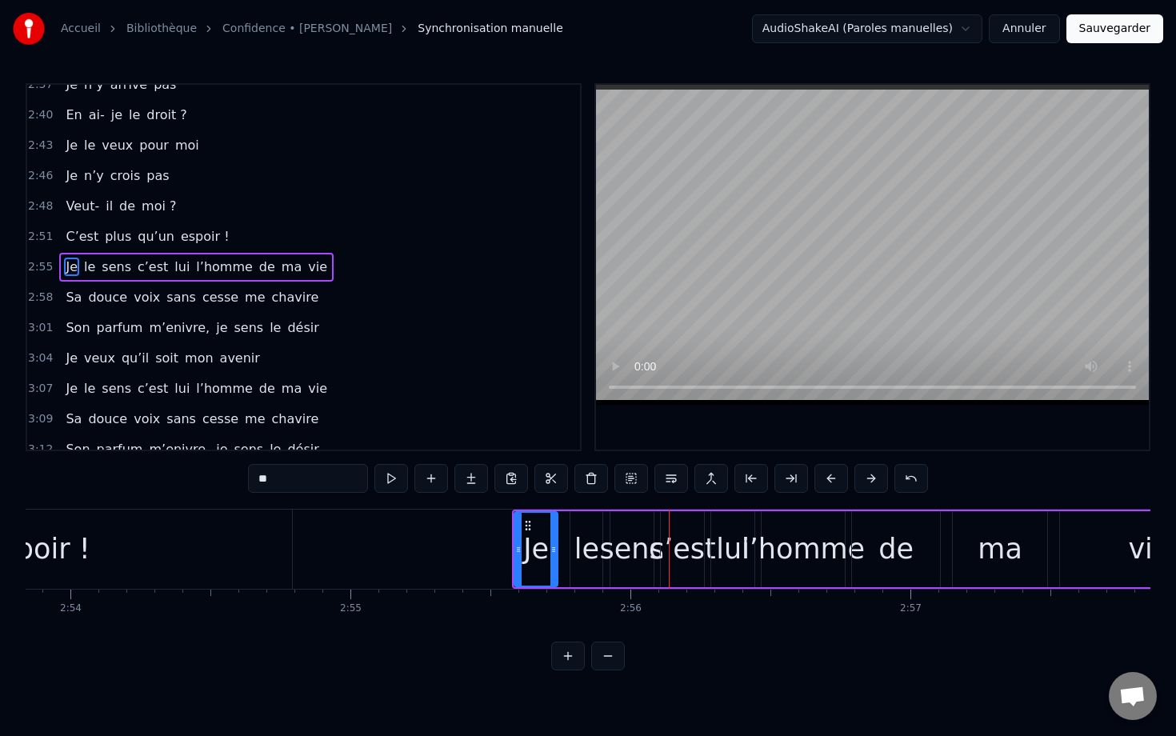
click at [835, 478] on button at bounding box center [831, 478] width 34 height 29
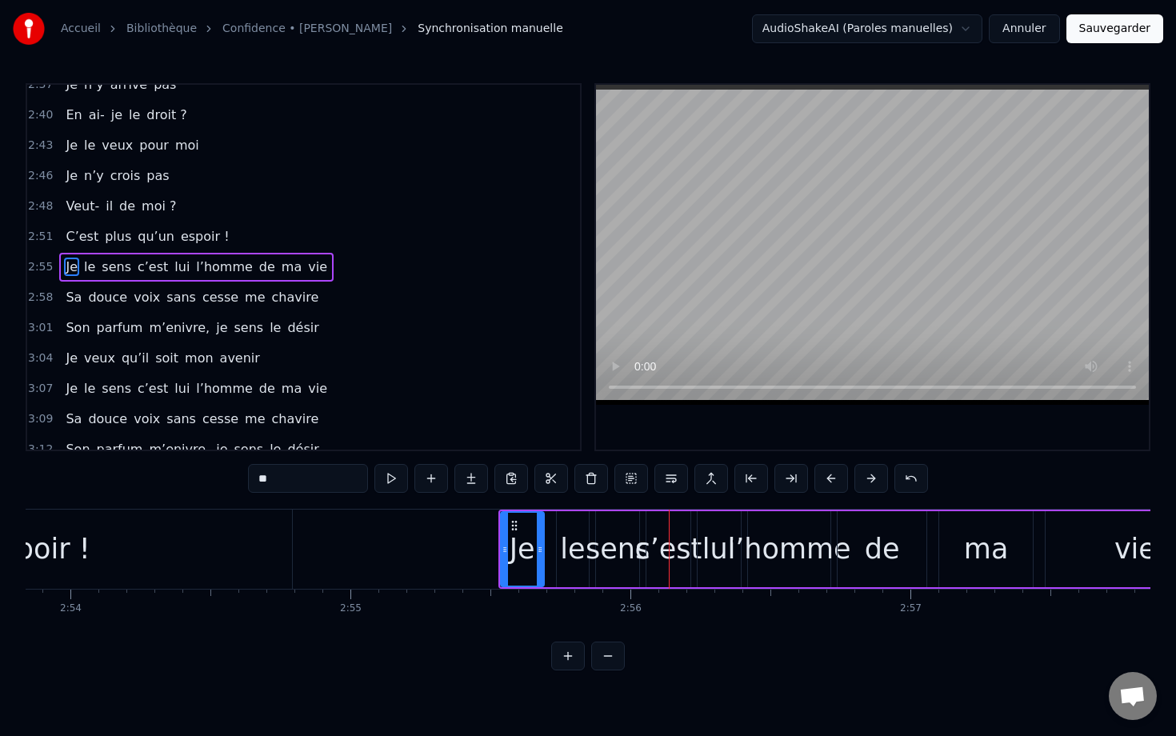
click at [835, 478] on button at bounding box center [831, 478] width 34 height 29
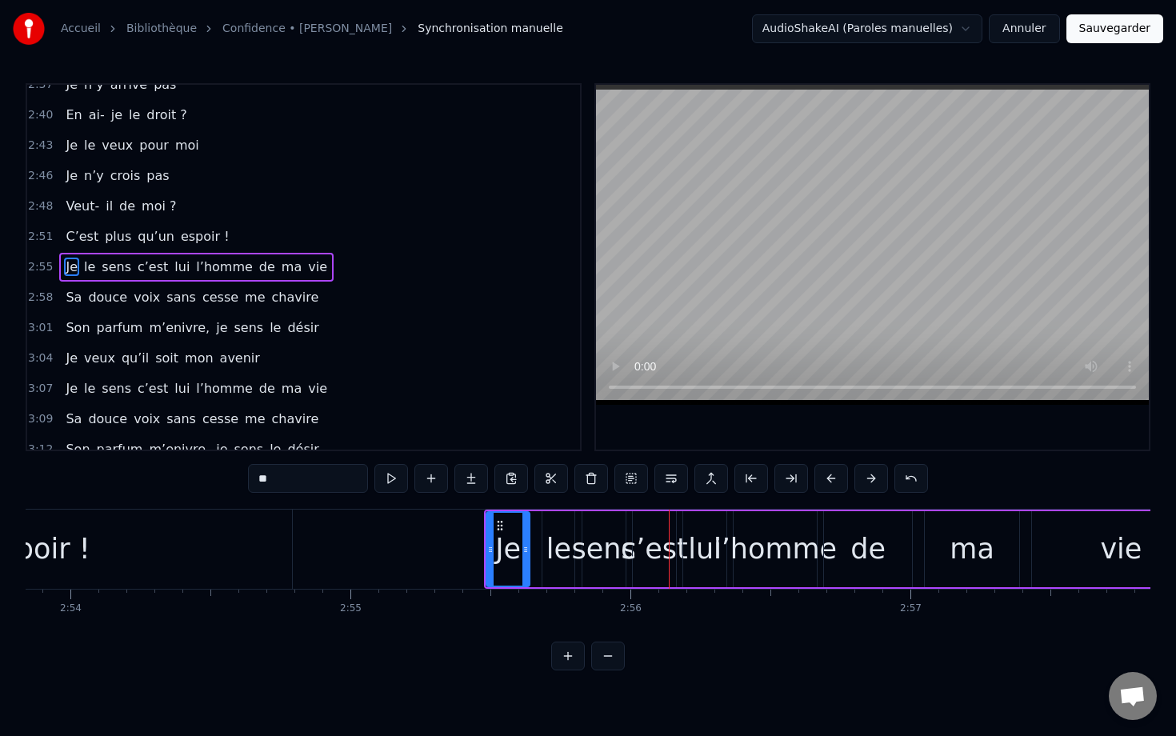
click at [835, 478] on button at bounding box center [831, 478] width 34 height 29
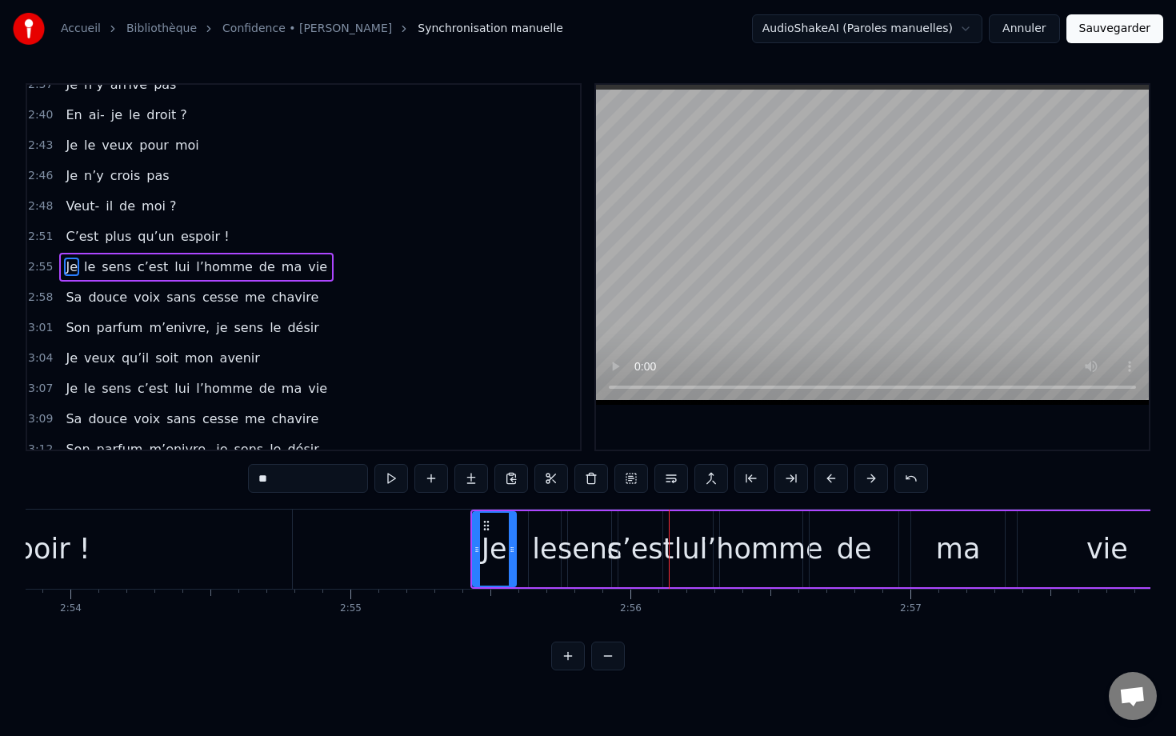
click at [835, 478] on button at bounding box center [831, 478] width 34 height 29
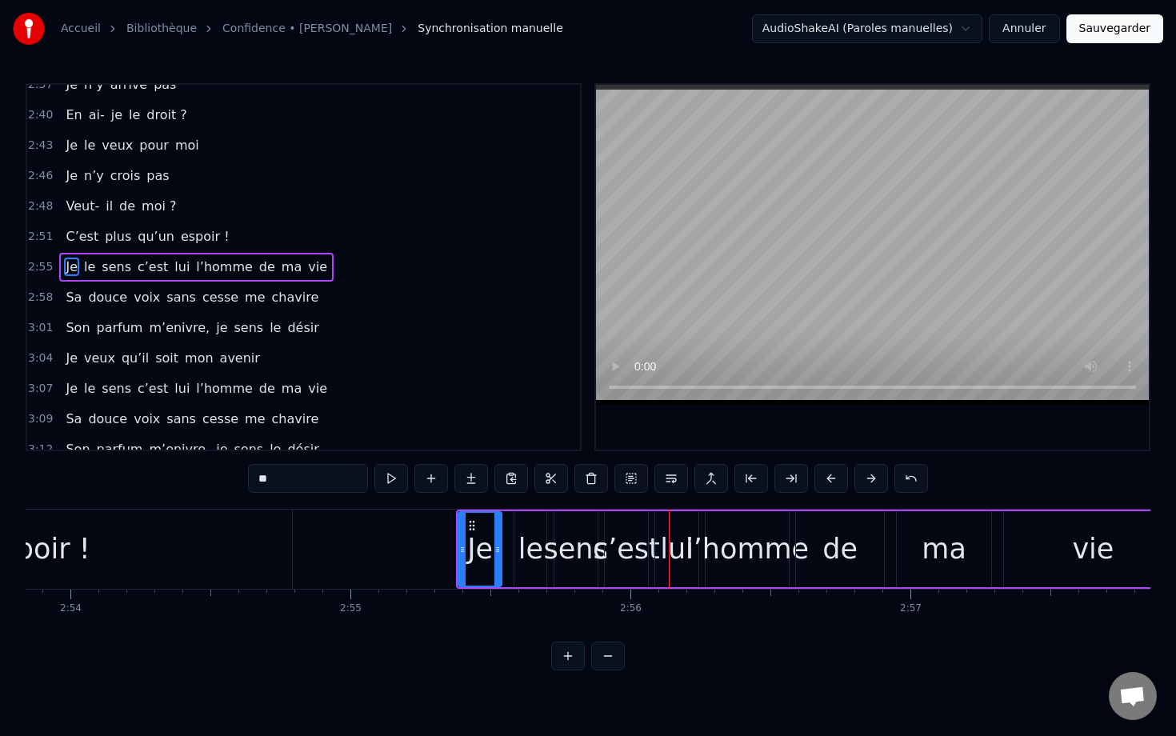
click at [835, 478] on button at bounding box center [831, 478] width 34 height 29
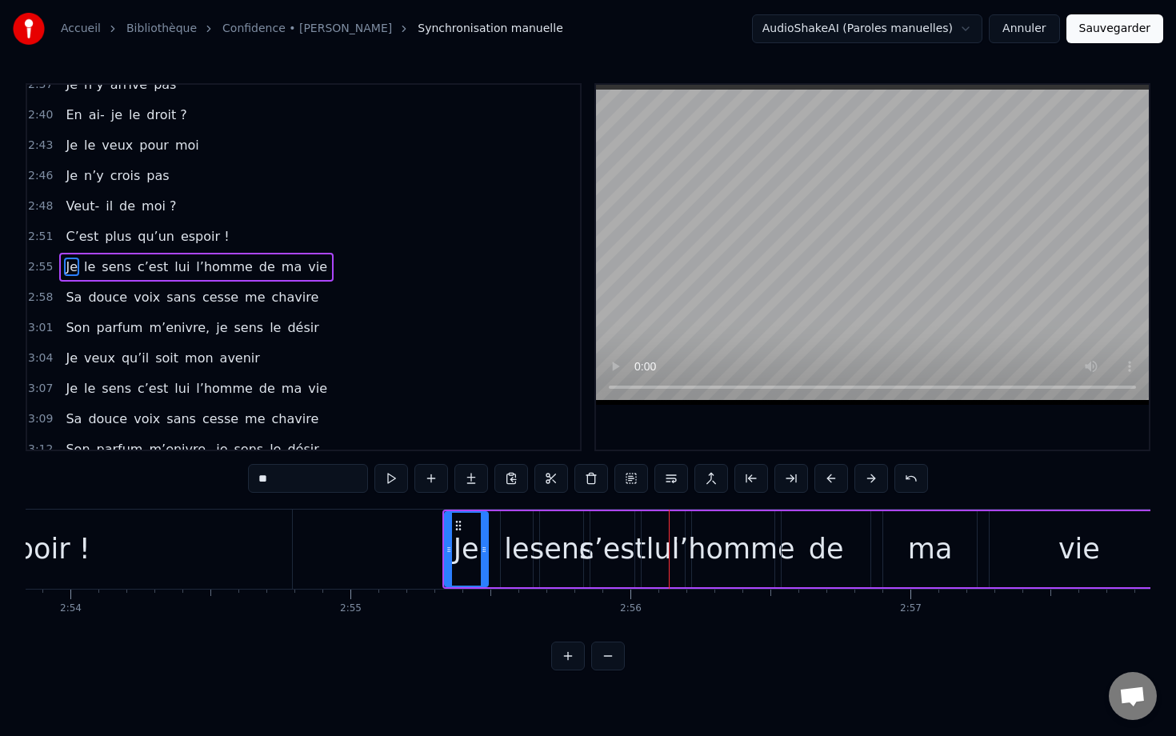
click at [835, 478] on button at bounding box center [831, 478] width 34 height 29
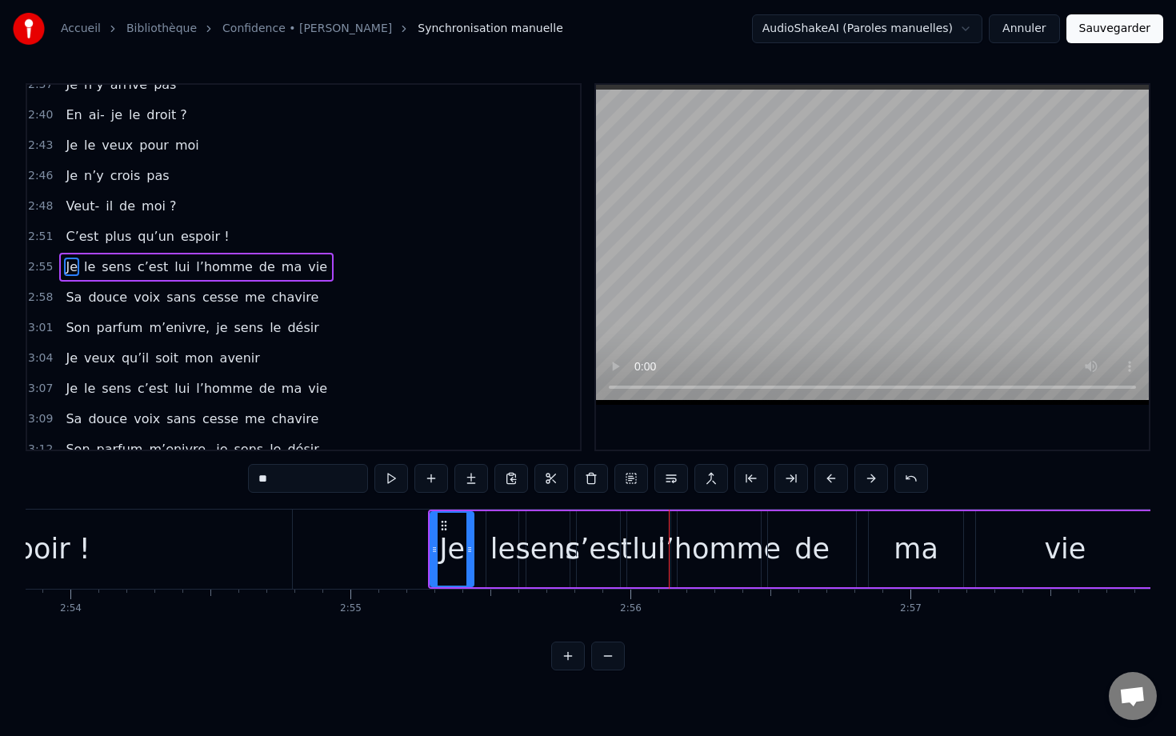
click at [835, 478] on button at bounding box center [831, 478] width 34 height 29
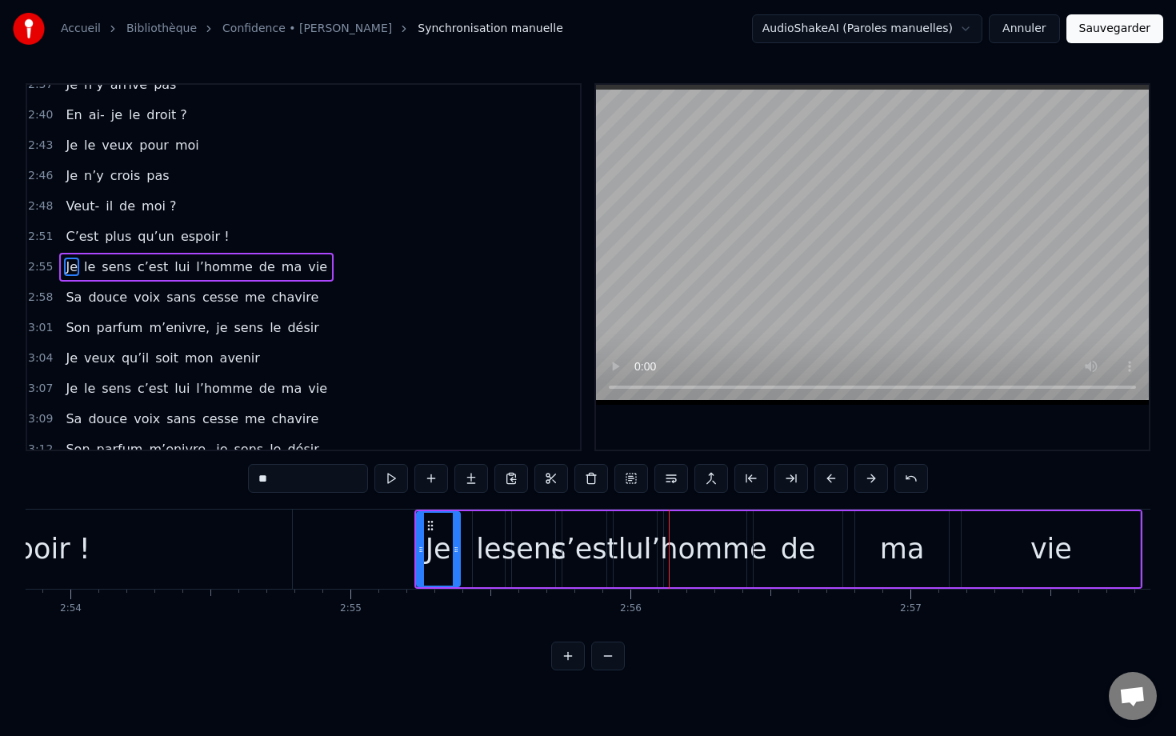
click at [835, 478] on button at bounding box center [831, 478] width 34 height 29
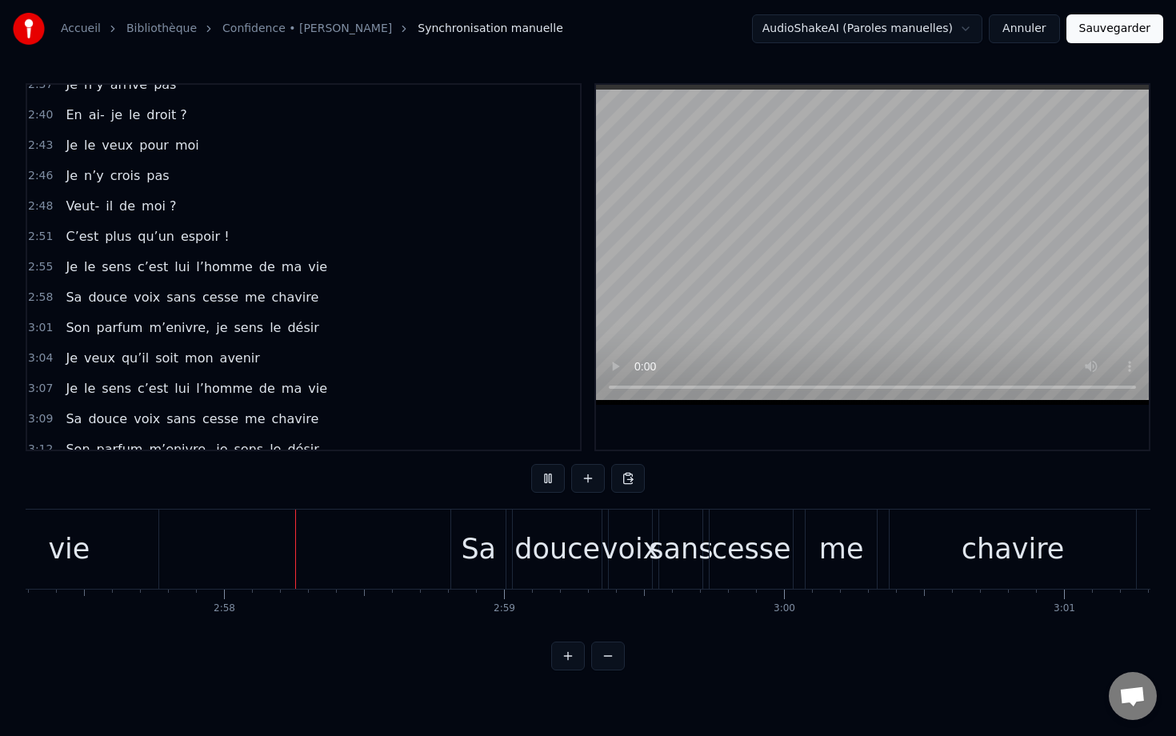
scroll to position [0, 49641]
click at [469, 541] on div "Sa" at bounding box center [460, 549] width 35 height 42
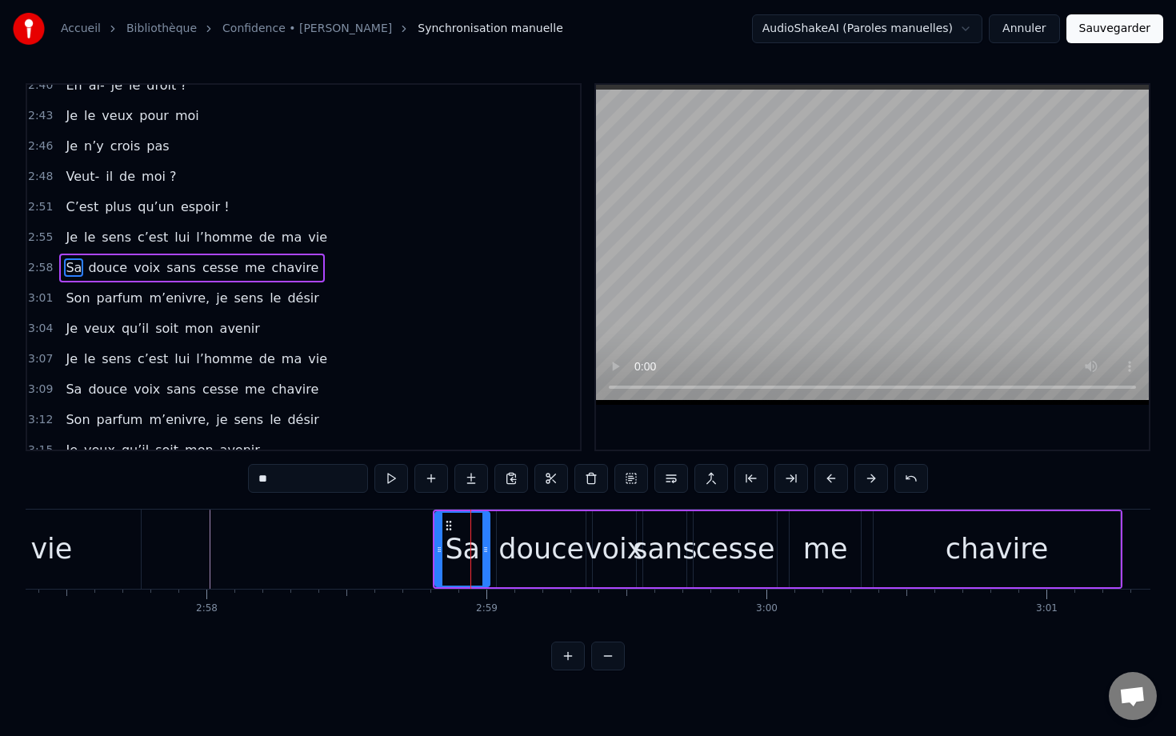
scroll to position [1504, 0]
click at [830, 477] on button at bounding box center [831, 478] width 34 height 29
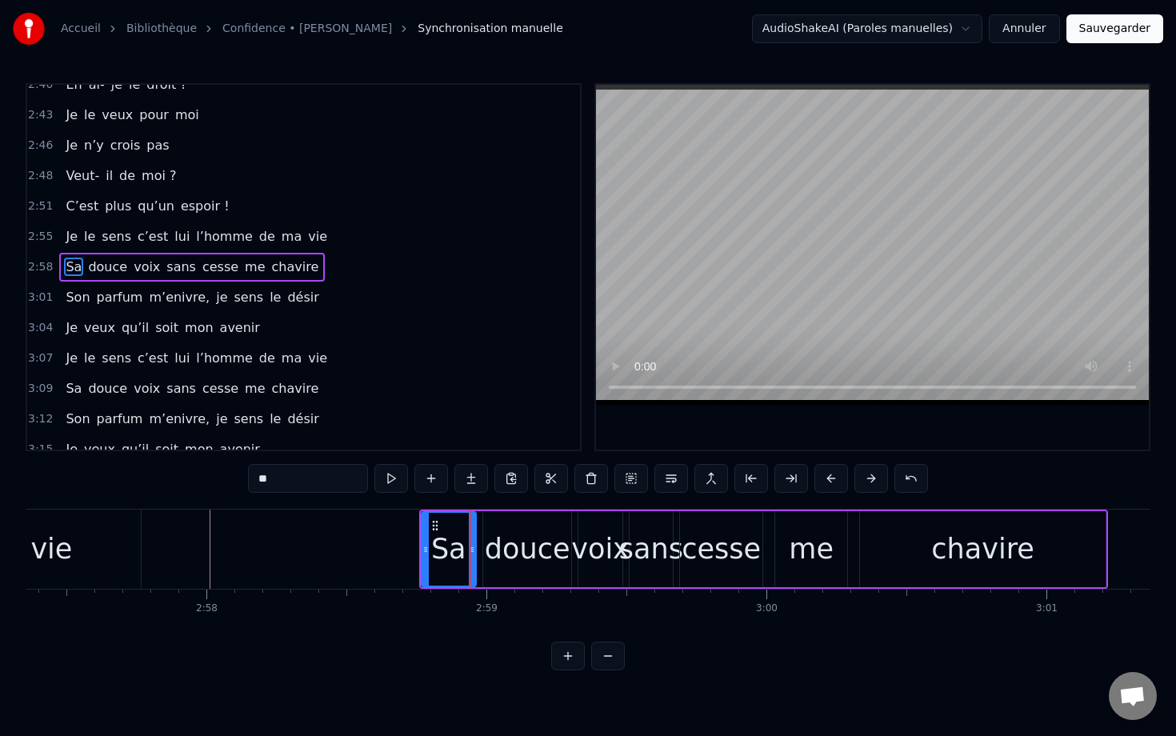
click at [830, 477] on button at bounding box center [831, 478] width 34 height 29
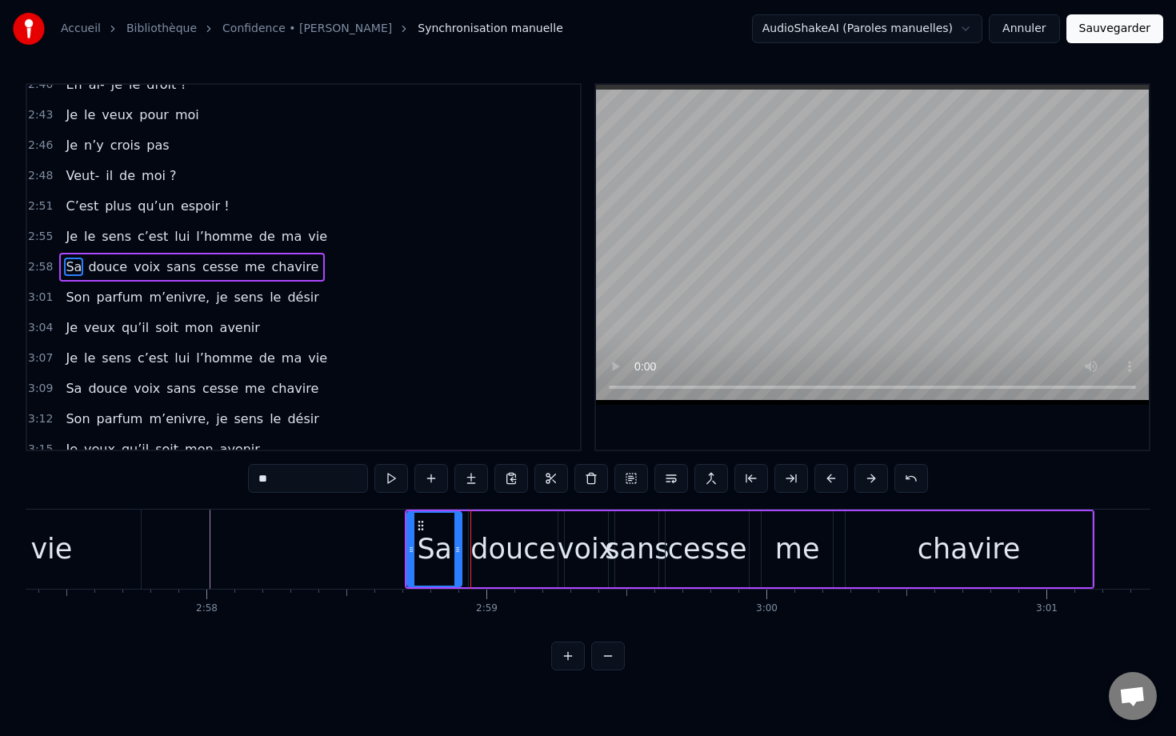
click at [830, 477] on button at bounding box center [831, 478] width 34 height 29
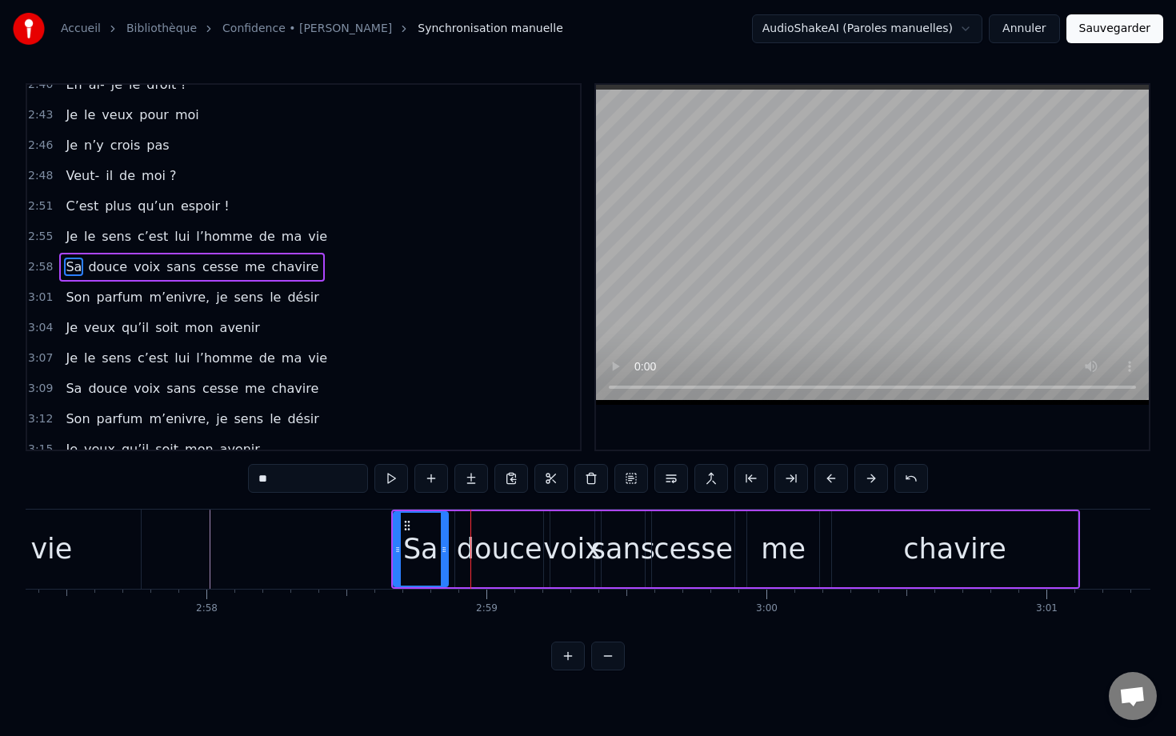
click at [830, 477] on button at bounding box center [831, 478] width 34 height 29
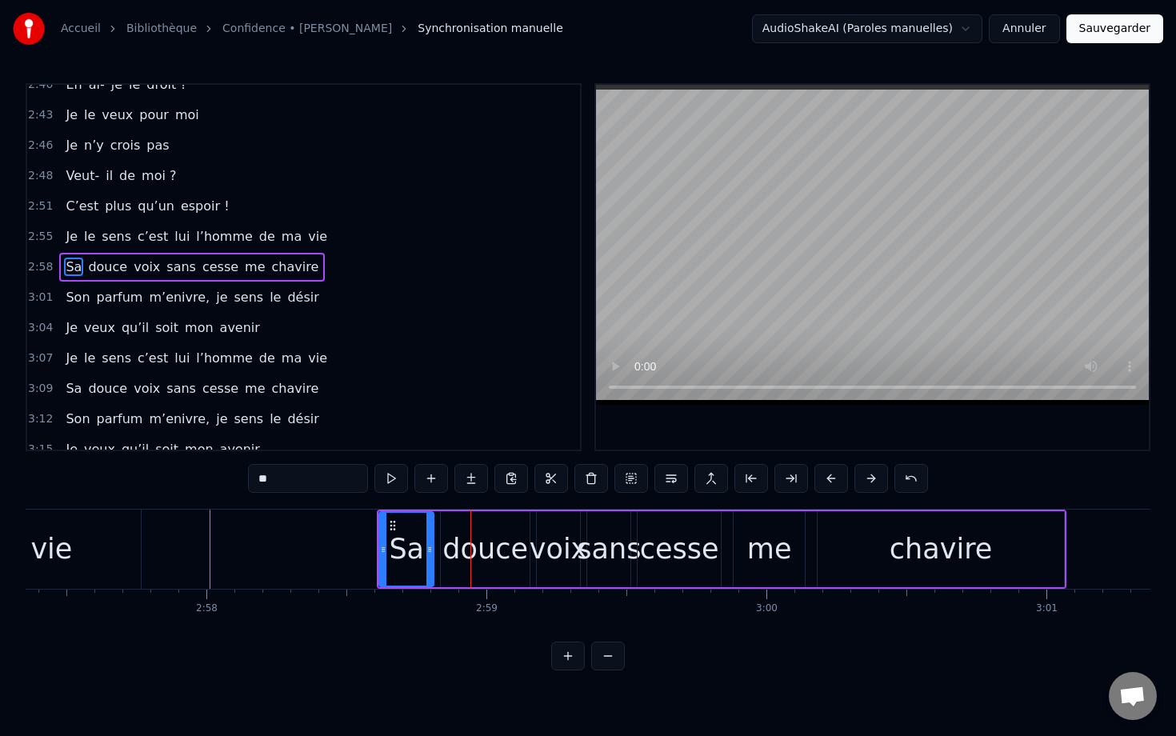
click at [830, 477] on button at bounding box center [831, 478] width 34 height 29
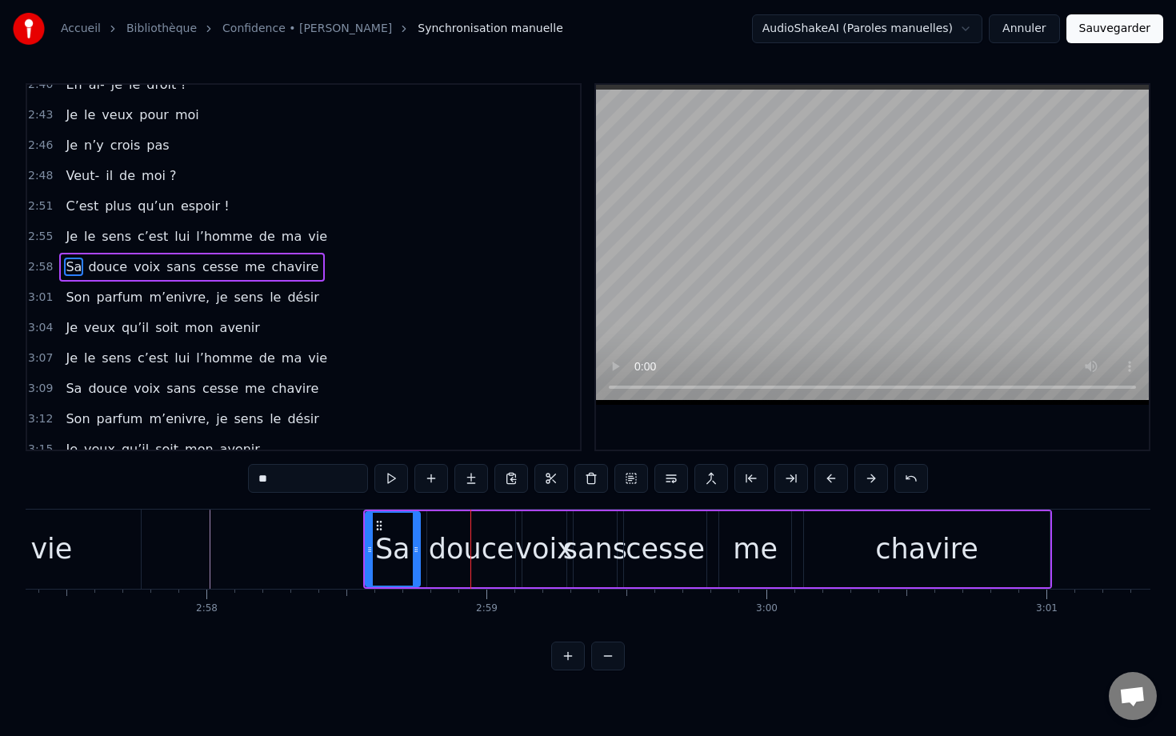
click at [830, 477] on button at bounding box center [831, 478] width 34 height 29
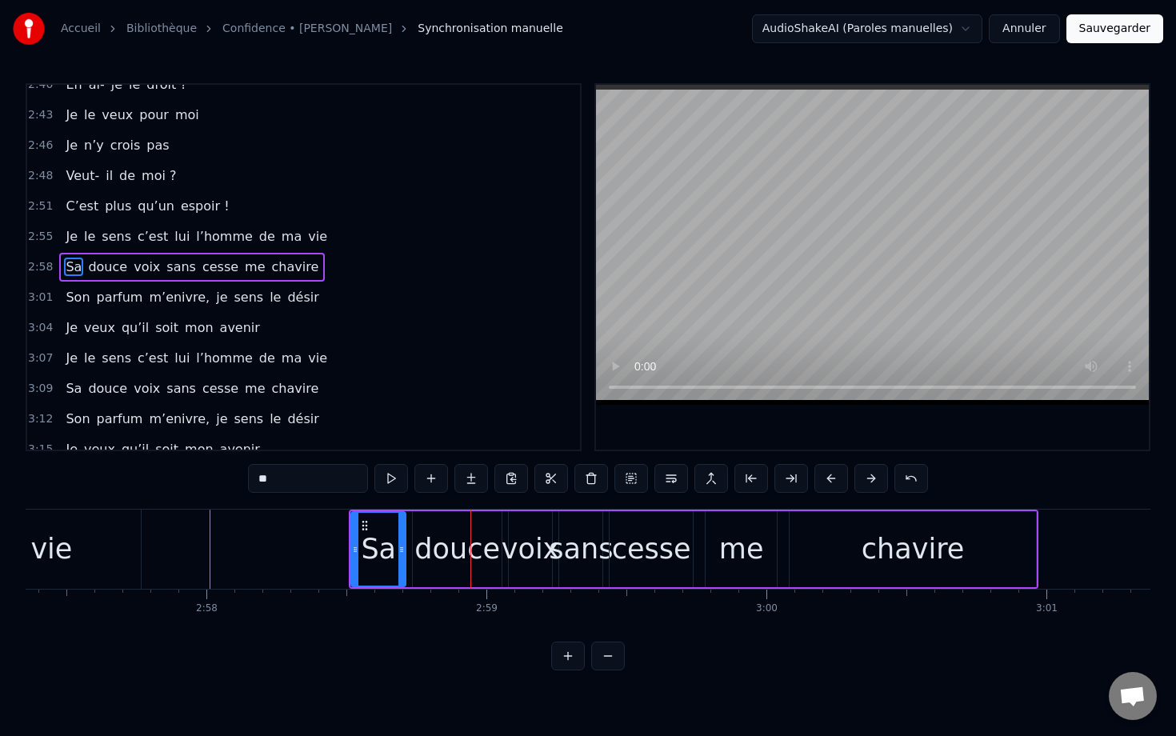
click at [830, 477] on button at bounding box center [831, 478] width 34 height 29
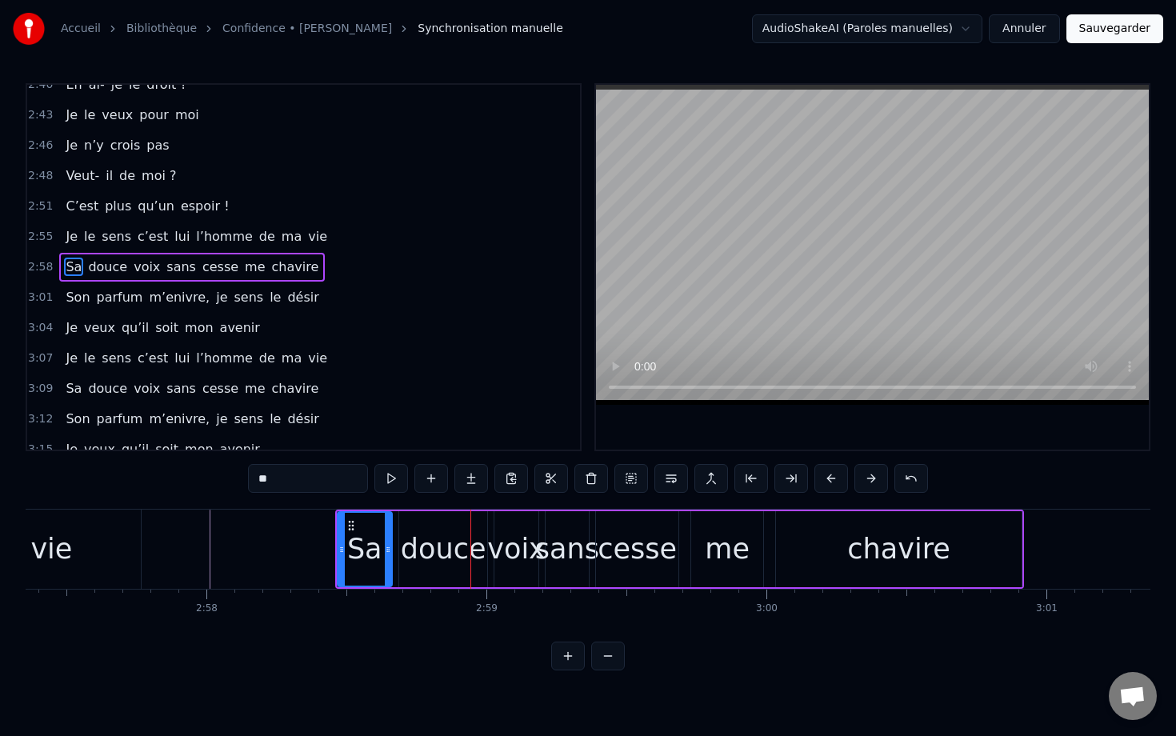
click at [830, 477] on button at bounding box center [831, 478] width 34 height 29
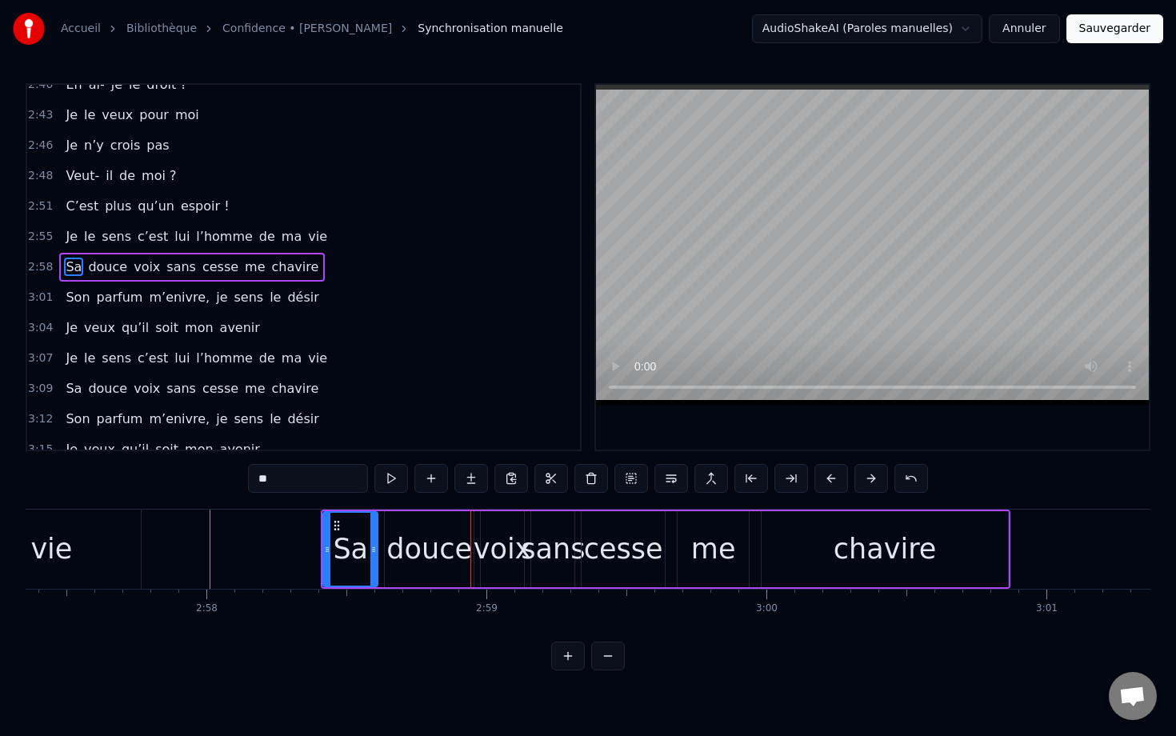
click at [830, 477] on button at bounding box center [831, 478] width 34 height 29
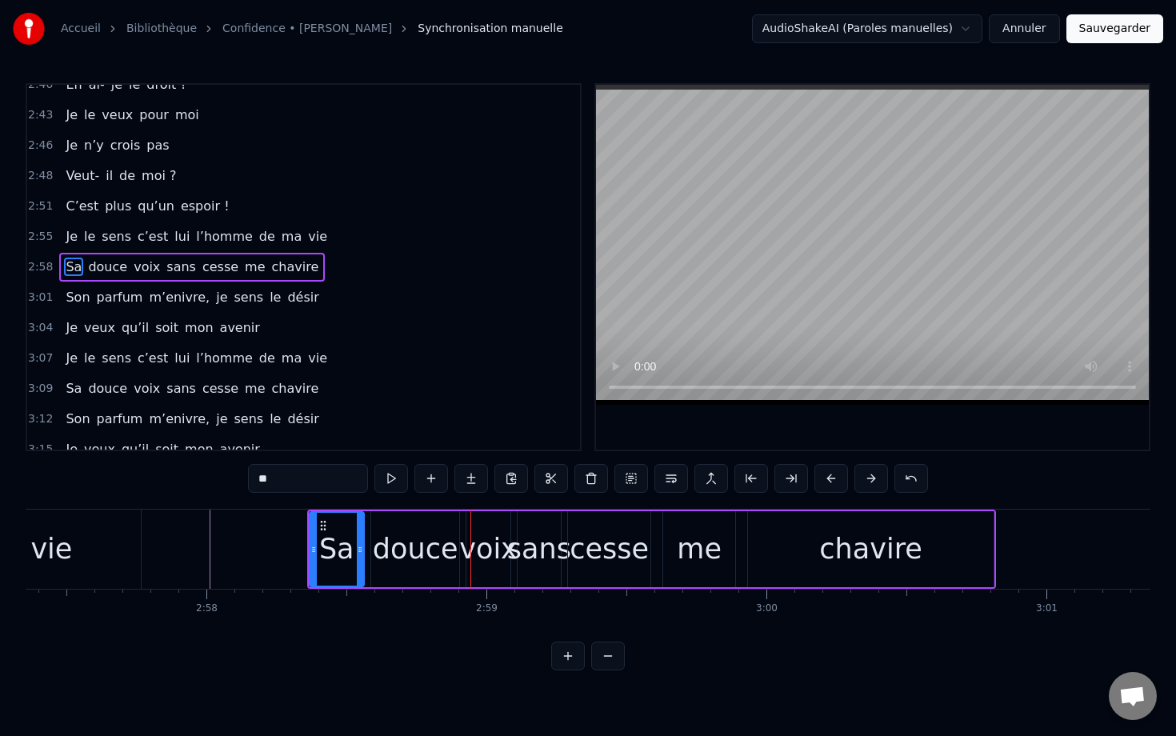
click at [830, 477] on button at bounding box center [831, 478] width 34 height 29
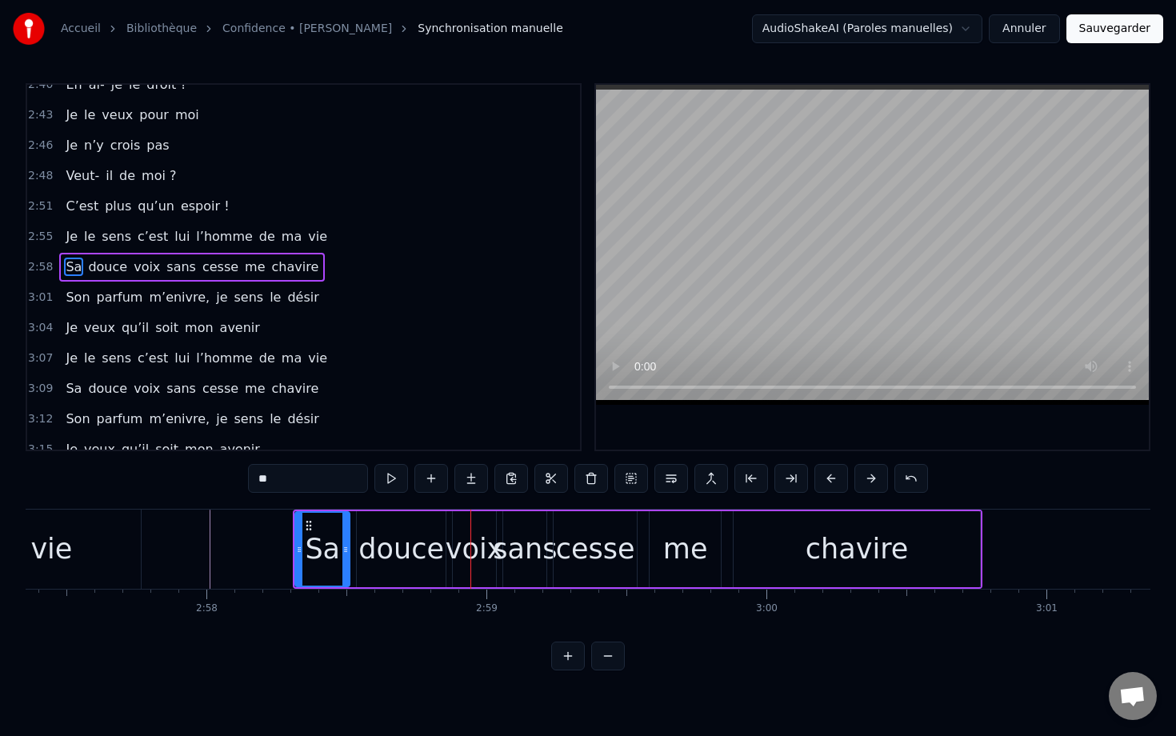
click at [830, 477] on button at bounding box center [831, 478] width 34 height 29
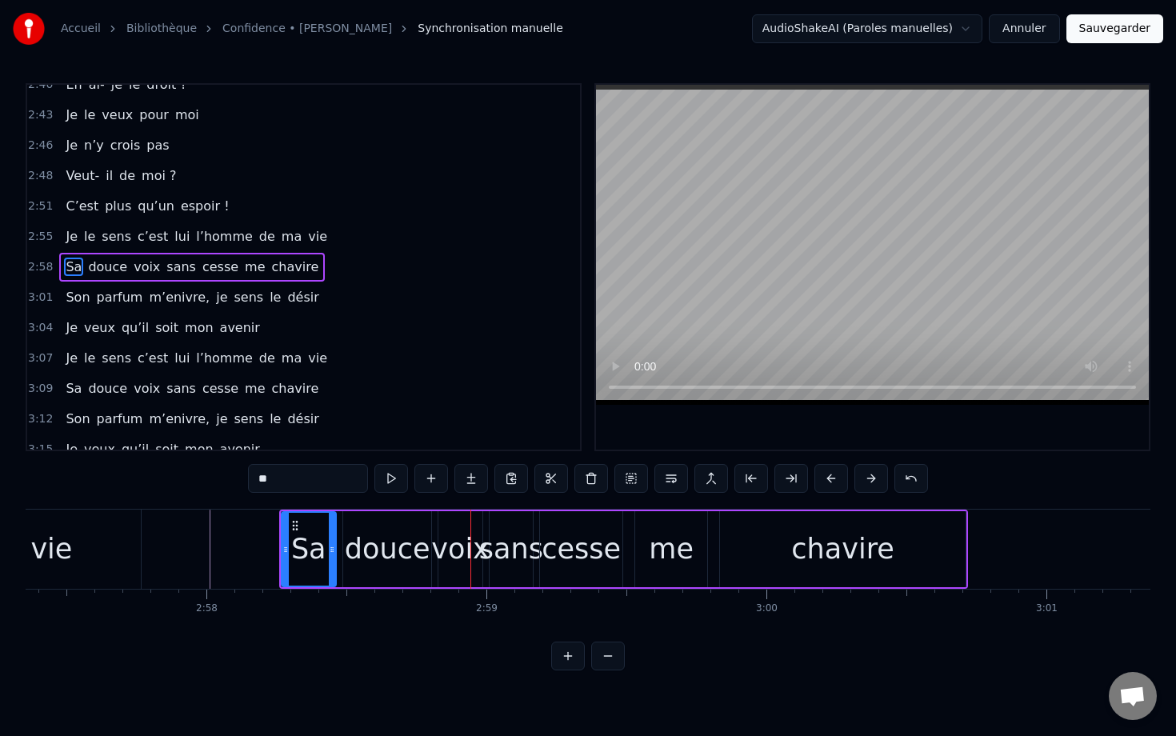
click at [830, 477] on button at bounding box center [831, 478] width 34 height 29
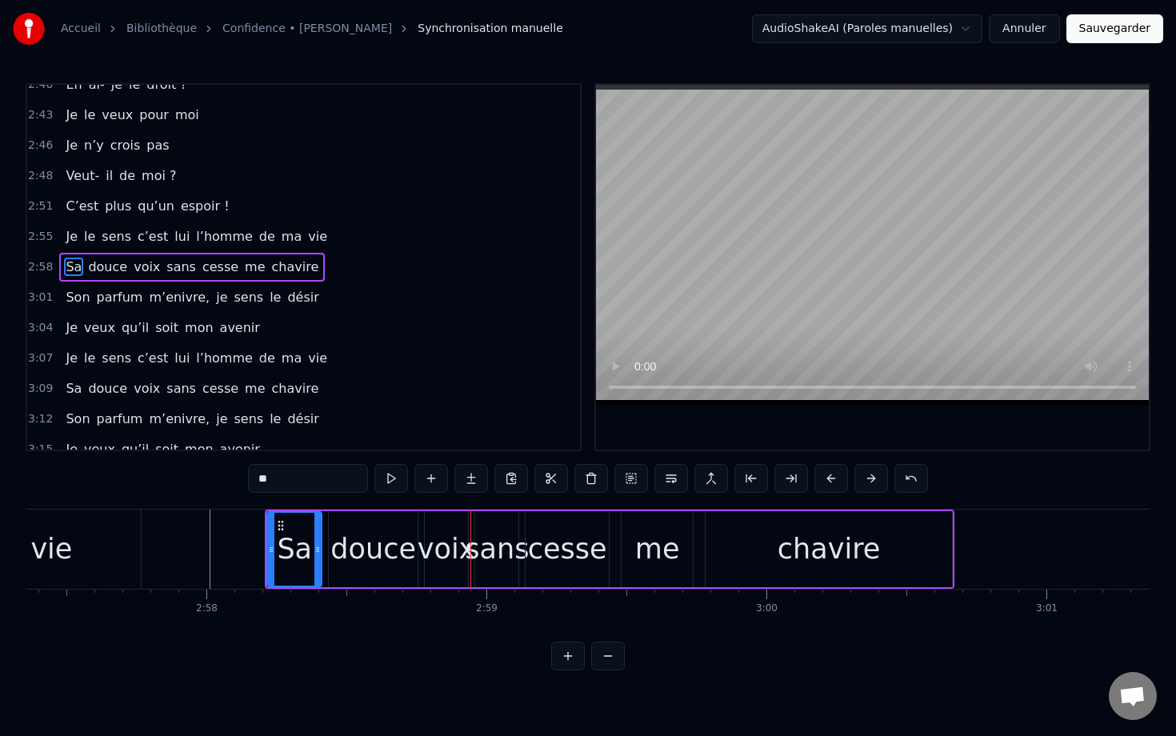
click at [830, 477] on button at bounding box center [831, 478] width 34 height 29
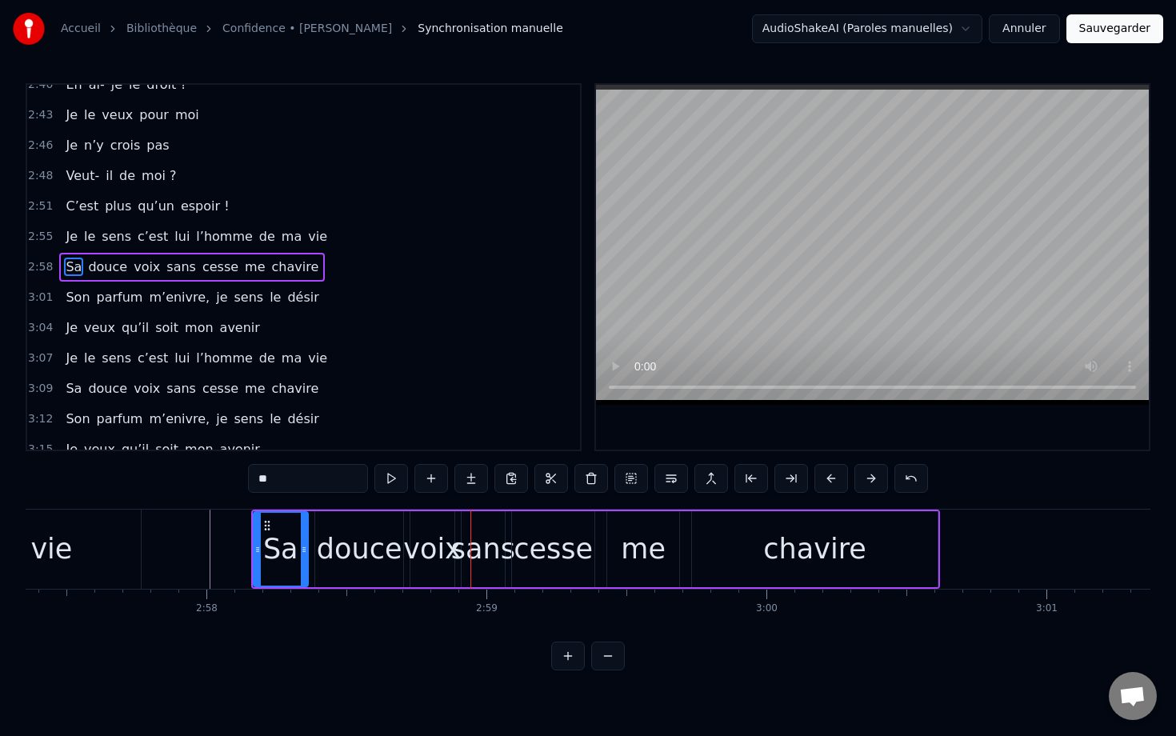
click at [830, 477] on button at bounding box center [831, 478] width 34 height 29
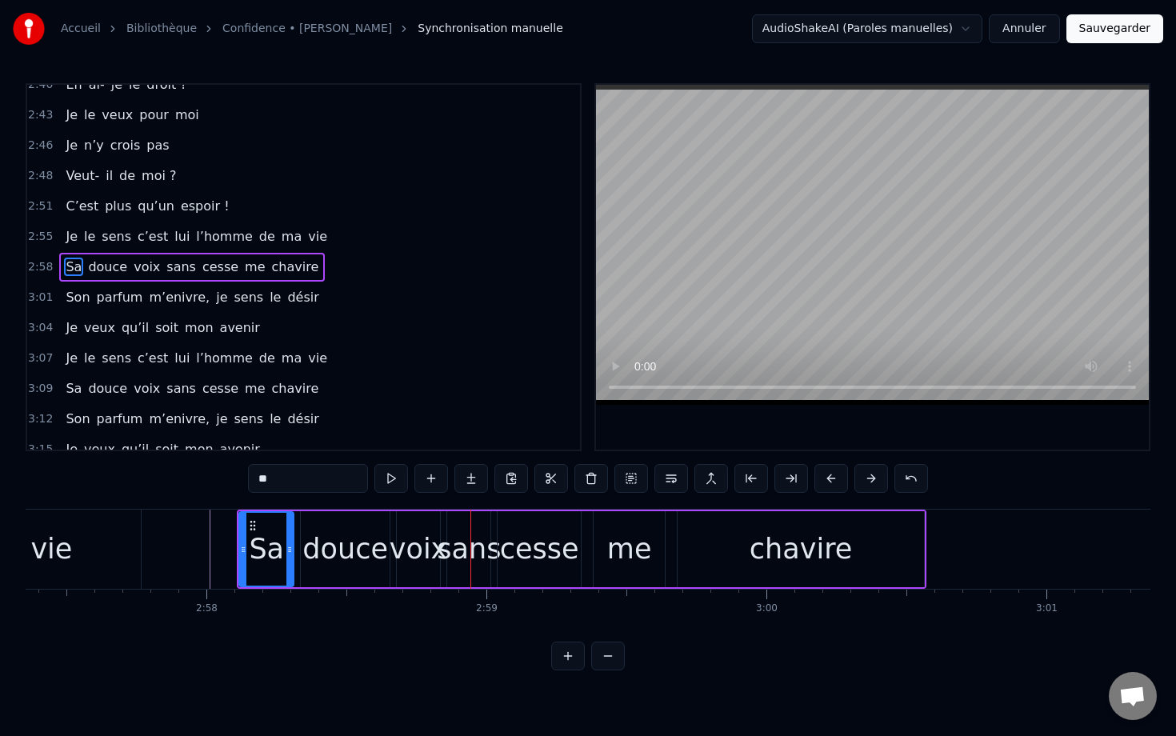
click at [830, 477] on button at bounding box center [831, 478] width 34 height 29
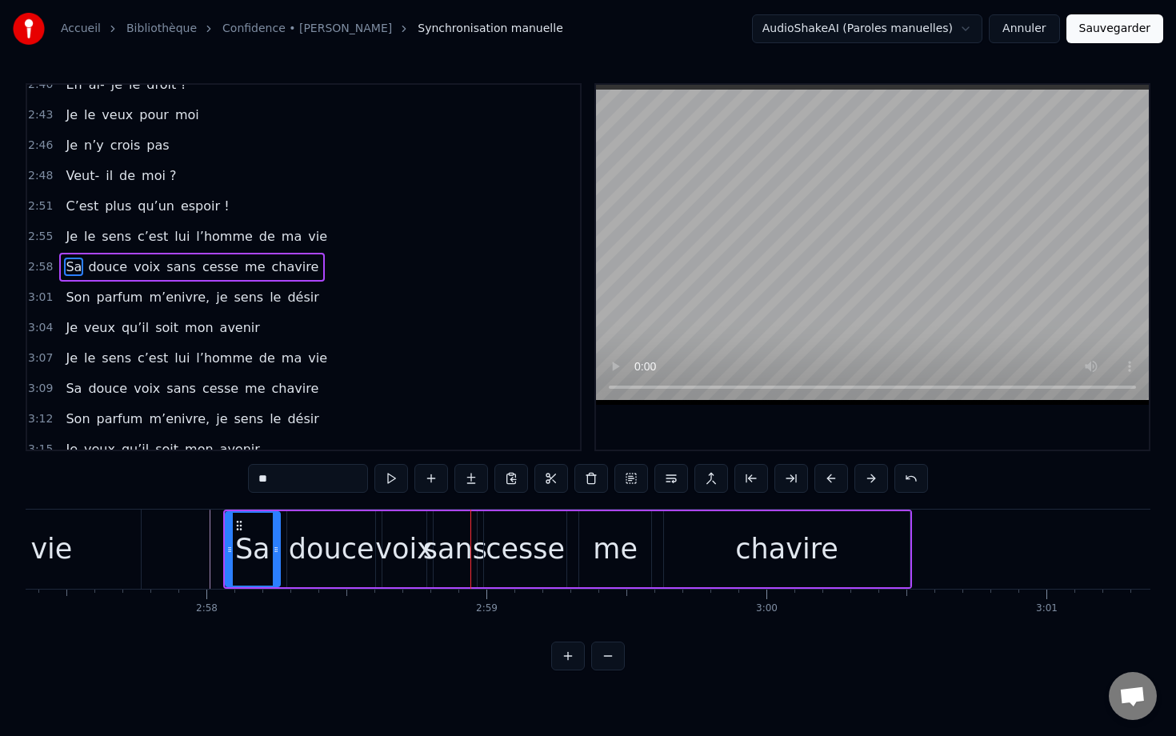
click at [830, 477] on button at bounding box center [831, 478] width 34 height 29
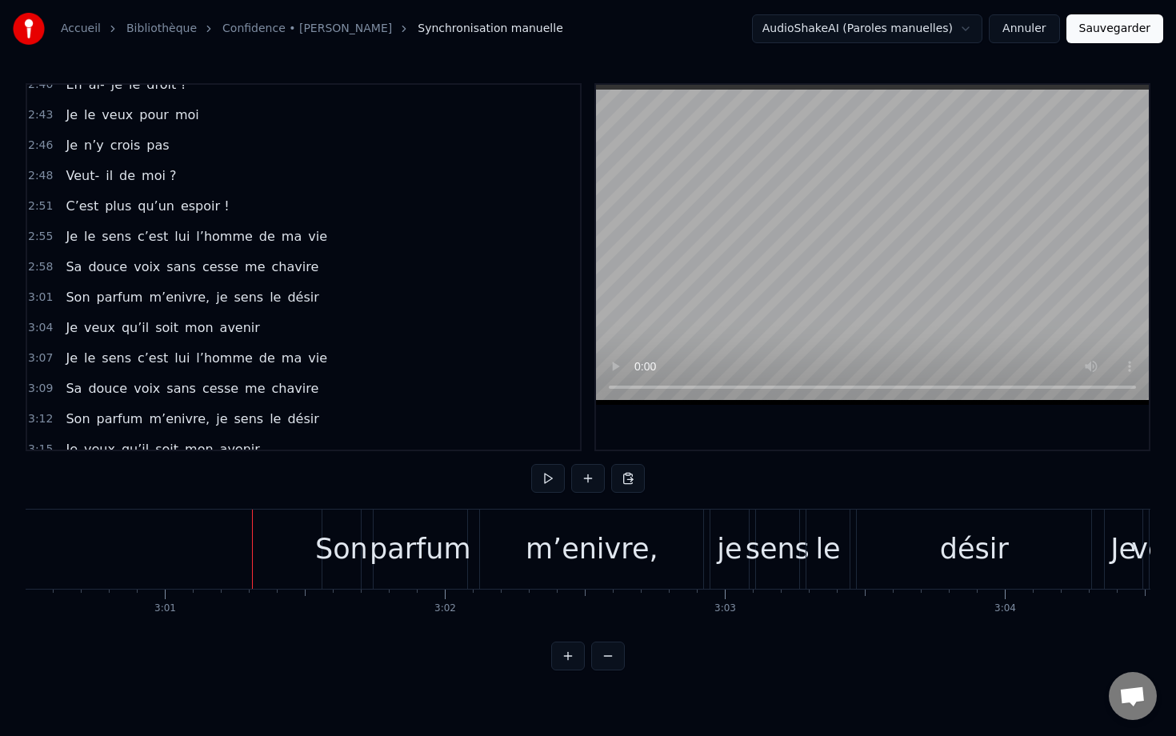
scroll to position [0, 50668]
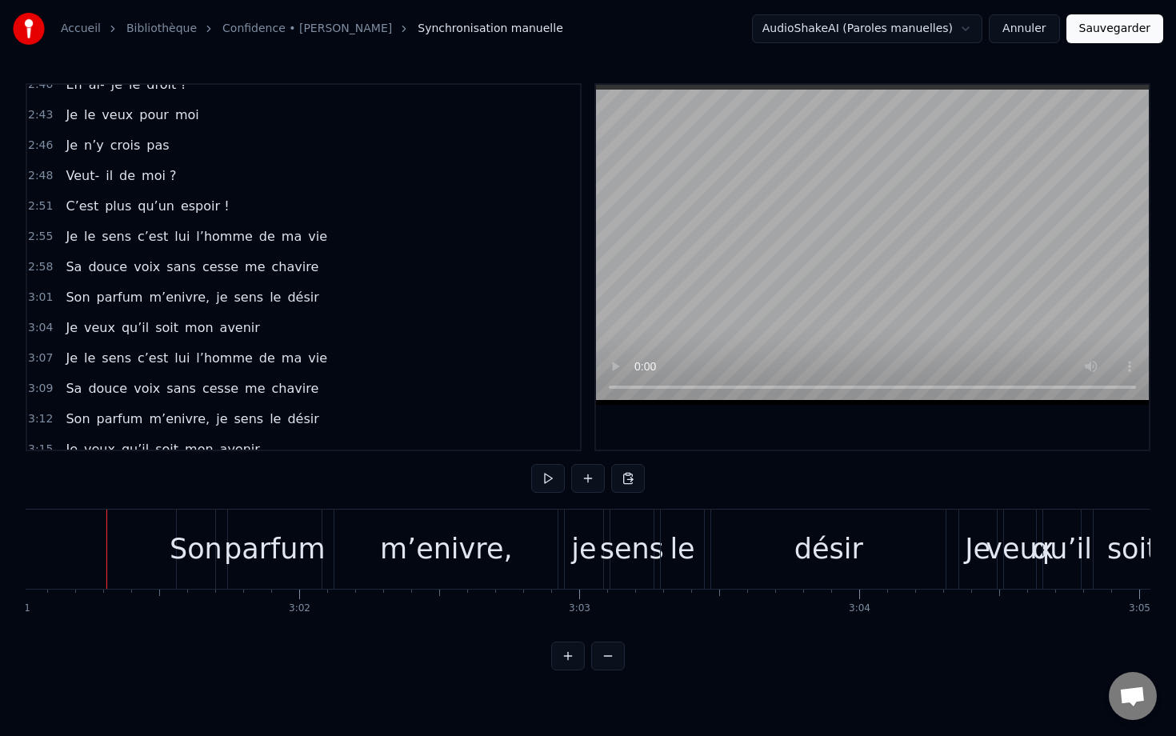
click at [209, 550] on div "Son" at bounding box center [196, 549] width 53 height 42
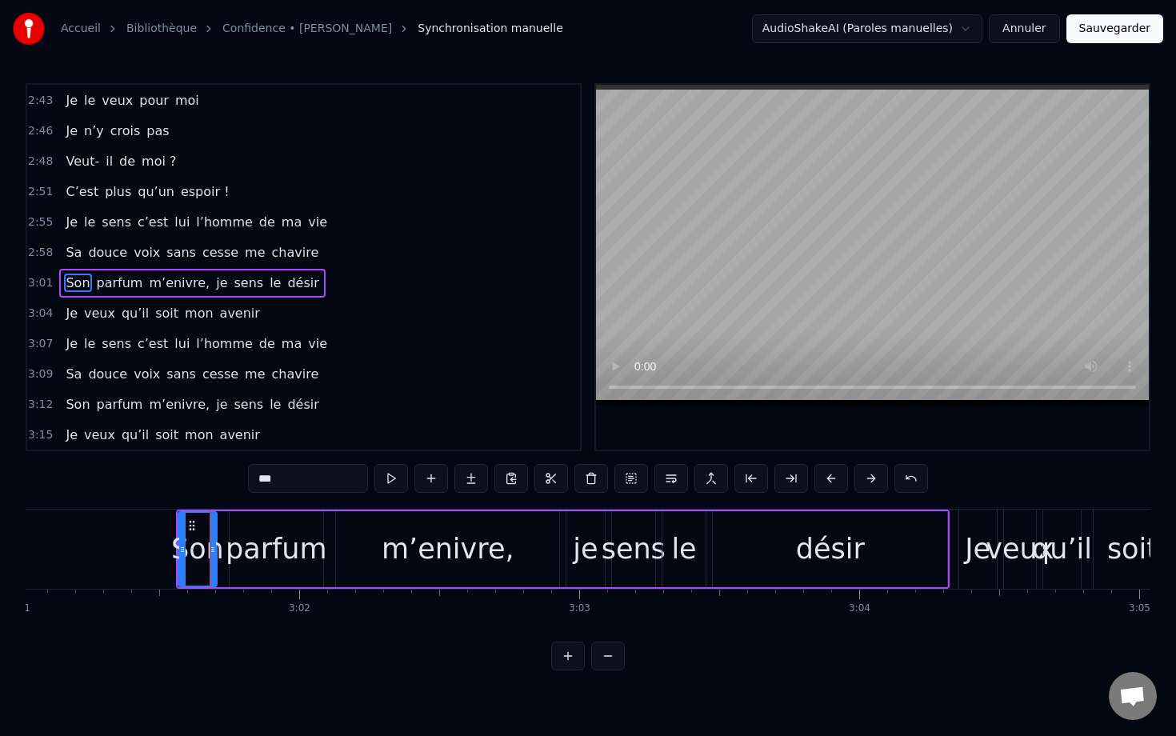
scroll to position [1519, 0]
click at [828, 474] on button at bounding box center [831, 478] width 34 height 29
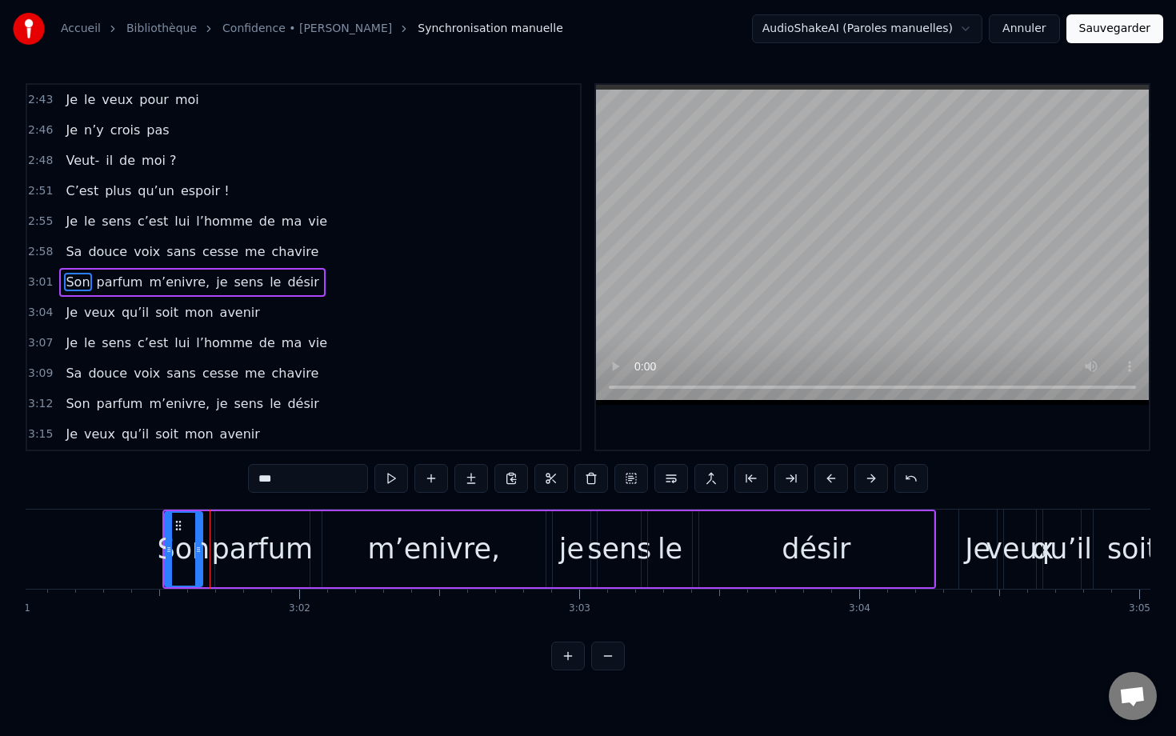
click at [828, 474] on button at bounding box center [831, 478] width 34 height 29
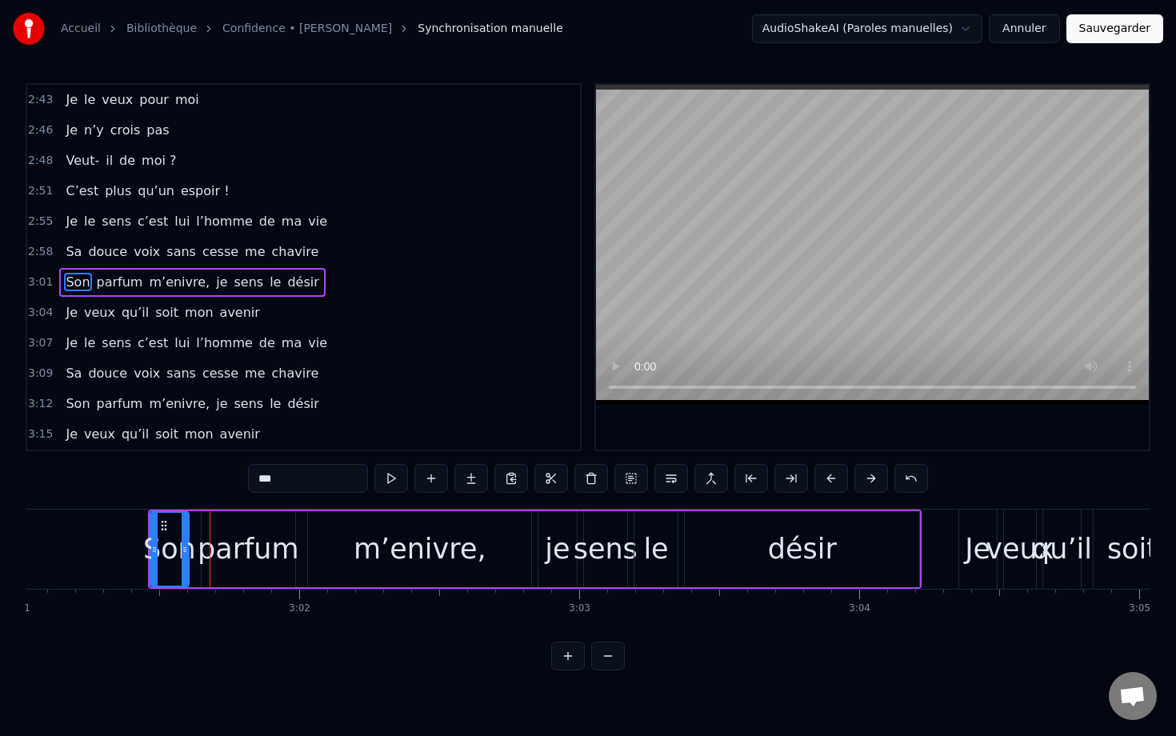
click at [828, 474] on button at bounding box center [831, 478] width 34 height 29
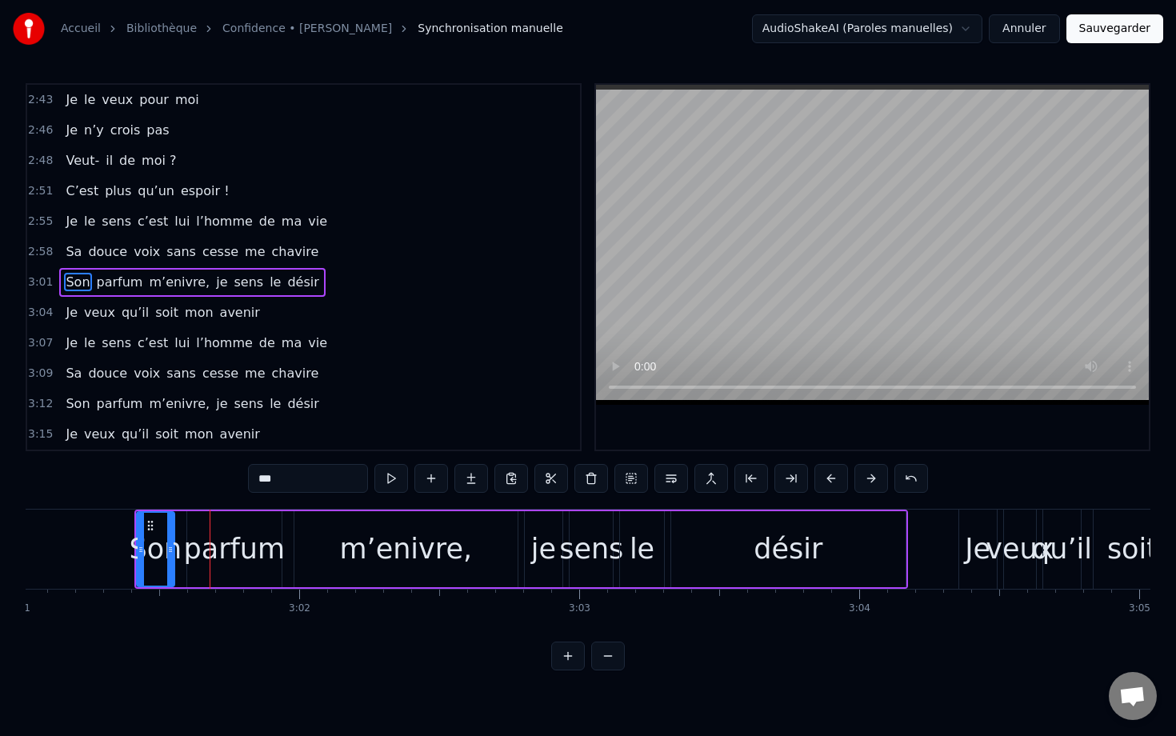
click at [828, 474] on button at bounding box center [831, 478] width 34 height 29
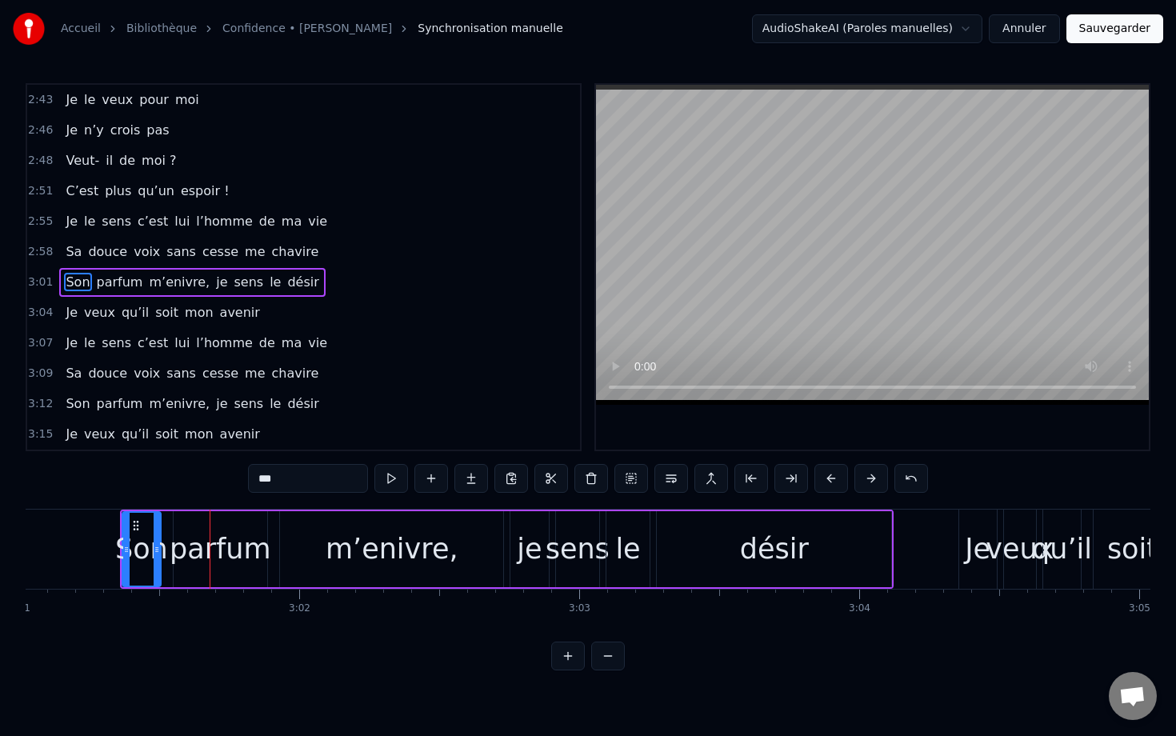
click at [828, 474] on button at bounding box center [831, 478] width 34 height 29
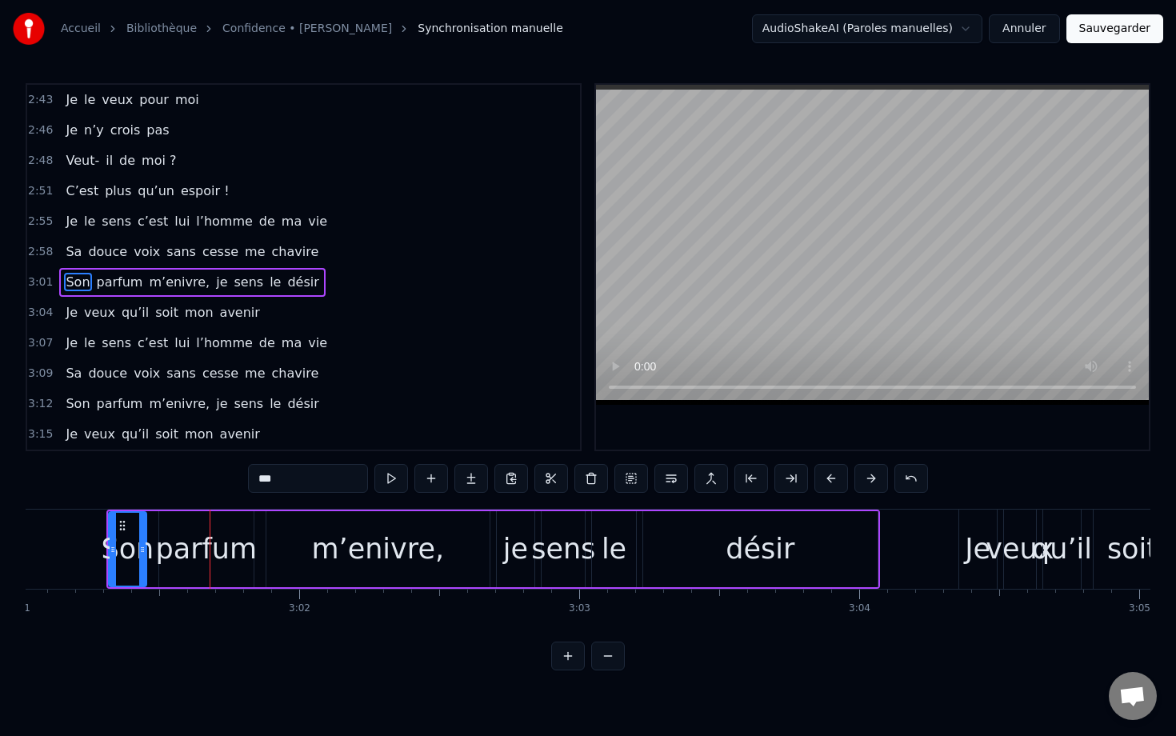
click at [828, 474] on button at bounding box center [831, 478] width 34 height 29
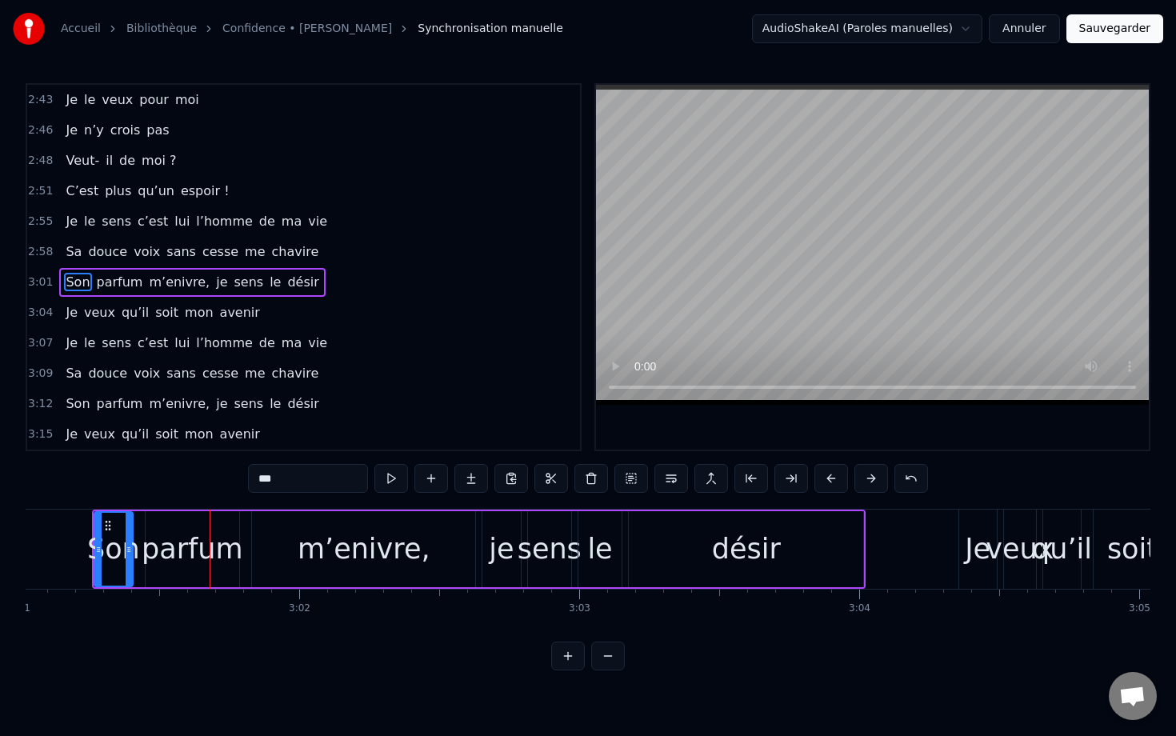
click at [828, 474] on button at bounding box center [831, 478] width 34 height 29
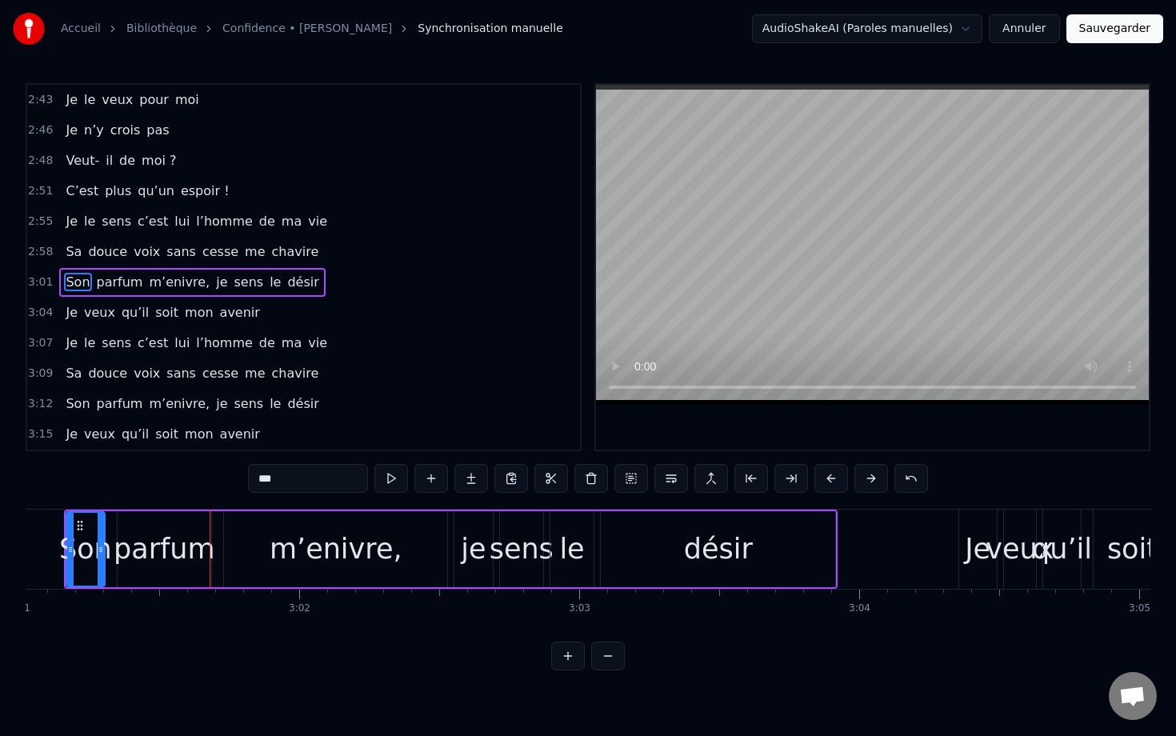
click at [828, 474] on button at bounding box center [831, 478] width 34 height 29
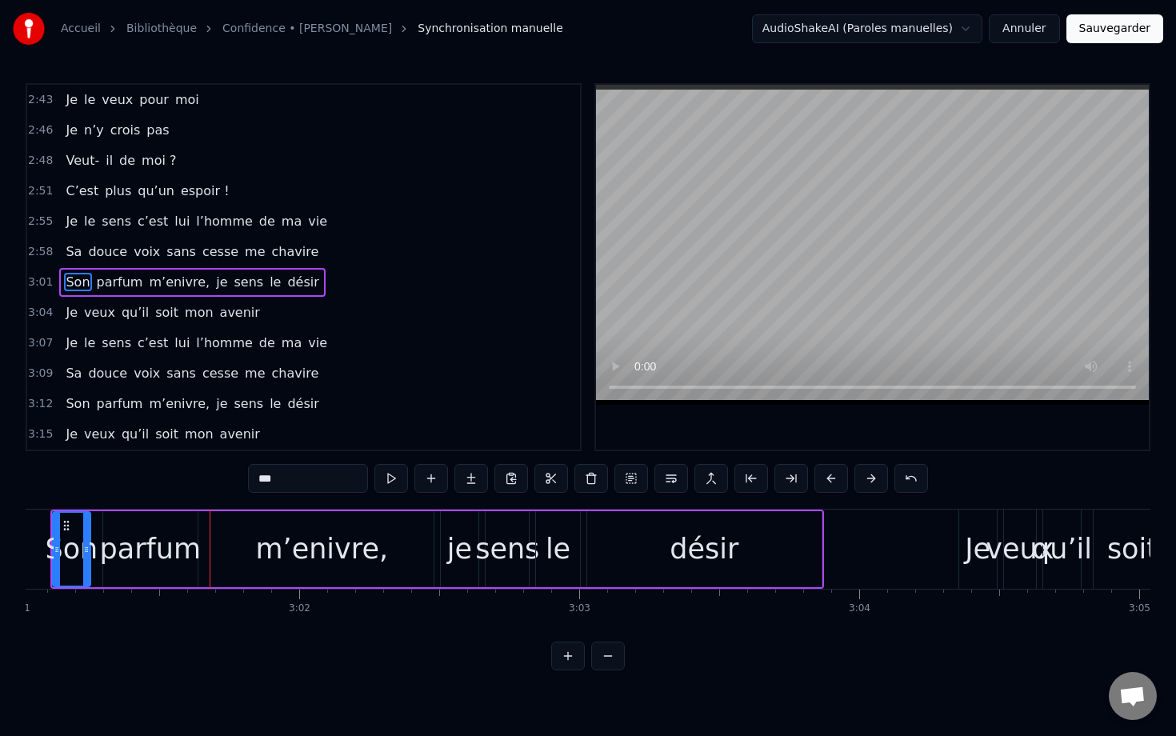
click at [828, 474] on button at bounding box center [831, 478] width 34 height 29
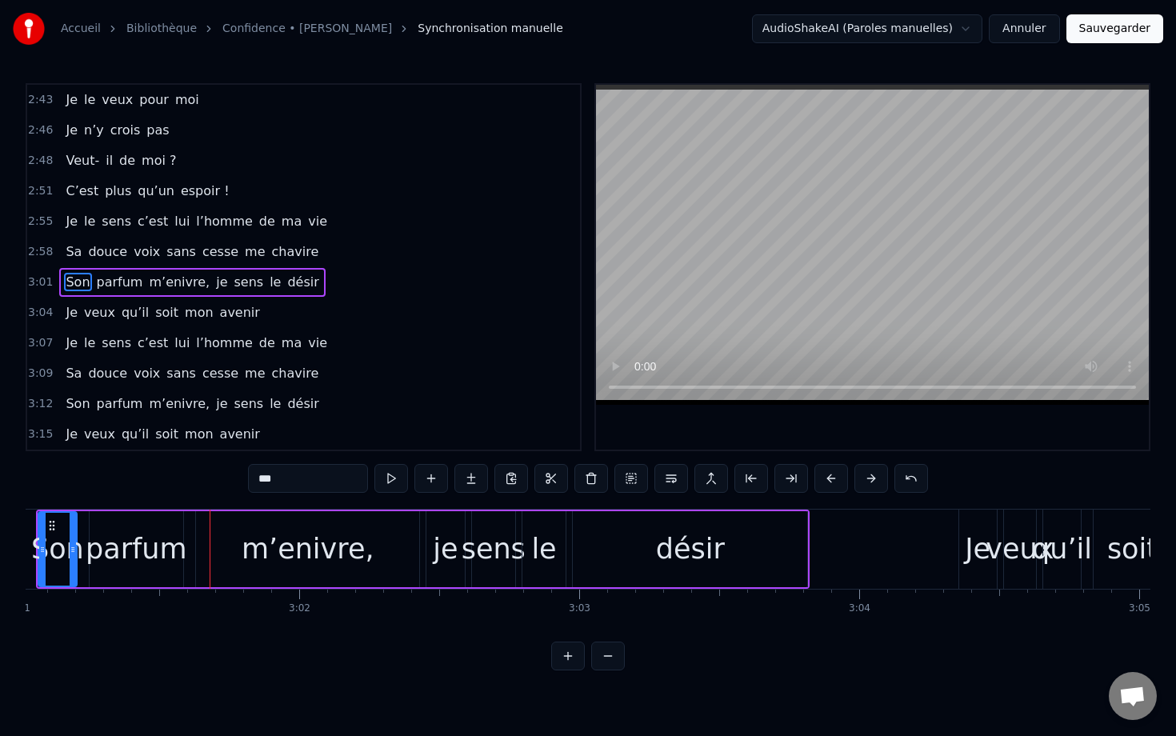
click at [828, 474] on button at bounding box center [831, 478] width 34 height 29
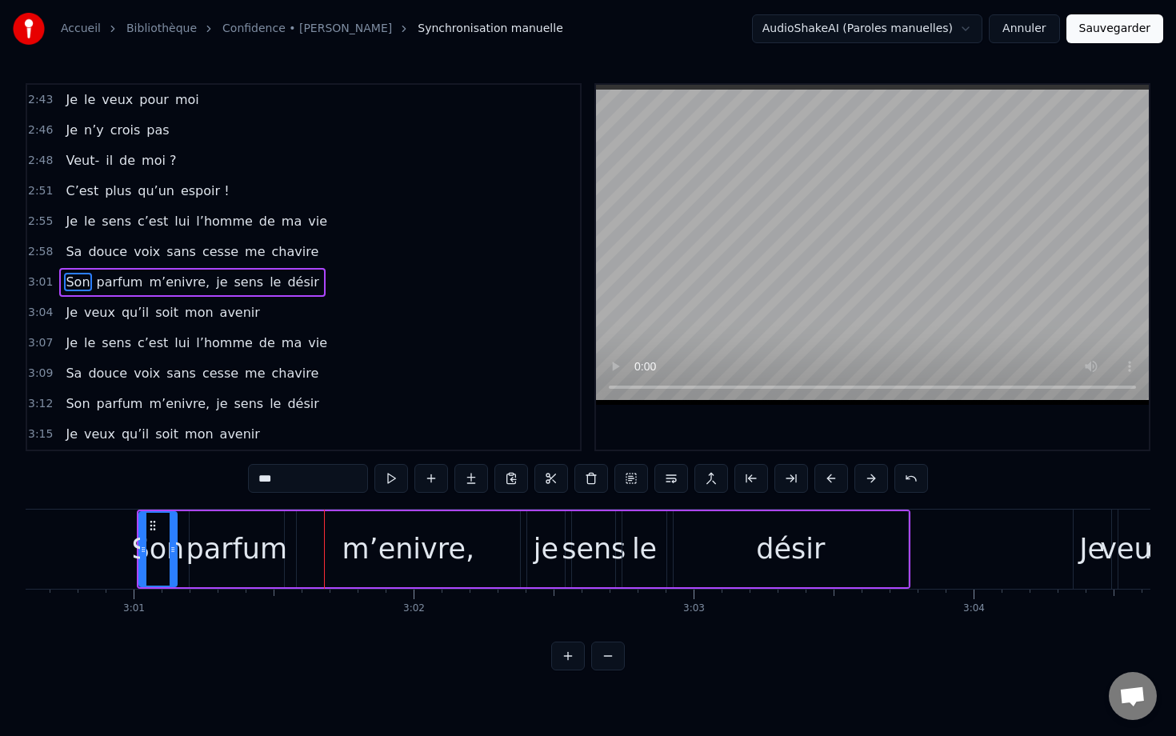
scroll to position [0, 50484]
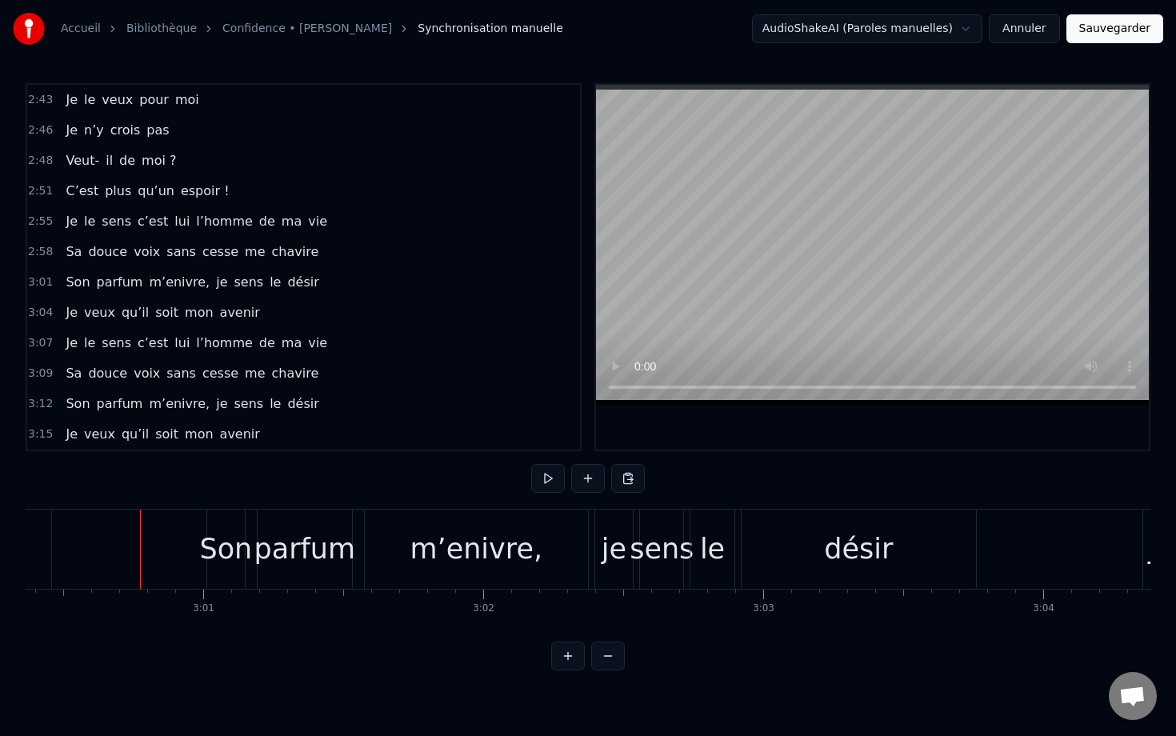
click at [222, 541] on div "Son" at bounding box center [225, 549] width 53 height 42
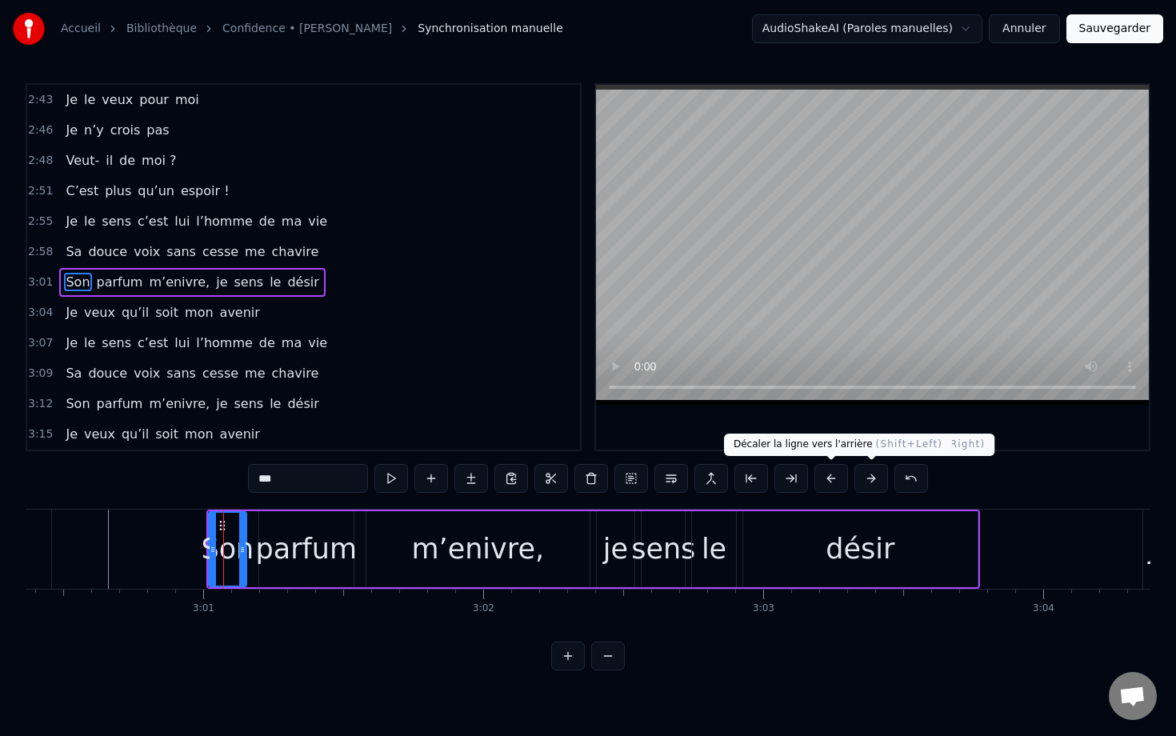
click at [835, 474] on button at bounding box center [831, 478] width 34 height 29
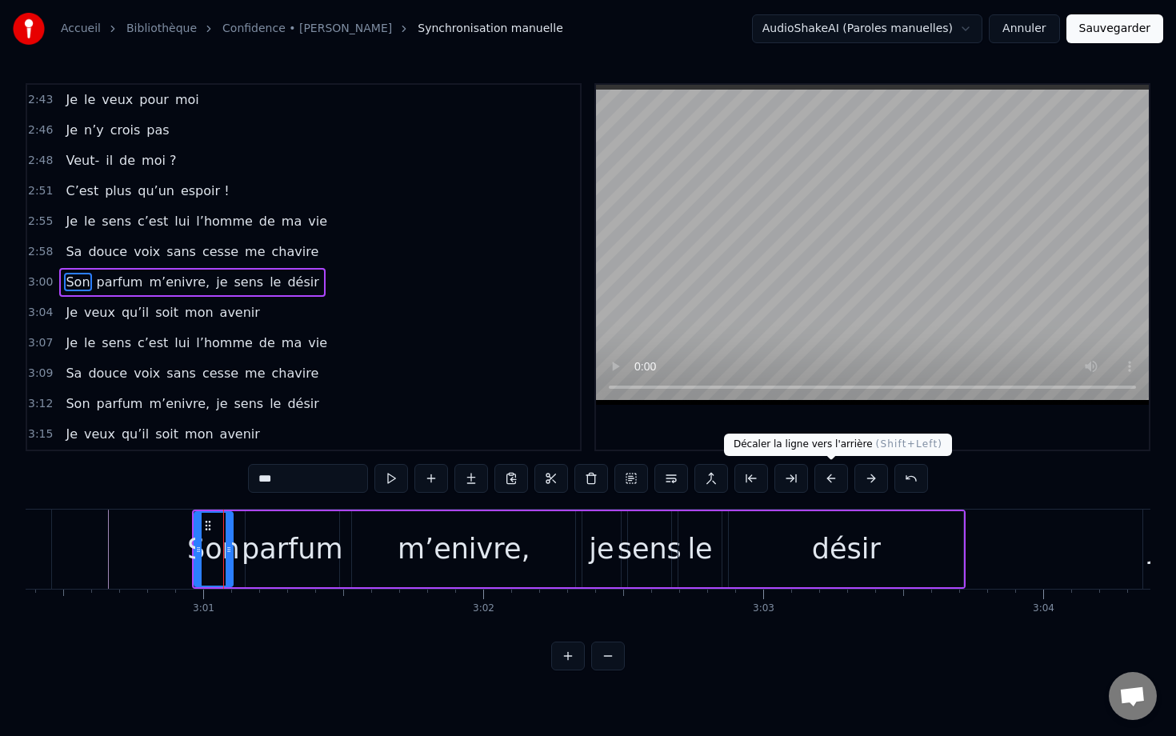
click at [835, 474] on button at bounding box center [831, 478] width 34 height 29
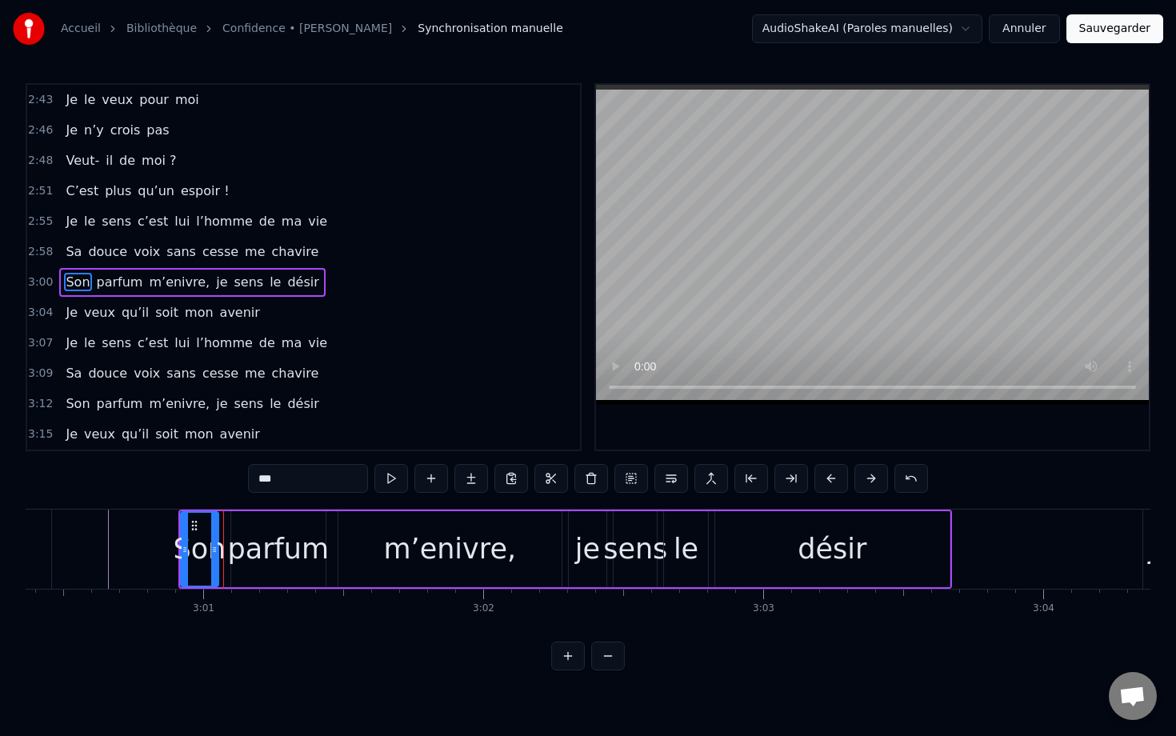
click at [835, 474] on button at bounding box center [831, 478] width 34 height 29
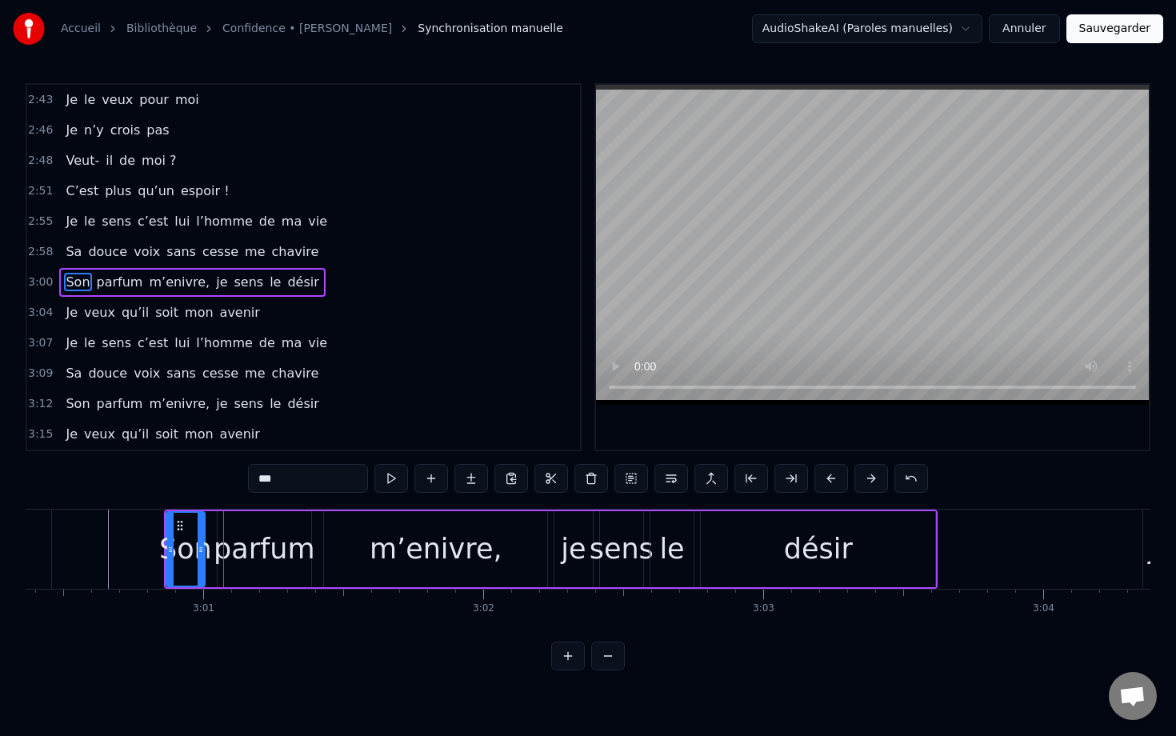
click at [835, 474] on button at bounding box center [831, 478] width 34 height 29
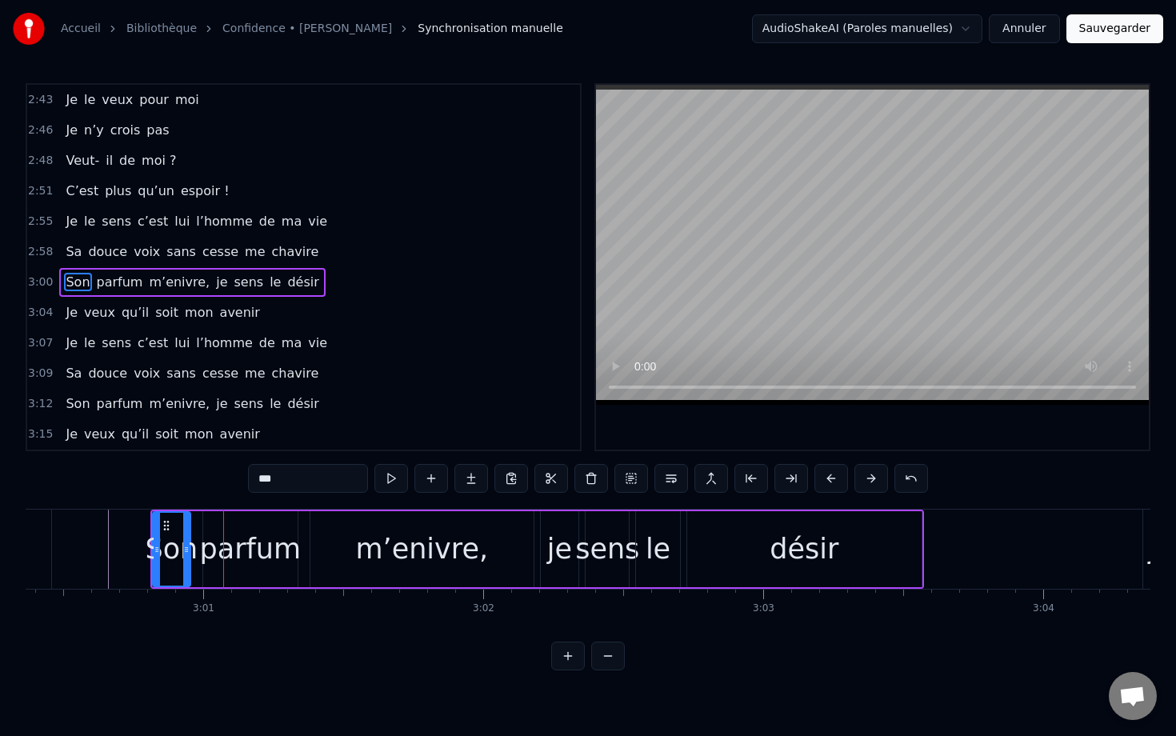
click at [835, 474] on button at bounding box center [831, 478] width 34 height 29
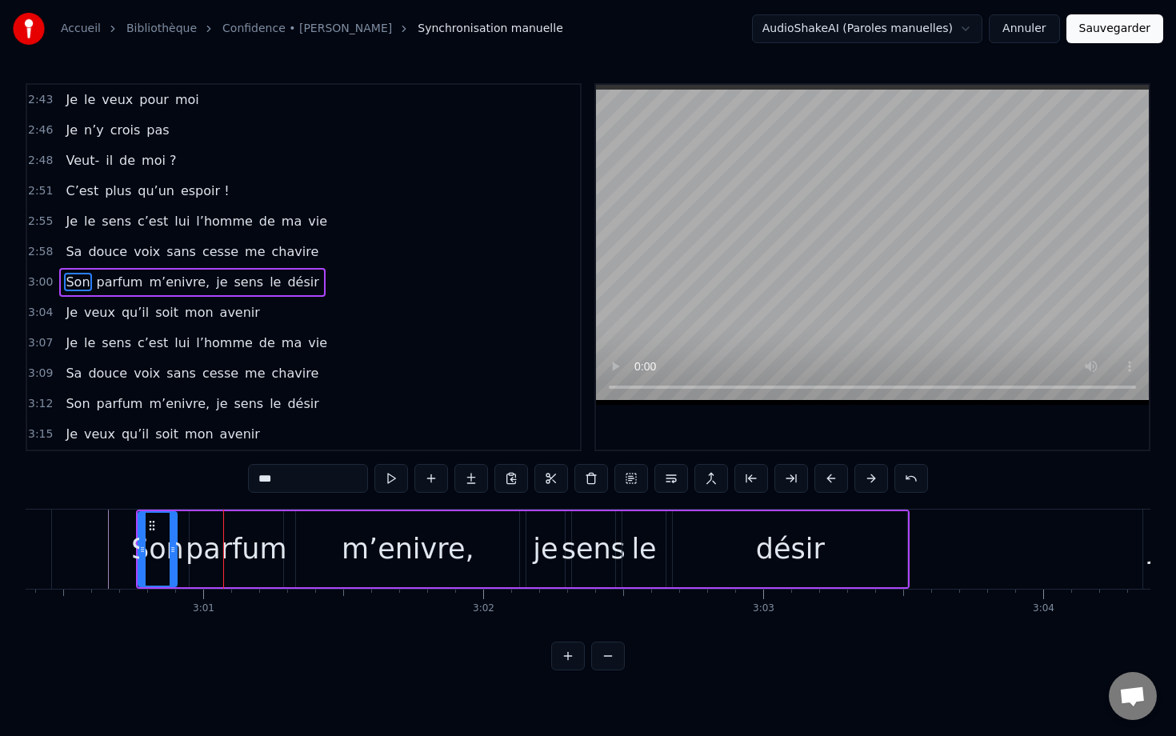
click at [835, 474] on button at bounding box center [831, 478] width 34 height 29
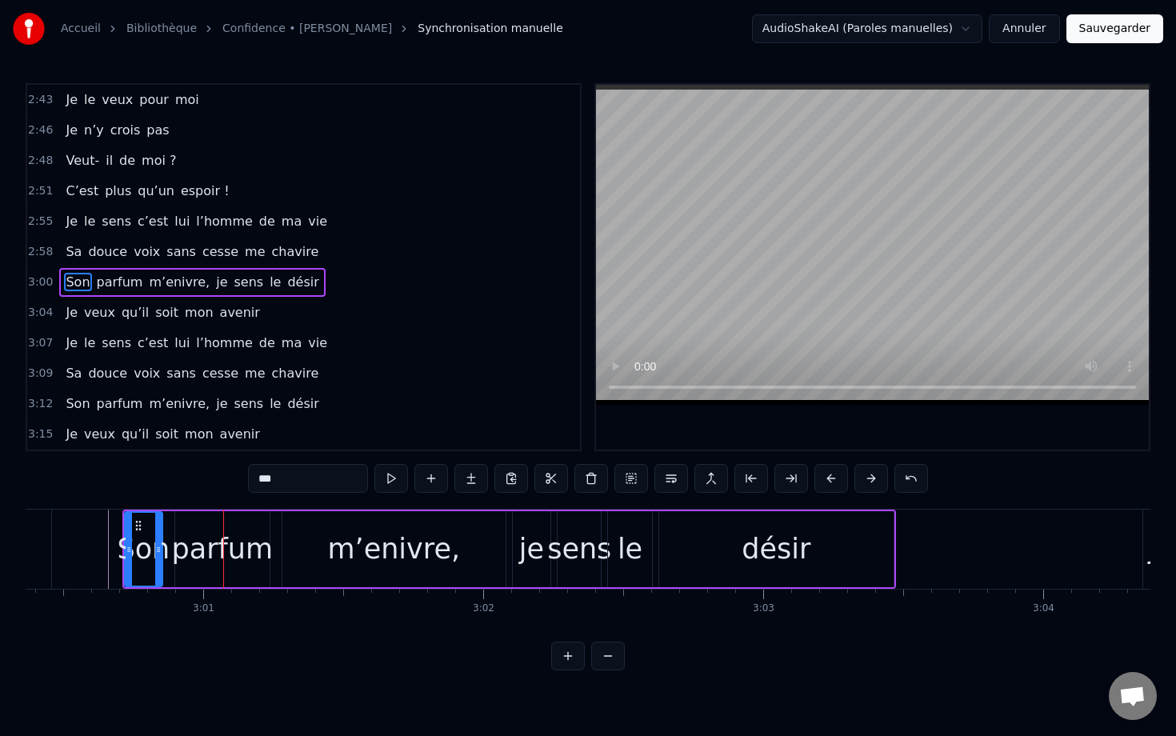
click at [835, 474] on button at bounding box center [831, 478] width 34 height 29
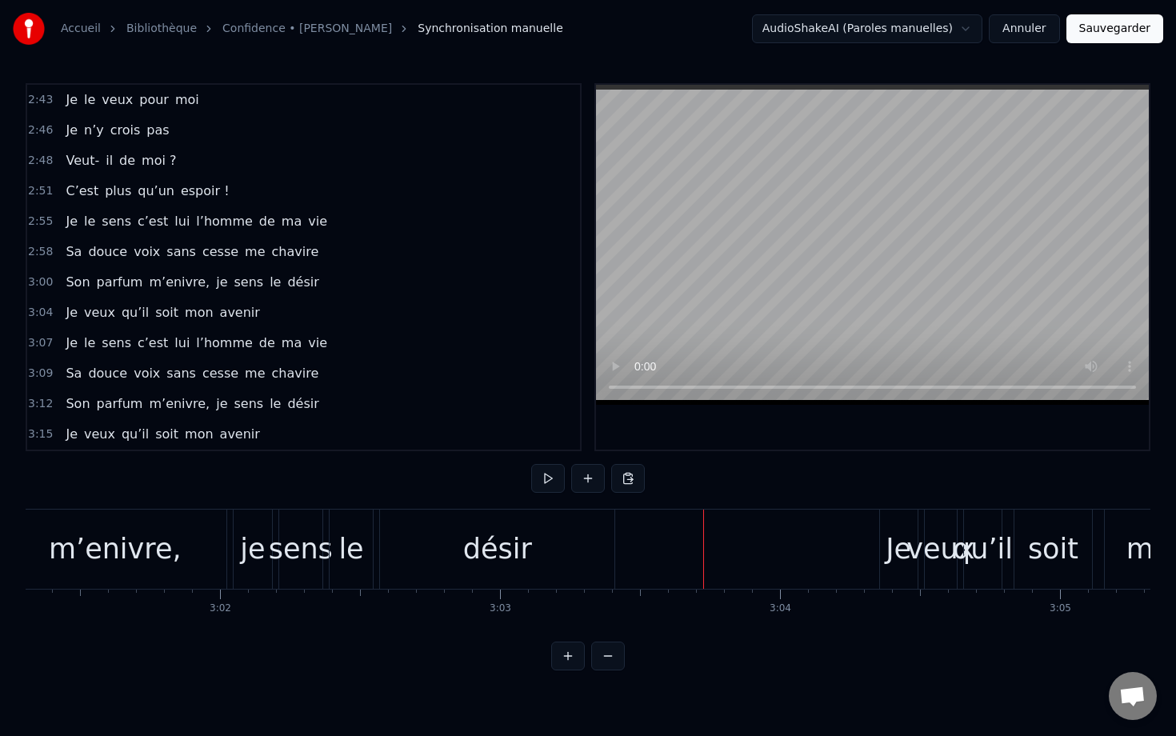
scroll to position [0, 50784]
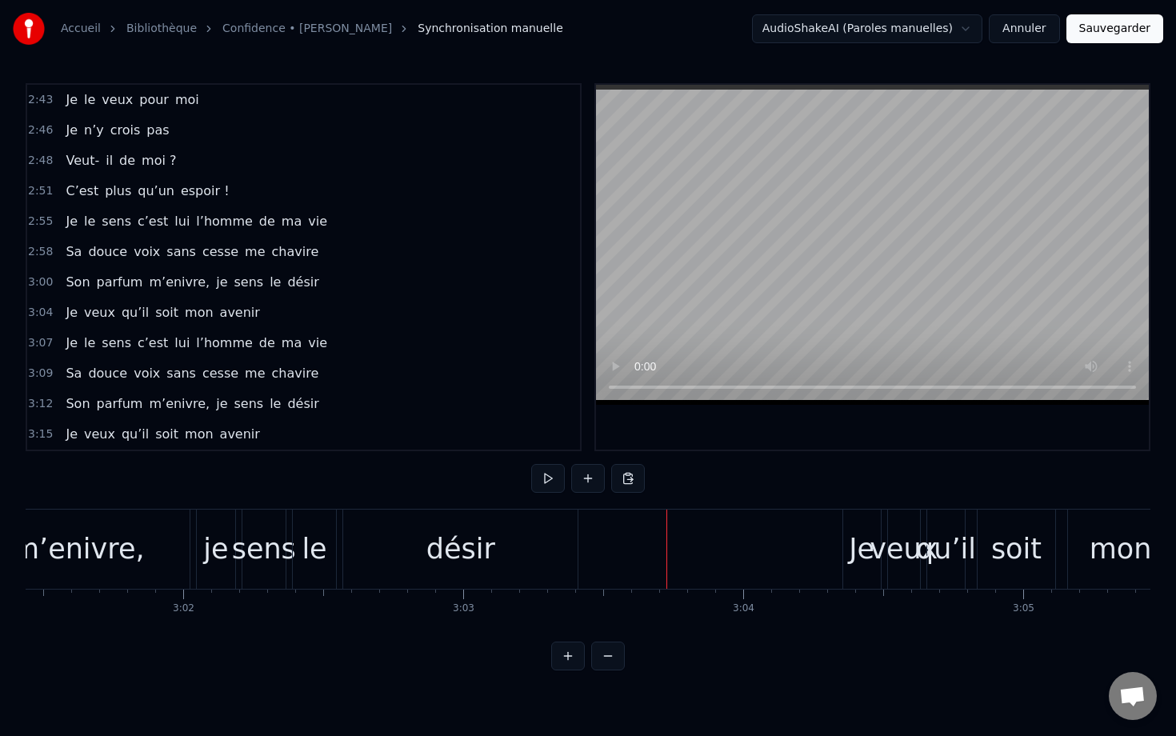
click at [860, 531] on div "Je" at bounding box center [861, 549] width 26 height 42
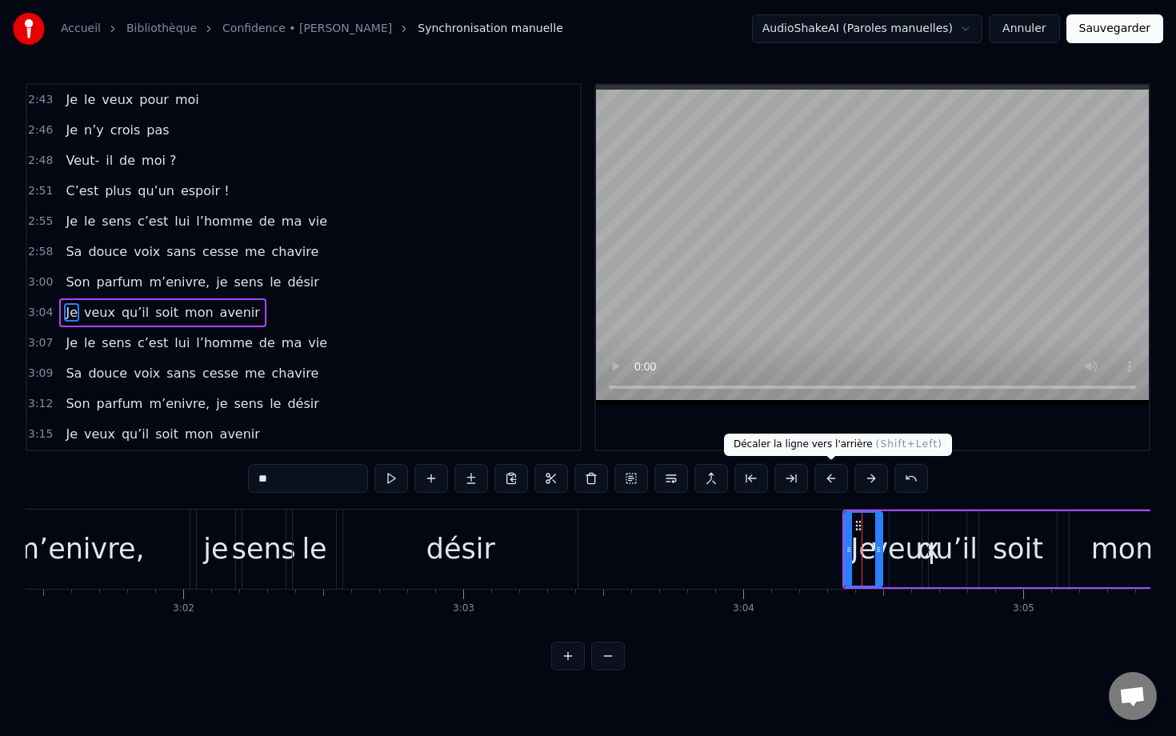
click at [828, 474] on button at bounding box center [831, 478] width 34 height 29
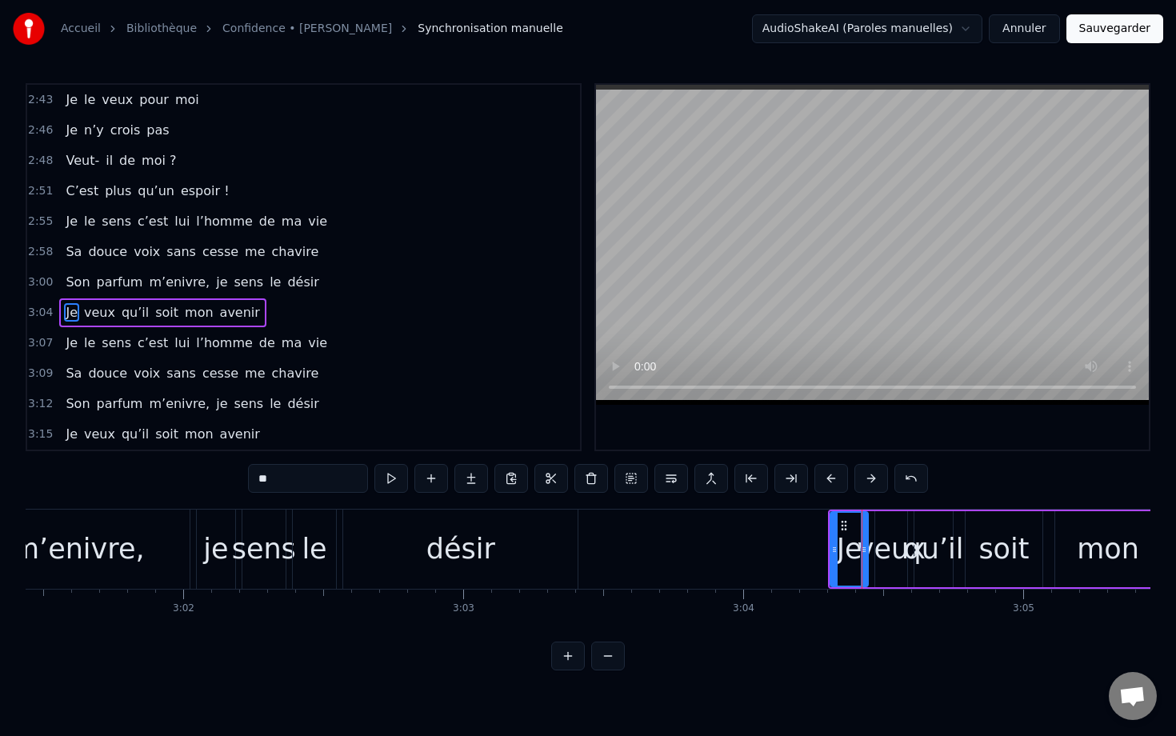
click at [828, 474] on button at bounding box center [831, 478] width 34 height 29
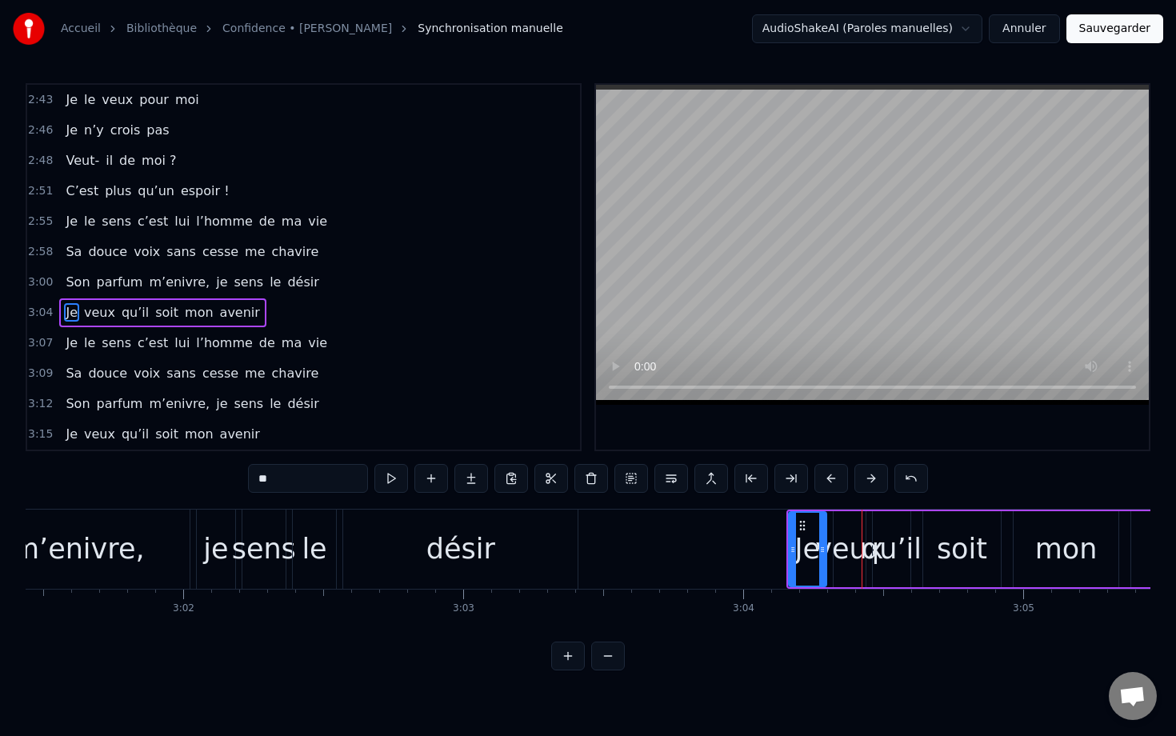
click at [828, 474] on button at bounding box center [831, 478] width 34 height 29
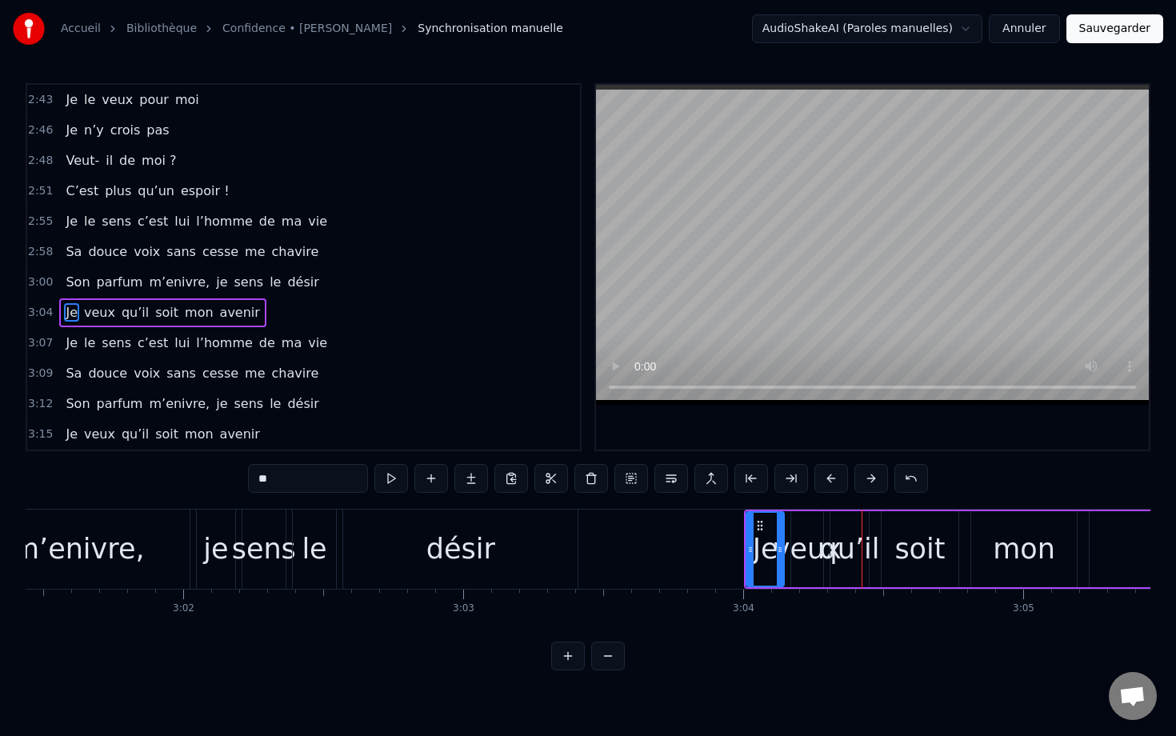
click at [828, 474] on button at bounding box center [831, 478] width 34 height 29
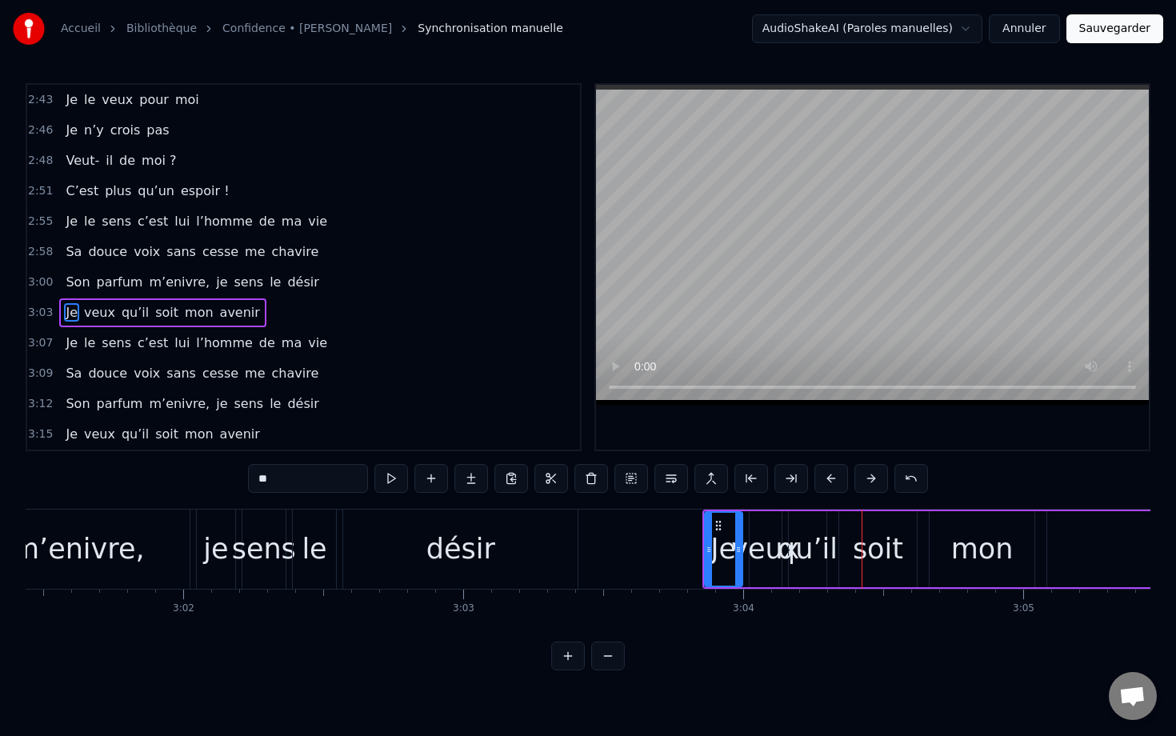
click at [828, 474] on button at bounding box center [831, 478] width 34 height 29
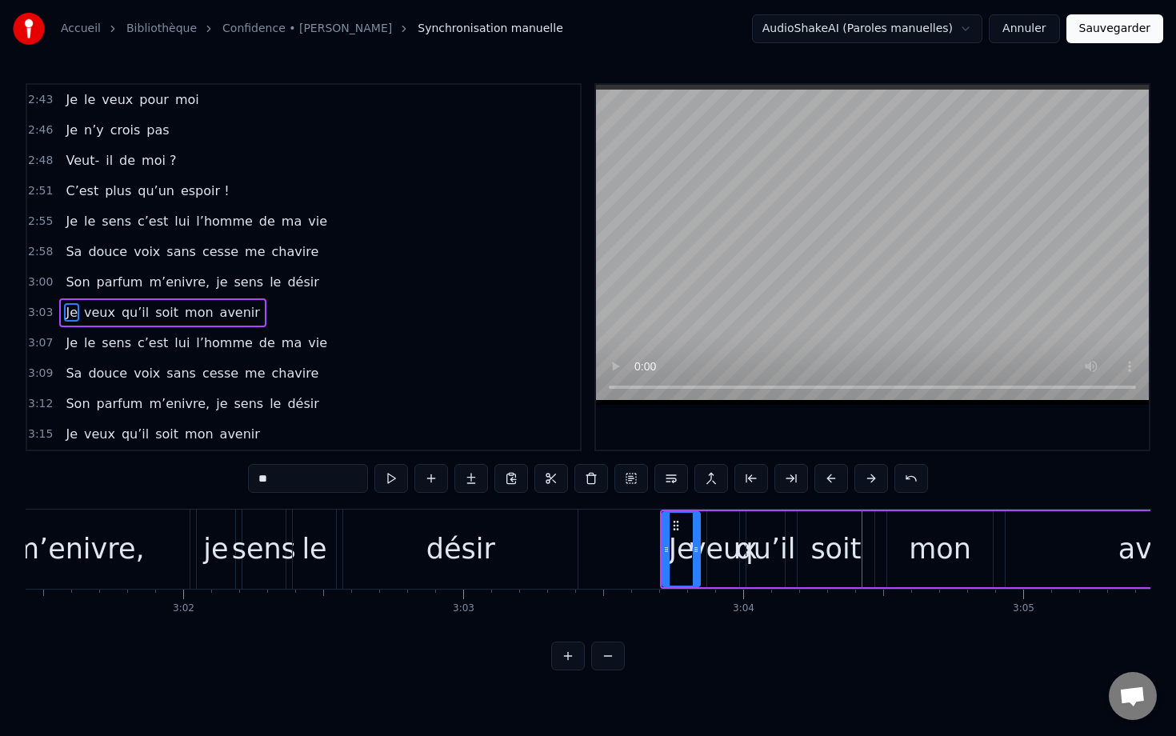
click at [828, 474] on button at bounding box center [831, 478] width 34 height 29
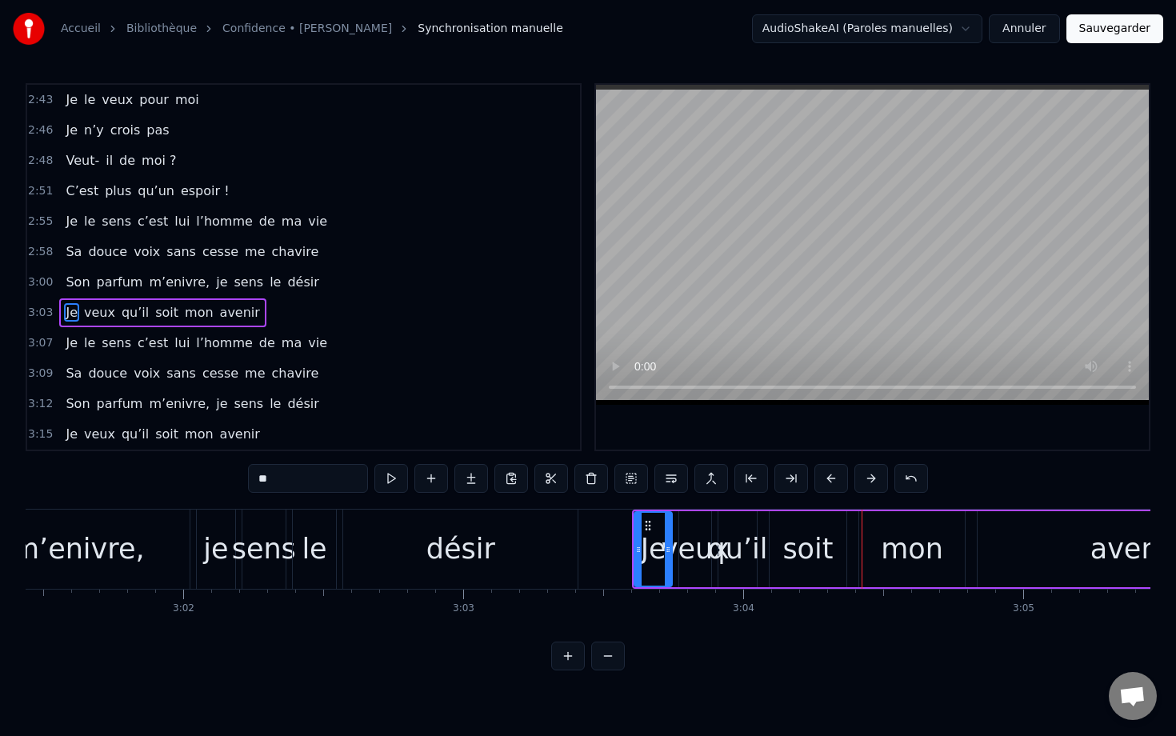
click at [828, 474] on button at bounding box center [831, 478] width 34 height 29
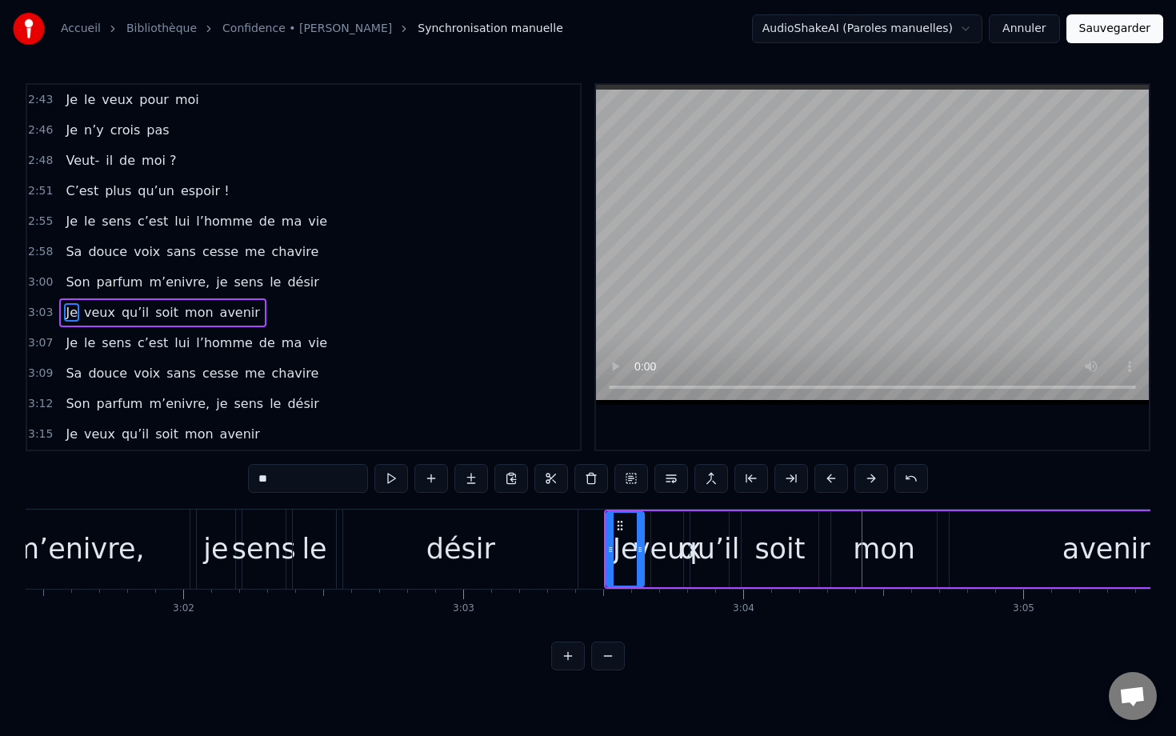
click at [828, 474] on button at bounding box center [831, 478] width 34 height 29
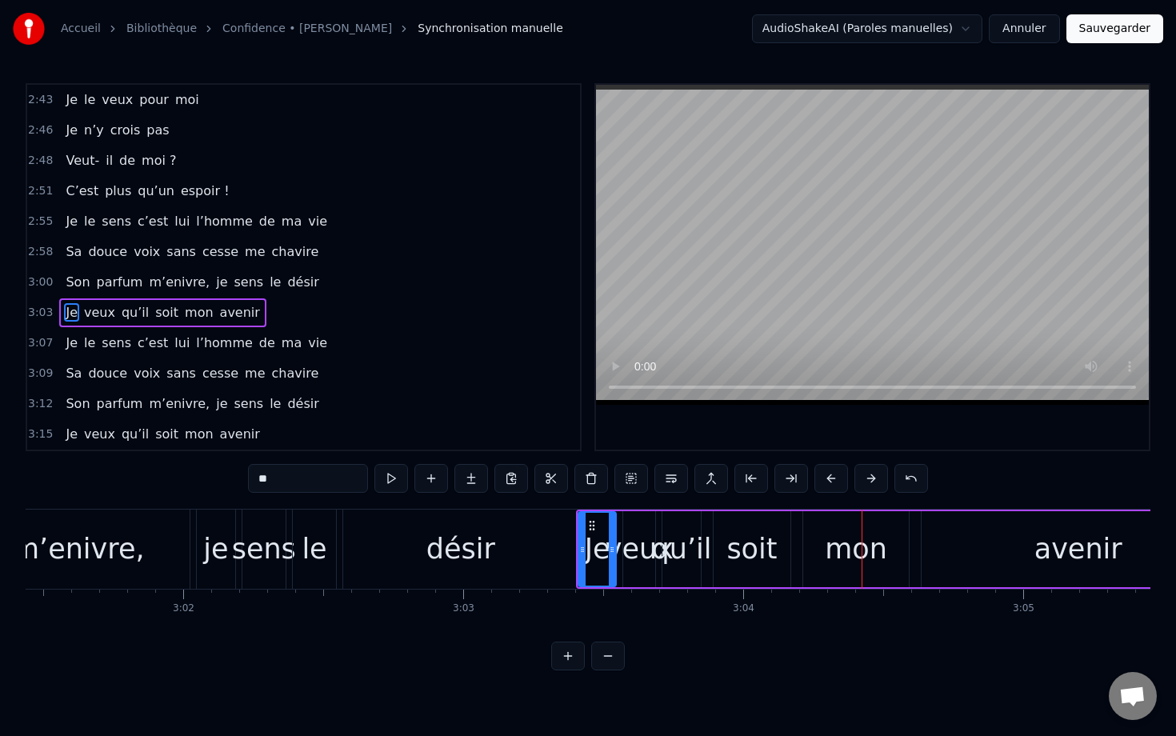
click at [339, 526] on div "Son parfum m’enivre, je sens le désir" at bounding box center [194, 548] width 773 height 79
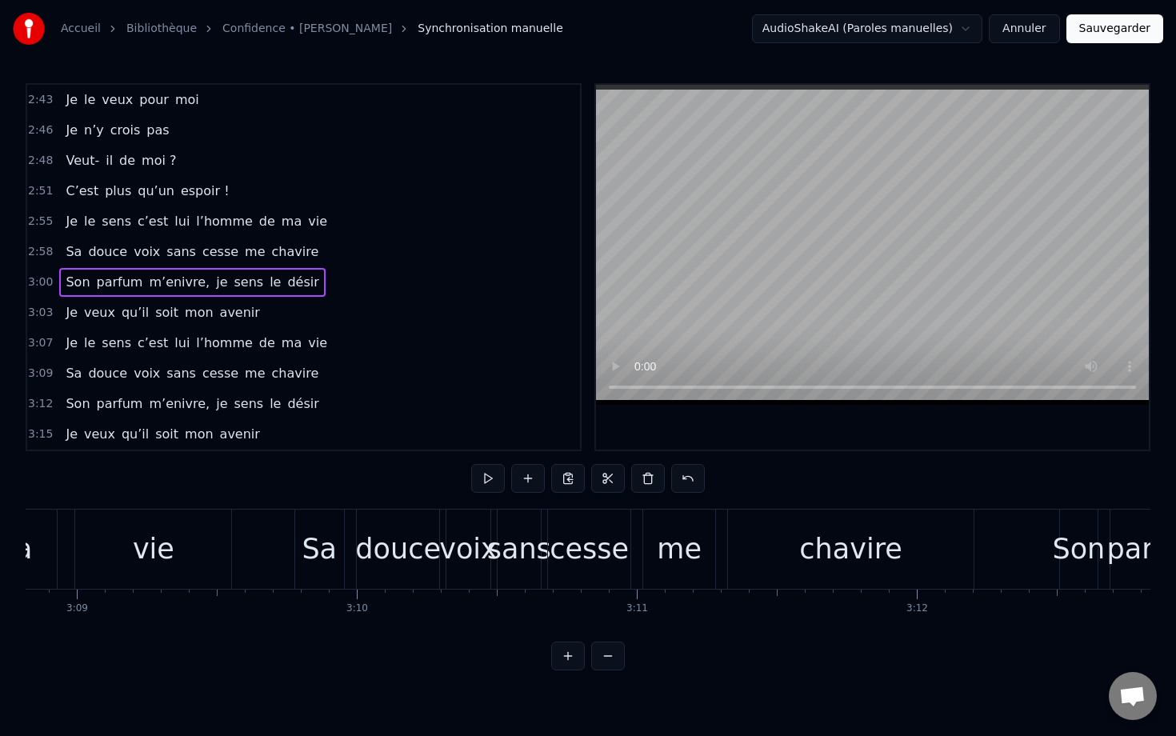
scroll to position [0, 52845]
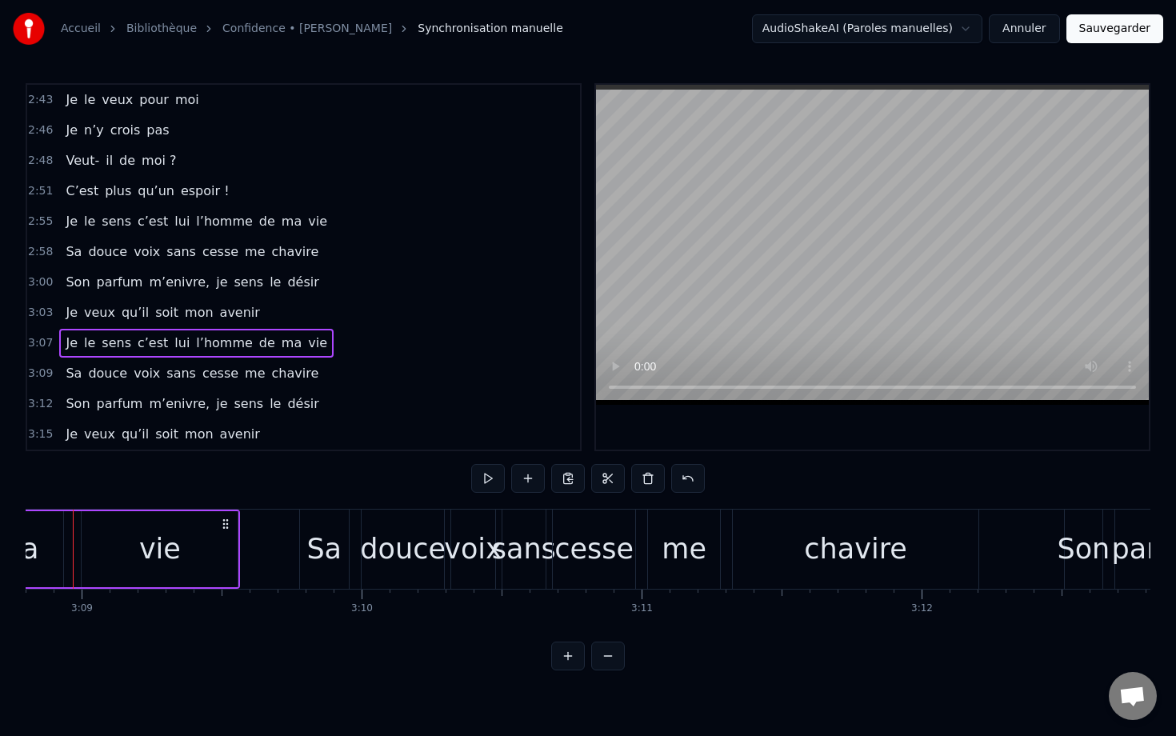
scroll to position [0, 52812]
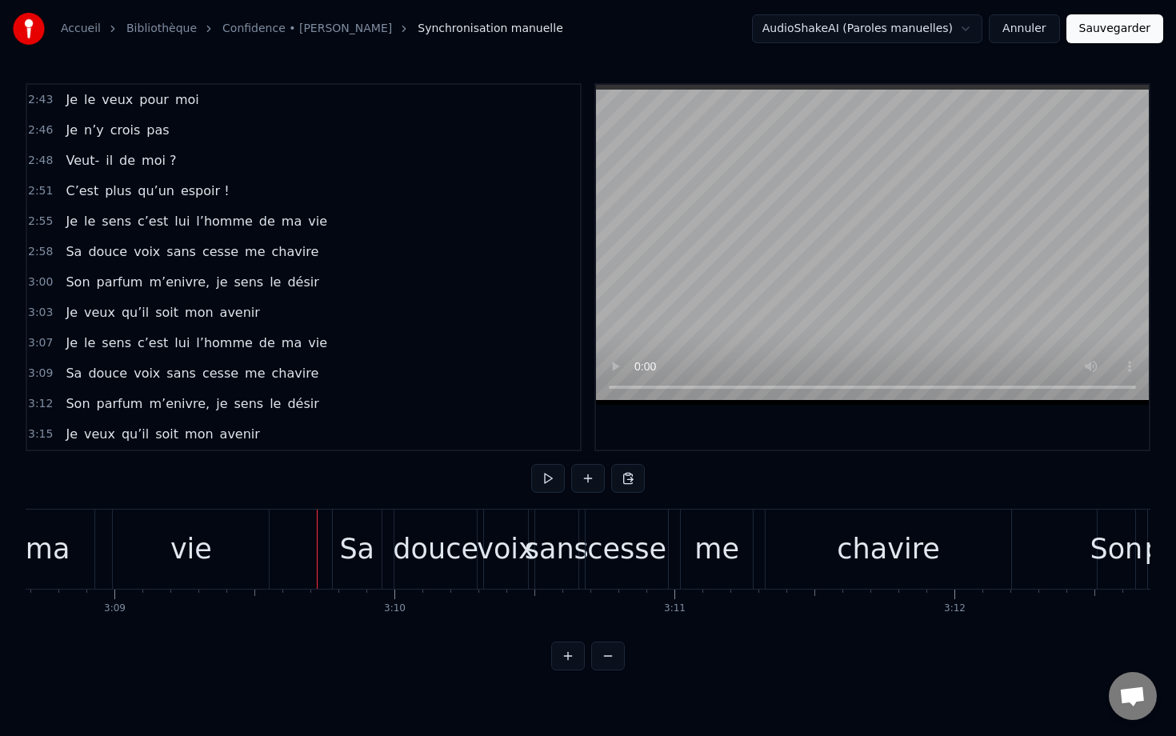
click at [345, 541] on div "Sa" at bounding box center [356, 549] width 35 height 42
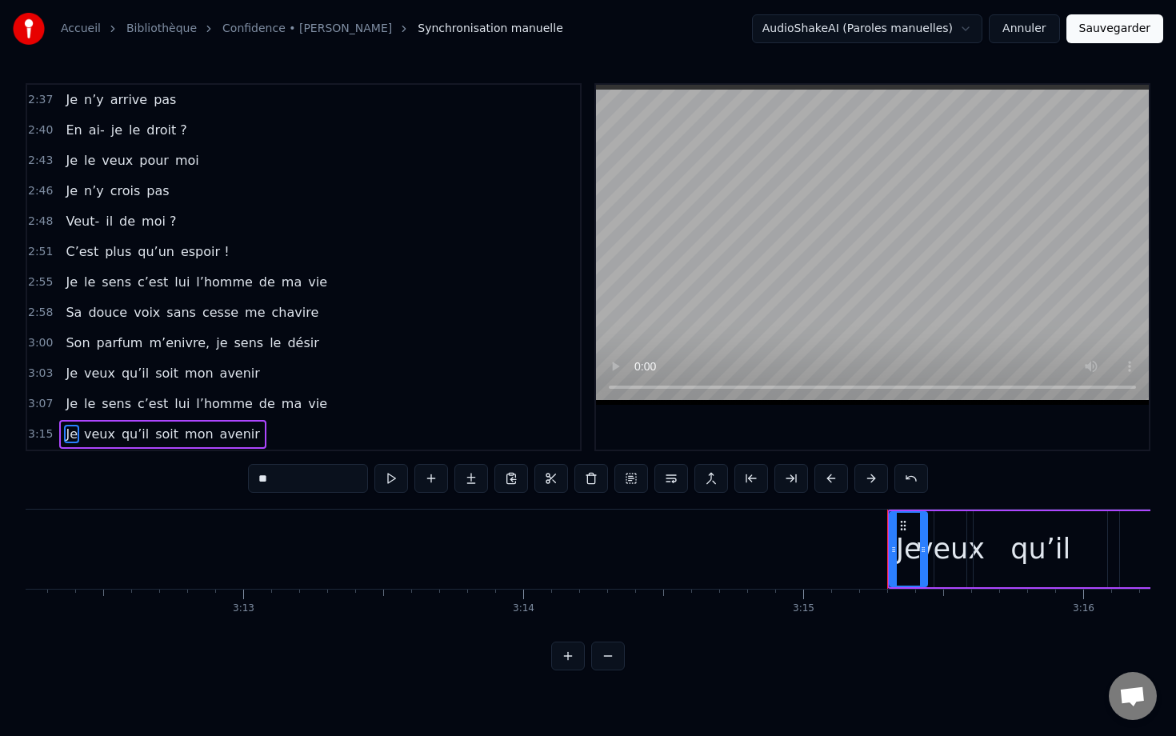
scroll to position [1459, 0]
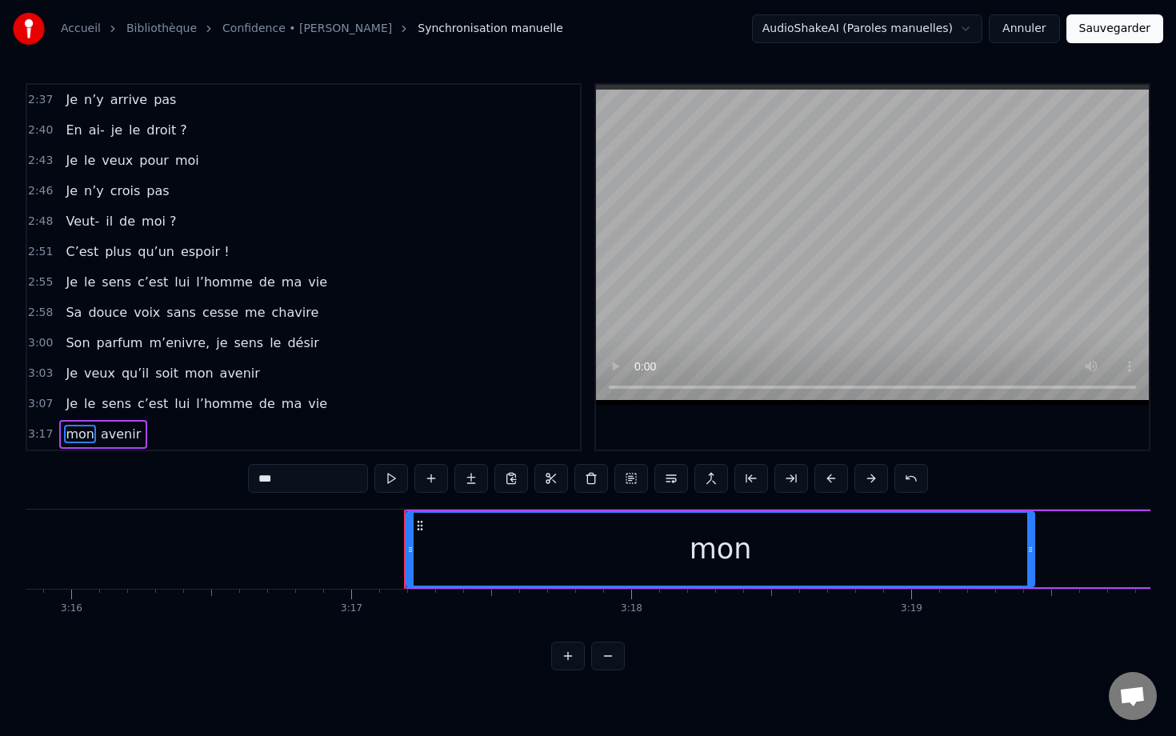
type input "******"
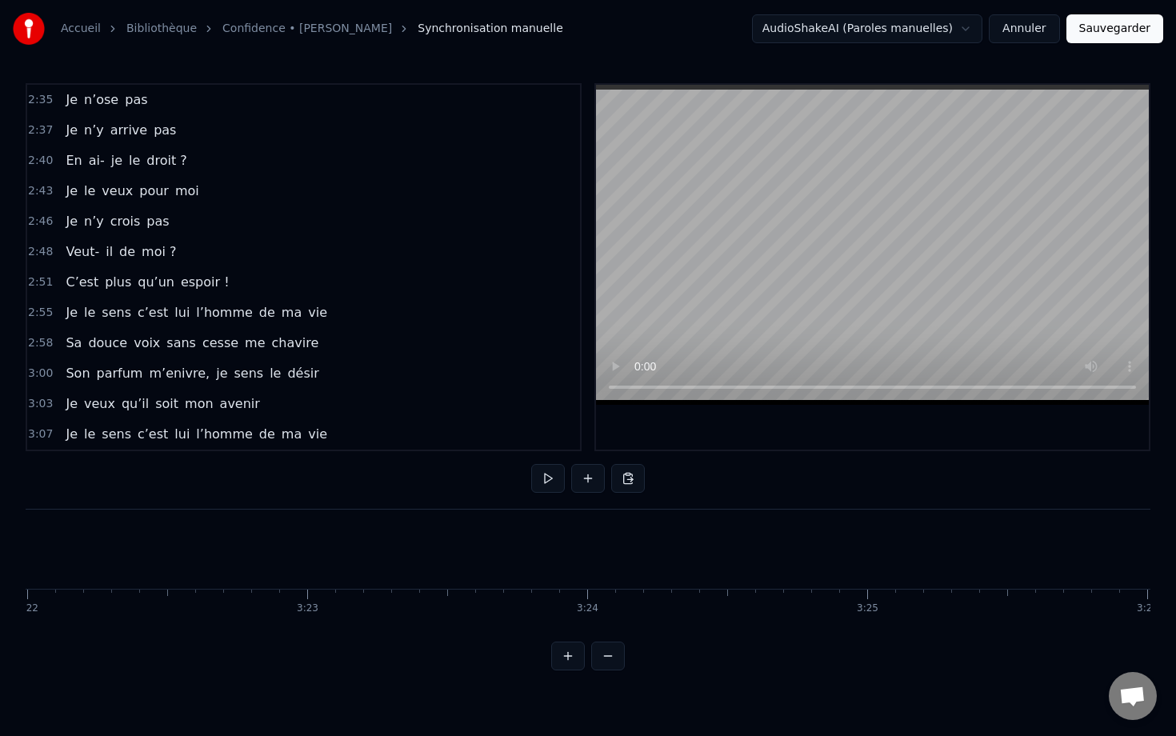
scroll to position [0, 56906]
click at [60, 425] on div "Je le sens c’est lui l’homme de ma vie" at bounding box center [196, 434] width 274 height 29
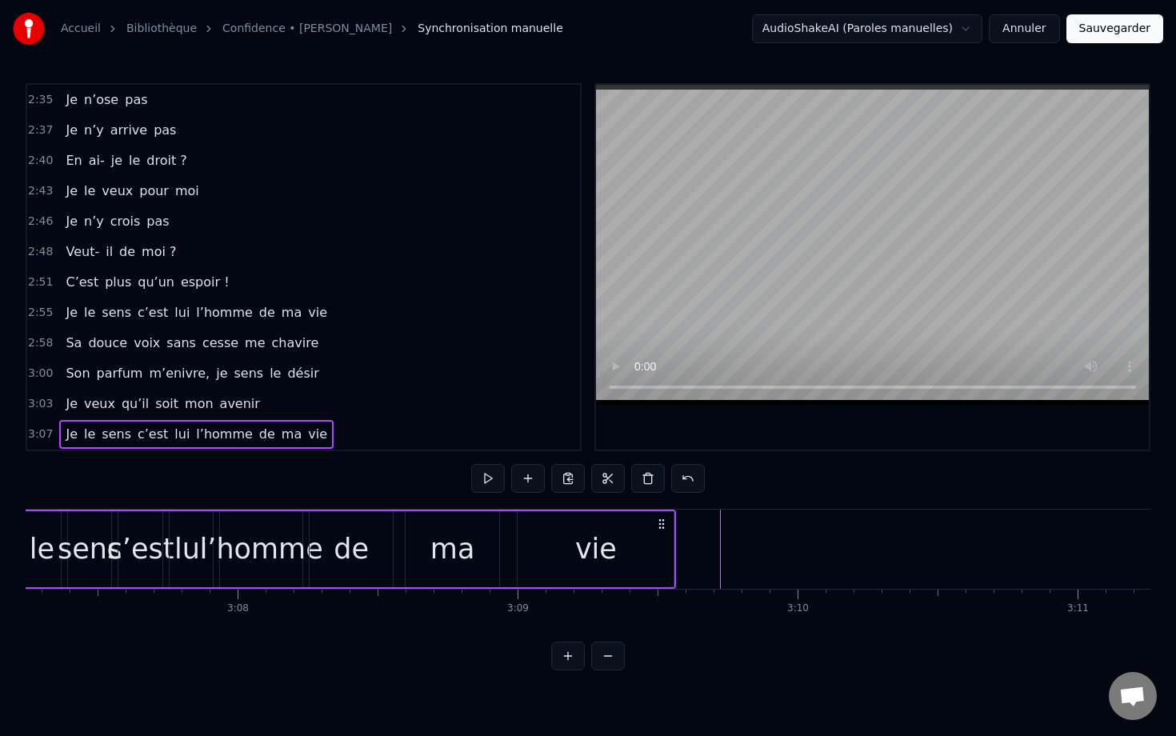
scroll to position [0, 52278]
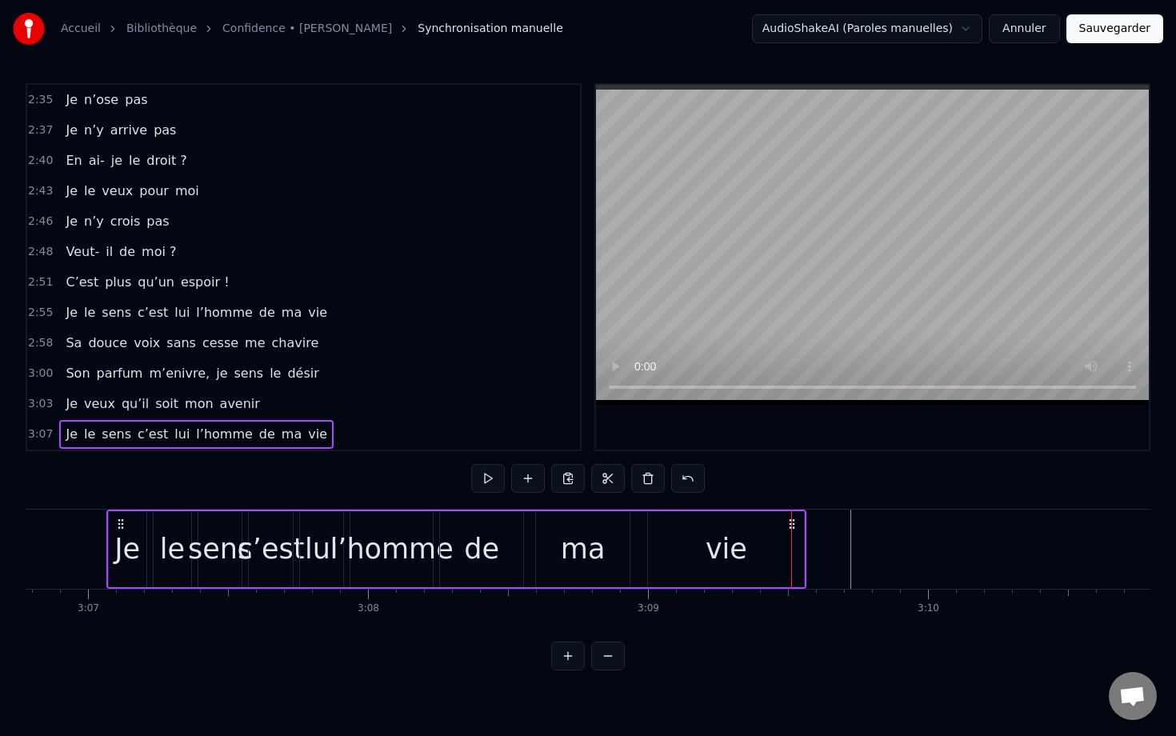
click at [135, 512] on div "Je" at bounding box center [127, 549] width 39 height 76
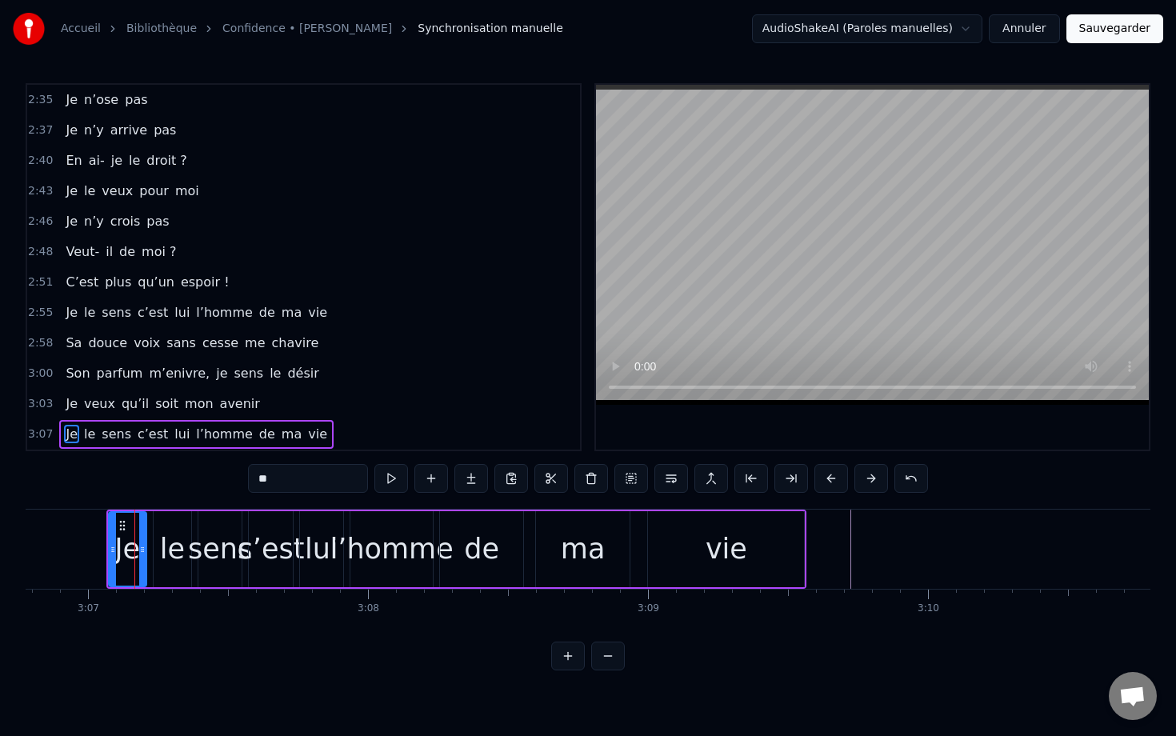
click at [86, 420] on div "Je le sens c’est lui l’homme de ma vie" at bounding box center [196, 434] width 274 height 29
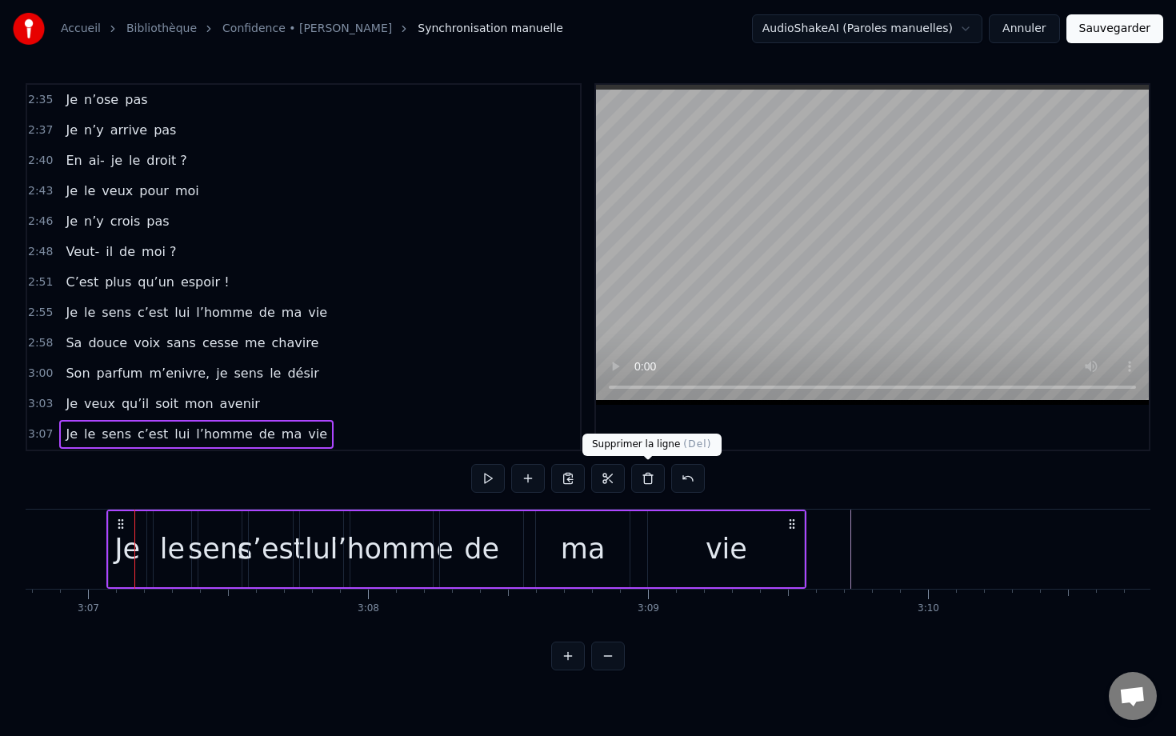
click at [651, 481] on button at bounding box center [648, 478] width 34 height 29
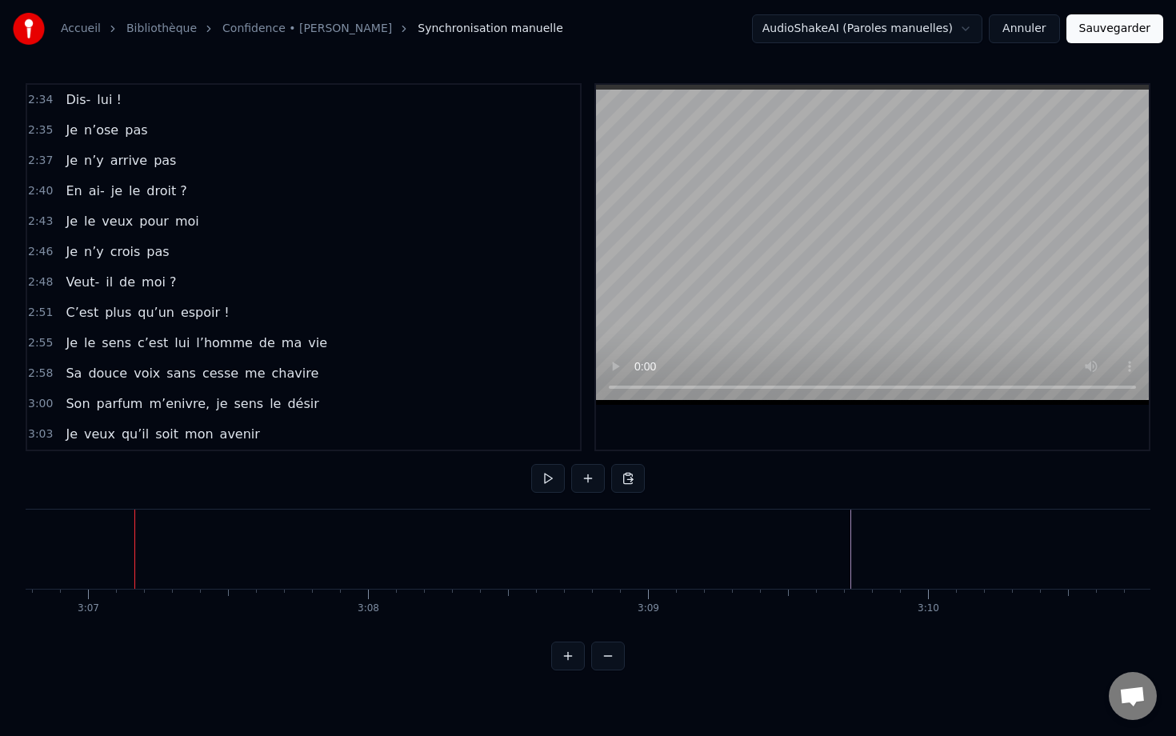
click at [66, 421] on div "Je veux qu’il soit mon avenir" at bounding box center [162, 434] width 206 height 29
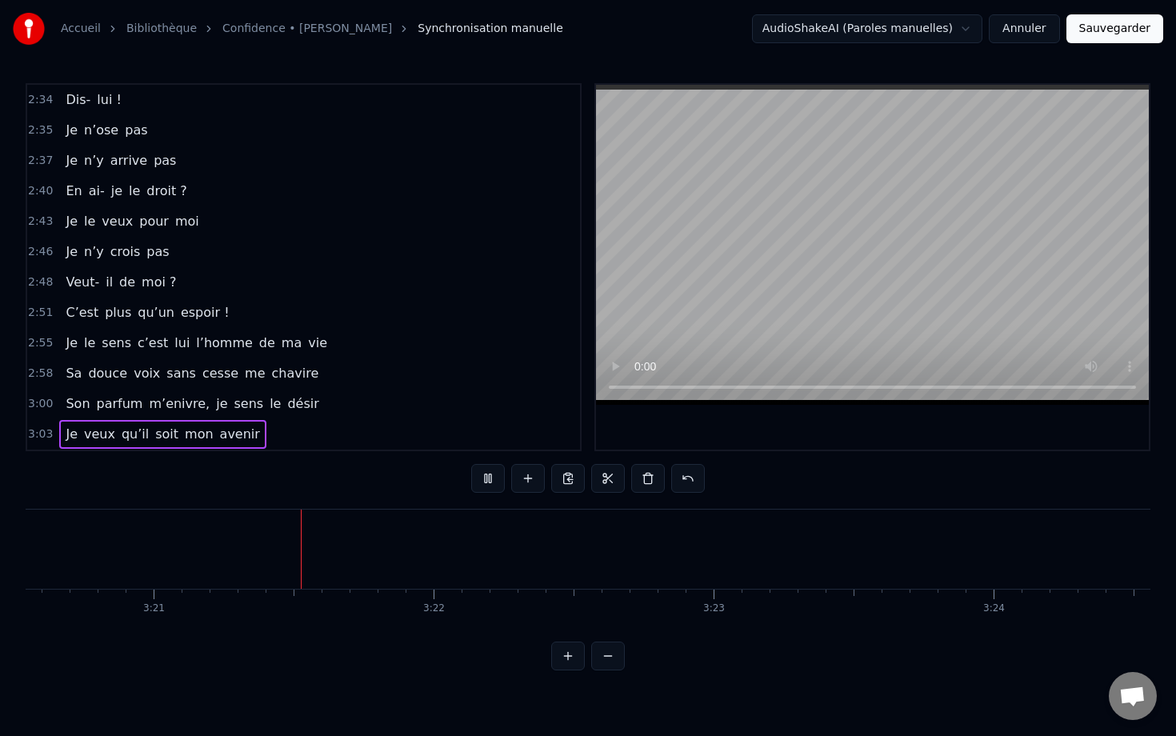
scroll to position [0, 56133]
click at [1119, 28] on button "Sauvegarder" at bounding box center [1114, 28] width 97 height 29
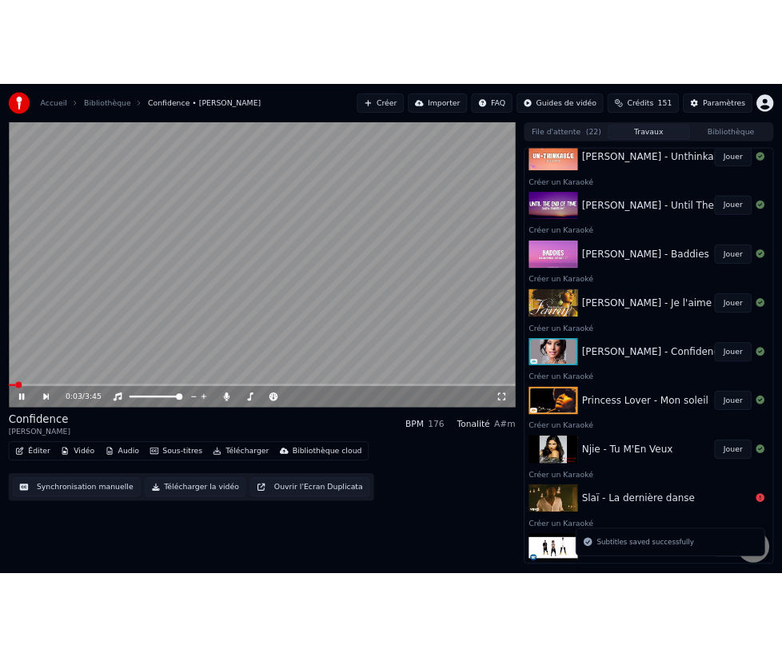
scroll to position [952, 0]
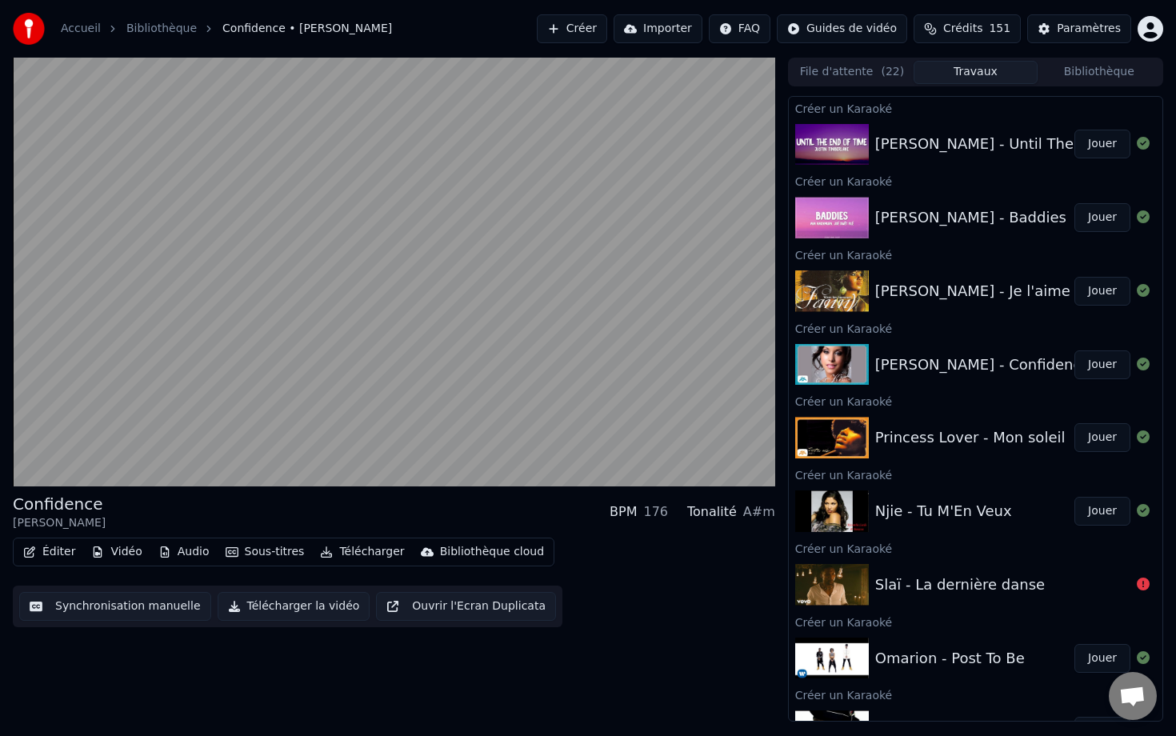
click at [1087, 437] on button "Jouer" at bounding box center [1102, 437] width 56 height 29
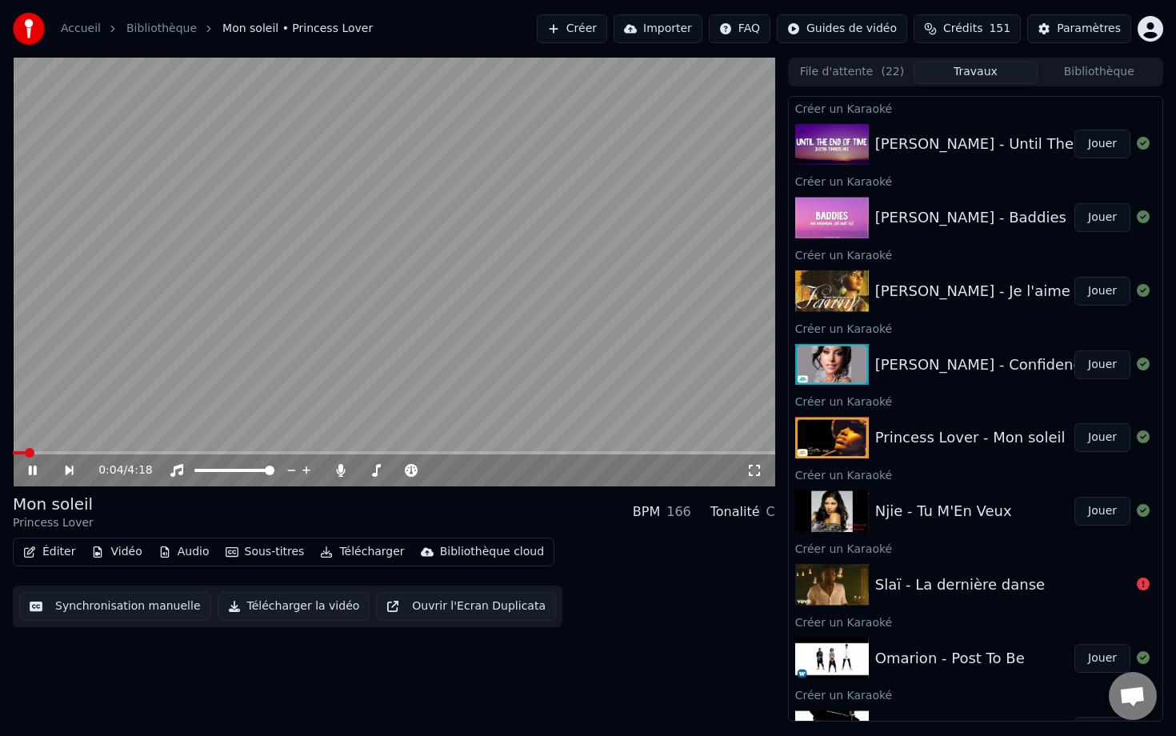
click at [546, 344] on video at bounding box center [394, 272] width 762 height 429
